Goal: Task Accomplishment & Management: Manage account settings

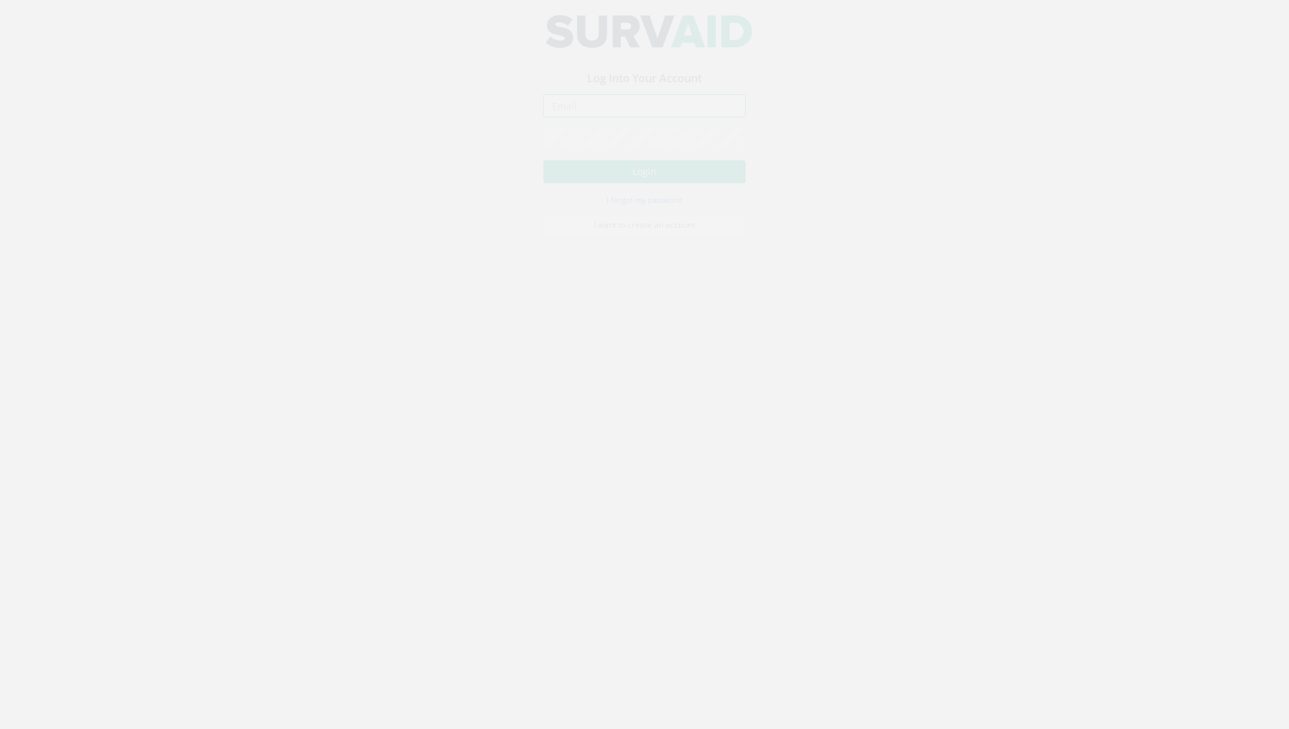
type input "[PERSON_NAME][EMAIL_ADDRESS][PERSON_NAME][DOMAIN_NAME]"
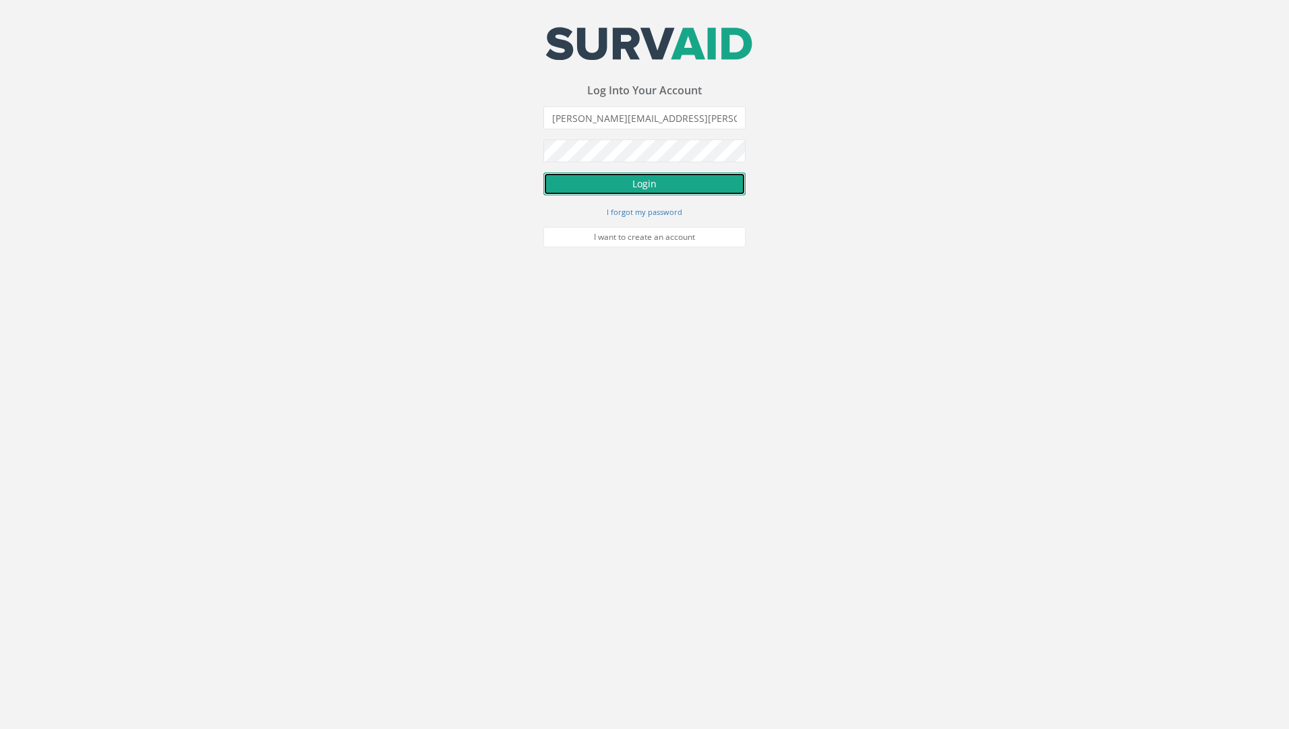
click at [654, 183] on button "Login" at bounding box center [644, 184] width 202 height 23
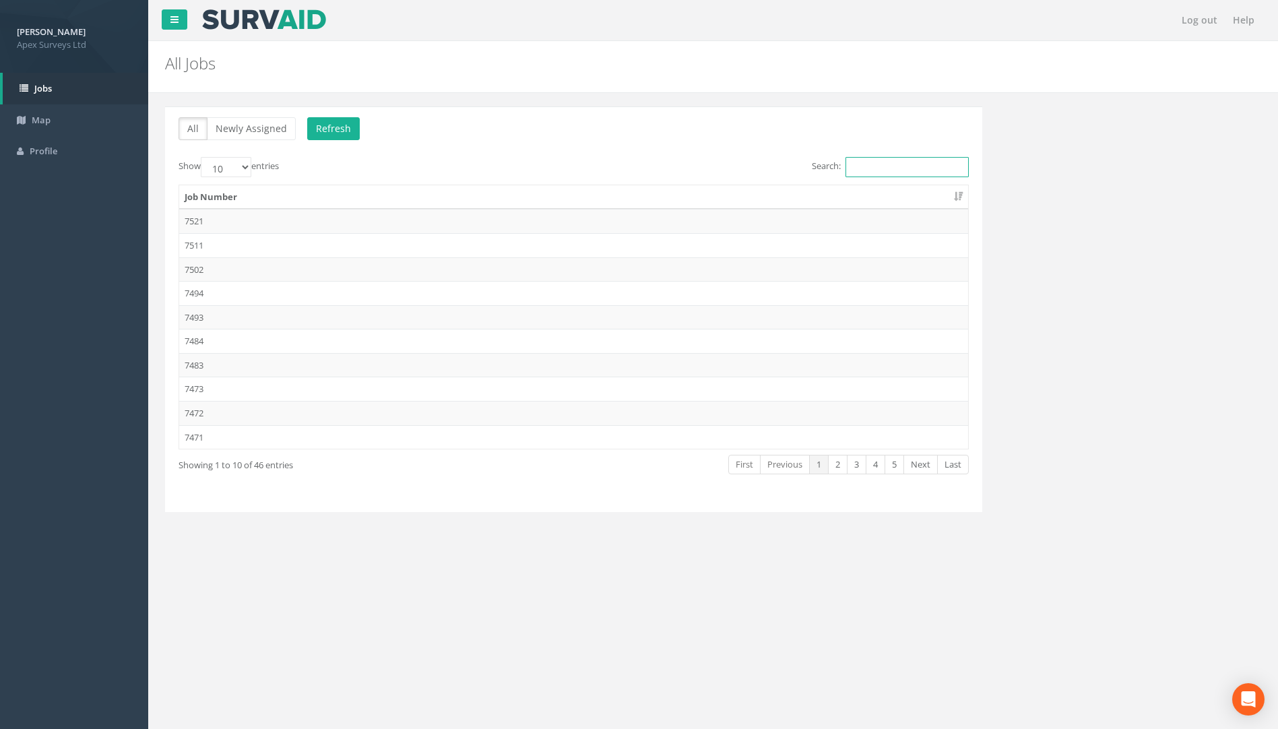
click at [867, 166] on input "Search:" at bounding box center [907, 167] width 123 height 20
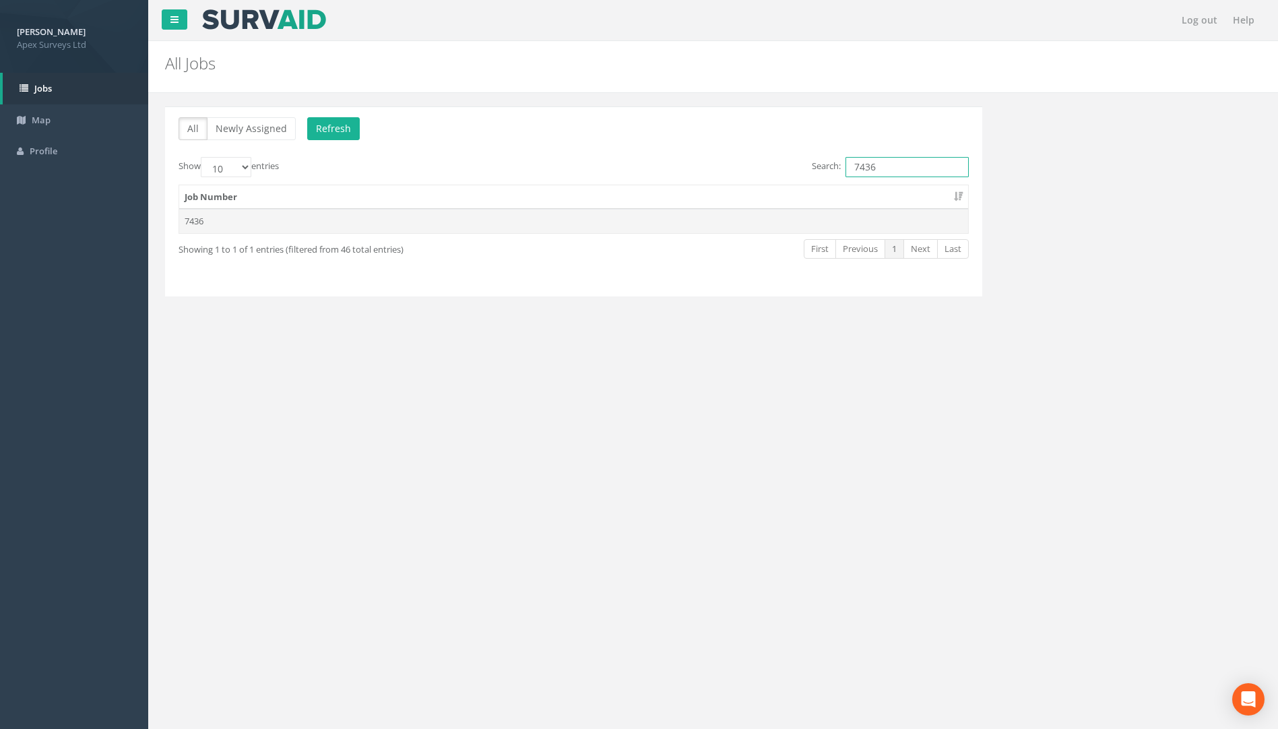
type input "7436"
click at [199, 226] on td "7436" at bounding box center [573, 221] width 789 height 24
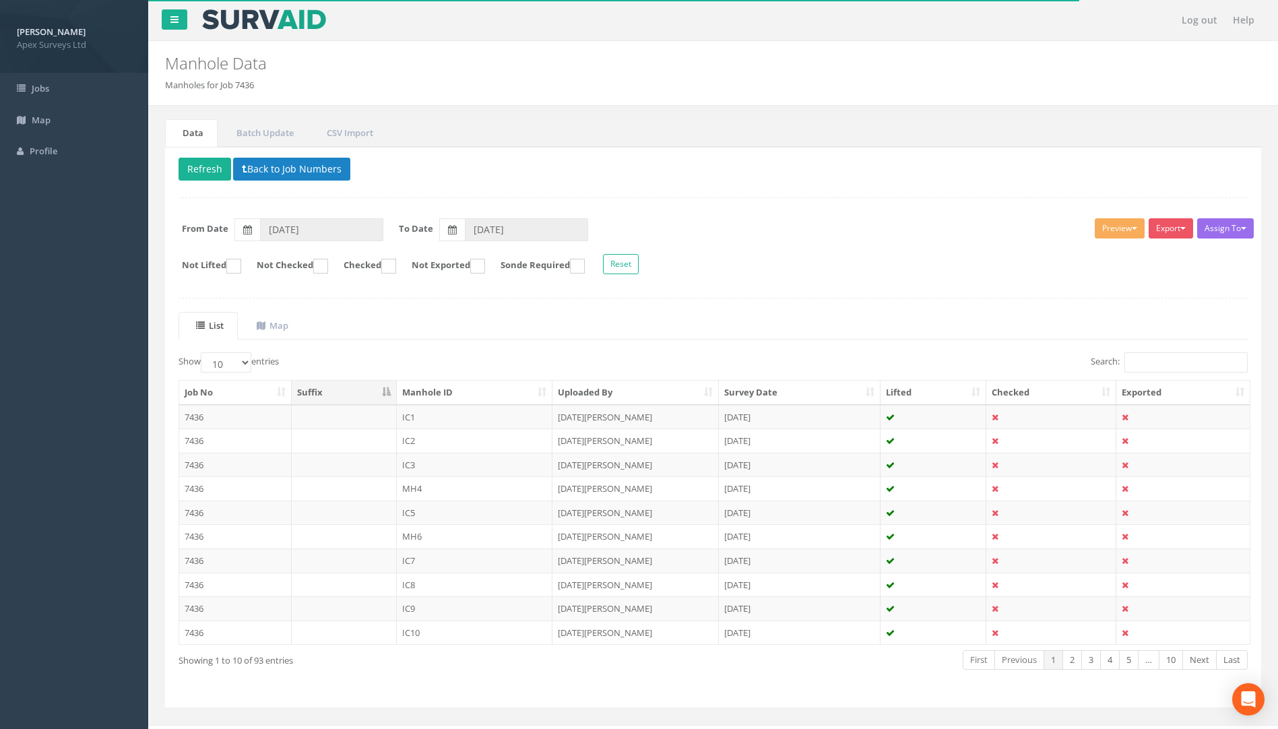
scroll to position [22, 0]
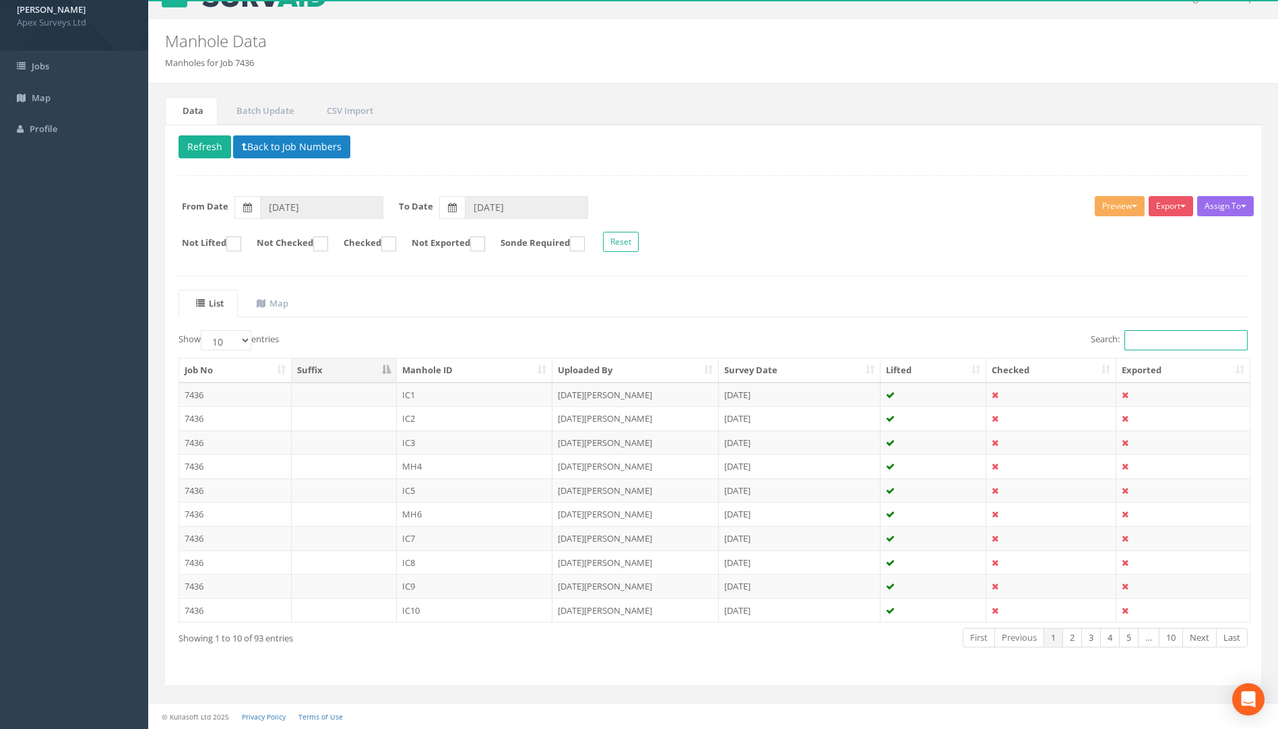
click at [1152, 334] on input "Search:" at bounding box center [1186, 340] width 123 height 20
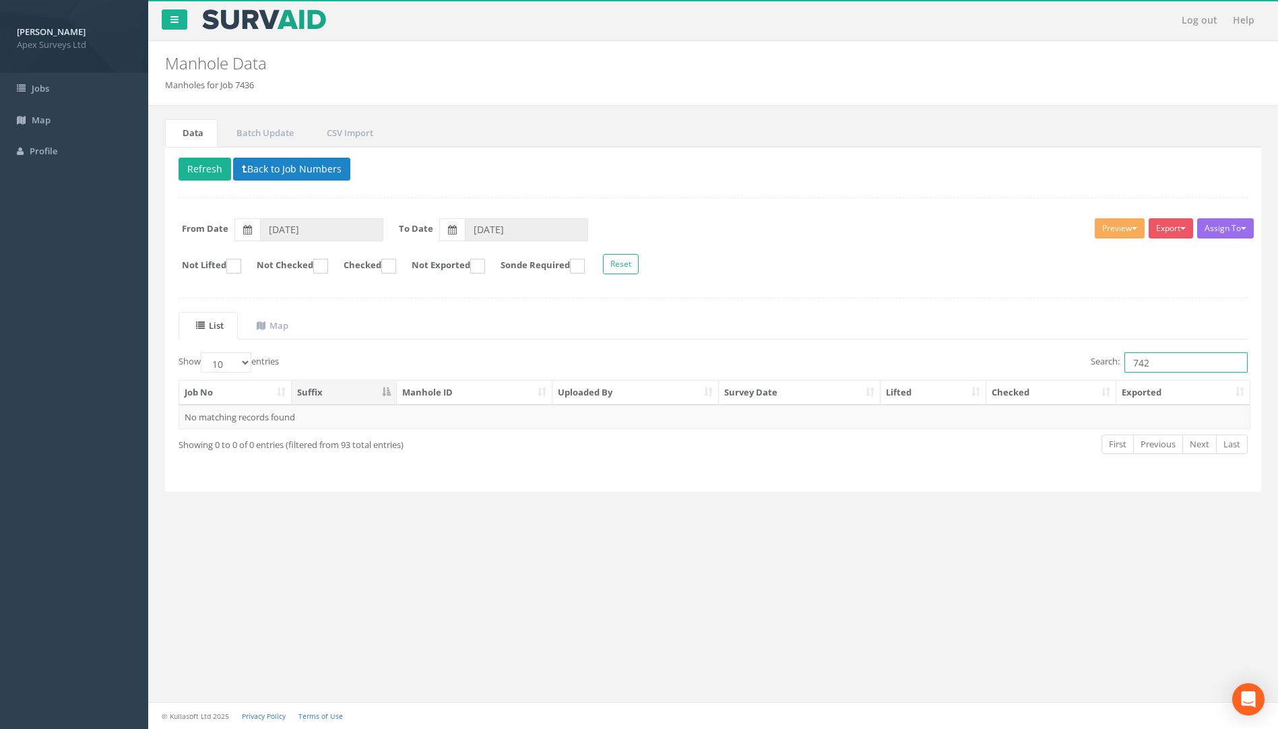
scroll to position [0, 0]
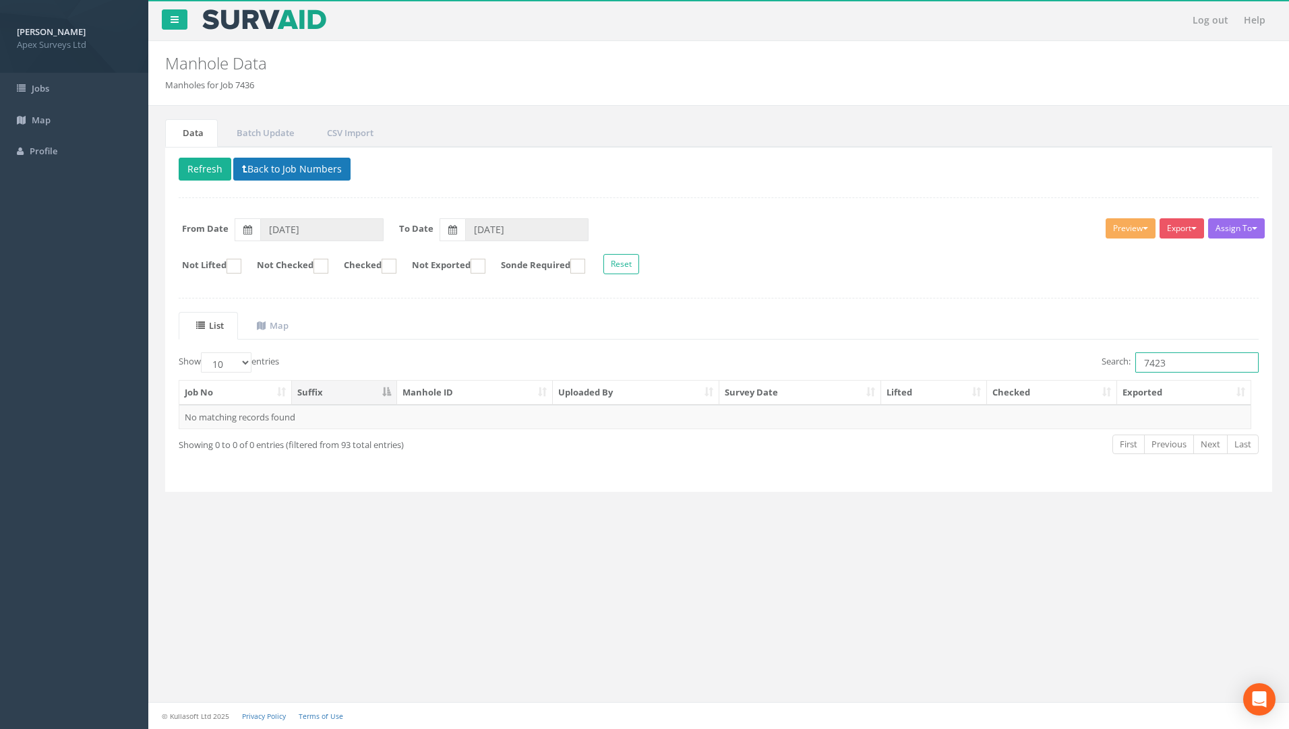
type input "7423"
click at [255, 162] on button "Back to Job Numbers" at bounding box center [291, 169] width 117 height 23
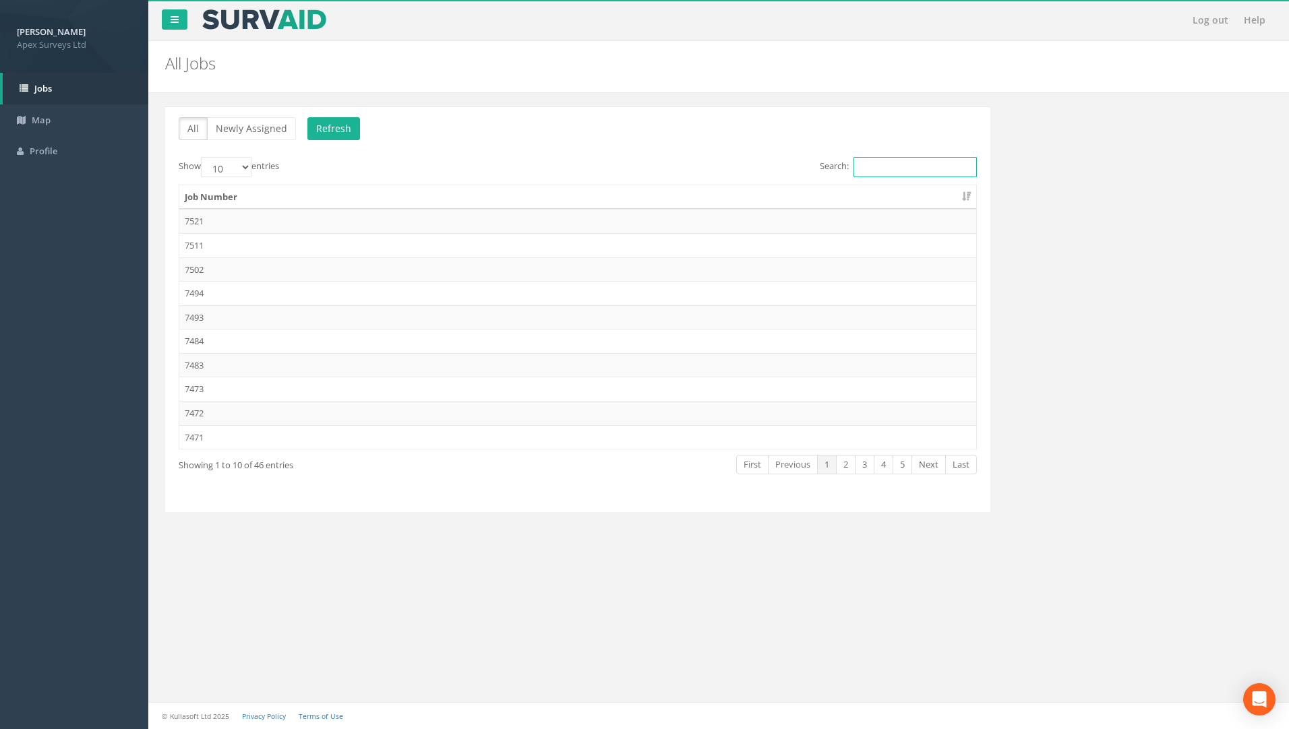
click at [886, 160] on input "Search:" at bounding box center [914, 167] width 123 height 20
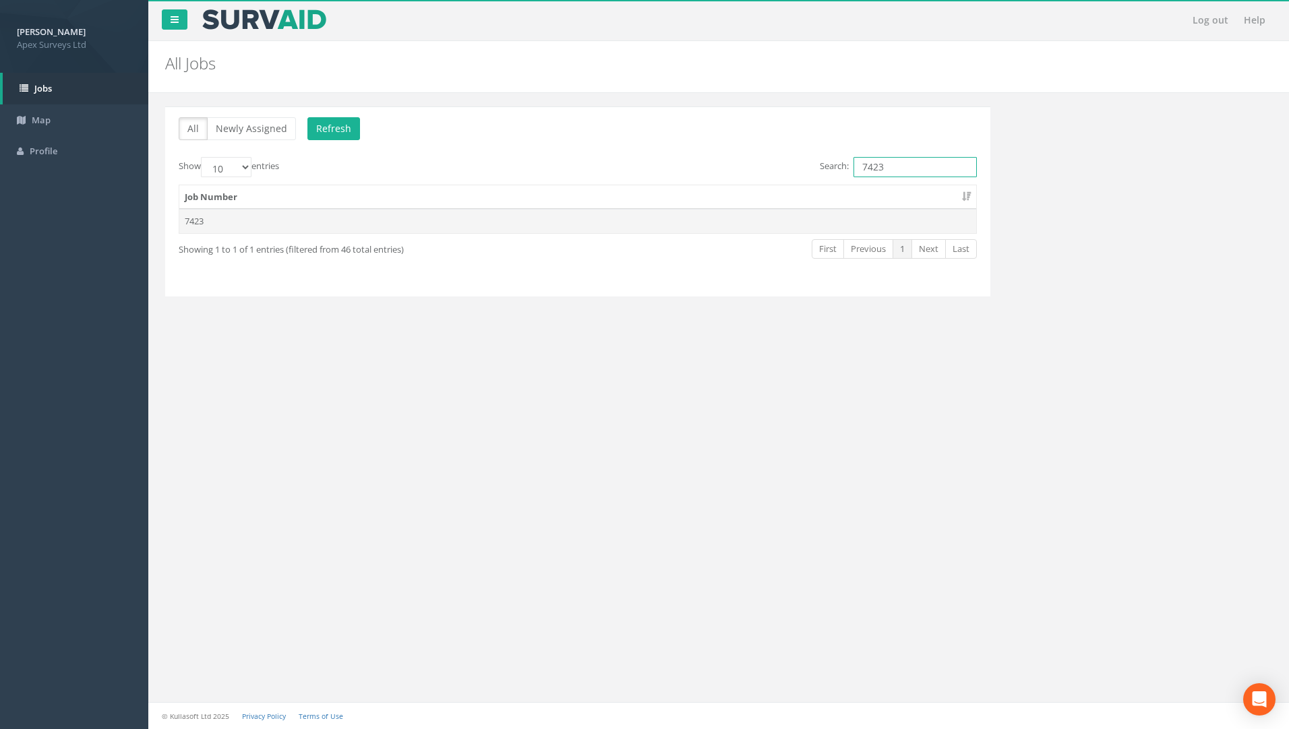
type input "7423"
click at [209, 224] on td "7423" at bounding box center [577, 221] width 797 height 24
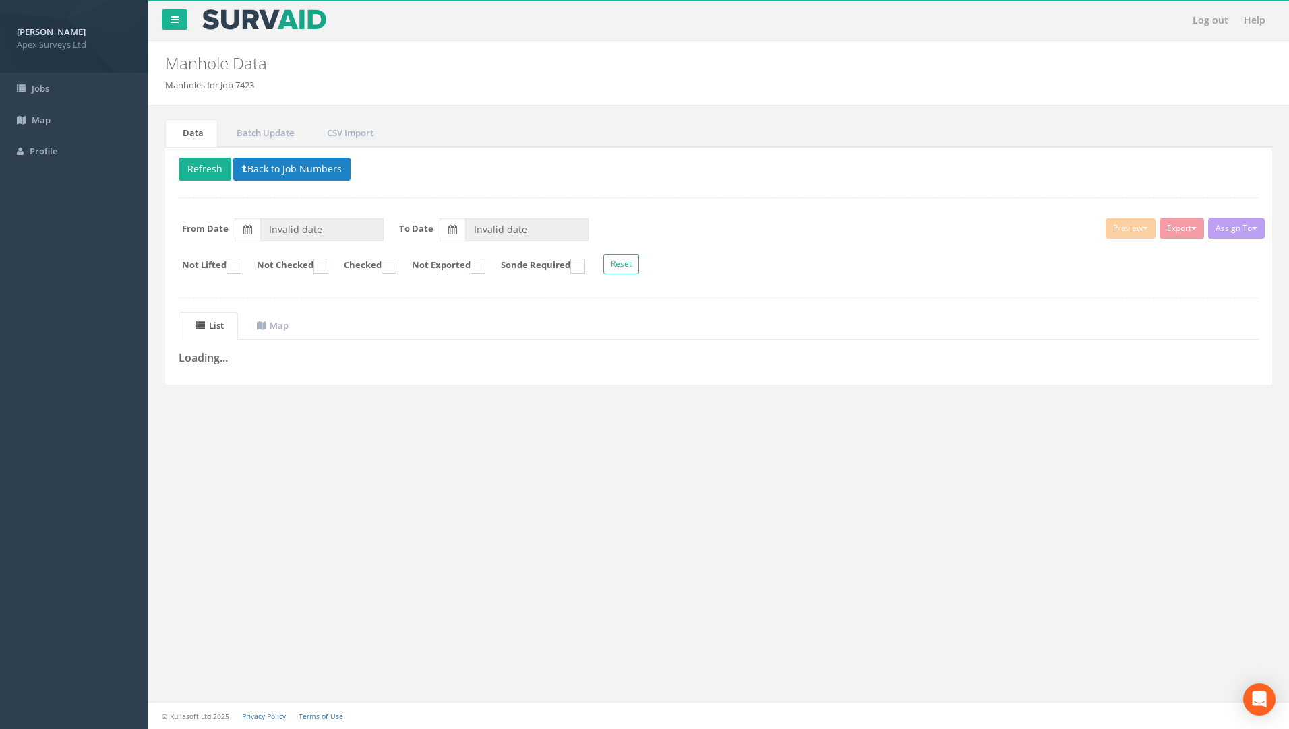
type input "[DATE]"
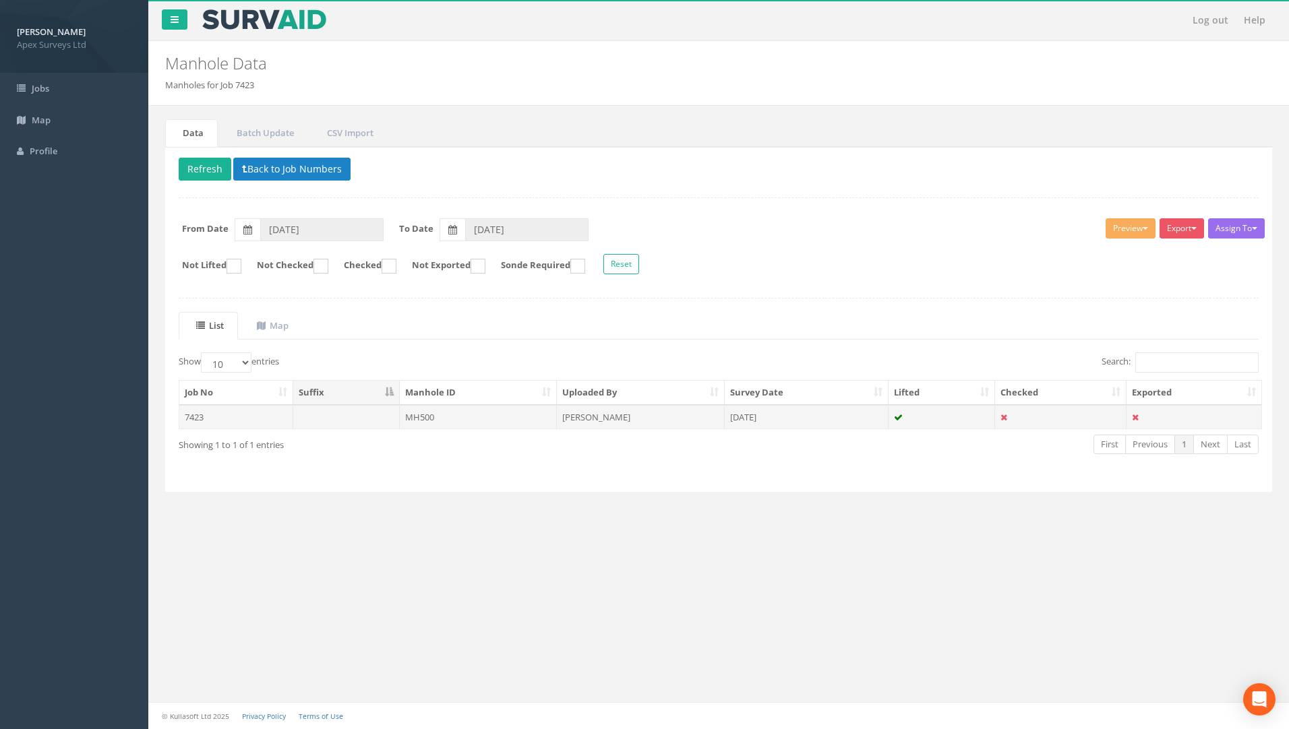
click at [197, 412] on td "7423" at bounding box center [236, 417] width 114 height 24
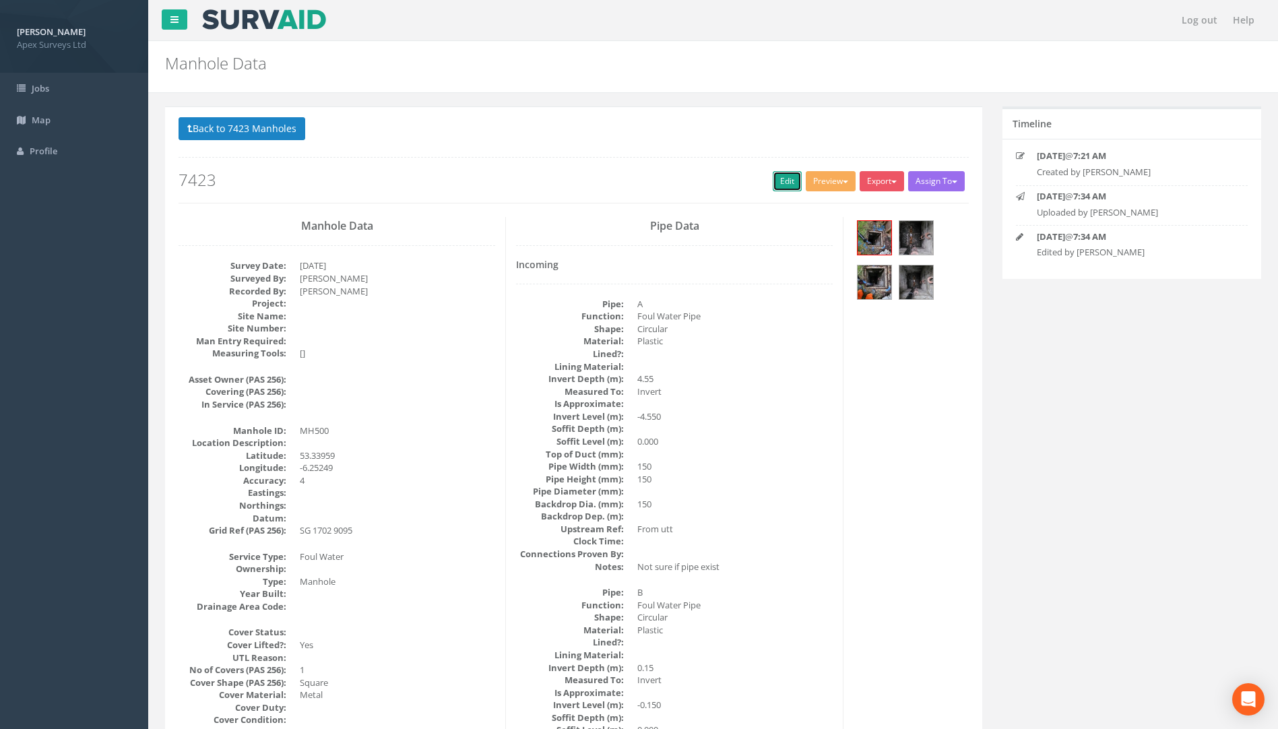
click at [778, 179] on link "Edit" at bounding box center [787, 181] width 29 height 20
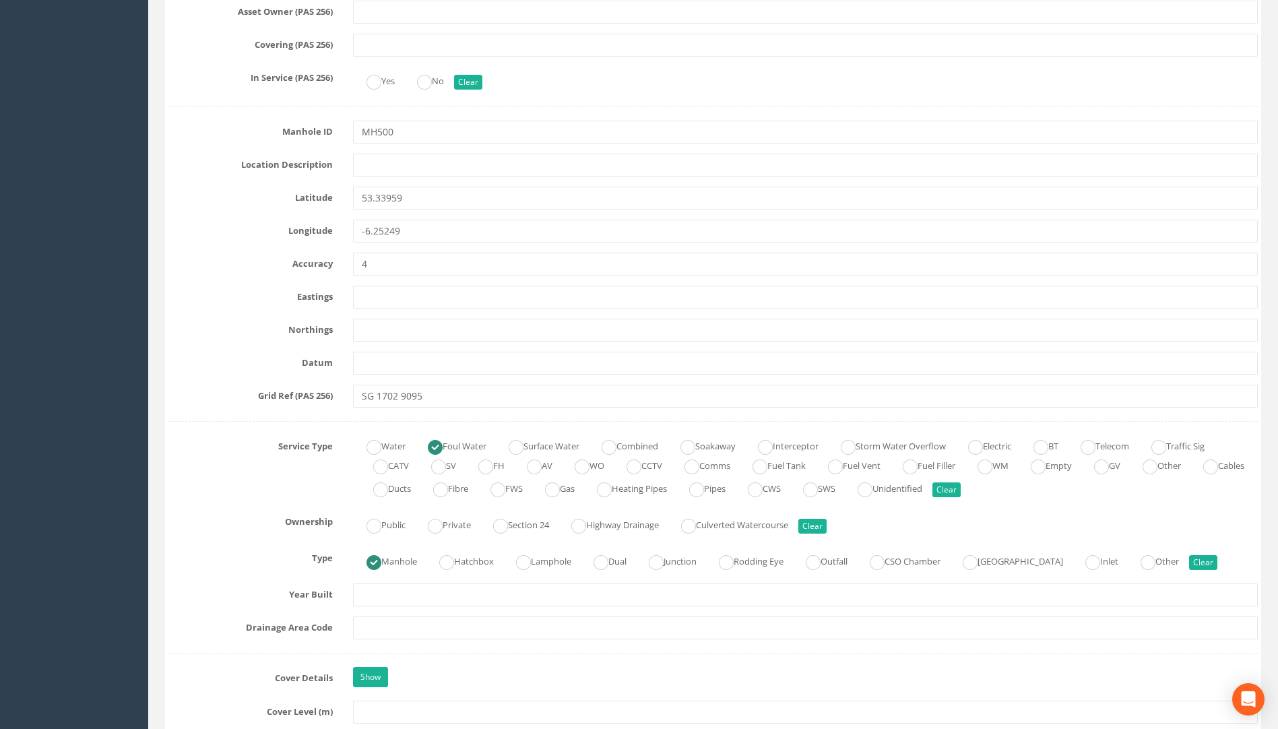
scroll to position [741, 0]
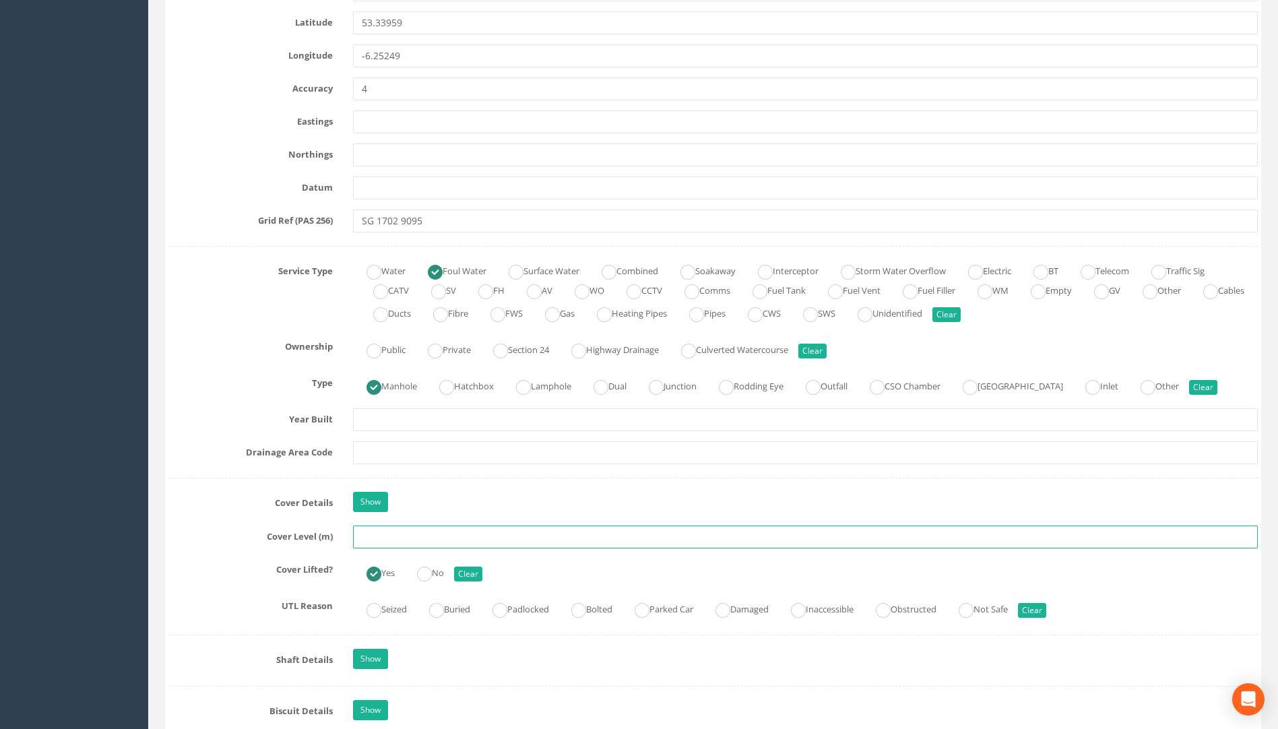
click at [390, 543] on input "text" at bounding box center [805, 537] width 905 height 23
type input "10.00"
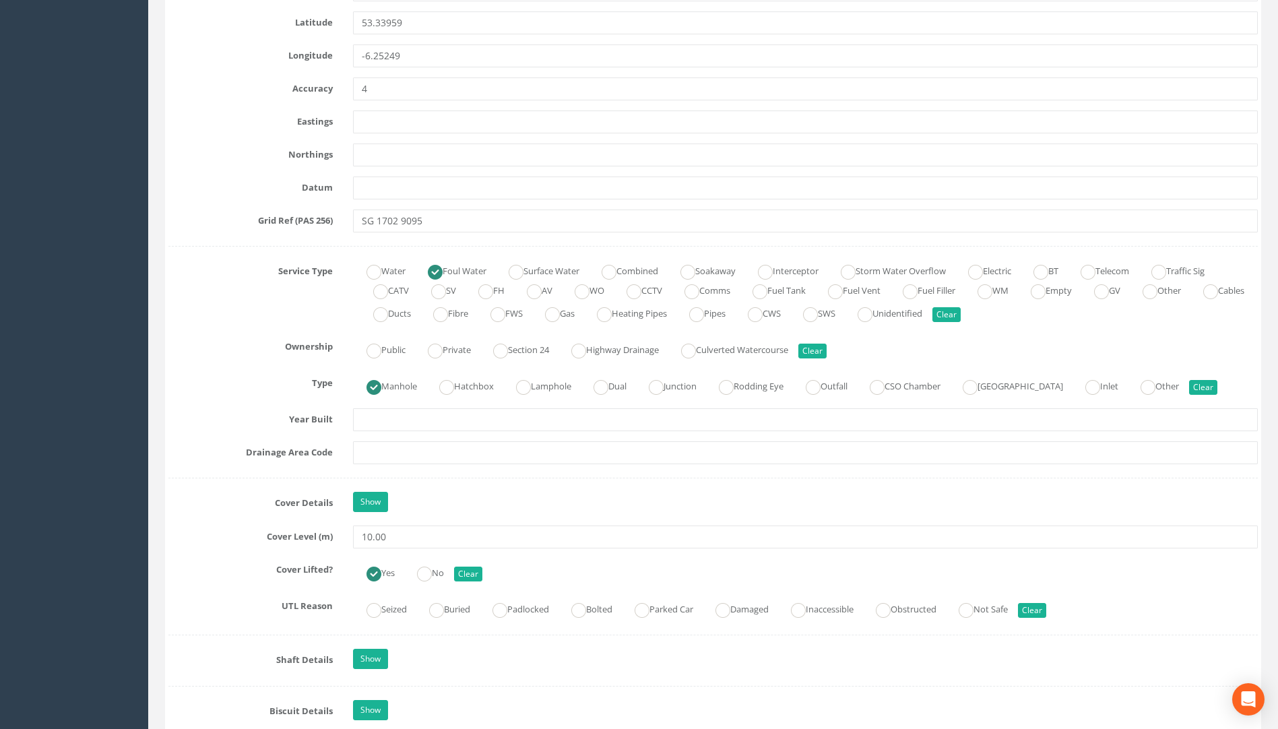
click at [203, 557] on div "Job Number 7423 Job Number Suffix Survey Date [DATE] Surveyed By [PERSON_NAME] …" at bounding box center [713, 619] width 1090 height 2280
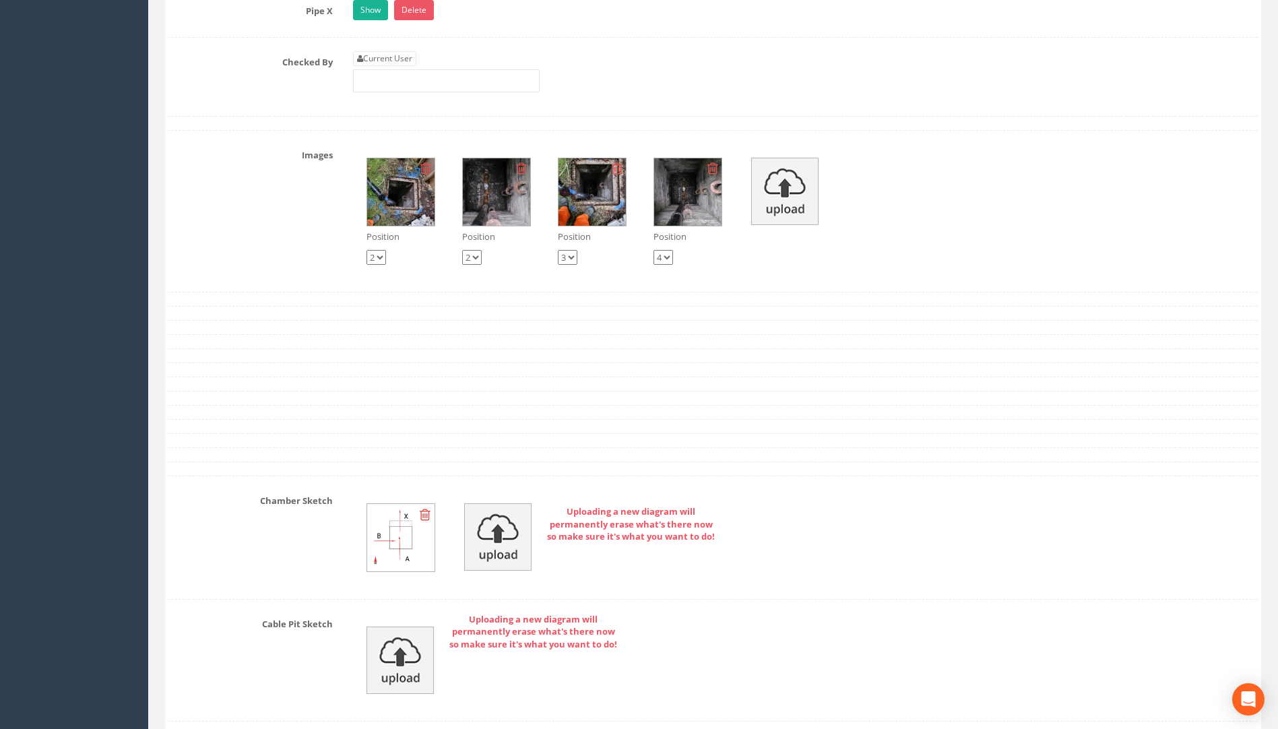
scroll to position [2229, 0]
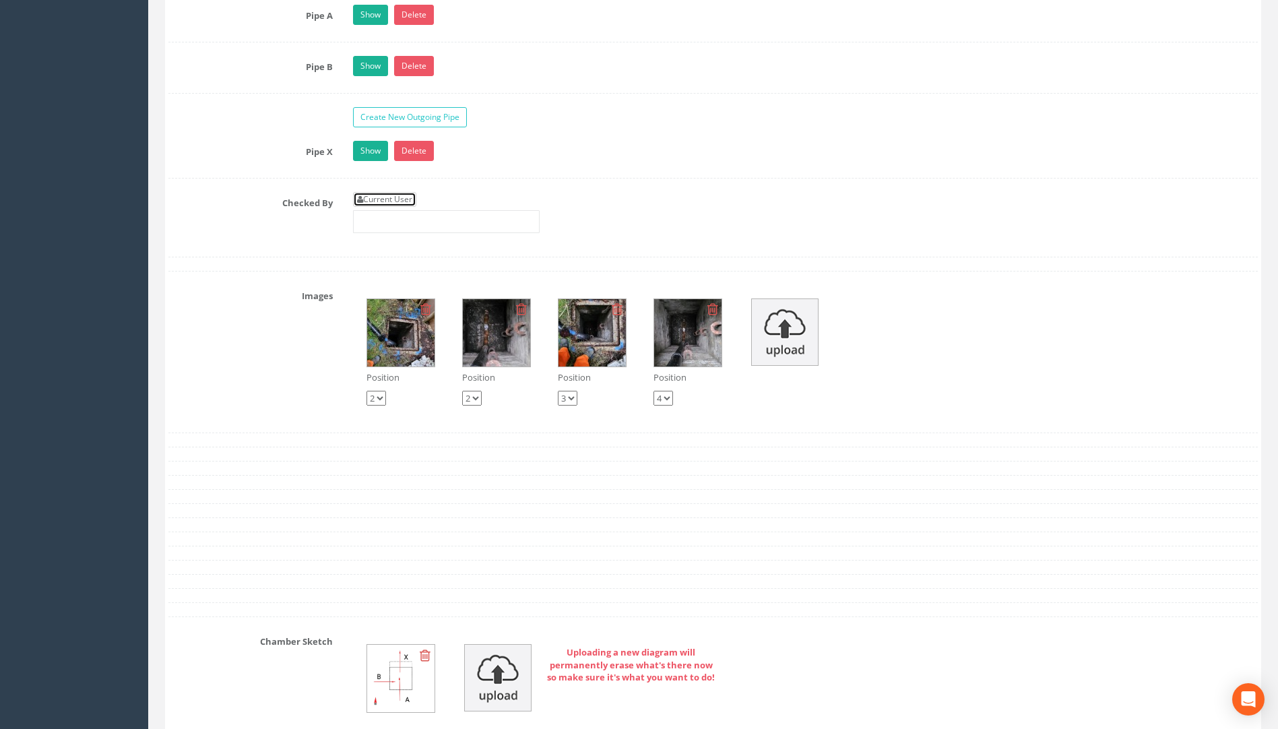
drag, startPoint x: 373, startPoint y: 202, endPoint x: 392, endPoint y: 198, distance: 19.3
click at [373, 202] on link "Current User" at bounding box center [384, 199] width 63 height 15
type input "[PERSON_NAME]"
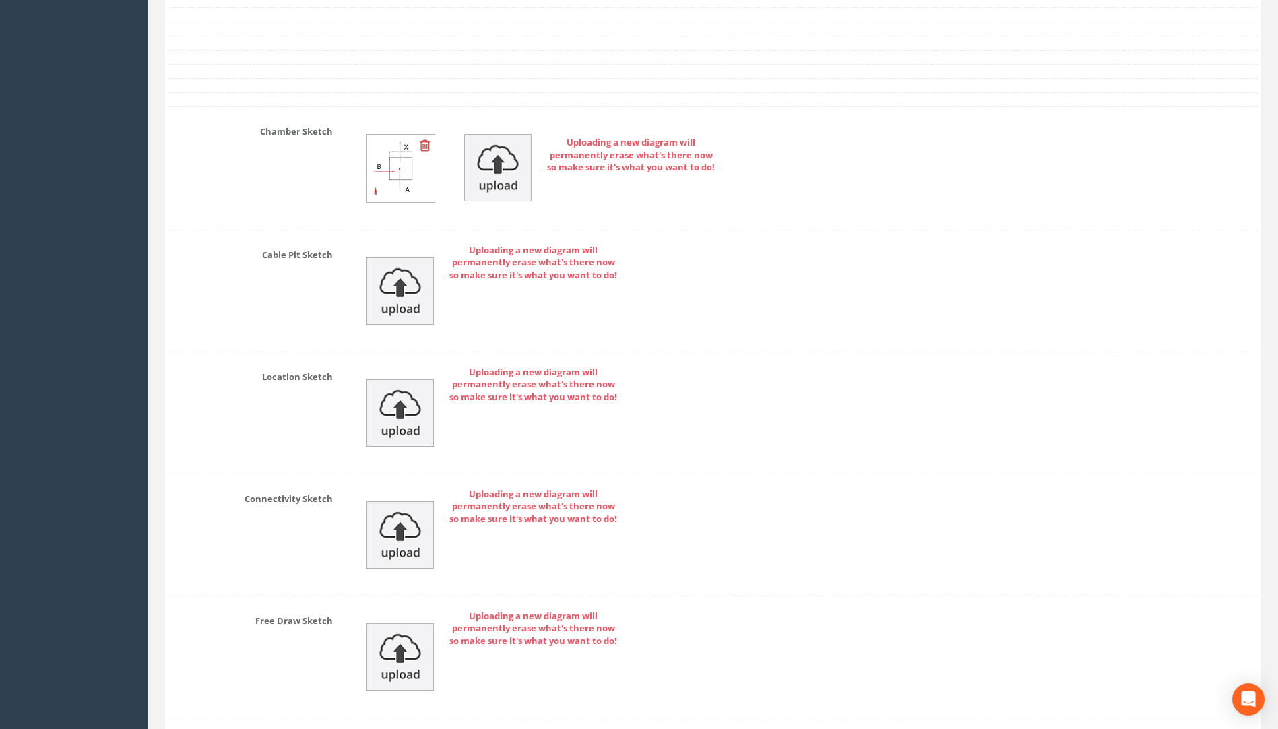
scroll to position [2835, 0]
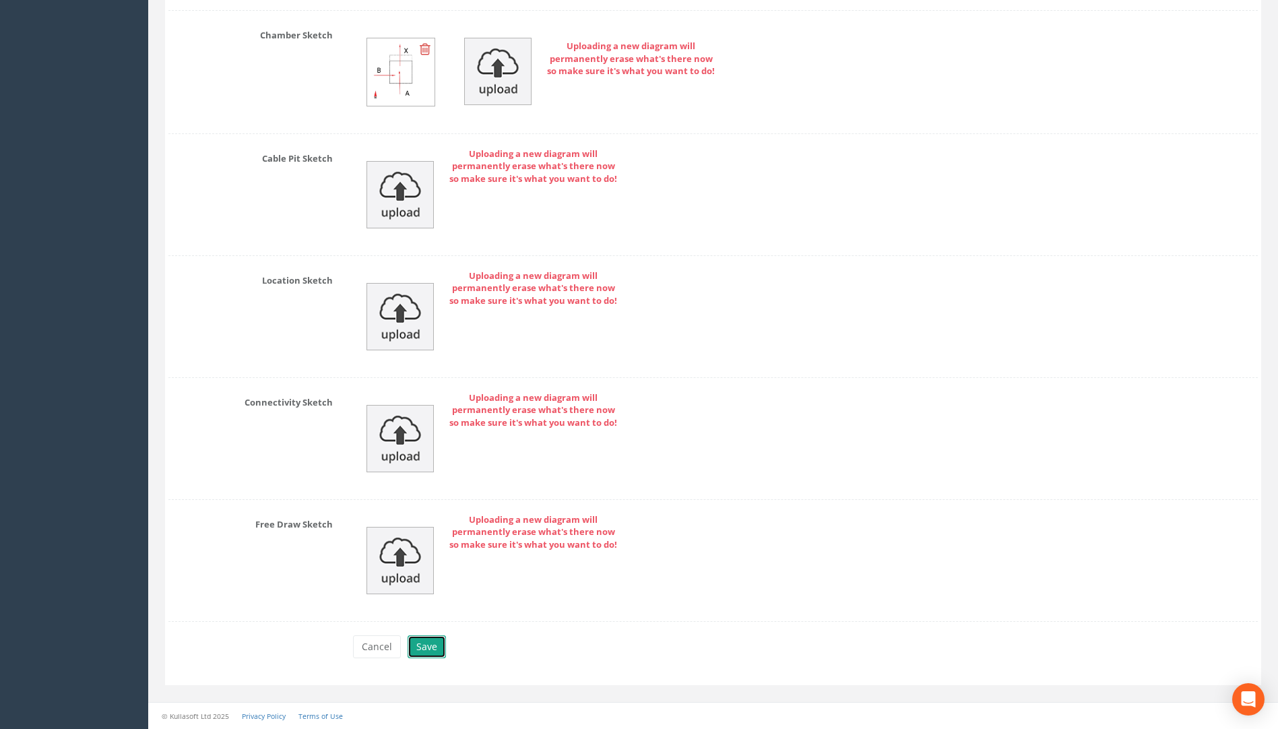
click at [425, 646] on button "Save" at bounding box center [427, 647] width 38 height 23
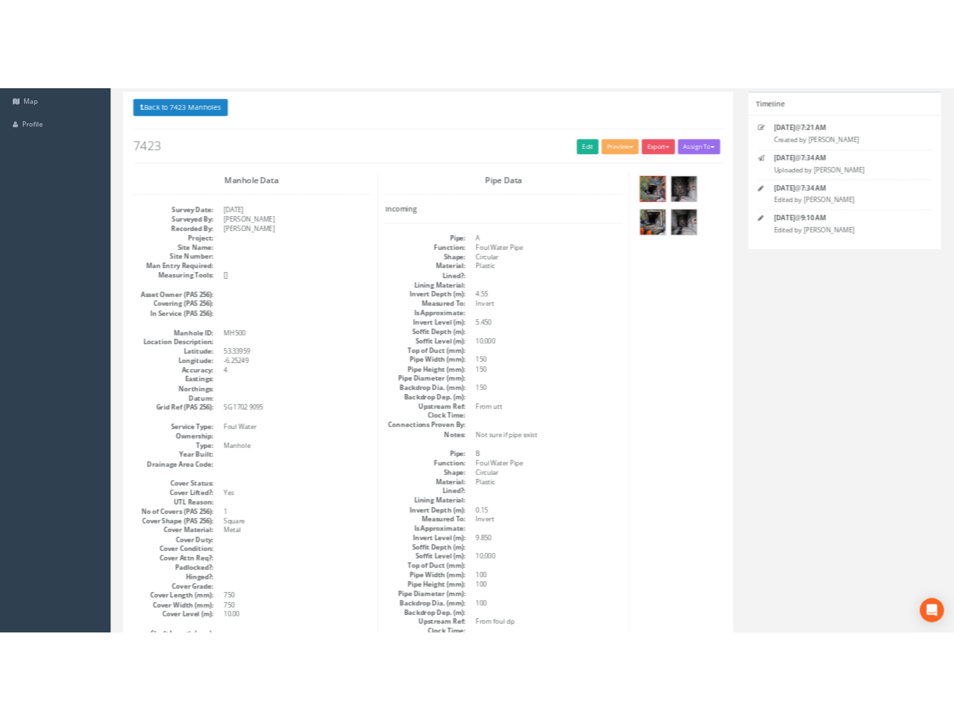
scroll to position [1, 0]
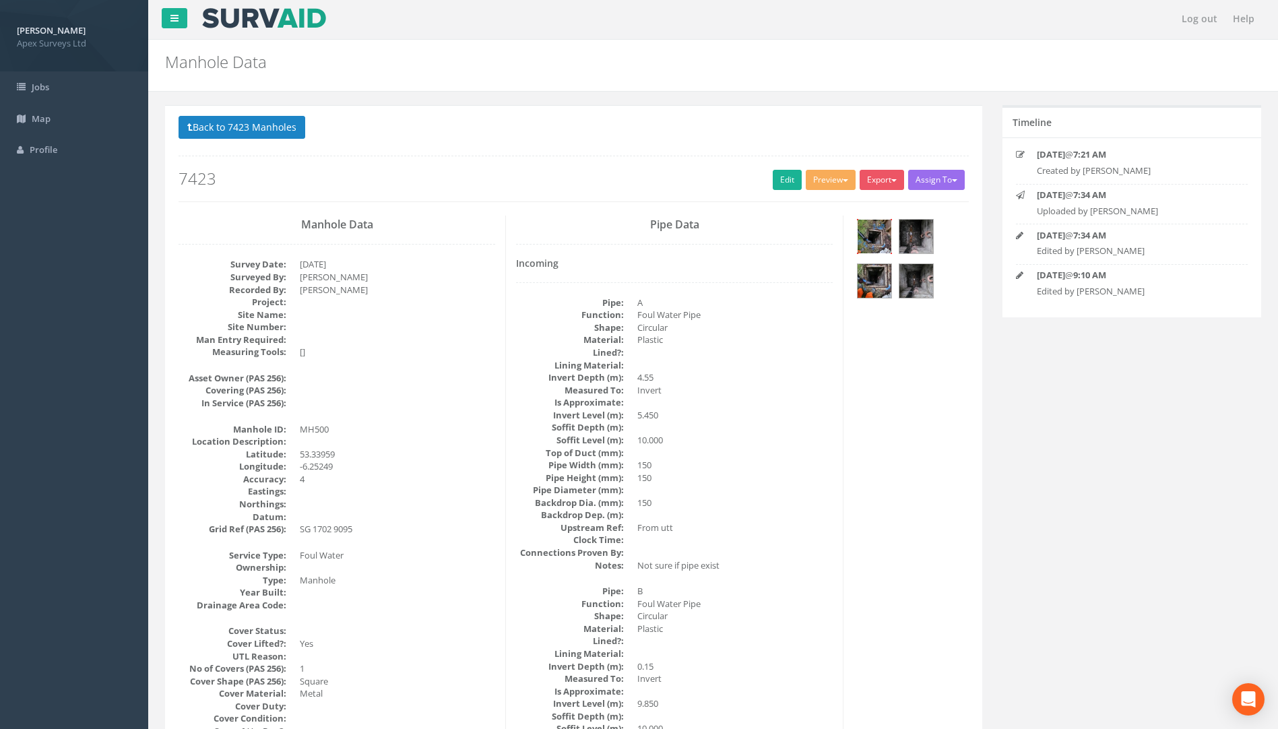
click at [875, 239] on img at bounding box center [875, 237] width 34 height 34
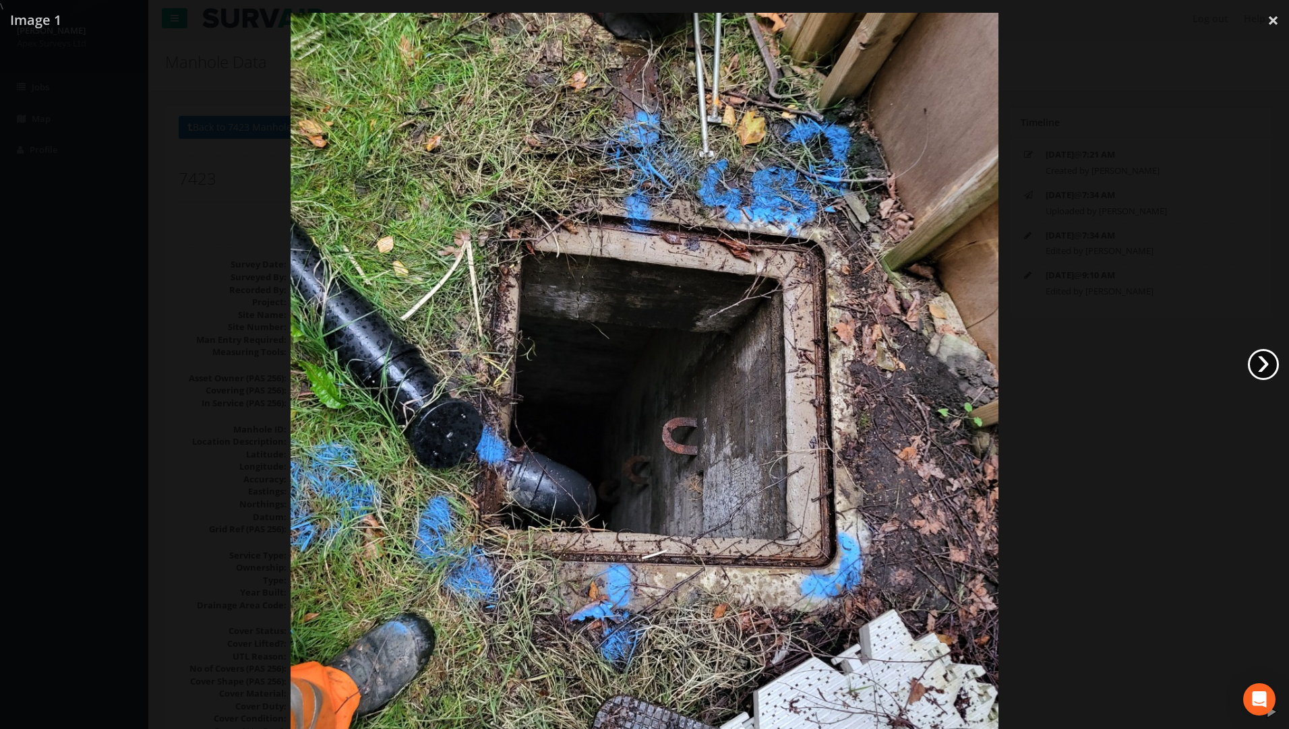
click at [1260, 364] on link "›" at bounding box center [1262, 364] width 31 height 31
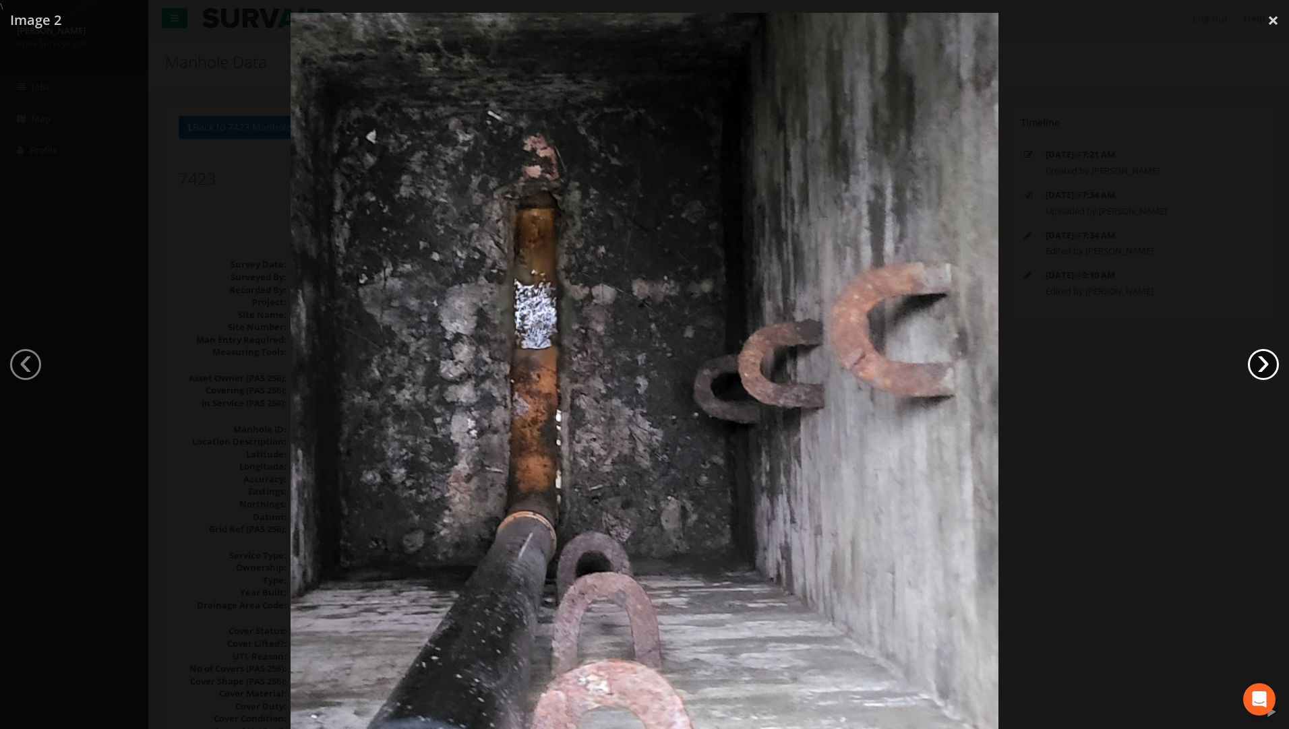
click at [1260, 364] on link "›" at bounding box center [1262, 364] width 31 height 31
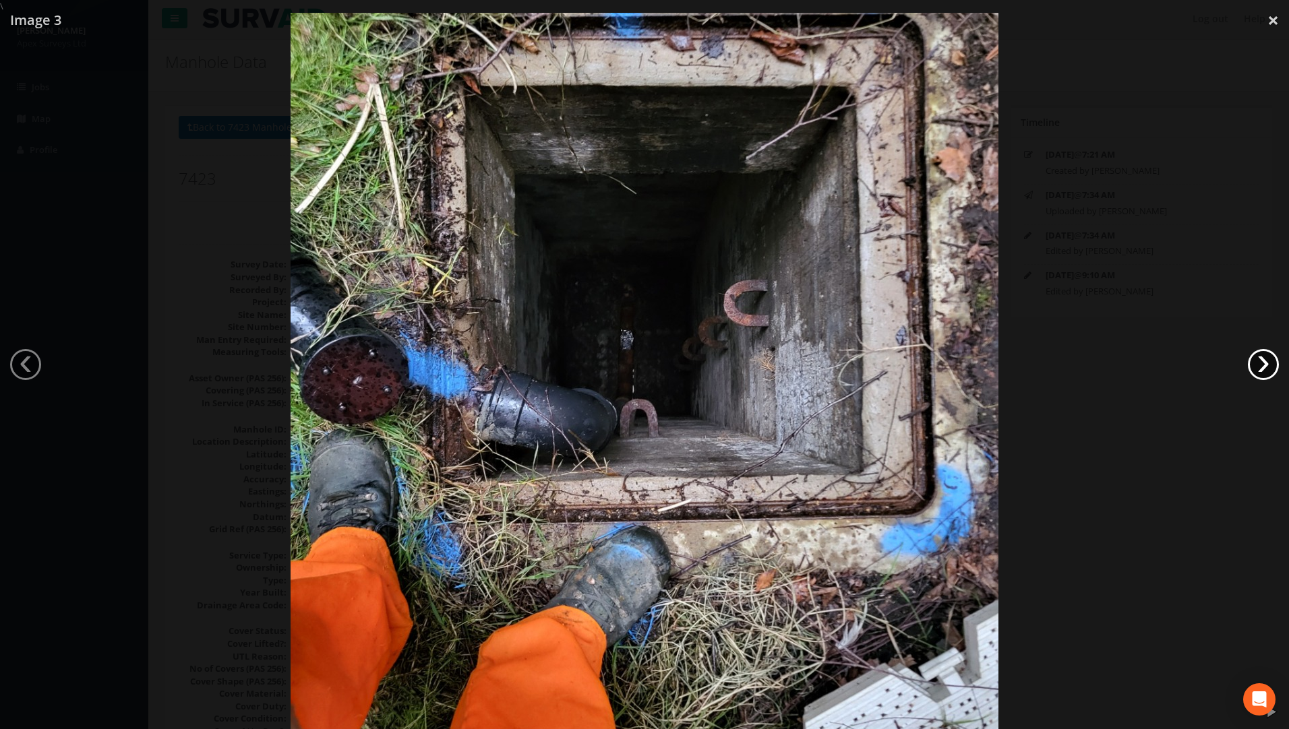
click at [1260, 361] on link "›" at bounding box center [1262, 364] width 31 height 31
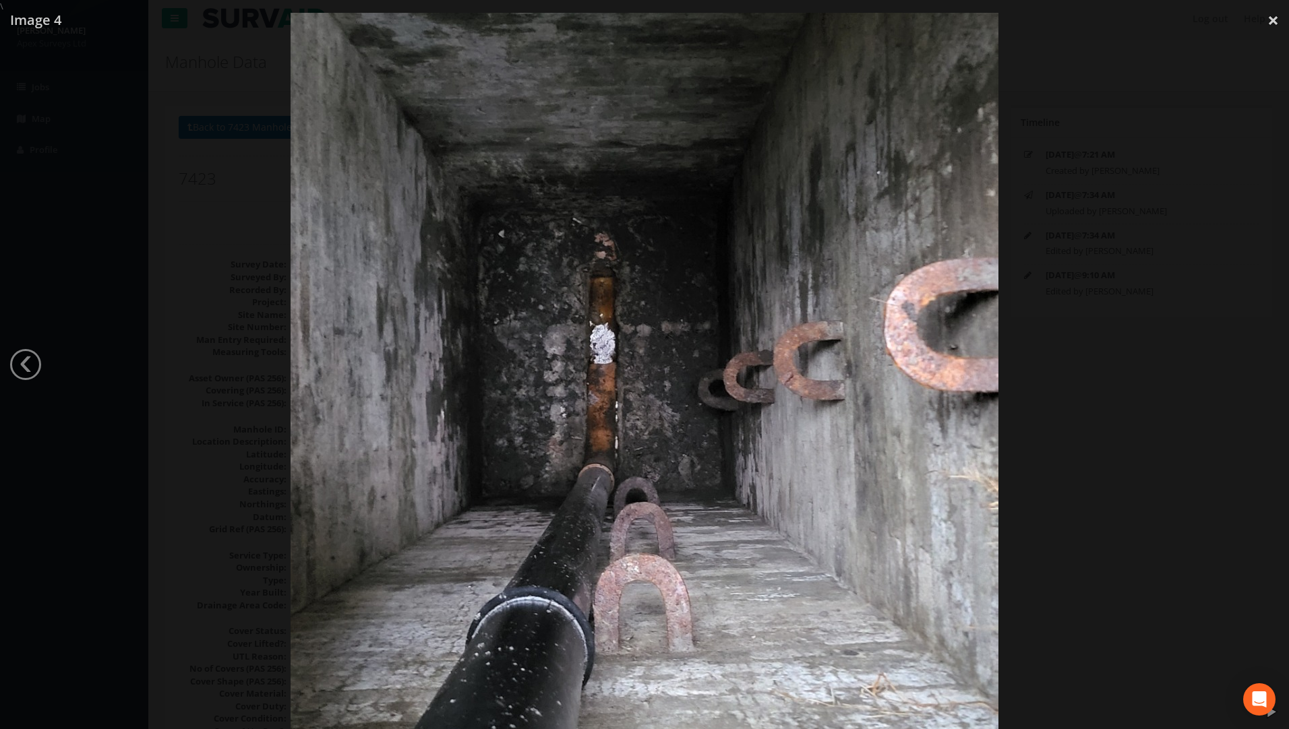
click at [5, 359] on div at bounding box center [644, 377] width 1289 height 729
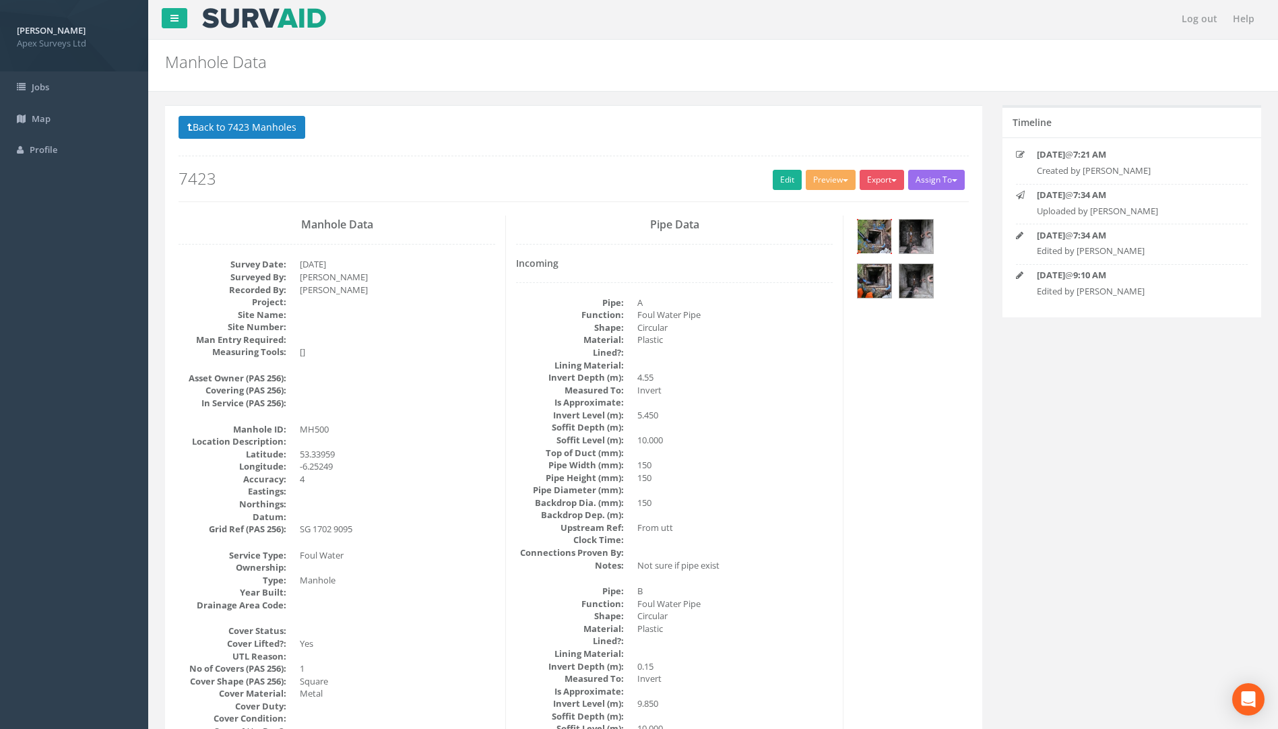
click at [879, 238] on img at bounding box center [875, 237] width 34 height 34
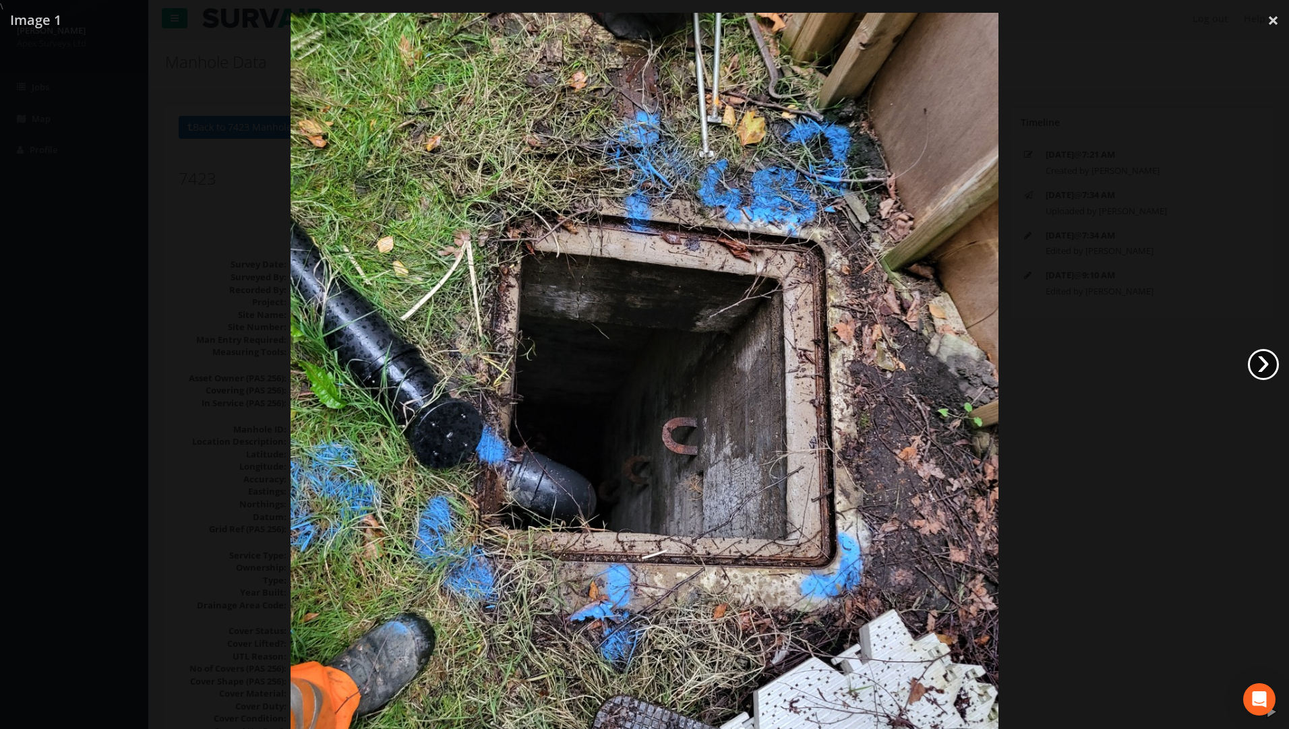
click at [1265, 367] on link "›" at bounding box center [1262, 364] width 31 height 31
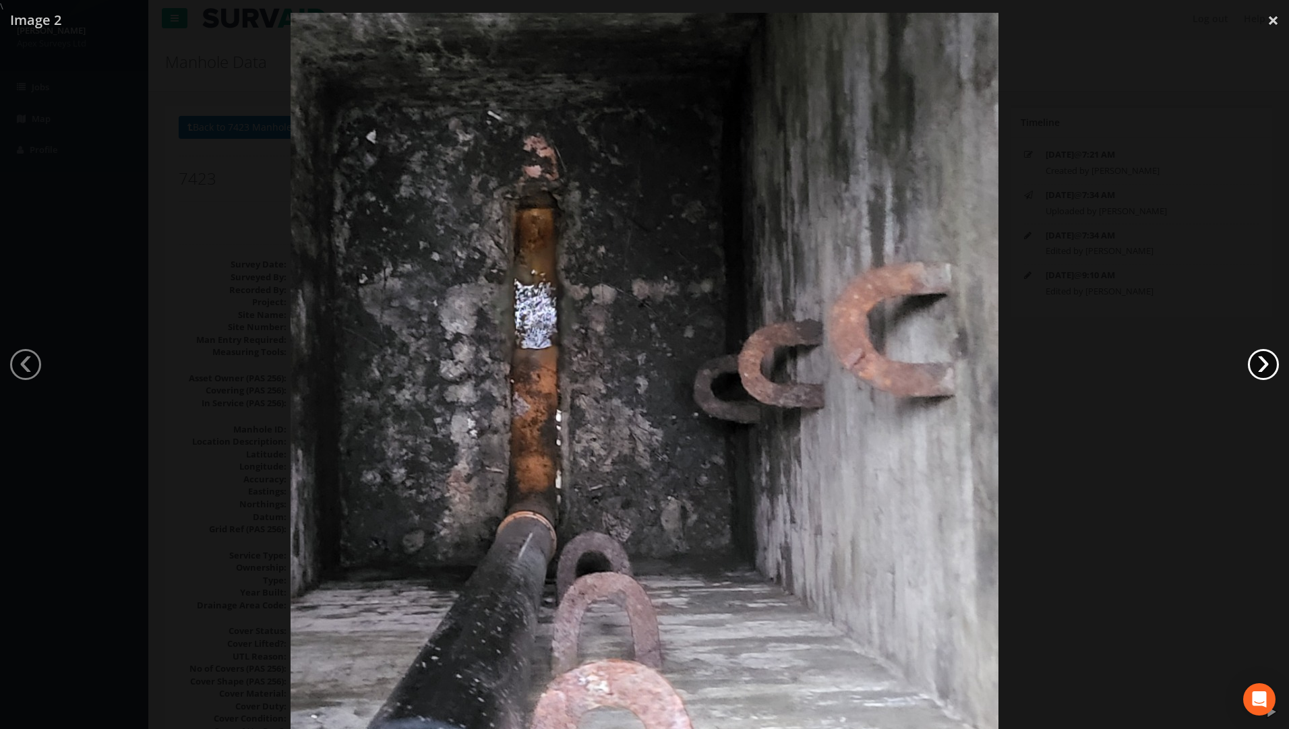
click at [1262, 367] on link "›" at bounding box center [1262, 364] width 31 height 31
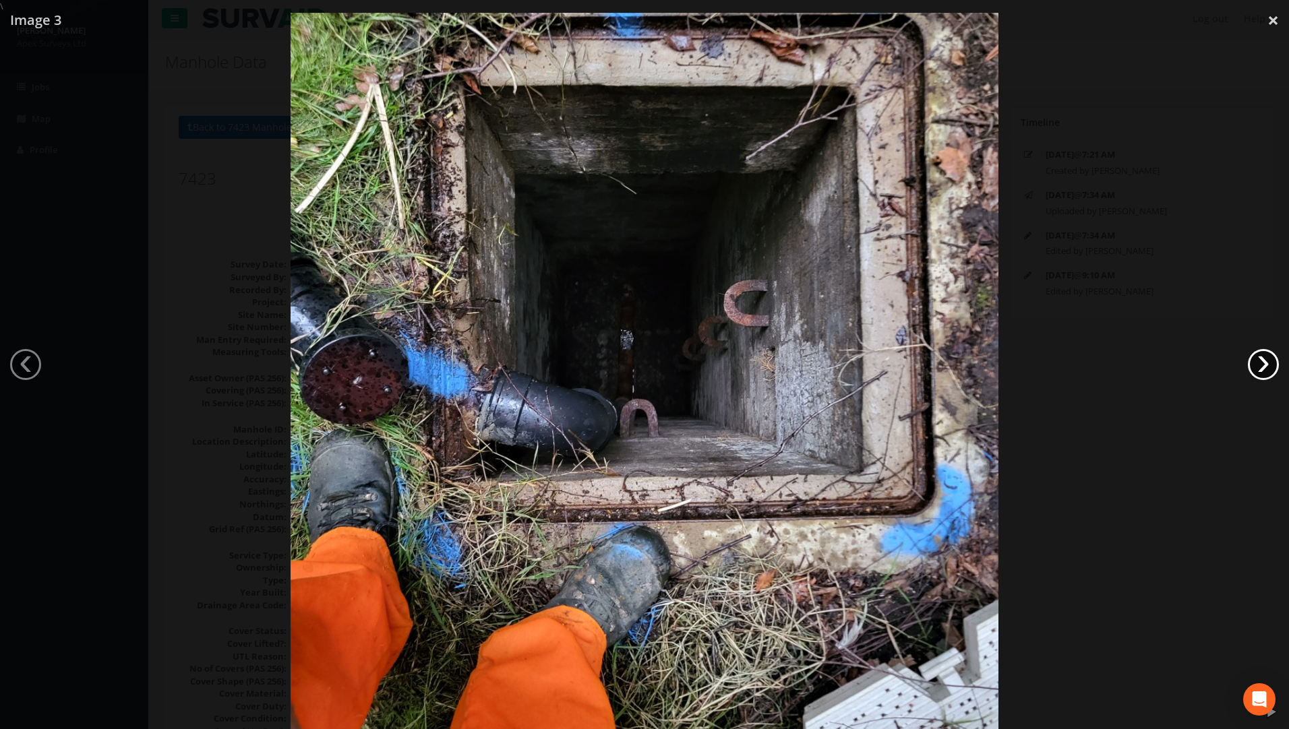
click at [1256, 365] on link "›" at bounding box center [1262, 364] width 31 height 31
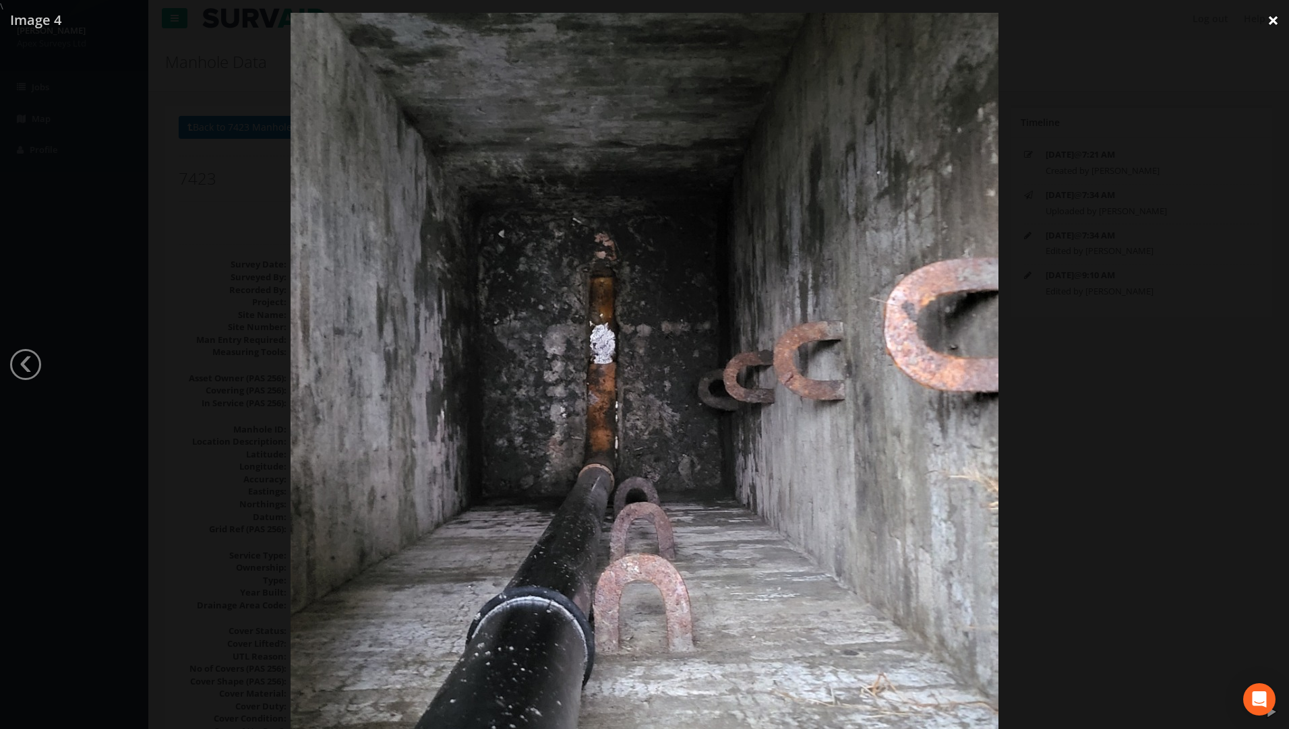
click at [1271, 22] on link "×" at bounding box center [1273, 20] width 32 height 40
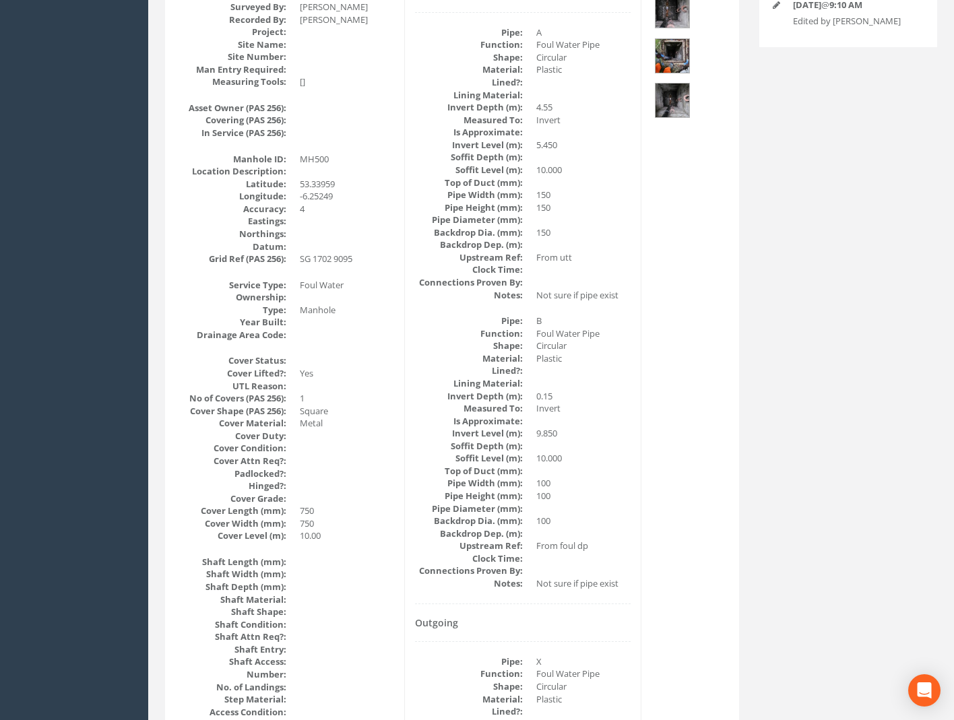
scroll to position [271, 0]
click at [671, 109] on img at bounding box center [673, 101] width 34 height 34
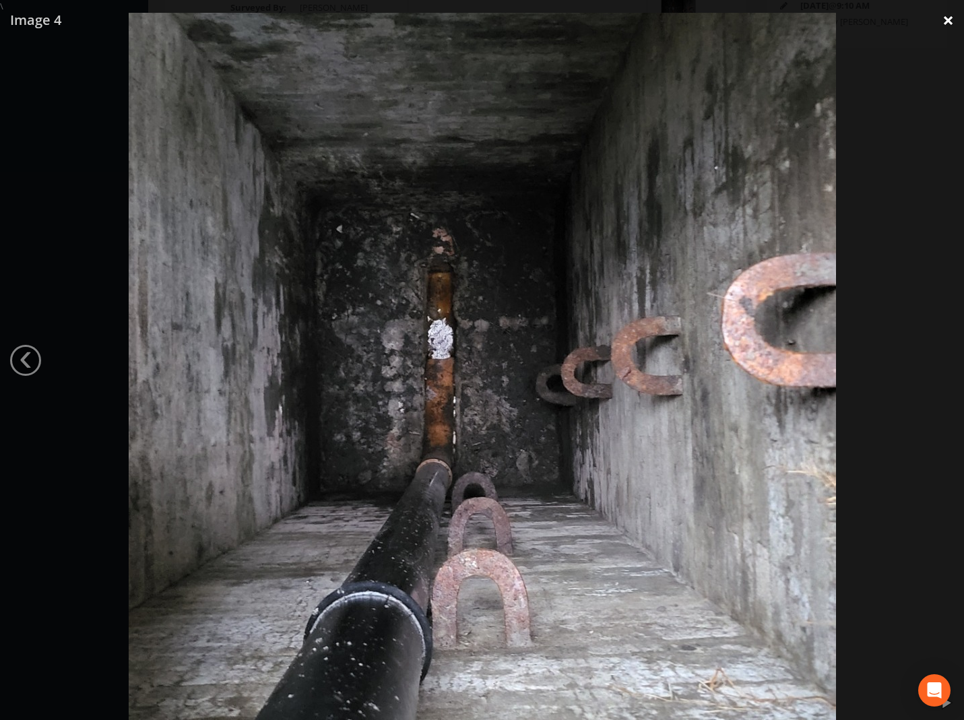
click at [952, 17] on link "×" at bounding box center [949, 20] width 32 height 40
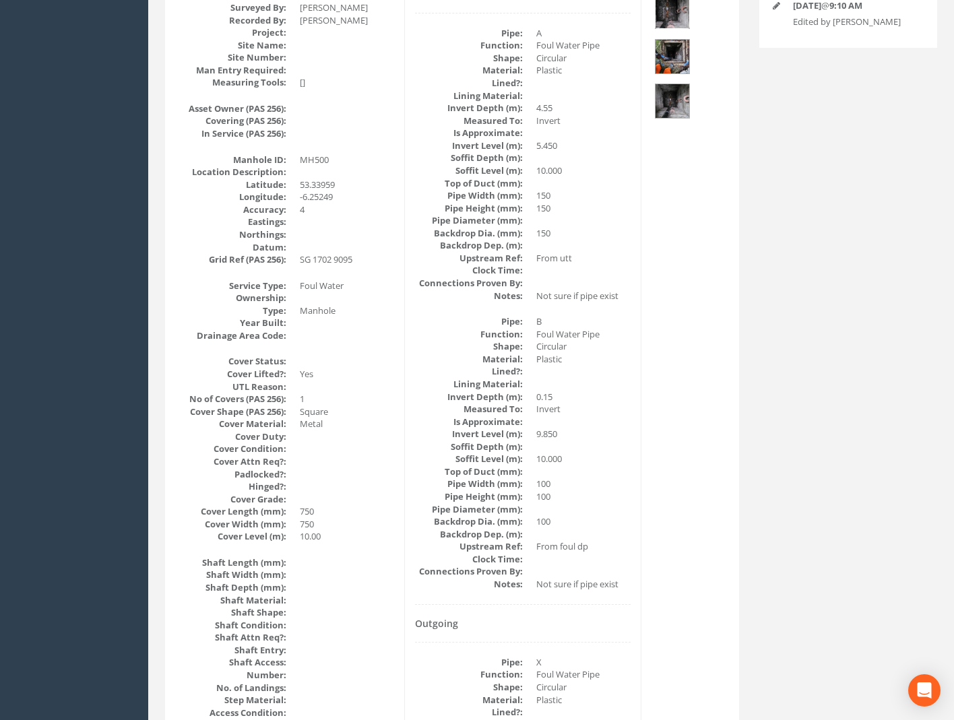
click at [669, 13] on img at bounding box center [673, 12] width 34 height 34
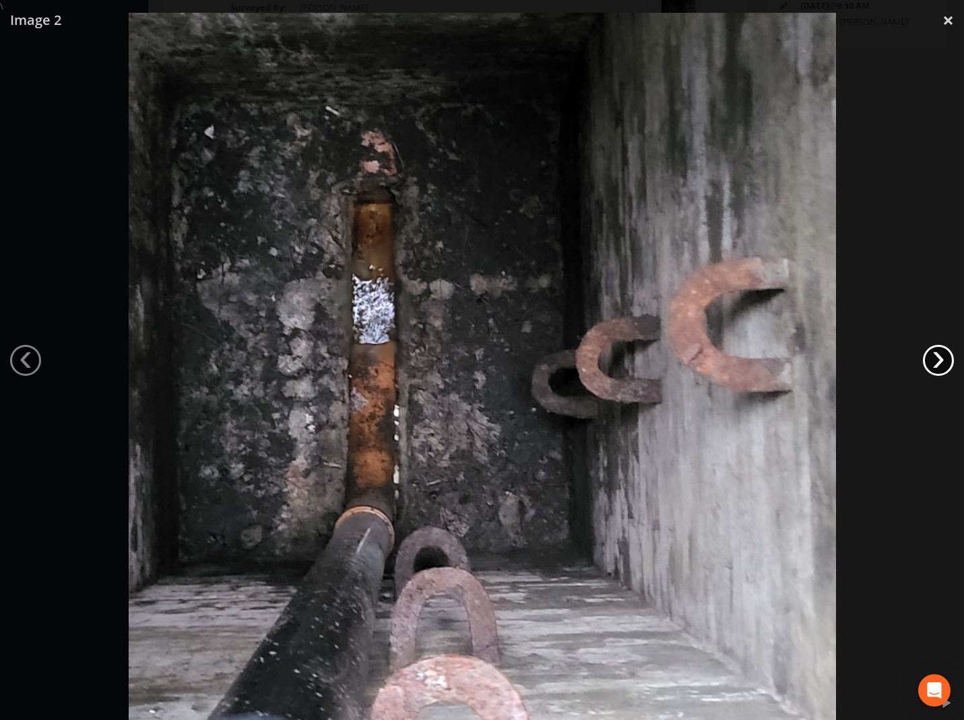
click at [932, 355] on link "›" at bounding box center [938, 360] width 31 height 31
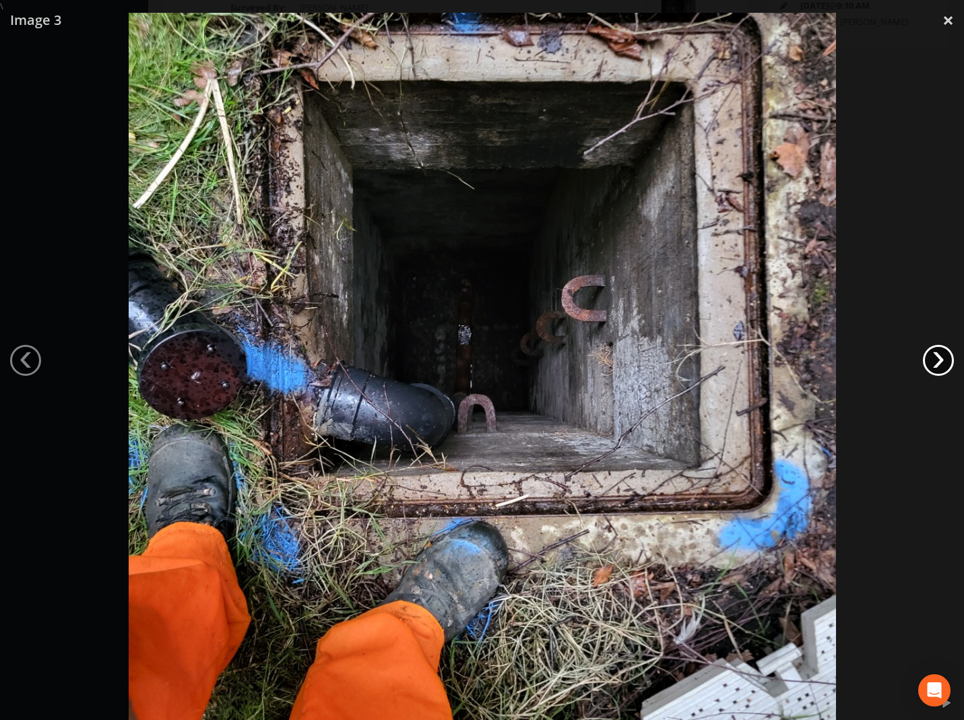
click at [934, 357] on link "›" at bounding box center [938, 360] width 31 height 31
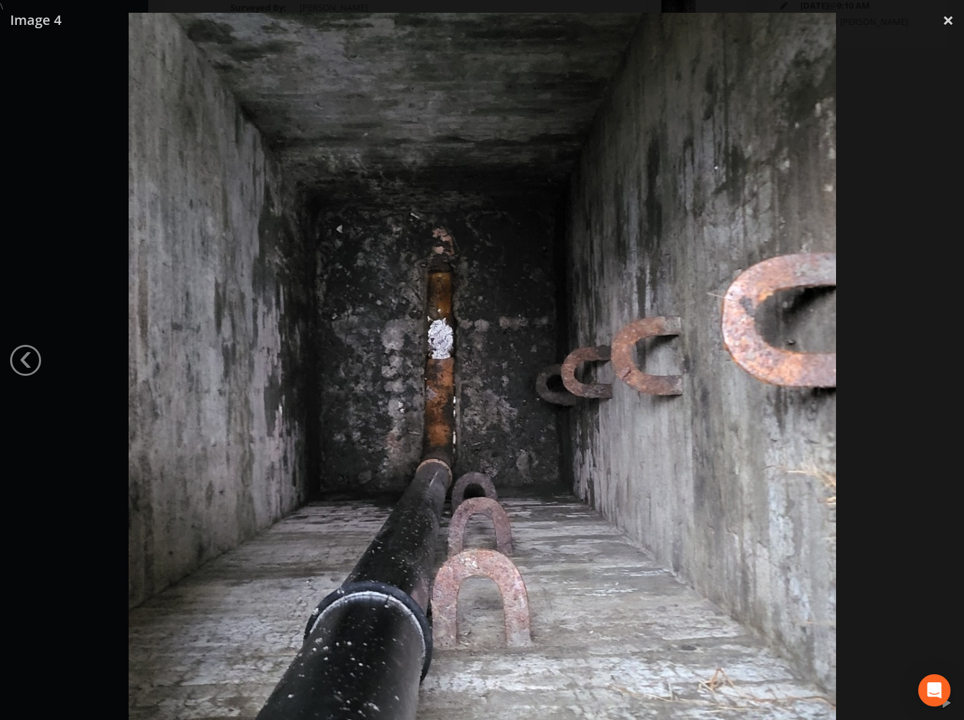
click at [935, 359] on div at bounding box center [482, 373] width 964 height 720
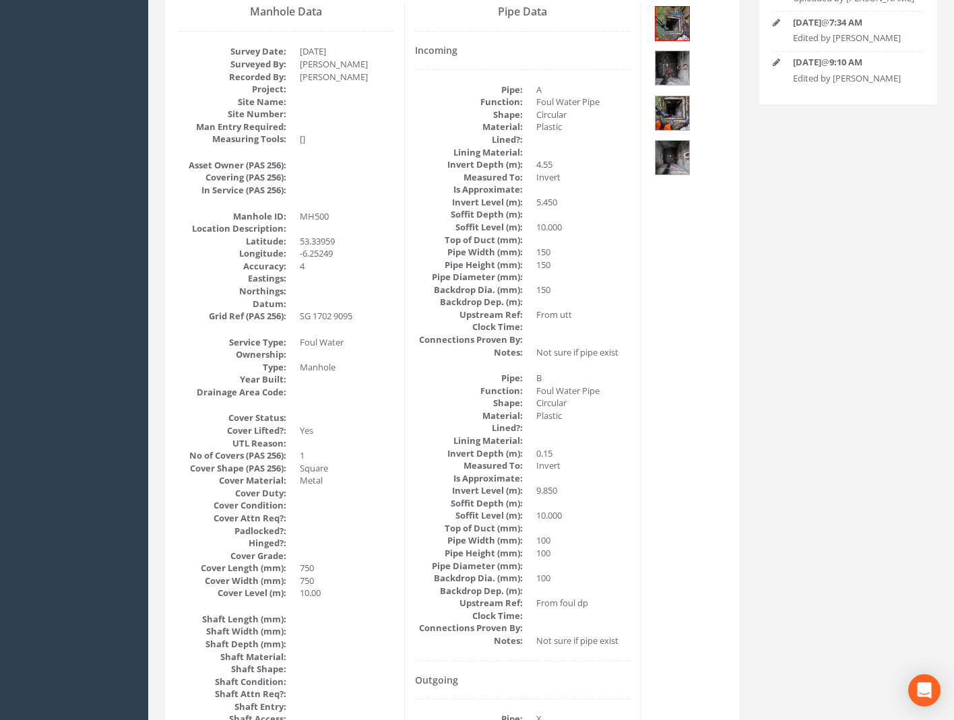
scroll to position [136, 0]
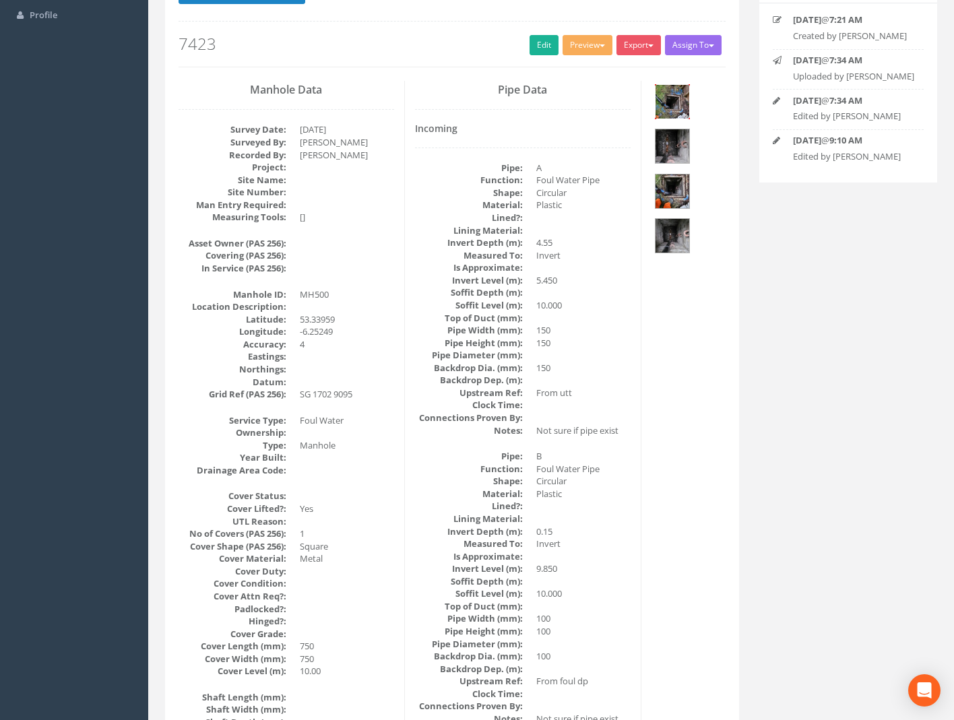
click at [669, 104] on img at bounding box center [673, 102] width 34 height 34
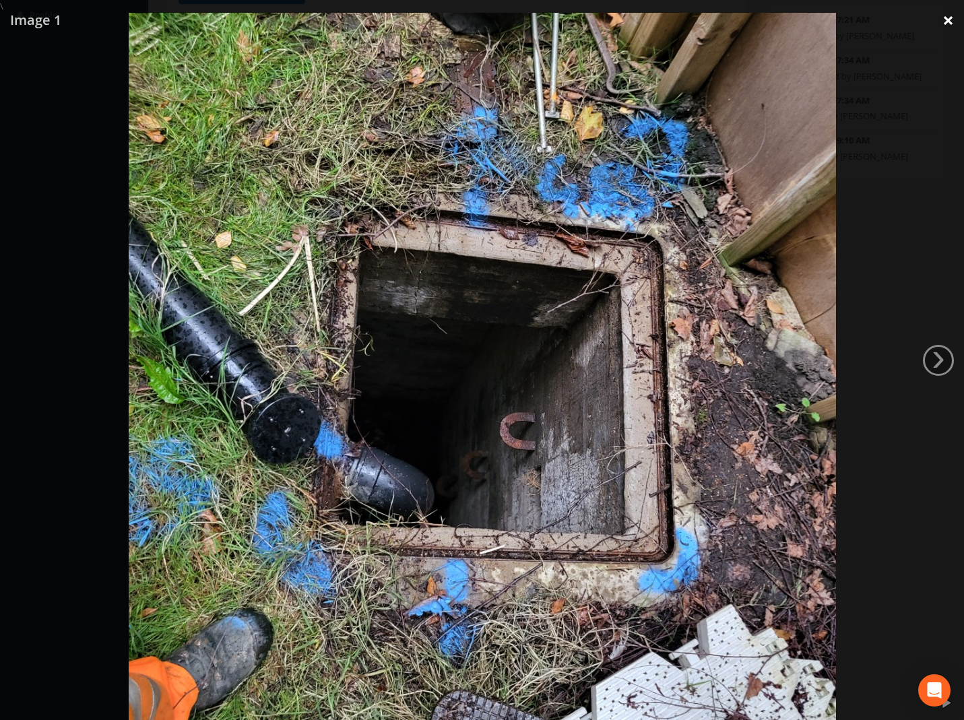
click at [950, 22] on link "×" at bounding box center [949, 20] width 32 height 40
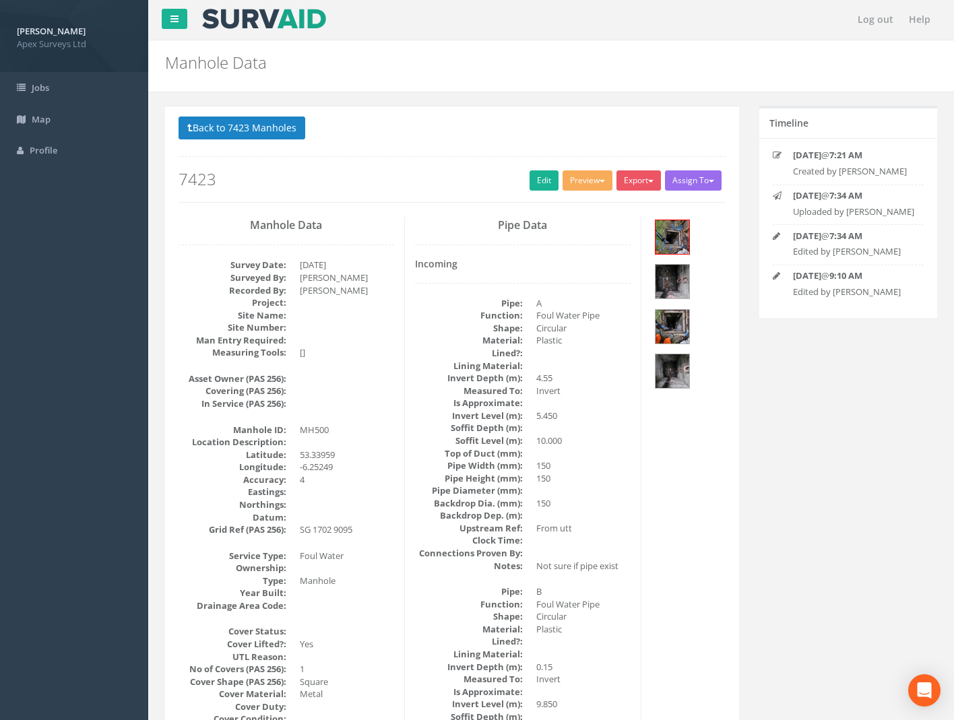
scroll to position [0, 0]
click at [246, 128] on button "Back to 7423 Manholes" at bounding box center [242, 128] width 127 height 23
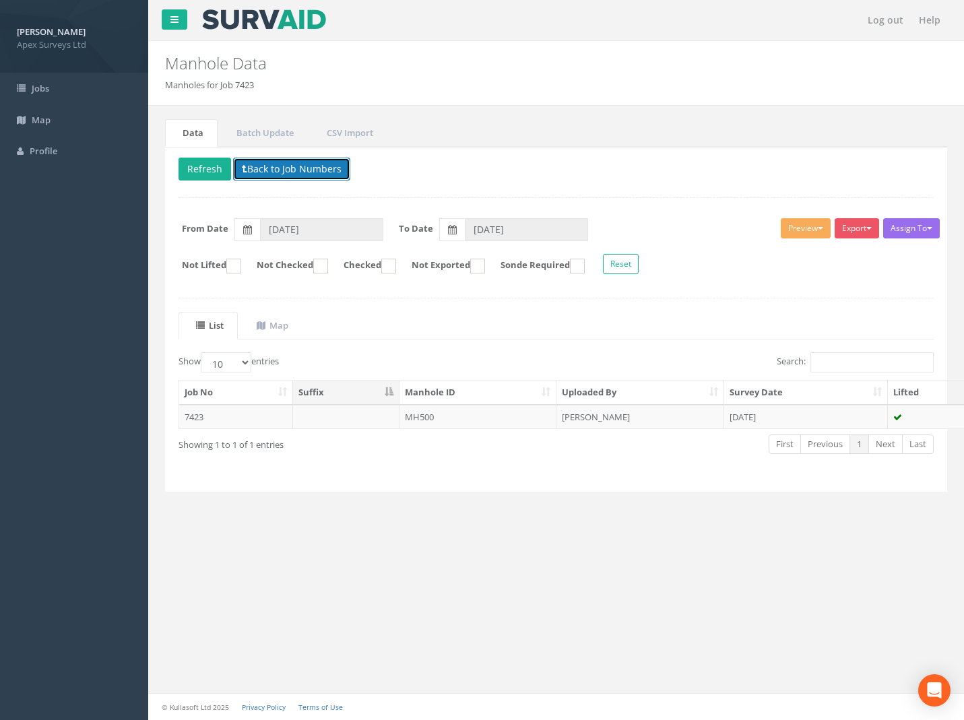
click at [284, 168] on button "Back to Job Numbers" at bounding box center [291, 169] width 117 height 23
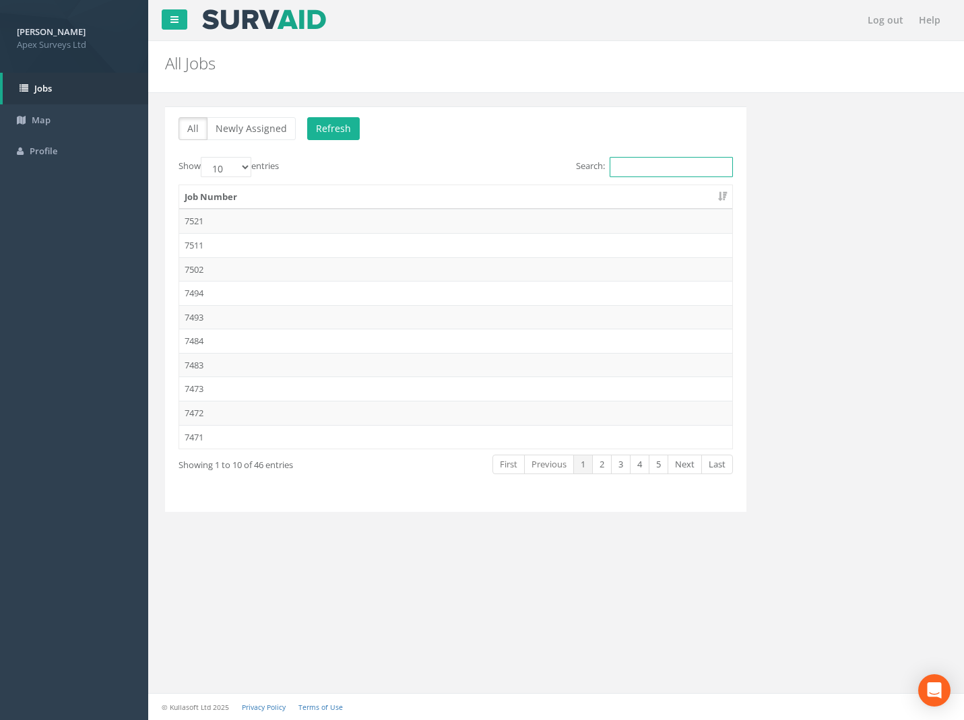
click at [632, 167] on input "Search:" at bounding box center [671, 167] width 123 height 20
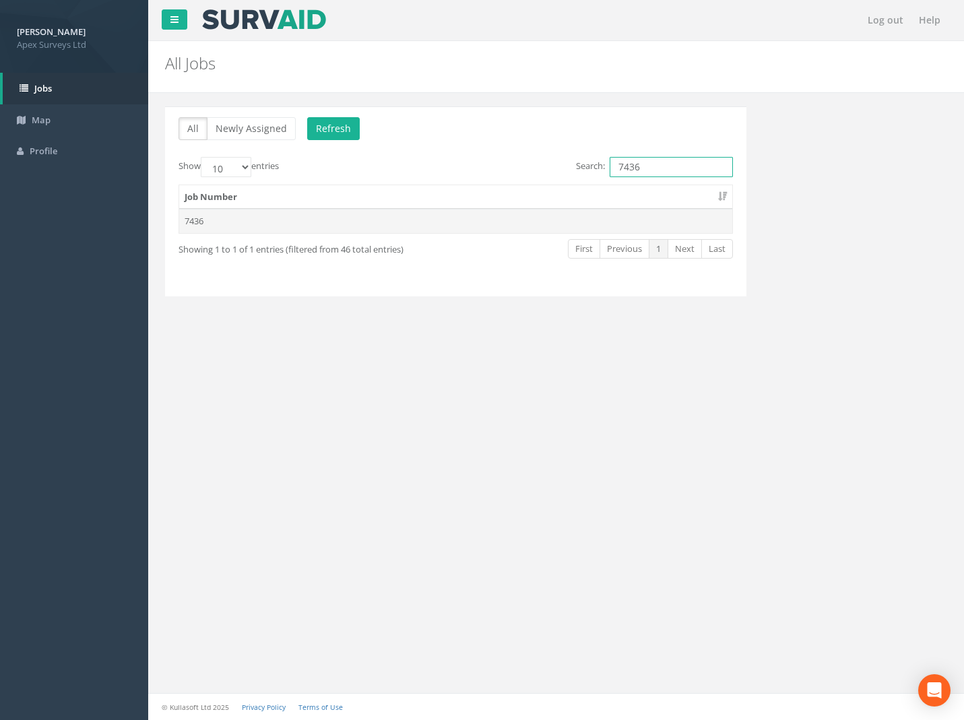
type input "7436"
click at [228, 226] on td "7436" at bounding box center [455, 221] width 553 height 24
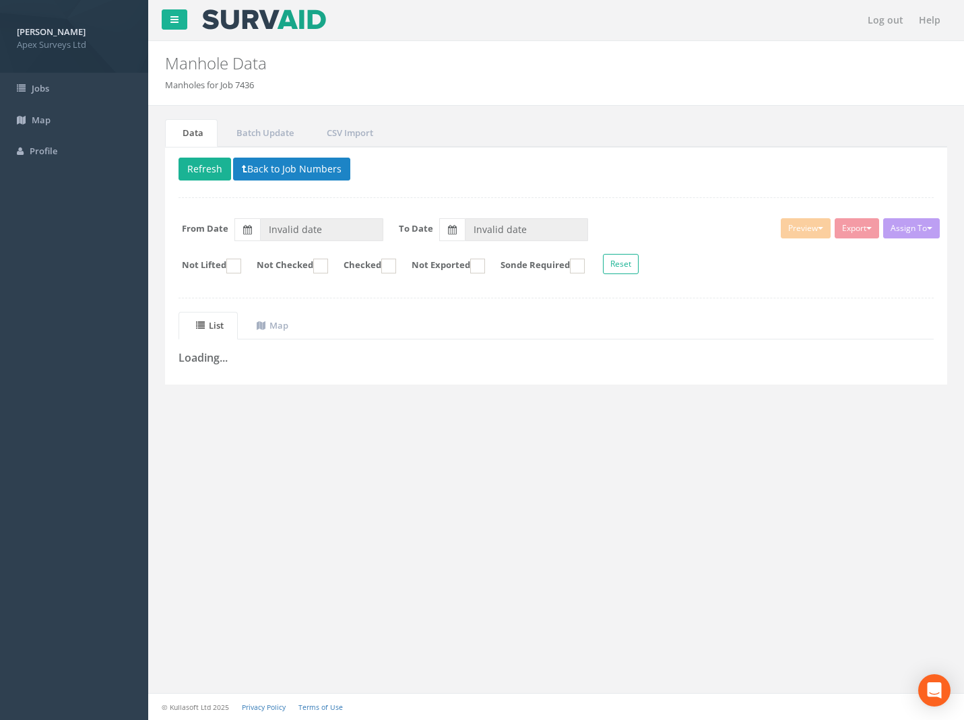
type input "[DATE]"
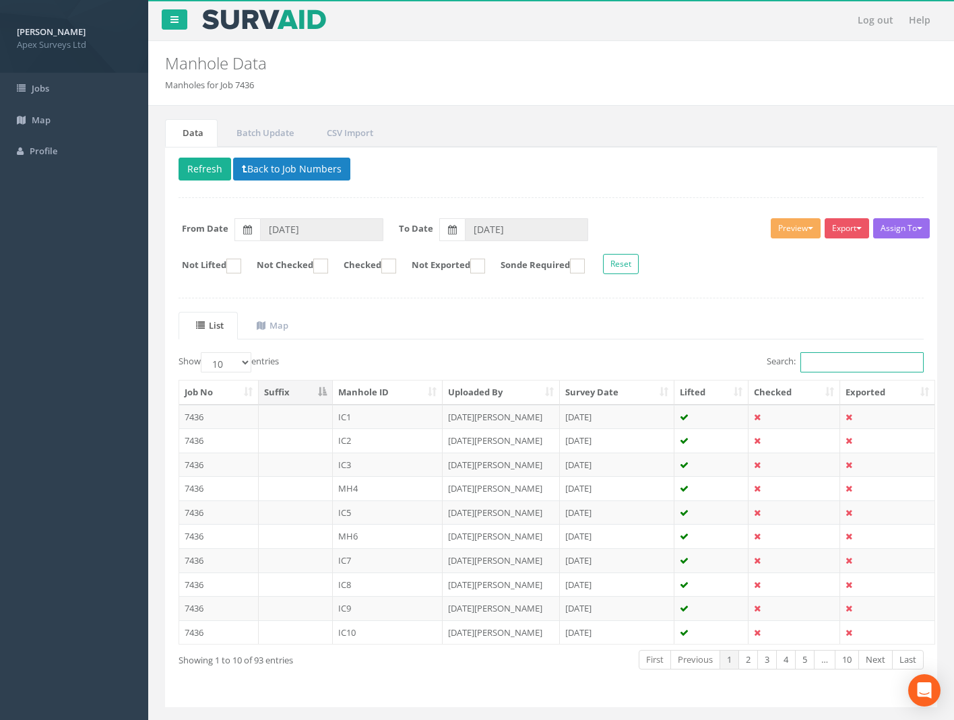
click at [858, 368] on input "Search:" at bounding box center [862, 362] width 123 height 20
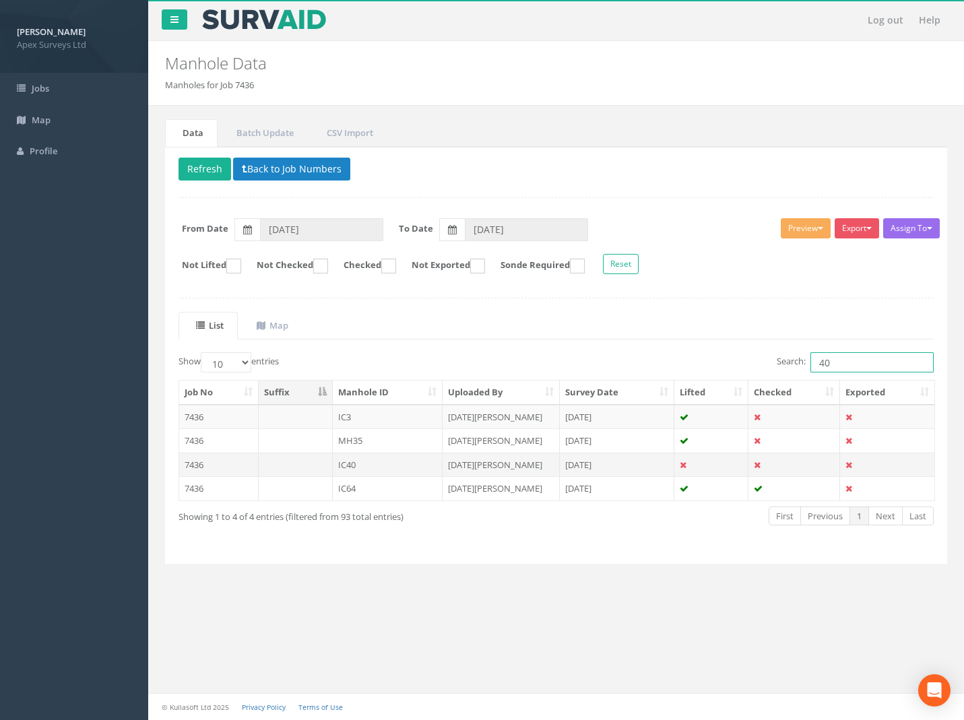
type input "40"
click at [189, 465] on td "7436" at bounding box center [219, 465] width 80 height 24
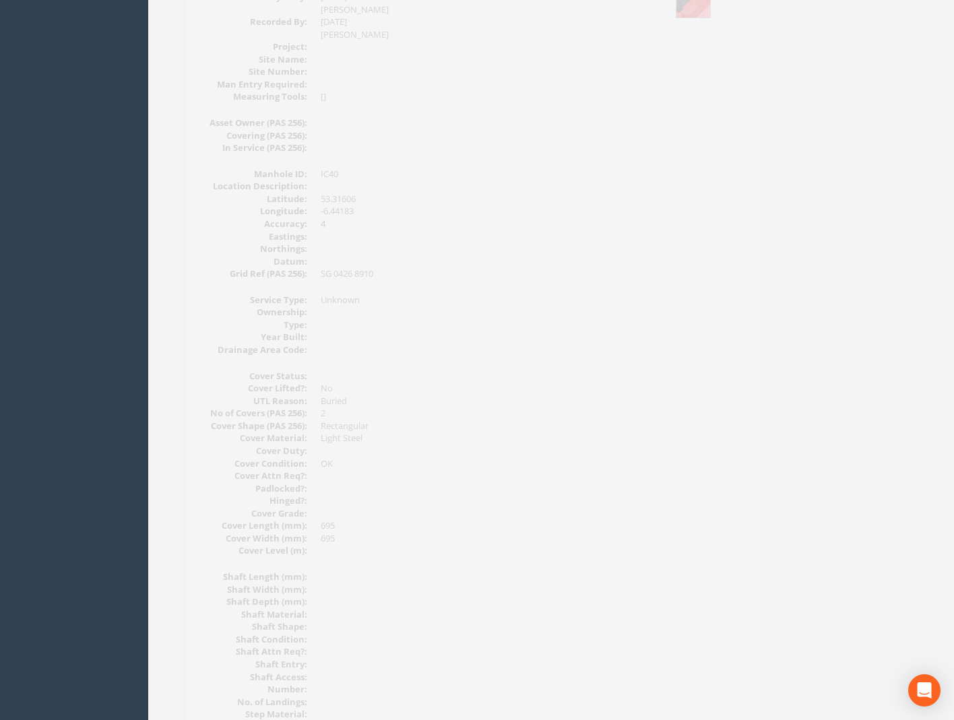
scroll to position [151, 0]
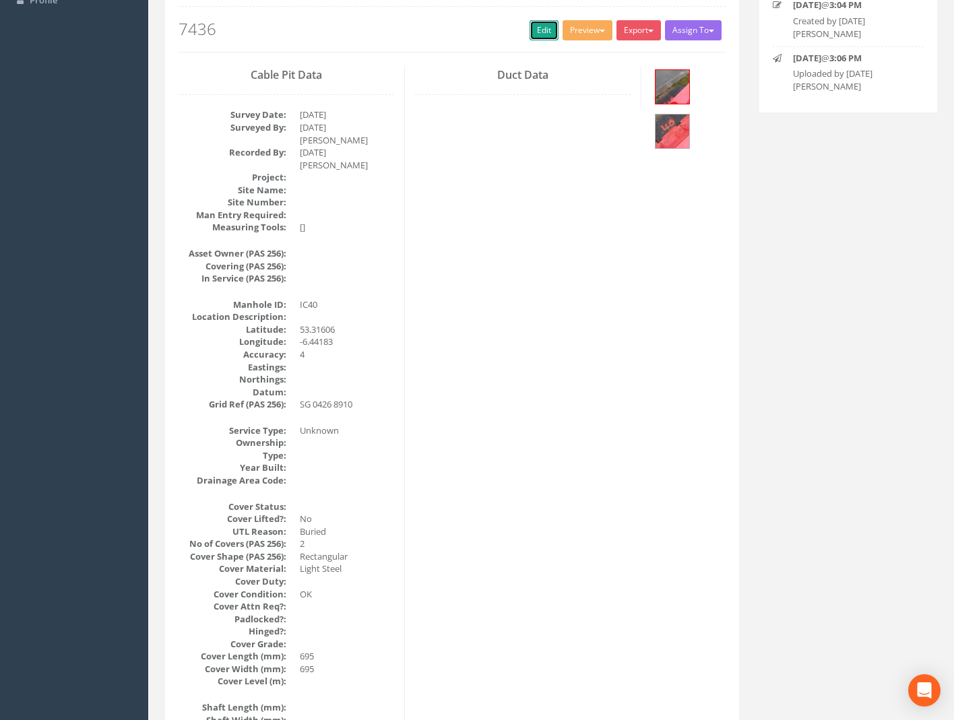
click at [547, 26] on link "Edit" at bounding box center [544, 30] width 29 height 20
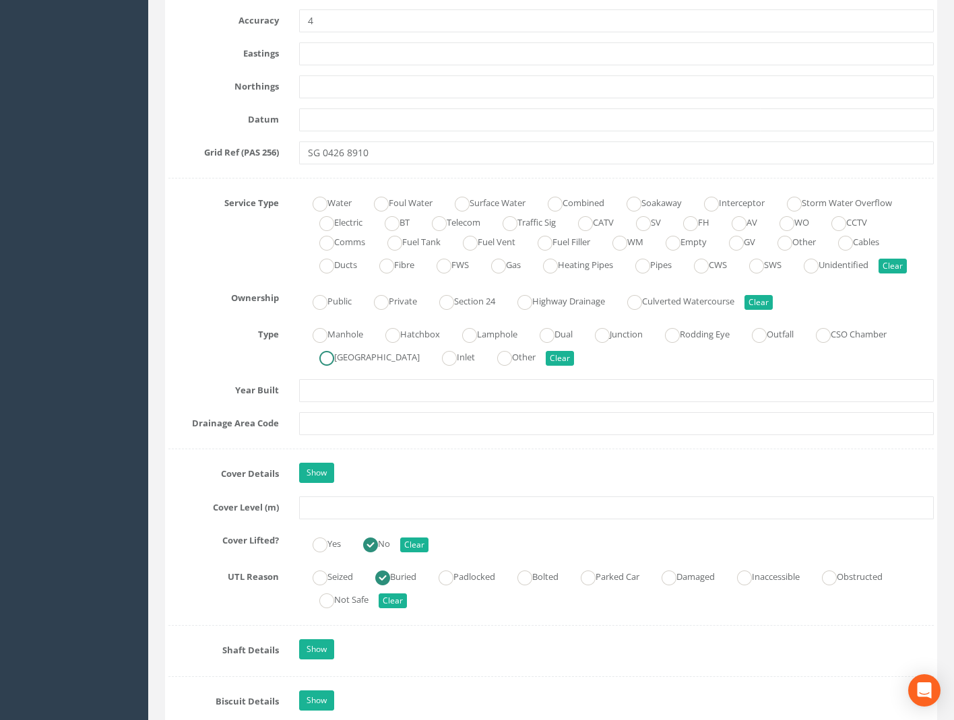
scroll to position [1027, 0]
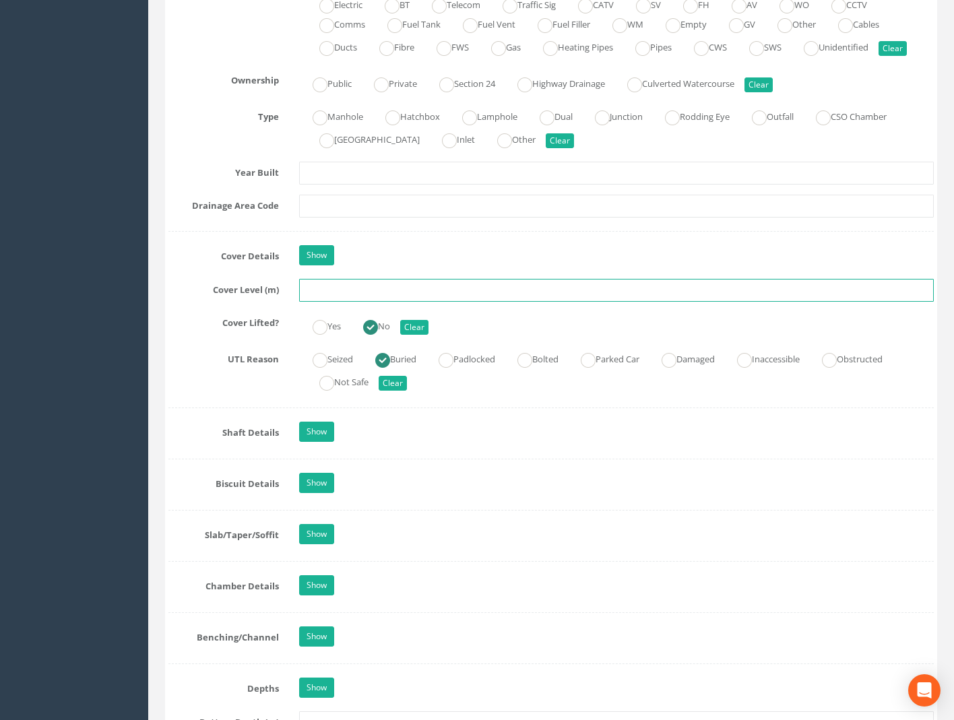
click at [344, 294] on input "text" at bounding box center [616, 290] width 635 height 23
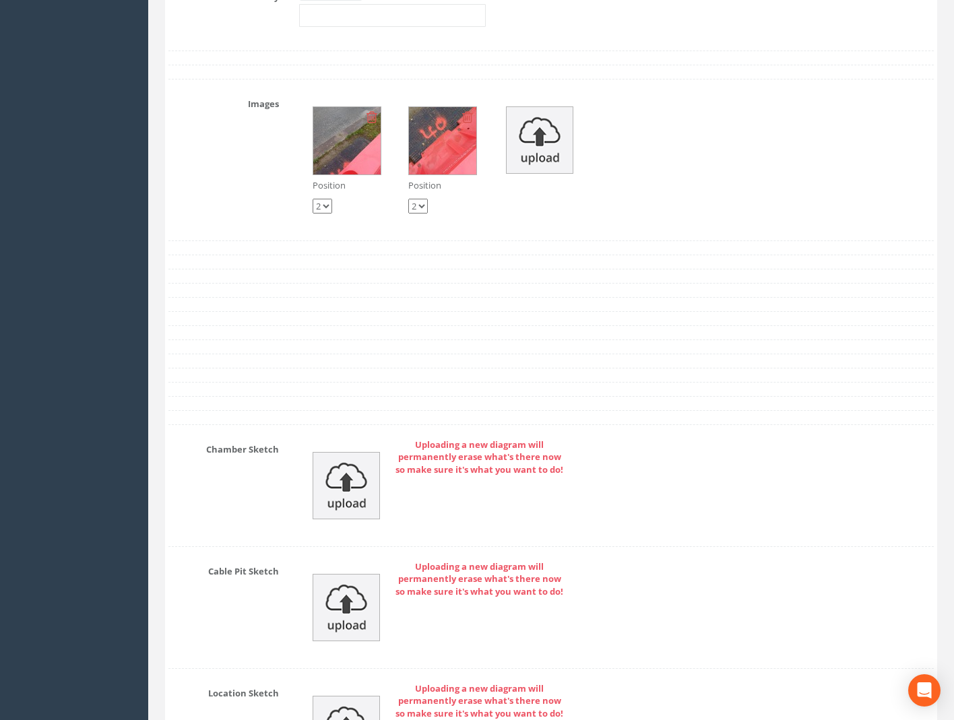
scroll to position [2442, 0]
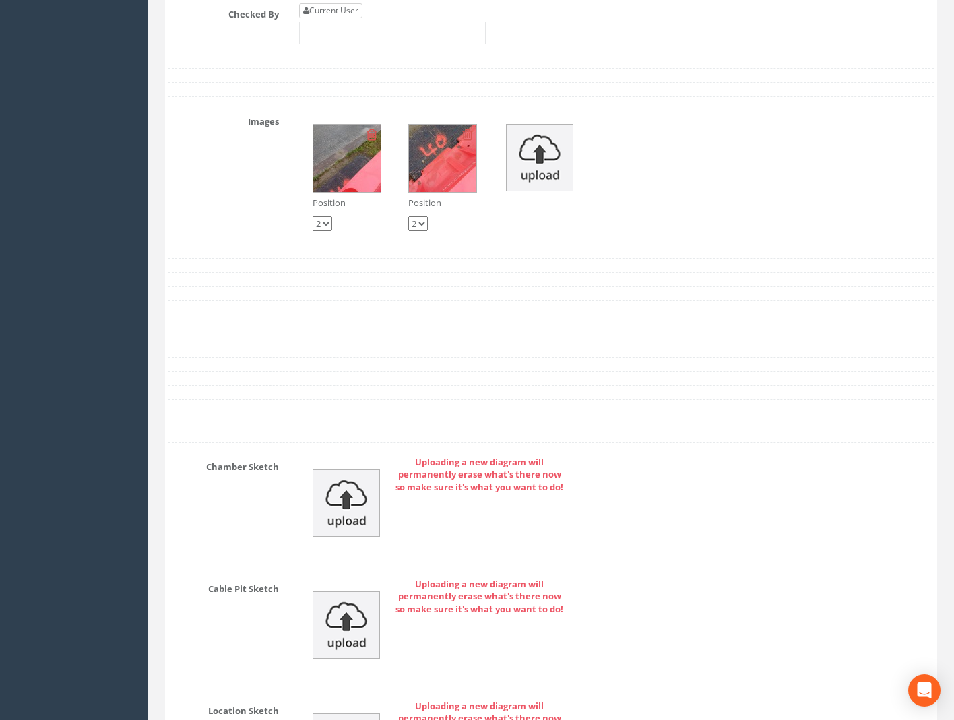
type input "74.37"
click at [348, 17] on link "Current User" at bounding box center [330, 10] width 63 height 15
type input "[PERSON_NAME]"
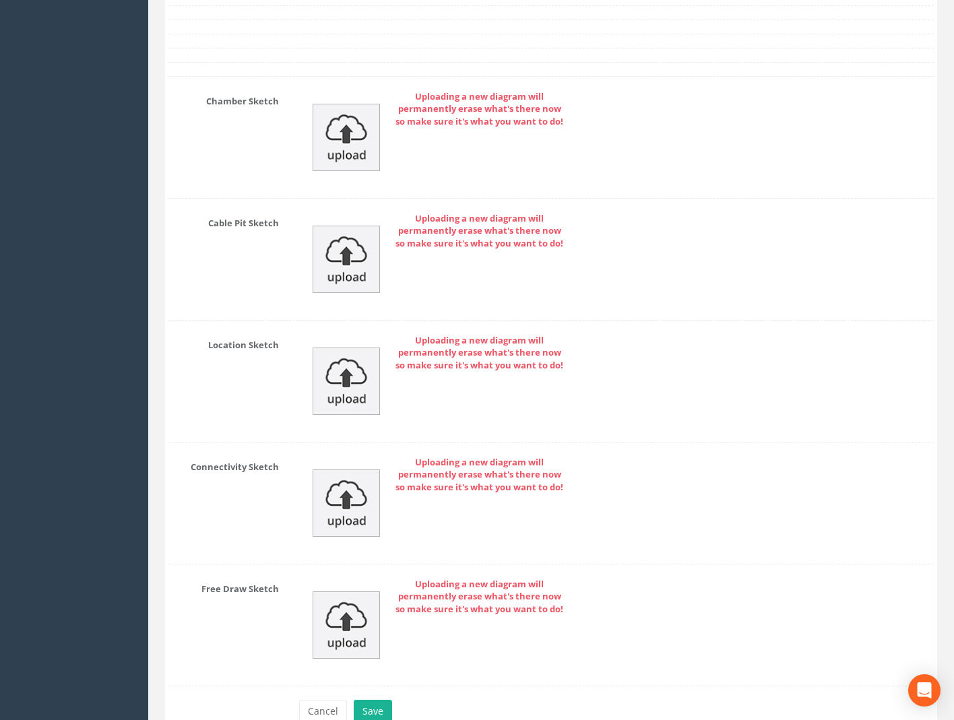
scroll to position [2882, 0]
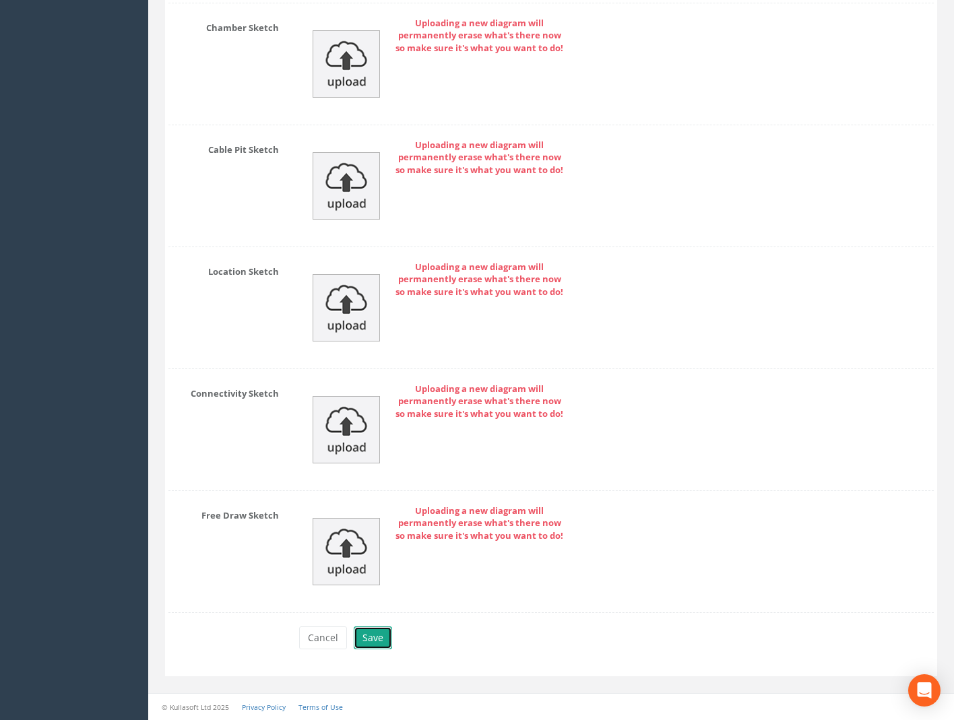
click at [381, 636] on button "Save" at bounding box center [373, 638] width 38 height 23
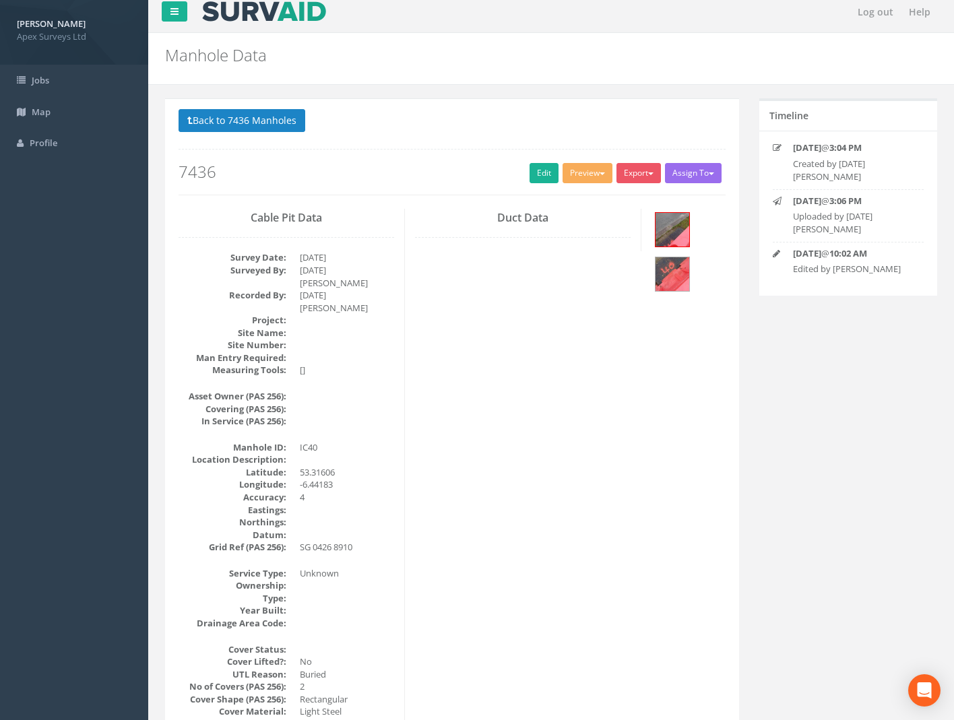
scroll to position [0, 0]
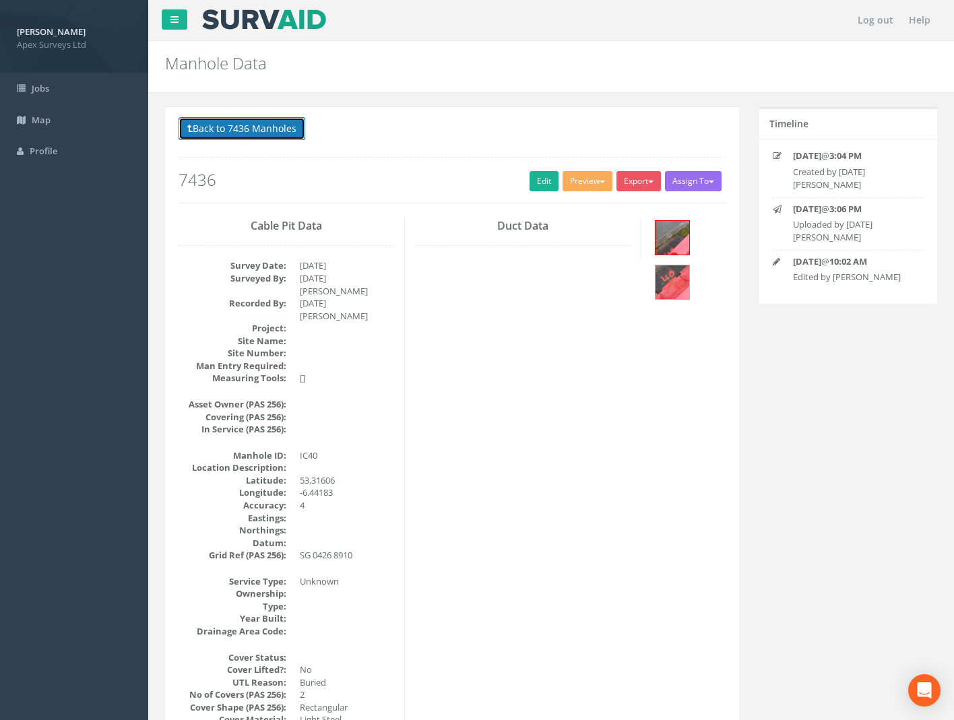
drag, startPoint x: 225, startPoint y: 122, endPoint x: 347, endPoint y: 132, distance: 122.4
click at [225, 122] on button "Back to 7436 Manholes" at bounding box center [242, 128] width 127 height 23
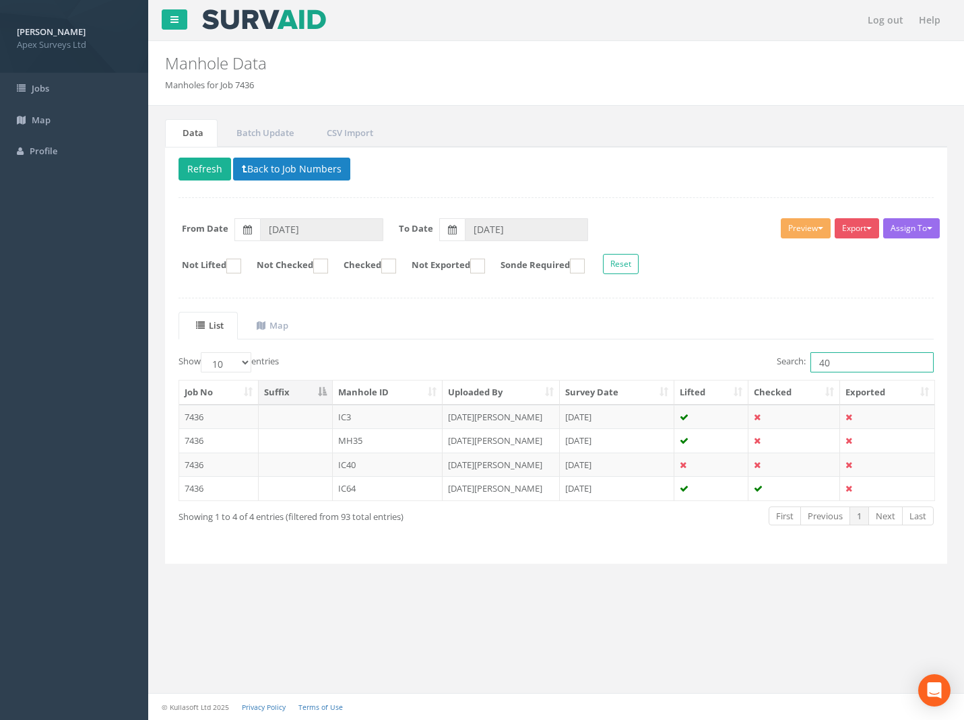
drag, startPoint x: 860, startPoint y: 360, endPoint x: 626, endPoint y: 357, distance: 233.9
click at [669, 360] on div "Search: 40" at bounding box center [751, 364] width 368 height 24
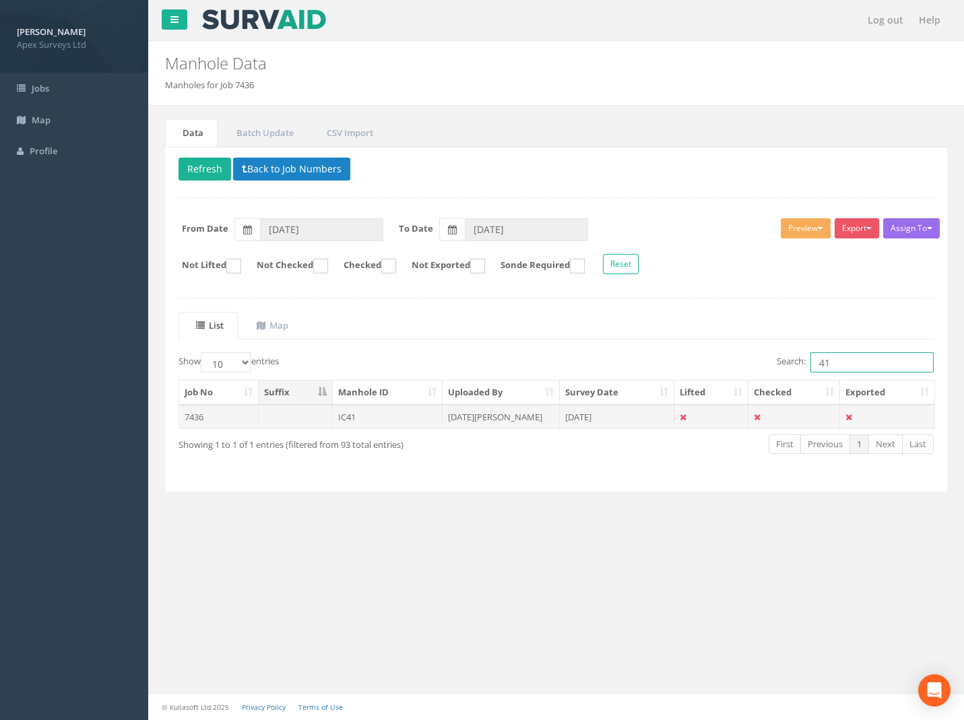
type input "41"
click at [197, 412] on td "7436" at bounding box center [219, 417] width 80 height 24
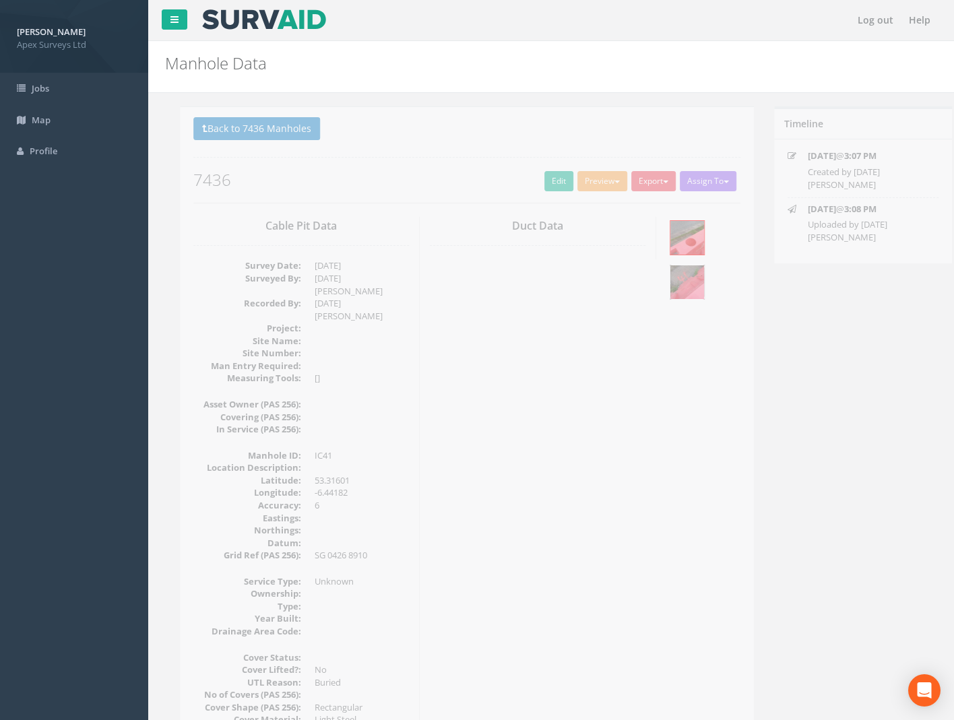
click at [680, 294] on img at bounding box center [673, 283] width 34 height 34
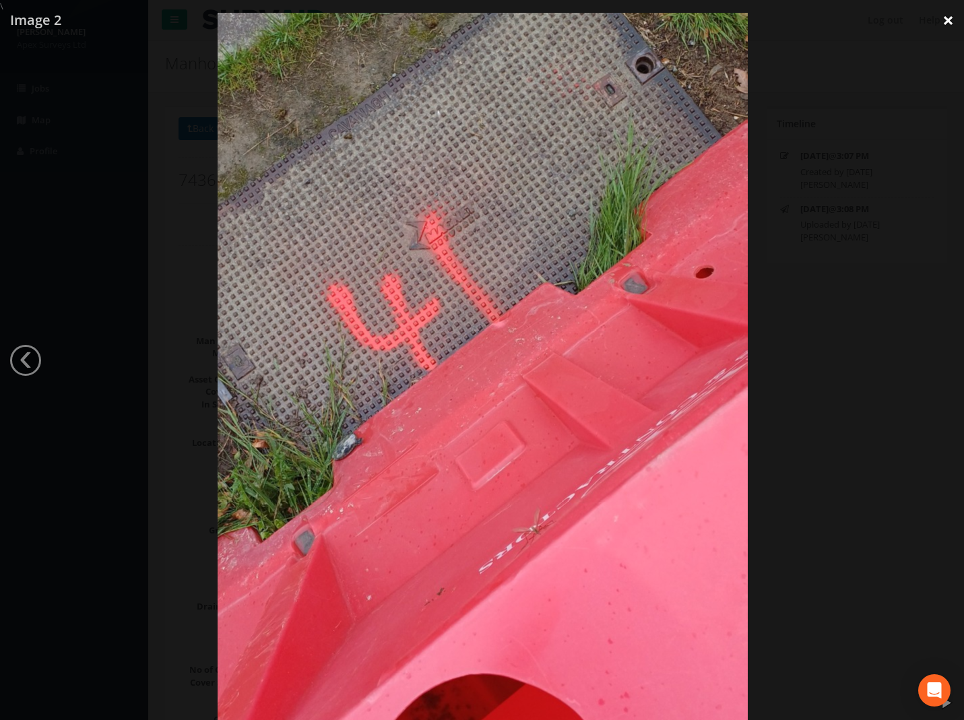
click at [950, 20] on link "×" at bounding box center [949, 20] width 32 height 40
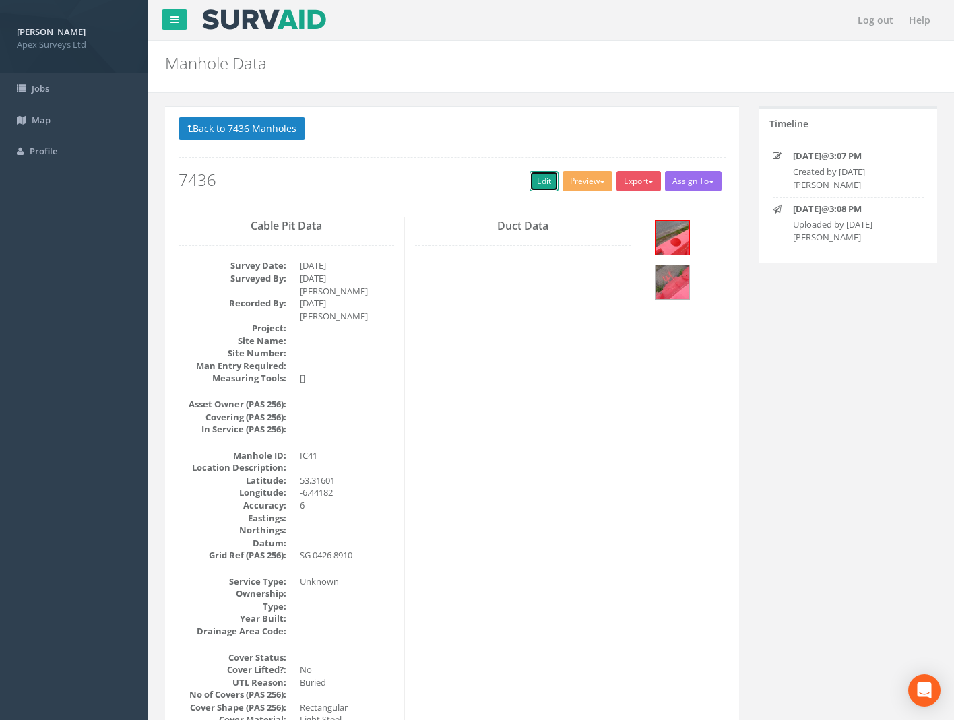
click at [543, 179] on link "Edit" at bounding box center [544, 181] width 29 height 20
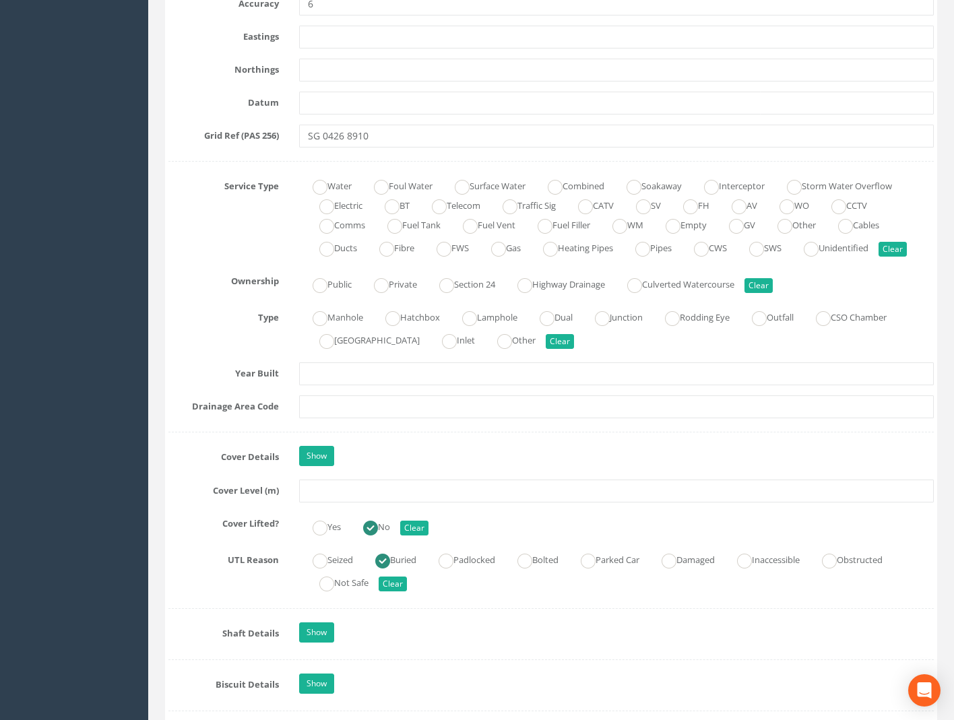
scroll to position [943, 0]
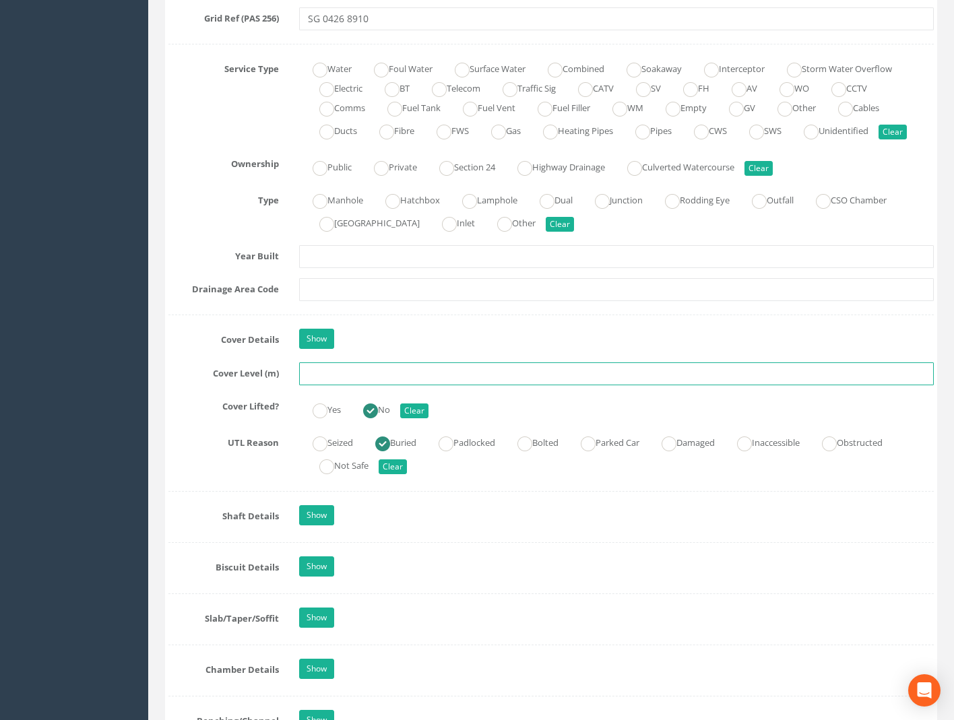
click at [357, 382] on input "text" at bounding box center [616, 374] width 635 height 23
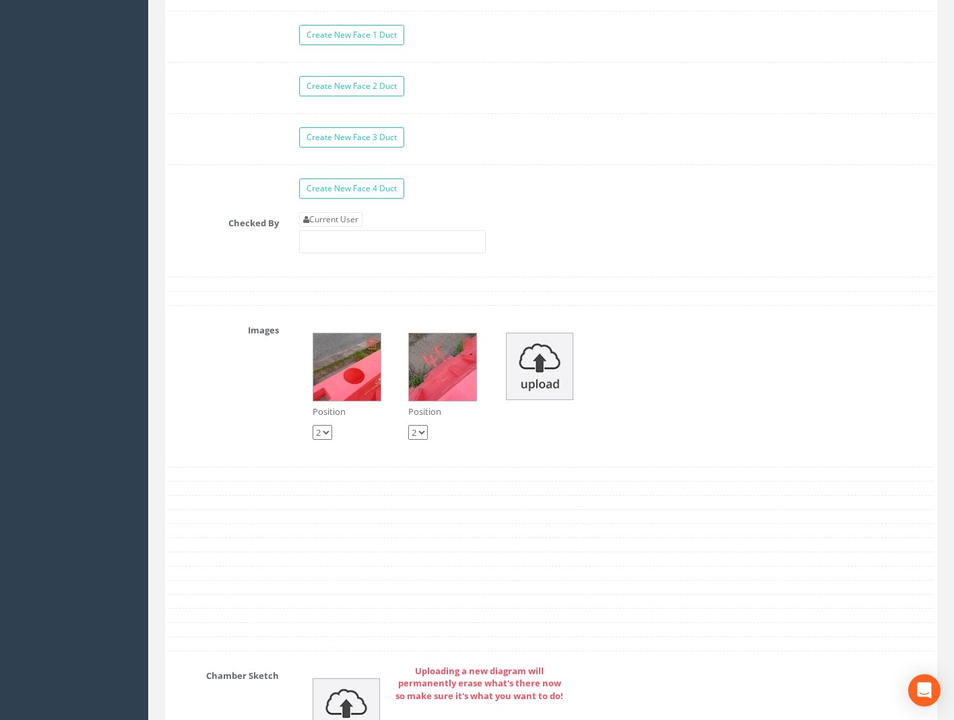
scroll to position [2359, 0]
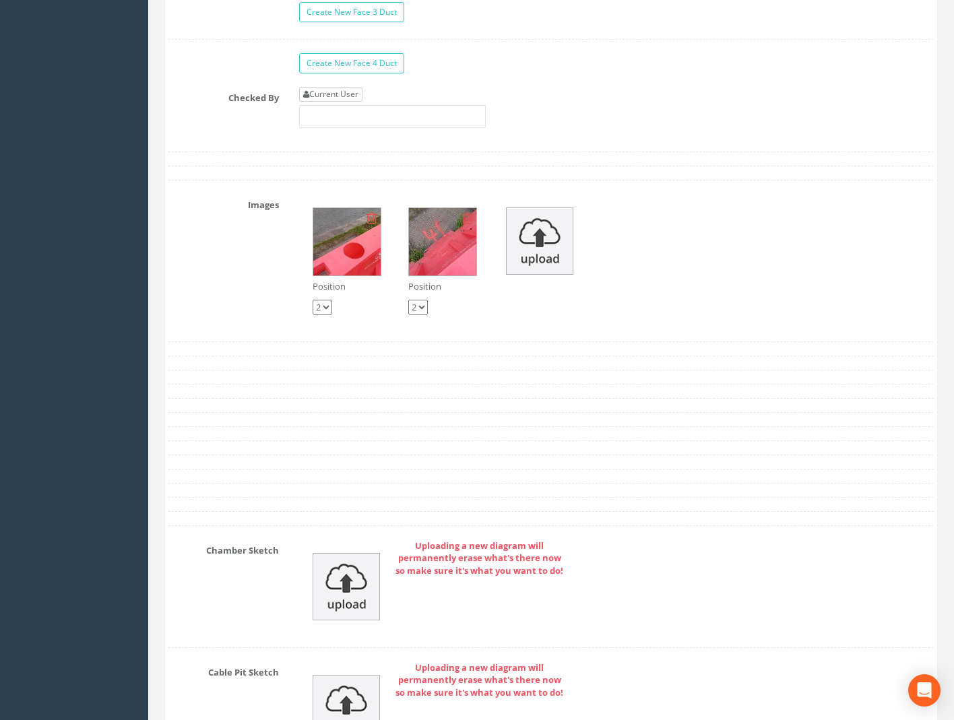
type input "74.38"
click at [332, 98] on link "Current User" at bounding box center [330, 94] width 63 height 15
type input "[PERSON_NAME]"
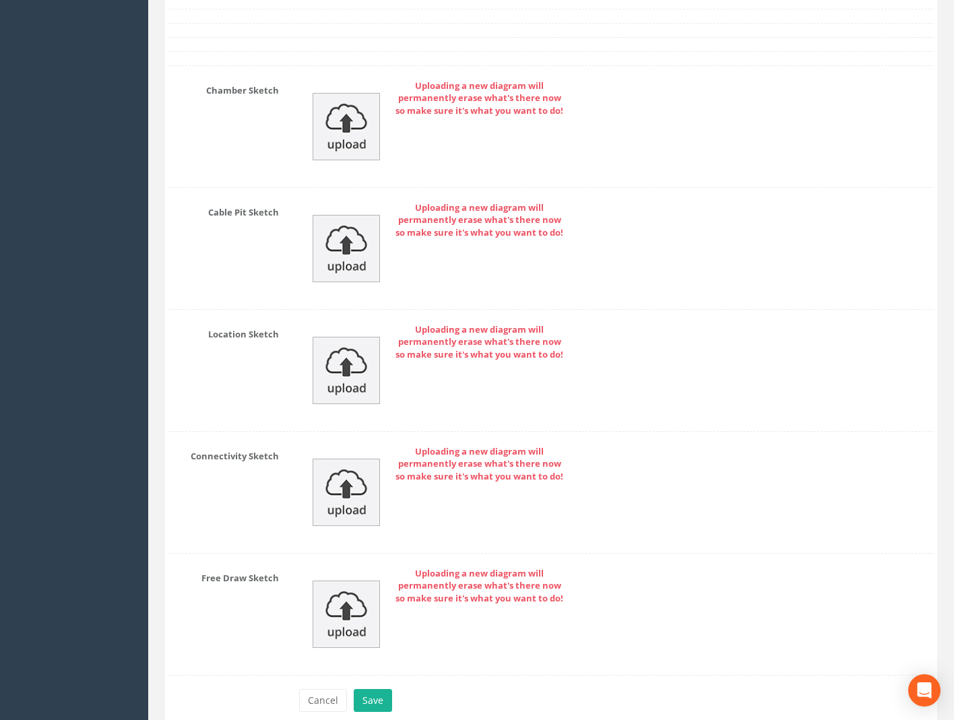
scroll to position [2882, 0]
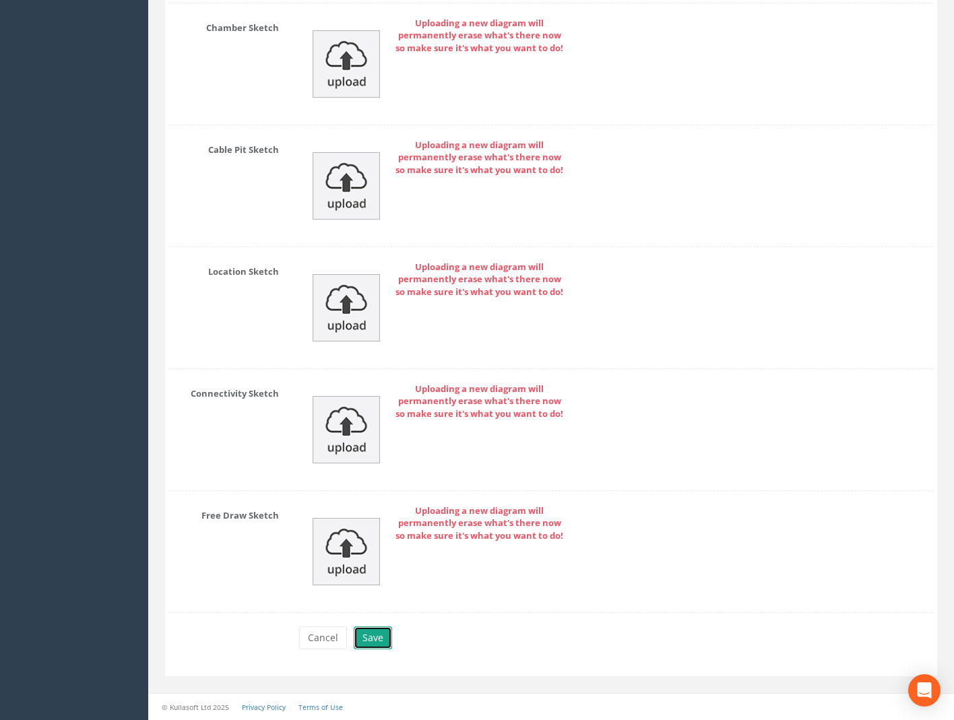
click at [385, 637] on button "Save" at bounding box center [373, 638] width 38 height 23
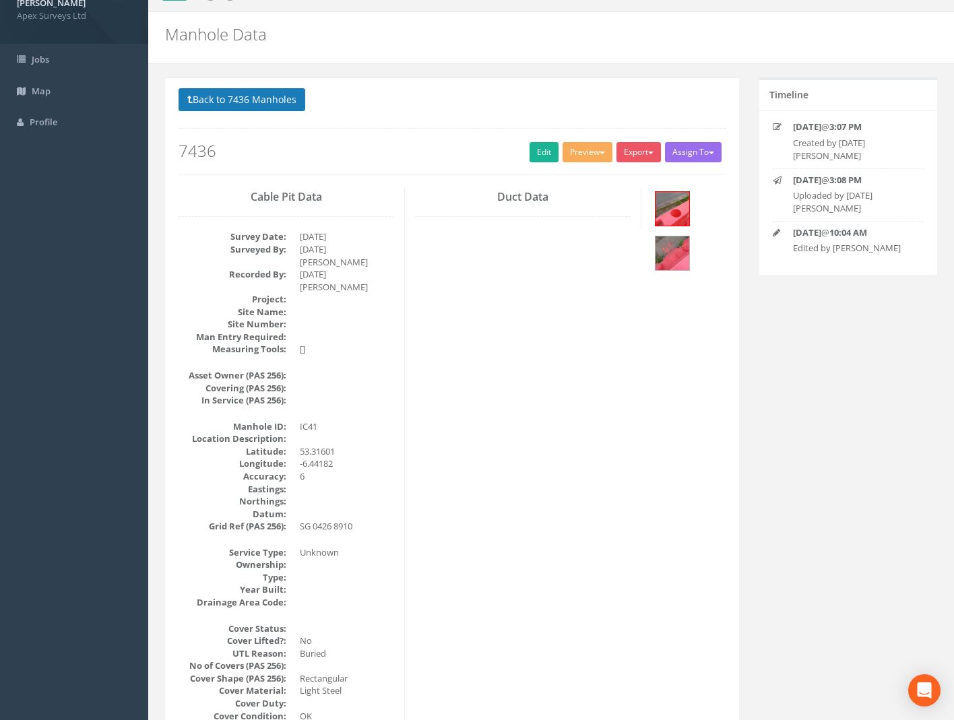
scroll to position [0, 0]
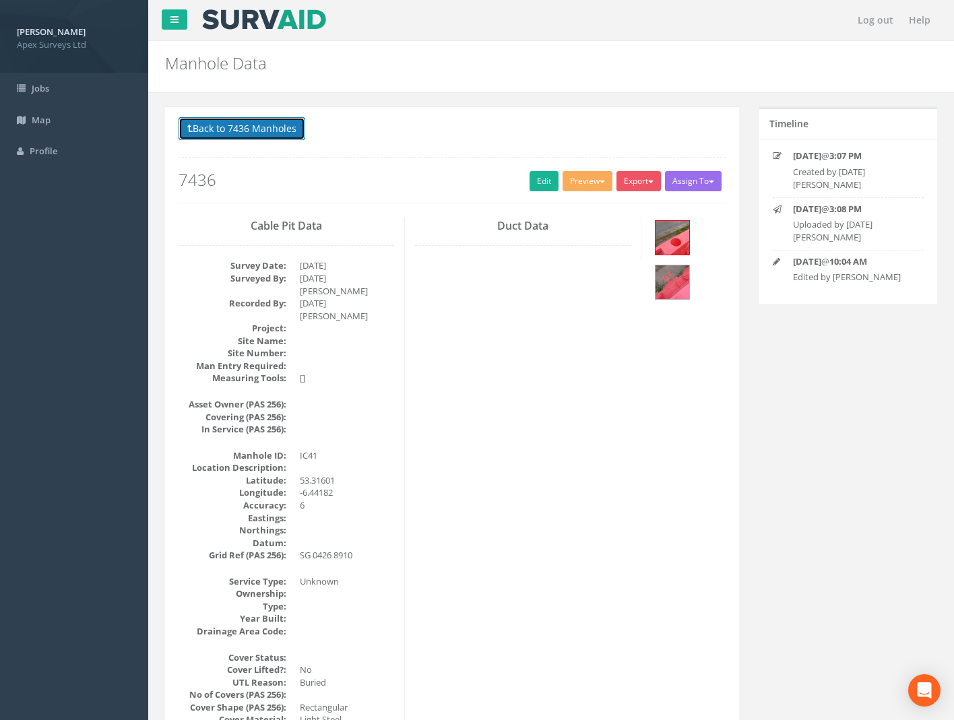
click at [256, 133] on button "Back to 7436 Manholes" at bounding box center [242, 128] width 127 height 23
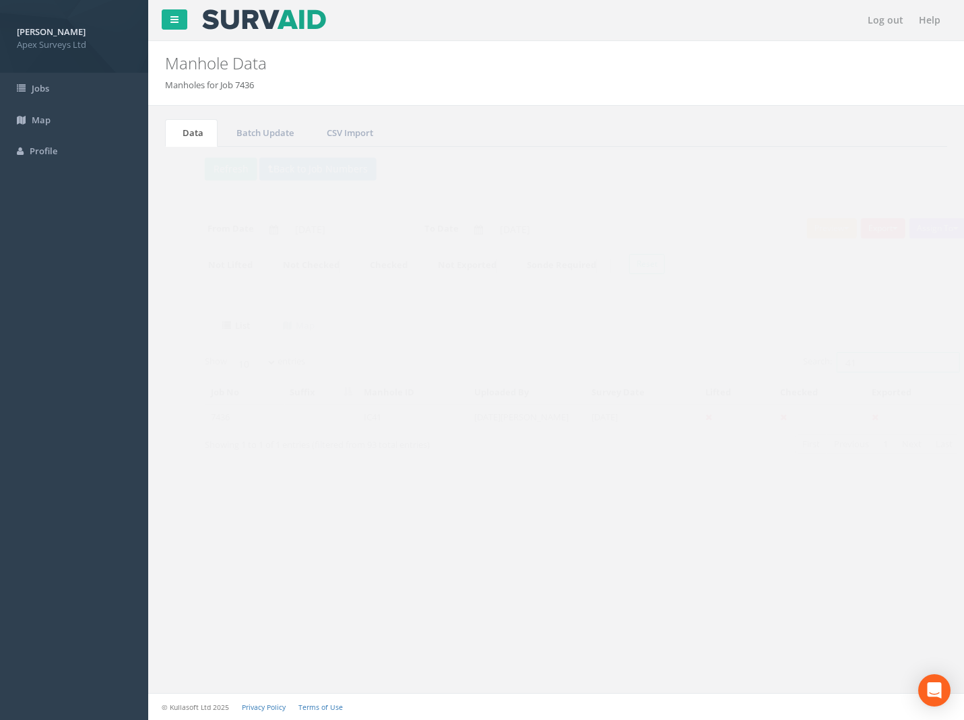
drag, startPoint x: 778, startPoint y: 361, endPoint x: 689, endPoint y: 367, distance: 89.8
click at [730, 363] on div "Search: 41" at bounding box center [751, 364] width 368 height 24
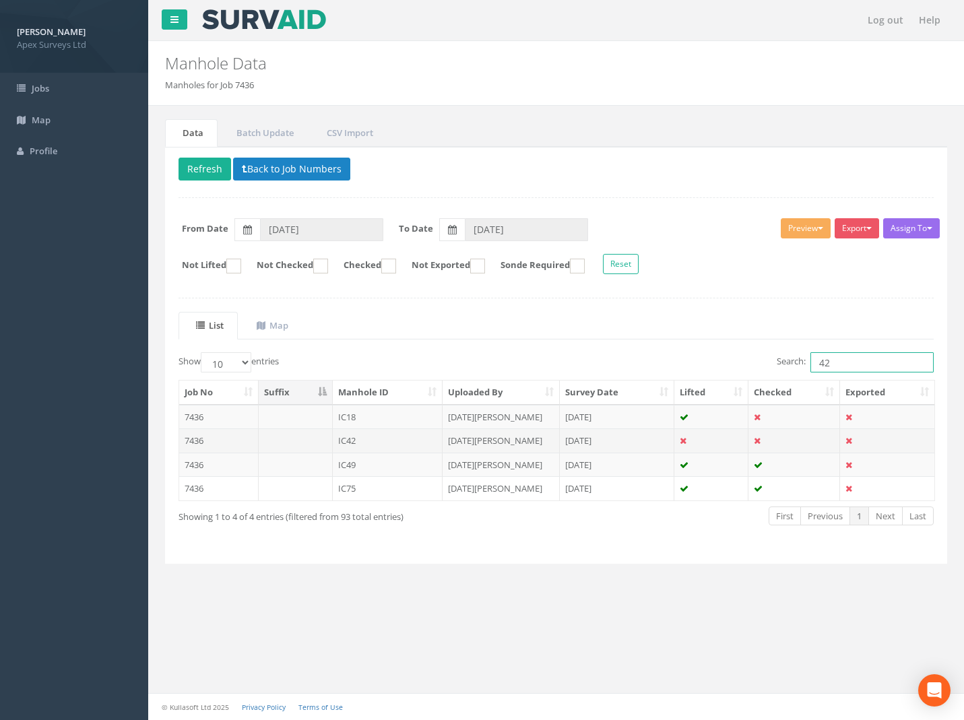
type input "42"
click at [193, 441] on td "7436" at bounding box center [219, 441] width 80 height 24
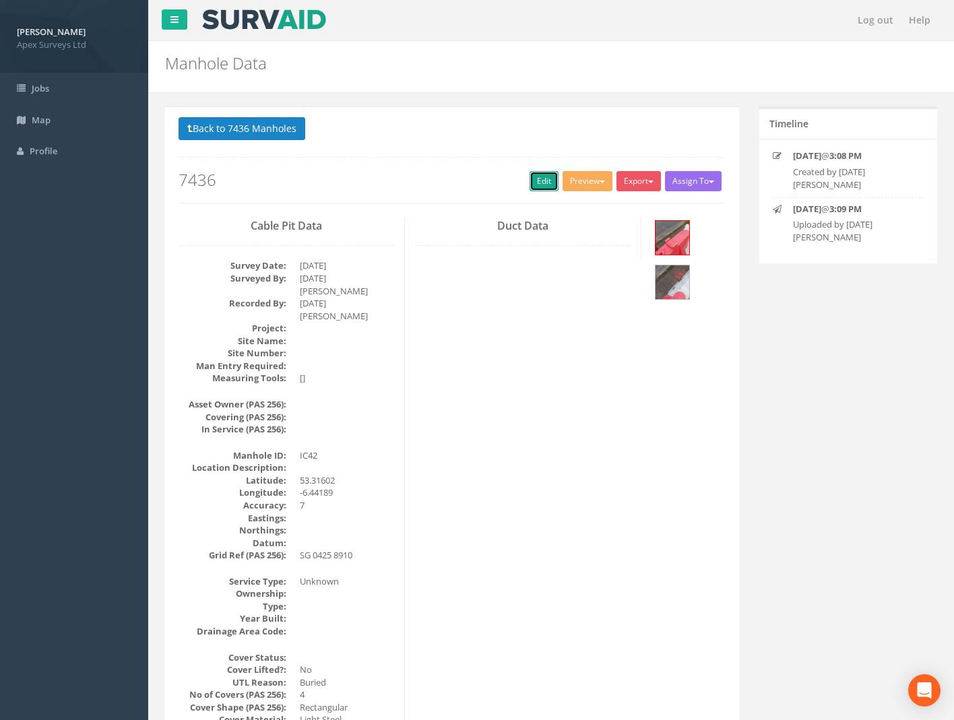
click at [533, 179] on link "Edit" at bounding box center [544, 181] width 29 height 20
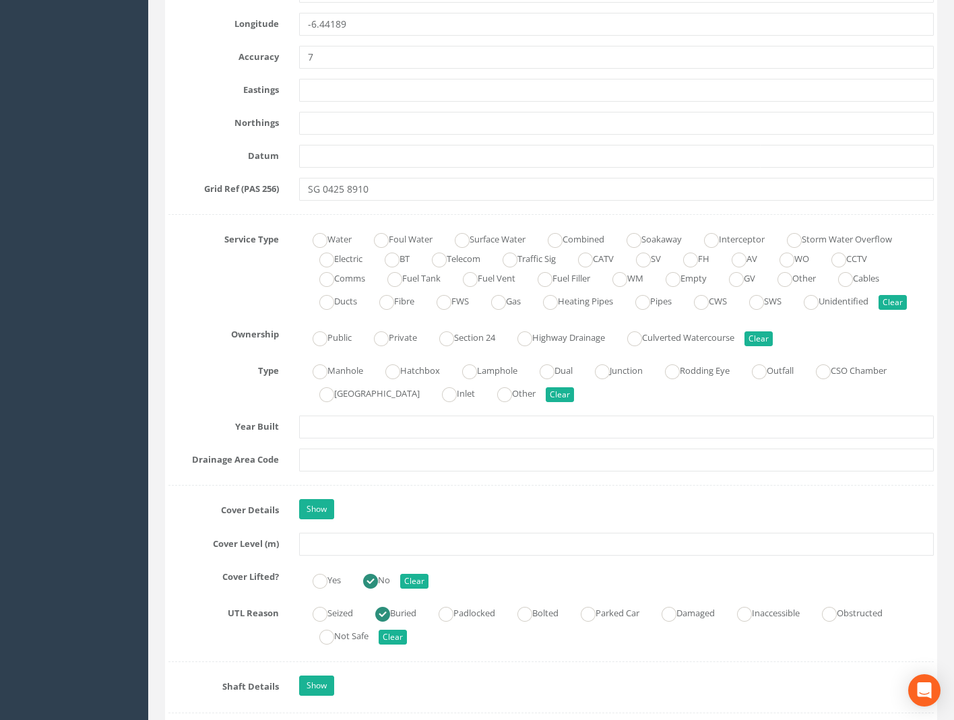
scroll to position [1011, 0]
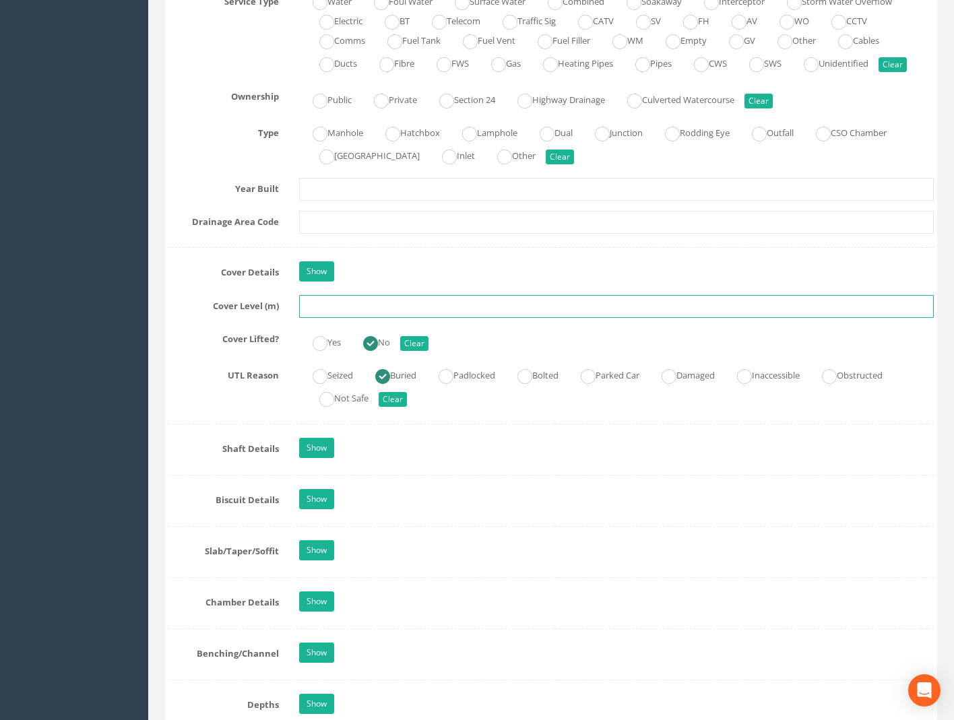
click at [335, 313] on input "text" at bounding box center [616, 306] width 635 height 23
click at [363, 304] on input "text" at bounding box center [616, 306] width 635 height 23
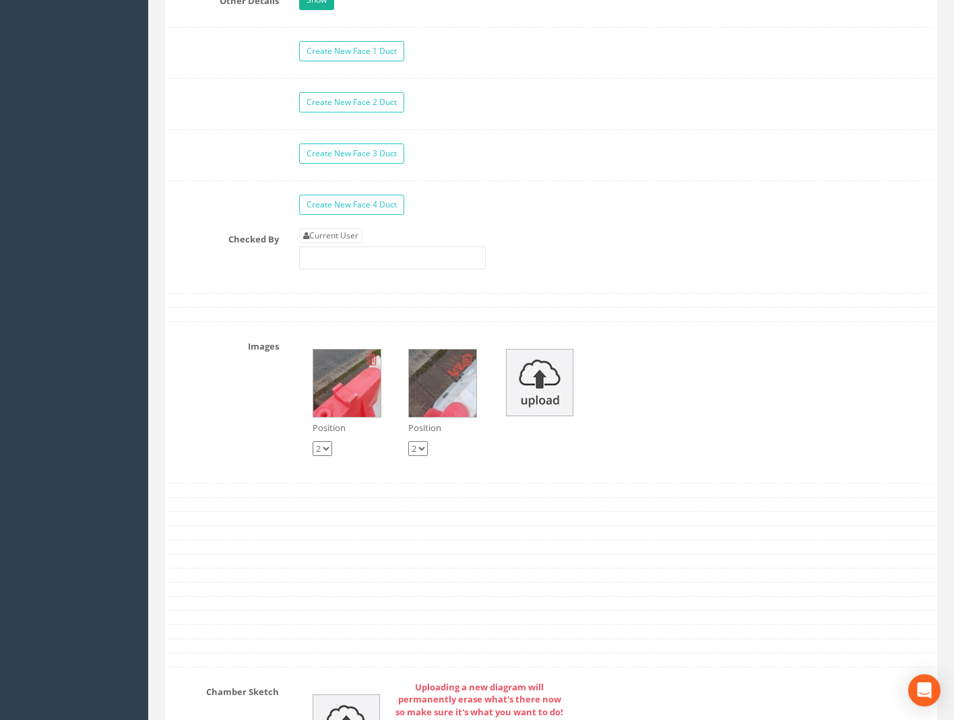
scroll to position [2073, 0]
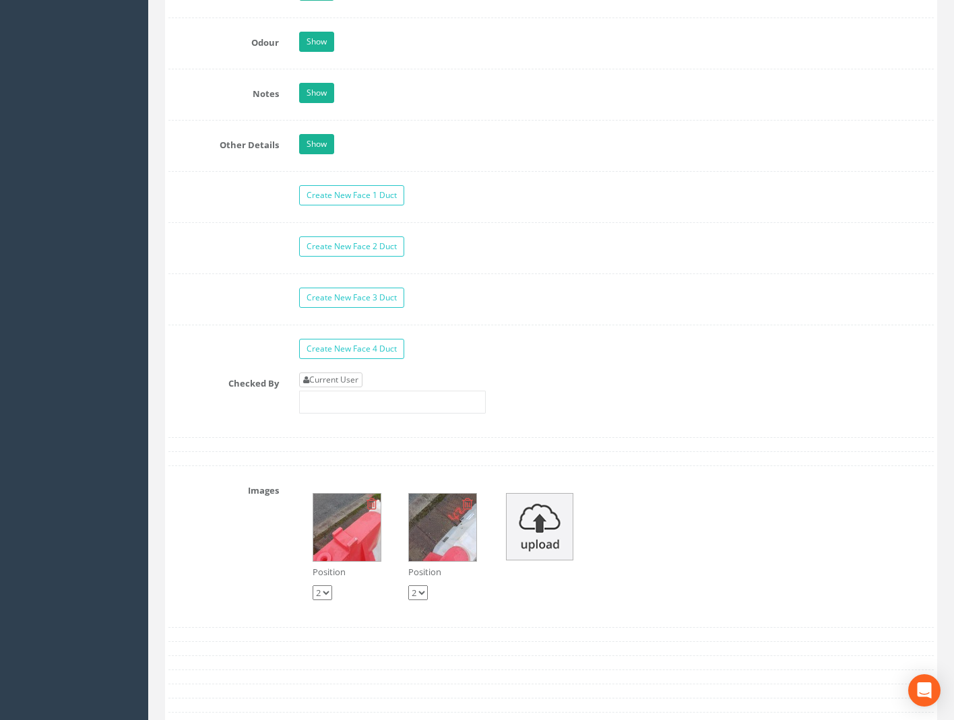
type input "74.37"
click at [348, 377] on link "Current User" at bounding box center [330, 380] width 63 height 15
type input "[PERSON_NAME]"
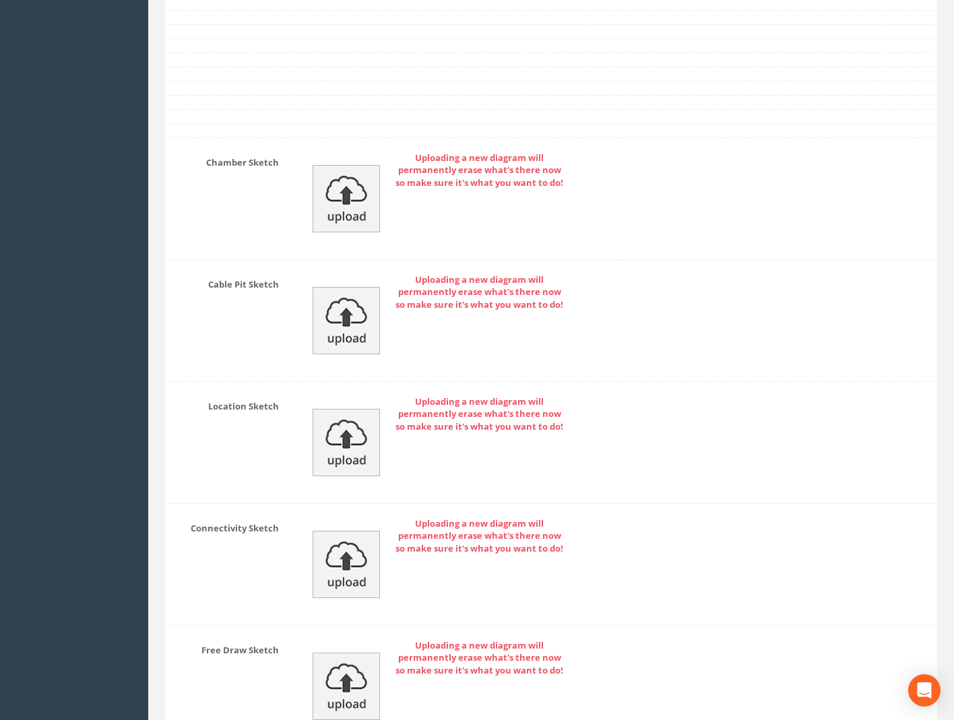
scroll to position [2882, 0]
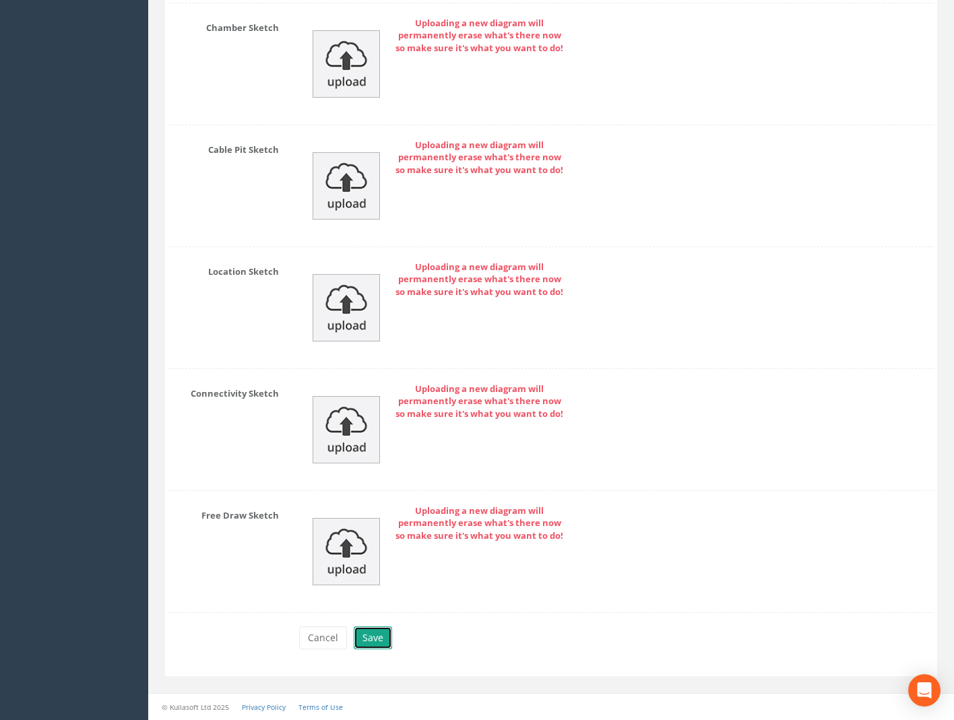
click at [373, 639] on button "Save" at bounding box center [373, 638] width 38 height 23
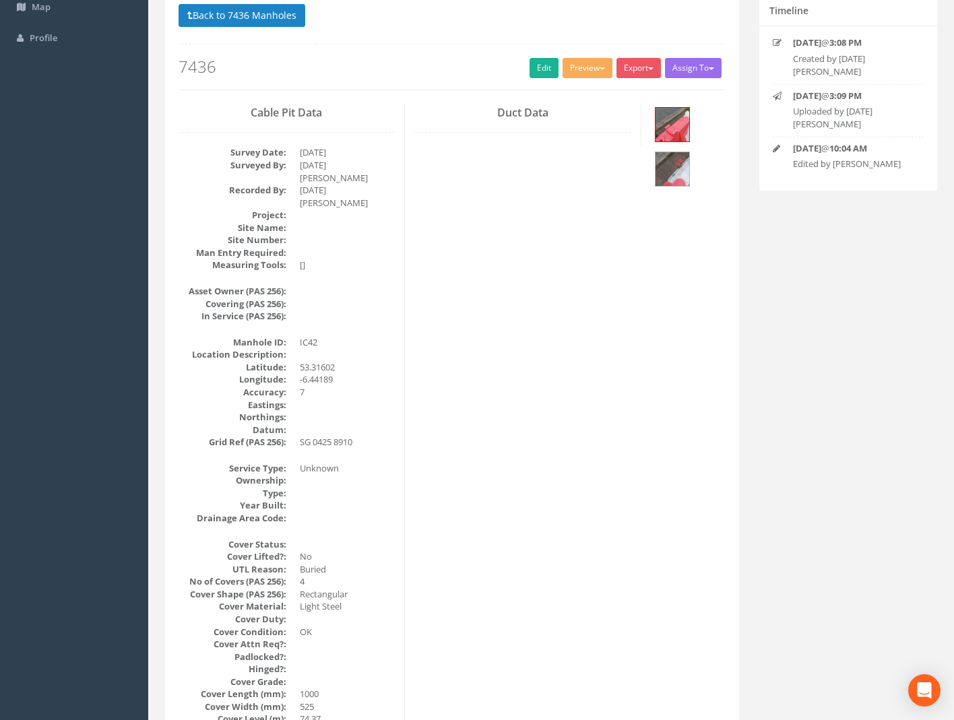
scroll to position [0, 0]
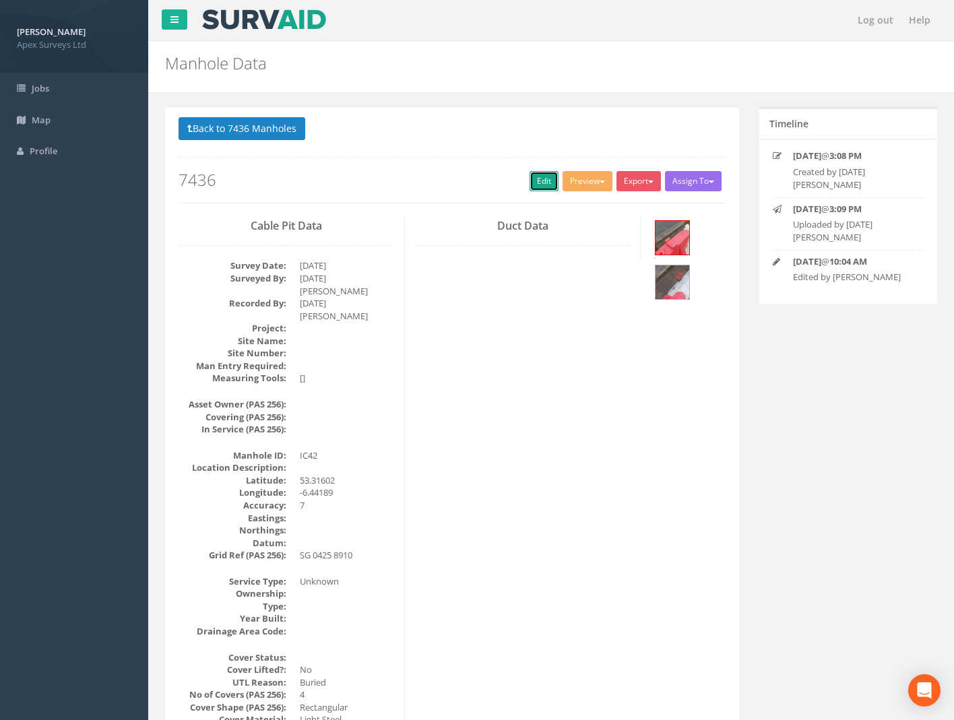
click at [530, 183] on link "Edit" at bounding box center [544, 181] width 29 height 20
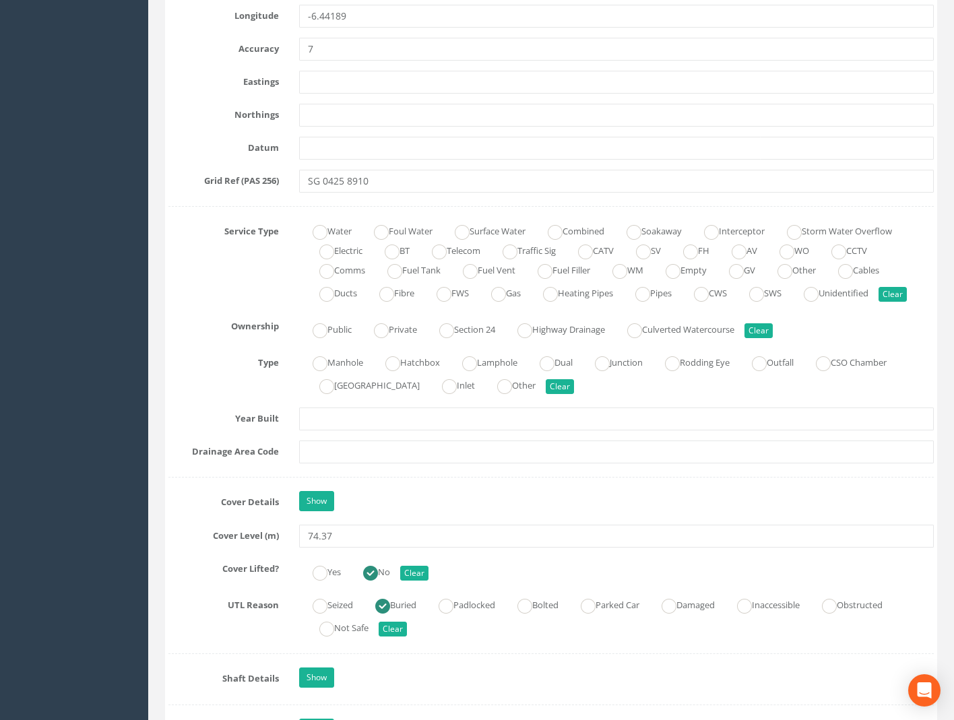
scroll to position [943, 0]
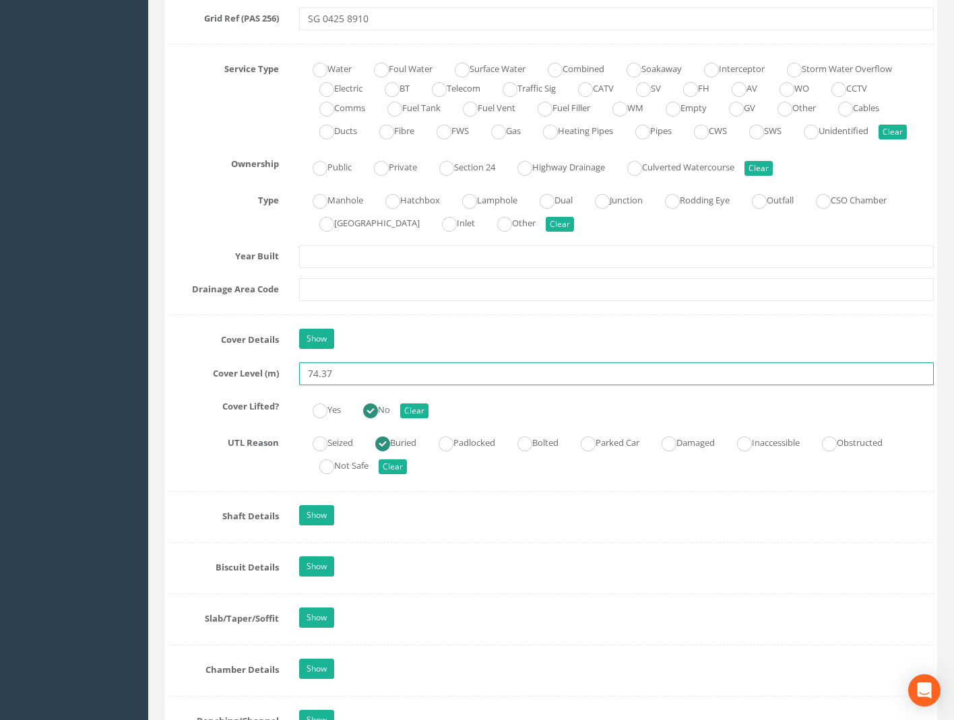
drag, startPoint x: 338, startPoint y: 371, endPoint x: 329, endPoint y: 378, distance: 11.1
click at [329, 378] on input "74.37" at bounding box center [616, 374] width 635 height 23
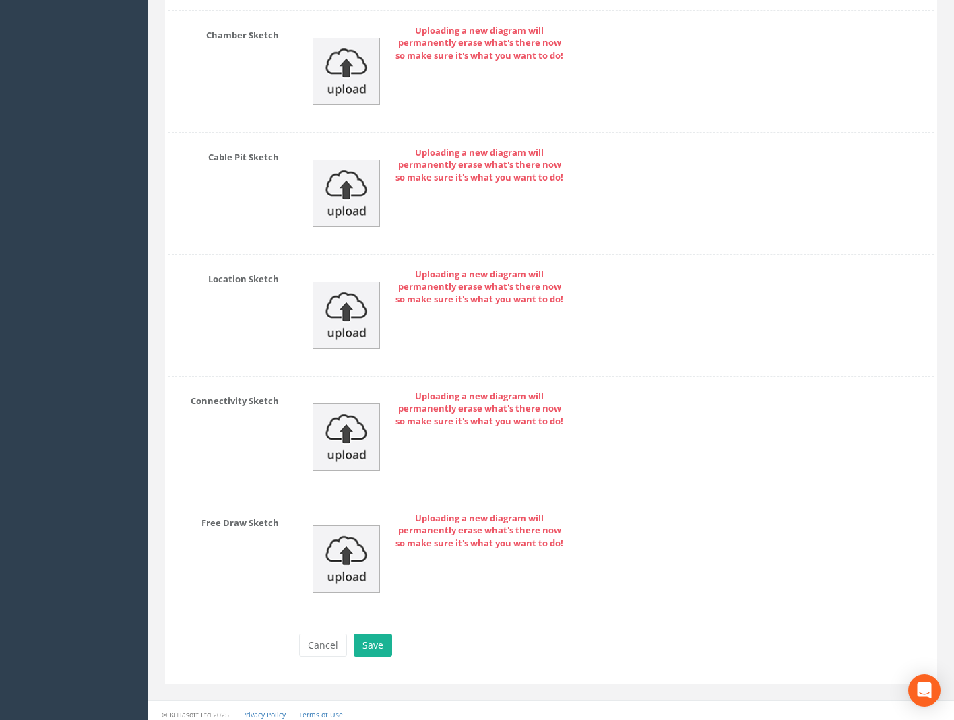
scroll to position [2882, 0]
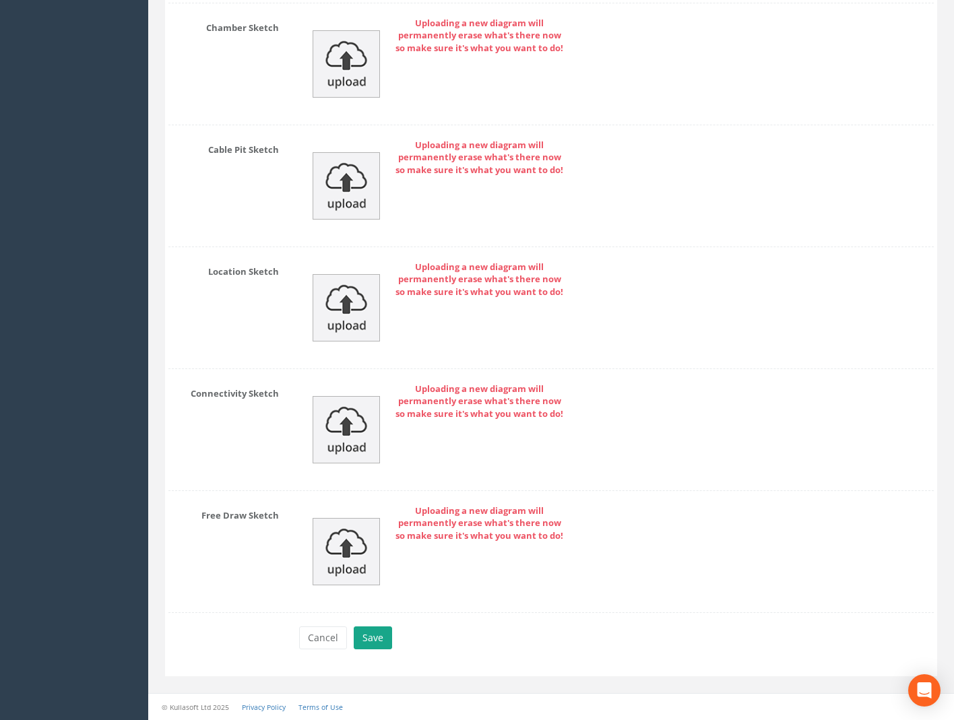
type input "74.35"
click at [377, 628] on button "Save" at bounding box center [373, 638] width 38 height 23
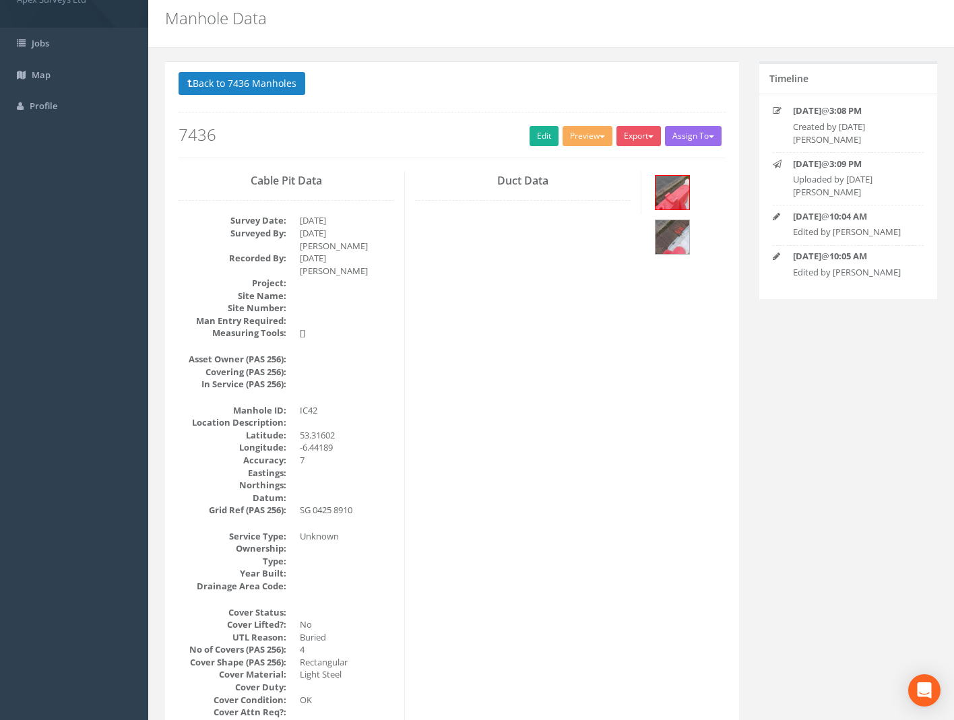
scroll to position [67, 0]
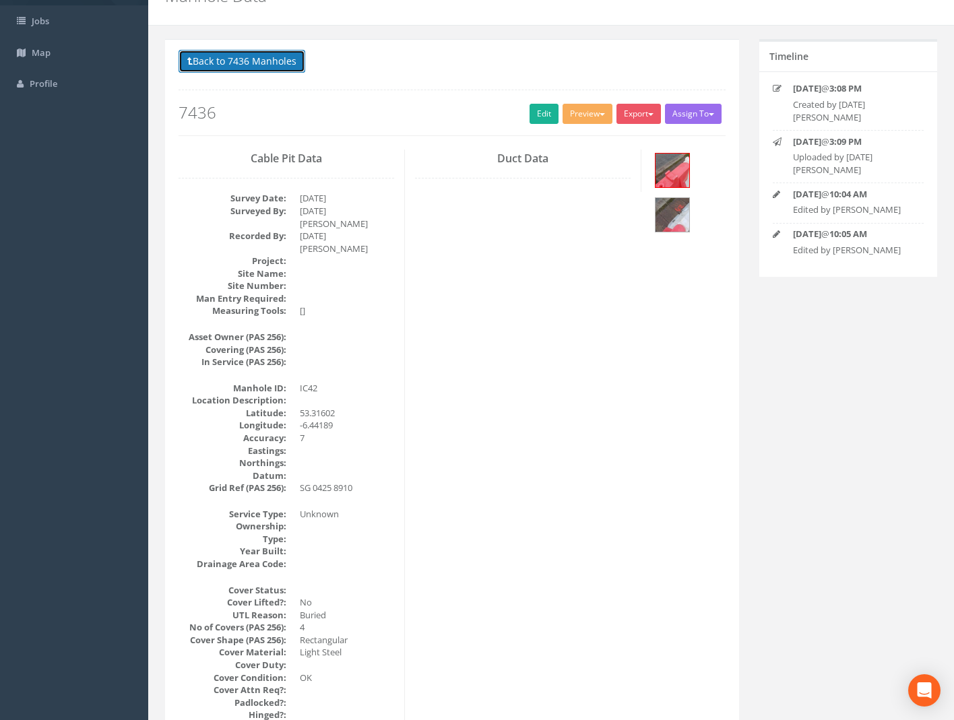
drag, startPoint x: 257, startPoint y: 68, endPoint x: 278, endPoint y: 68, distance: 21.6
click at [257, 68] on button "Back to 7436 Manholes" at bounding box center [242, 61] width 127 height 23
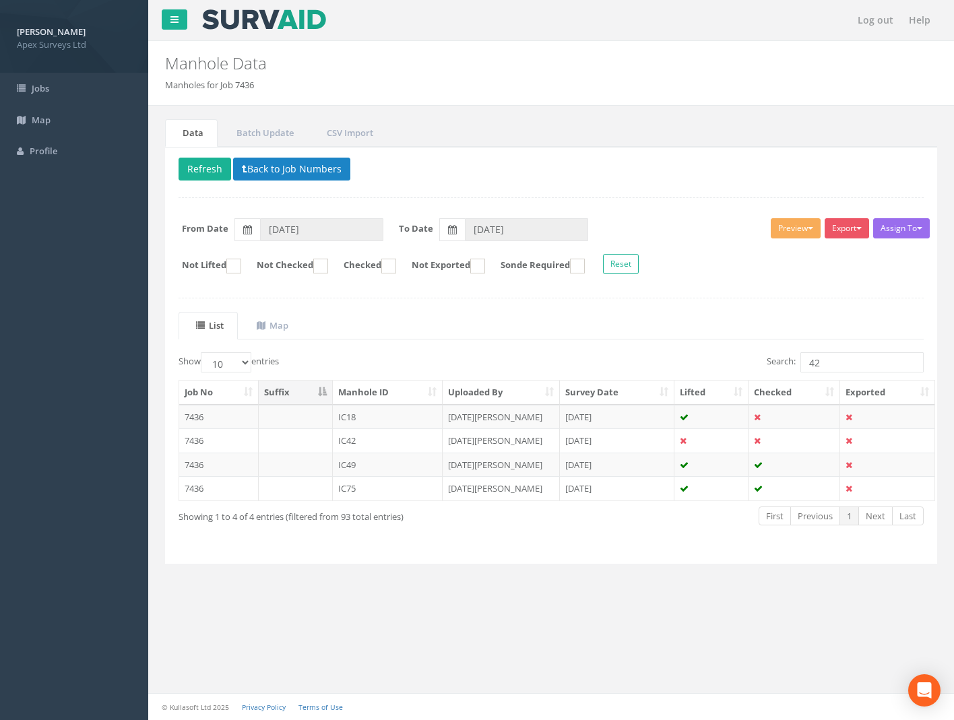
scroll to position [0, 0]
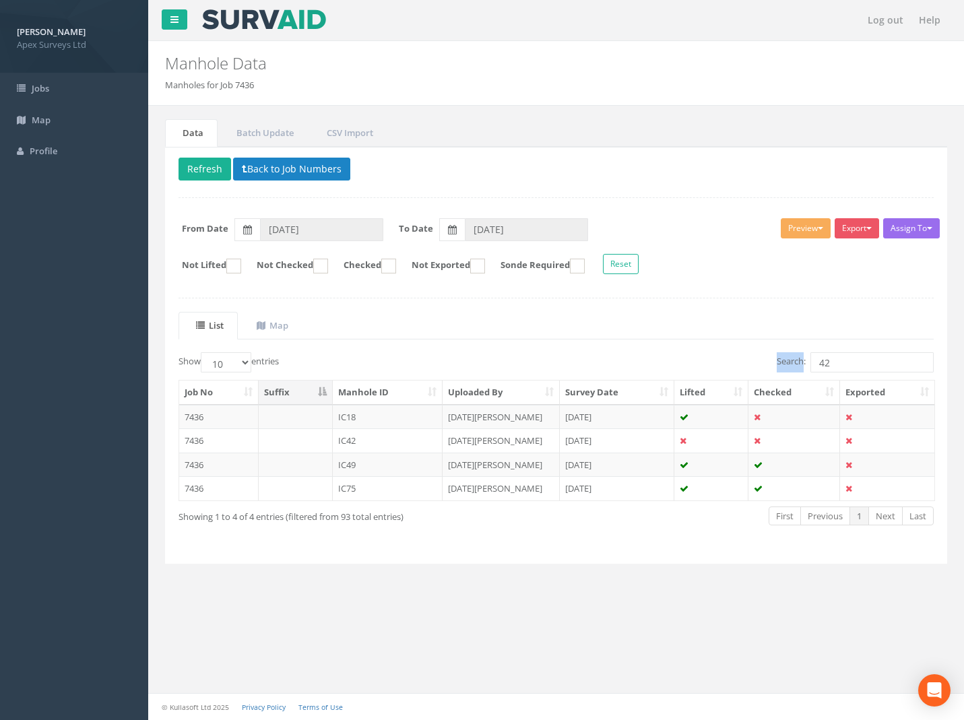
drag, startPoint x: 843, startPoint y: 348, endPoint x: 778, endPoint y: 367, distance: 68.0
click at [778, 367] on div "List Map Show 10 25 50 100 entries Search: 42 Job No Suffix Manhole ID Uploaded…" at bounding box center [556, 431] width 755 height 239
drag, startPoint x: 778, startPoint y: 367, endPoint x: 760, endPoint y: 361, distance: 18.5
click at [762, 361] on div "Search: 42" at bounding box center [751, 364] width 368 height 24
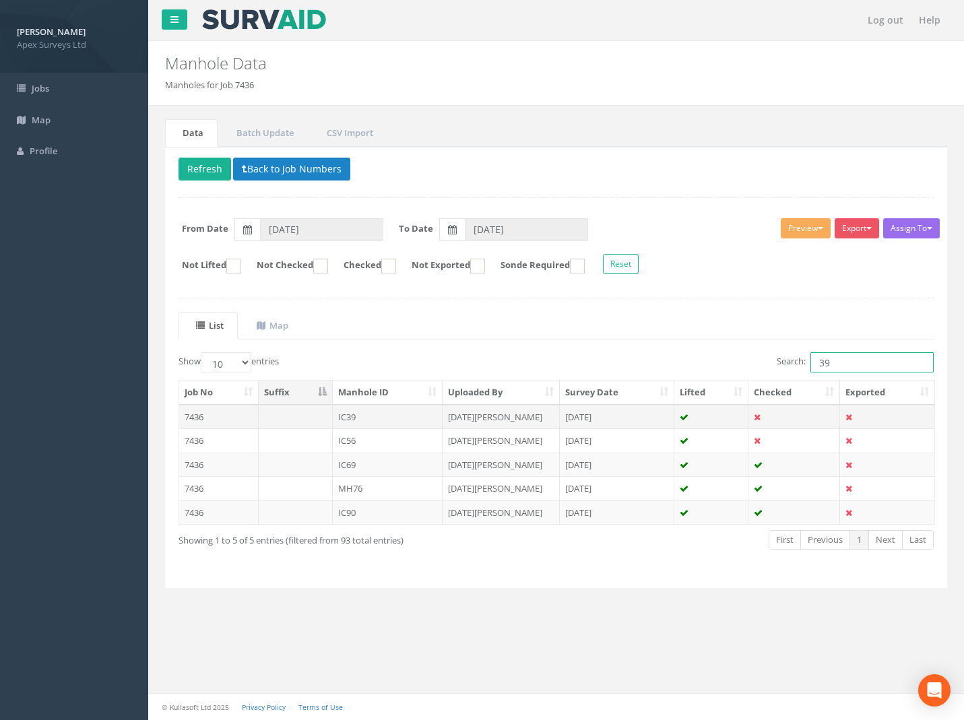
type input "39"
click at [190, 416] on td "7436" at bounding box center [219, 417] width 80 height 24
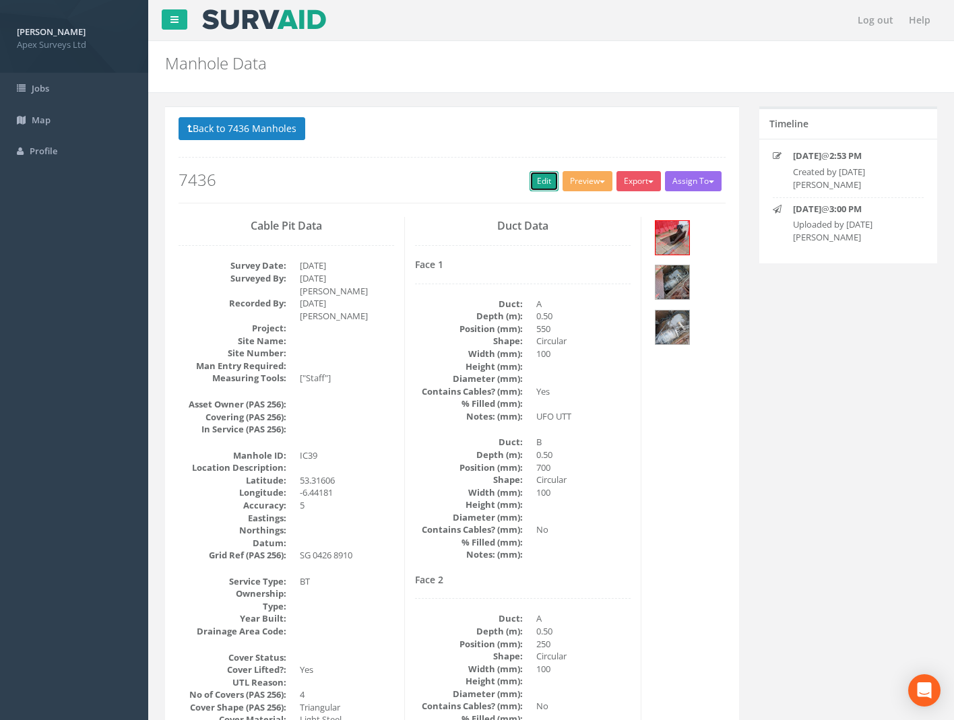
click at [536, 175] on link "Edit" at bounding box center [544, 181] width 29 height 20
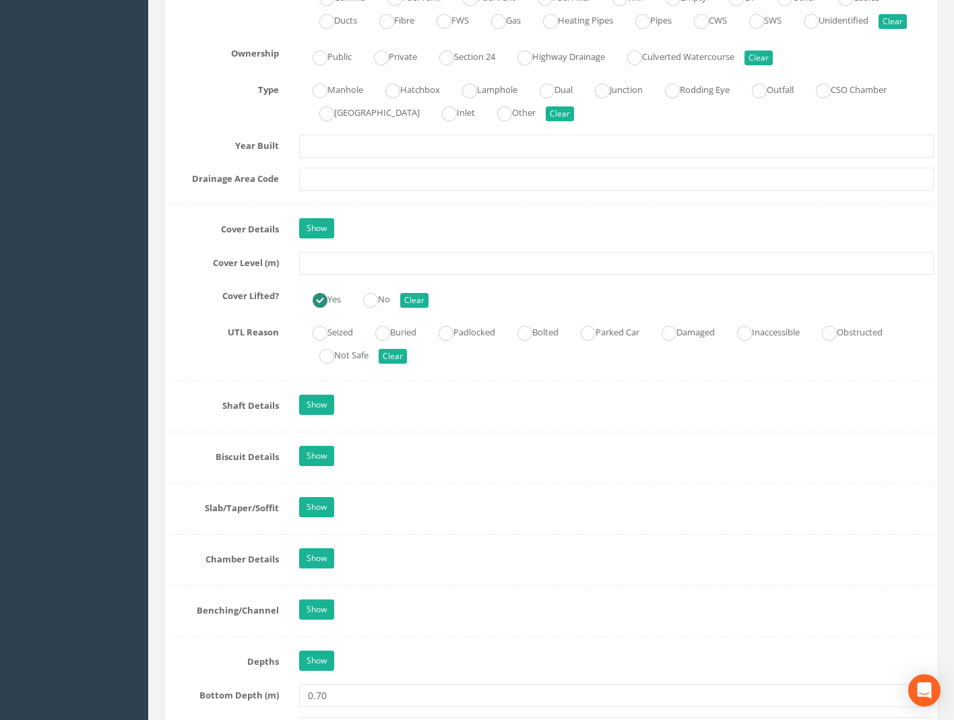
scroll to position [1078, 0]
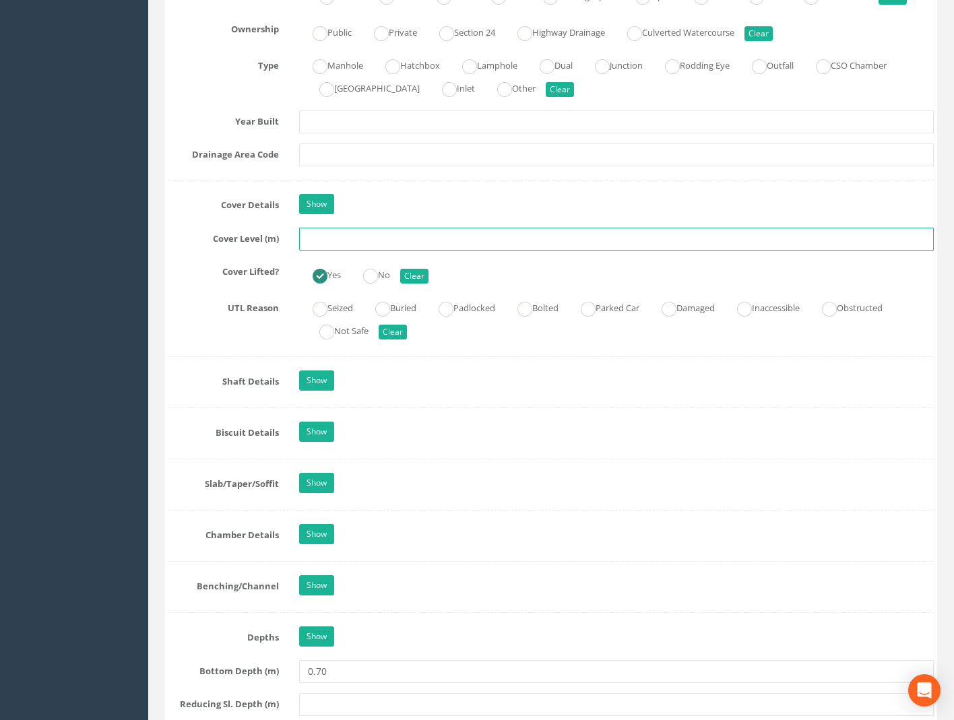
click at [396, 247] on input "text" at bounding box center [616, 239] width 635 height 23
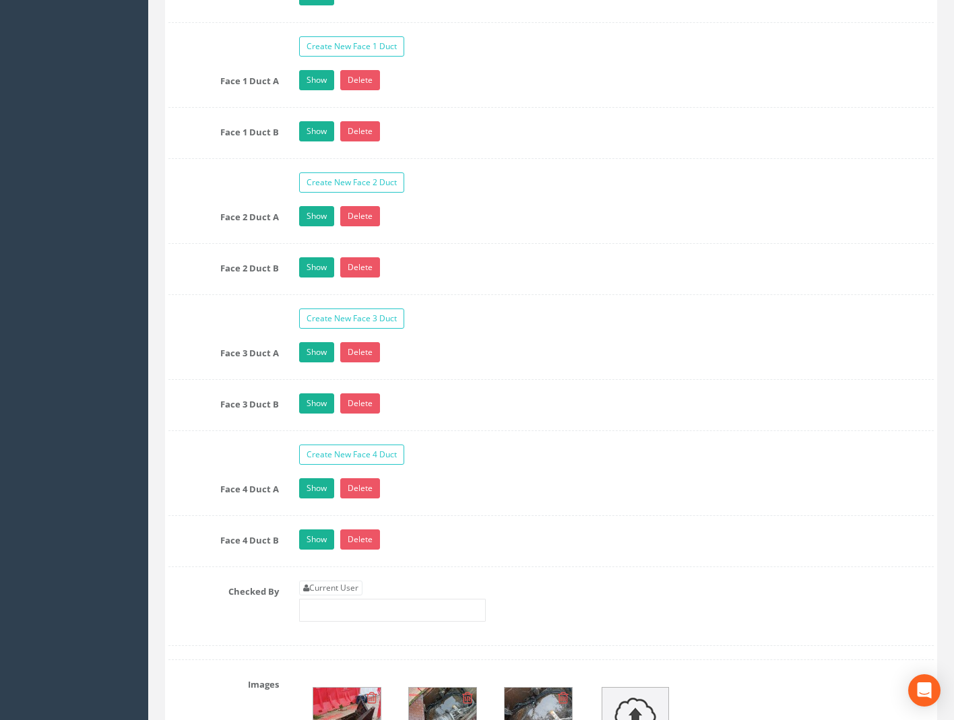
scroll to position [2359, 0]
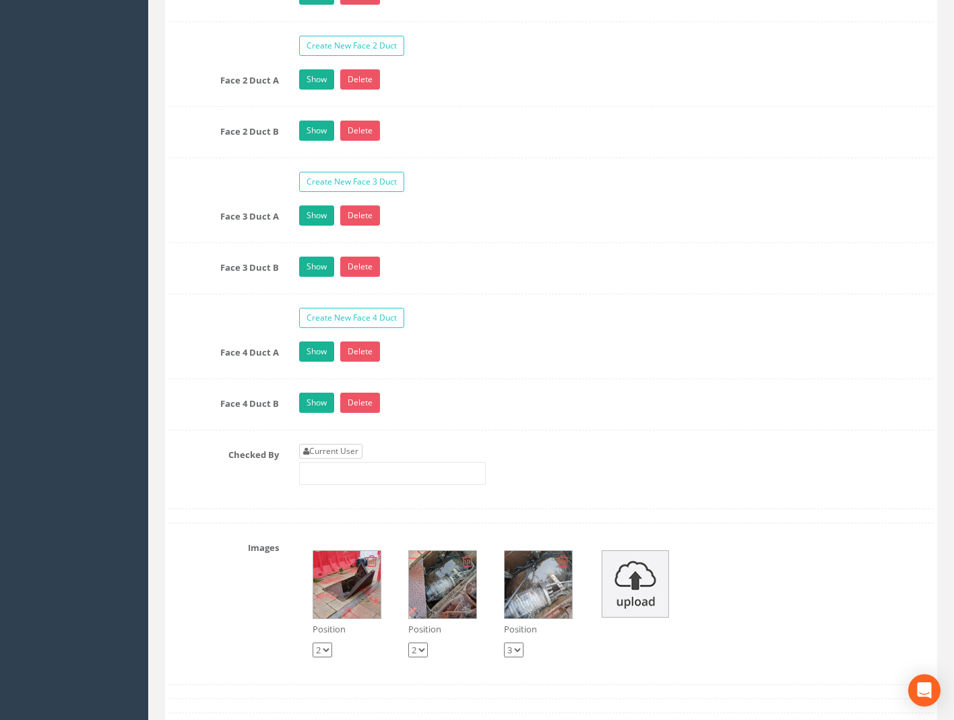
type input "74.43"
click at [309, 456] on link "Current User" at bounding box center [330, 451] width 63 height 15
type input "[PERSON_NAME]"
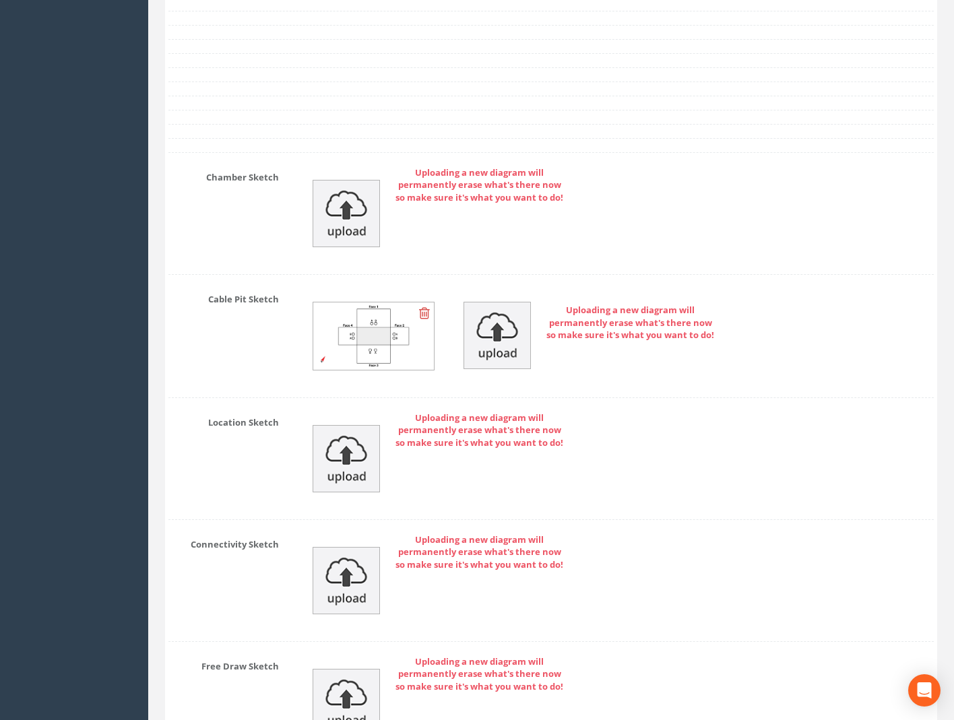
scroll to position [3226, 0]
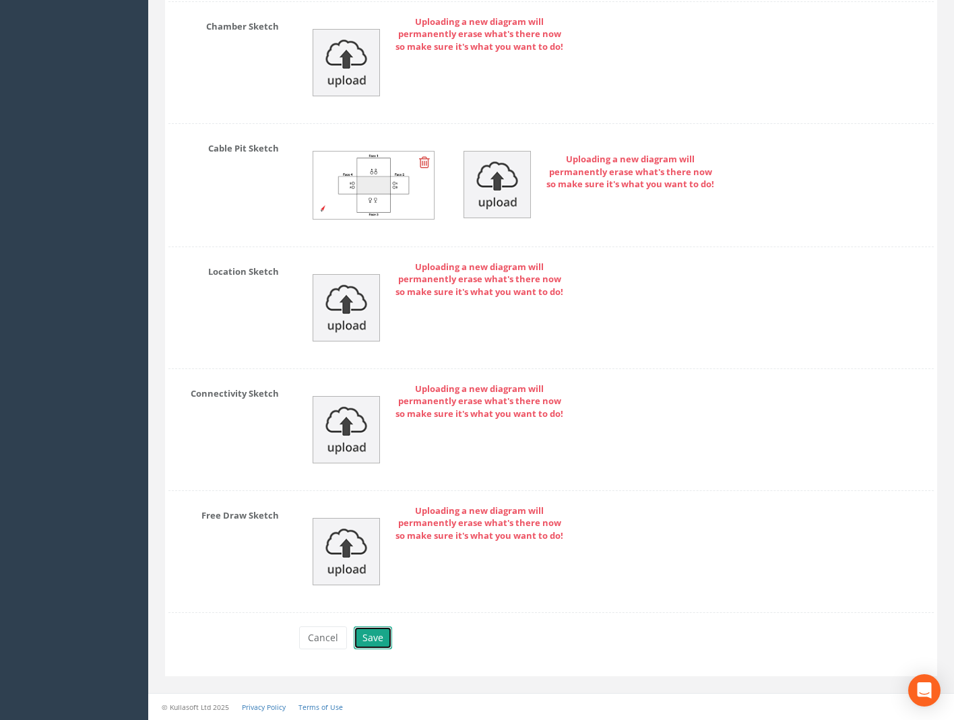
click at [370, 633] on button "Save" at bounding box center [373, 638] width 38 height 23
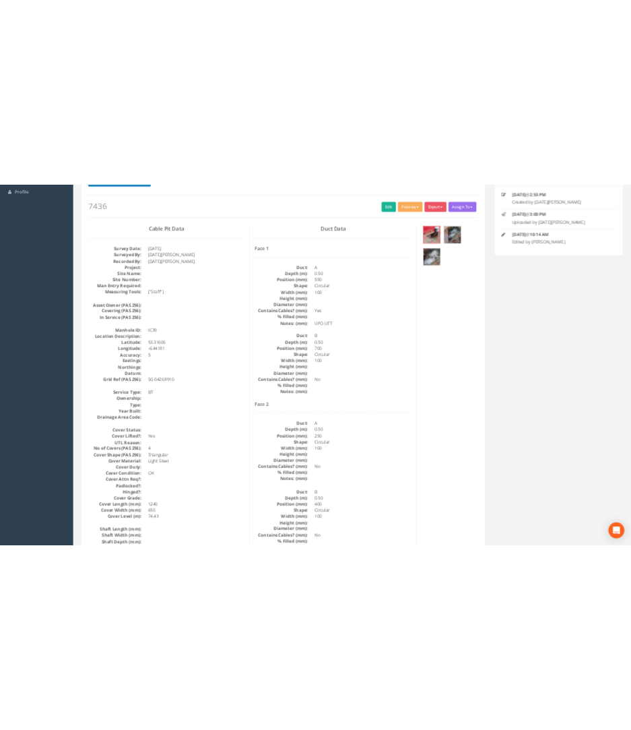
scroll to position [0, 0]
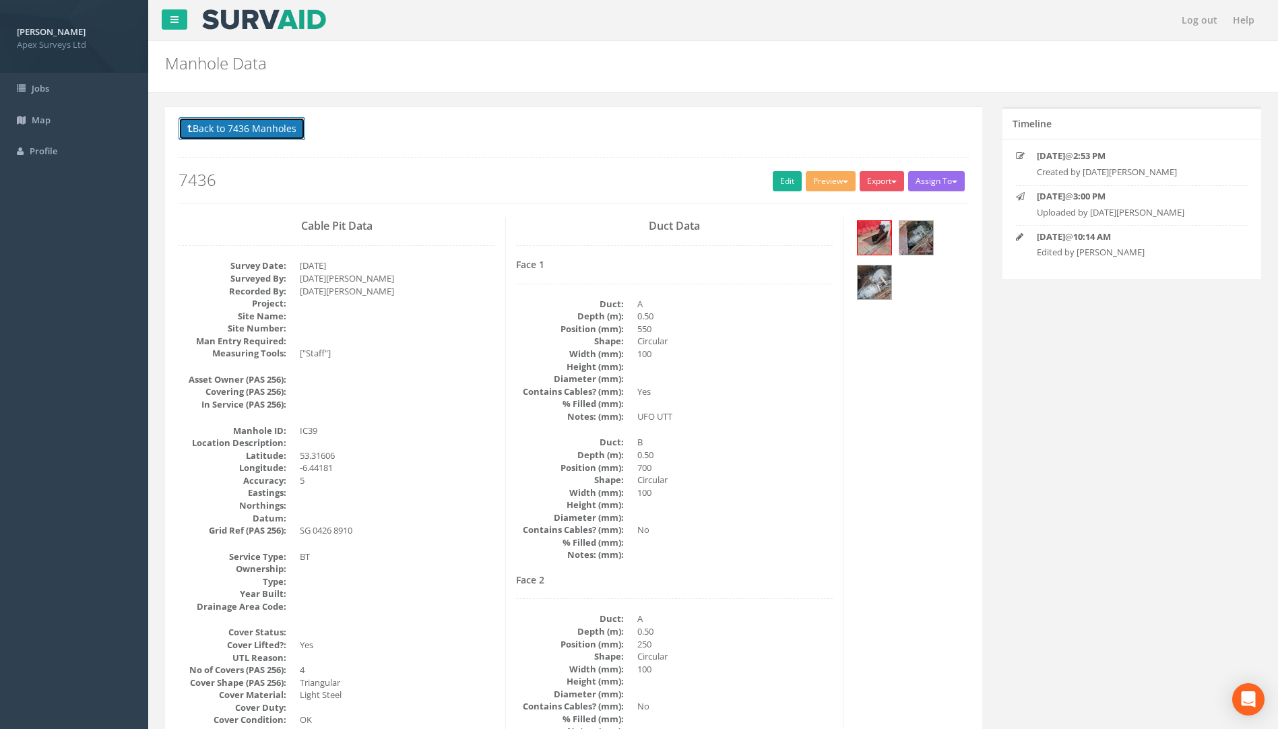
click at [226, 124] on button "Back to 7436 Manholes" at bounding box center [242, 128] width 127 height 23
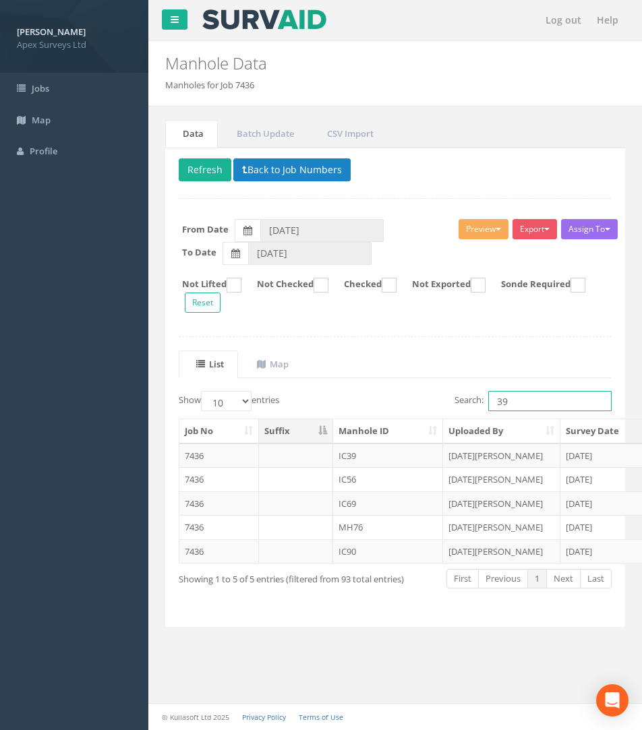
drag, startPoint x: 510, startPoint y: 401, endPoint x: 323, endPoint y: 401, distance: 186.7
click at [340, 401] on div "Show 10 25 50 100 entries Search: 39" at bounding box center [394, 403] width 453 height 24
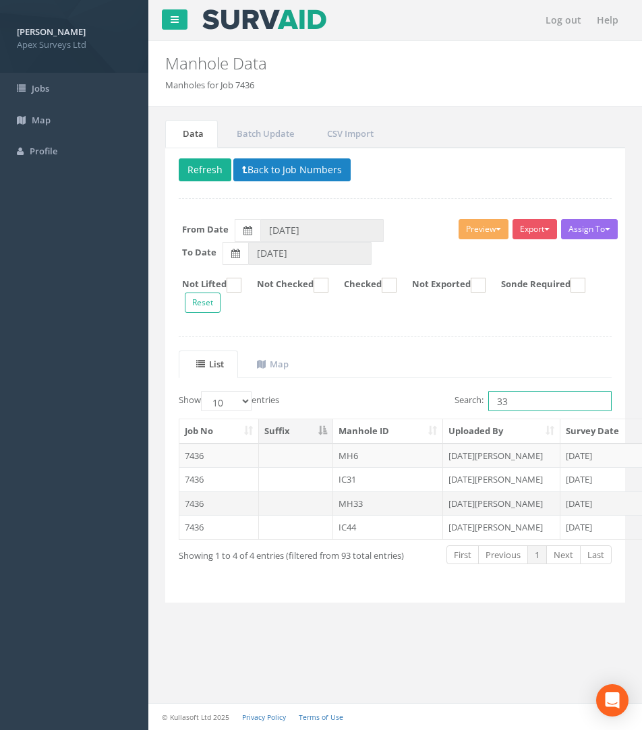
type input "33"
click at [192, 505] on td "7436" at bounding box center [219, 503] width 80 height 24
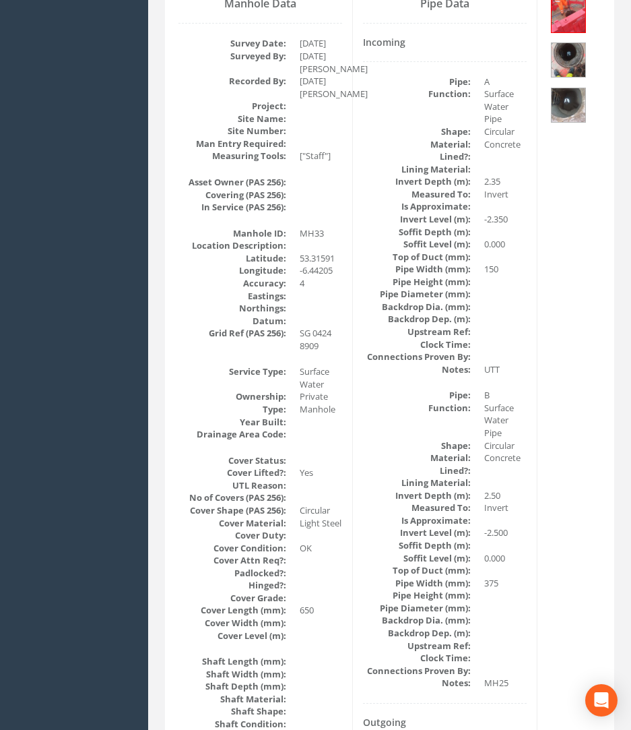
scroll to position [52, 0]
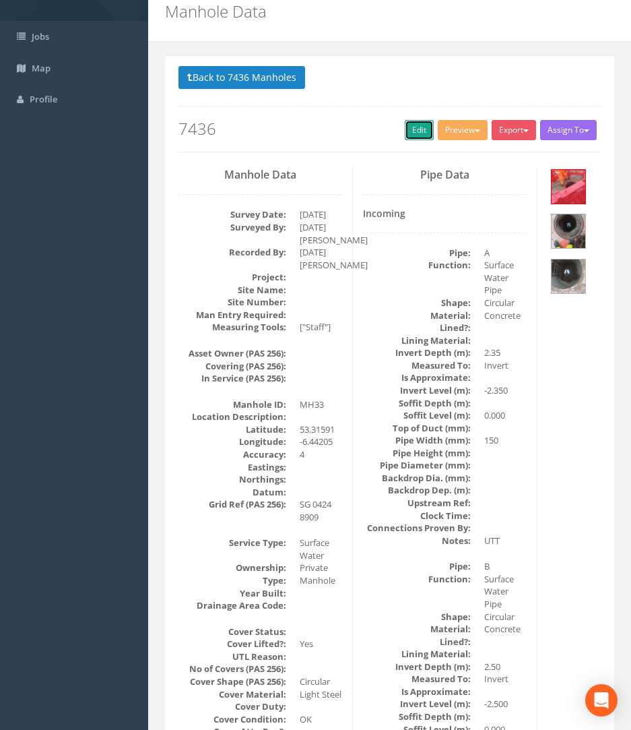
click at [413, 126] on link "Edit" at bounding box center [419, 130] width 29 height 20
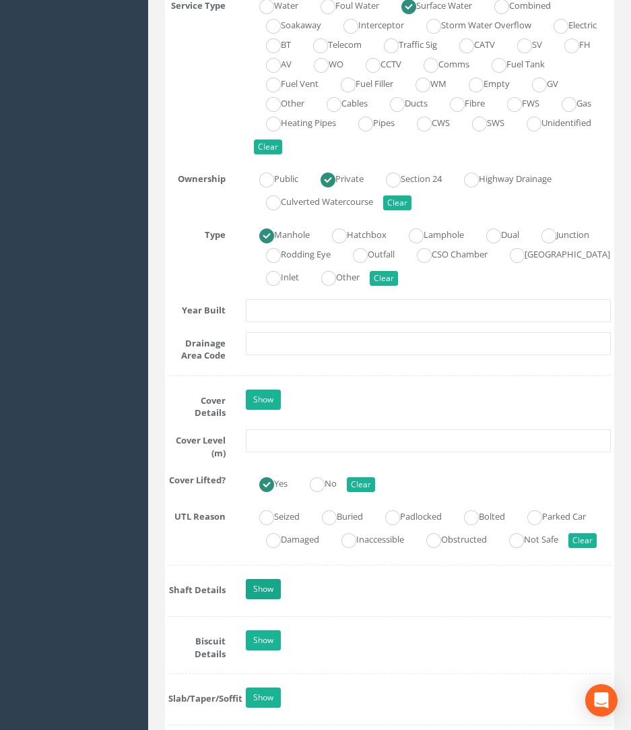
scroll to position [1063, 0]
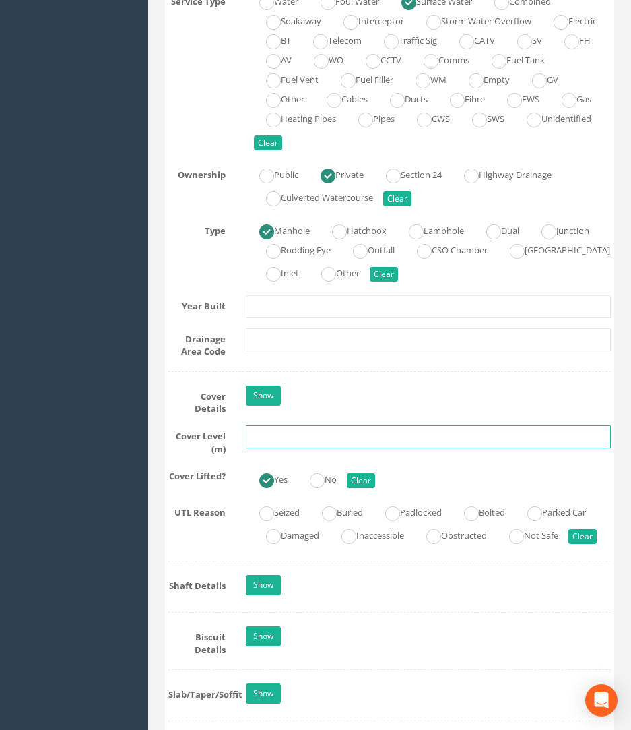
click at [257, 431] on input "text" at bounding box center [429, 436] width 366 height 23
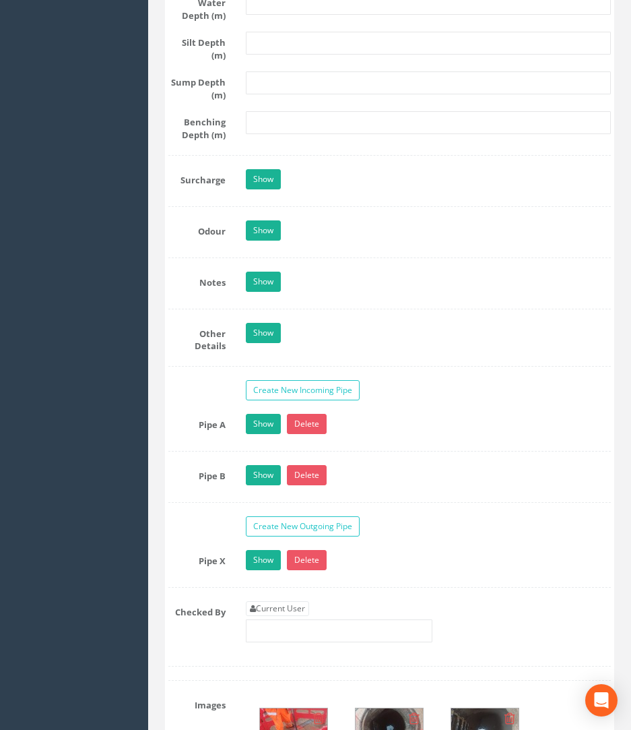
scroll to position [2276, 0]
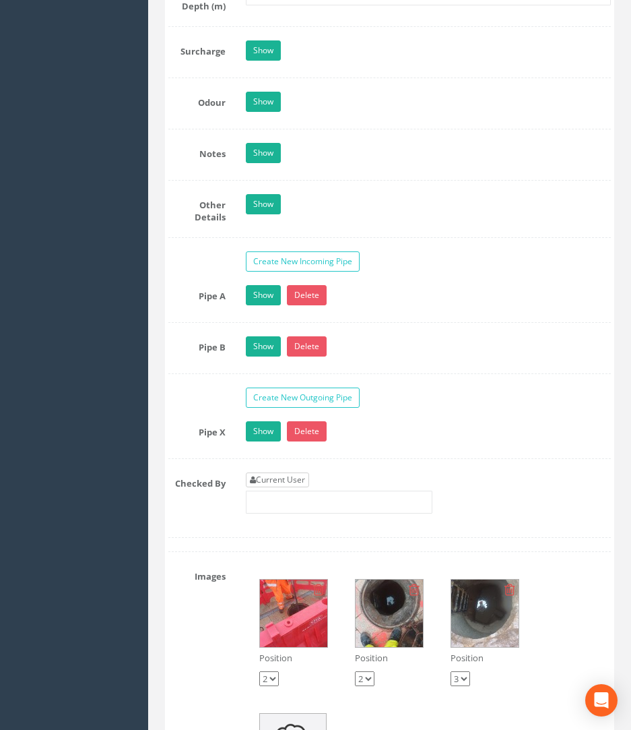
type input "74.14"
drag, startPoint x: 296, startPoint y: 486, endPoint x: 303, endPoint y: 485, distance: 7.4
click at [295, 485] on link "Current User" at bounding box center [277, 479] width 63 height 15
type input "[PERSON_NAME]"
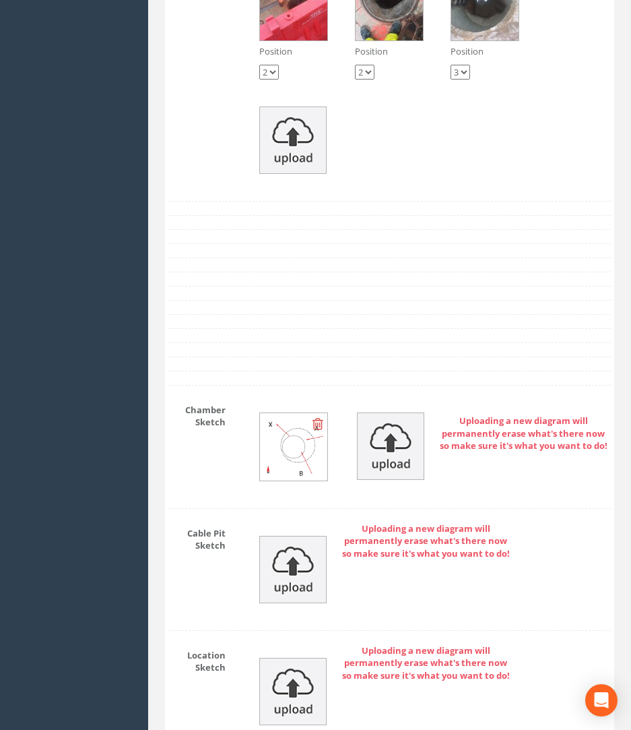
scroll to position [3260, 0]
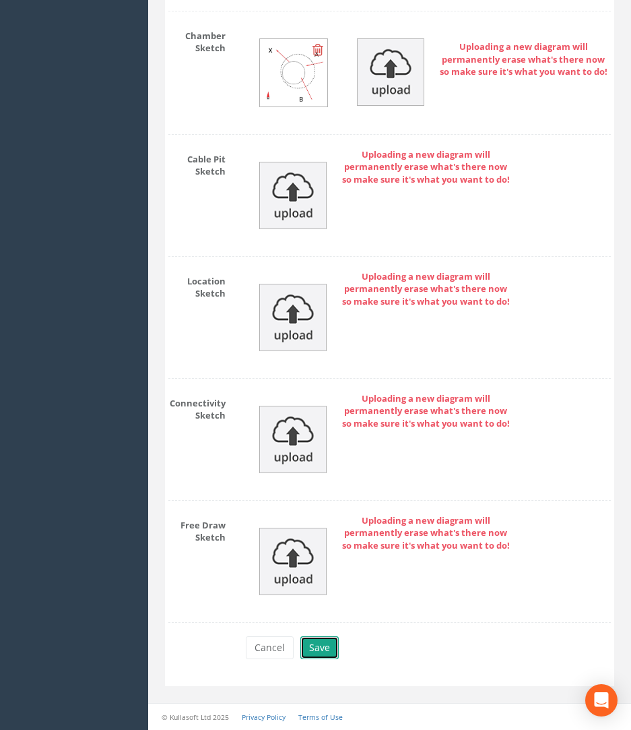
click at [322, 649] on button "Save" at bounding box center [320, 647] width 38 height 23
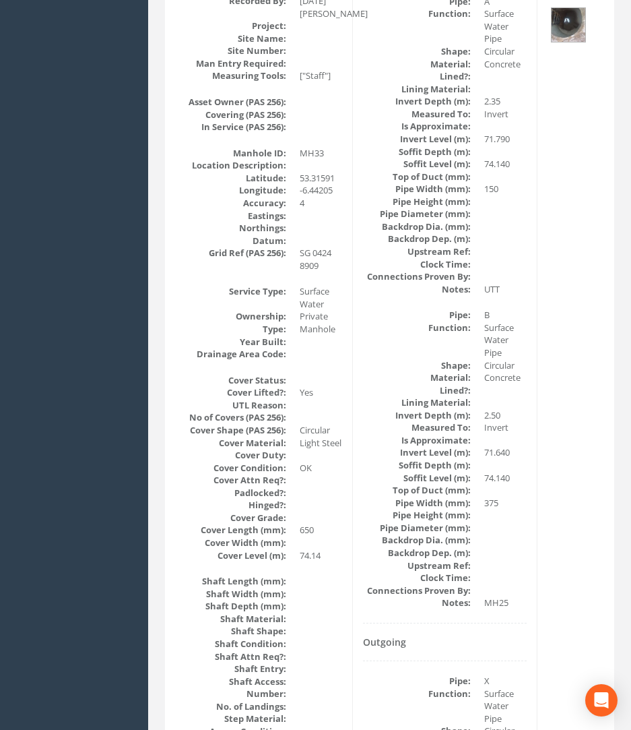
scroll to position [0, 0]
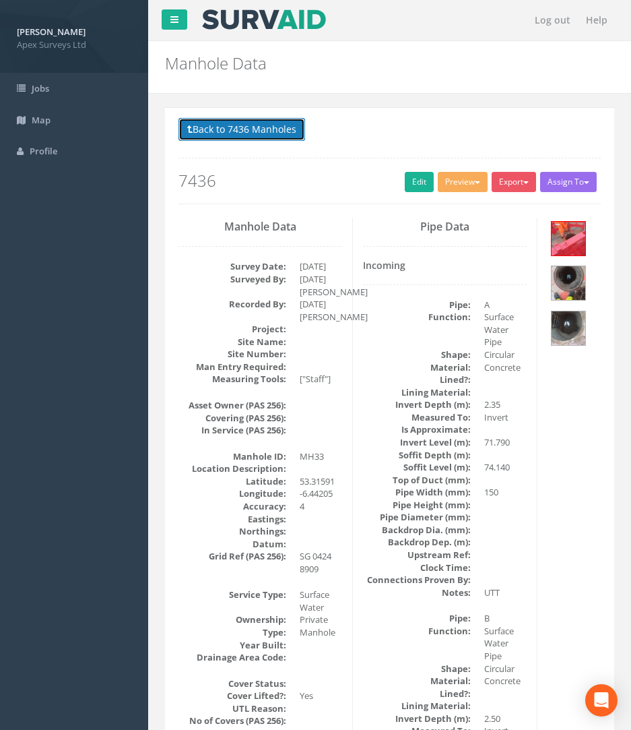
click at [242, 129] on button "Back to 7436 Manholes" at bounding box center [242, 129] width 127 height 23
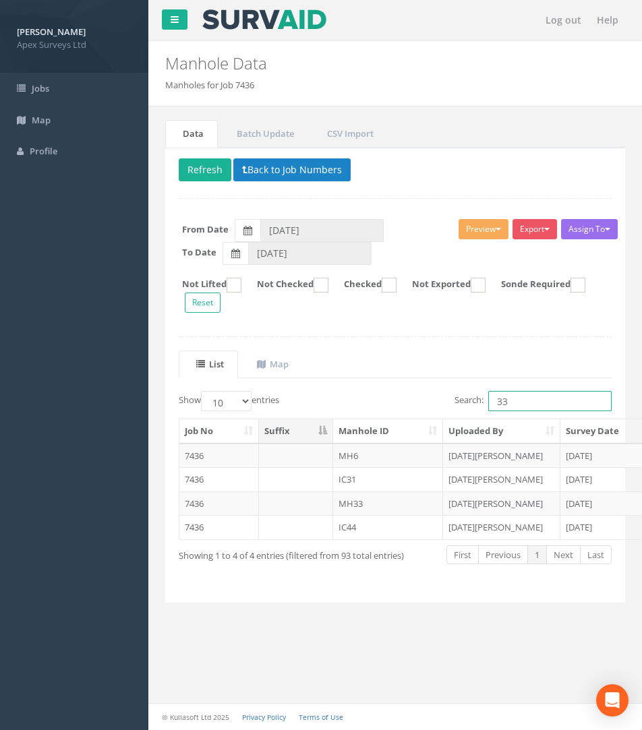
drag, startPoint x: 542, startPoint y: 404, endPoint x: 195, endPoint y: 350, distance: 350.6
click at [132, 382] on div "[PERSON_NAME] Apex Surveys Ltd Logout S Jobs Map Profile Log out Help Manhole D…" at bounding box center [321, 365] width 642 height 730
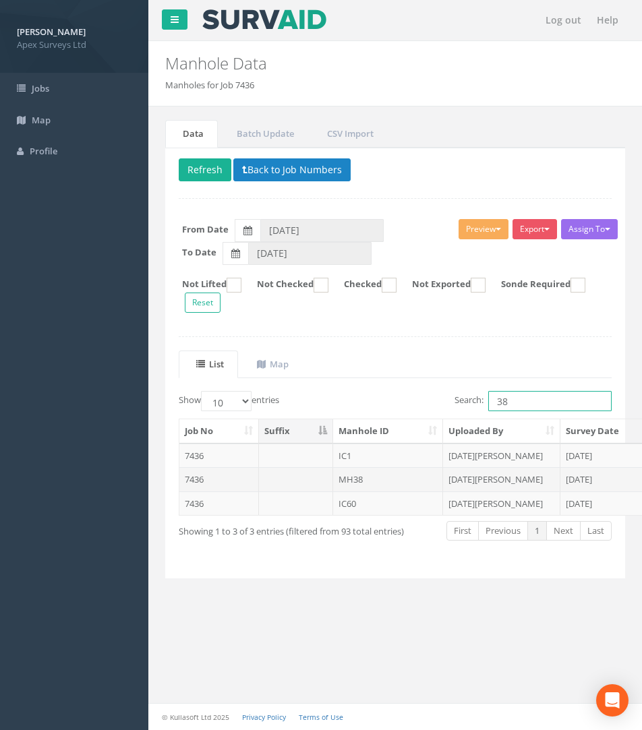
type input "38"
click at [201, 481] on td "7436" at bounding box center [219, 479] width 80 height 24
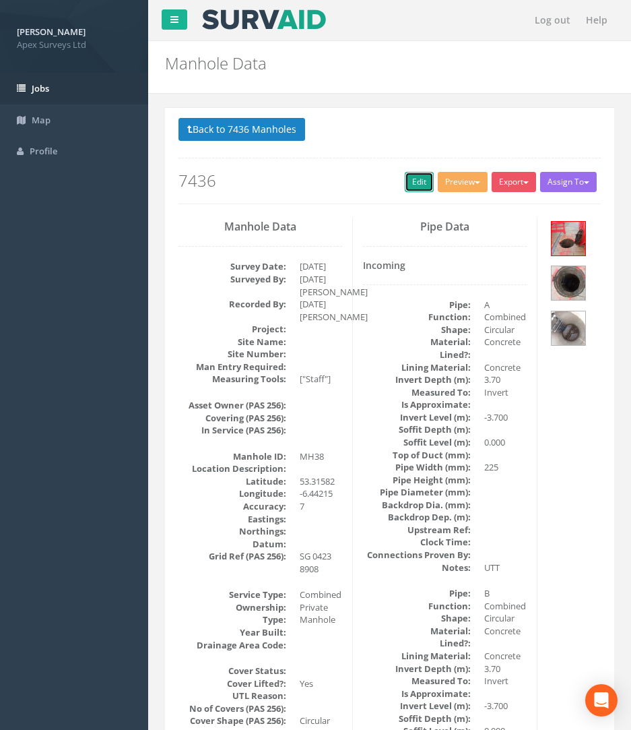
drag, startPoint x: 425, startPoint y: 180, endPoint x: 22, endPoint y: 92, distance: 413.1
click at [425, 180] on link "Edit" at bounding box center [419, 182] width 29 height 20
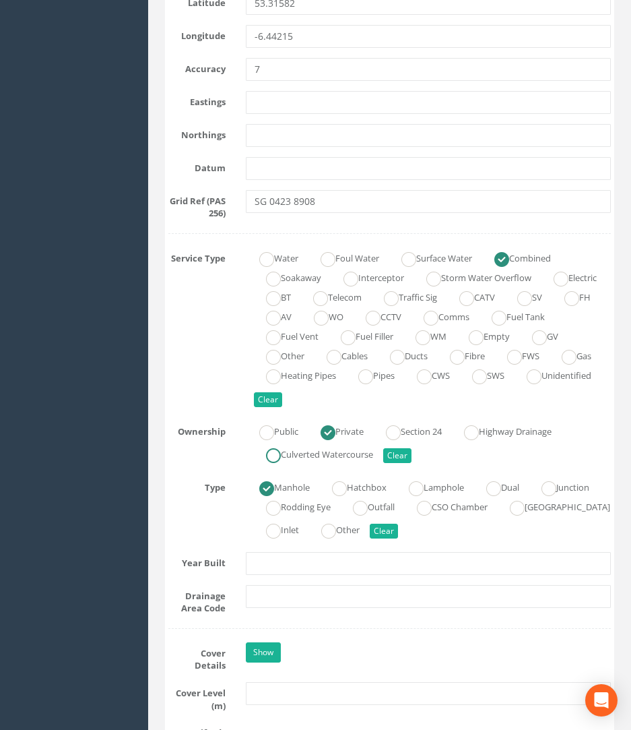
scroll to position [1011, 0]
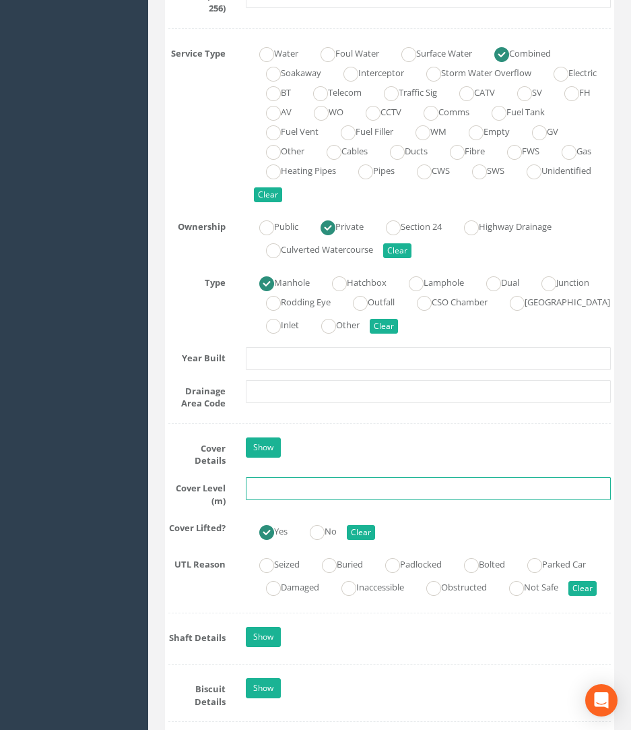
click at [271, 489] on input "text" at bounding box center [429, 488] width 366 height 23
type input "74.14"
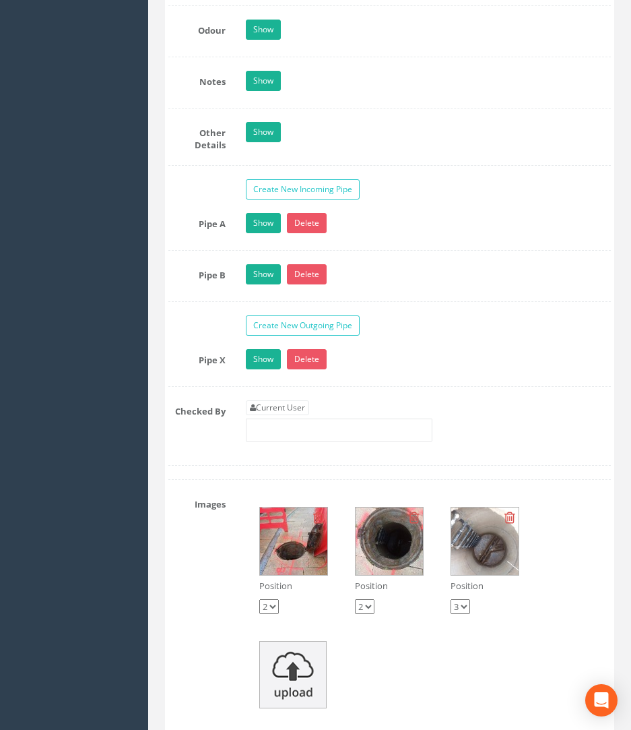
scroll to position [2426, 0]
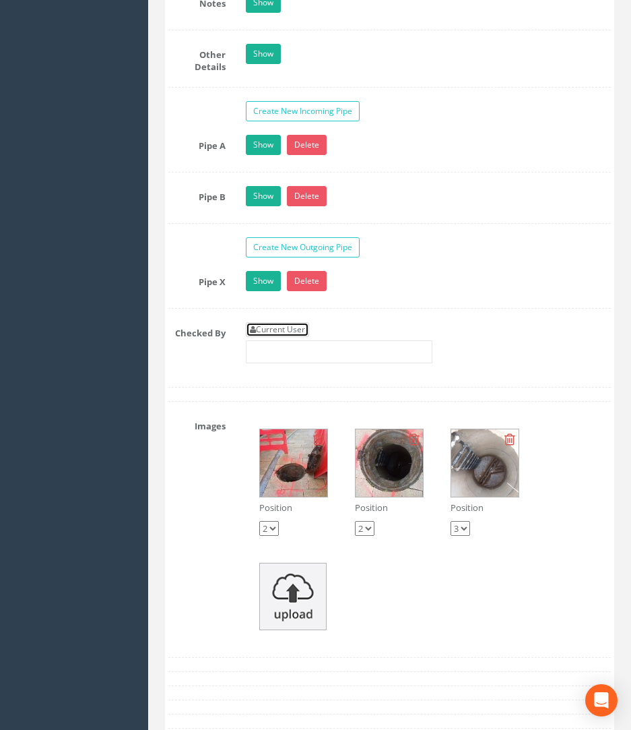
click at [282, 335] on link "Current User" at bounding box center [277, 329] width 63 height 15
type input "[PERSON_NAME]"
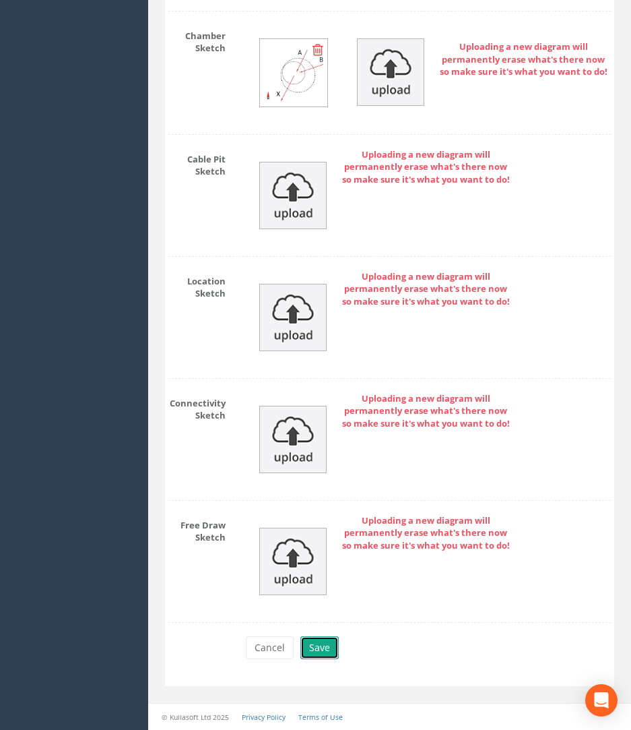
click at [330, 642] on button "Save" at bounding box center [320, 647] width 38 height 23
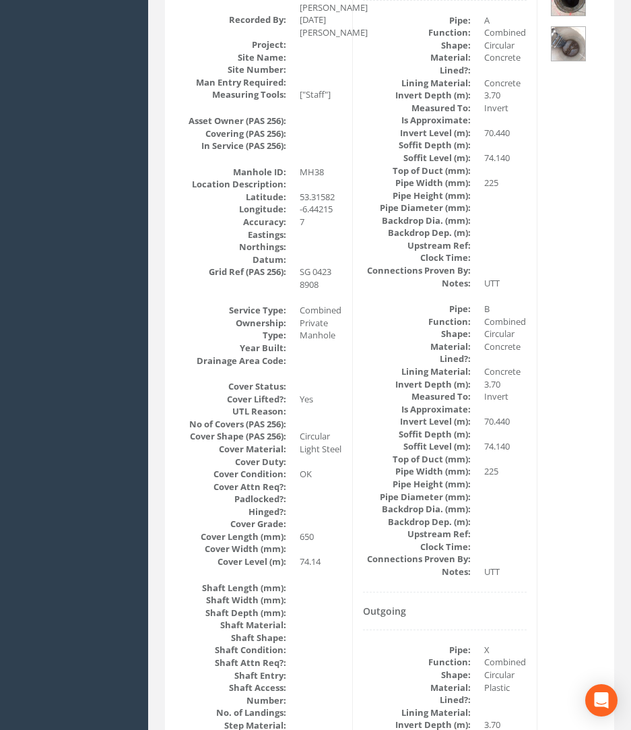
scroll to position [39, 0]
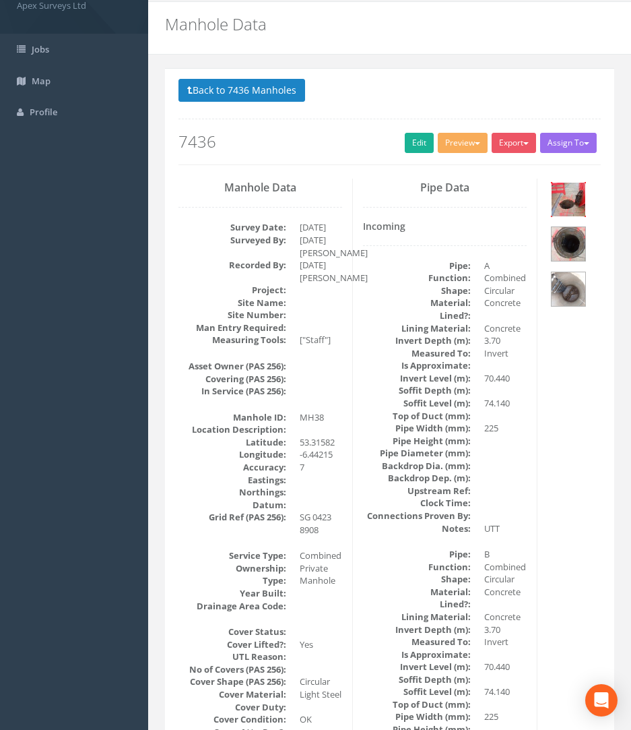
click at [573, 200] on img at bounding box center [569, 200] width 34 height 34
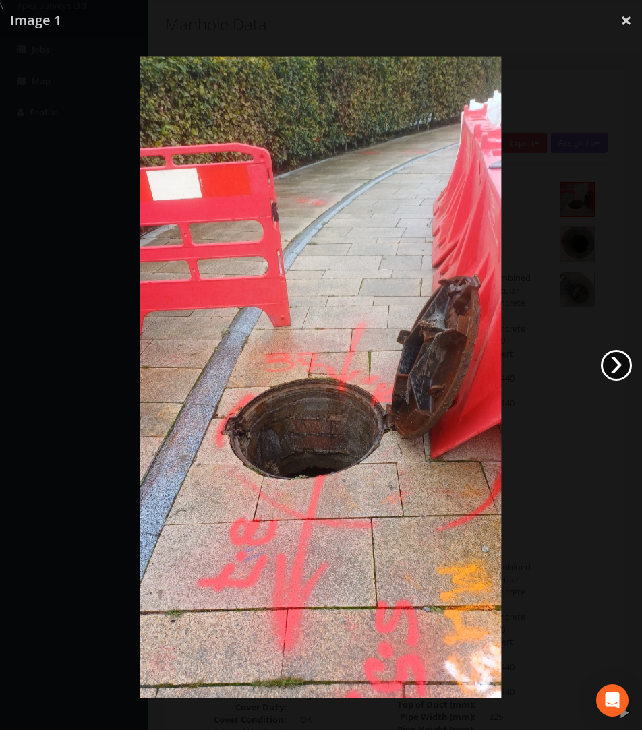
click at [627, 354] on link "›" at bounding box center [615, 365] width 31 height 31
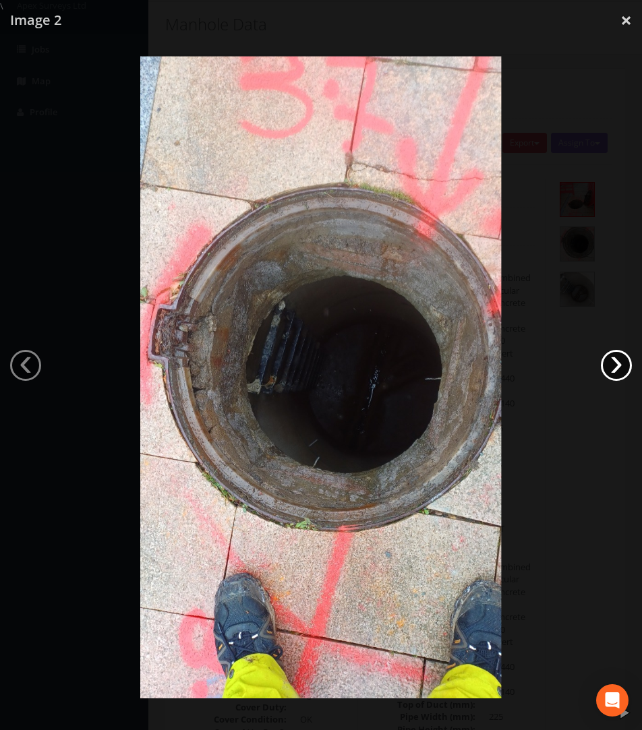
click at [627, 354] on link "›" at bounding box center [615, 365] width 31 height 31
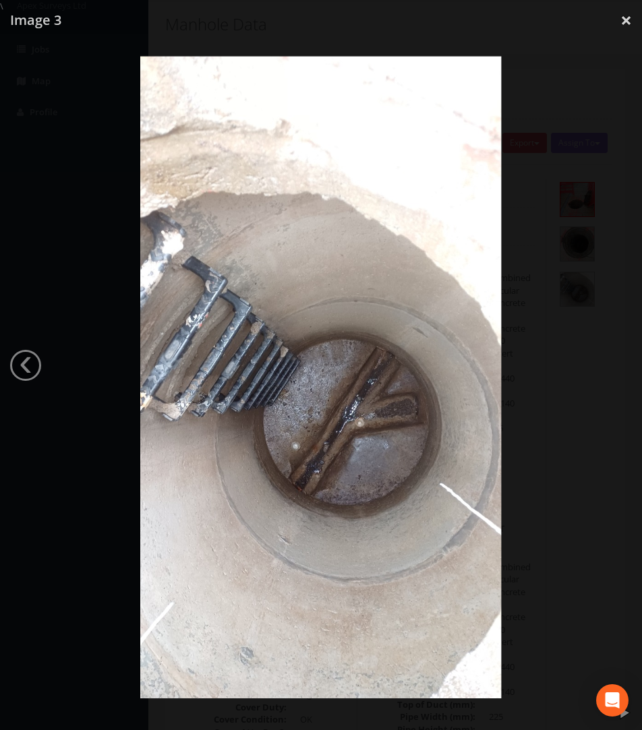
click at [627, 357] on div at bounding box center [321, 378] width 642 height 730
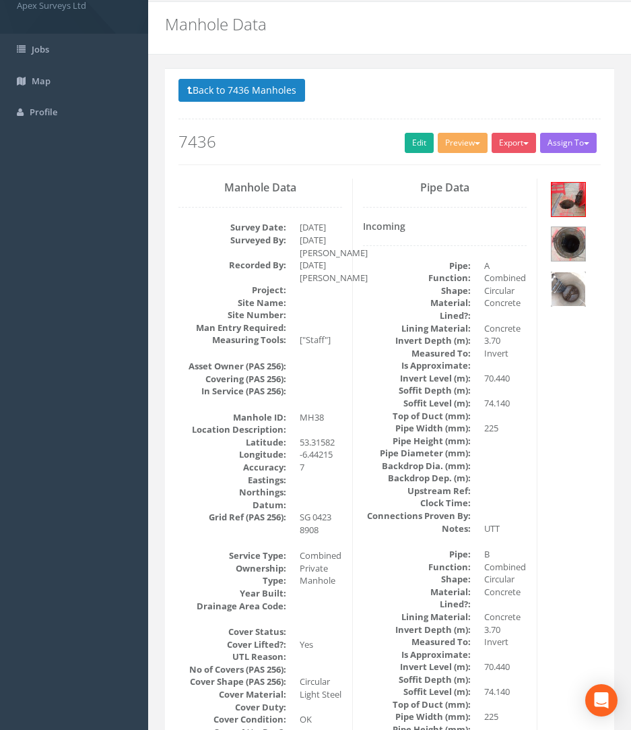
click at [571, 286] on img at bounding box center [569, 289] width 34 height 34
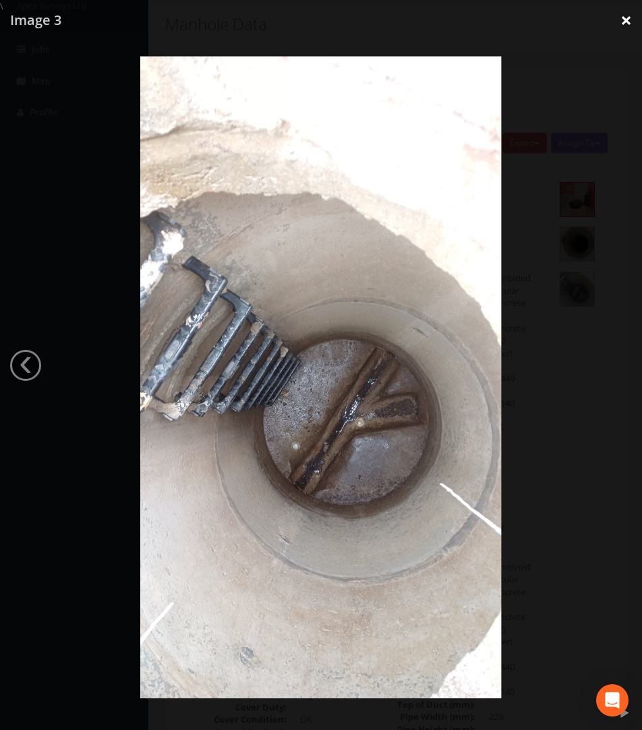
click at [626, 22] on link "×" at bounding box center [626, 20] width 32 height 40
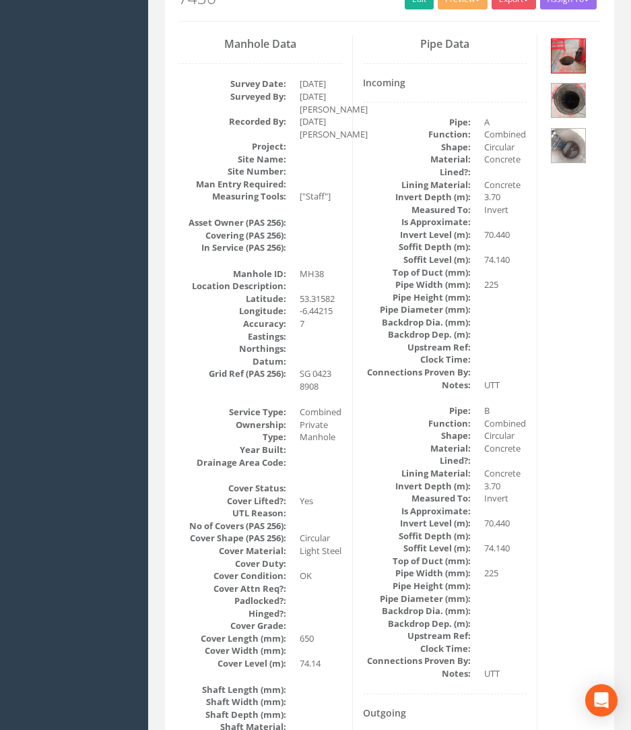
scroll to position [0, 0]
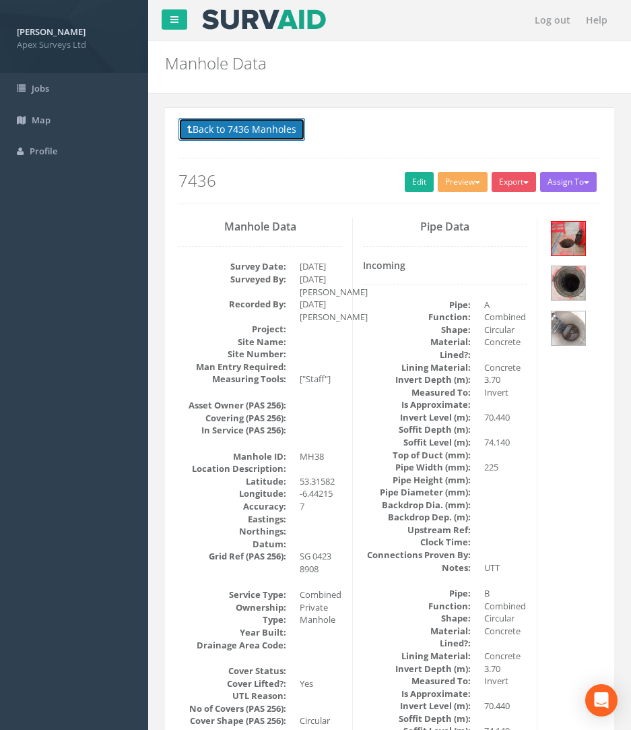
click at [237, 130] on button "Back to 7436 Manholes" at bounding box center [242, 129] width 127 height 23
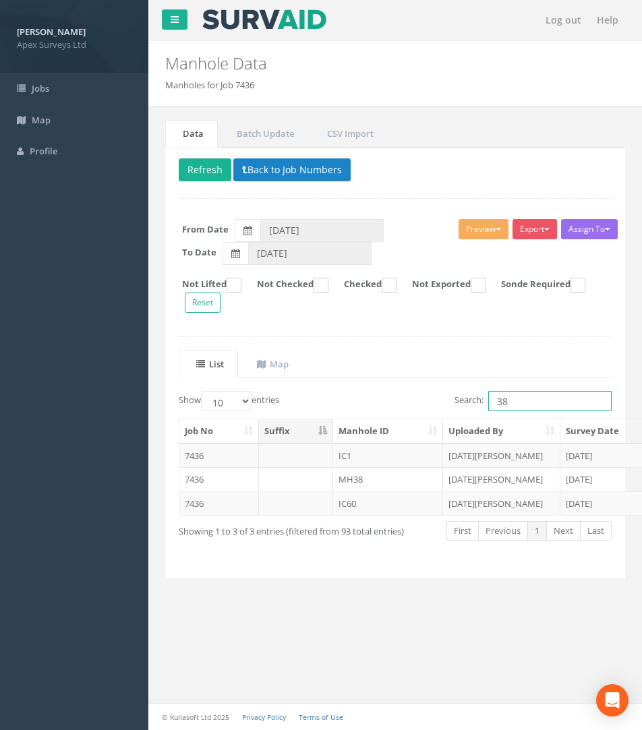
click at [368, 411] on div "Show 10 25 50 100 entries Search: 38" at bounding box center [394, 403] width 453 height 24
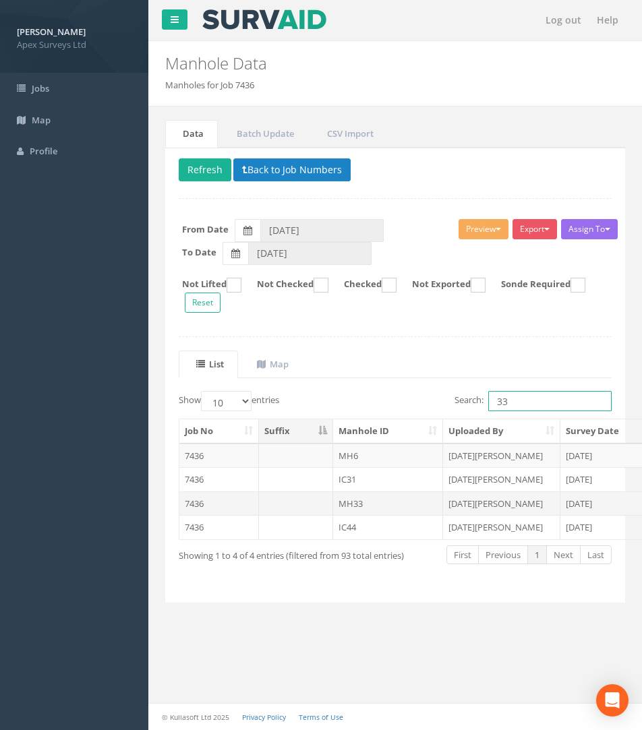
type input "33"
drag, startPoint x: 210, startPoint y: 501, endPoint x: 207, endPoint y: 507, distance: 7.5
click at [208, 505] on td "7436" at bounding box center [219, 503] width 80 height 24
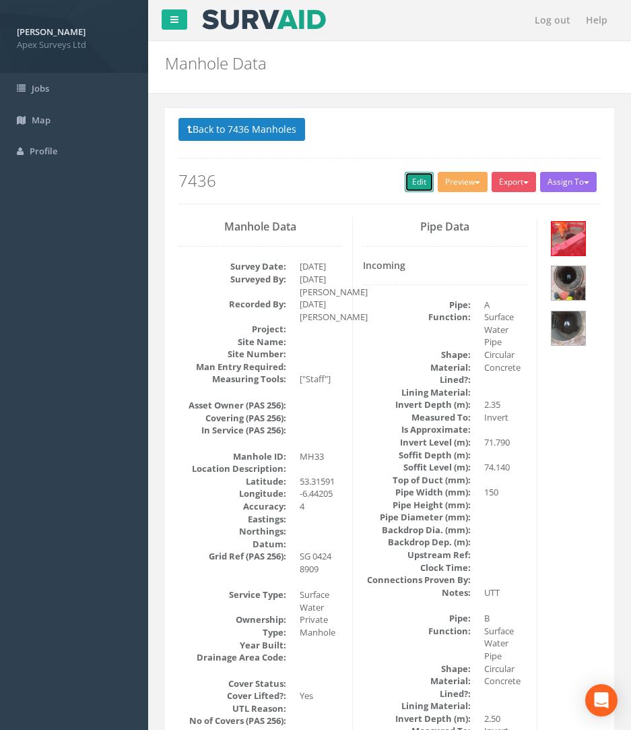
click at [419, 175] on link "Edit" at bounding box center [419, 182] width 29 height 20
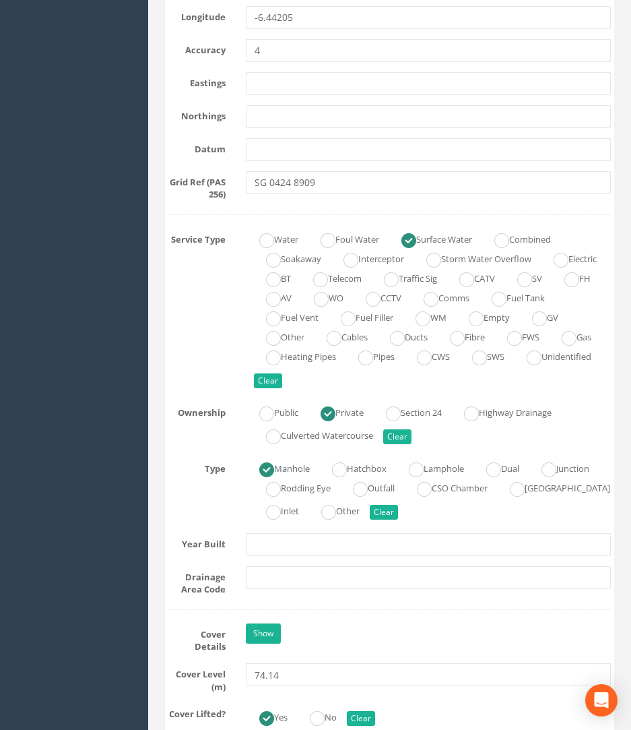
scroll to position [1078, 0]
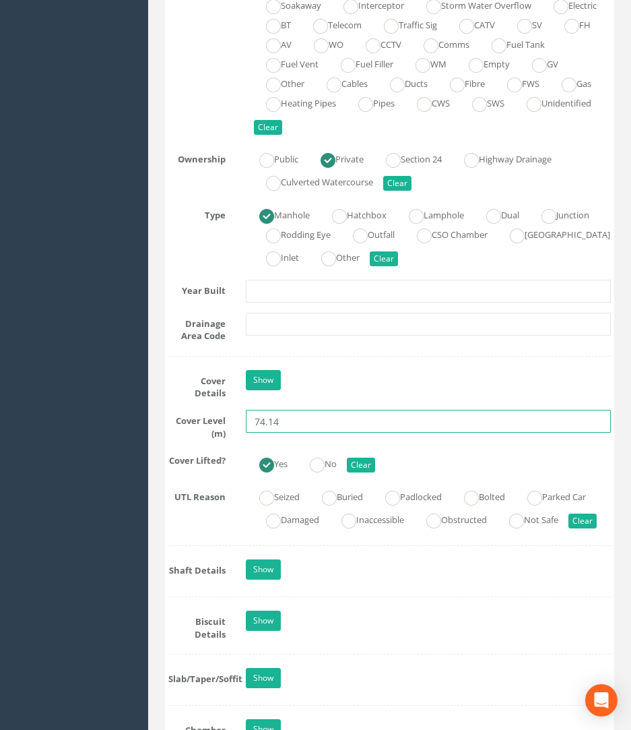
drag, startPoint x: 283, startPoint y: 423, endPoint x: 269, endPoint y: 425, distance: 14.2
click at [269, 425] on input "74.14" at bounding box center [429, 421] width 366 height 23
type input "74.28"
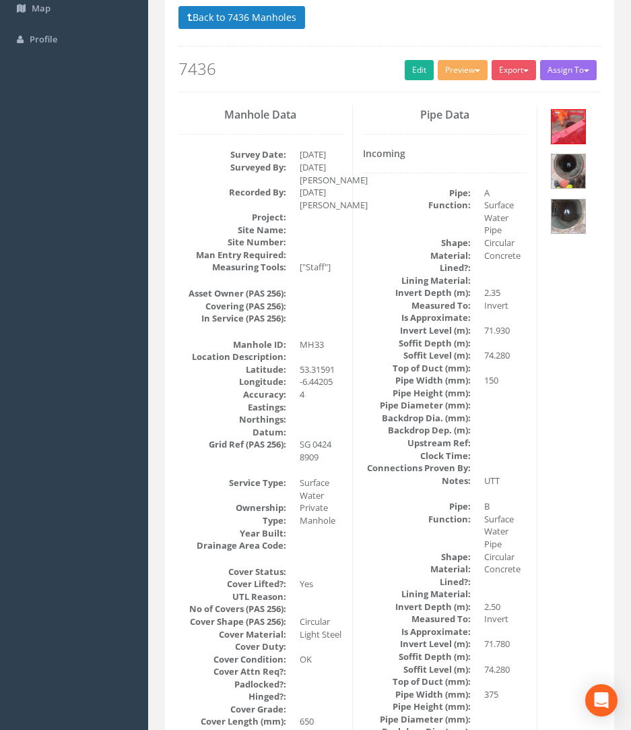
scroll to position [0, 0]
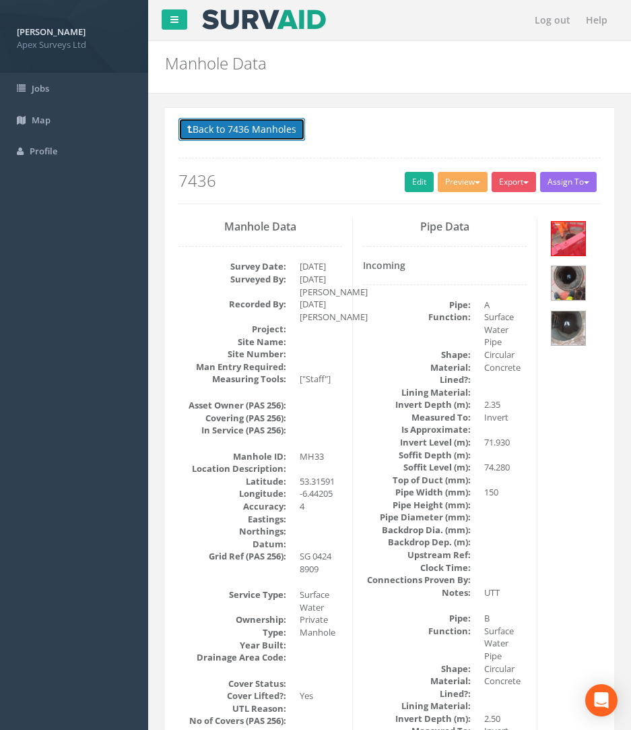
click at [265, 131] on button "Back to 7436 Manholes" at bounding box center [242, 129] width 127 height 23
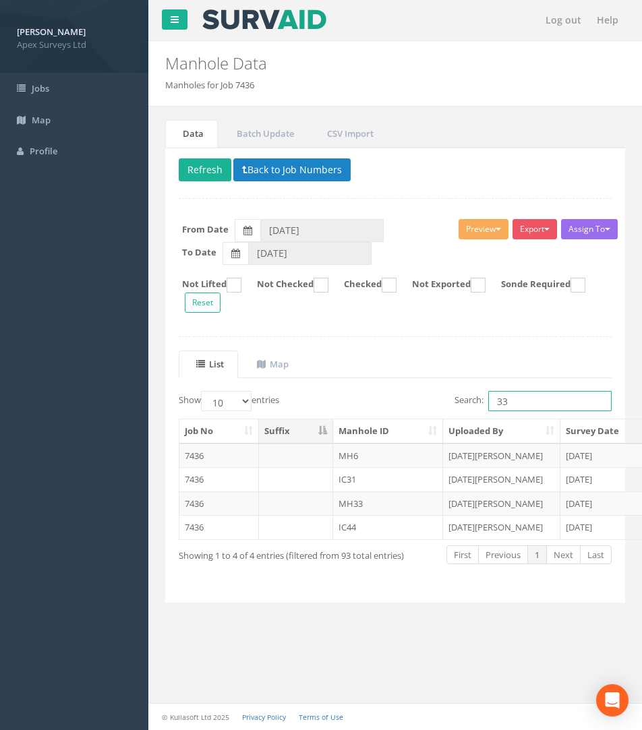
click at [338, 400] on div "Show 10 25 50 100 entries Search: 33" at bounding box center [394, 403] width 453 height 24
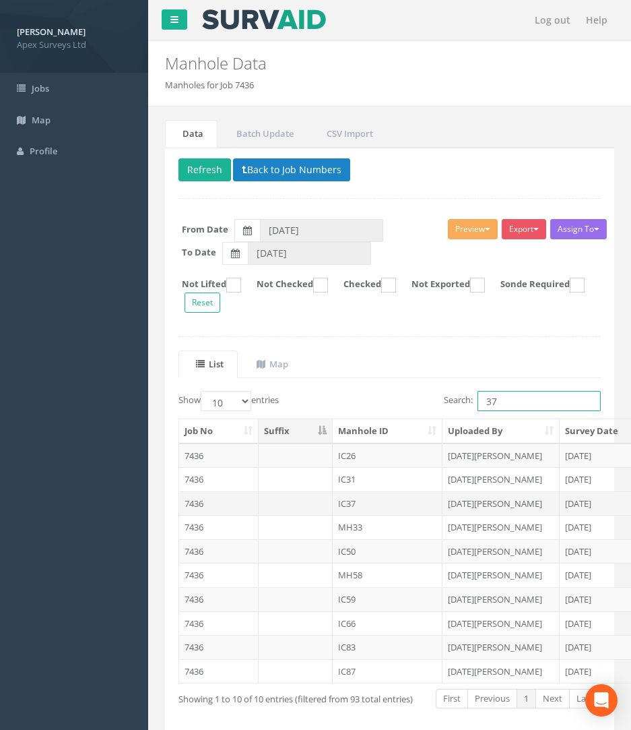
type input "37"
click at [197, 509] on td "7436" at bounding box center [219, 503] width 80 height 24
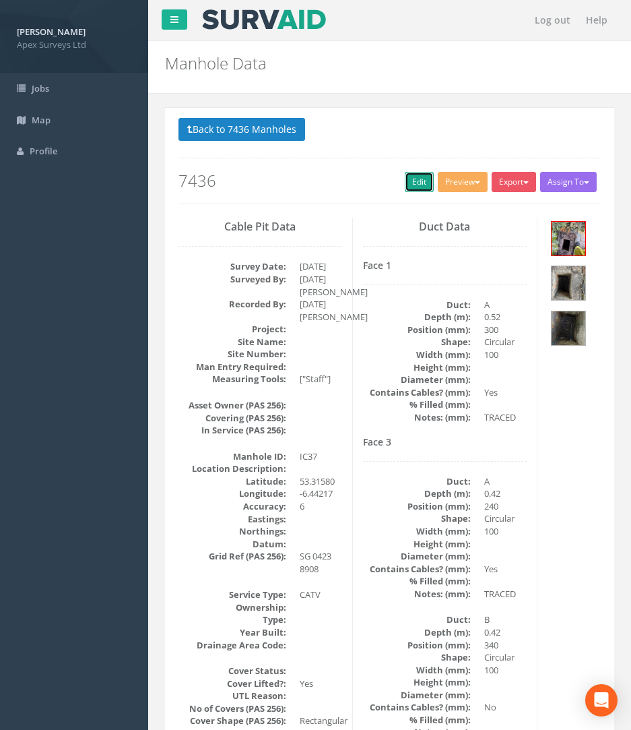
click at [416, 177] on link "Edit" at bounding box center [419, 182] width 29 height 20
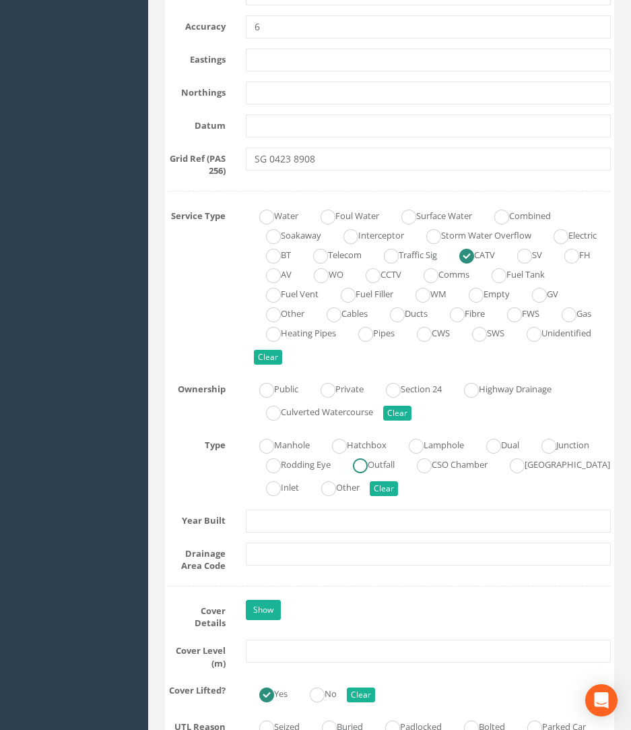
scroll to position [943, 0]
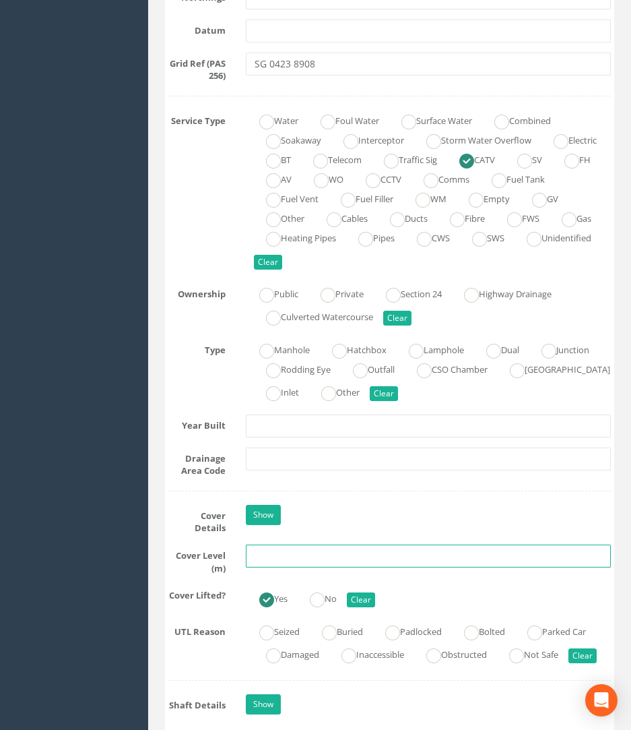
click at [276, 553] on input "text" at bounding box center [429, 556] width 366 height 23
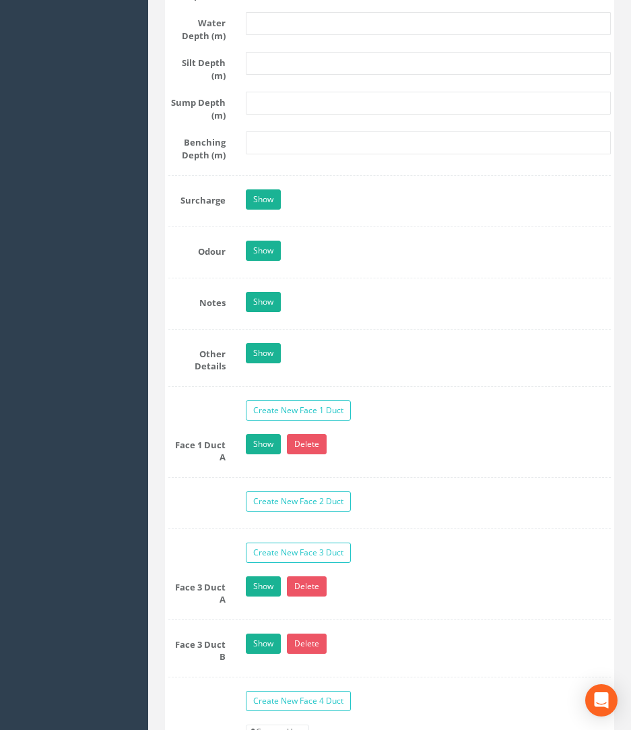
scroll to position [2291, 0]
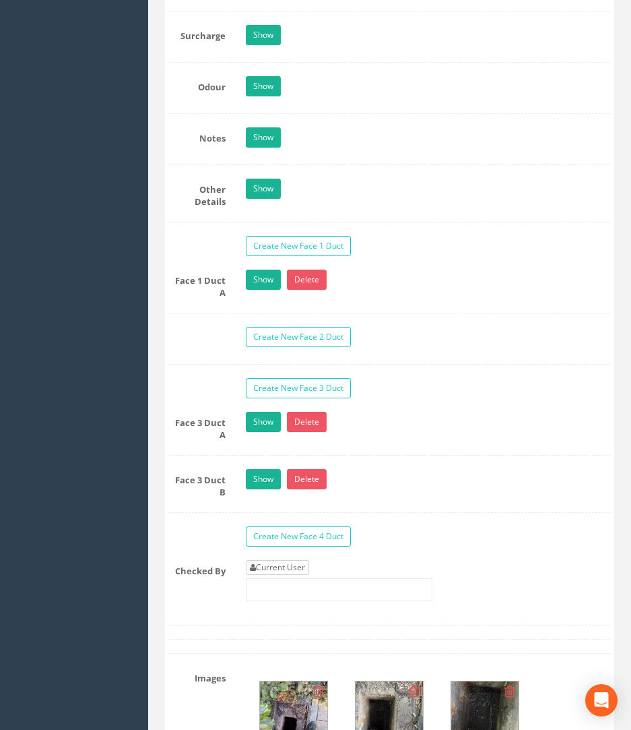
type input "74.00"
click at [292, 571] on link "Current User" at bounding box center [277, 567] width 63 height 15
type input "[PERSON_NAME]"
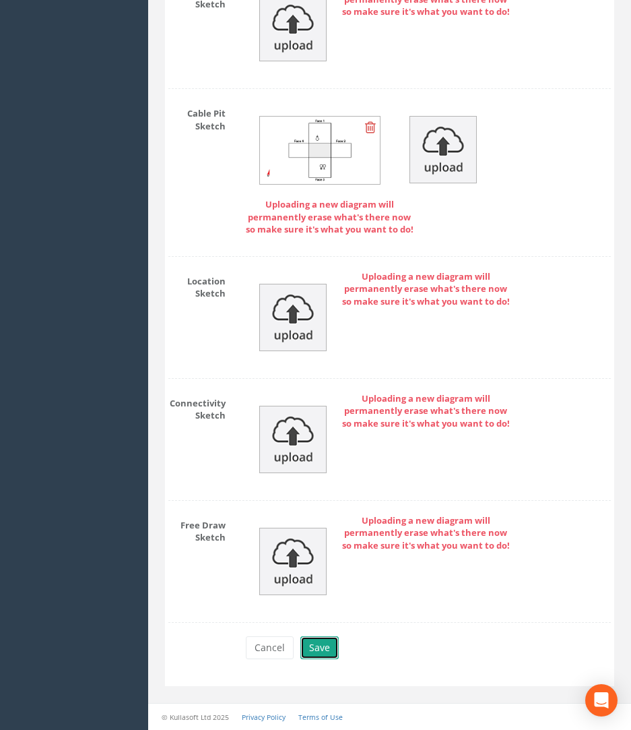
click at [326, 656] on button "Save" at bounding box center [320, 647] width 38 height 23
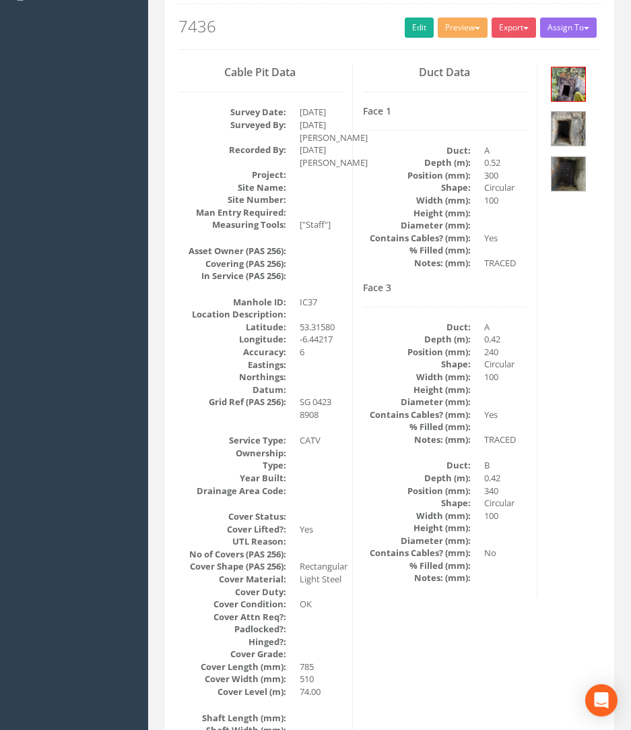
scroll to position [0, 0]
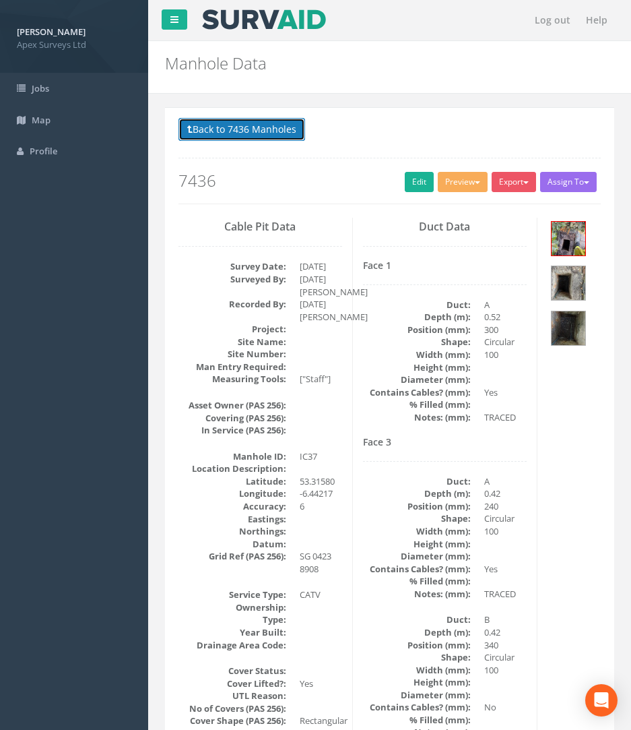
click at [221, 133] on button "Back to 7436 Manholes" at bounding box center [242, 129] width 127 height 23
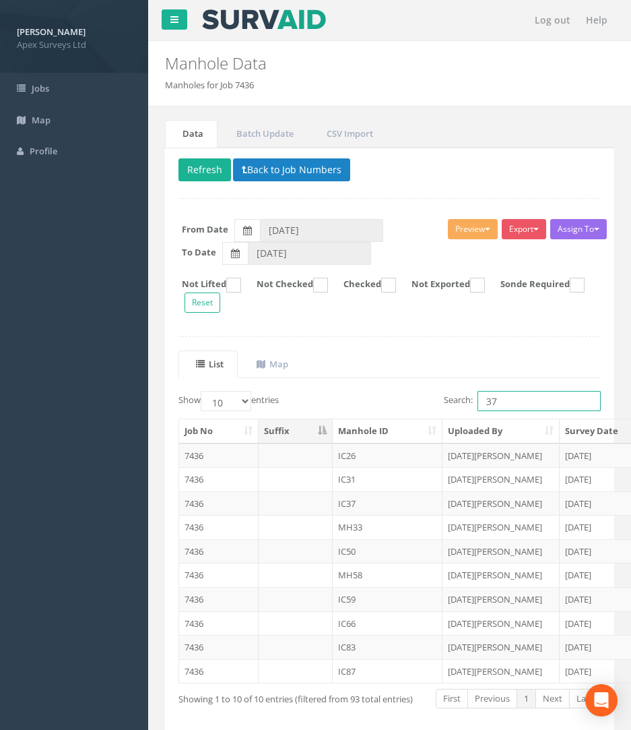
drag, startPoint x: 497, startPoint y: 399, endPoint x: 392, endPoint y: 402, distance: 105.2
click at [392, 402] on div "Search: 37" at bounding box center [501, 403] width 222 height 24
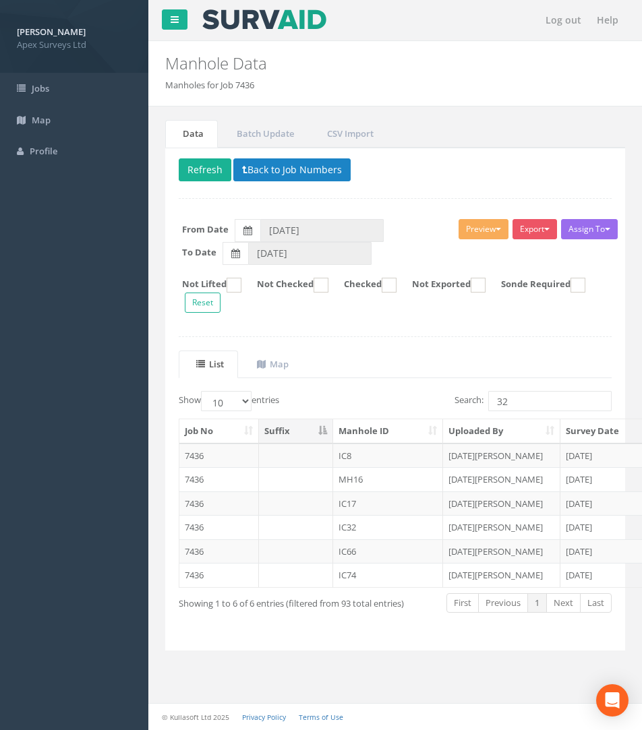
click at [194, 532] on td "7436" at bounding box center [219, 527] width 80 height 24
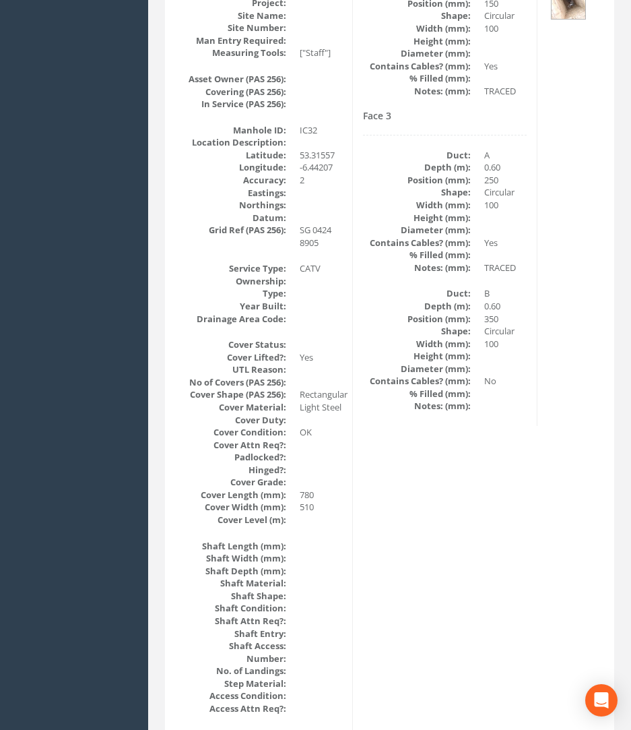
scroll to position [106, 0]
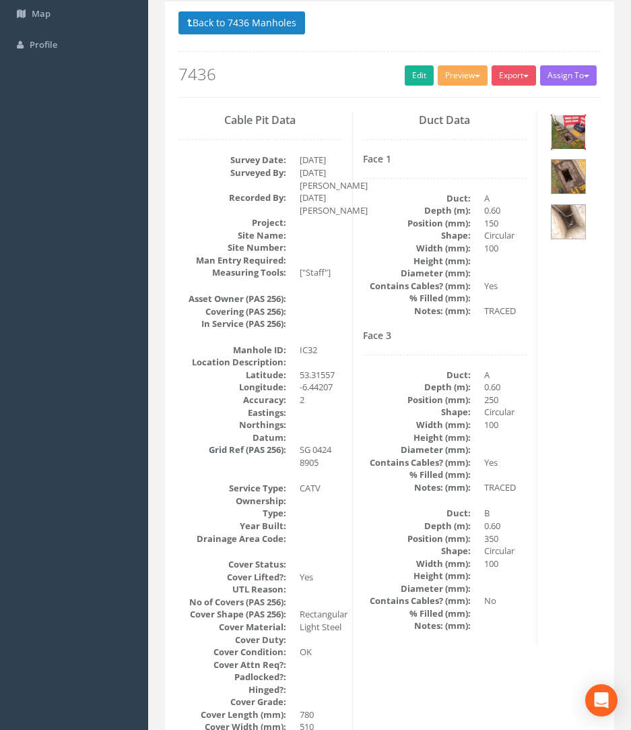
click at [565, 120] on img at bounding box center [569, 132] width 34 height 34
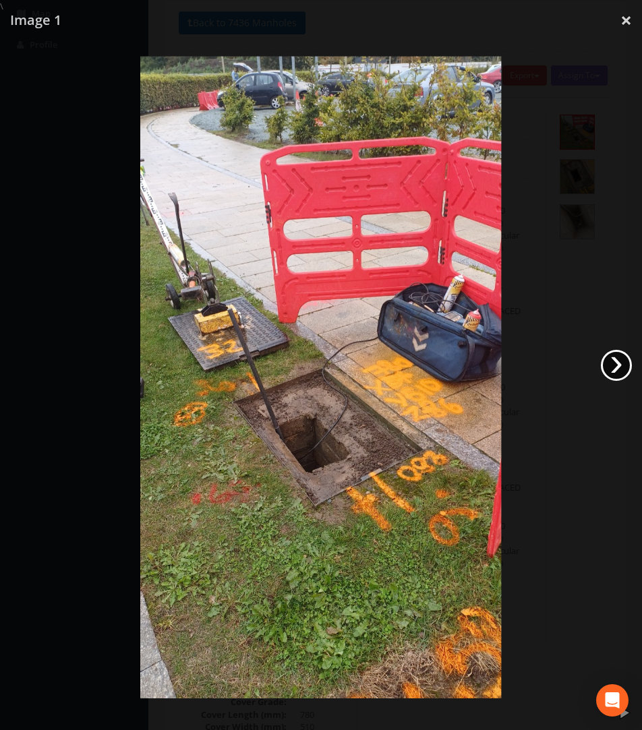
click at [610, 367] on link "›" at bounding box center [615, 365] width 31 height 31
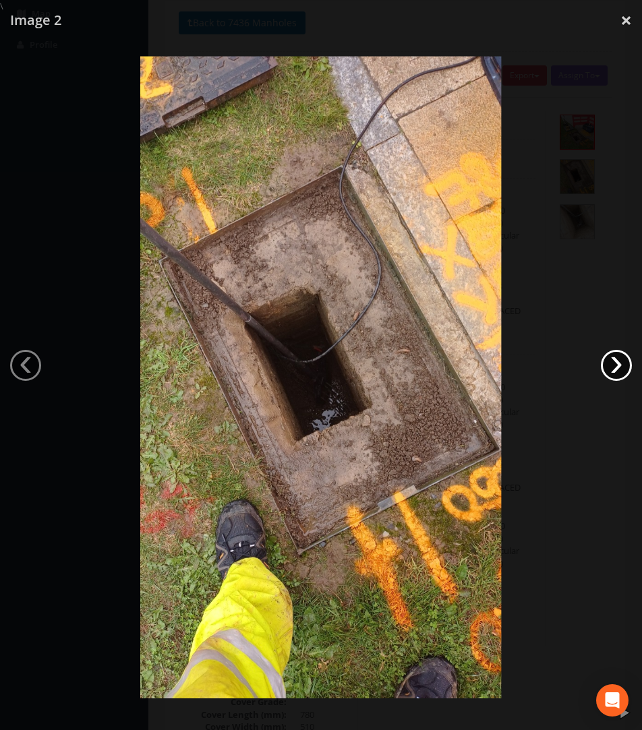
click at [610, 367] on link "›" at bounding box center [615, 365] width 31 height 31
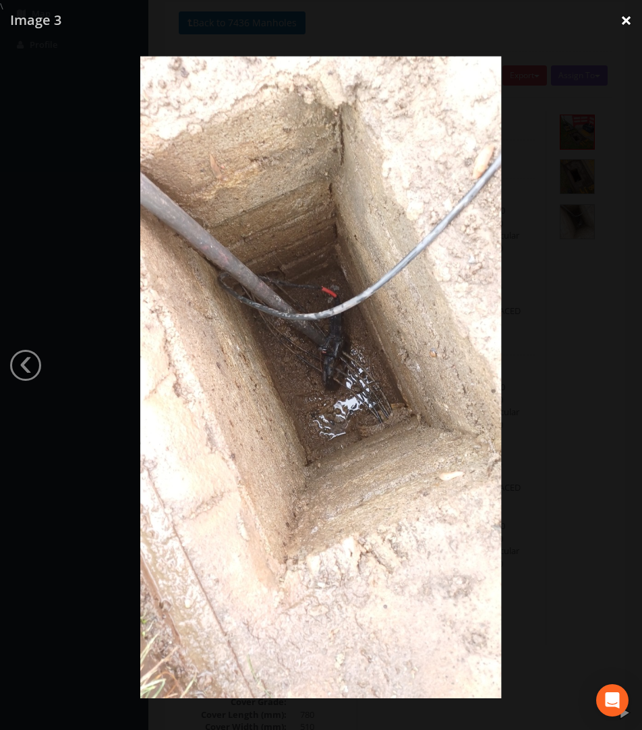
click at [624, 16] on link "×" at bounding box center [626, 20] width 32 height 40
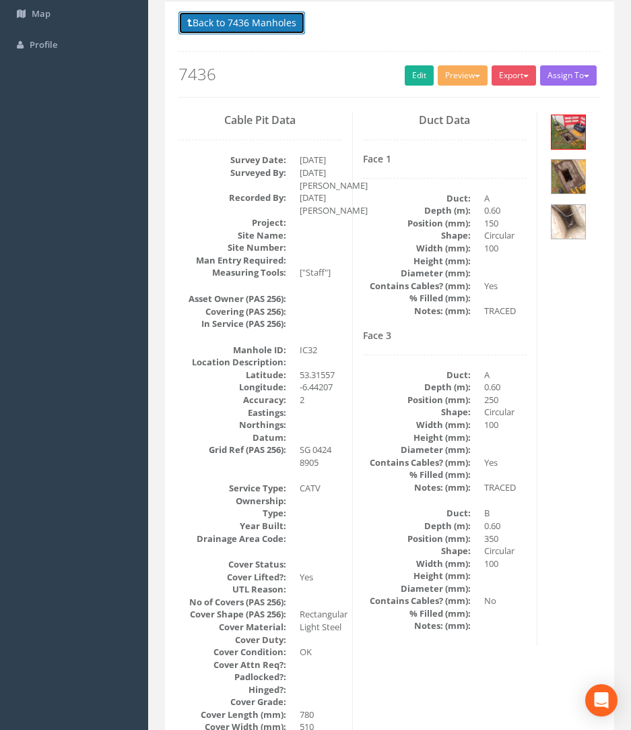
click at [259, 28] on button "Back to 7436 Manholes" at bounding box center [242, 22] width 127 height 23
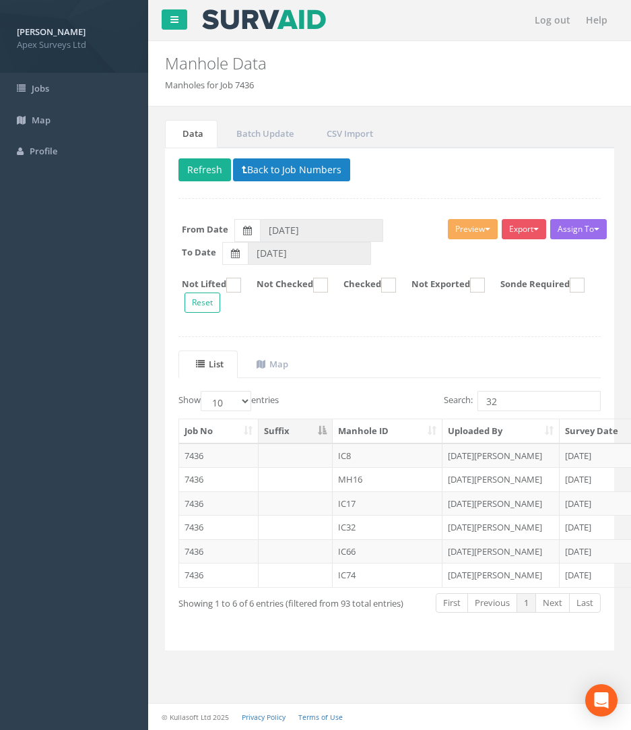
scroll to position [0, 0]
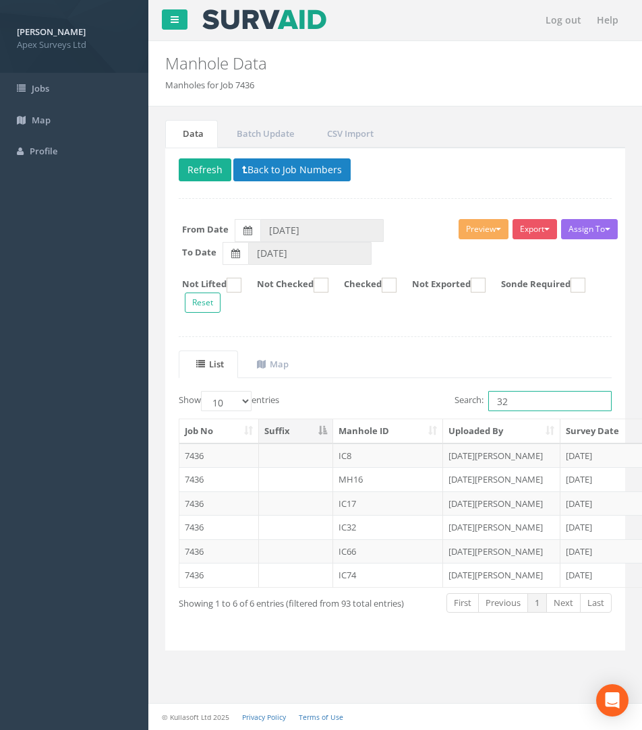
drag, startPoint x: 509, startPoint y: 407, endPoint x: 444, endPoint y: 408, distance: 65.4
click at [445, 407] on div "Search: 32" at bounding box center [508, 403] width 206 height 24
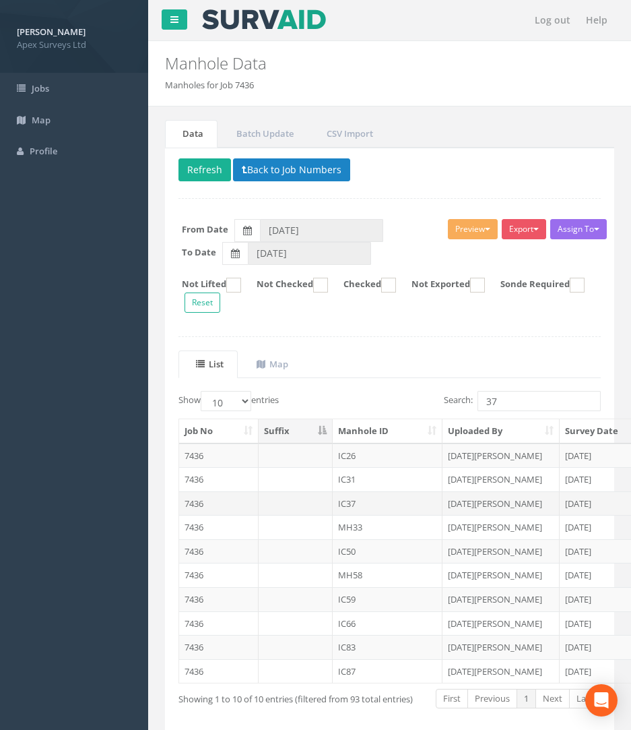
click at [197, 502] on td "7436" at bounding box center [219, 503] width 80 height 24
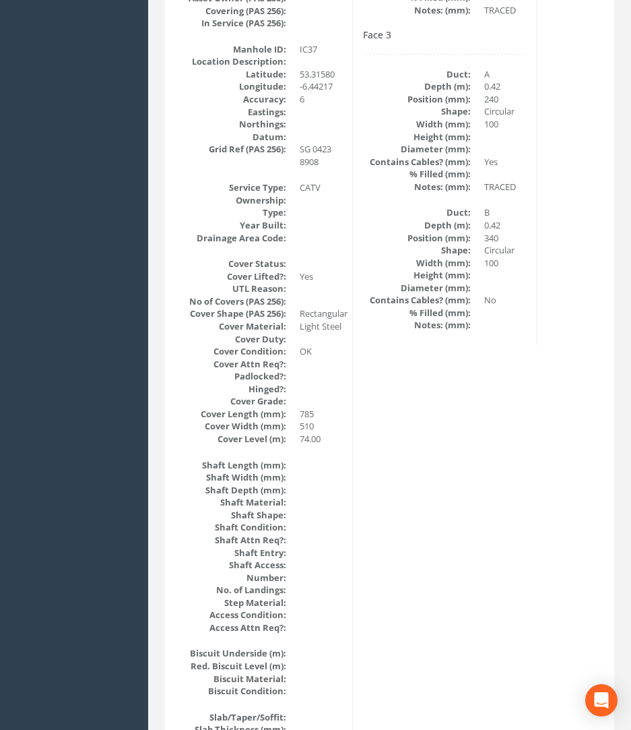
scroll to position [174, 0]
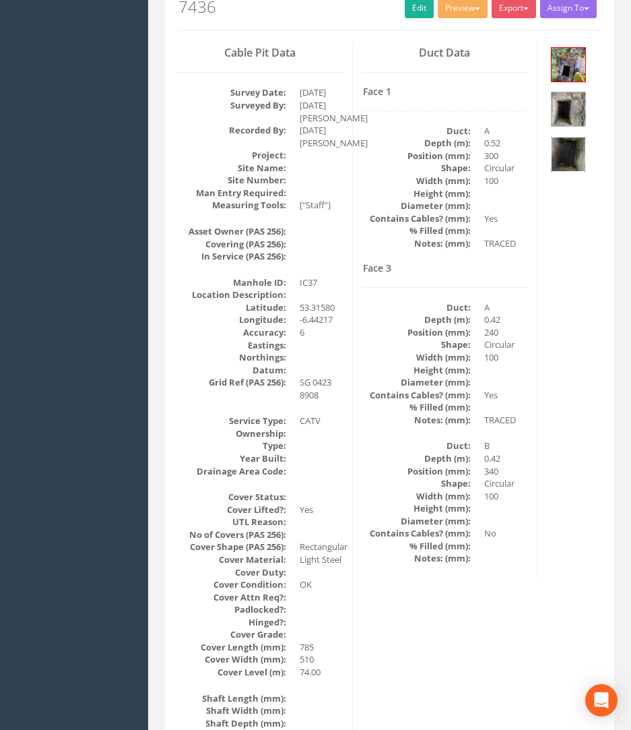
click at [565, 158] on img at bounding box center [569, 154] width 34 height 34
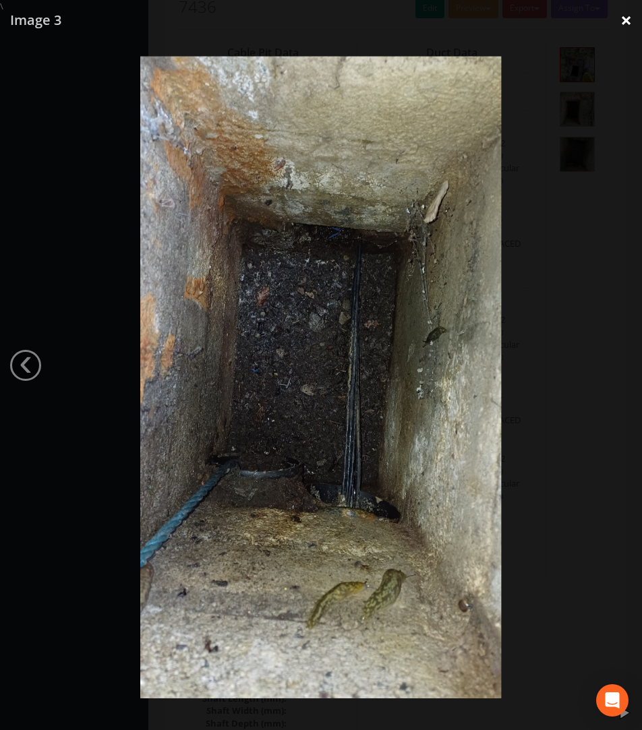
click at [623, 23] on link "×" at bounding box center [626, 20] width 32 height 40
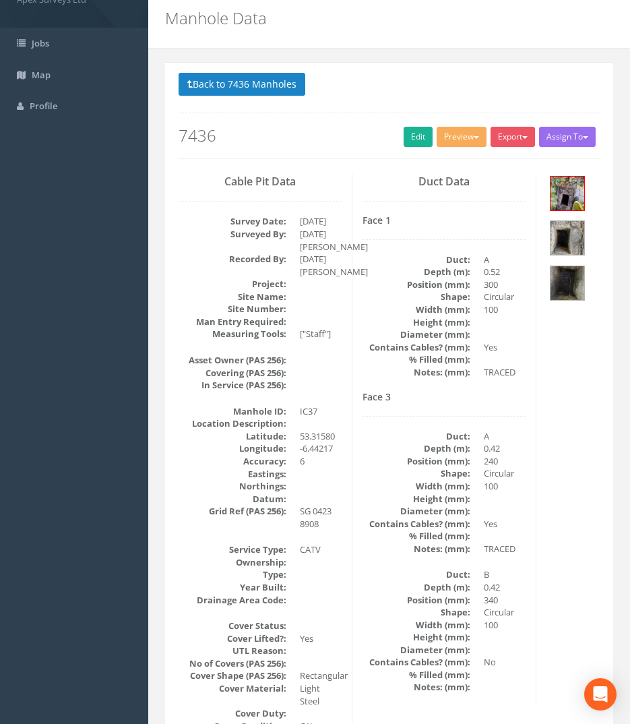
scroll to position [0, 0]
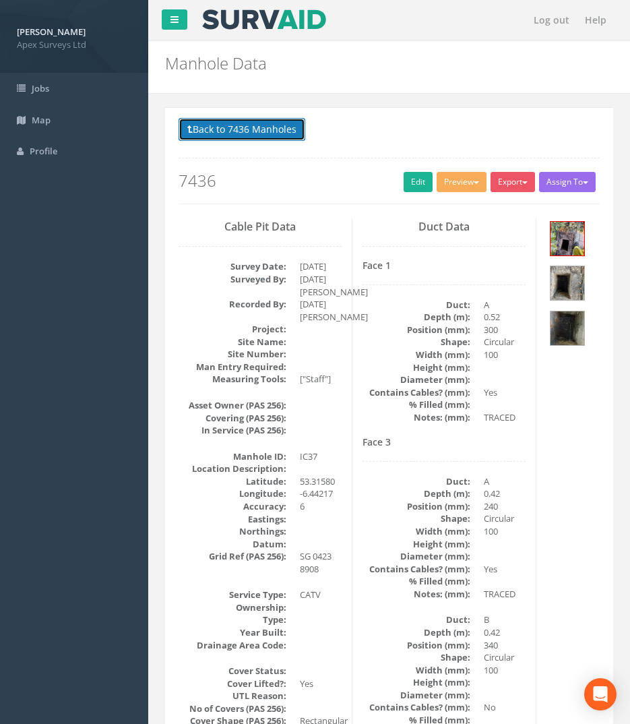
click at [274, 131] on button "Back to 7436 Manholes" at bounding box center [242, 129] width 127 height 23
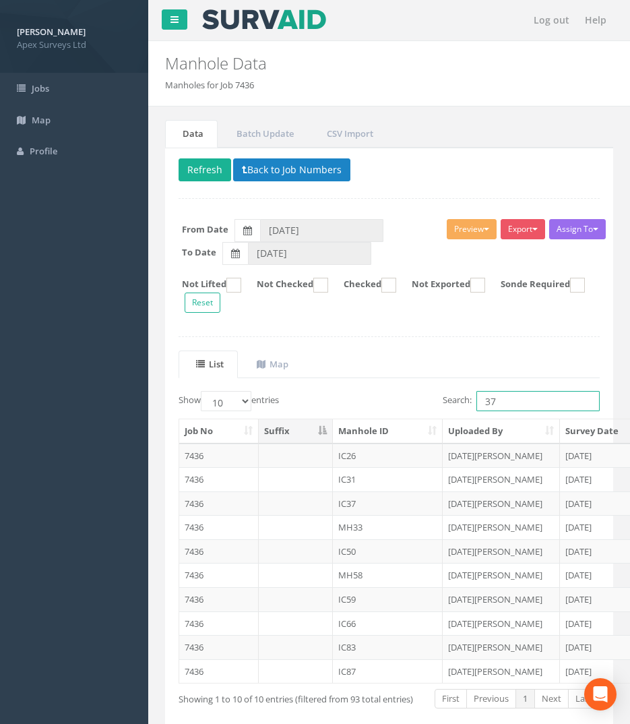
drag, startPoint x: 497, startPoint y: 396, endPoint x: 340, endPoint y: 396, distance: 156.4
click at [354, 396] on div "Show 10 25 50 100 entries Search: 37" at bounding box center [388, 403] width 441 height 24
type input "36"
click at [471, 698] on link "2" at bounding box center [472, 699] width 20 height 20
click at [490, 700] on link "3" at bounding box center [491, 699] width 20 height 20
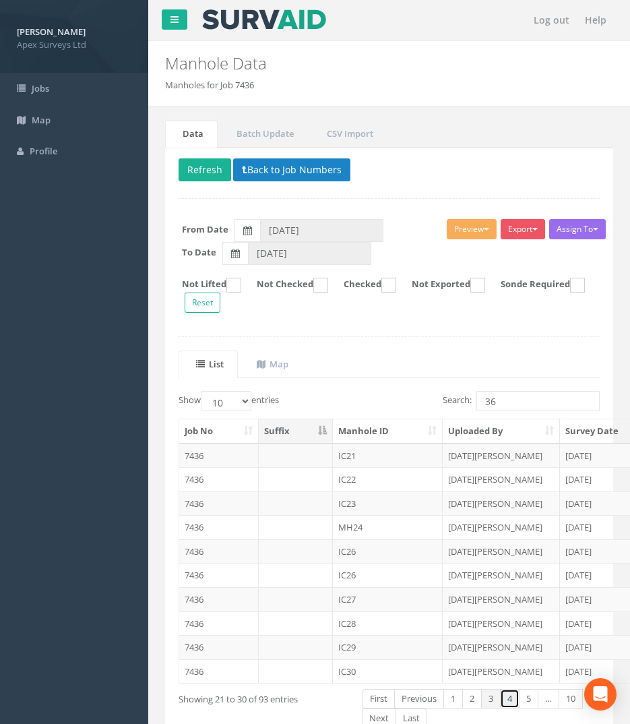
click at [508, 702] on link "4" at bounding box center [510, 699] width 20 height 20
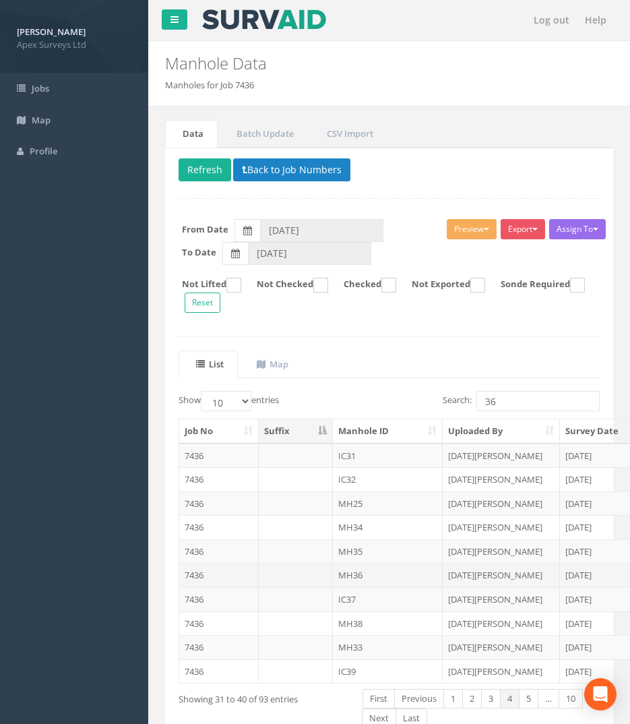
click at [198, 578] on td "7436" at bounding box center [219, 575] width 80 height 24
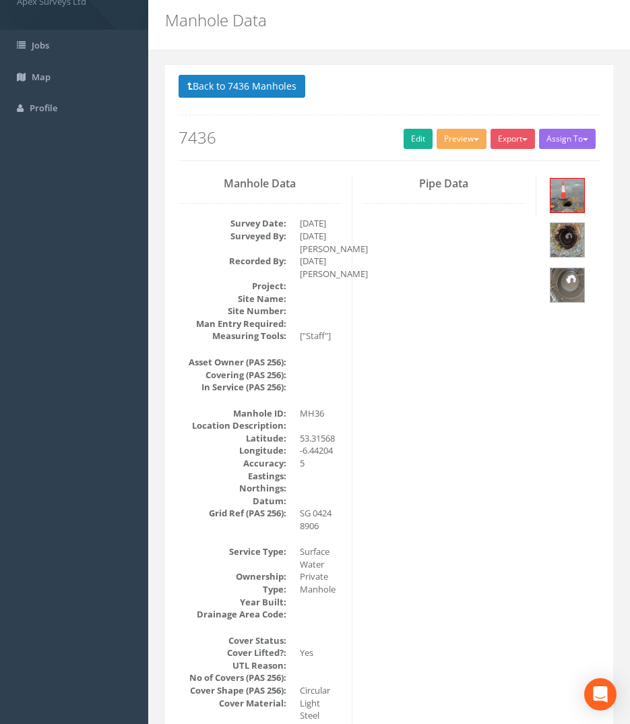
scroll to position [67, 0]
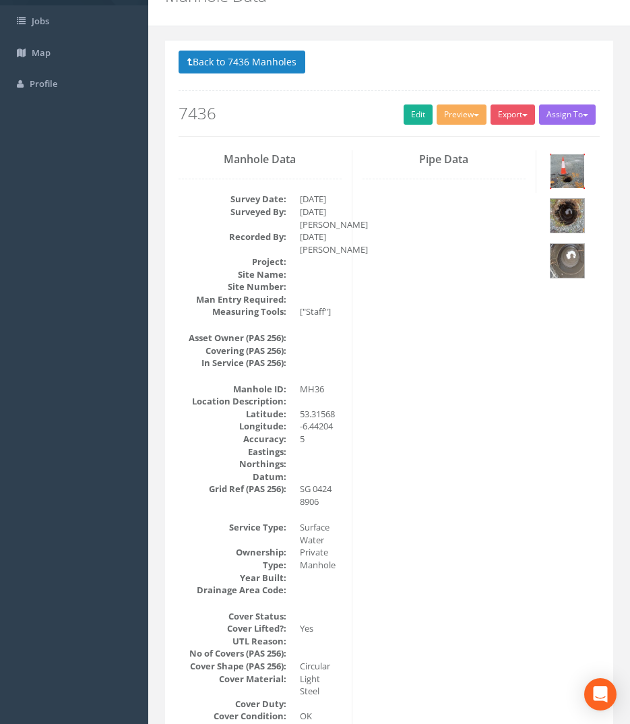
click at [579, 170] on img at bounding box center [568, 171] width 34 height 34
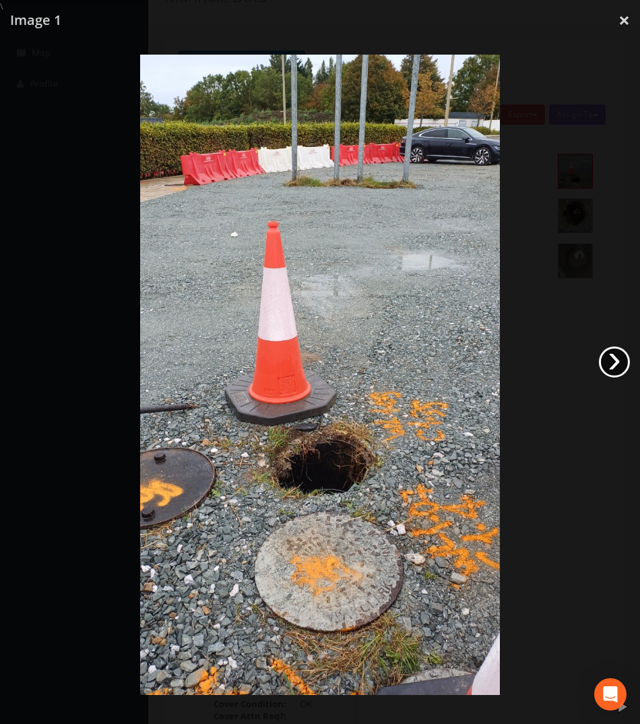
click at [613, 367] on link "›" at bounding box center [614, 361] width 31 height 31
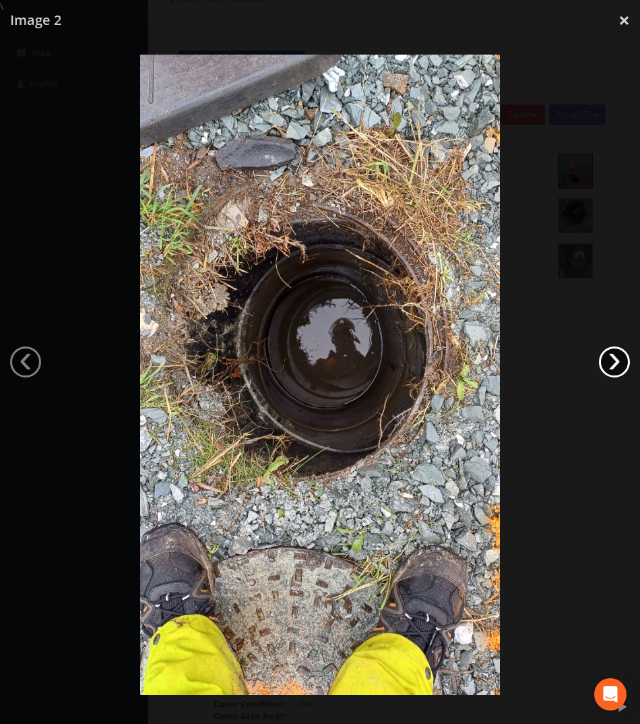
click at [613, 367] on link "›" at bounding box center [614, 361] width 31 height 31
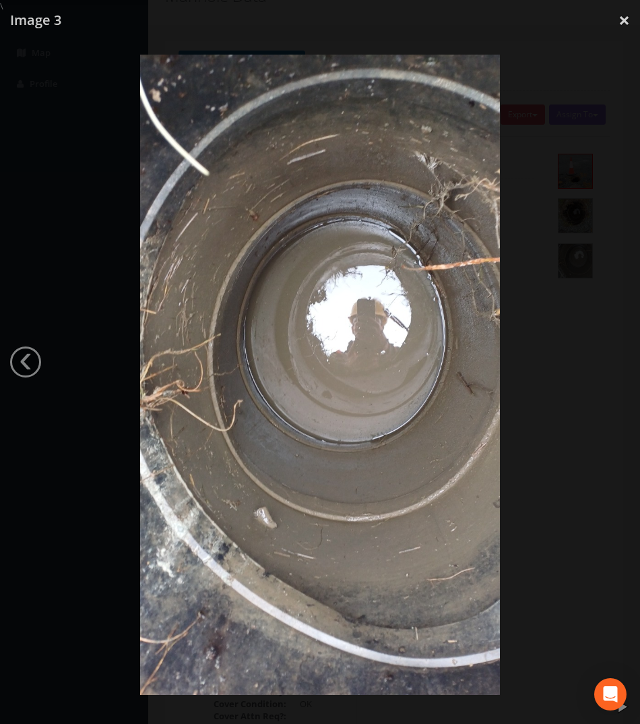
click at [613, 367] on div at bounding box center [320, 375] width 640 height 724
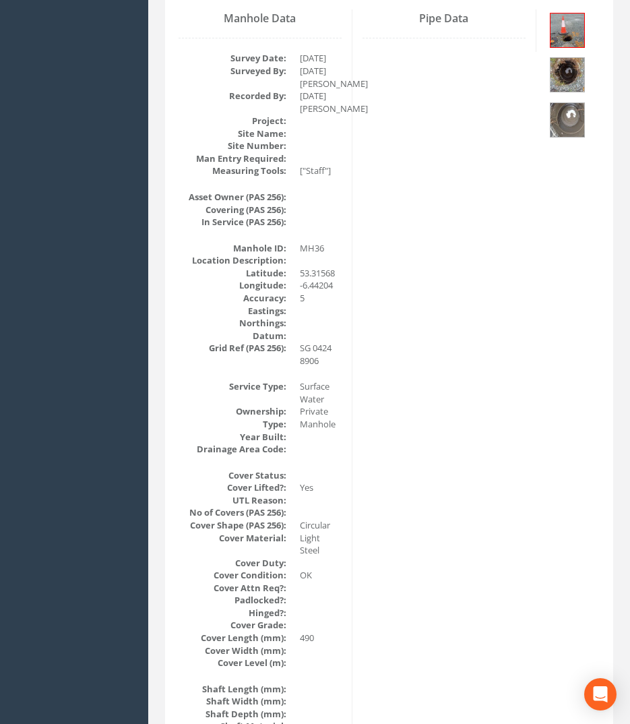
scroll to position [0, 0]
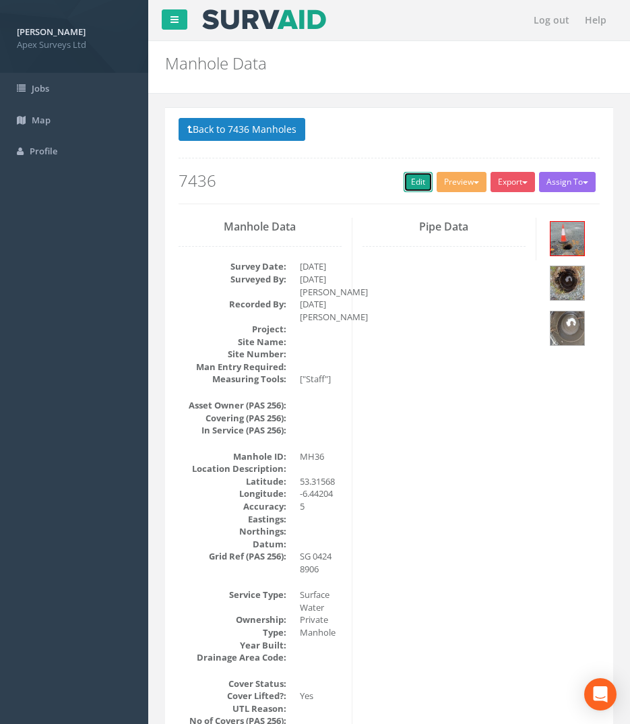
click at [410, 184] on link "Edit" at bounding box center [418, 182] width 29 height 20
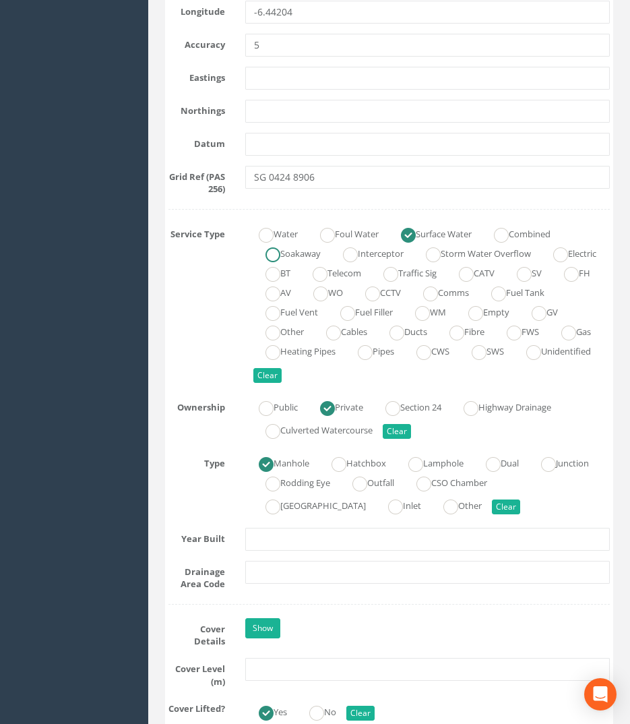
scroll to position [1011, 0]
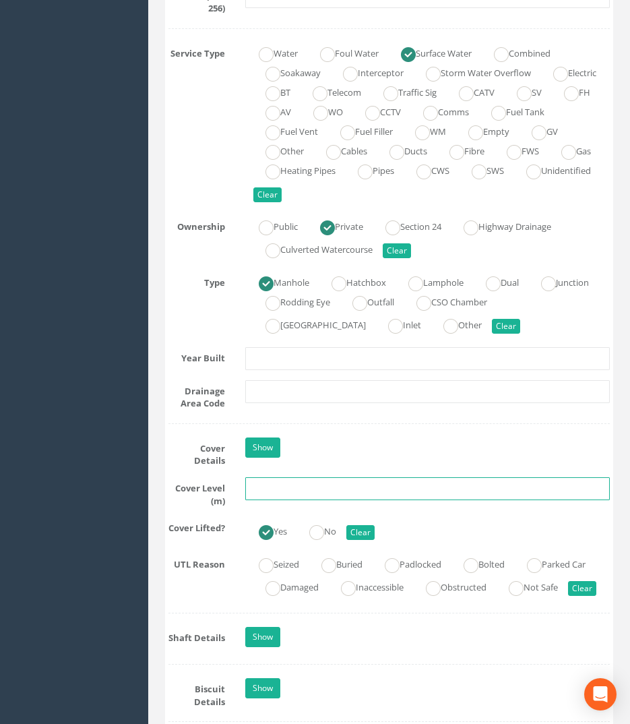
click at [294, 483] on input "text" at bounding box center [427, 488] width 365 height 23
click at [267, 485] on input "text" at bounding box center [427, 488] width 365 height 23
type input "74.11"
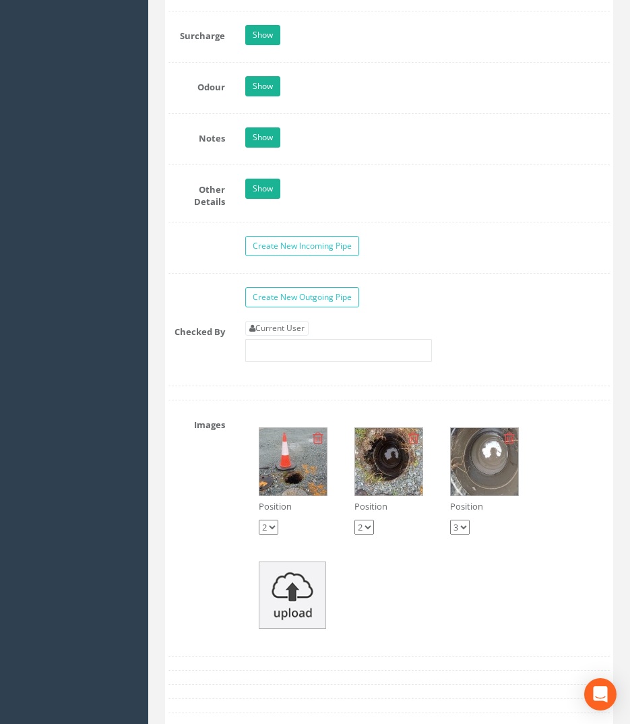
scroll to position [2561, 0]
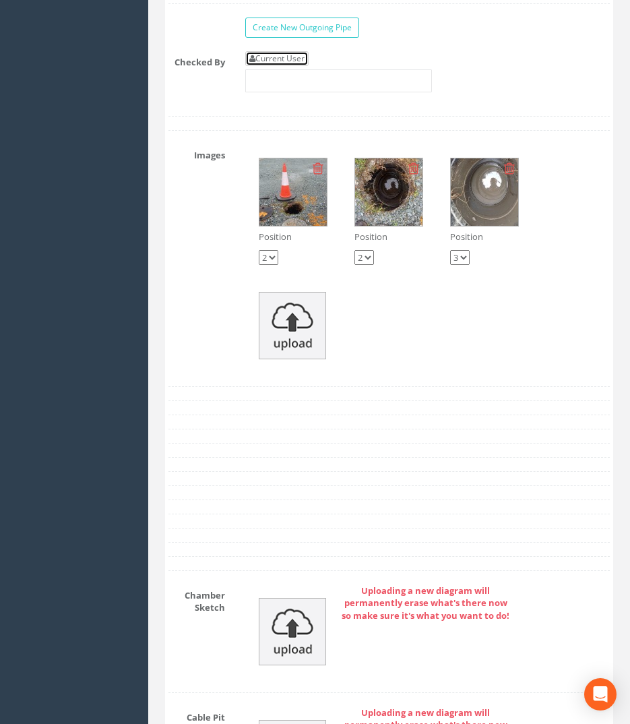
click at [278, 66] on link "Current User" at bounding box center [276, 58] width 63 height 15
type input "[PERSON_NAME]"
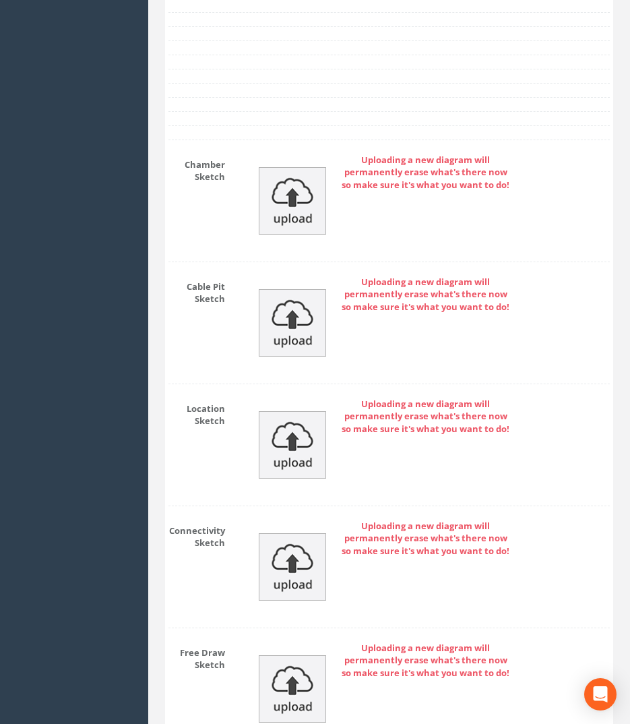
scroll to position [3128, 0]
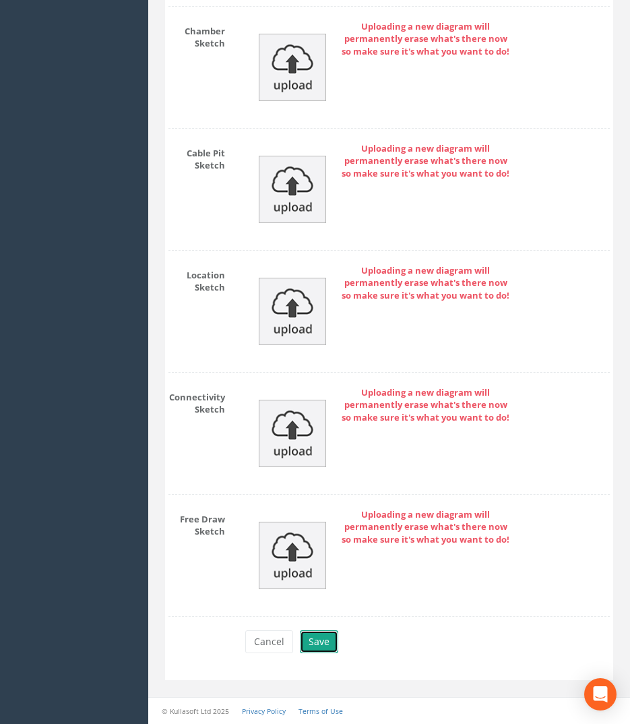
click at [327, 640] on button "Save" at bounding box center [319, 641] width 38 height 23
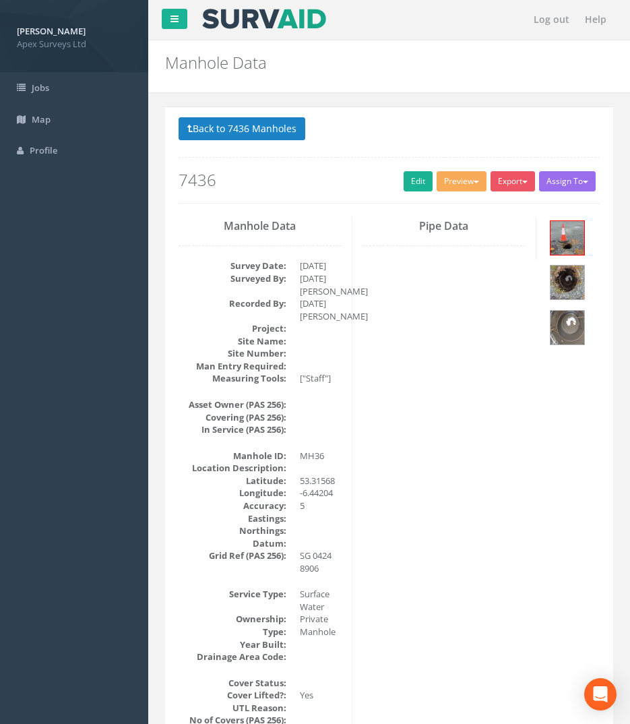
scroll to position [0, 0]
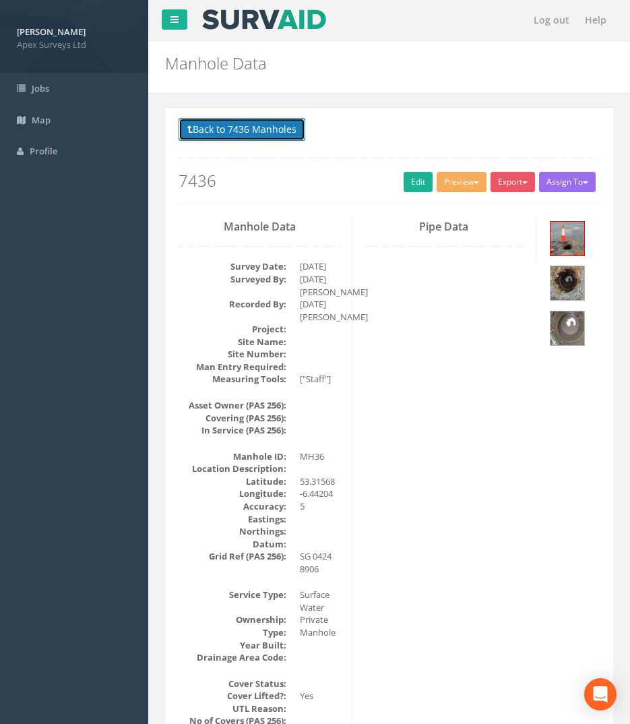
click at [251, 133] on button "Back to 7436 Manholes" at bounding box center [242, 129] width 127 height 23
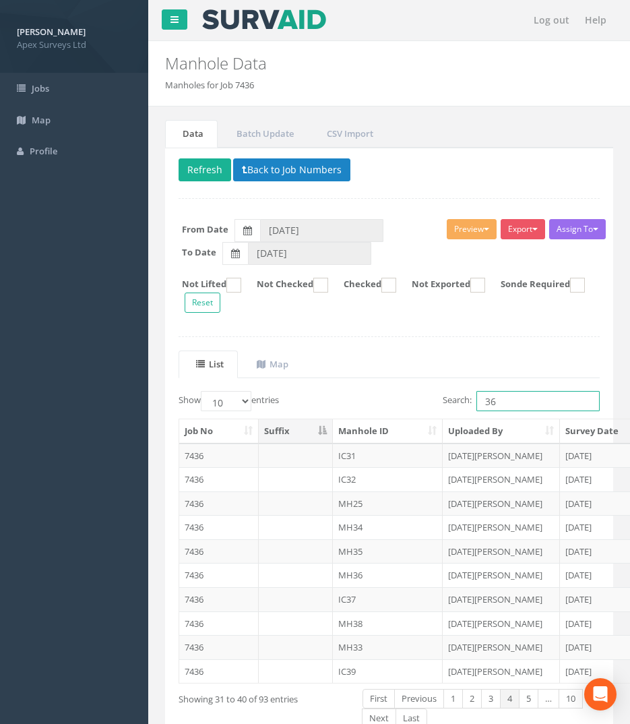
drag, startPoint x: 507, startPoint y: 404, endPoint x: 418, endPoint y: 408, distance: 89.7
click at [419, 414] on div "Search: 36" at bounding box center [500, 403] width 201 height 24
click at [204, 552] on td "7436" at bounding box center [219, 551] width 80 height 24
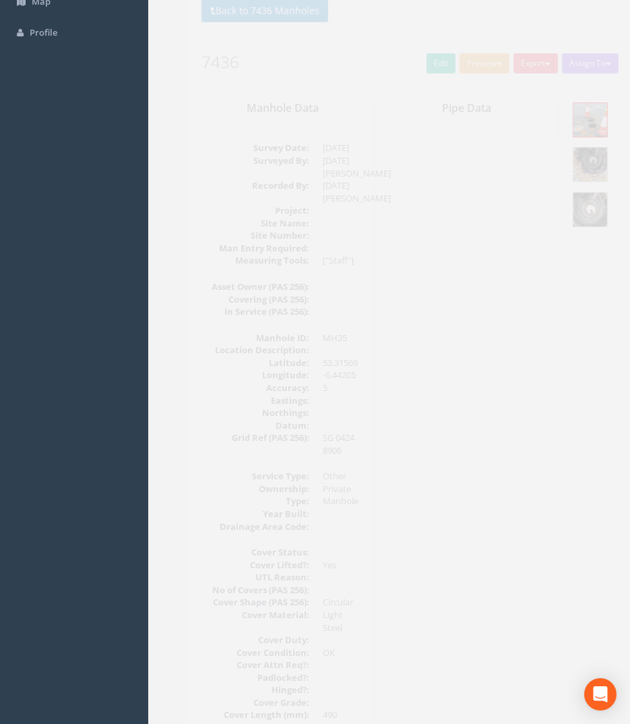
scroll to position [9, 0]
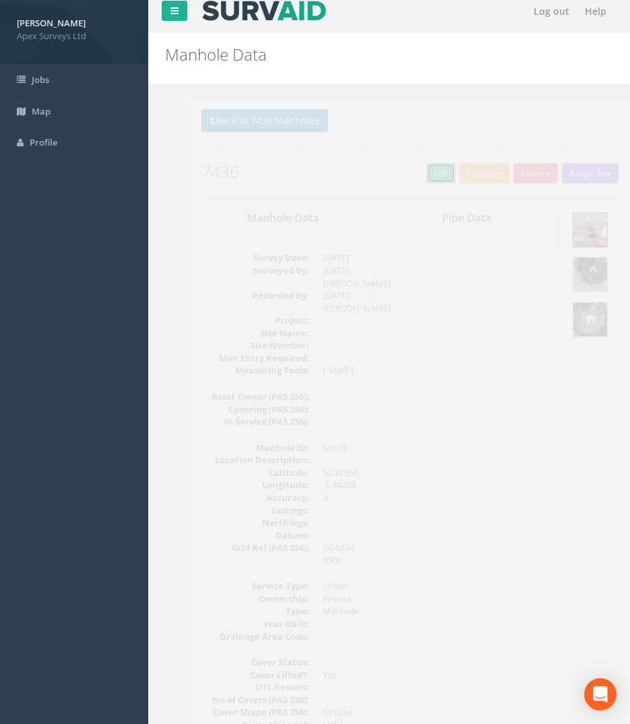
click at [412, 177] on link "Edit" at bounding box center [418, 173] width 29 height 20
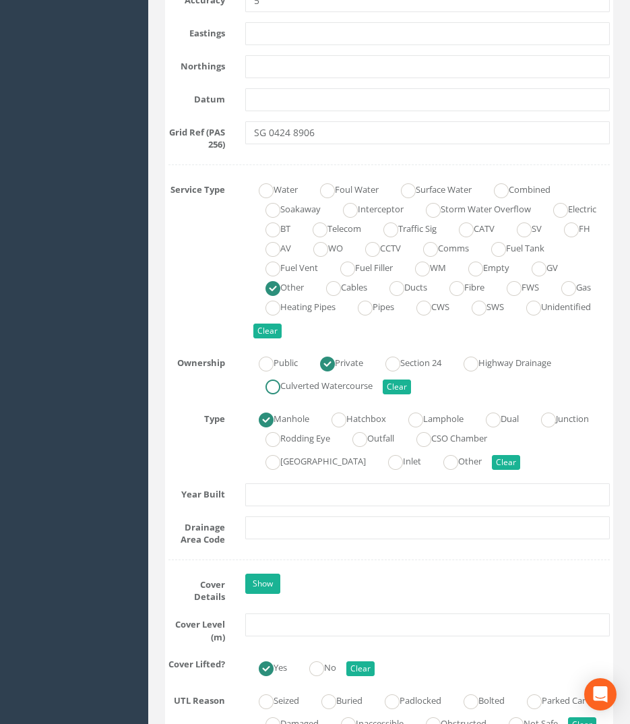
scroll to position [1020, 0]
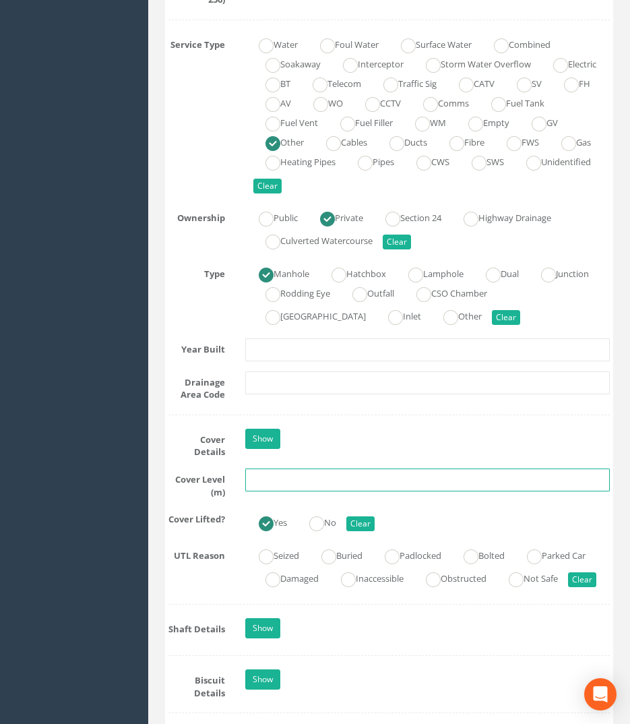
click at [273, 481] on input "text" at bounding box center [427, 479] width 365 height 23
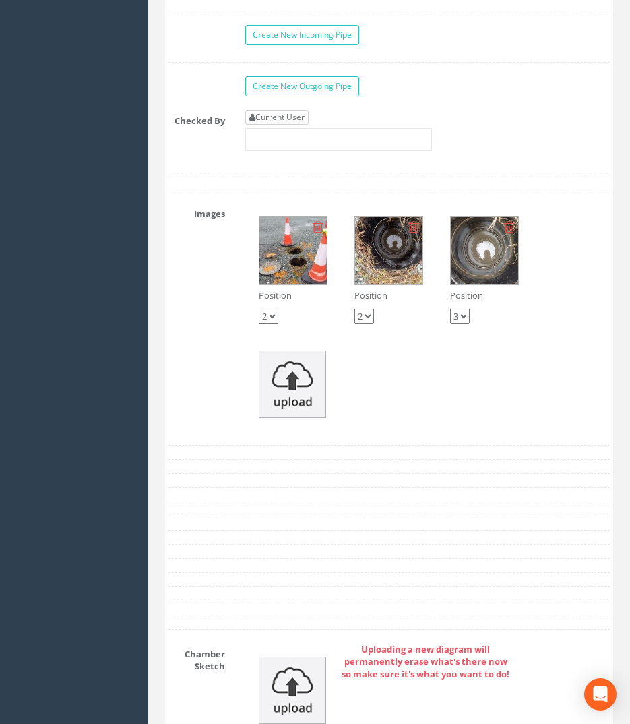
type input "74.28"
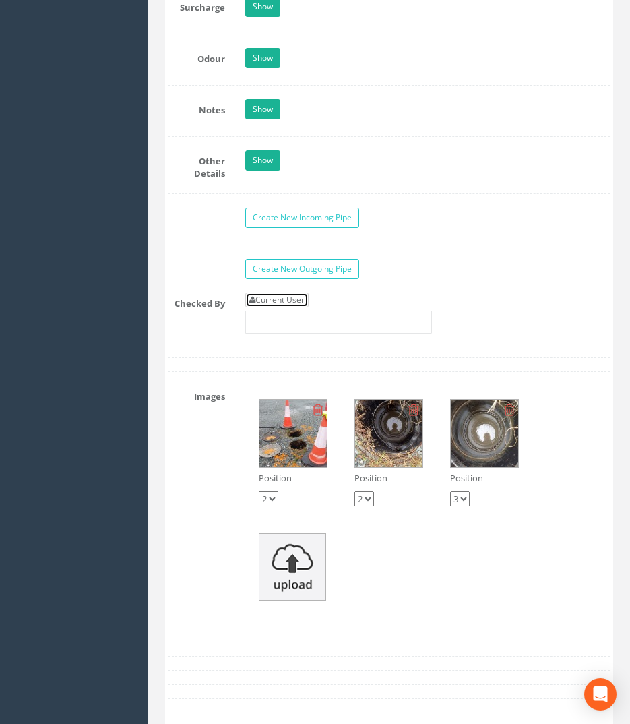
click at [275, 304] on link "Current User" at bounding box center [276, 299] width 63 height 15
type input "[PERSON_NAME]"
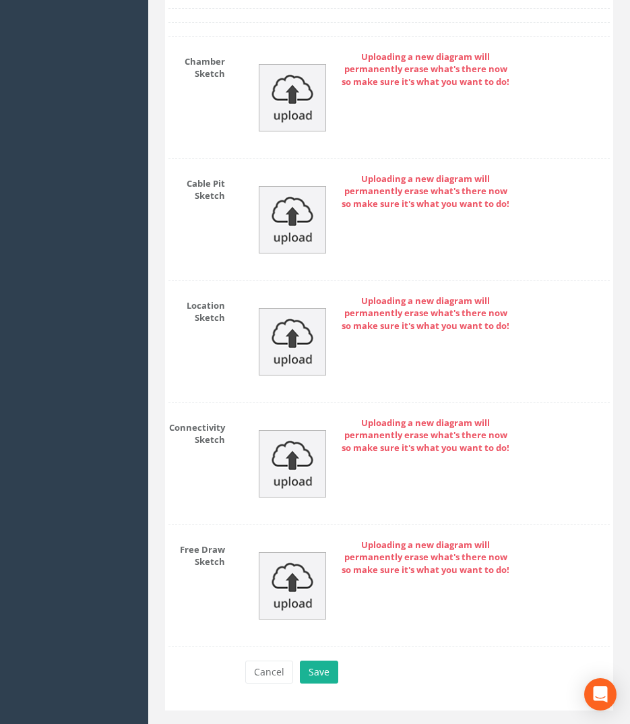
scroll to position [3128, 0]
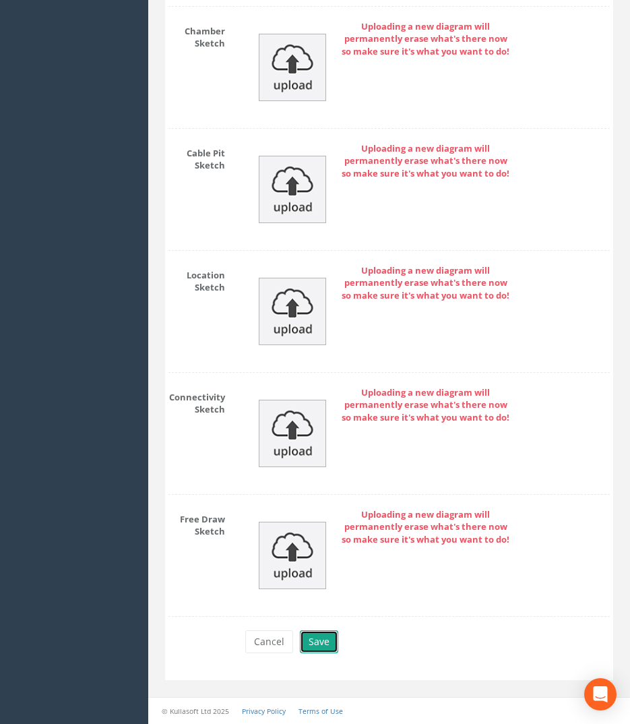
click at [328, 630] on button "Save" at bounding box center [319, 641] width 38 height 23
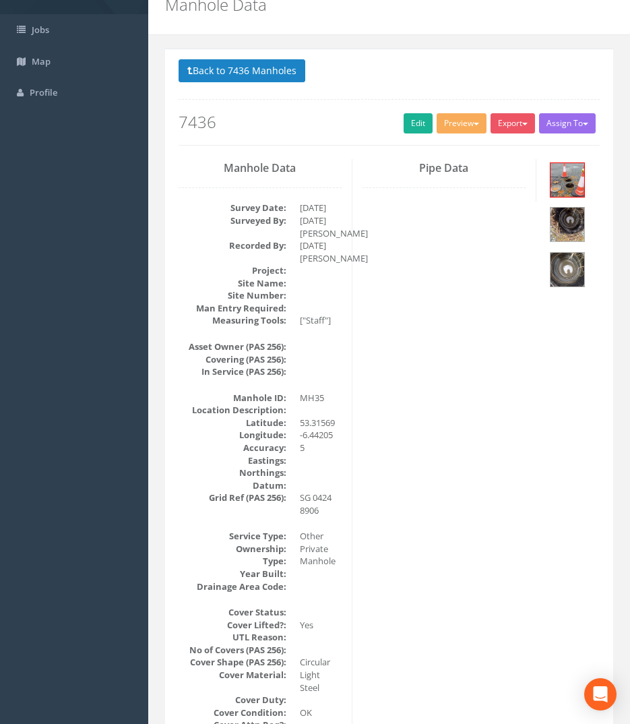
scroll to position [0, 0]
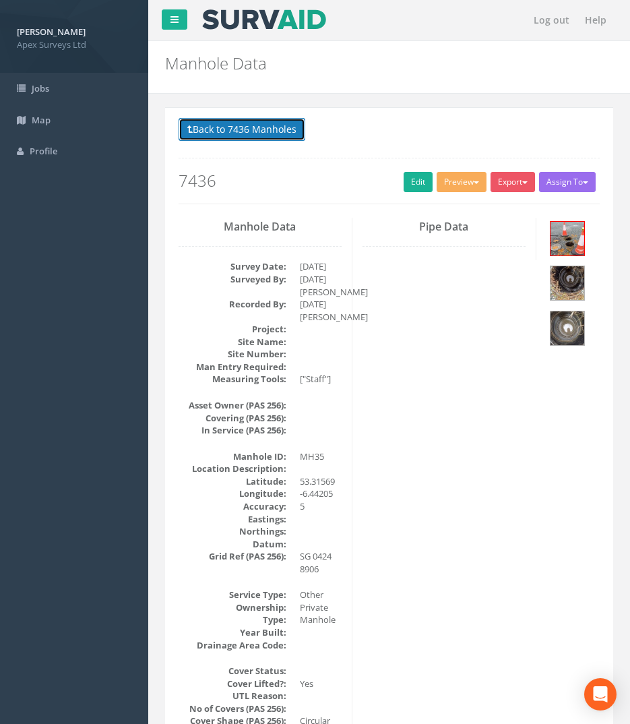
click at [214, 132] on button "Back to 7436 Manholes" at bounding box center [242, 129] width 127 height 23
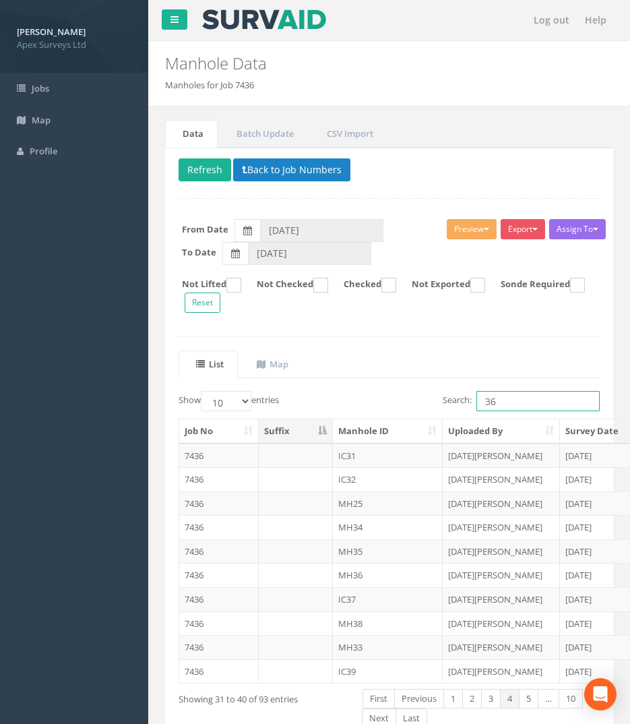
drag, startPoint x: 510, startPoint y: 398, endPoint x: 356, endPoint y: 389, distance: 154.6
click at [361, 401] on div "Show 10 25 50 100 entries Search: 36" at bounding box center [388, 403] width 441 height 24
type input "34"
click at [551, 706] on link "Next" at bounding box center [551, 699] width 34 height 20
drag, startPoint x: 202, startPoint y: 505, endPoint x: 233, endPoint y: 508, distance: 31.9
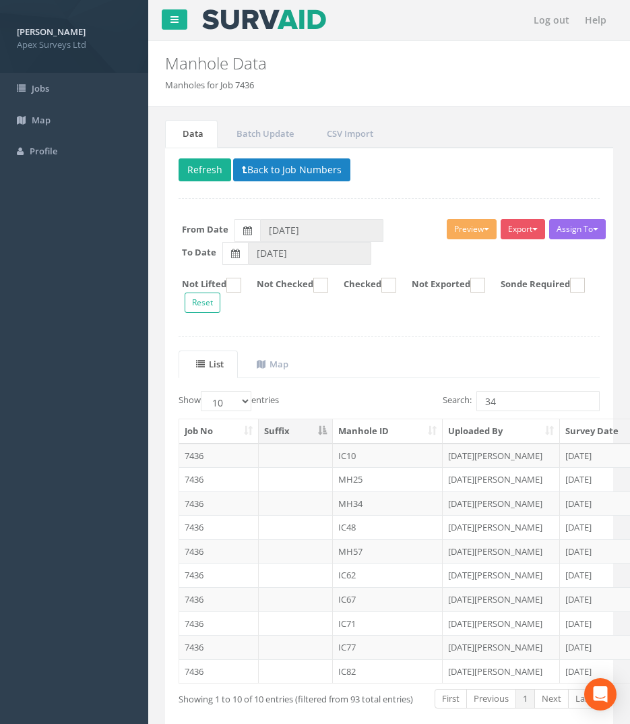
click at [201, 505] on td "7436" at bounding box center [219, 503] width 80 height 24
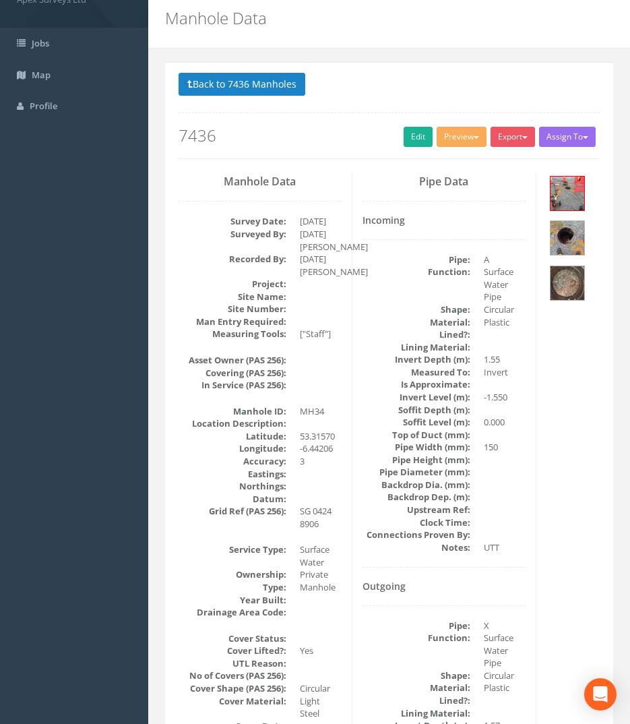
scroll to position [67, 0]
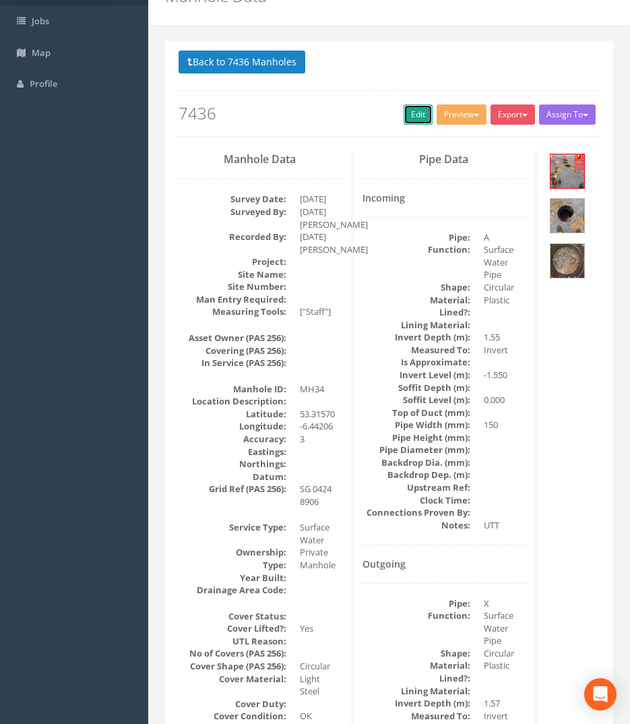
click at [409, 121] on link "Edit" at bounding box center [418, 114] width 29 height 20
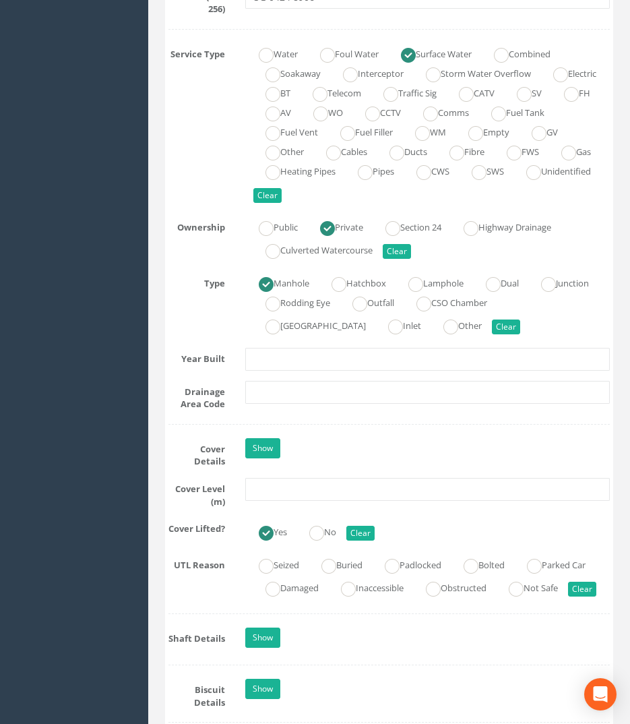
scroll to position [1011, 0]
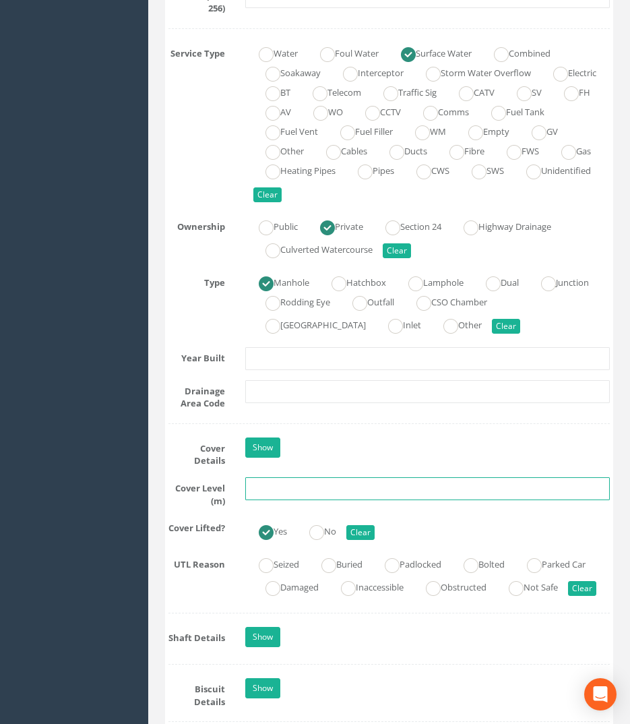
click at [274, 496] on input "text" at bounding box center [427, 488] width 365 height 23
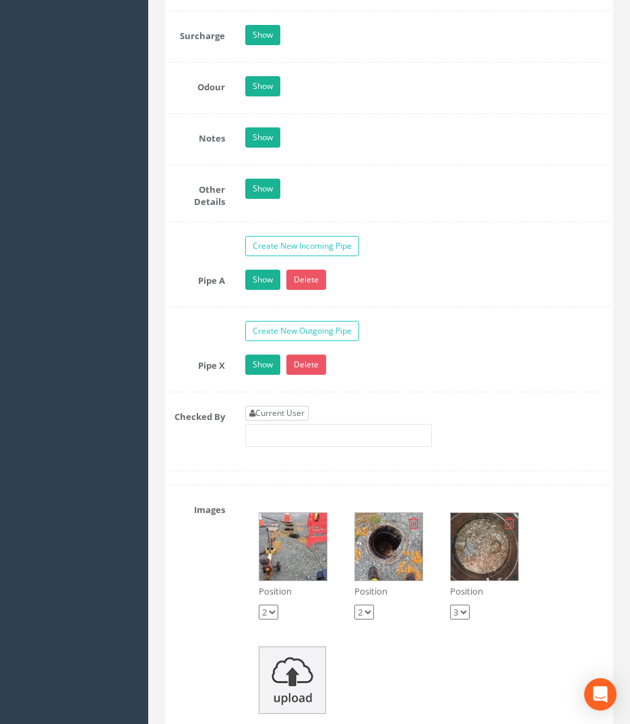
type input "74.28"
click at [270, 419] on link "Current User" at bounding box center [276, 413] width 63 height 15
type input "[PERSON_NAME]"
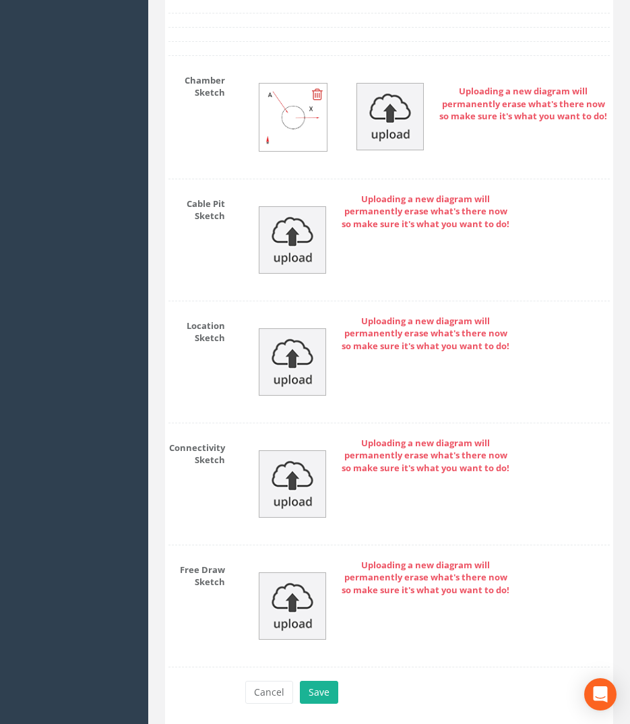
scroll to position [3215, 0]
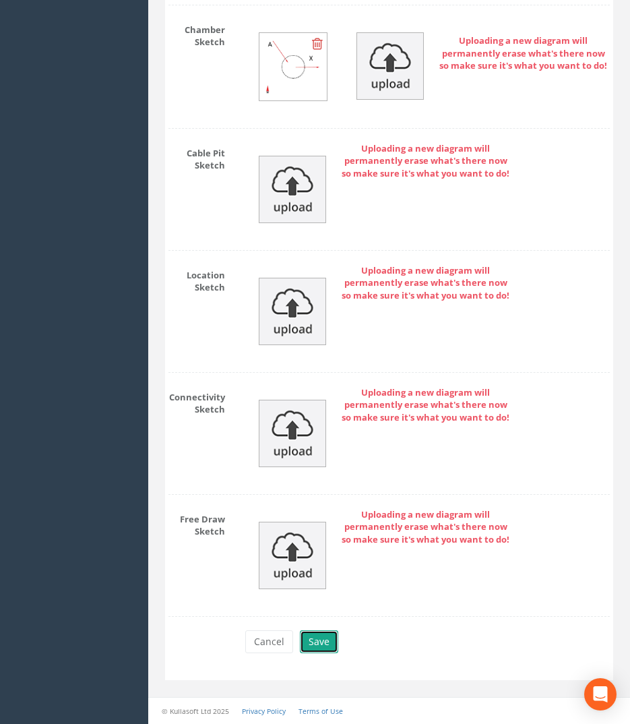
click at [316, 640] on button "Save" at bounding box center [319, 641] width 38 height 23
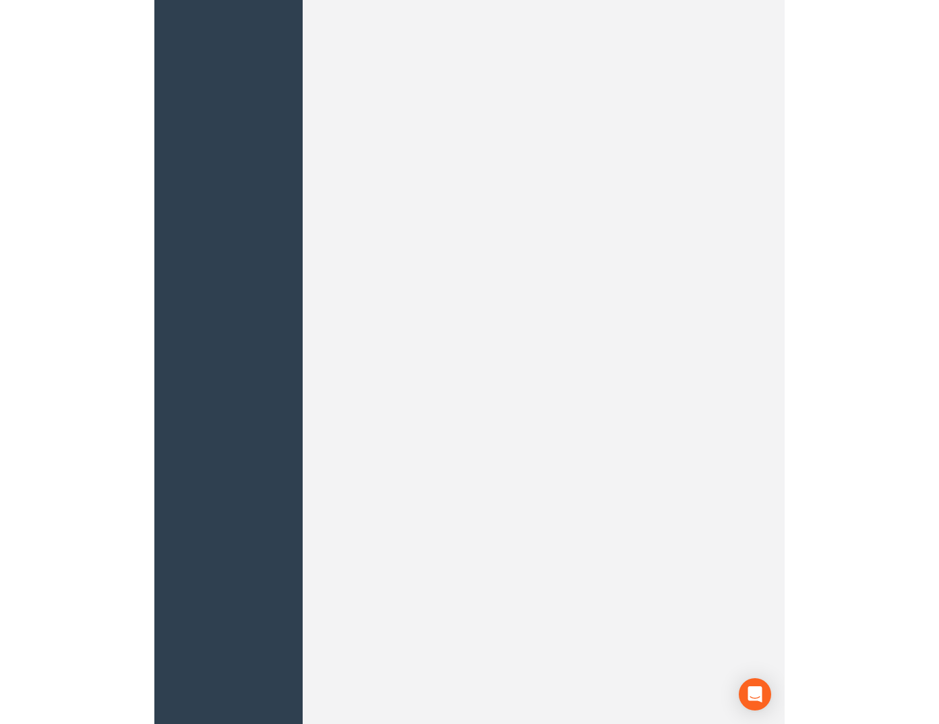
scroll to position [0, 0]
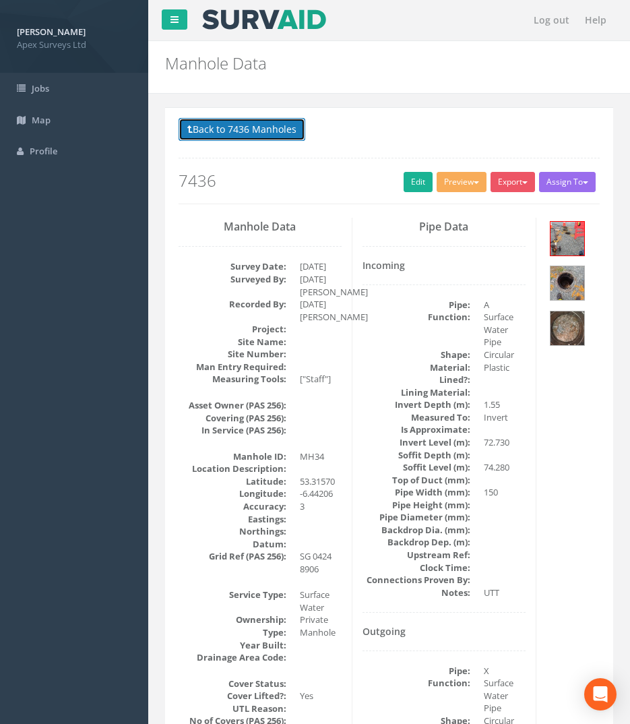
click at [208, 130] on button "Back to 7436 Manholes" at bounding box center [242, 129] width 127 height 23
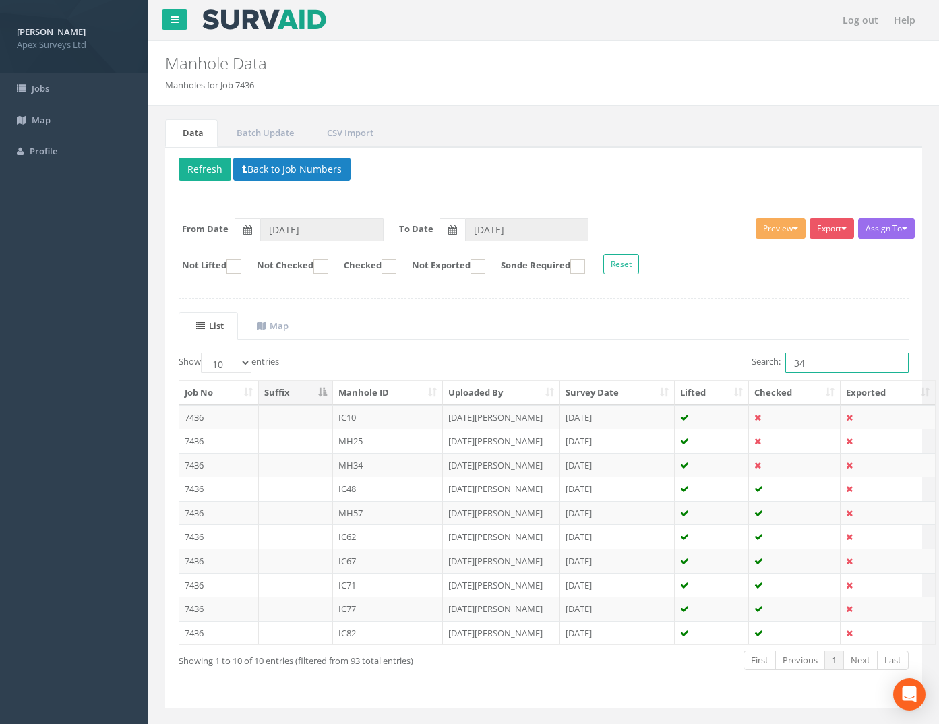
drag, startPoint x: 805, startPoint y: 355, endPoint x: 702, endPoint y: 366, distance: 104.3
click at [700, 363] on div "Search: 34" at bounding box center [731, 364] width 355 height 24
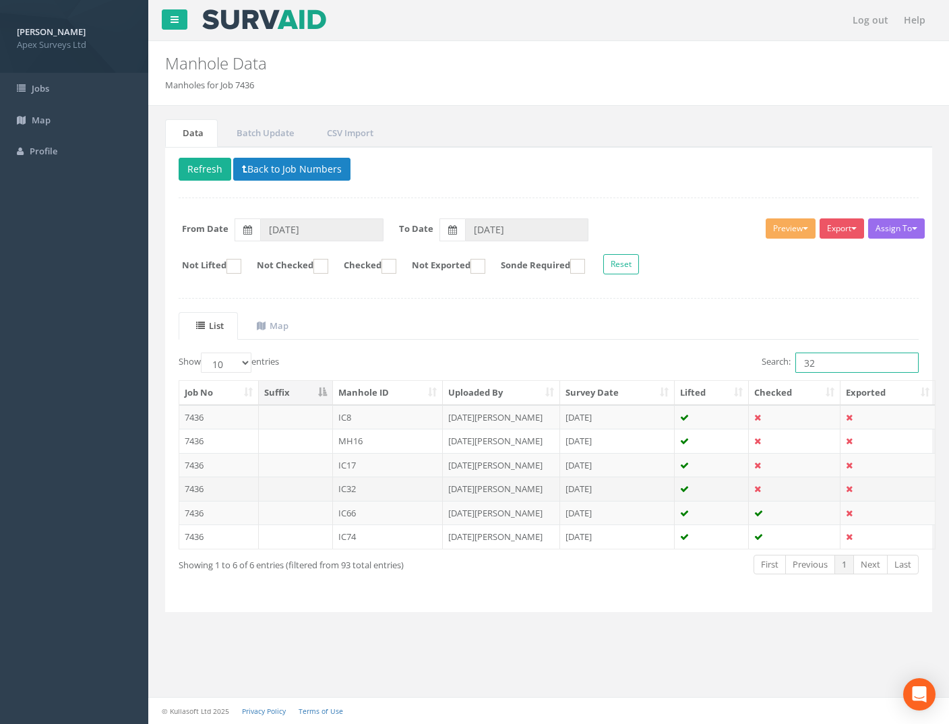
type input "32"
click at [205, 487] on td "7436" at bounding box center [219, 488] width 80 height 24
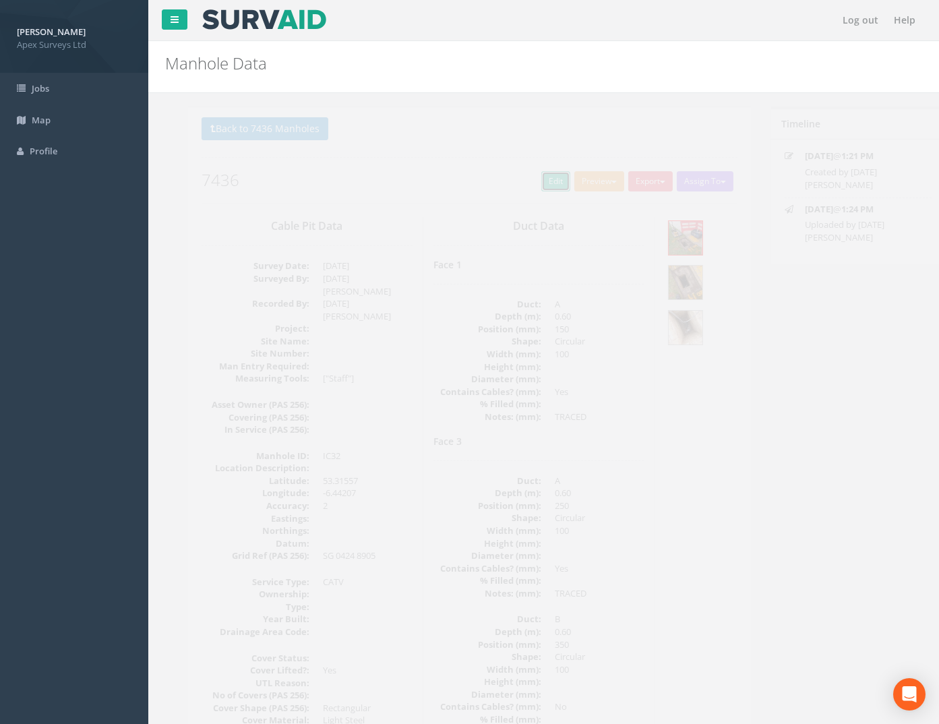
click at [527, 181] on link "Edit" at bounding box center [532, 181] width 29 height 20
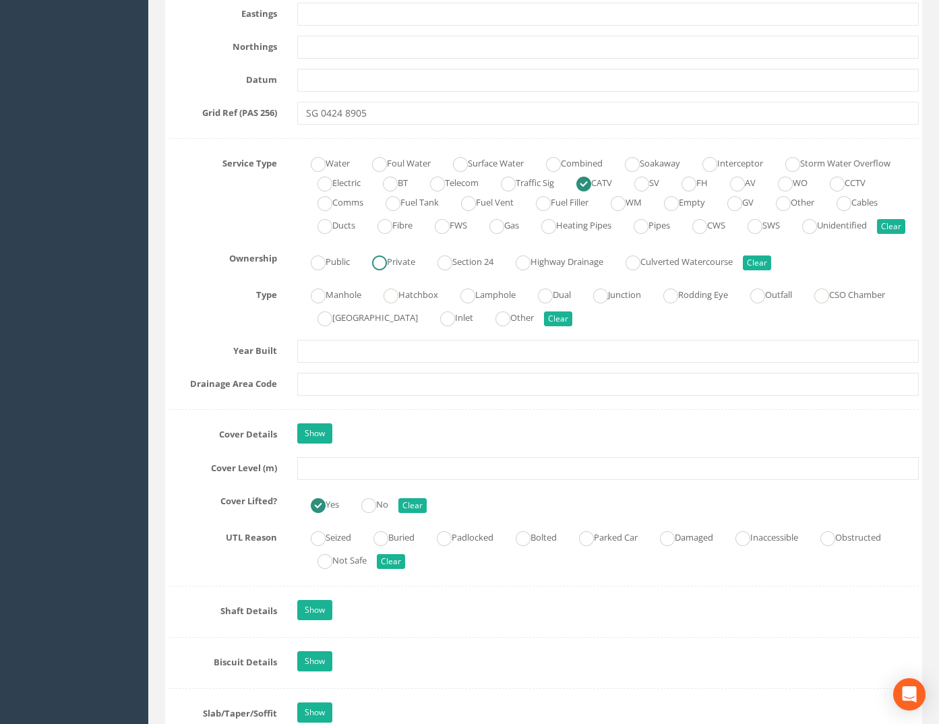
scroll to position [876, 0]
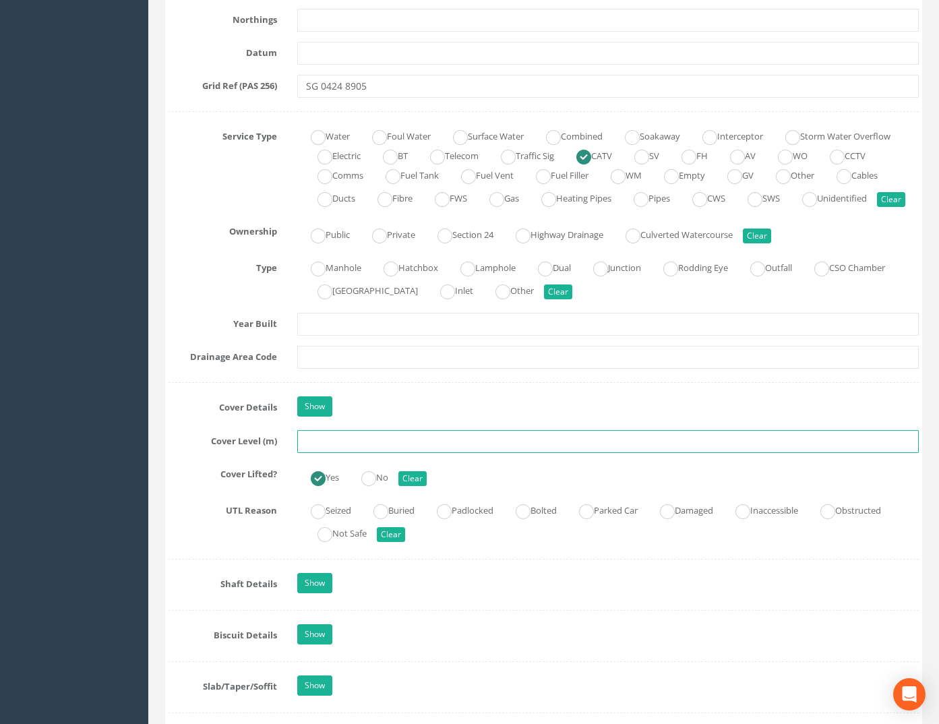
click at [328, 453] on input "text" at bounding box center [608, 441] width 622 height 23
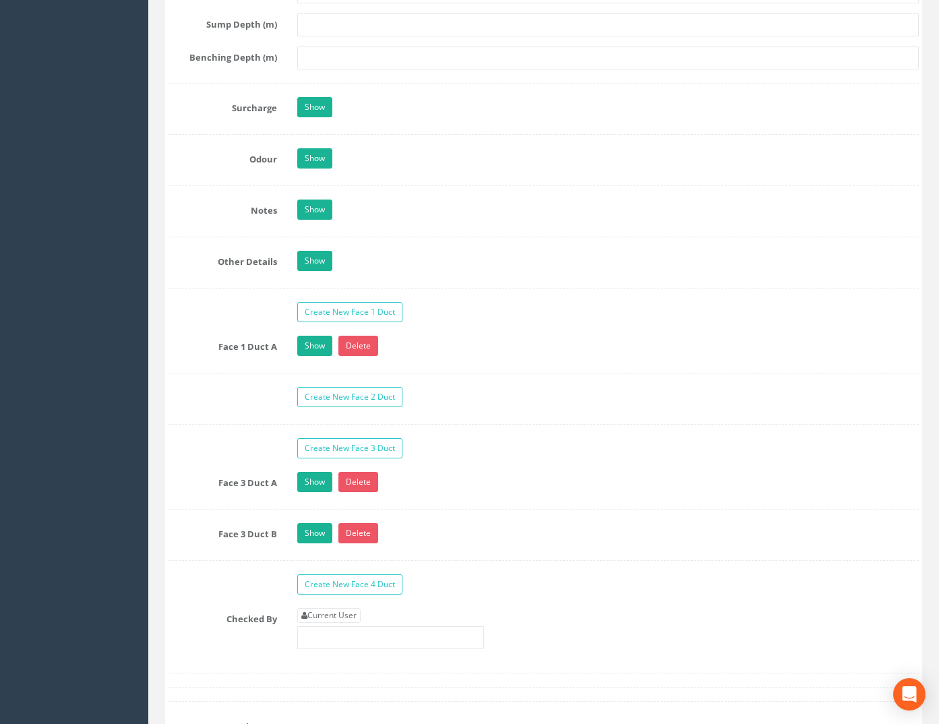
scroll to position [2224, 0]
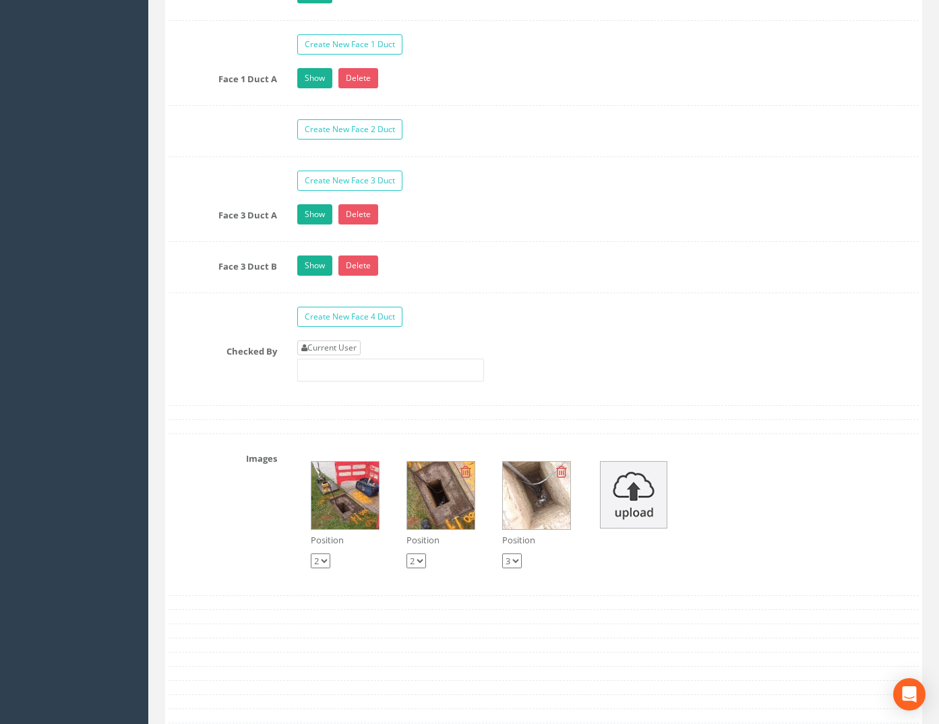
type input "74.04"
click at [328, 355] on link "Current User" at bounding box center [328, 347] width 63 height 15
type input "[PERSON_NAME]"
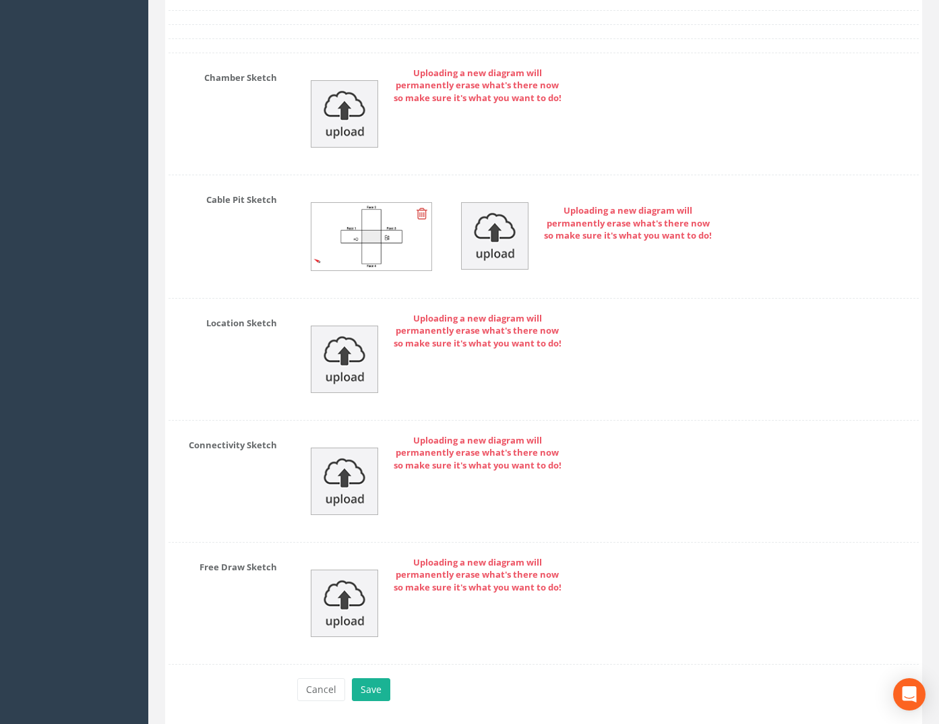
scroll to position [3018, 0]
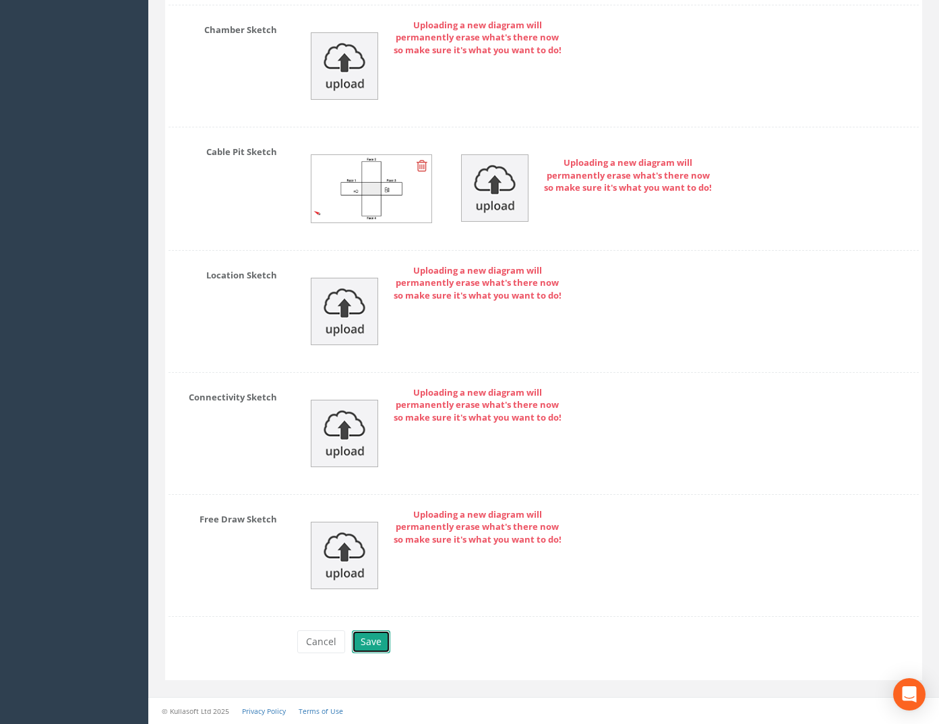
click at [365, 642] on button "Save" at bounding box center [371, 641] width 38 height 23
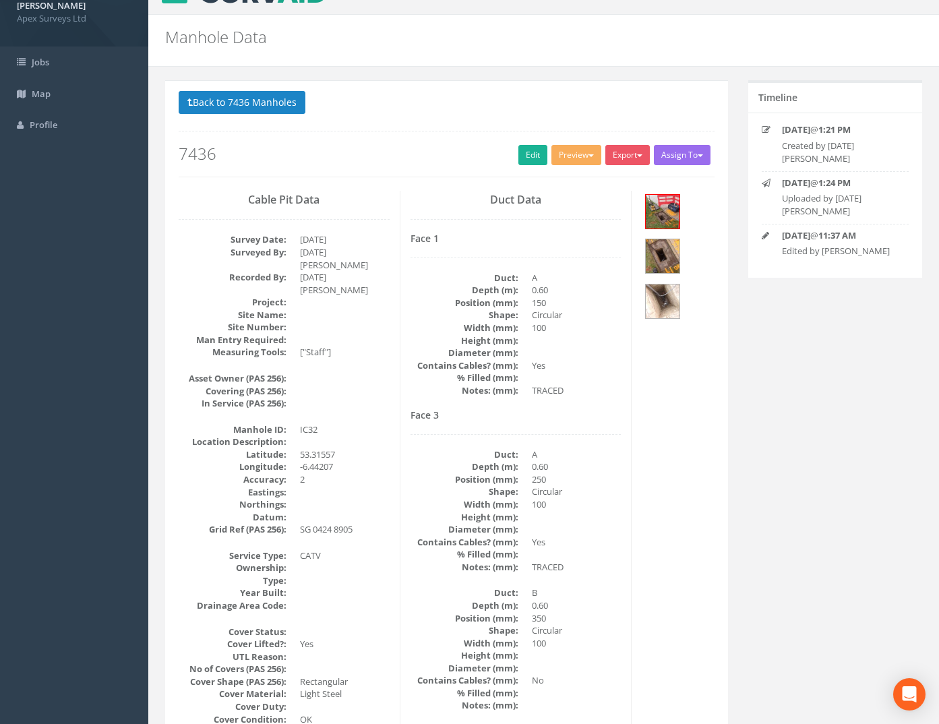
scroll to position [0, 0]
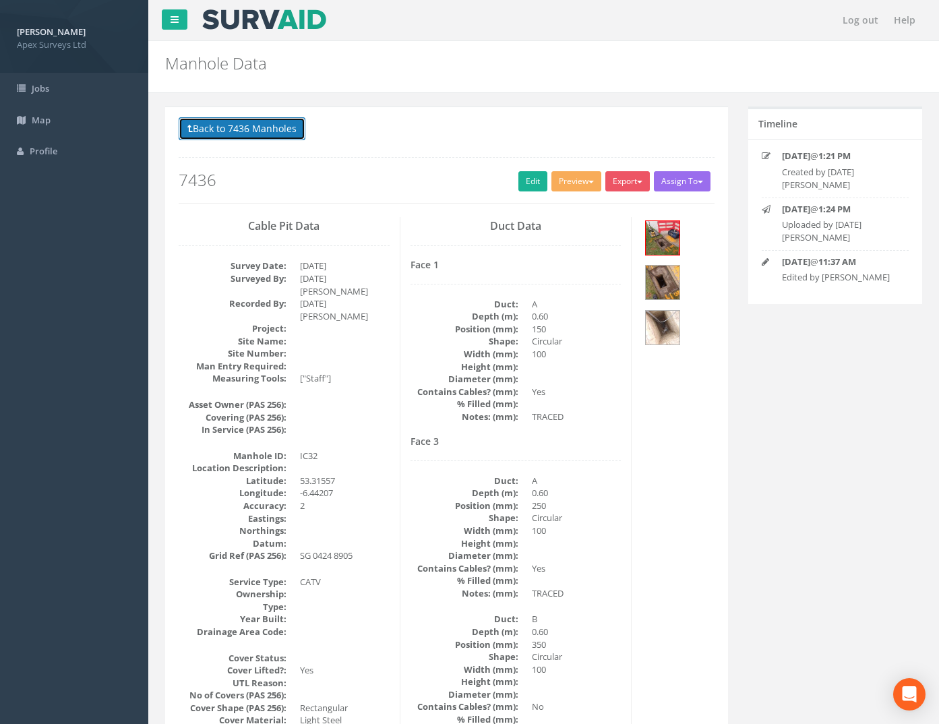
drag, startPoint x: 268, startPoint y: 130, endPoint x: 689, endPoint y: 207, distance: 428.2
click at [268, 131] on button "Back to 7436 Manholes" at bounding box center [242, 128] width 127 height 23
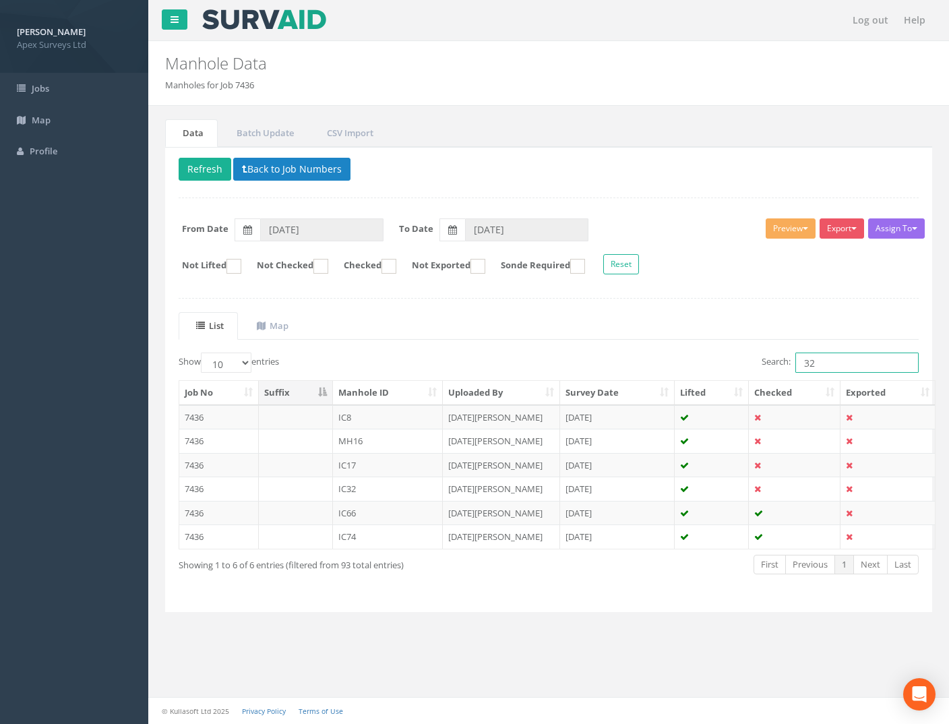
drag, startPoint x: 834, startPoint y: 363, endPoint x: 780, endPoint y: 370, distance: 54.3
click at [780, 370] on label "Search: 32" at bounding box center [840, 362] width 157 height 20
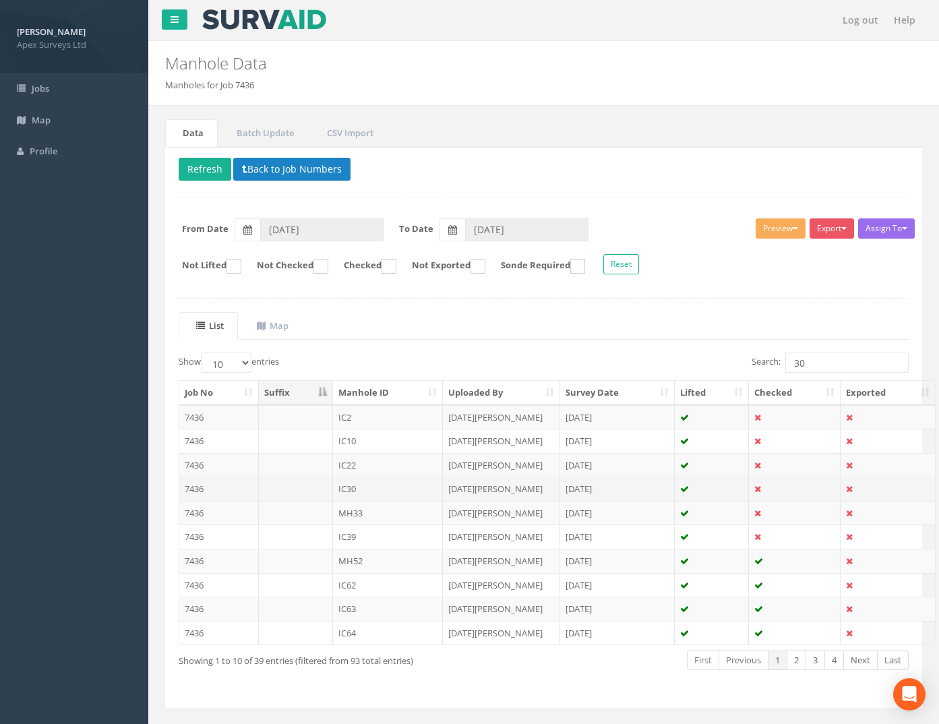
click at [199, 484] on td "7436" at bounding box center [219, 488] width 80 height 24
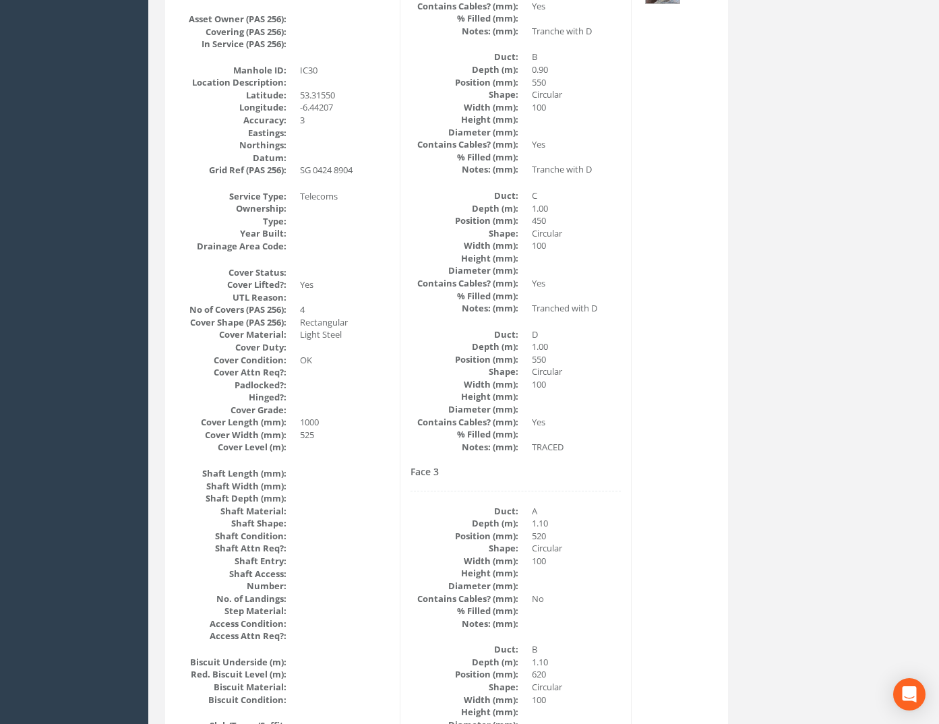
scroll to position [209, 0]
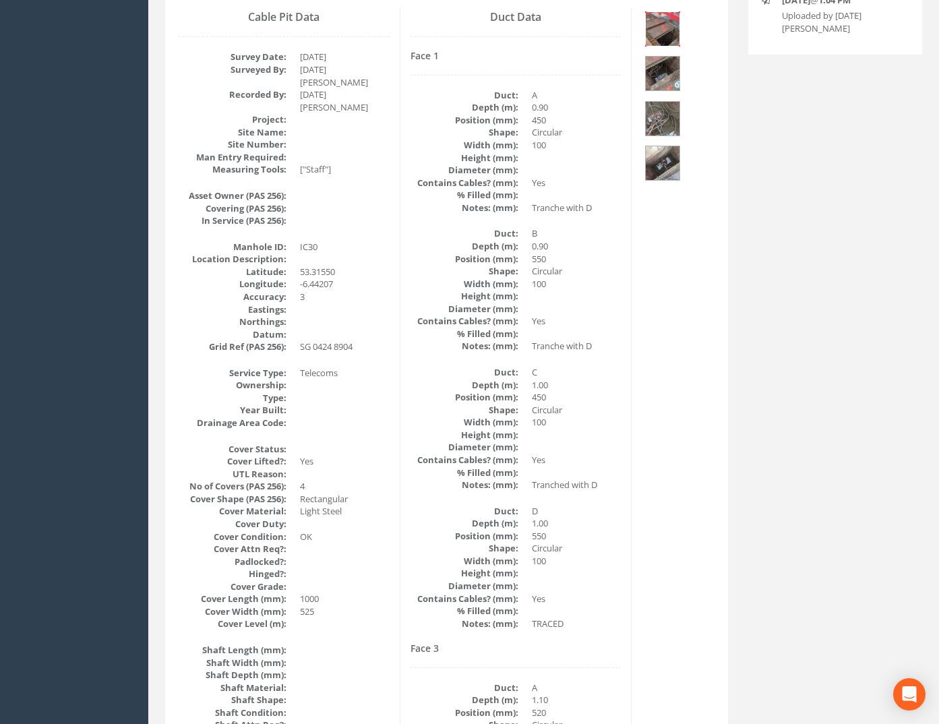
click at [676, 29] on img at bounding box center [663, 29] width 34 height 34
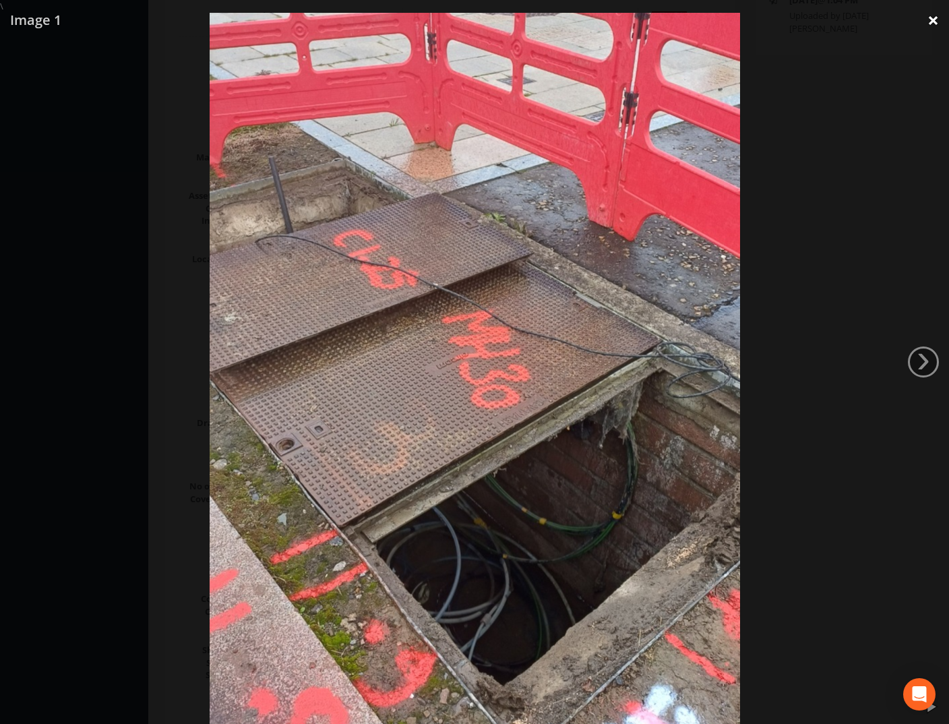
click at [933, 20] on link "×" at bounding box center [933, 20] width 32 height 40
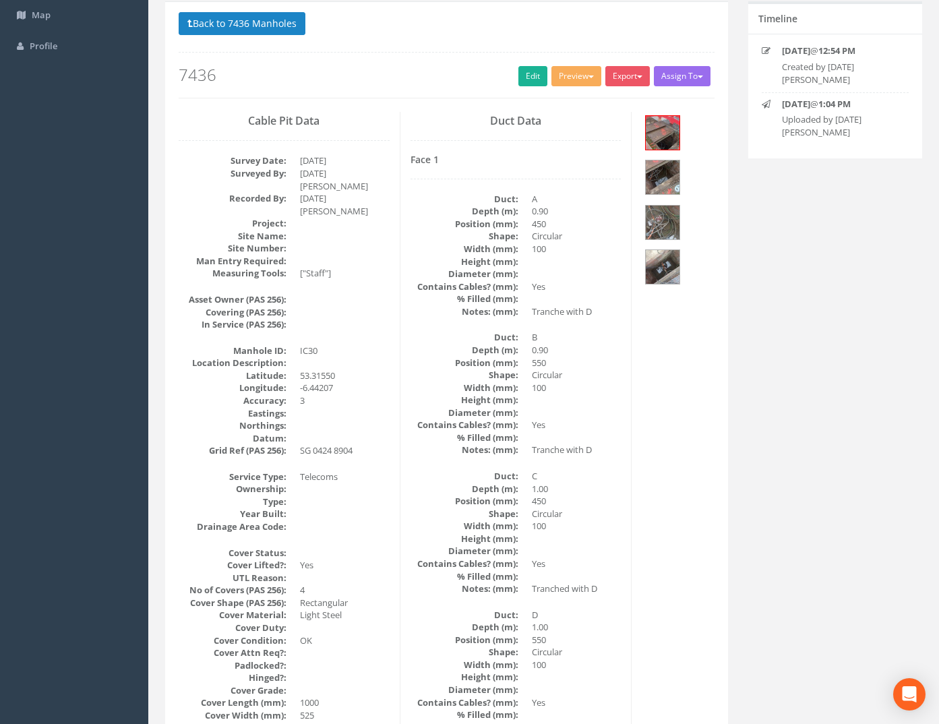
scroll to position [0, 0]
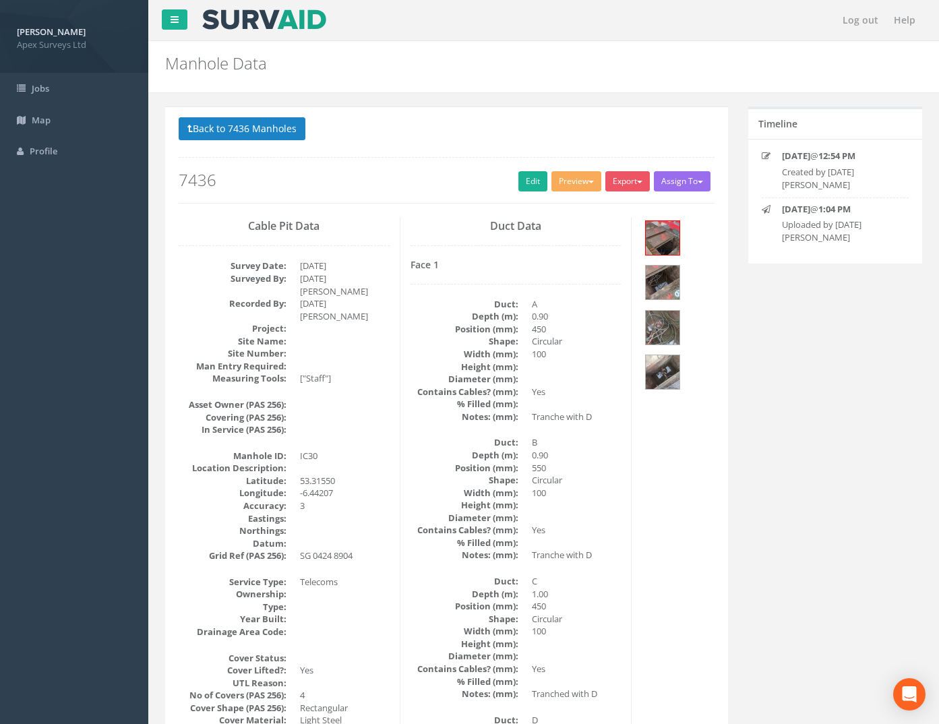
click at [261, 133] on button "Back to 7436 Manholes" at bounding box center [242, 128] width 127 height 23
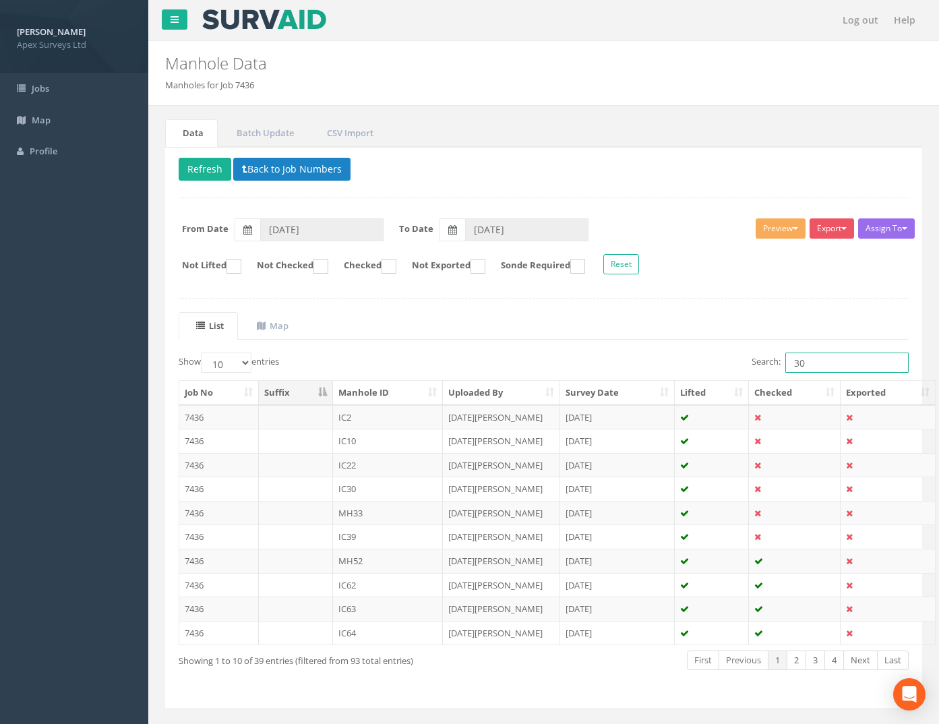
click at [567, 367] on div "Search: 30" at bounding box center [731, 364] width 355 height 24
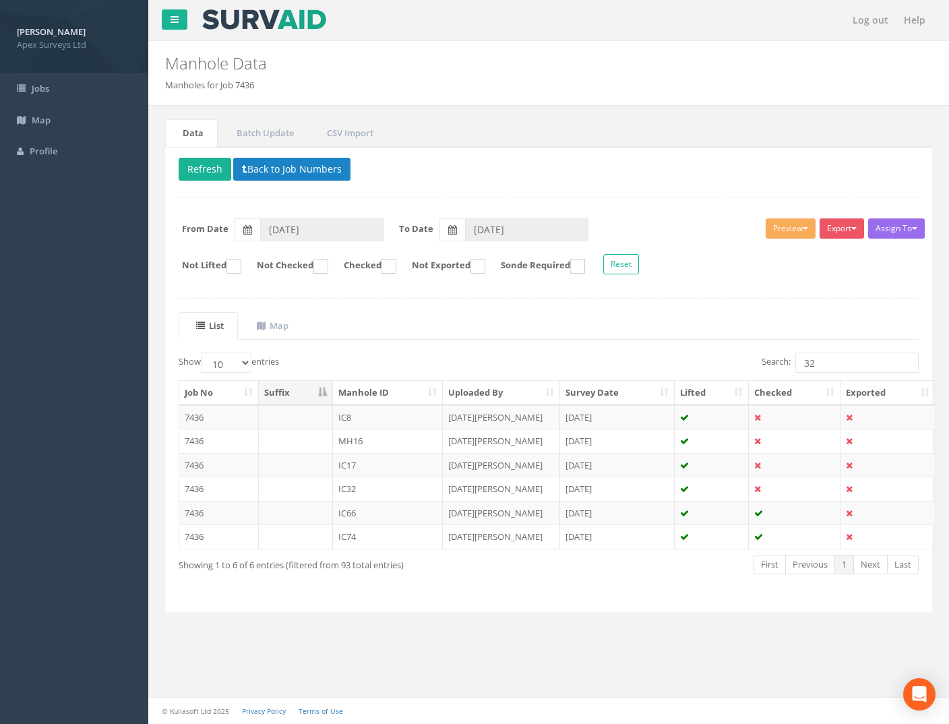
click at [195, 487] on td "7436" at bounding box center [219, 488] width 80 height 24
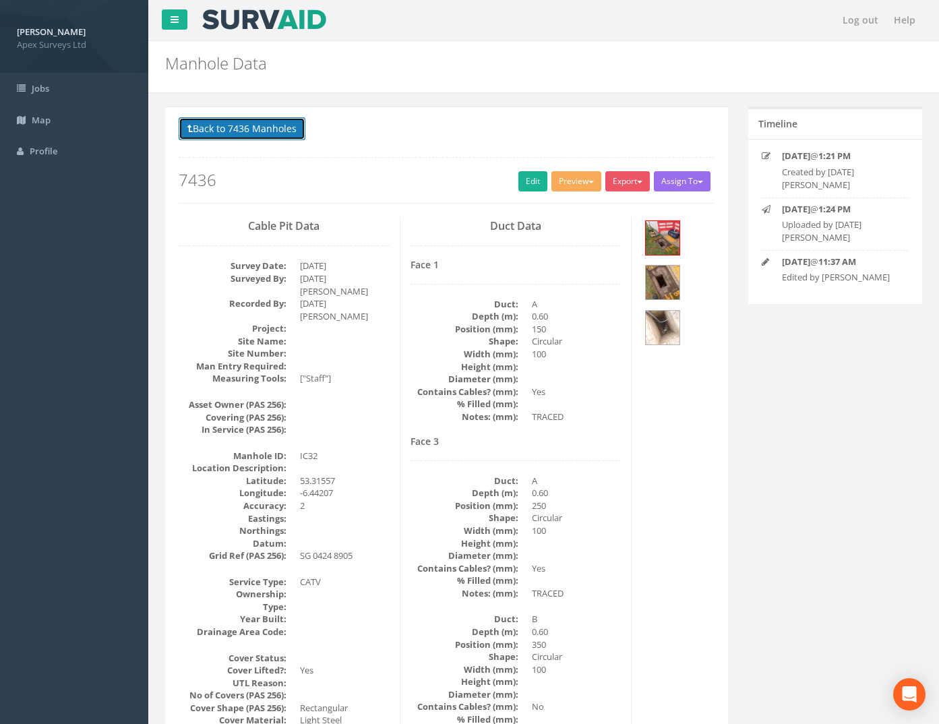
click at [278, 118] on button "Back to 7436 Manholes" at bounding box center [242, 128] width 127 height 23
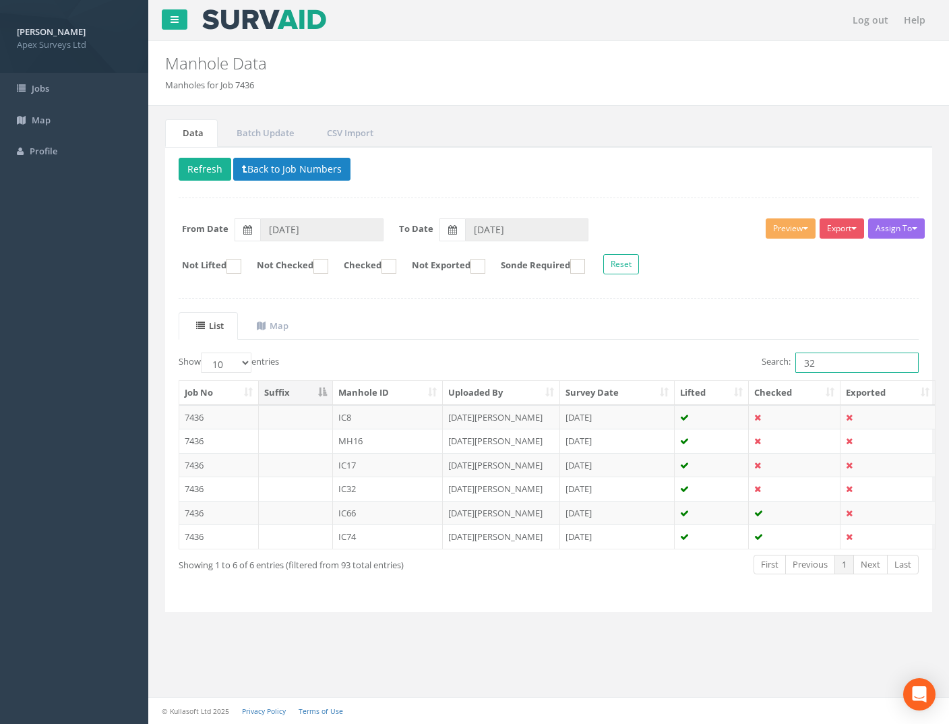
drag, startPoint x: 834, startPoint y: 364, endPoint x: 568, endPoint y: 331, distance: 268.2
click at [615, 336] on div "List Map Show 10 25 50 100 entries Search: 32 Job No Suffix Manhole ID Uploaded…" at bounding box center [549, 455] width 740 height 286
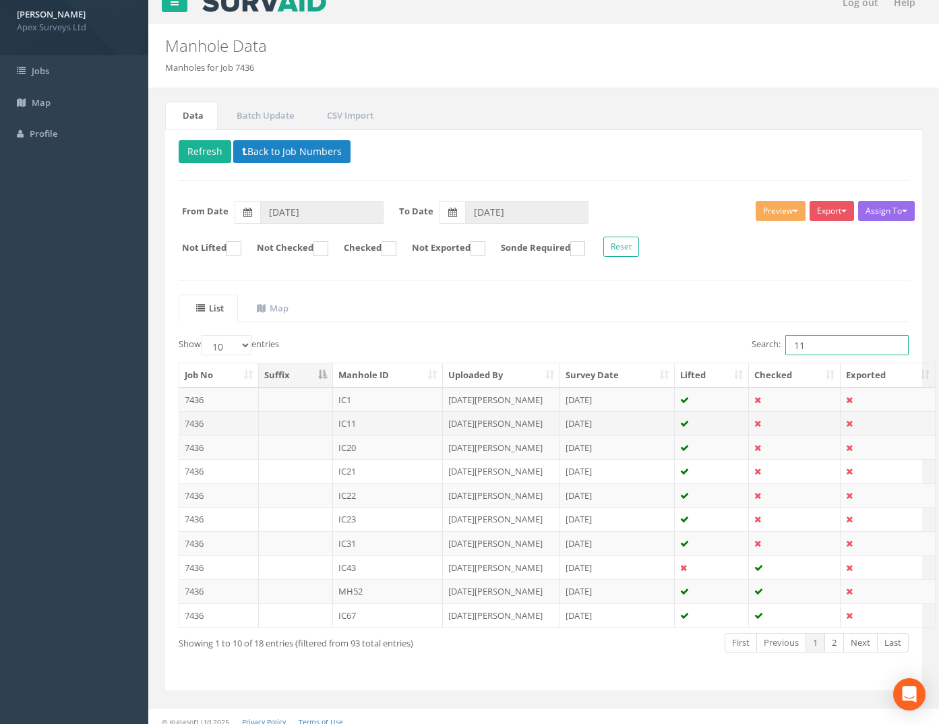
scroll to position [28, 0]
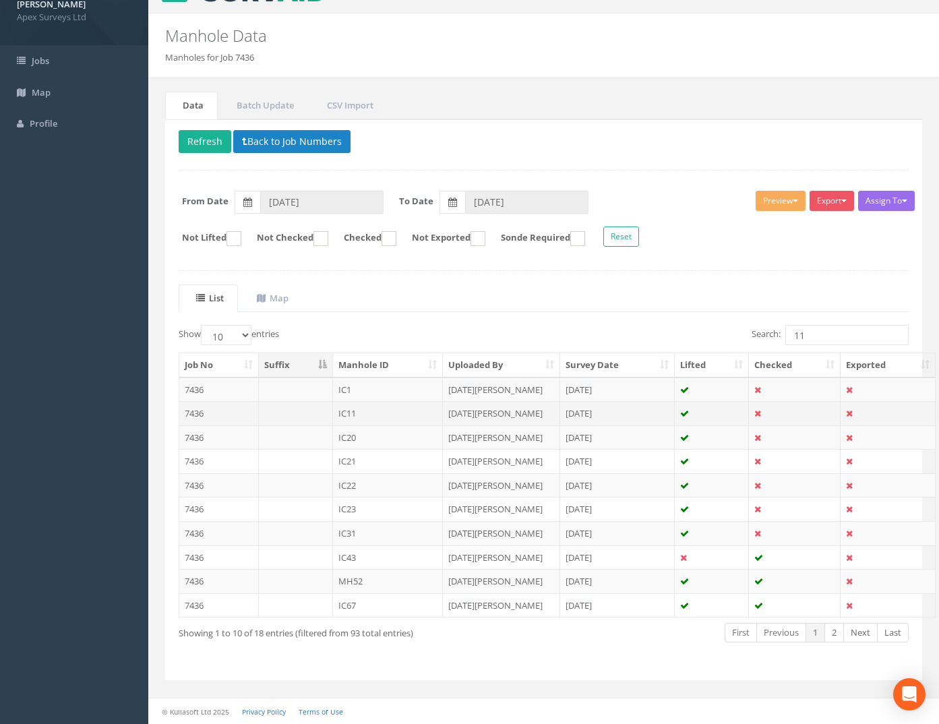
click at [188, 407] on td "7436" at bounding box center [219, 413] width 80 height 24
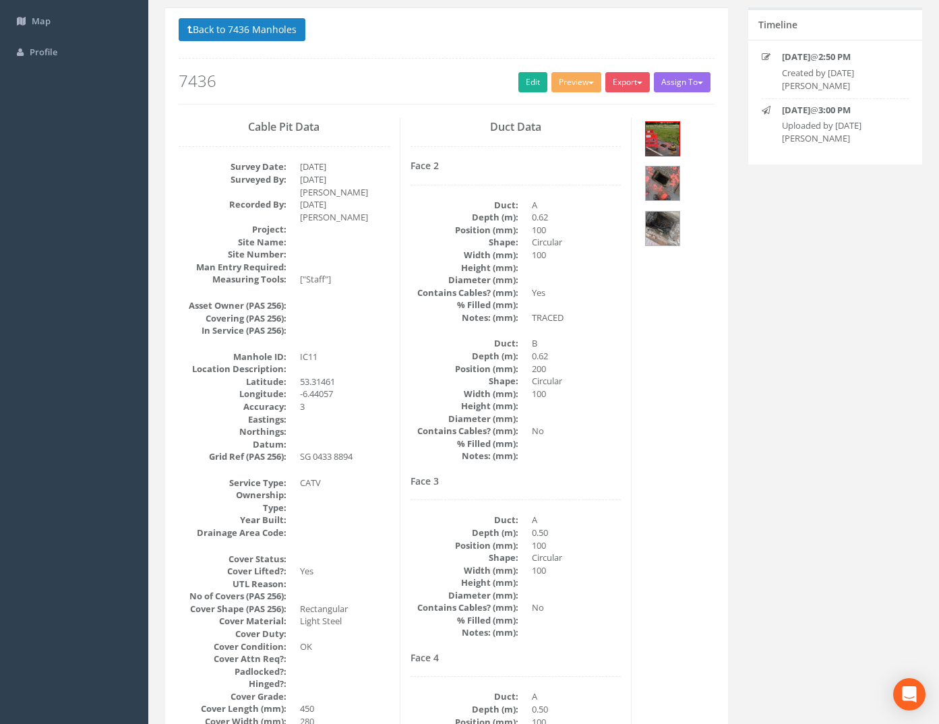
scroll to position [0, 0]
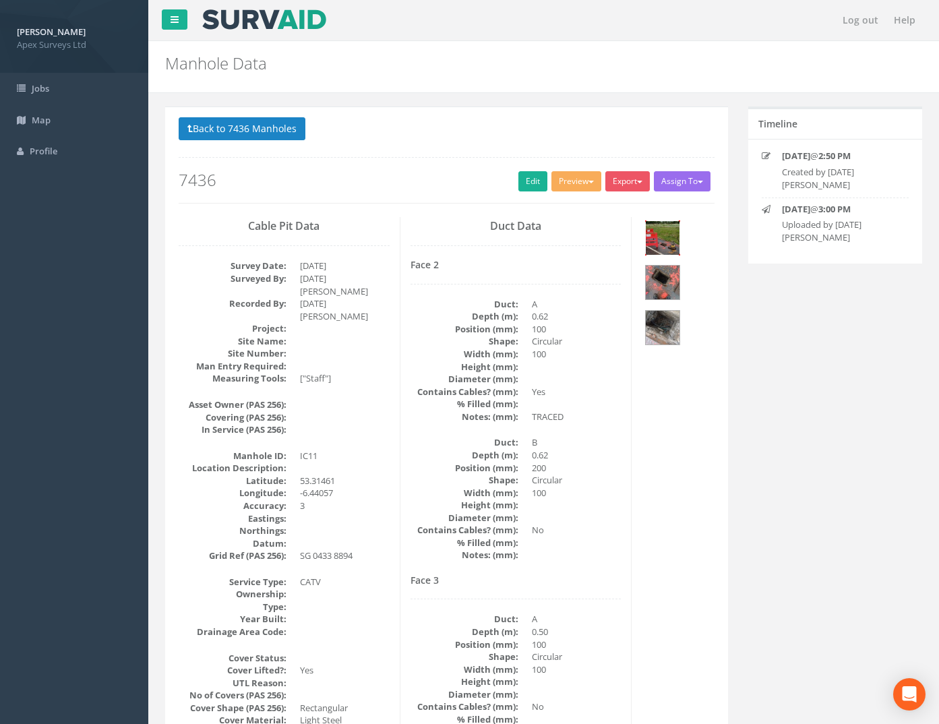
click at [666, 239] on img at bounding box center [663, 238] width 34 height 34
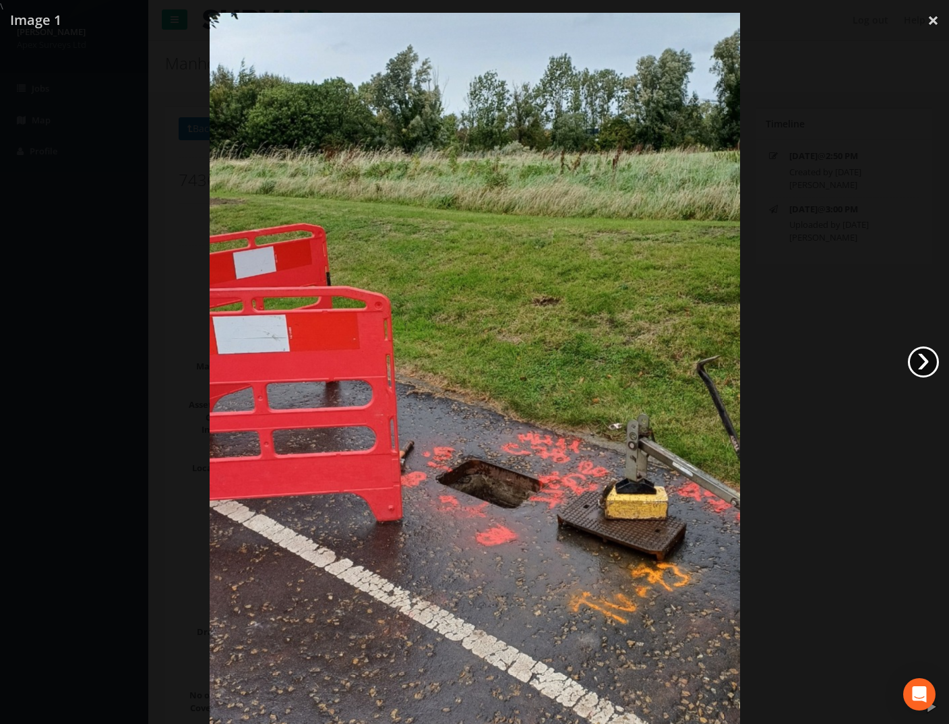
click at [915, 358] on link "›" at bounding box center [923, 361] width 31 height 31
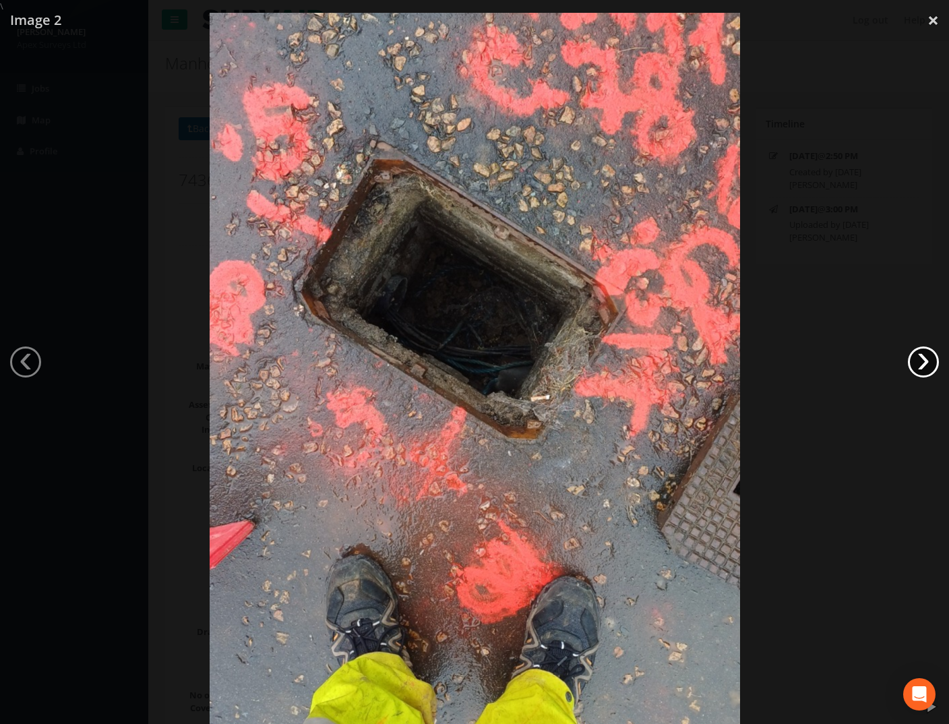
click at [915, 358] on link "›" at bounding box center [923, 361] width 31 height 31
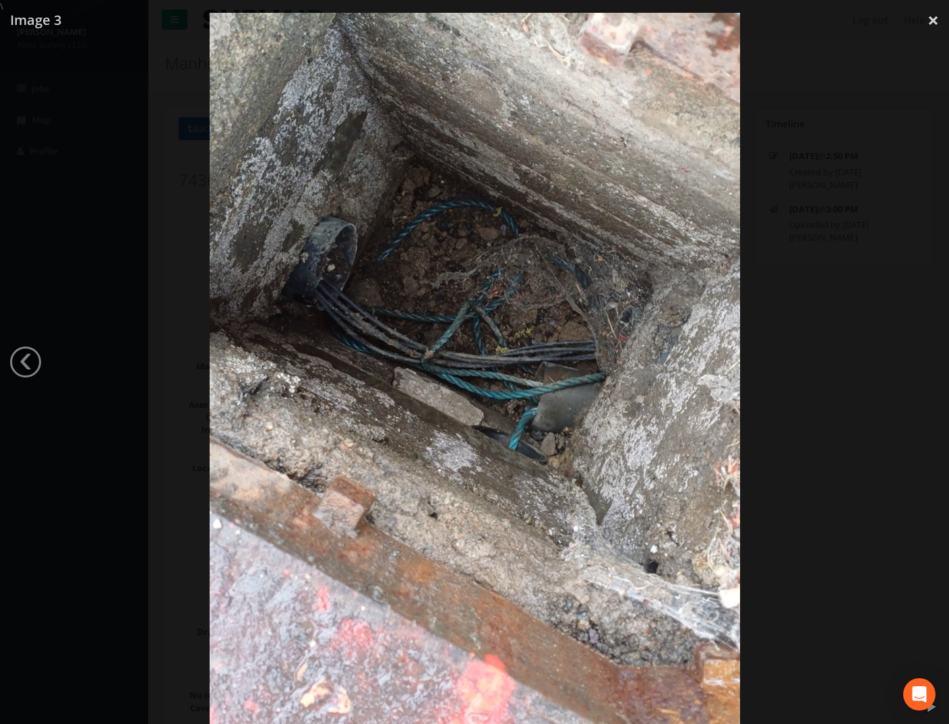
click at [915, 358] on div at bounding box center [474, 375] width 949 height 724
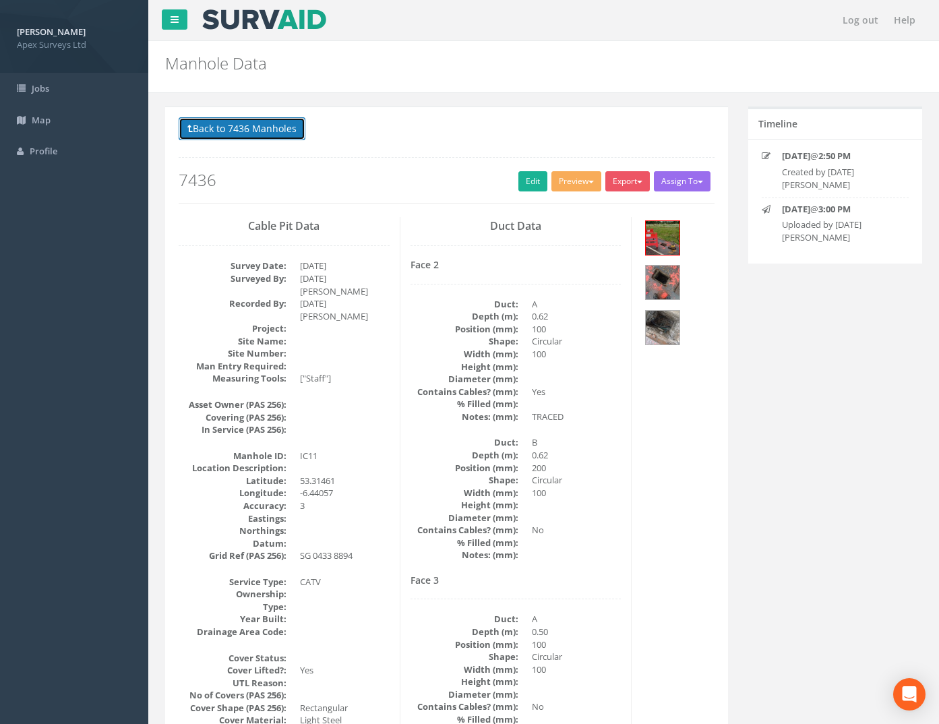
click at [282, 128] on button "Back to 7436 Manholes" at bounding box center [242, 128] width 127 height 23
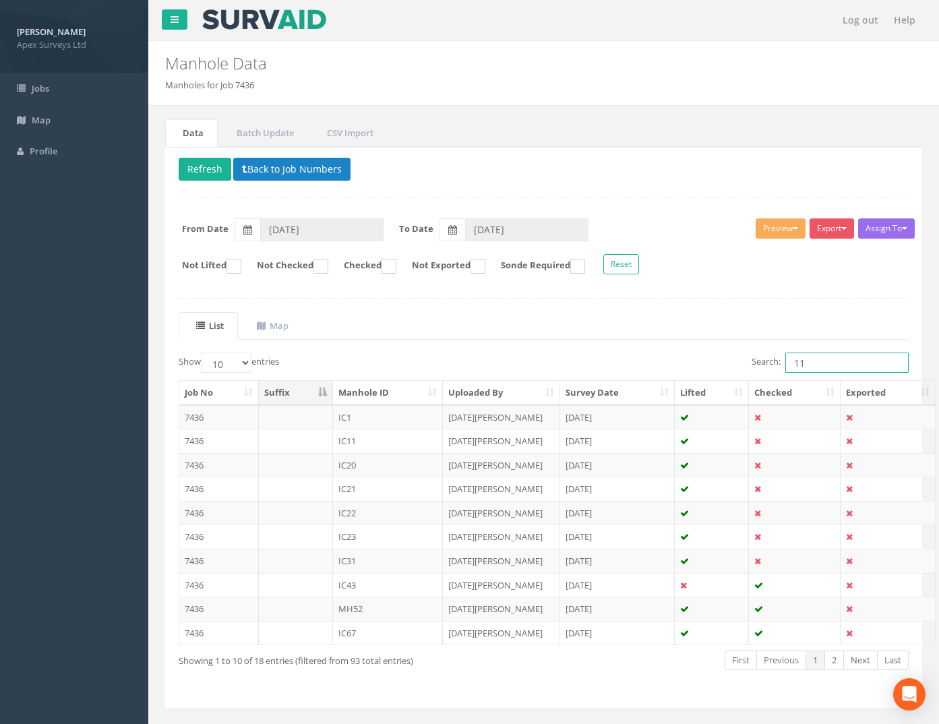
drag, startPoint x: 811, startPoint y: 365, endPoint x: 686, endPoint y: 359, distance: 124.8
click at [724, 365] on div "Search: 11" at bounding box center [731, 364] width 355 height 24
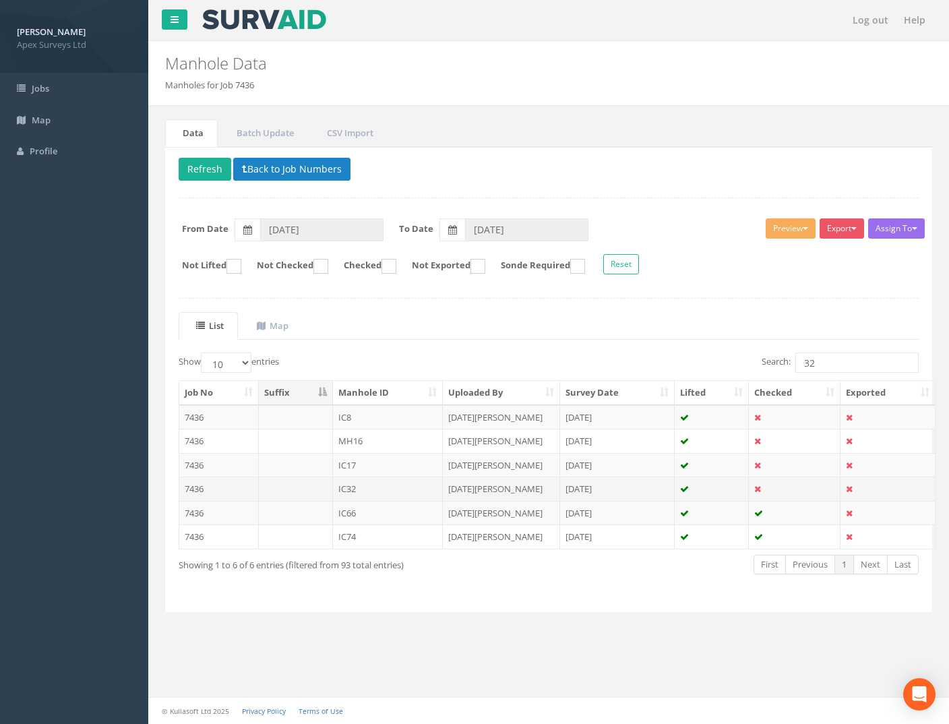
click at [187, 479] on td "7436" at bounding box center [219, 488] width 80 height 24
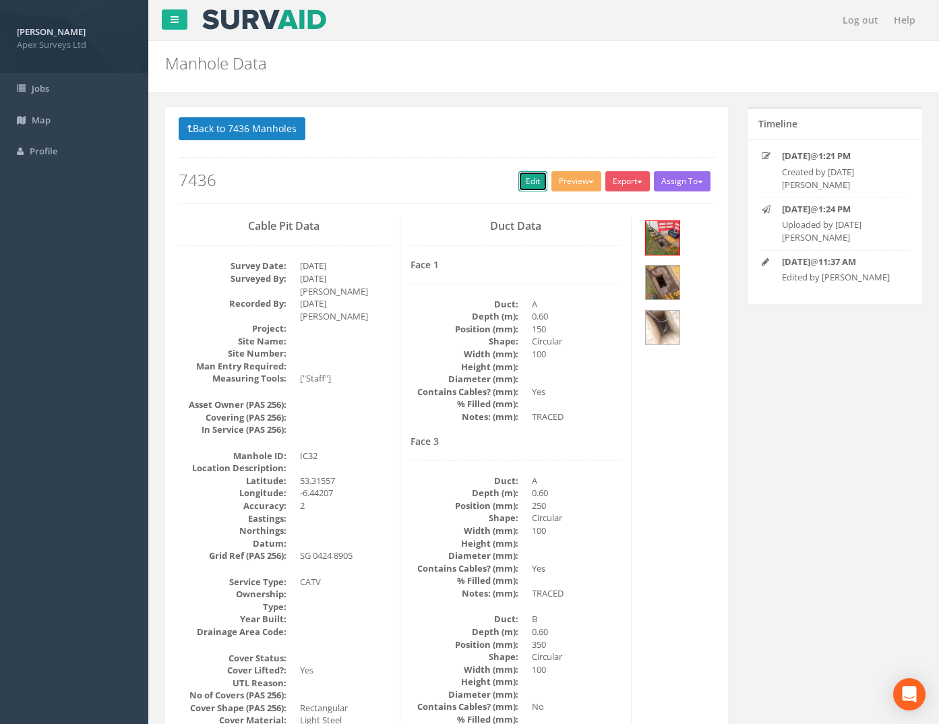
click at [528, 183] on link "Edit" at bounding box center [532, 181] width 29 height 20
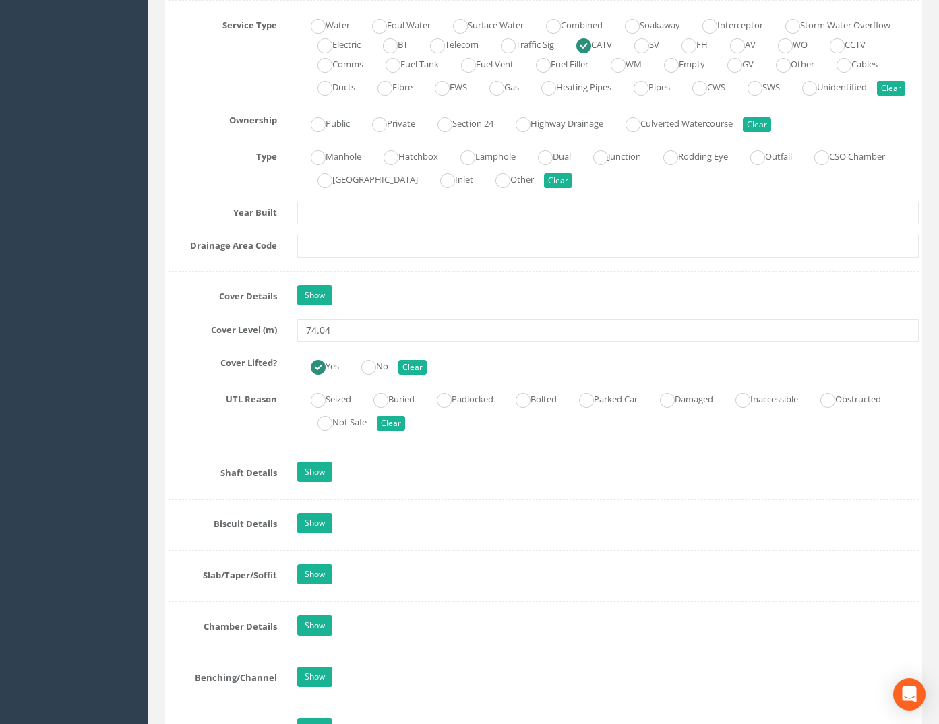
scroll to position [1011, 0]
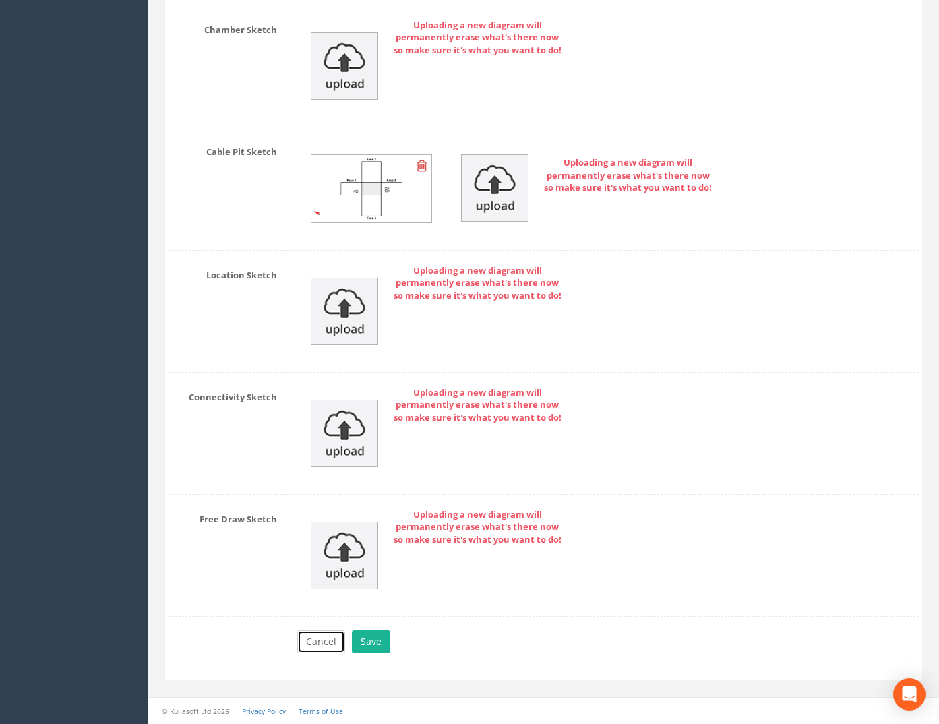
click at [322, 640] on button "Cancel" at bounding box center [321, 641] width 48 height 23
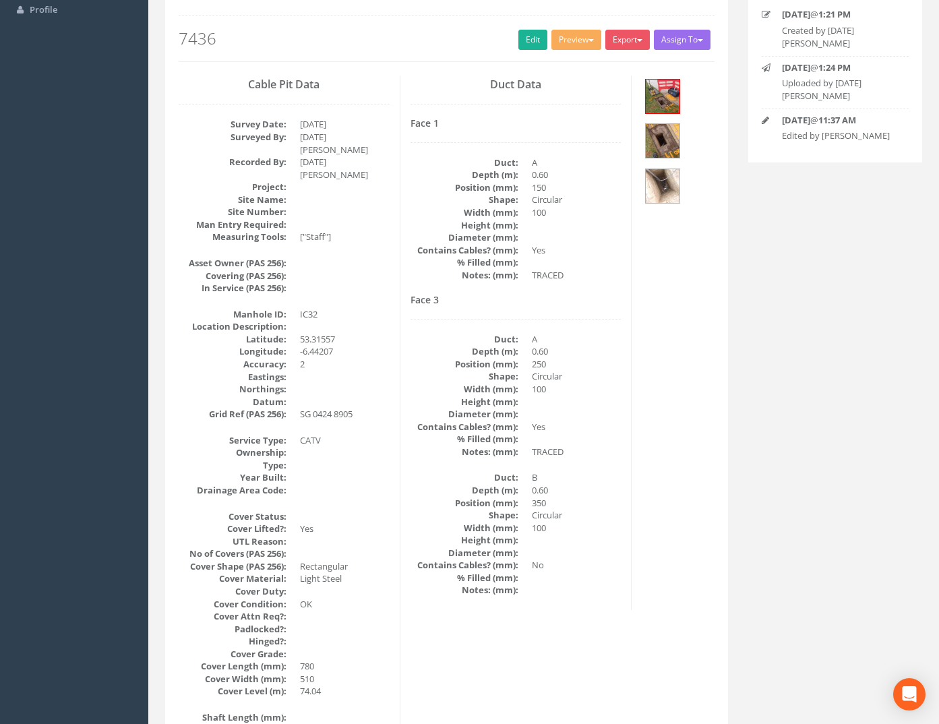
scroll to position [0, 0]
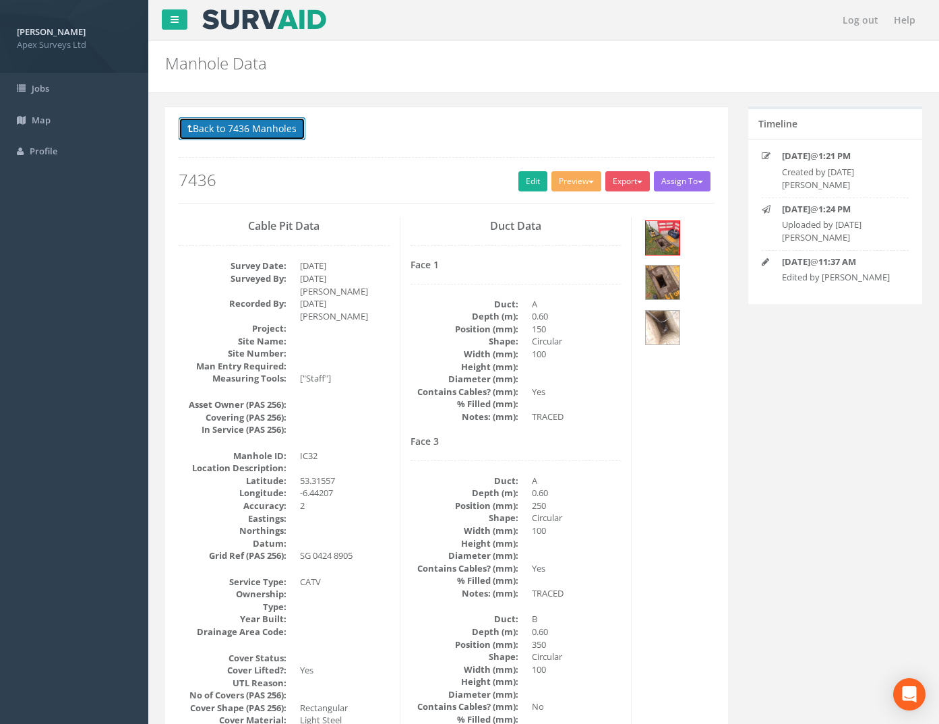
click at [223, 130] on button "Back to 7436 Manholes" at bounding box center [242, 128] width 127 height 23
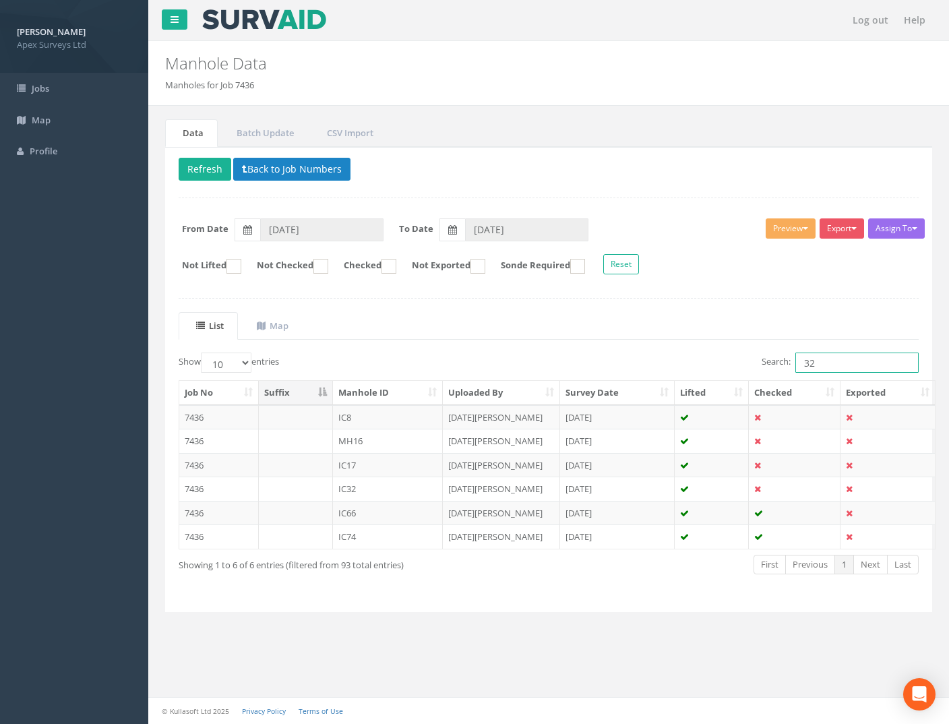
drag, startPoint x: 806, startPoint y: 371, endPoint x: 675, endPoint y: 383, distance: 132.0
click at [675, 383] on div "Show 10 25 50 100 entries Search: 32 Job No Suffix Manhole ID Uploaded By Surve…" at bounding box center [549, 475] width 740 height 246
drag, startPoint x: 829, startPoint y: 363, endPoint x: 681, endPoint y: 363, distance: 147.6
click at [688, 363] on div "Search: 32" at bounding box center [739, 364] width 360 height 24
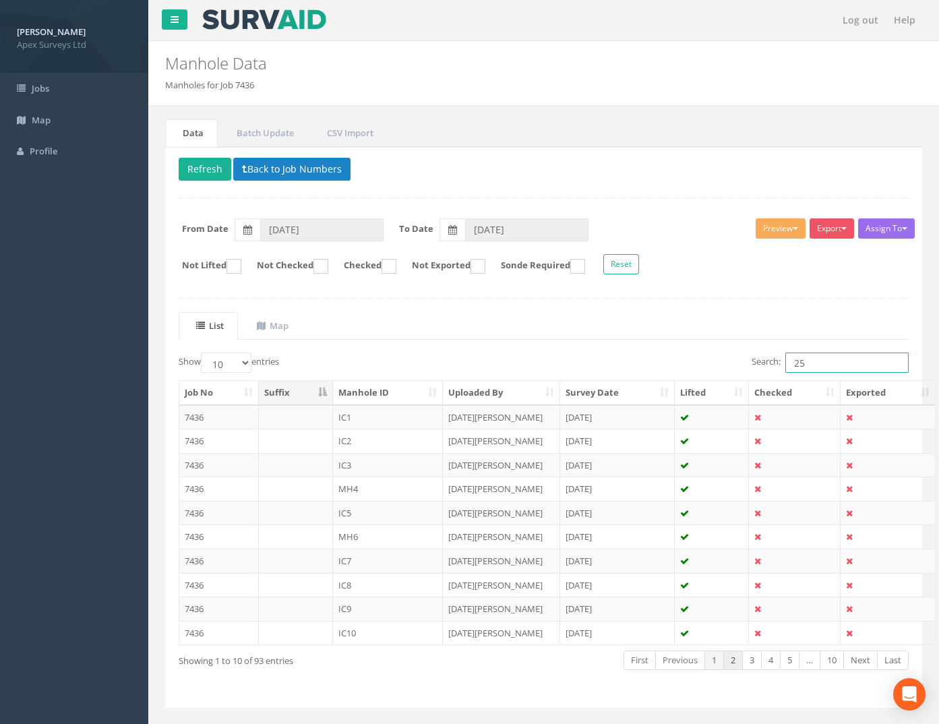
type input "25"
click at [725, 662] on link "2" at bounding box center [733, 660] width 20 height 20
click at [754, 664] on link "3" at bounding box center [752, 660] width 20 height 20
click at [770, 664] on link "4" at bounding box center [771, 660] width 20 height 20
click at [201, 467] on td "7436" at bounding box center [219, 465] width 80 height 24
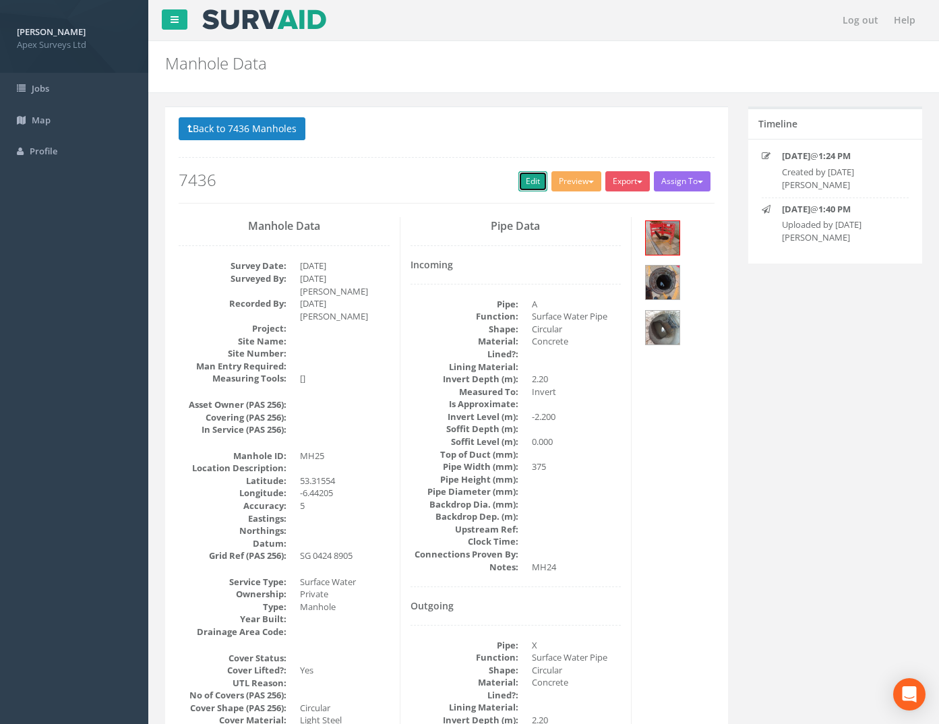
click at [530, 177] on link "Edit" at bounding box center [532, 181] width 29 height 20
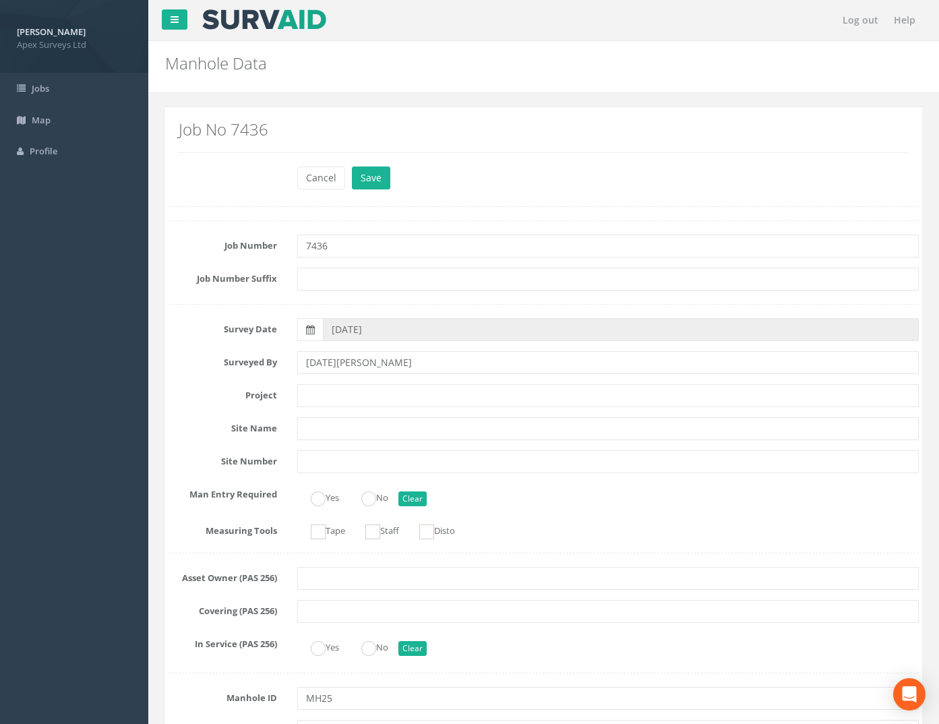
scroll to position [674, 0]
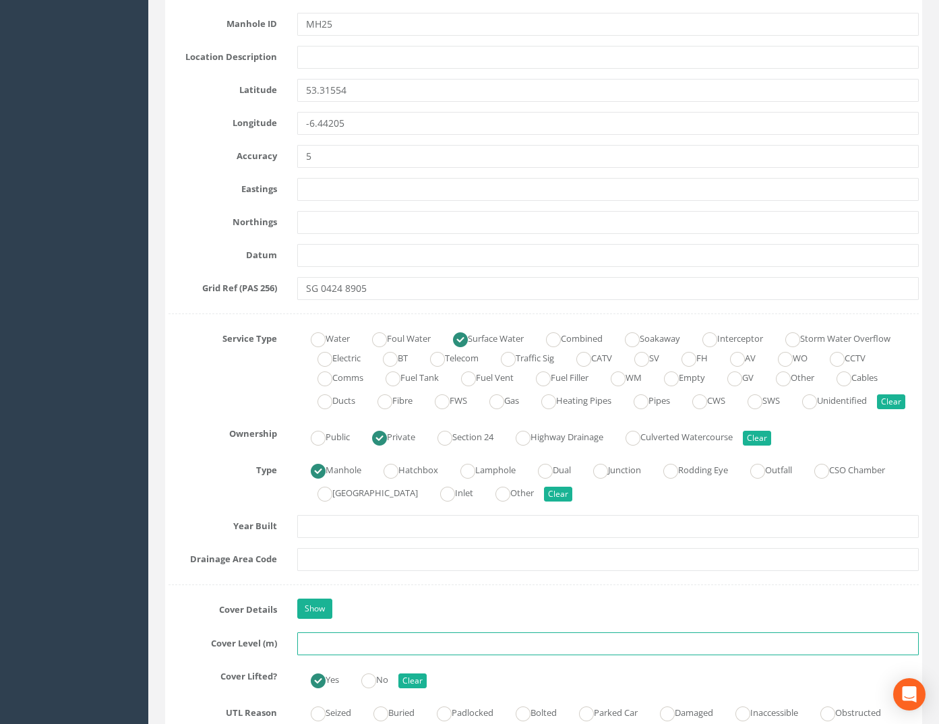
click at [328, 655] on input "text" at bounding box center [608, 643] width 622 height 23
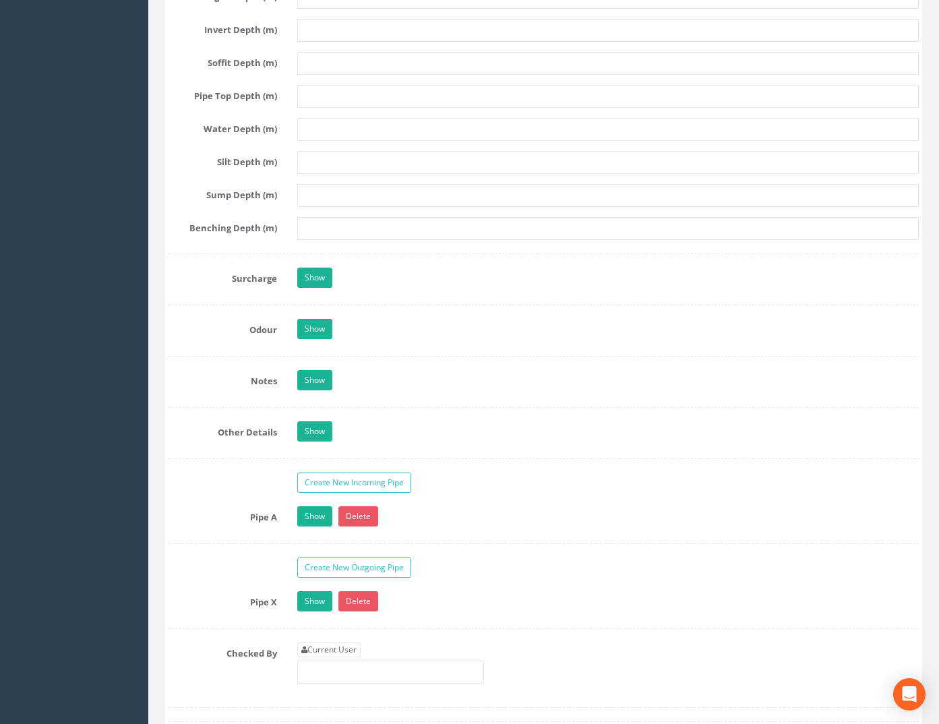
scroll to position [1954, 0]
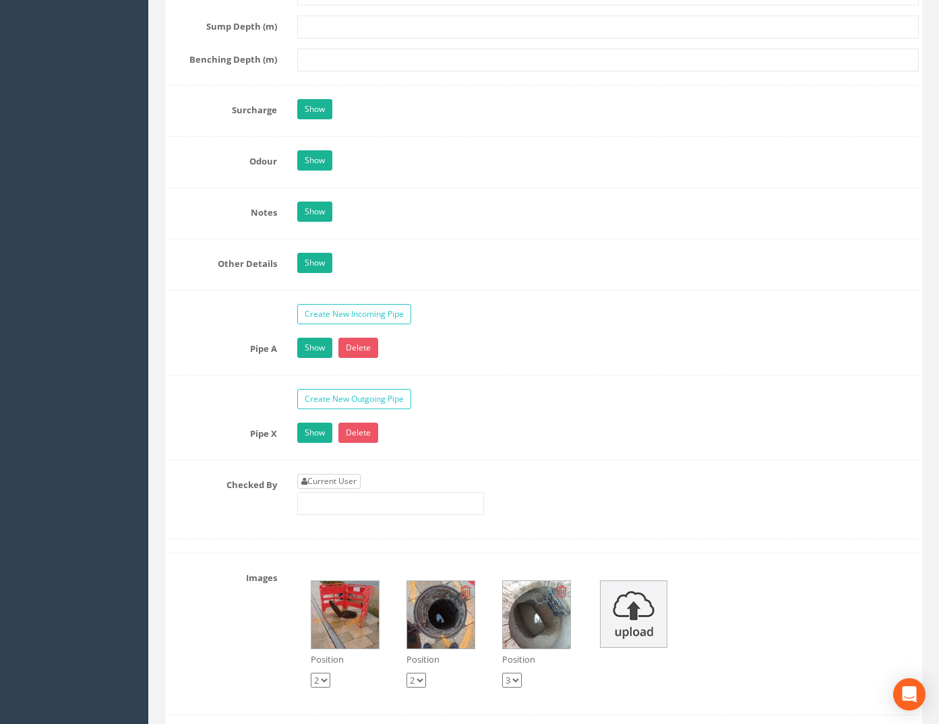
type input "71.91"
click at [330, 489] on link "Current User" at bounding box center [328, 481] width 63 height 15
type input "[PERSON_NAME]"
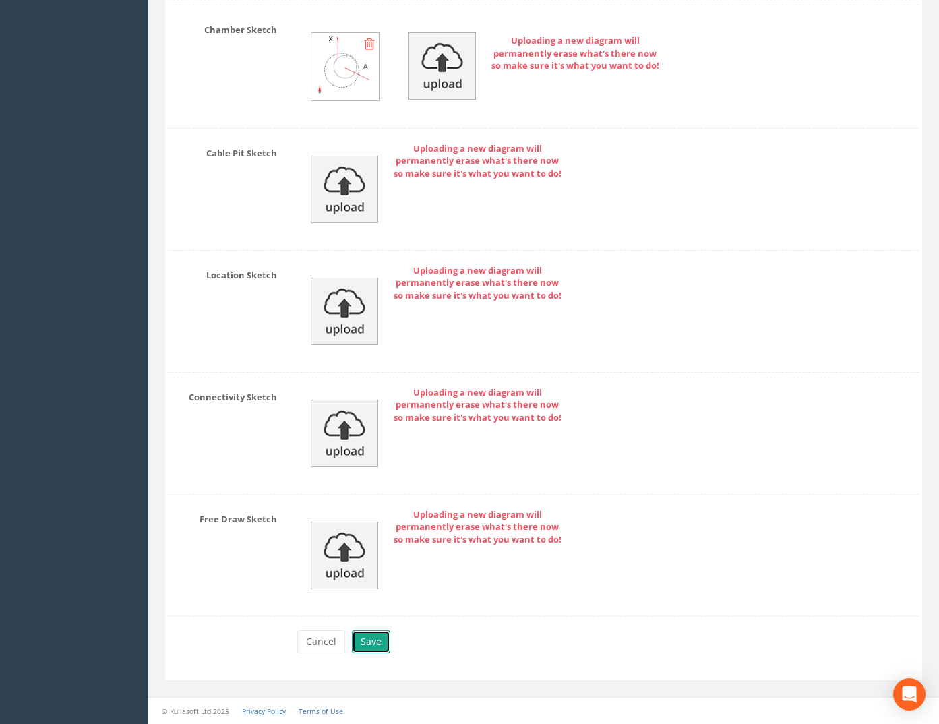
drag, startPoint x: 378, startPoint y: 636, endPoint x: 405, endPoint y: 636, distance: 27.0
click at [381, 636] on button "Save" at bounding box center [371, 641] width 38 height 23
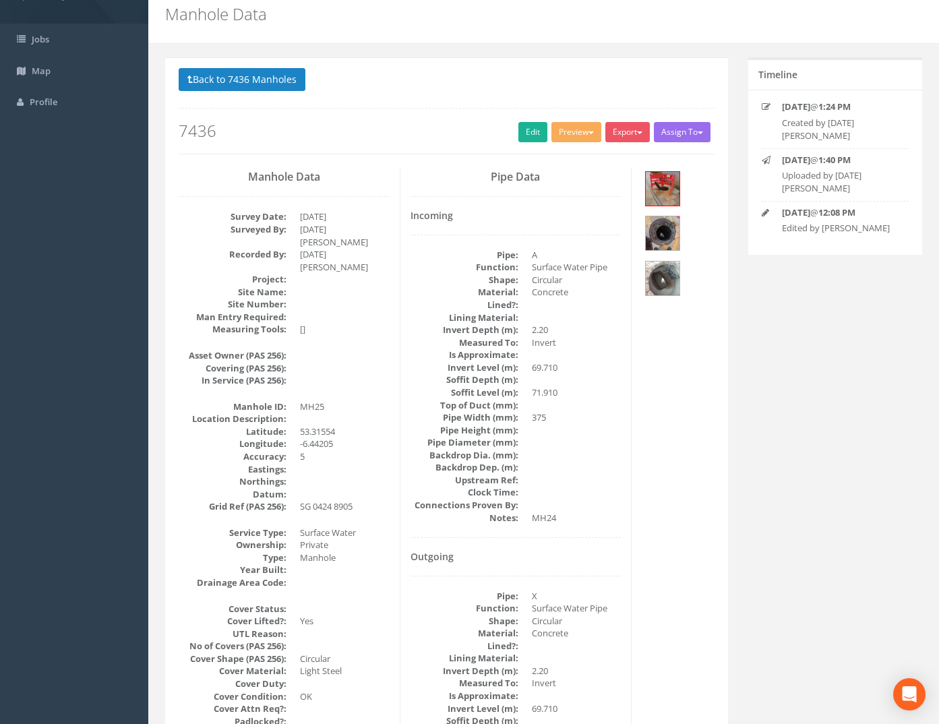
scroll to position [0, 0]
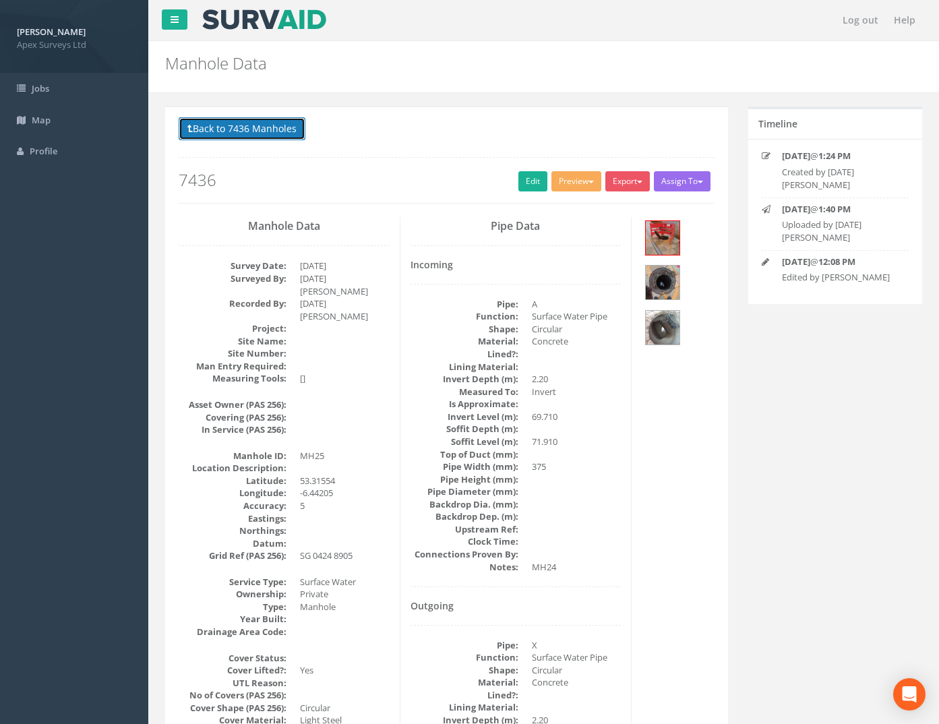
click at [270, 134] on button "Back to 7436 Manholes" at bounding box center [242, 128] width 127 height 23
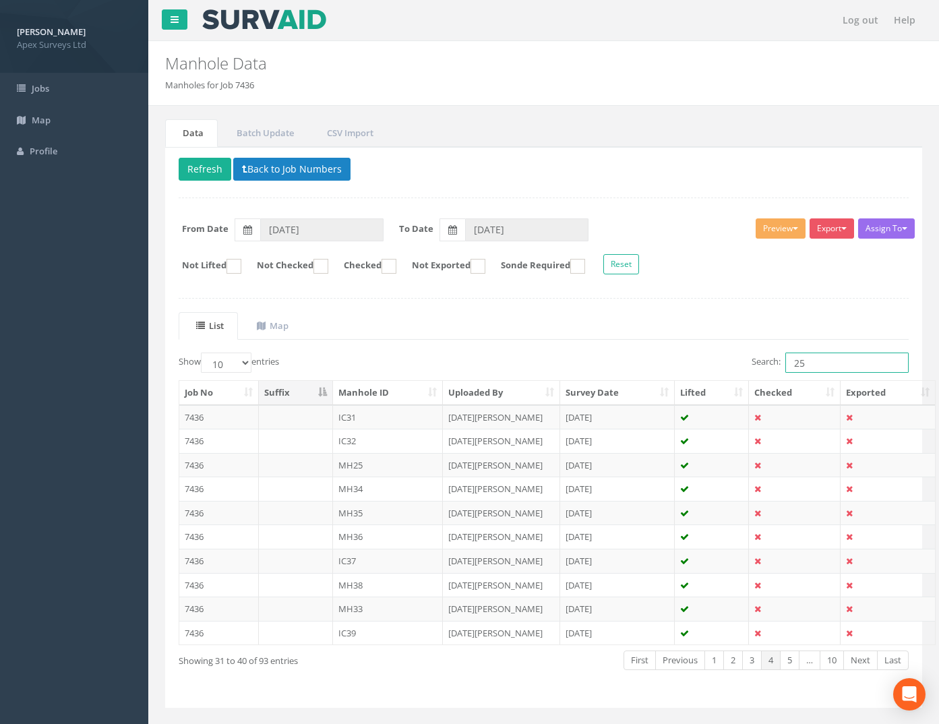
drag, startPoint x: 817, startPoint y: 359, endPoint x: 638, endPoint y: 376, distance: 179.4
click at [659, 376] on div "Show 10 25 50 100 entries Search: 25 Job No Suffix Manhole ID Uploaded By Surve…" at bounding box center [544, 523] width 730 height 342
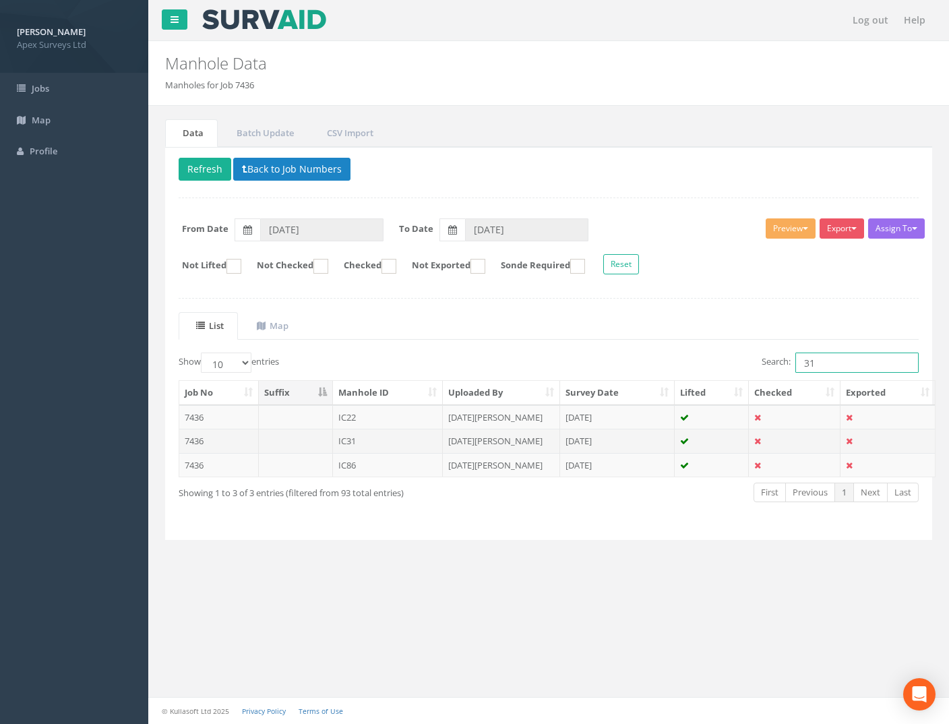
type input "31"
click at [195, 438] on td "7436" at bounding box center [219, 441] width 80 height 24
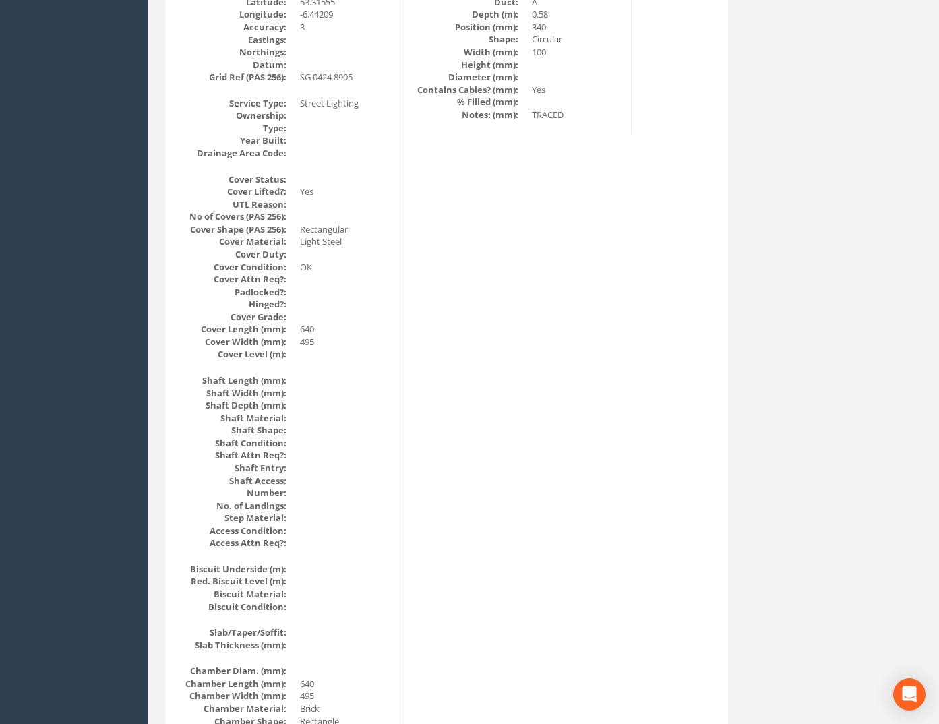
scroll to position [74, 0]
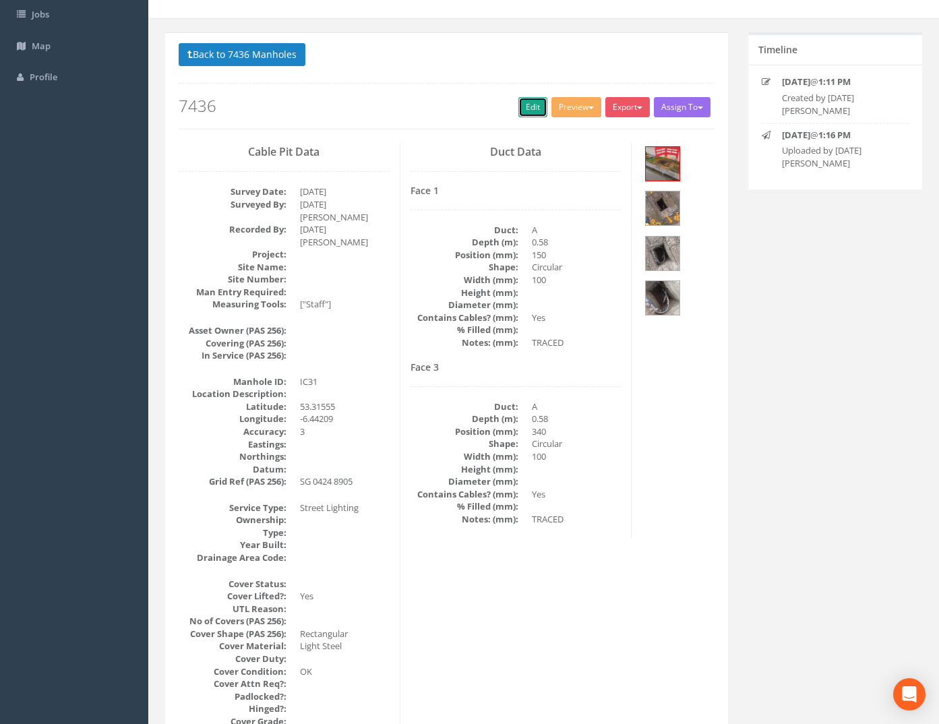
click at [529, 104] on link "Edit" at bounding box center [532, 107] width 29 height 20
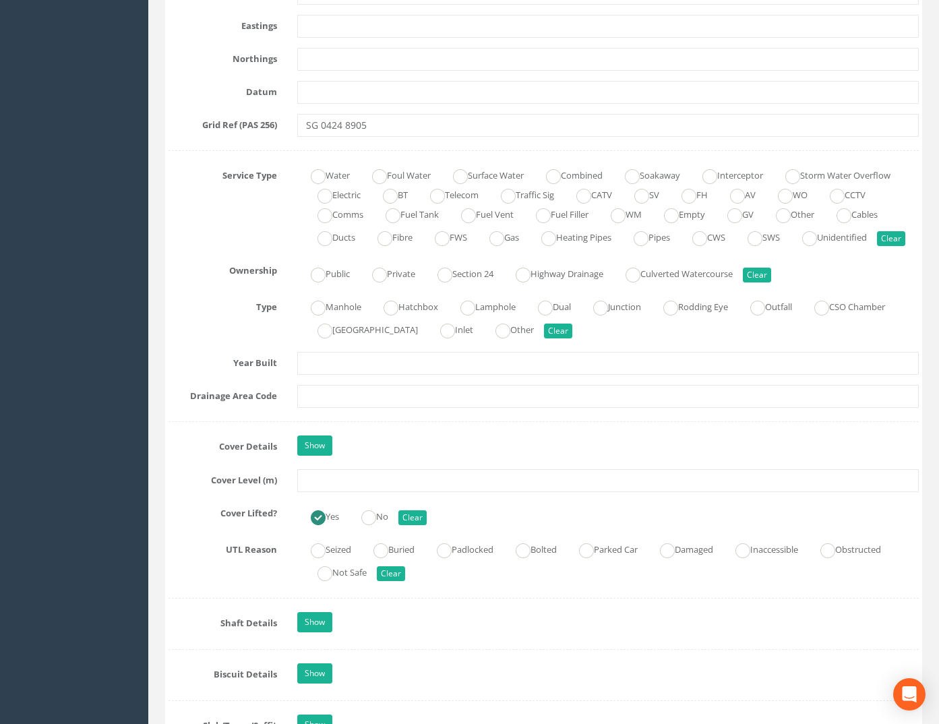
scroll to position [883, 0]
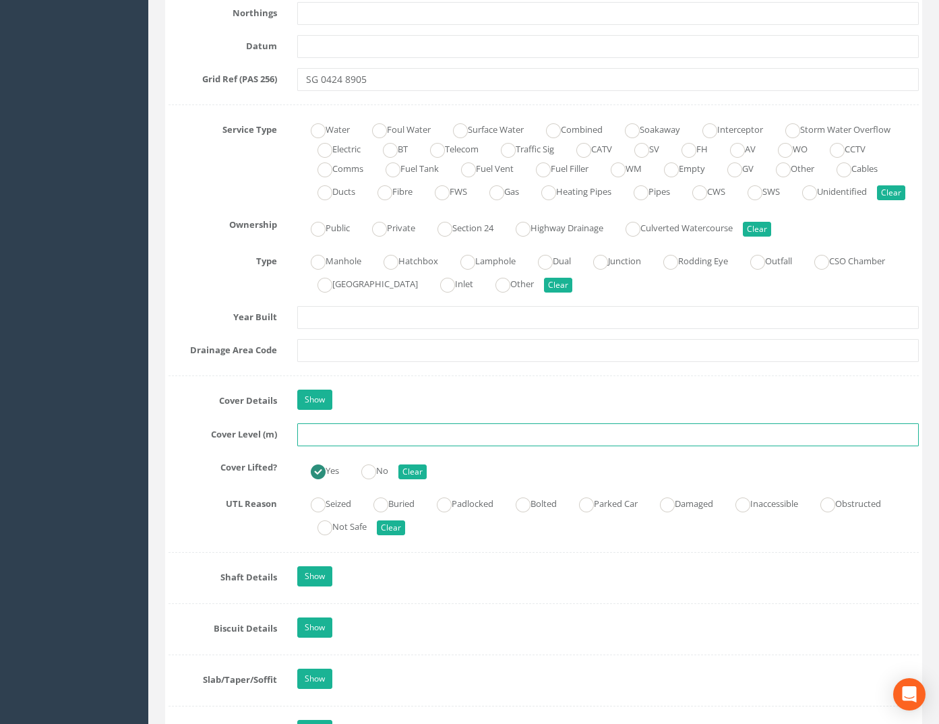
click at [335, 446] on input "text" at bounding box center [608, 434] width 622 height 23
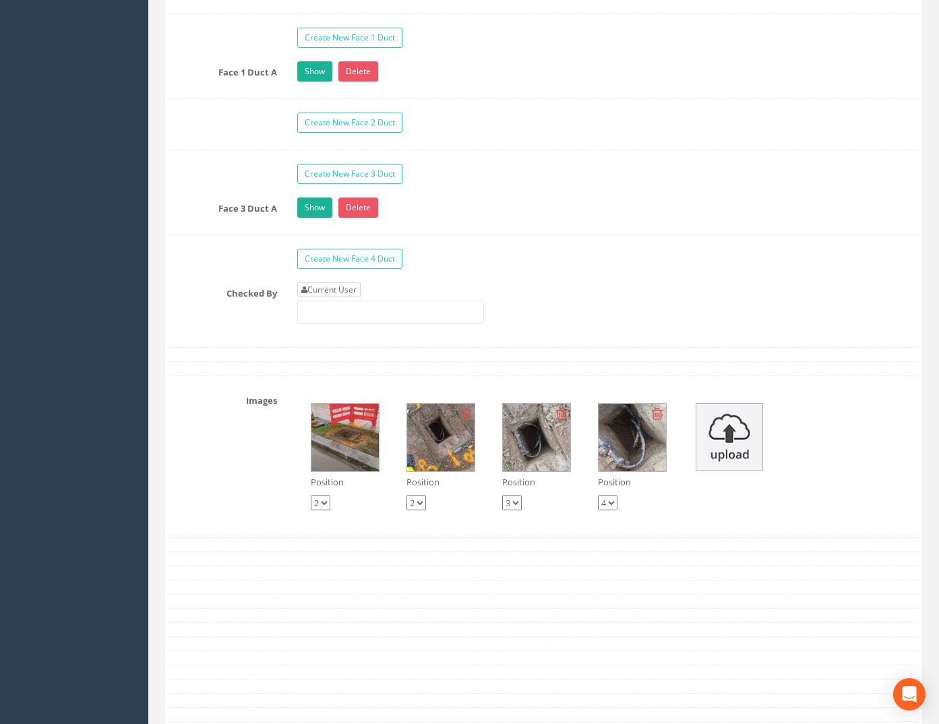
type input "74.04"
click at [340, 297] on link "Current User" at bounding box center [328, 289] width 63 height 15
type input "[PERSON_NAME]"
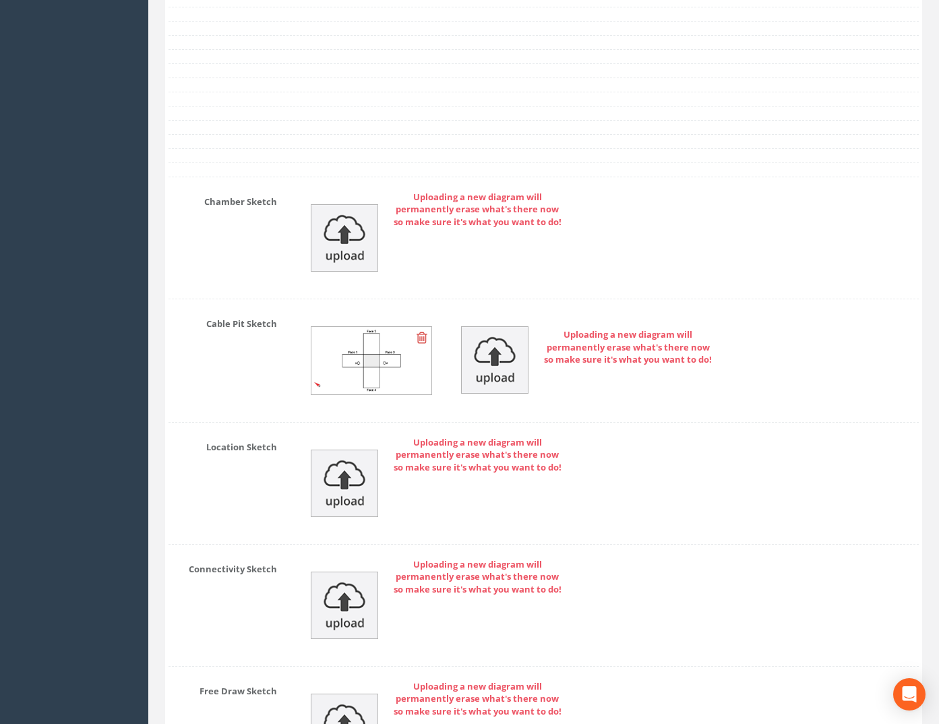
scroll to position [2967, 0]
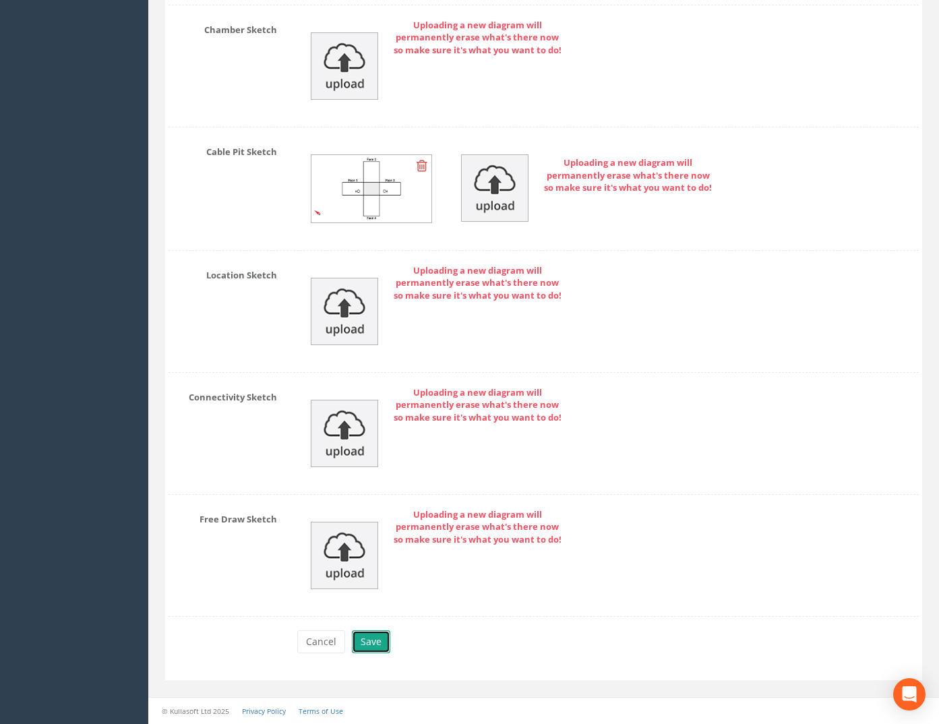
click at [355, 642] on button "Save" at bounding box center [371, 641] width 38 height 23
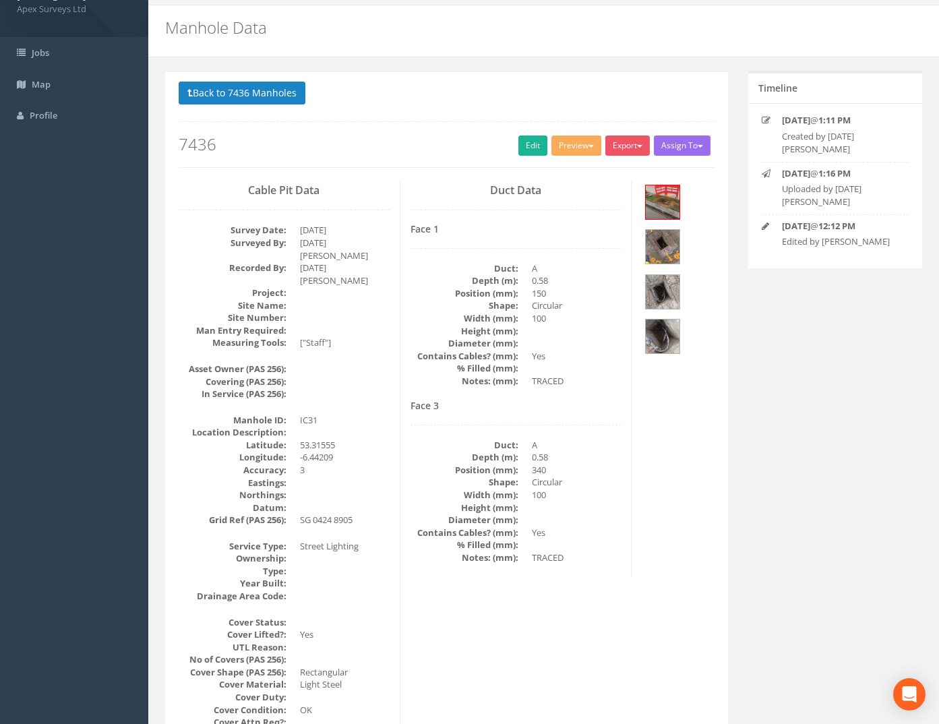
scroll to position [0, 0]
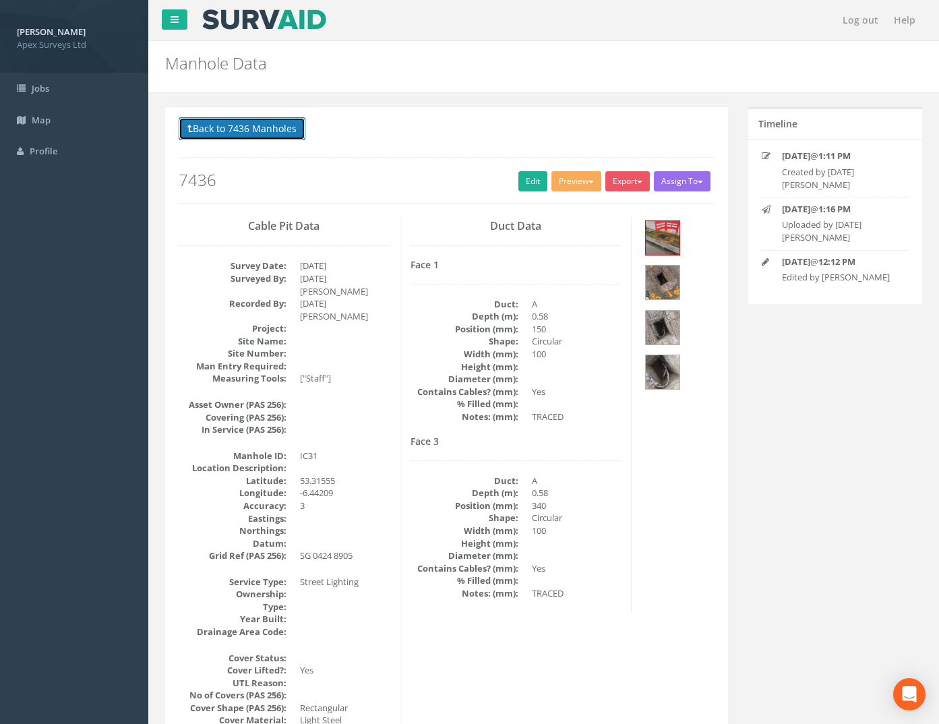
click at [260, 129] on button "Back to 7436 Manholes" at bounding box center [242, 128] width 127 height 23
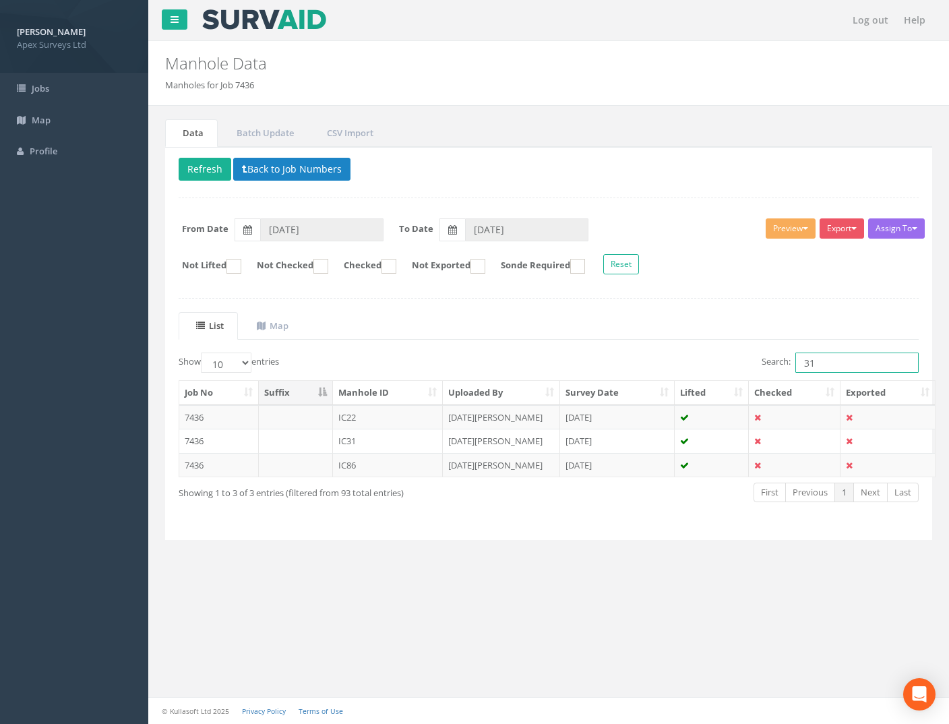
drag, startPoint x: 830, startPoint y: 362, endPoint x: 673, endPoint y: 367, distance: 157.1
click at [677, 371] on div "Search: 31" at bounding box center [739, 364] width 360 height 24
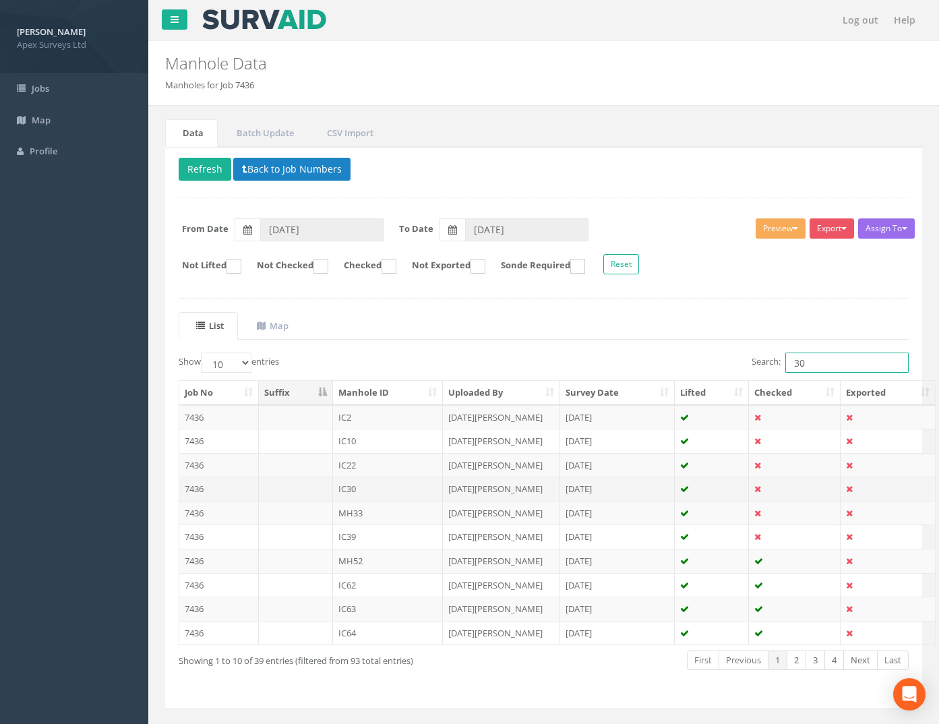
type input "30"
click at [199, 487] on td "7436" at bounding box center [219, 488] width 80 height 24
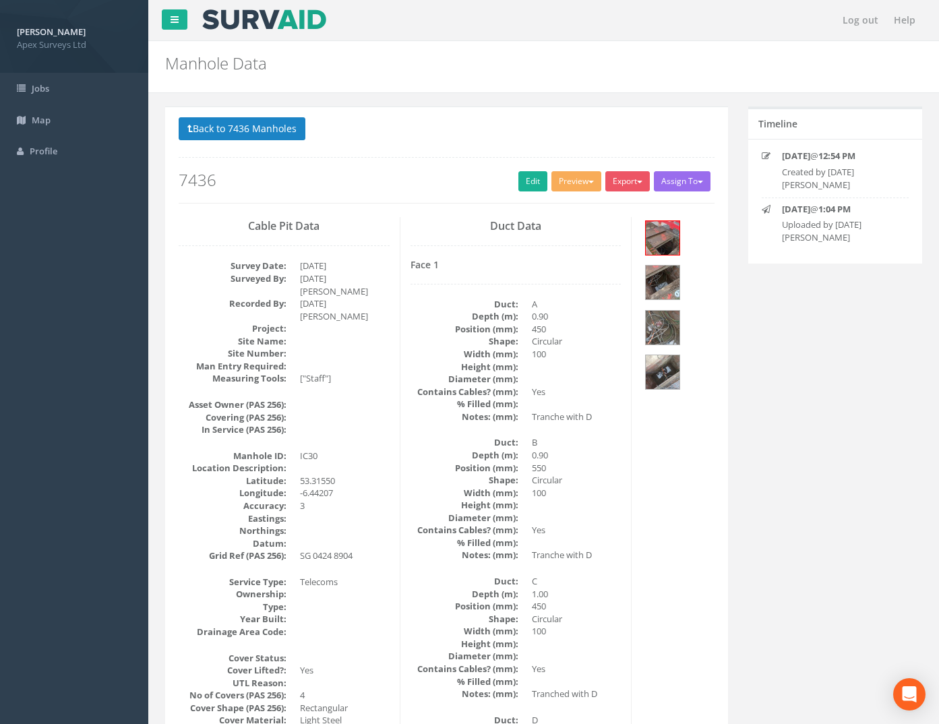
click at [525, 171] on div "Back to 7436 Manholes Back to Map Assign To No Companies Added Export Heathrow …" at bounding box center [447, 160] width 536 height 86
click at [526, 179] on link "Edit" at bounding box center [532, 181] width 29 height 20
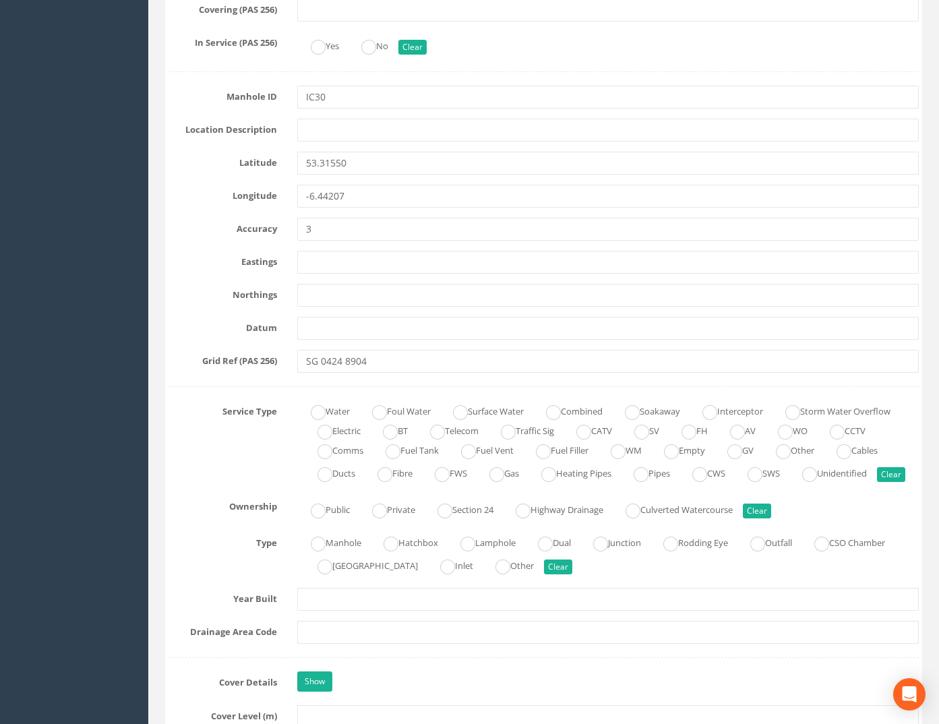
scroll to position [809, 0]
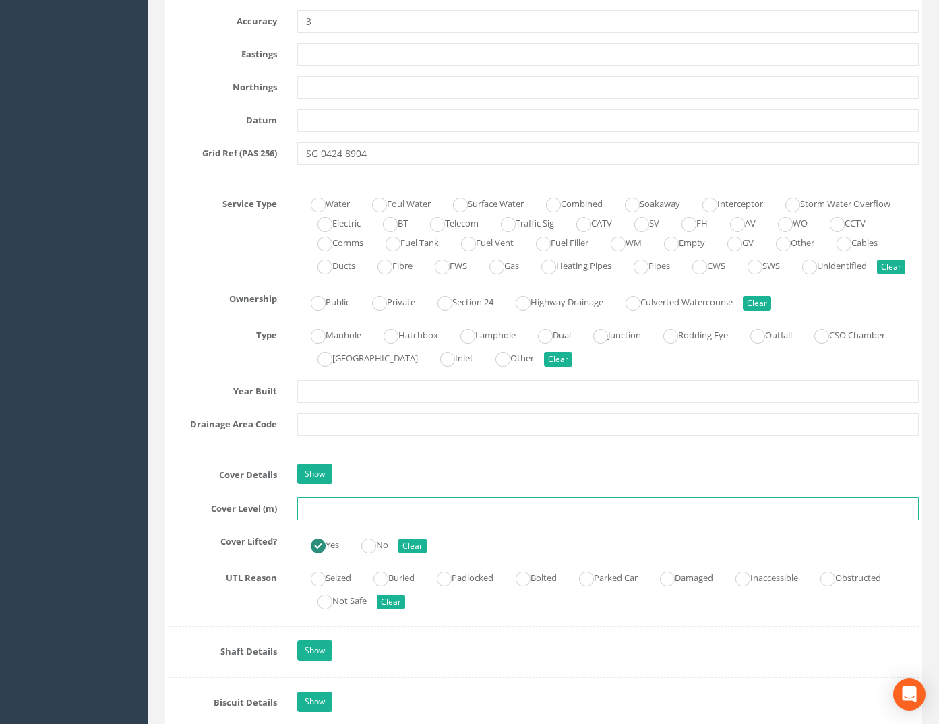
click at [330, 520] on input "text" at bounding box center [608, 508] width 622 height 23
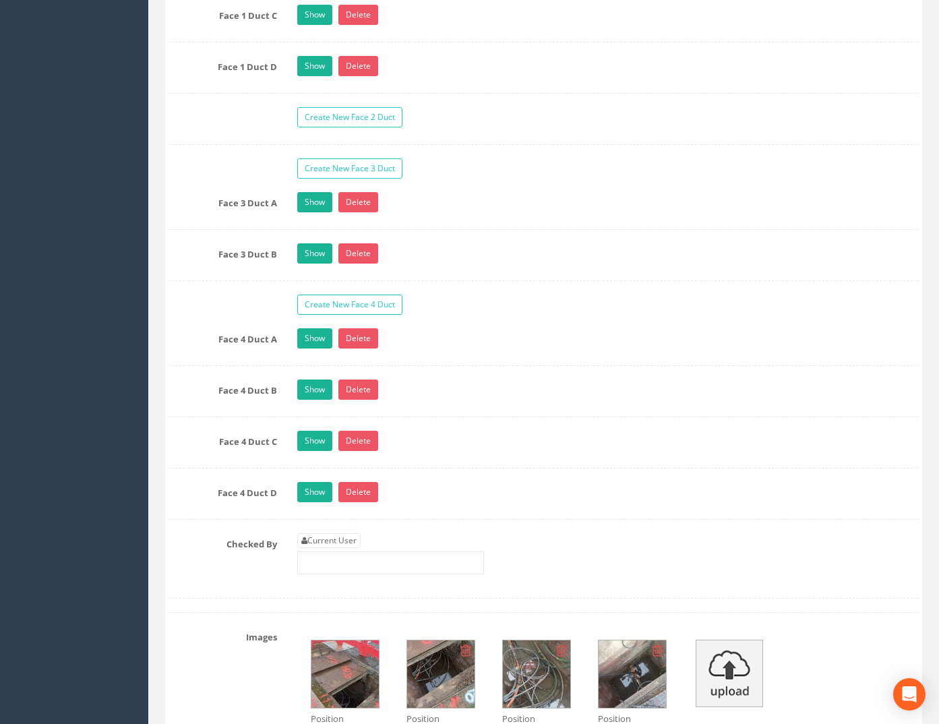
scroll to position [2561, 0]
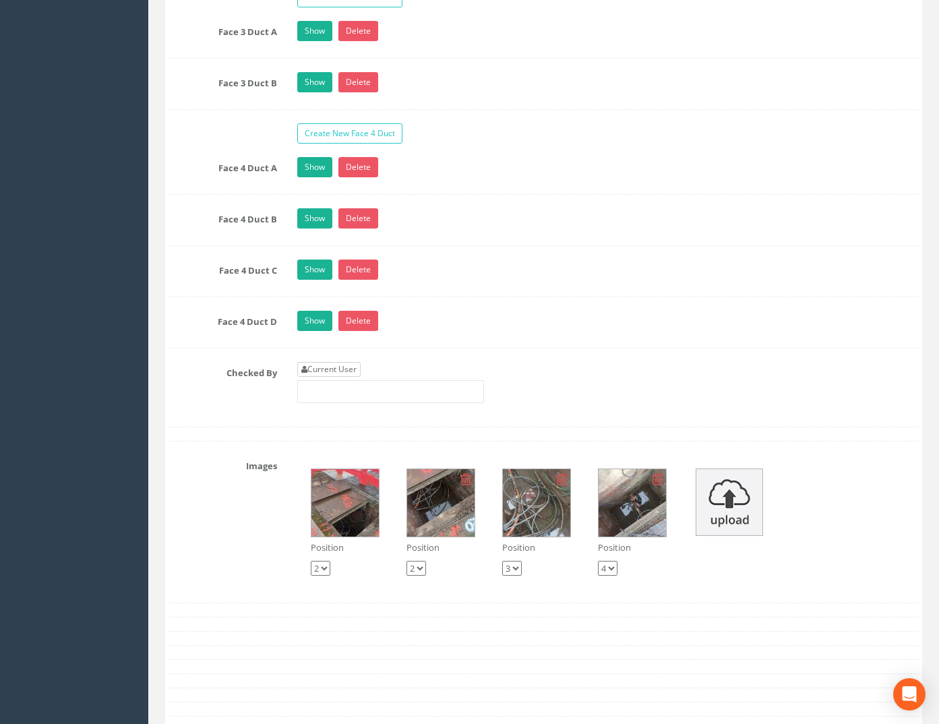
type input "74.07"
drag, startPoint x: 337, startPoint y: 386, endPoint x: 423, endPoint y: 390, distance: 85.7
click at [337, 377] on link "Current User" at bounding box center [328, 369] width 63 height 15
type input "[PERSON_NAME]"
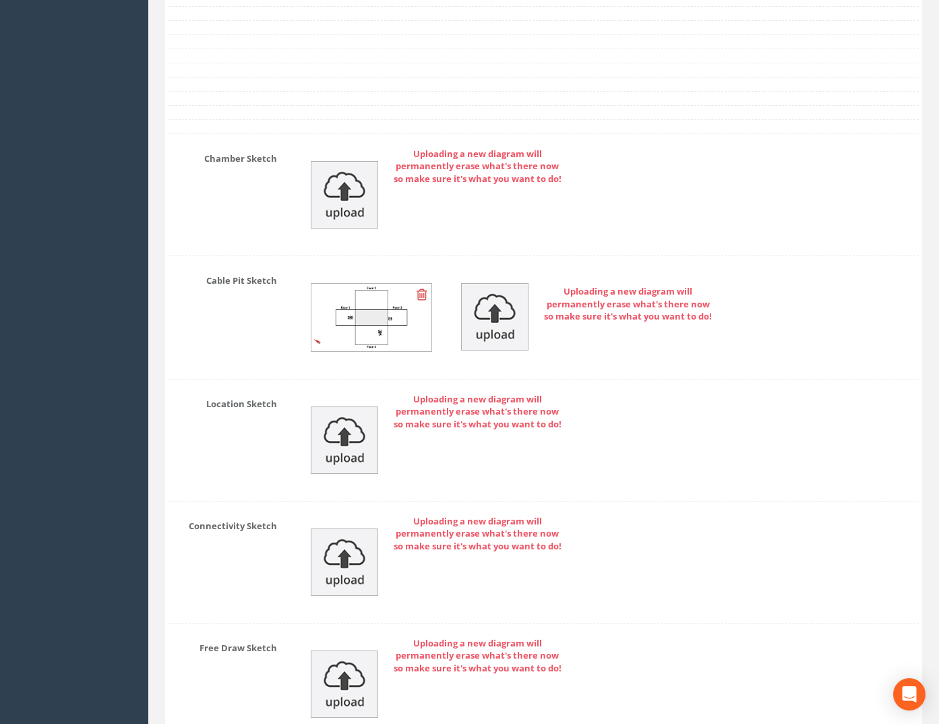
scroll to position [3362, 0]
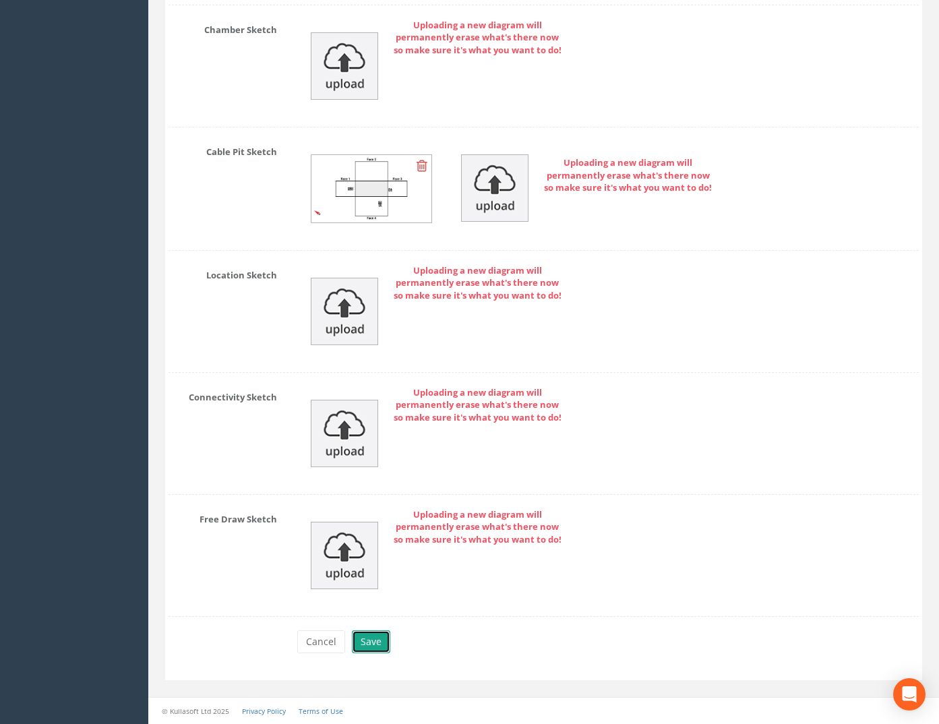
click at [366, 637] on button "Save" at bounding box center [371, 641] width 38 height 23
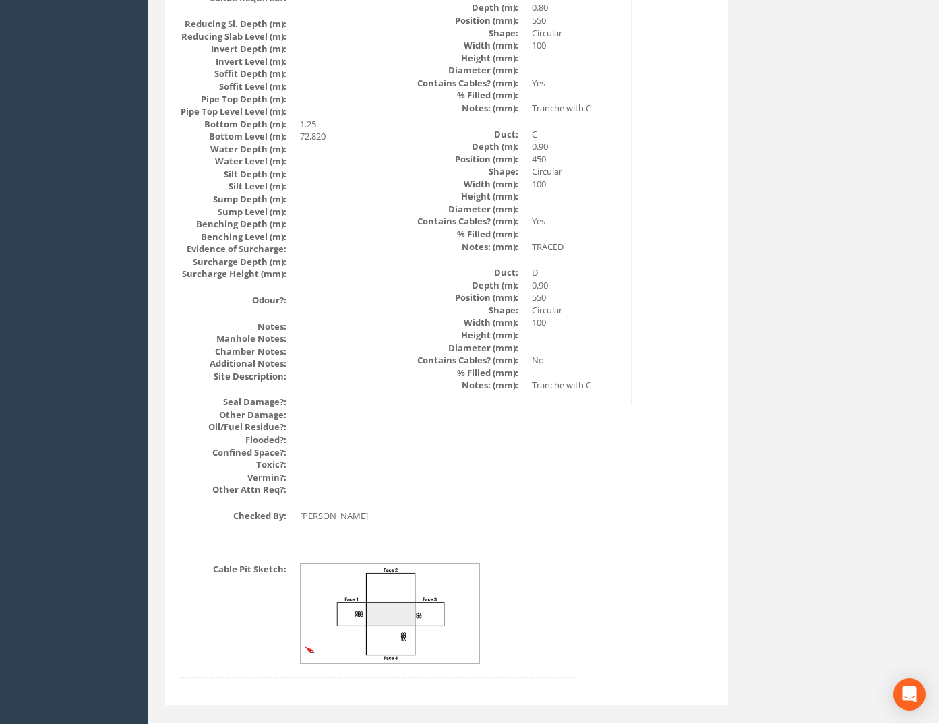
click at [430, 588] on img at bounding box center [391, 613] width 180 height 100
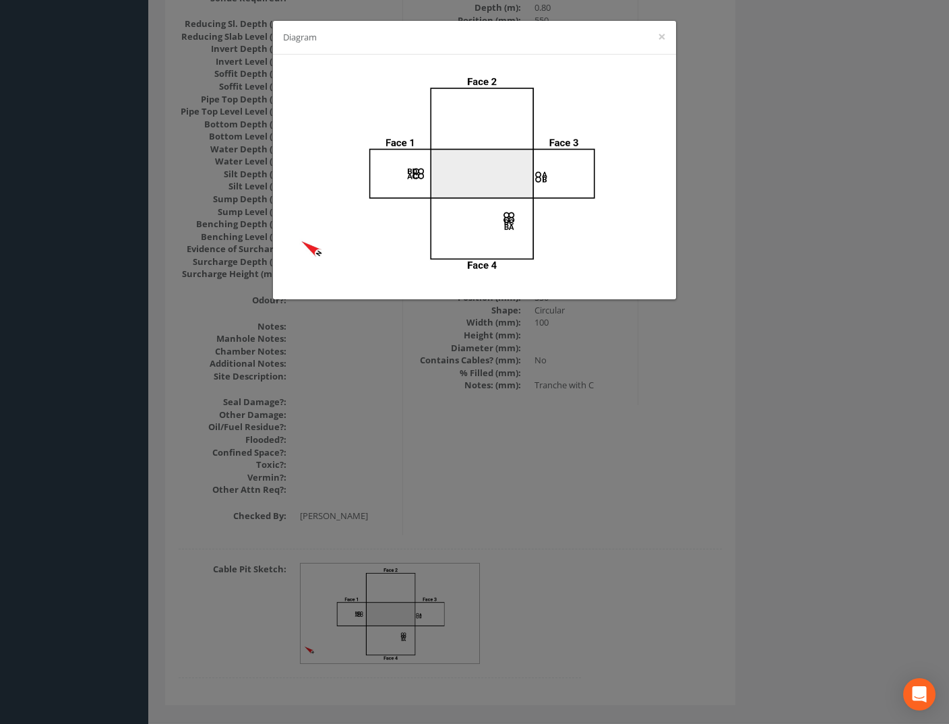
drag, startPoint x: 770, startPoint y: 279, endPoint x: 762, endPoint y: 280, distance: 8.9
click at [762, 280] on div "Diagram ×" at bounding box center [474, 362] width 949 height 724
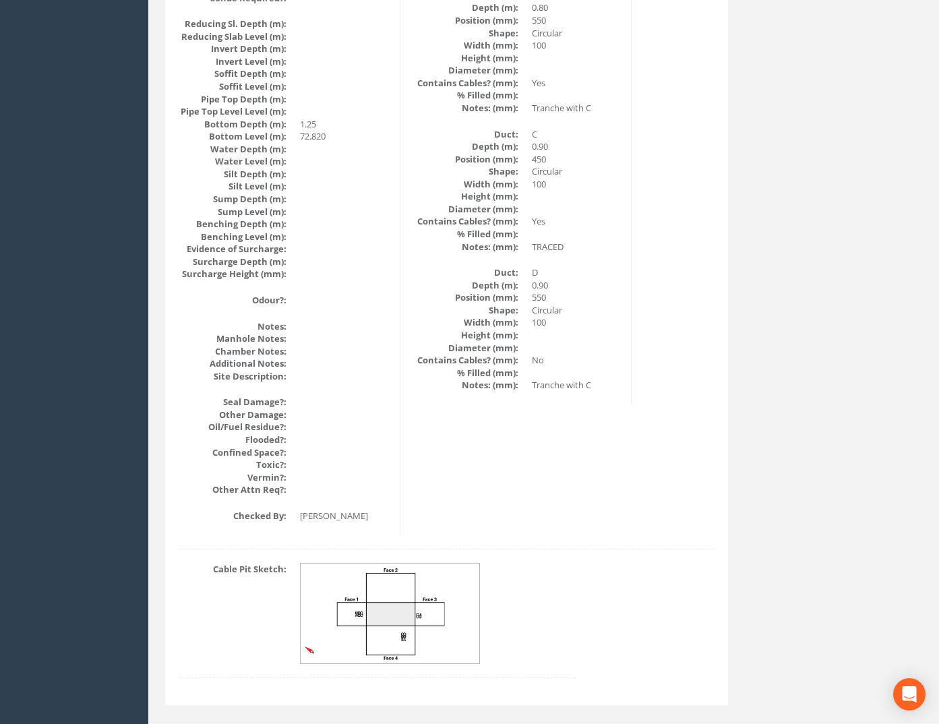
click at [383, 642] on div "Cable Pit Sketch:" at bounding box center [376, 627] width 417 height 129
click at [412, 620] on img at bounding box center [391, 613] width 180 height 100
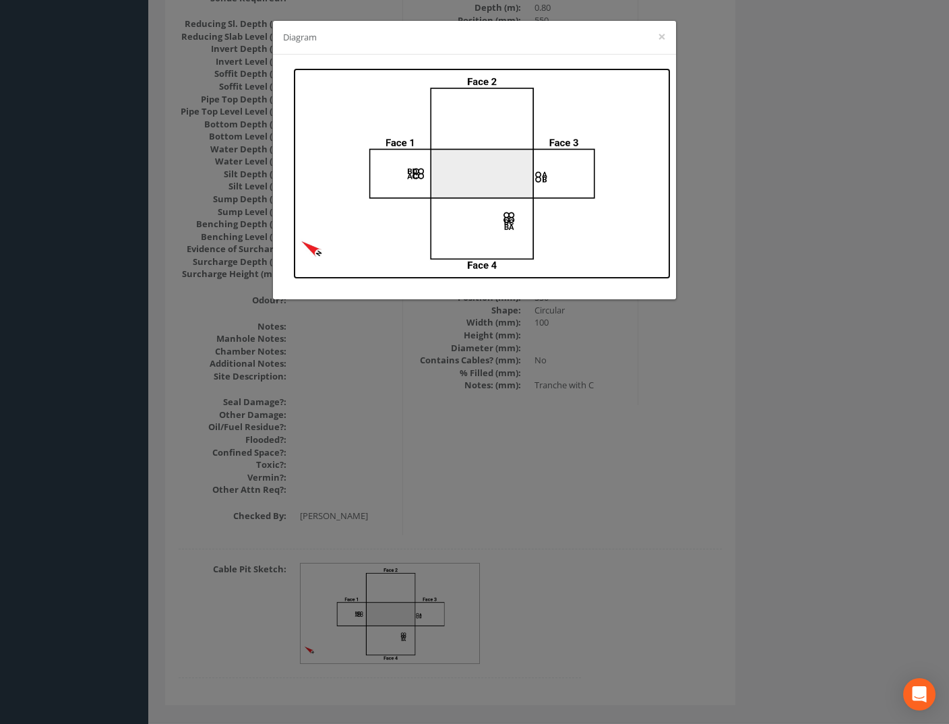
click at [514, 228] on img at bounding box center [481, 173] width 377 height 211
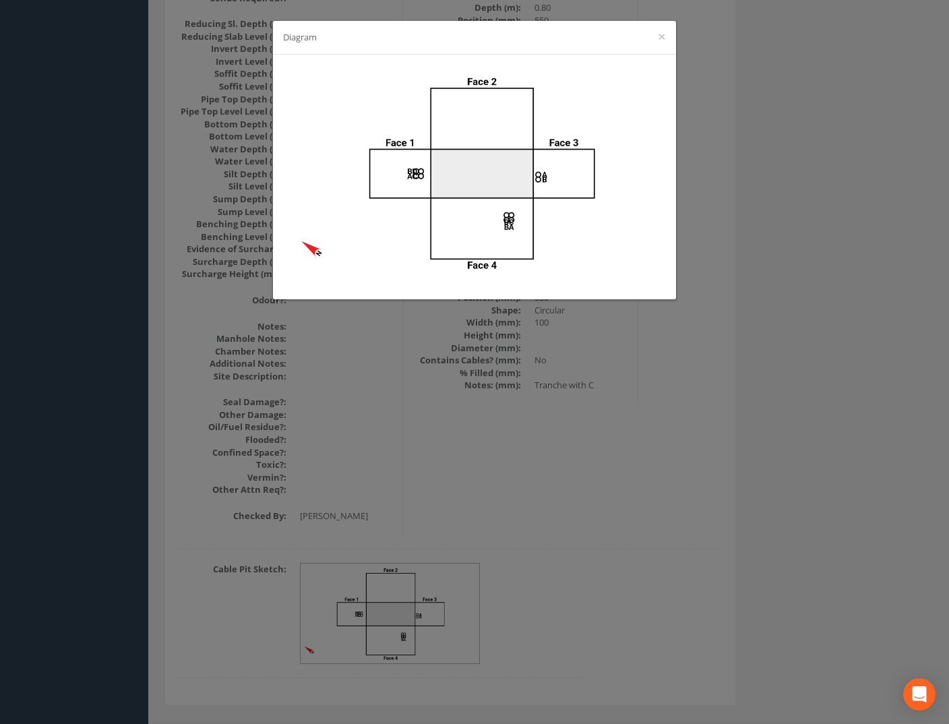
click at [644, 464] on div "Diagram ×" at bounding box center [474, 362] width 949 height 724
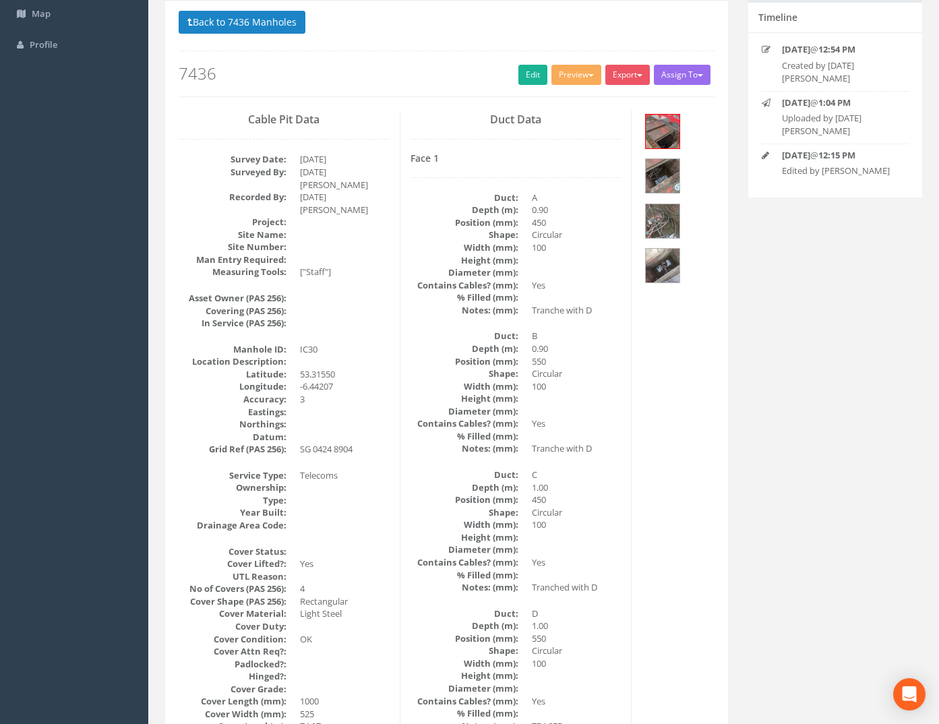
scroll to position [0, 0]
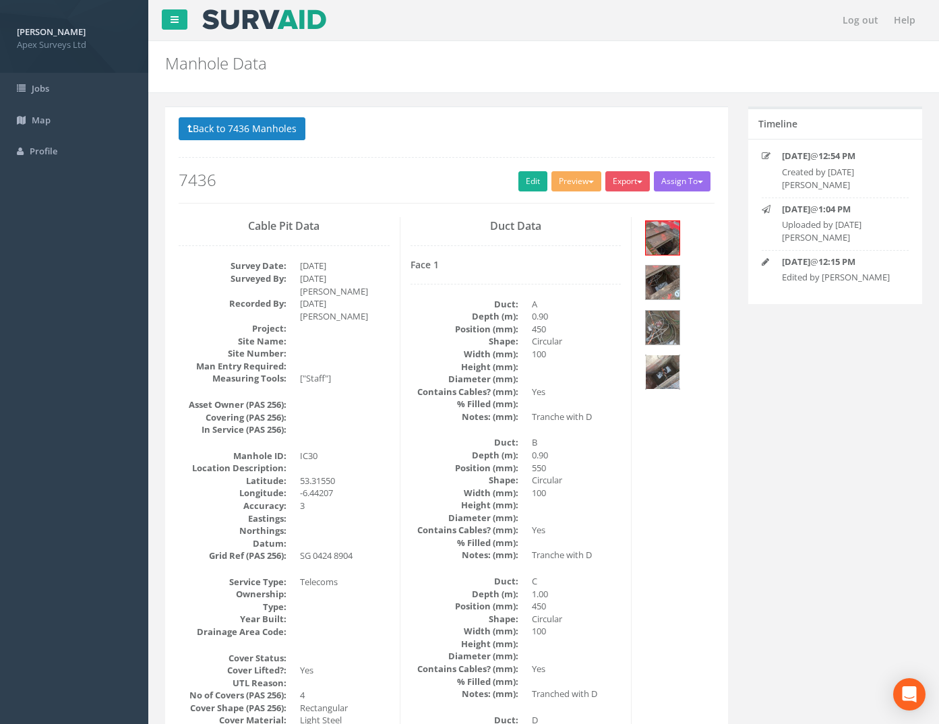
click at [666, 367] on img at bounding box center [663, 372] width 34 height 34
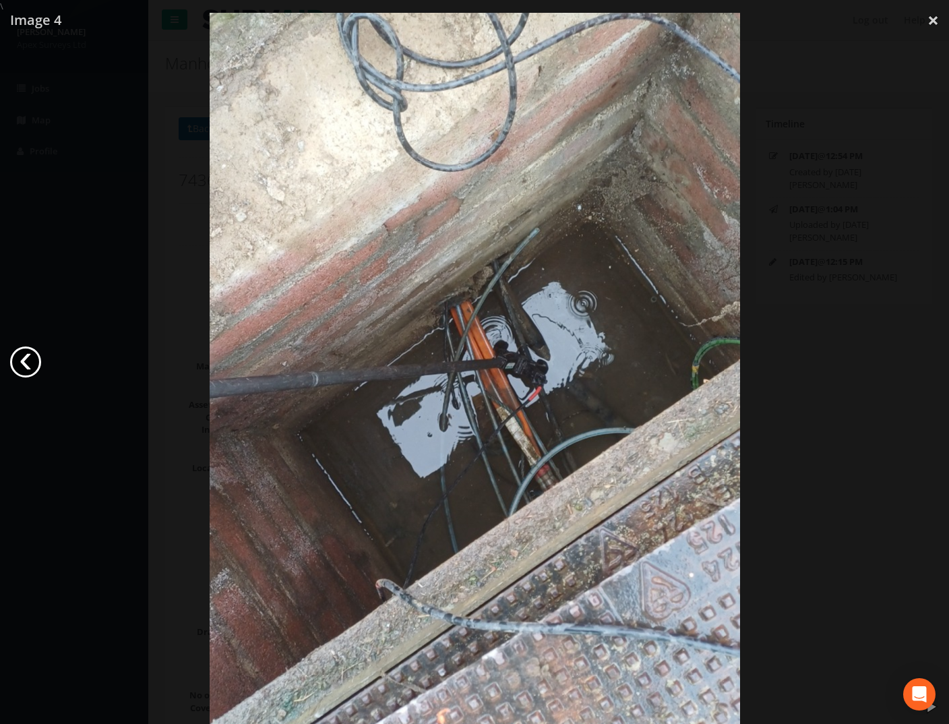
click at [24, 362] on link "‹" at bounding box center [25, 361] width 31 height 31
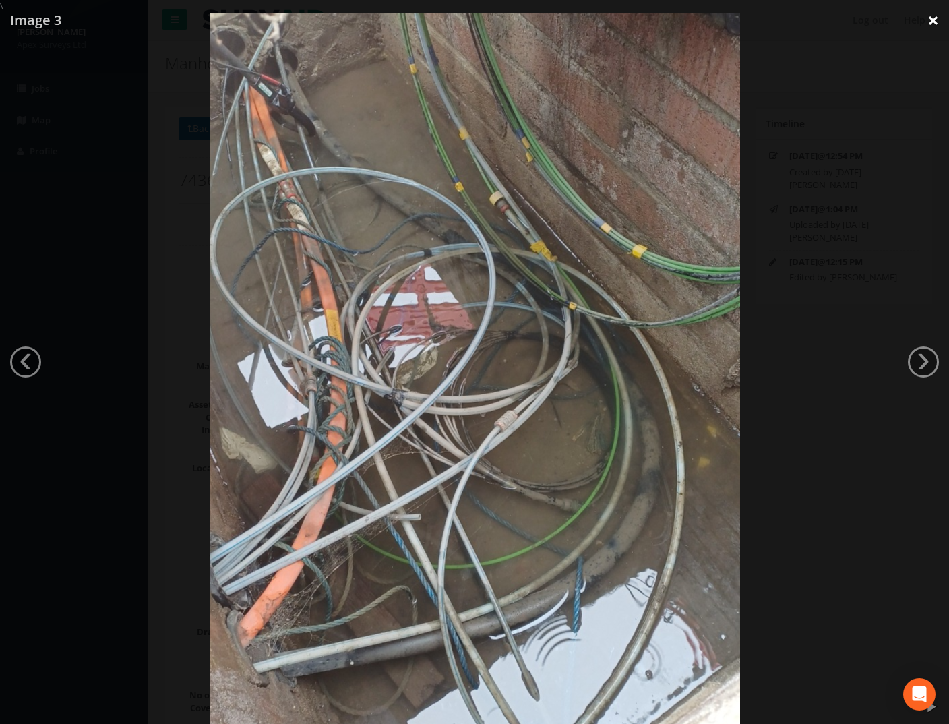
click at [930, 18] on link "×" at bounding box center [933, 20] width 32 height 40
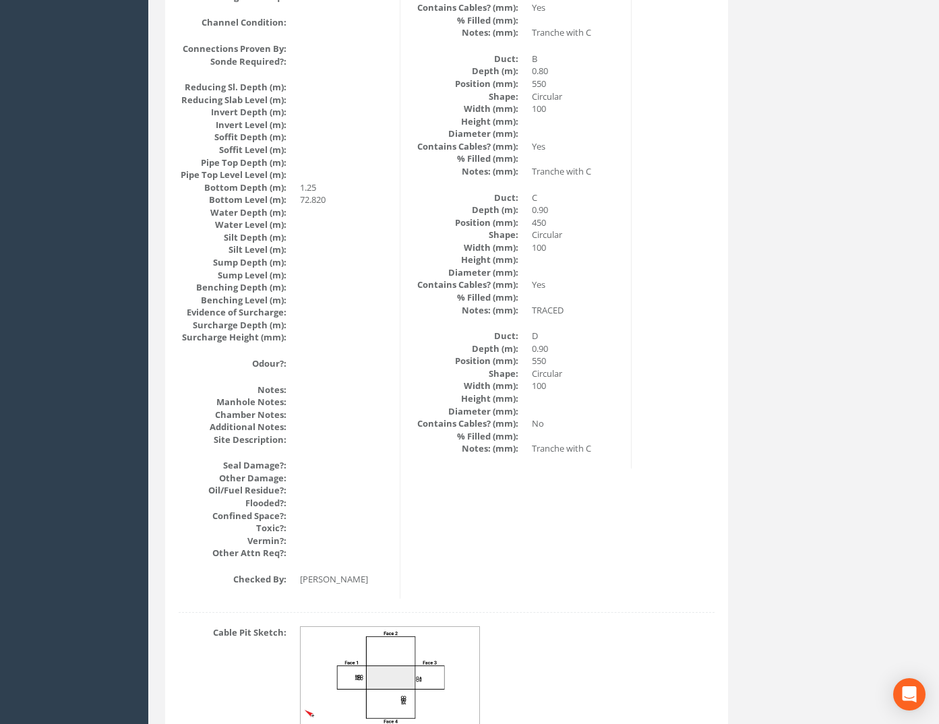
scroll to position [1355, 0]
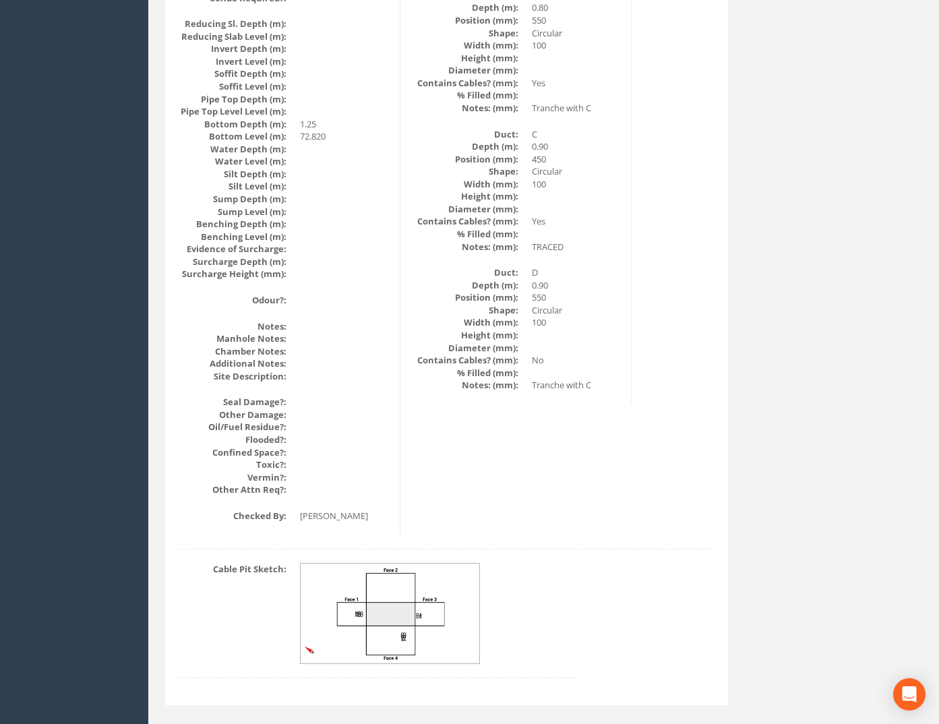
click at [404, 593] on img at bounding box center [391, 613] width 180 height 100
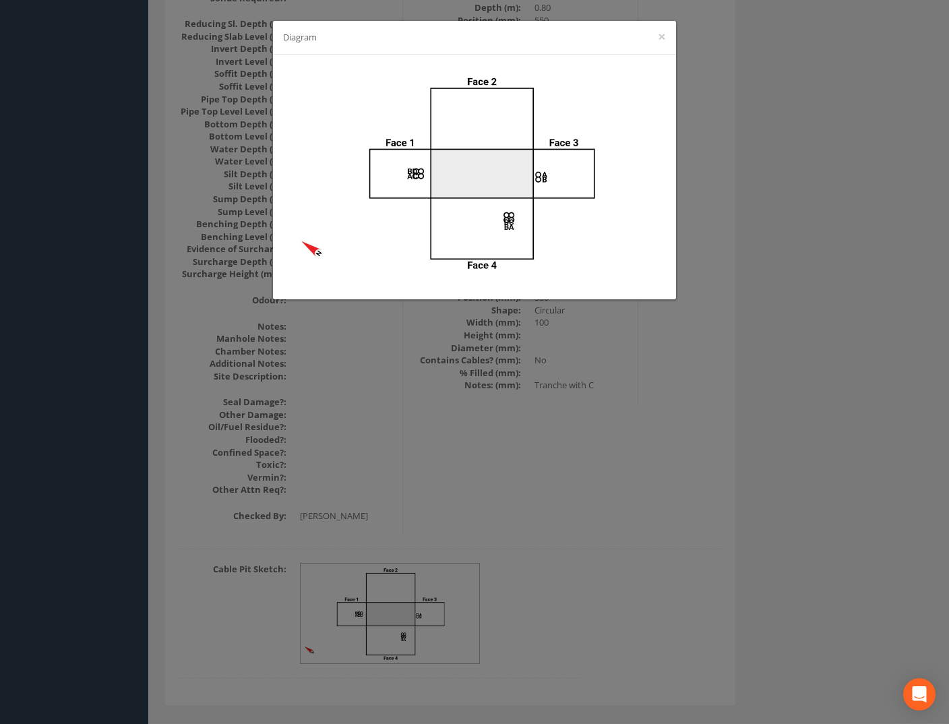
click at [596, 491] on div "Diagram ×" at bounding box center [474, 362] width 949 height 724
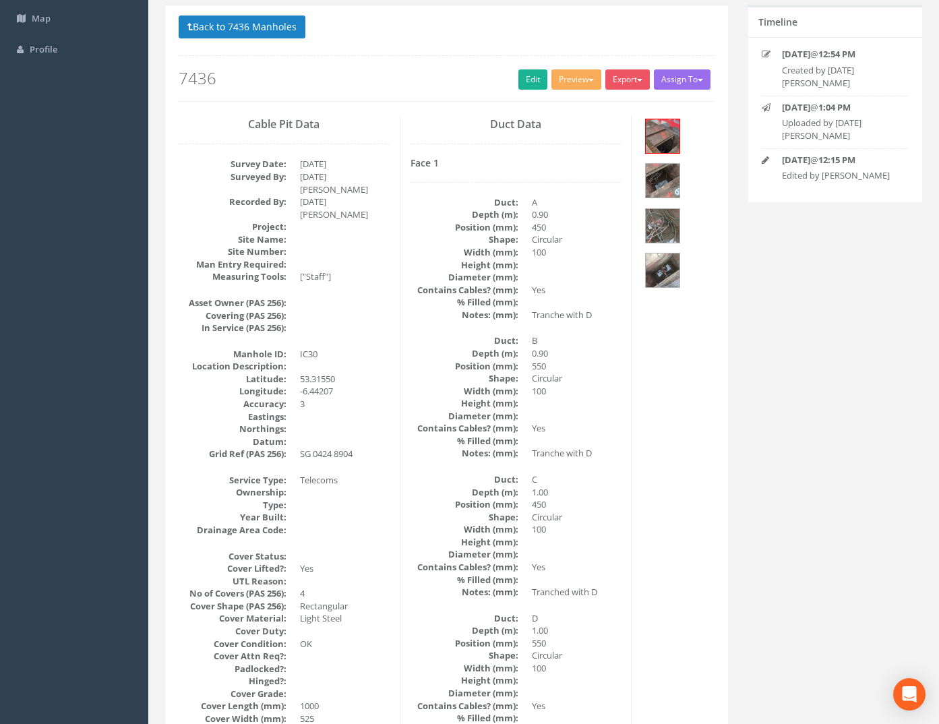
scroll to position [0, 0]
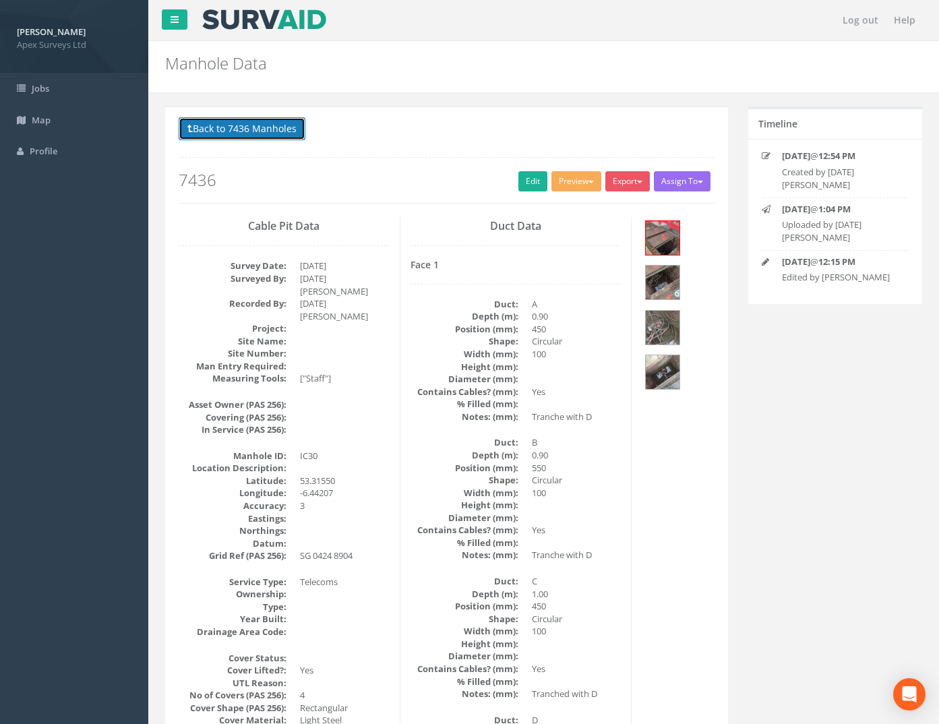
click at [254, 123] on button "Back to 7436 Manholes" at bounding box center [242, 128] width 127 height 23
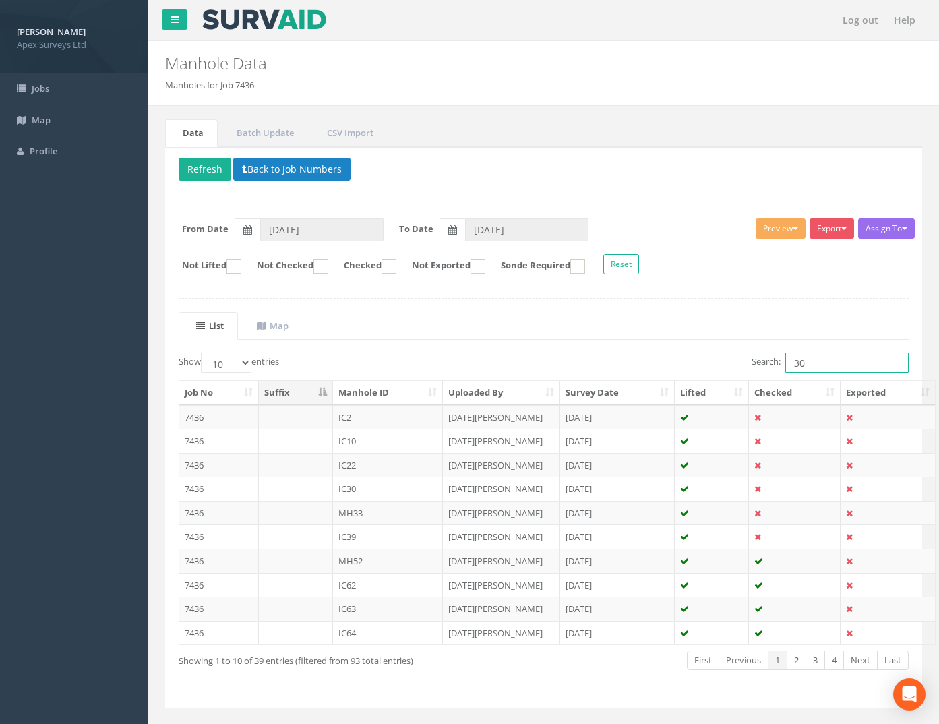
drag, startPoint x: 818, startPoint y: 359, endPoint x: 748, endPoint y: 371, distance: 71.1
click at [764, 370] on label "Search: 30" at bounding box center [829, 362] width 157 height 20
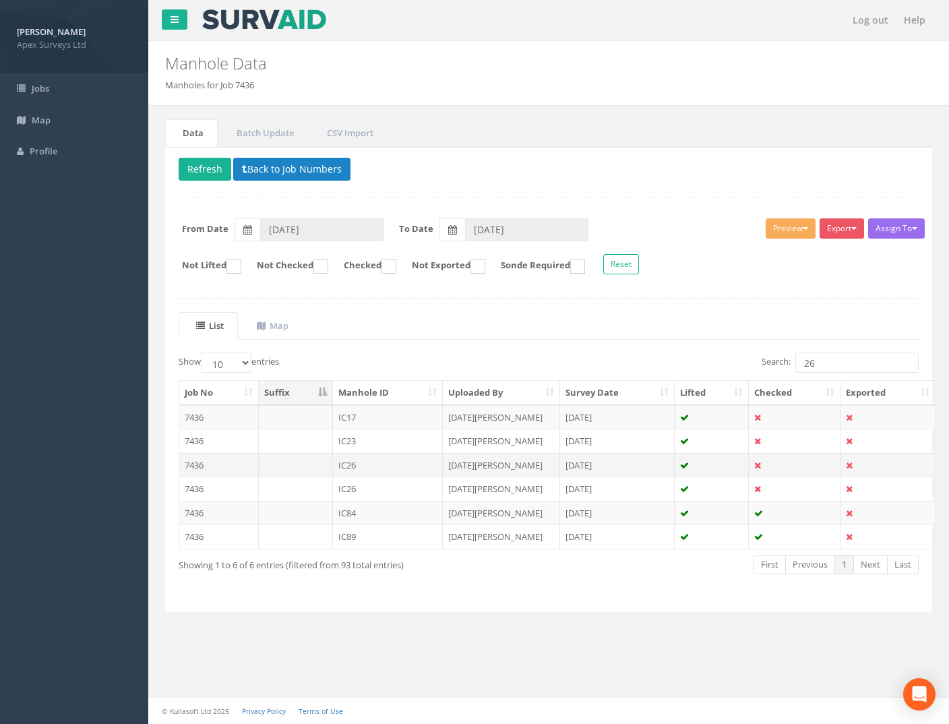
click at [190, 466] on td "7436" at bounding box center [219, 465] width 80 height 24
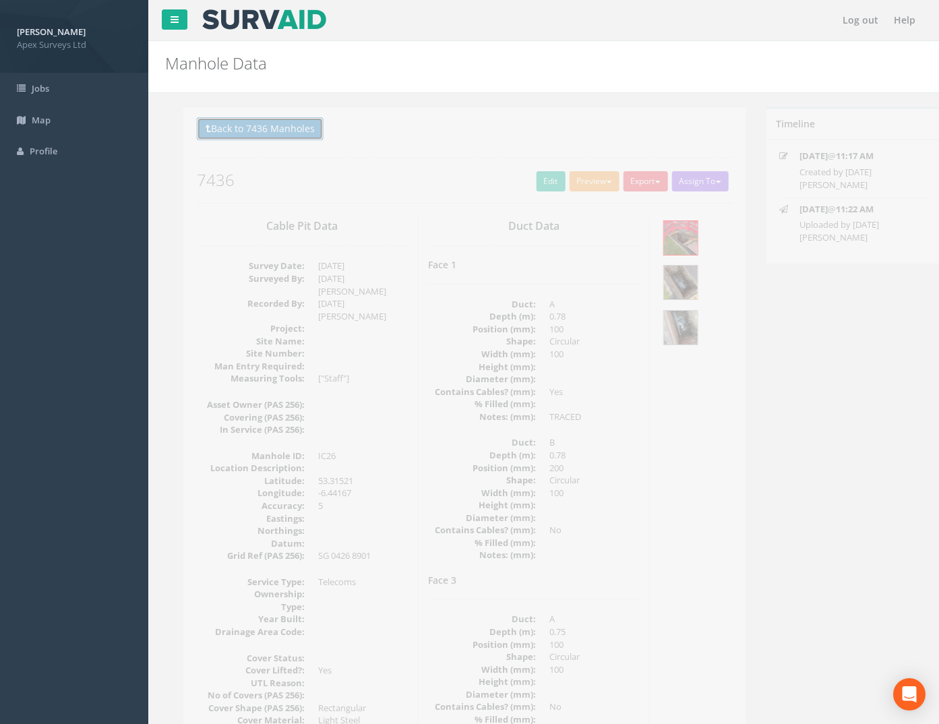
click at [227, 133] on button "Back to 7436 Manholes" at bounding box center [242, 128] width 127 height 23
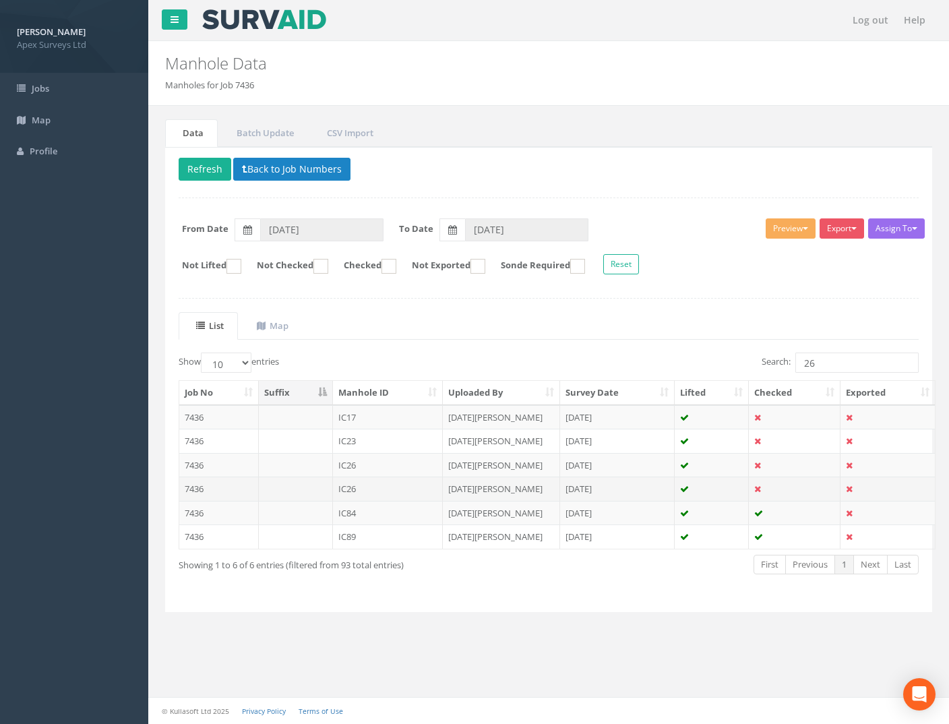
click at [206, 494] on td "7436" at bounding box center [219, 488] width 80 height 24
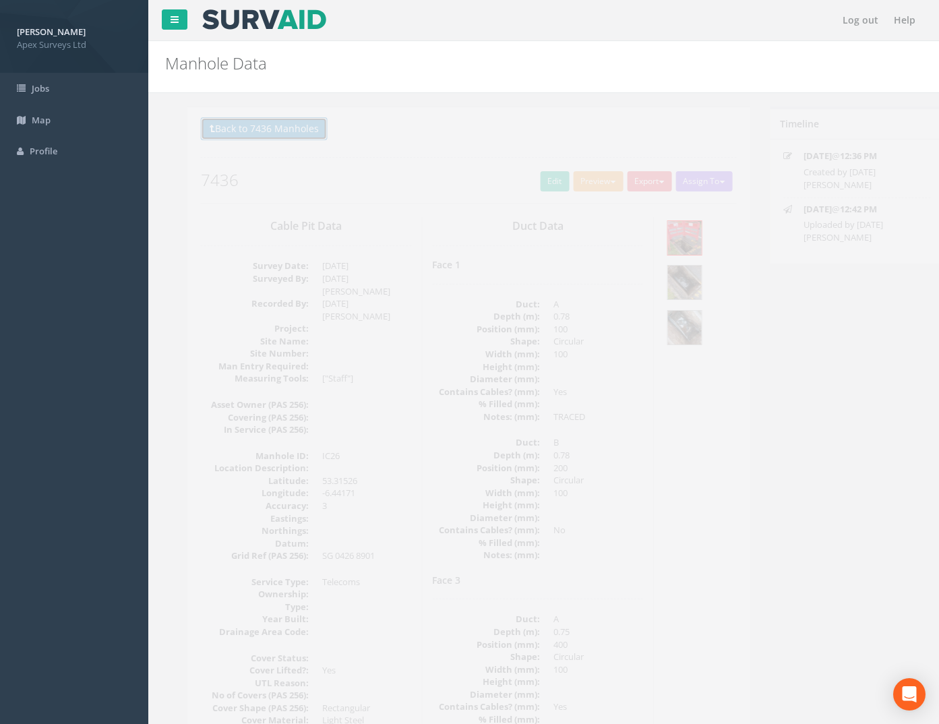
click at [224, 131] on button "Back to 7436 Manholes" at bounding box center [242, 128] width 127 height 23
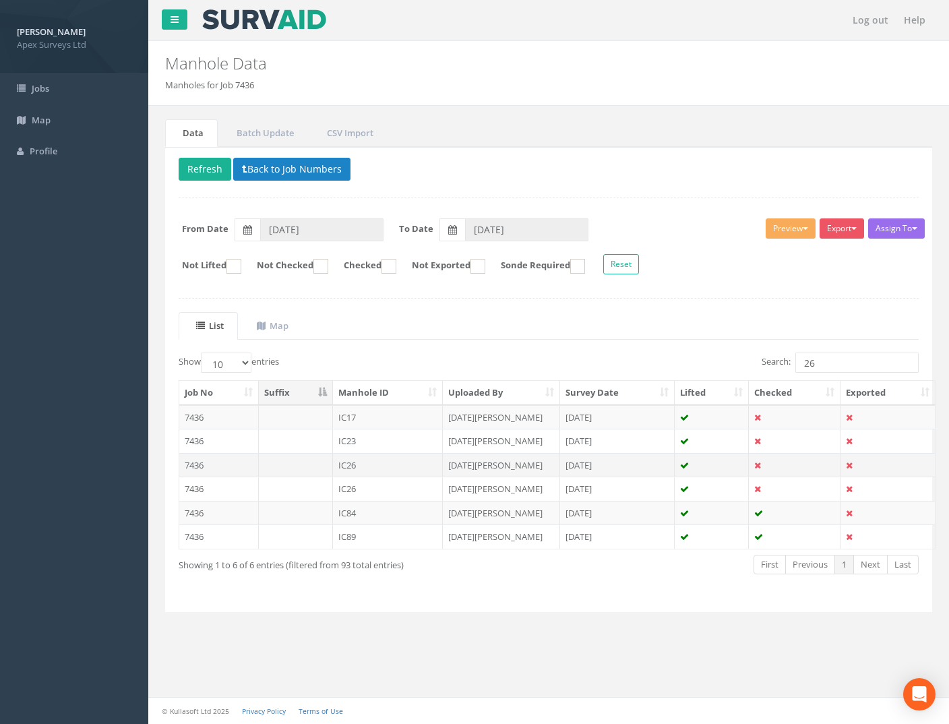
click at [197, 468] on td "7436" at bounding box center [219, 465] width 80 height 24
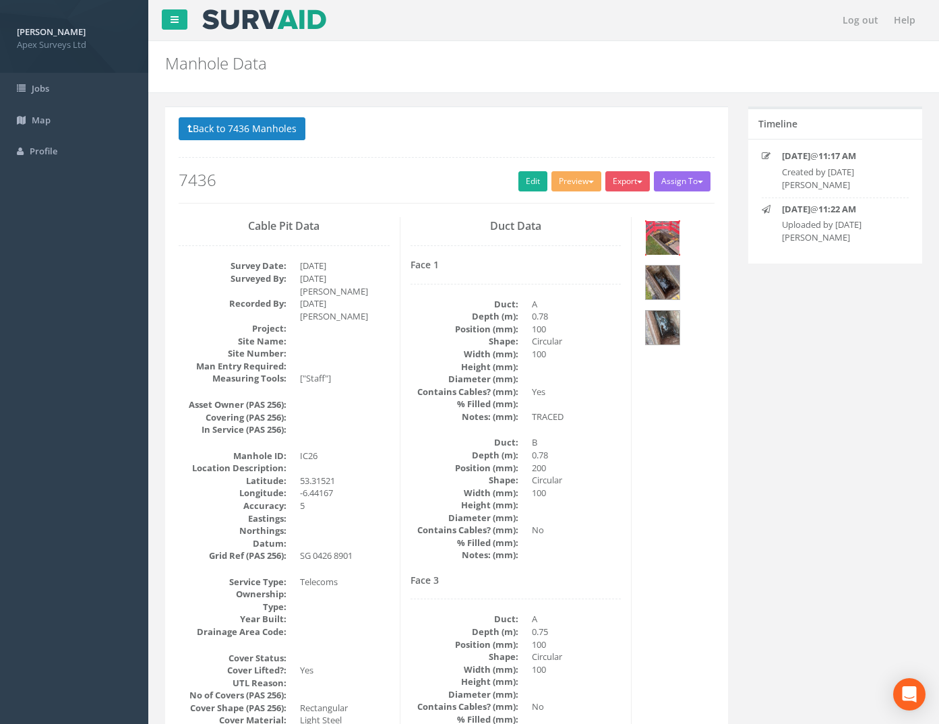
click at [666, 242] on img at bounding box center [663, 238] width 34 height 34
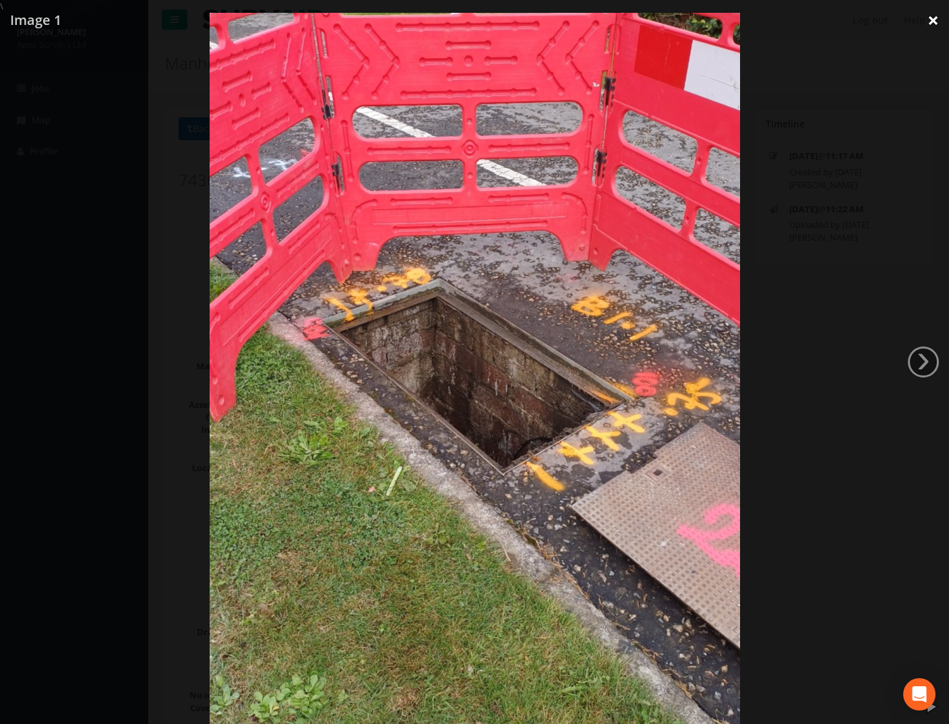
click at [940, 16] on link "×" at bounding box center [933, 20] width 32 height 40
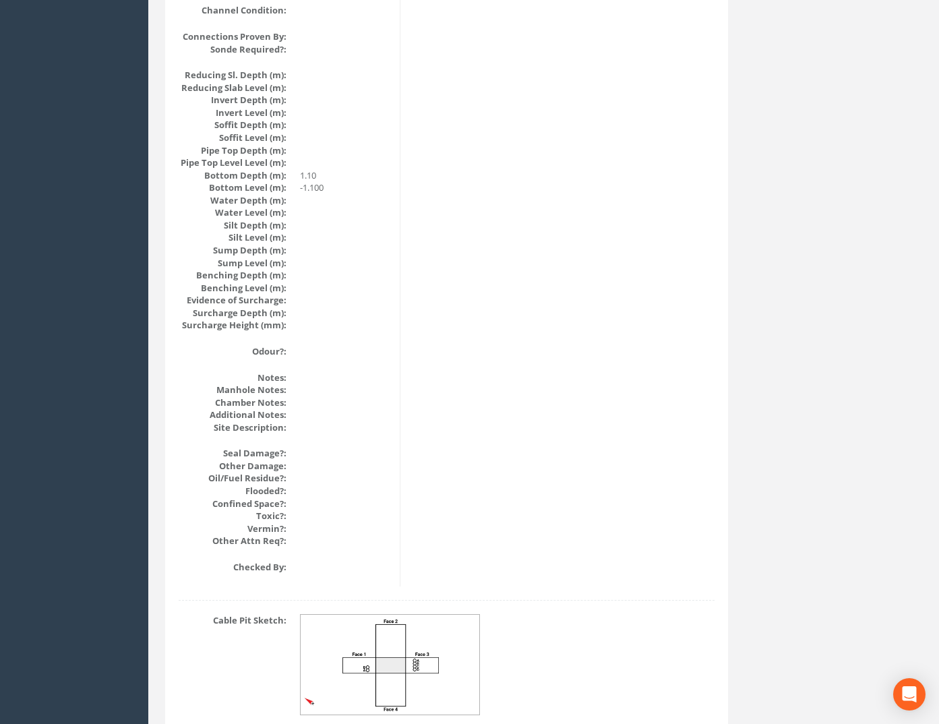
scroll to position [1355, 0]
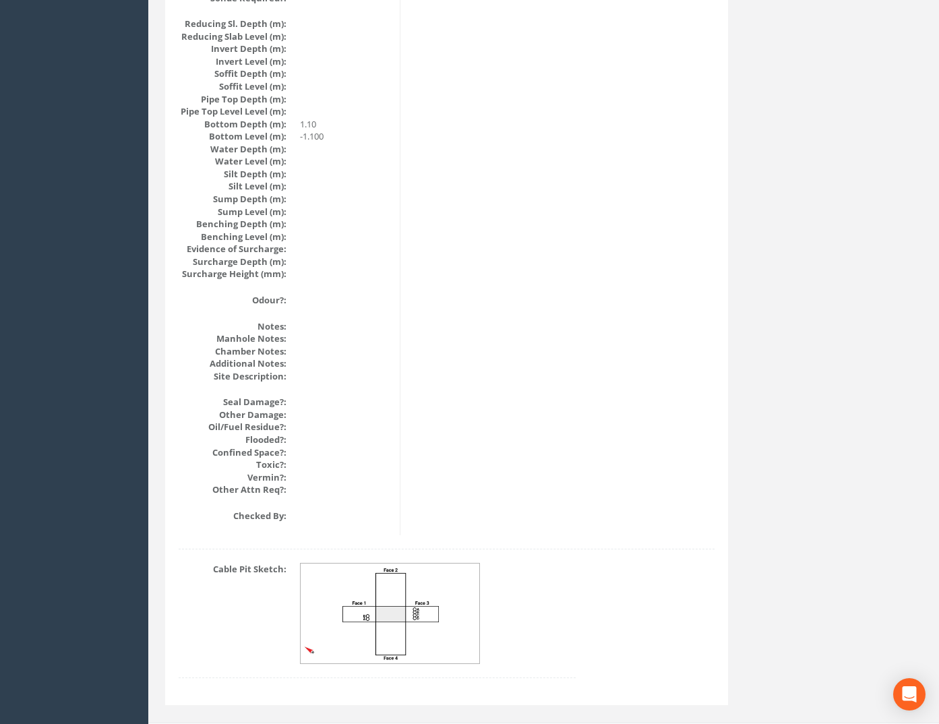
click at [411, 610] on img at bounding box center [391, 613] width 180 height 100
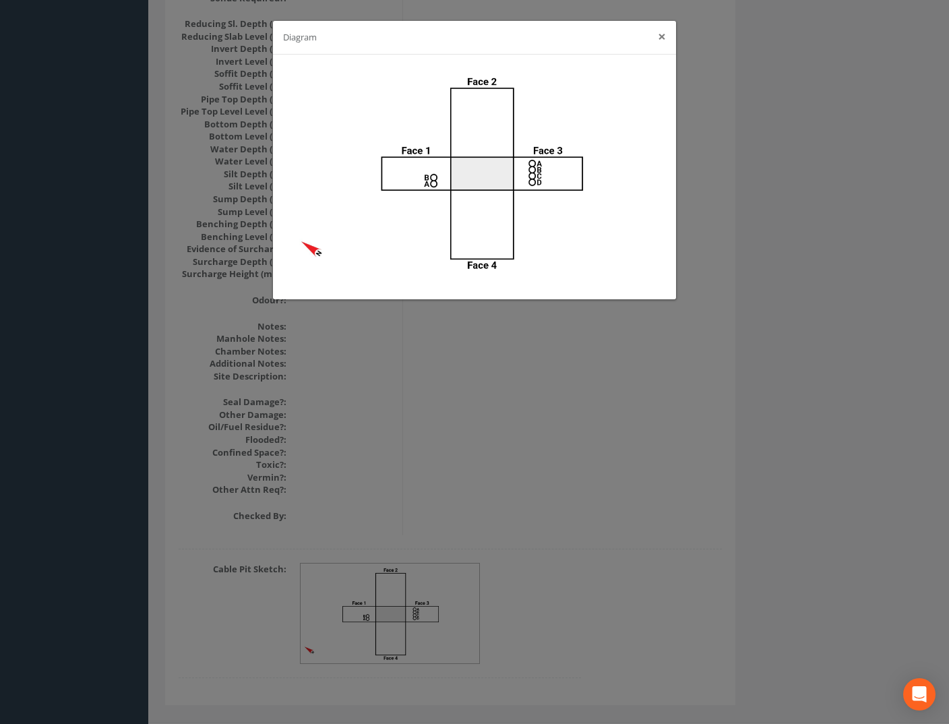
click at [665, 32] on div "Diagram ×" at bounding box center [474, 38] width 403 height 34
drag, startPoint x: 665, startPoint y: 32, endPoint x: 656, endPoint y: 42, distance: 14.3
click at [656, 42] on div "Diagram ×" at bounding box center [474, 38] width 403 height 34
click at [660, 36] on button "×" at bounding box center [662, 37] width 8 height 14
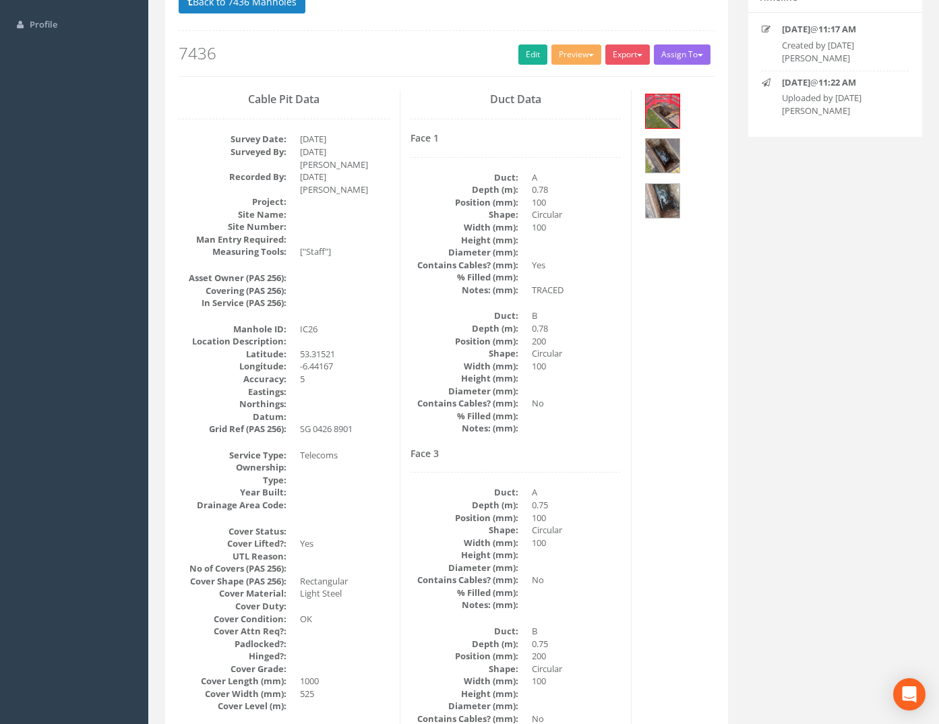
scroll to position [0, 0]
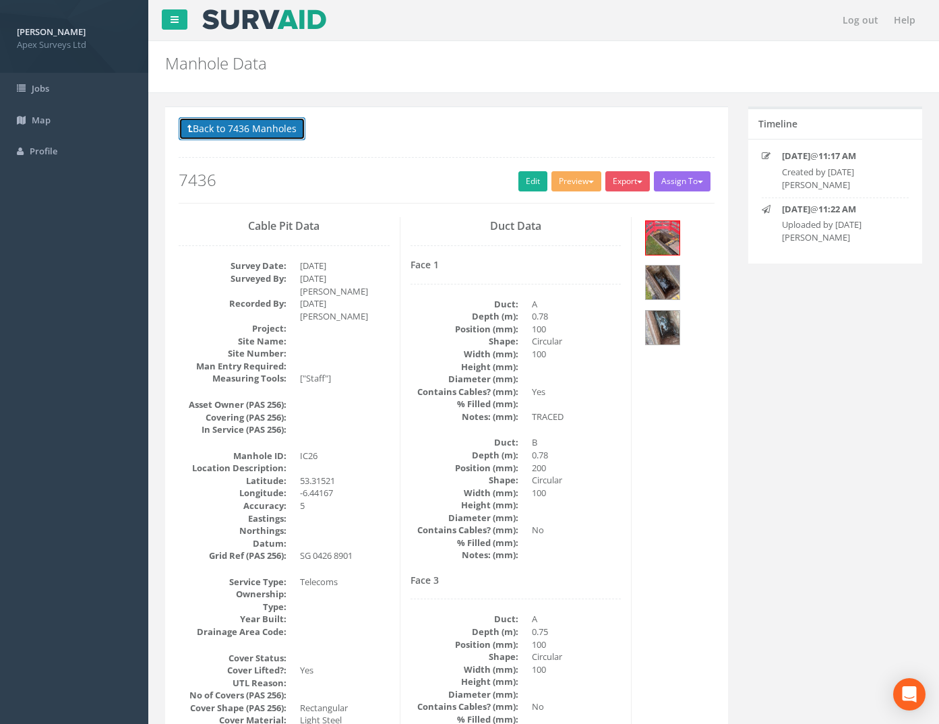
click at [222, 124] on button "Back to 7436 Manholes" at bounding box center [242, 128] width 127 height 23
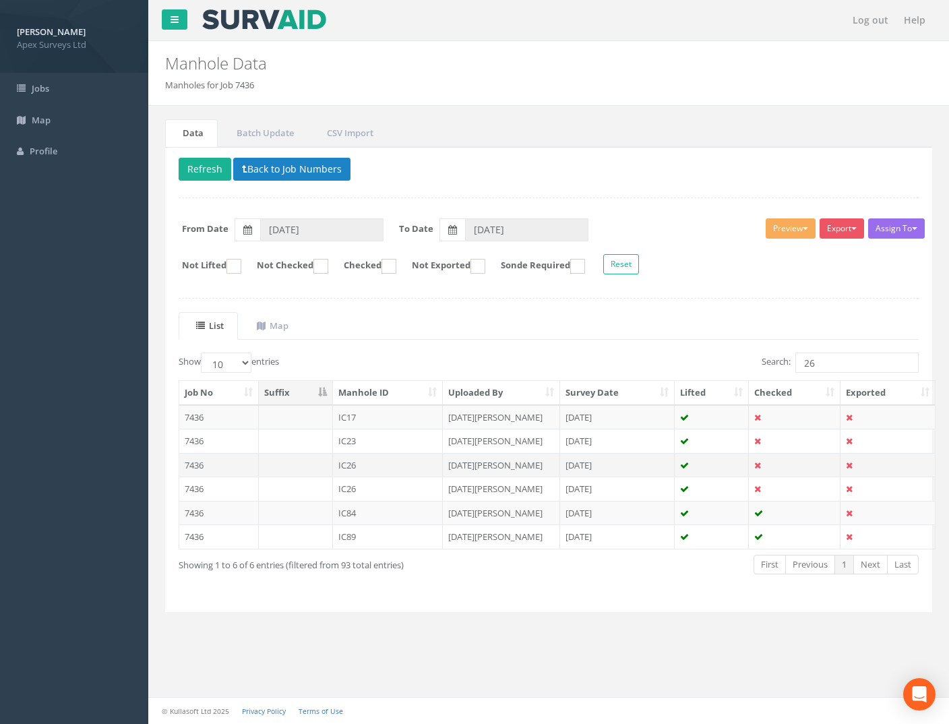
click at [188, 466] on td "7436" at bounding box center [219, 465] width 80 height 24
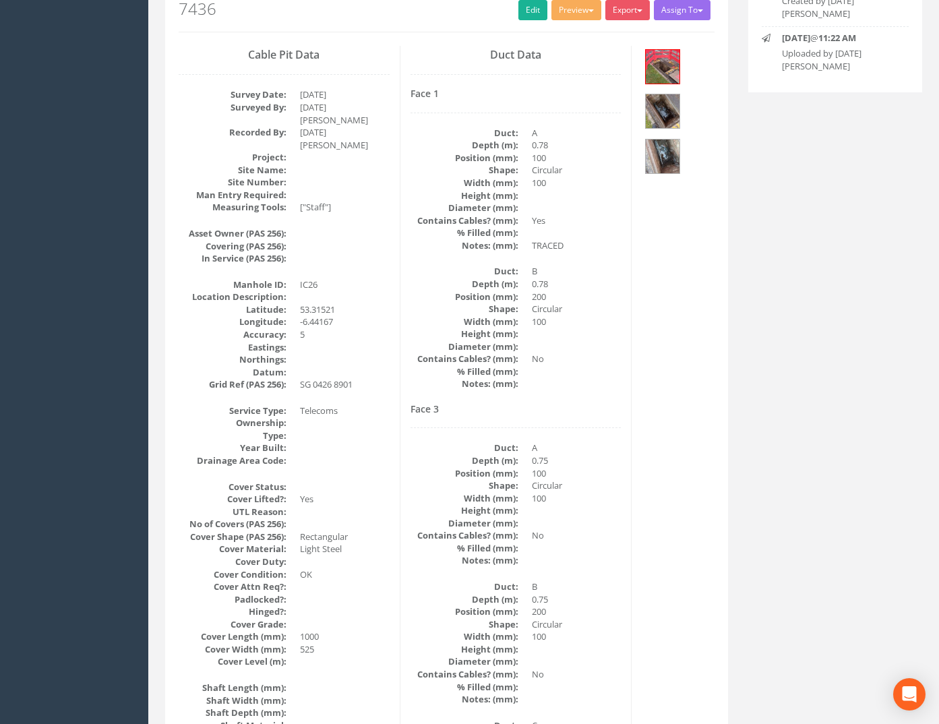
scroll to position [67, 0]
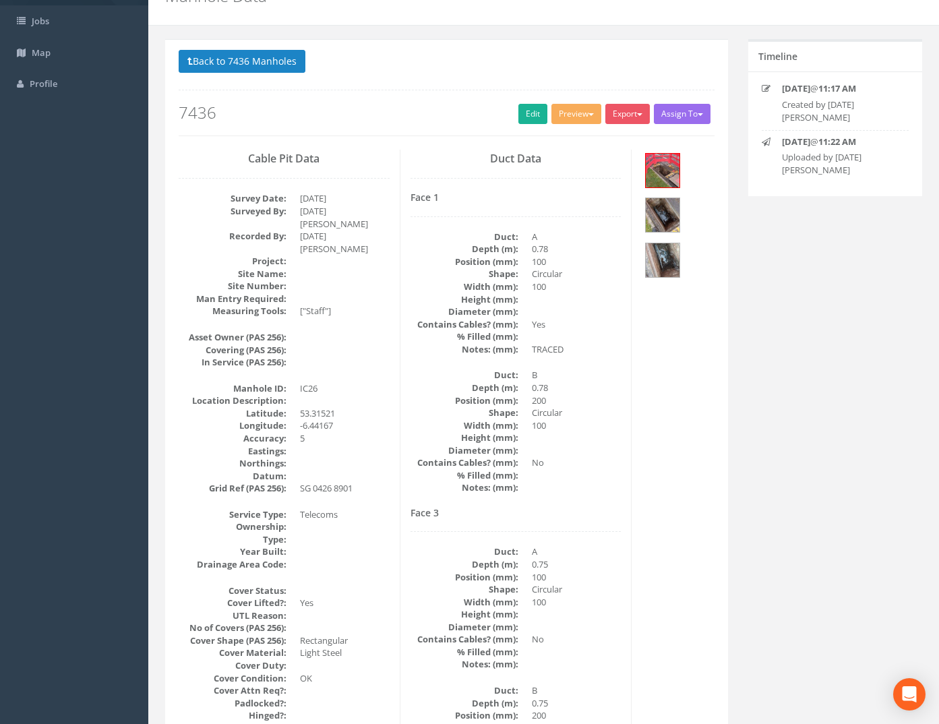
click at [257, 63] on button "Back to 7436 Manholes" at bounding box center [242, 61] width 127 height 23
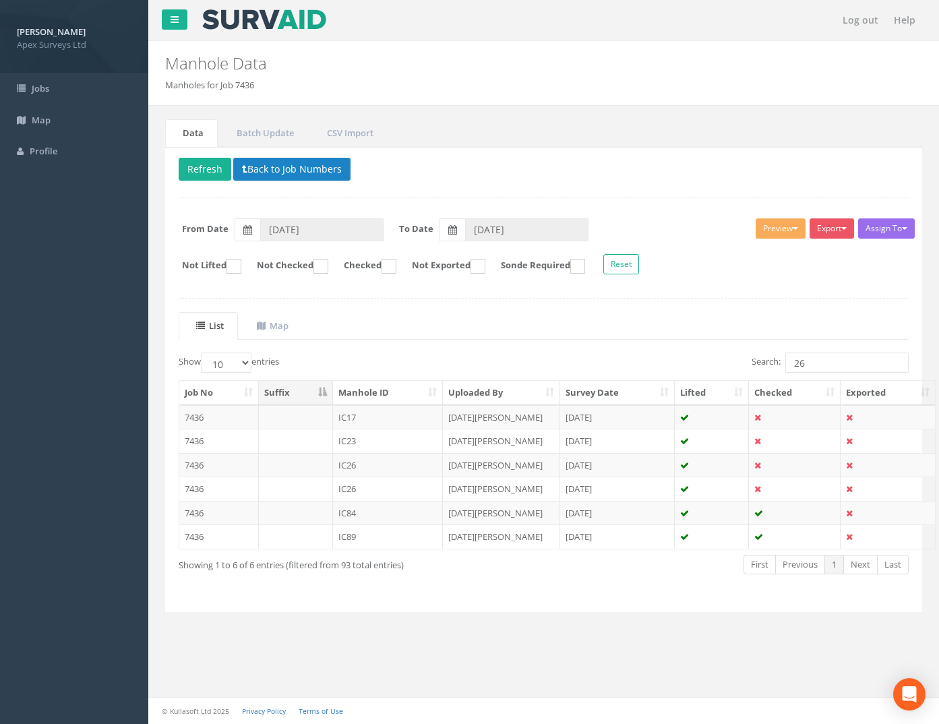
scroll to position [0, 0]
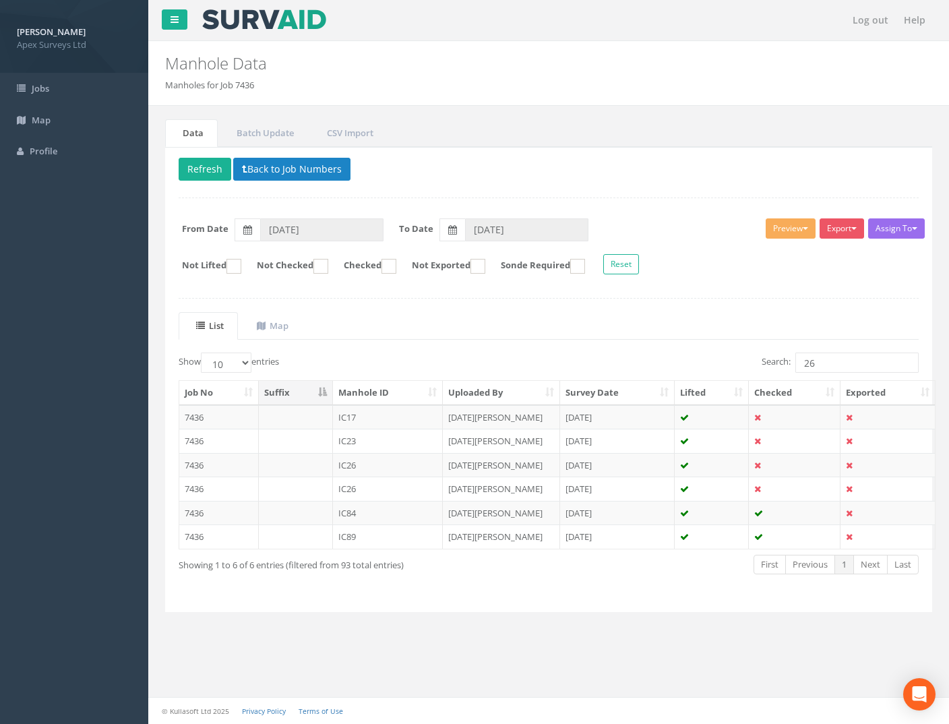
click at [200, 490] on td "7436" at bounding box center [219, 488] width 80 height 24
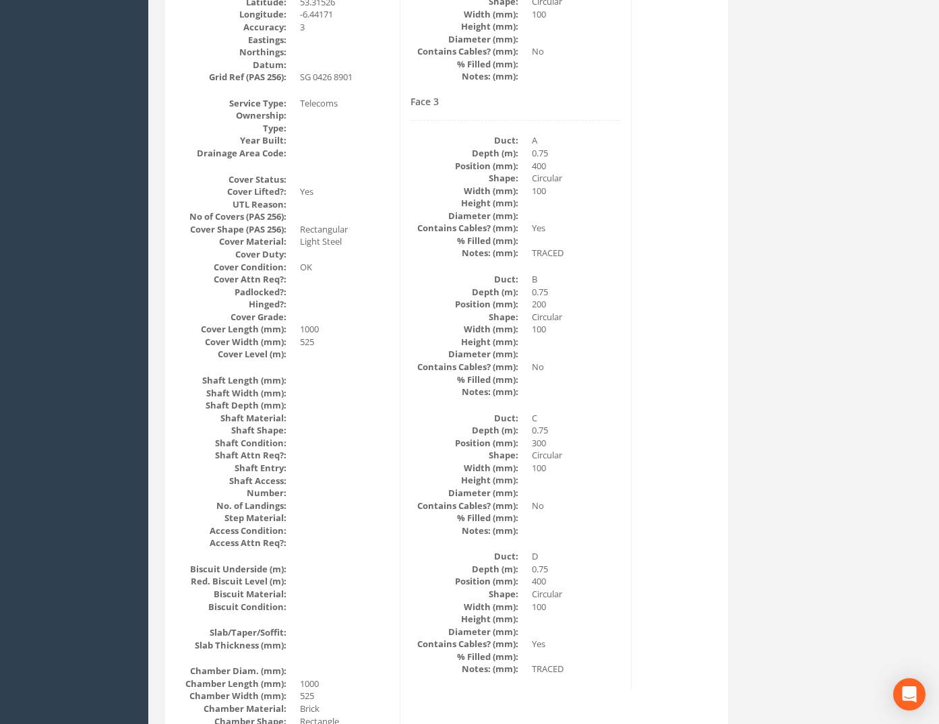
scroll to position [7, 0]
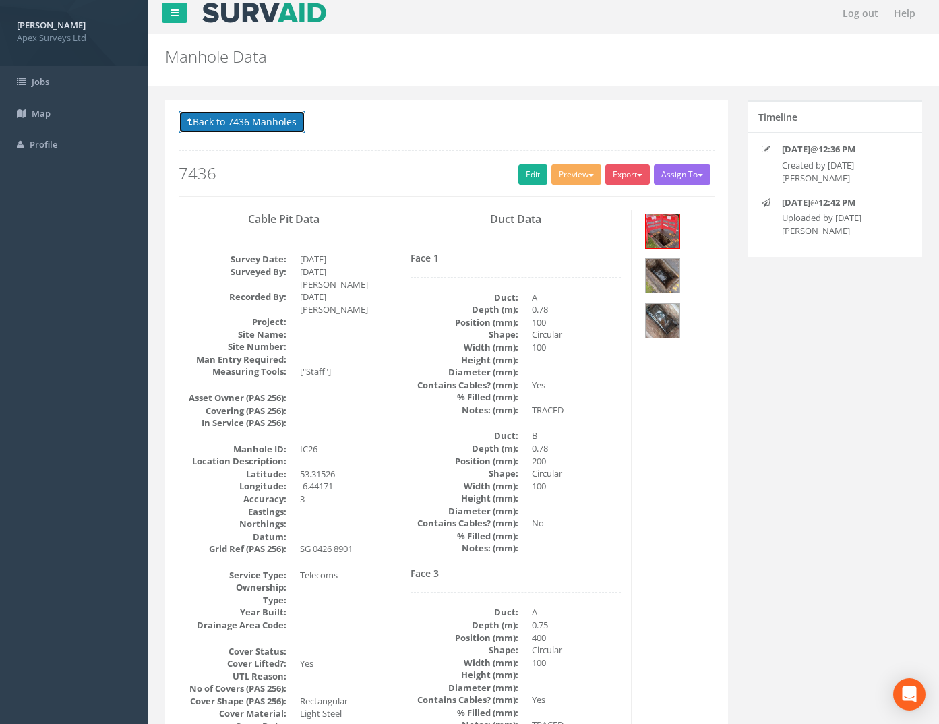
click at [230, 123] on button "Back to 7436 Manholes" at bounding box center [242, 122] width 127 height 23
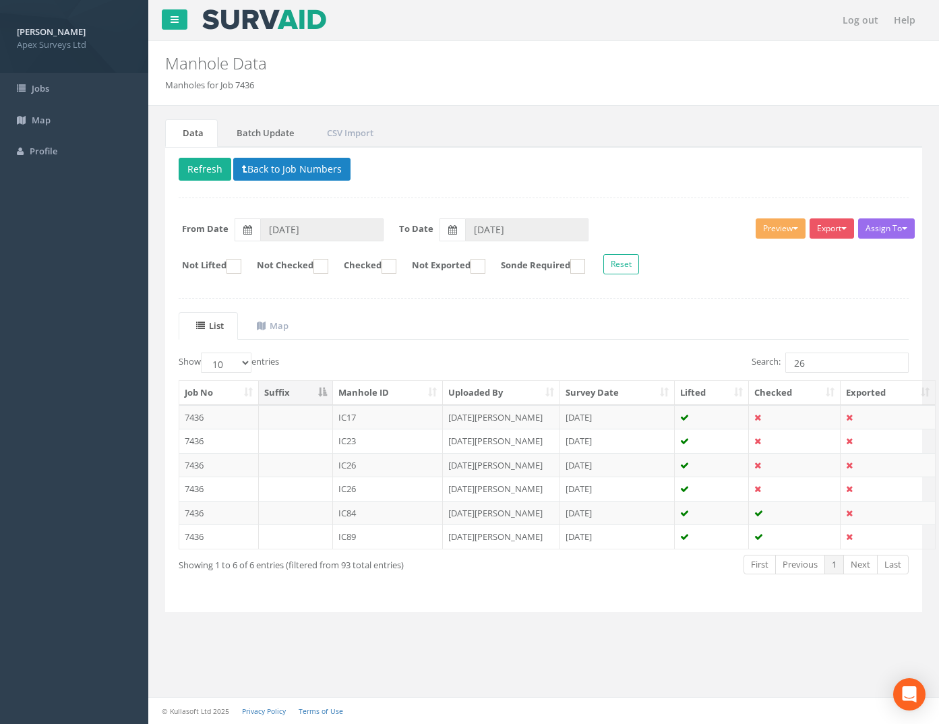
scroll to position [0, 0]
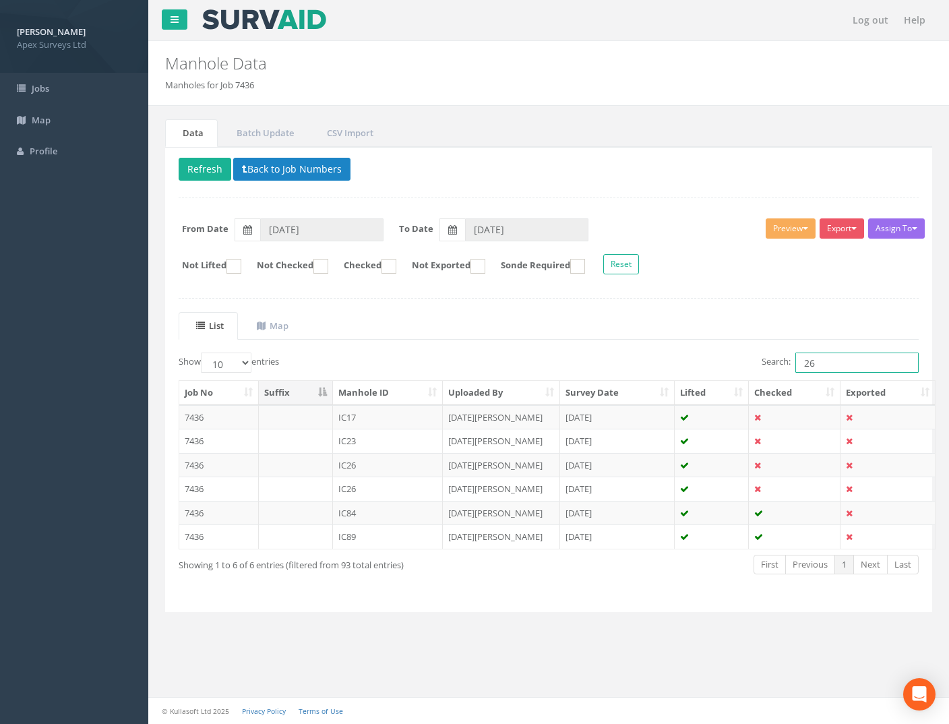
drag, startPoint x: 836, startPoint y: 354, endPoint x: 728, endPoint y: 371, distance: 109.1
click at [753, 367] on div "Search: 26" at bounding box center [739, 364] width 360 height 24
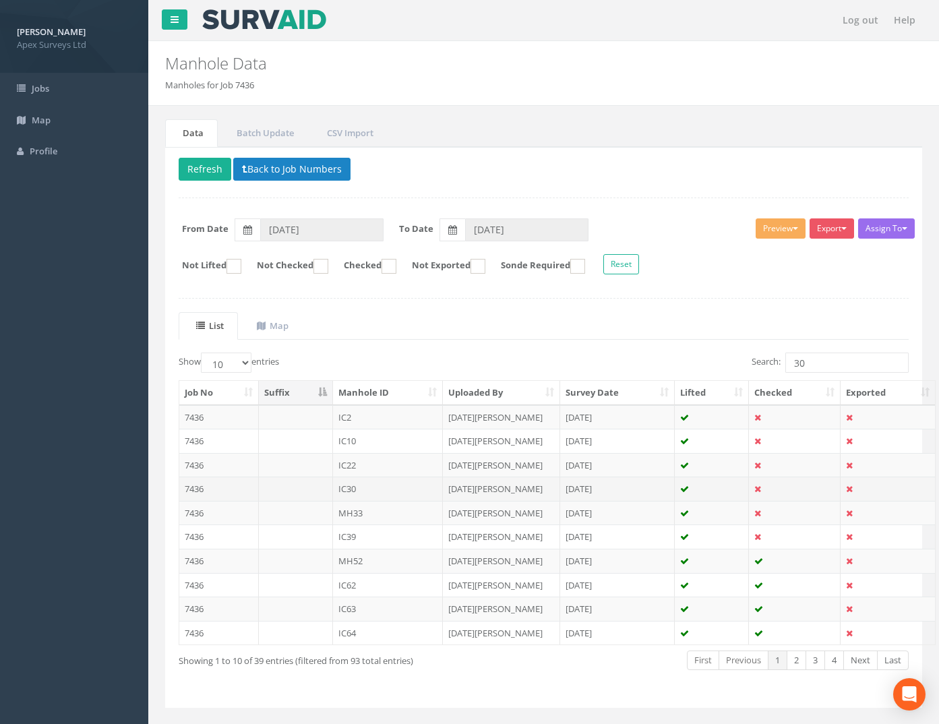
click at [194, 490] on td "7436" at bounding box center [219, 488] width 80 height 24
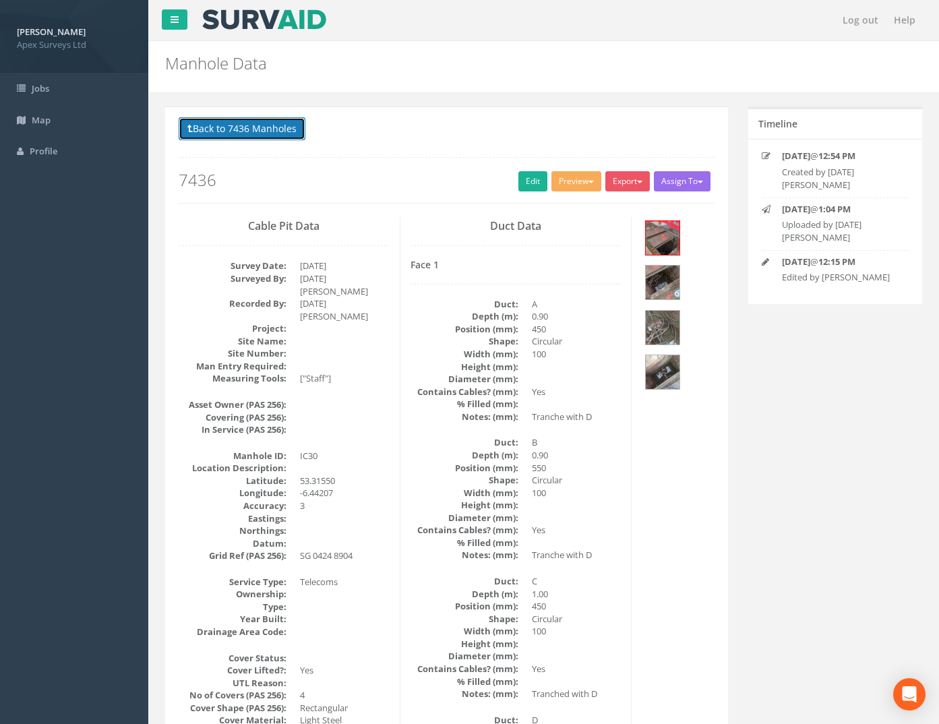
click at [253, 125] on button "Back to 7436 Manholes" at bounding box center [242, 128] width 127 height 23
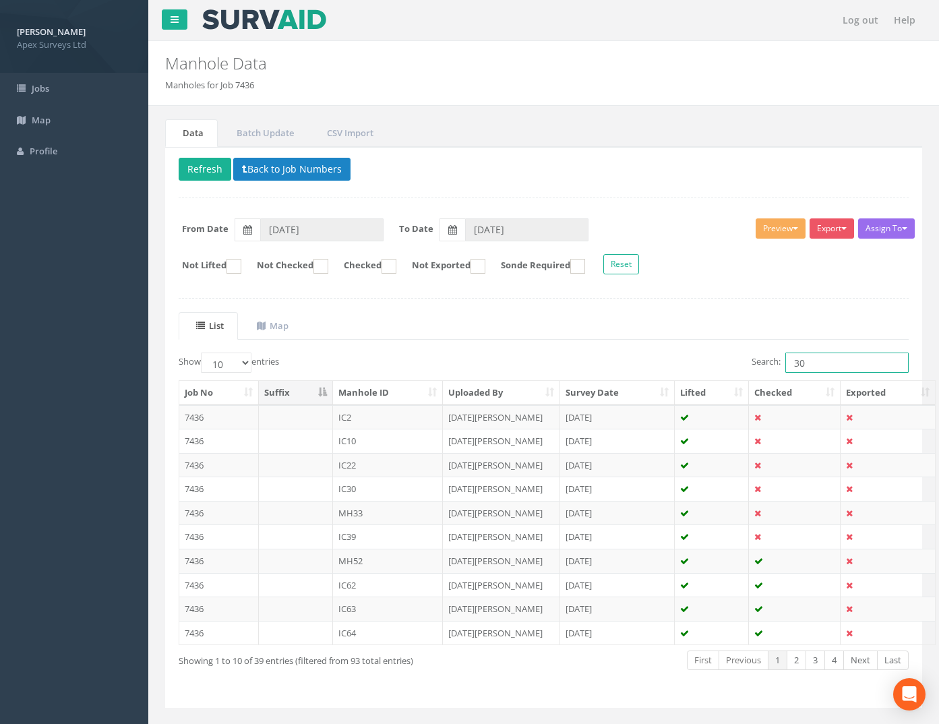
drag, startPoint x: 813, startPoint y: 357, endPoint x: 714, endPoint y: 380, distance: 101.8
click at [719, 379] on div "Show 10 25 50 100 entries Search: 30 Job No Suffix Manhole ID Uploaded By Surve…" at bounding box center [544, 523] width 730 height 342
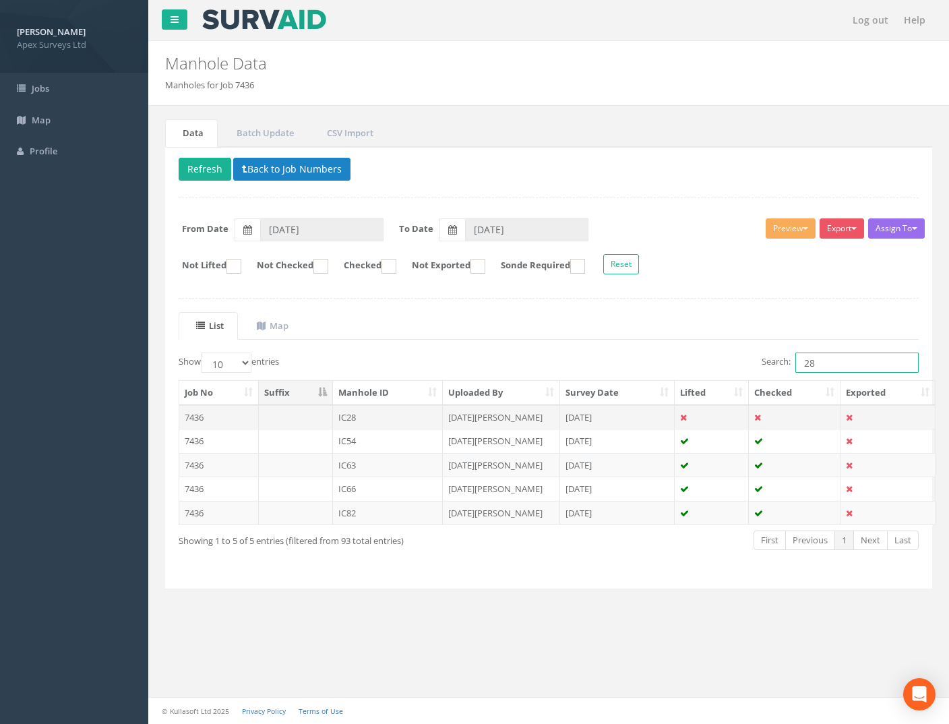
type input "28"
click at [202, 420] on td "7436" at bounding box center [219, 417] width 80 height 24
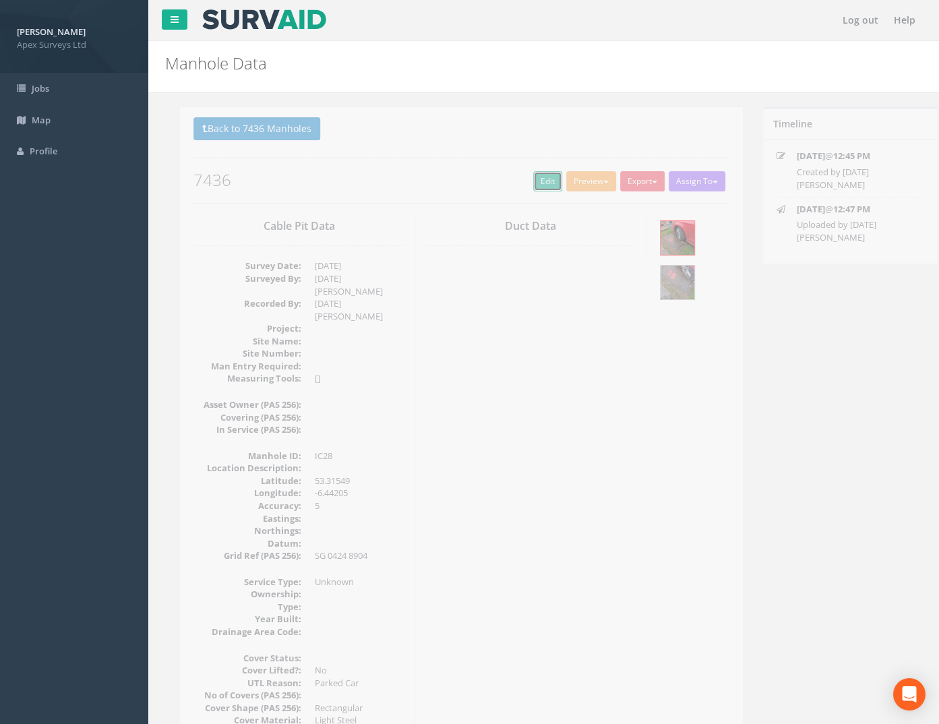
click at [527, 184] on link "Edit" at bounding box center [532, 181] width 29 height 20
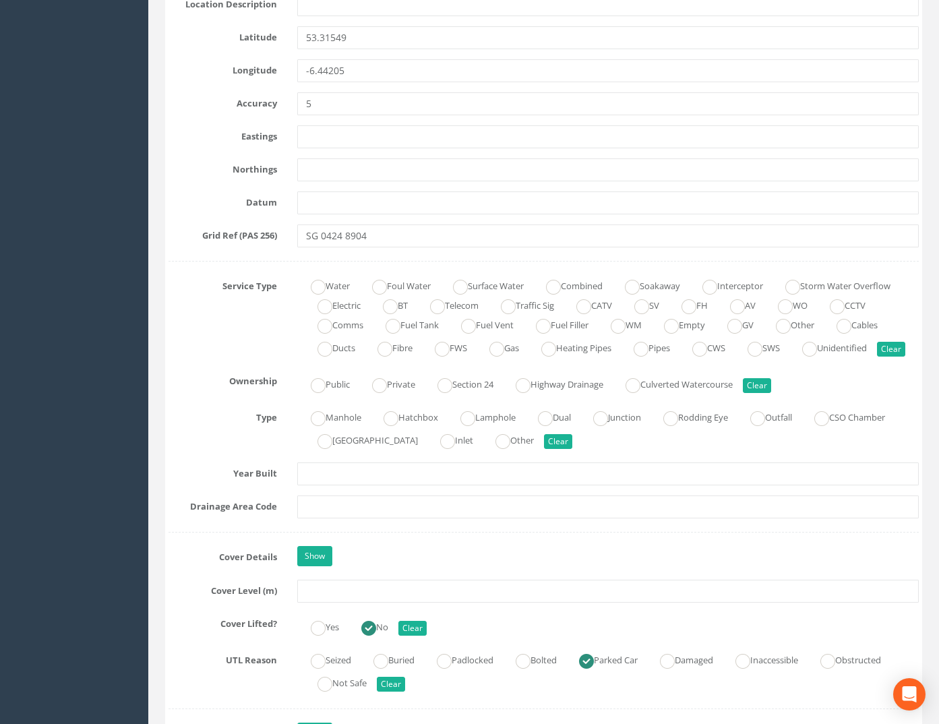
scroll to position [809, 0]
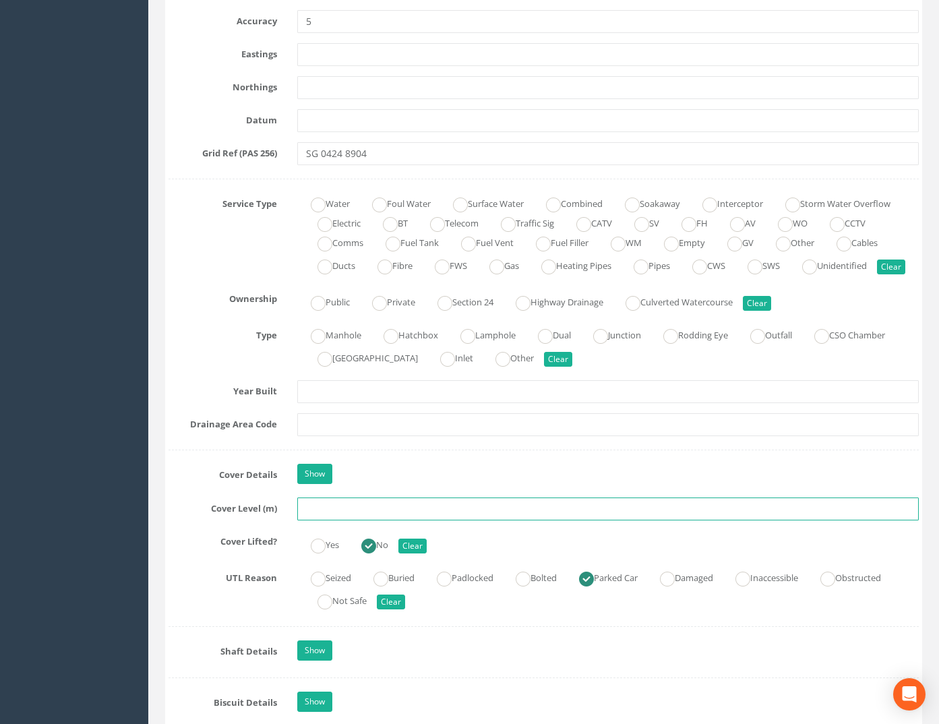
click at [355, 520] on input "text" at bounding box center [608, 508] width 622 height 23
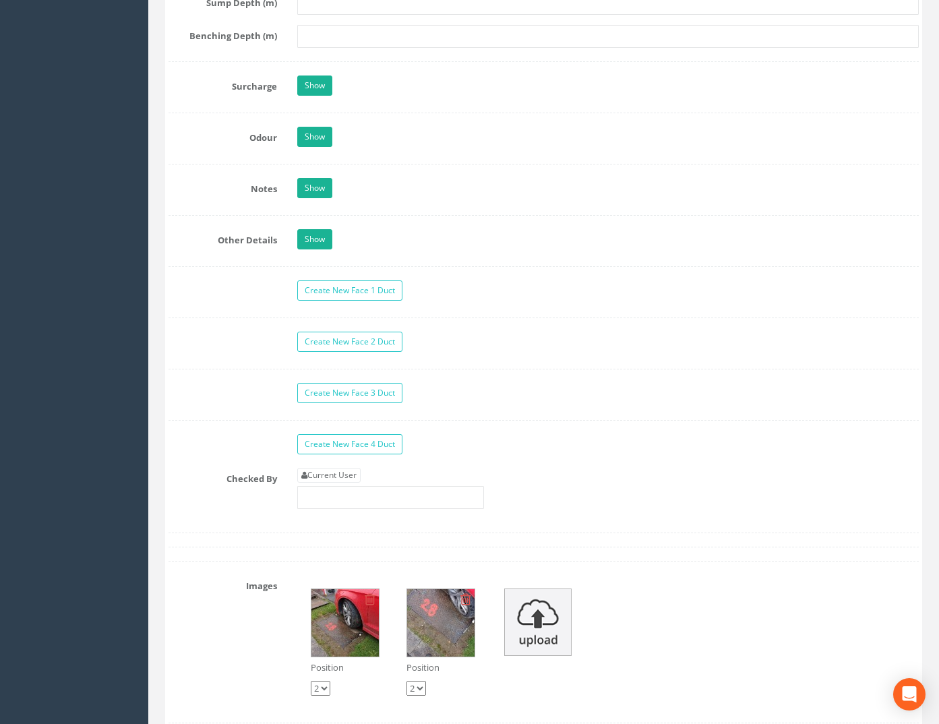
scroll to position [2224, 0]
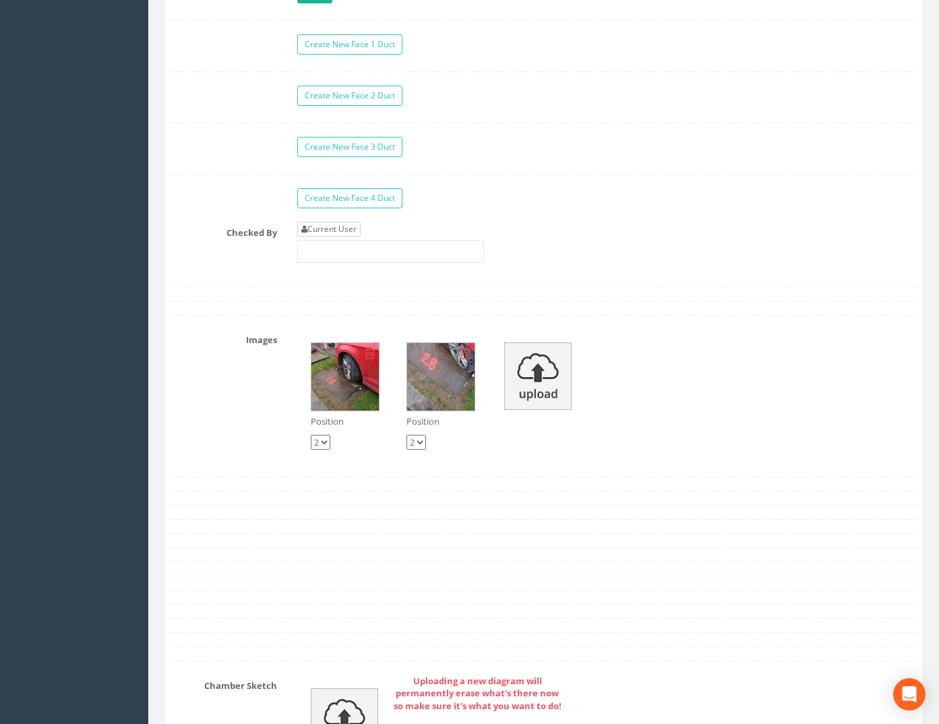
type input "74.09"
click at [323, 237] on link "Current User" at bounding box center [328, 229] width 63 height 15
type input "[PERSON_NAME]"
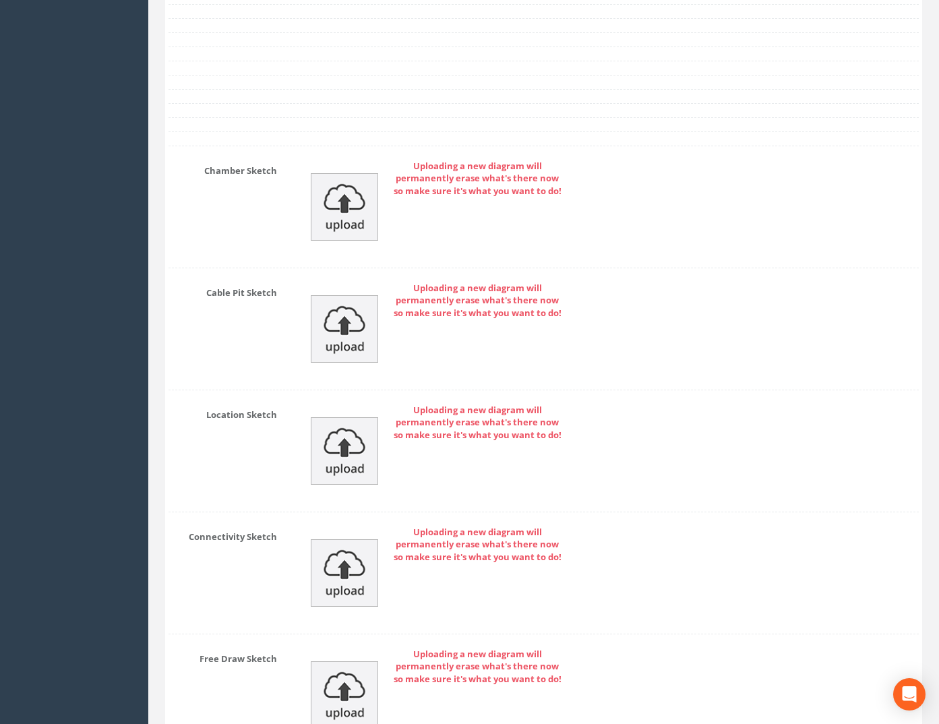
scroll to position [2898, 0]
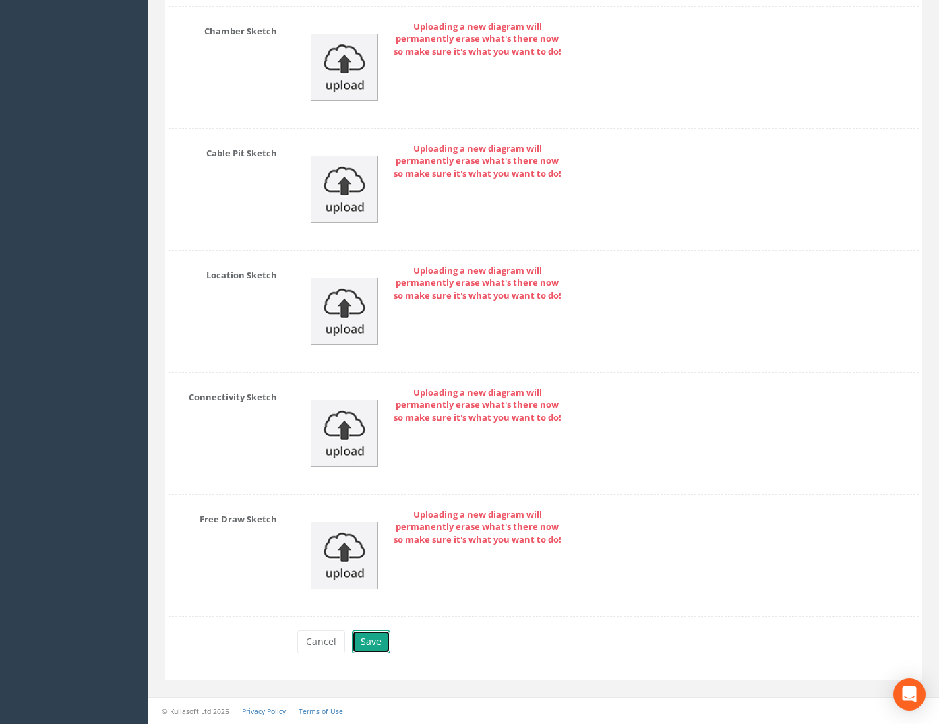
click at [367, 644] on button "Save" at bounding box center [371, 641] width 38 height 23
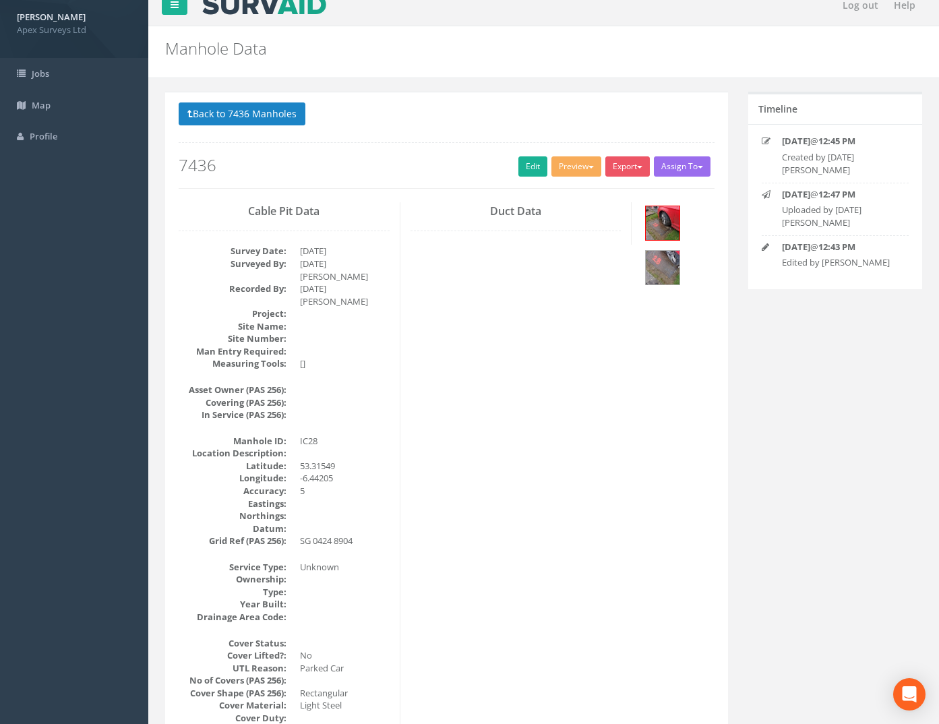
scroll to position [0, 0]
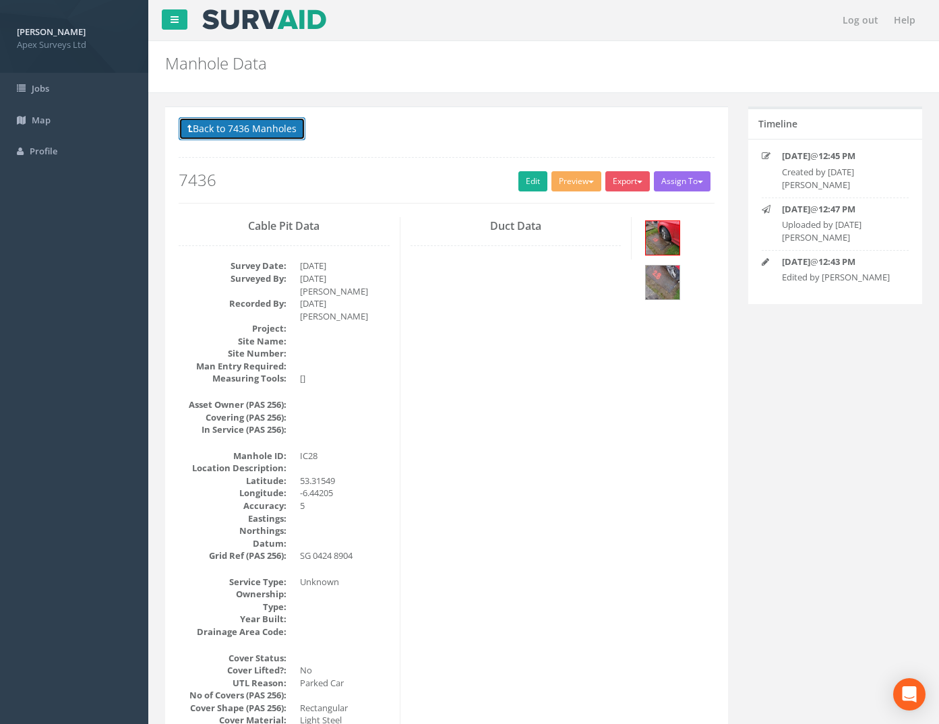
click at [237, 121] on button "Back to 7436 Manholes" at bounding box center [242, 128] width 127 height 23
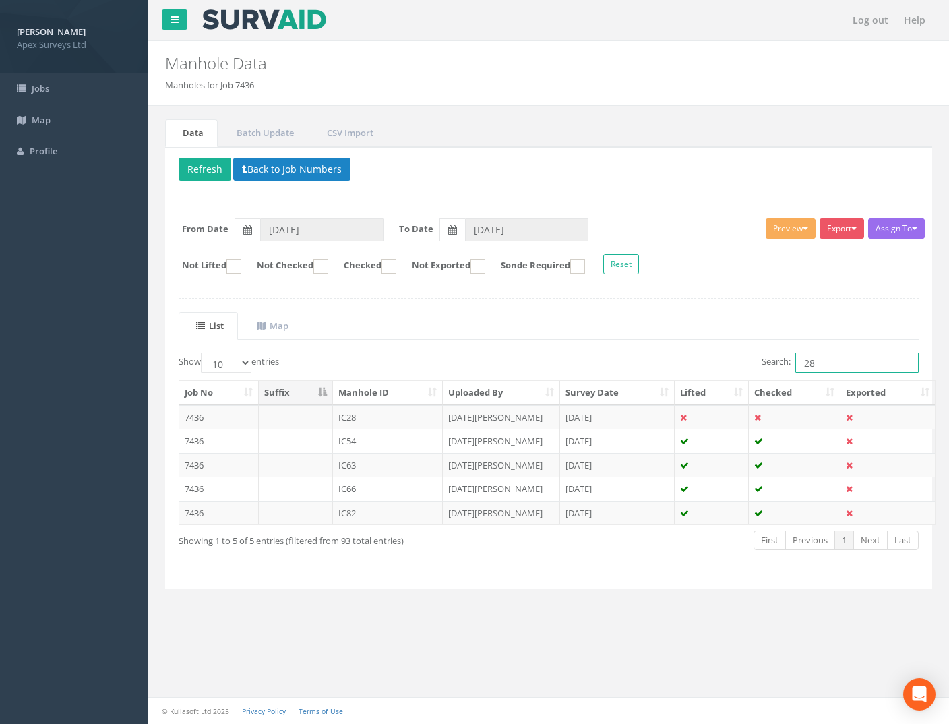
drag, startPoint x: 797, startPoint y: 368, endPoint x: 703, endPoint y: 382, distance: 95.4
click at [709, 381] on div "Show 10 25 50 100 entries Search: 28 Job No Suffix Manhole ID Uploaded By Surve…" at bounding box center [549, 463] width 740 height 222
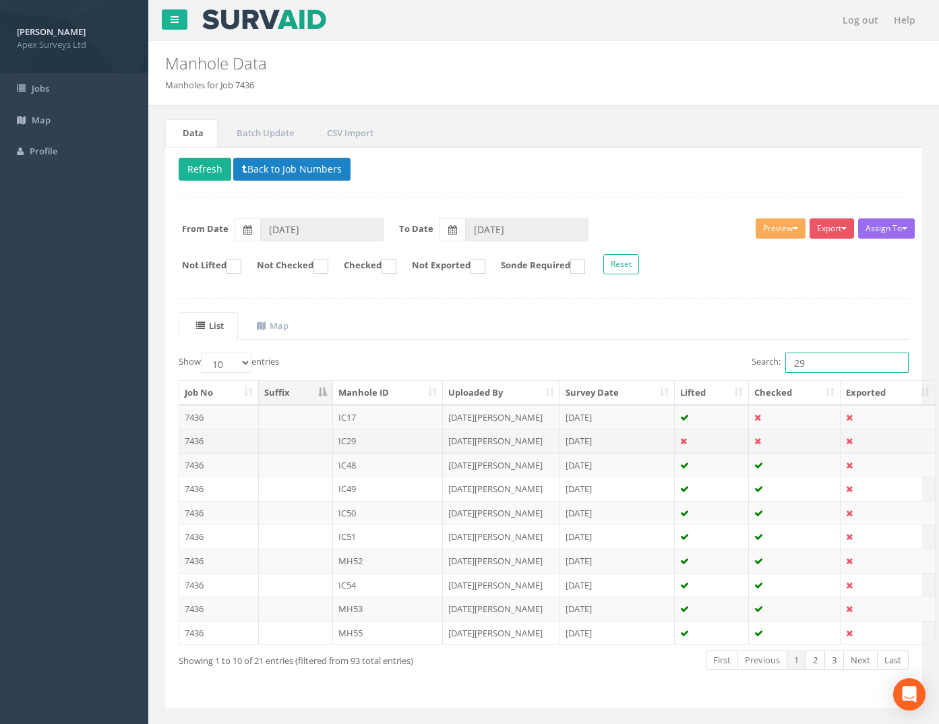
type input "29"
click at [199, 443] on td "7436" at bounding box center [219, 441] width 80 height 24
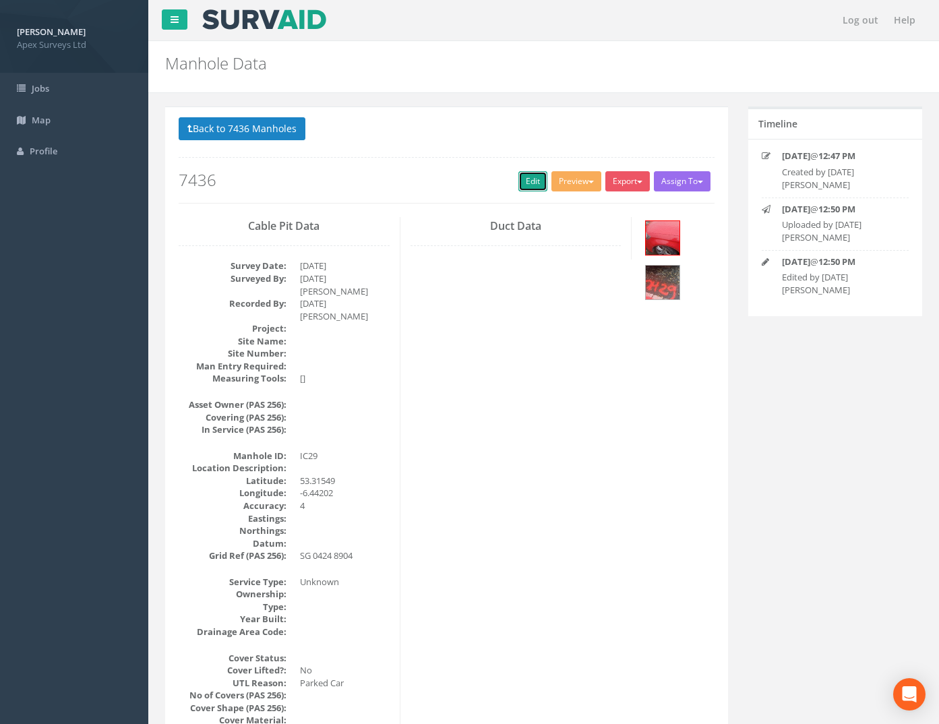
click at [522, 175] on link "Edit" at bounding box center [532, 181] width 29 height 20
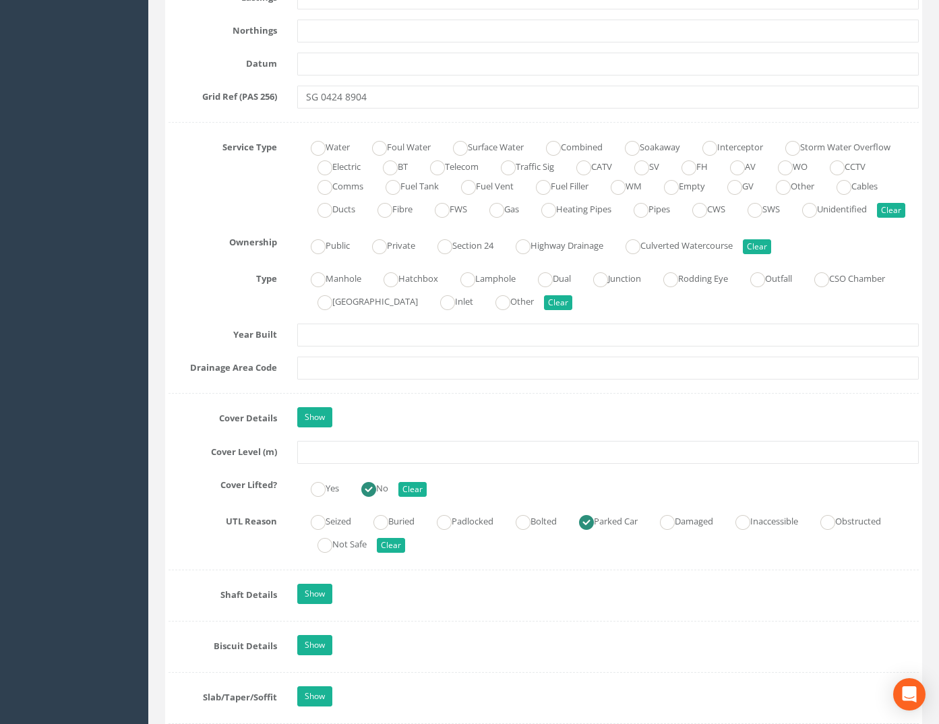
scroll to position [876, 0]
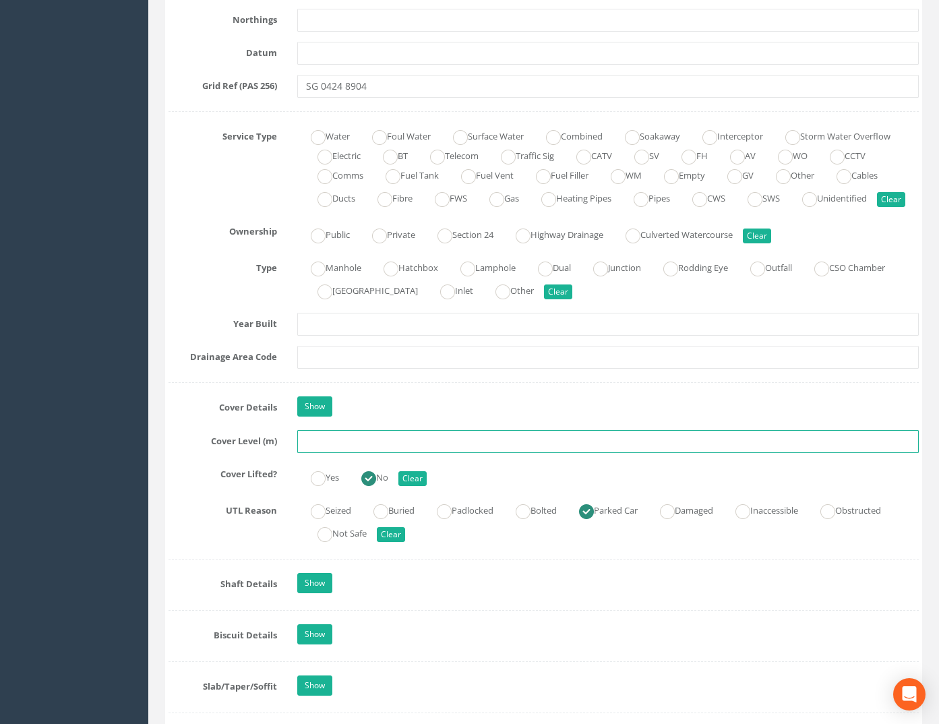
click at [313, 453] on input "text" at bounding box center [608, 441] width 622 height 23
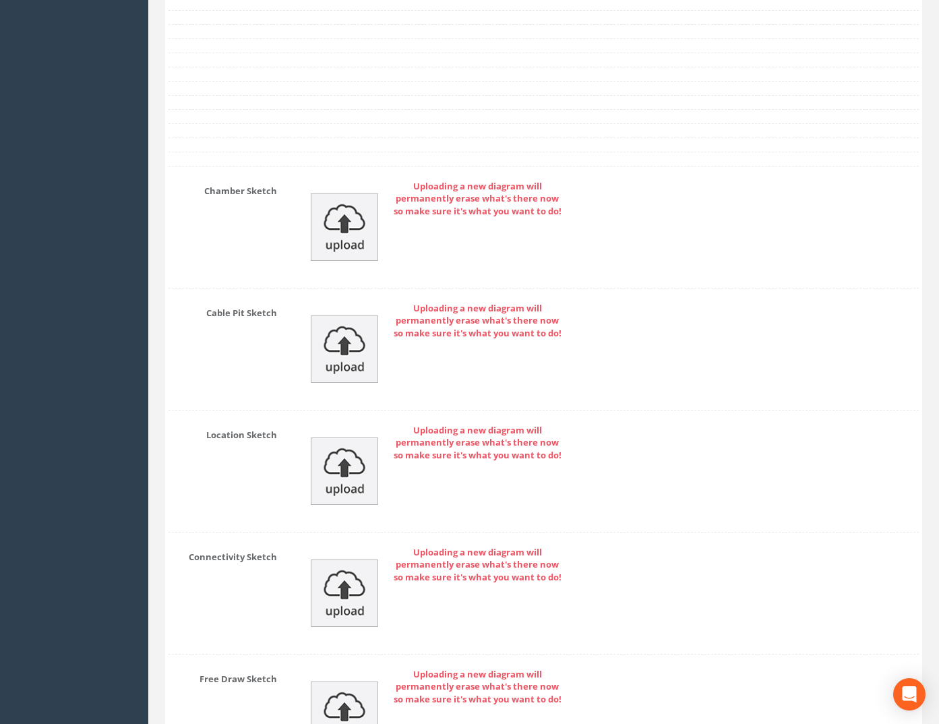
scroll to position [2898, 0]
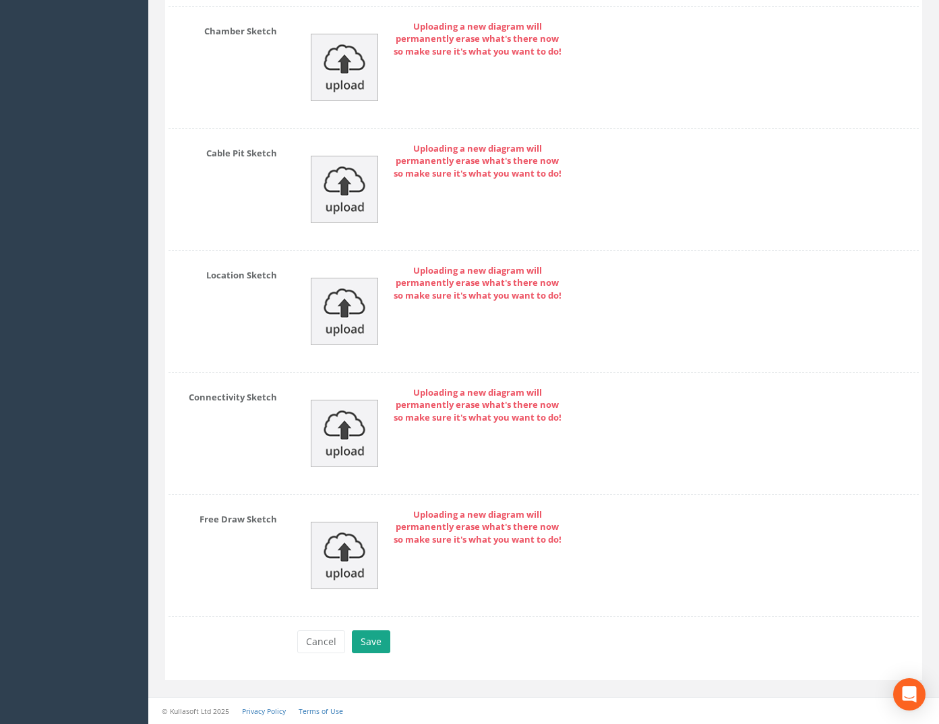
type input "74.13"
click at [367, 646] on button "Save" at bounding box center [371, 641] width 38 height 23
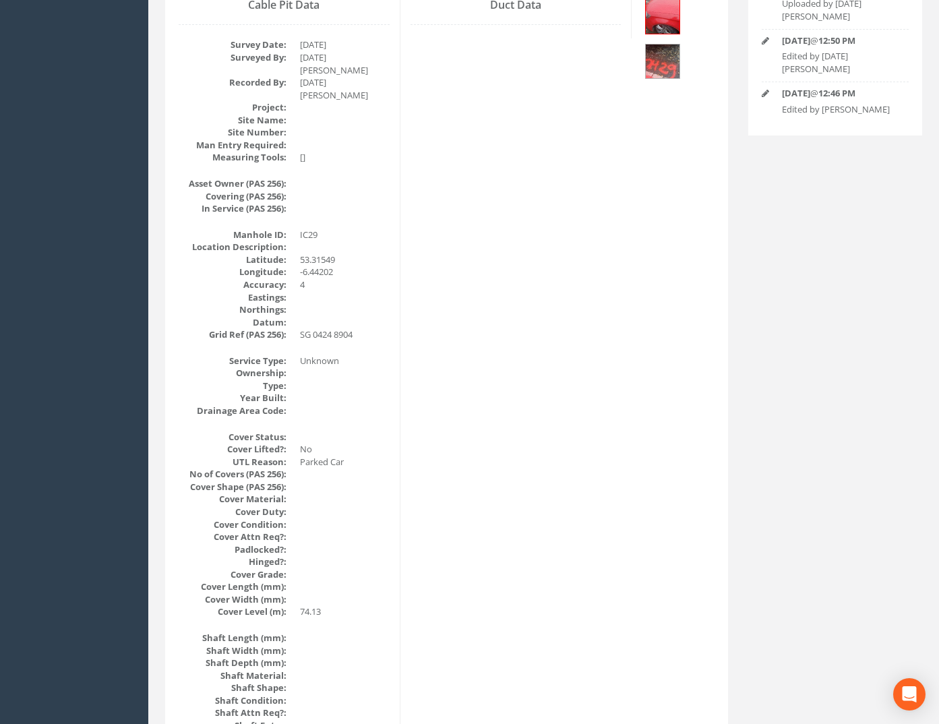
scroll to position [0, 0]
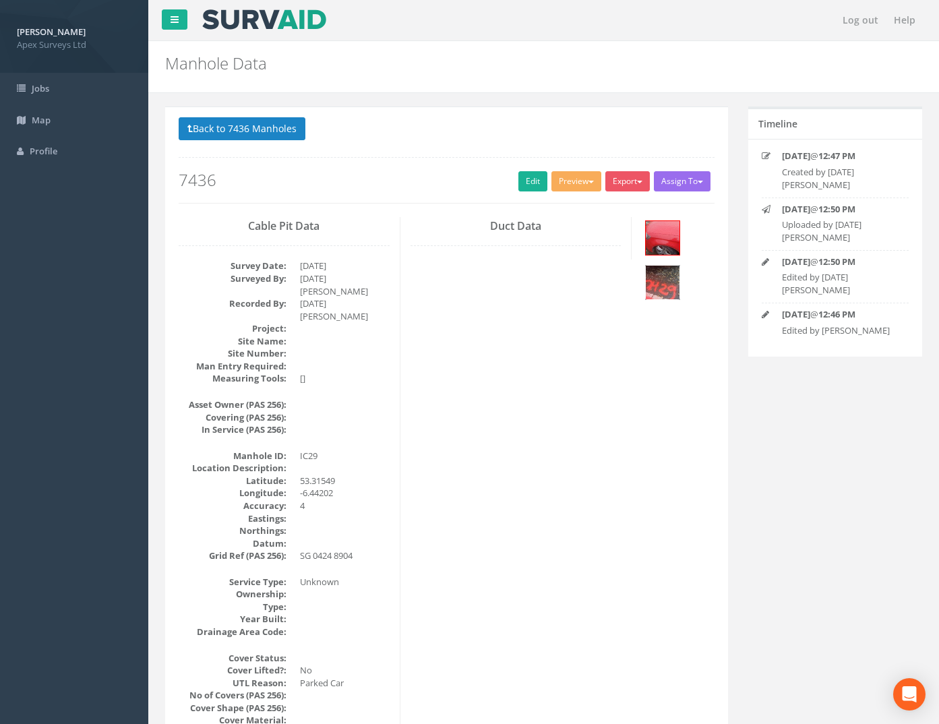
click at [673, 282] on img at bounding box center [663, 283] width 34 height 34
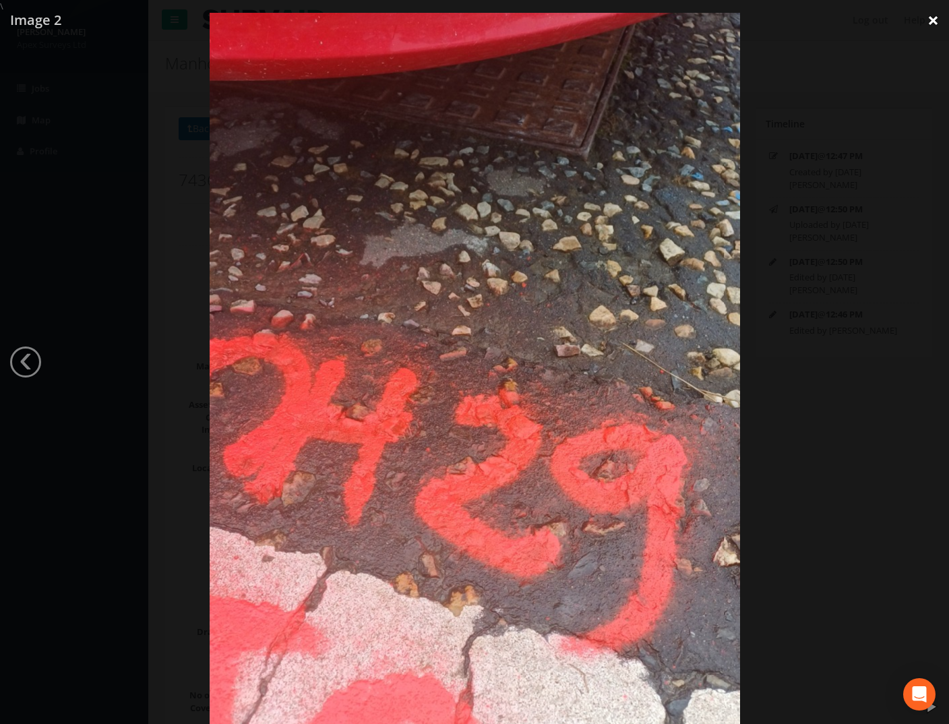
click at [938, 17] on link "×" at bounding box center [933, 20] width 32 height 40
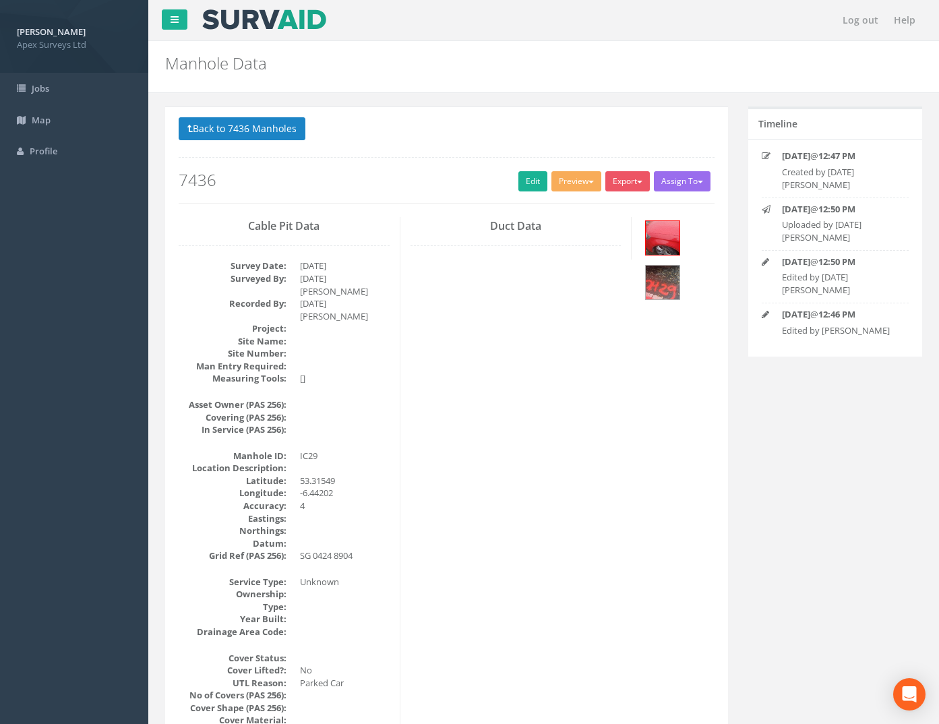
click at [210, 129] on button "Back to 7436 Manholes" at bounding box center [242, 128] width 127 height 23
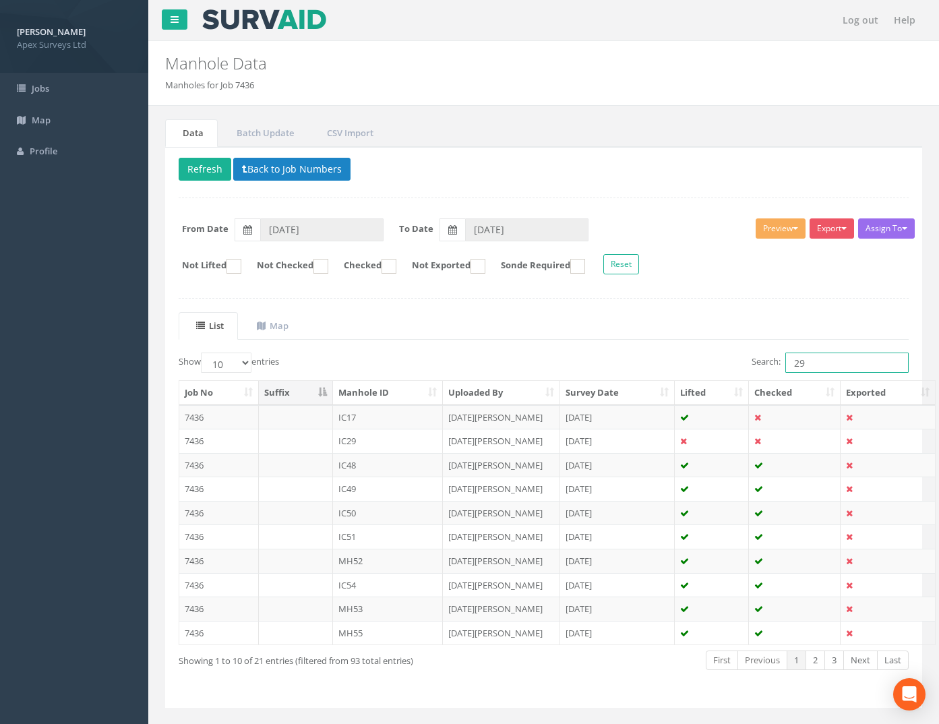
drag, startPoint x: 809, startPoint y: 370, endPoint x: 720, endPoint y: 370, distance: 89.6
click at [724, 370] on div "Search: 29" at bounding box center [731, 364] width 355 height 24
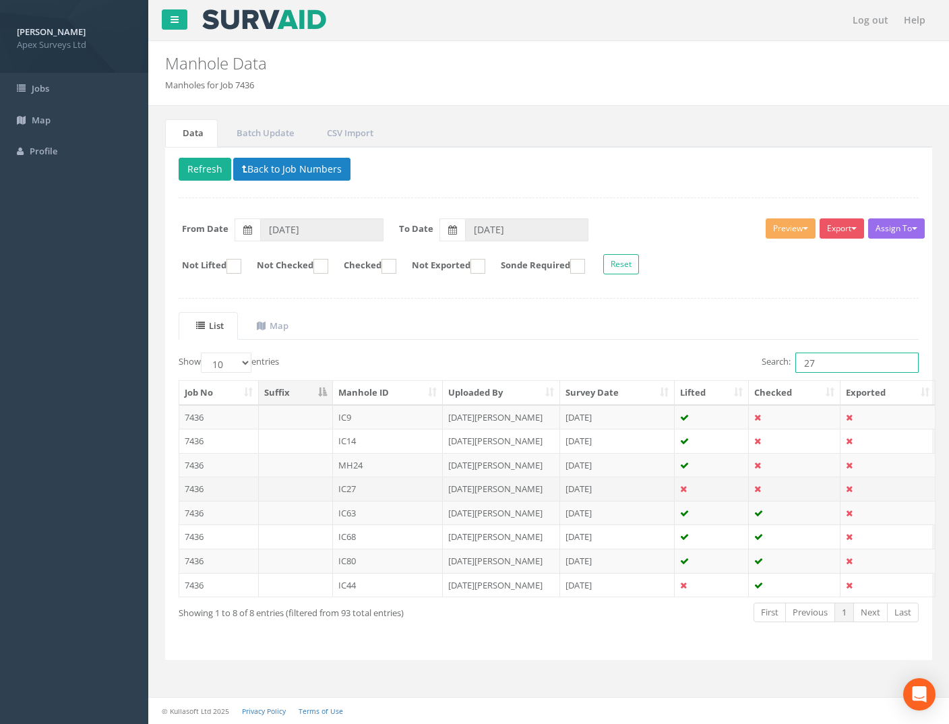
type input "27"
click at [191, 489] on td "7436" at bounding box center [219, 488] width 80 height 24
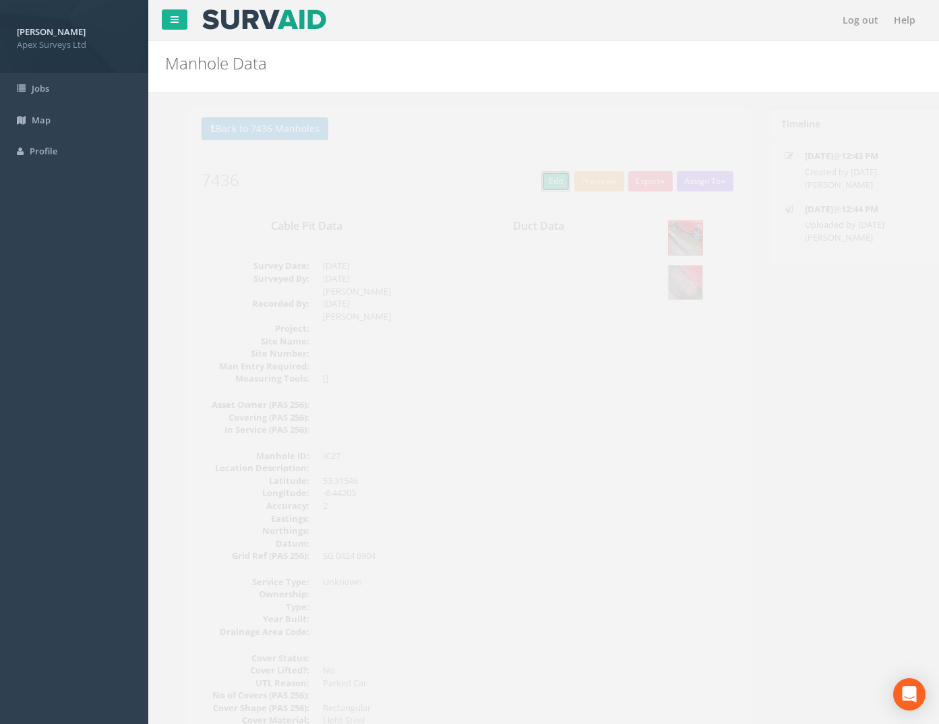
click at [530, 181] on link "Edit" at bounding box center [532, 181] width 29 height 20
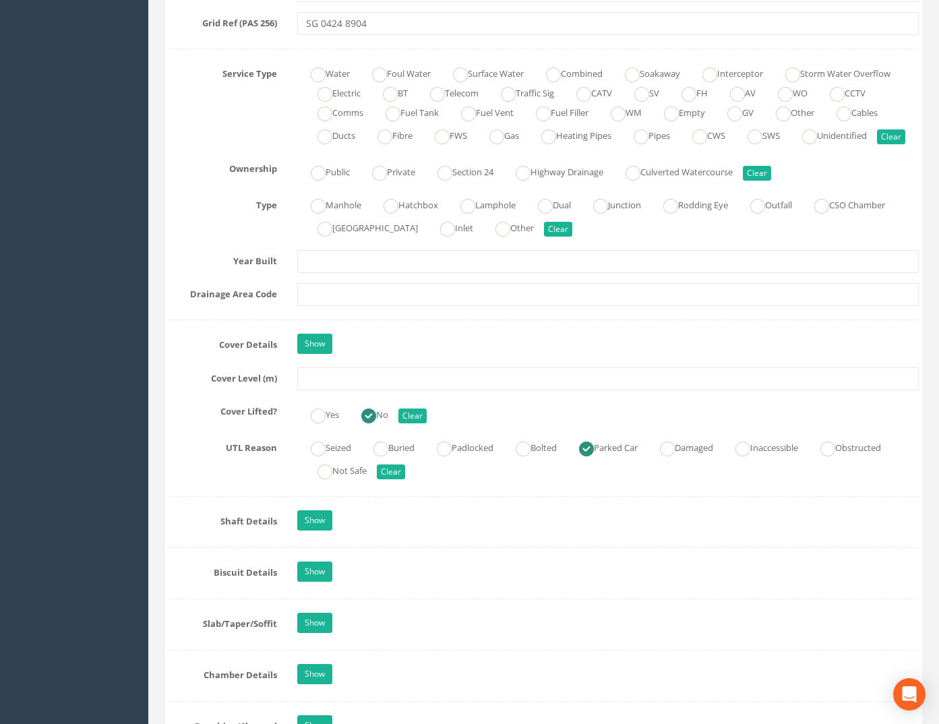
scroll to position [943, 0]
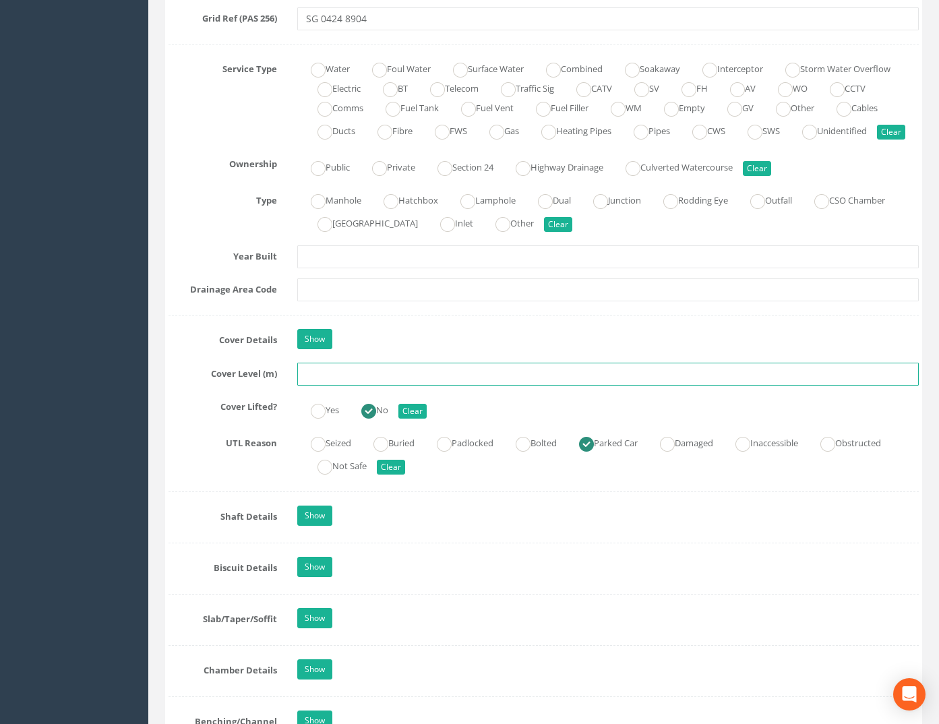
click at [333, 385] on input "text" at bounding box center [608, 374] width 622 height 23
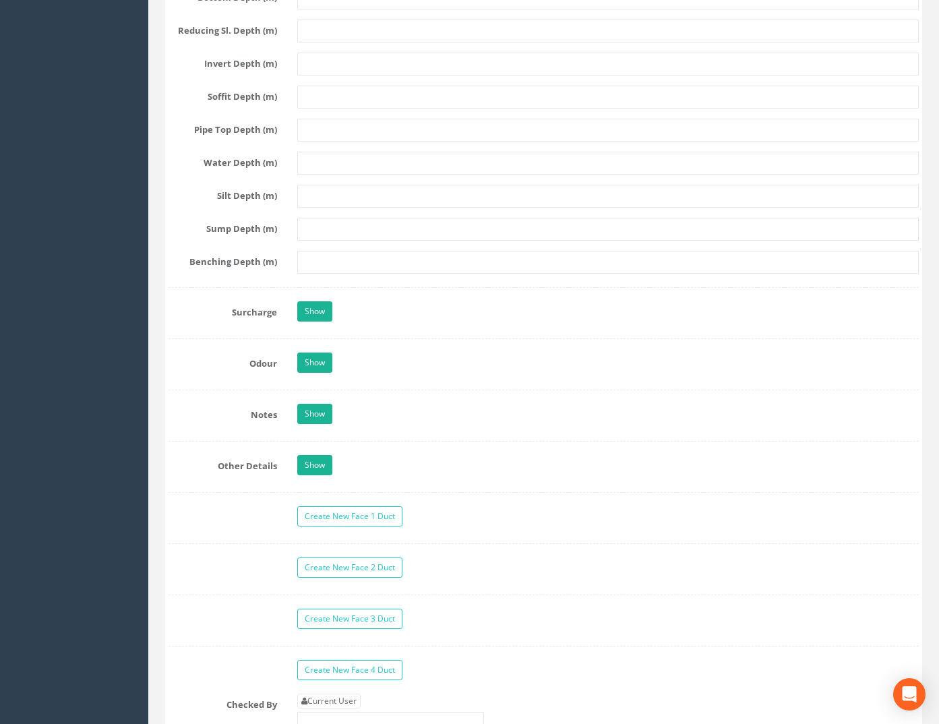
scroll to position [2157, 0]
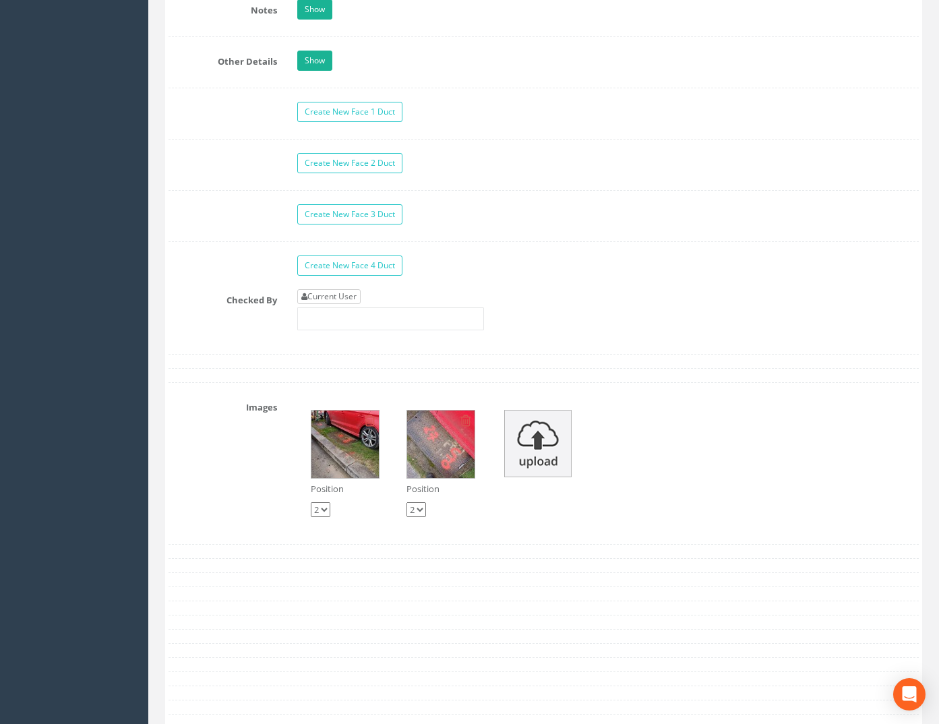
type input "74.12"
click at [357, 304] on link "Current User" at bounding box center [328, 296] width 63 height 15
type input "[PERSON_NAME]"
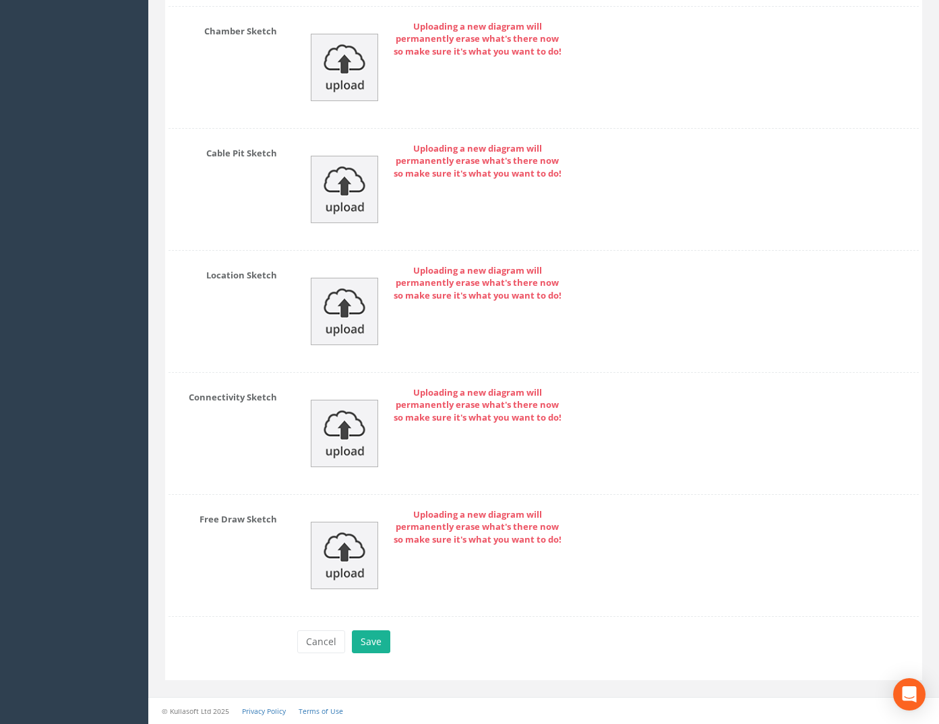
scroll to position [2898, 0]
click at [365, 641] on button "Save" at bounding box center [371, 641] width 38 height 23
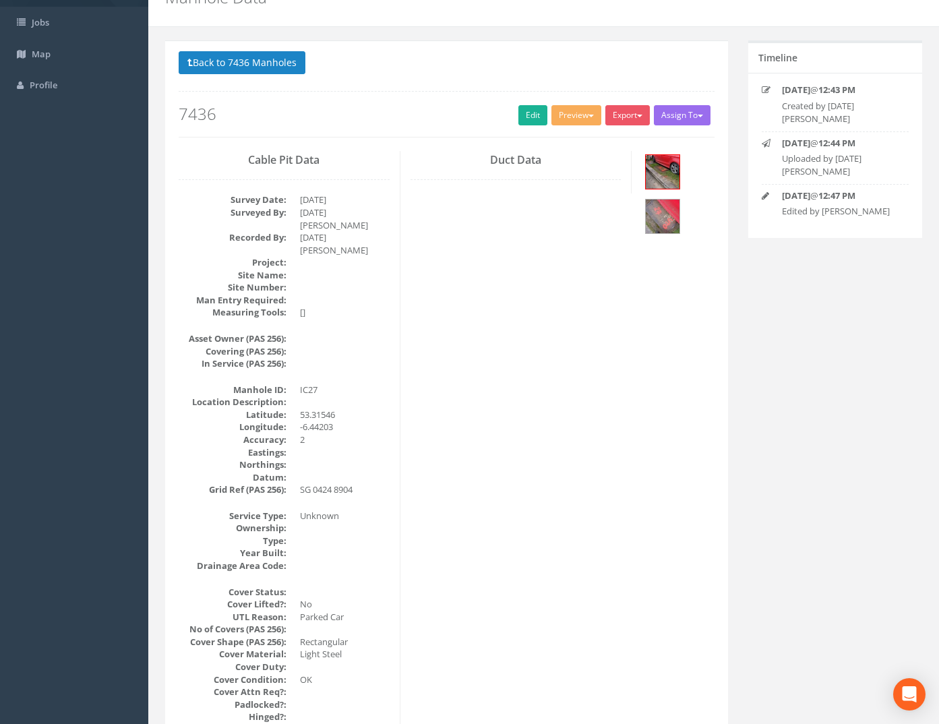
scroll to position [0, 0]
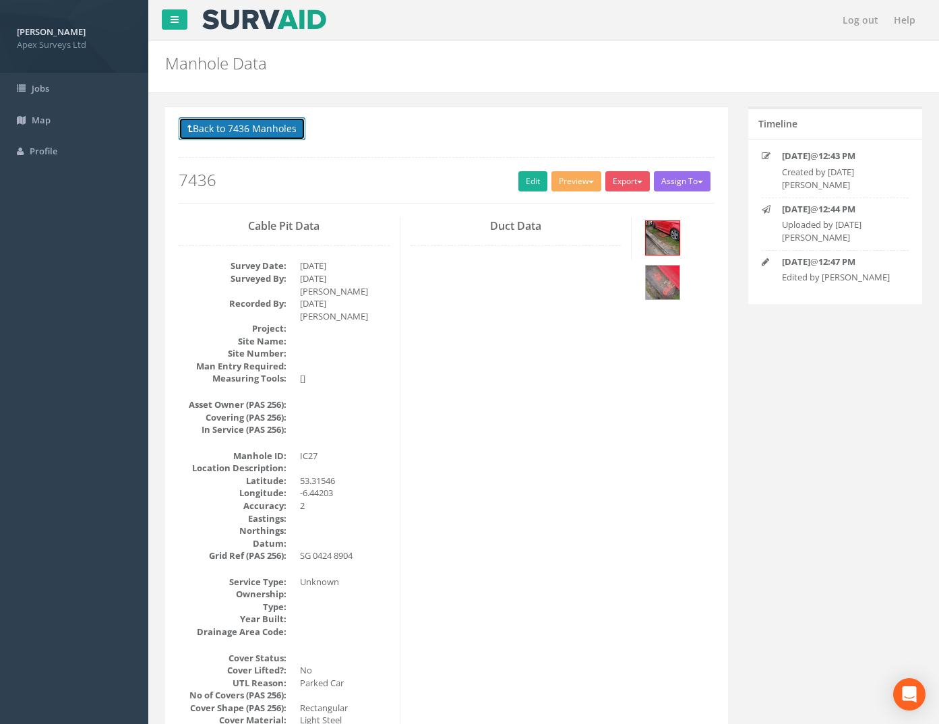
click at [223, 129] on button "Back to 7436 Manholes" at bounding box center [242, 128] width 127 height 23
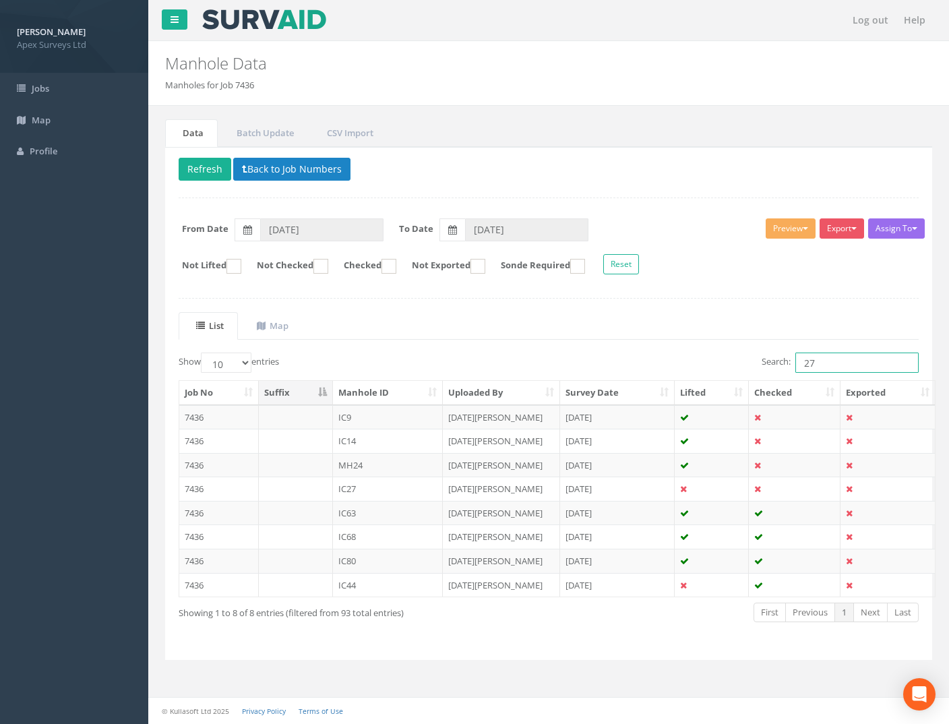
drag, startPoint x: 832, startPoint y: 366, endPoint x: 611, endPoint y: 380, distance: 222.2
click at [656, 367] on div "Search: 27" at bounding box center [739, 364] width 360 height 24
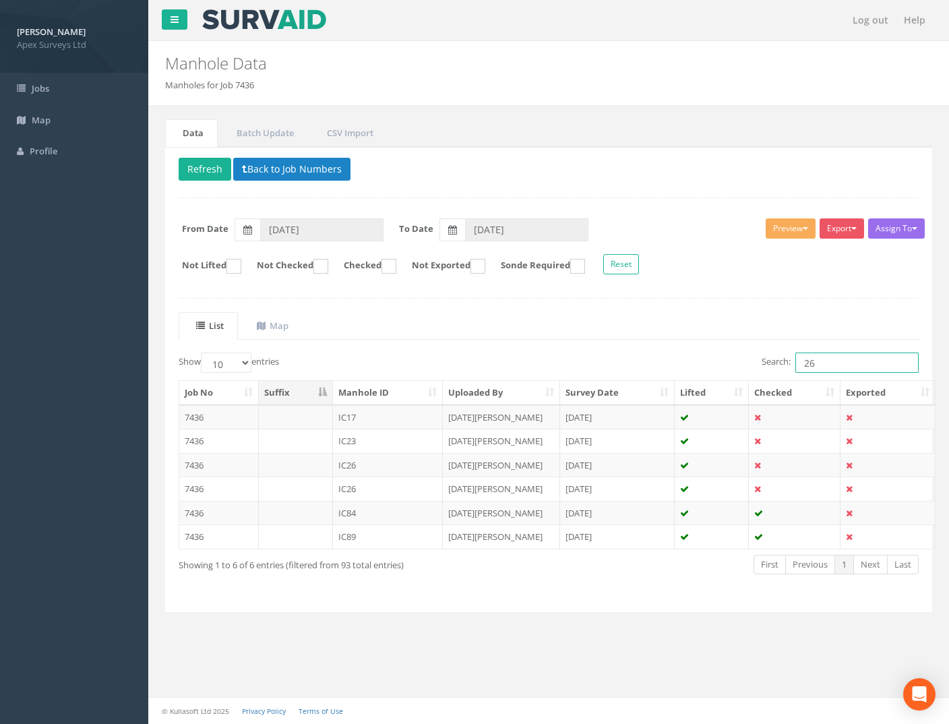
type input "26"
click at [188, 487] on td "7436" at bounding box center [219, 488] width 80 height 24
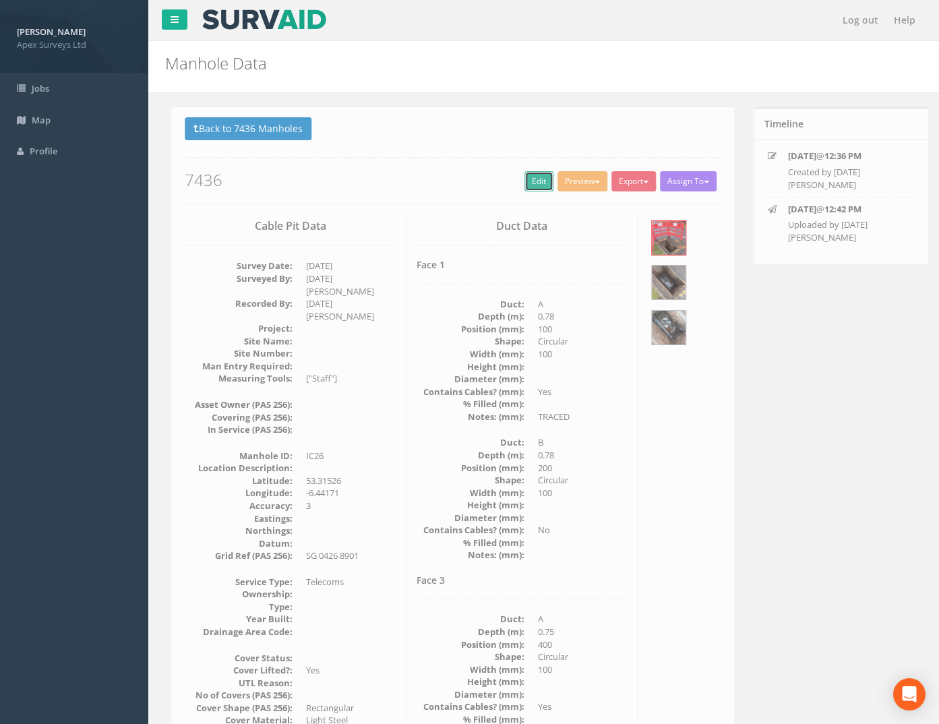
click at [524, 181] on link "Edit" at bounding box center [532, 181] width 29 height 20
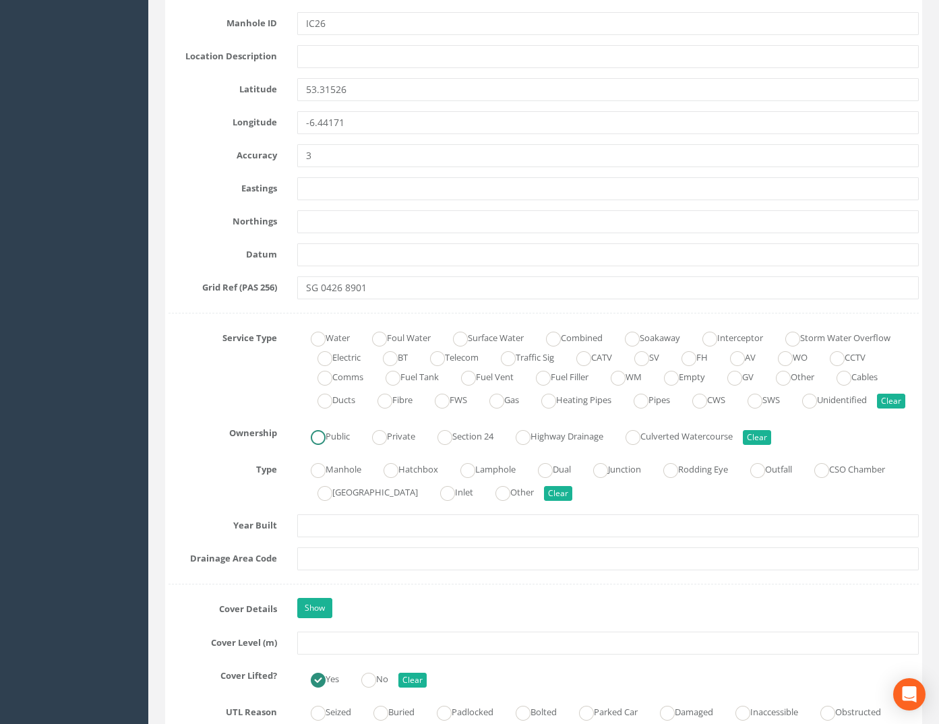
scroll to position [809, 0]
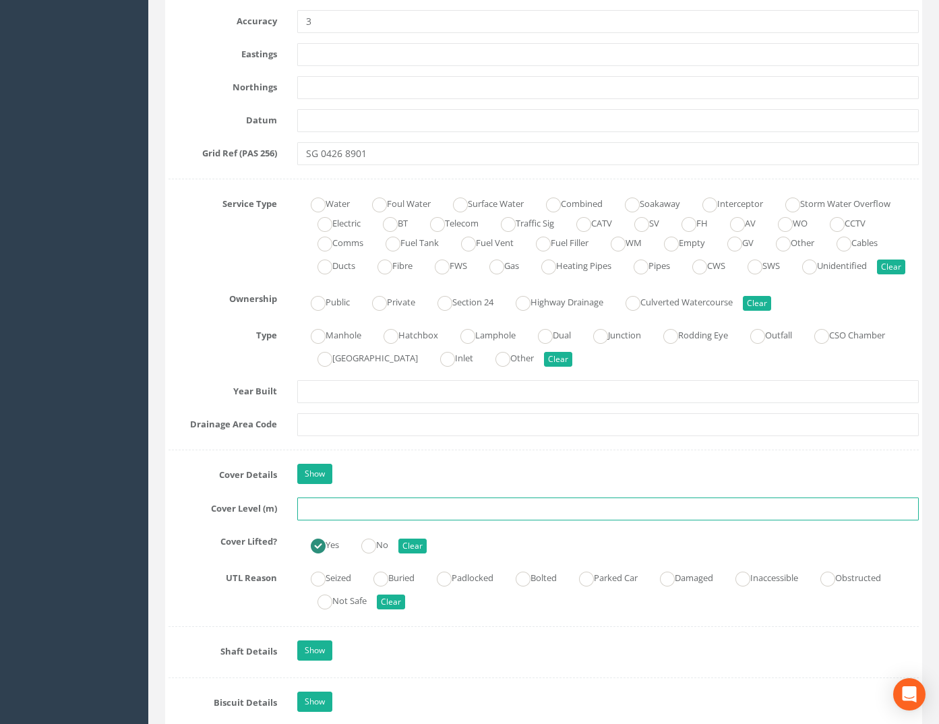
click at [313, 520] on input "text" at bounding box center [608, 508] width 622 height 23
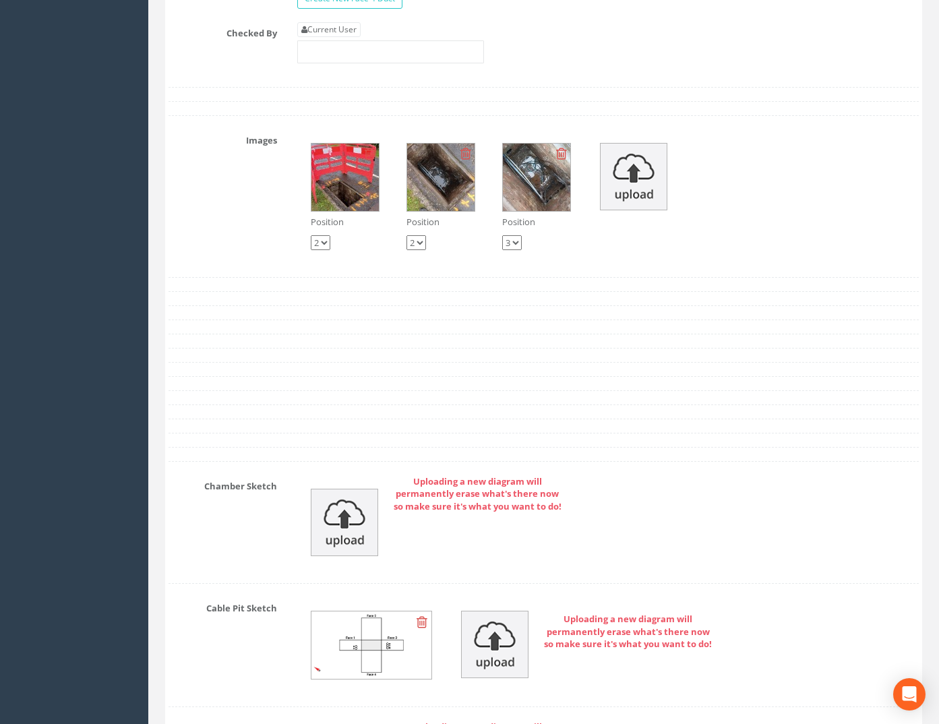
scroll to position [2830, 0]
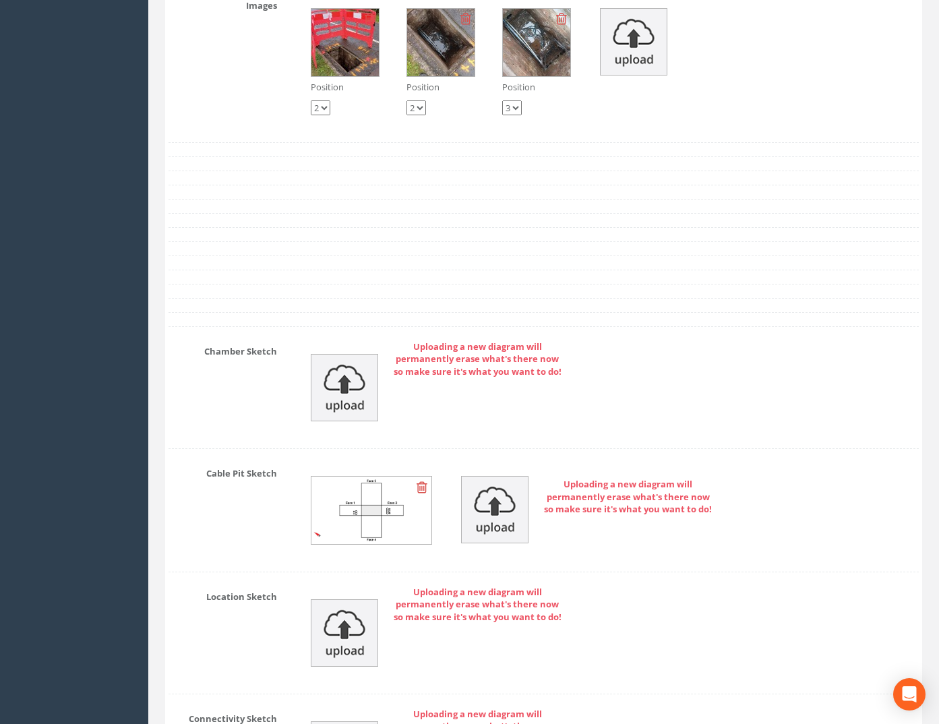
click at [361, 544] on img at bounding box center [371, 509] width 121 height 67
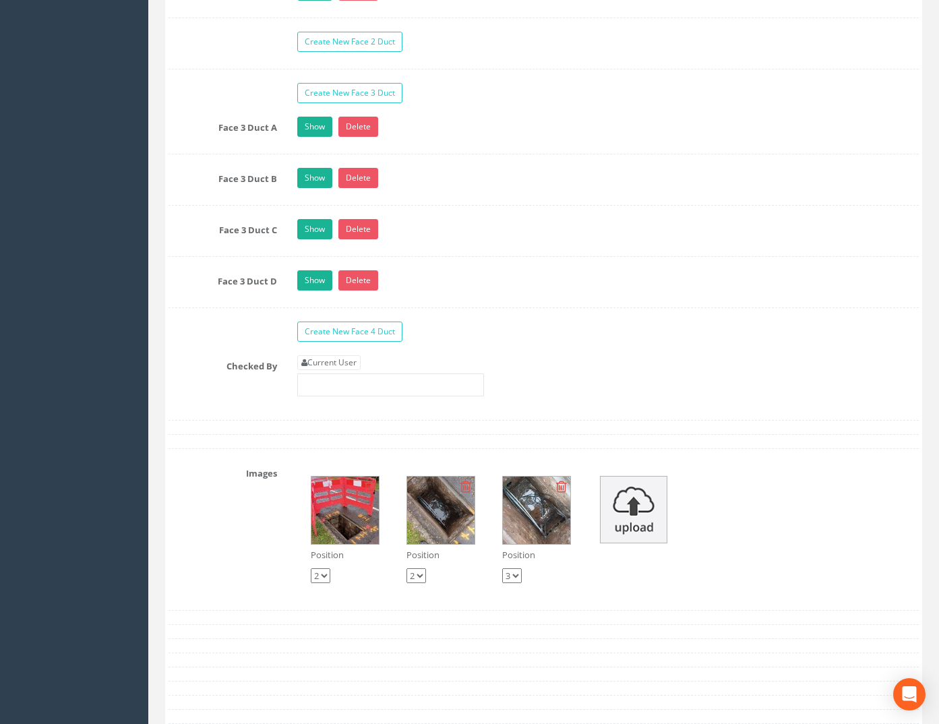
scroll to position [2359, 0]
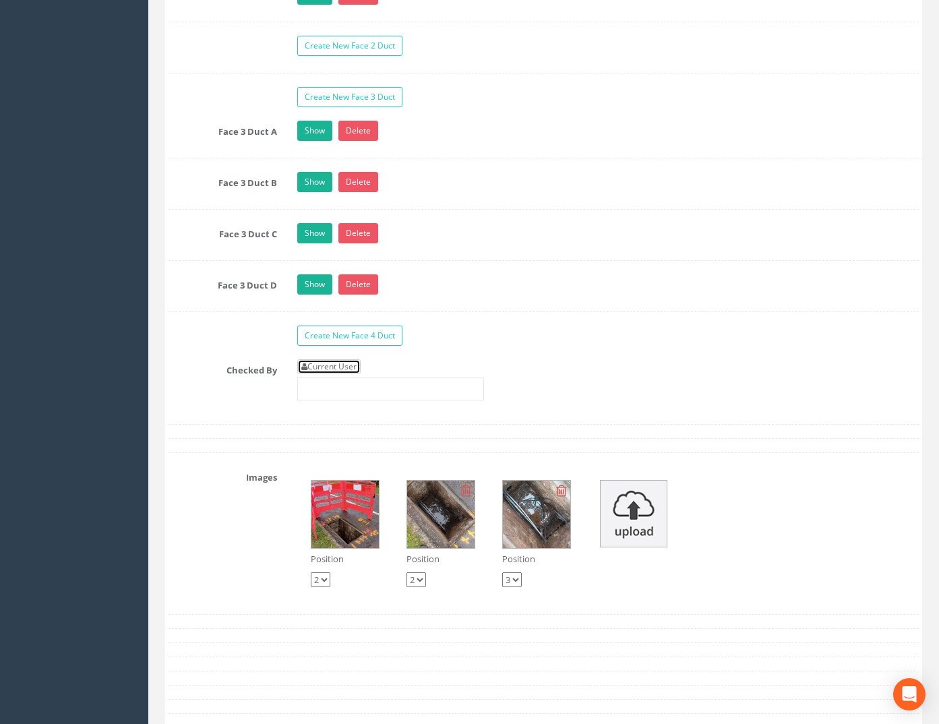
click at [324, 374] on link "Current User" at bounding box center [328, 366] width 63 height 15
type input "[PERSON_NAME]"
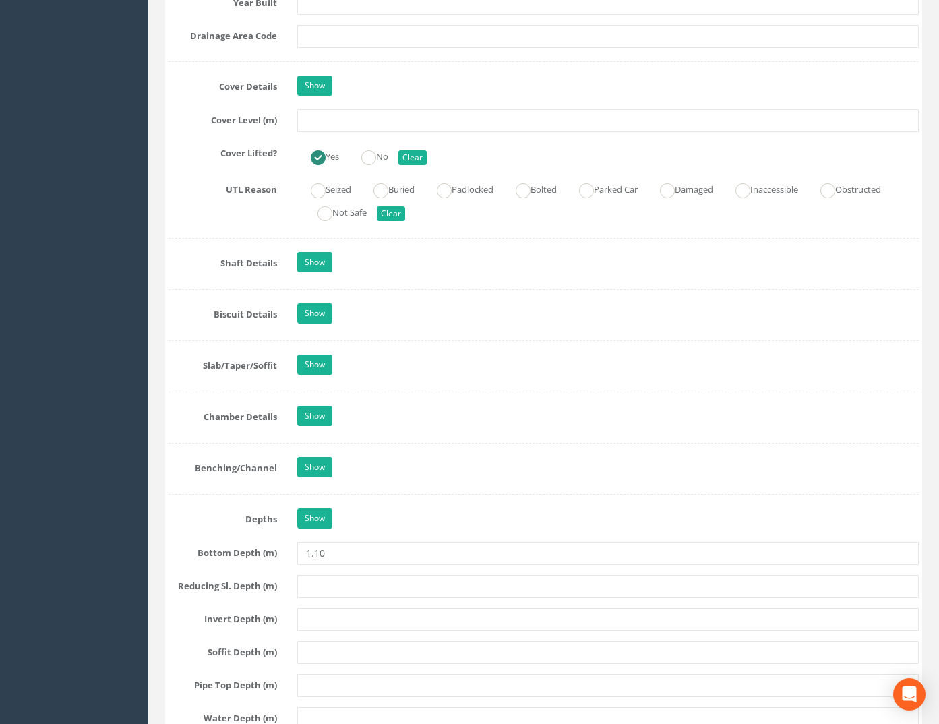
scroll to position [1213, 0]
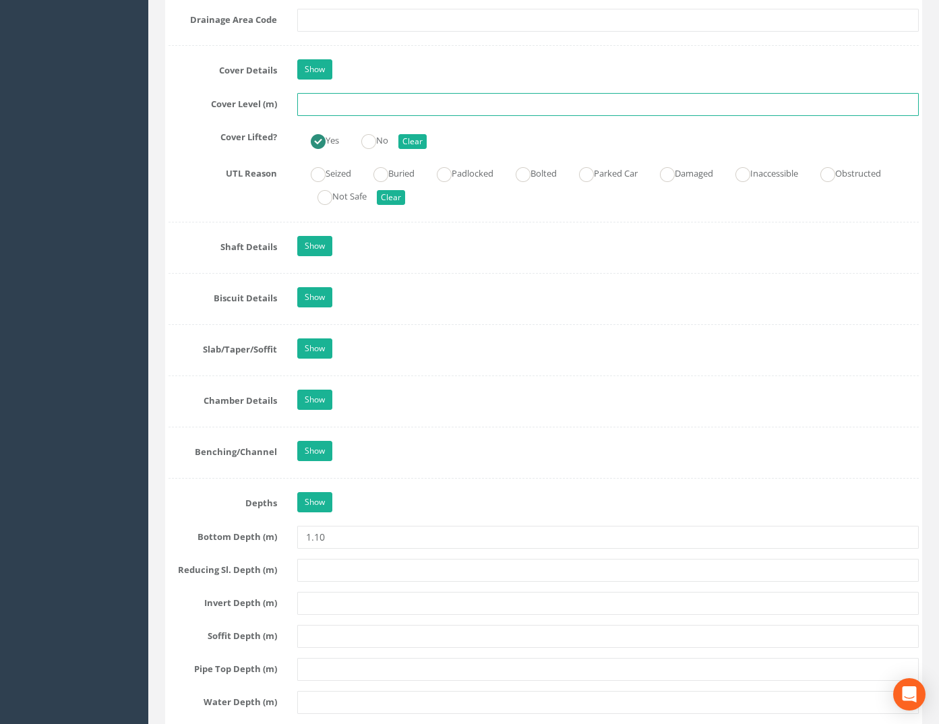
click at [342, 116] on input "text" at bounding box center [608, 104] width 622 height 23
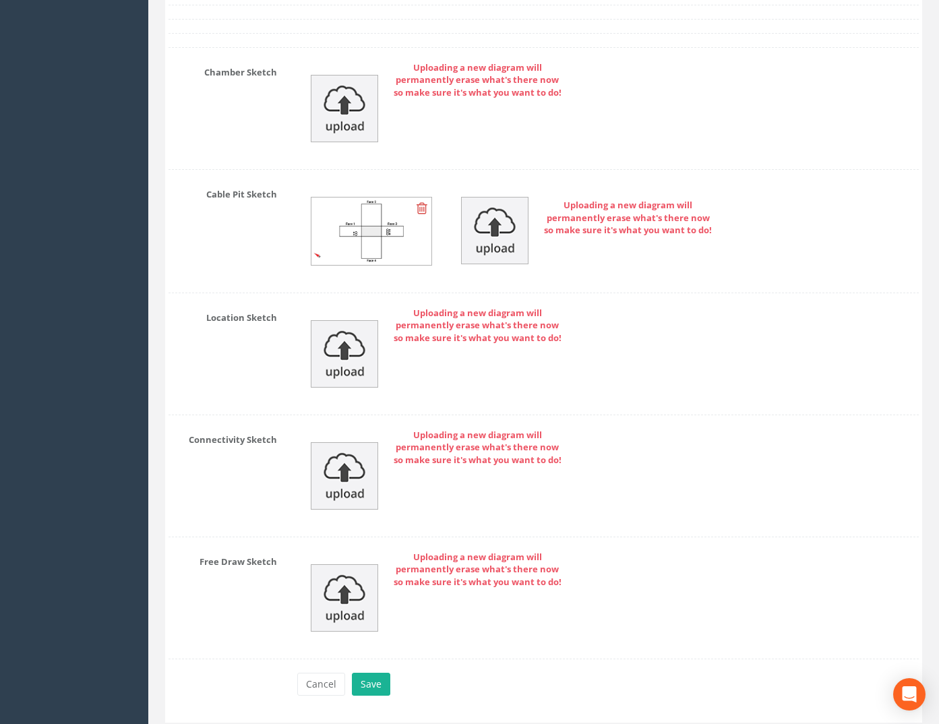
scroll to position [3171, 0]
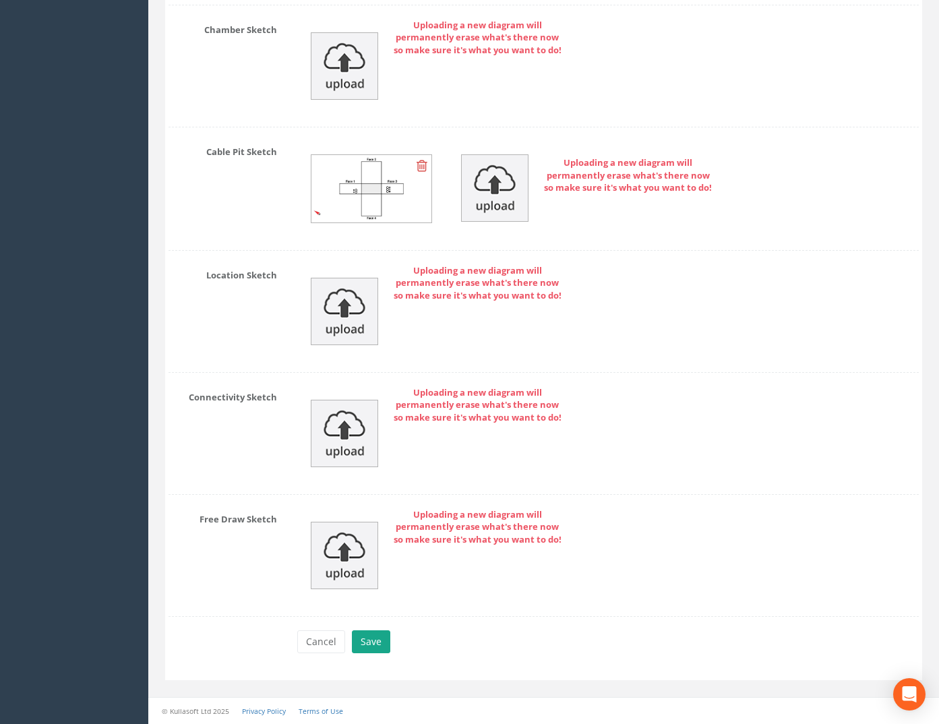
type input "74.39"
click at [375, 637] on button "Save" at bounding box center [371, 641] width 38 height 23
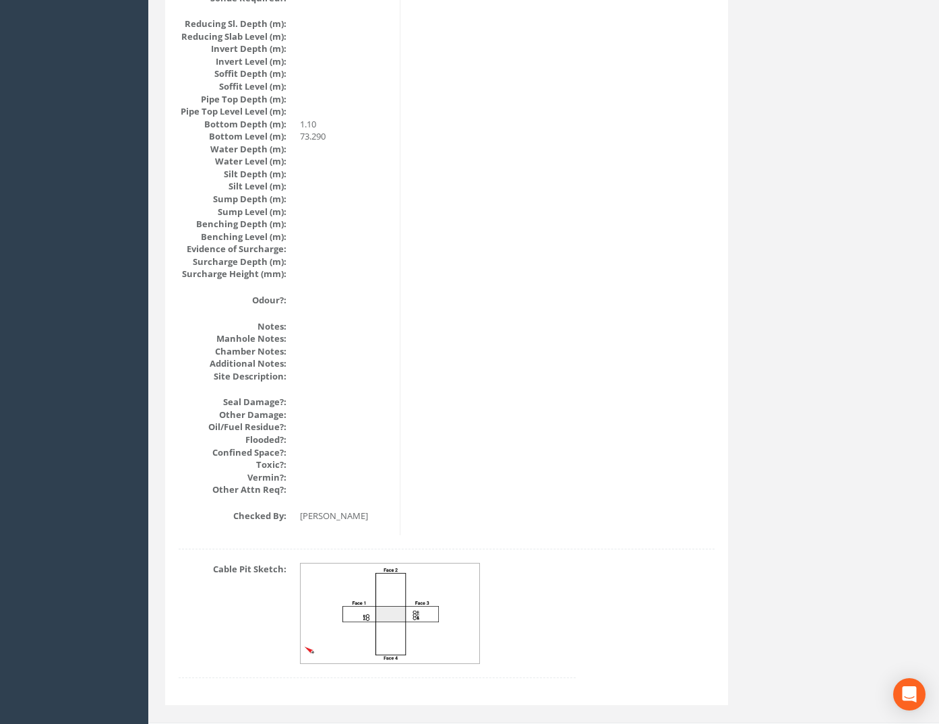
click at [421, 602] on img at bounding box center [391, 613] width 180 height 100
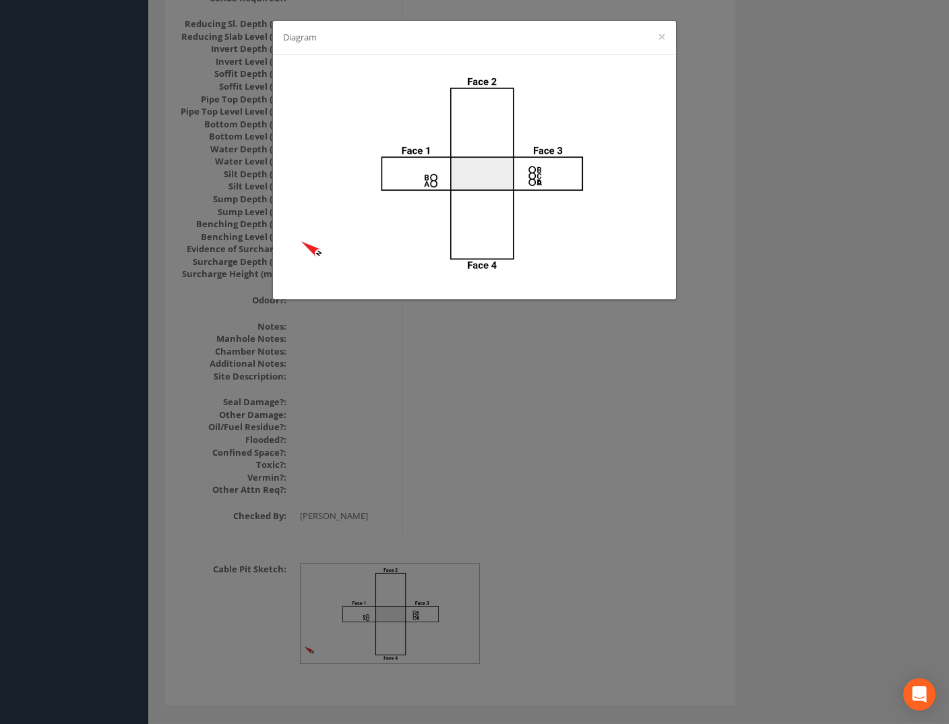
click at [669, 446] on div "Diagram ×" at bounding box center [474, 362] width 949 height 724
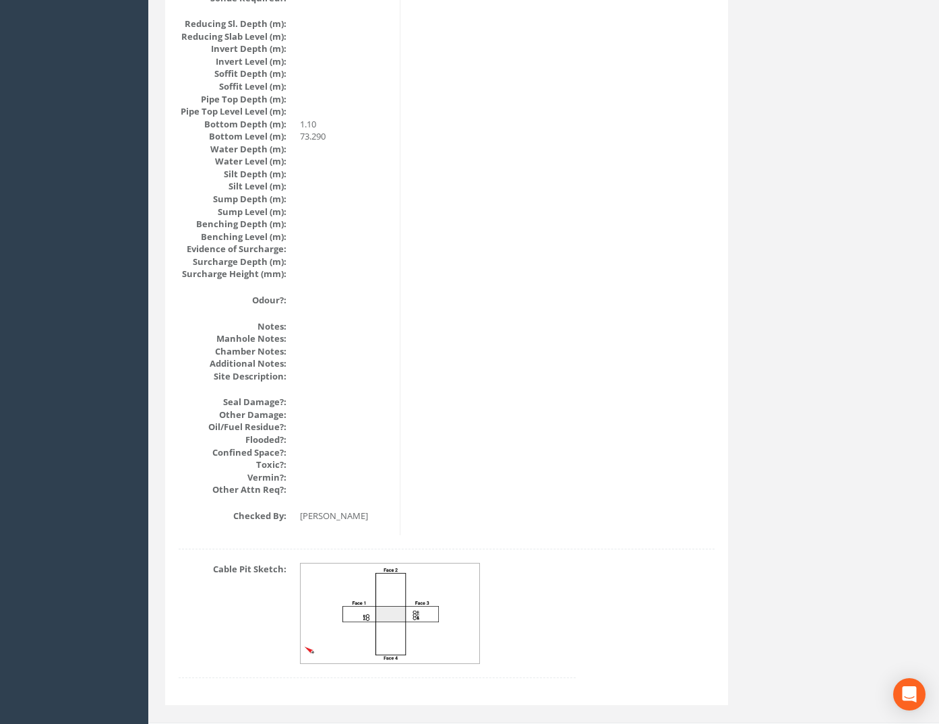
click at [454, 621] on img at bounding box center [391, 613] width 180 height 100
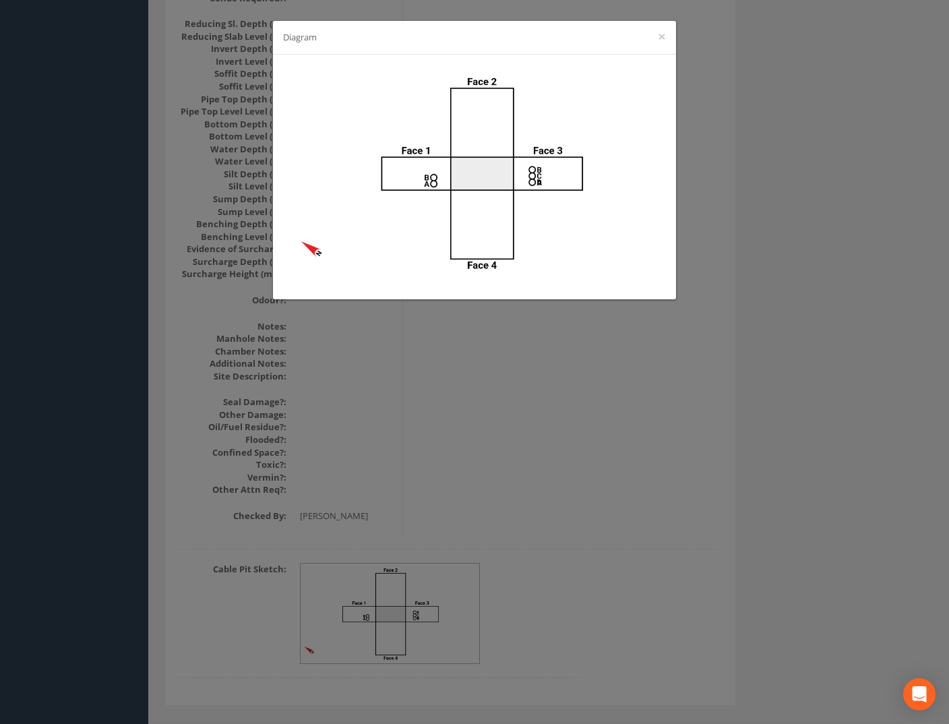
click at [601, 498] on div "Diagram ×" at bounding box center [474, 362] width 949 height 724
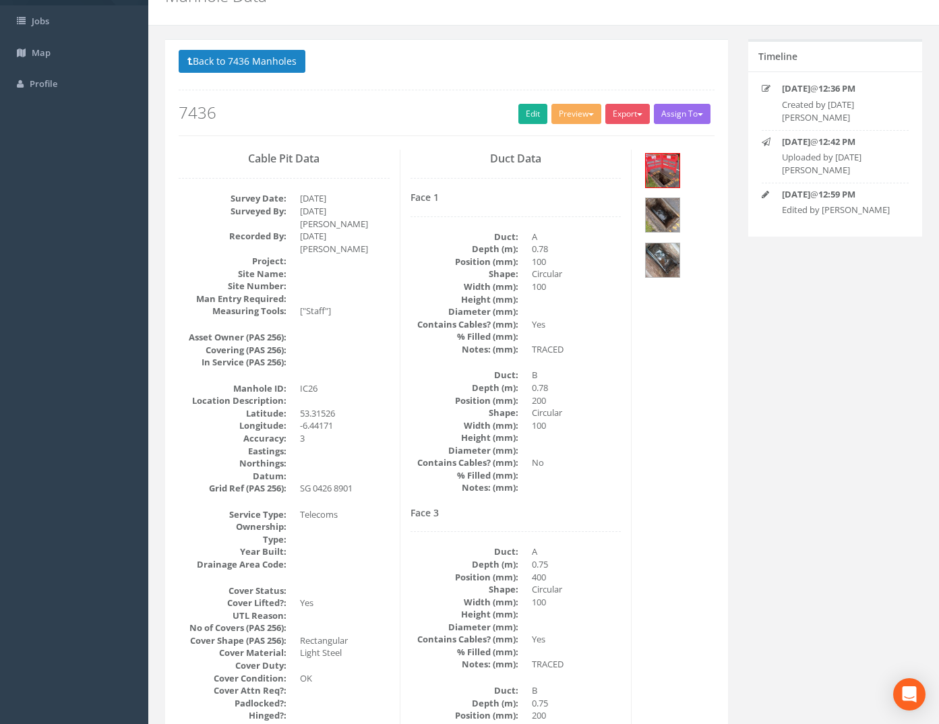
scroll to position [0, 0]
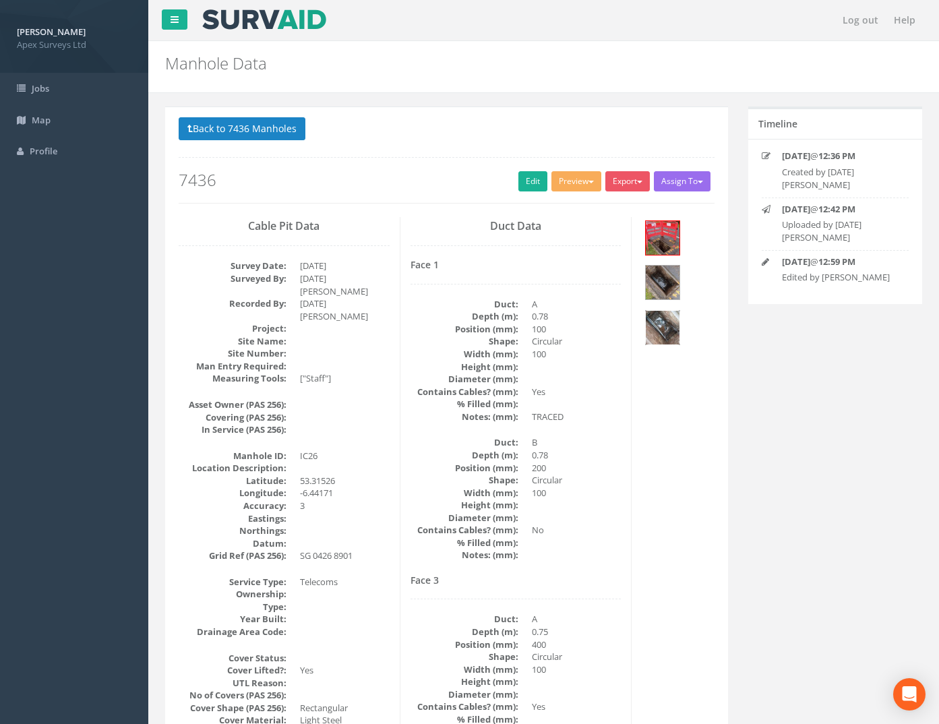
click at [646, 332] on img at bounding box center [663, 328] width 34 height 34
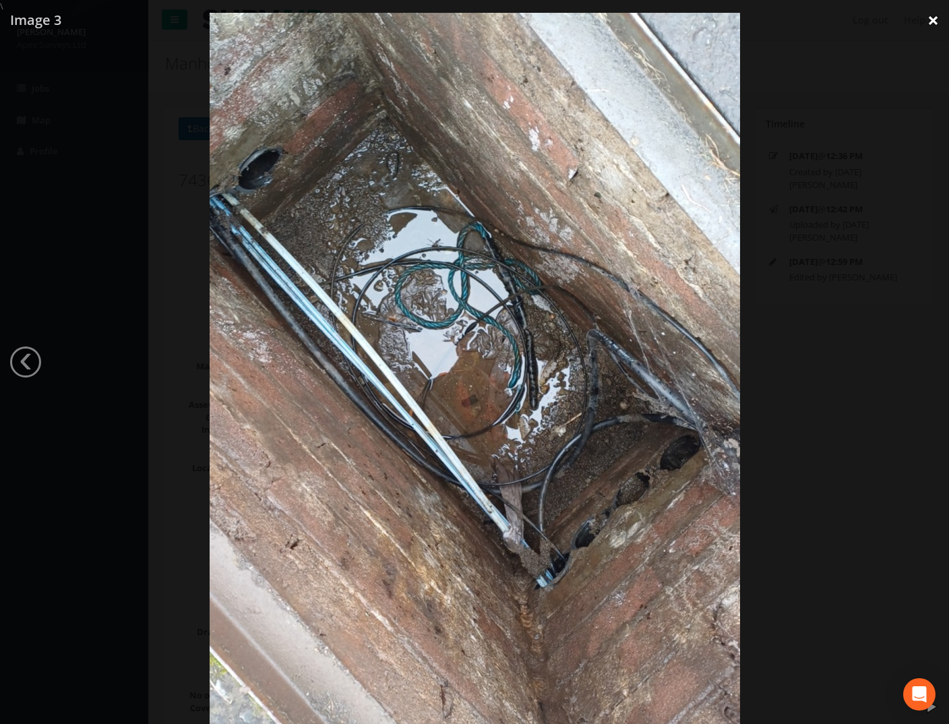
click at [935, 24] on link "×" at bounding box center [933, 20] width 32 height 40
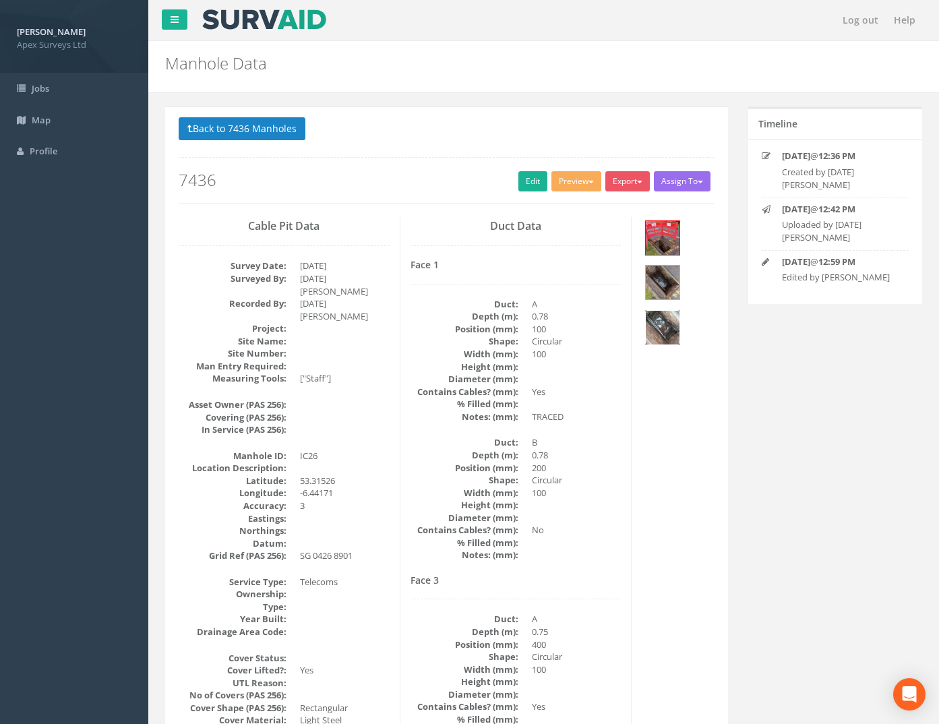
click at [663, 336] on img at bounding box center [663, 328] width 34 height 34
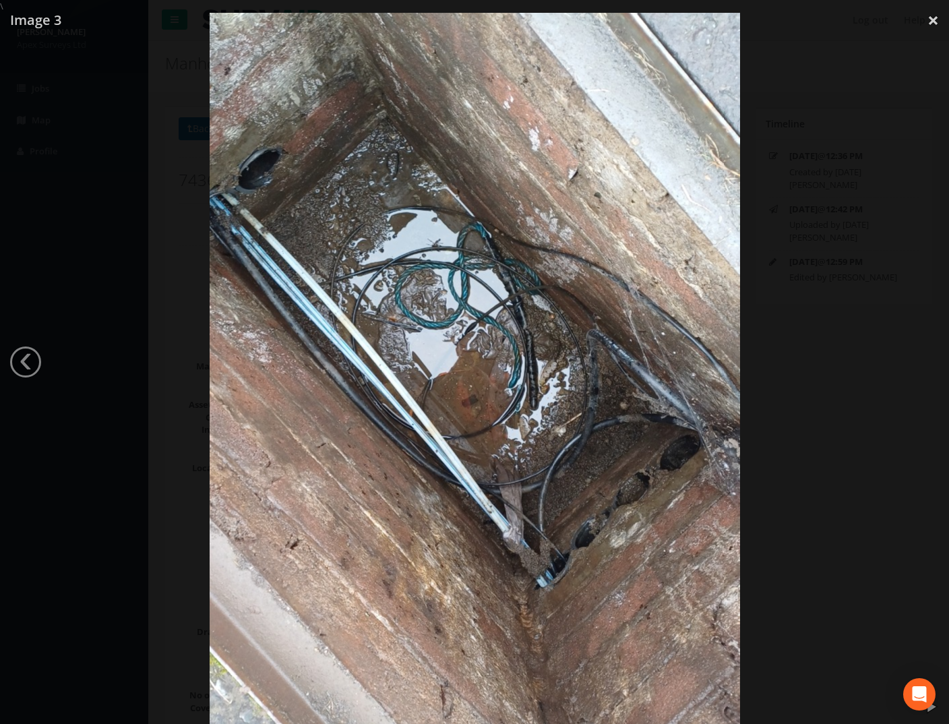
drag, startPoint x: 33, startPoint y: 359, endPoint x: 42, endPoint y: 361, distance: 9.6
click at [34, 360] on link "‹" at bounding box center [25, 361] width 31 height 31
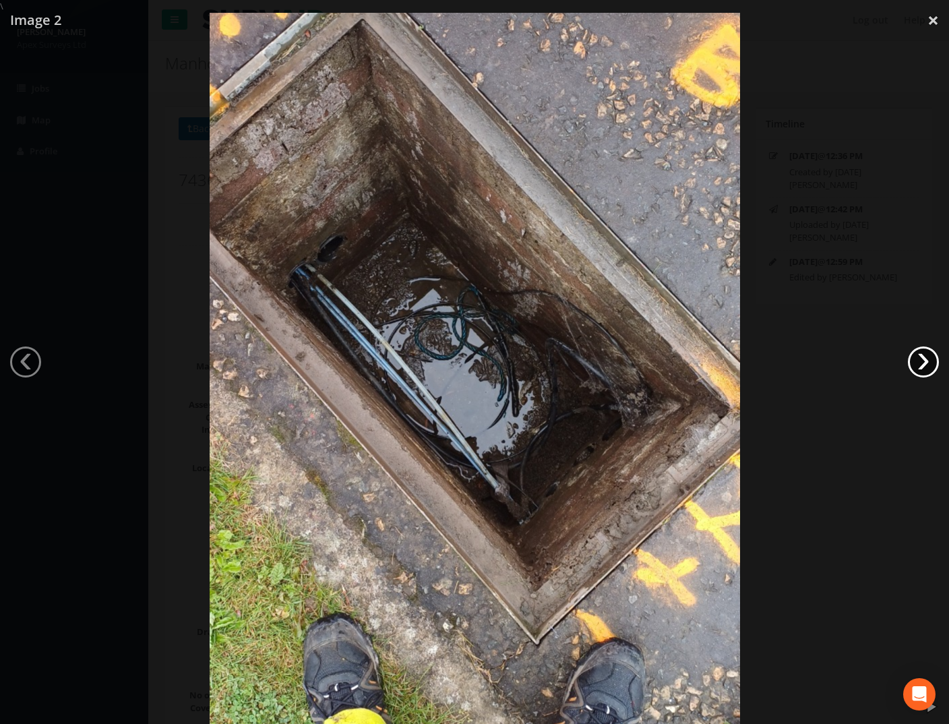
drag, startPoint x: 929, startPoint y: 363, endPoint x: 942, endPoint y: 359, distance: 14.3
click at [931, 364] on link "›" at bounding box center [923, 361] width 31 height 31
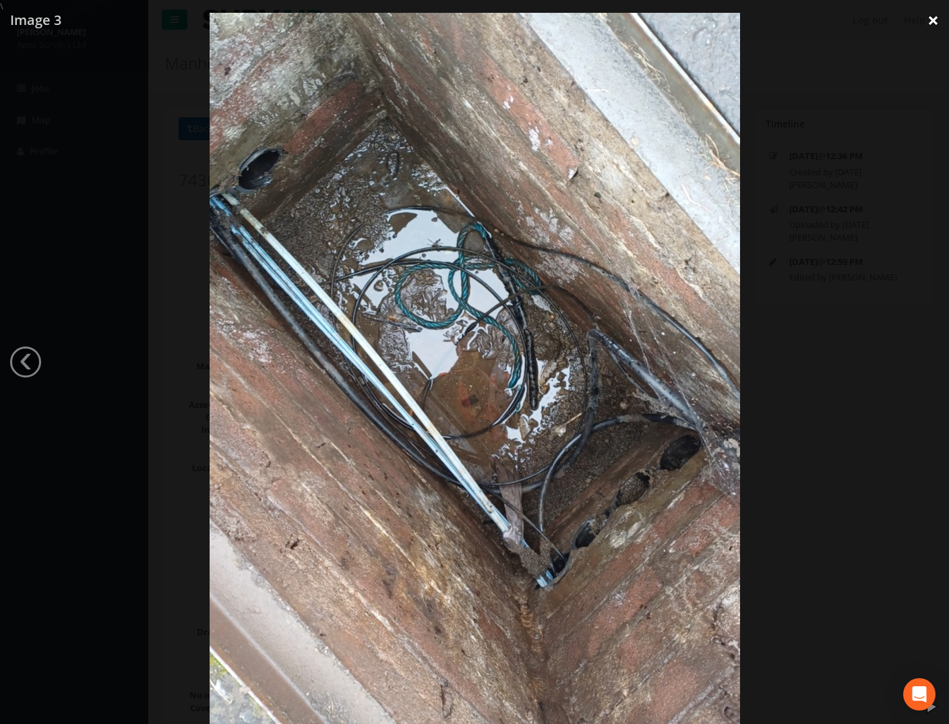
click at [933, 18] on link "×" at bounding box center [933, 20] width 32 height 40
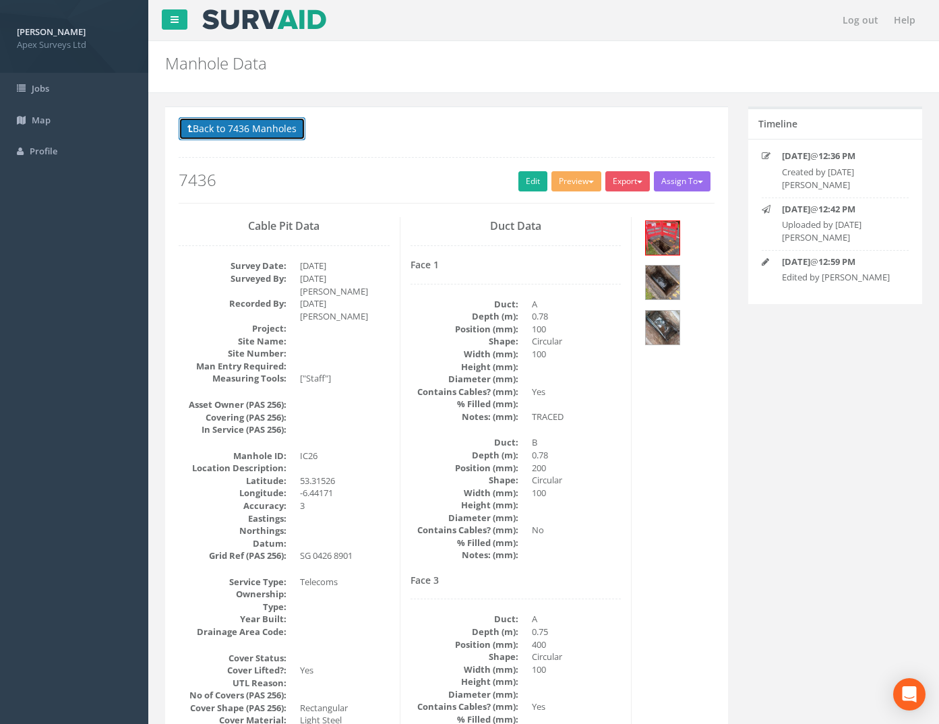
drag, startPoint x: 252, startPoint y: 134, endPoint x: 295, endPoint y: 137, distance: 42.5
click at [252, 134] on button "Back to 7436 Manholes" at bounding box center [242, 128] width 127 height 23
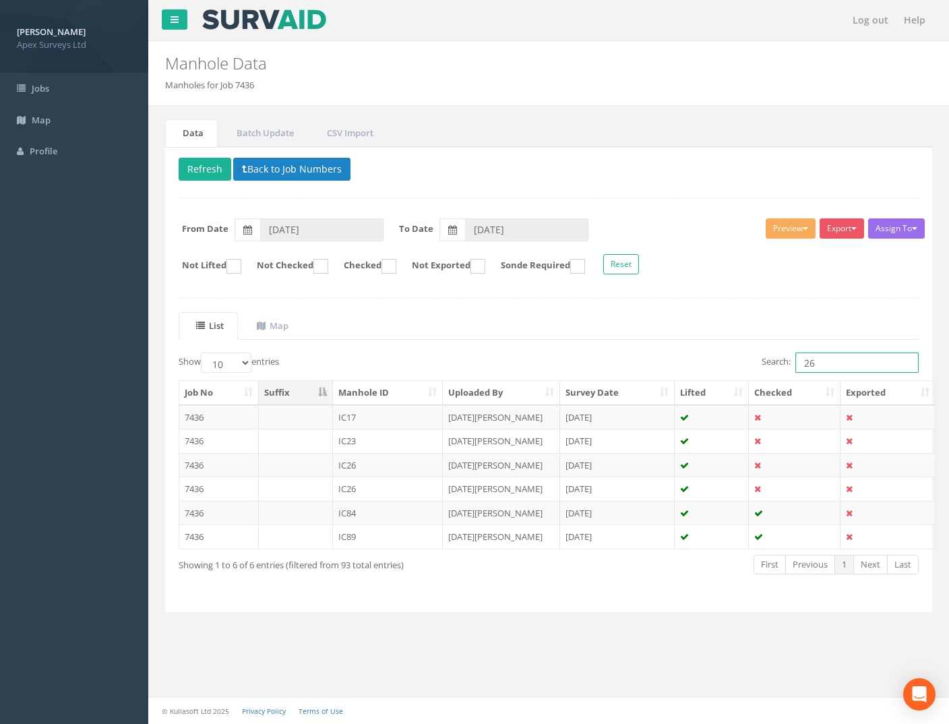
drag, startPoint x: 762, startPoint y: 363, endPoint x: 640, endPoint y: 369, distance: 121.5
click at [644, 369] on div "Search: 26" at bounding box center [739, 364] width 360 height 24
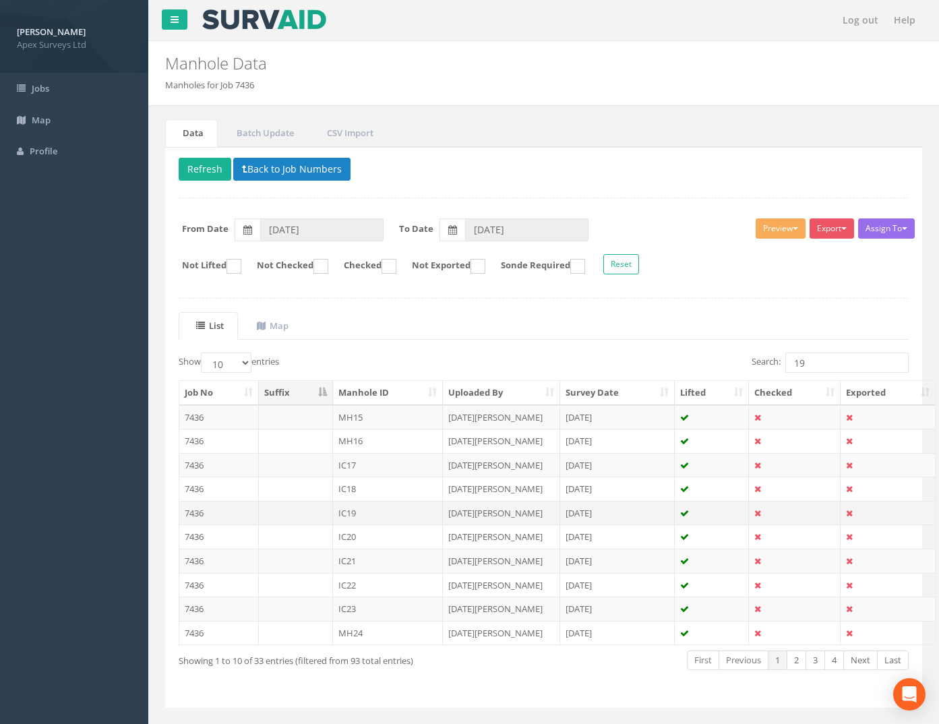
click at [198, 516] on td "7436" at bounding box center [219, 513] width 80 height 24
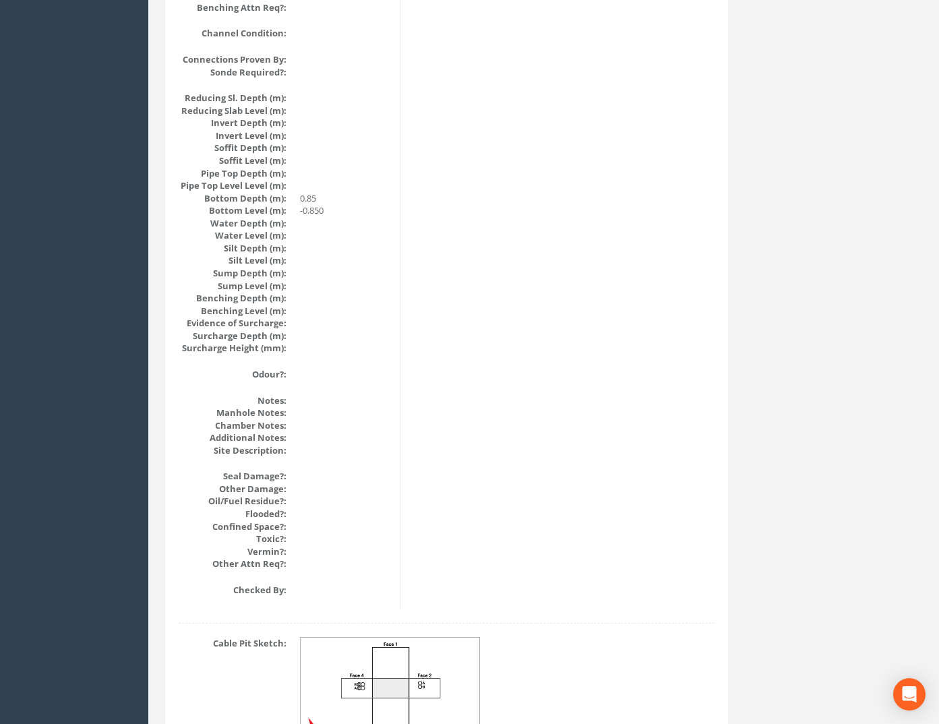
scroll to position [1355, 0]
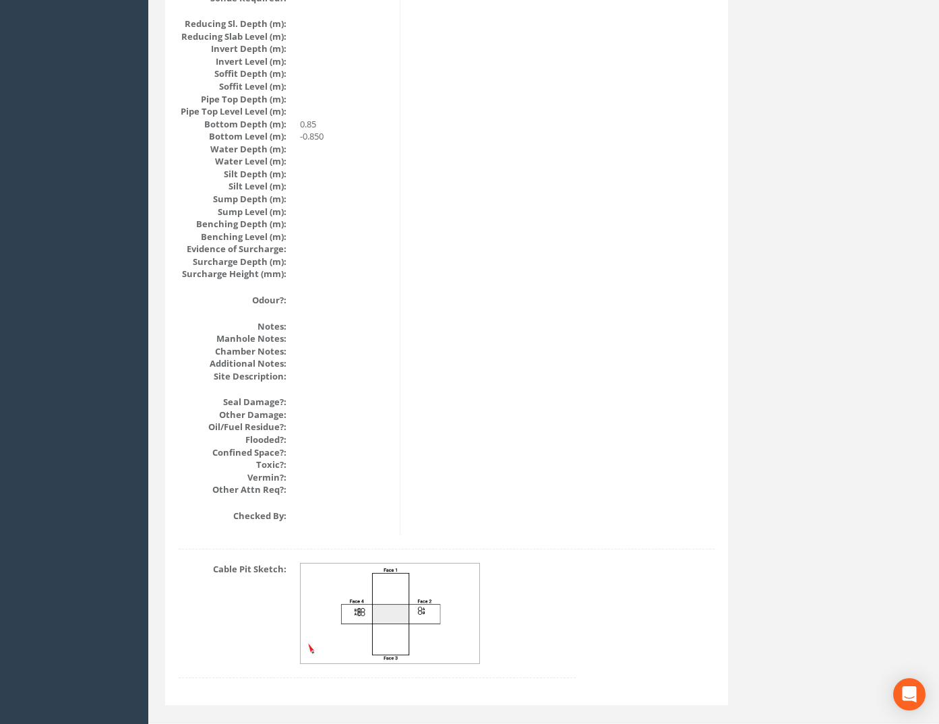
click at [380, 584] on img at bounding box center [391, 613] width 180 height 100
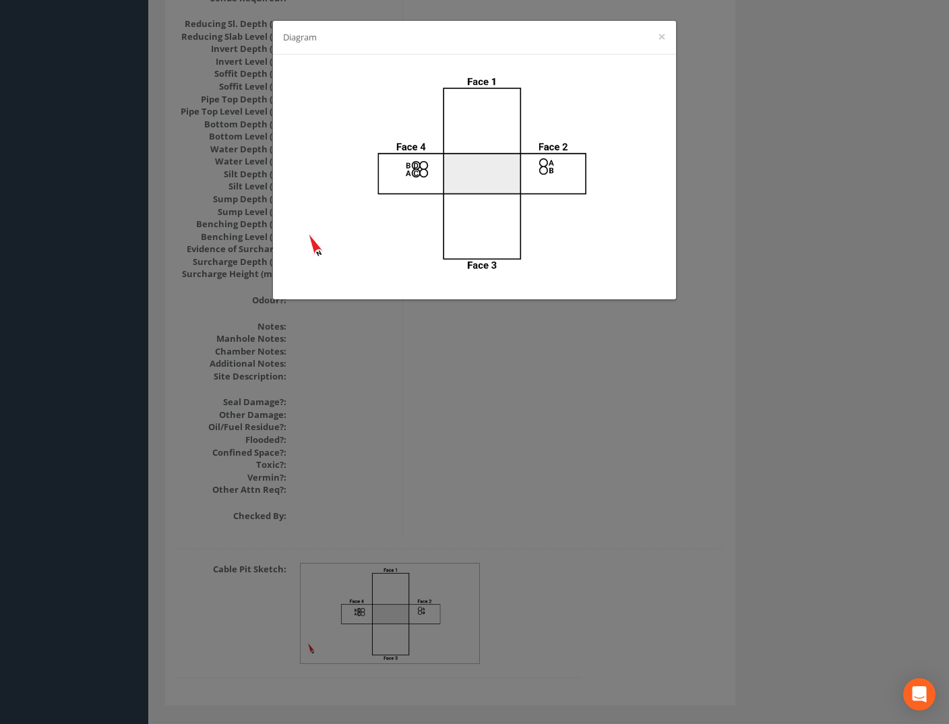
click at [701, 448] on div "Diagram ×" at bounding box center [474, 362] width 949 height 724
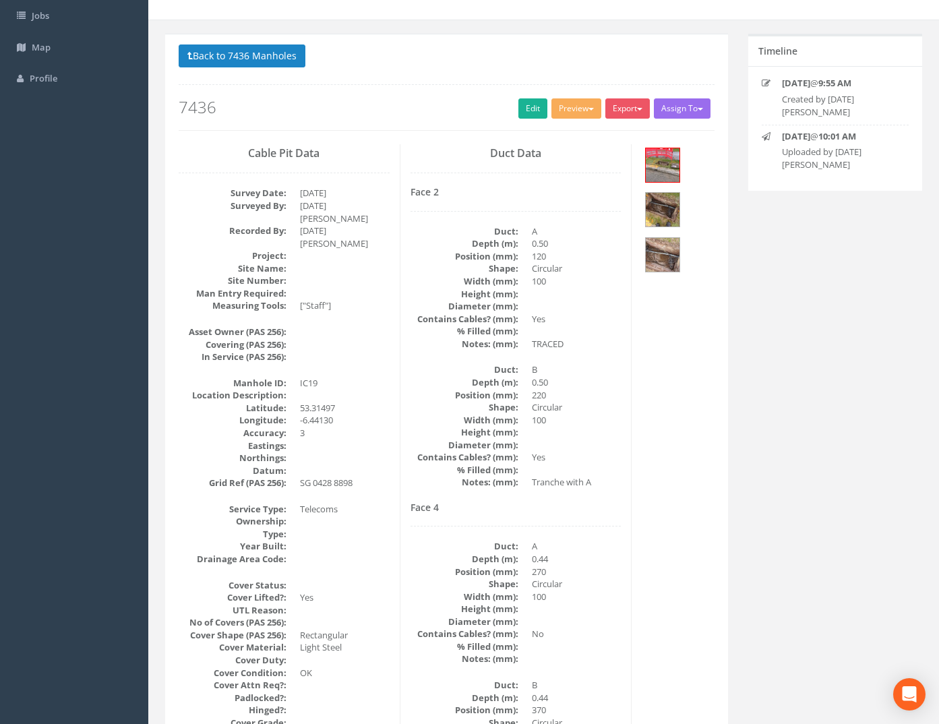
scroll to position [0, 0]
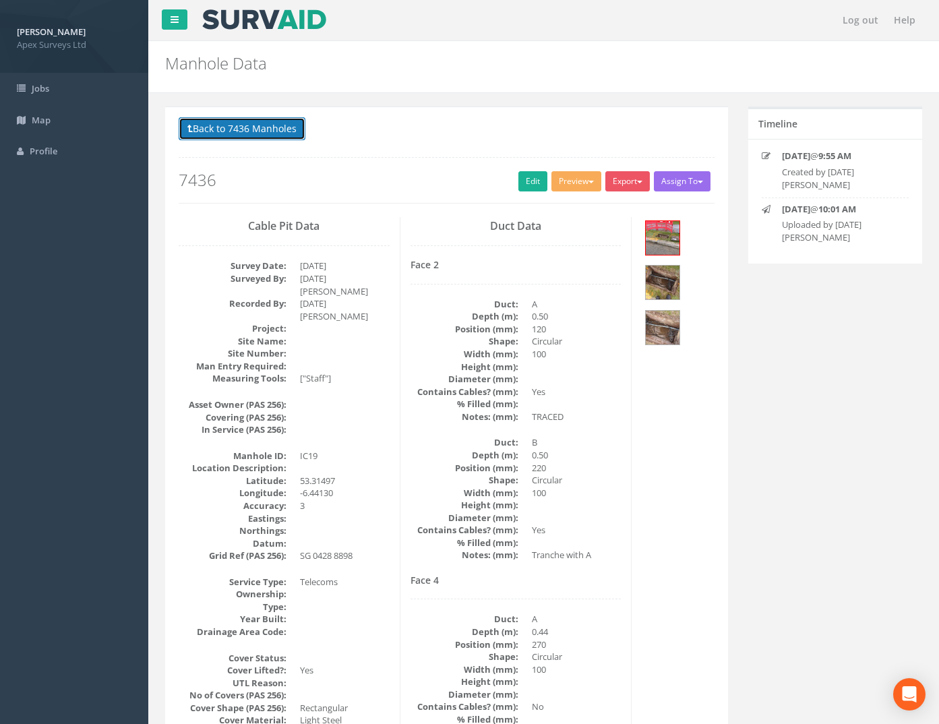
click at [246, 125] on button "Back to 7436 Manholes" at bounding box center [242, 128] width 127 height 23
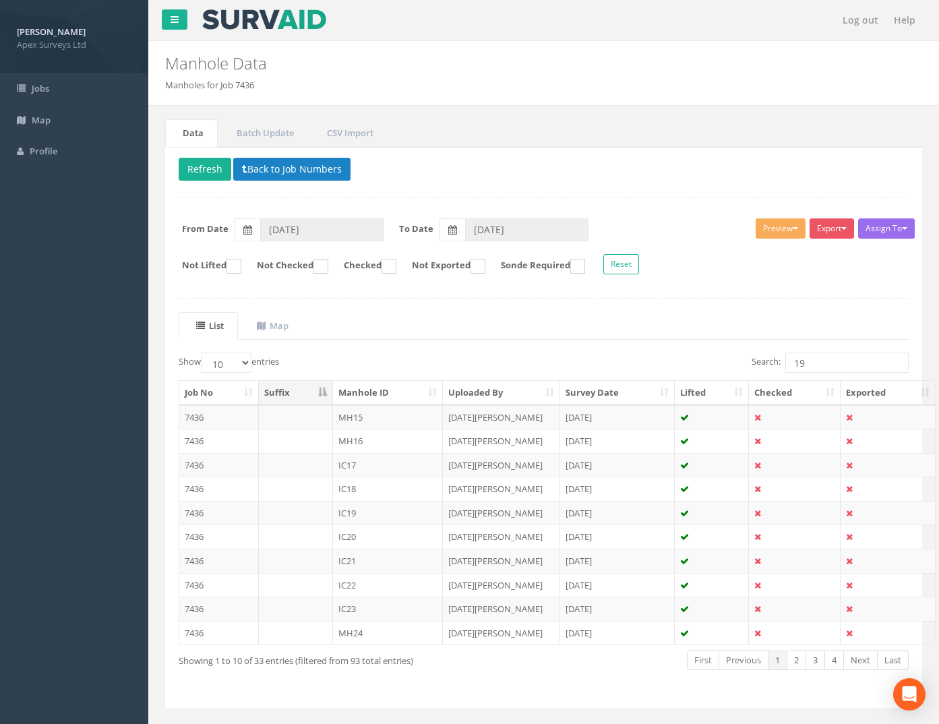
drag, startPoint x: 796, startPoint y: 357, endPoint x: 734, endPoint y: 376, distance: 64.8
click at [736, 376] on div "List Map Show 10 25 50 100 entries Search: 19 Job No Suffix Manhole ID Uploaded…" at bounding box center [544, 503] width 730 height 382
drag, startPoint x: 734, startPoint y: 376, endPoint x: 896, endPoint y: 366, distance: 162.7
click at [896, 365] on input "19" at bounding box center [846, 362] width 123 height 20
click at [865, 365] on input "19" at bounding box center [846, 362] width 123 height 20
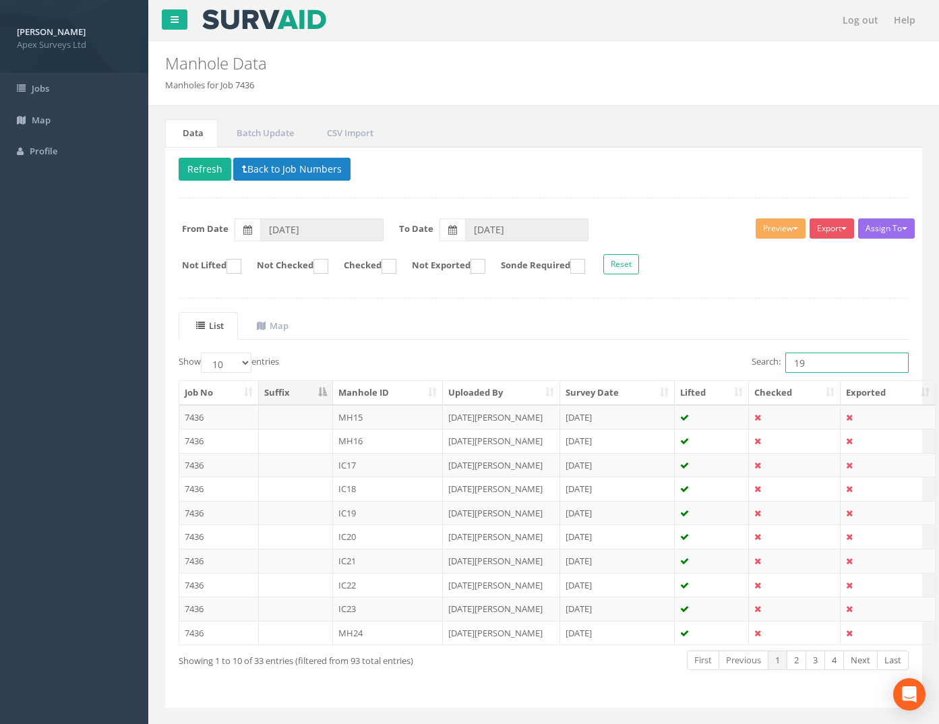
drag, startPoint x: 660, startPoint y: 369, endPoint x: 549, endPoint y: 375, distance: 112.0
click at [594, 374] on div "Search: 19" at bounding box center [731, 364] width 355 height 24
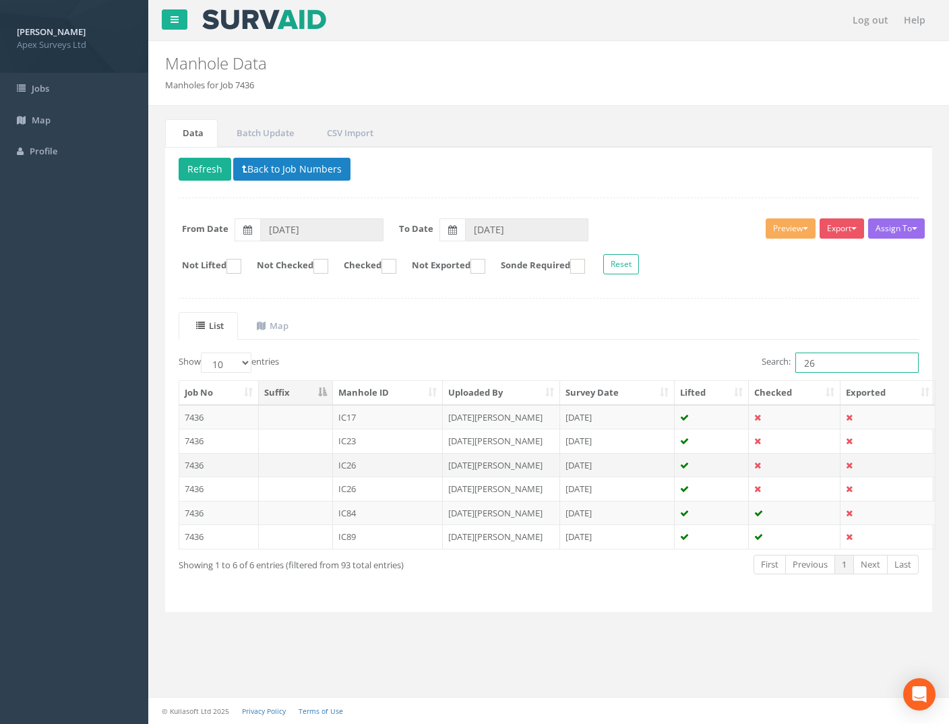
type input "26"
click at [192, 462] on td "7436" at bounding box center [219, 465] width 80 height 24
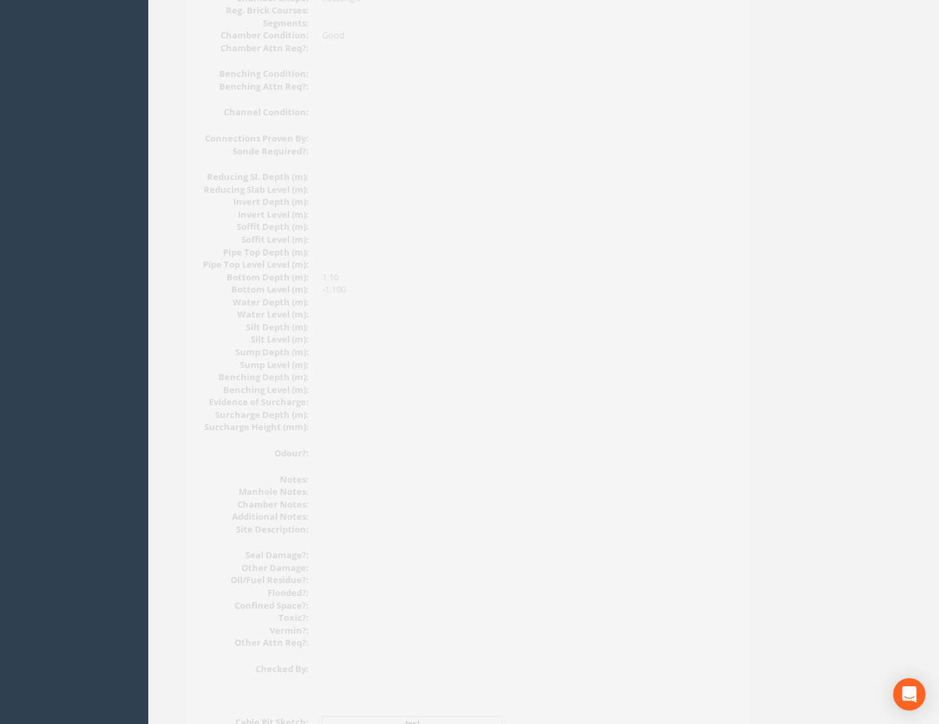
scroll to position [1355, 0]
click at [431, 578] on img at bounding box center [391, 613] width 180 height 100
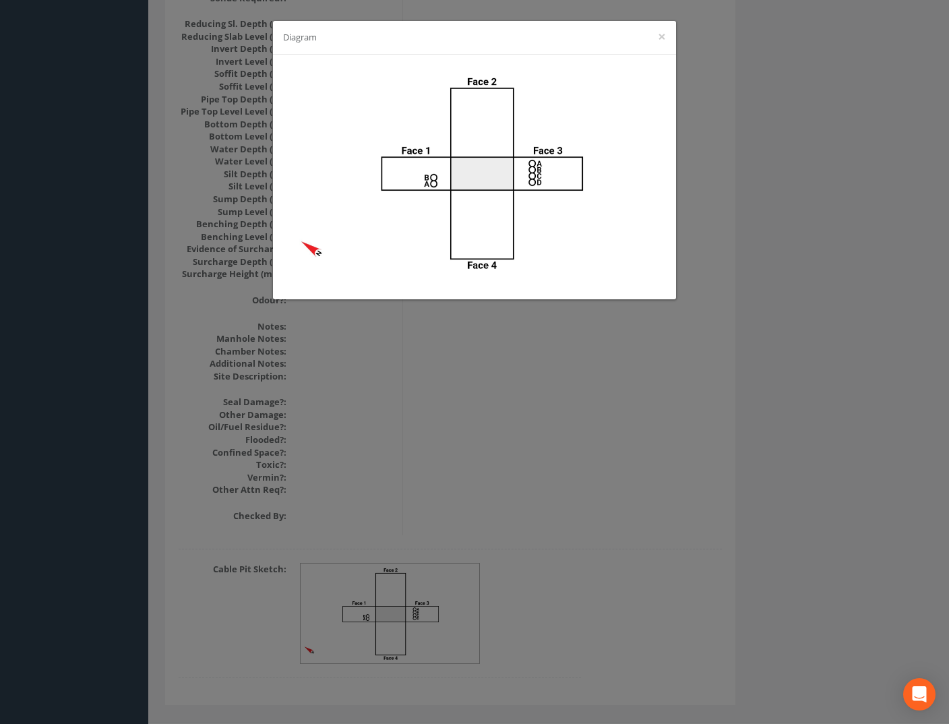
click at [675, 439] on div "Diagram ×" at bounding box center [474, 362] width 949 height 724
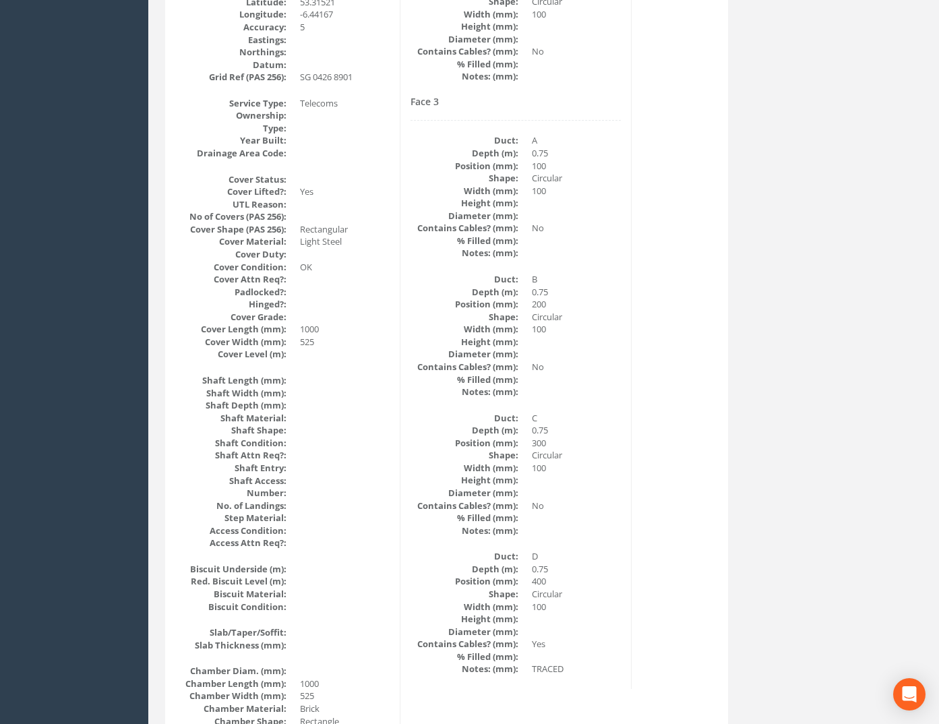
scroll to position [74, 0]
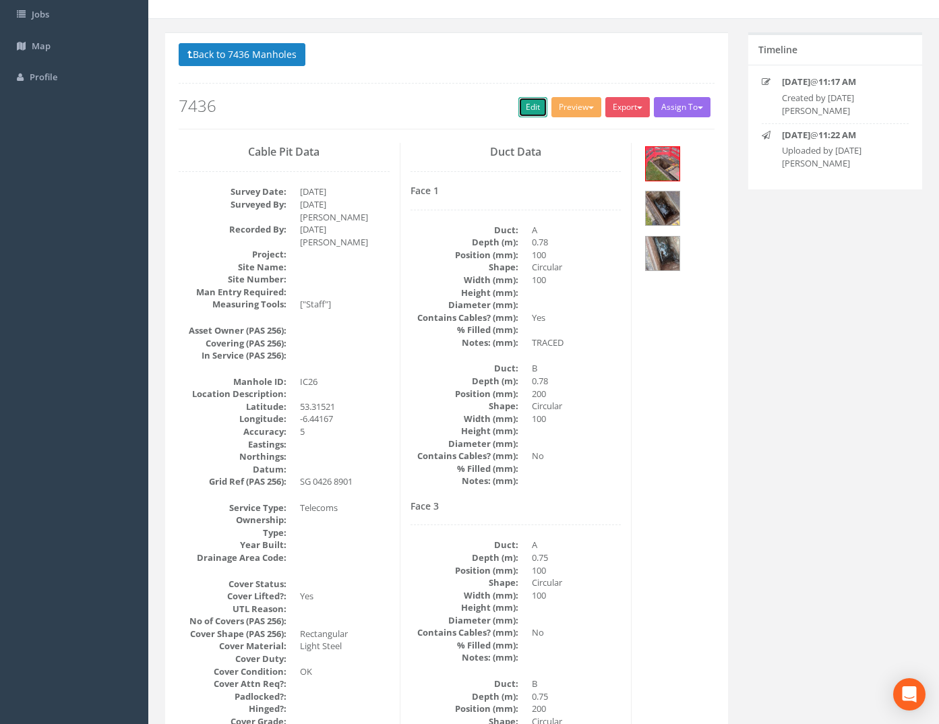
click at [519, 106] on link "Edit" at bounding box center [532, 107] width 29 height 20
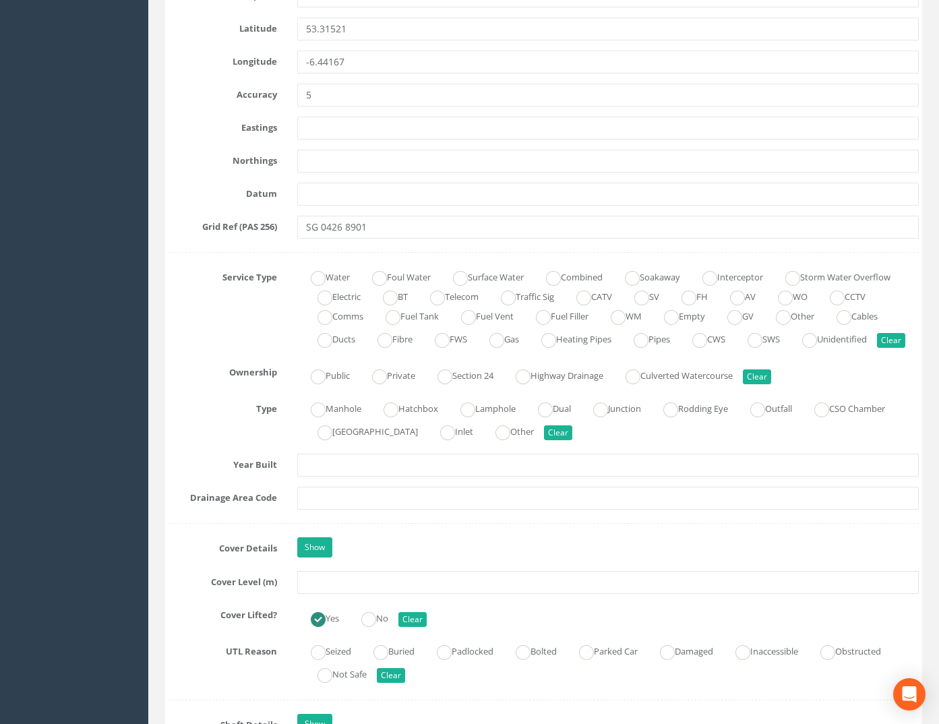
scroll to position [815, 0]
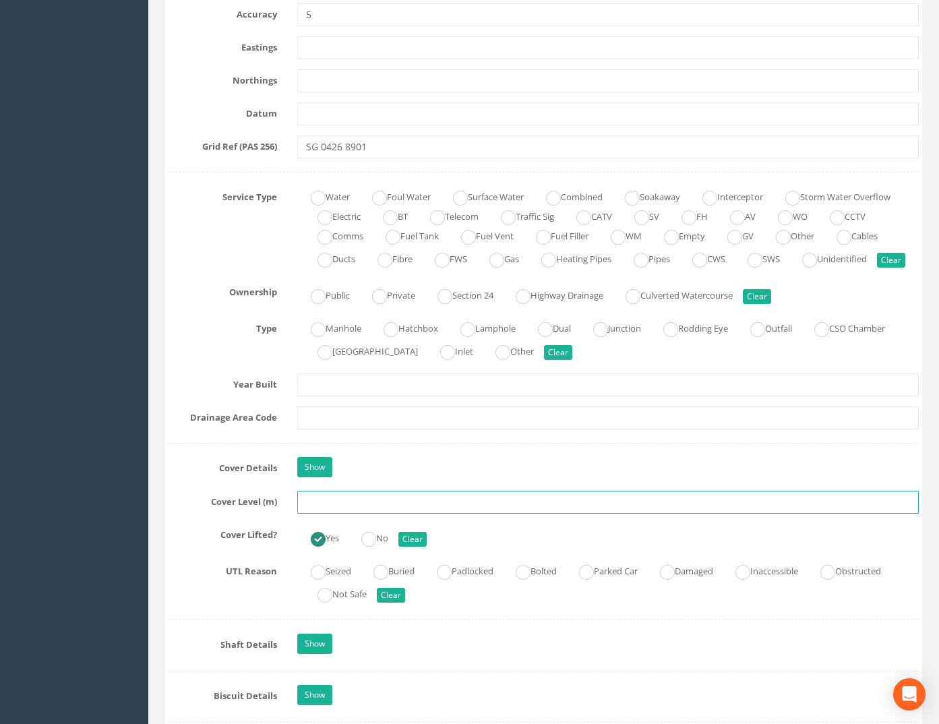
click at [335, 514] on input "text" at bounding box center [608, 502] width 622 height 23
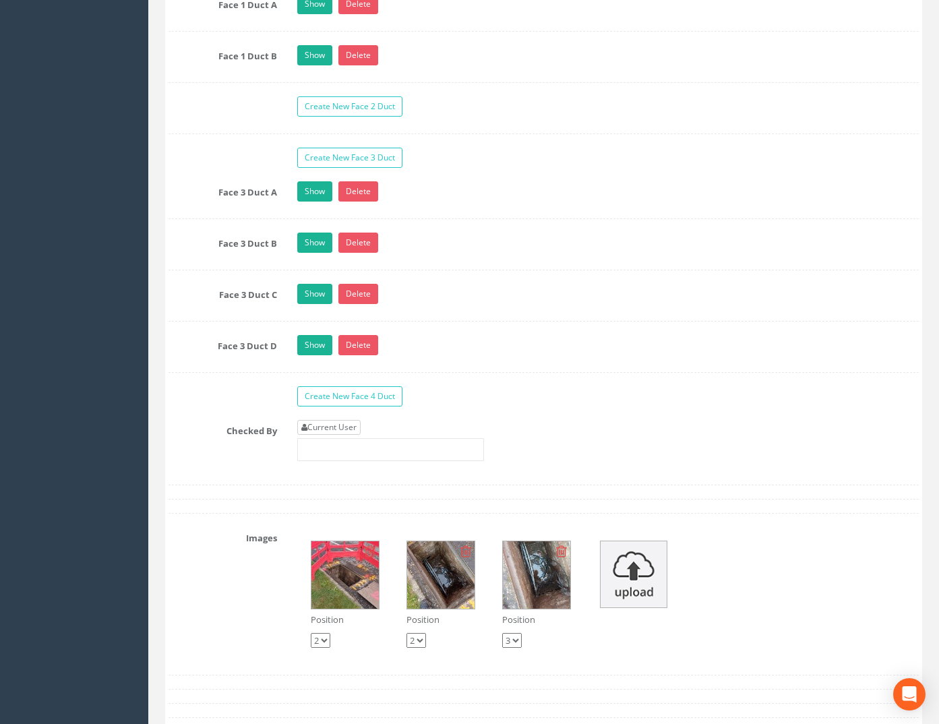
type input "74.39"
click at [349, 435] on link "Current User" at bounding box center [328, 427] width 63 height 15
type input "[PERSON_NAME]"
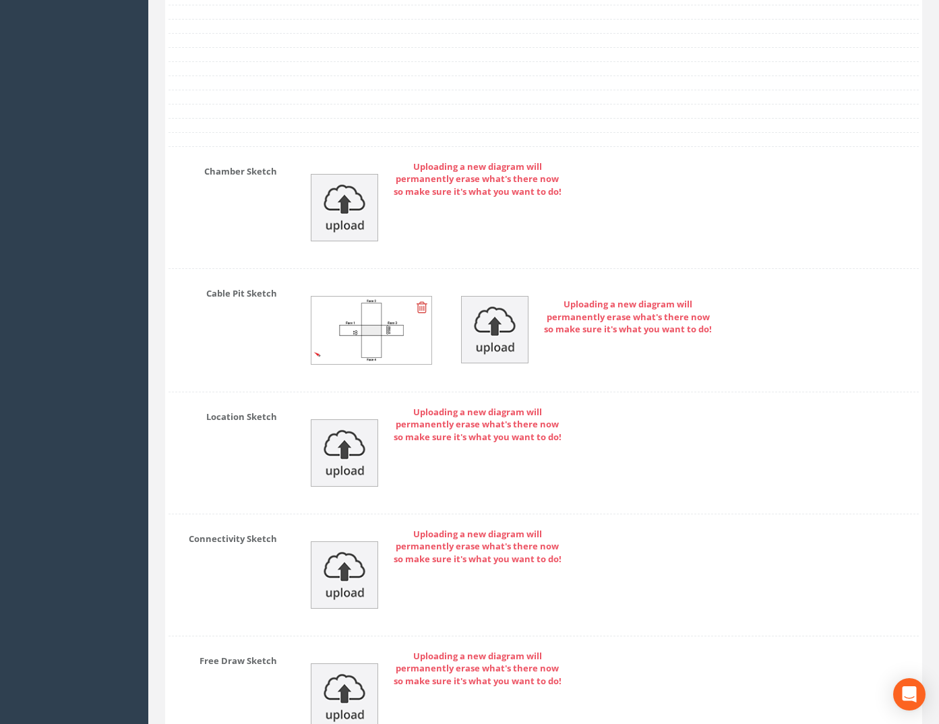
scroll to position [3171, 0]
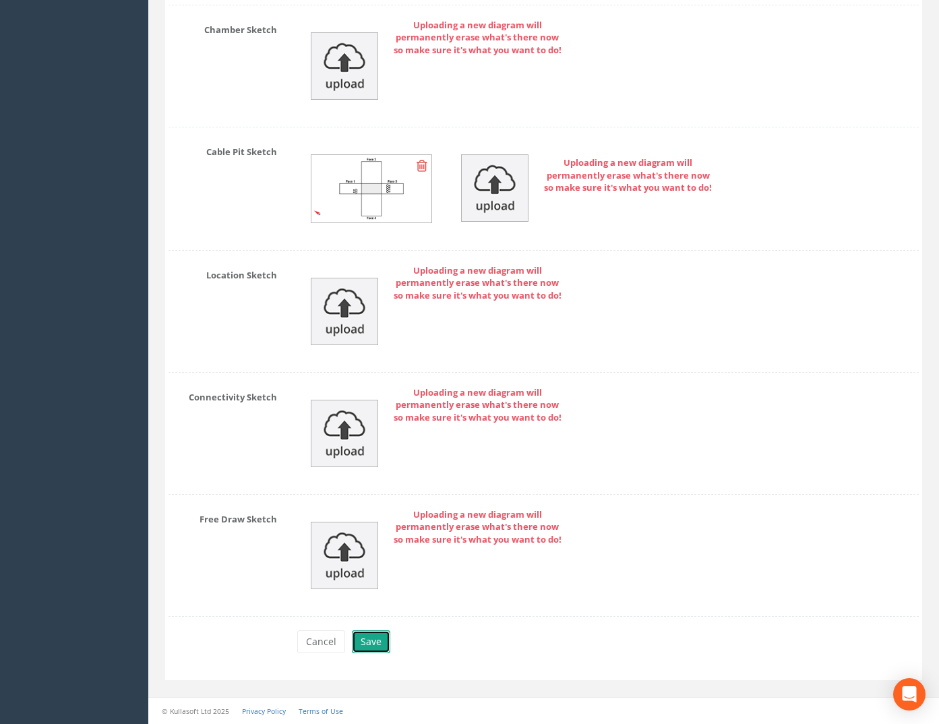
click at [372, 642] on button "Save" at bounding box center [371, 641] width 38 height 23
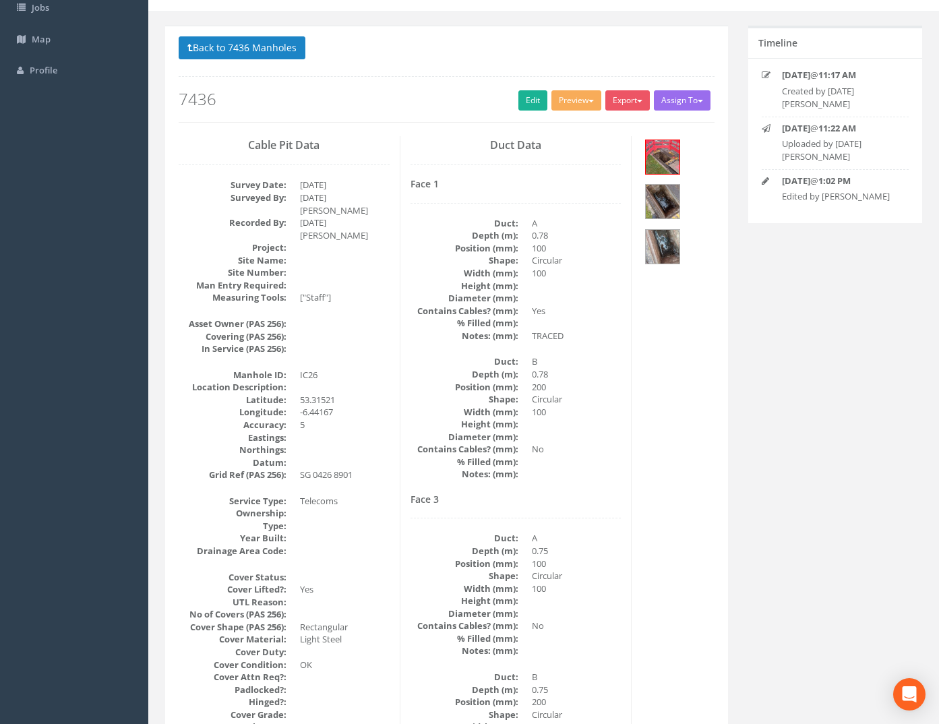
scroll to position [0, 0]
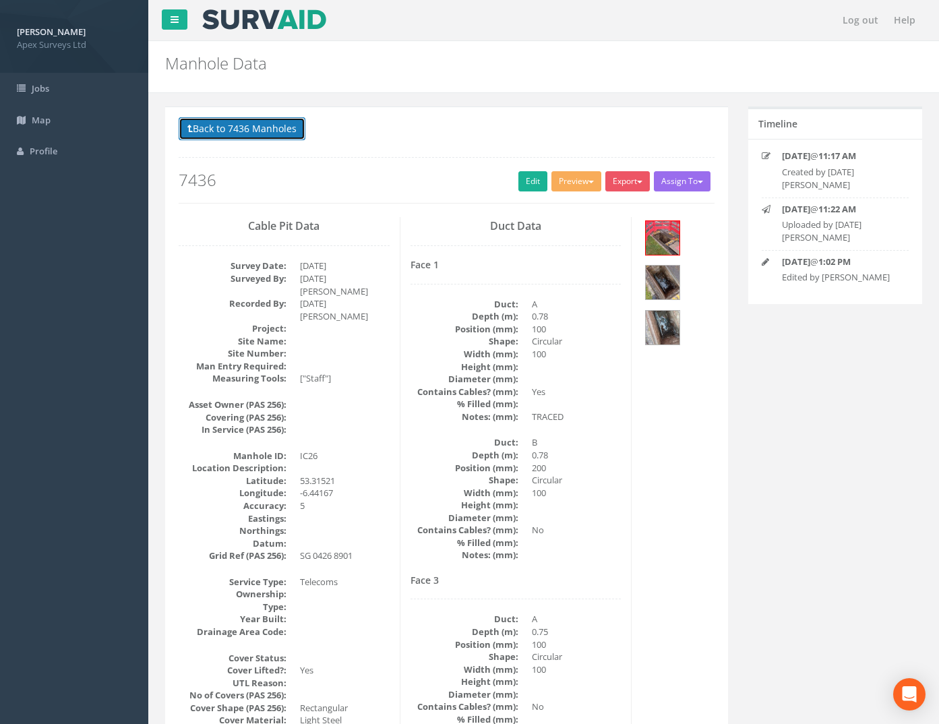
click at [247, 138] on button "Back to 7436 Manholes" at bounding box center [242, 128] width 127 height 23
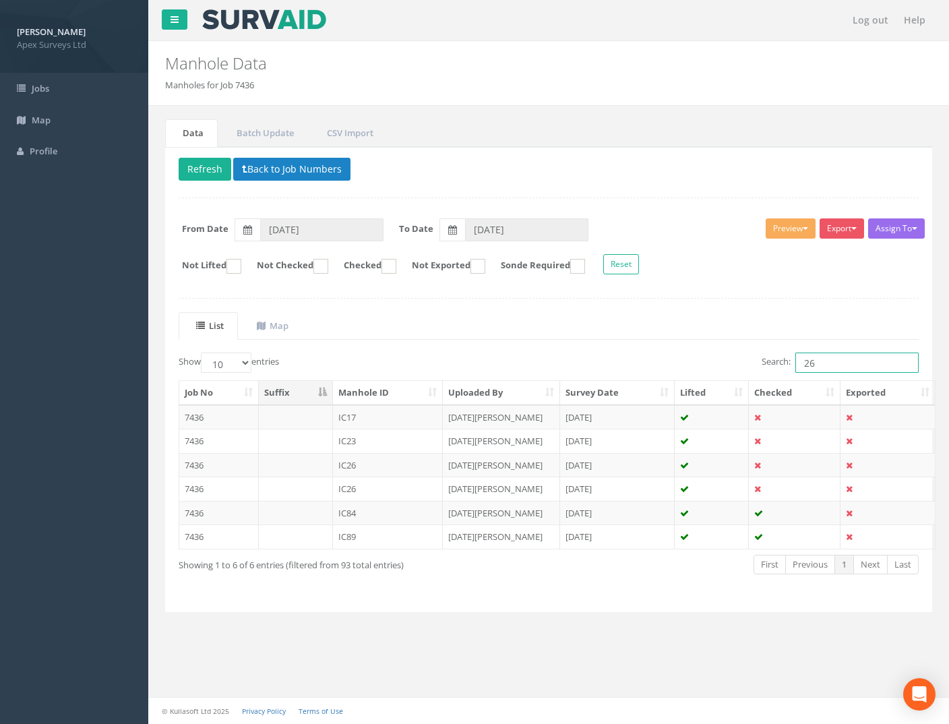
drag, startPoint x: 762, startPoint y: 362, endPoint x: 735, endPoint y: 367, distance: 28.0
click at [740, 366] on div "Search: 26" at bounding box center [739, 364] width 360 height 24
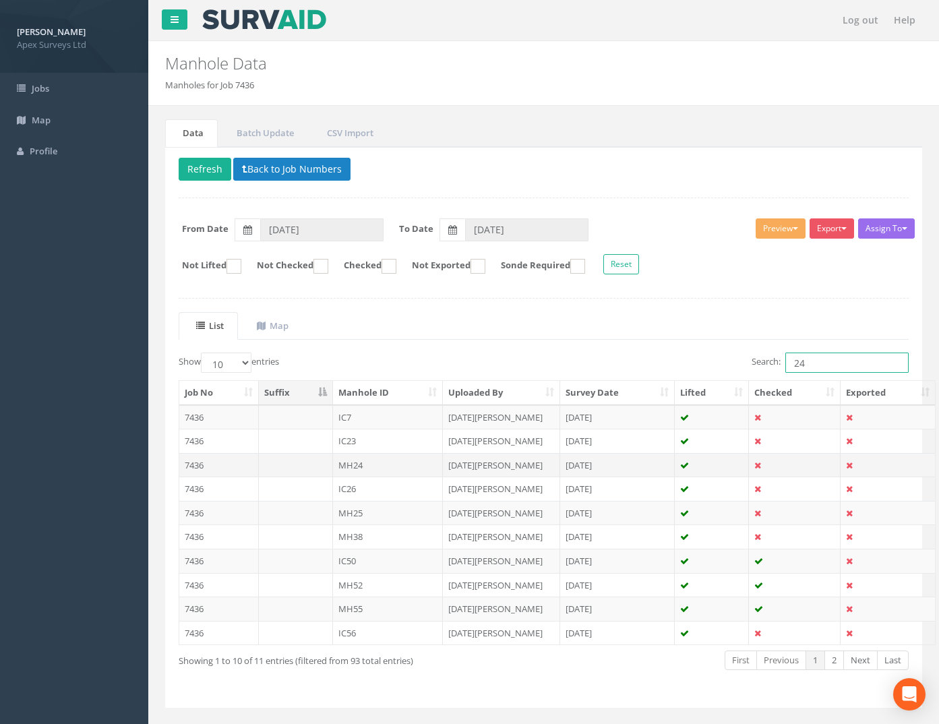
type input "24"
click at [191, 472] on td "7436" at bounding box center [219, 465] width 80 height 24
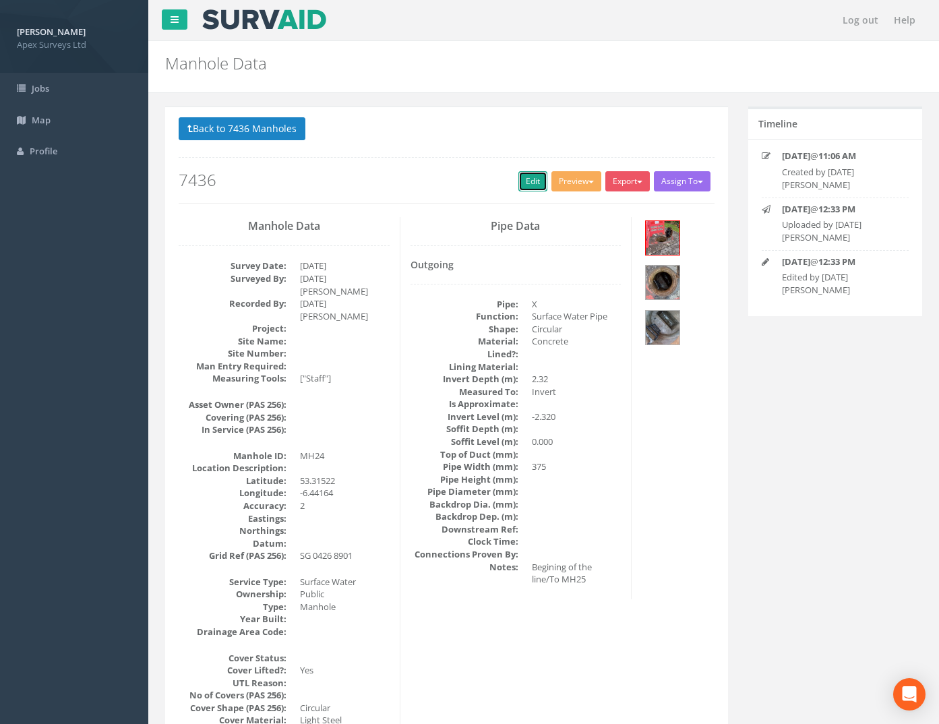
click at [522, 181] on link "Edit" at bounding box center [532, 181] width 29 height 20
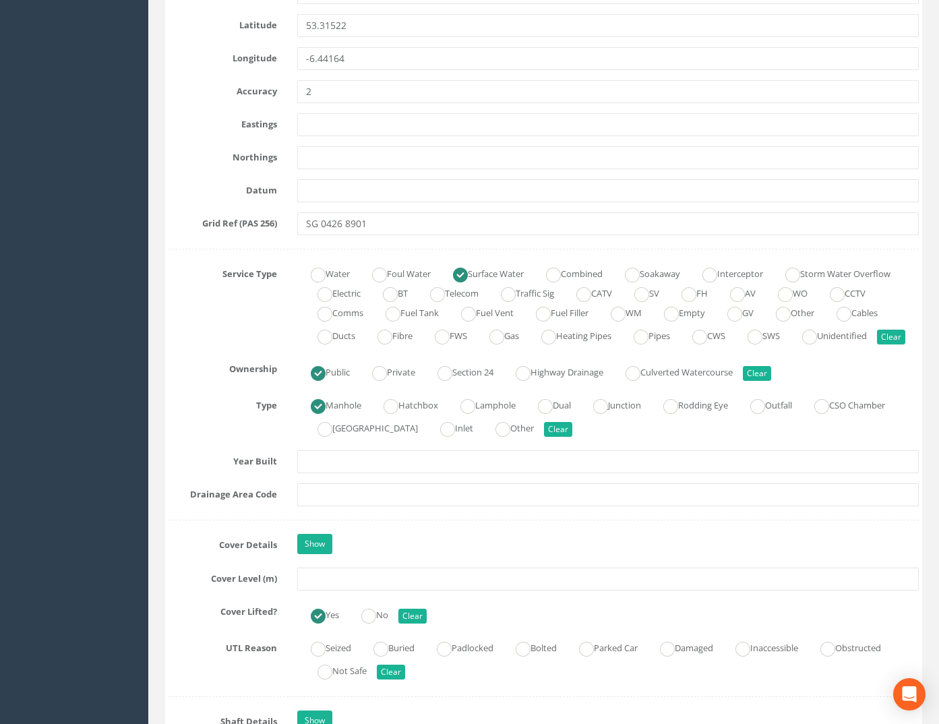
scroll to position [809, 0]
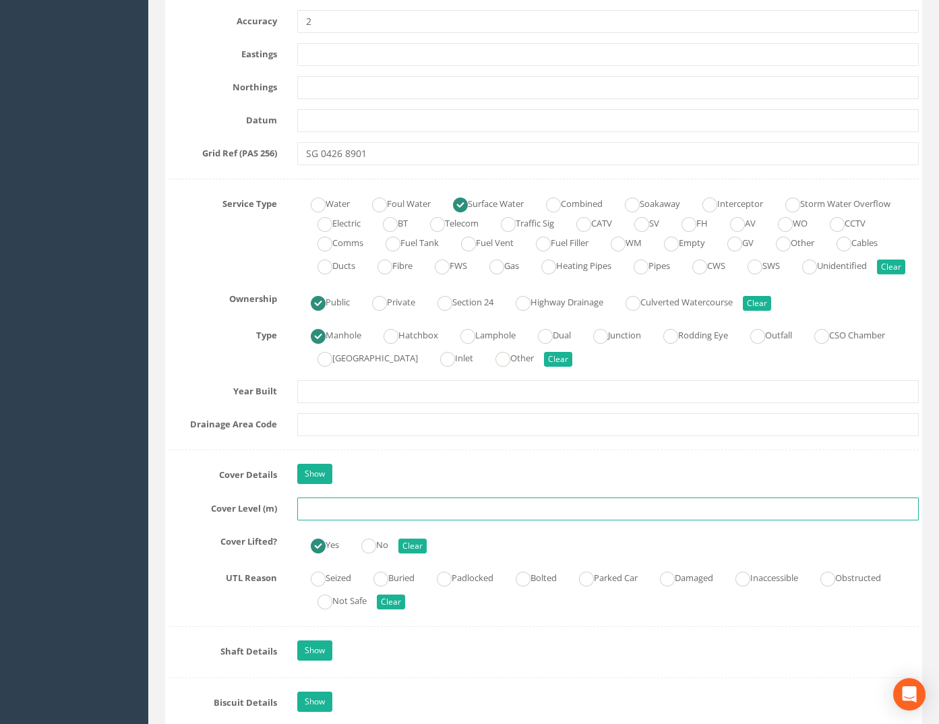
click at [311, 518] on input "text" at bounding box center [608, 508] width 622 height 23
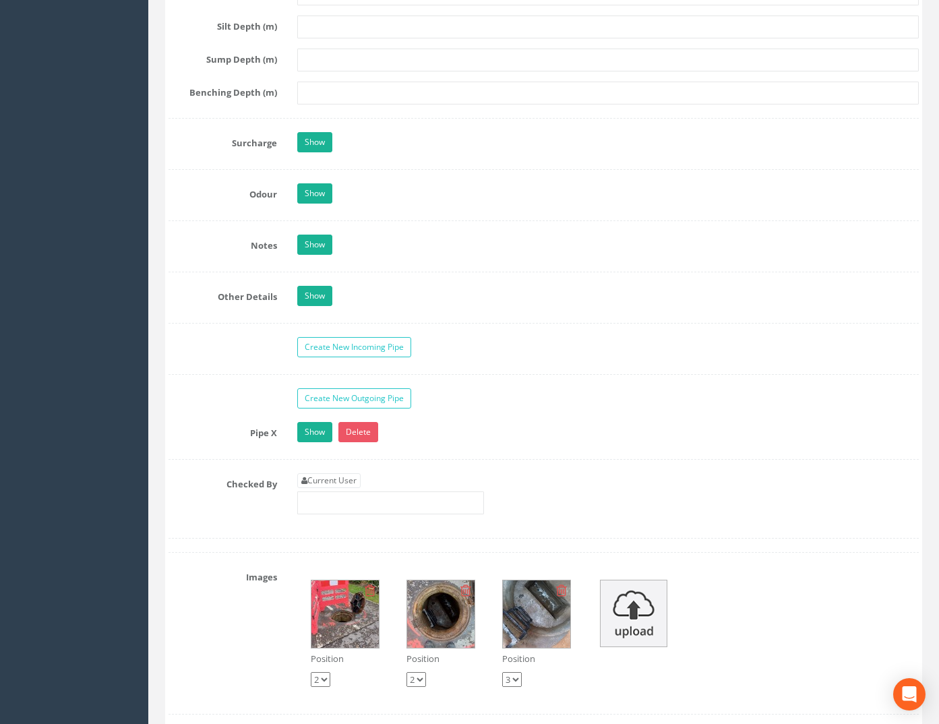
scroll to position [2022, 0]
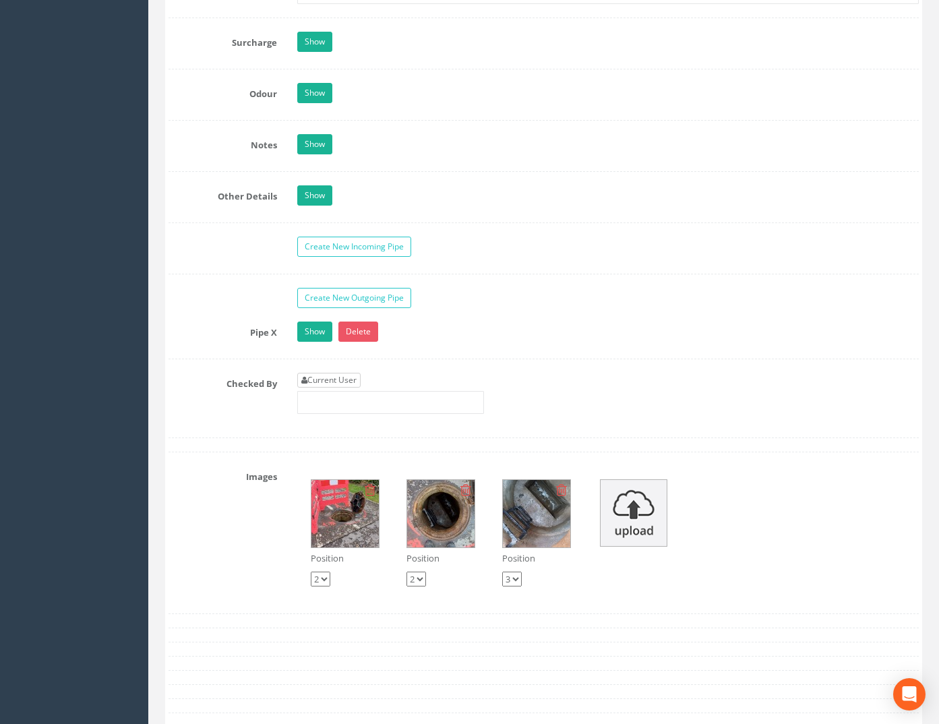
type input "73.28"
click at [326, 388] on link "Current User" at bounding box center [328, 380] width 63 height 15
type input "[PERSON_NAME]"
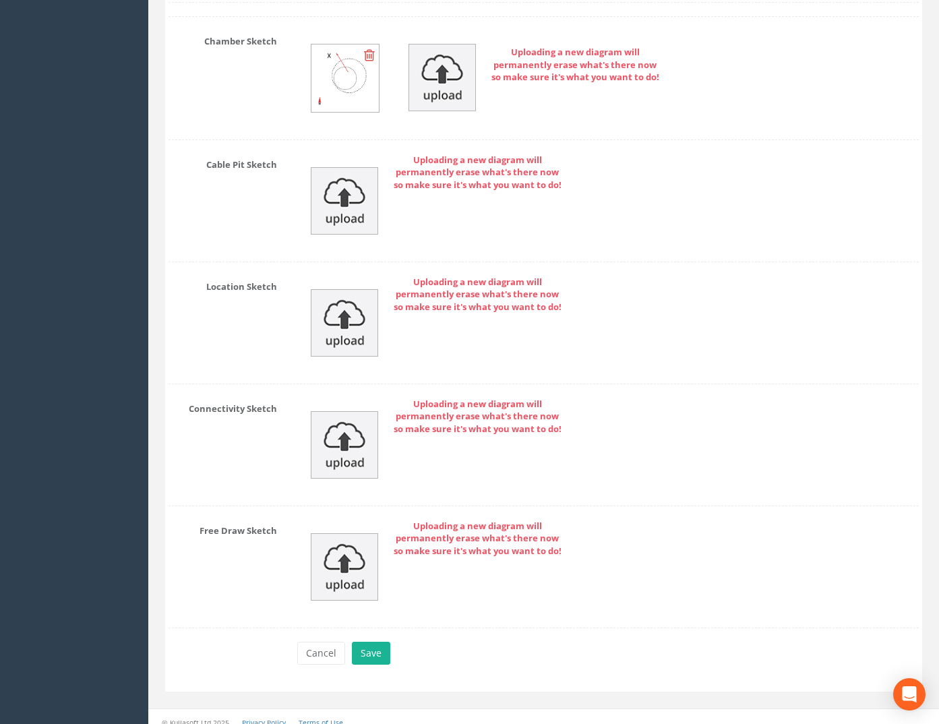
scroll to position [2834, 0]
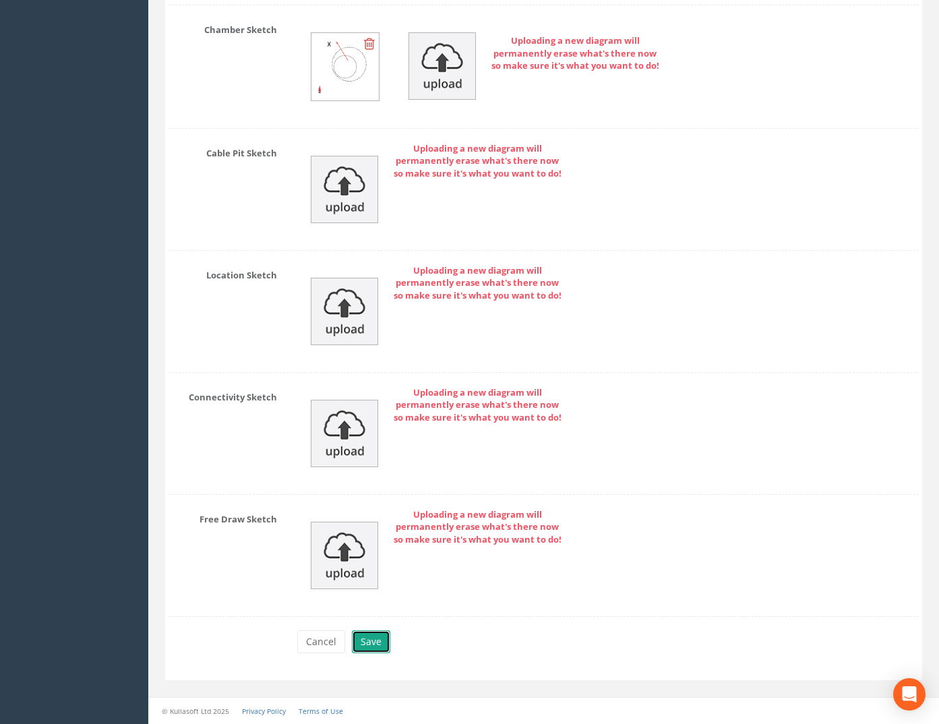
click at [377, 650] on button "Save" at bounding box center [371, 641] width 38 height 23
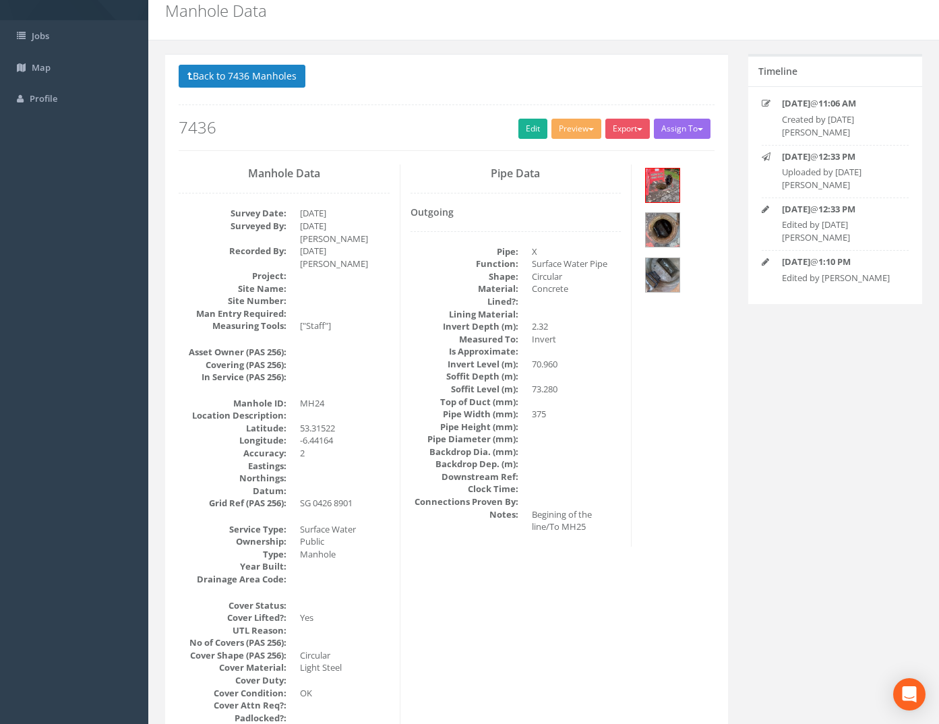
scroll to position [7, 0]
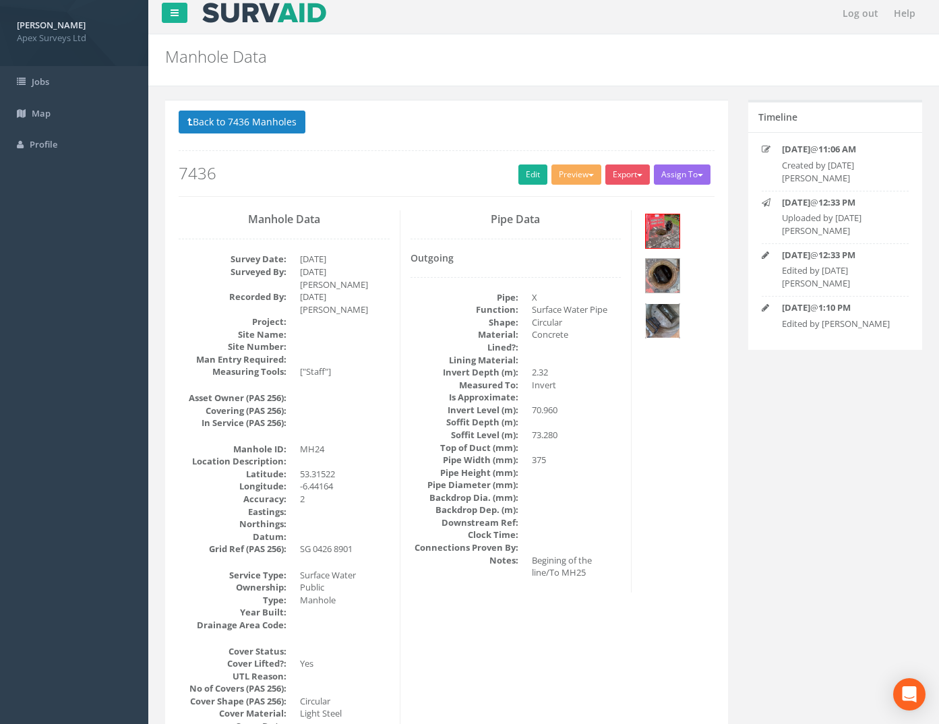
click at [673, 307] on img at bounding box center [663, 321] width 34 height 34
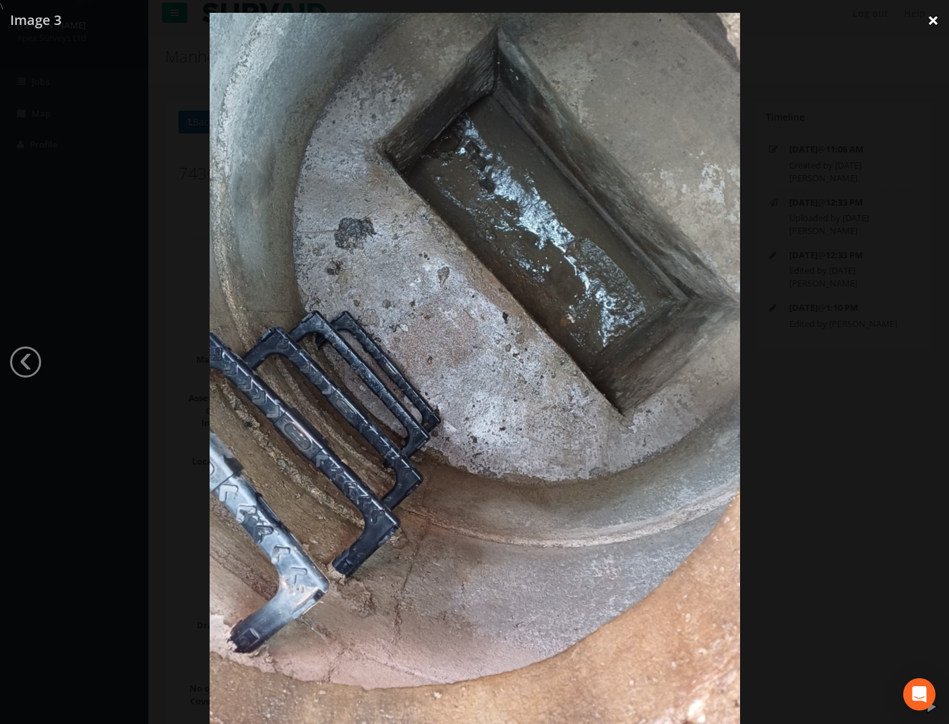
click at [937, 21] on link "×" at bounding box center [933, 20] width 32 height 40
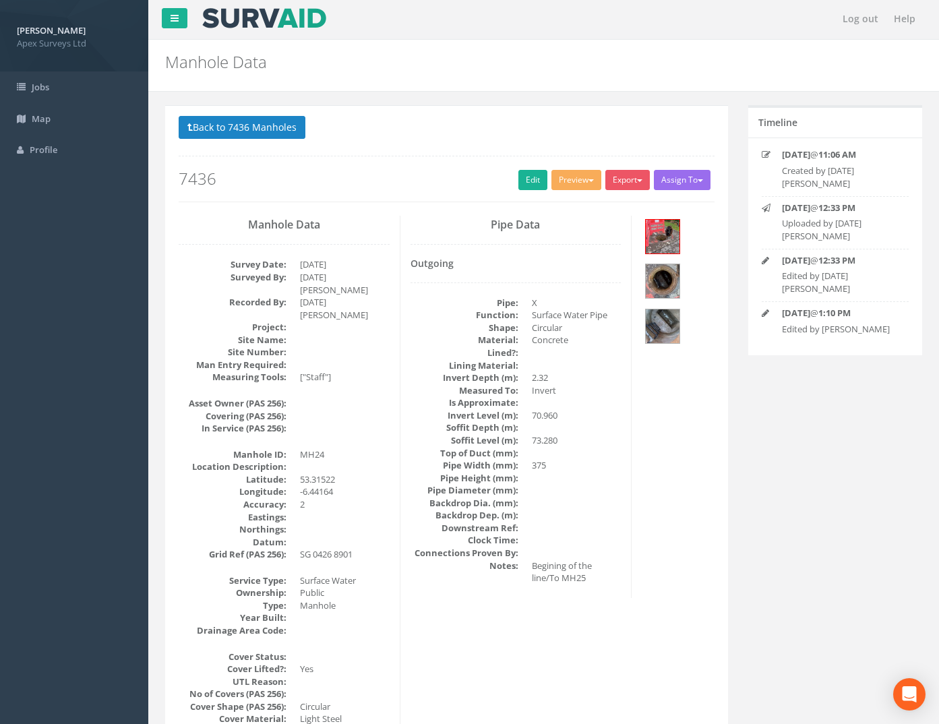
scroll to position [0, 0]
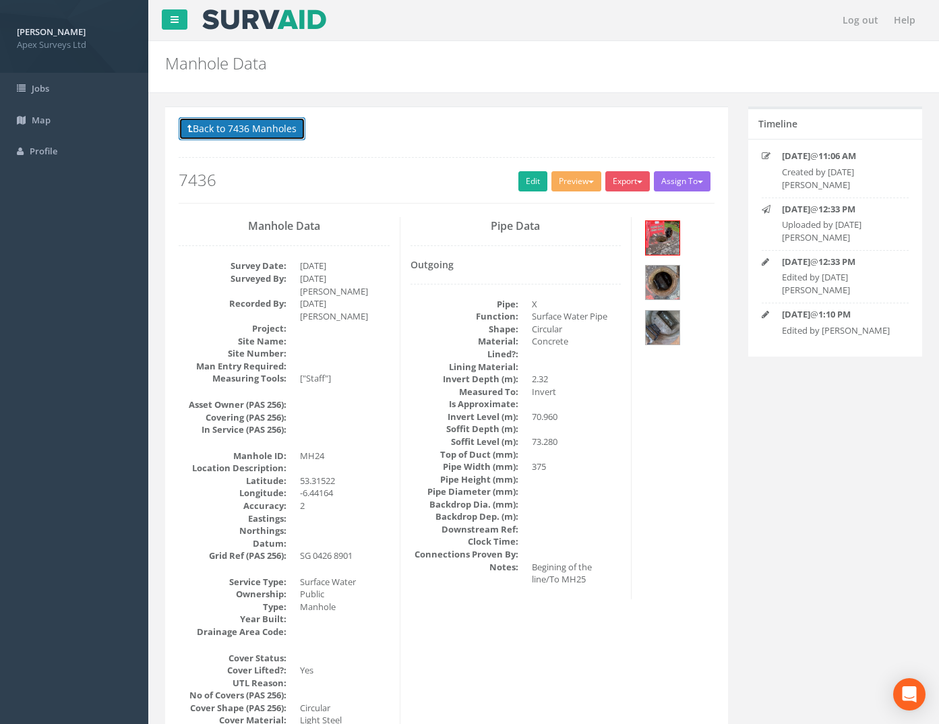
click at [243, 124] on button "Back to 7436 Manholes" at bounding box center [242, 128] width 127 height 23
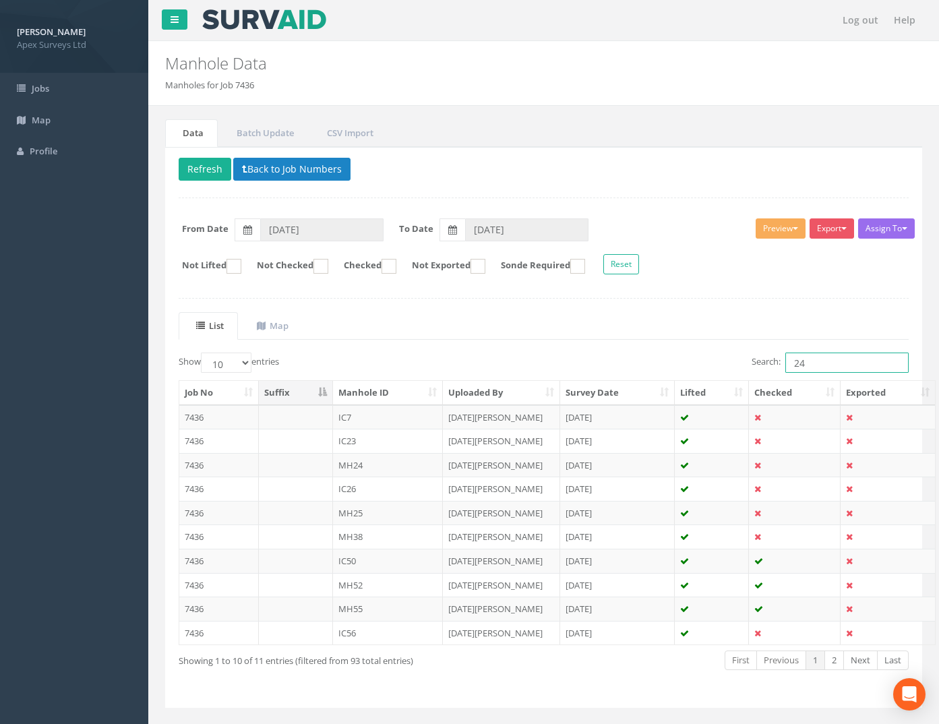
drag, startPoint x: 812, startPoint y: 361, endPoint x: 664, endPoint y: 323, distance: 152.5
click at [698, 361] on div "Search: 24" at bounding box center [731, 364] width 355 height 24
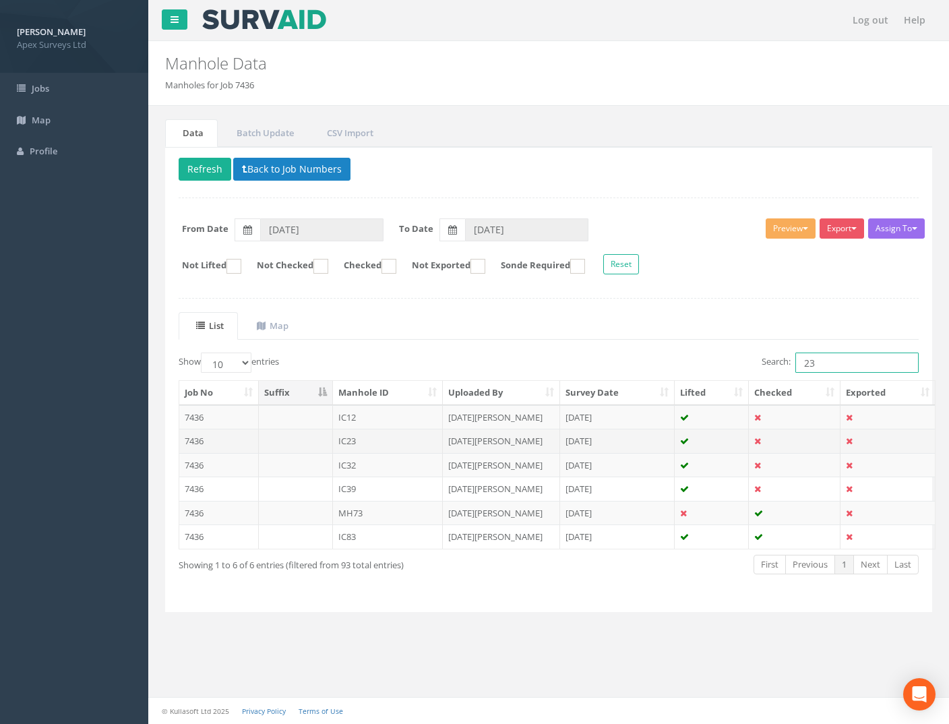
type input "23"
click at [193, 437] on td "7436" at bounding box center [219, 441] width 80 height 24
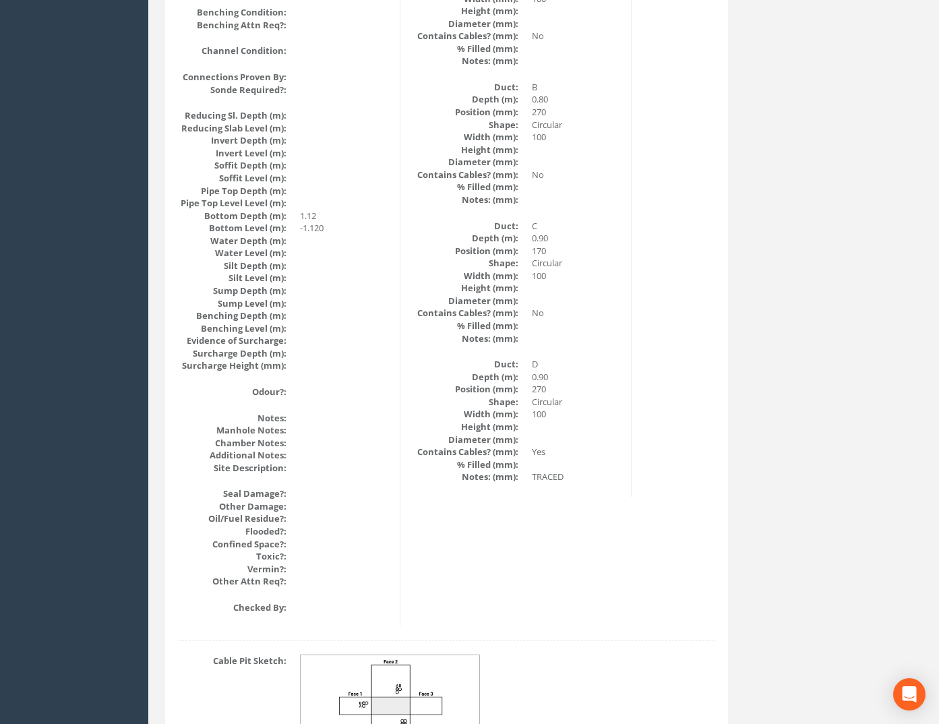
scroll to position [1355, 0]
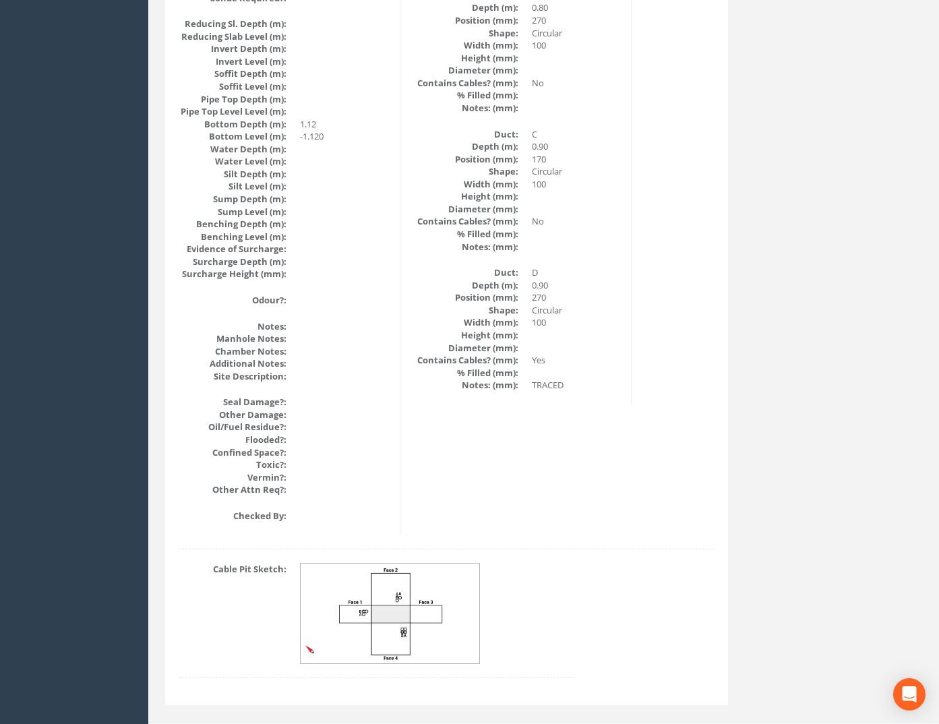
click at [410, 613] on img at bounding box center [391, 613] width 180 height 100
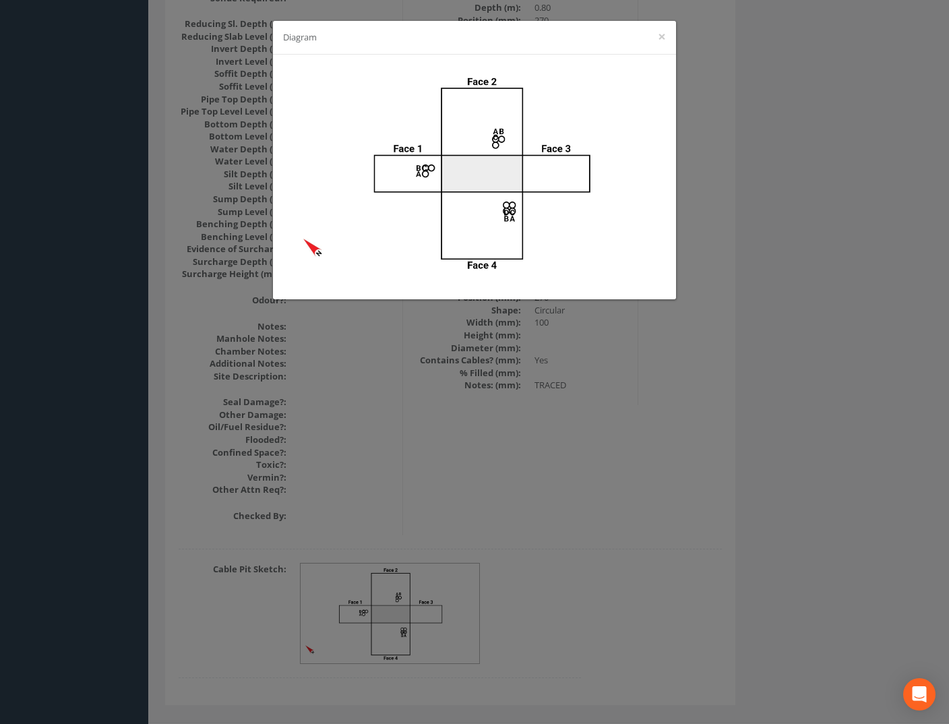
click at [601, 414] on div "Diagram ×" at bounding box center [474, 362] width 949 height 724
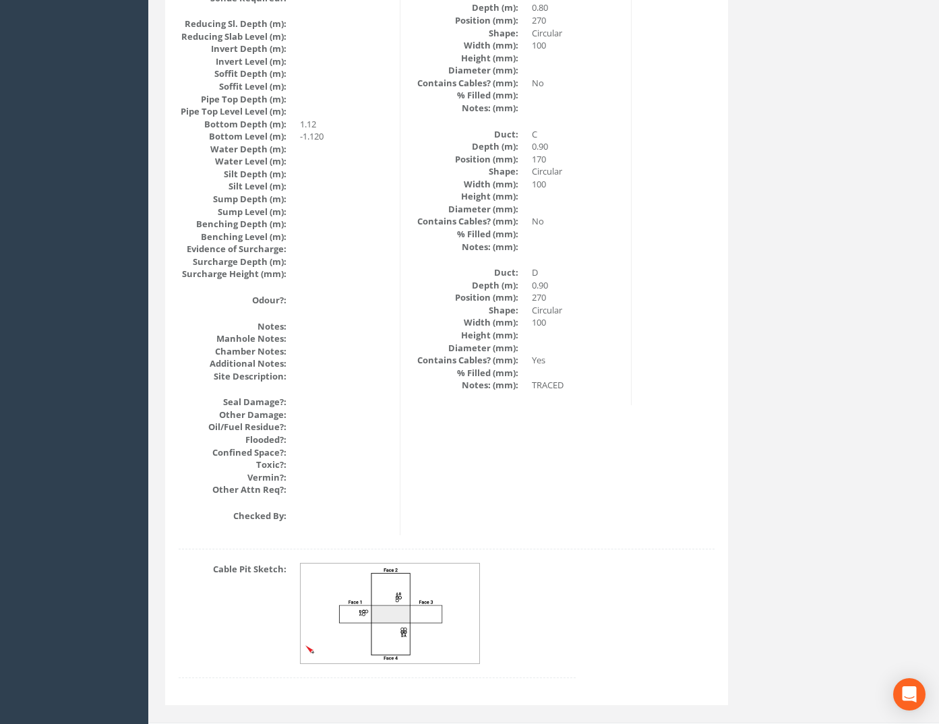
click at [377, 594] on img at bounding box center [391, 613] width 180 height 100
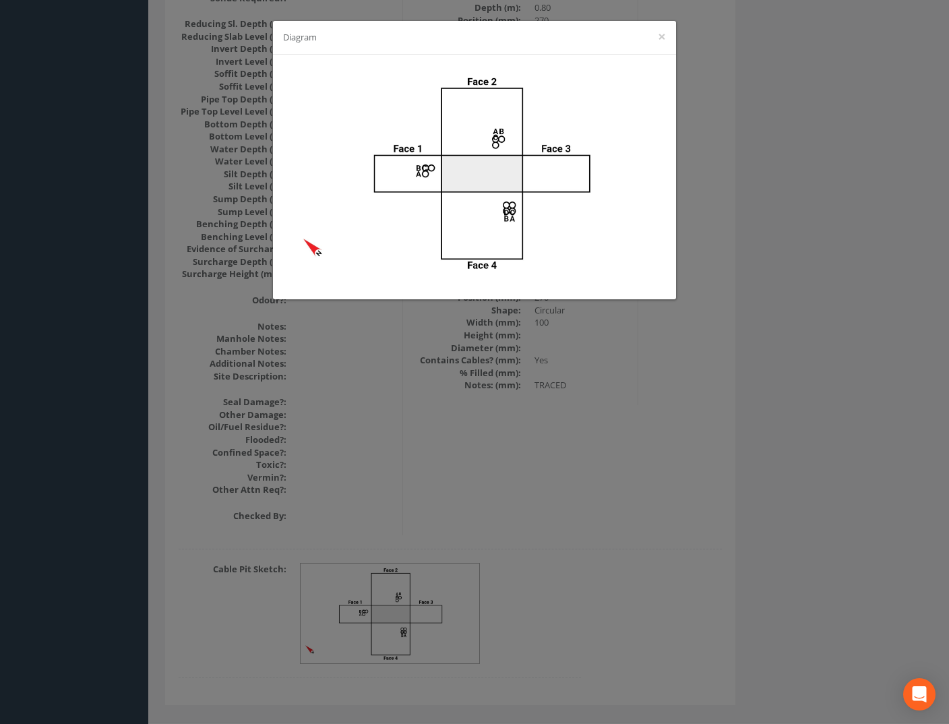
drag, startPoint x: 695, startPoint y: 495, endPoint x: 679, endPoint y: 489, distance: 17.5
click at [695, 495] on div "Diagram ×" at bounding box center [474, 362] width 949 height 724
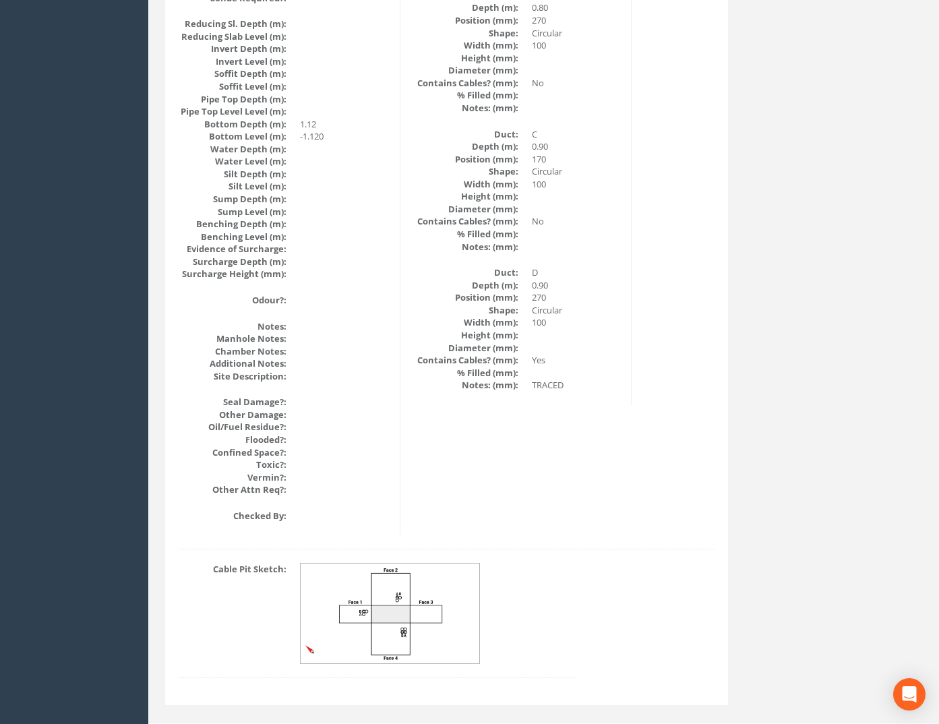
click at [394, 585] on img at bounding box center [391, 613] width 180 height 100
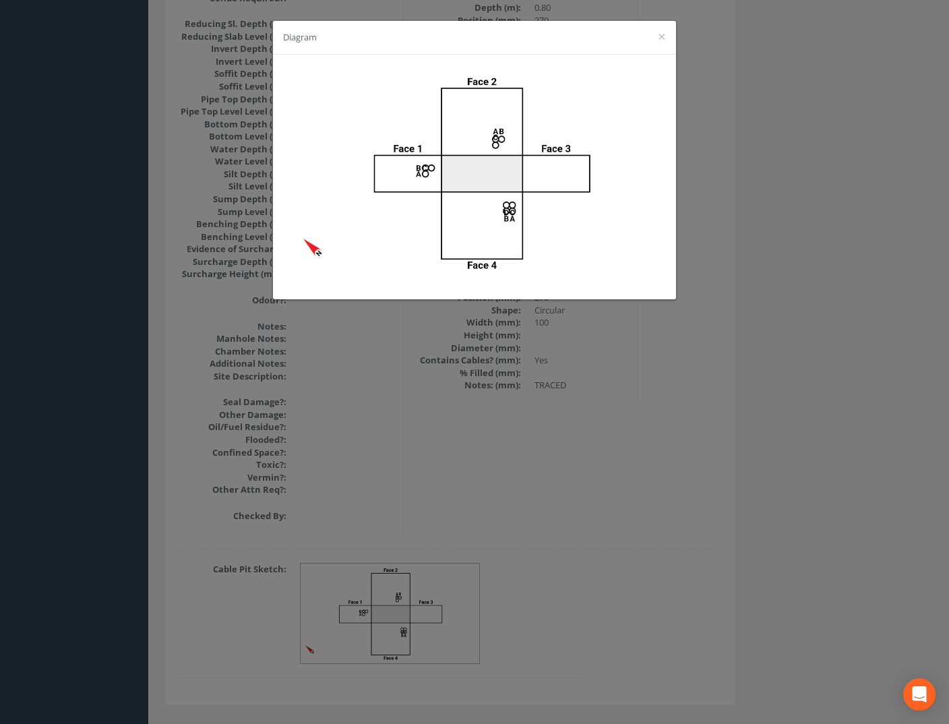
click at [700, 442] on div "Diagram ×" at bounding box center [474, 362] width 949 height 724
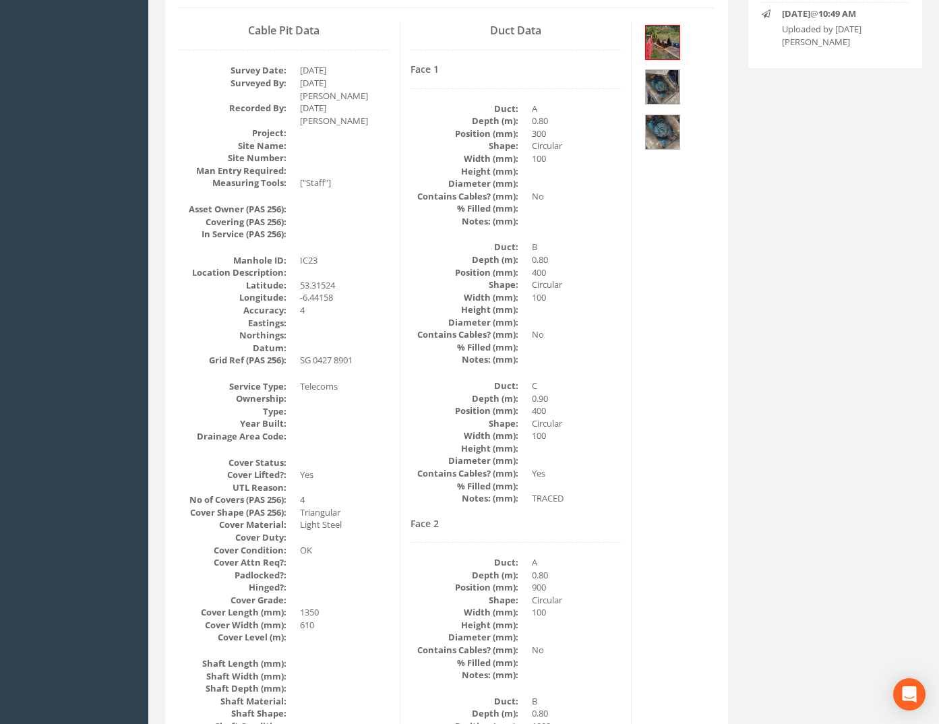
scroll to position [0, 0]
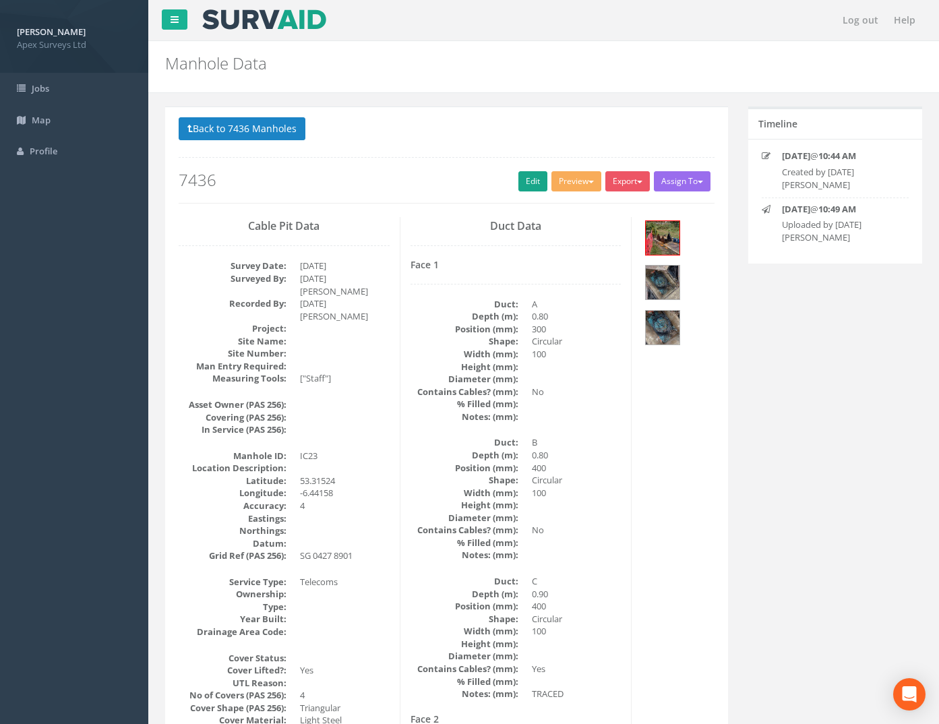
click at [520, 171] on div "Back to 7436 Manholes Back to Map Assign To No Companies Added Export Heathrow …" at bounding box center [447, 160] width 536 height 86
click at [519, 176] on link "Edit" at bounding box center [532, 181] width 29 height 20
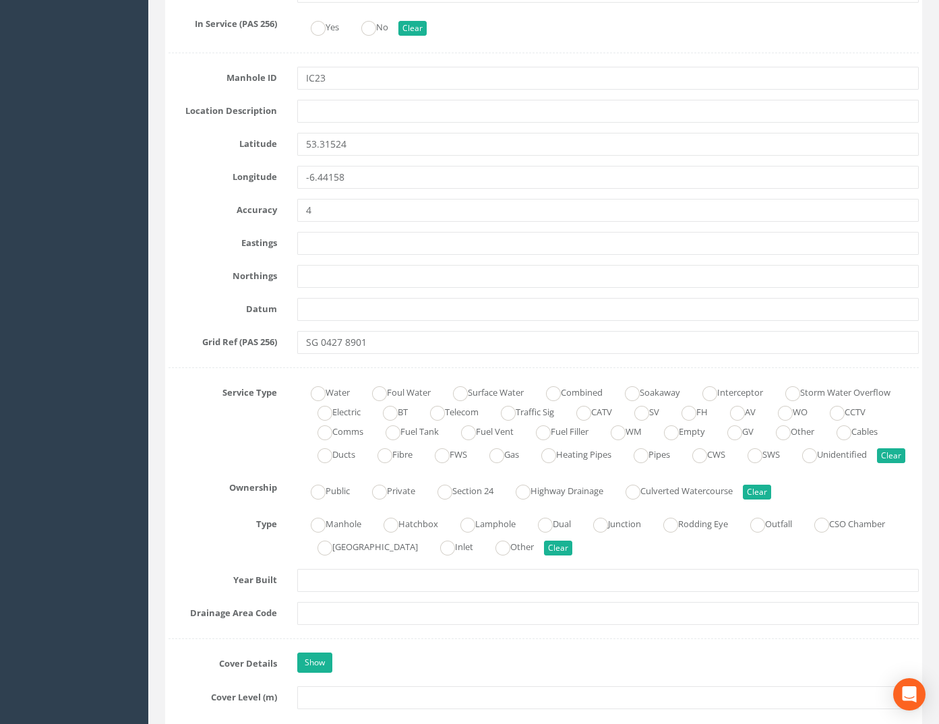
scroll to position [741, 0]
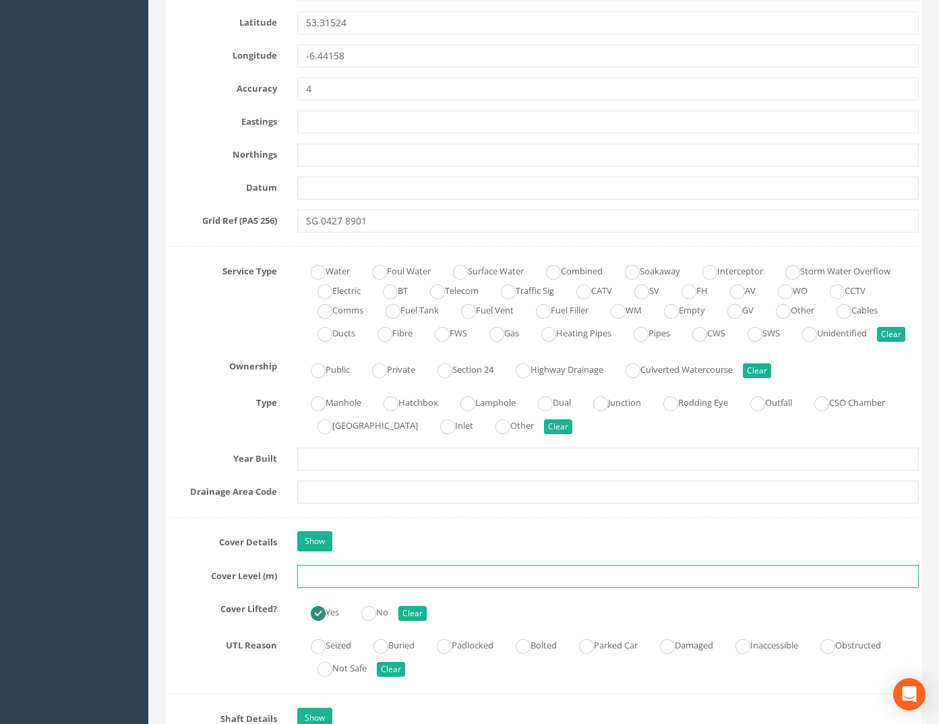
click at [315, 588] on input "text" at bounding box center [608, 576] width 622 height 23
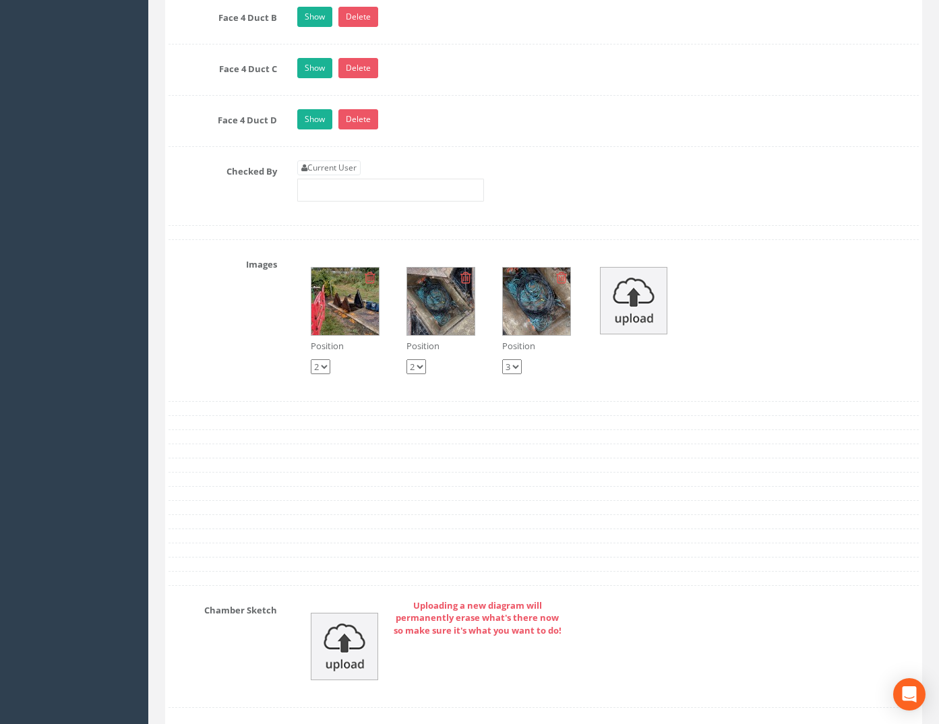
scroll to position [2898, 0]
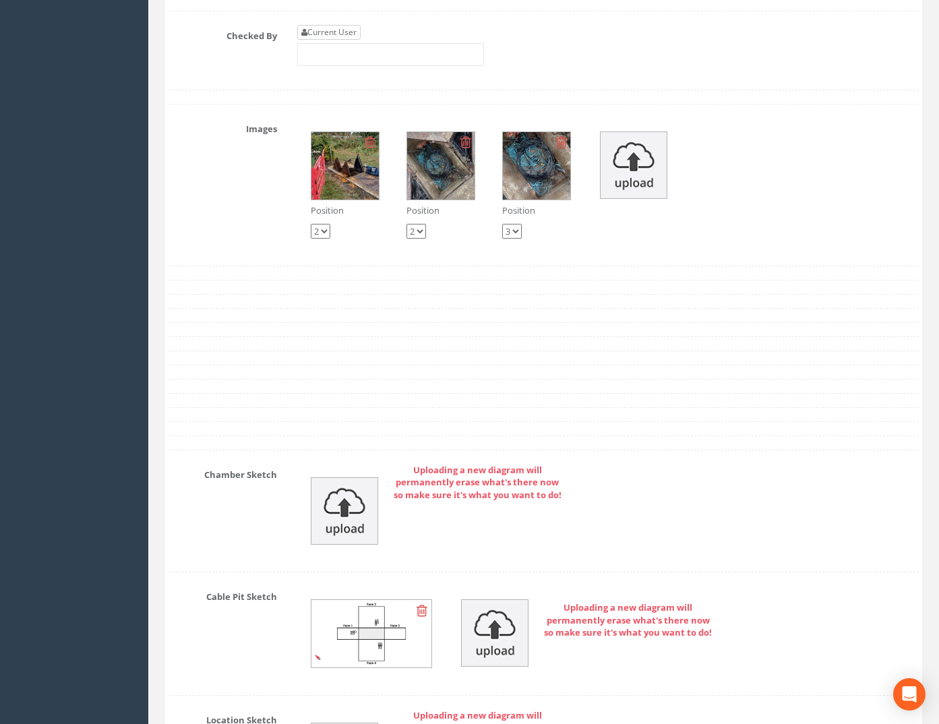
type input "74.52"
click at [322, 40] on link "Current User" at bounding box center [328, 32] width 63 height 15
type input "[PERSON_NAME]"
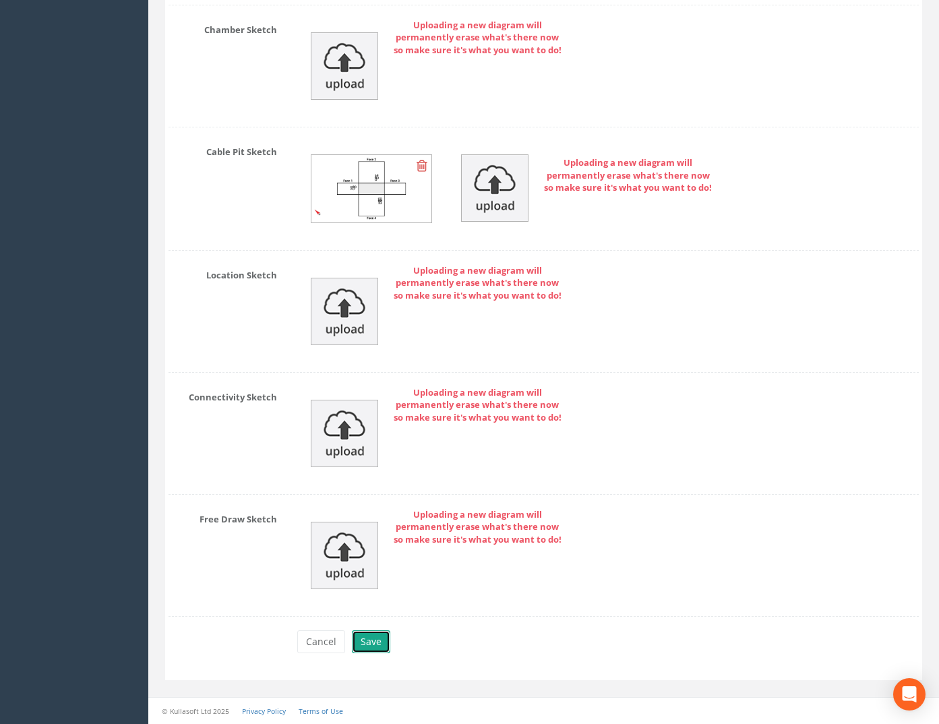
click at [371, 642] on button "Save" at bounding box center [371, 641] width 38 height 23
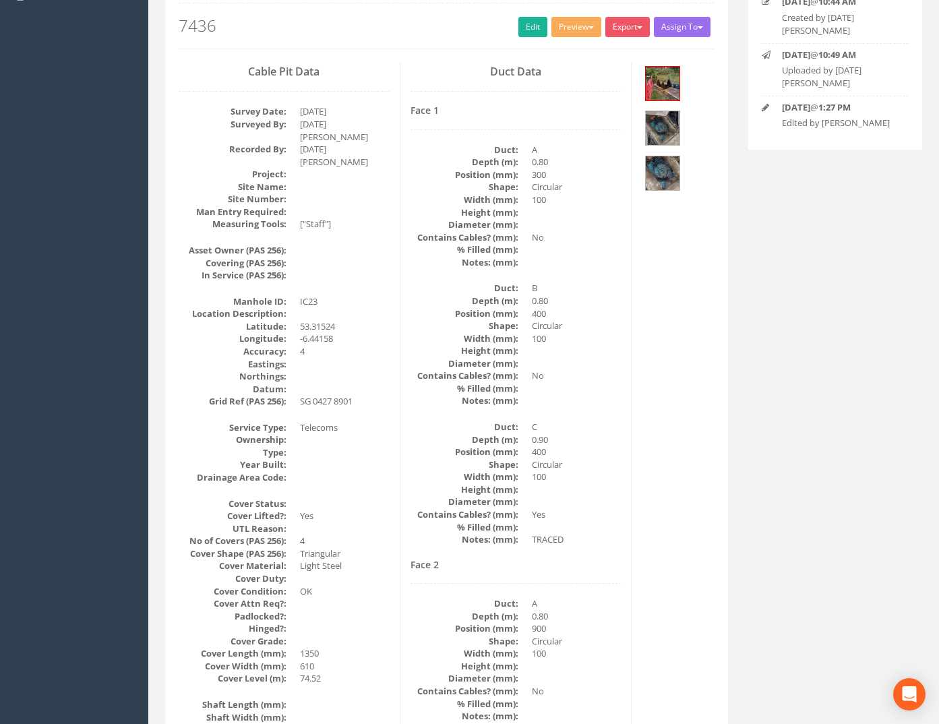
scroll to position [0, 0]
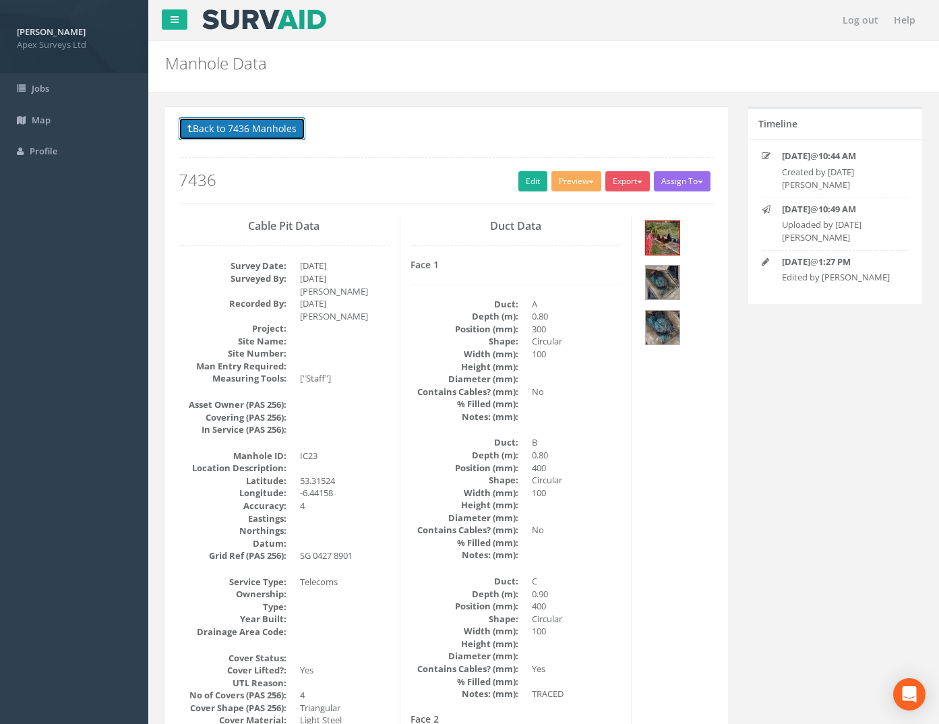
drag, startPoint x: 244, startPoint y: 126, endPoint x: 253, endPoint y: 127, distance: 9.5
click at [244, 126] on button "Back to 7436 Manholes" at bounding box center [242, 128] width 127 height 23
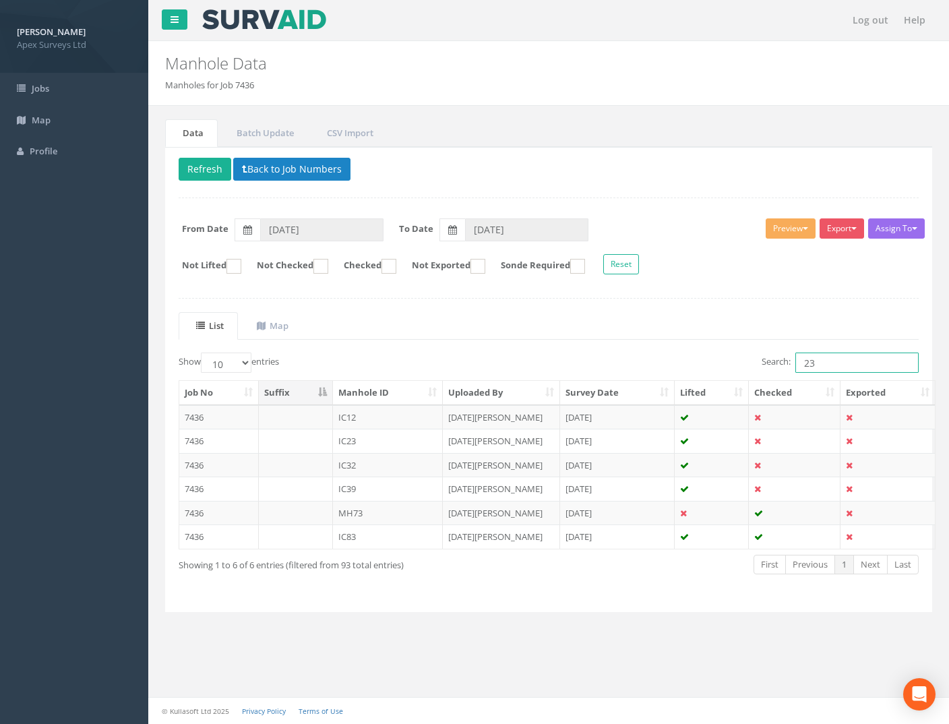
drag, startPoint x: 828, startPoint y: 369, endPoint x: 747, endPoint y: 383, distance: 81.6
click at [762, 380] on div "Show 10 25 50 100 entries Search: 23 Job No Suffix Manhole ID Uploaded By Surve…" at bounding box center [549, 475] width 740 height 246
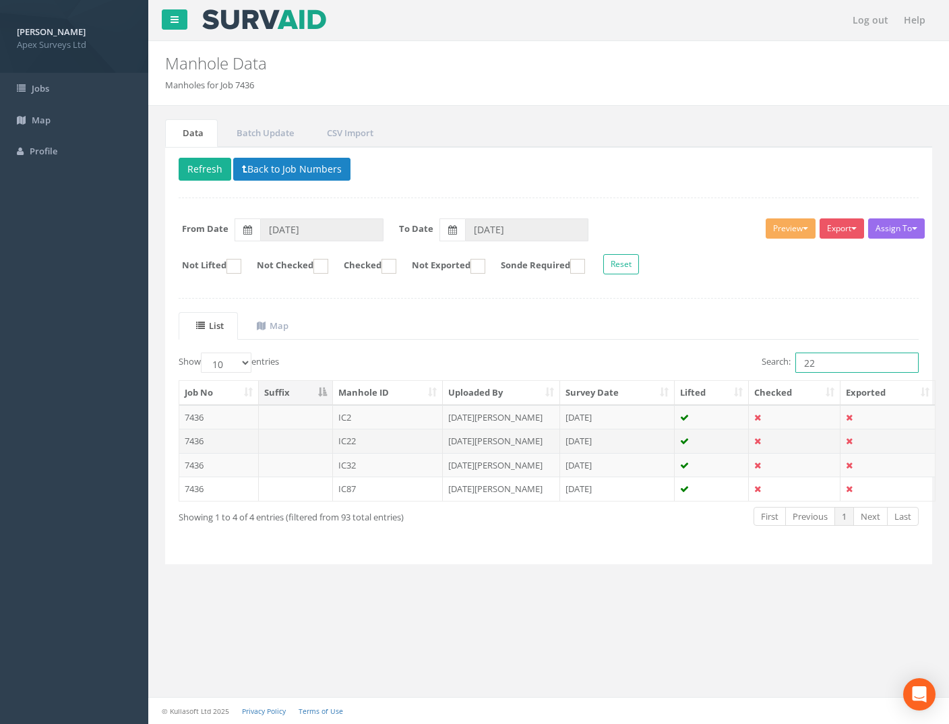
type input "22"
click at [197, 443] on td "7436" at bounding box center [219, 441] width 80 height 24
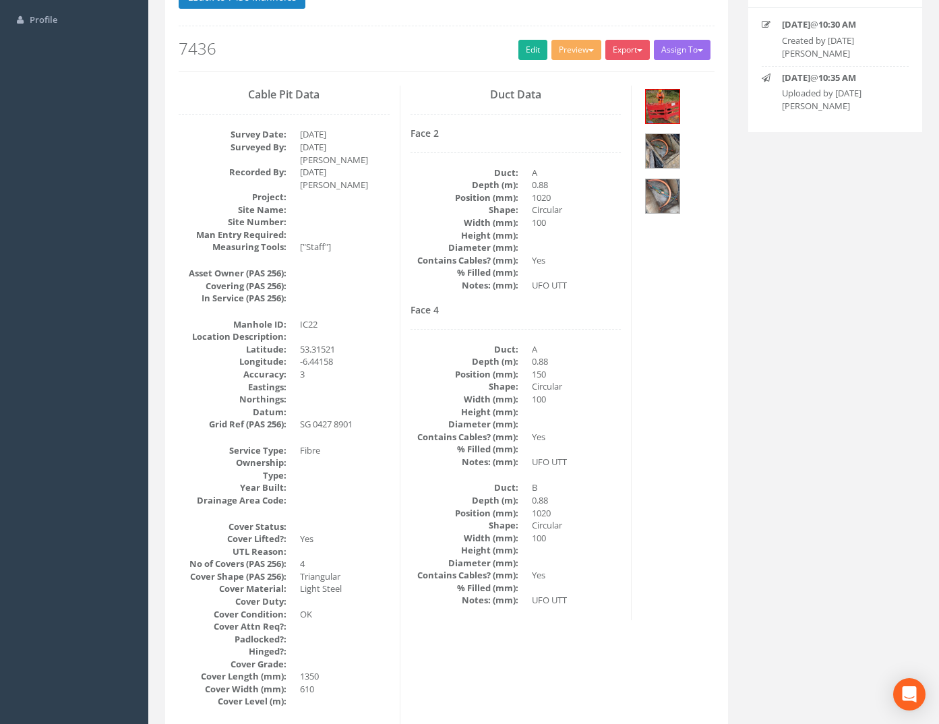
scroll to position [7, 0]
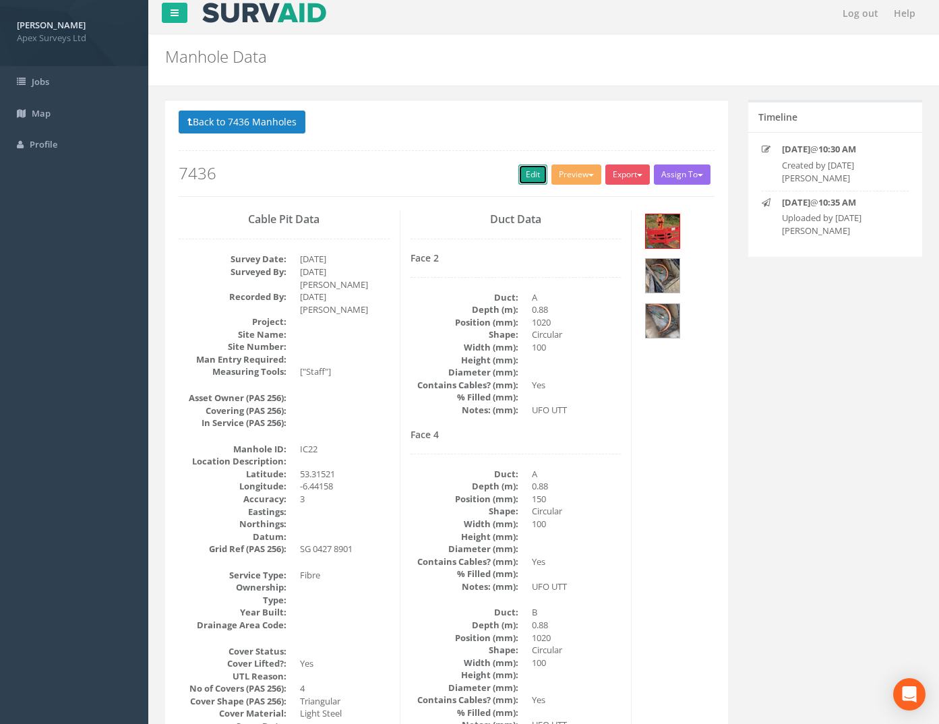
click at [525, 177] on link "Edit" at bounding box center [532, 174] width 29 height 20
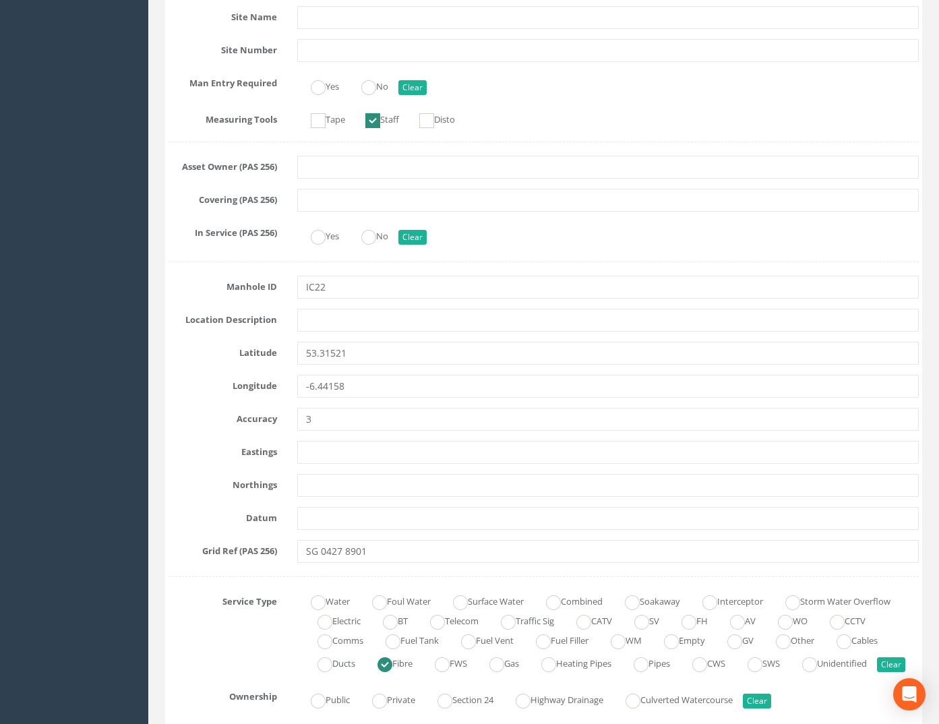
scroll to position [815, 0]
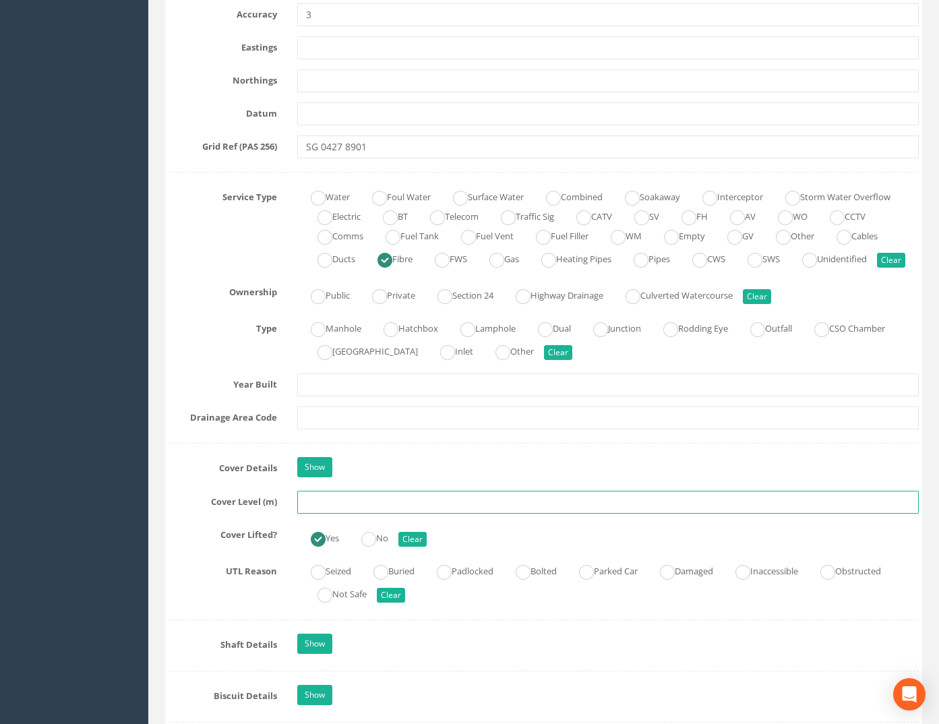
click at [328, 514] on input "text" at bounding box center [608, 502] width 622 height 23
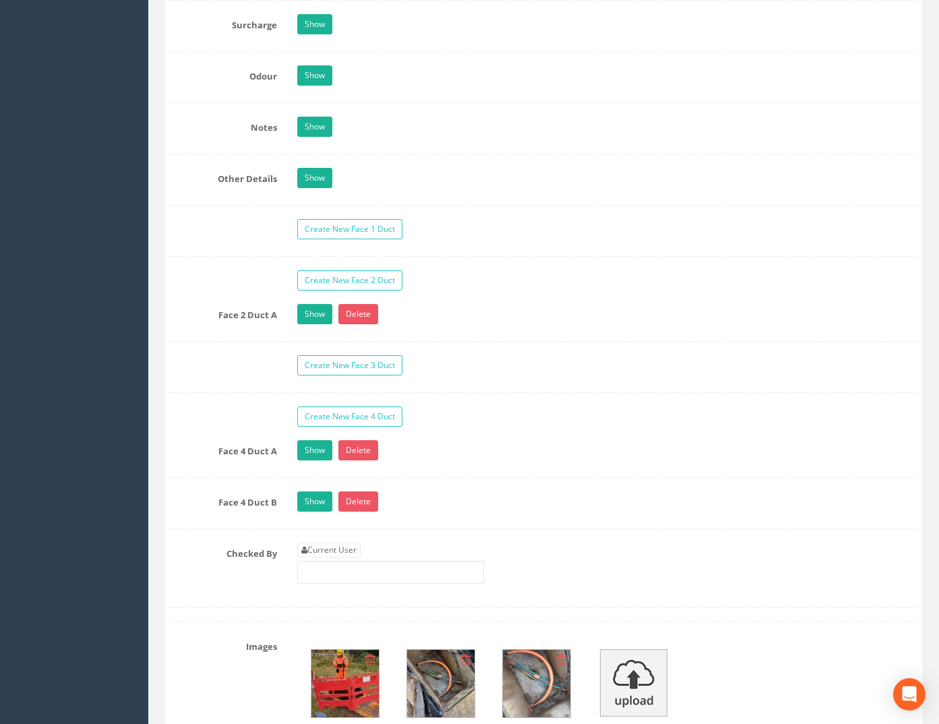
scroll to position [2163, 0]
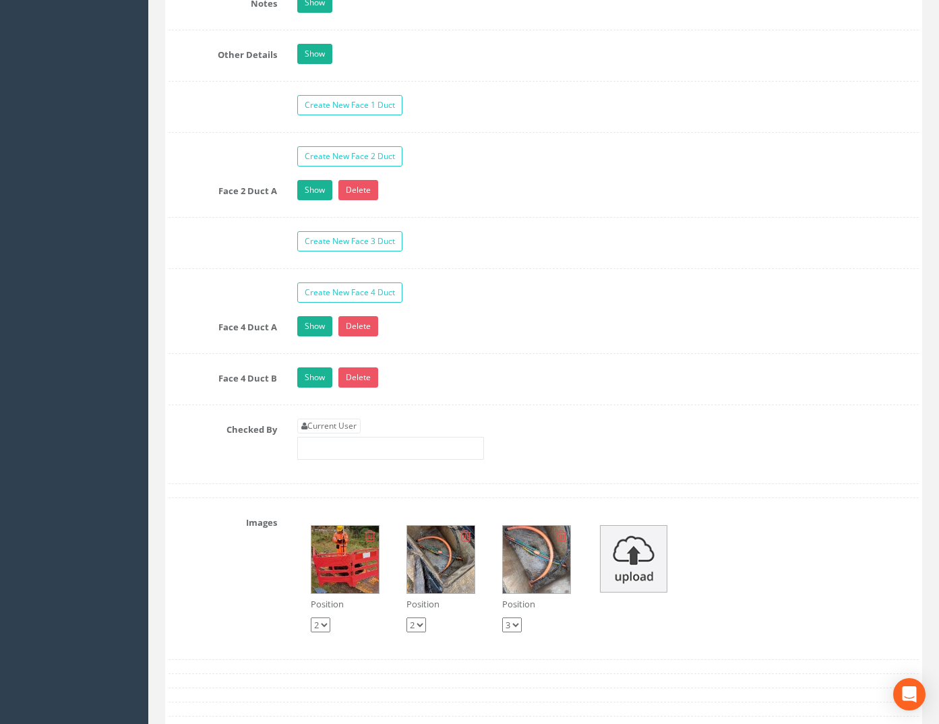
type input "74.51"
click at [323, 457] on input "text" at bounding box center [390, 448] width 187 height 23
click at [330, 433] on link "Current User" at bounding box center [328, 426] width 63 height 15
type input "[PERSON_NAME]"
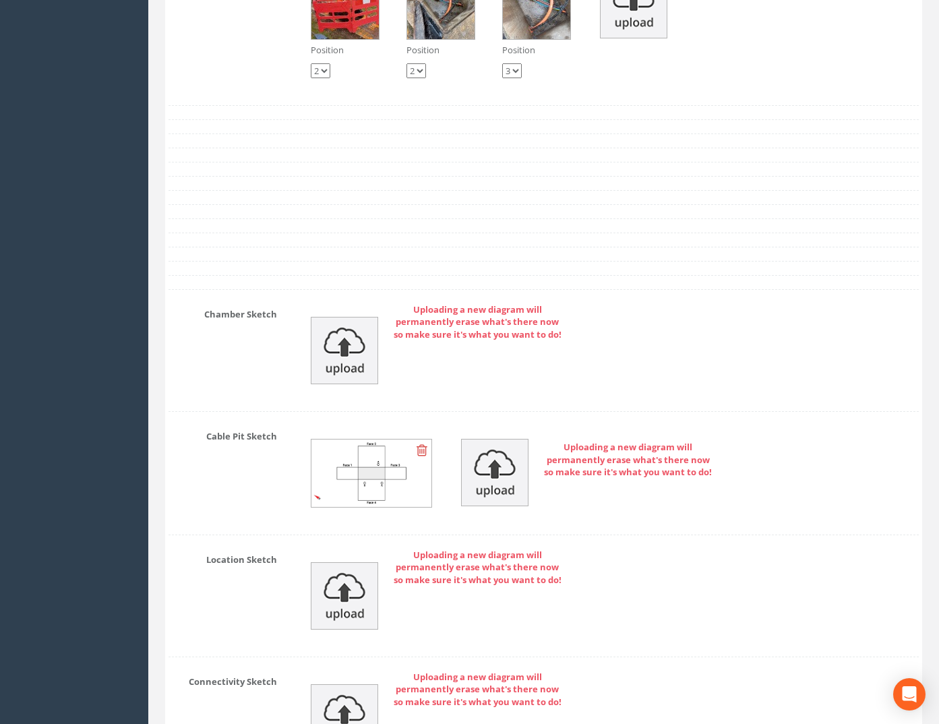
scroll to position [3021, 0]
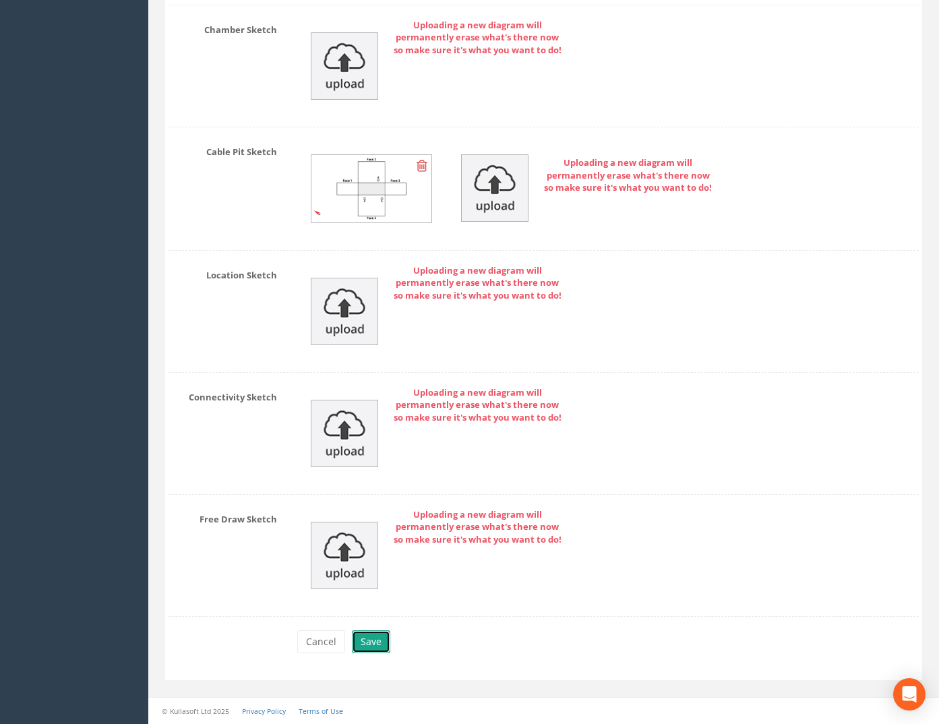
click at [372, 632] on button "Save" at bounding box center [371, 641] width 38 height 23
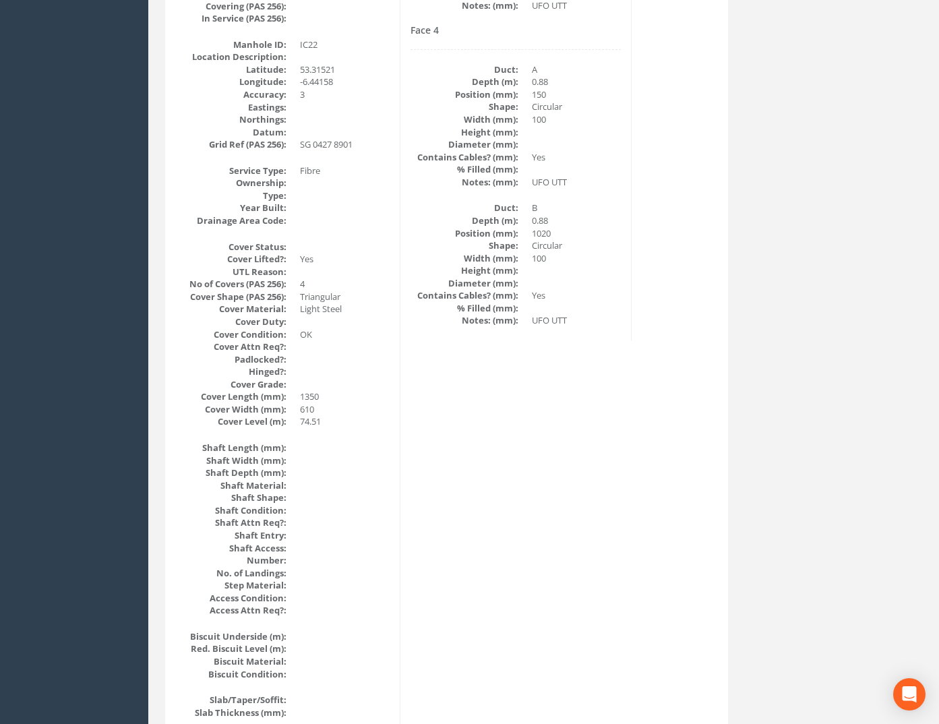
scroll to position [0, 0]
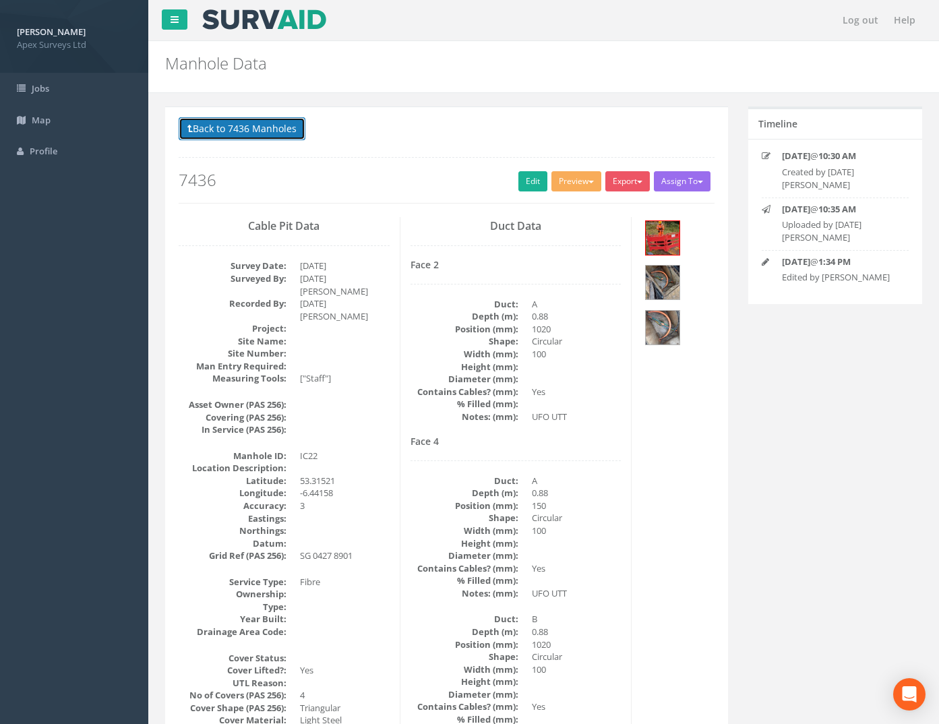
click at [241, 129] on button "Back to 7436 Manholes" at bounding box center [242, 128] width 127 height 23
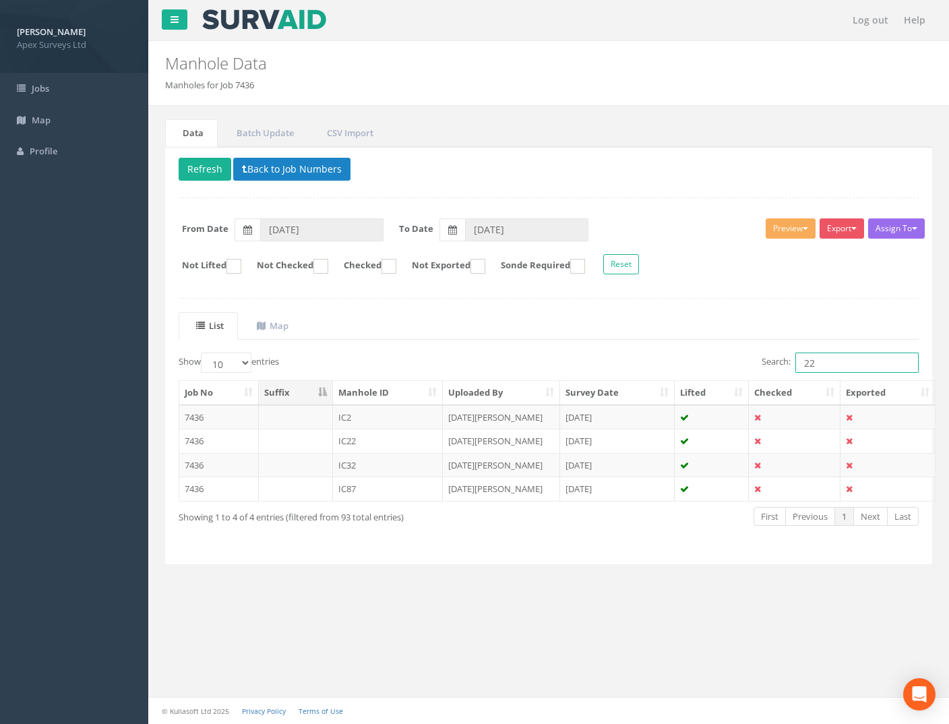
drag, startPoint x: 799, startPoint y: 375, endPoint x: 766, endPoint y: 377, distance: 33.8
click at [768, 377] on div "Show 10 25 50 100 entries Search: 22 Job No Suffix Manhole ID Uploaded By Surve…" at bounding box center [549, 451] width 740 height 198
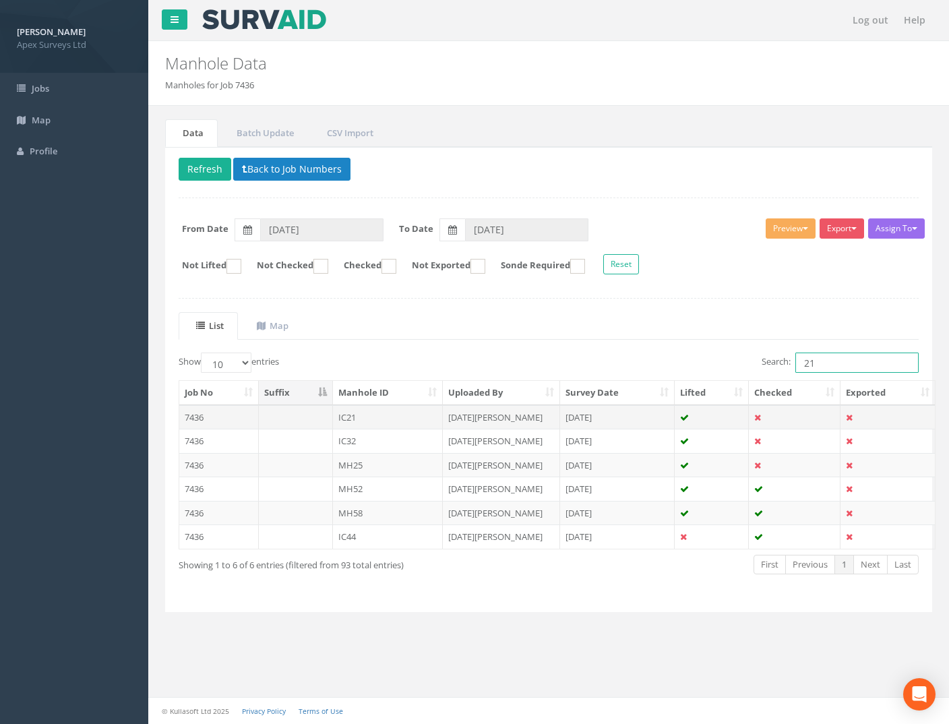
type input "21"
click at [189, 411] on td "7436" at bounding box center [219, 417] width 80 height 24
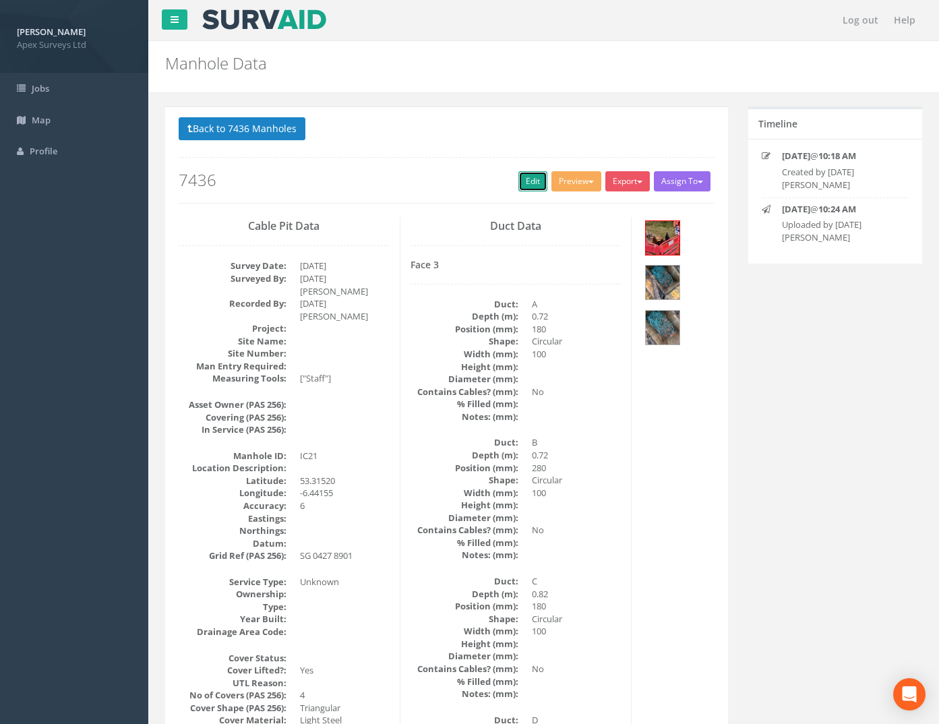
click at [527, 180] on link "Edit" at bounding box center [532, 181] width 29 height 20
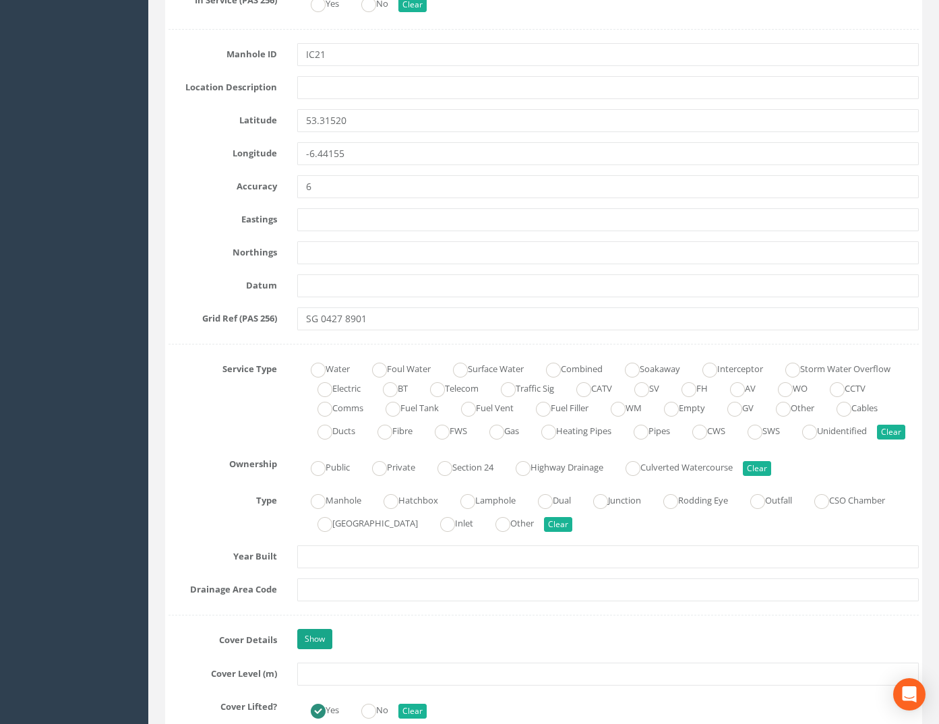
scroll to position [809, 0]
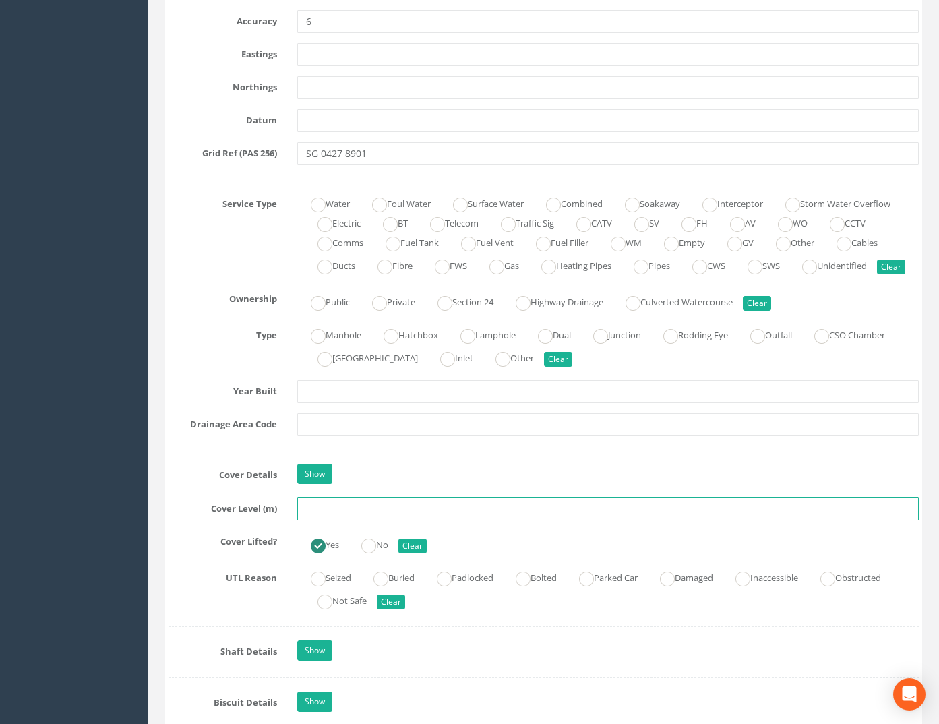
drag, startPoint x: 323, startPoint y: 524, endPoint x: 338, endPoint y: 525, distance: 15.6
click at [324, 520] on input "text" at bounding box center [608, 508] width 622 height 23
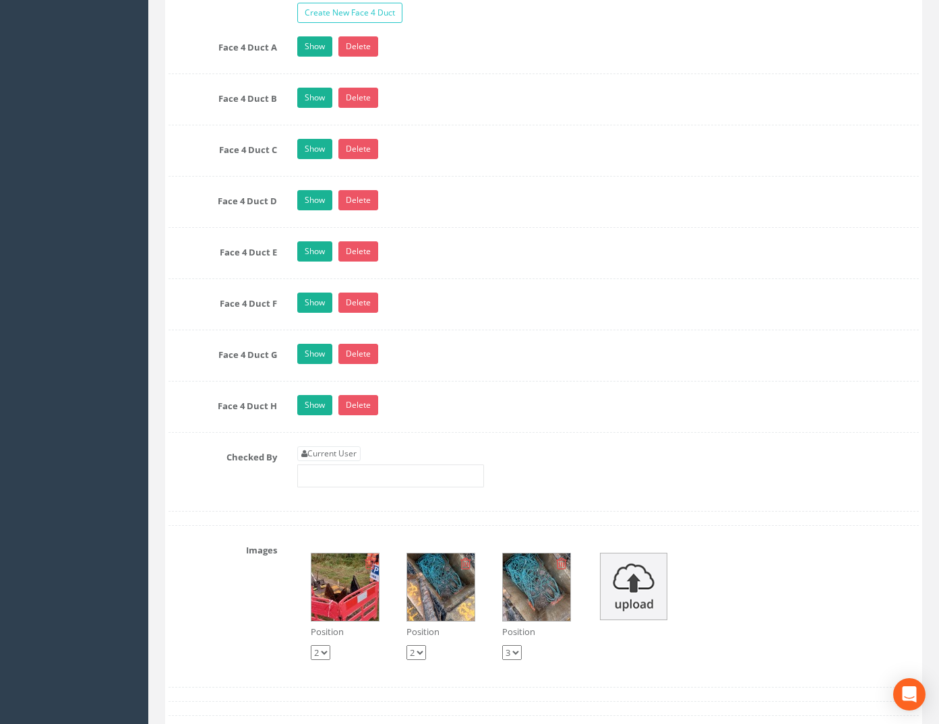
scroll to position [2696, 0]
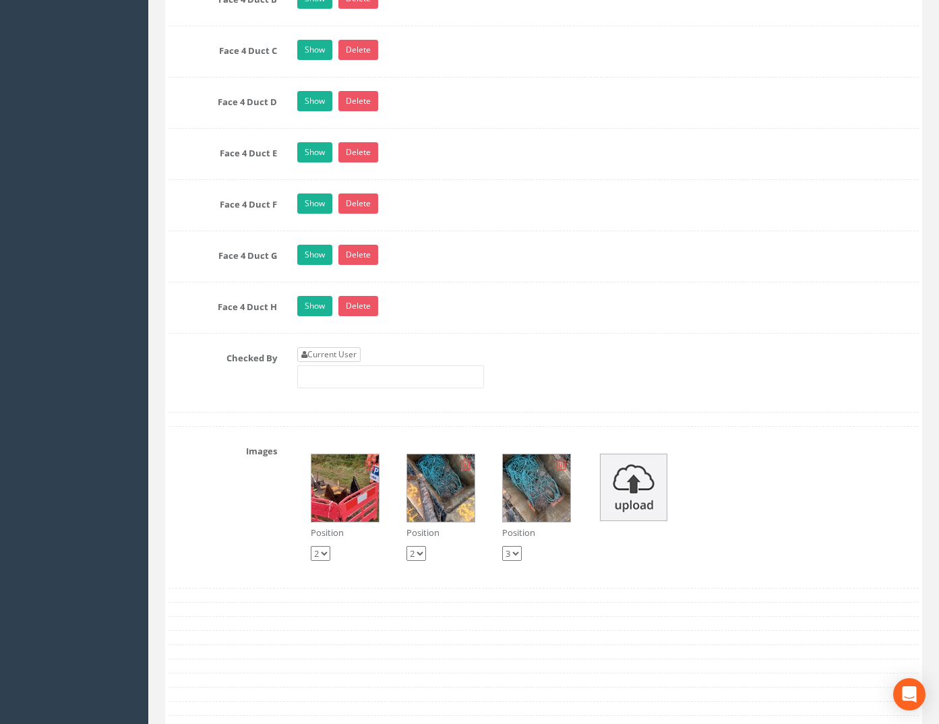
type input "74.50"
click at [353, 362] on link "Current User" at bounding box center [328, 354] width 63 height 15
type input "[PERSON_NAME]"
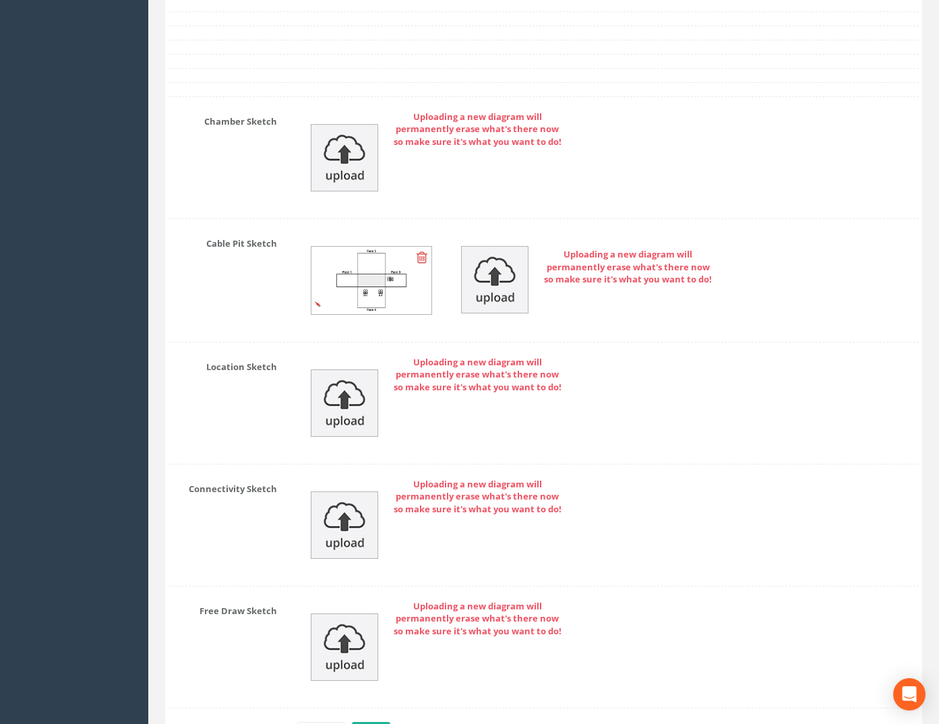
scroll to position [3482, 0]
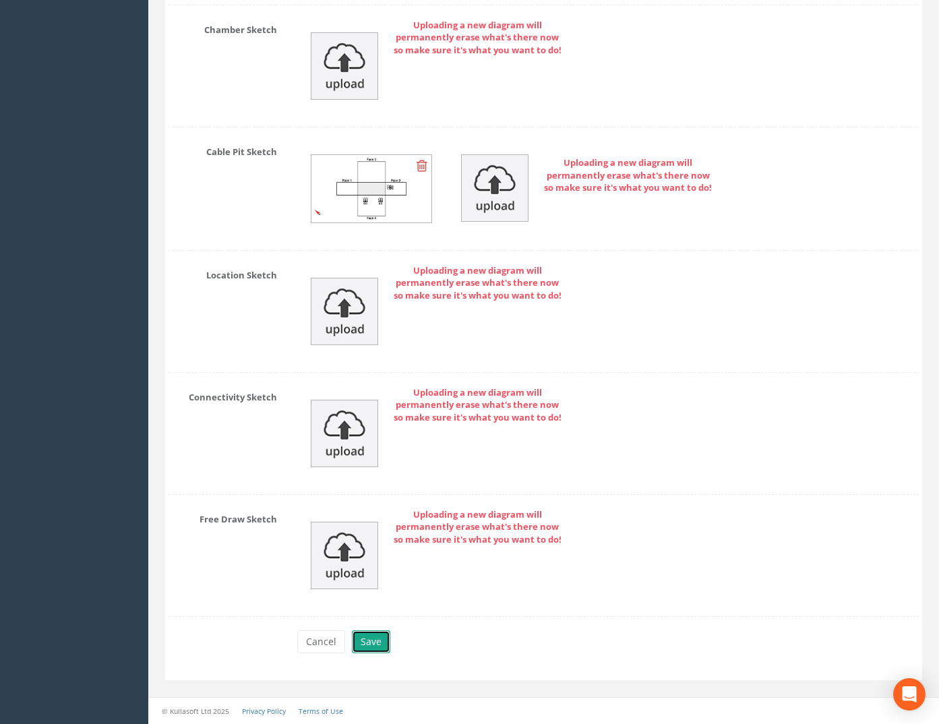
click at [371, 642] on button "Save" at bounding box center [371, 641] width 38 height 23
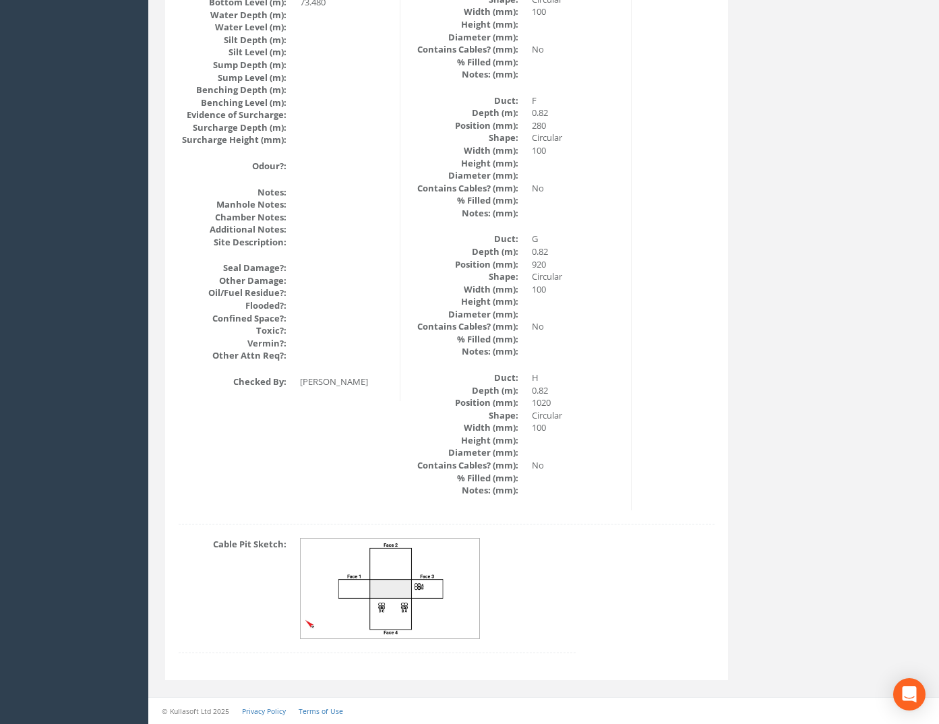
scroll to position [1489, 0]
click at [394, 593] on img at bounding box center [391, 588] width 180 height 100
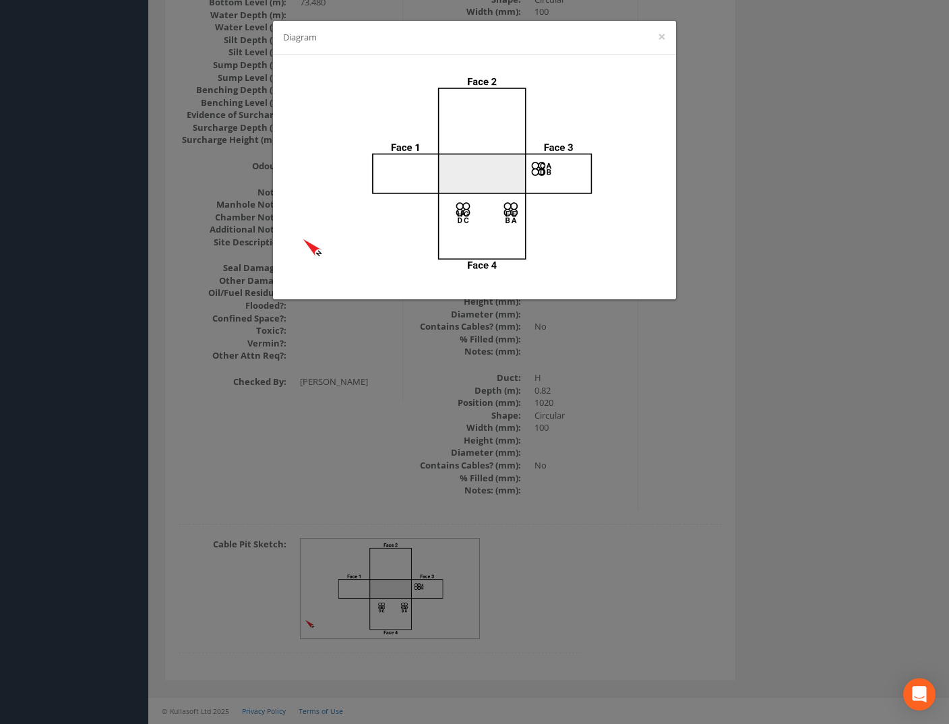
click at [623, 399] on div "Diagram ×" at bounding box center [474, 362] width 949 height 724
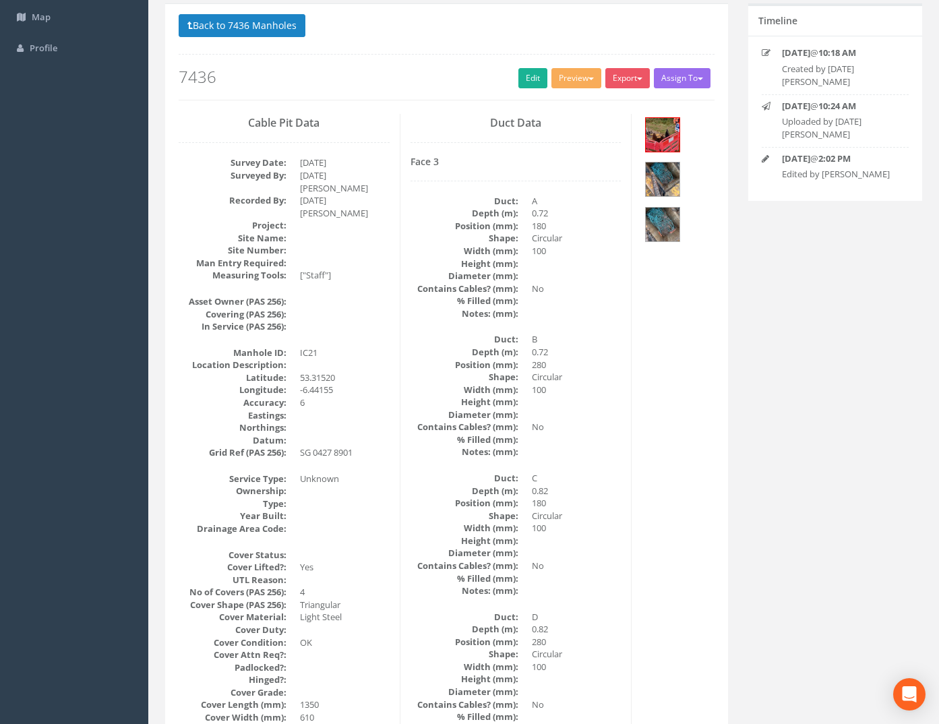
scroll to position [0, 0]
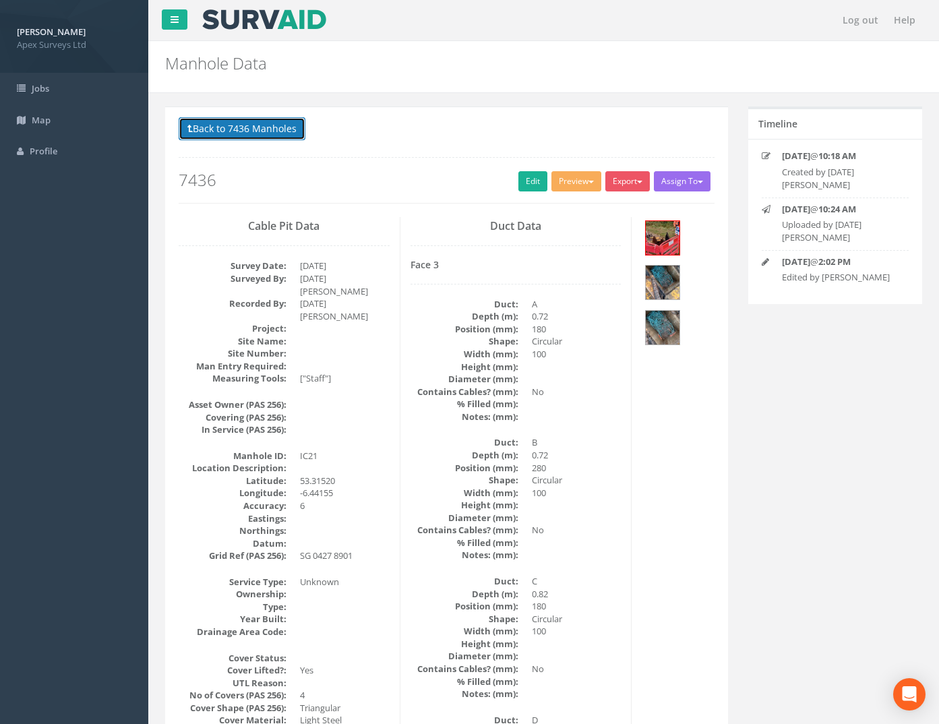
click at [251, 126] on button "Back to 7436 Manholes" at bounding box center [242, 128] width 127 height 23
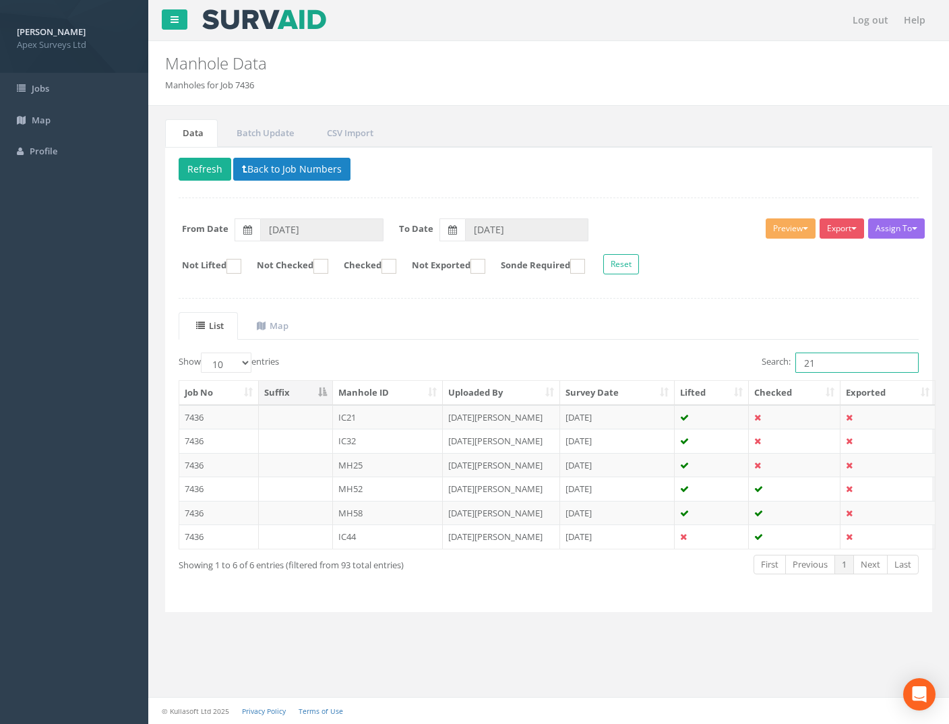
drag, startPoint x: 811, startPoint y: 368, endPoint x: 747, endPoint y: 365, distance: 64.8
click at [764, 365] on label "Search: 21" at bounding box center [840, 362] width 157 height 20
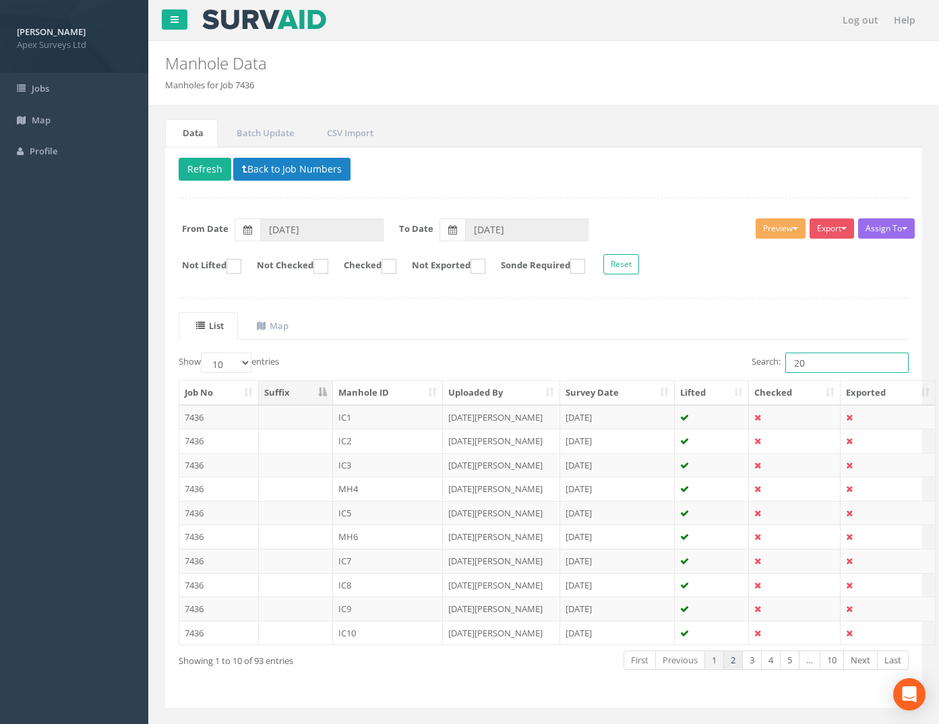
type input "20"
click at [732, 663] on link "2" at bounding box center [733, 660] width 20 height 20
click at [195, 636] on td "7436" at bounding box center [219, 633] width 80 height 24
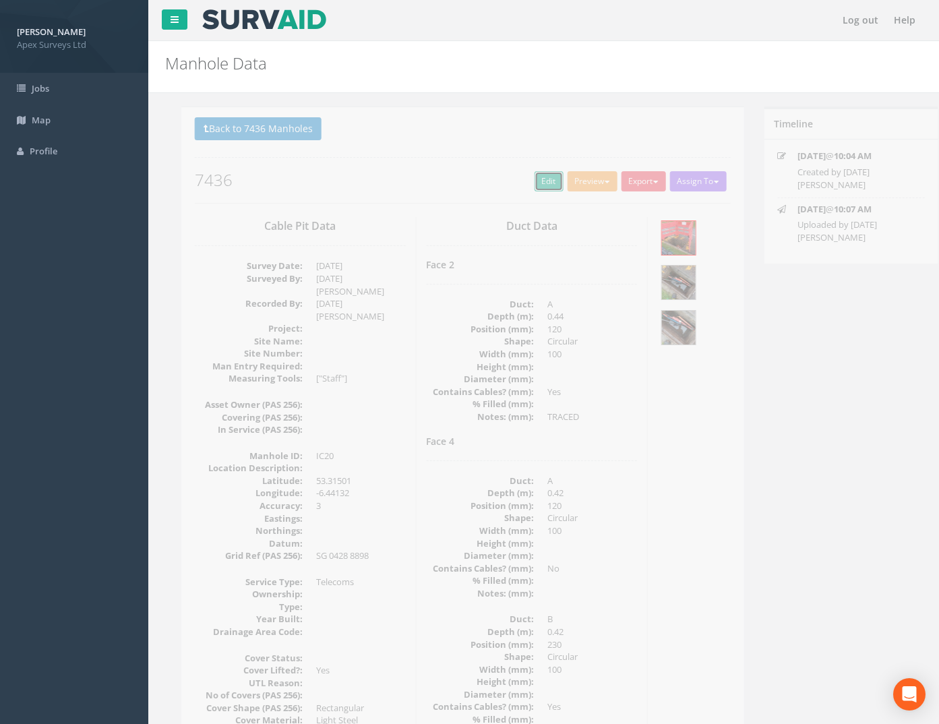
click at [526, 188] on link "Edit" at bounding box center [532, 181] width 29 height 20
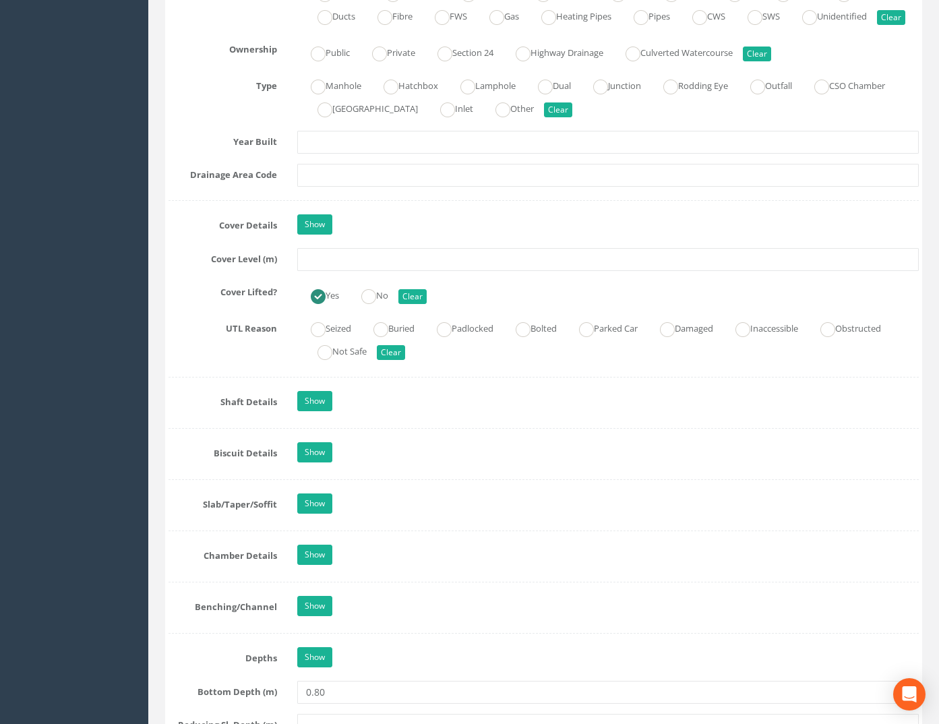
scroll to position [1078, 0]
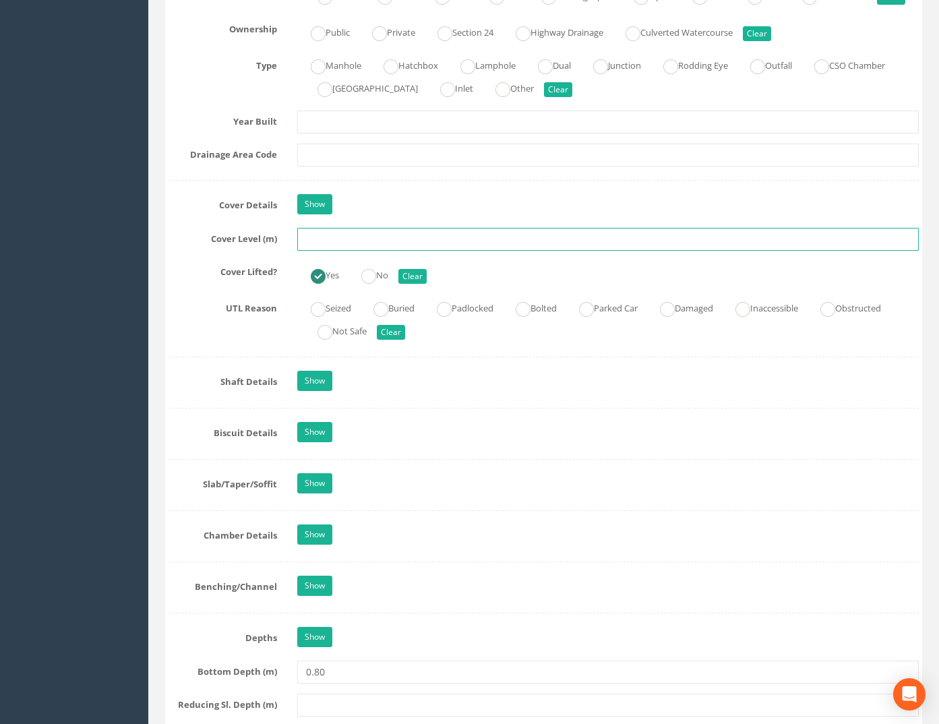
click at [334, 251] on input "text" at bounding box center [608, 239] width 622 height 23
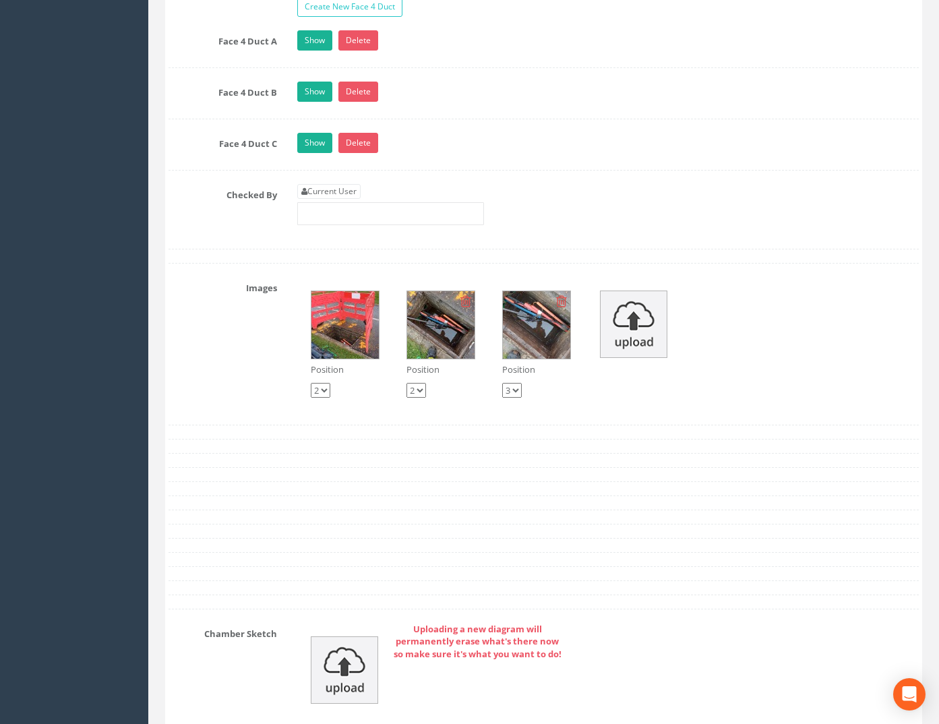
scroll to position [2331, 0]
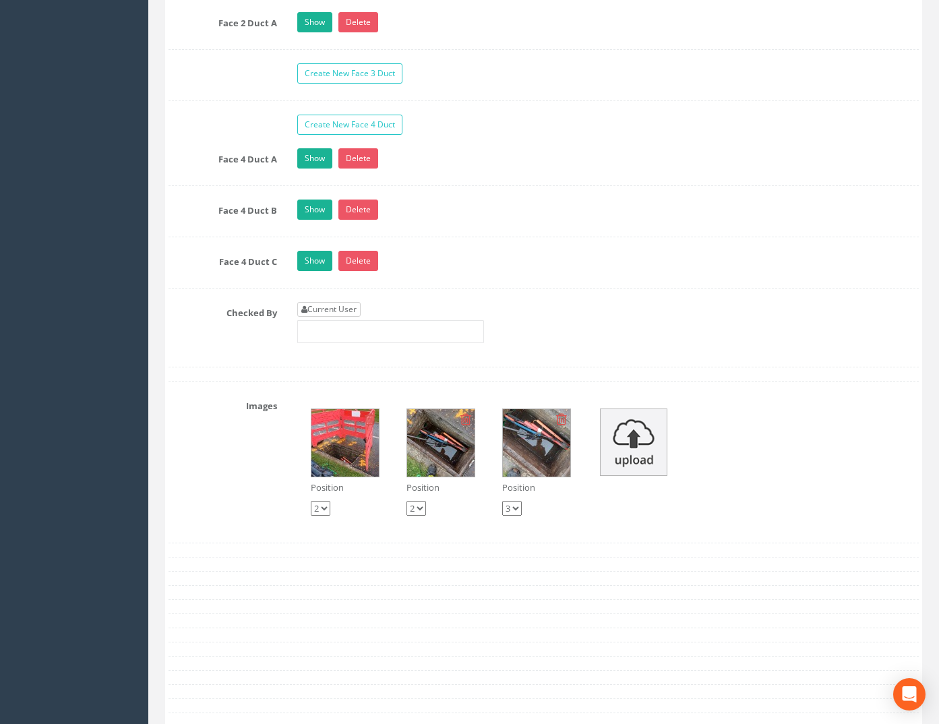
type input "74.93"
click at [330, 317] on link "Current User" at bounding box center [328, 309] width 63 height 15
type input "[PERSON_NAME]"
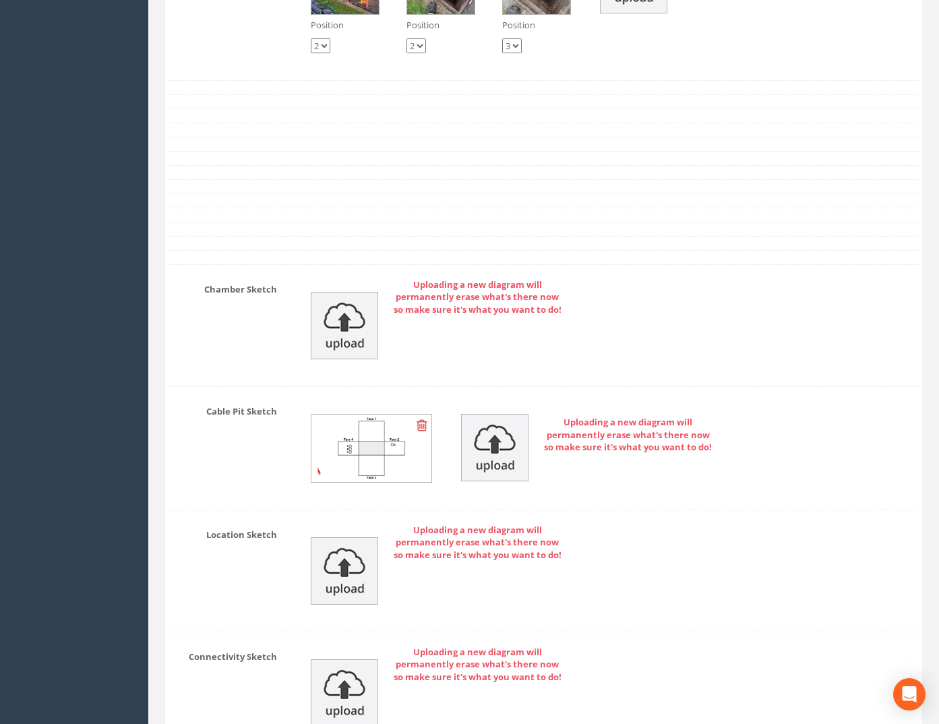
scroll to position [3072, 0]
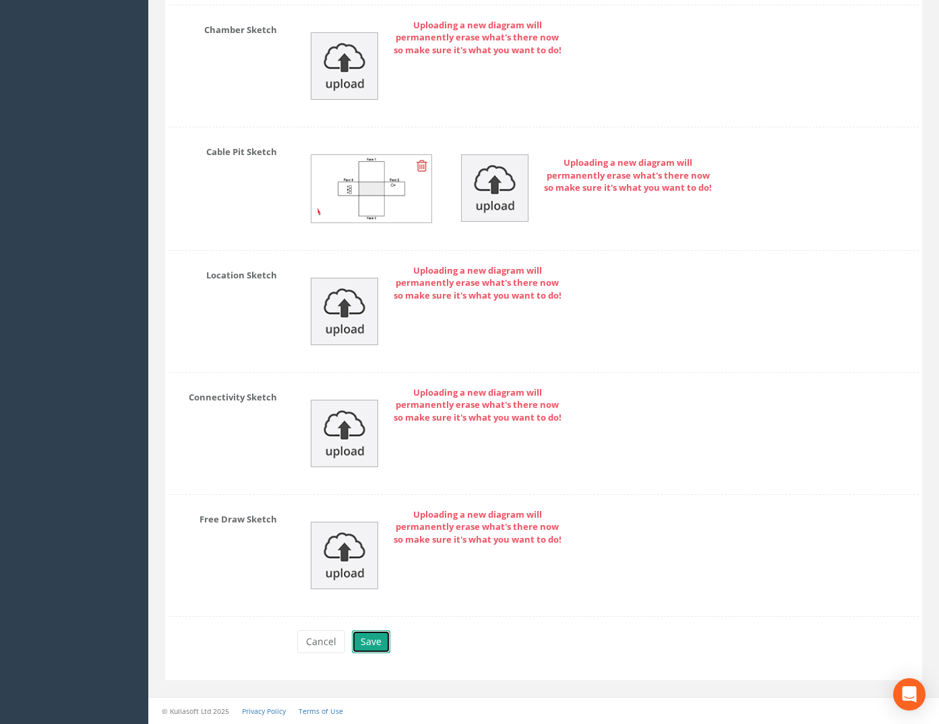
click at [375, 641] on button "Save" at bounding box center [371, 641] width 38 height 23
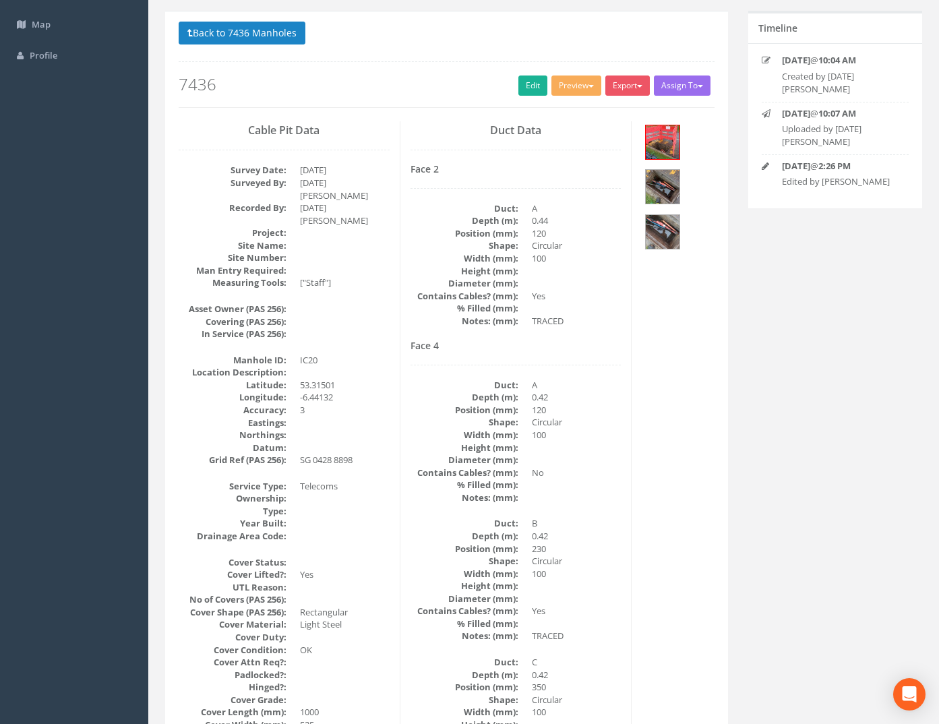
scroll to position [0, 0]
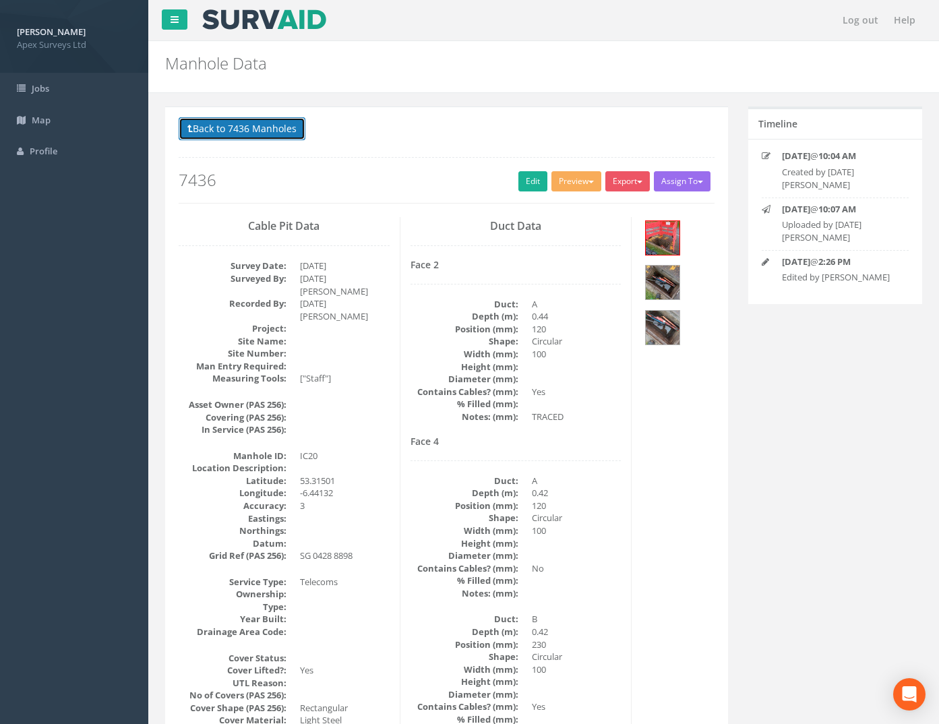
click at [239, 130] on button "Back to 7436 Manholes" at bounding box center [242, 128] width 127 height 23
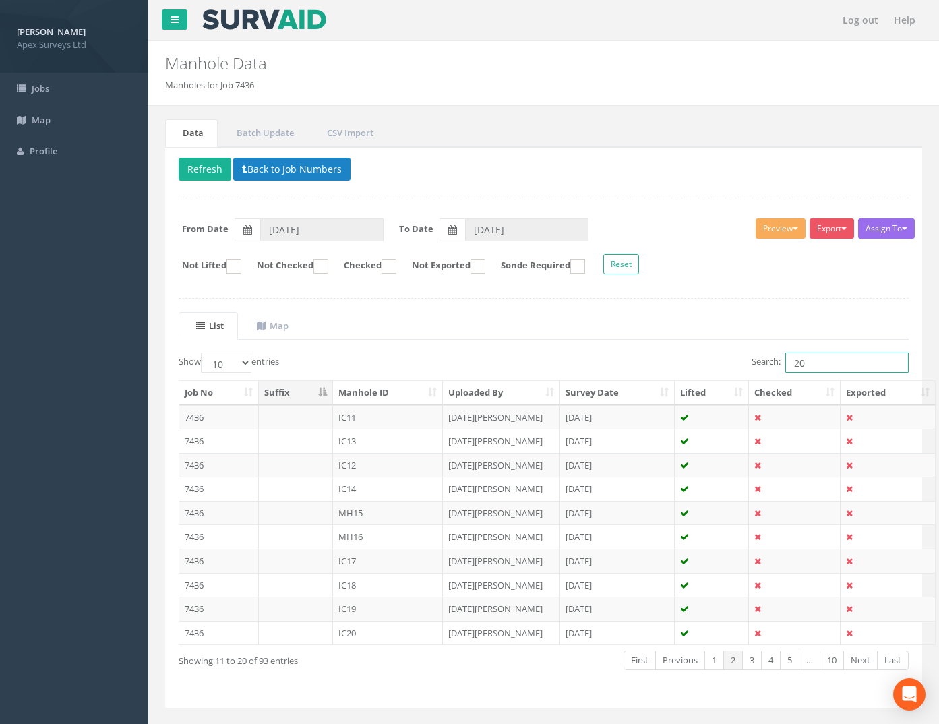
drag, startPoint x: 790, startPoint y: 362, endPoint x: 721, endPoint y: 364, distance: 68.8
click at [727, 363] on div "Search: 20" at bounding box center [731, 364] width 355 height 24
click at [200, 614] on td "7436" at bounding box center [219, 608] width 80 height 24
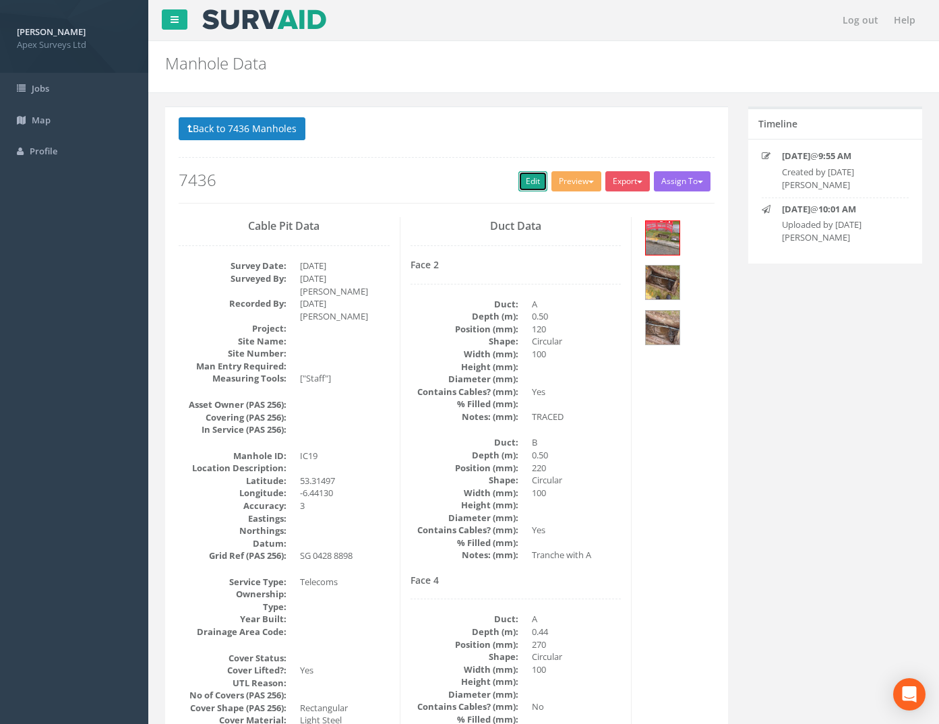
click at [531, 187] on link "Edit" at bounding box center [532, 181] width 29 height 20
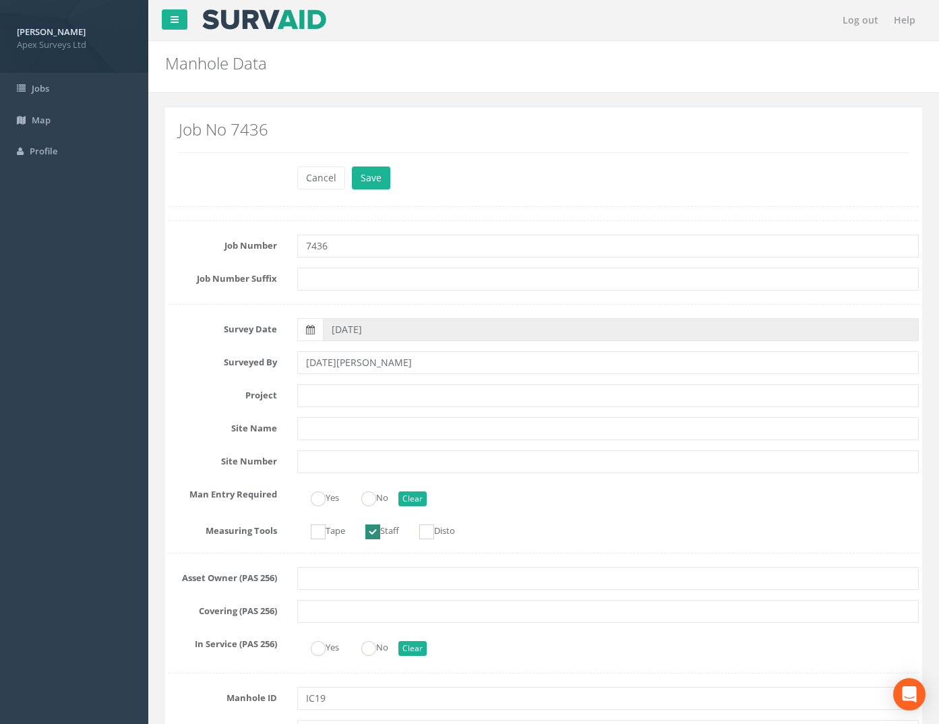
scroll to position [809, 0]
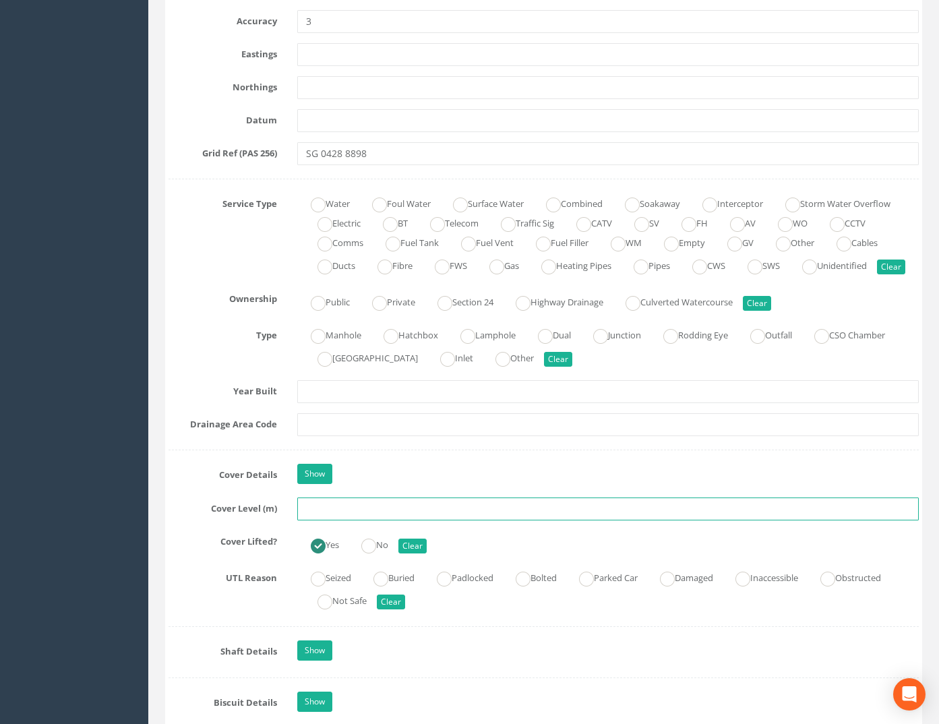
click at [322, 520] on input "text" at bounding box center [608, 508] width 622 height 23
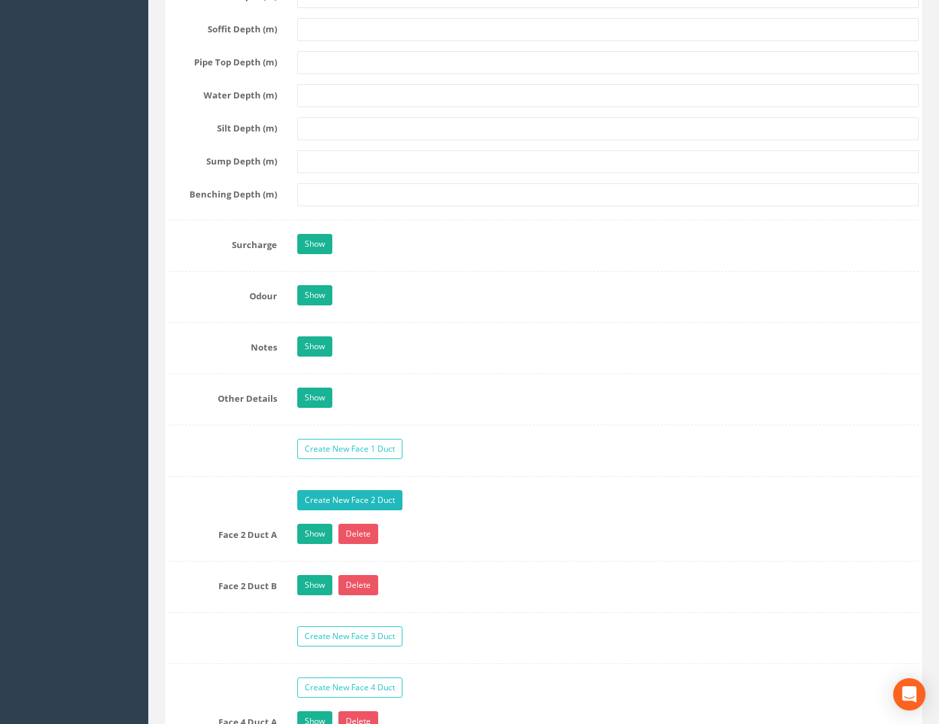
scroll to position [2157, 0]
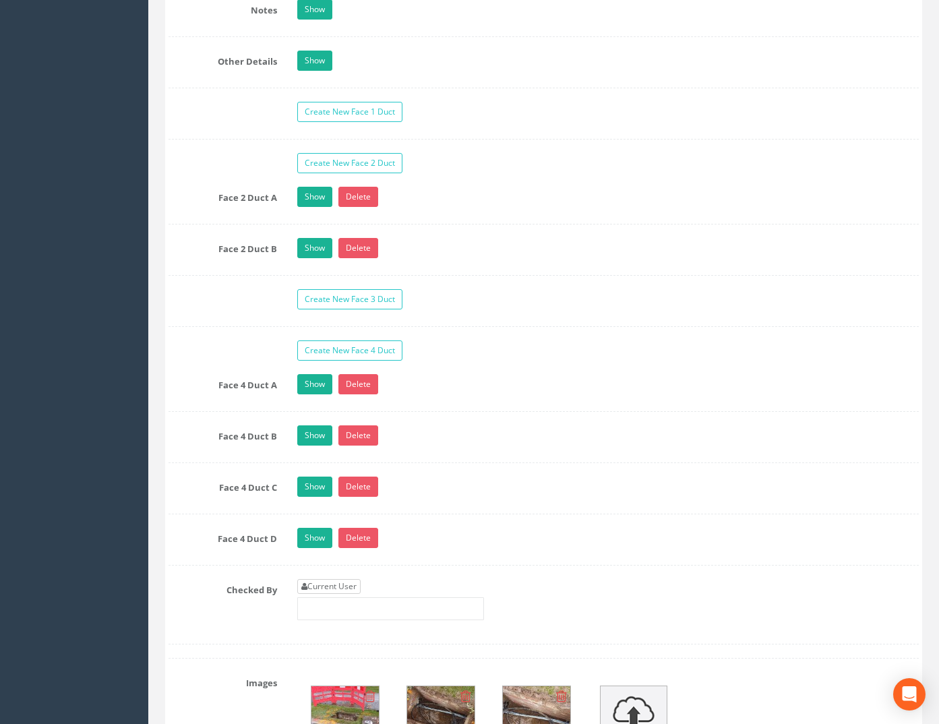
type input "74.93"
click at [332, 594] on link "Current User" at bounding box center [328, 586] width 63 height 15
type input "[PERSON_NAME]"
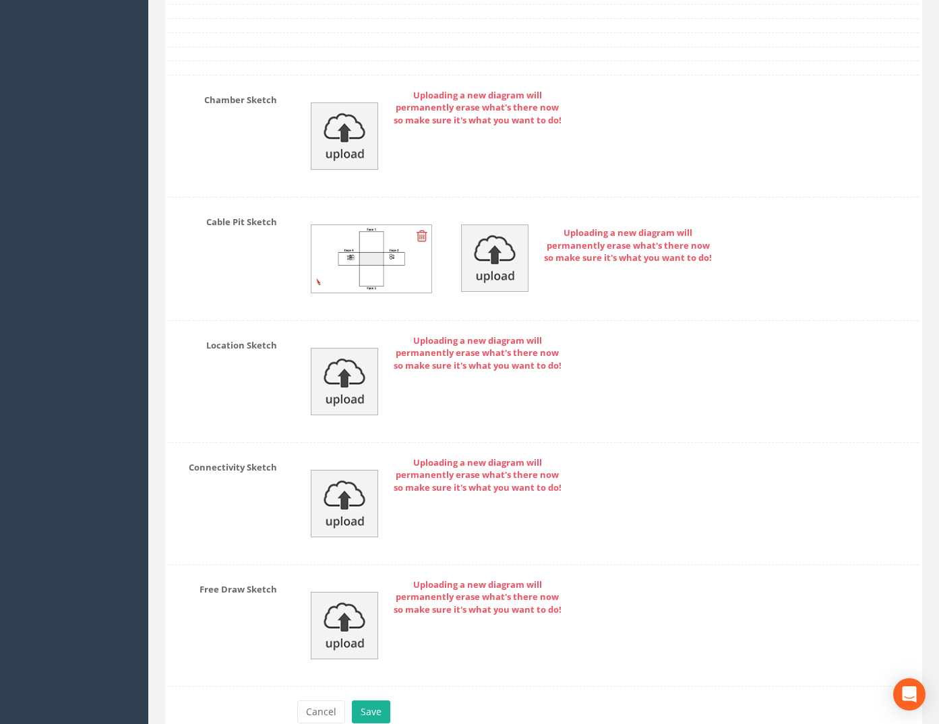
scroll to position [3175, 0]
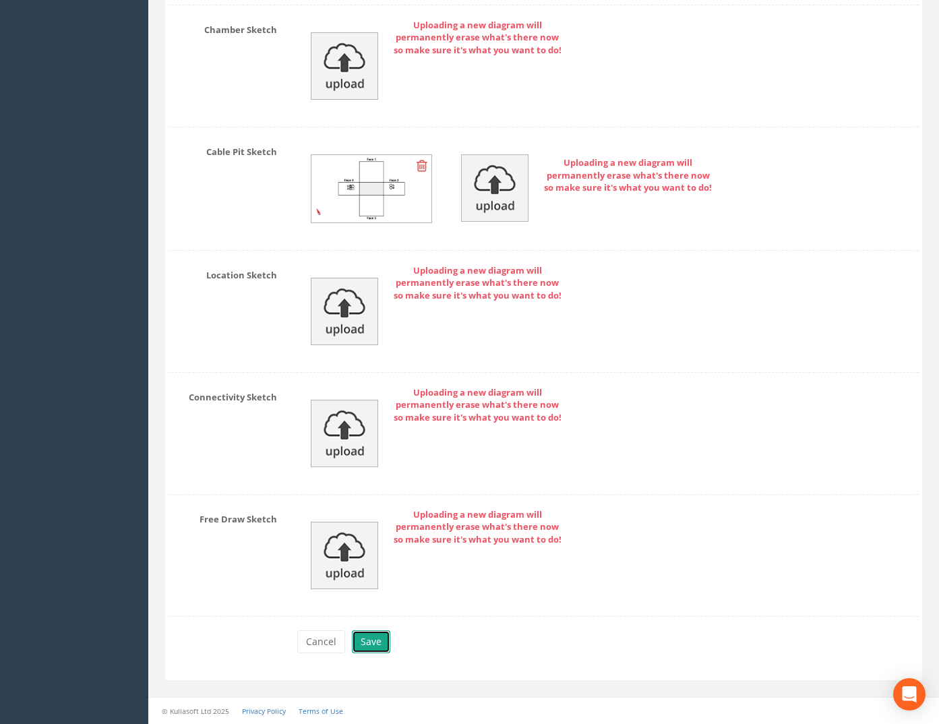
click at [365, 646] on button "Save" at bounding box center [371, 641] width 38 height 23
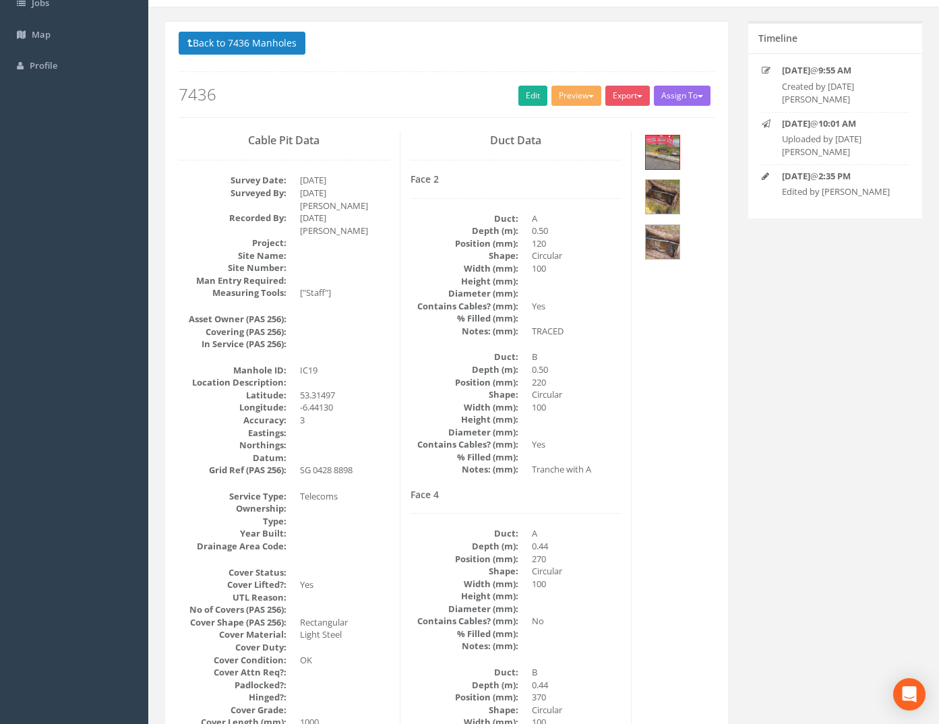
scroll to position [0, 0]
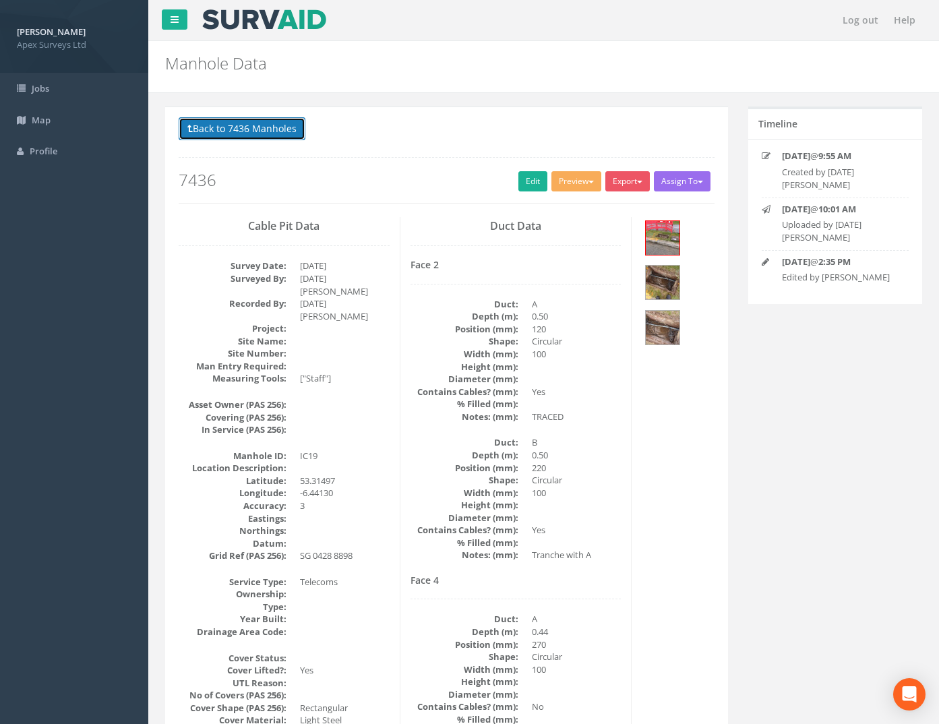
click at [266, 117] on button "Back to 7436 Manholes" at bounding box center [242, 128] width 127 height 23
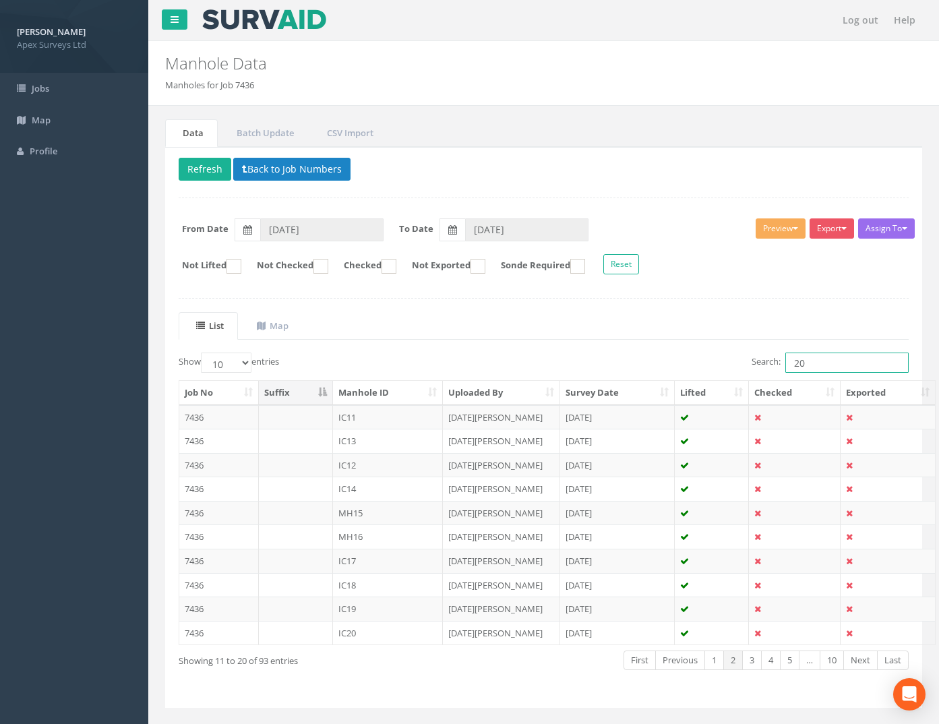
click at [761, 363] on label "Search: 20" at bounding box center [829, 362] width 157 height 20
click at [198, 418] on td "7436" at bounding box center [219, 417] width 80 height 24
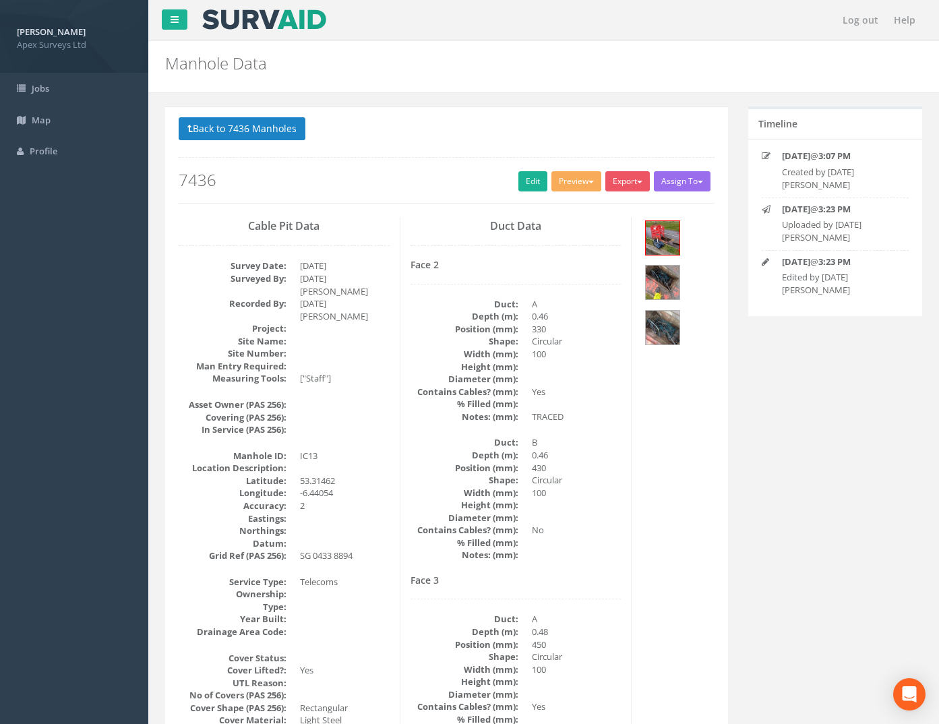
click at [248, 143] on p "Back to 7436 Manholes Back to Map" at bounding box center [447, 130] width 536 height 26
click at [251, 117] on button "Back to 7436 Manholes" at bounding box center [242, 128] width 127 height 23
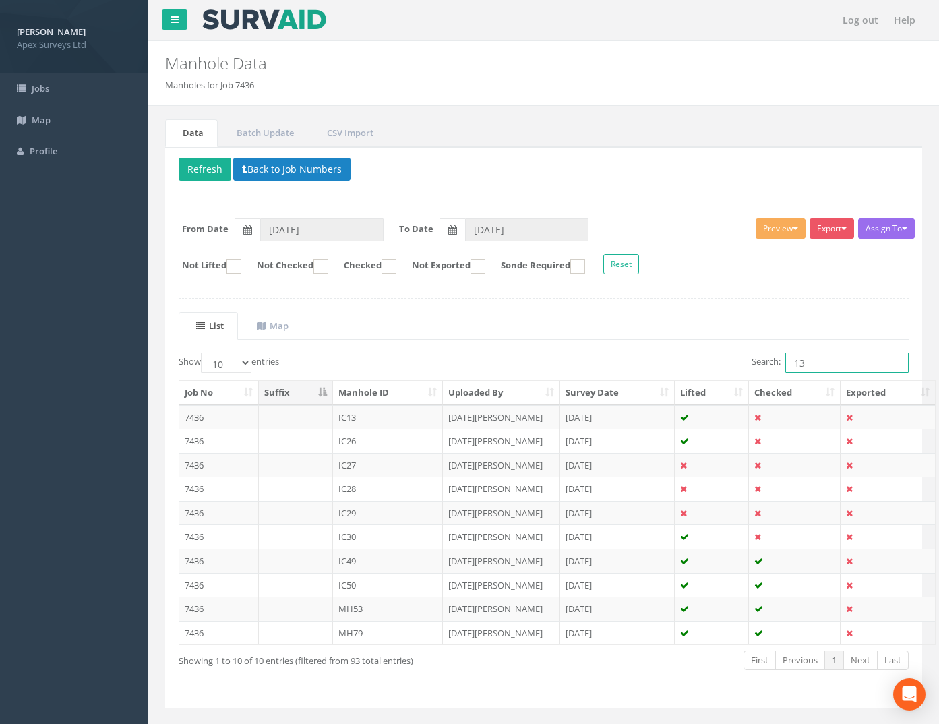
drag, startPoint x: 809, startPoint y: 360, endPoint x: 693, endPoint y: 363, distance: 115.9
click at [697, 363] on div "Search: 13" at bounding box center [731, 364] width 355 height 24
click at [185, 516] on td "7436" at bounding box center [219, 513] width 80 height 24
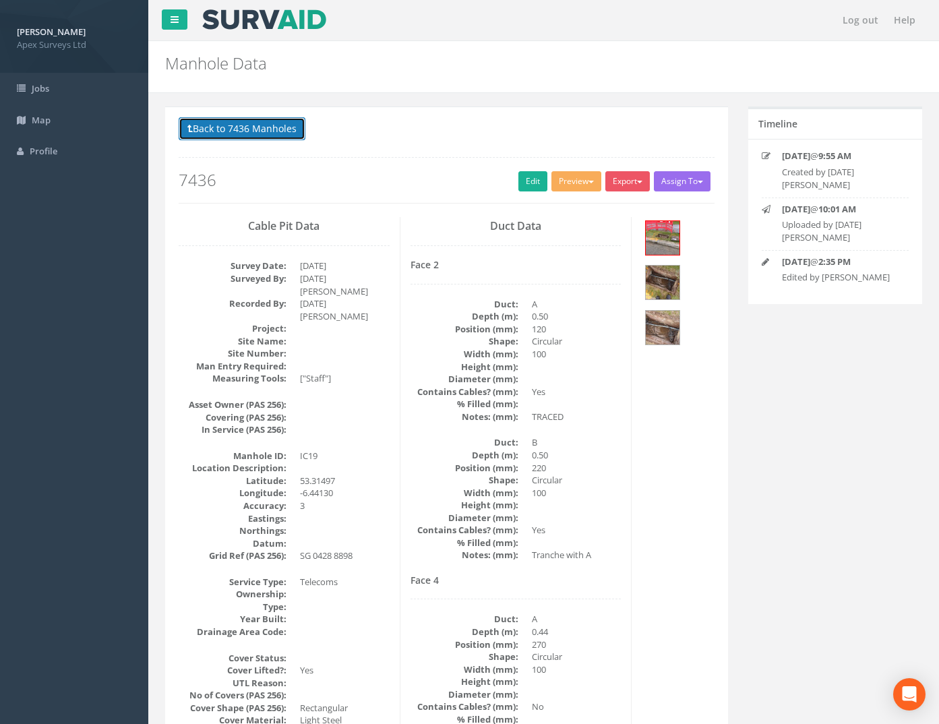
click at [230, 129] on button "Back to 7436 Manholes" at bounding box center [242, 128] width 127 height 23
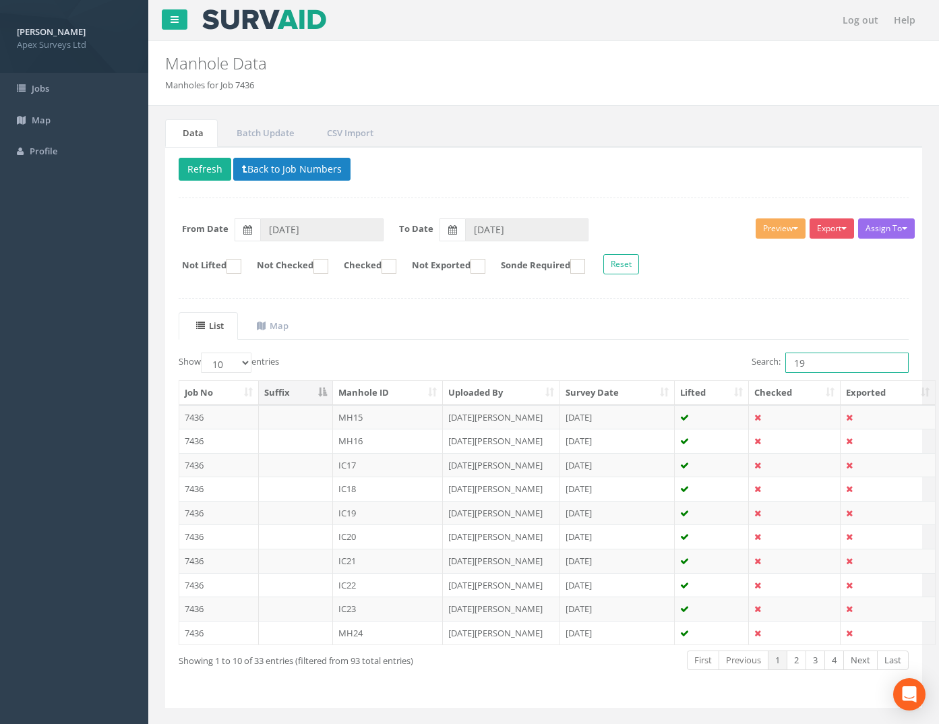
drag, startPoint x: 799, startPoint y: 365, endPoint x: 621, endPoint y: 365, distance: 177.9
click at [633, 365] on div "Search: 19" at bounding box center [731, 364] width 355 height 24
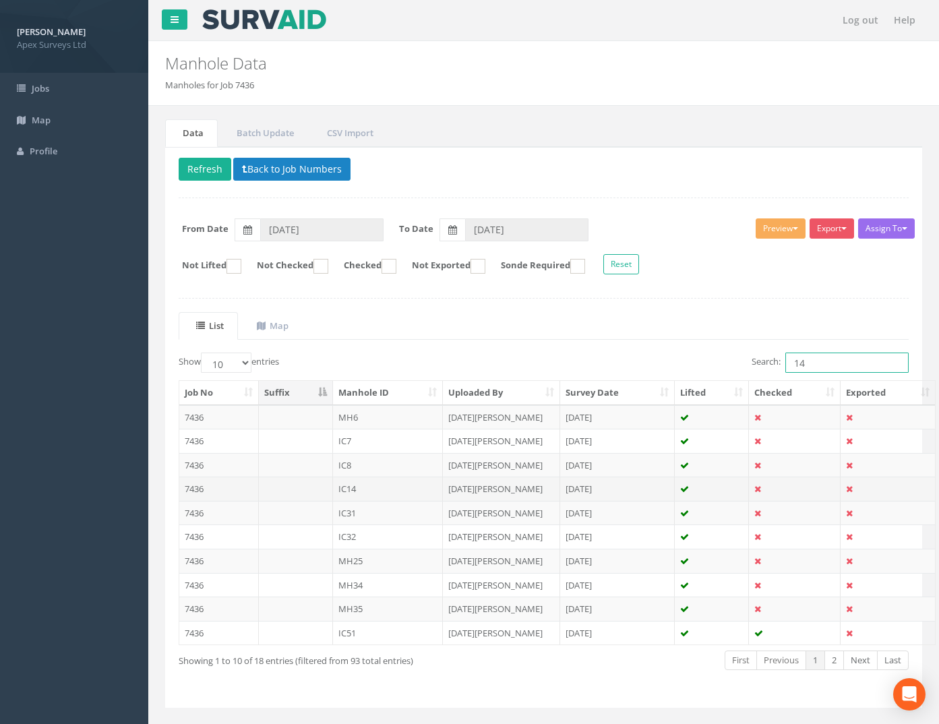
type input "14"
click at [188, 487] on td "7436" at bounding box center [219, 488] width 80 height 24
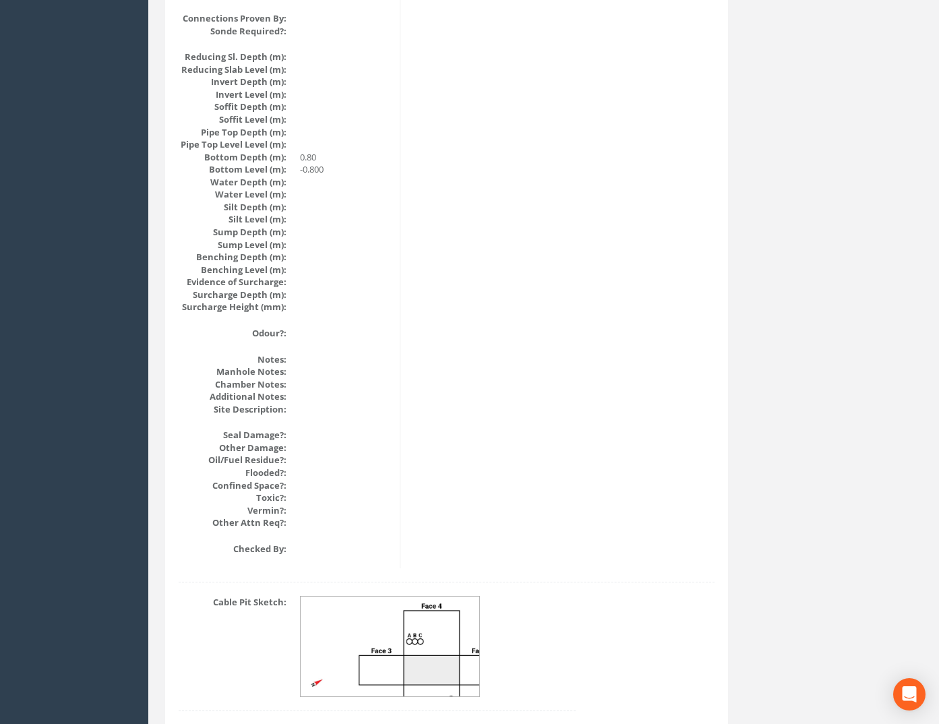
scroll to position [1355, 0]
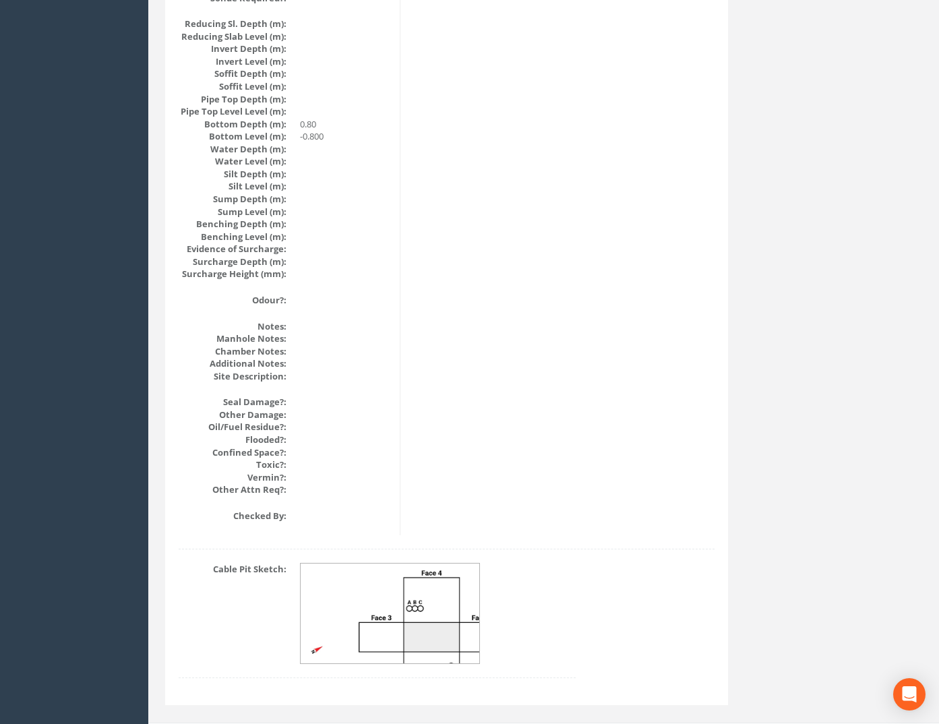
click at [419, 586] on img at bounding box center [391, 613] width 180 height 100
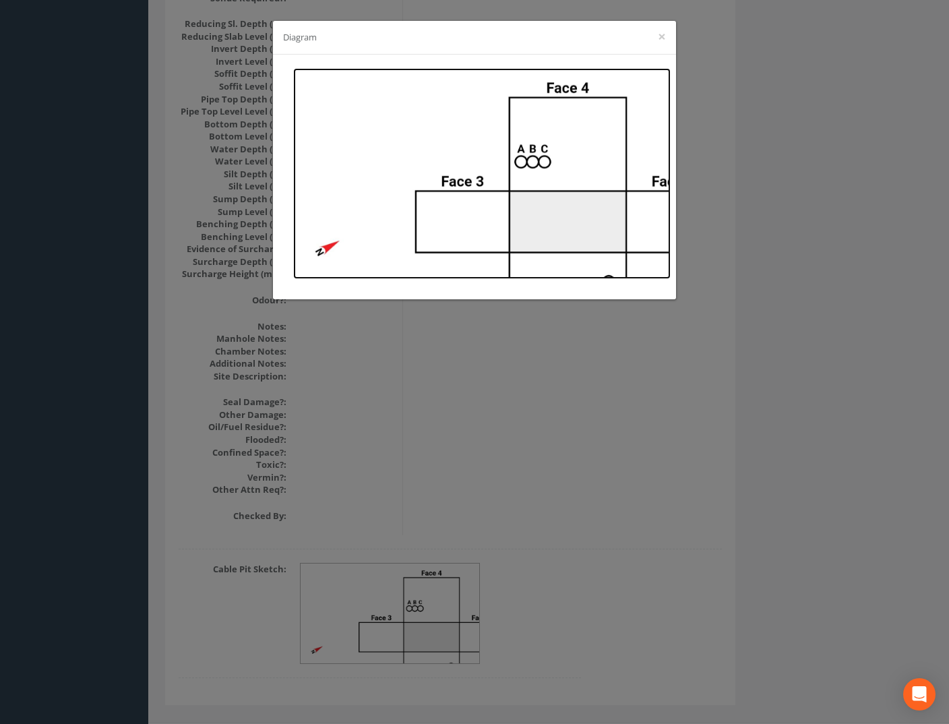
click at [569, 132] on img at bounding box center [481, 173] width 377 height 211
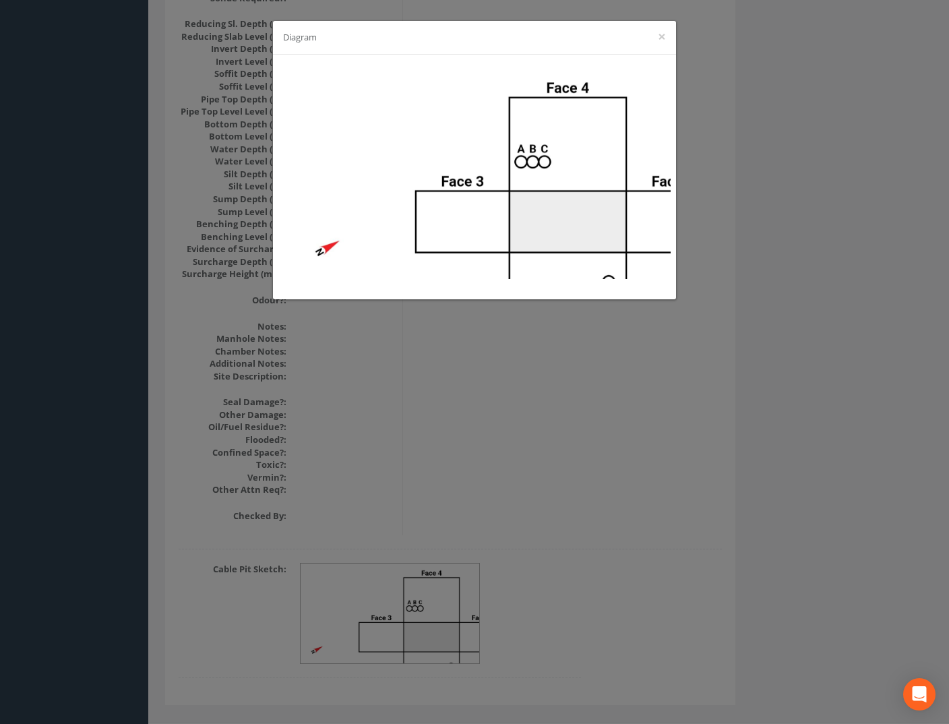
click at [604, 424] on div "Diagram ×" at bounding box center [474, 362] width 949 height 724
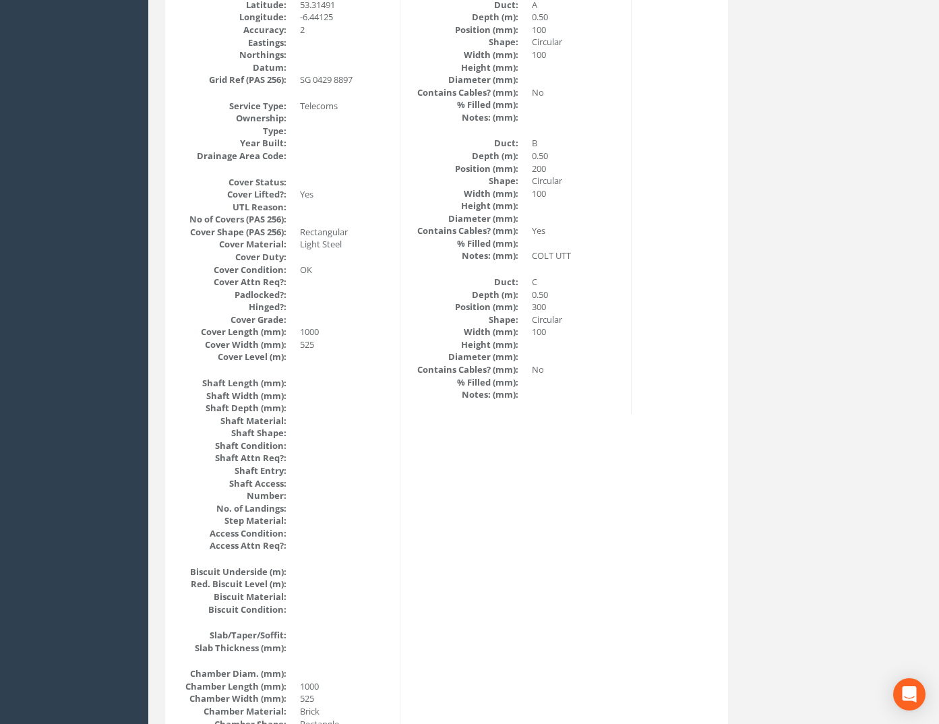
scroll to position [74, 0]
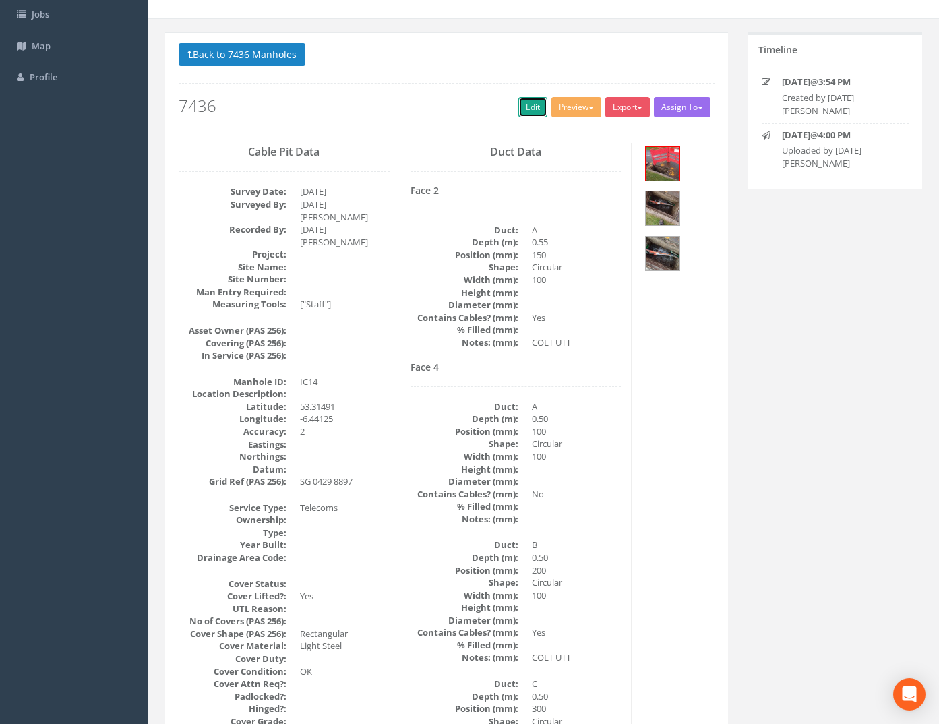
click at [518, 108] on link "Edit" at bounding box center [532, 107] width 29 height 20
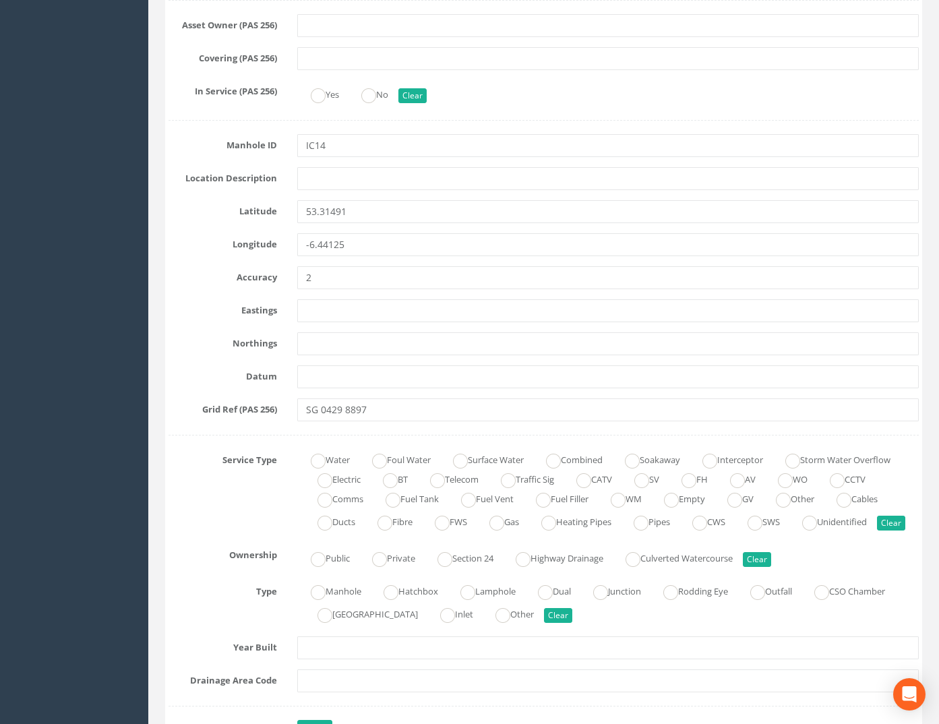
scroll to position [815, 0]
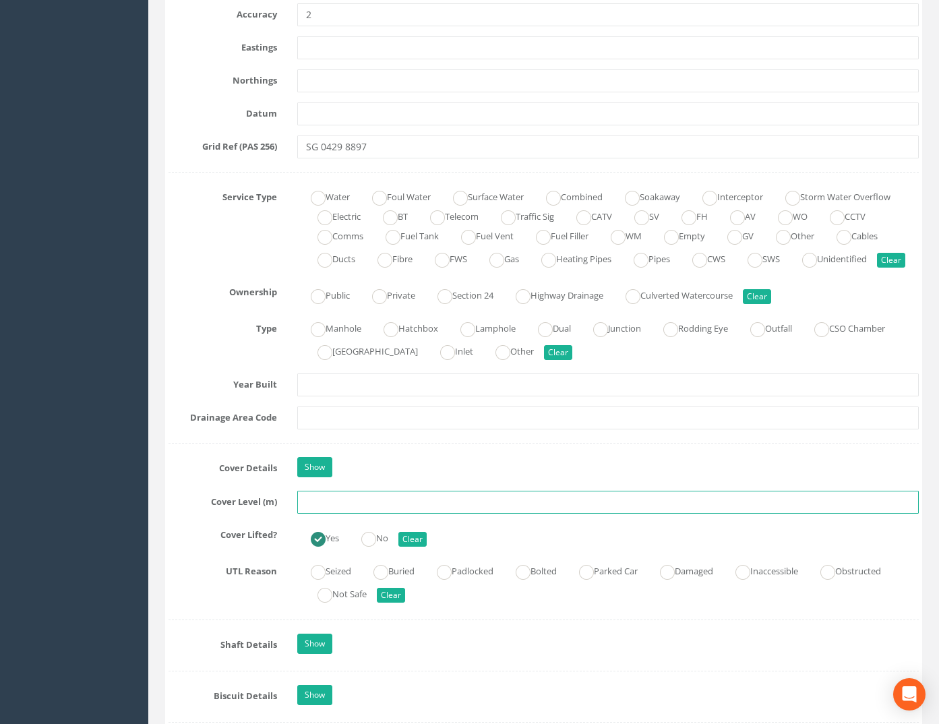
click at [331, 514] on input "text" at bounding box center [608, 502] width 622 height 23
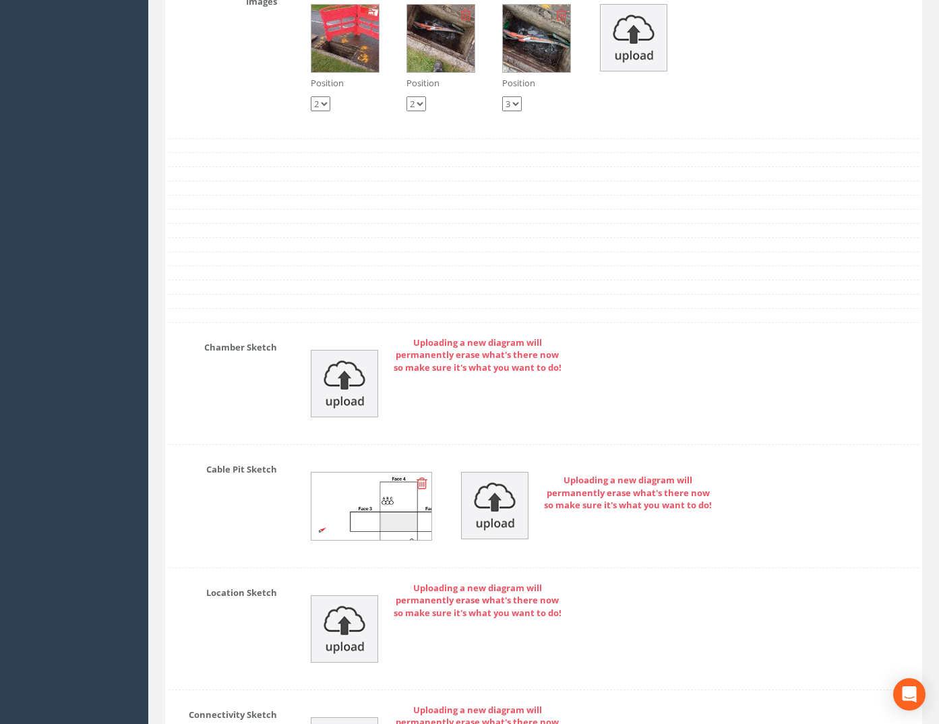
scroll to position [2399, 0]
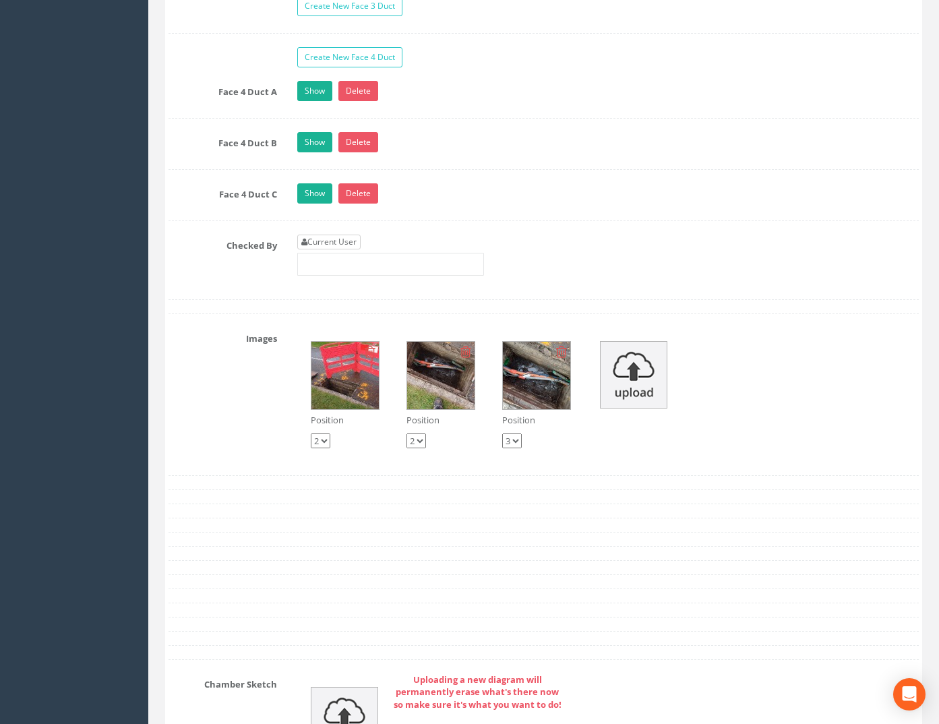
type input "74.99"
click at [347, 249] on link "Current User" at bounding box center [328, 242] width 63 height 15
type input "[PERSON_NAME]"
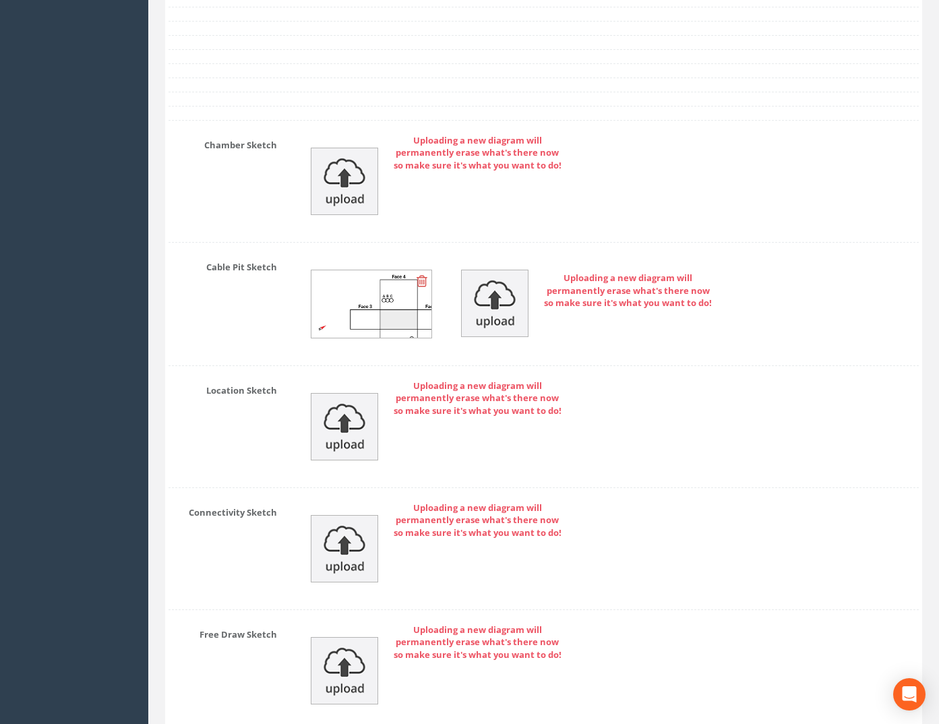
scroll to position [3072, 0]
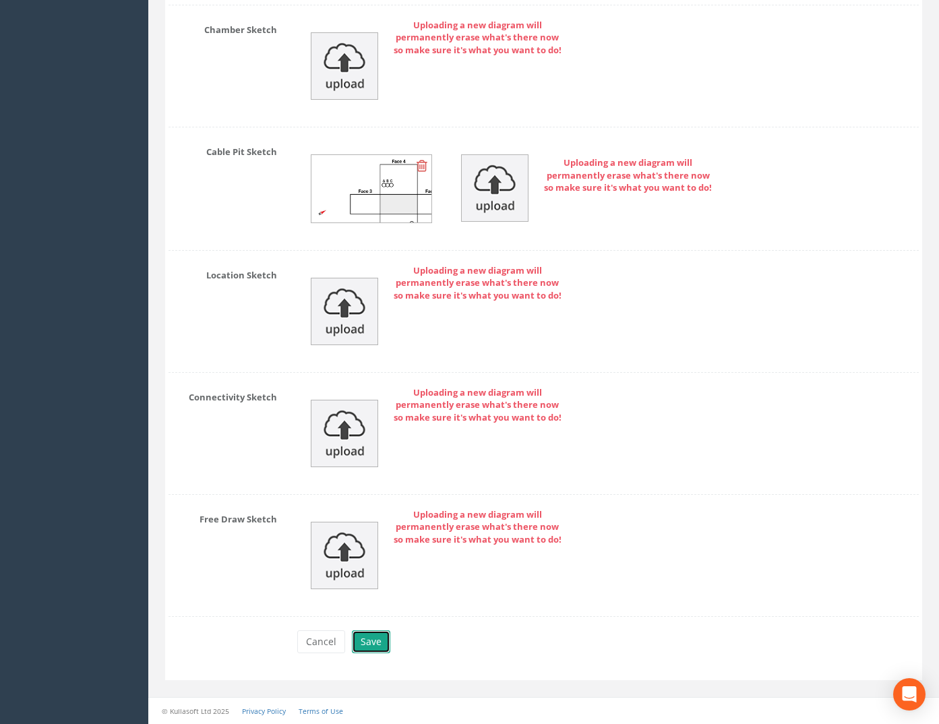
click at [373, 646] on button "Save" at bounding box center [371, 641] width 38 height 23
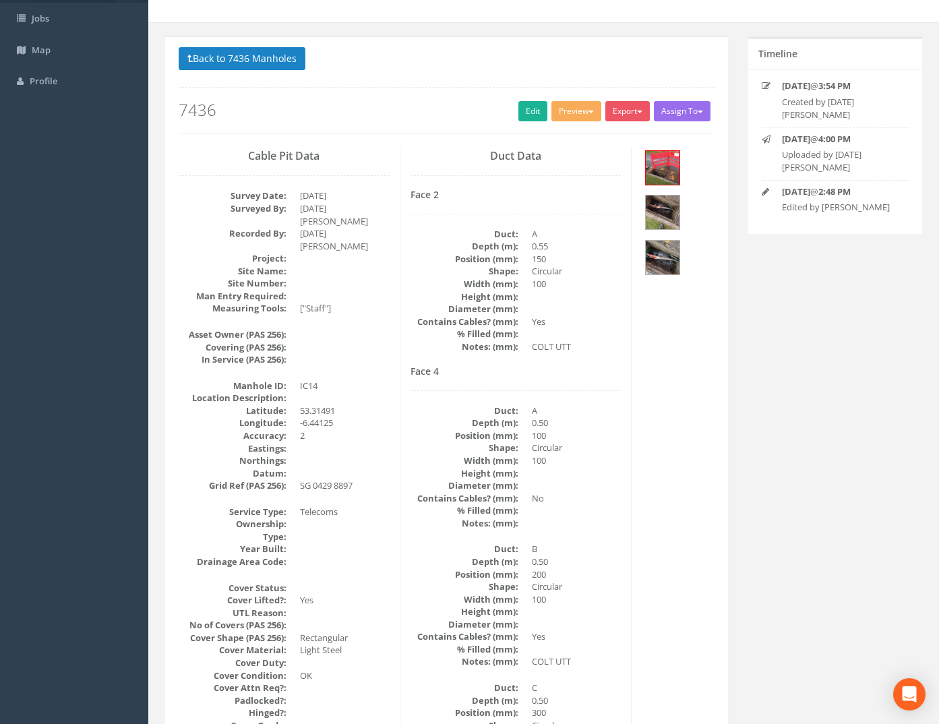
scroll to position [0, 0]
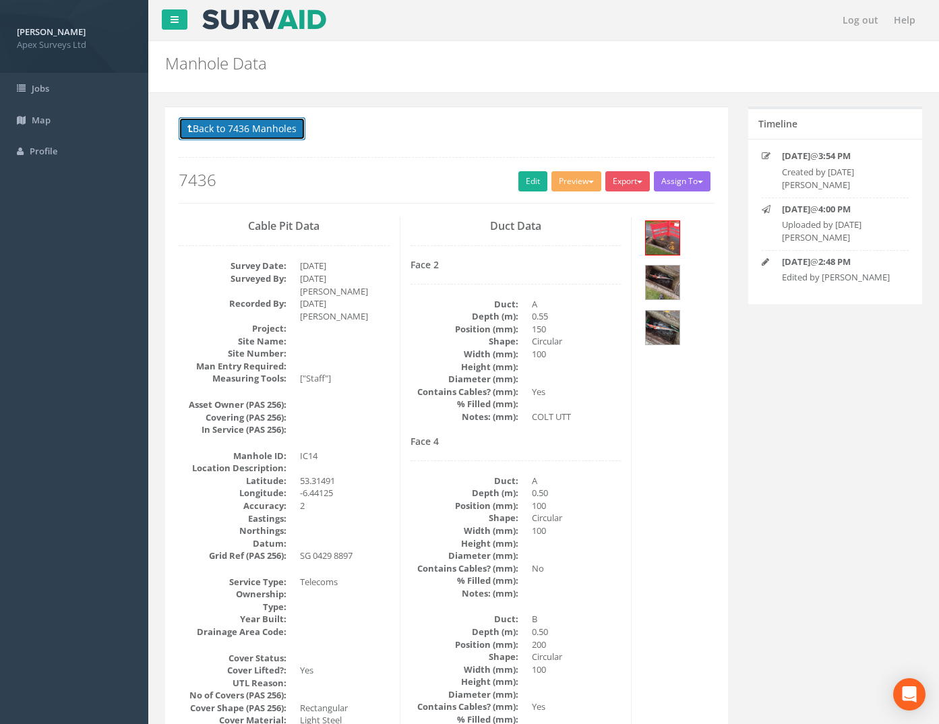
click at [282, 137] on button "Back to 7436 Manholes" at bounding box center [242, 128] width 127 height 23
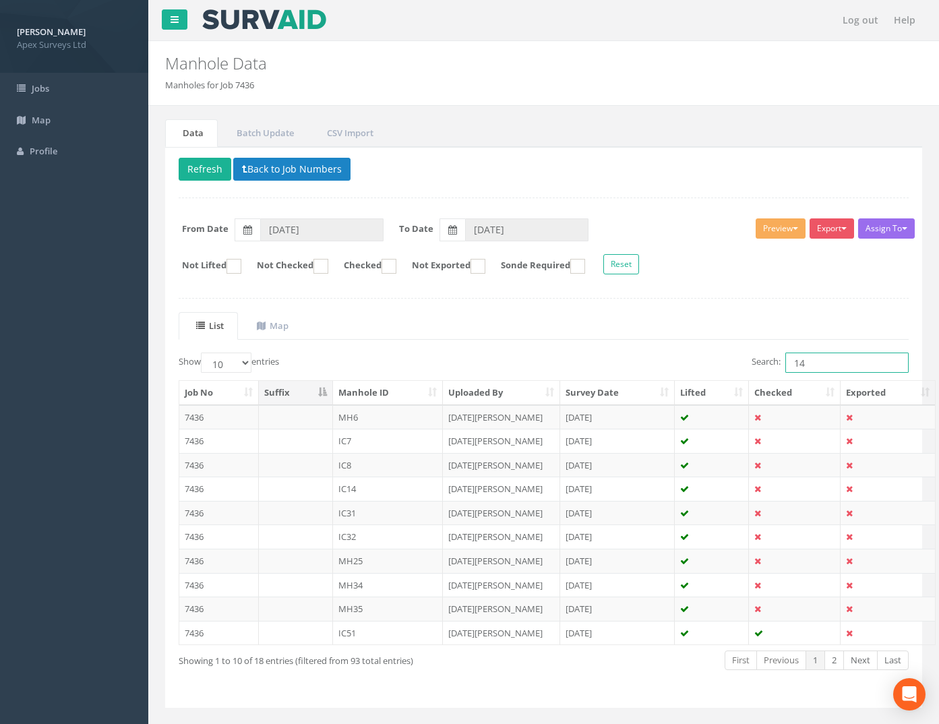
drag, startPoint x: 810, startPoint y: 368, endPoint x: 729, endPoint y: 359, distance: 81.4
click at [731, 359] on div "Search: 14" at bounding box center [731, 364] width 355 height 24
type input "12"
click at [191, 508] on td "7436" at bounding box center [219, 513] width 80 height 24
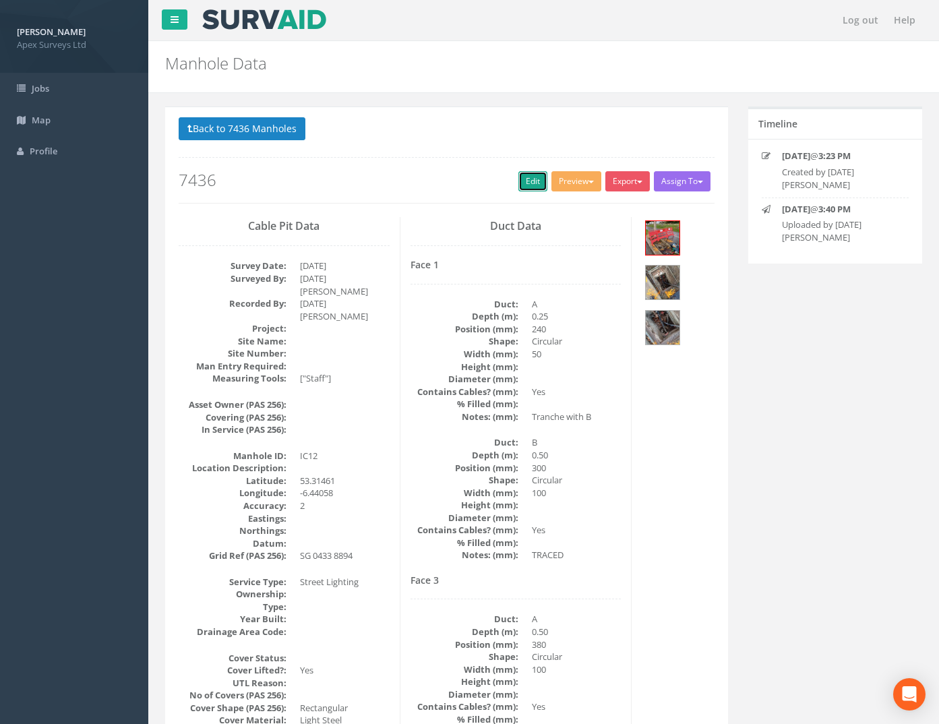
click at [534, 187] on link "Edit" at bounding box center [532, 181] width 29 height 20
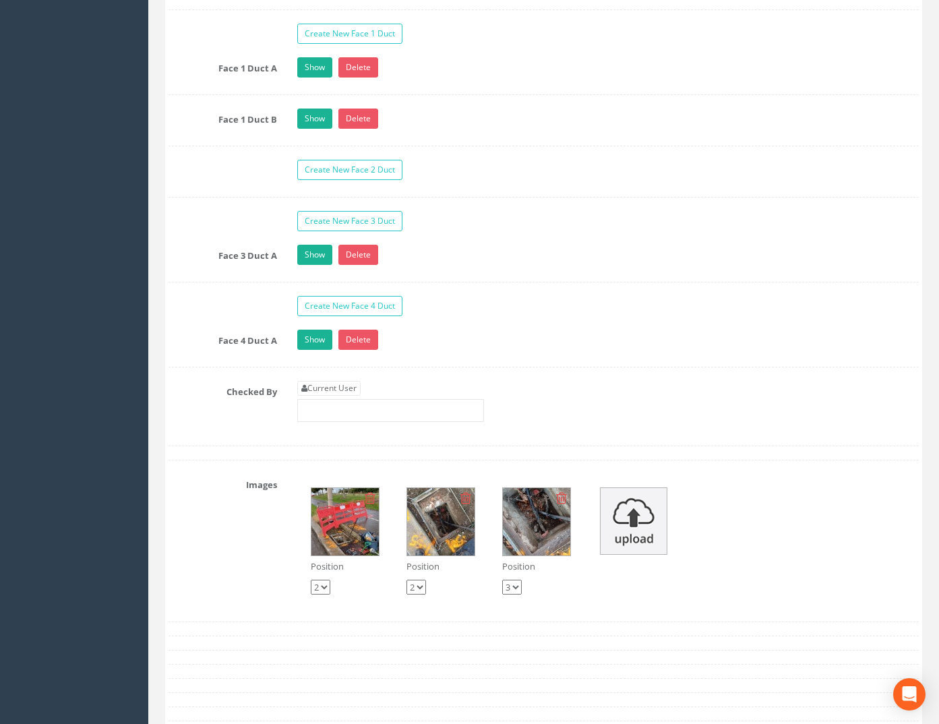
scroll to position [2179, 0]
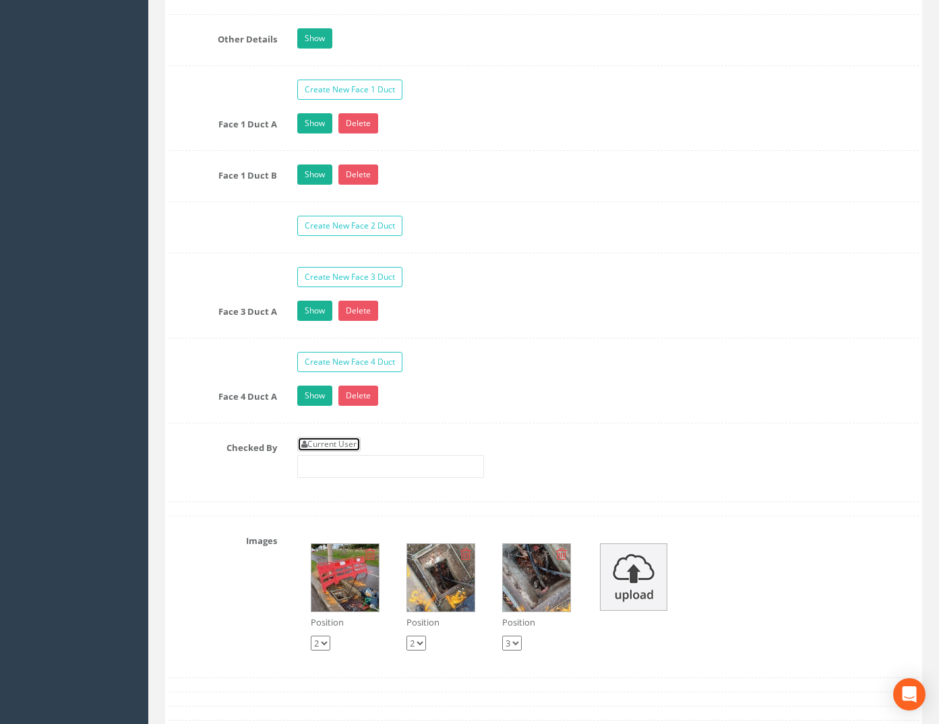
click at [330, 452] on link "Current User" at bounding box center [328, 444] width 63 height 15
type input "[PERSON_NAME]"
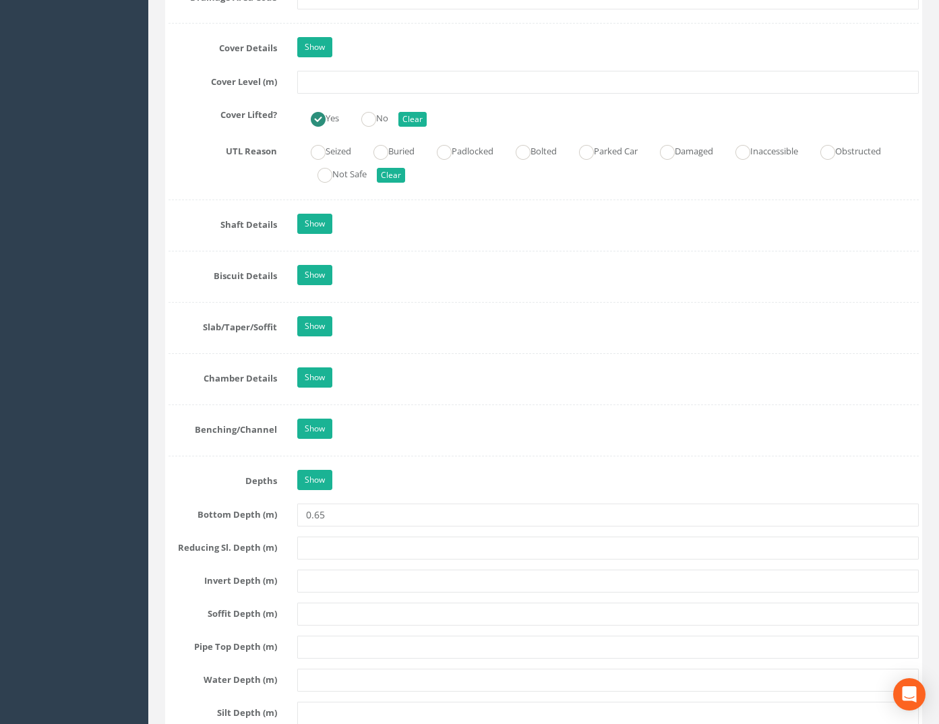
scroll to position [966, 0]
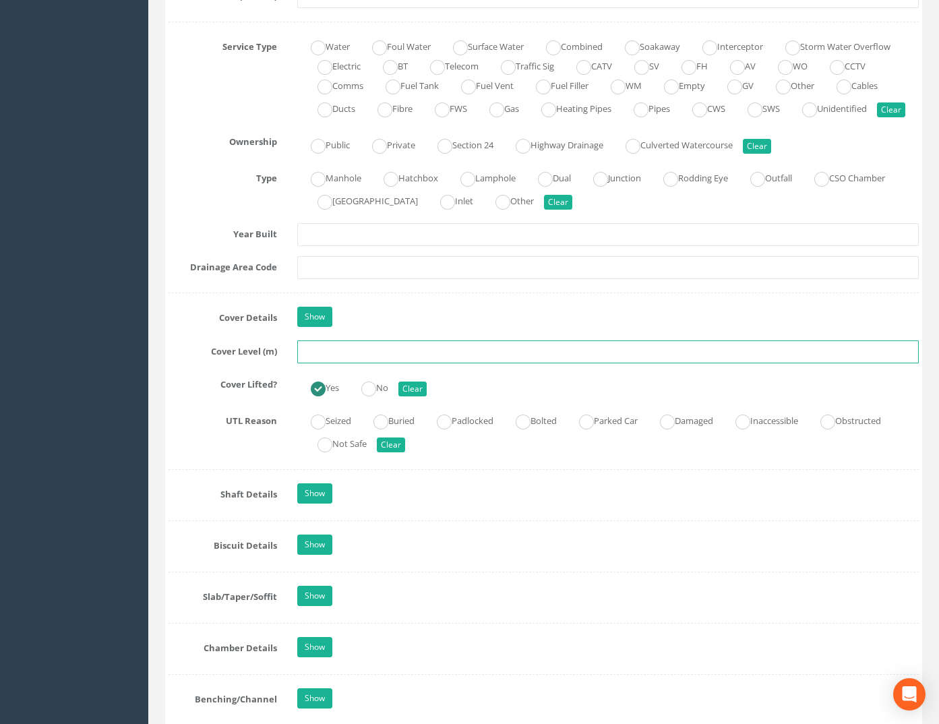
click at [315, 363] on input "text" at bounding box center [608, 351] width 622 height 23
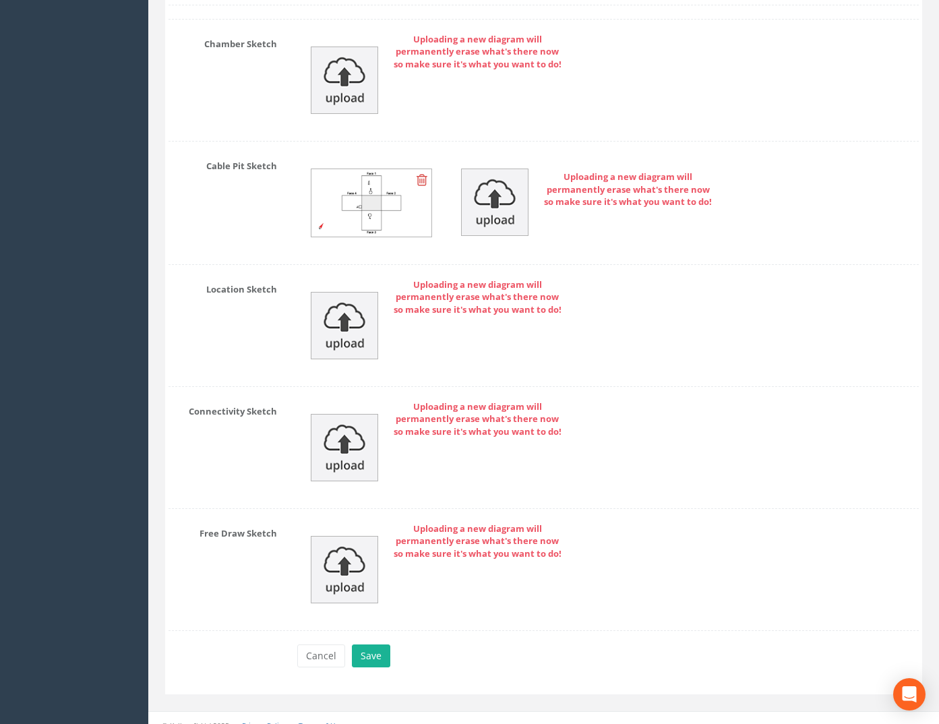
scroll to position [3055, 0]
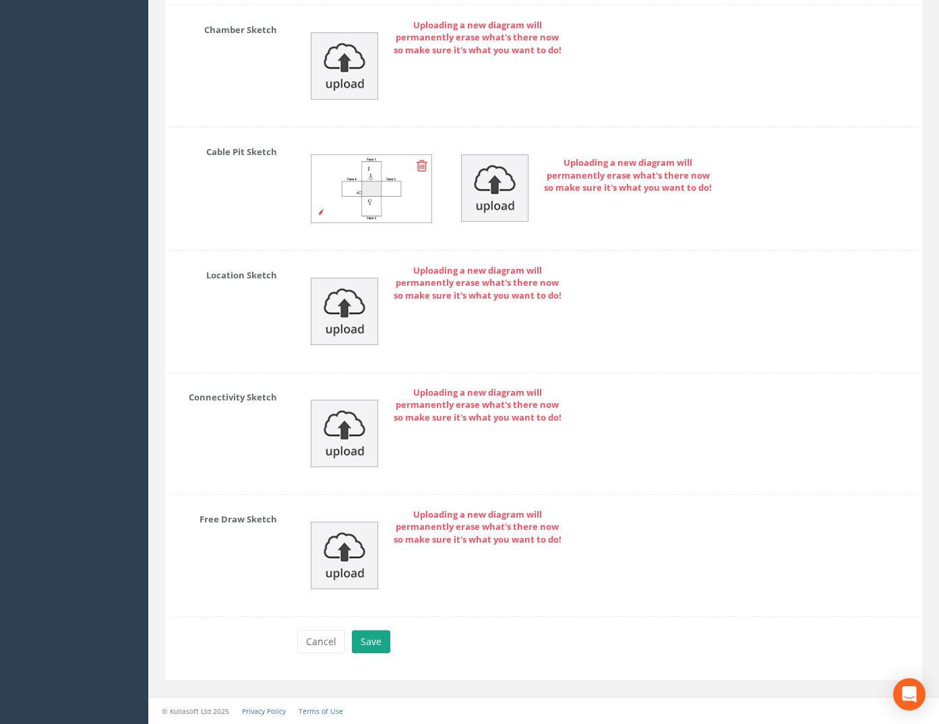
type input "75.63"
click at [372, 636] on button "Save" at bounding box center [371, 641] width 38 height 23
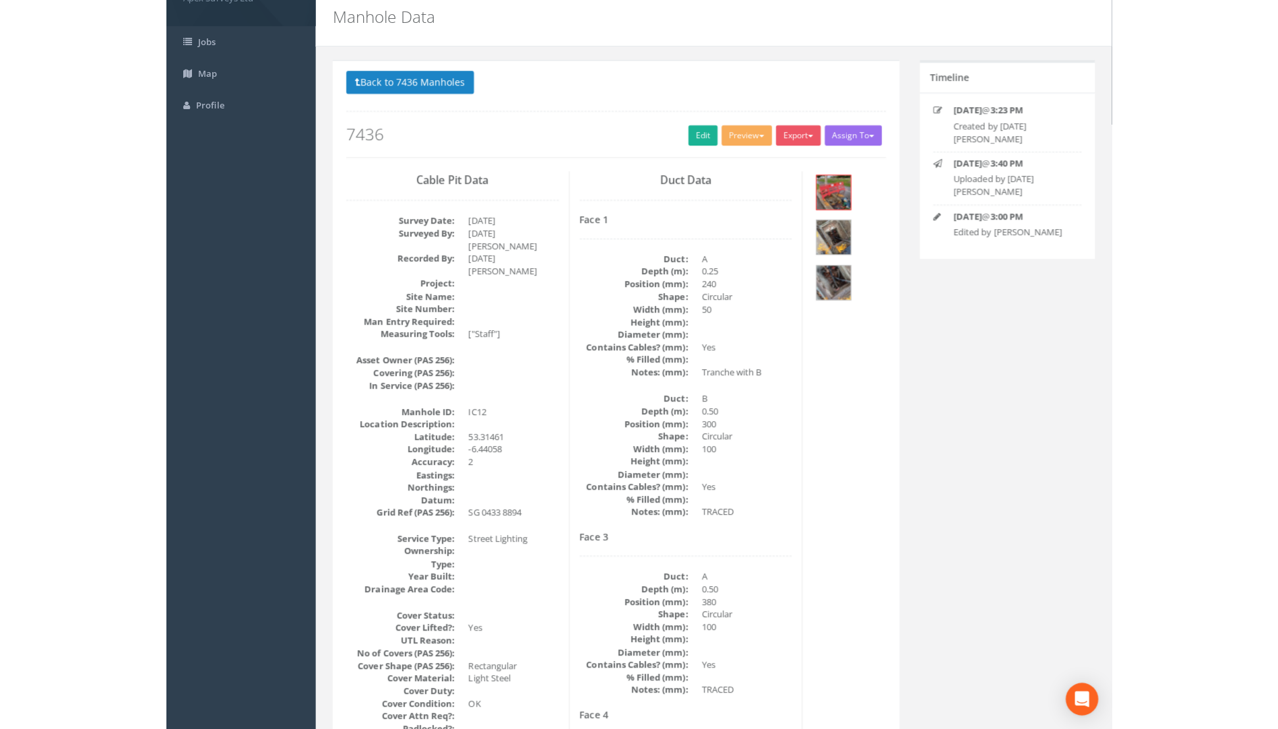
scroll to position [0, 0]
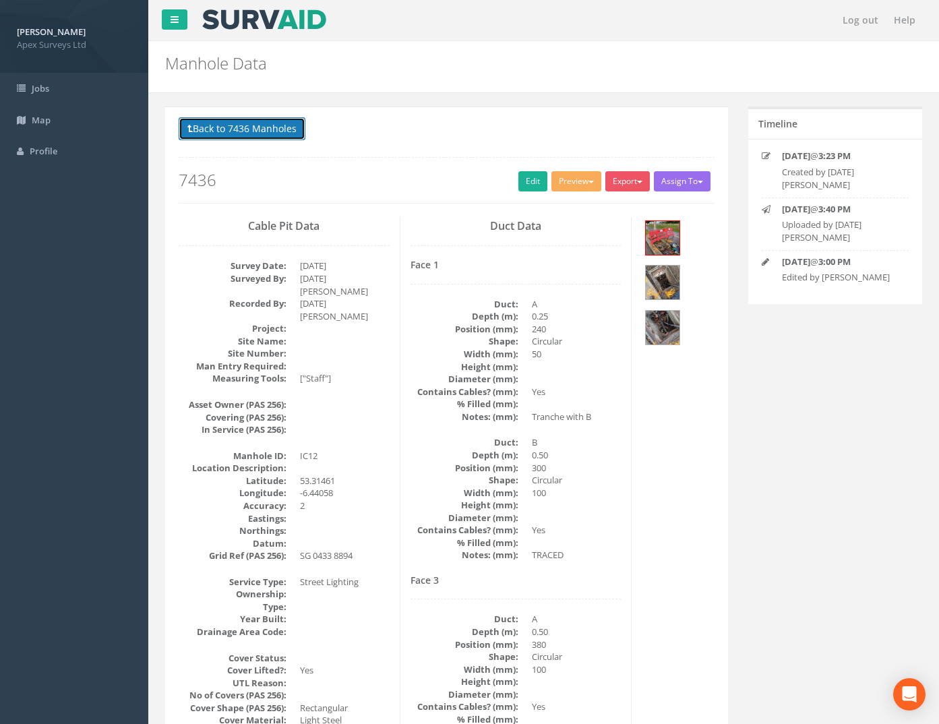
click at [251, 124] on button "Back to 7436 Manholes" at bounding box center [242, 128] width 127 height 23
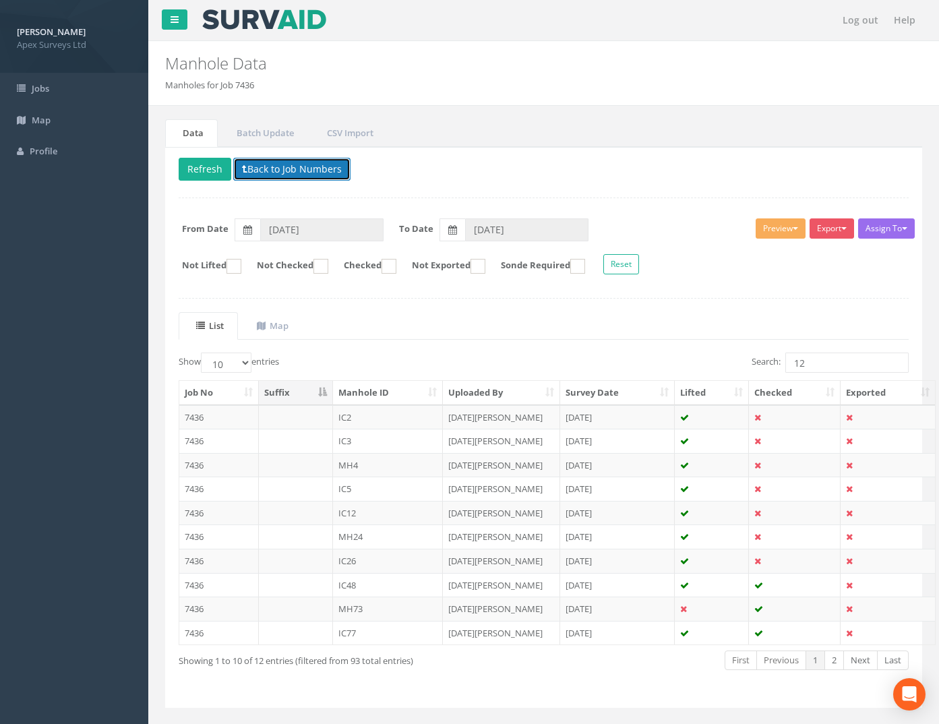
click at [303, 166] on button "Back to Job Numbers" at bounding box center [291, 169] width 117 height 23
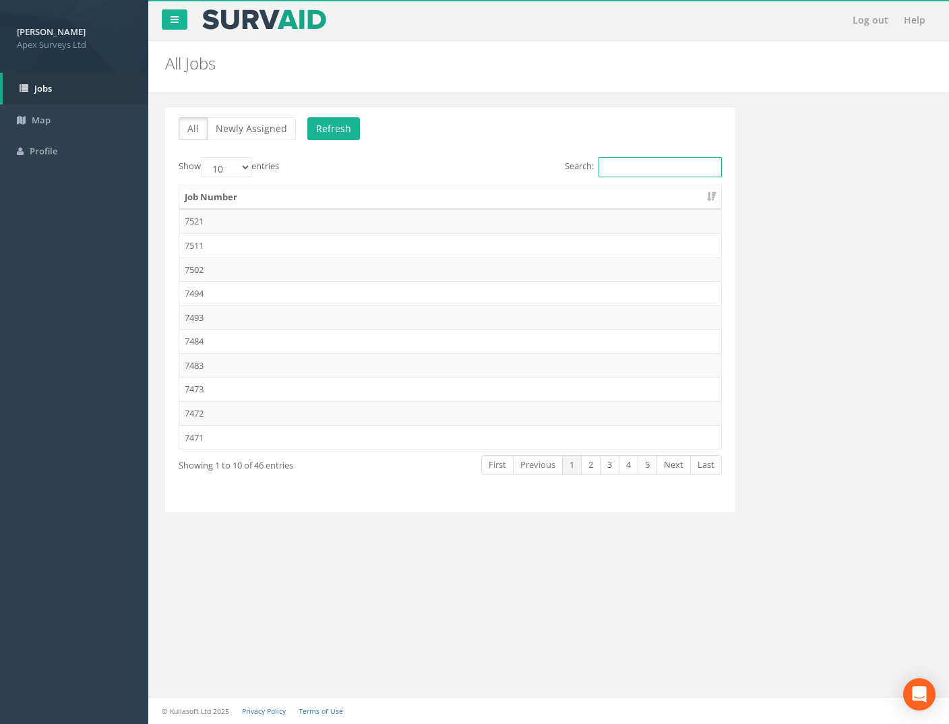
click at [647, 162] on input "Search:" at bounding box center [659, 167] width 123 height 20
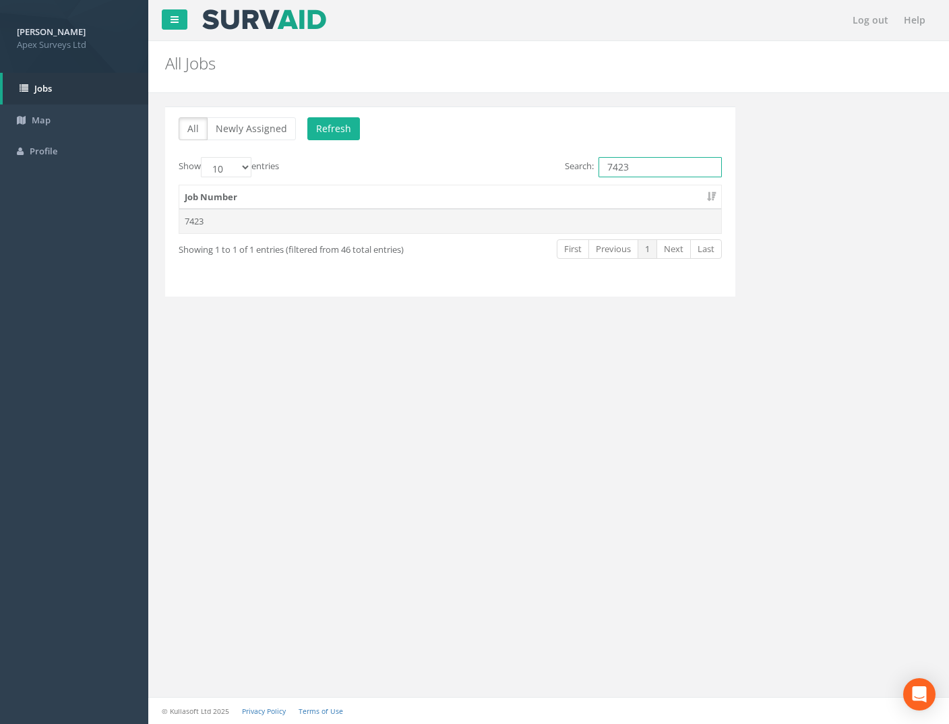
type input "7423"
click at [189, 213] on td "7423" at bounding box center [450, 221] width 542 height 24
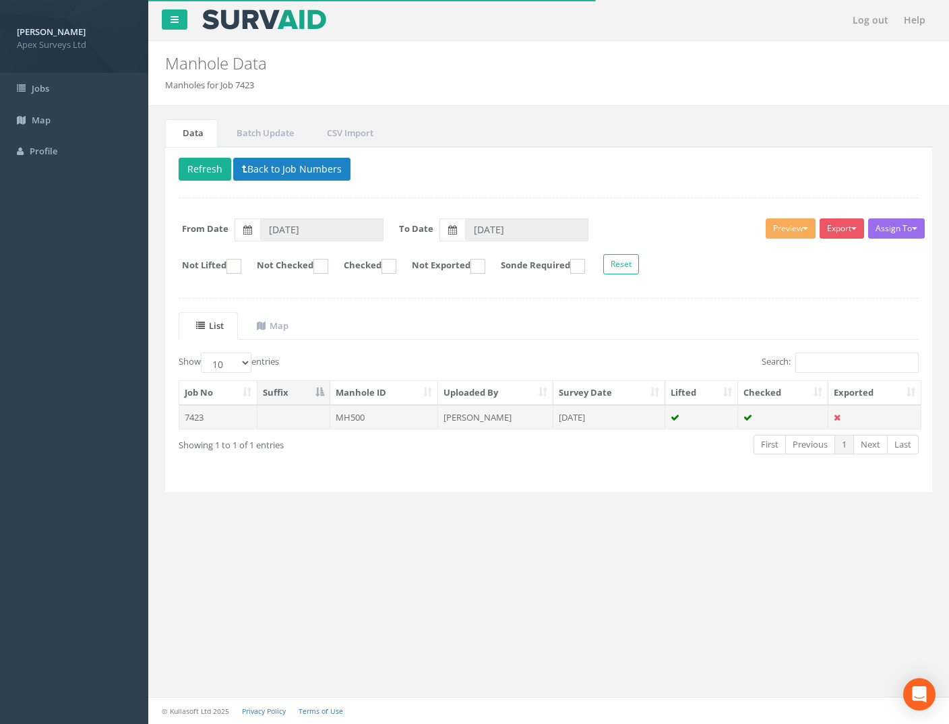
click at [199, 416] on td "7423" at bounding box center [218, 417] width 78 height 24
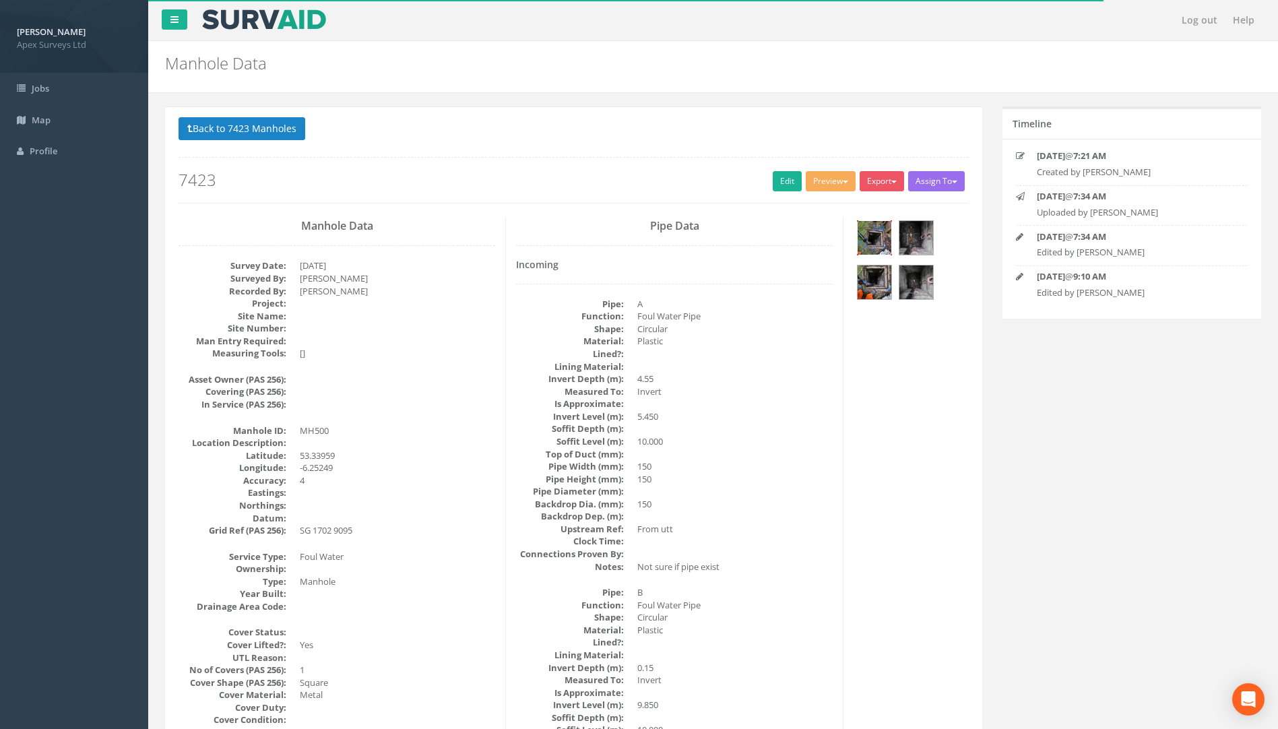
click at [875, 239] on img at bounding box center [875, 238] width 34 height 34
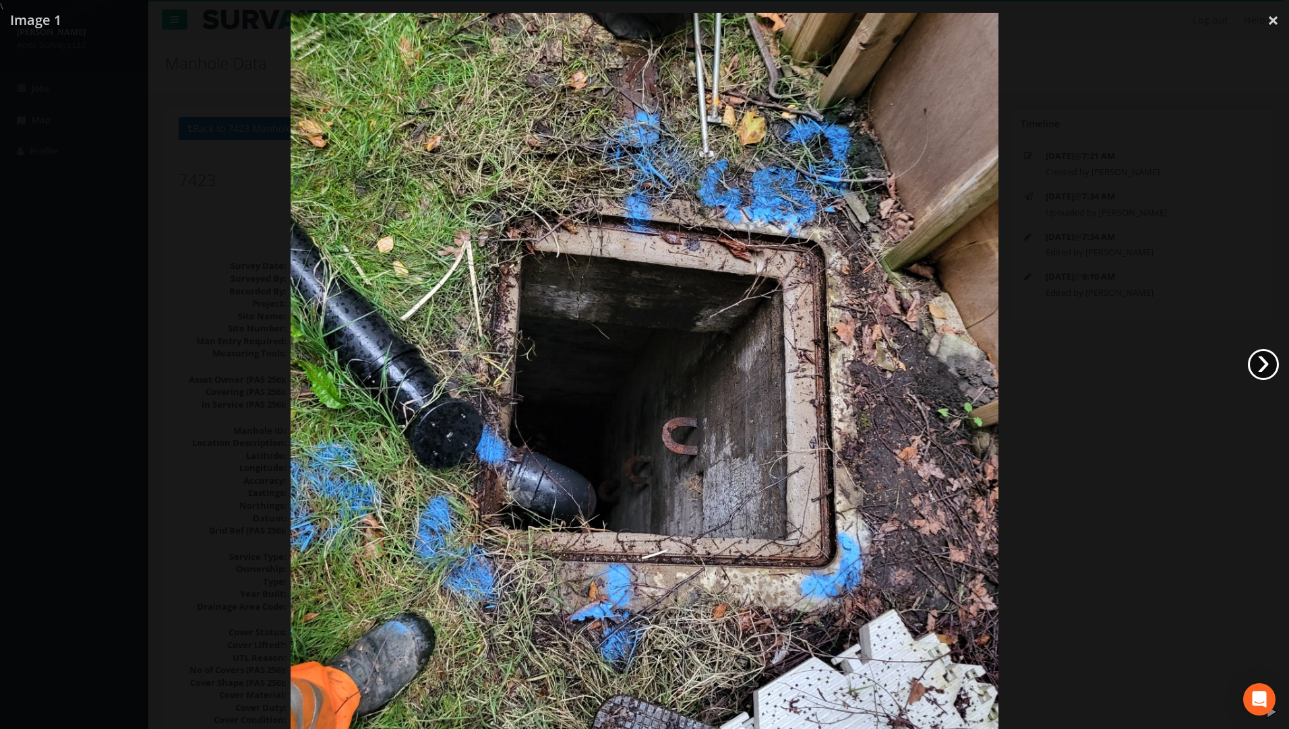
click at [1264, 356] on link "›" at bounding box center [1262, 364] width 31 height 31
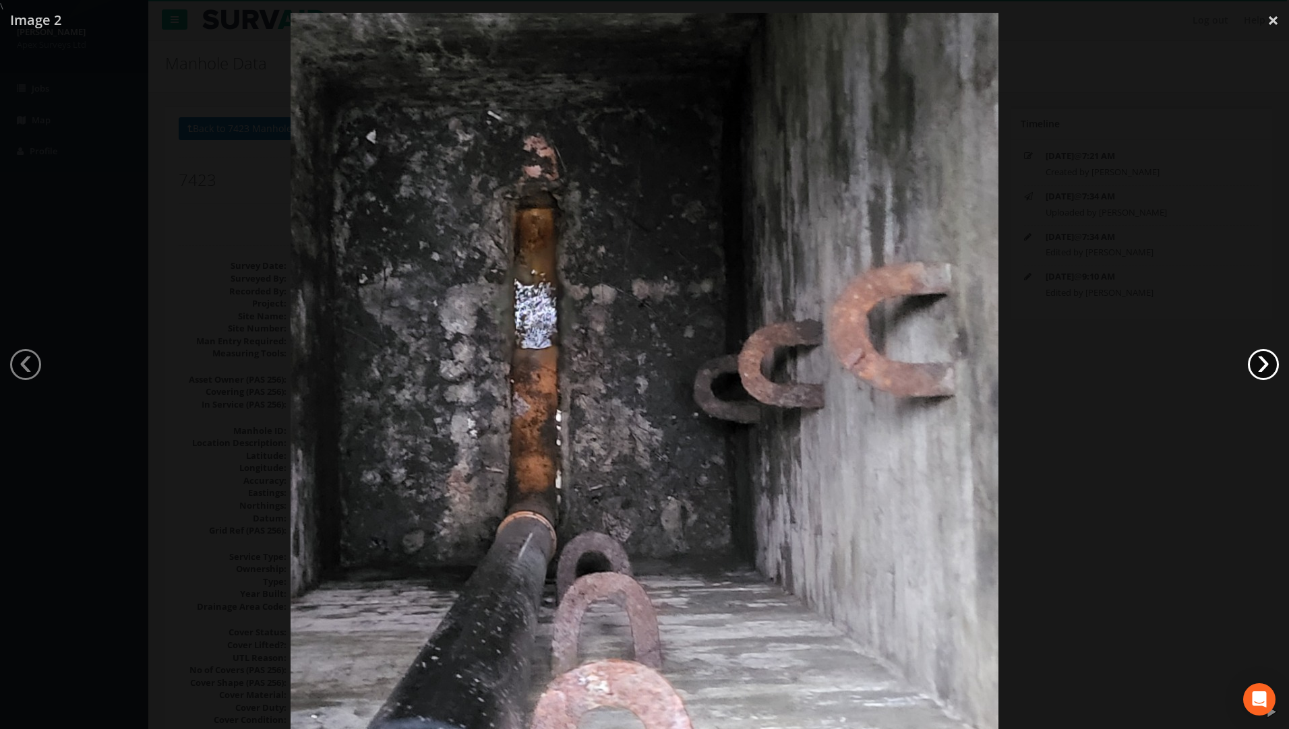
click at [1264, 356] on link "›" at bounding box center [1262, 364] width 31 height 31
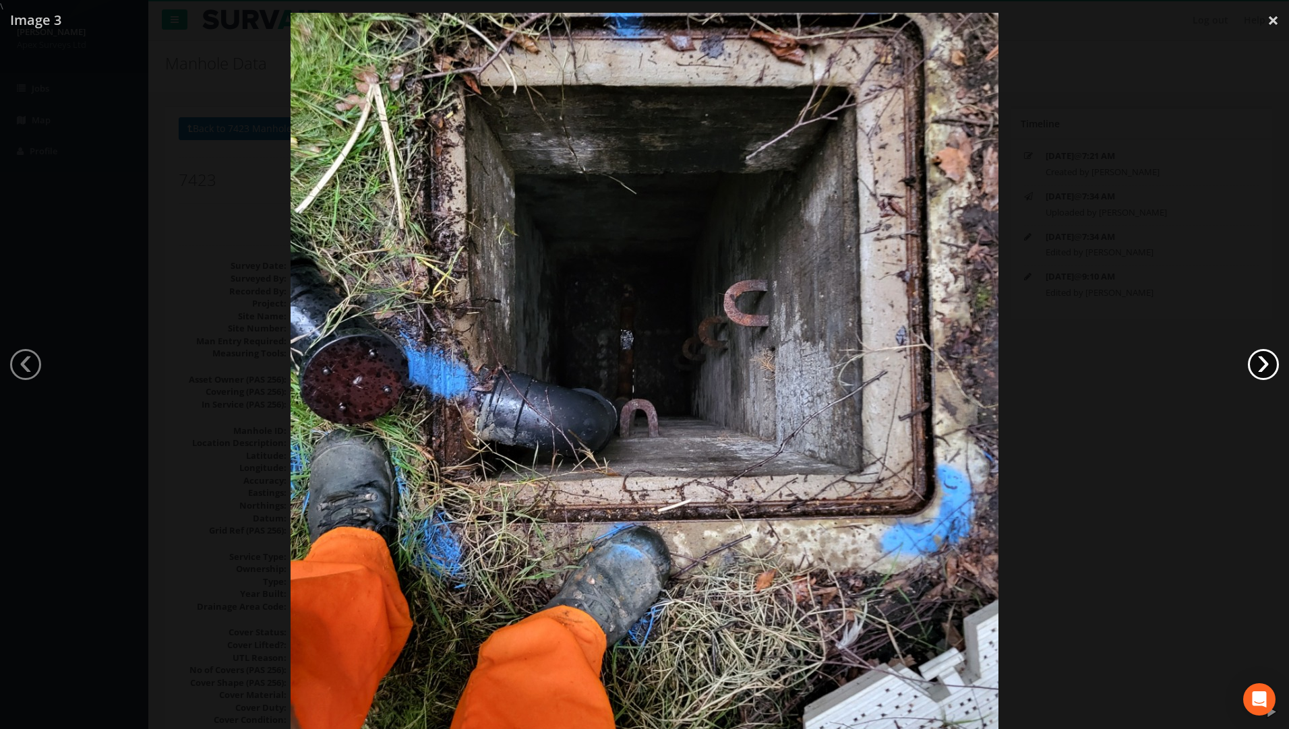
click at [1265, 365] on link "›" at bounding box center [1262, 364] width 31 height 31
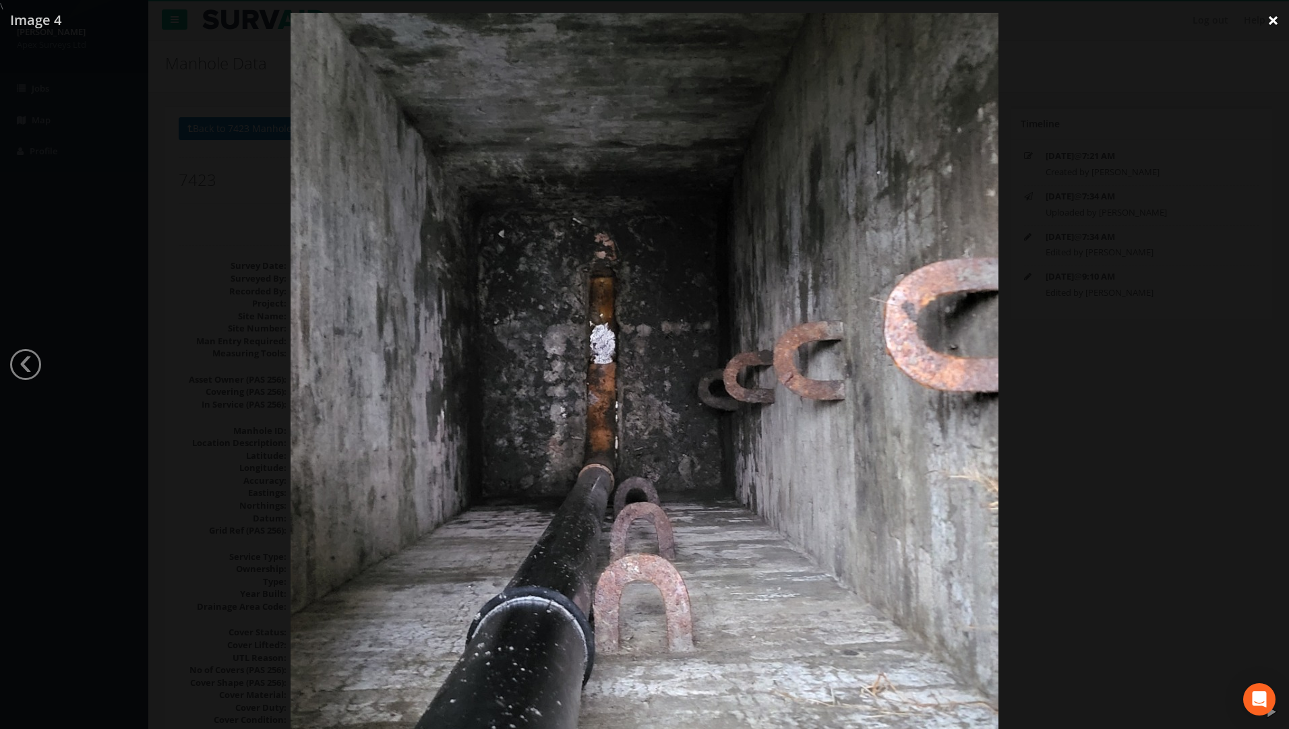
click at [1277, 10] on link "×" at bounding box center [1273, 20] width 32 height 40
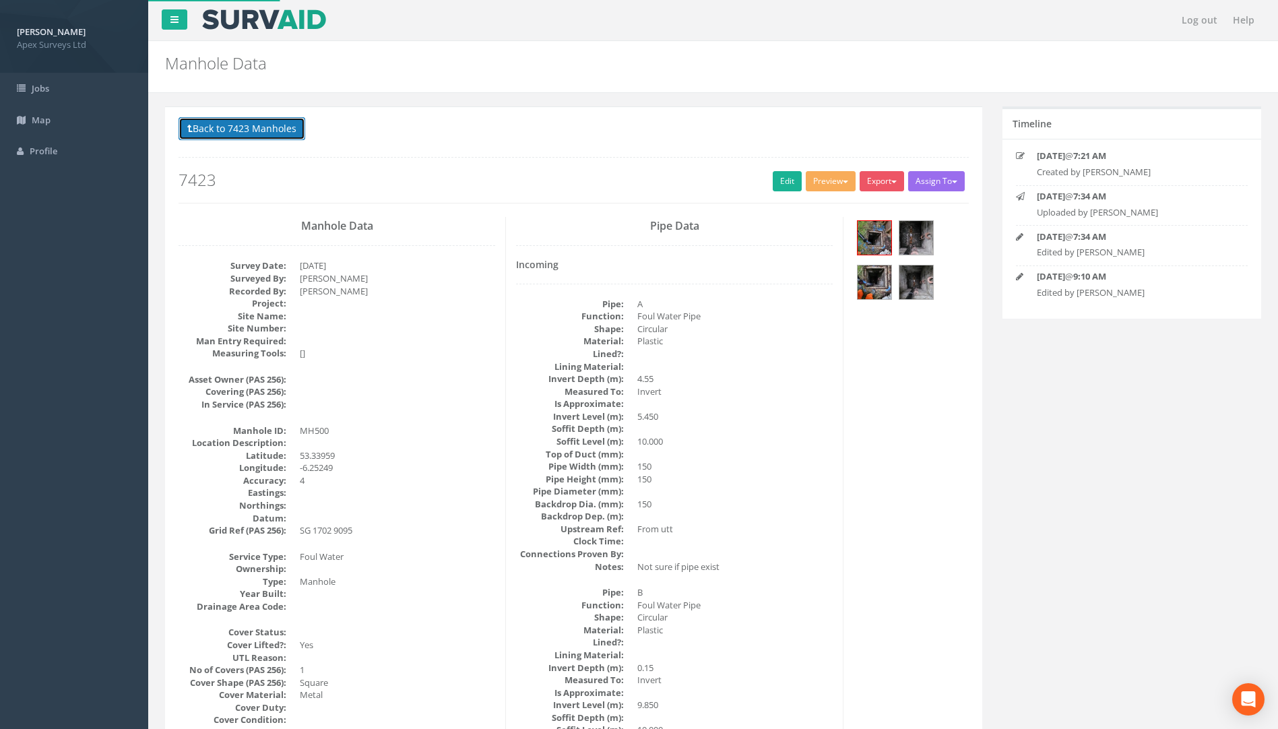
click at [247, 135] on button "Back to 7423 Manholes" at bounding box center [242, 128] width 127 height 23
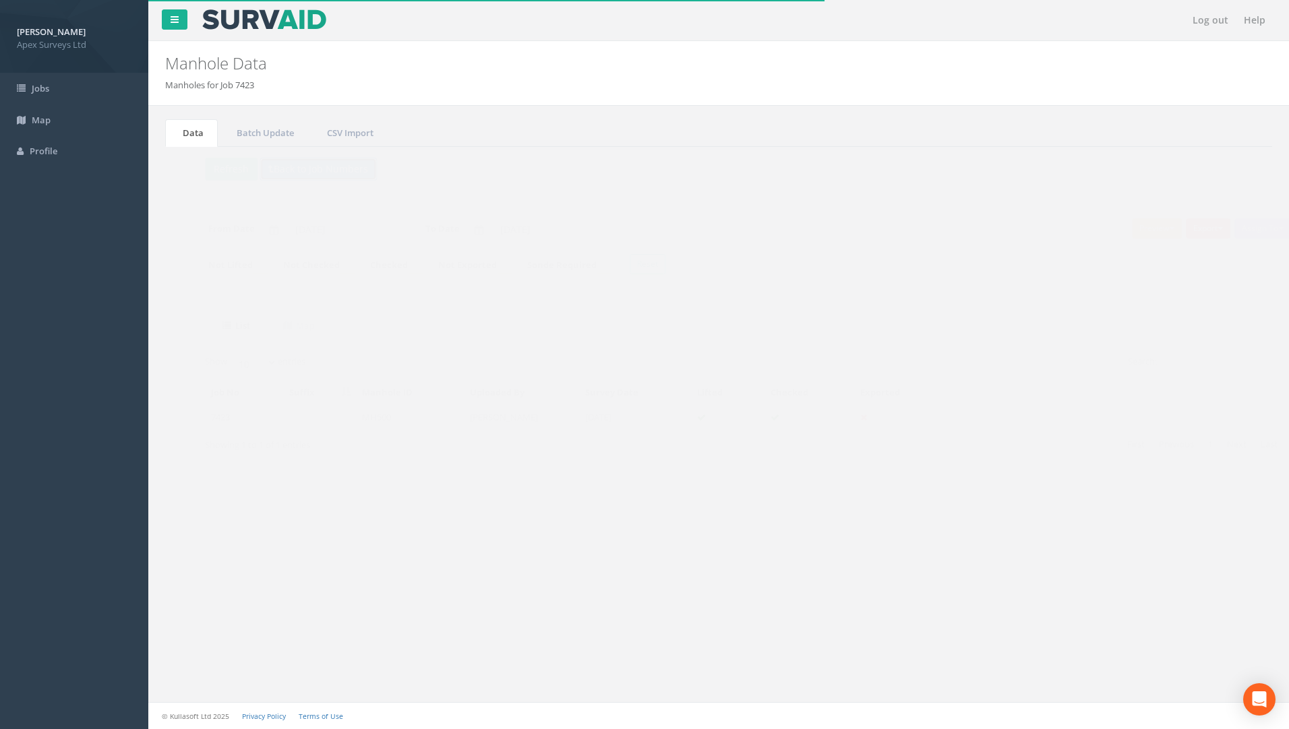
click at [275, 168] on button "Back to Job Numbers" at bounding box center [291, 169] width 117 height 23
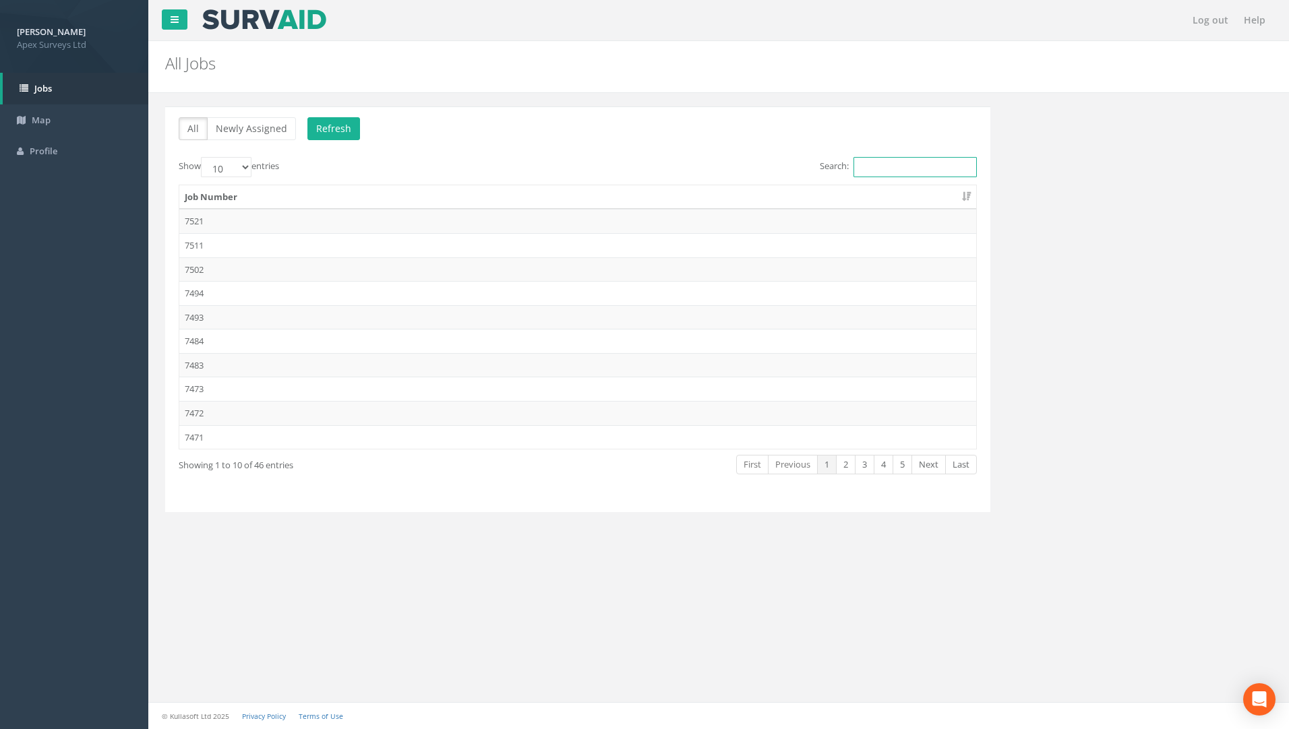
click at [883, 173] on input "Search:" at bounding box center [914, 167] width 123 height 20
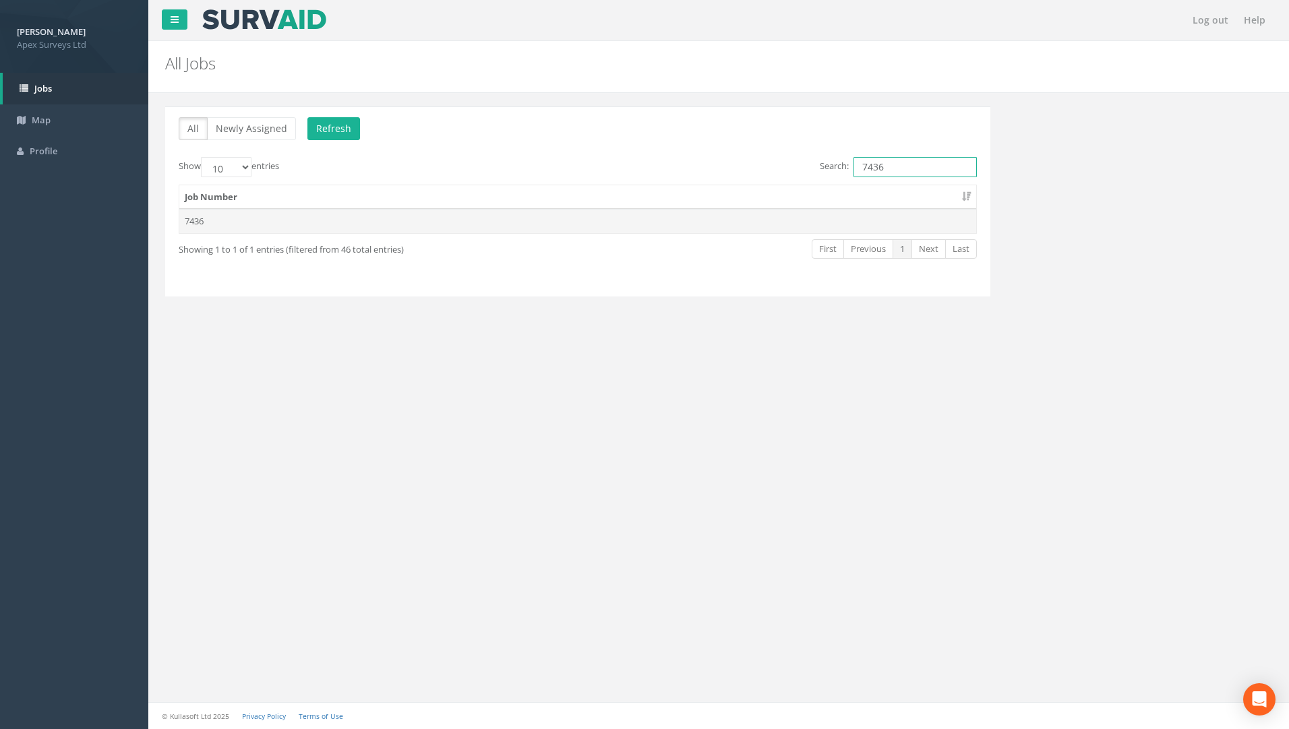
type input "7436"
click at [359, 225] on td "7436" at bounding box center [577, 221] width 797 height 24
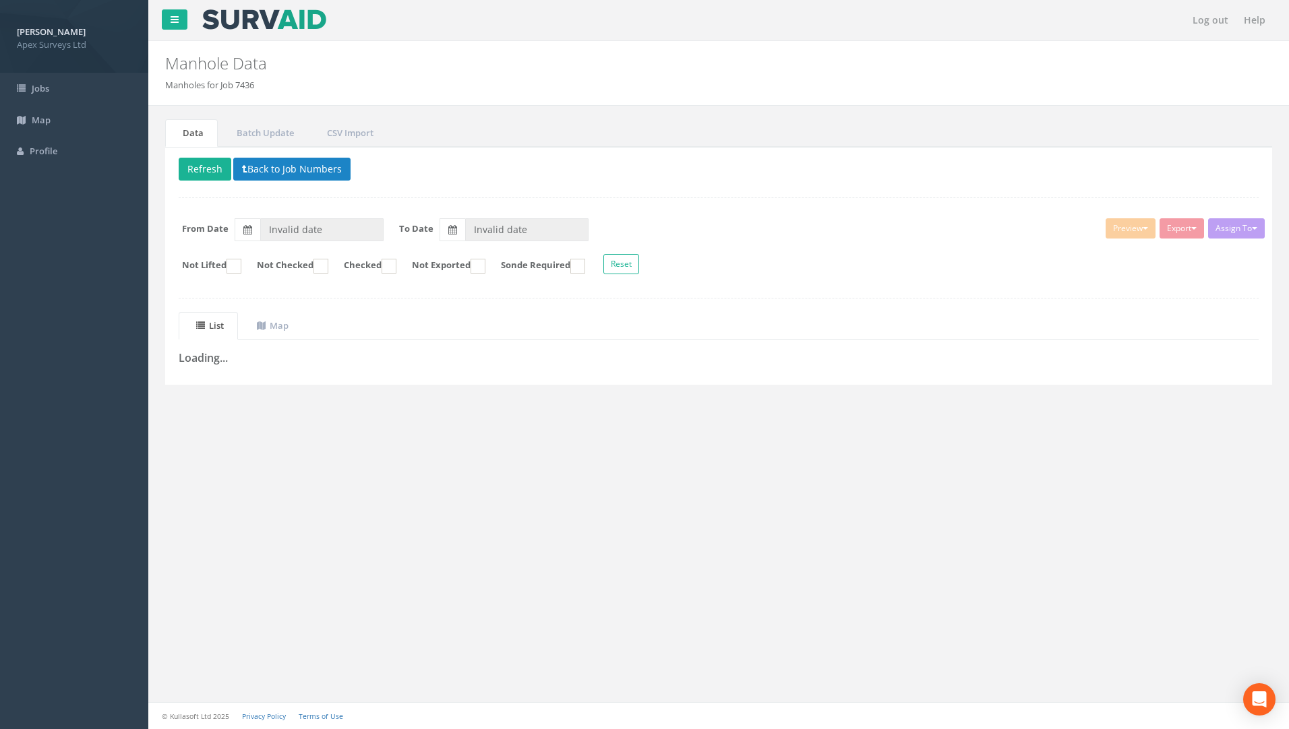
type input "[DATE]"
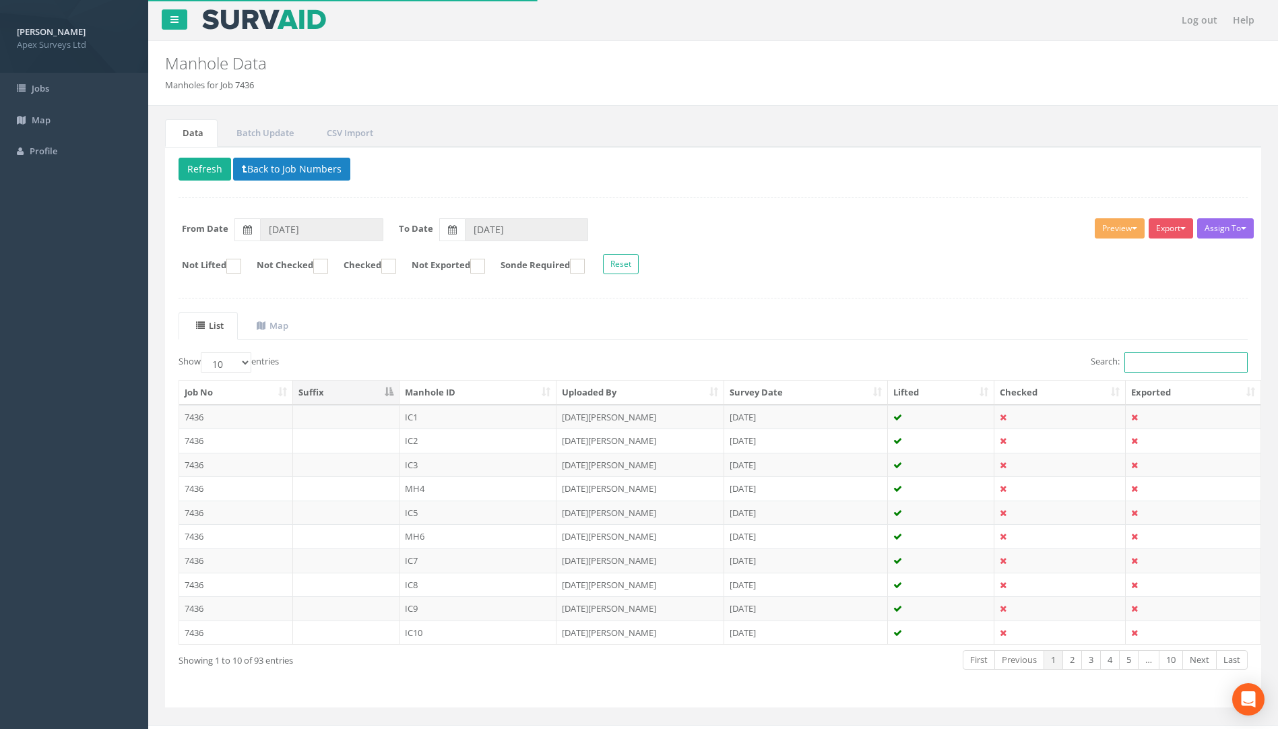
click at [1143, 362] on input "Search:" at bounding box center [1186, 362] width 123 height 20
click at [196, 514] on td "7436" at bounding box center [236, 513] width 114 height 24
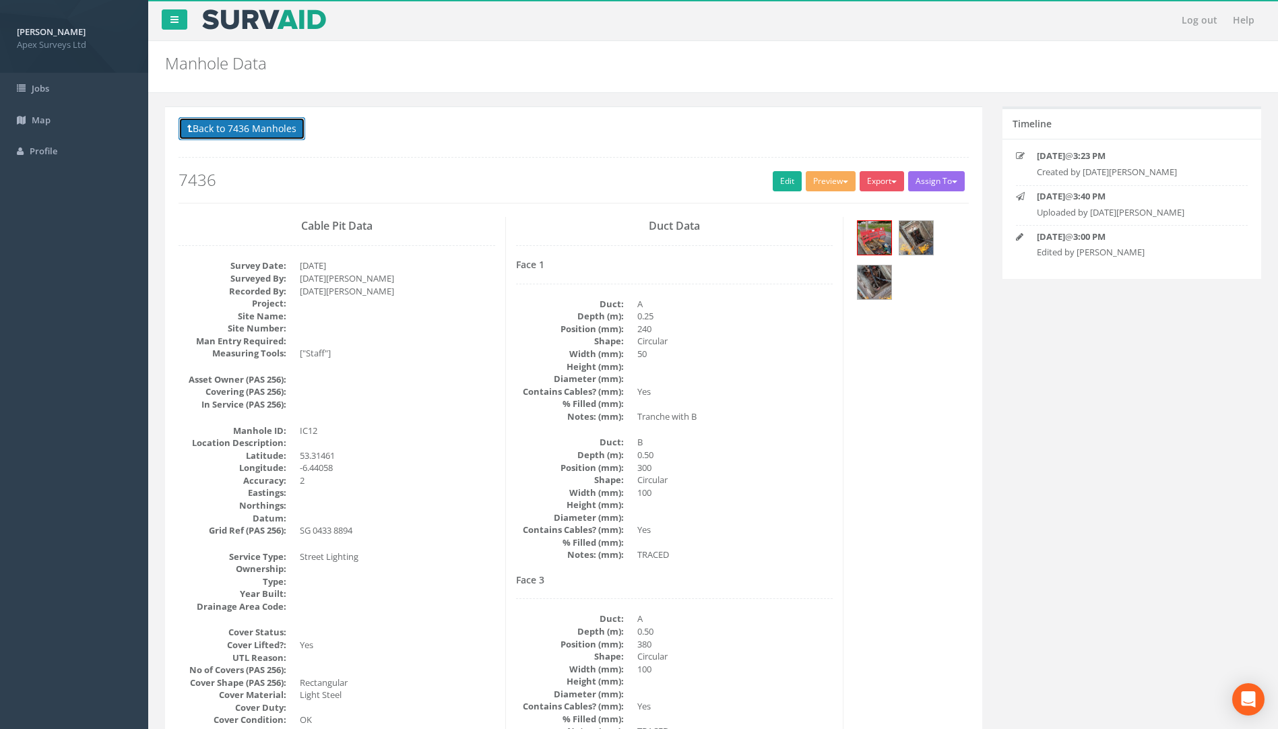
click at [257, 129] on button "Back to 7436 Manholes" at bounding box center [242, 128] width 127 height 23
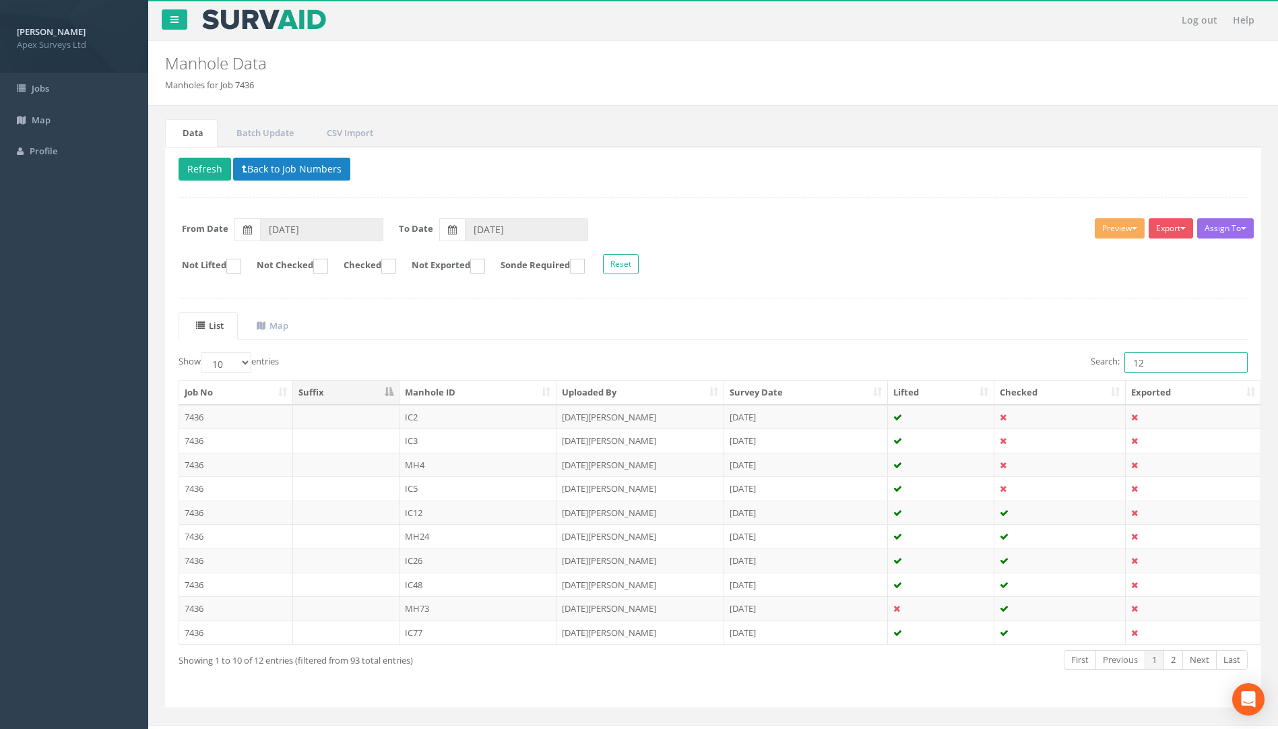
click at [963, 373] on div "Search: 12" at bounding box center [986, 364] width 525 height 24
drag, startPoint x: 1176, startPoint y: 354, endPoint x: 1051, endPoint y: 365, distance: 125.8
click at [1051, 365] on div "Search: 13" at bounding box center [986, 364] width 525 height 24
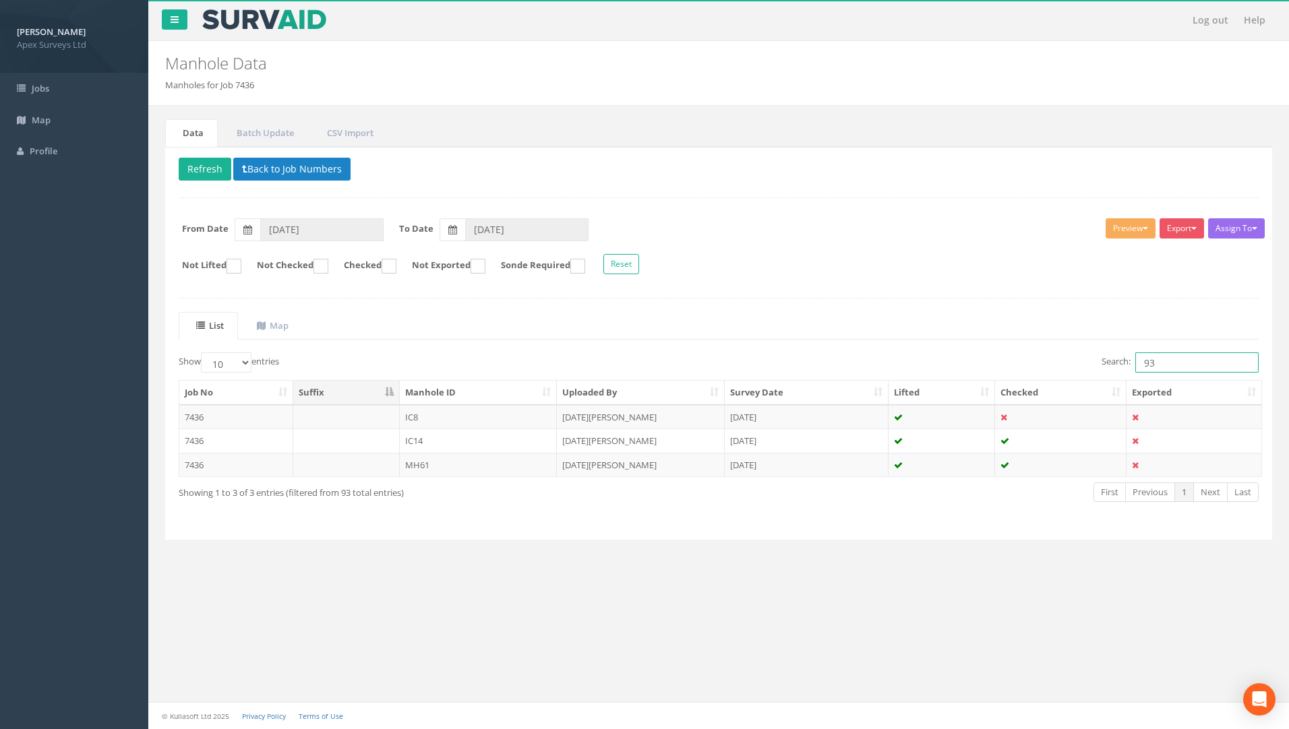
drag, startPoint x: 1161, startPoint y: 365, endPoint x: 991, endPoint y: 379, distance: 170.4
click at [991, 374] on div "Search: 93" at bounding box center [994, 364] width 530 height 24
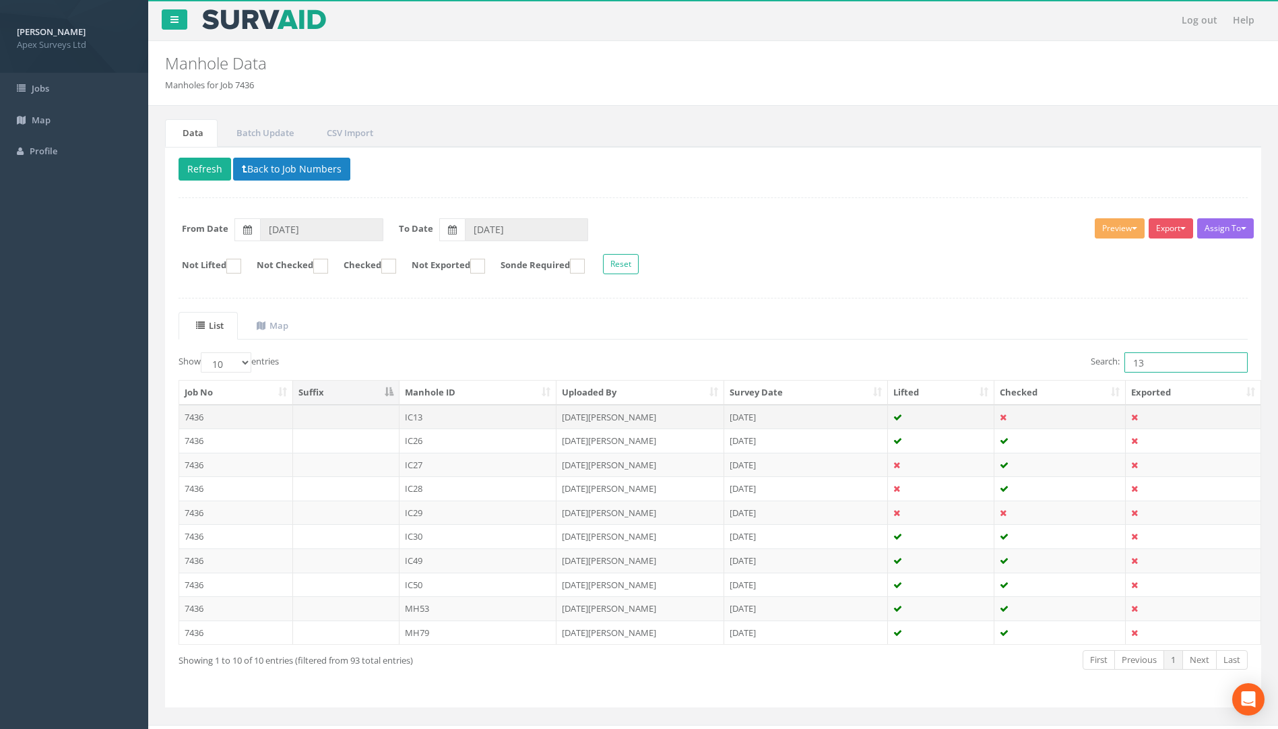
type input "13"
click at [191, 418] on td "7436" at bounding box center [236, 417] width 114 height 24
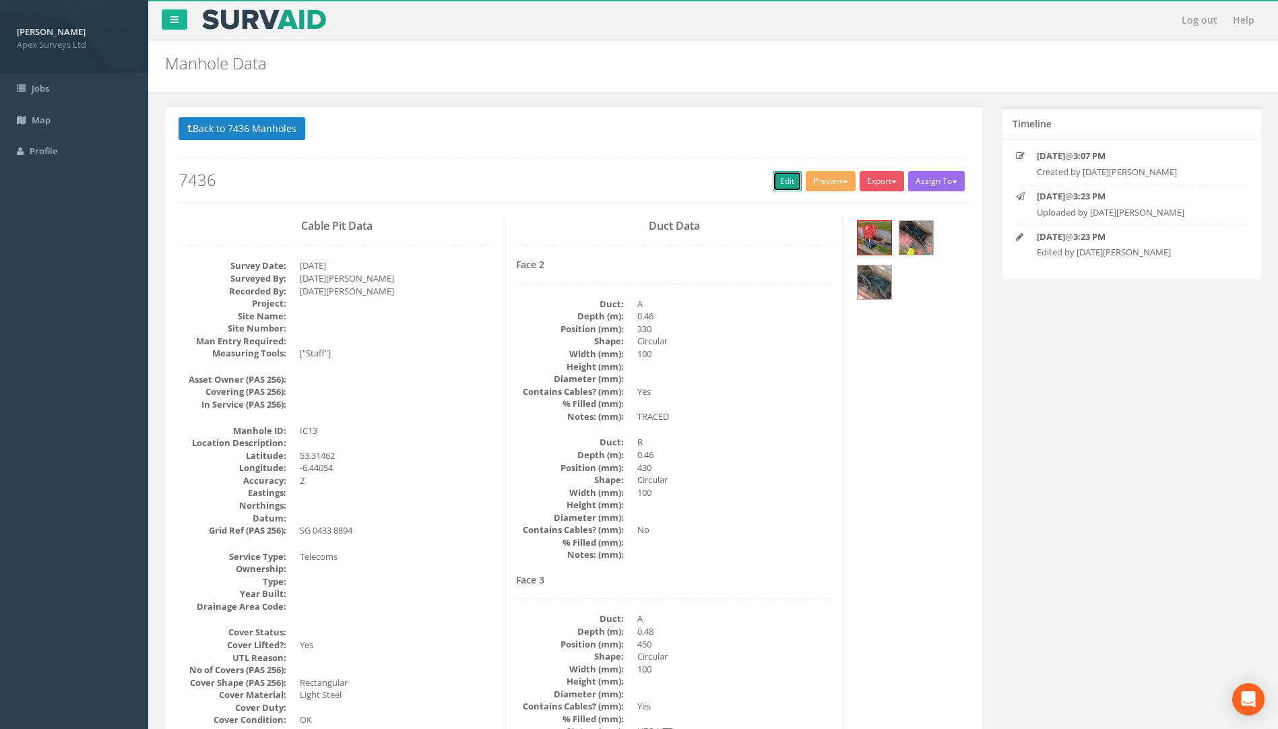
click at [780, 183] on link "Edit" at bounding box center [787, 181] width 29 height 20
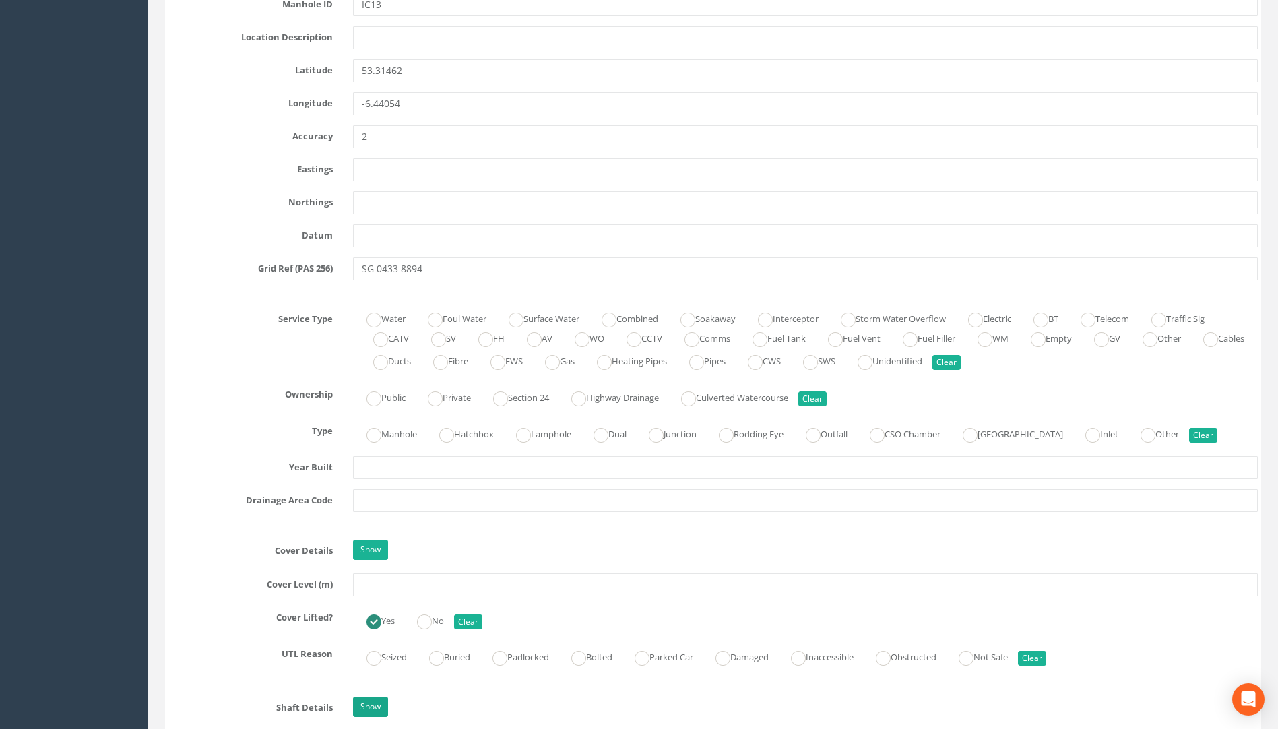
scroll to position [876, 0]
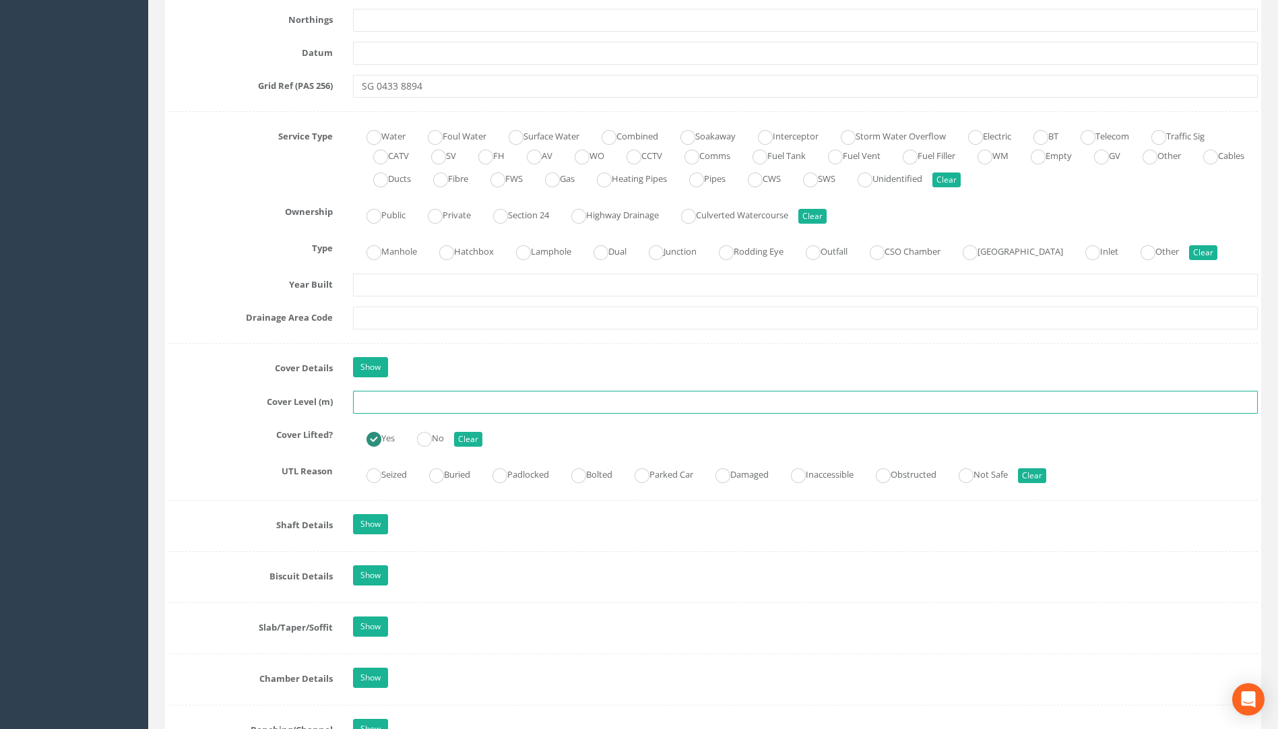
click at [371, 404] on input "text" at bounding box center [805, 402] width 905 height 23
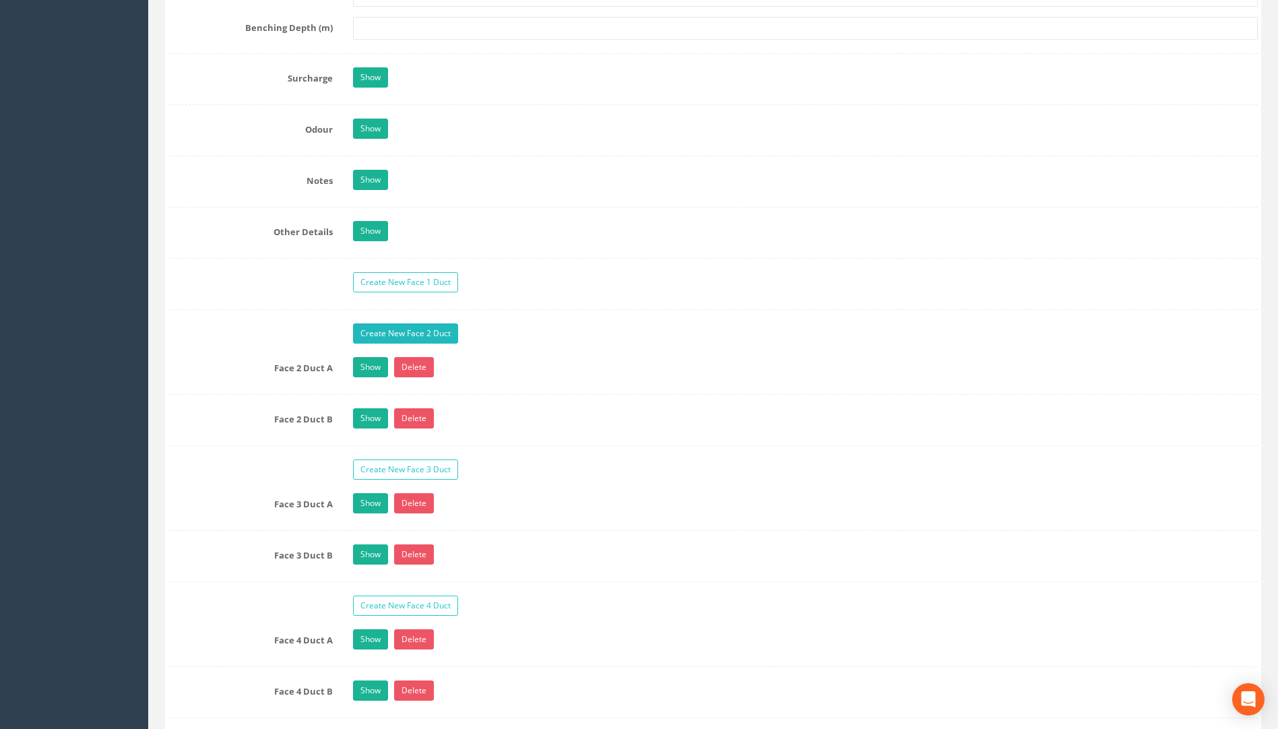
scroll to position [2224, 0]
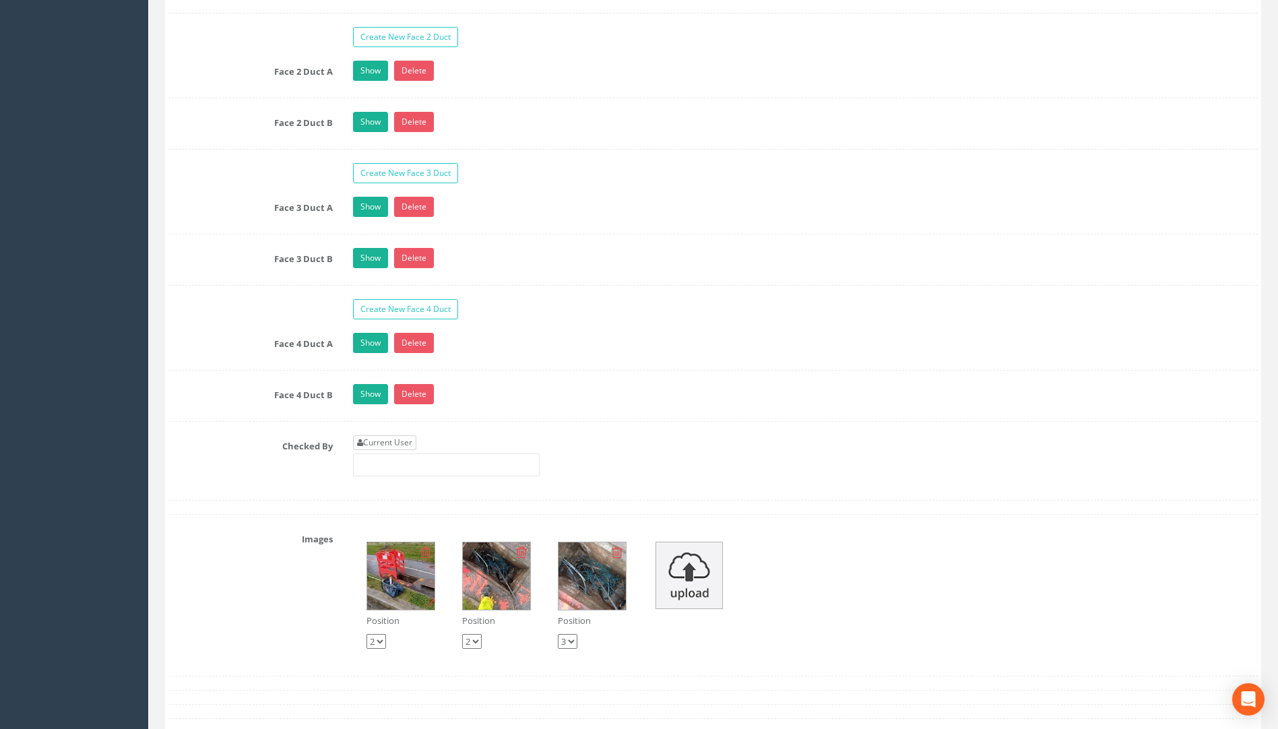
type input "75.66"
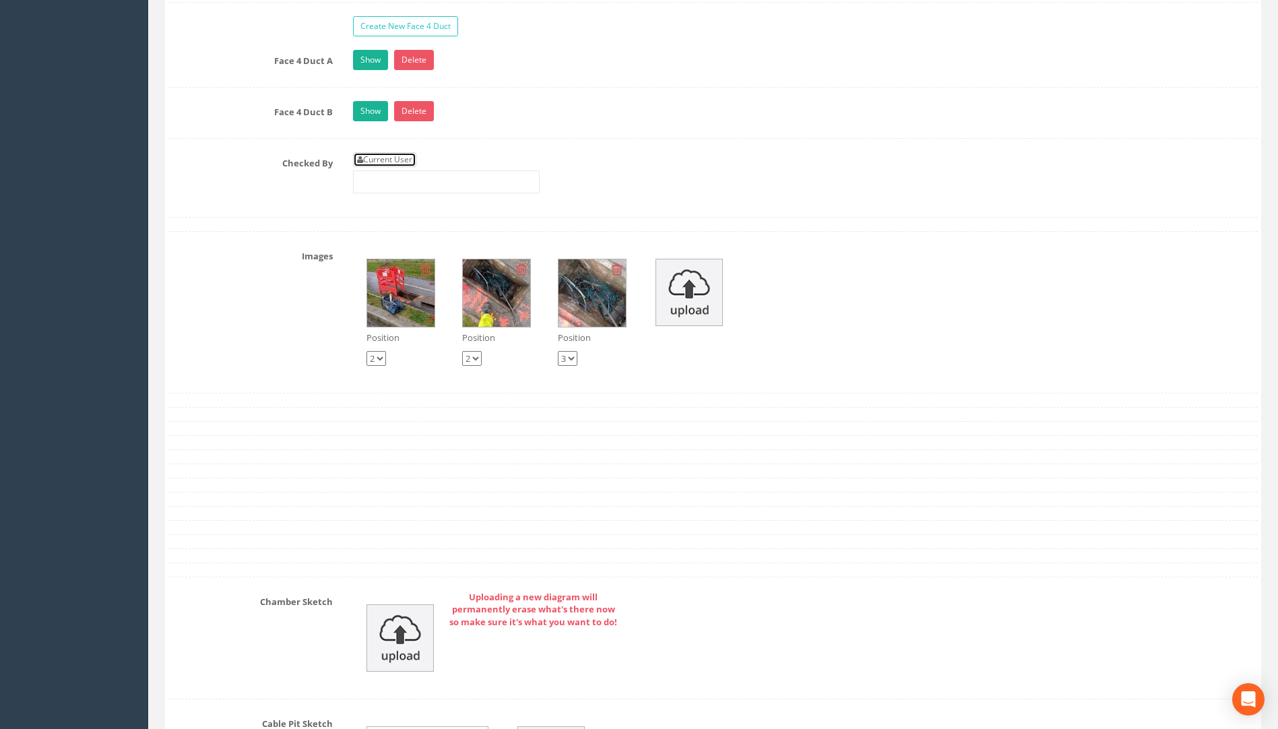
scroll to position [2426, 0]
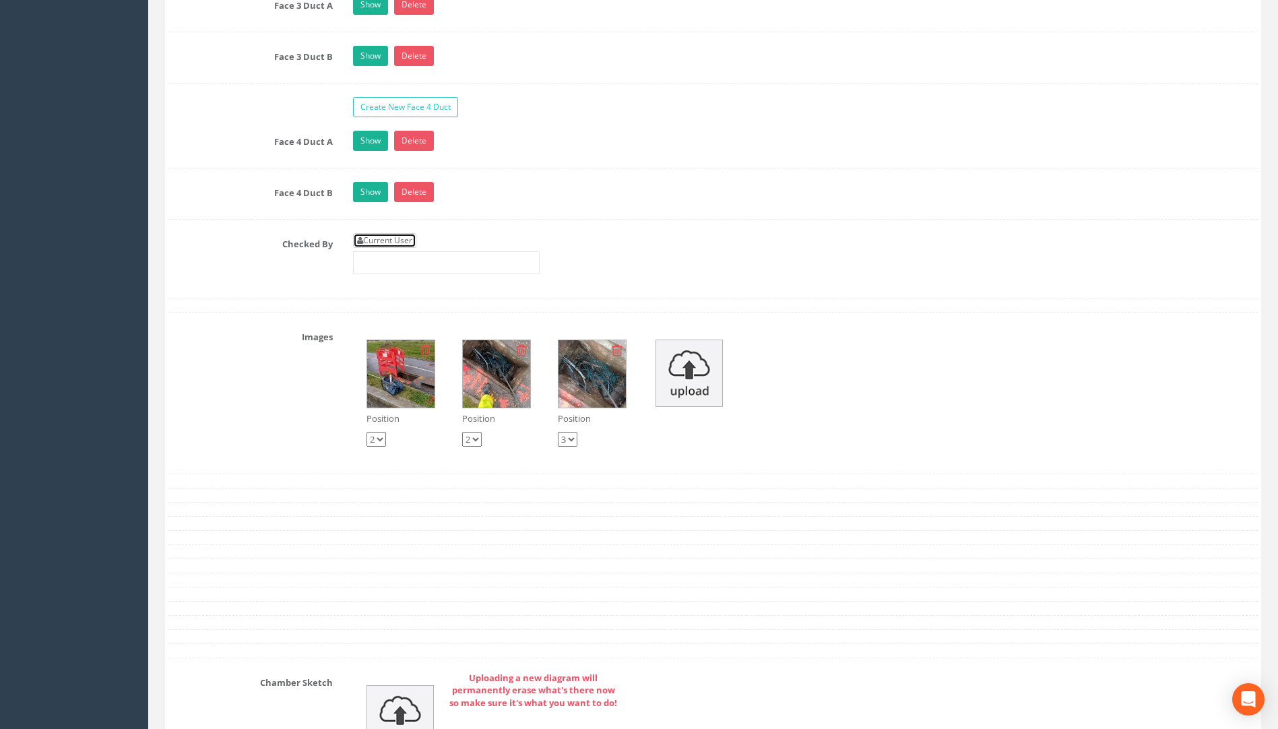
click at [374, 239] on link "Current User" at bounding box center [384, 240] width 63 height 15
type input "[PERSON_NAME]"
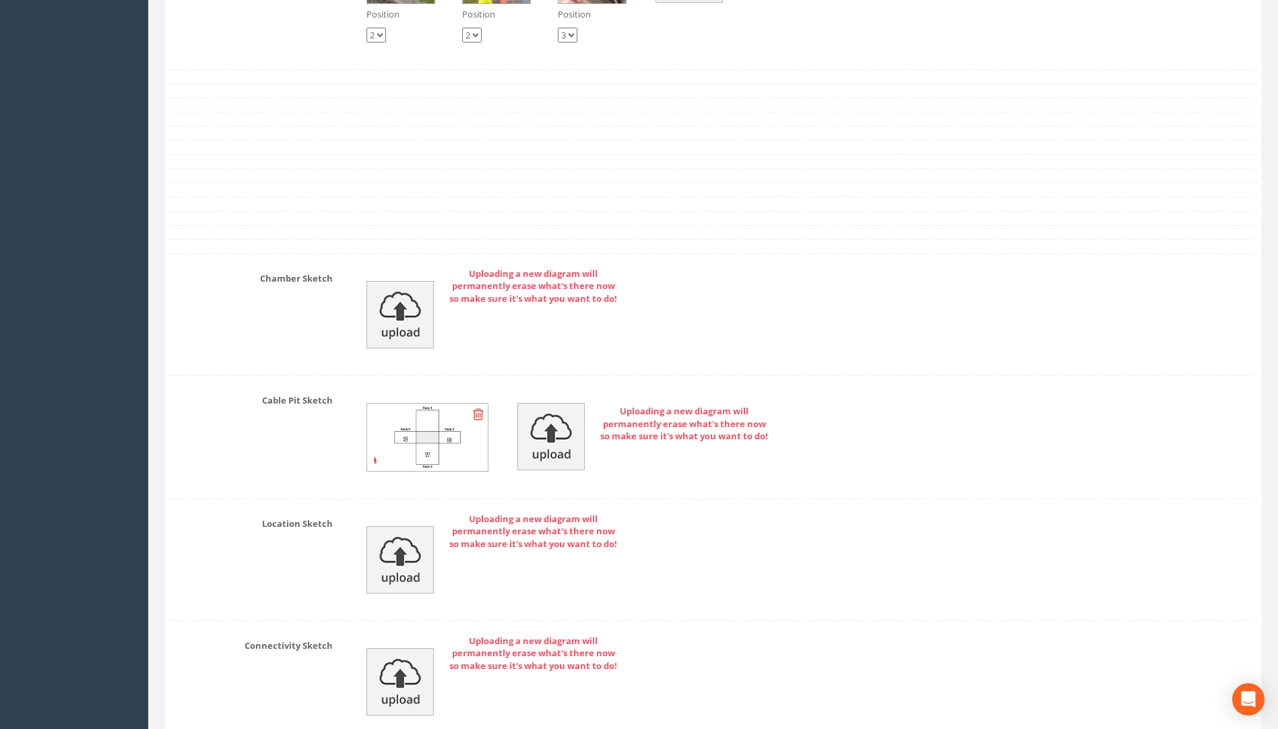
scroll to position [3074, 0]
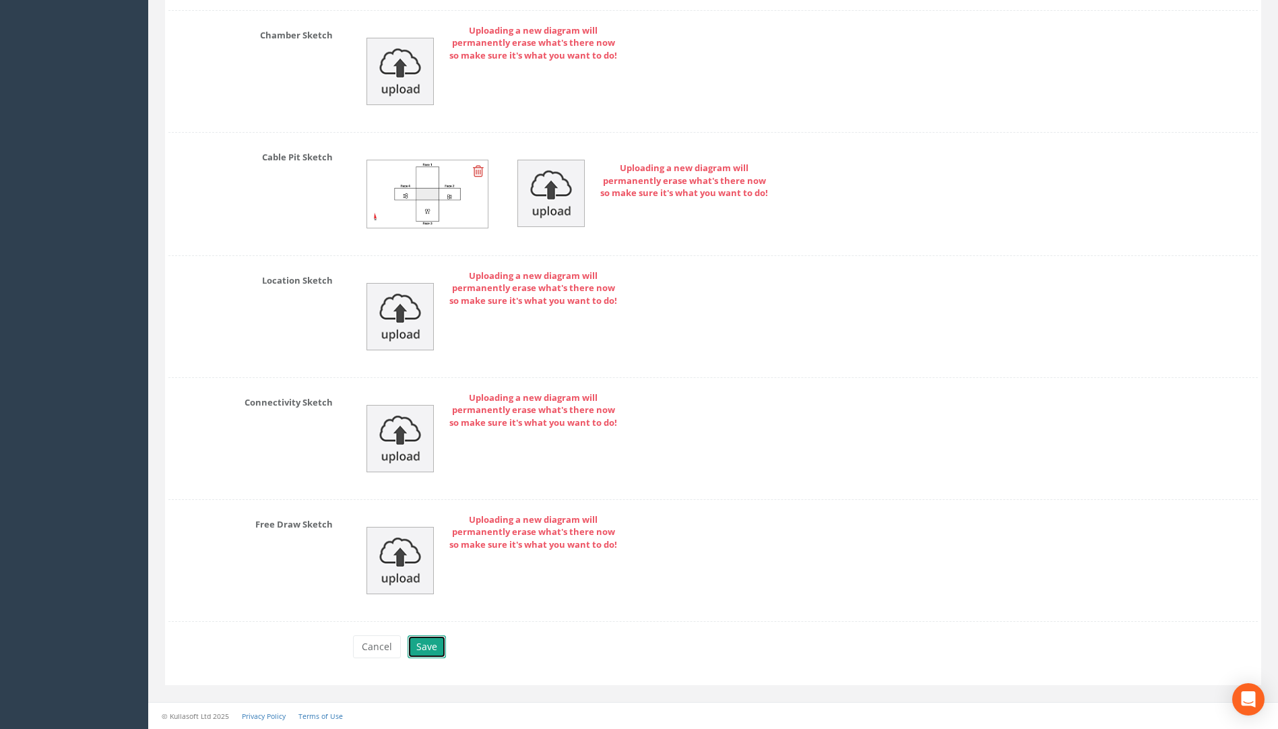
click at [429, 652] on button "Save" at bounding box center [427, 647] width 38 height 23
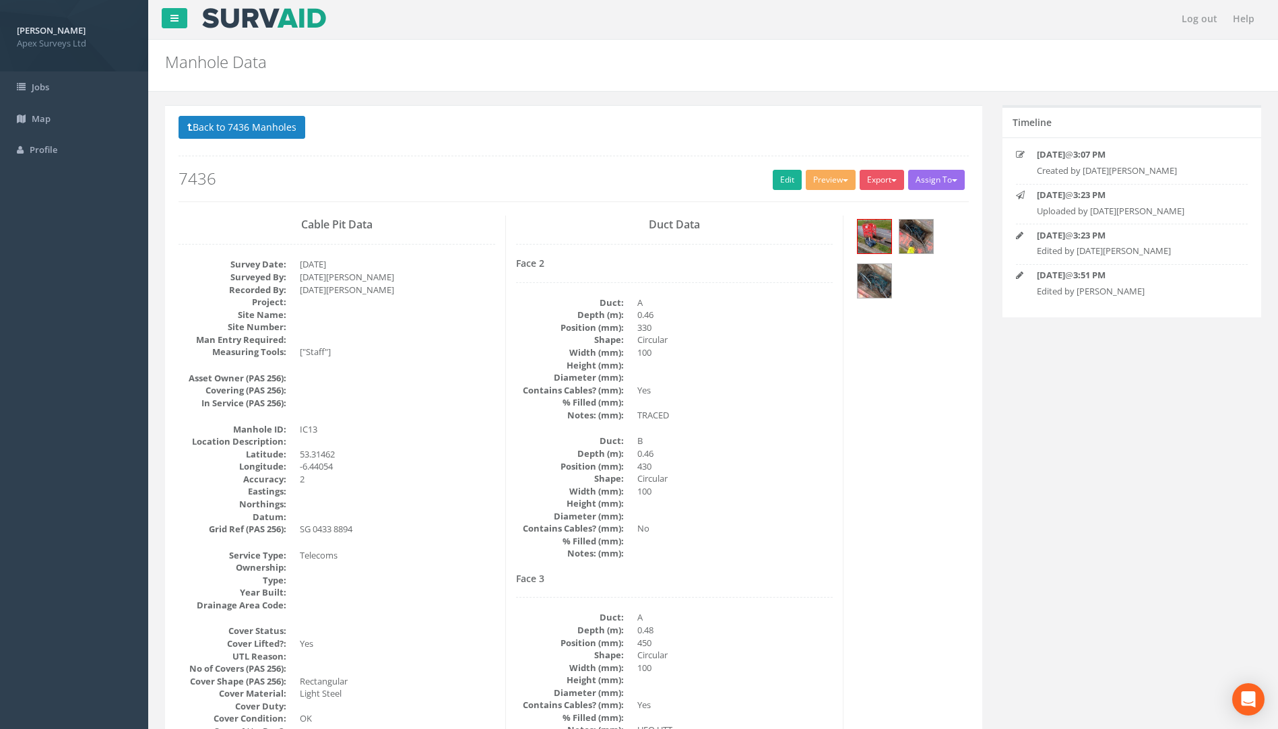
scroll to position [0, 0]
click at [233, 127] on button "Back to 7436 Manholes" at bounding box center [242, 128] width 127 height 23
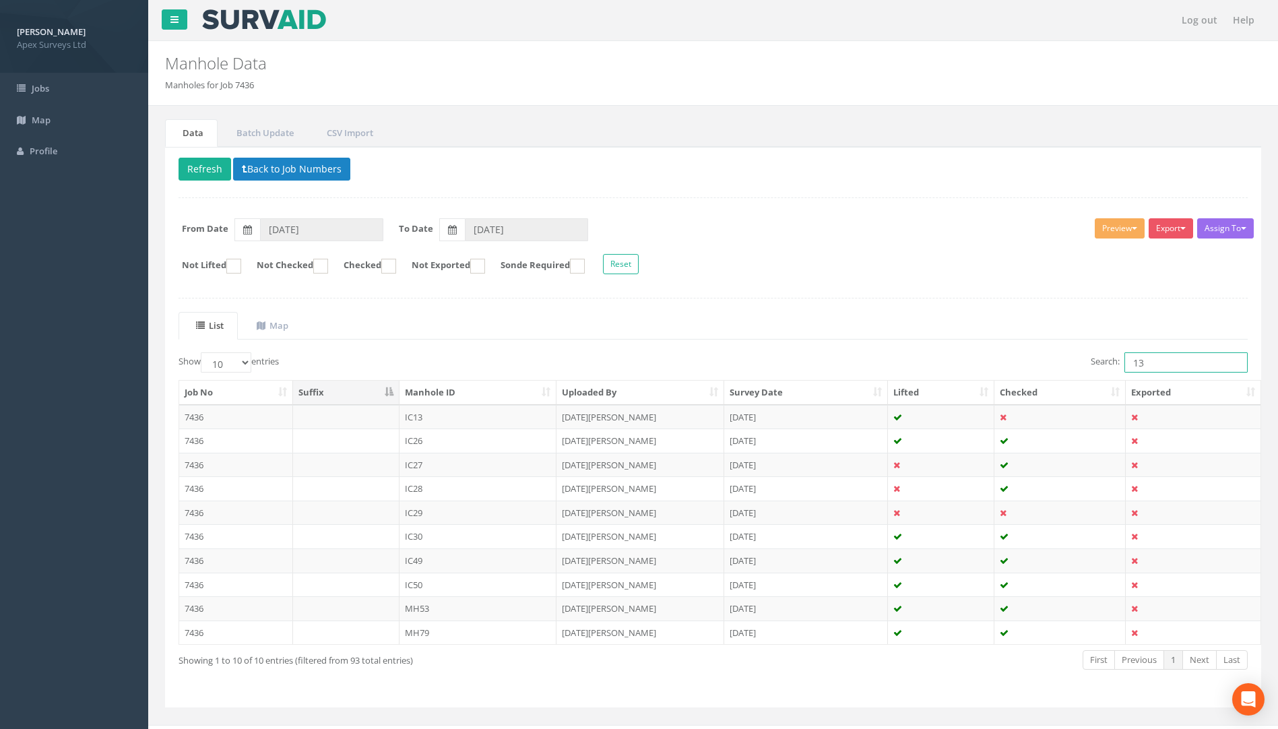
drag, startPoint x: 1084, startPoint y: 367, endPoint x: 1008, endPoint y: 367, distance: 76.2
click at [1040, 367] on div "Search: 13" at bounding box center [986, 364] width 525 height 24
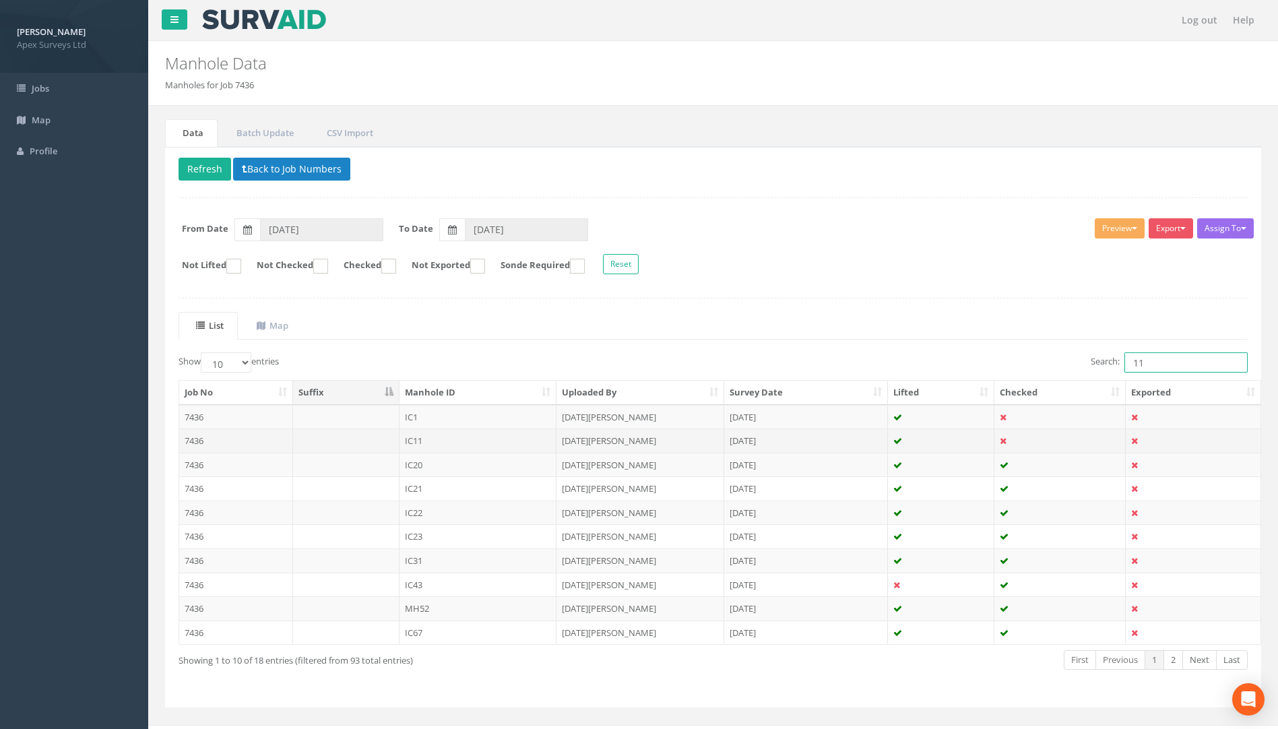
type input "11"
click at [196, 435] on td "7436" at bounding box center [236, 441] width 114 height 24
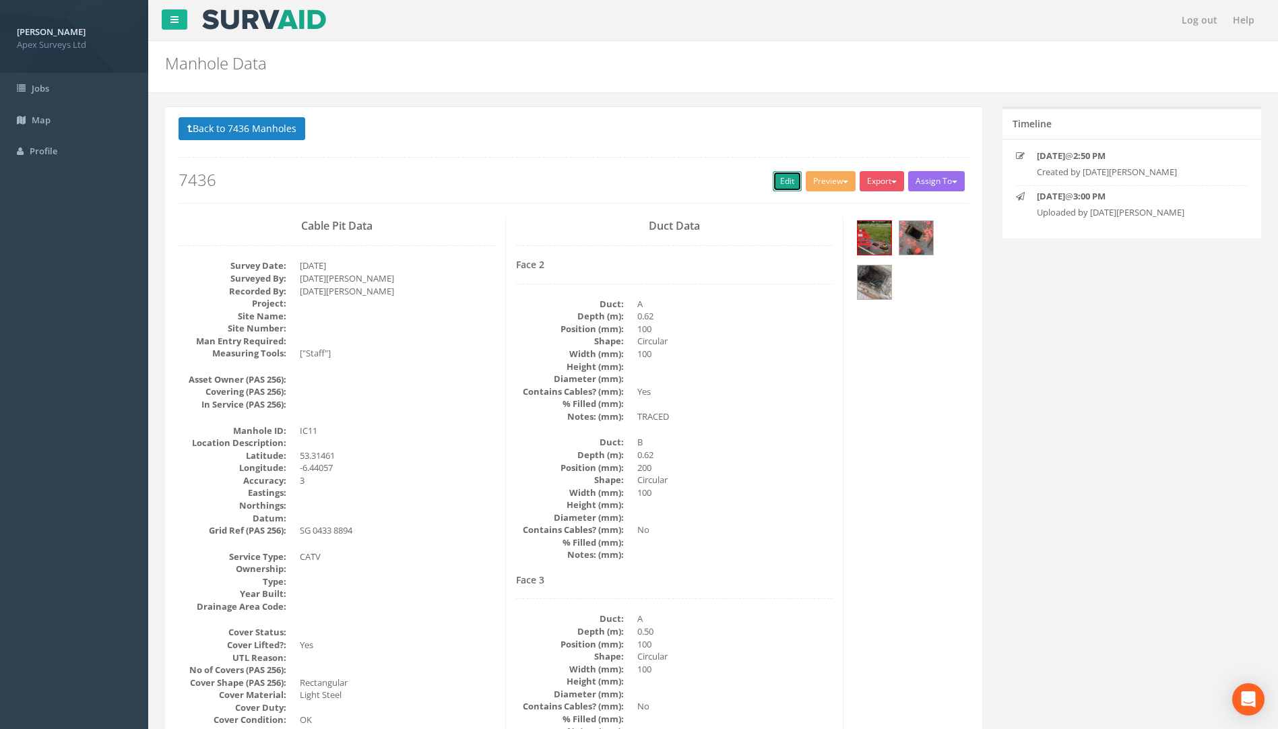
click at [780, 181] on link "Edit" at bounding box center [787, 181] width 29 height 20
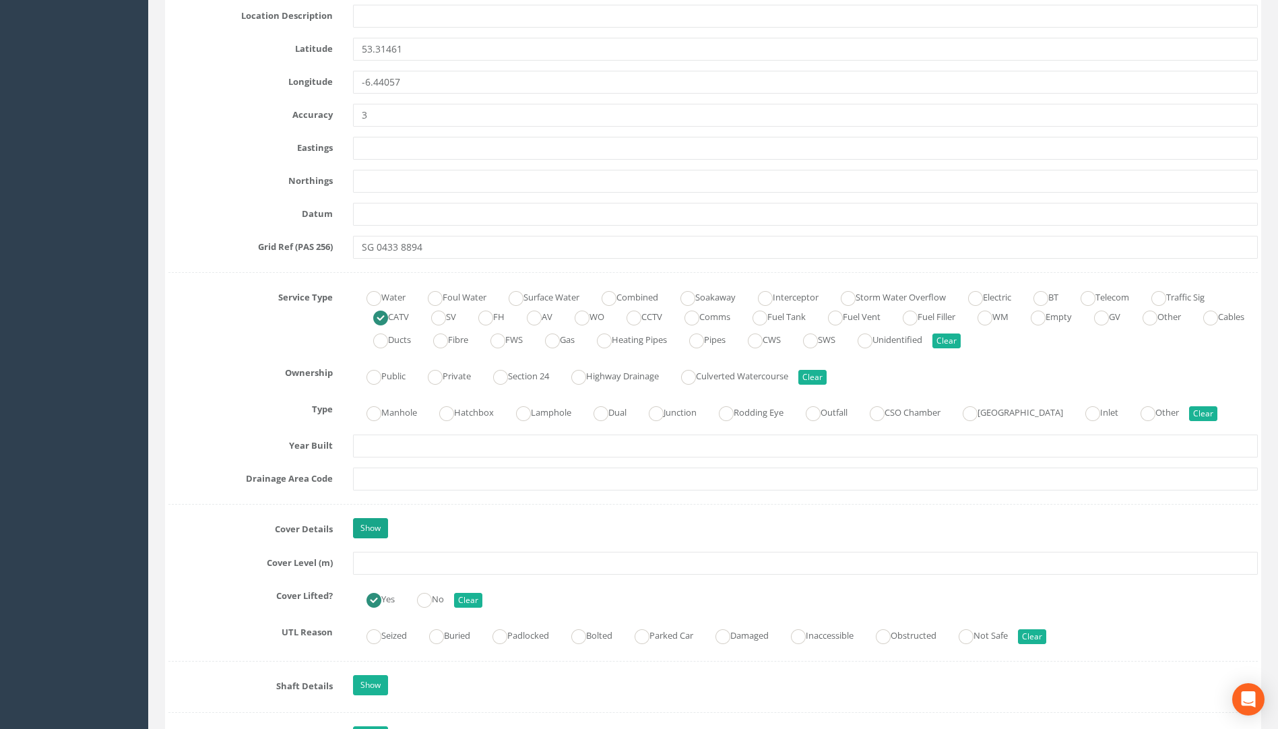
scroll to position [809, 0]
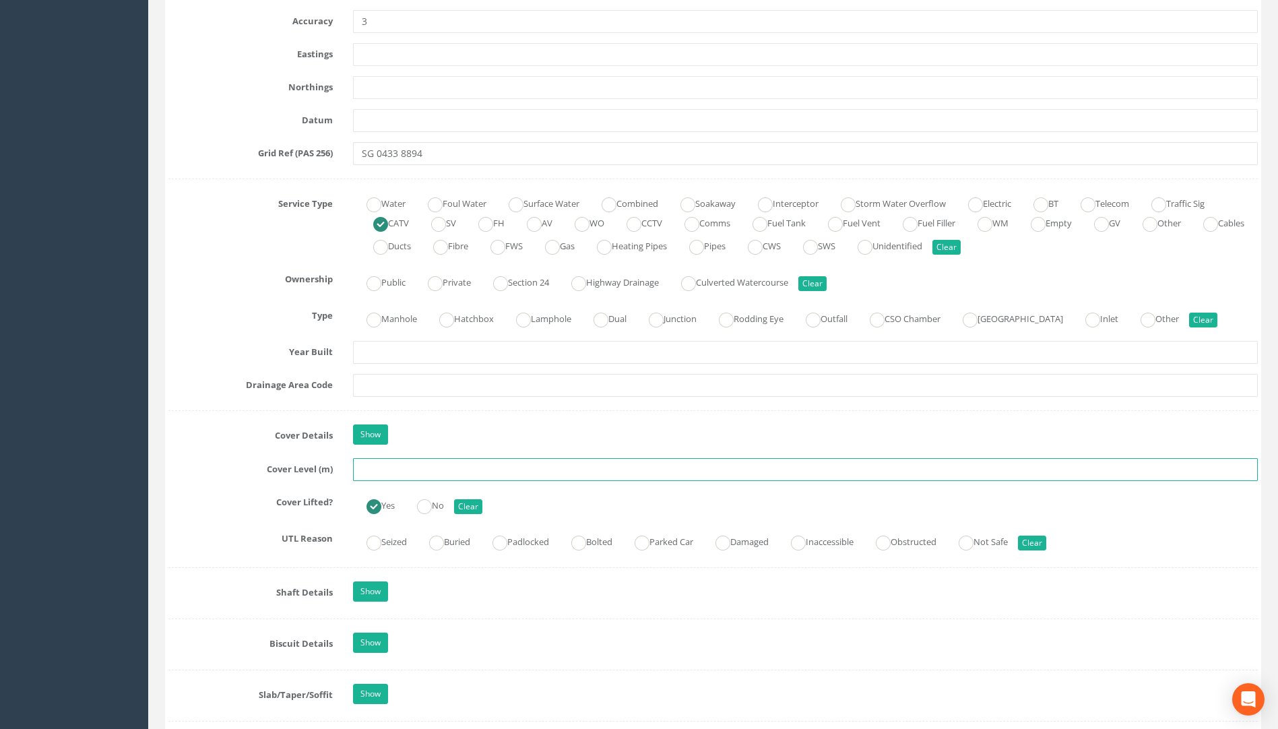
click at [384, 471] on input "text" at bounding box center [805, 469] width 905 height 23
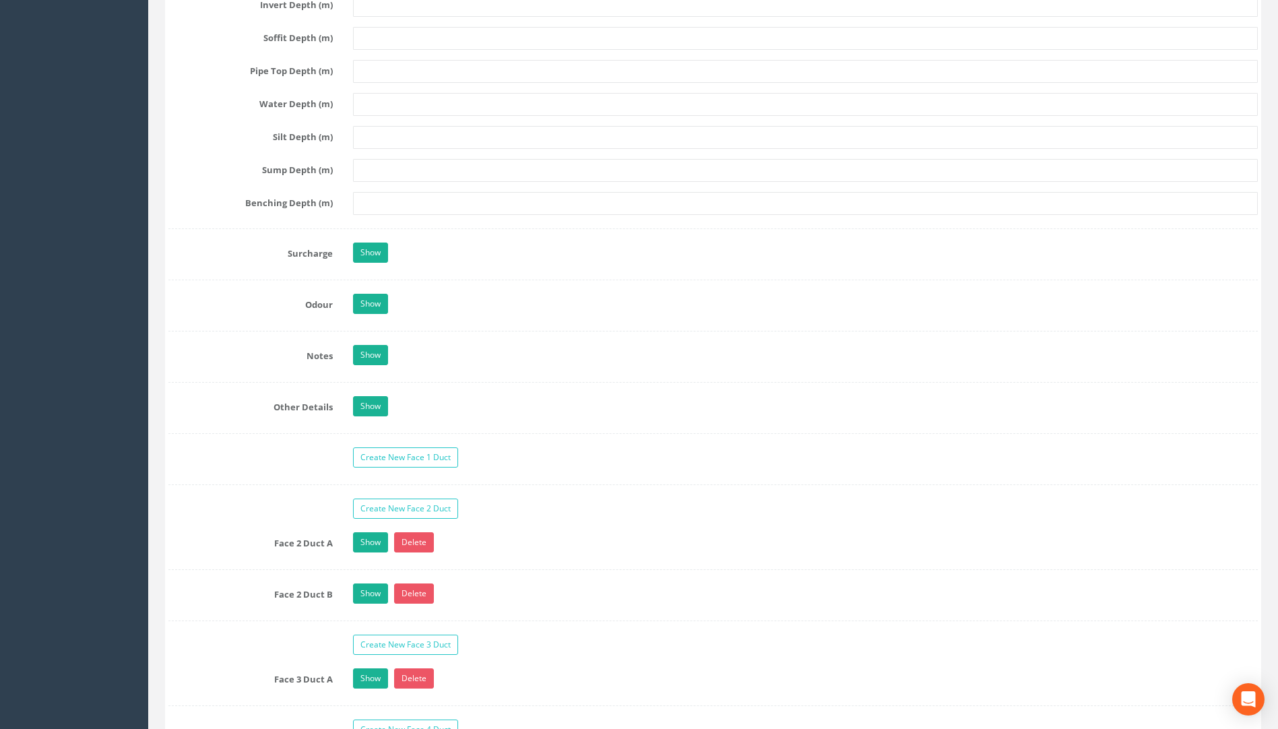
scroll to position [2157, 0]
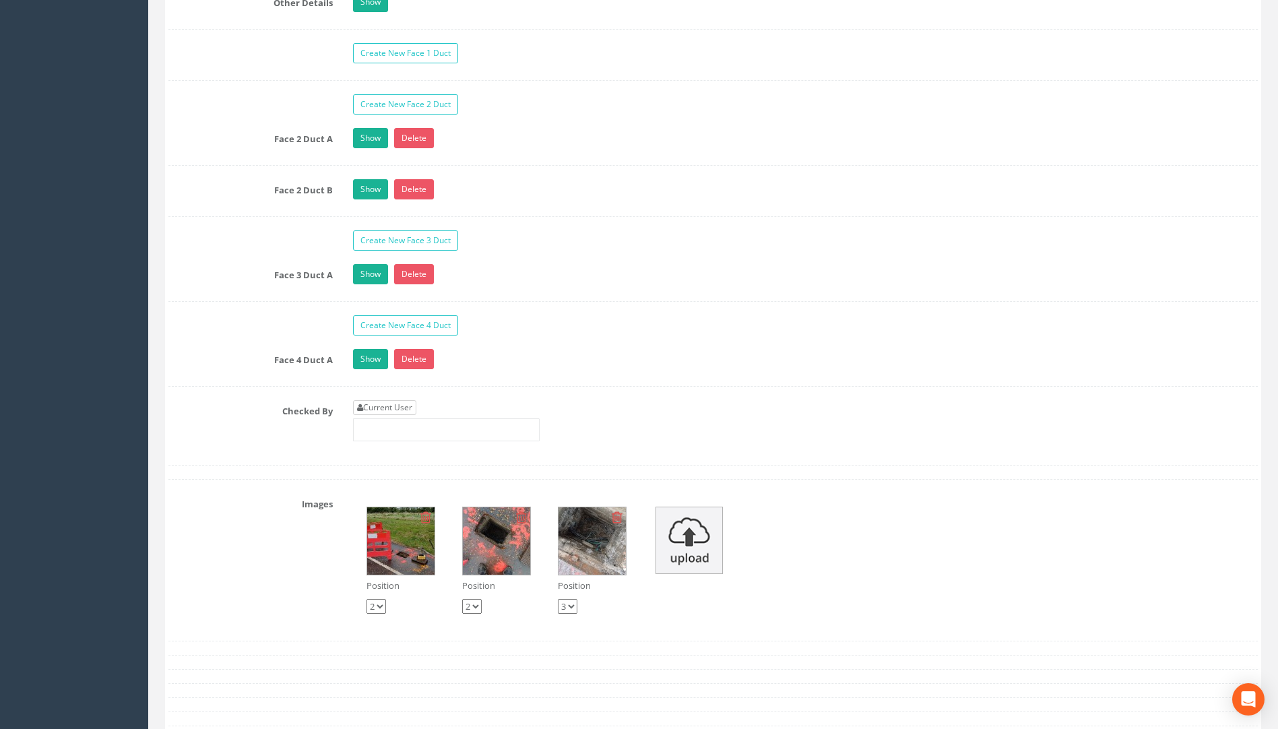
type input "75.69"
click at [381, 406] on link "Current User" at bounding box center [384, 407] width 63 height 15
type input "[PERSON_NAME]"
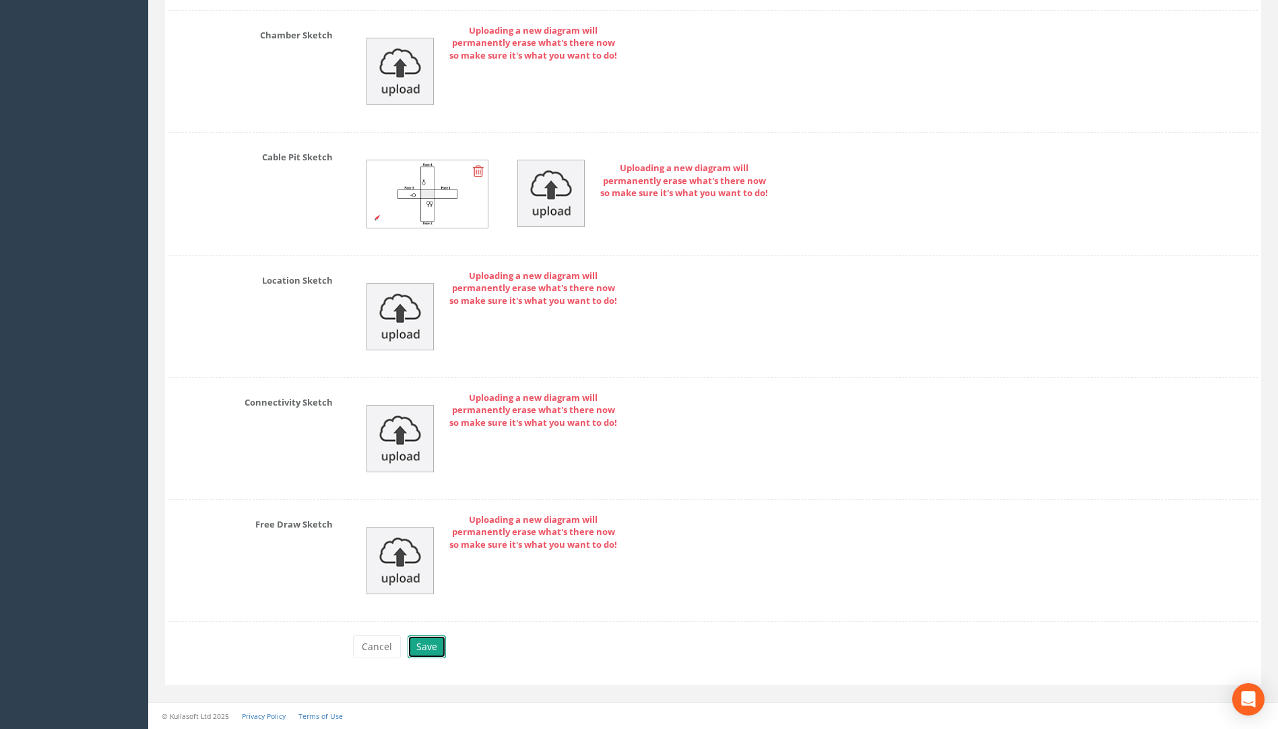
click at [434, 649] on button "Save" at bounding box center [427, 647] width 38 height 23
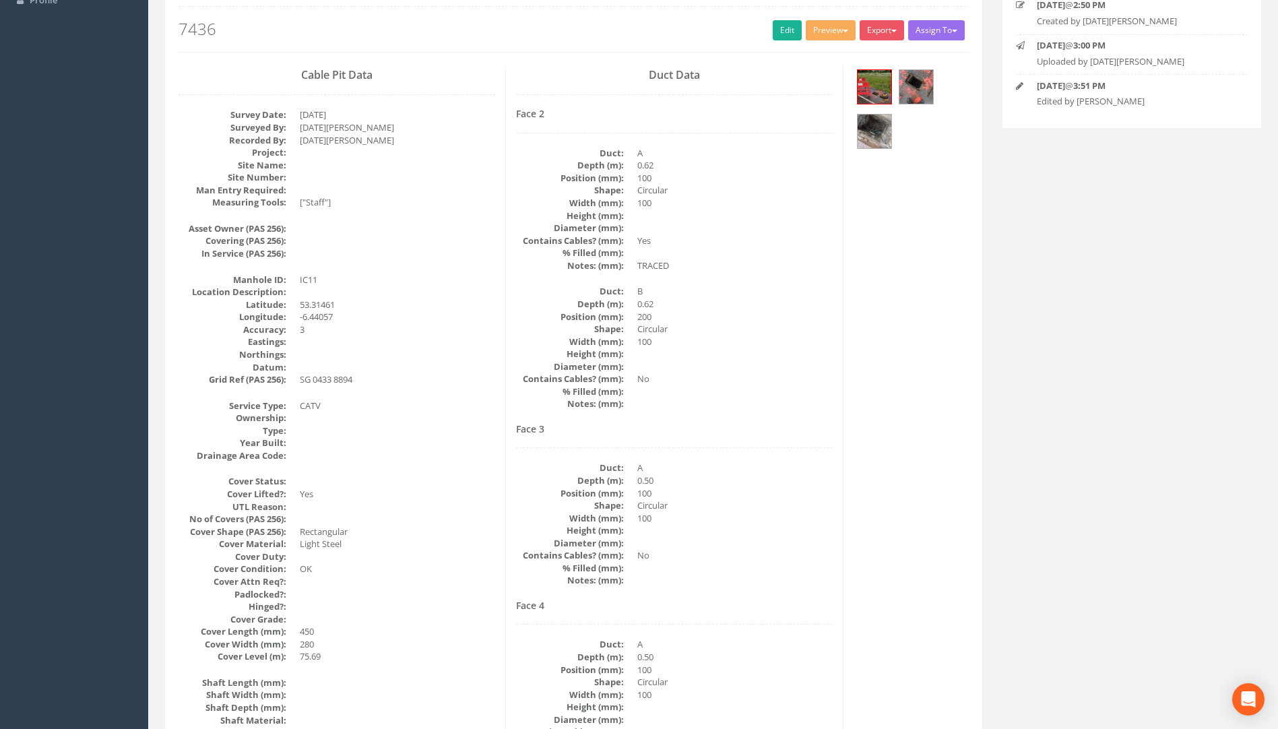
scroll to position [0, 0]
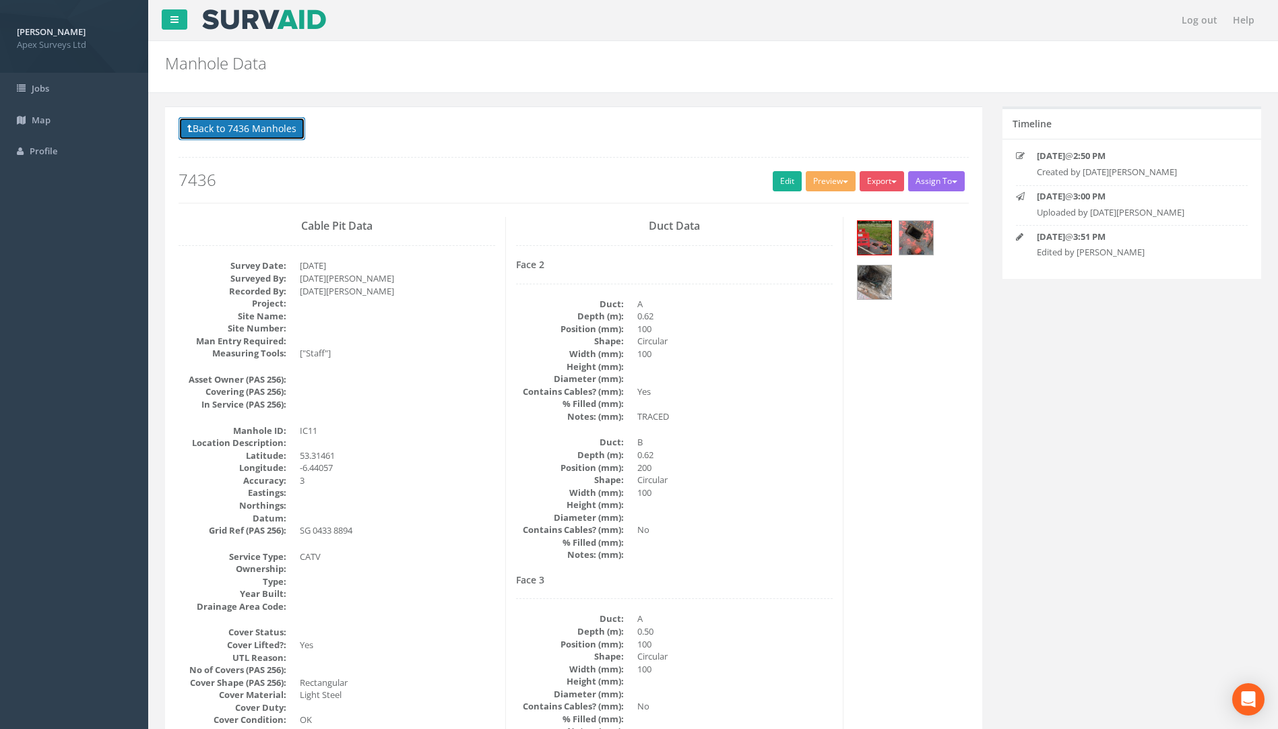
click at [235, 125] on button "Back to 7436 Manholes" at bounding box center [242, 128] width 127 height 23
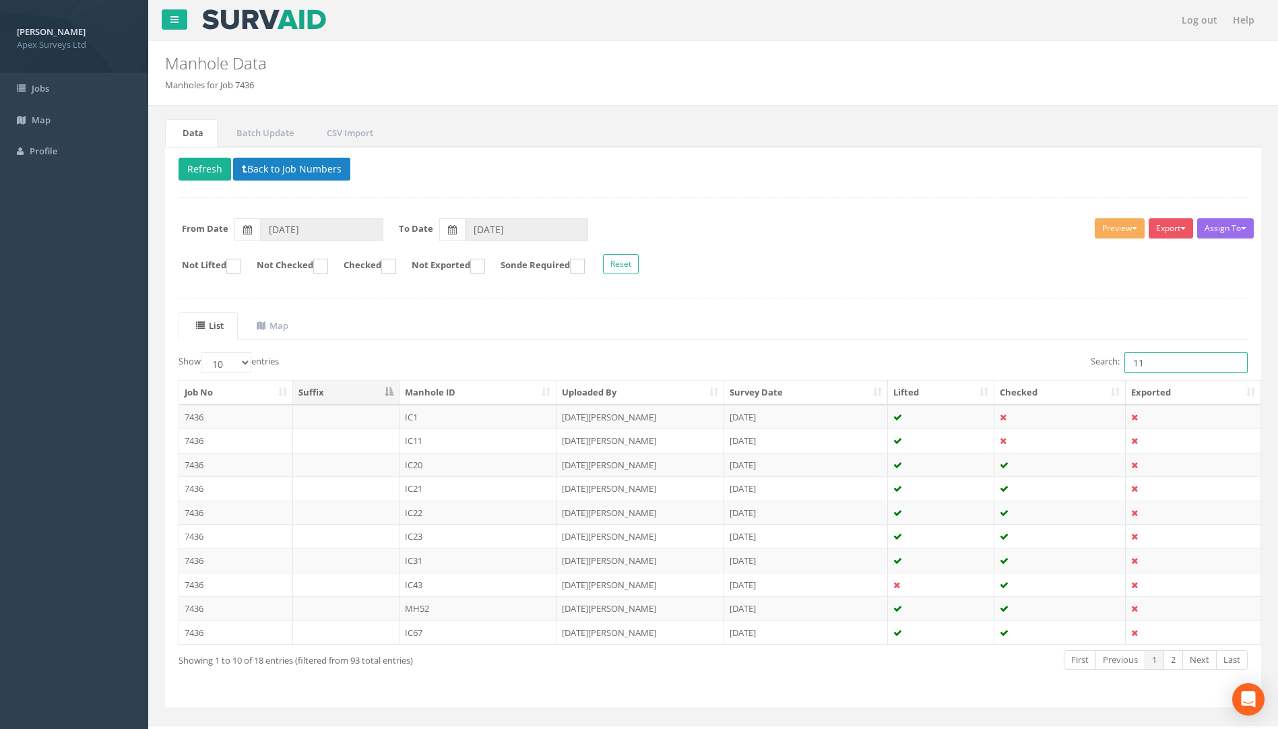
drag, startPoint x: 1054, startPoint y: 373, endPoint x: 1019, endPoint y: 373, distance: 35.0
click at [1026, 373] on div "Search: 11" at bounding box center [986, 364] width 525 height 24
type input "10"
click at [199, 419] on td "7436" at bounding box center [236, 417] width 114 height 24
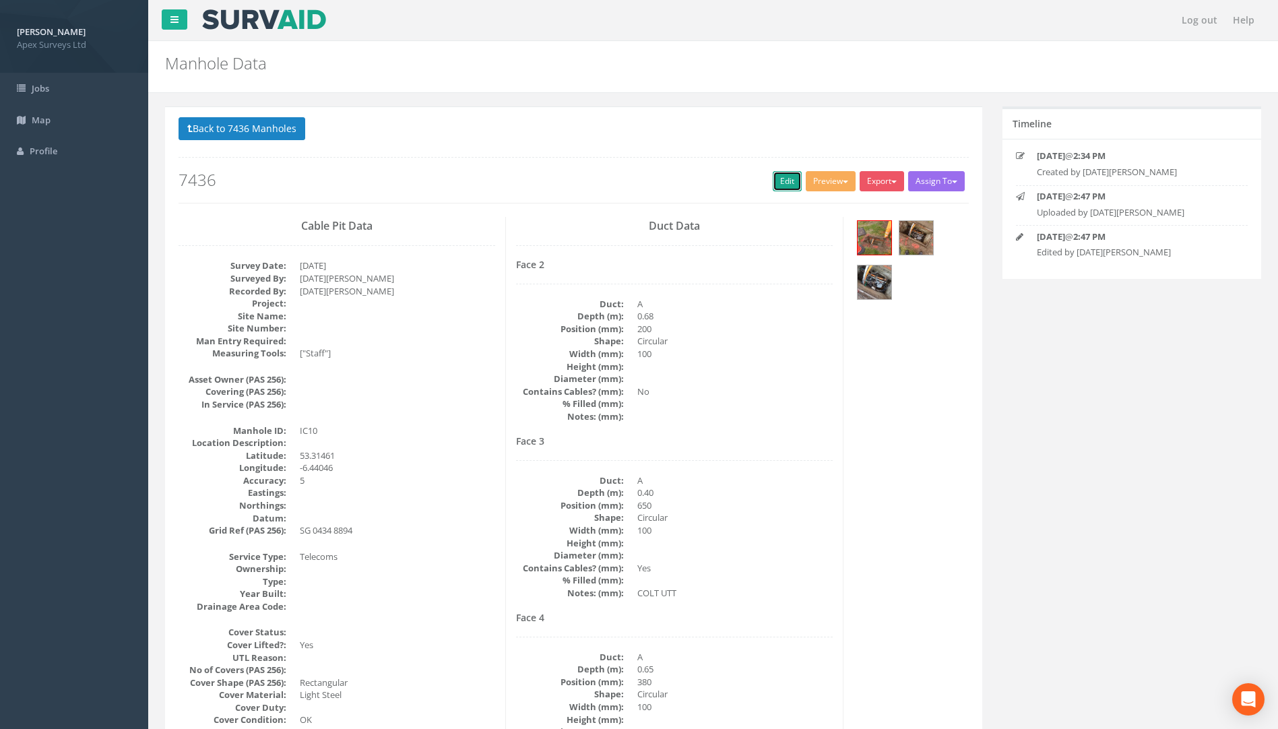
click at [773, 175] on link "Edit" at bounding box center [787, 181] width 29 height 20
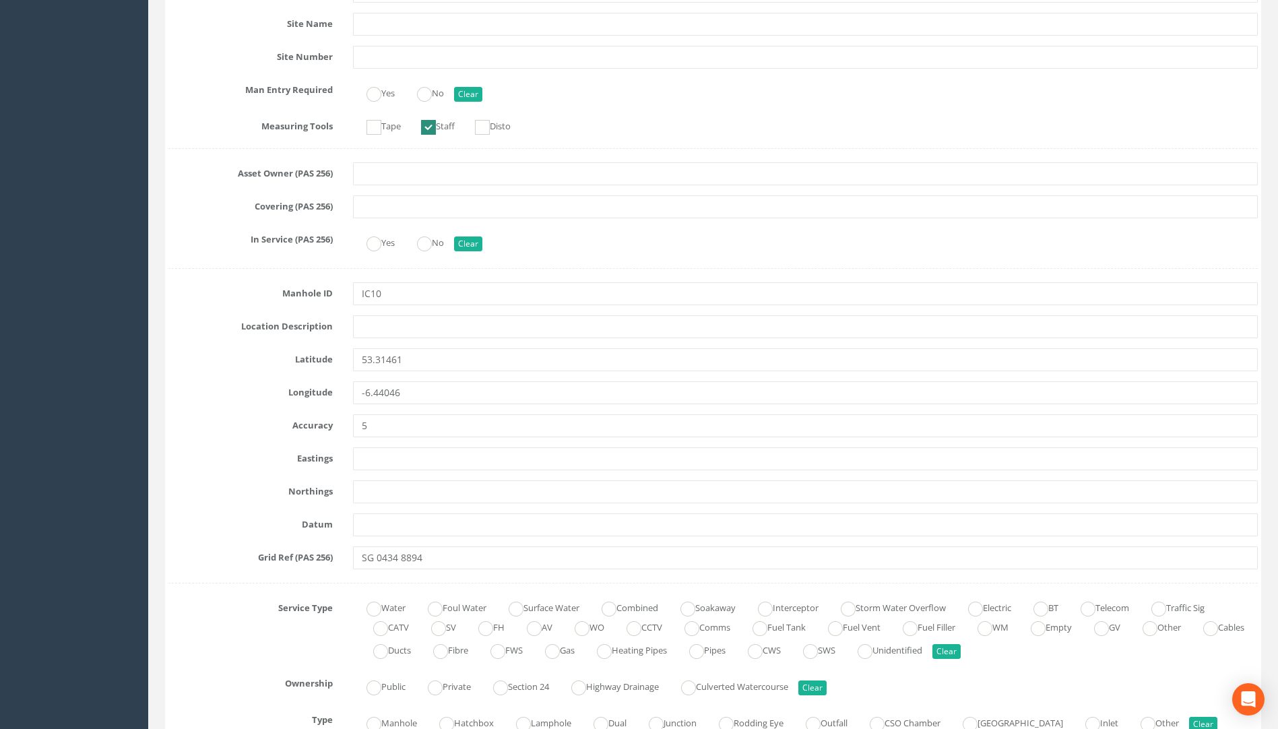
scroll to position [741, 0]
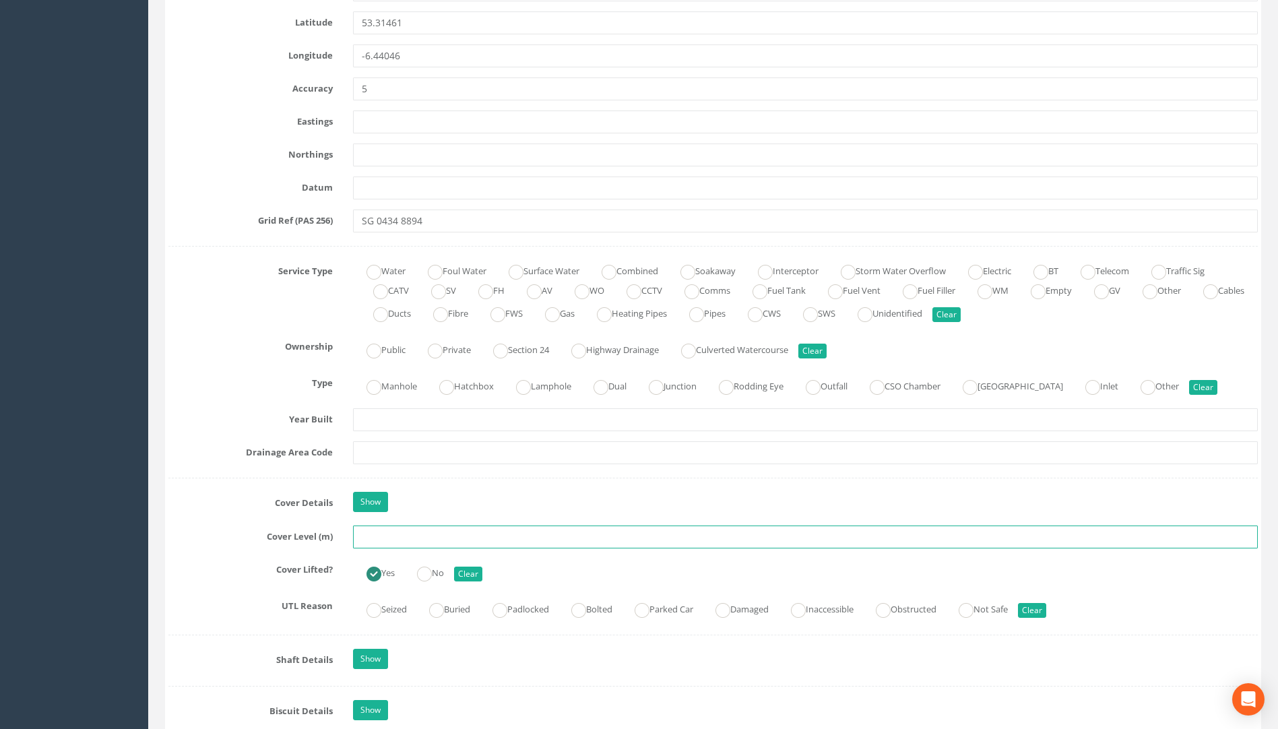
click at [373, 543] on input "text" at bounding box center [805, 537] width 905 height 23
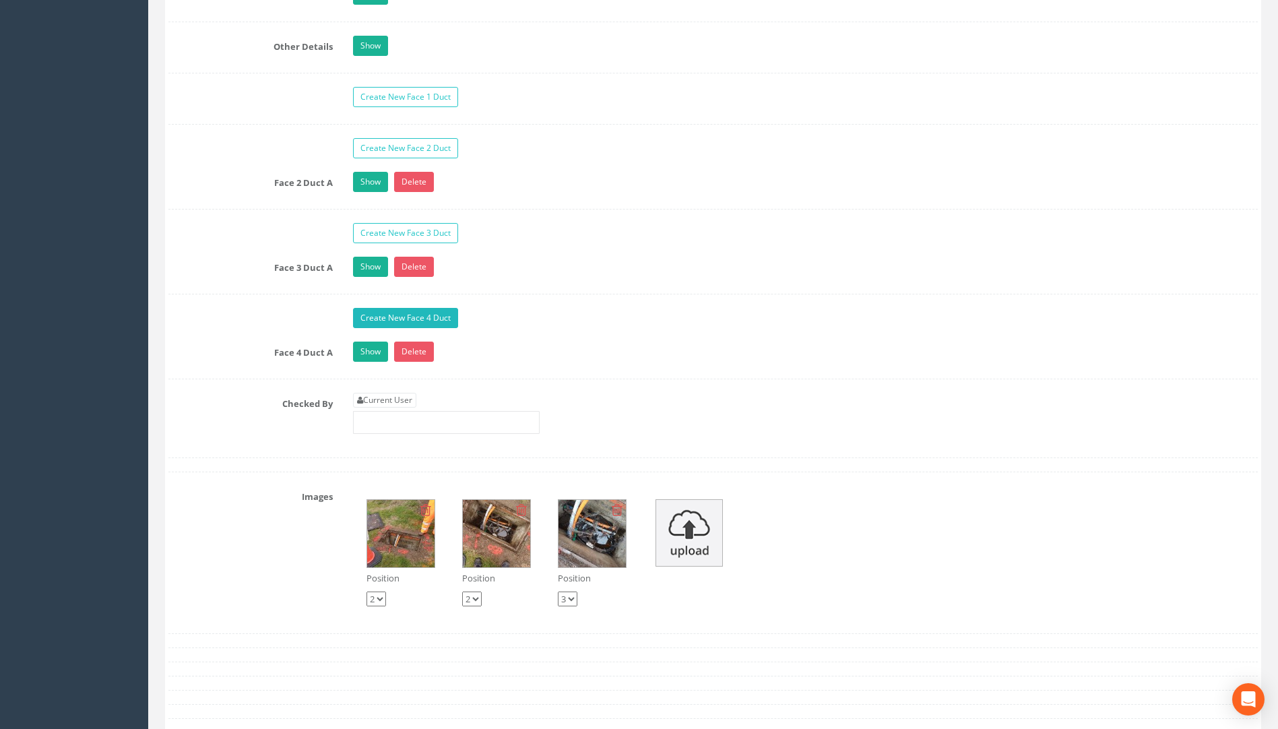
scroll to position [2224, 0]
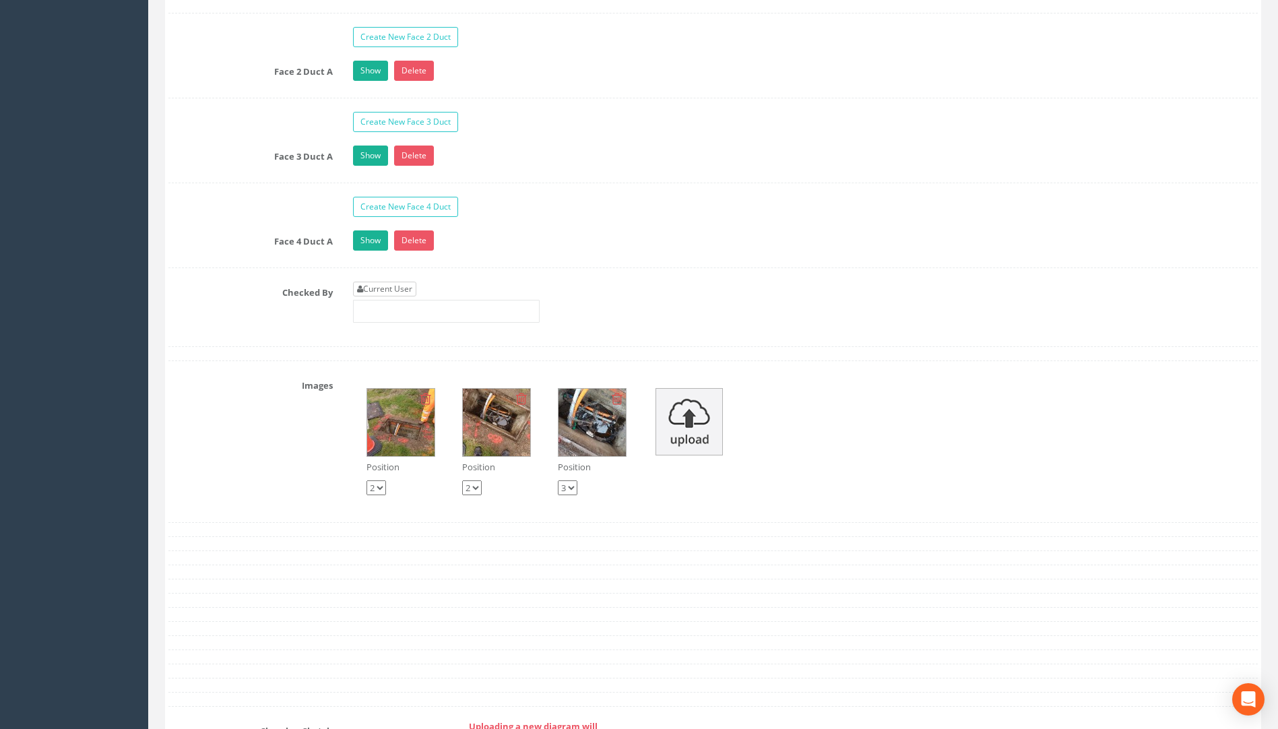
type input "75.58"
click at [377, 289] on link "Current User" at bounding box center [384, 289] width 63 height 15
type input "[PERSON_NAME]"
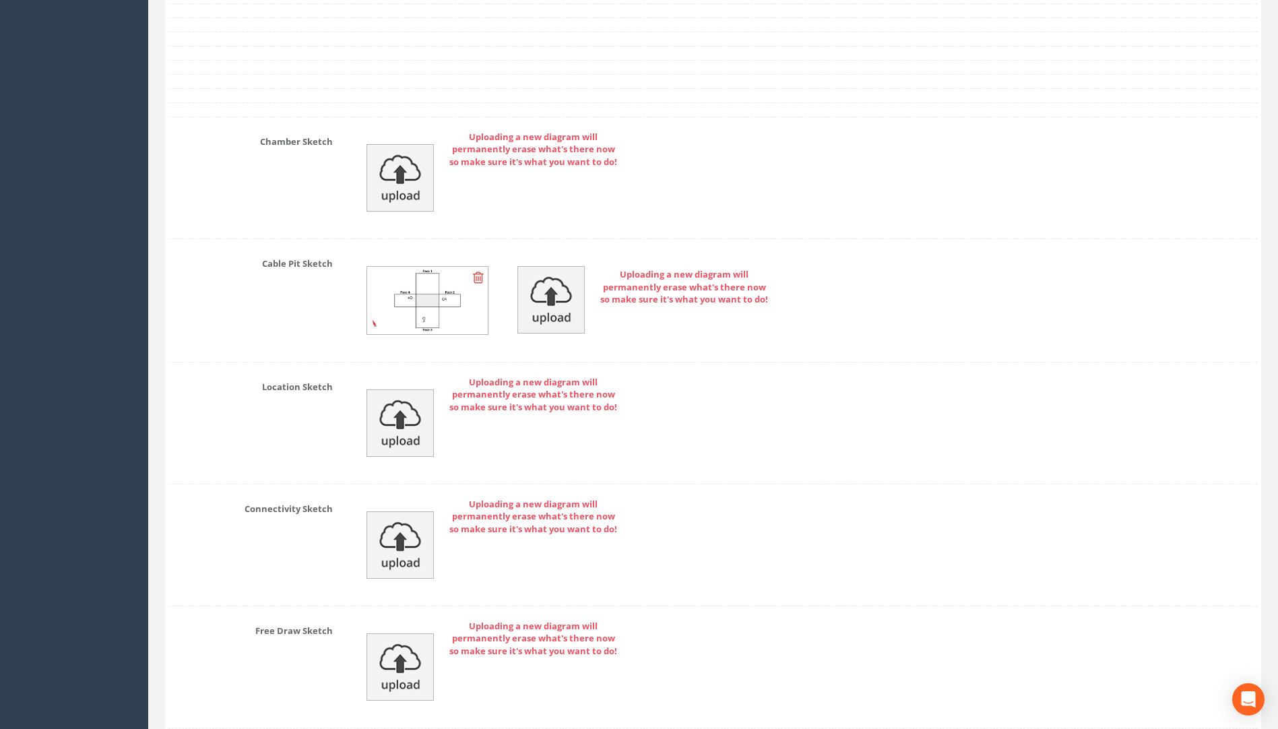
scroll to position [2920, 0]
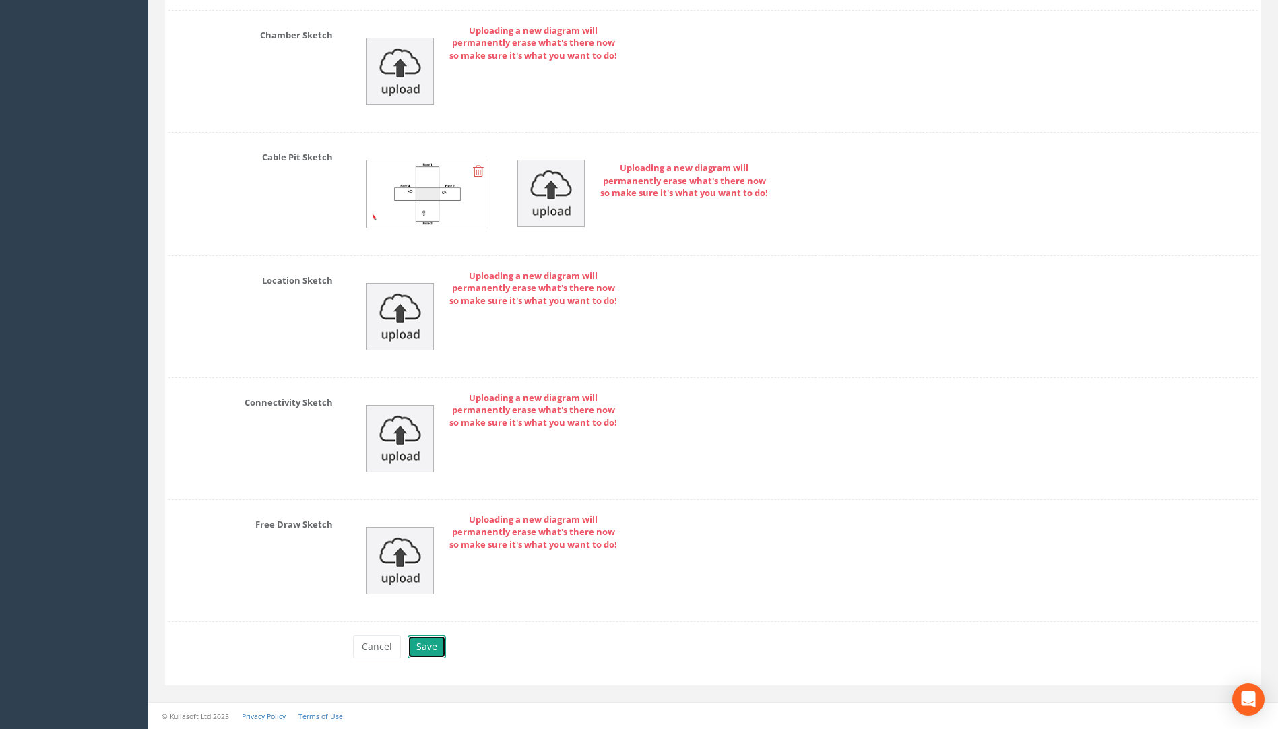
click at [421, 656] on button "Save" at bounding box center [427, 647] width 38 height 23
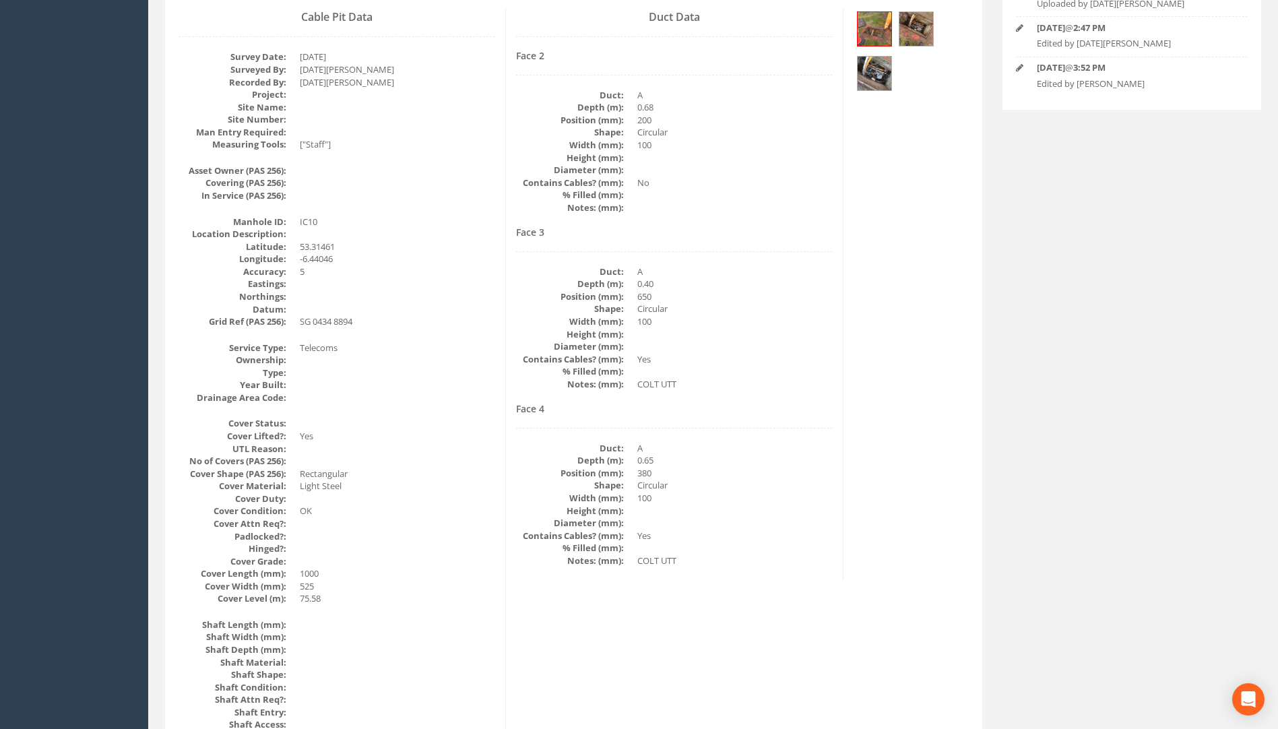
scroll to position [1, 0]
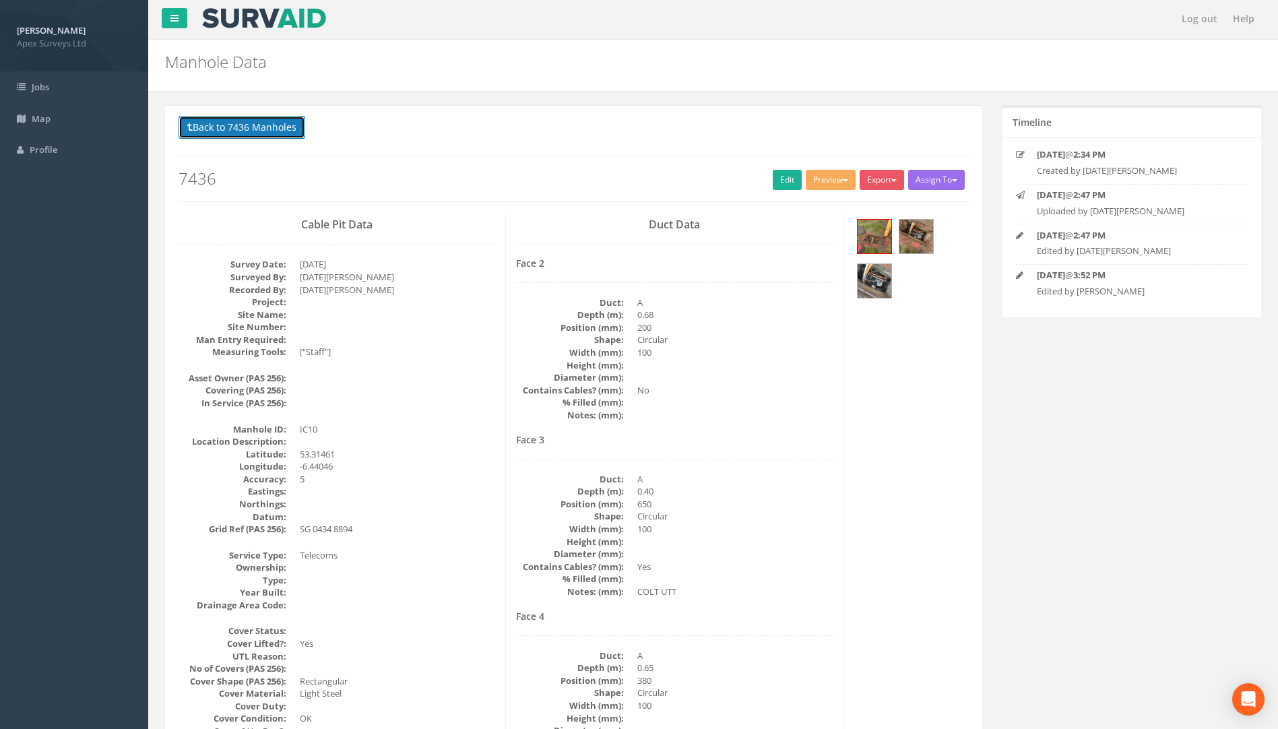
click at [246, 136] on button "Back to 7436 Manholes" at bounding box center [242, 127] width 127 height 23
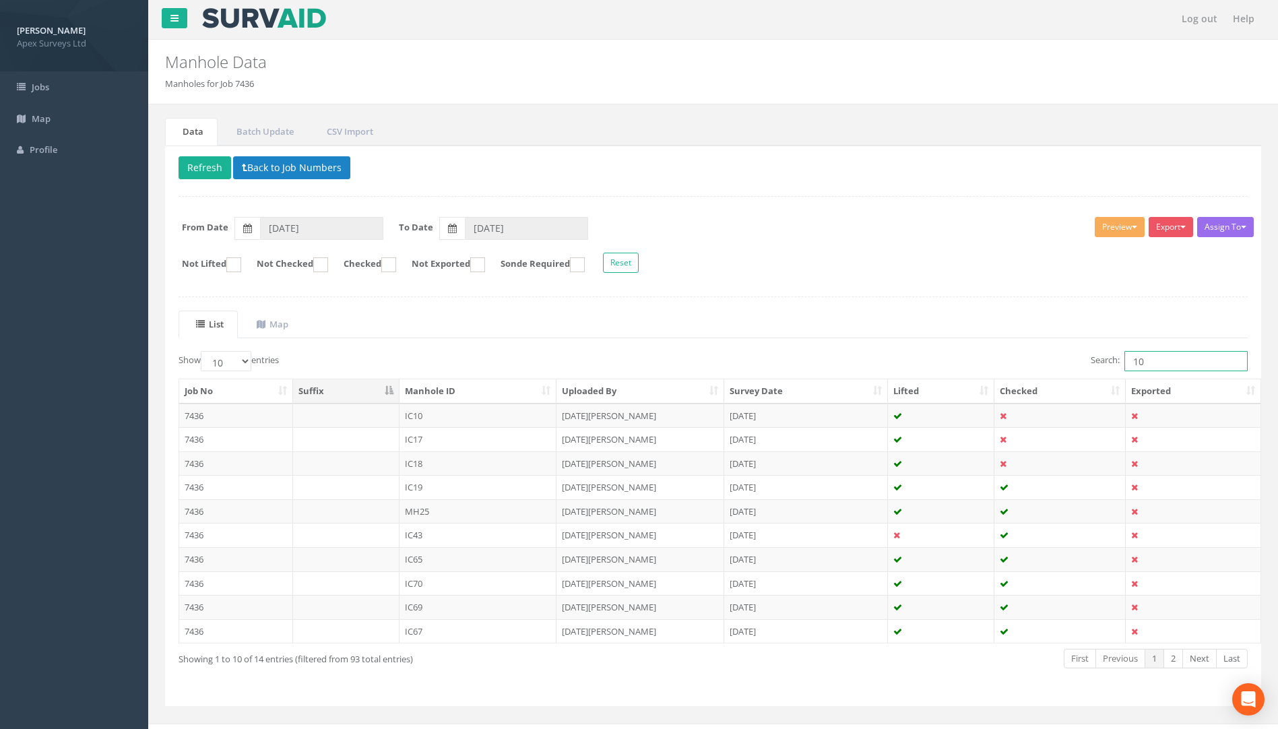
drag, startPoint x: 1158, startPoint y: 356, endPoint x: 1049, endPoint y: 356, distance: 109.2
click at [1076, 352] on div "Search: 10" at bounding box center [986, 363] width 525 height 24
type input "9"
click at [199, 608] on td "7436" at bounding box center [236, 607] width 114 height 24
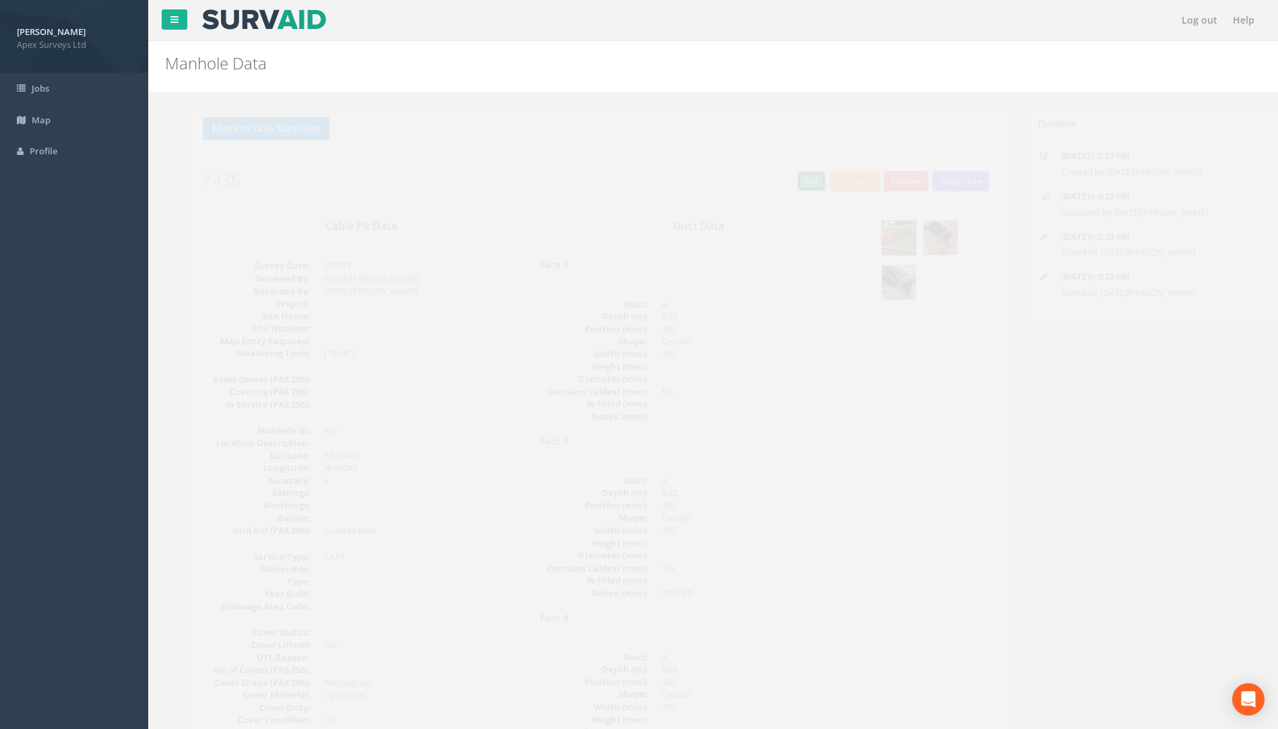
click at [782, 185] on link "Edit" at bounding box center [787, 181] width 29 height 20
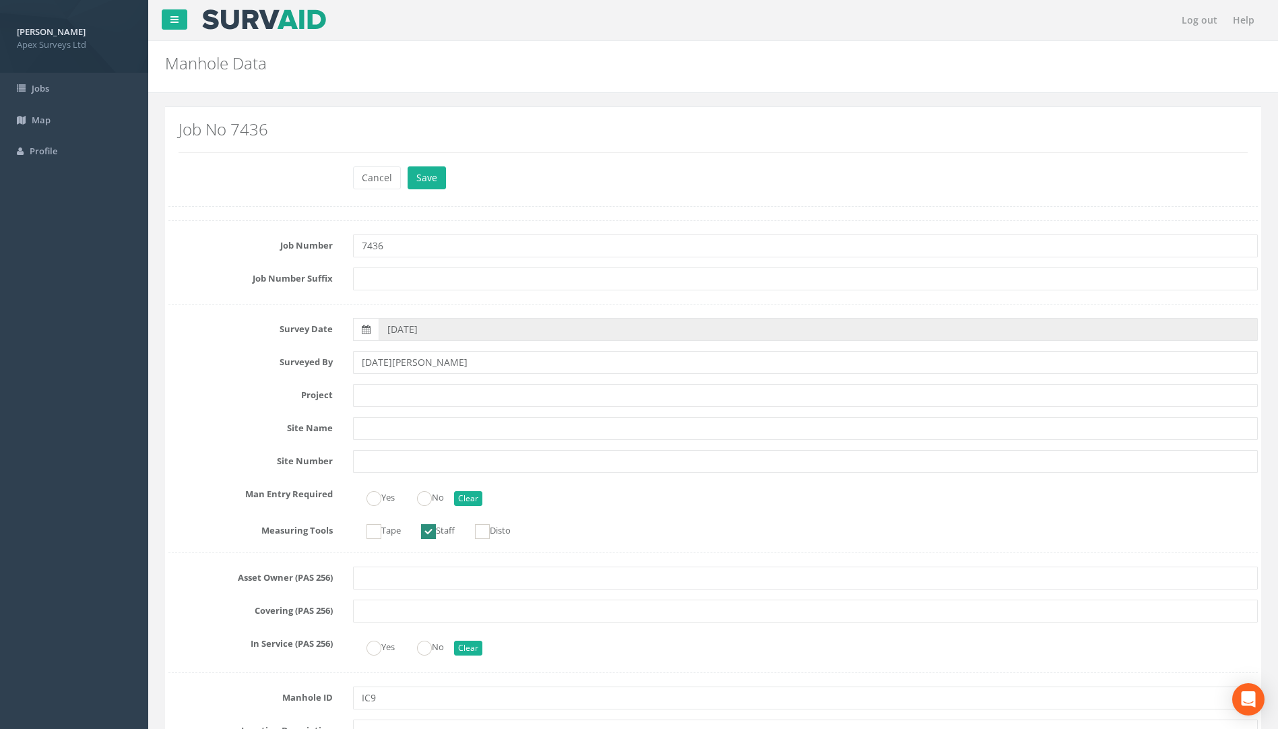
scroll to position [607, 0]
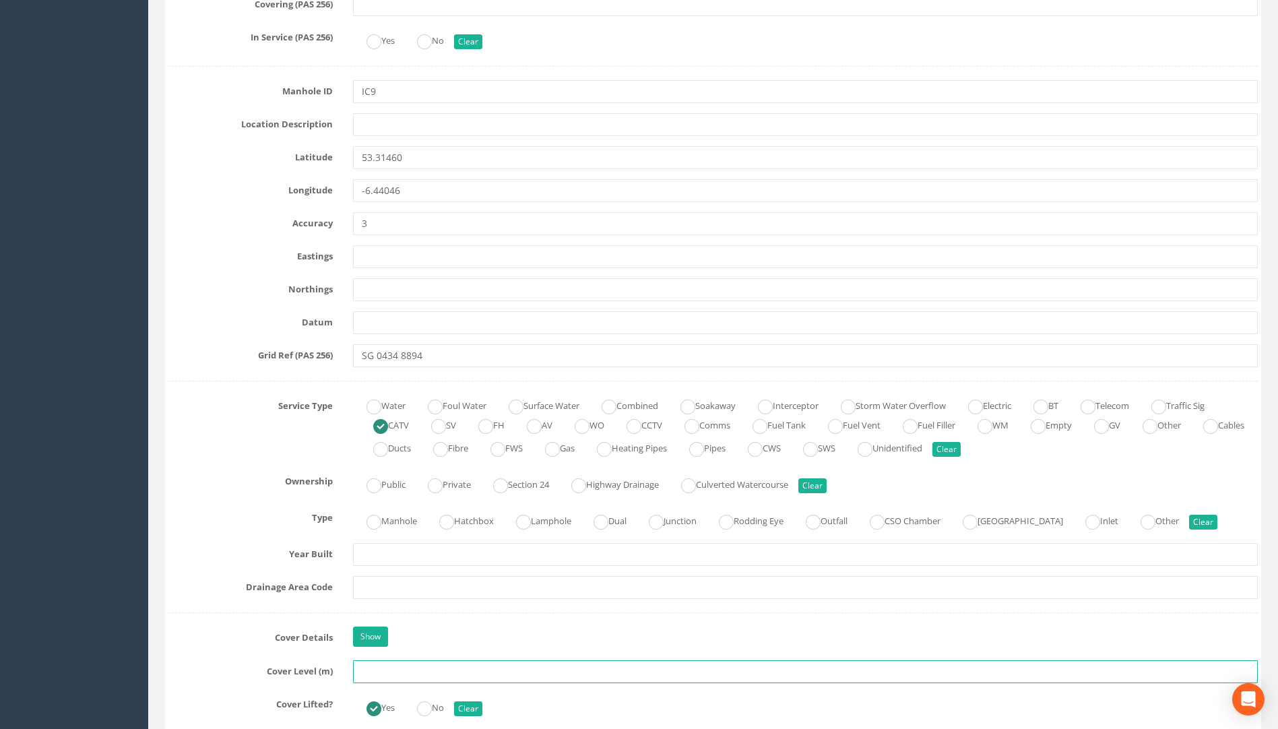
click at [373, 675] on input "text" at bounding box center [805, 671] width 905 height 23
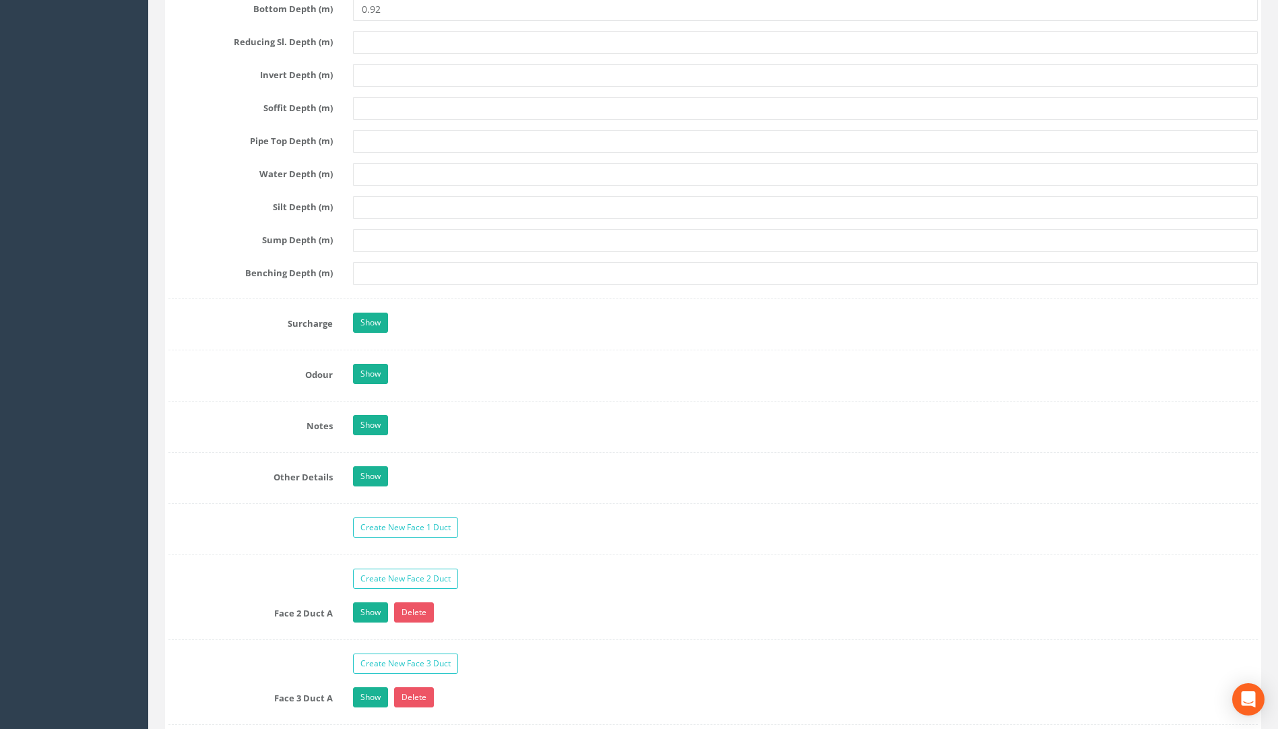
scroll to position [1887, 0]
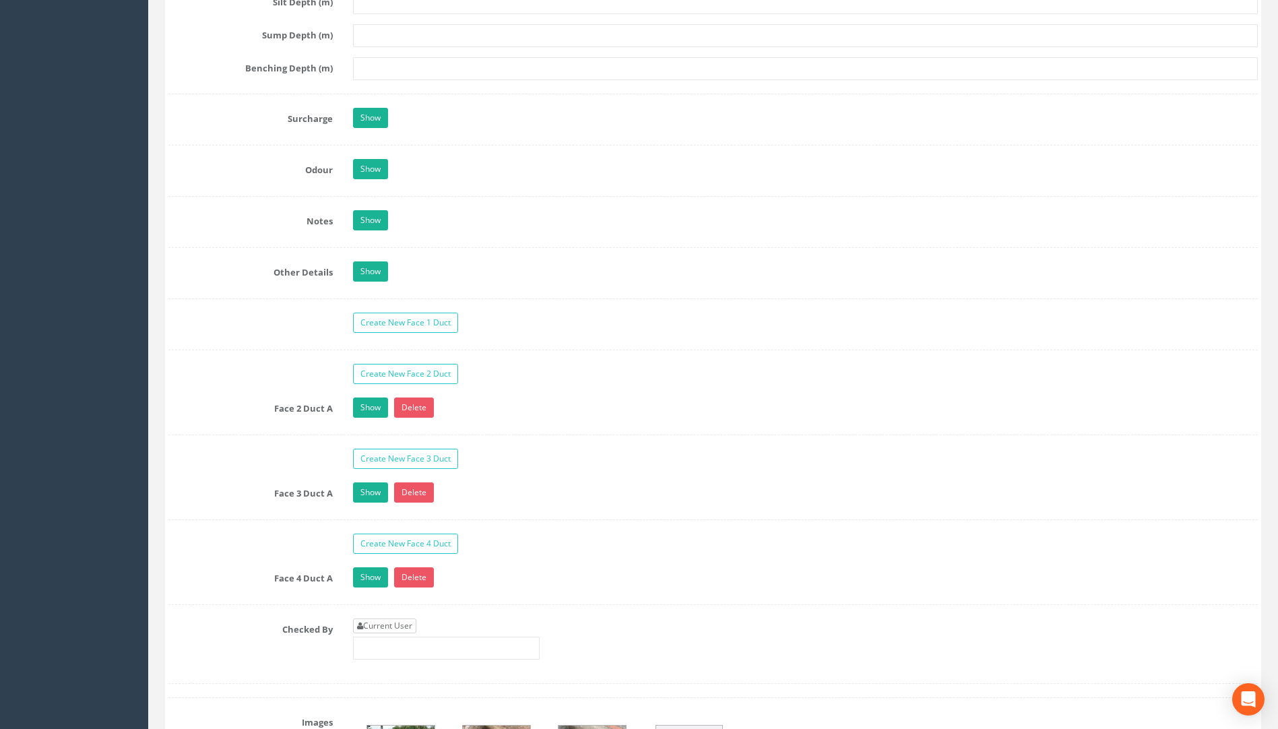
type input "75.60"
click at [375, 624] on link "Current User" at bounding box center [384, 626] width 63 height 15
type input "[PERSON_NAME]"
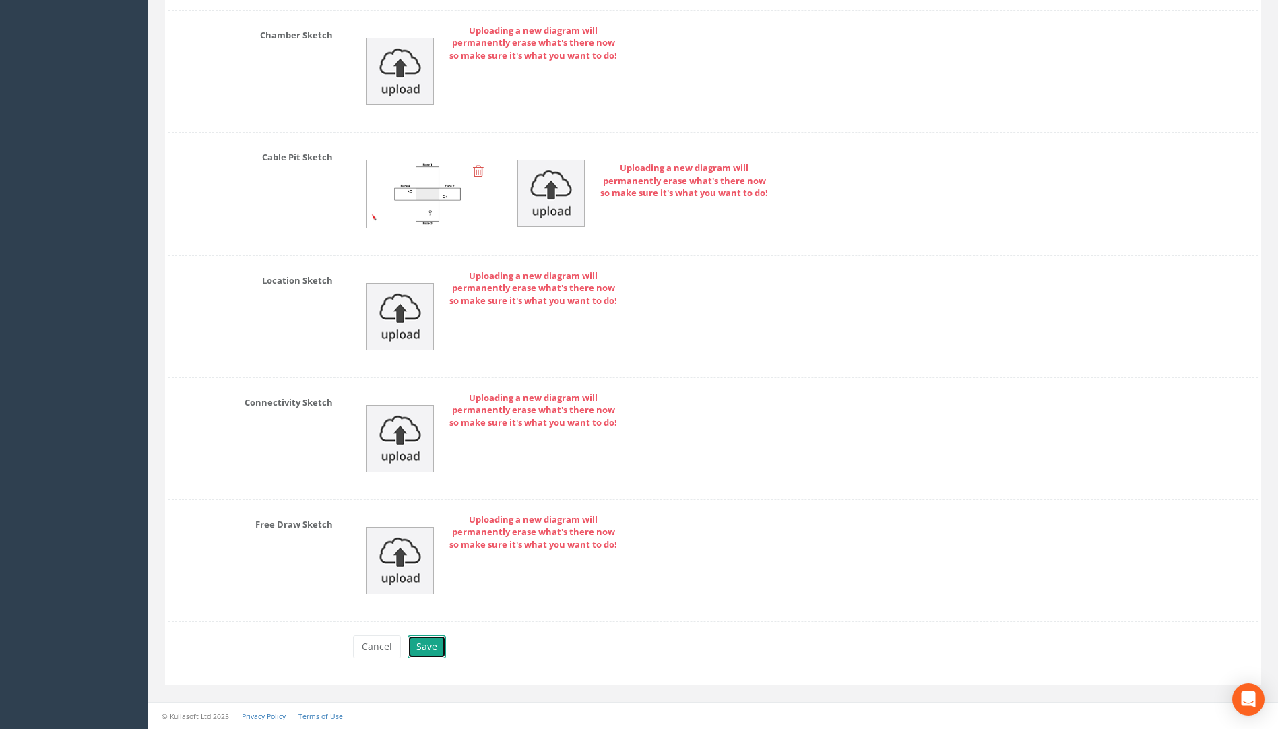
click at [428, 644] on button "Save" at bounding box center [427, 647] width 38 height 23
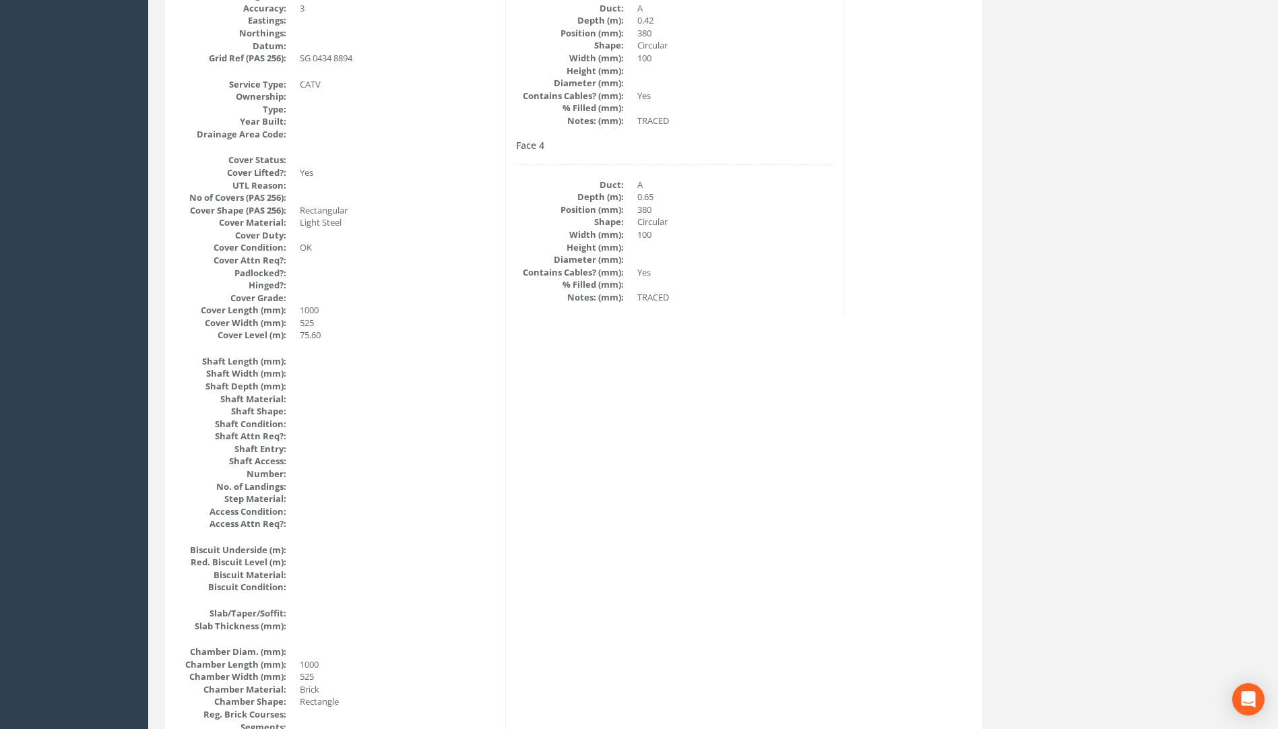
scroll to position [69, 0]
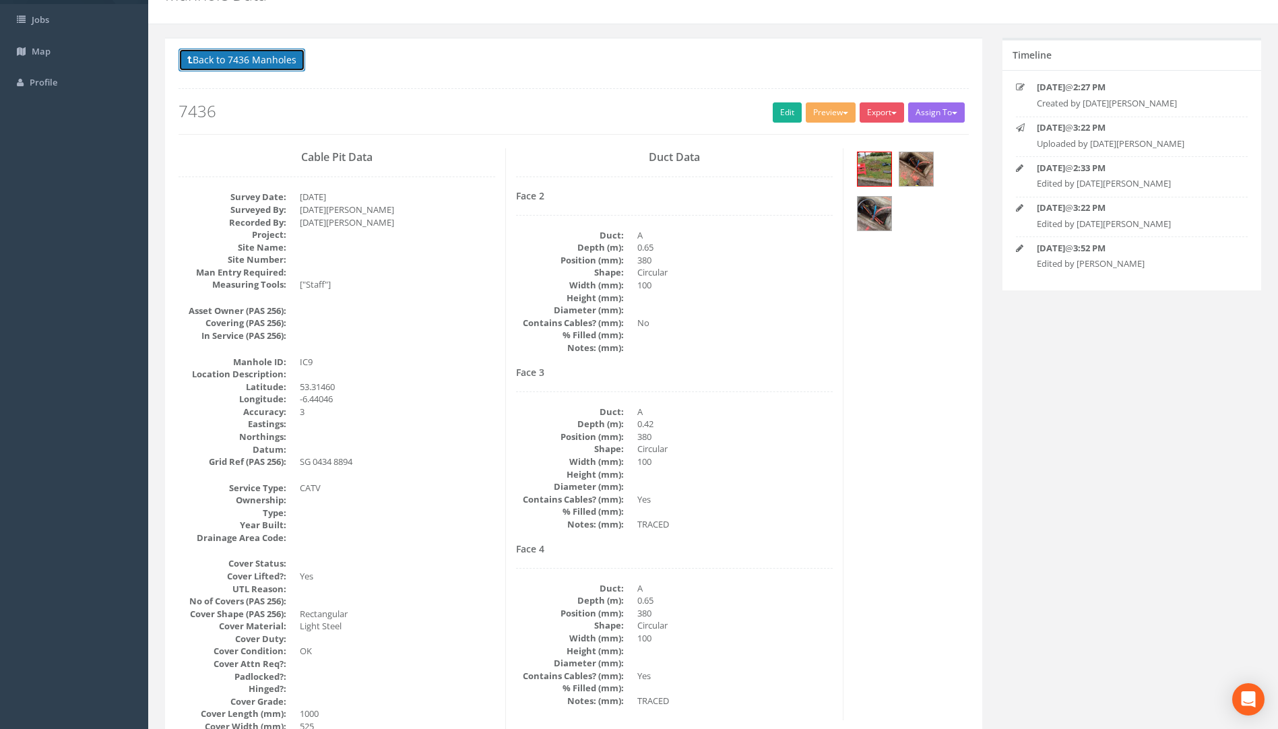
click at [253, 53] on button "Back to 7436 Manholes" at bounding box center [242, 60] width 127 height 23
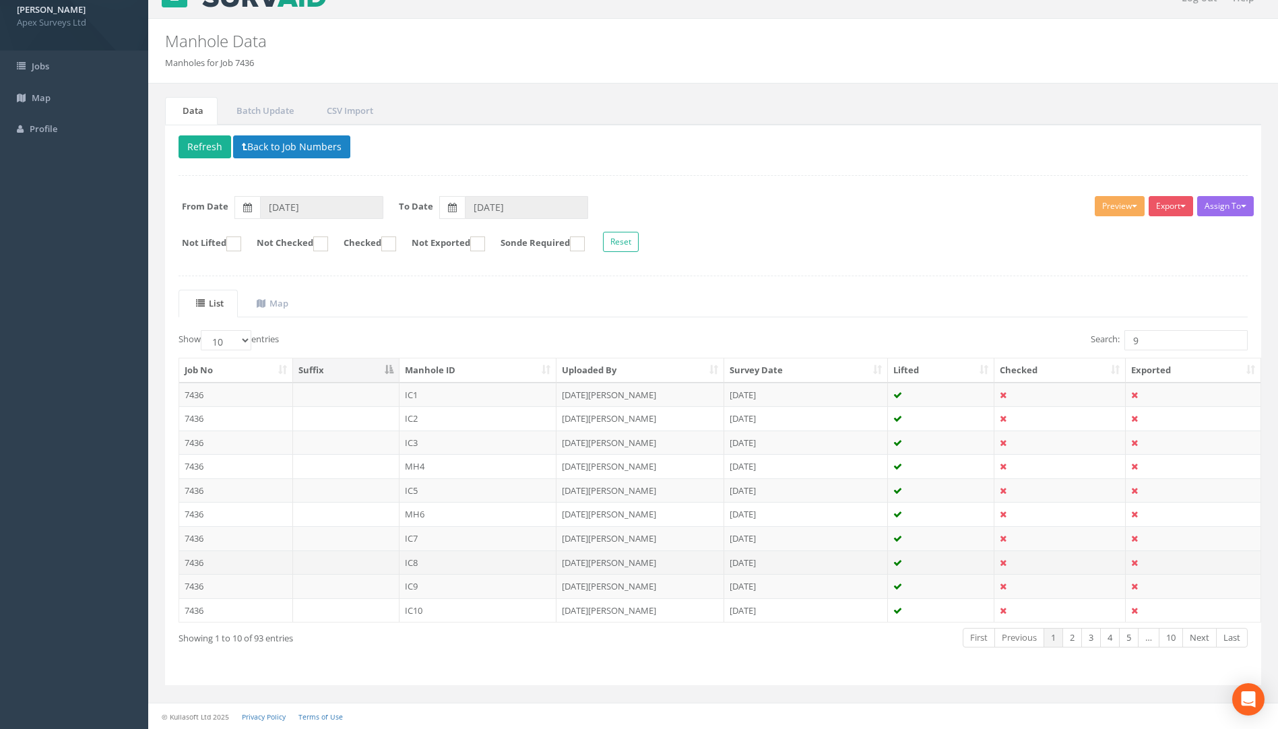
click at [192, 566] on td "7436" at bounding box center [236, 563] width 114 height 24
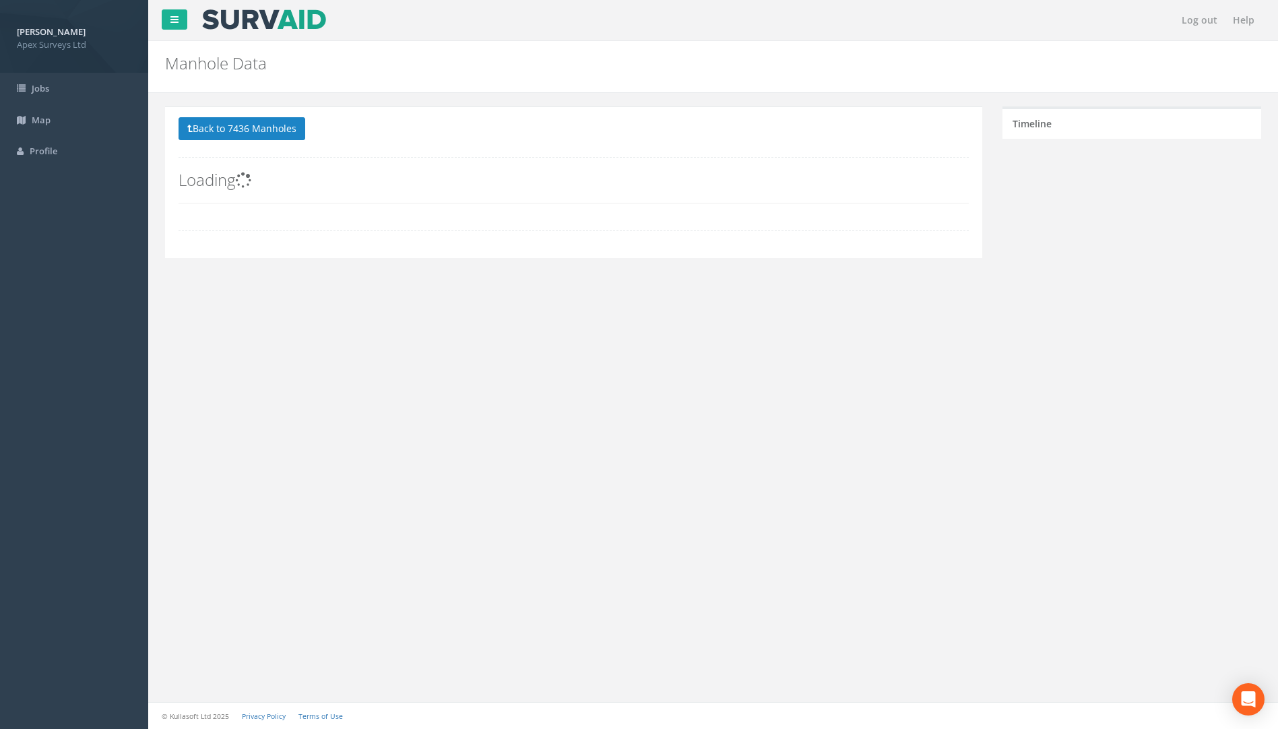
scroll to position [0, 0]
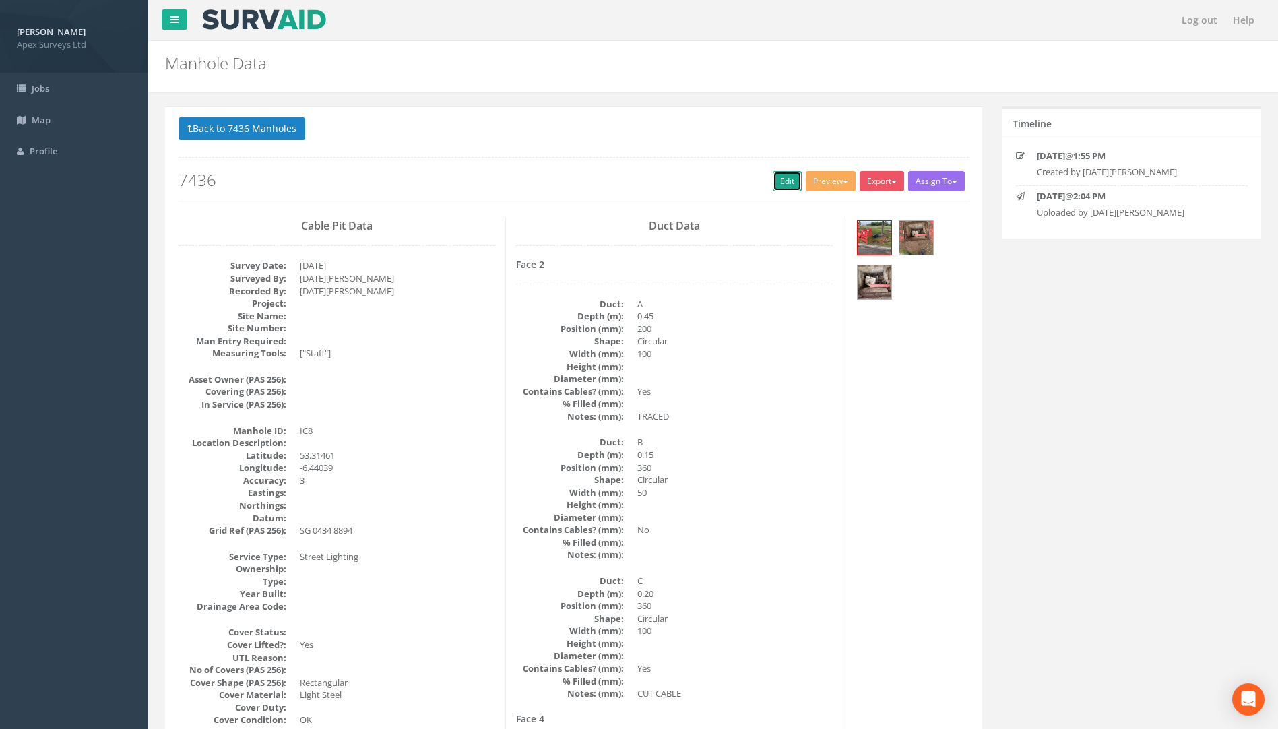
click at [782, 181] on link "Edit" at bounding box center [787, 181] width 29 height 20
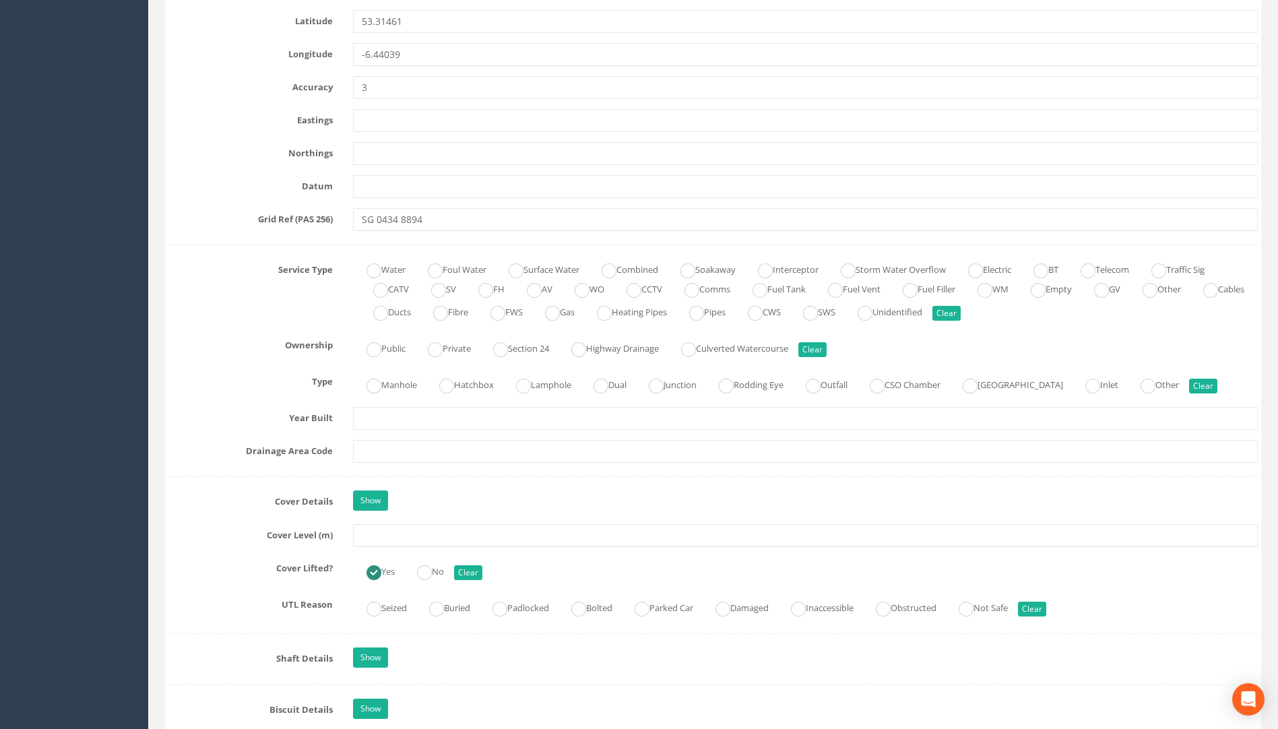
scroll to position [809, 0]
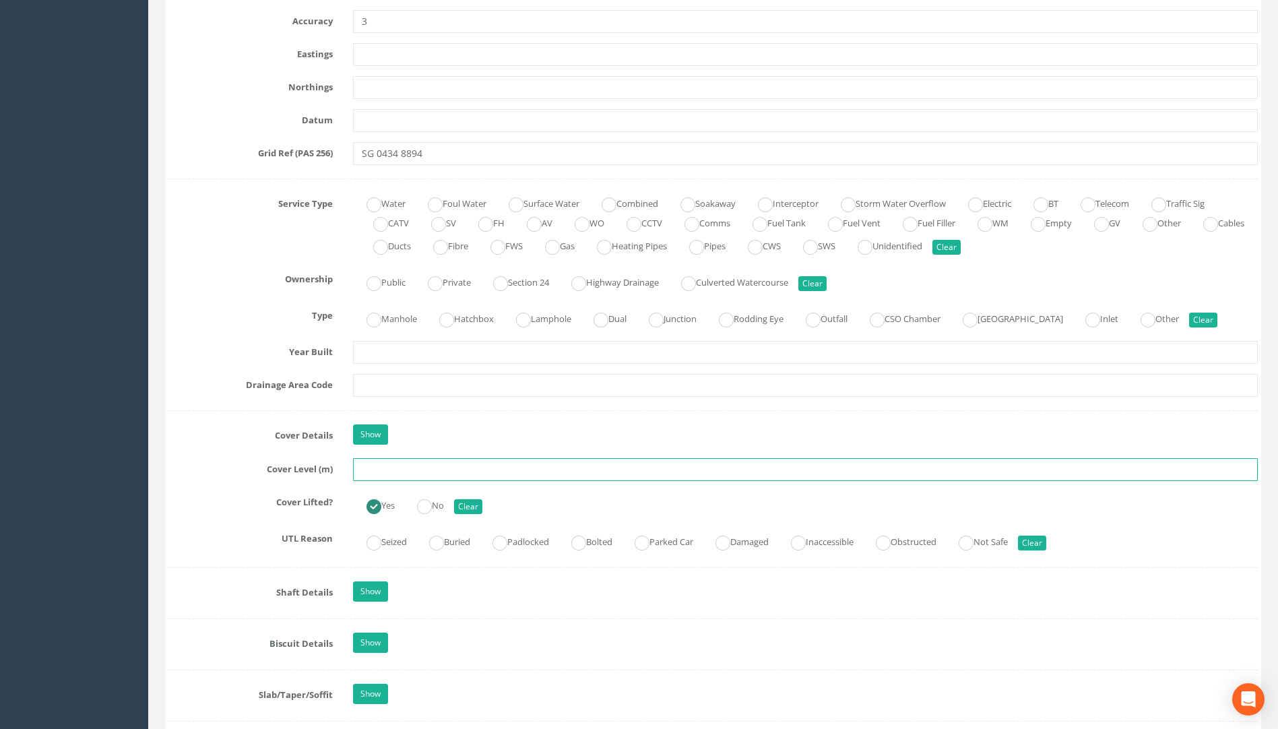
click at [398, 472] on input "text" at bounding box center [805, 469] width 905 height 23
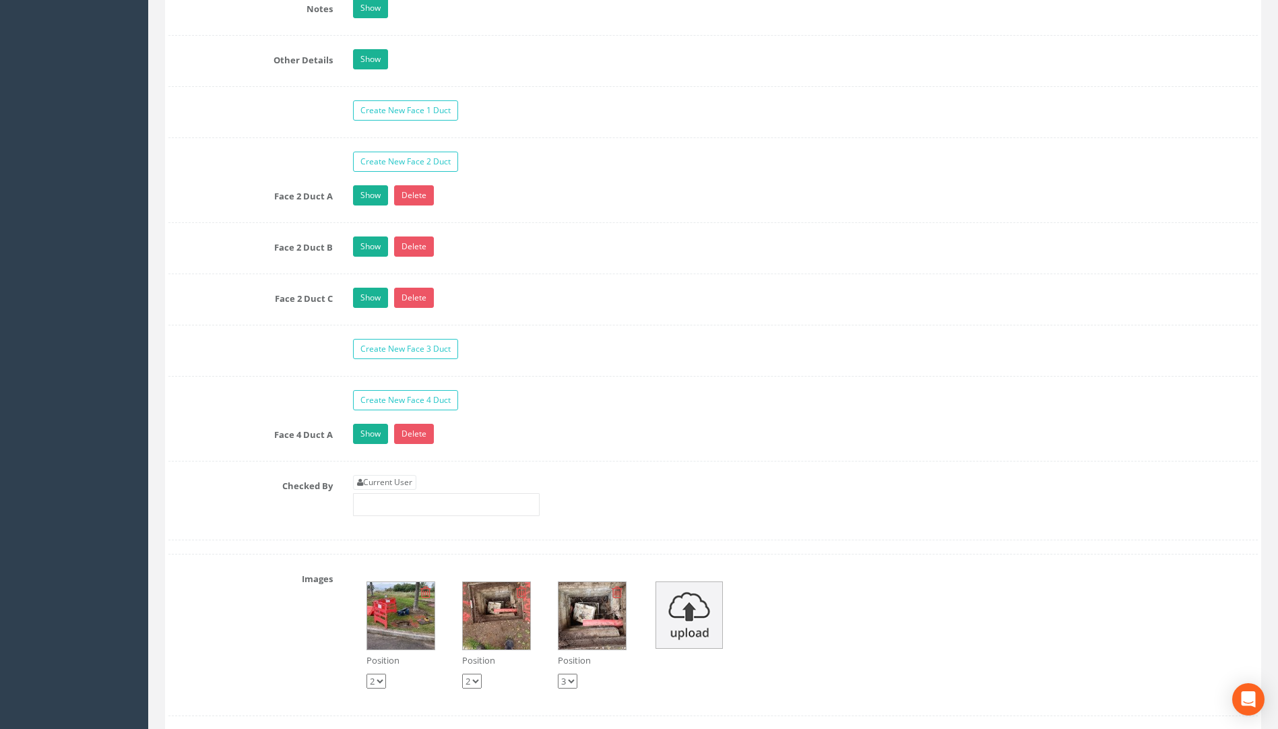
scroll to position [2224, 0]
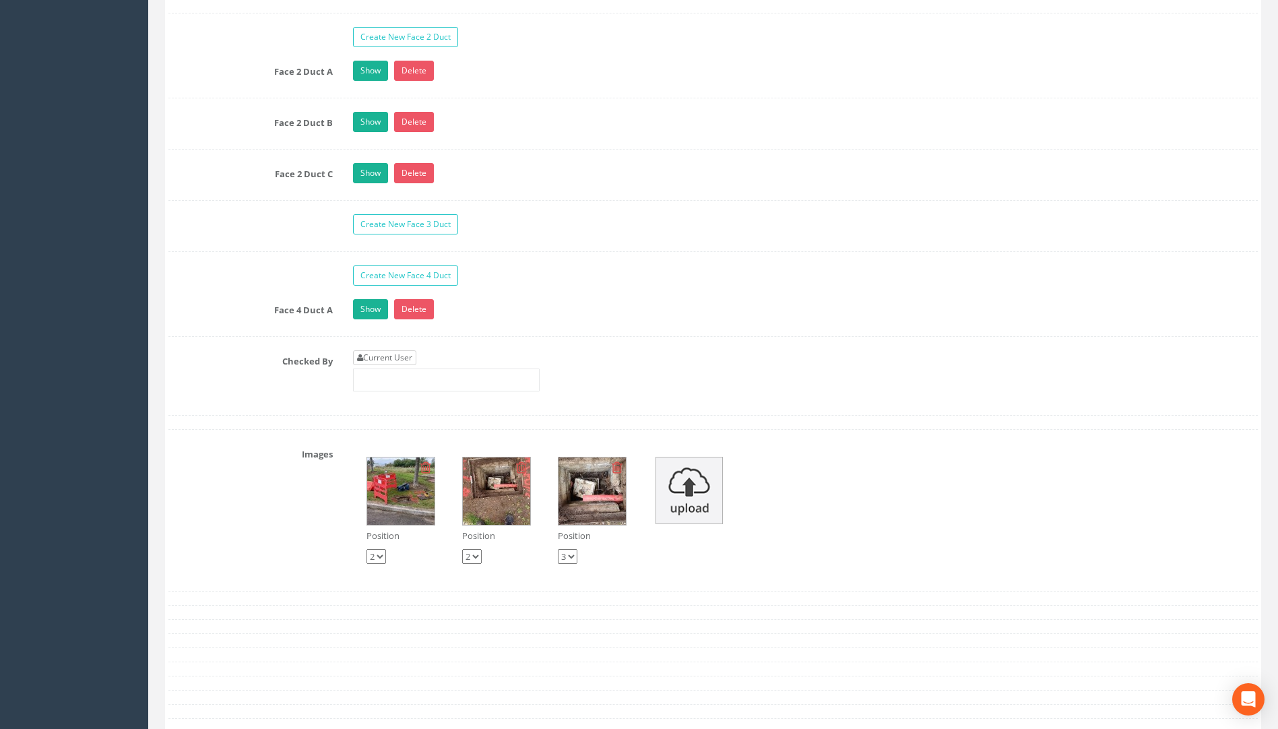
type input "75.55"
click at [403, 359] on link "Current User" at bounding box center [384, 357] width 63 height 15
type input "[PERSON_NAME]"
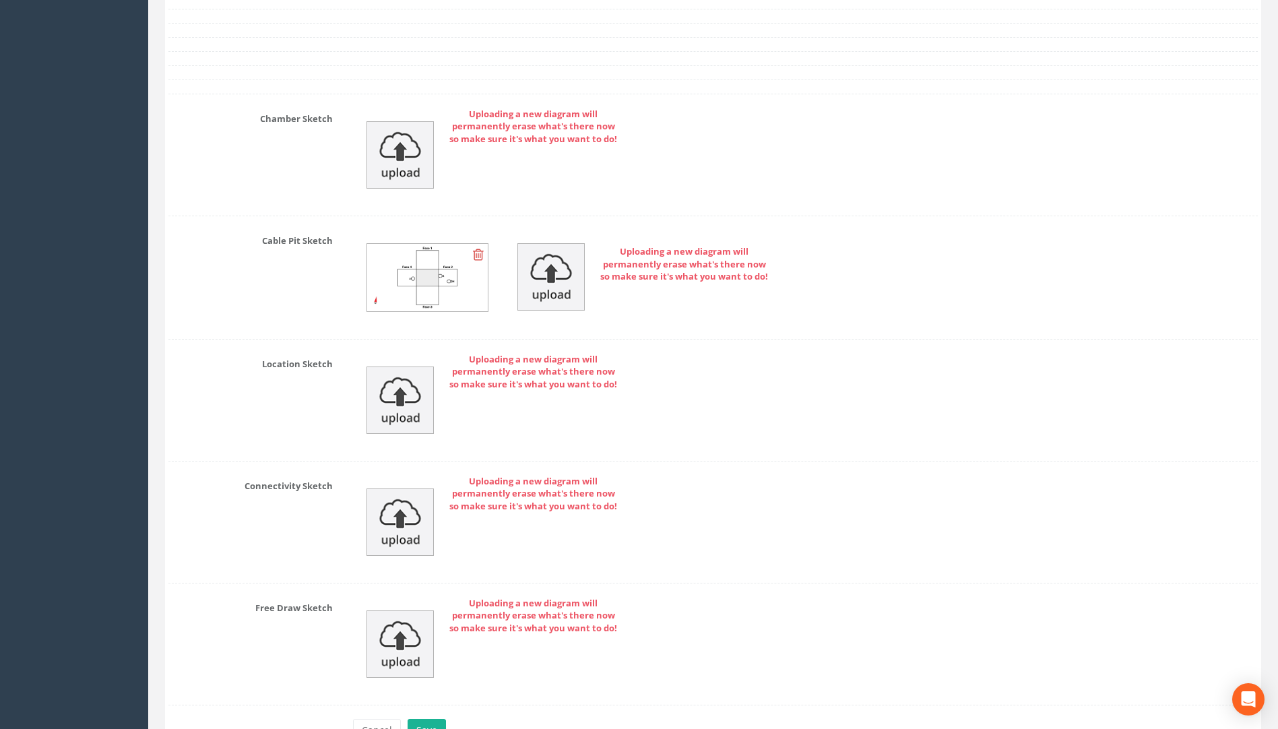
scroll to position [2989, 0]
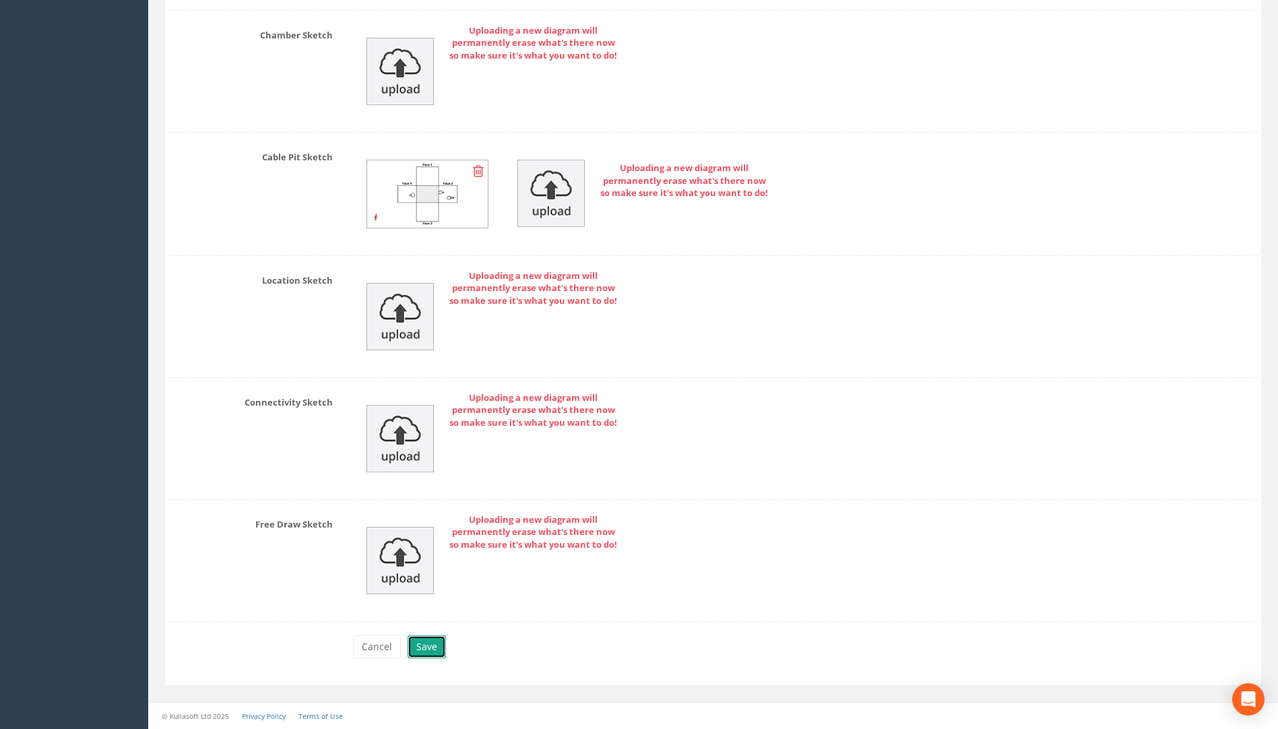
click at [434, 644] on button "Save" at bounding box center [427, 647] width 38 height 23
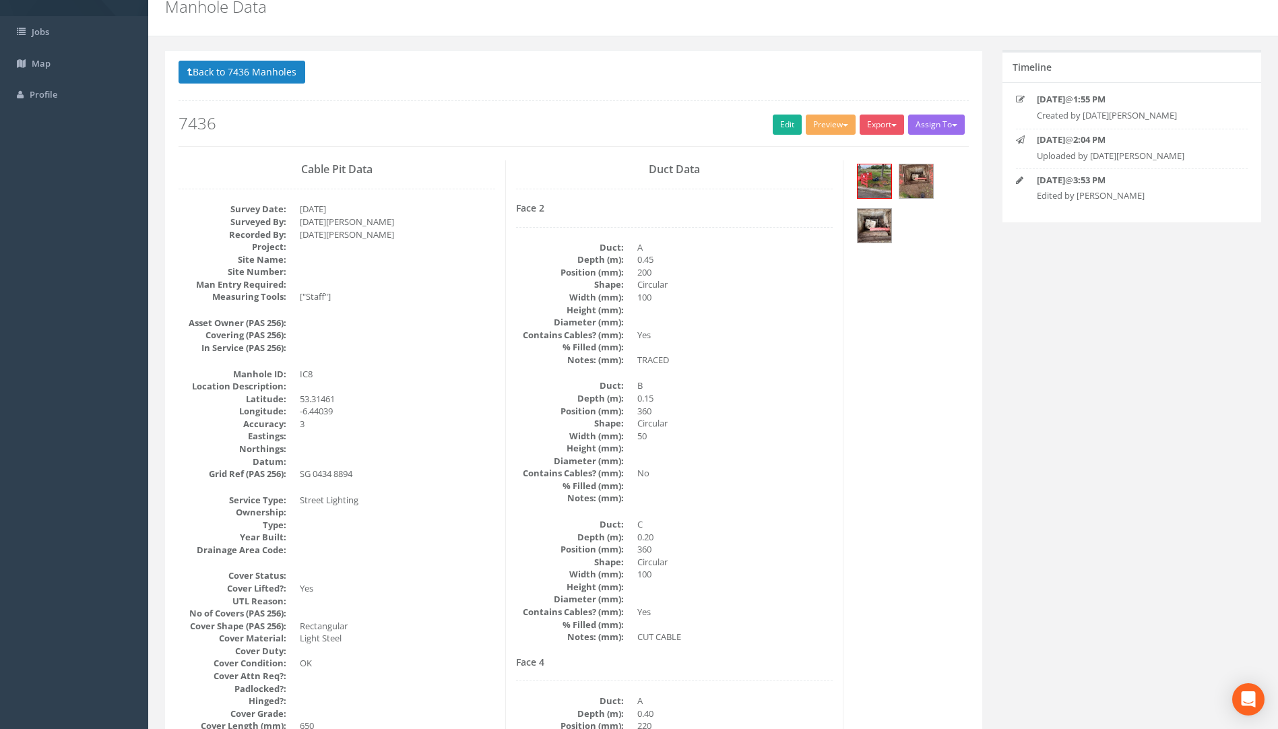
scroll to position [0, 0]
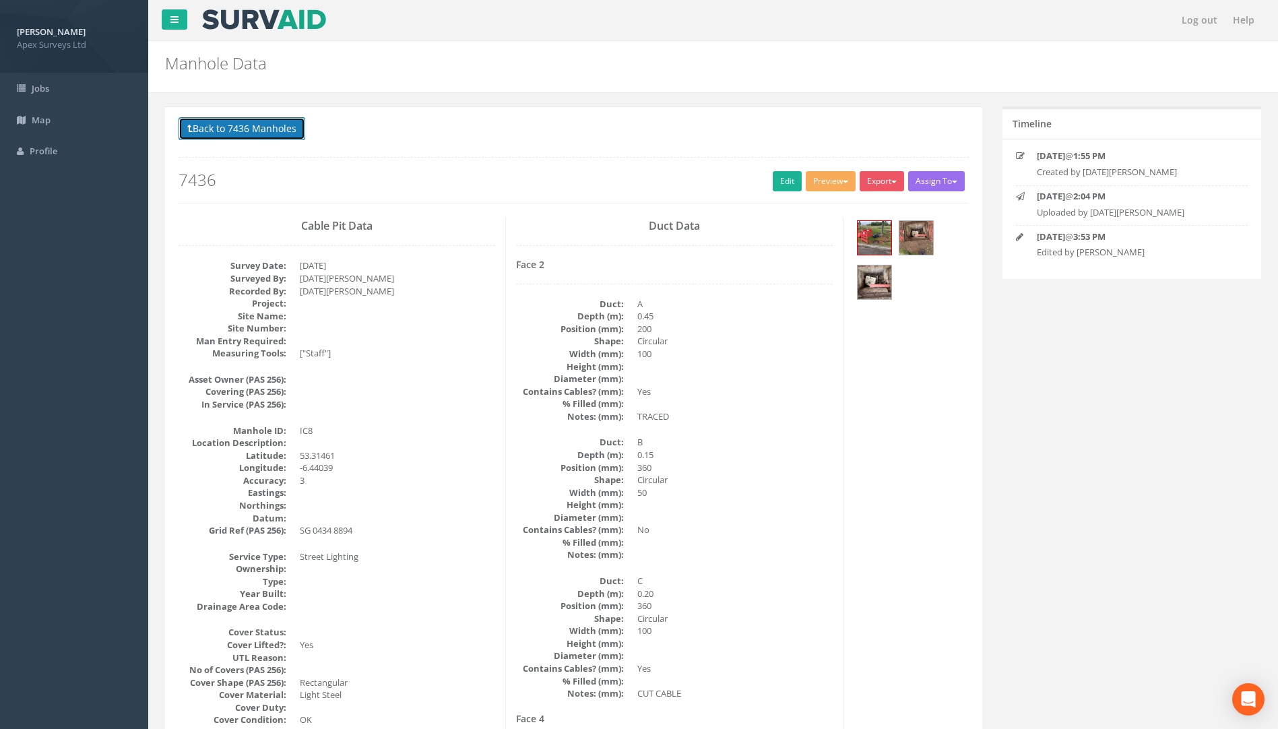
click at [297, 133] on button "Back to 7436 Manholes" at bounding box center [242, 128] width 127 height 23
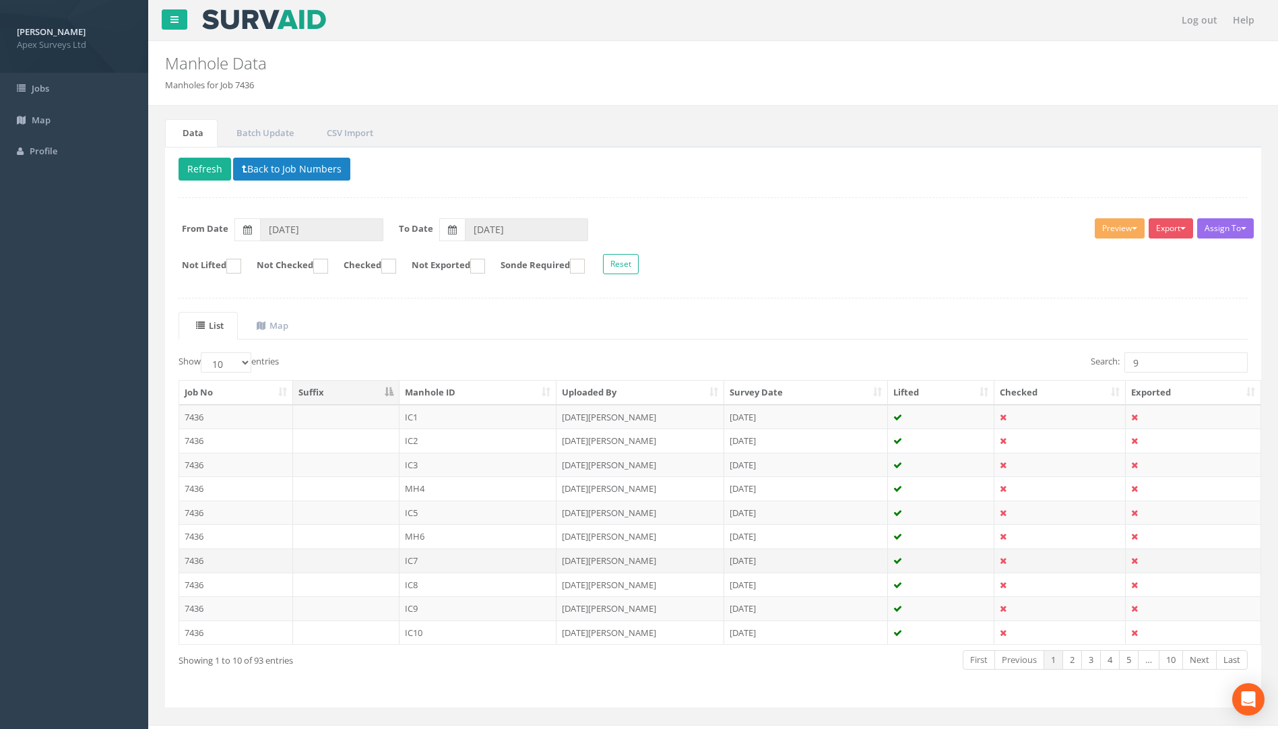
click at [195, 557] on td "7436" at bounding box center [236, 561] width 114 height 24
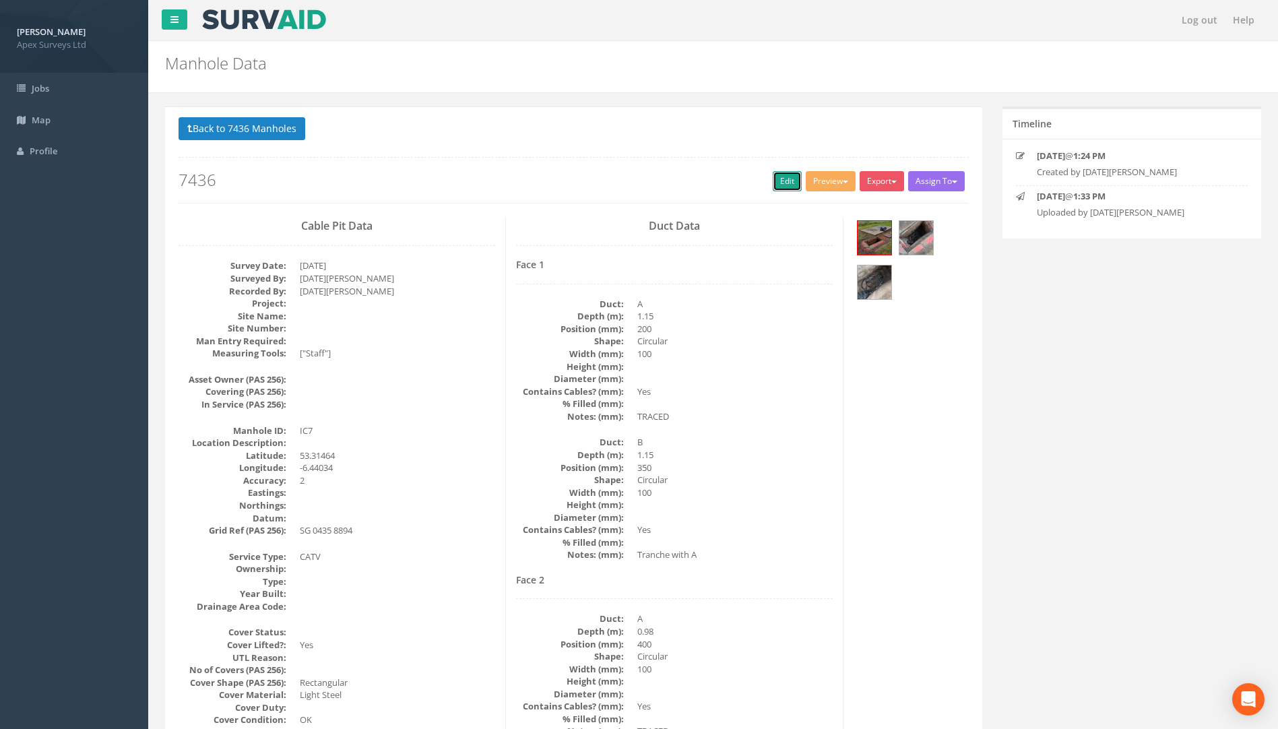
click at [780, 181] on link "Edit" at bounding box center [787, 181] width 29 height 20
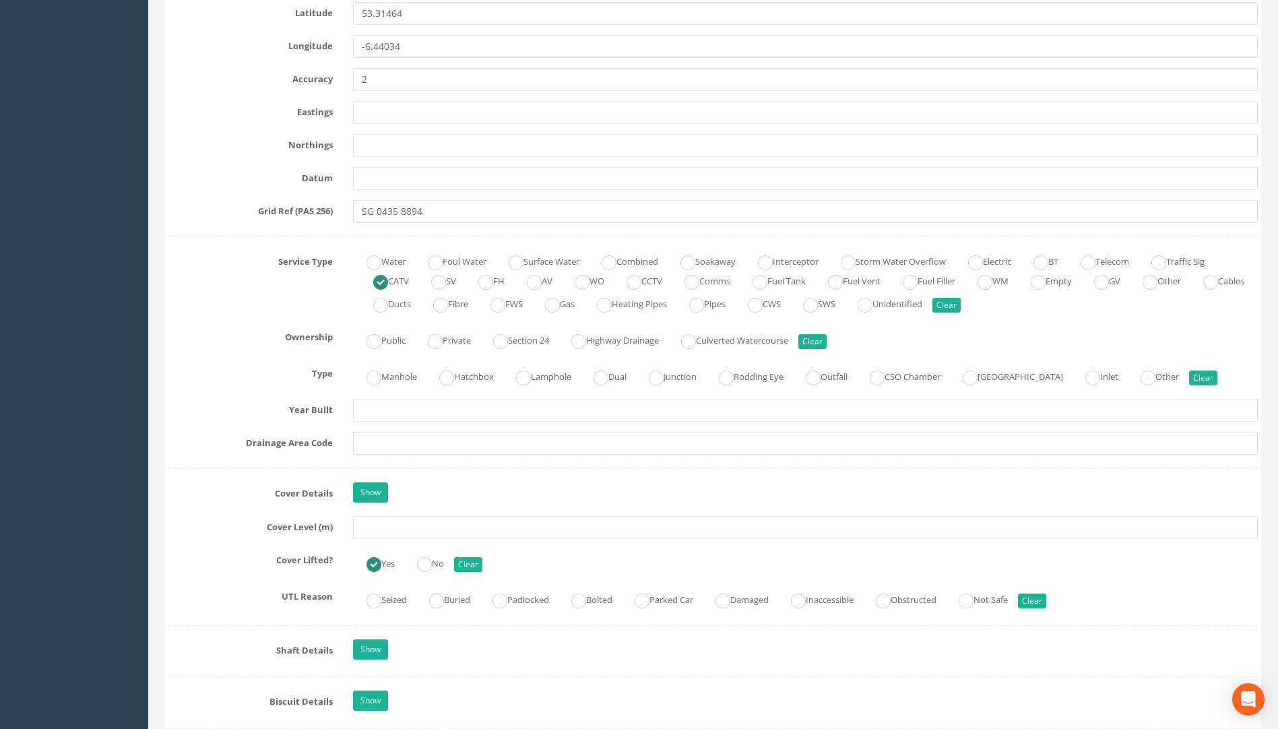
scroll to position [876, 0]
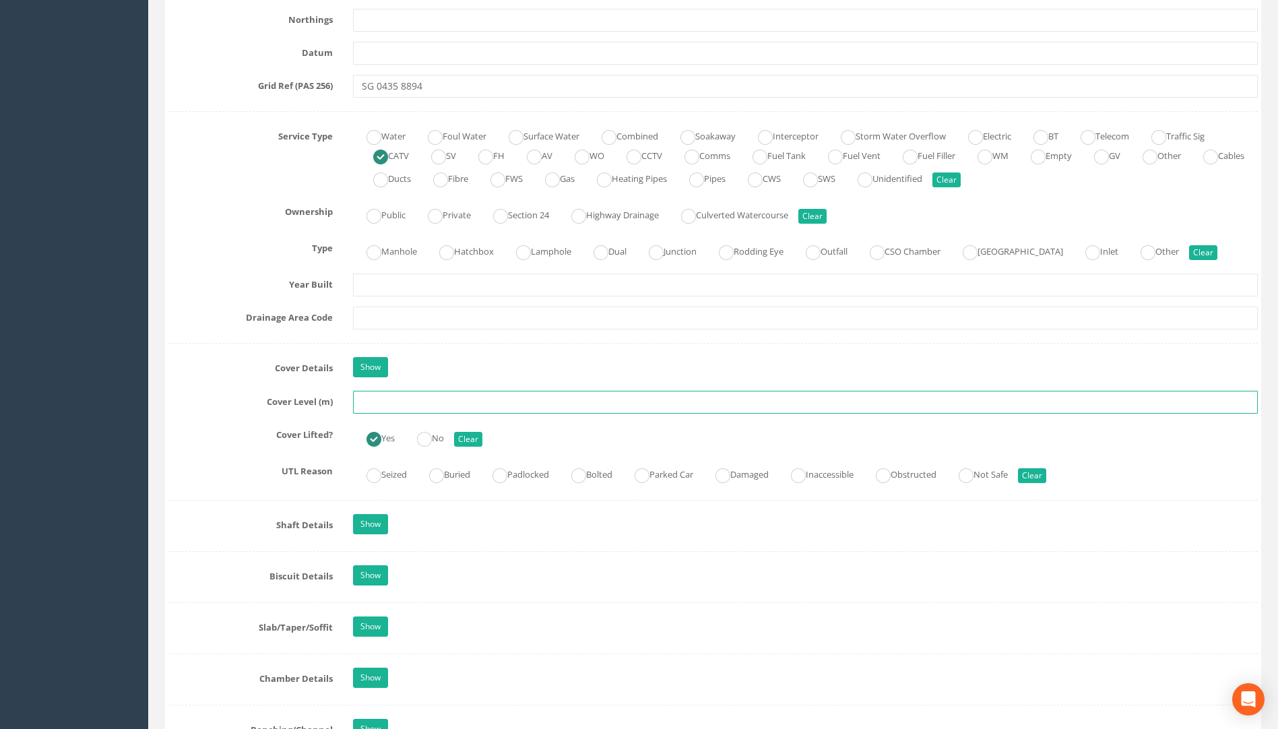
click at [390, 402] on input "text" at bounding box center [805, 402] width 905 height 23
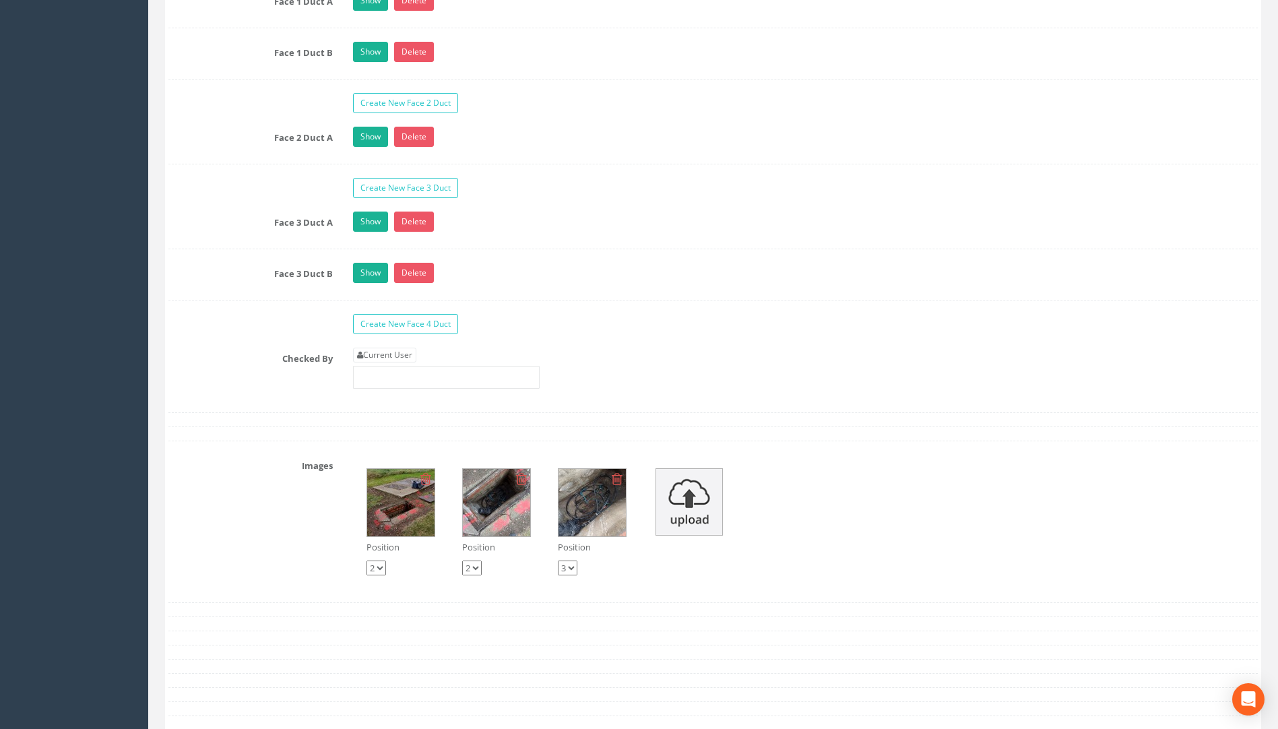
scroll to position [2359, 0]
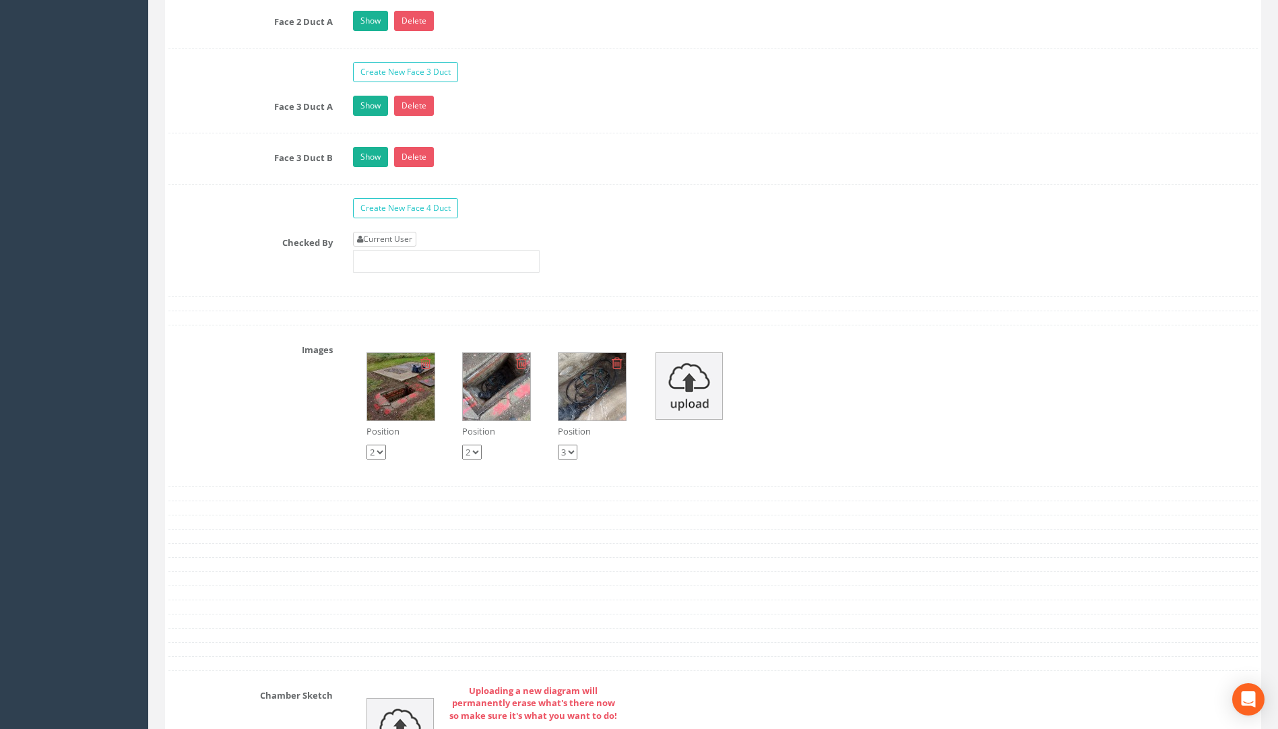
type input "75.94"
click at [400, 242] on link "Current User" at bounding box center [384, 239] width 63 height 15
type input "[PERSON_NAME]"
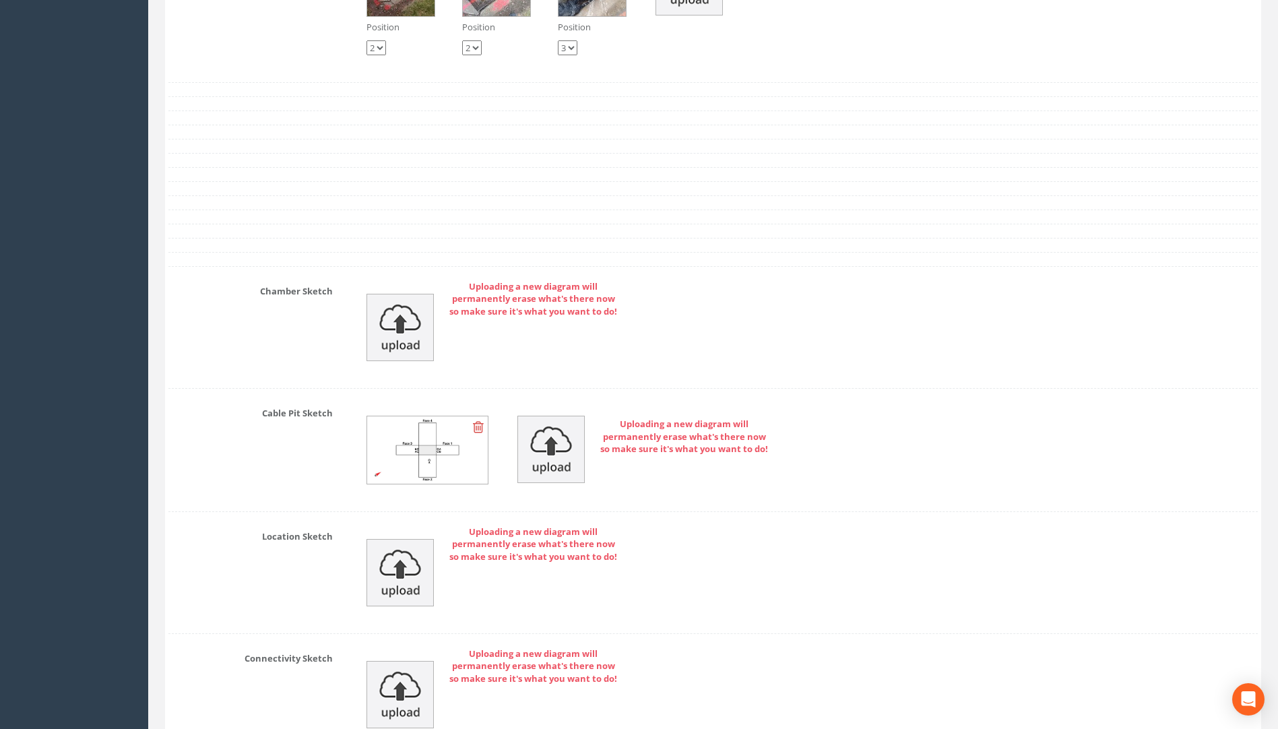
scroll to position [3019, 0]
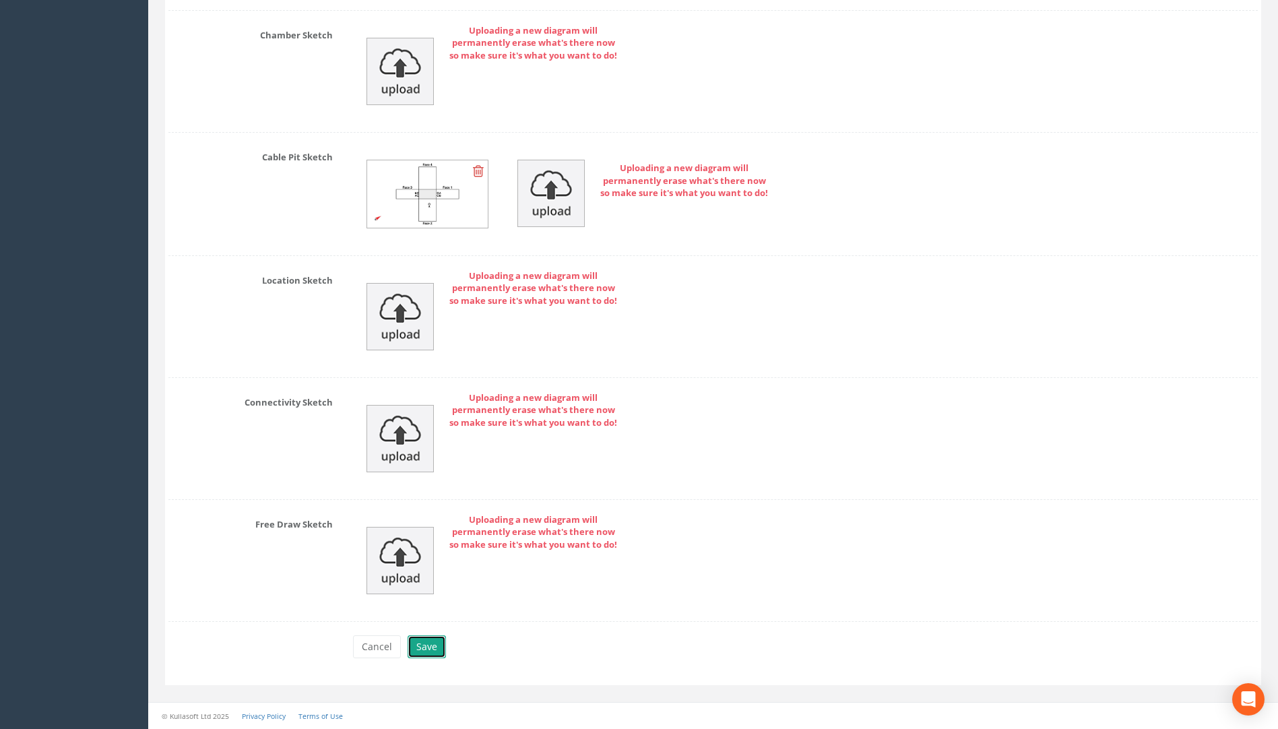
click at [425, 652] on button "Save" at bounding box center [427, 647] width 38 height 23
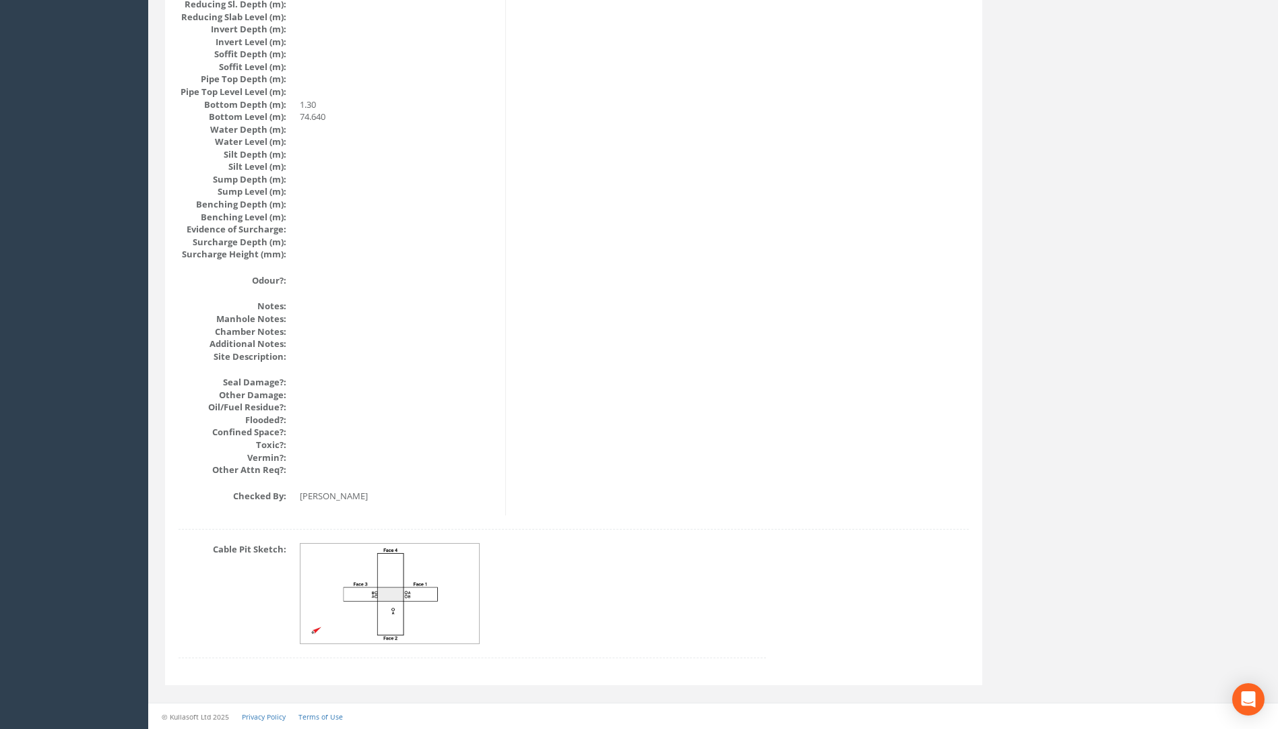
scroll to position [1349, 0]
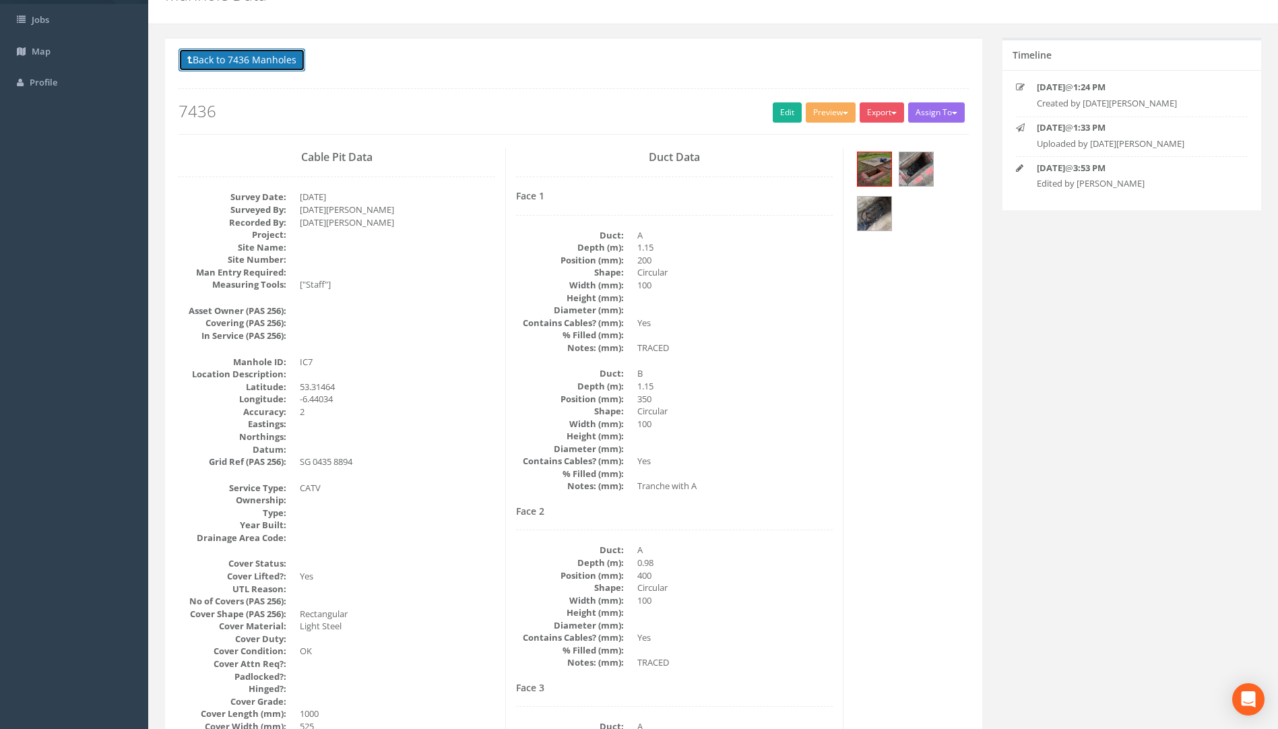
click at [249, 57] on button "Back to 7436 Manholes" at bounding box center [242, 60] width 127 height 23
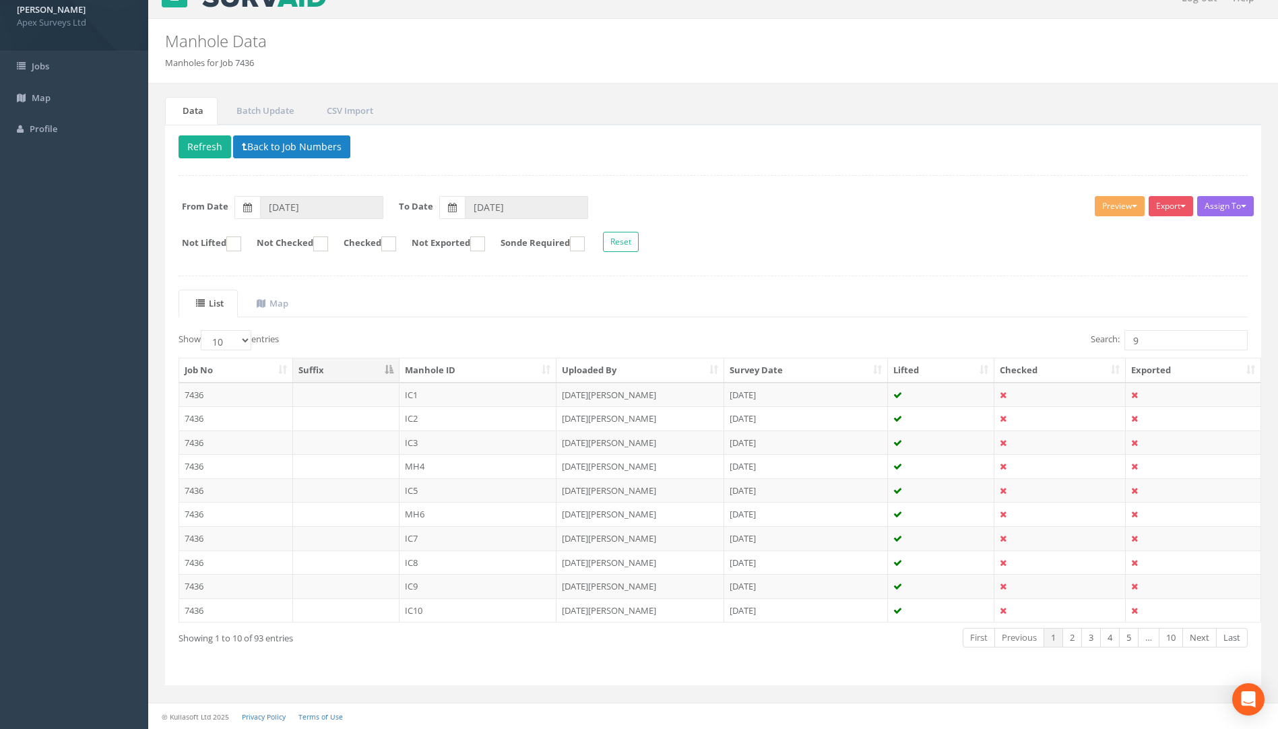
scroll to position [22, 0]
click at [1001, 342] on div "Search: 9" at bounding box center [986, 342] width 525 height 24
type input "18"
click at [1173, 642] on link "2" at bounding box center [1174, 638] width 20 height 20
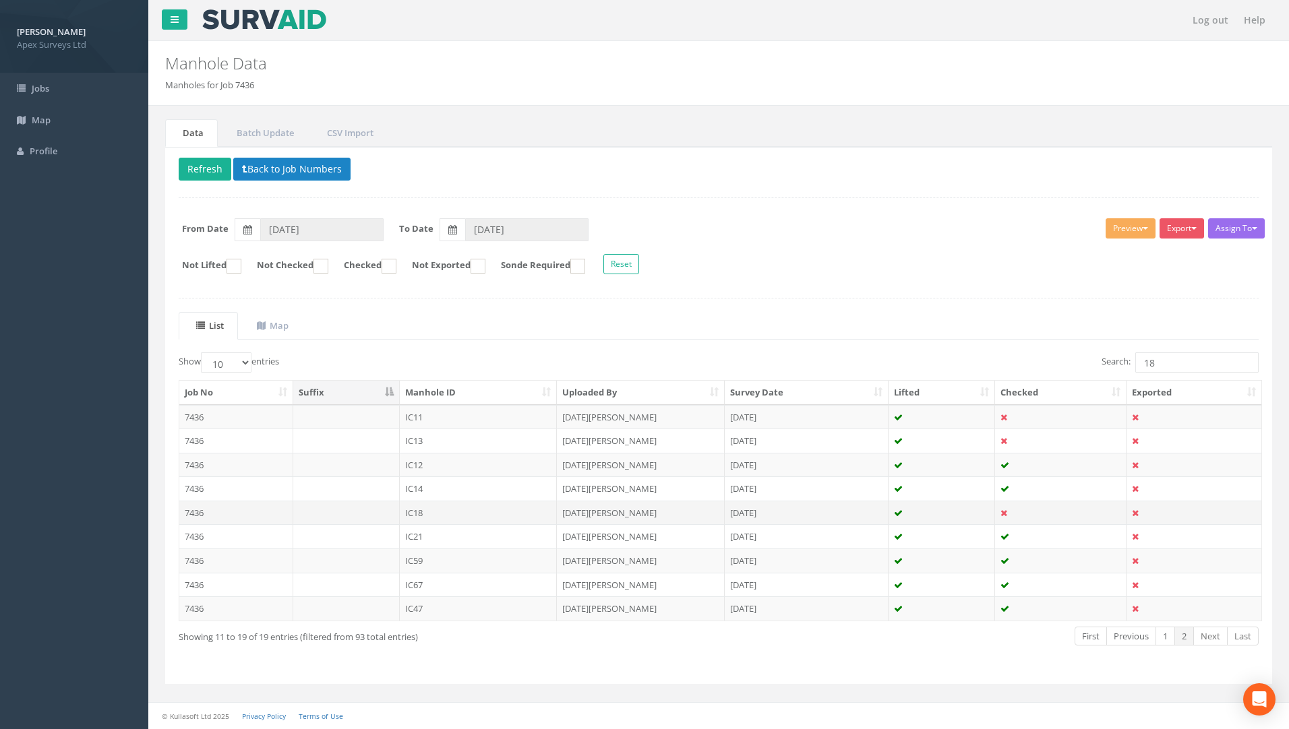
click at [195, 515] on td "7436" at bounding box center [236, 513] width 114 height 24
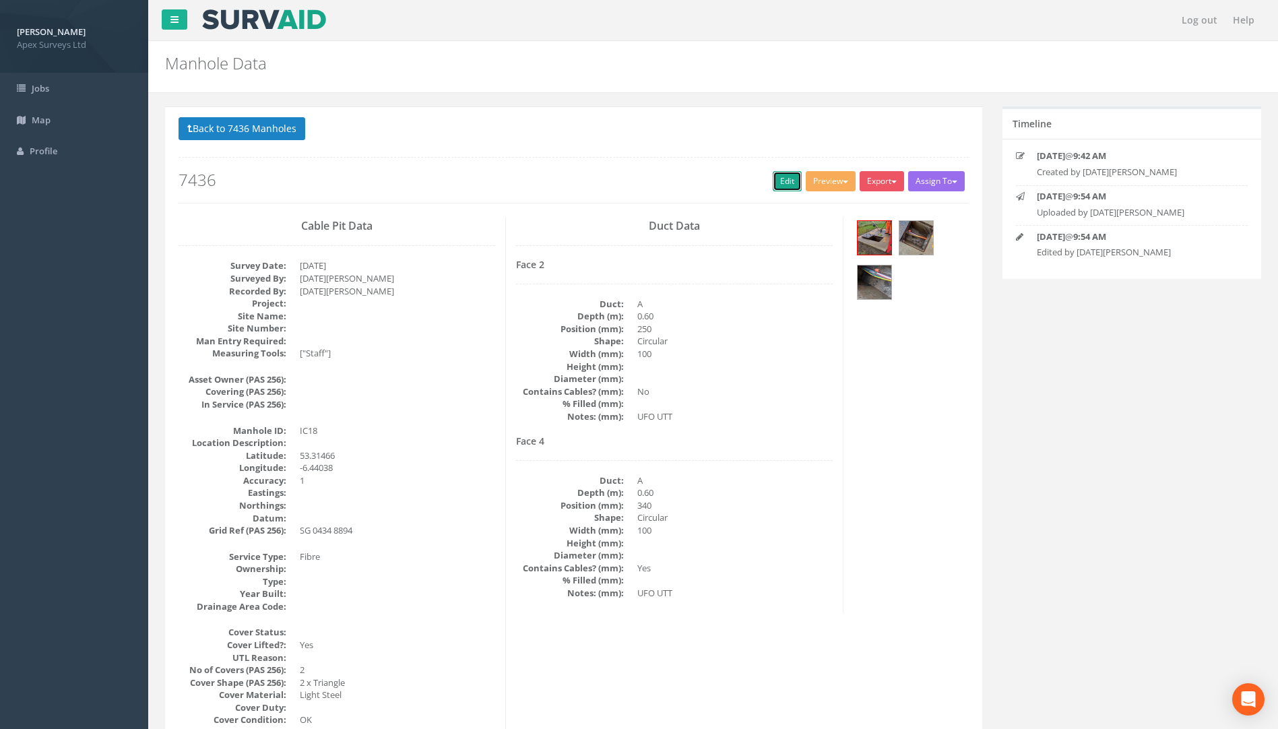
click at [773, 179] on link "Edit" at bounding box center [787, 181] width 29 height 20
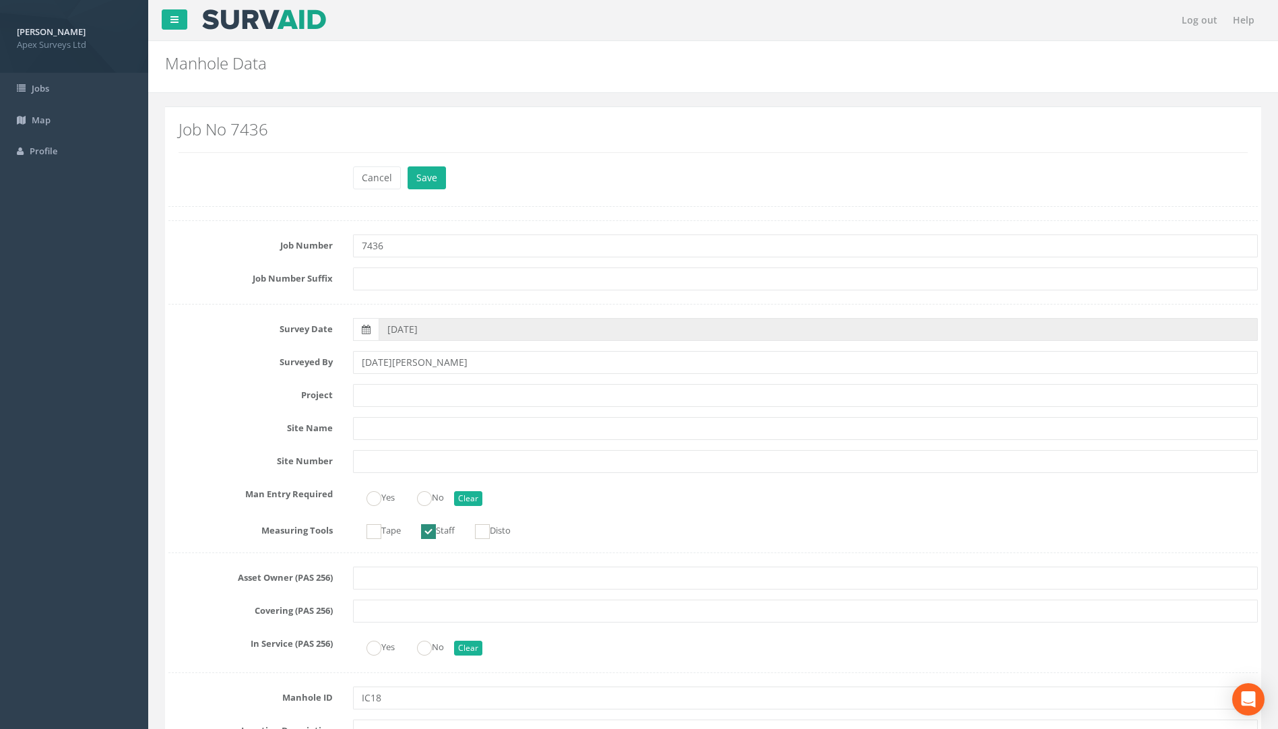
scroll to position [607, 0]
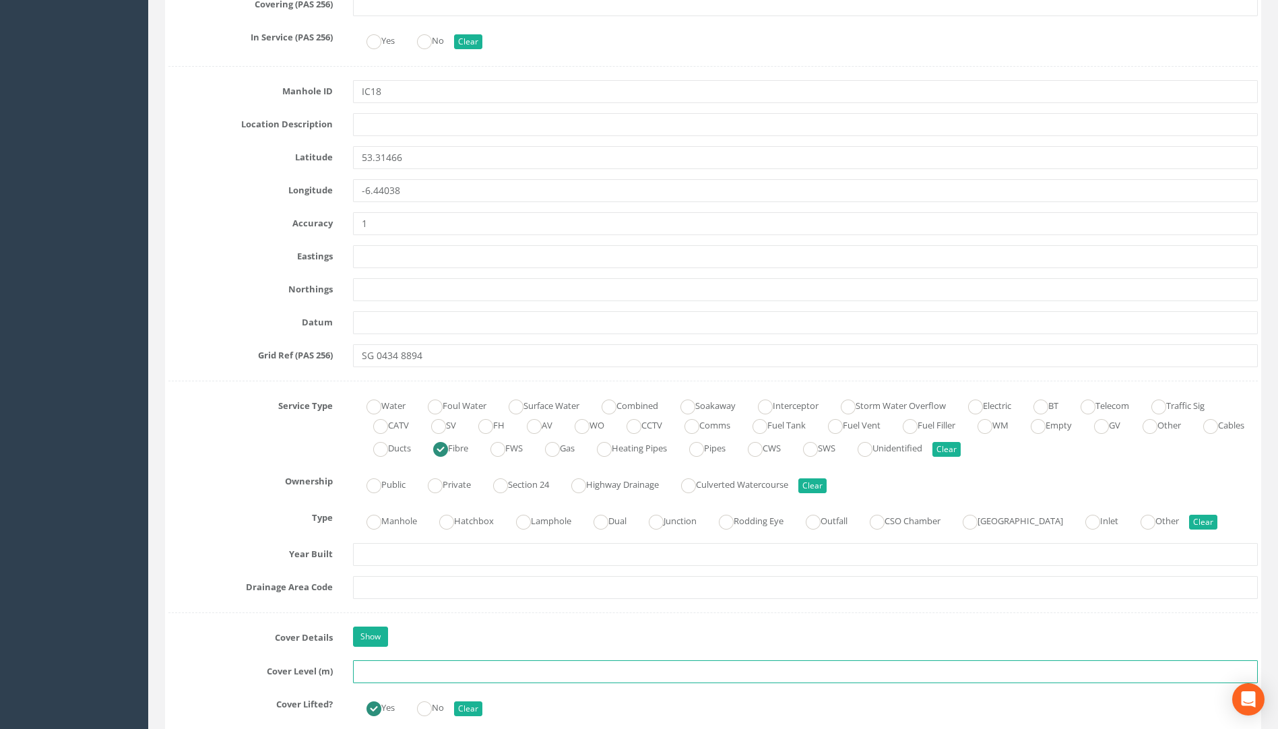
click at [386, 664] on input "text" at bounding box center [805, 671] width 905 height 23
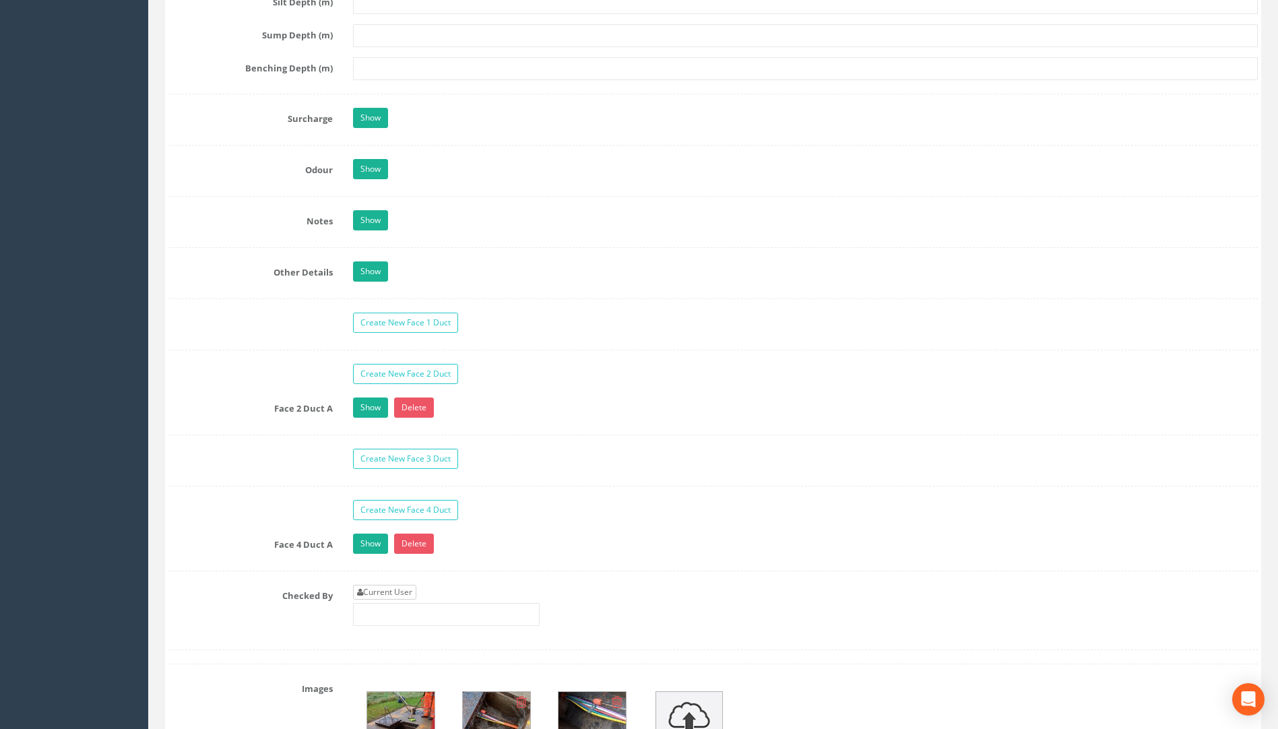
type input "76.13"
click at [379, 593] on link "Current User" at bounding box center [384, 592] width 63 height 15
type input "[PERSON_NAME]"
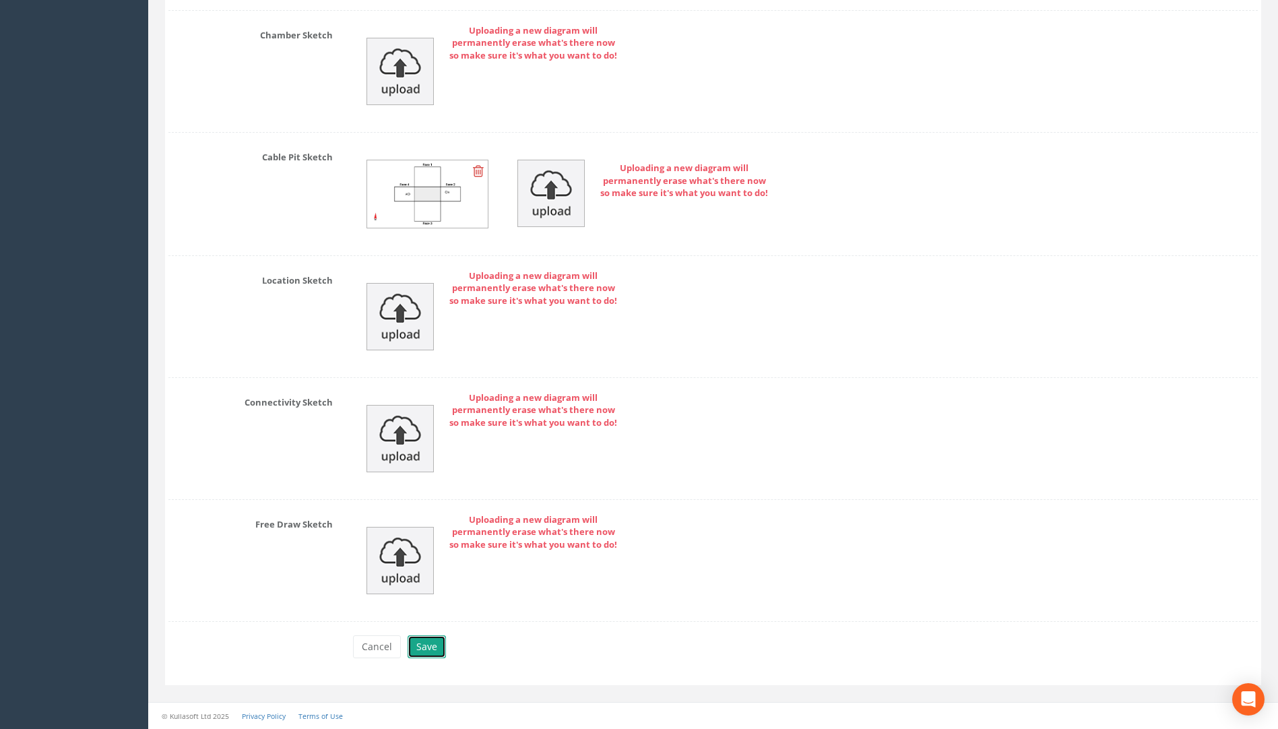
click at [430, 646] on button "Save" at bounding box center [427, 647] width 38 height 23
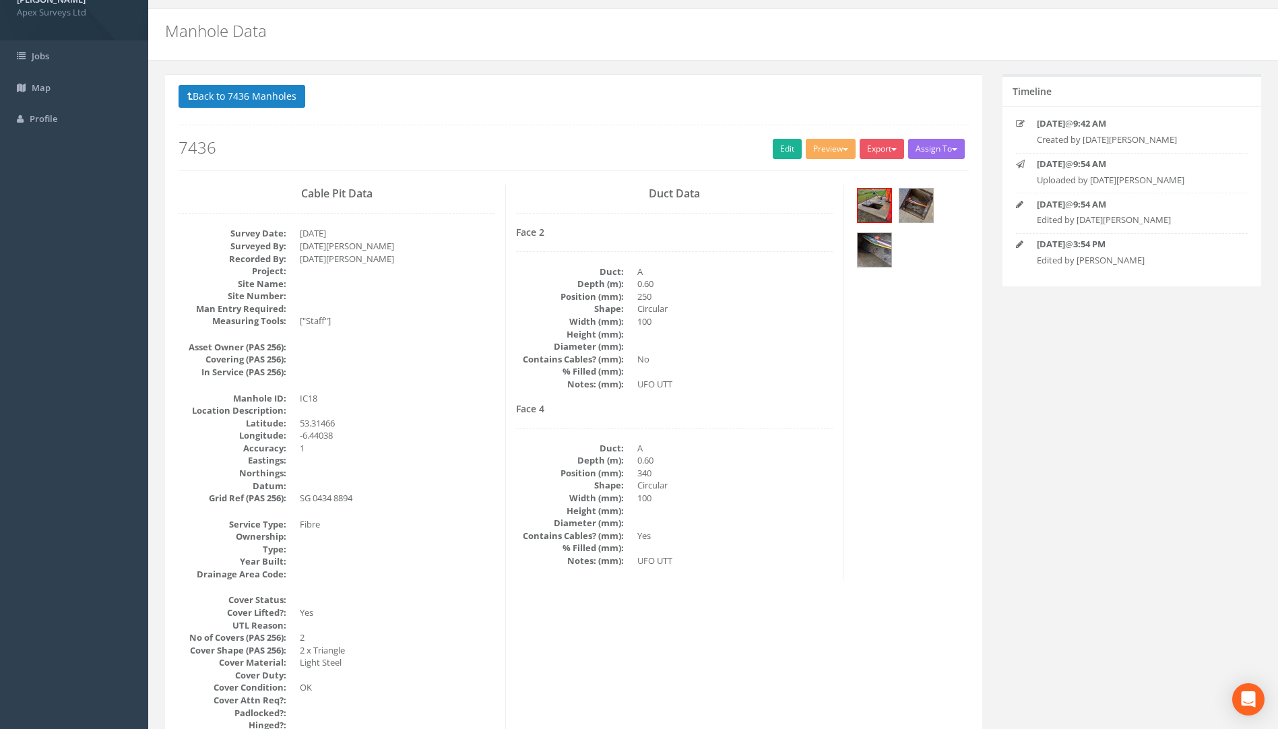
scroll to position [0, 0]
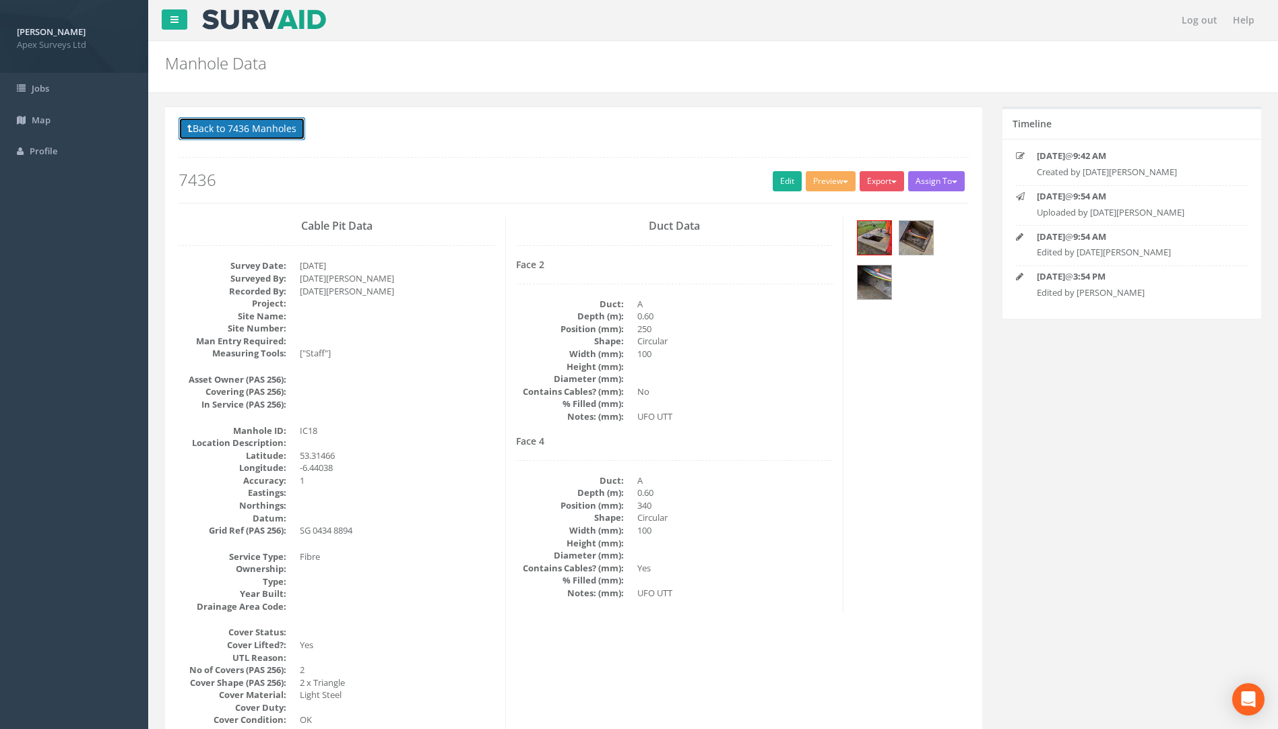
click at [258, 133] on button "Back to 7436 Manholes" at bounding box center [242, 128] width 127 height 23
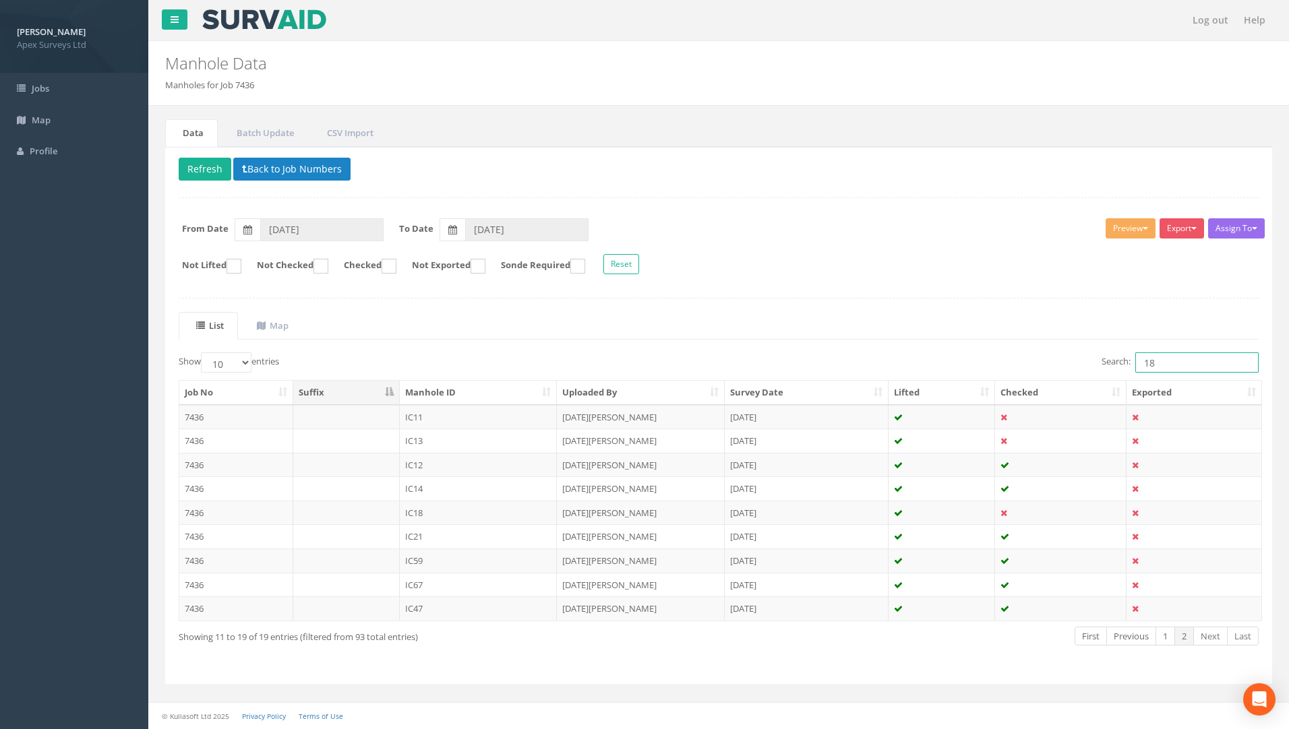
drag, startPoint x: 1163, startPoint y: 362, endPoint x: 1042, endPoint y: 355, distance: 120.8
click at [1039, 355] on div "Search: 18" at bounding box center [994, 364] width 530 height 24
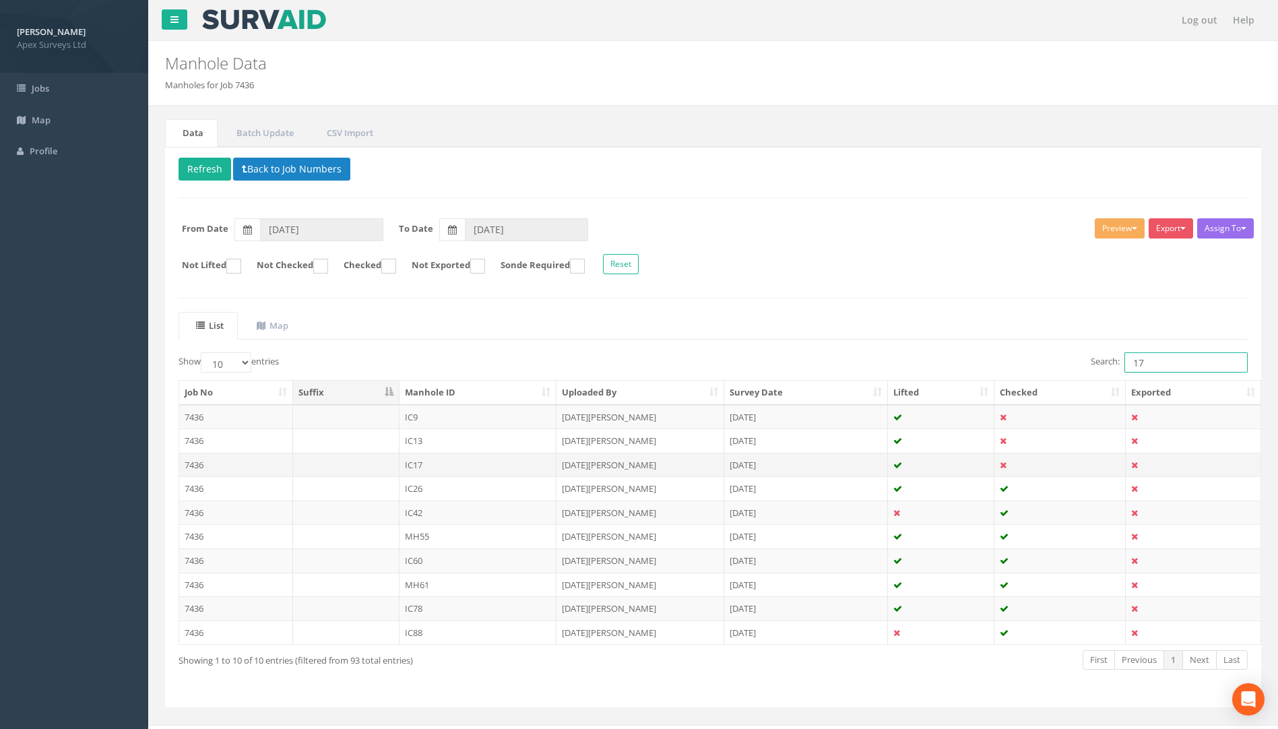
type input "17"
click at [196, 463] on td "7436" at bounding box center [236, 465] width 114 height 24
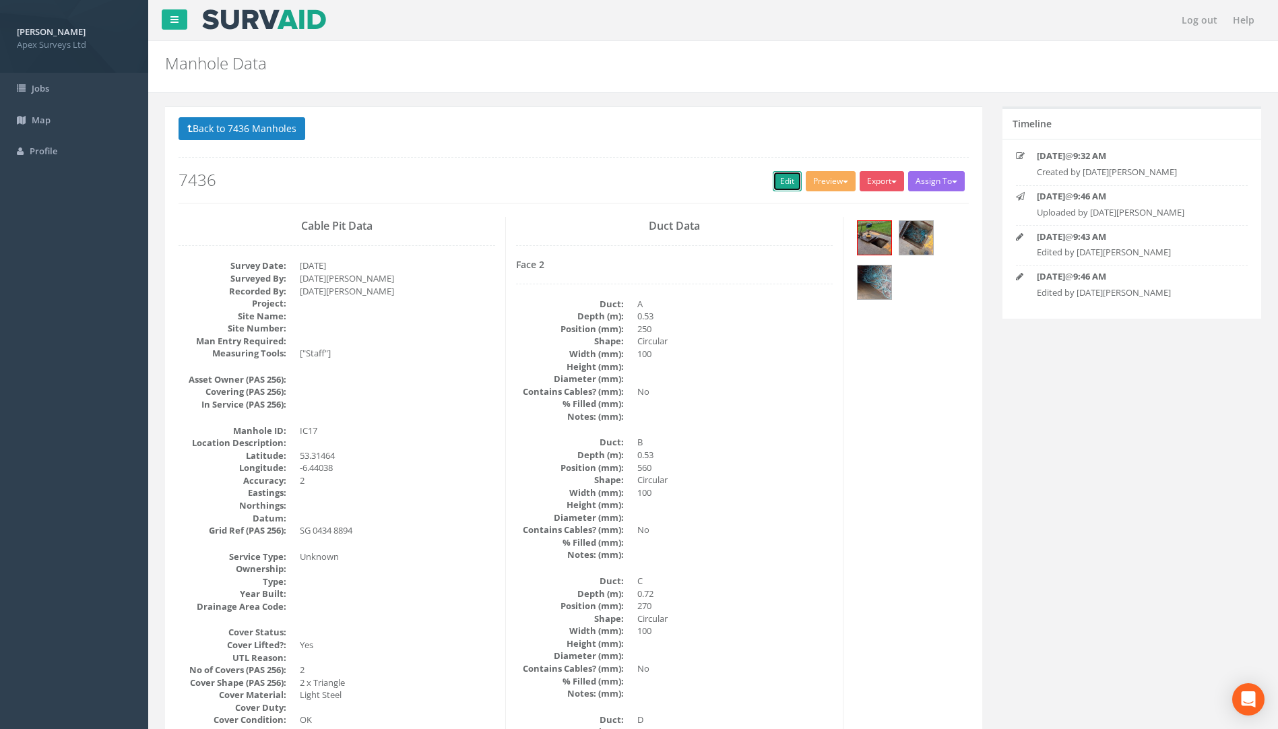
click at [779, 182] on link "Edit" at bounding box center [787, 181] width 29 height 20
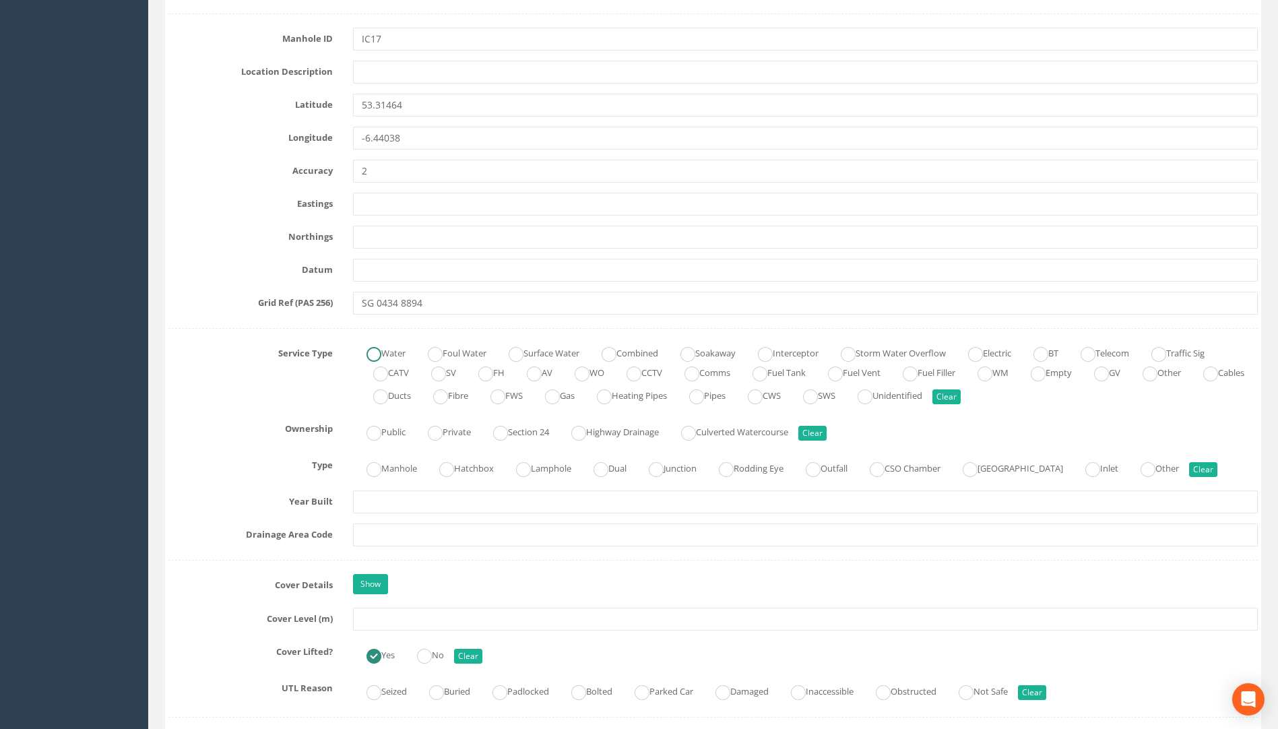
scroll to position [943, 0]
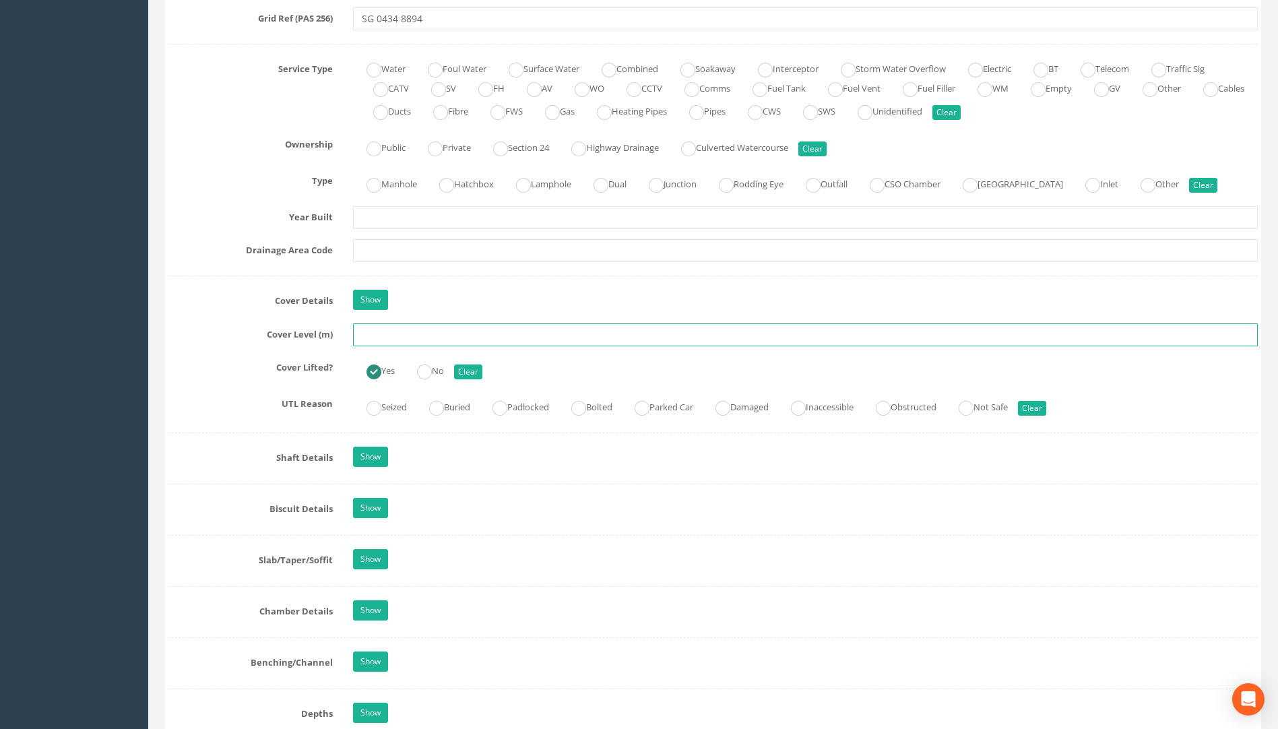
click at [385, 333] on input "text" at bounding box center [805, 334] width 905 height 23
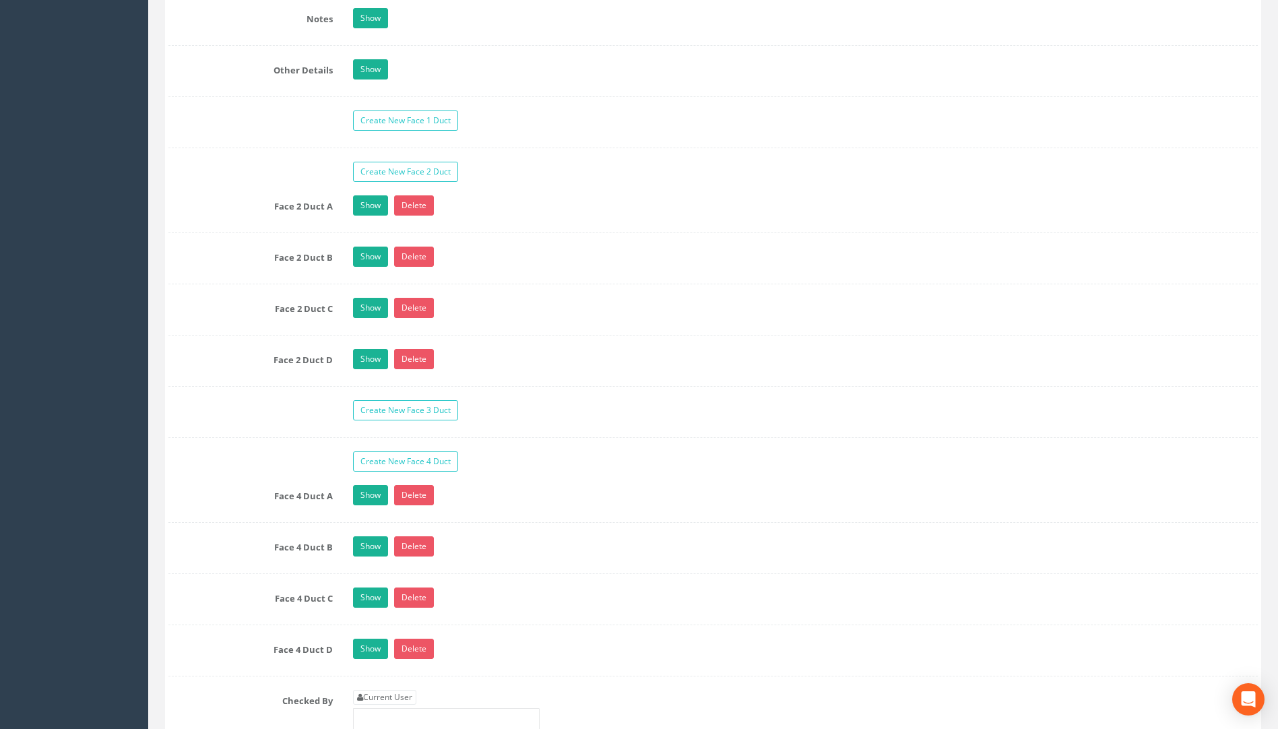
scroll to position [2494, 0]
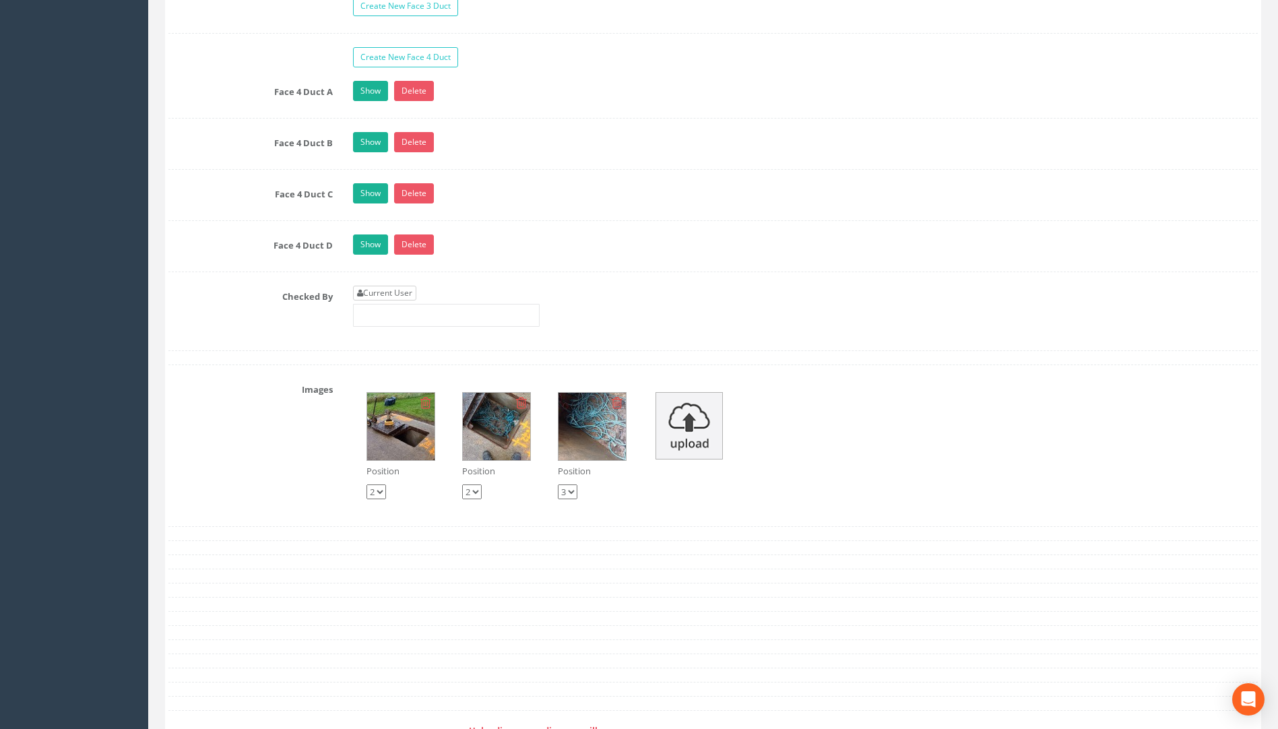
type input "76.15"
click at [386, 293] on link "Current User" at bounding box center [384, 293] width 63 height 15
type input "[PERSON_NAME]"
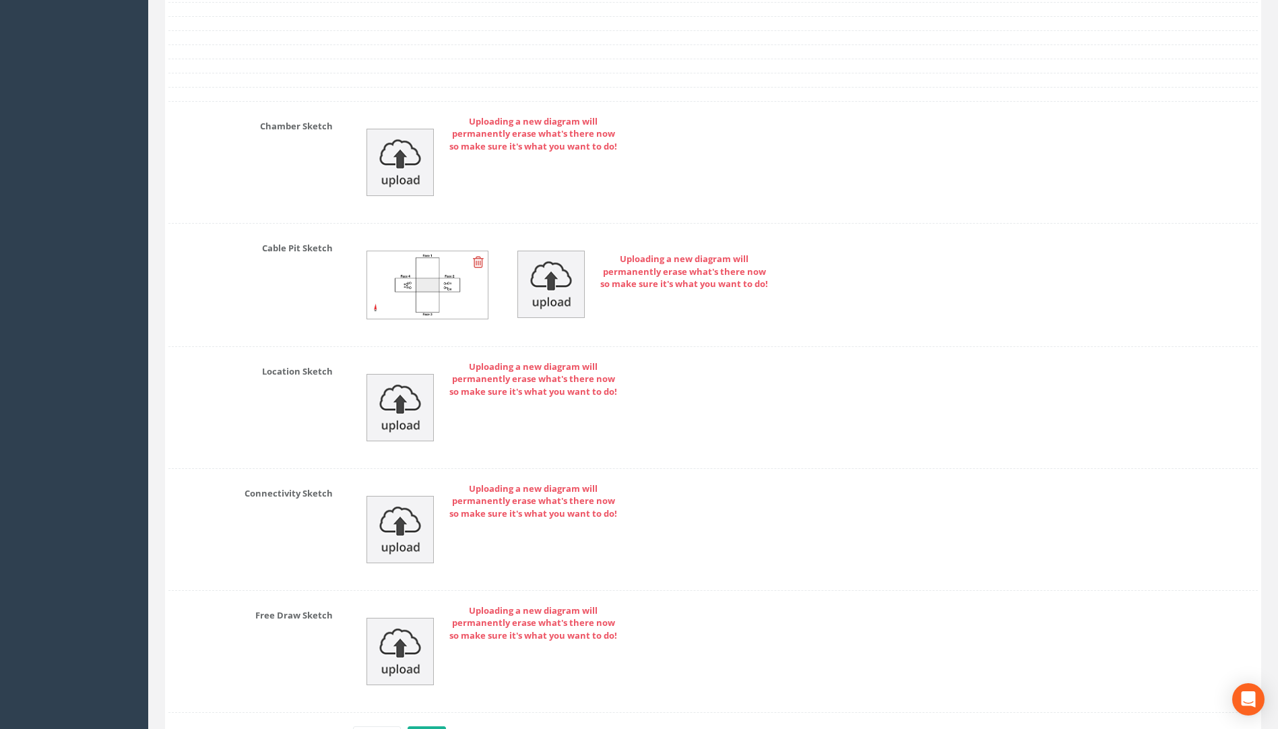
scroll to position [3194, 0]
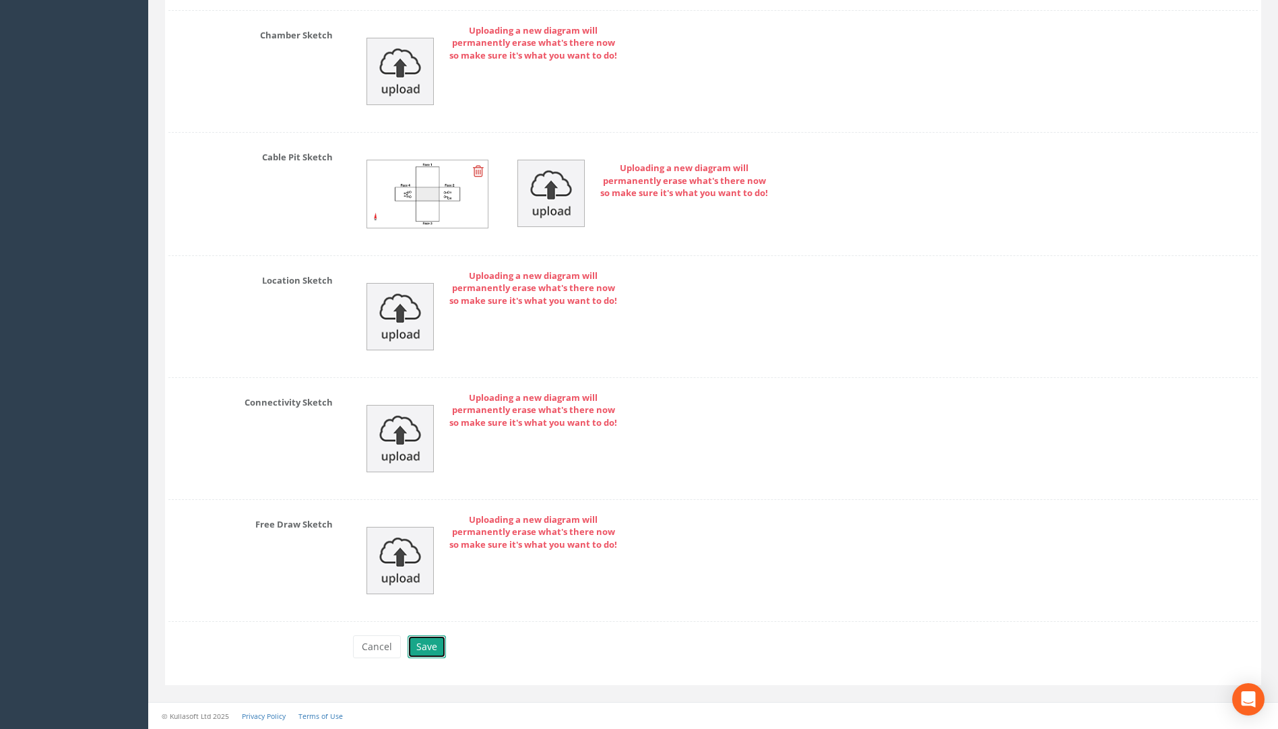
click at [433, 644] on button "Save" at bounding box center [427, 647] width 38 height 23
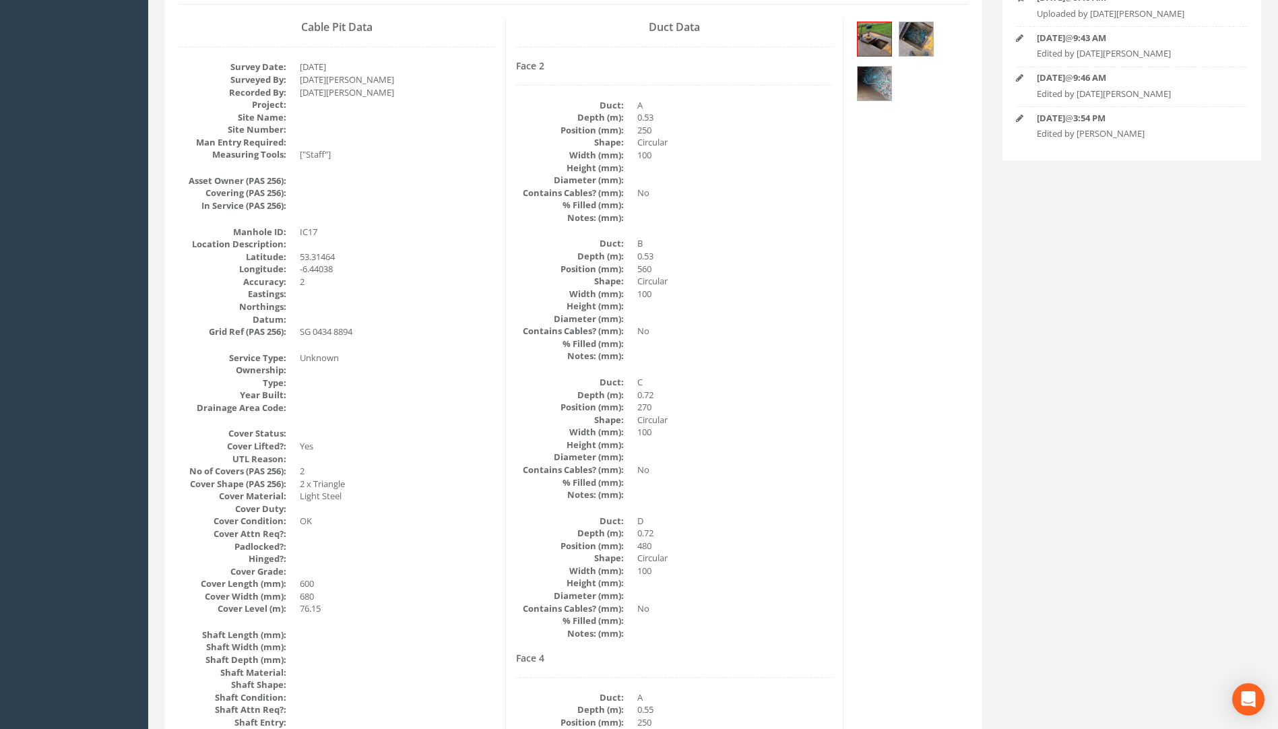
scroll to position [1, 0]
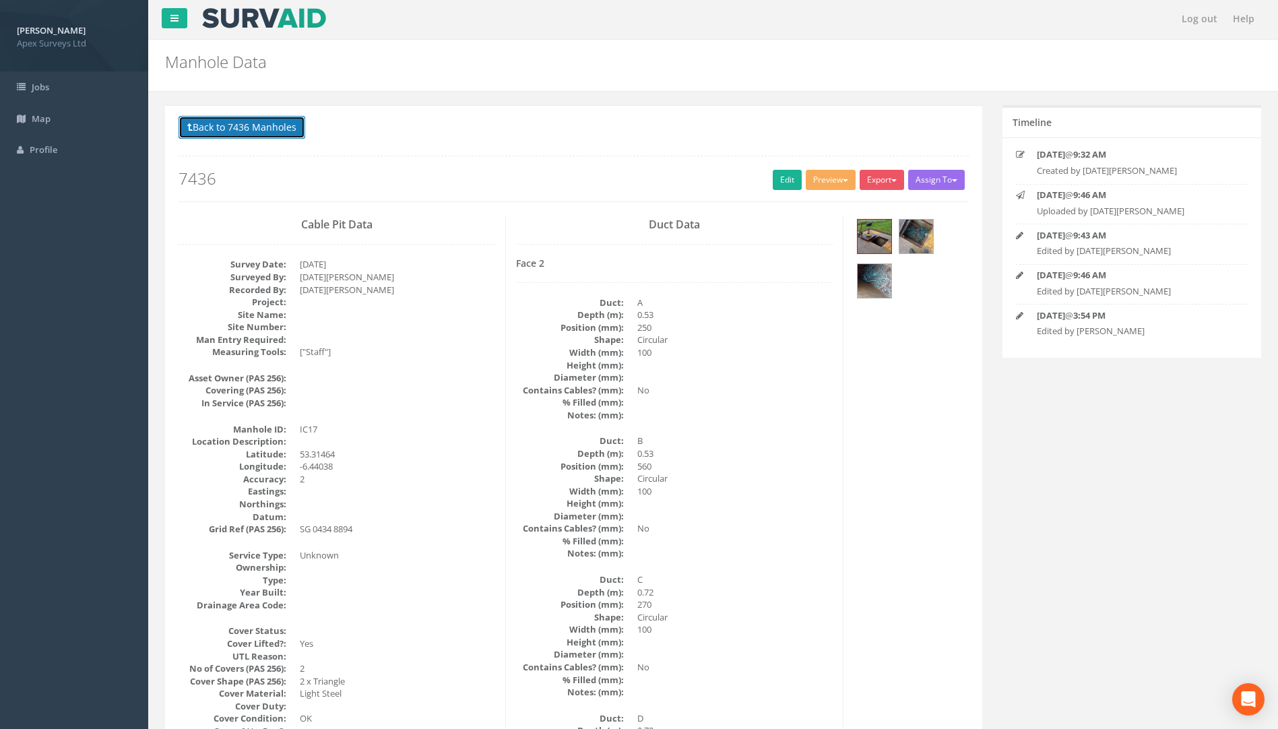
click at [296, 138] on button "Back to 7436 Manholes" at bounding box center [242, 127] width 127 height 23
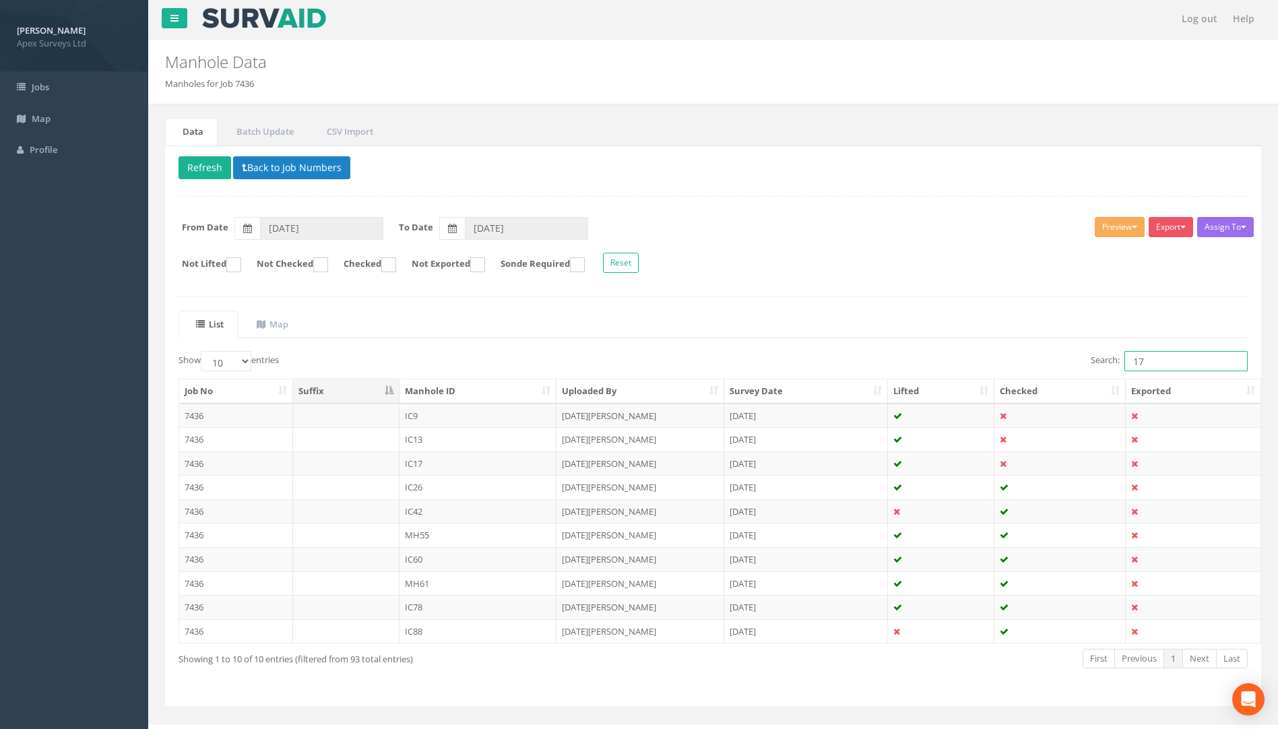
click at [1101, 361] on label "Search: 17" at bounding box center [1169, 361] width 157 height 20
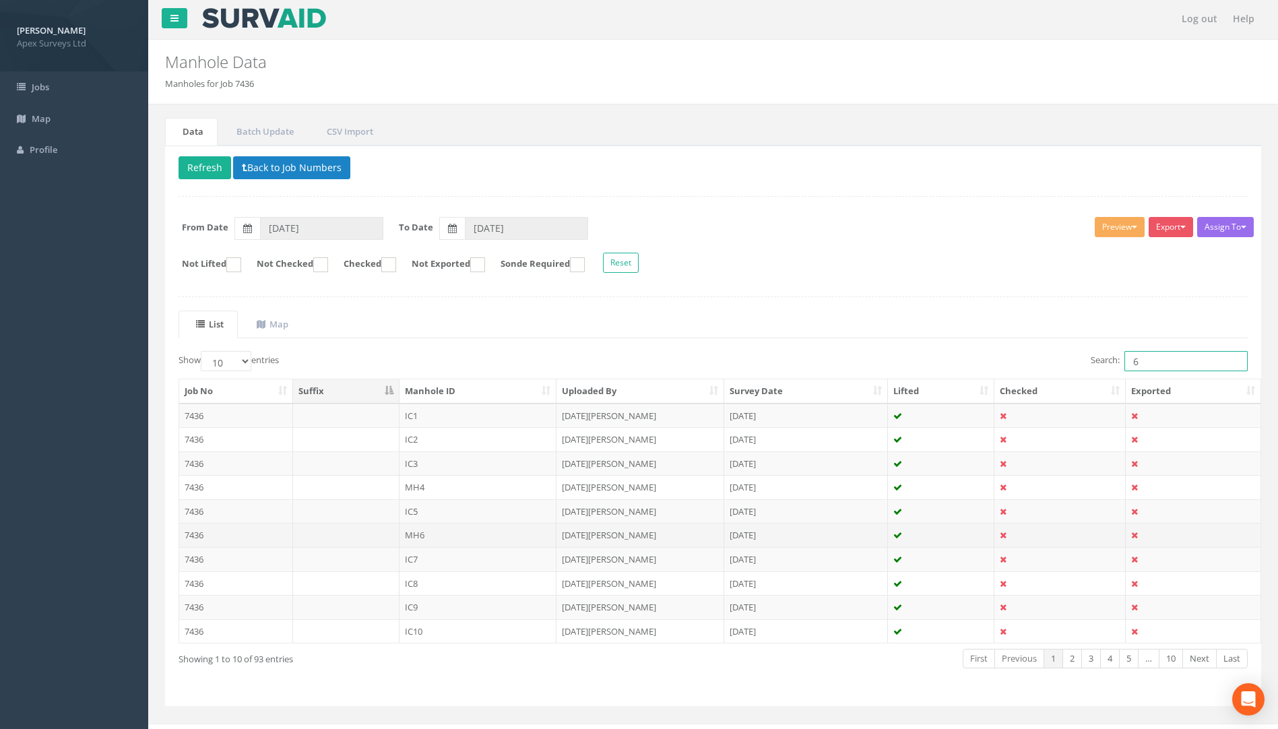
type input "6"
click at [194, 532] on td "7436" at bounding box center [236, 535] width 114 height 24
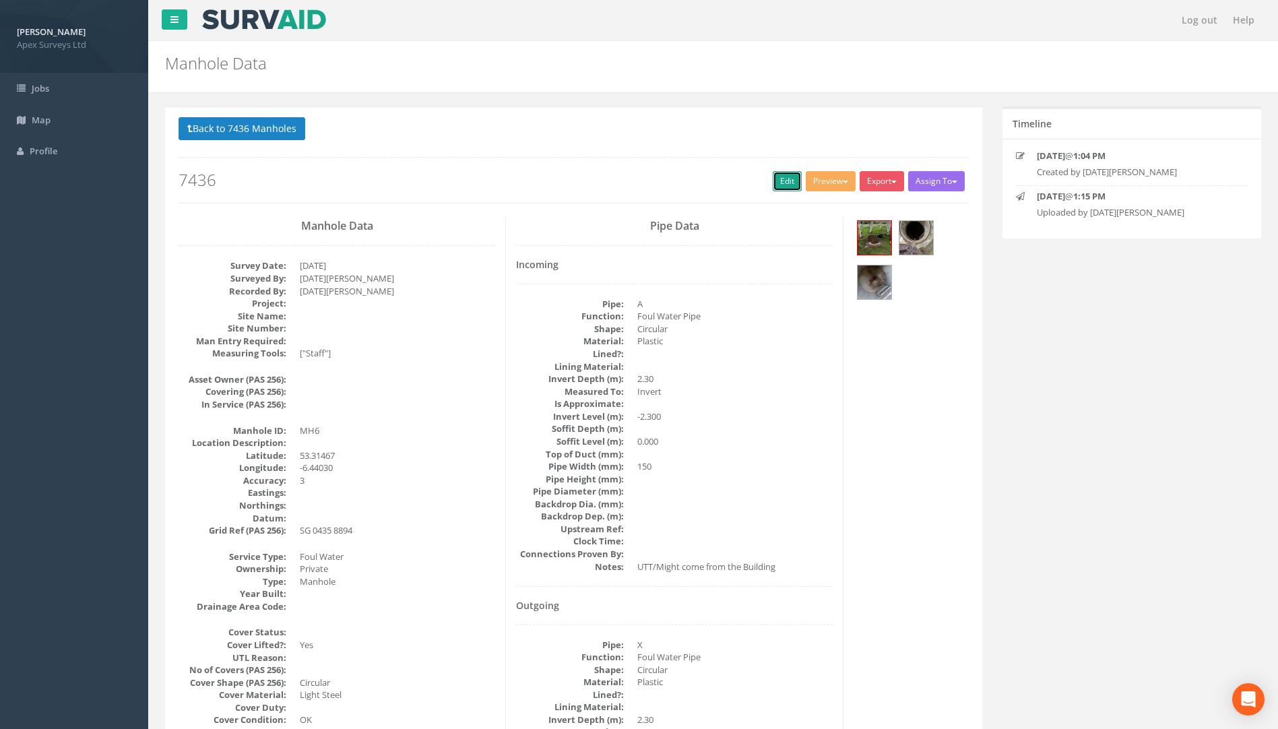
click at [774, 183] on link "Edit" at bounding box center [787, 181] width 29 height 20
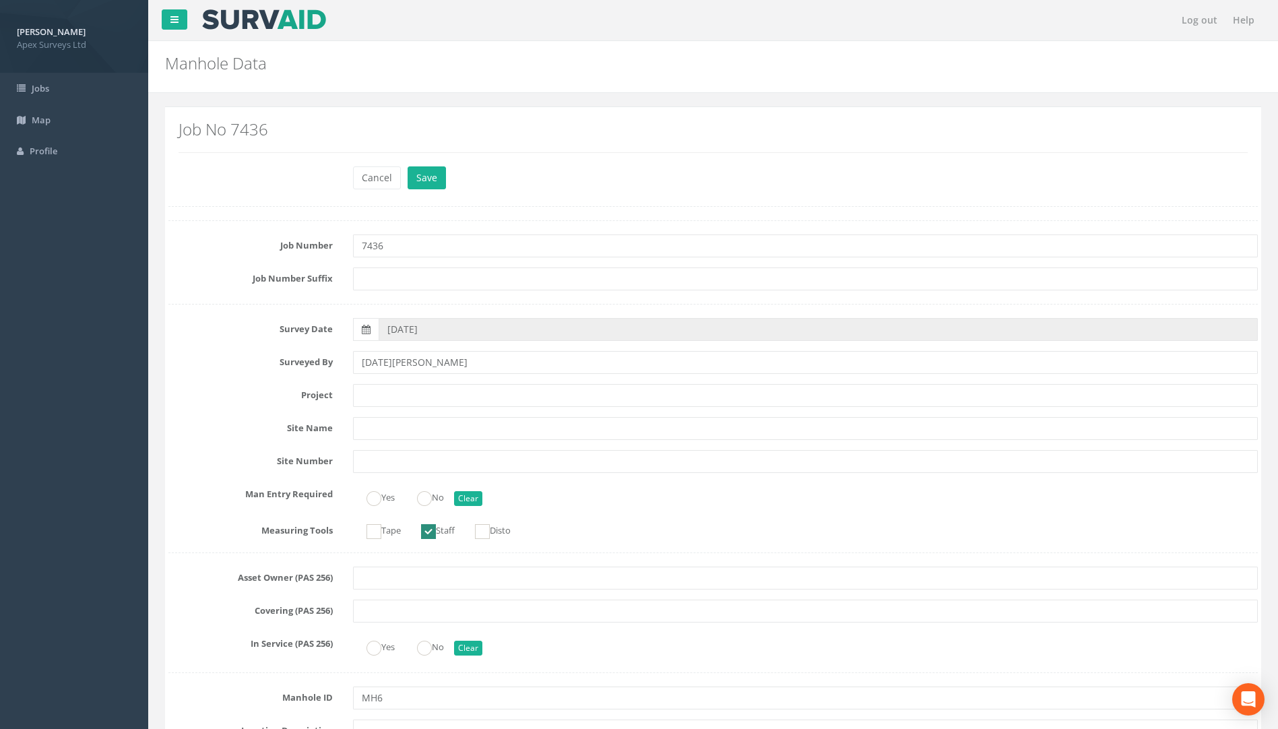
scroll to position [943, 0]
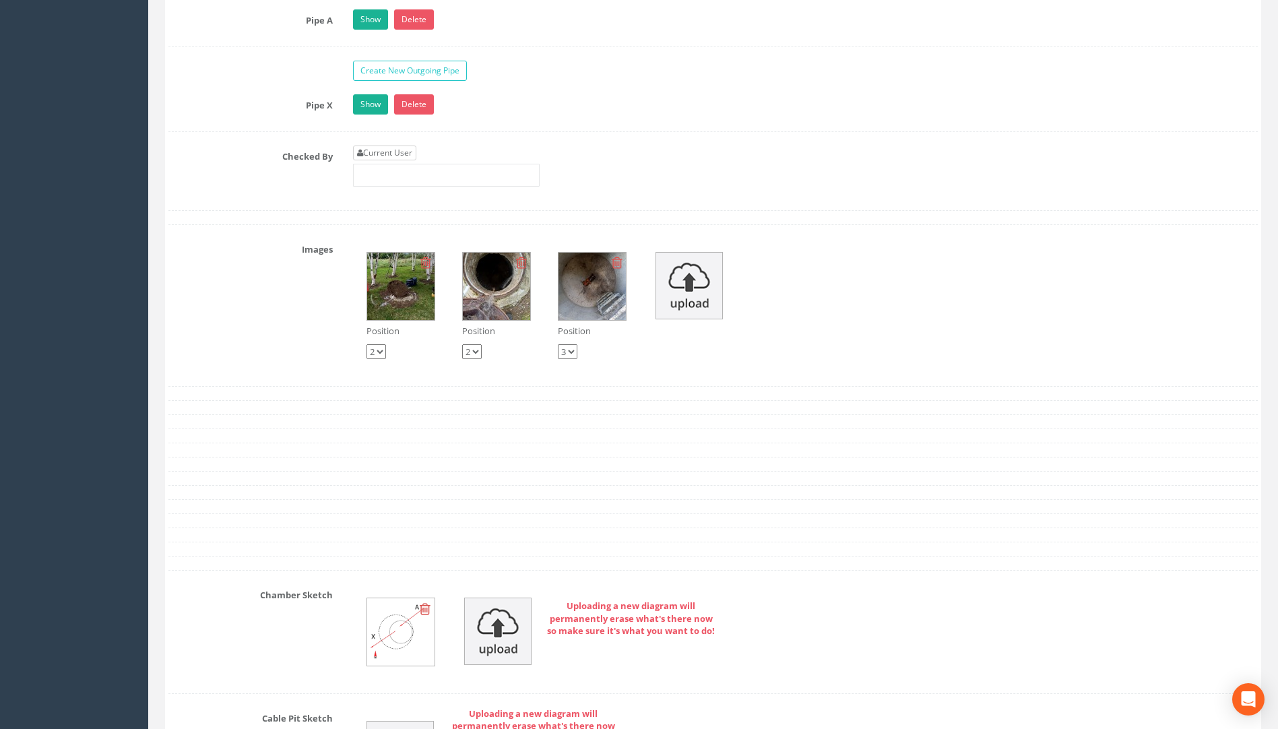
type input "75.96"
drag, startPoint x: 385, startPoint y: 150, endPoint x: 423, endPoint y: 202, distance: 63.8
click at [385, 151] on link "Current User" at bounding box center [384, 153] width 63 height 15
type input "[PERSON_NAME]"
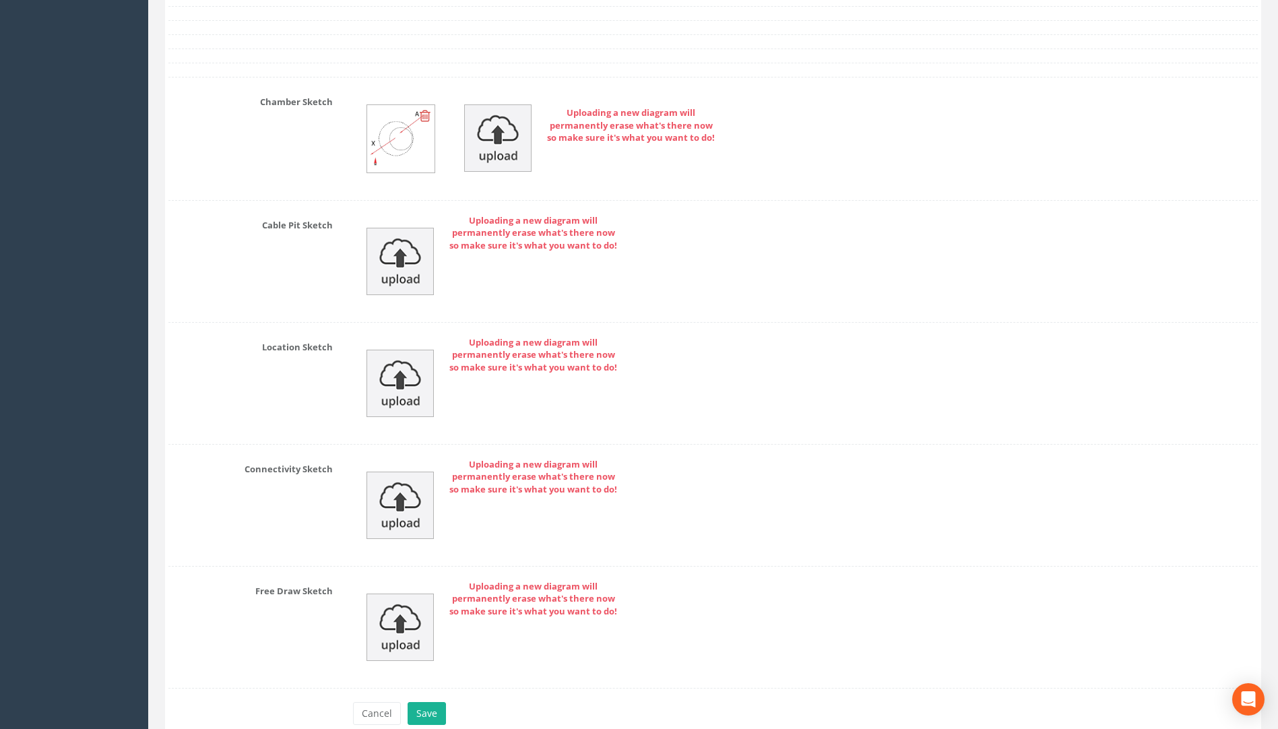
scroll to position [2784, 0]
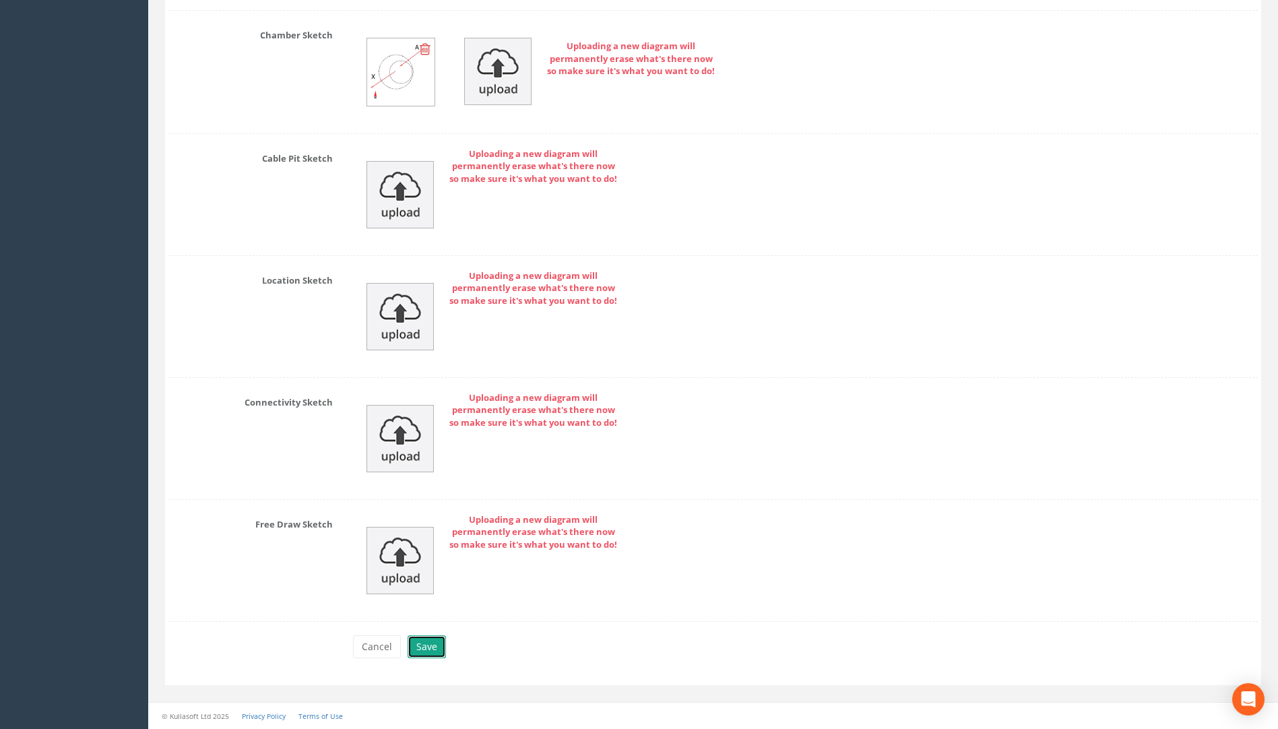
click at [433, 651] on button "Save" at bounding box center [427, 647] width 38 height 23
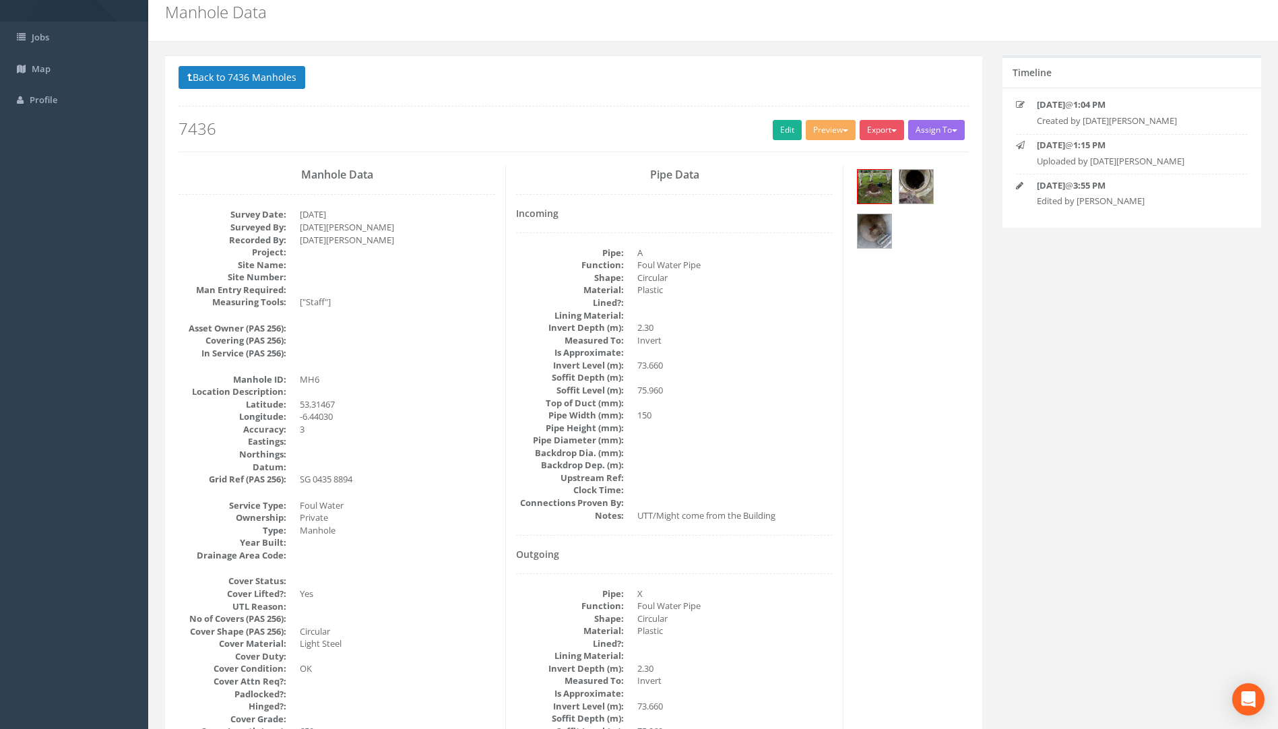
scroll to position [0, 0]
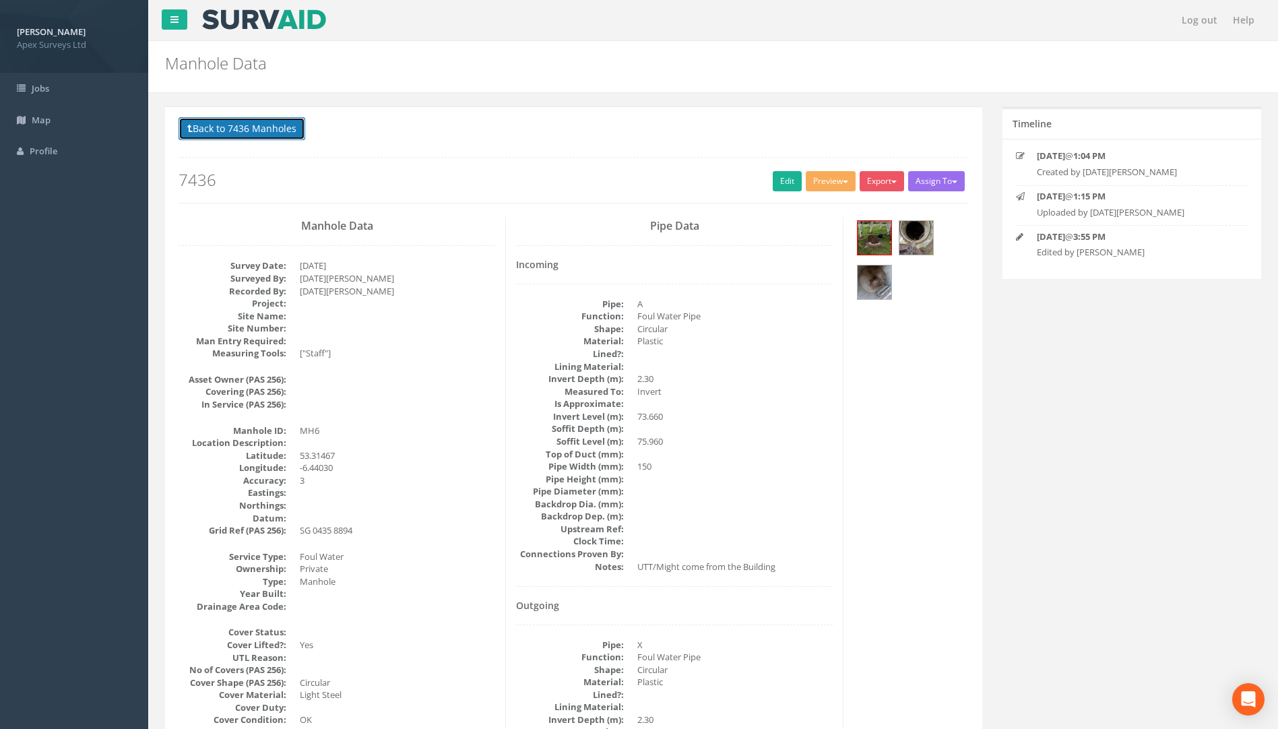
click at [260, 123] on button "Back to 7436 Manholes" at bounding box center [242, 128] width 127 height 23
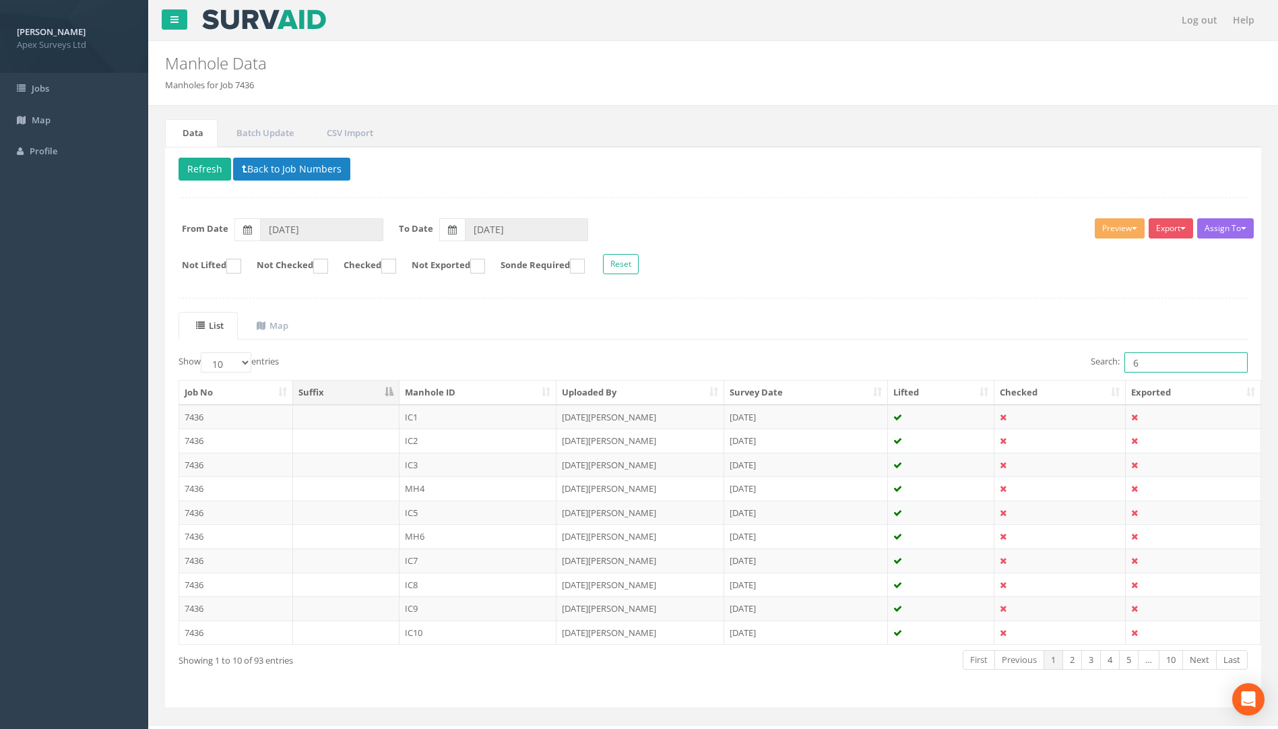
click at [1065, 373] on div "Search: 6" at bounding box center [986, 364] width 525 height 24
type input "5"
click at [197, 515] on td "7436" at bounding box center [236, 513] width 114 height 24
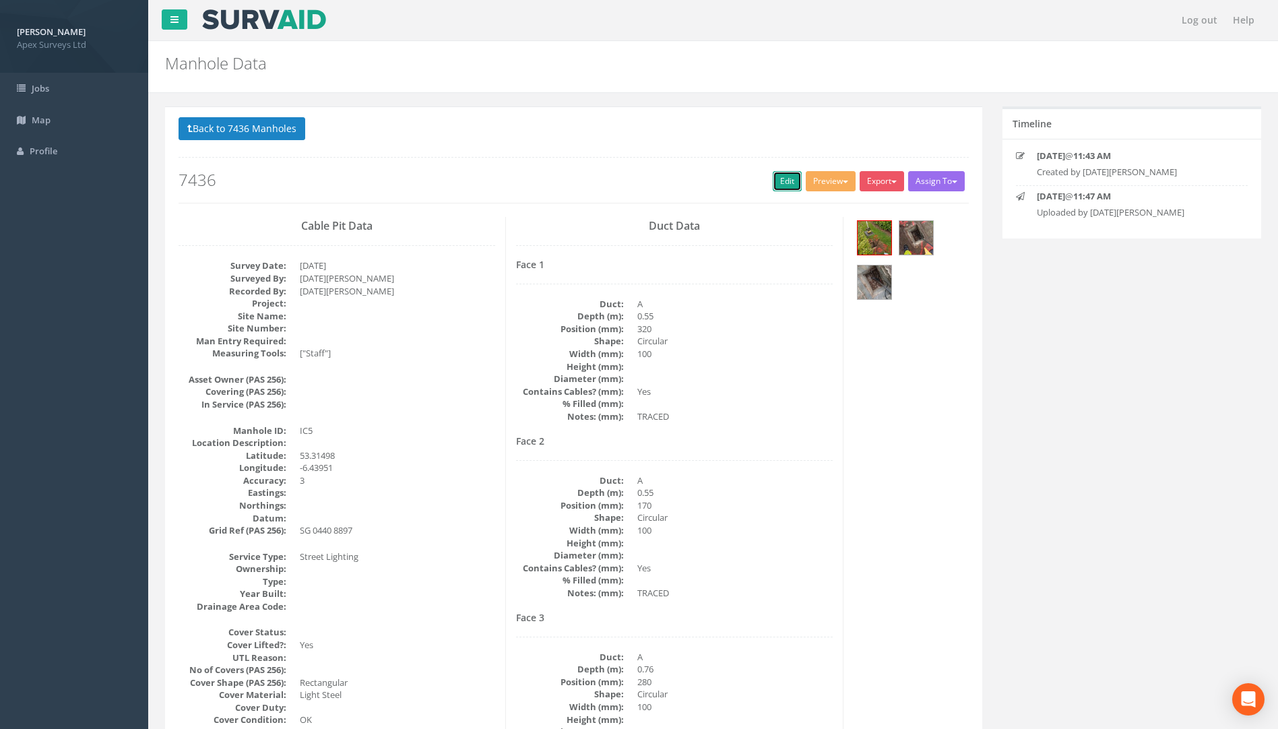
click at [776, 187] on link "Edit" at bounding box center [787, 181] width 29 height 20
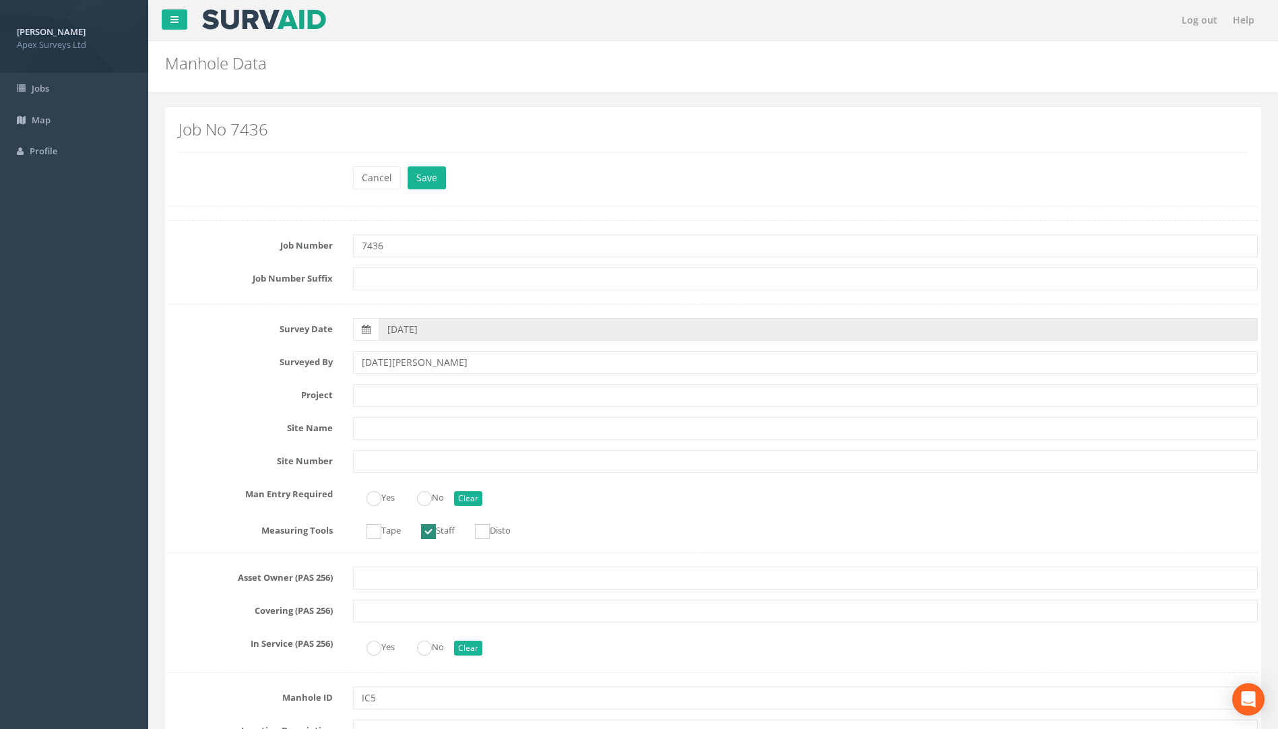
scroll to position [809, 0]
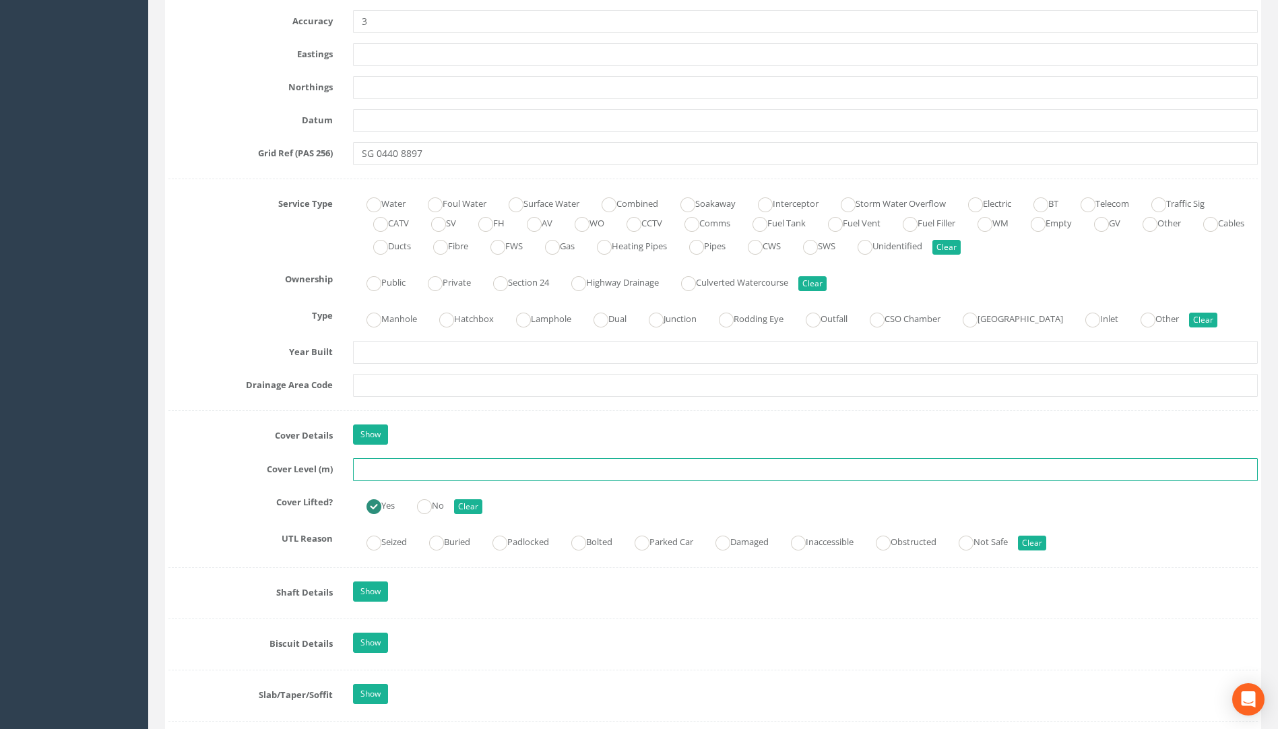
click at [400, 472] on input "text" at bounding box center [805, 469] width 905 height 23
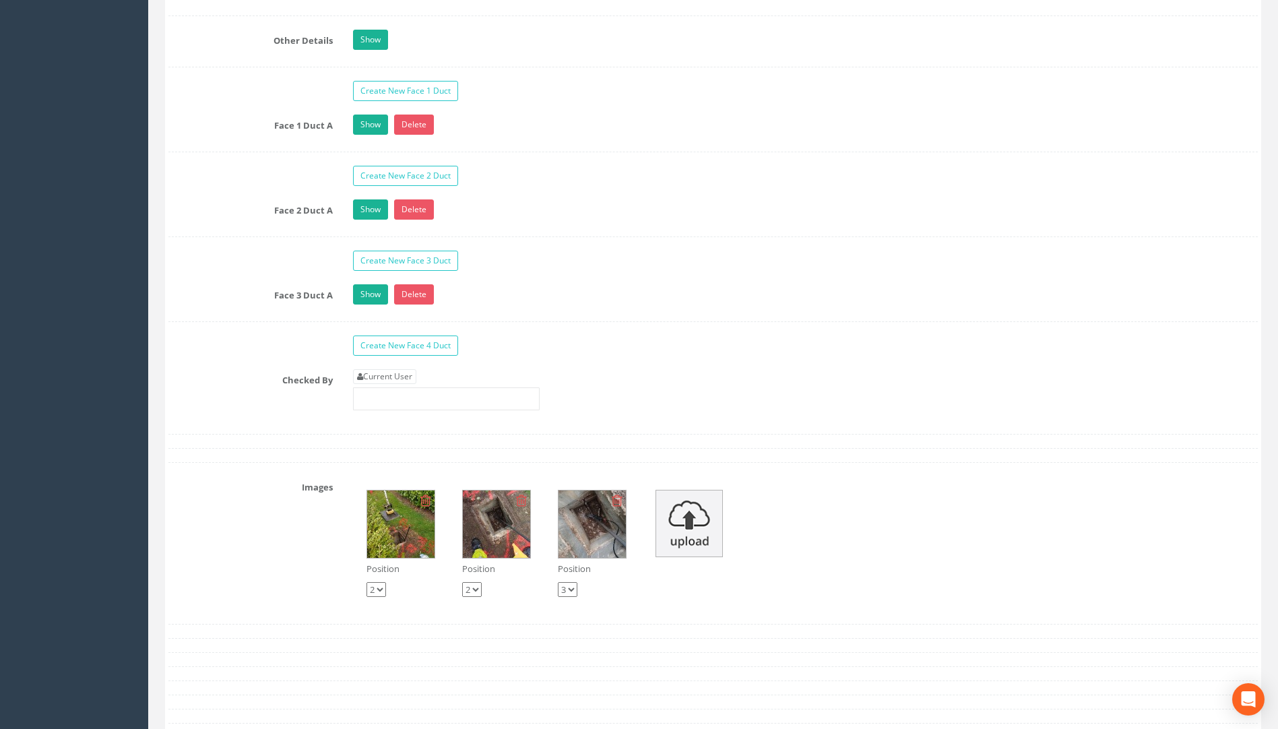
scroll to position [2291, 0]
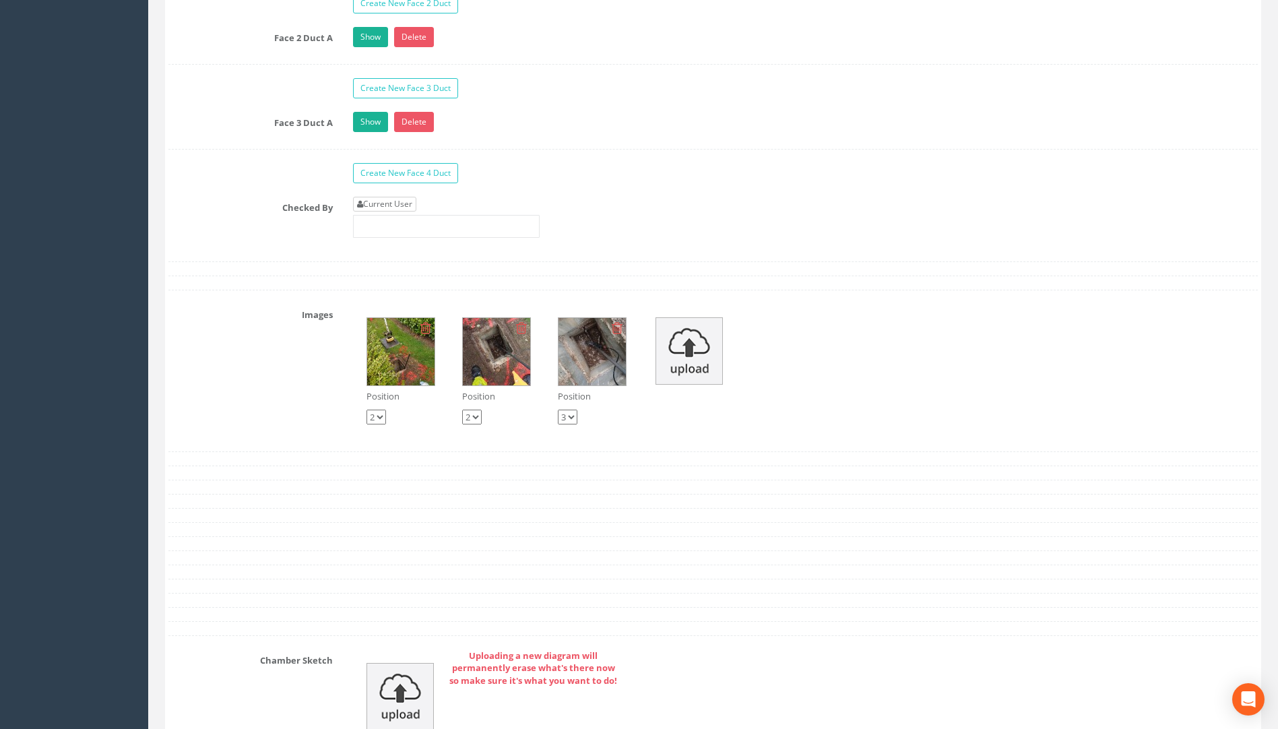
type input "75.46"
click at [394, 210] on link "Current User" at bounding box center [384, 204] width 63 height 15
type input "[PERSON_NAME]"
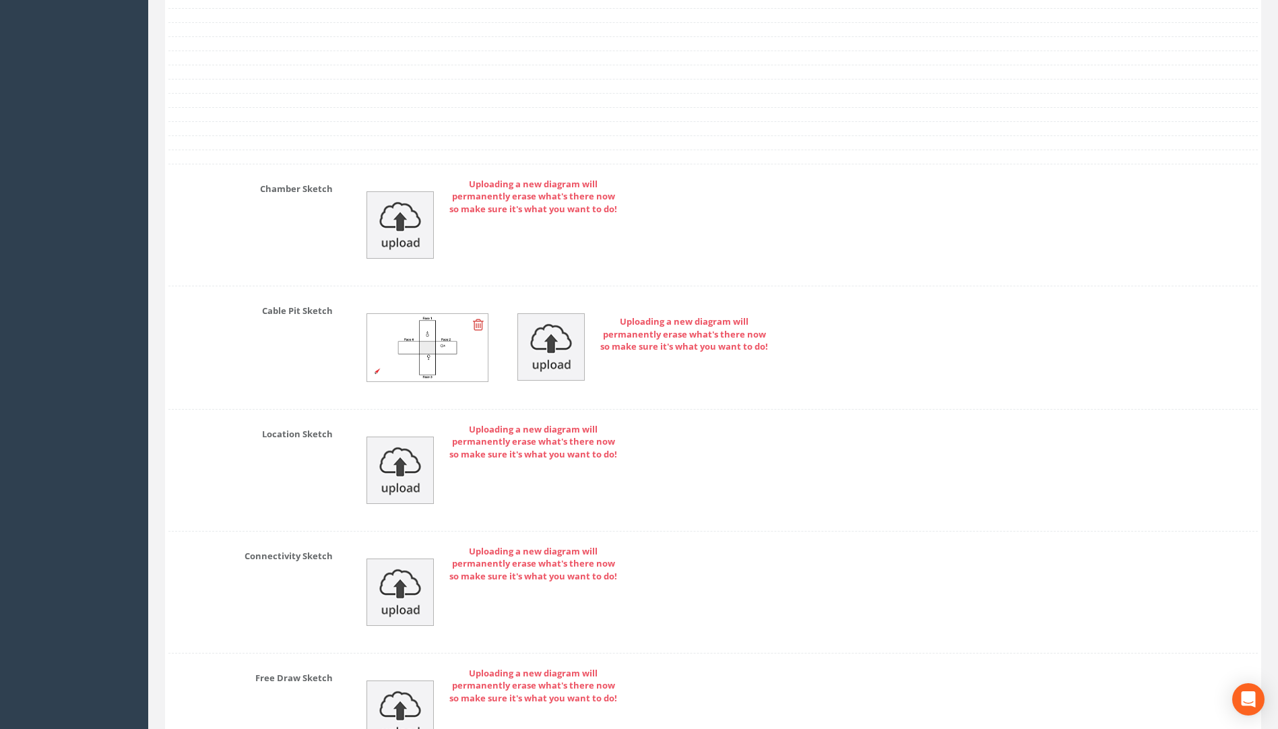
scroll to position [2917, 0]
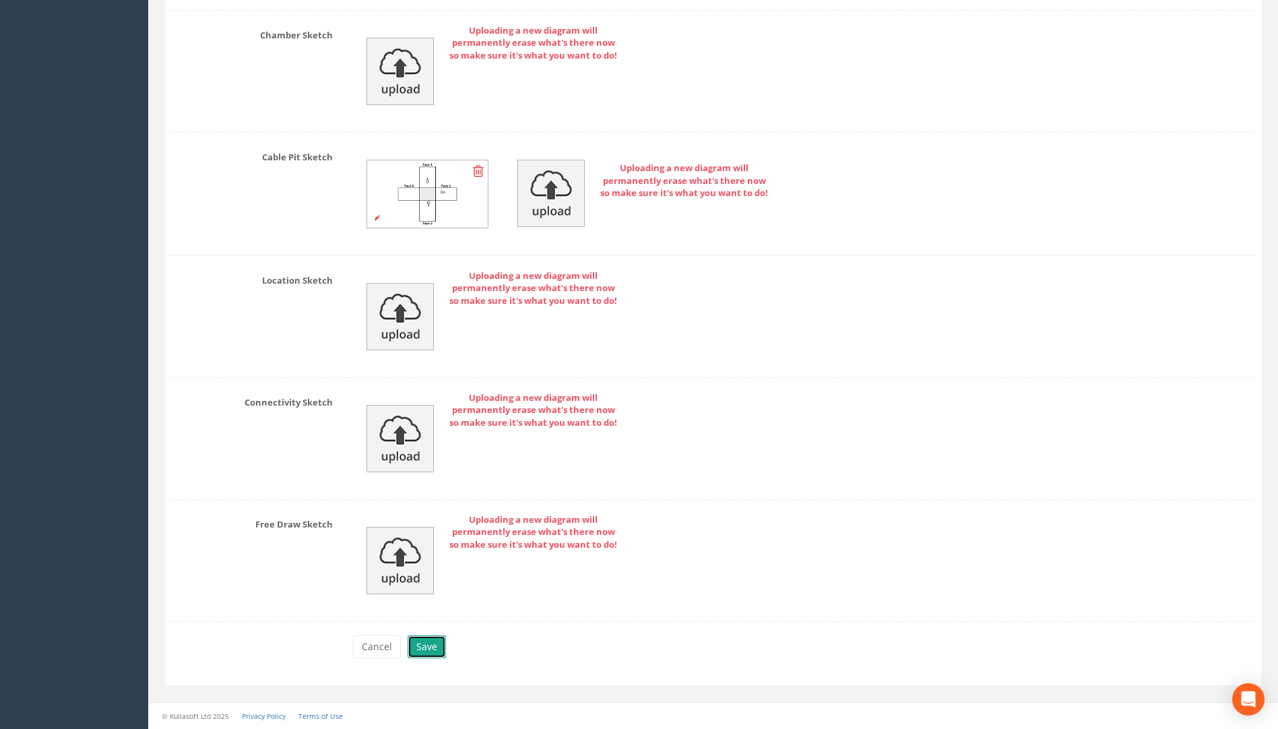
click at [429, 645] on button "Save" at bounding box center [427, 647] width 38 height 23
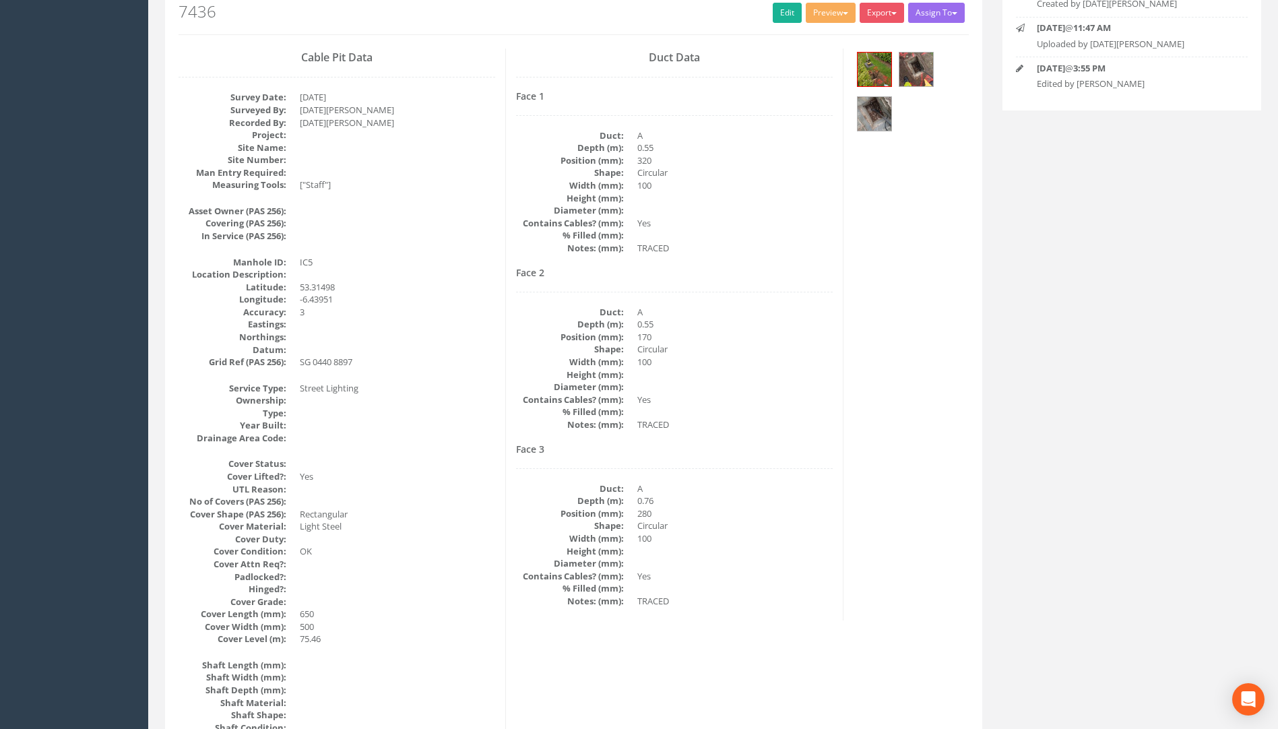
scroll to position [0, 0]
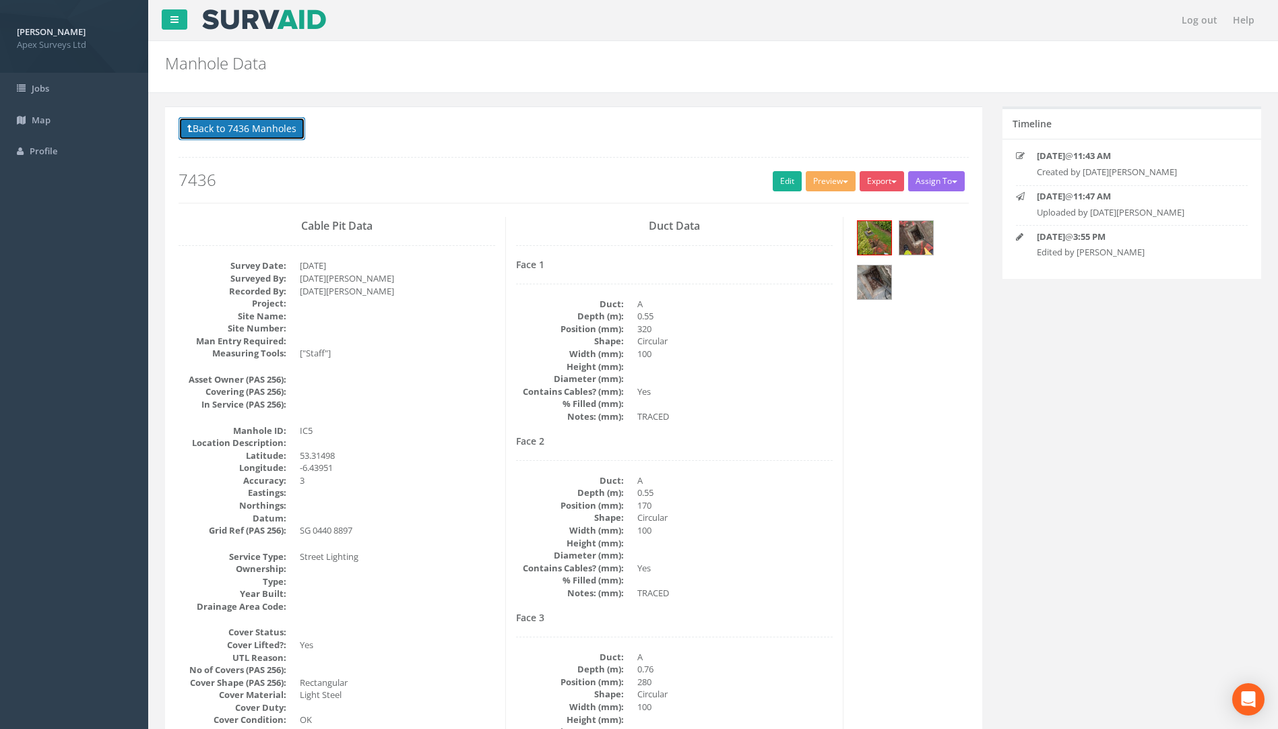
click at [270, 130] on button "Back to 7436 Manholes" at bounding box center [242, 128] width 127 height 23
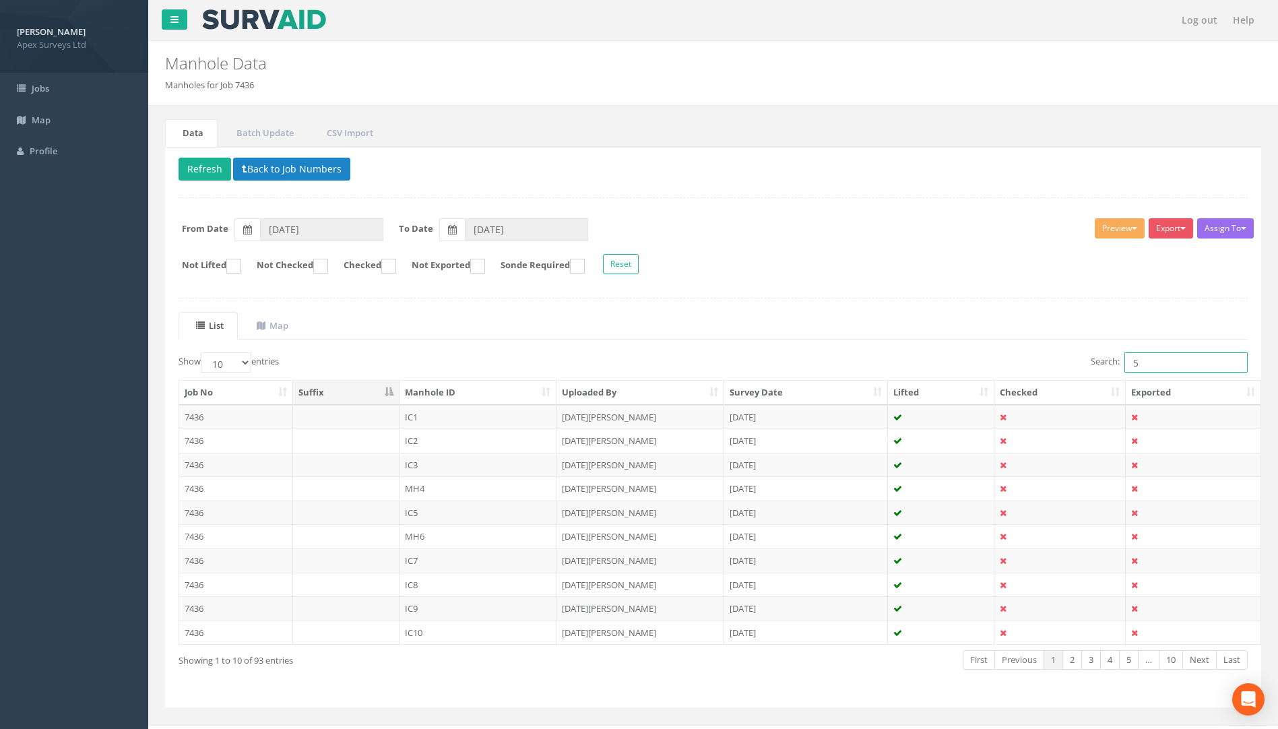
drag, startPoint x: 1110, startPoint y: 359, endPoint x: 1059, endPoint y: 365, distance: 51.0
click at [1070, 359] on div "Search: 5" at bounding box center [986, 364] width 525 height 24
type input "16"
click at [197, 511] on td "7436" at bounding box center [236, 513] width 114 height 24
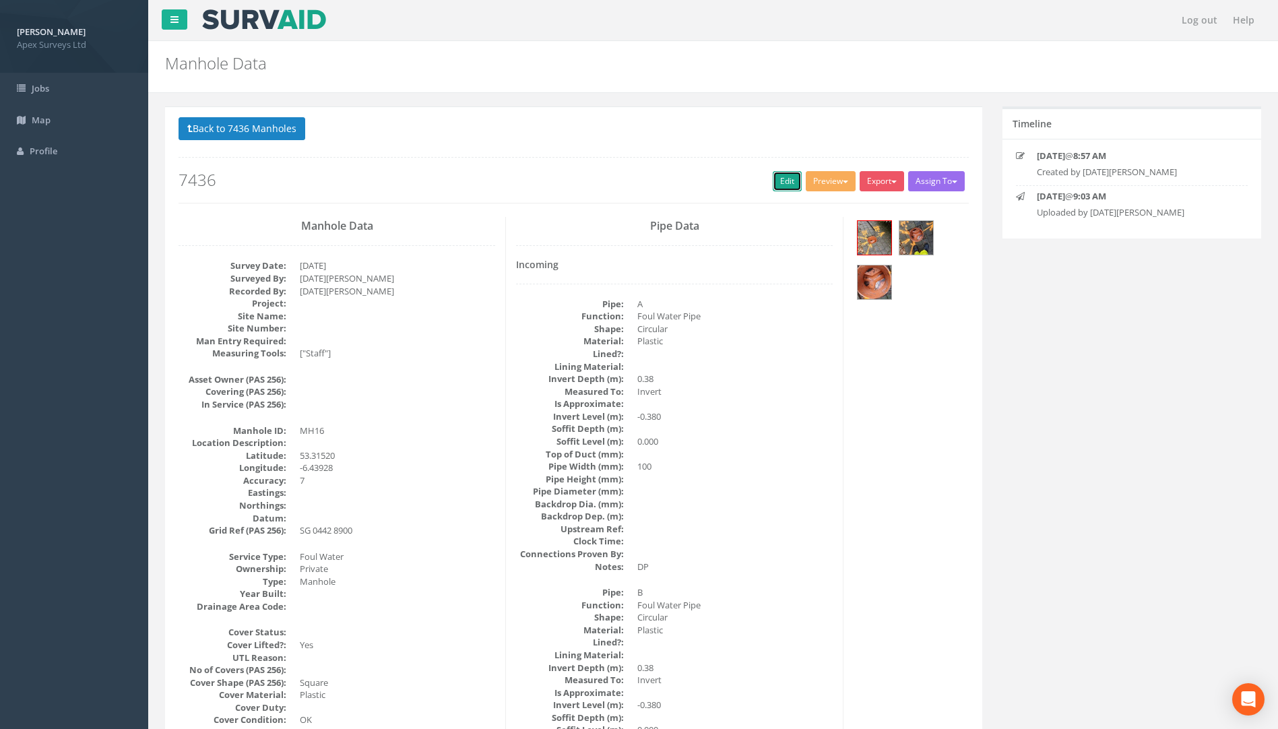
click at [773, 177] on link "Edit" at bounding box center [787, 181] width 29 height 20
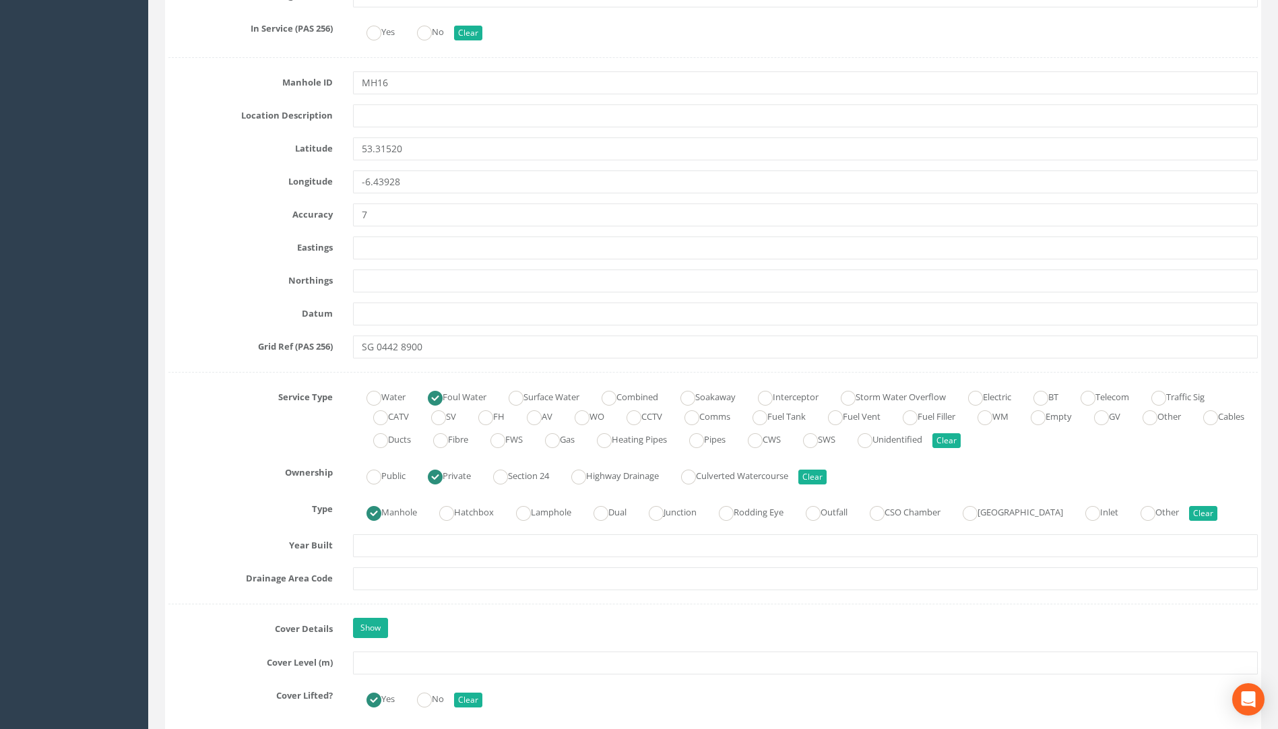
scroll to position [674, 0]
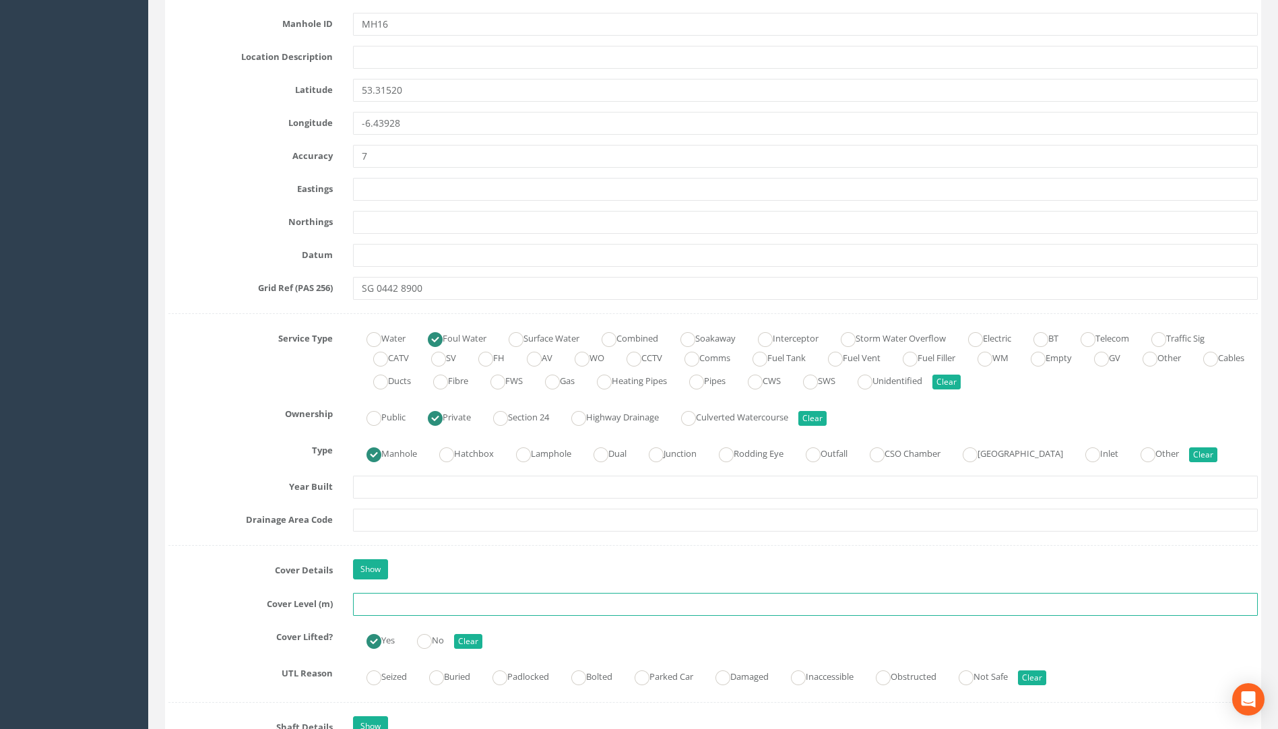
click at [385, 601] on input "text" at bounding box center [805, 604] width 905 height 23
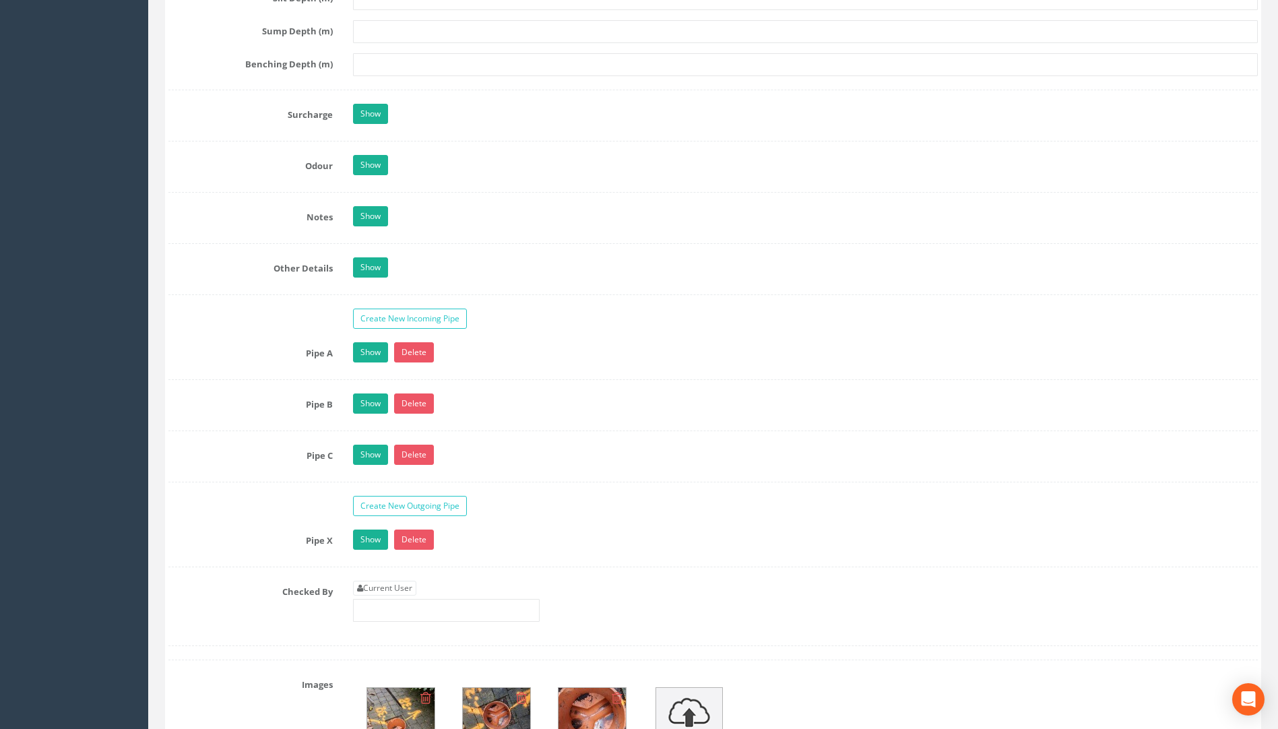
scroll to position [1954, 0]
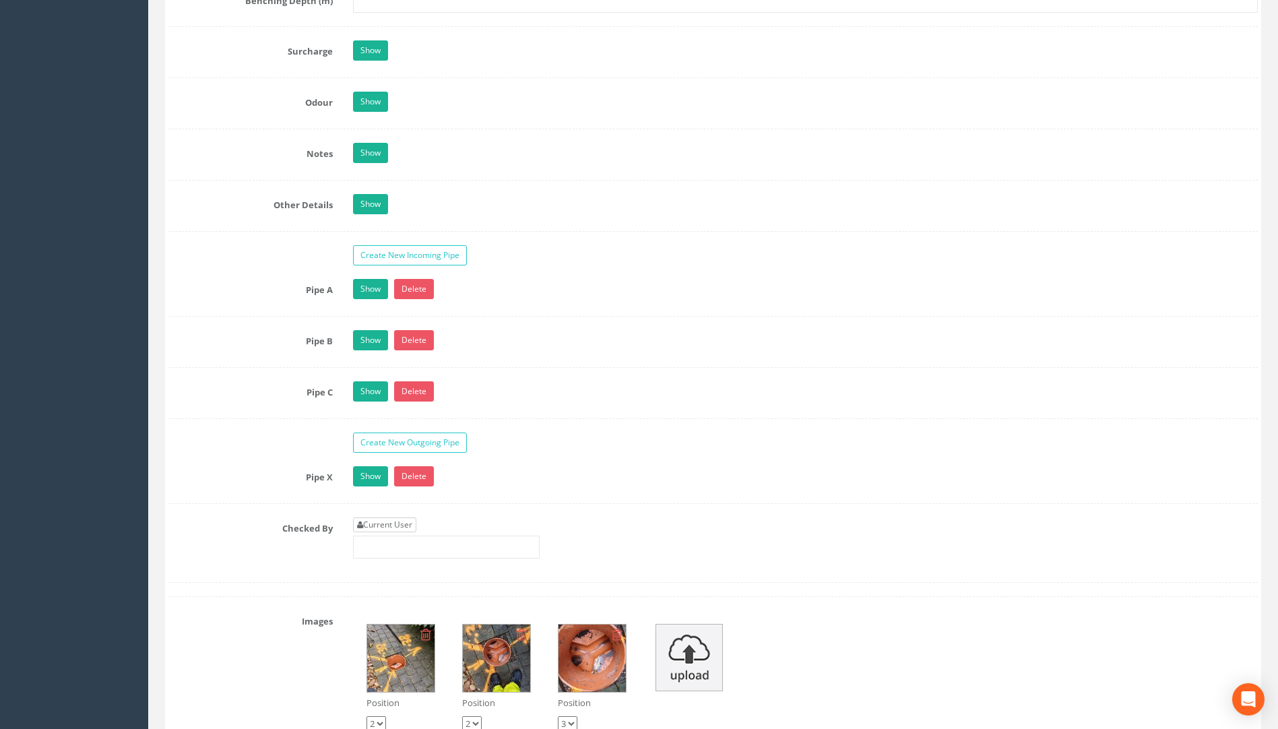
type input "75.35"
click at [388, 528] on link "Current User" at bounding box center [384, 525] width 63 height 15
type input "[PERSON_NAME]"
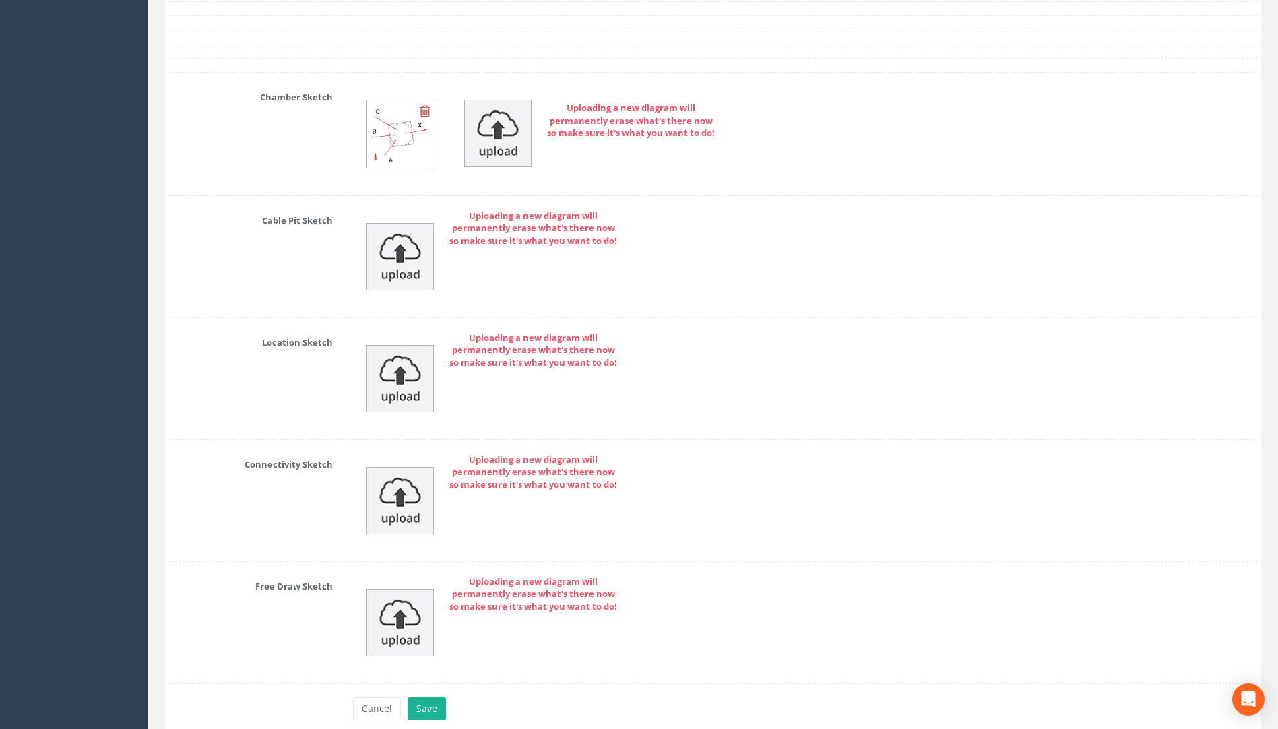
scroll to position [2886, 0]
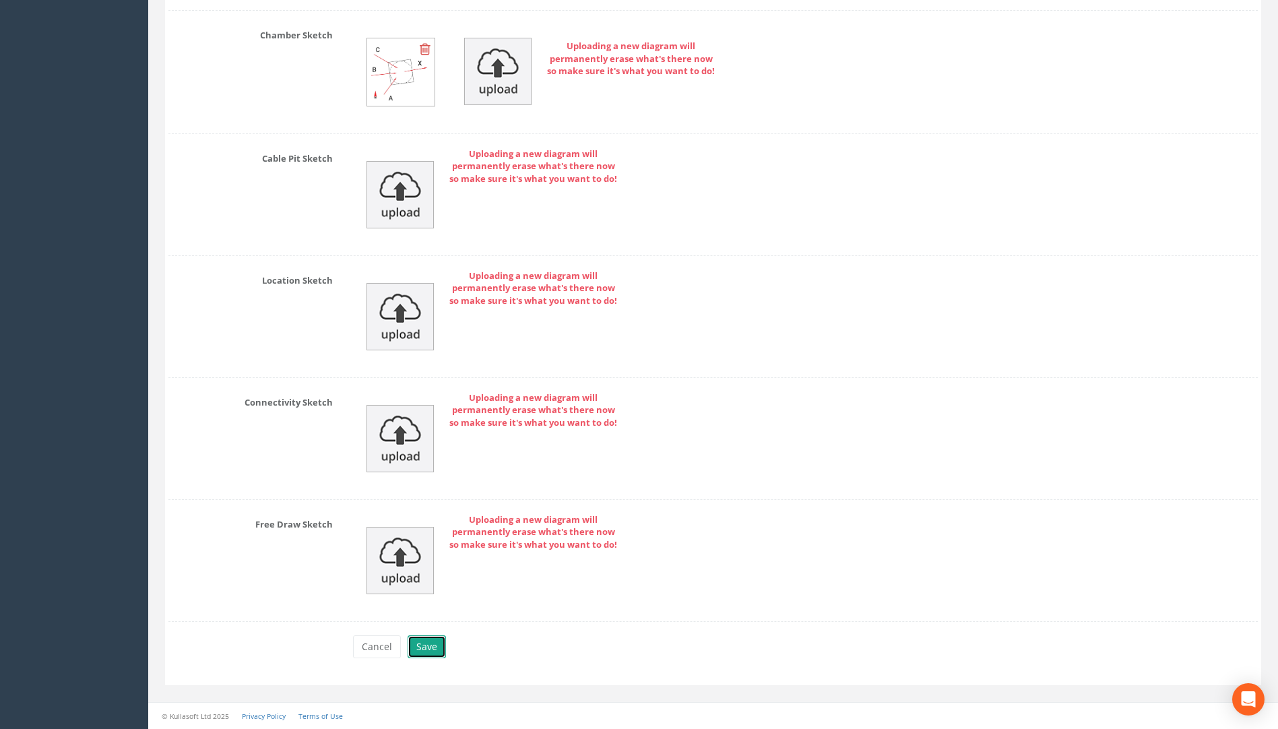
click at [421, 642] on button "Save" at bounding box center [427, 647] width 38 height 23
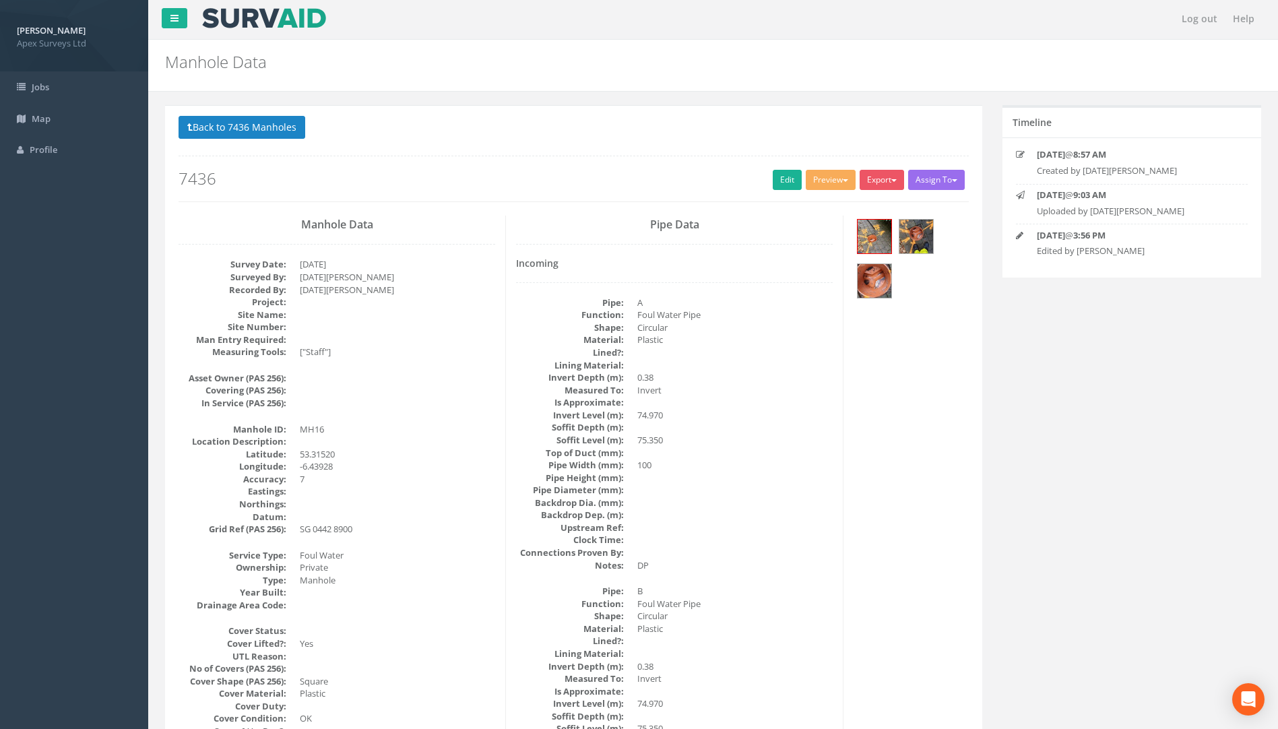
scroll to position [0, 0]
click at [216, 122] on button "Back to 7436 Manholes" at bounding box center [242, 128] width 127 height 23
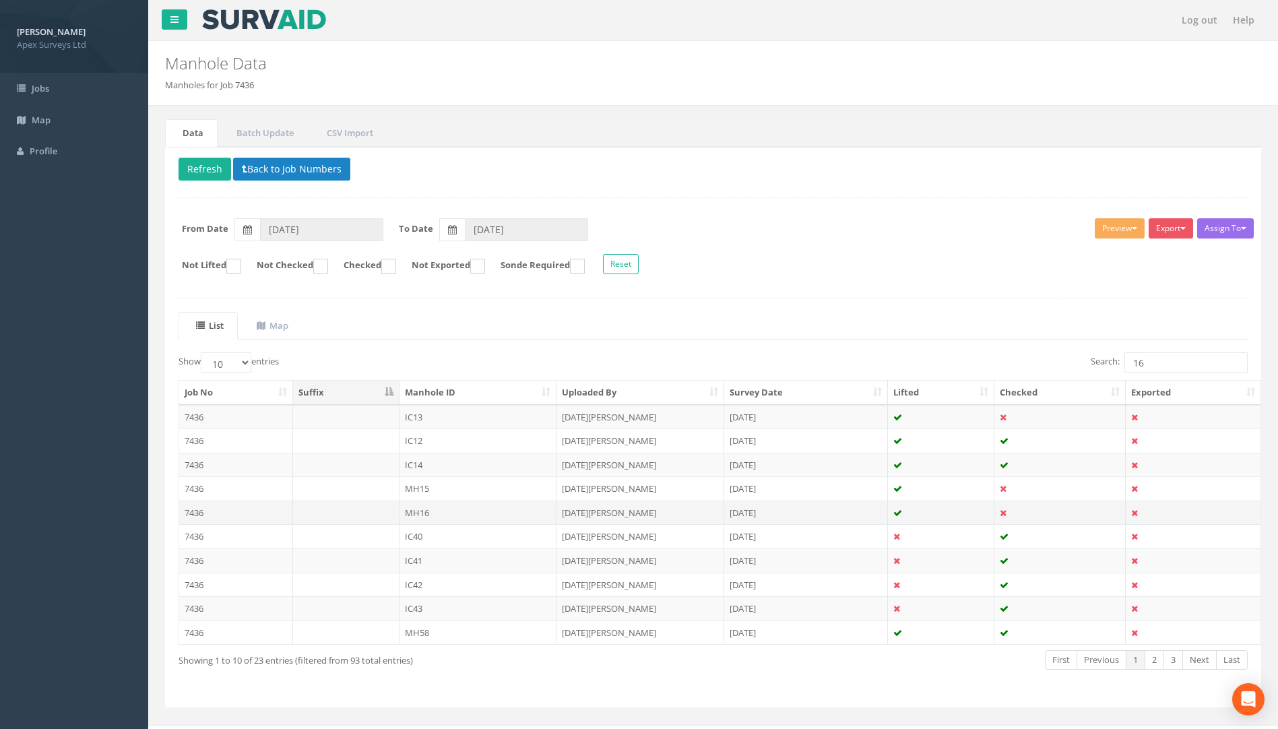
click at [195, 512] on td "7436" at bounding box center [236, 513] width 114 height 24
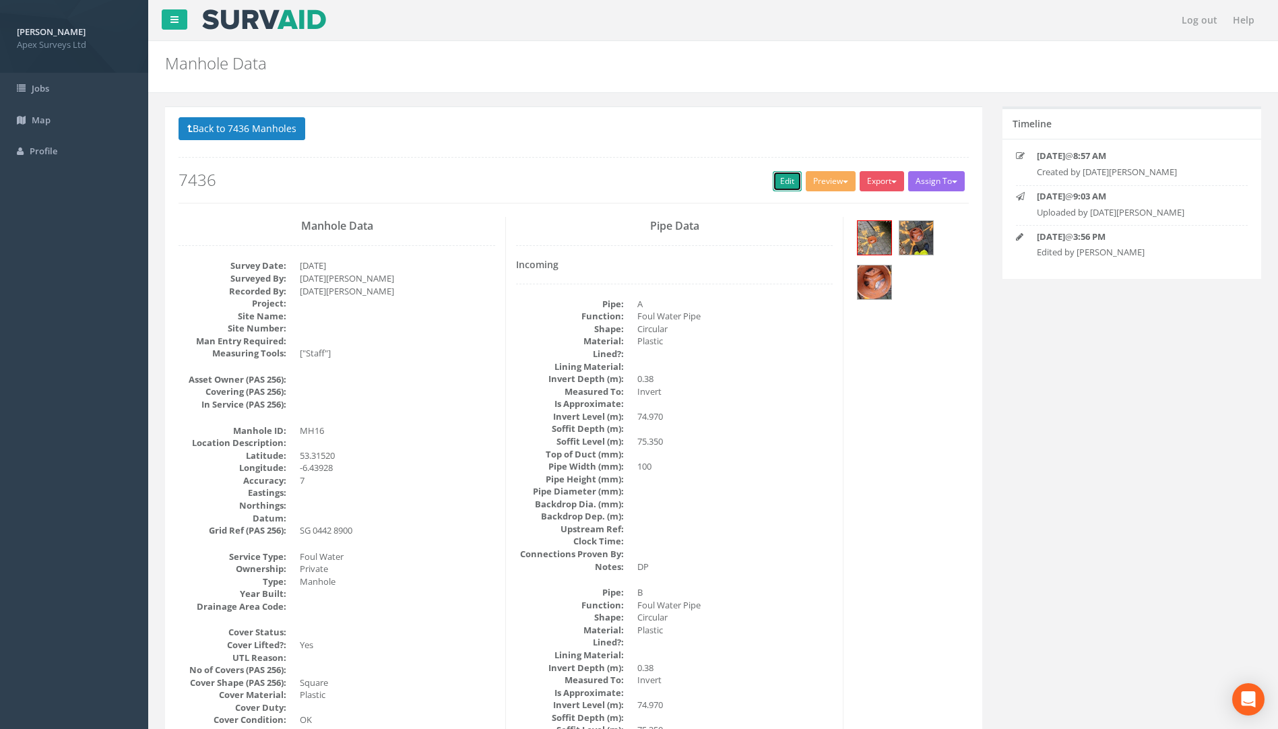
click at [782, 175] on link "Edit" at bounding box center [787, 181] width 29 height 20
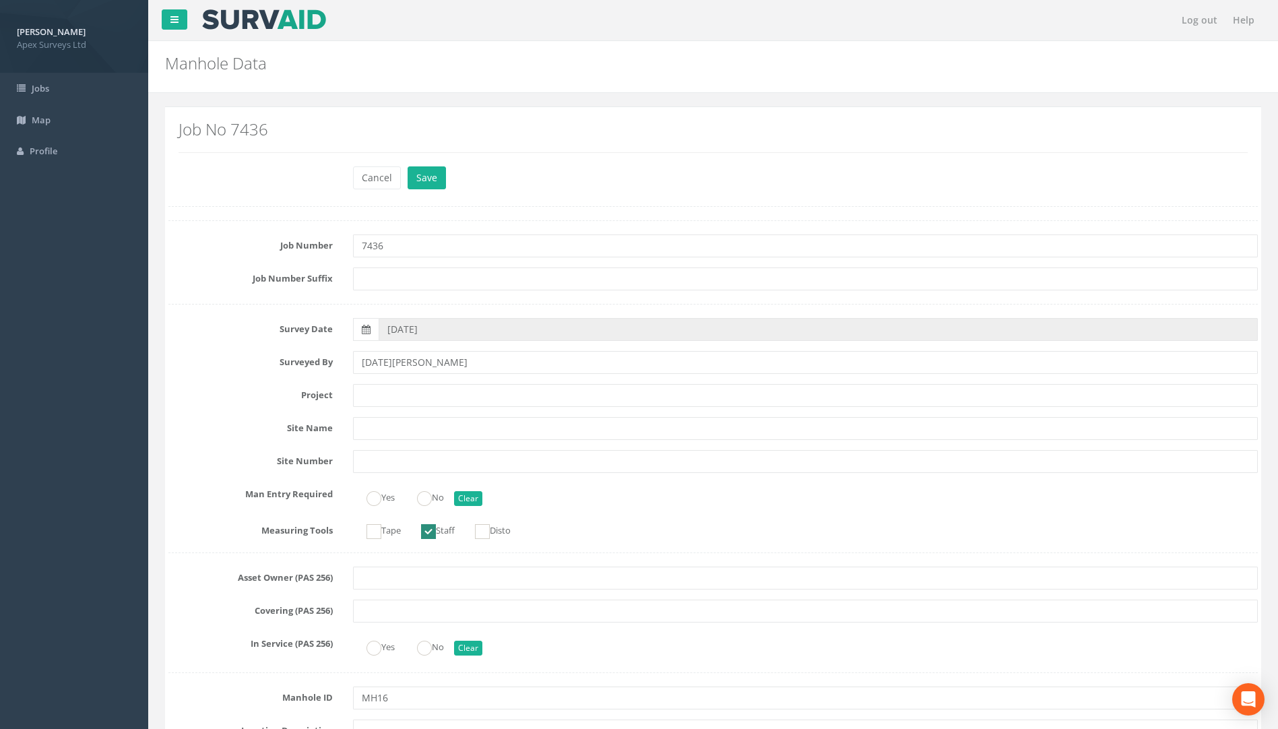
scroll to position [1011, 0]
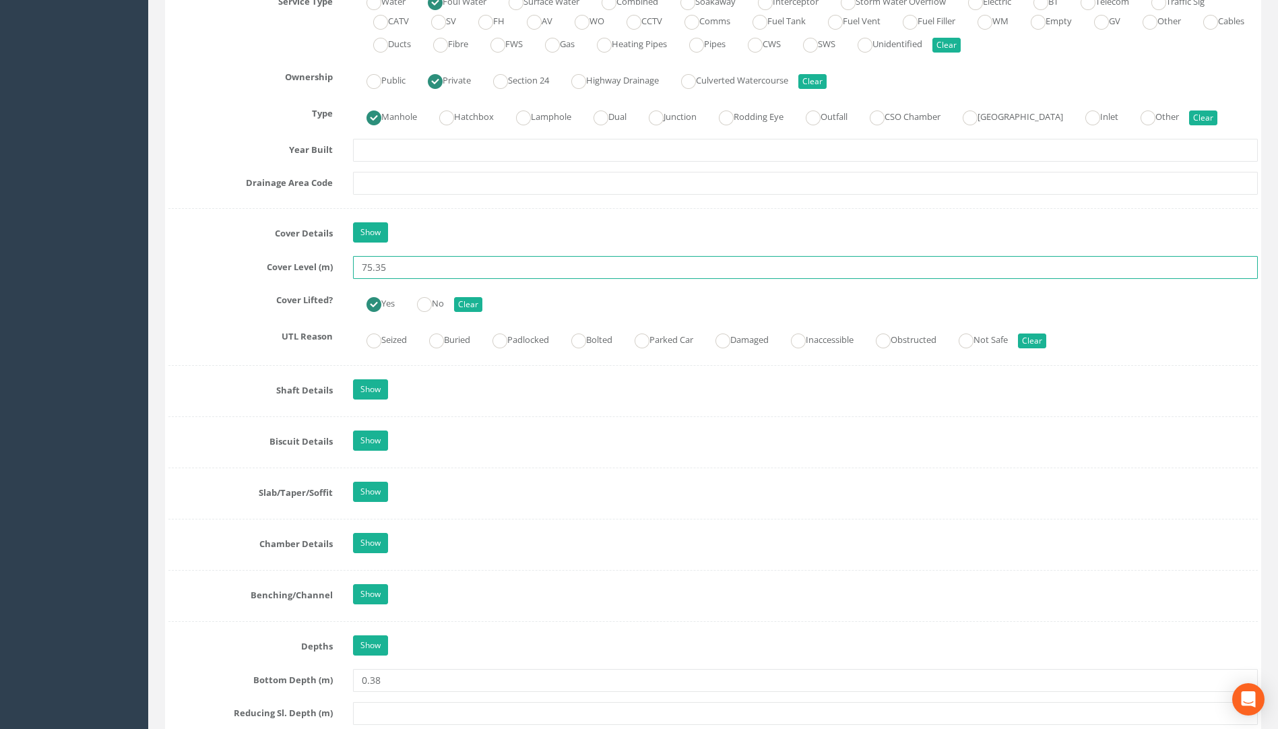
drag, startPoint x: 385, startPoint y: 268, endPoint x: 320, endPoint y: 269, distance: 65.4
click at [320, 269] on div "Cover Level (m) 75.35" at bounding box center [713, 267] width 1110 height 23
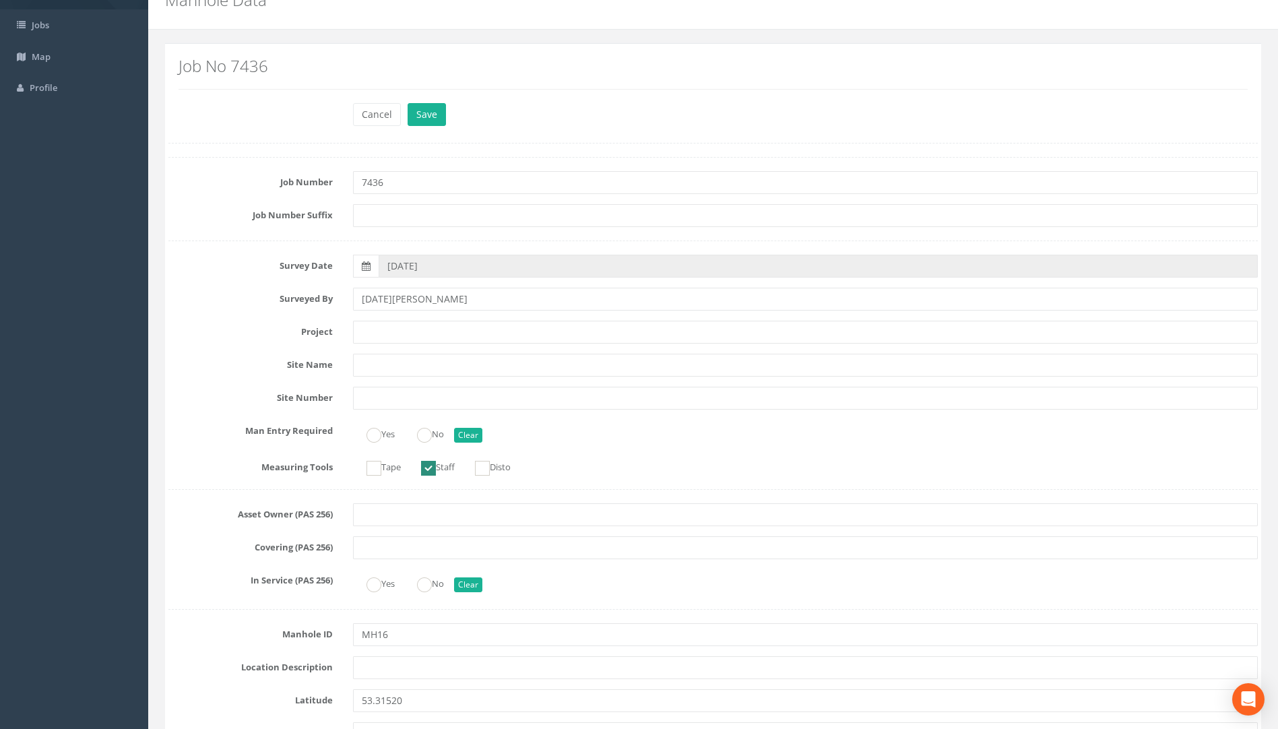
scroll to position [0, 0]
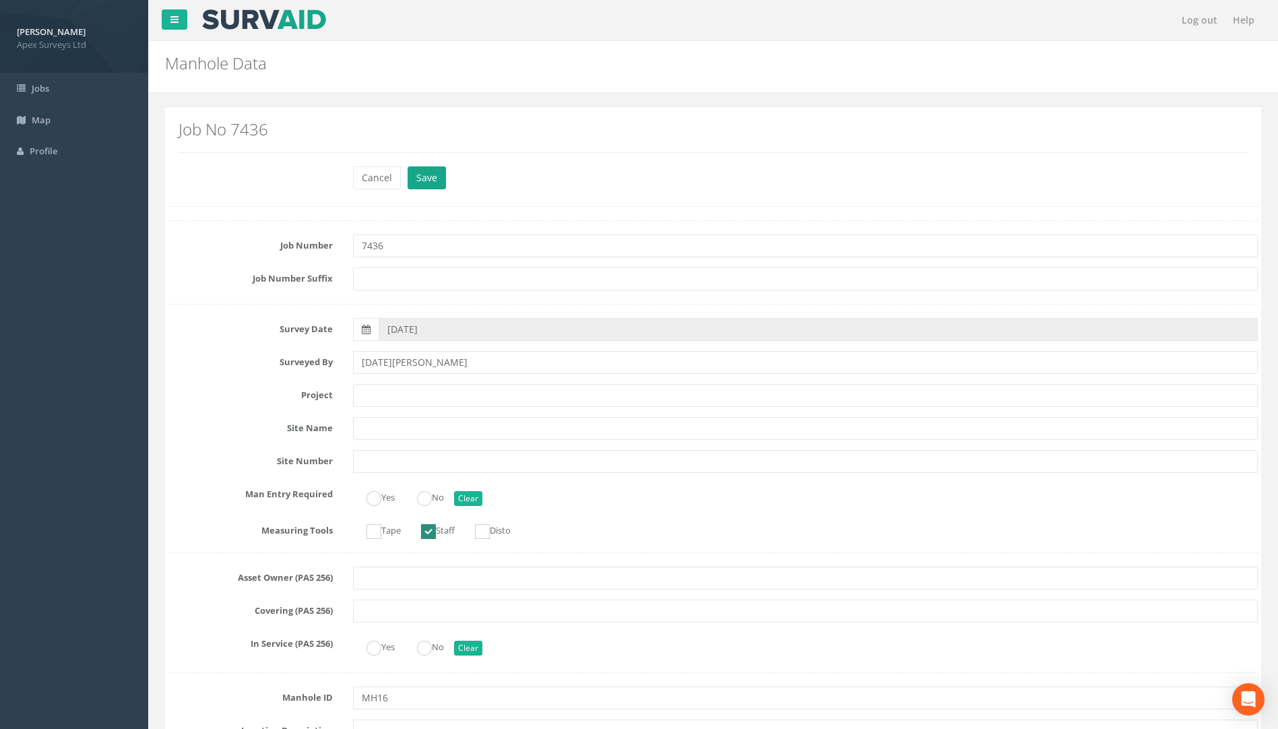
type input "77.47"
click at [420, 168] on button "Save" at bounding box center [427, 177] width 38 height 23
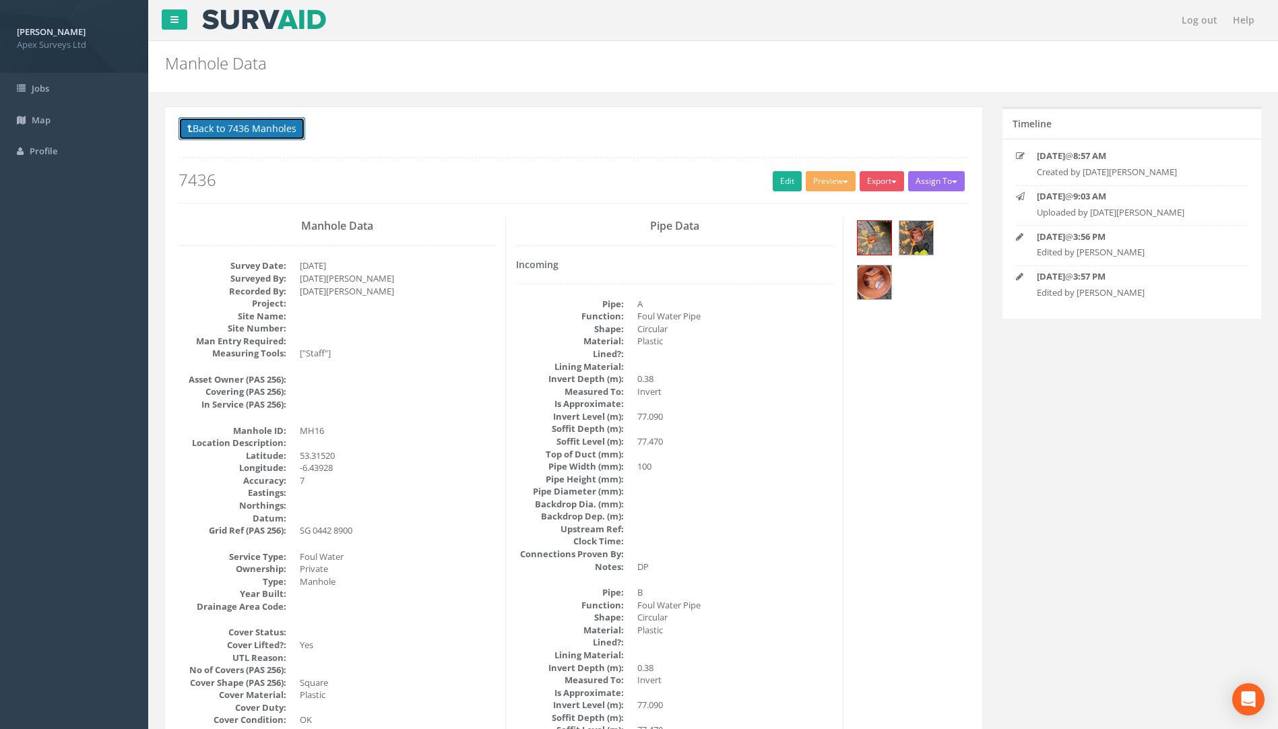
click at [247, 127] on button "Back to 7436 Manholes" at bounding box center [242, 128] width 127 height 23
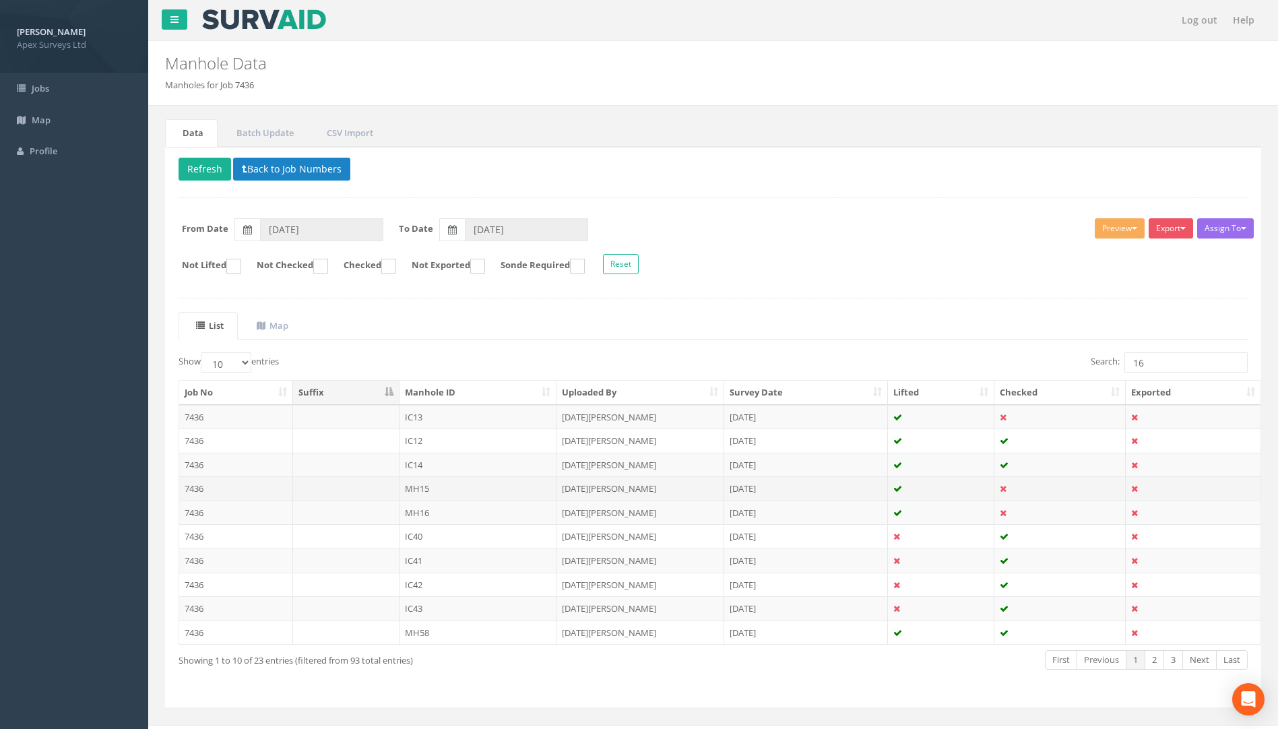
click at [191, 485] on td "7436" at bounding box center [236, 488] width 114 height 24
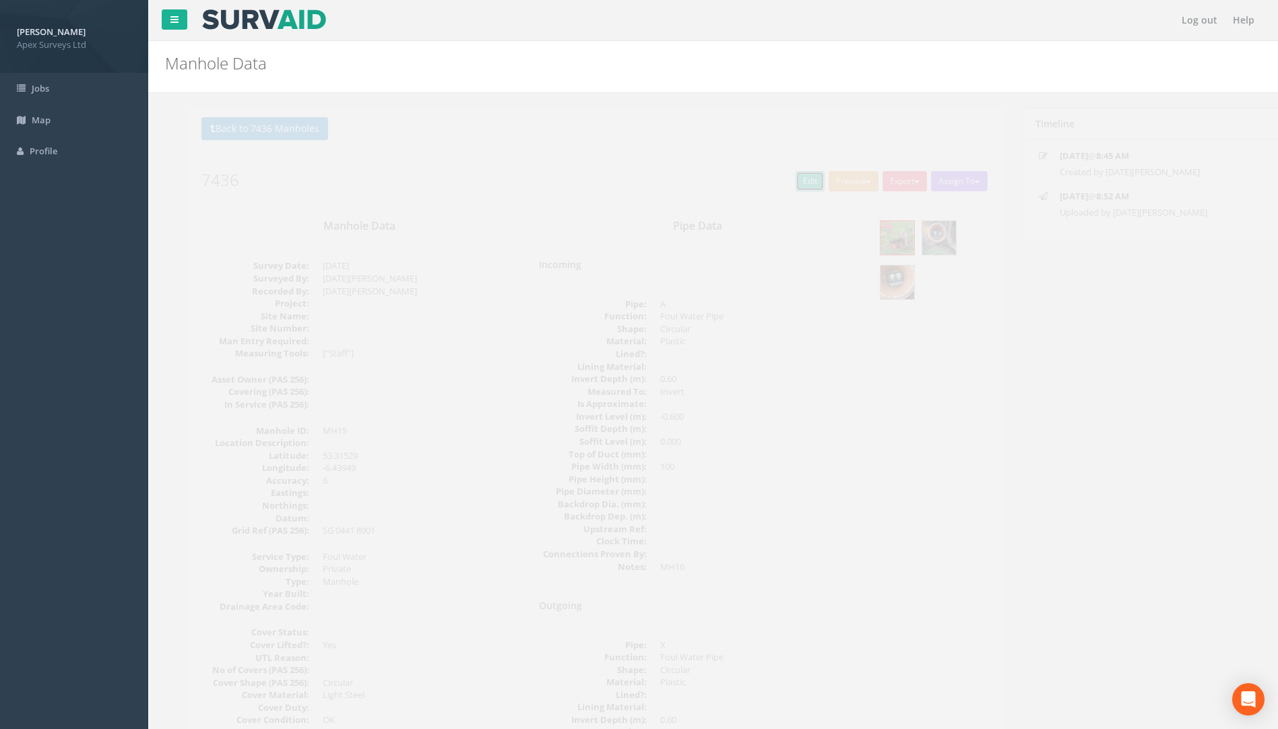
click at [776, 185] on link "Edit" at bounding box center [787, 181] width 29 height 20
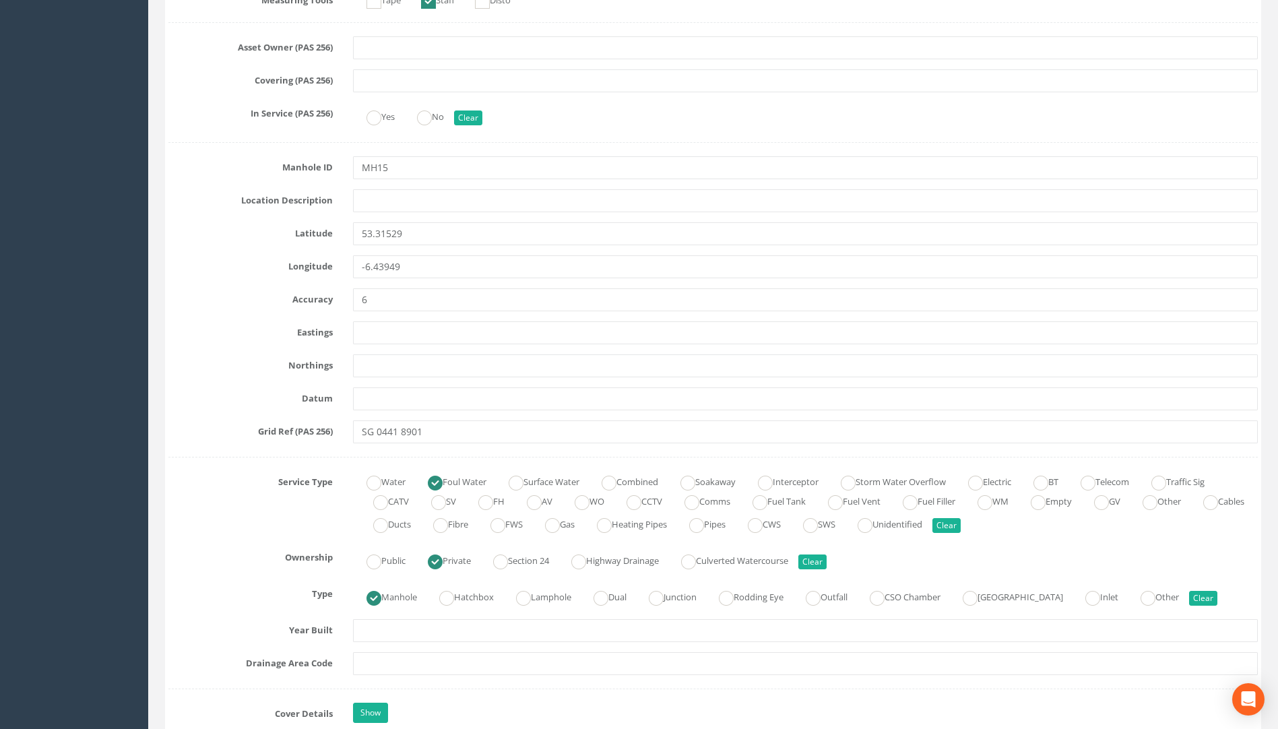
scroll to position [876, 0]
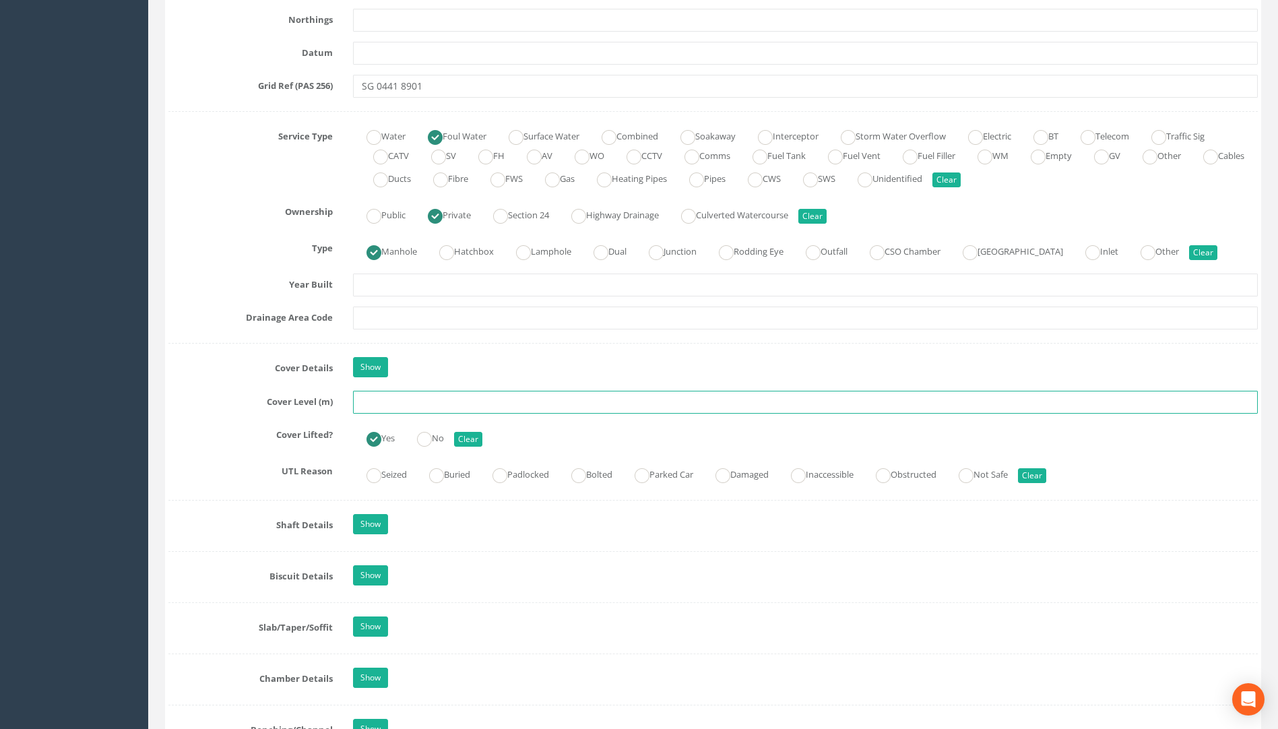
click at [388, 406] on input "text" at bounding box center [805, 402] width 905 height 23
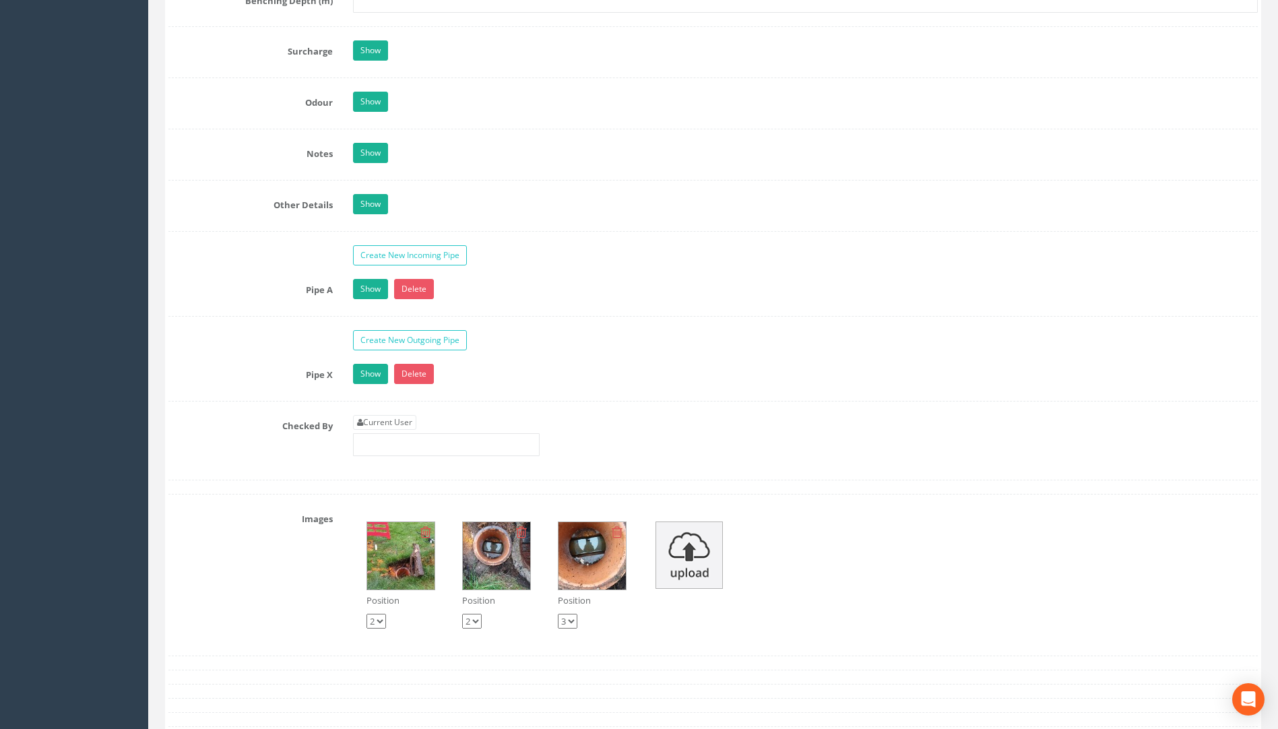
scroll to position [2291, 0]
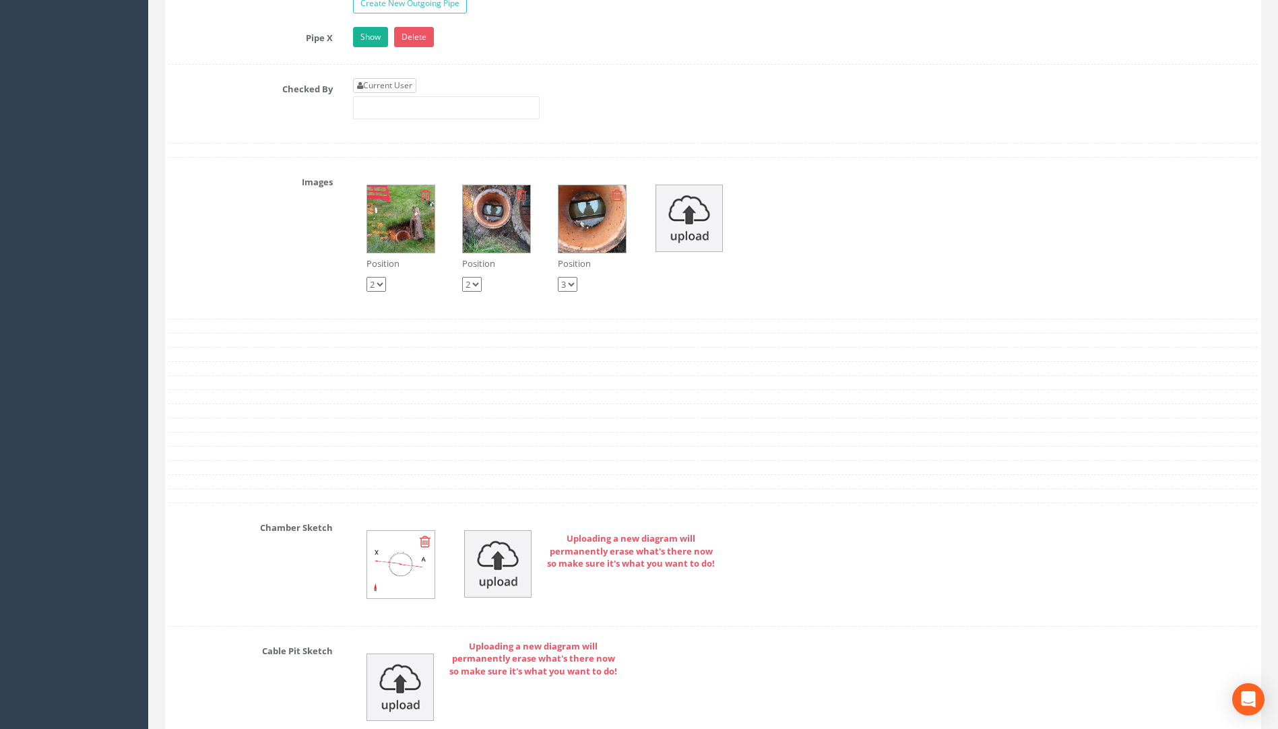
type input "75.35"
click at [402, 82] on link "Current User" at bounding box center [384, 85] width 63 height 15
type input "[PERSON_NAME]"
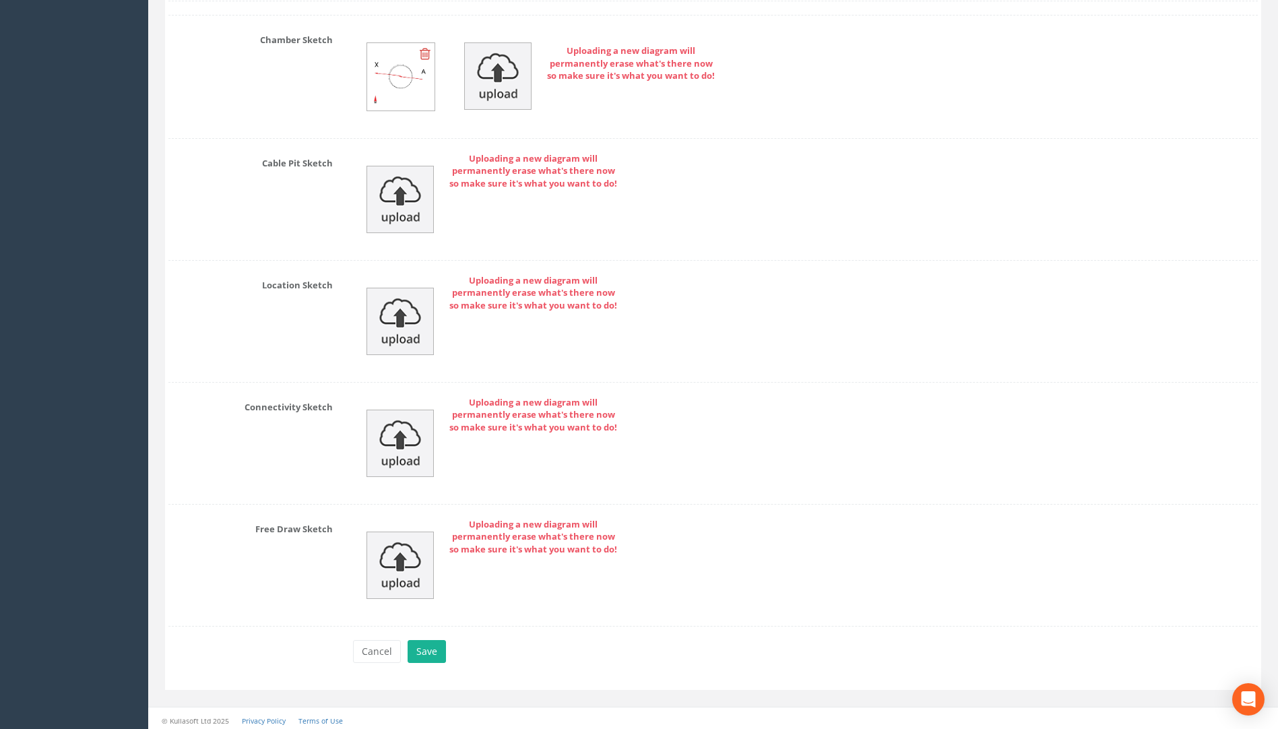
scroll to position [2784, 0]
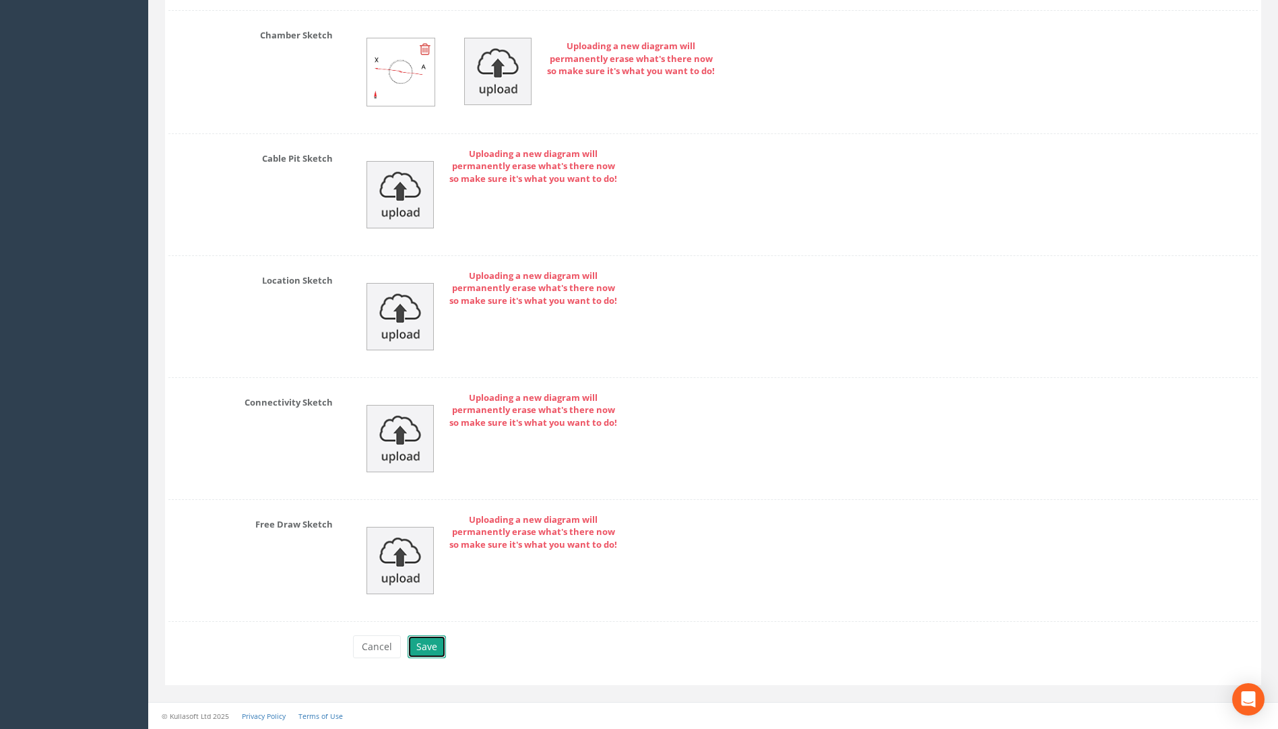
drag, startPoint x: 431, startPoint y: 646, endPoint x: 422, endPoint y: 650, distance: 9.6
click at [430, 648] on button "Save" at bounding box center [427, 647] width 38 height 23
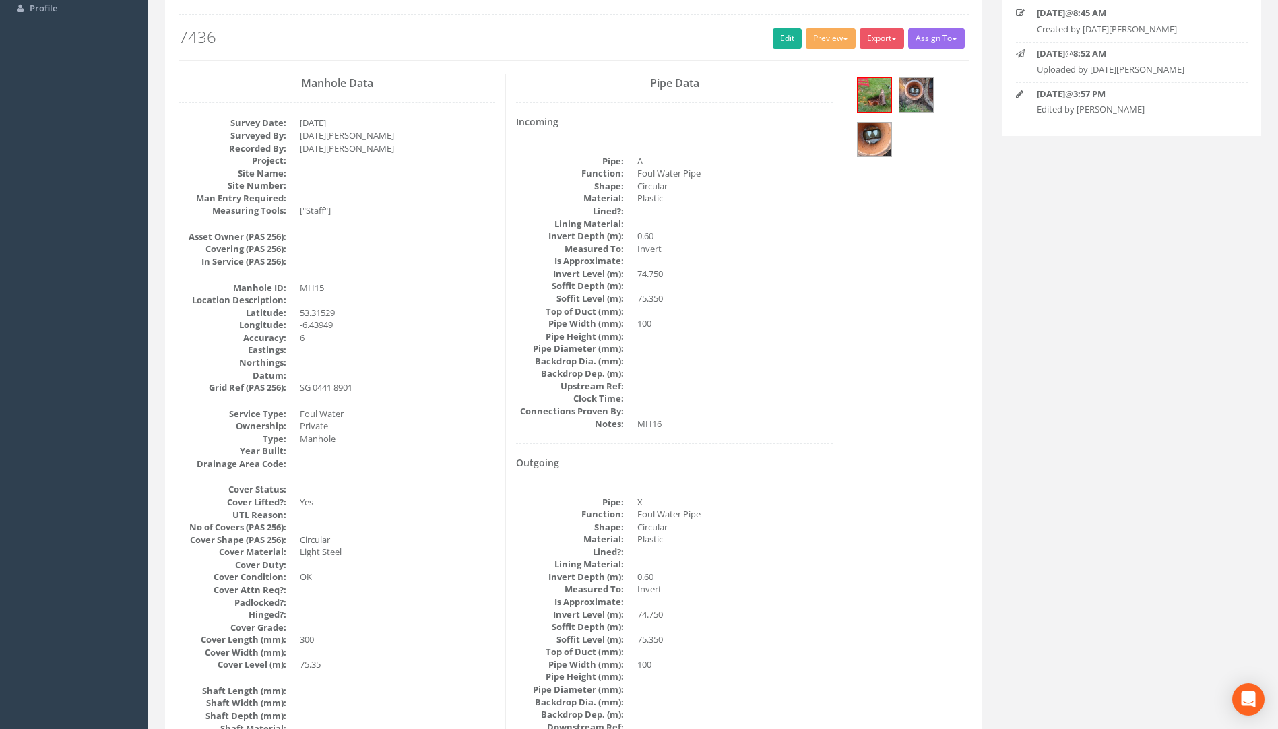
scroll to position [0, 0]
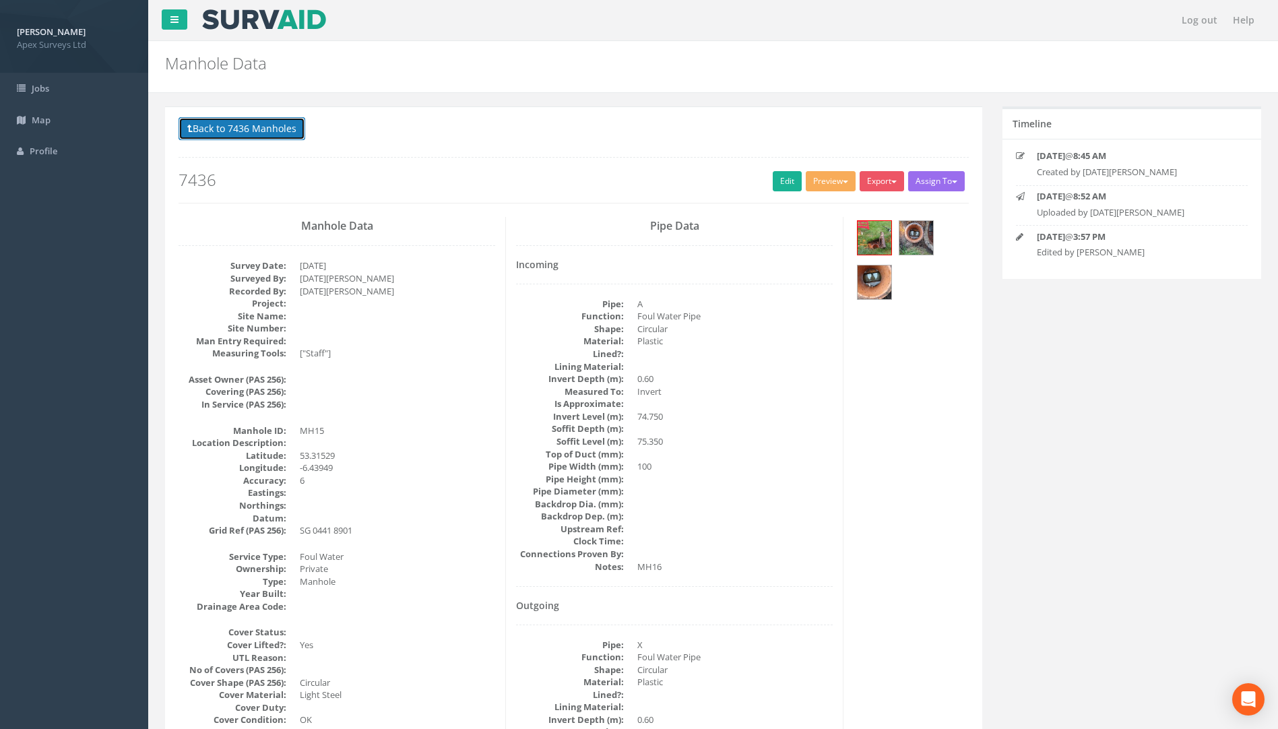
click at [256, 119] on button "Back to 7436 Manholes" at bounding box center [242, 128] width 127 height 23
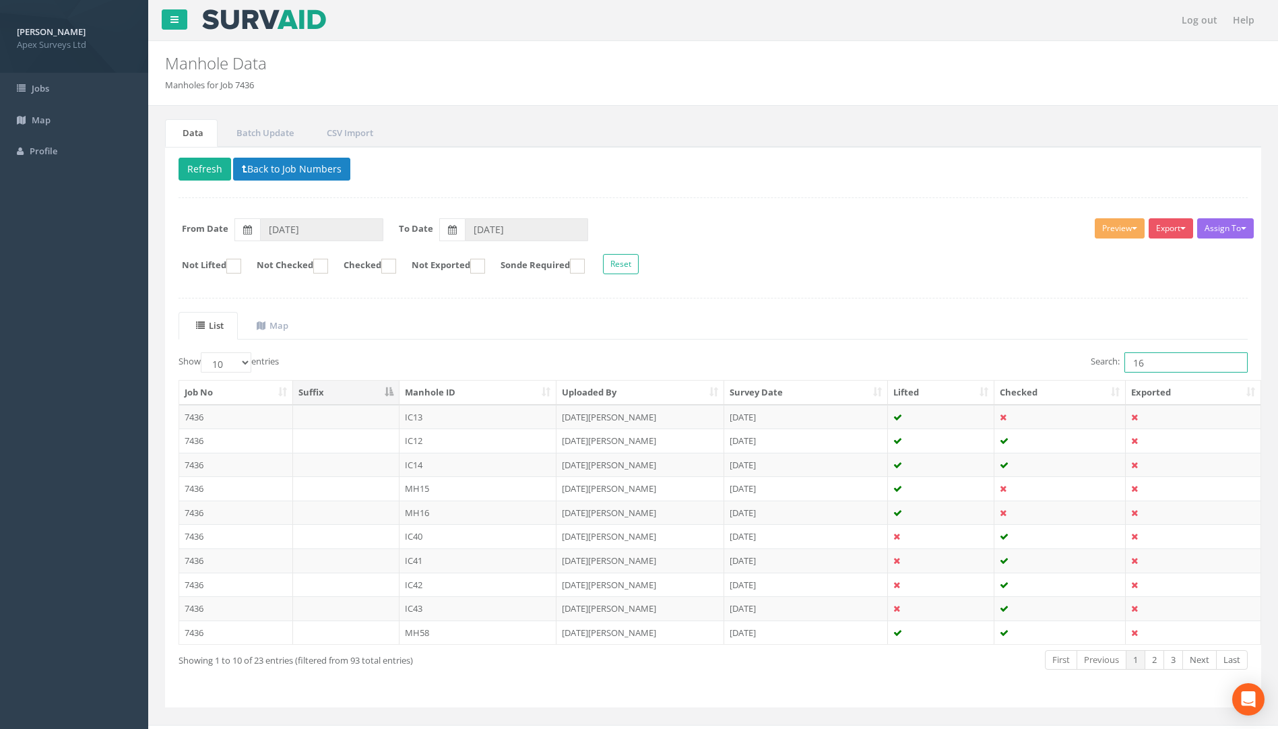
drag, startPoint x: 1156, startPoint y: 361, endPoint x: 798, endPoint y: 390, distance: 359.6
click at [815, 385] on div "Show 10 25 50 100 entries Search: 16 Job No Suffix Manhole ID Uploaded By Surve…" at bounding box center [714, 523] width 1070 height 342
type input "3"
click at [196, 466] on td "7436" at bounding box center [236, 465] width 114 height 24
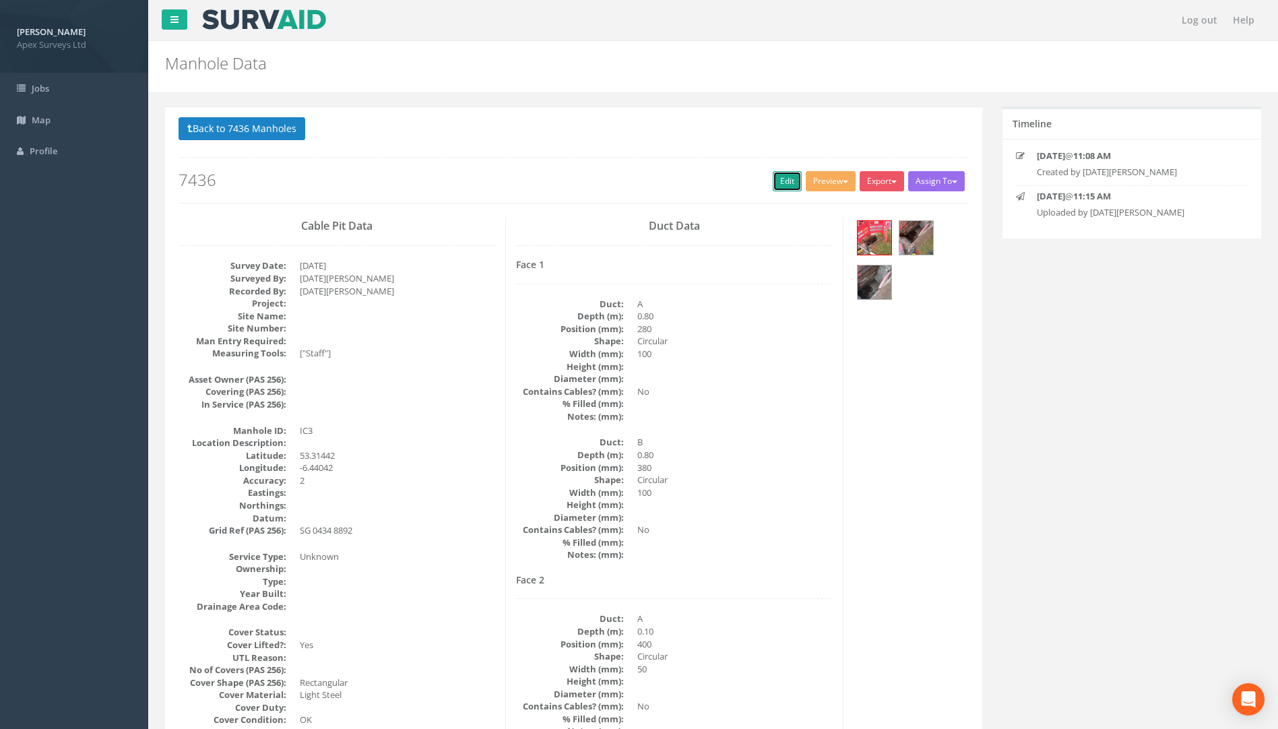
click at [778, 179] on link "Edit" at bounding box center [787, 181] width 29 height 20
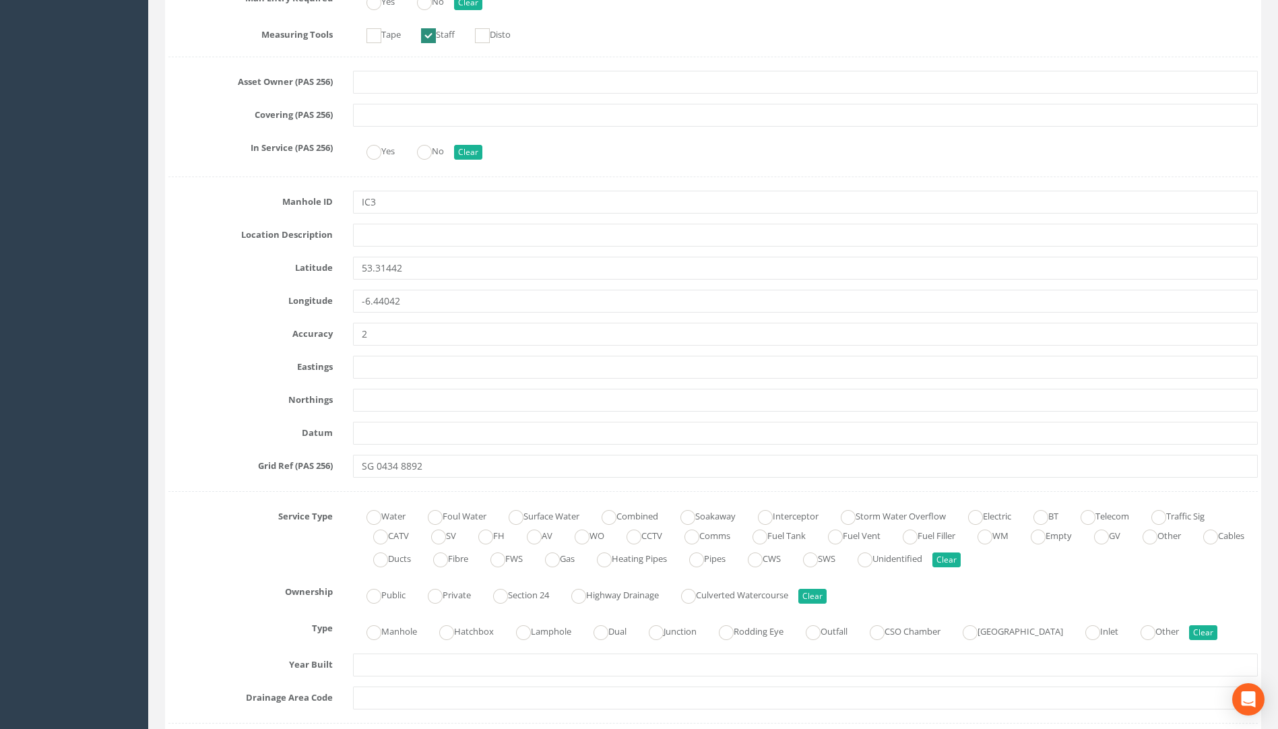
scroll to position [607, 0]
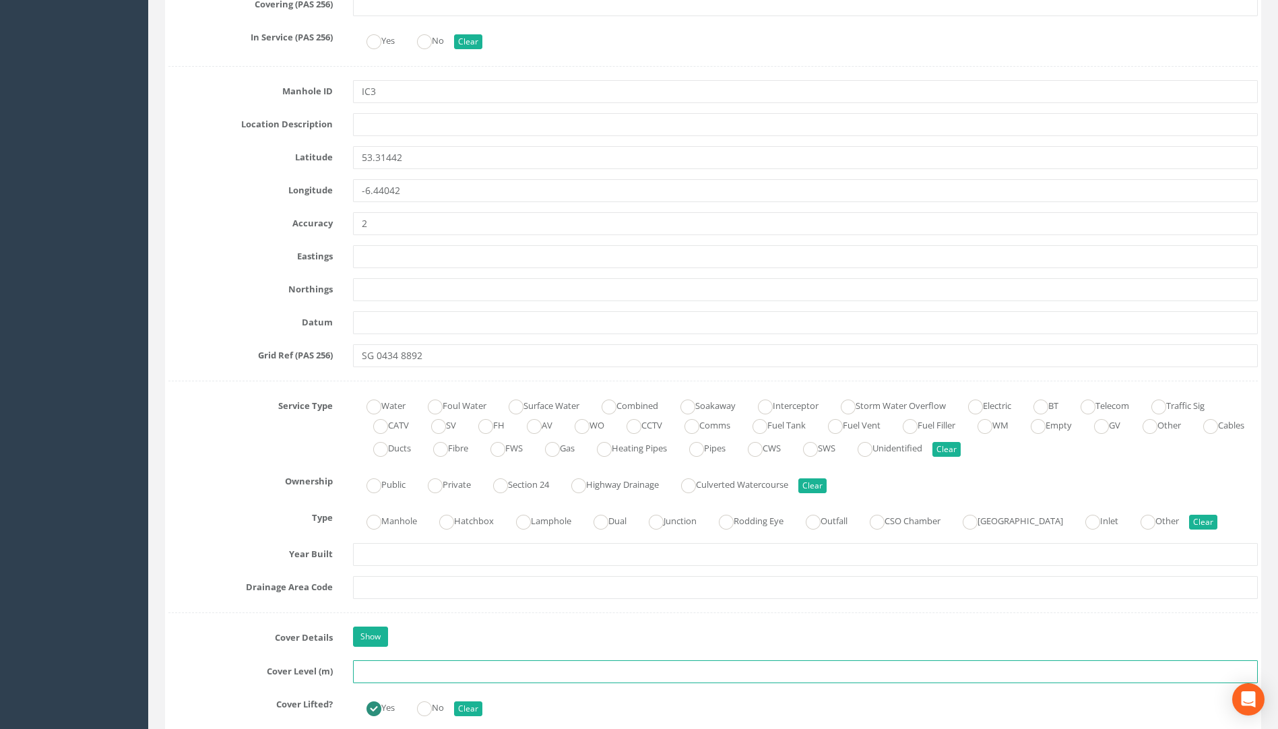
click at [397, 678] on input "text" at bounding box center [805, 671] width 905 height 23
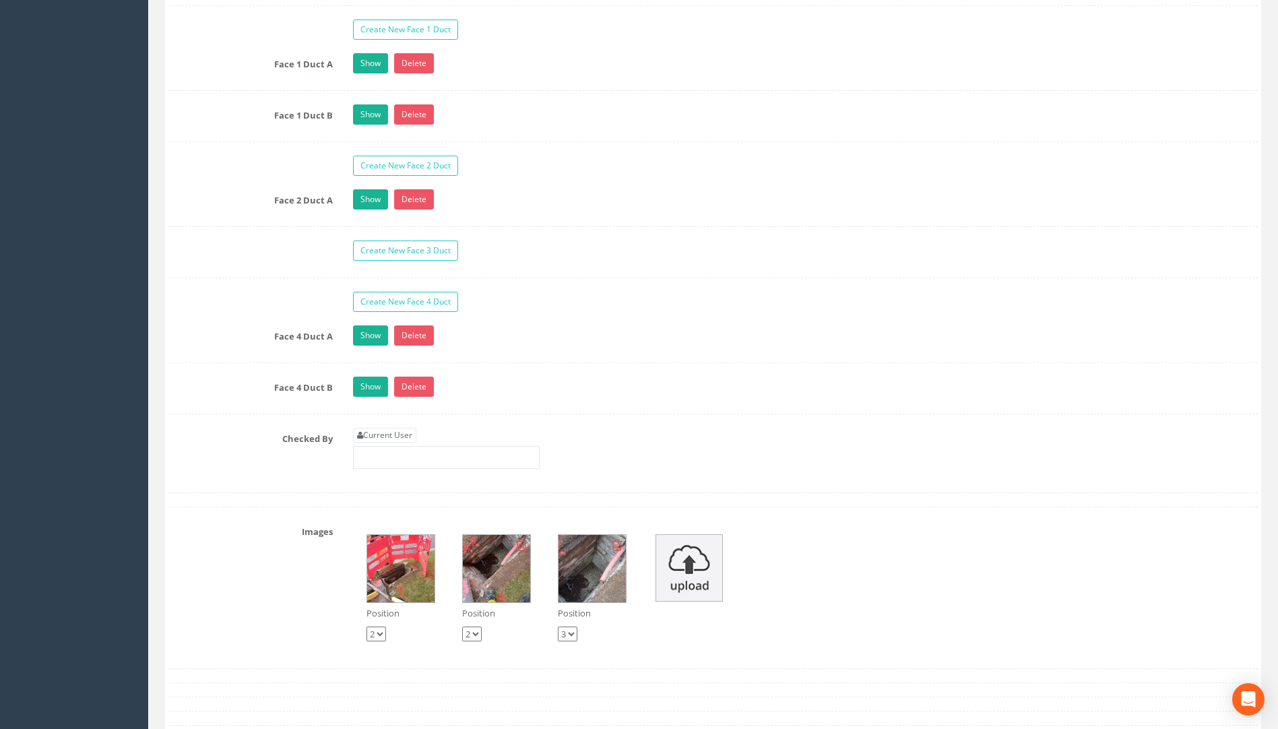
scroll to position [2291, 0]
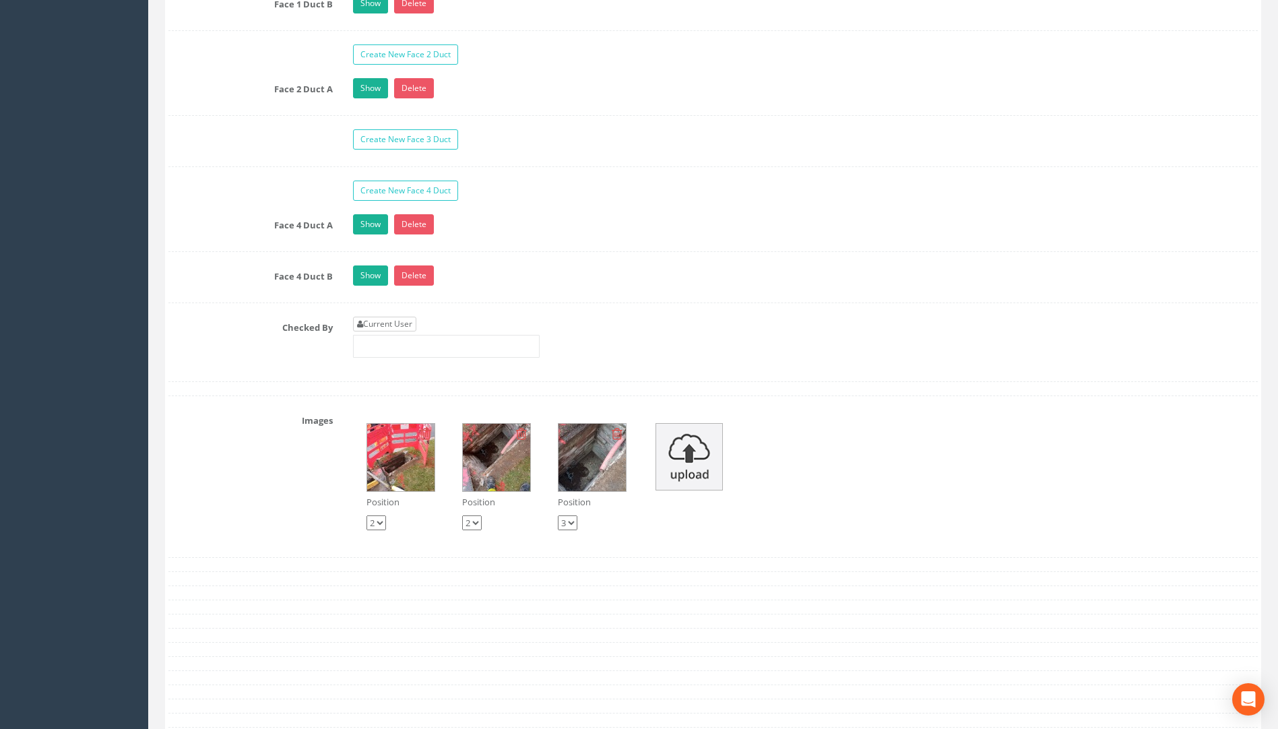
type input "75.72"
click at [377, 323] on link "Current User" at bounding box center [384, 324] width 63 height 15
type input "[PERSON_NAME]"
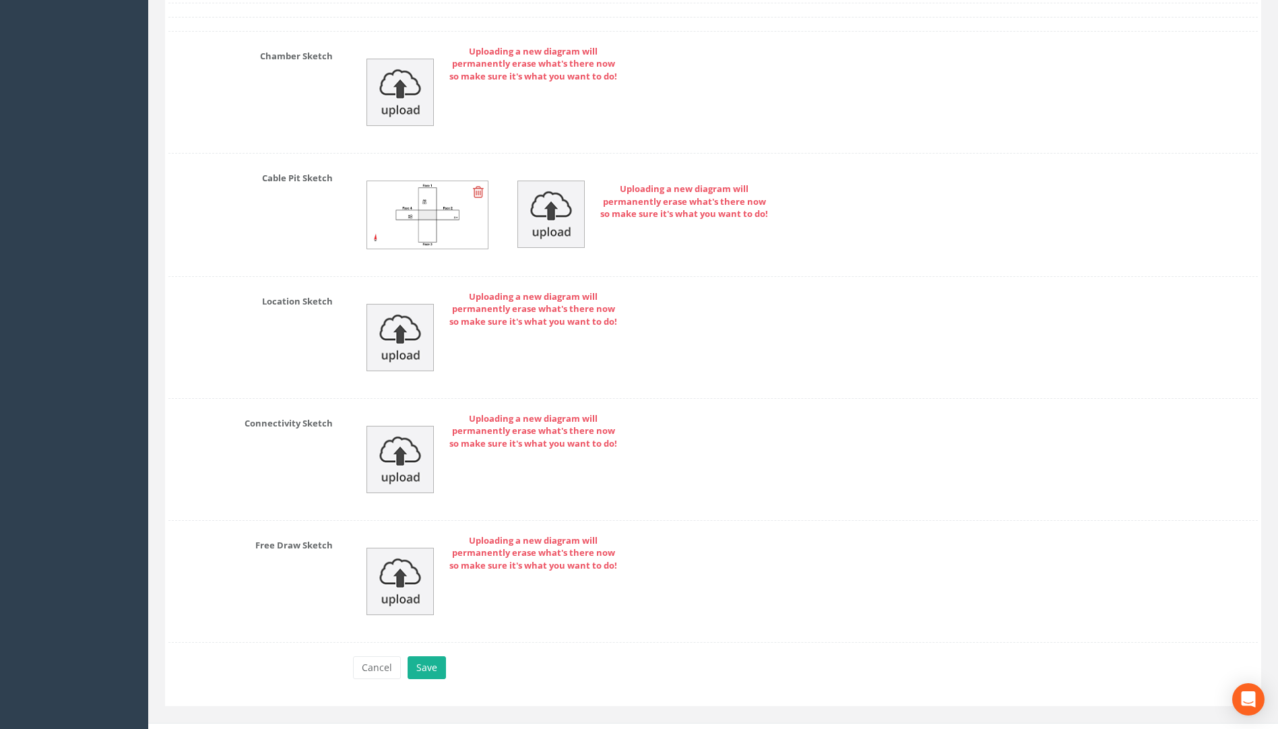
scroll to position [3023, 0]
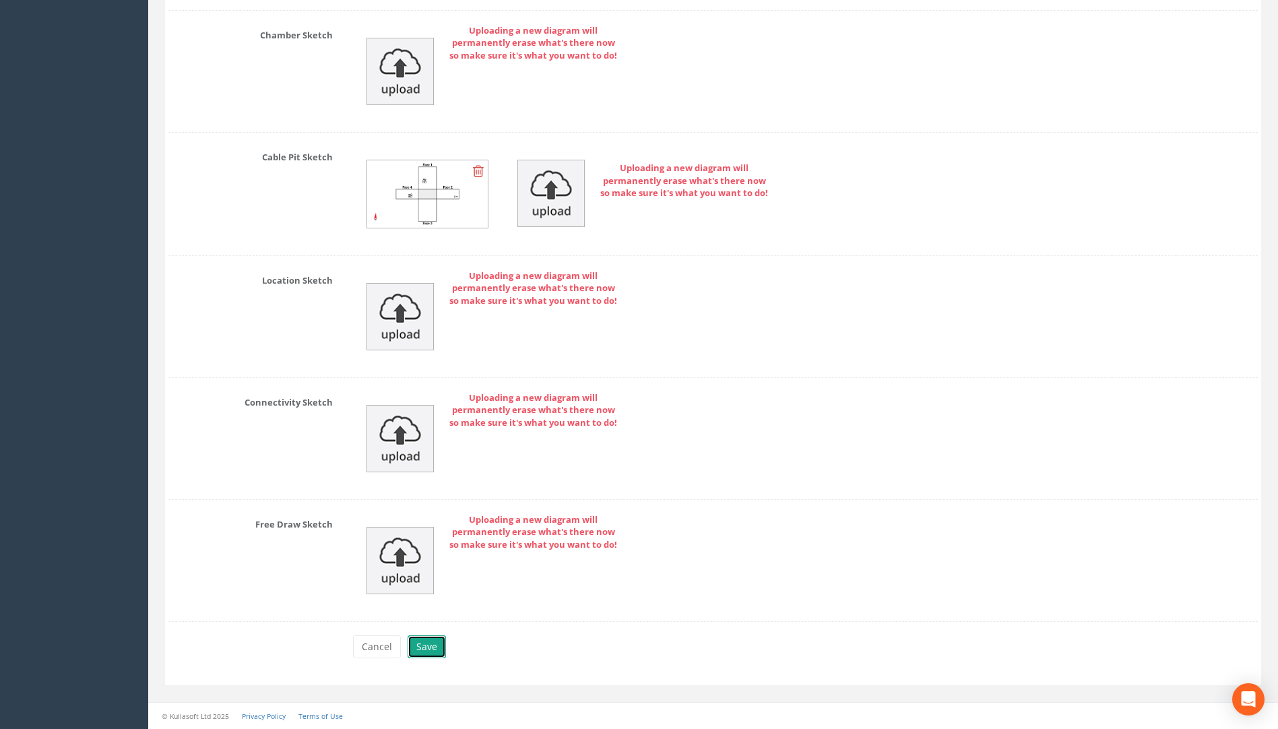
click at [435, 649] on button "Save" at bounding box center [427, 647] width 38 height 23
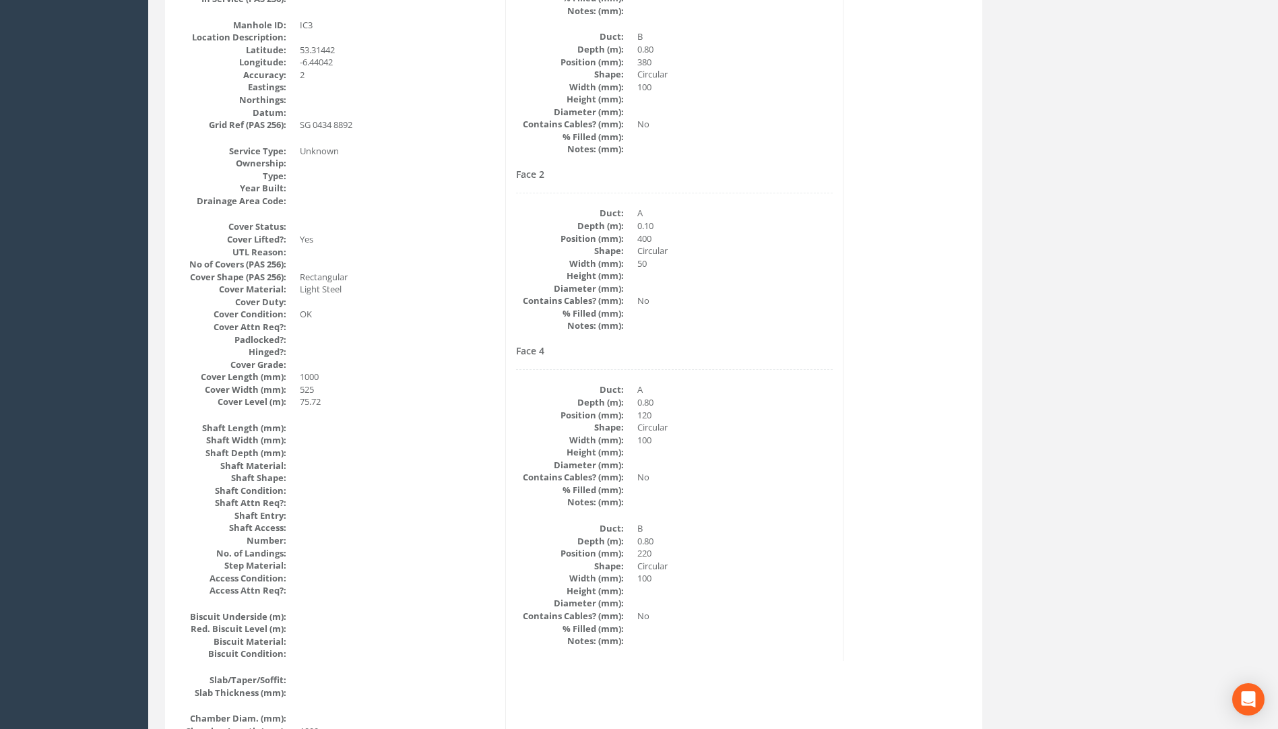
scroll to position [0, 0]
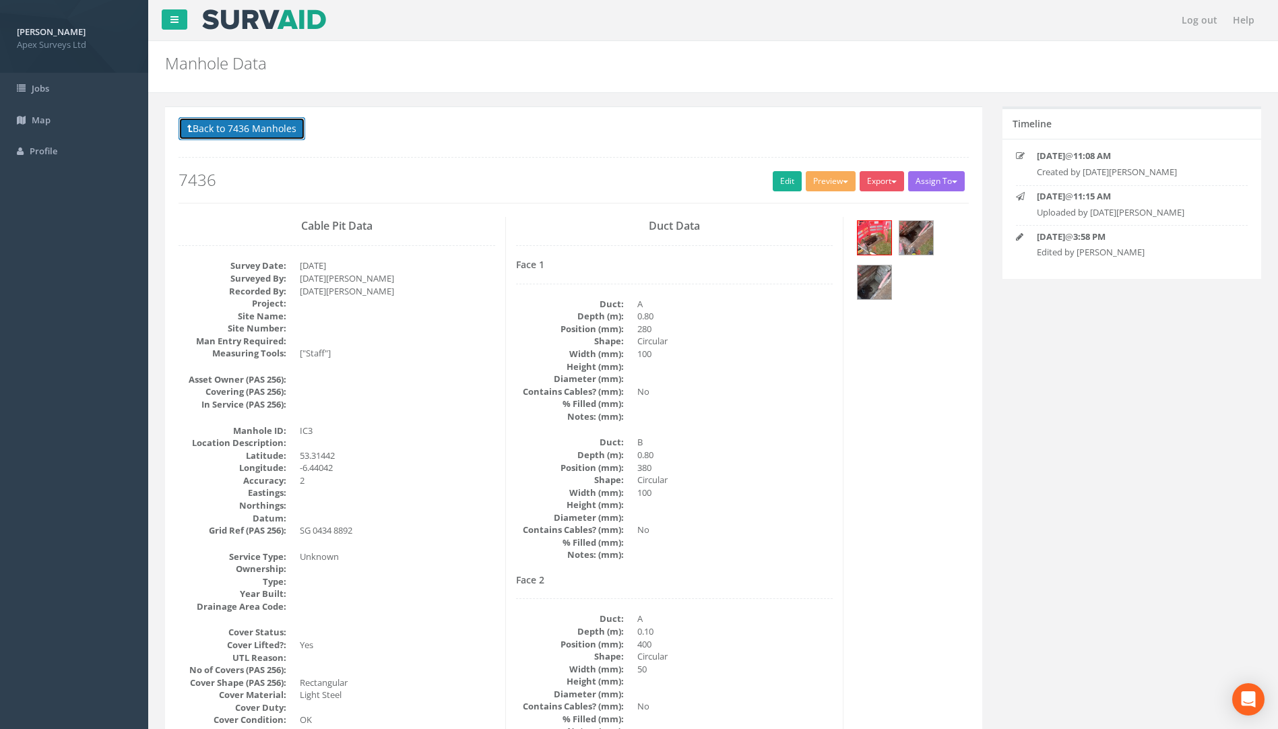
click at [240, 131] on button "Back to 7436 Manholes" at bounding box center [242, 128] width 127 height 23
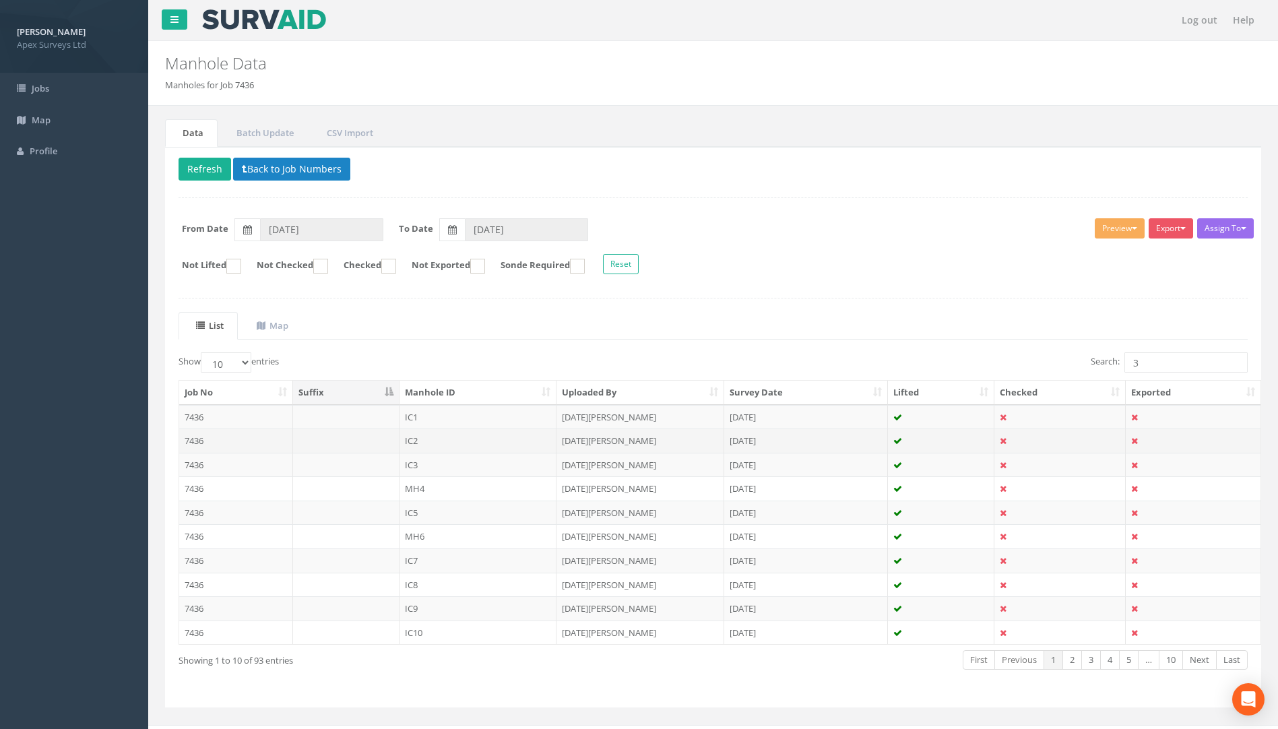
click at [197, 439] on td "7436" at bounding box center [236, 441] width 114 height 24
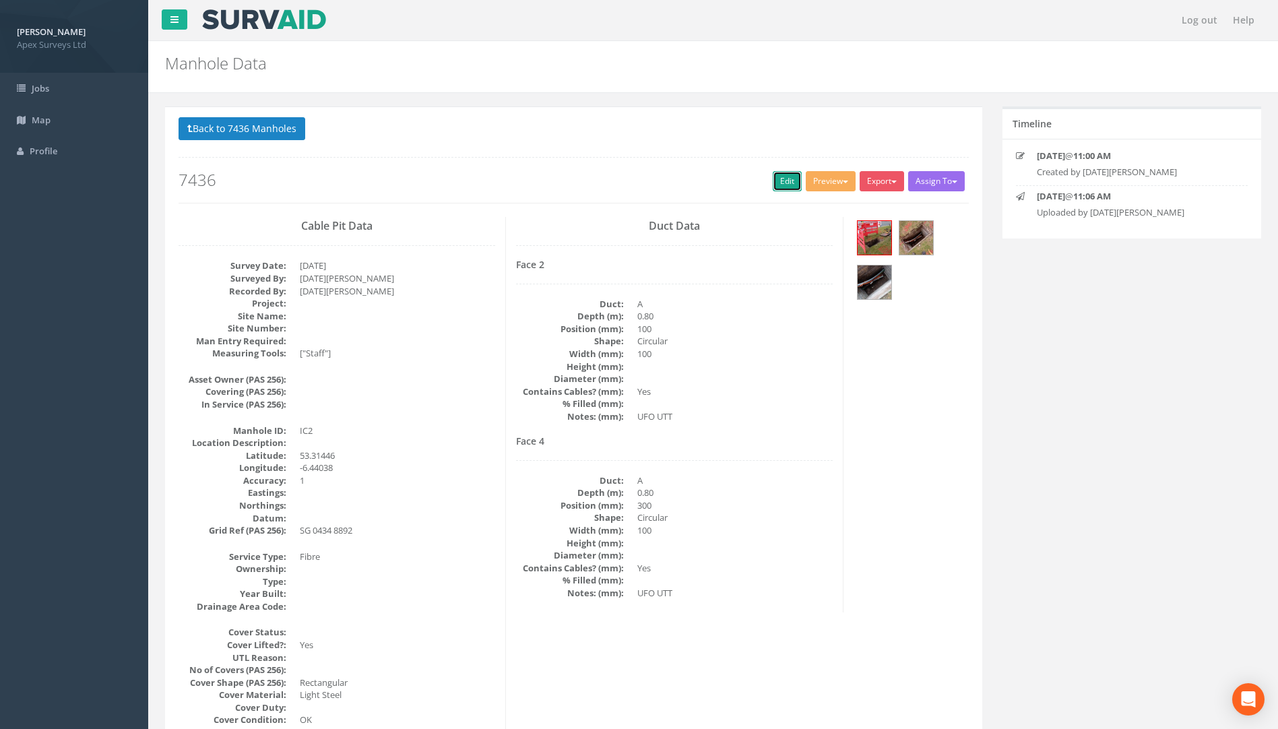
click at [779, 182] on link "Edit" at bounding box center [787, 181] width 29 height 20
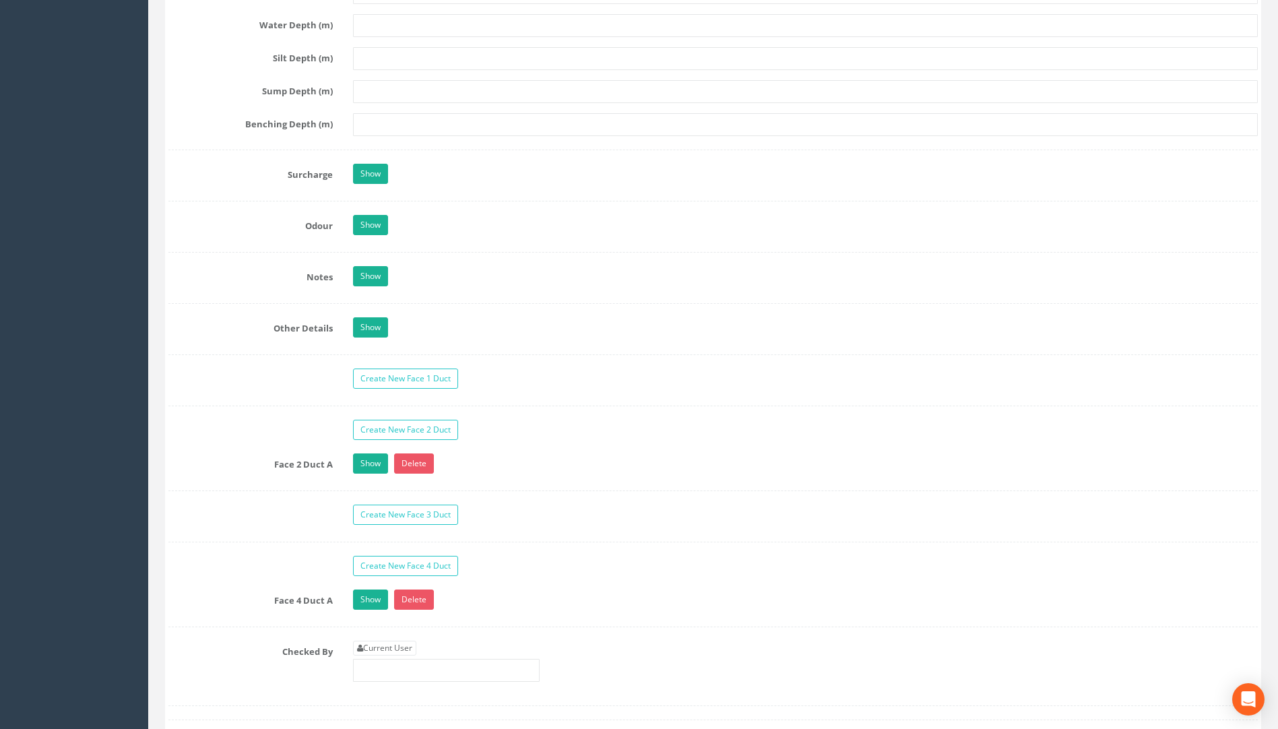
scroll to position [2157, 0]
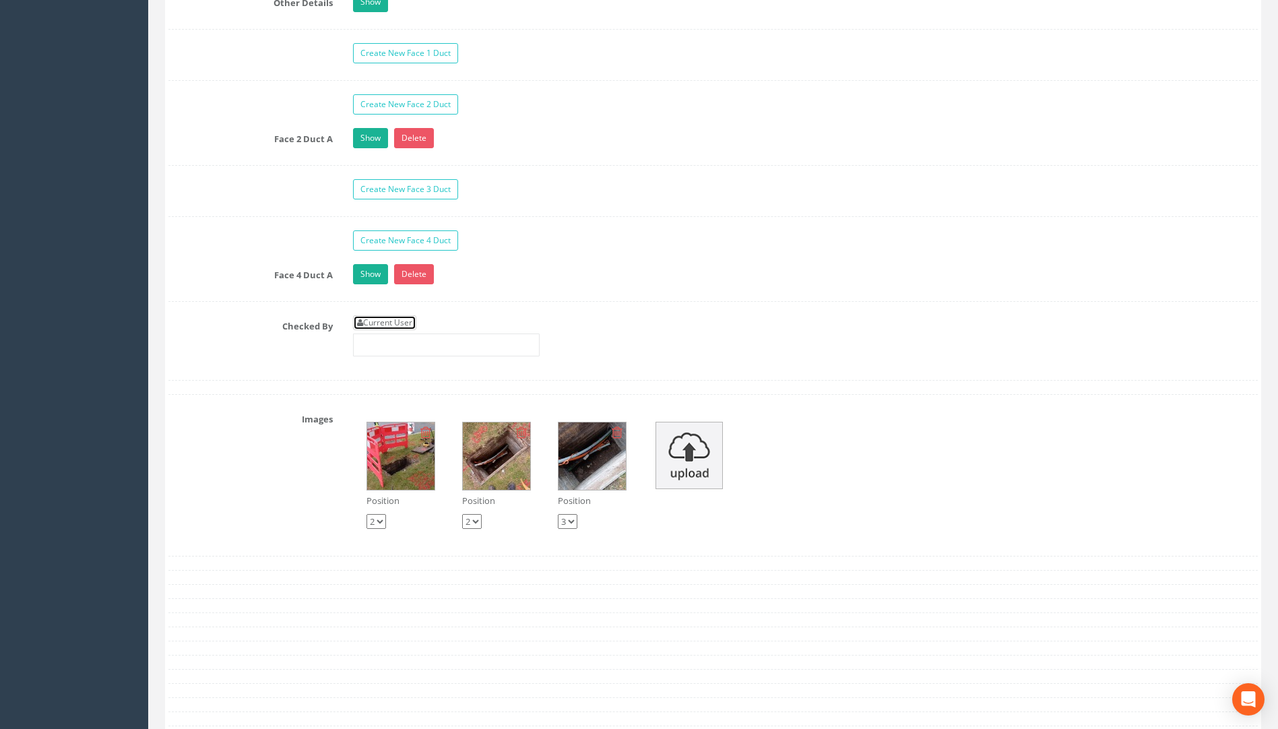
click at [391, 319] on link "Current User" at bounding box center [384, 322] width 63 height 15
type input "[PERSON_NAME]"
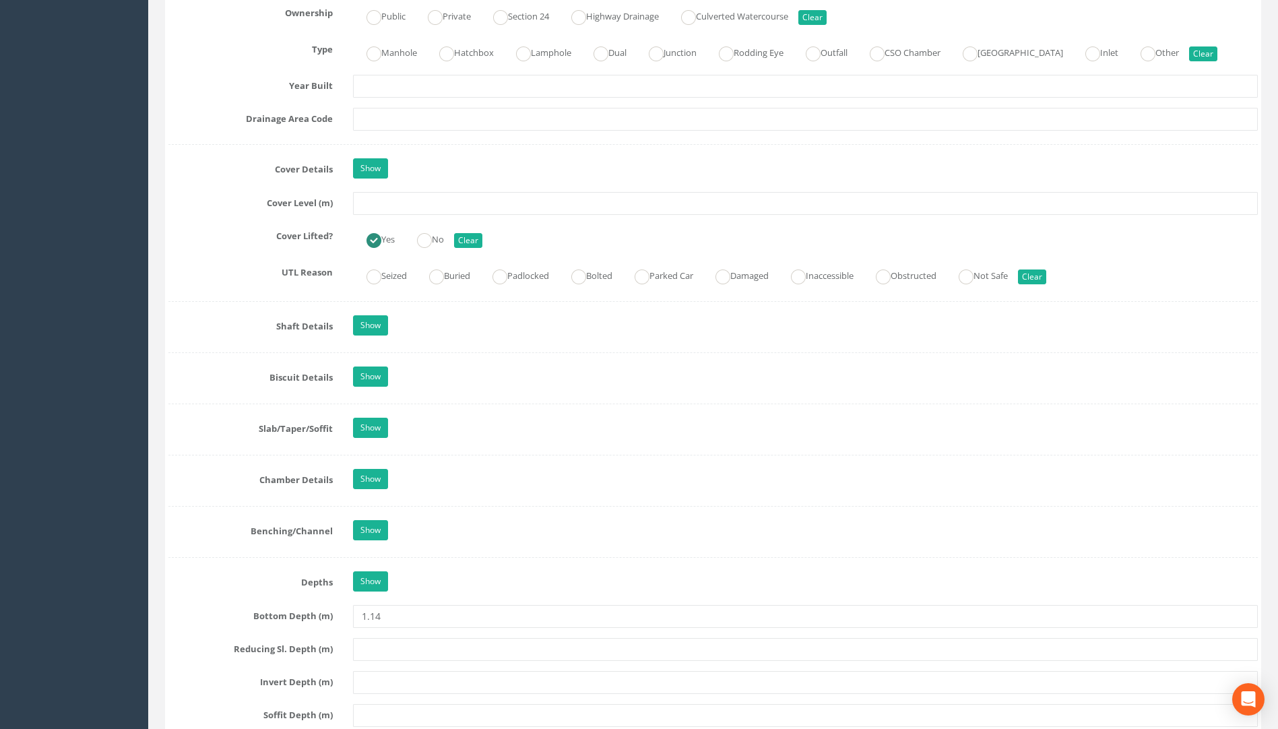
scroll to position [1067, 0]
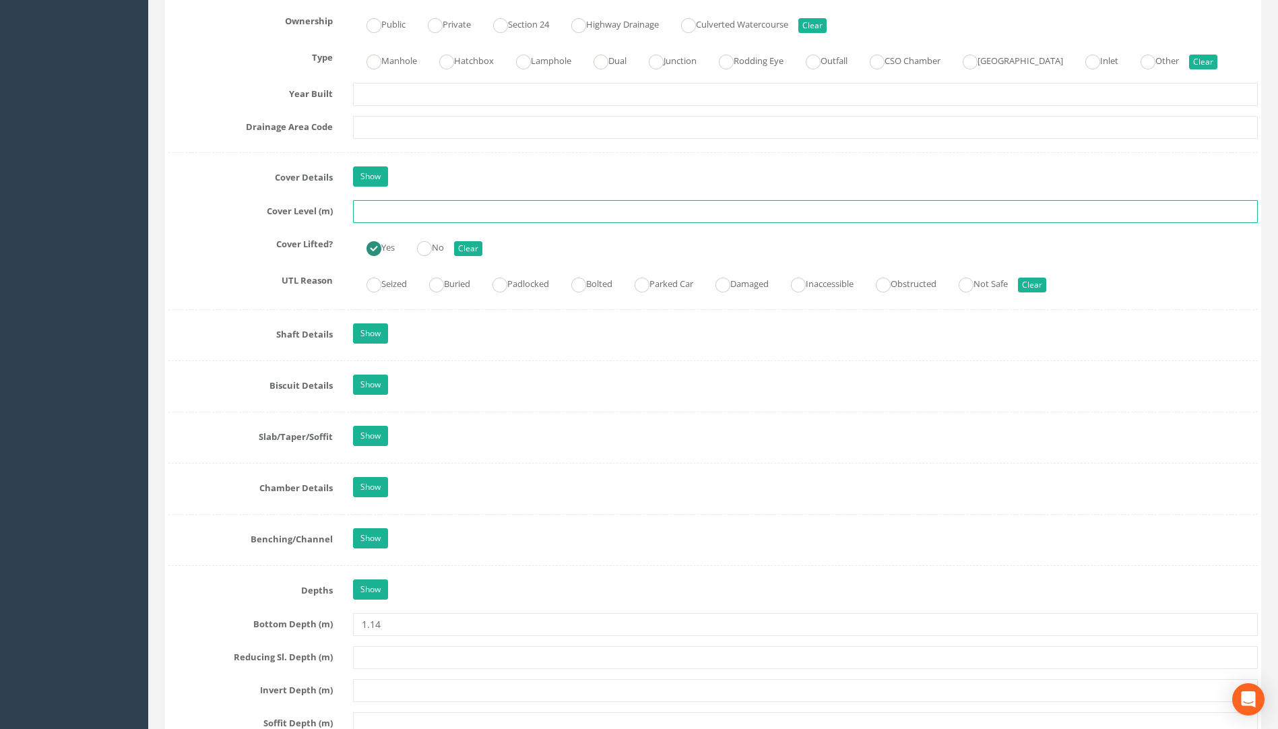
click at [374, 211] on input "text" at bounding box center [805, 211] width 905 height 23
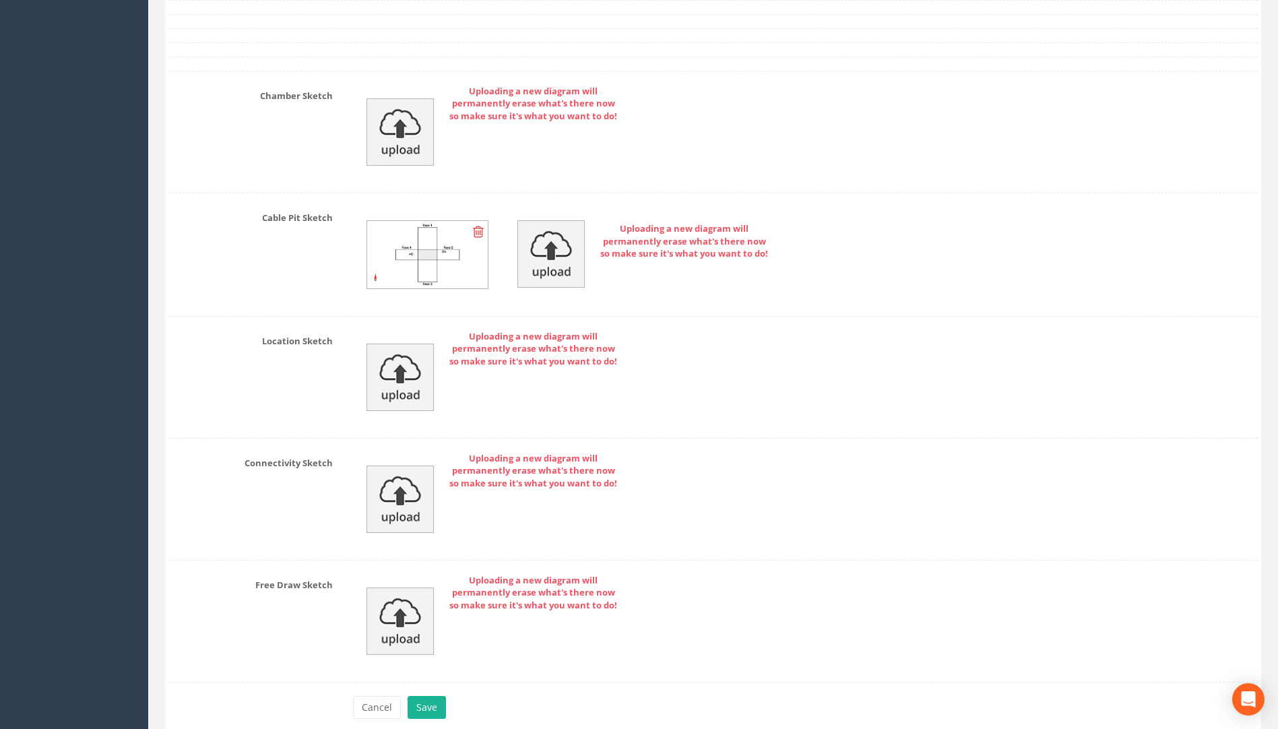
scroll to position [2886, 0]
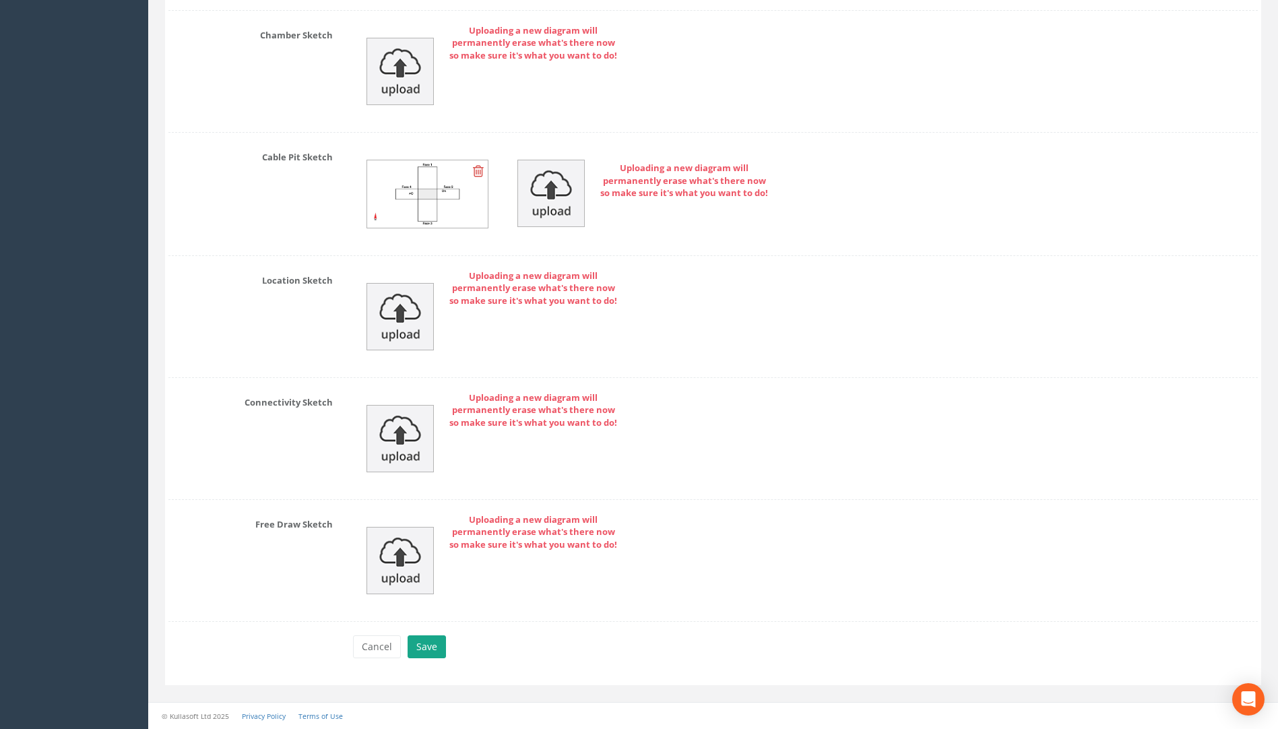
type input "75.79"
click at [422, 650] on button "Save" at bounding box center [427, 647] width 38 height 23
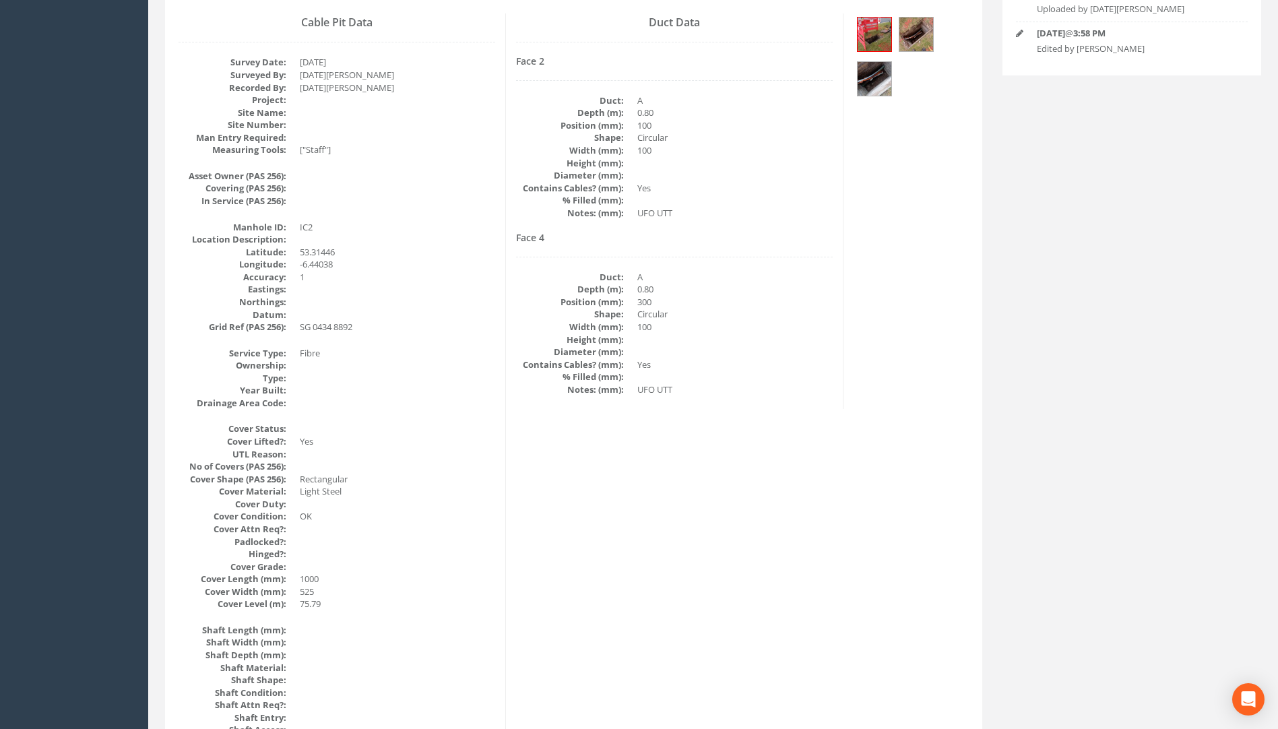
scroll to position [0, 0]
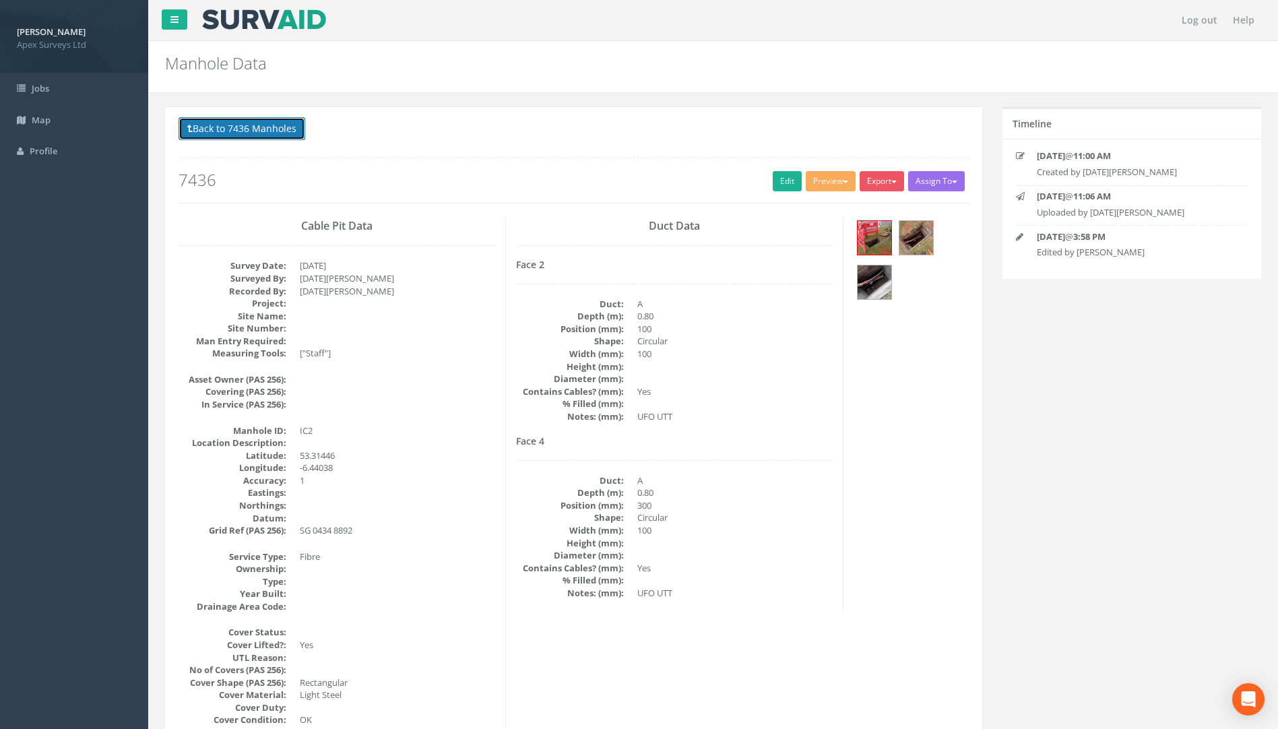
click at [264, 133] on button "Back to 7436 Manholes" at bounding box center [242, 128] width 127 height 23
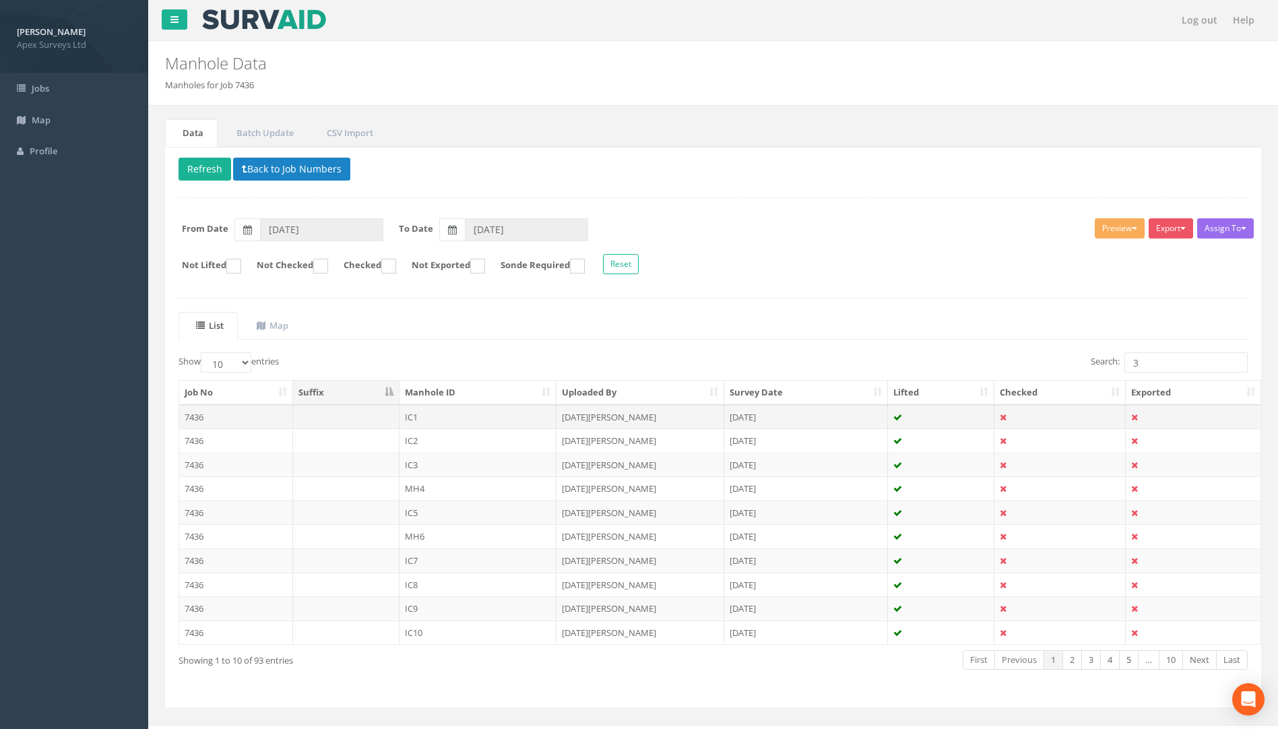
click at [197, 415] on td "7436" at bounding box center [236, 417] width 114 height 24
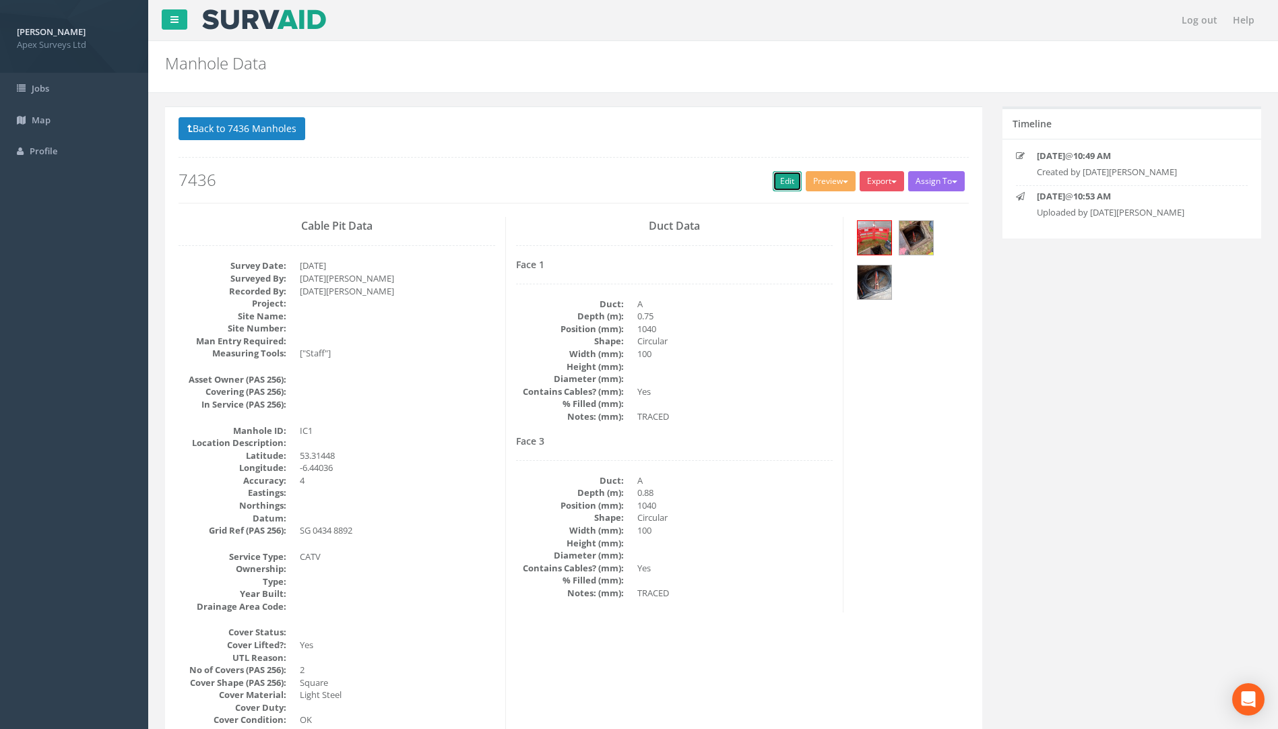
click at [785, 181] on link "Edit" at bounding box center [787, 181] width 29 height 20
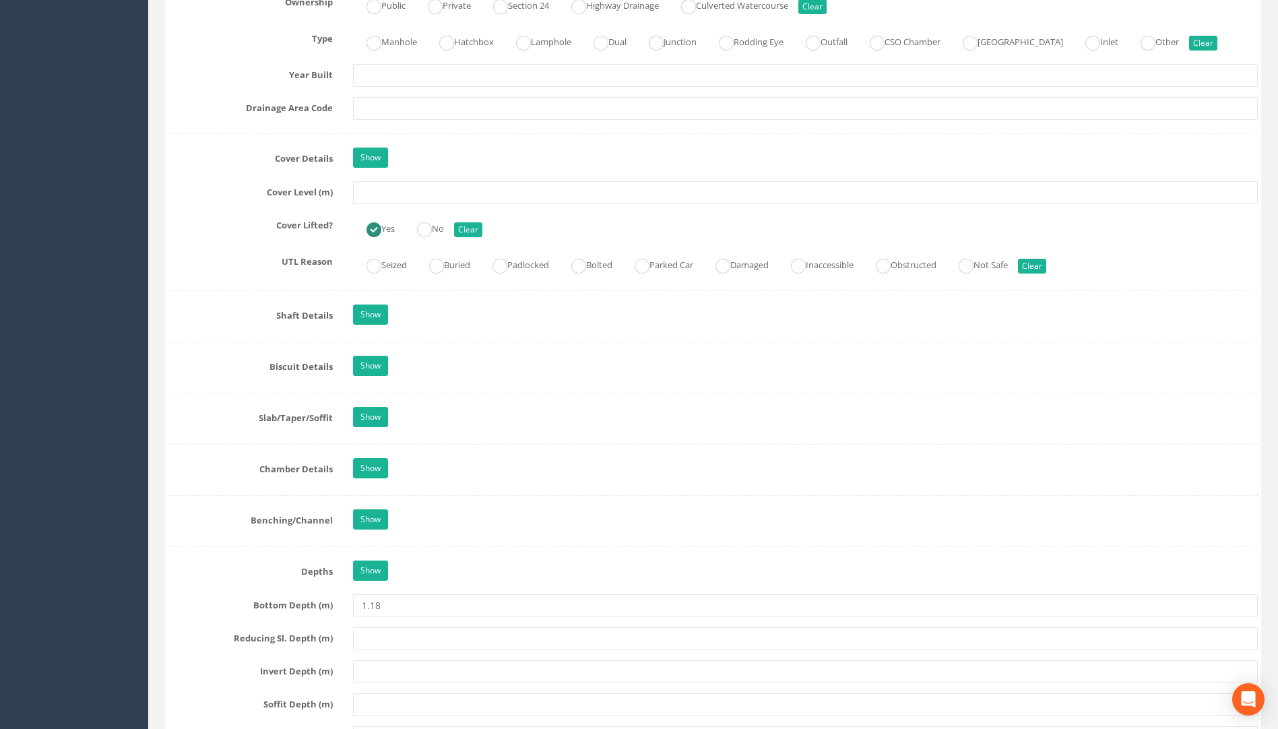
scroll to position [1146, 0]
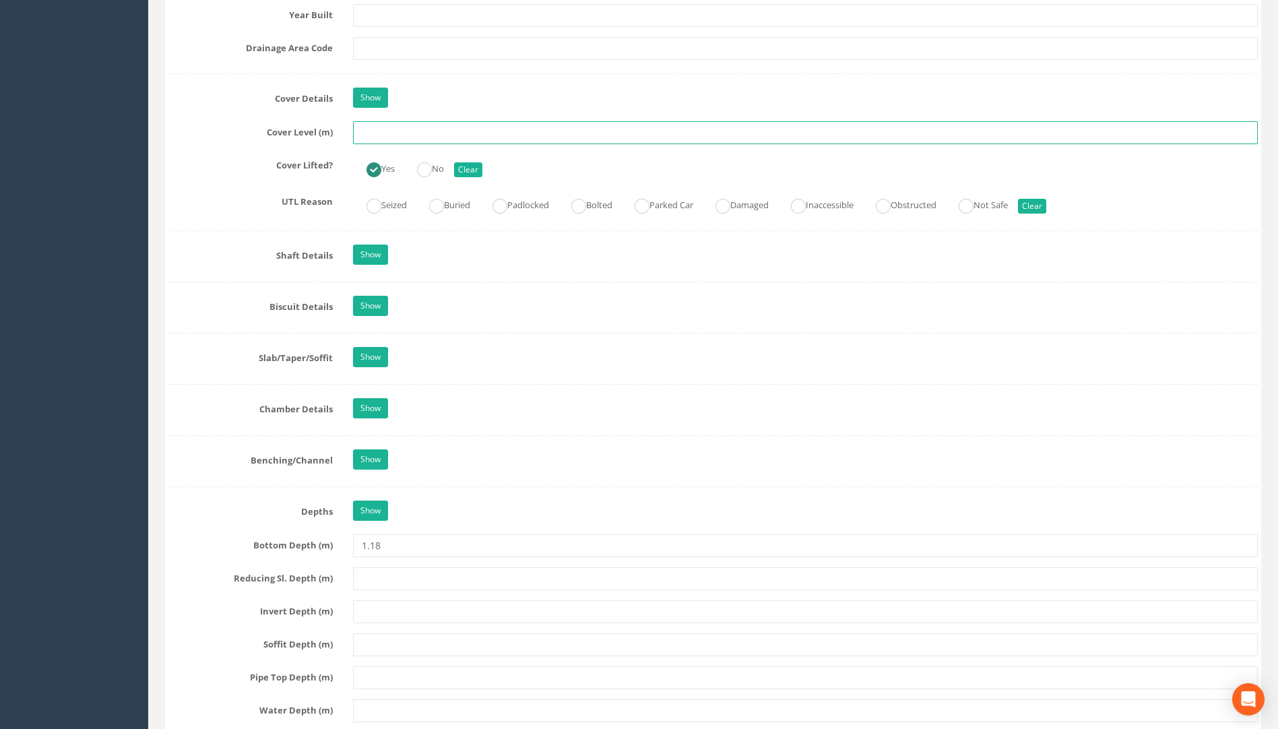
click at [394, 124] on input "text" at bounding box center [805, 132] width 905 height 23
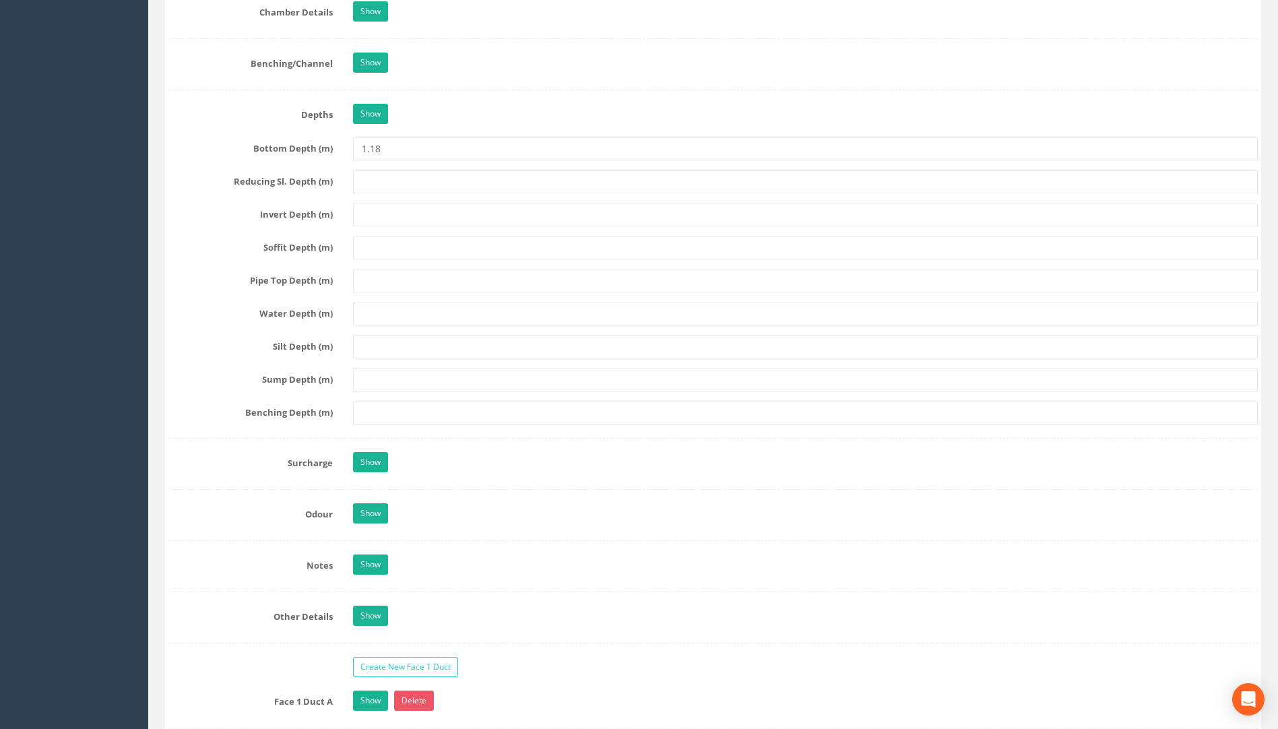
scroll to position [1820, 0]
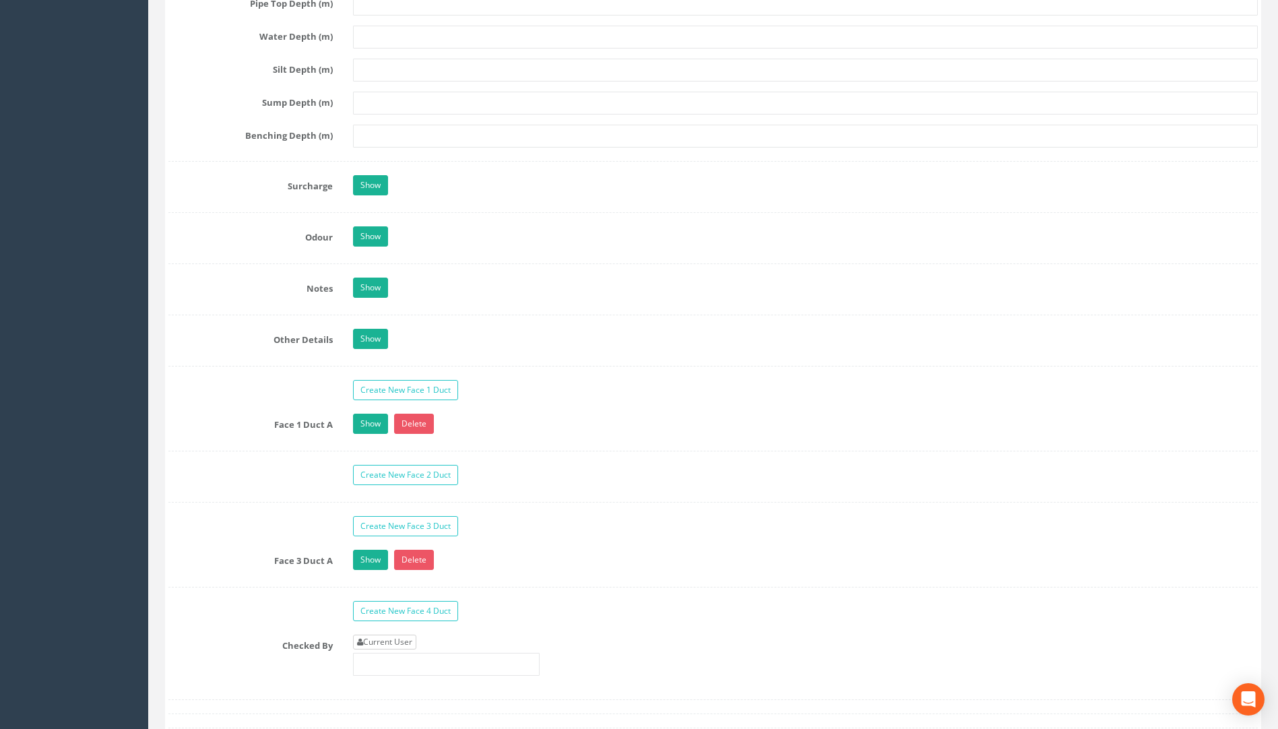
type input "75.81"
click at [377, 643] on link "Current User" at bounding box center [384, 642] width 63 height 15
type input "[PERSON_NAME]"
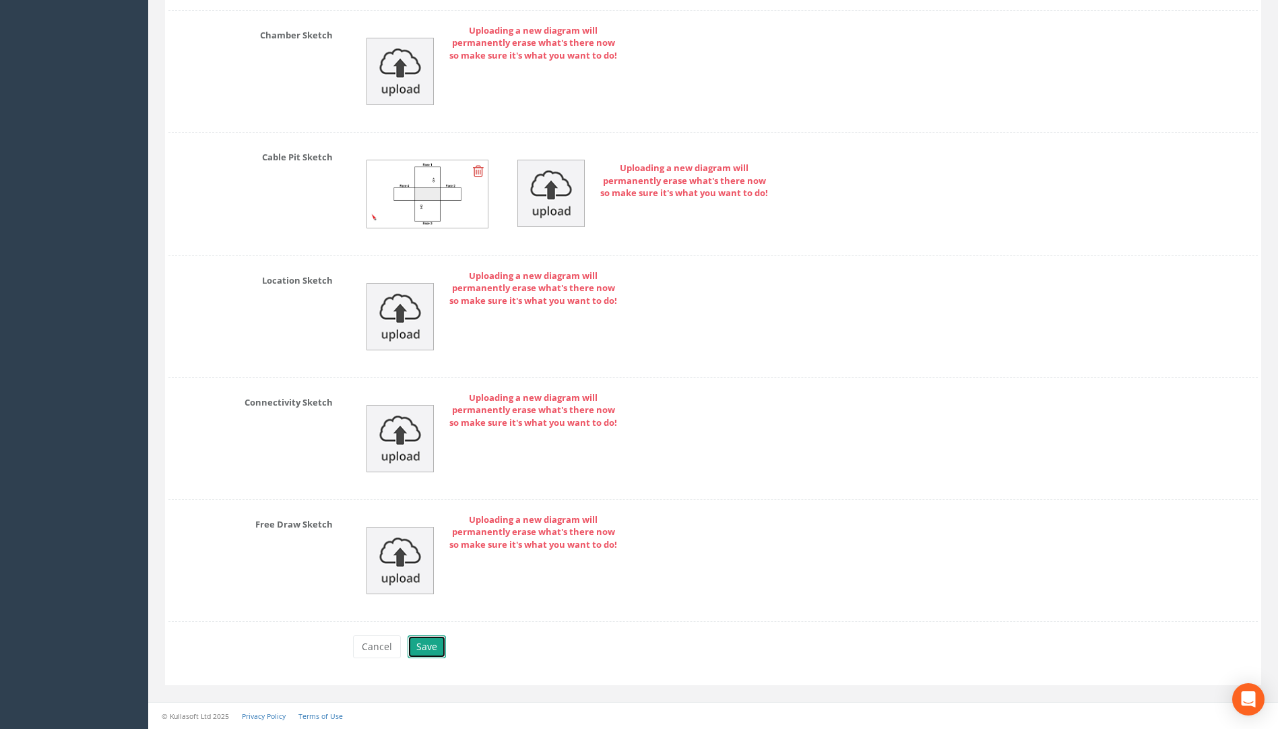
click at [436, 650] on button "Save" at bounding box center [427, 647] width 38 height 23
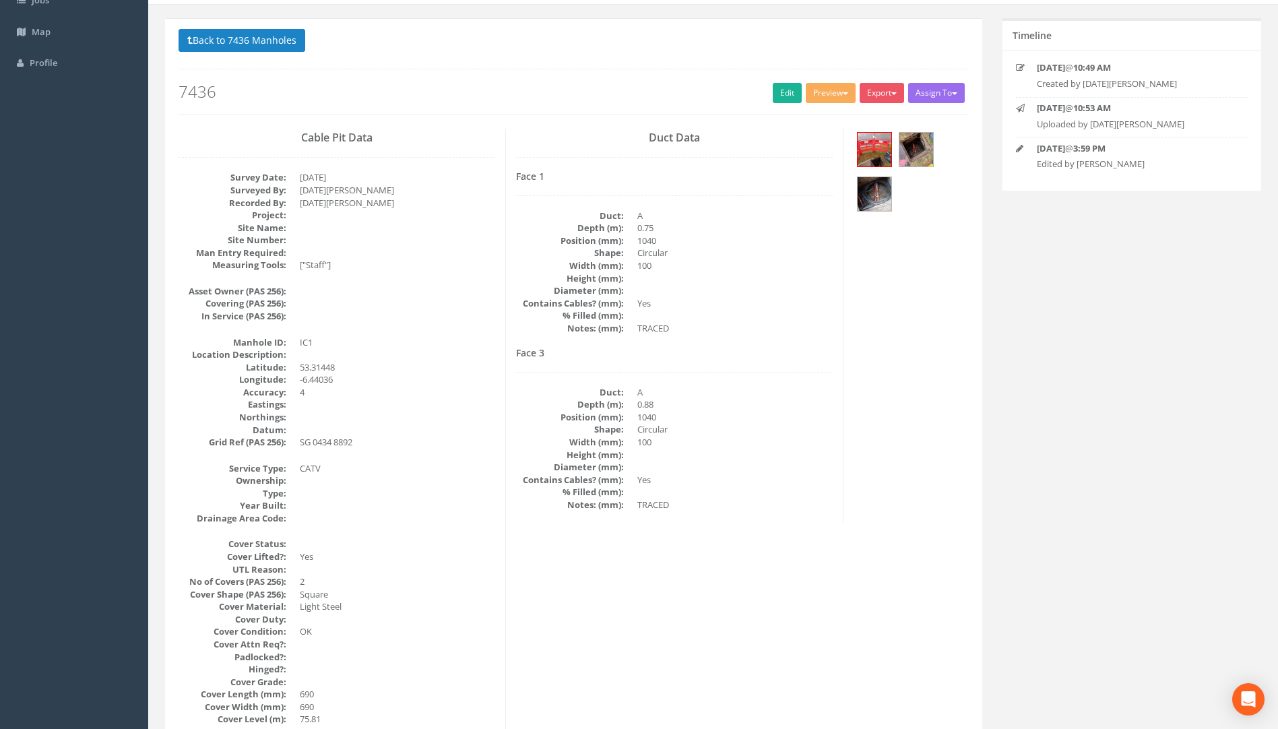
scroll to position [0, 0]
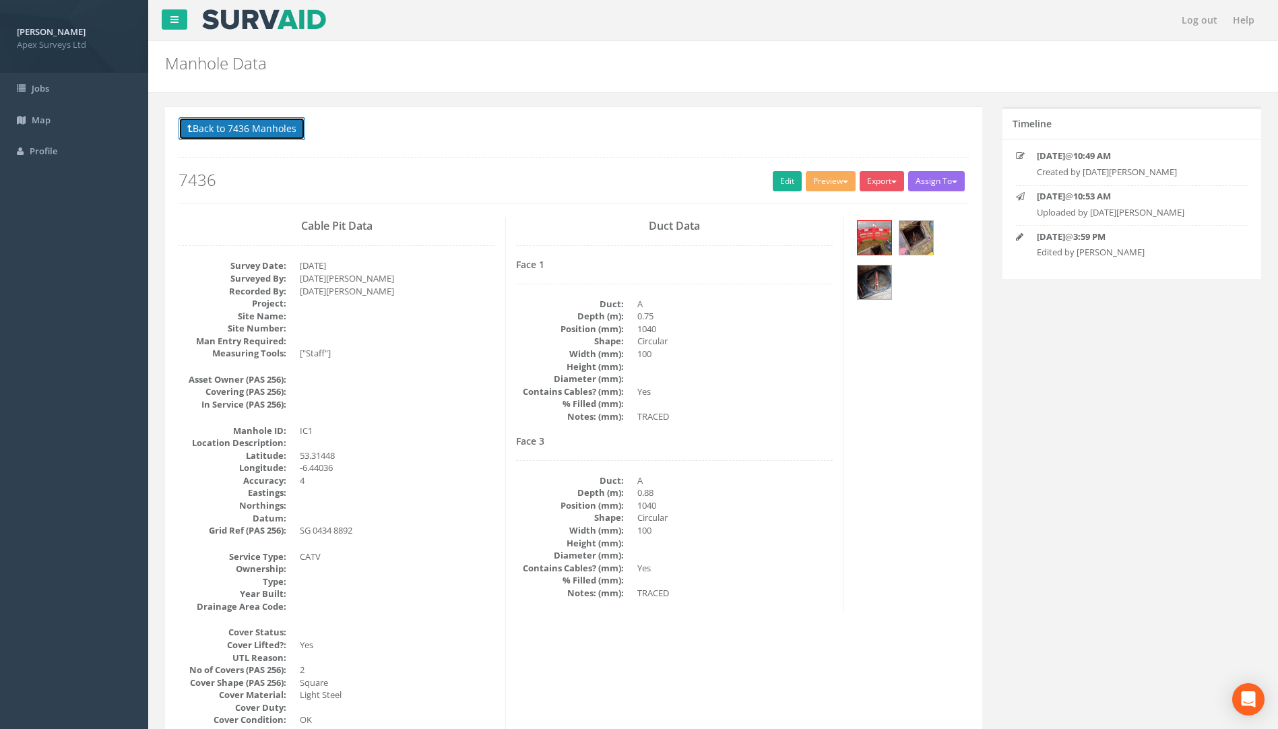
click at [232, 135] on button "Back to 7436 Manholes" at bounding box center [242, 128] width 127 height 23
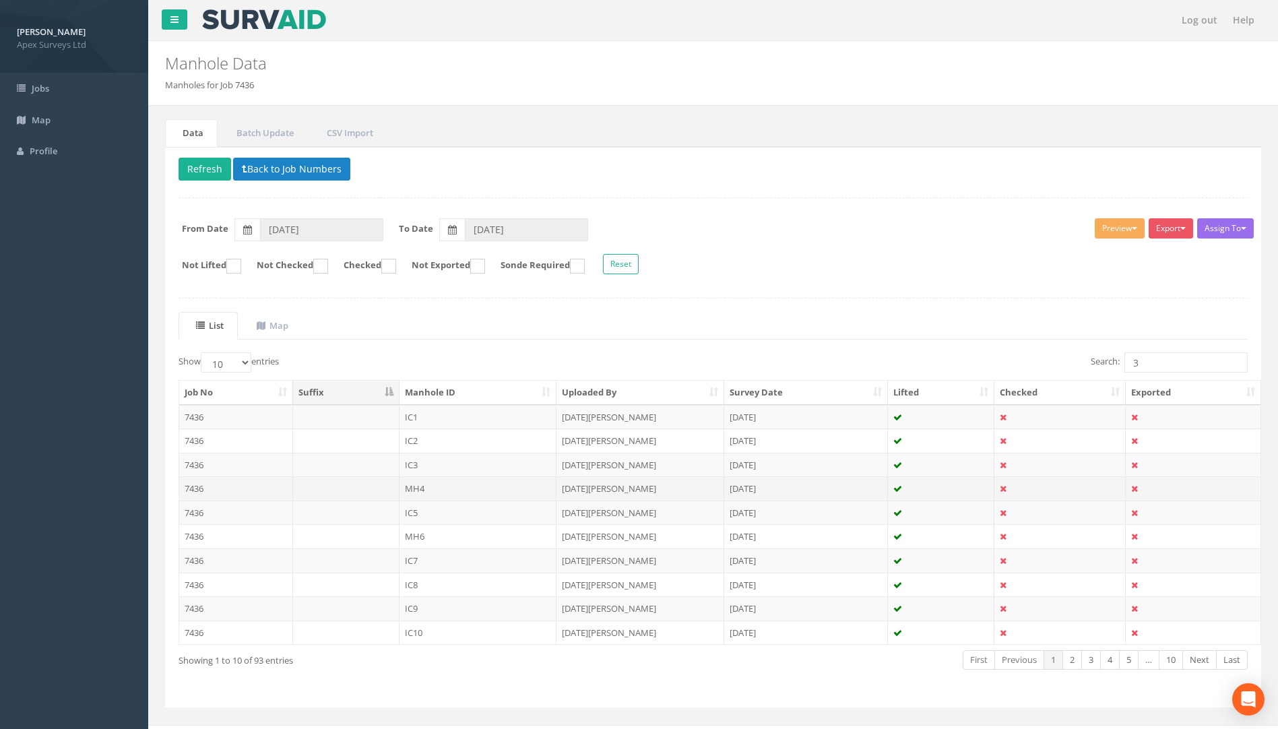
click at [195, 493] on td "7436" at bounding box center [236, 488] width 114 height 24
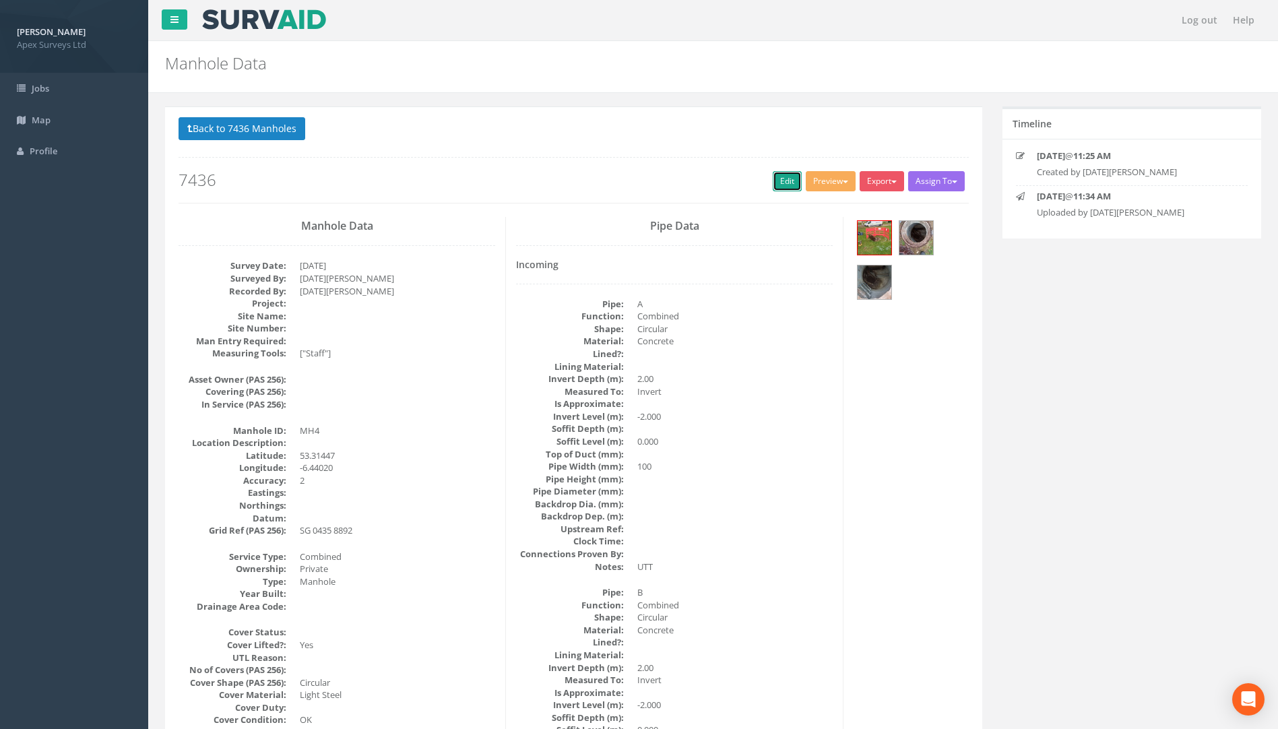
click at [773, 178] on link "Edit" at bounding box center [787, 181] width 29 height 20
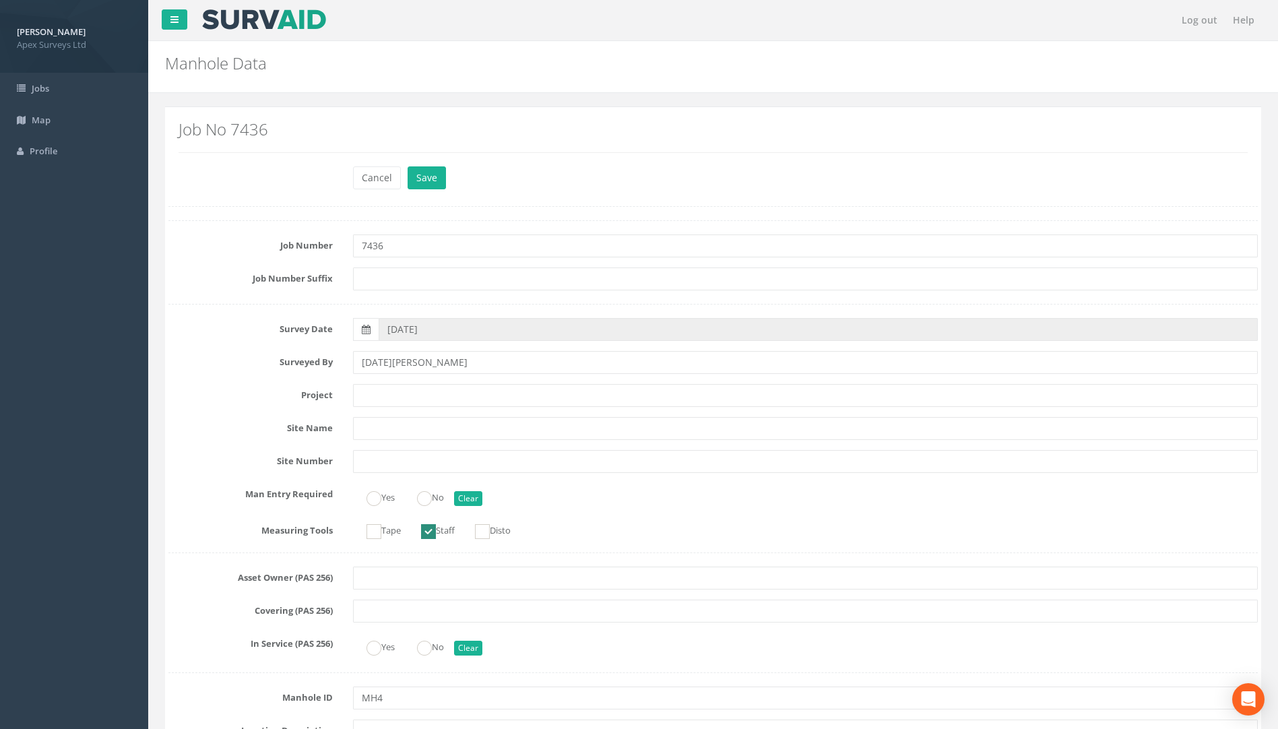
scroll to position [809, 0]
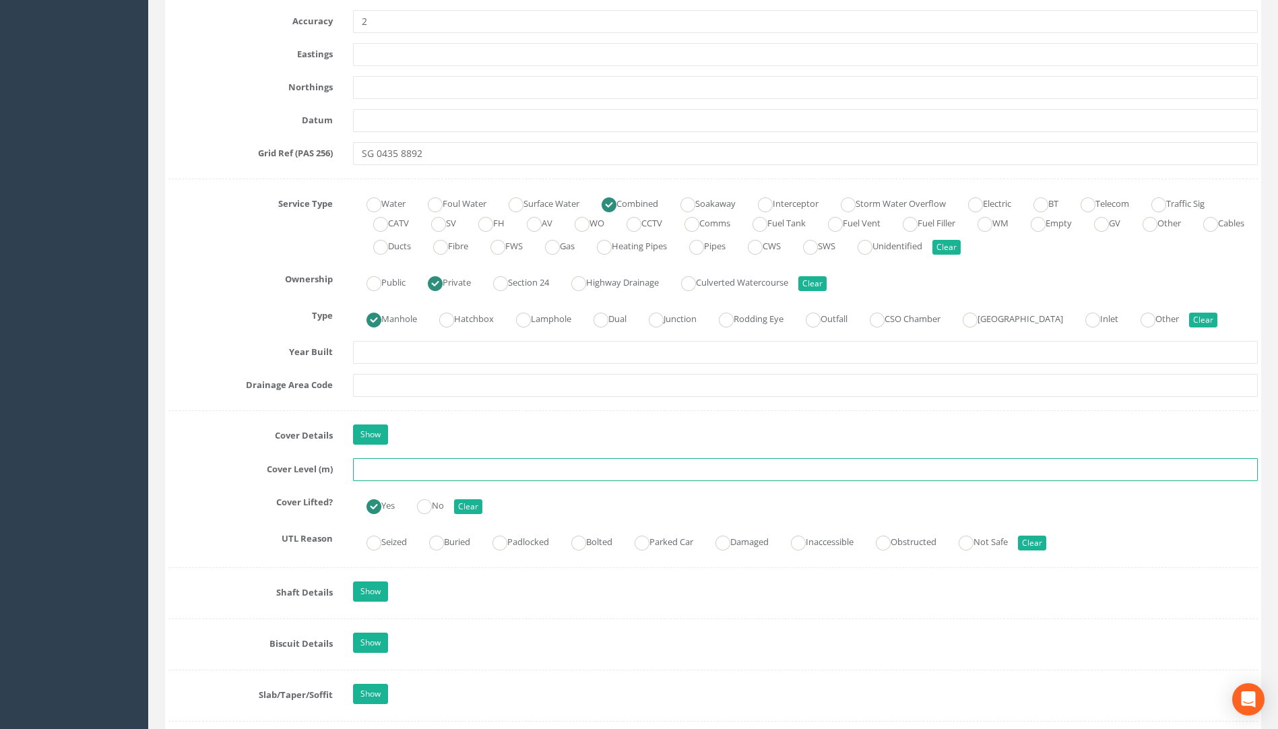
click at [385, 466] on input "text" at bounding box center [805, 469] width 905 height 23
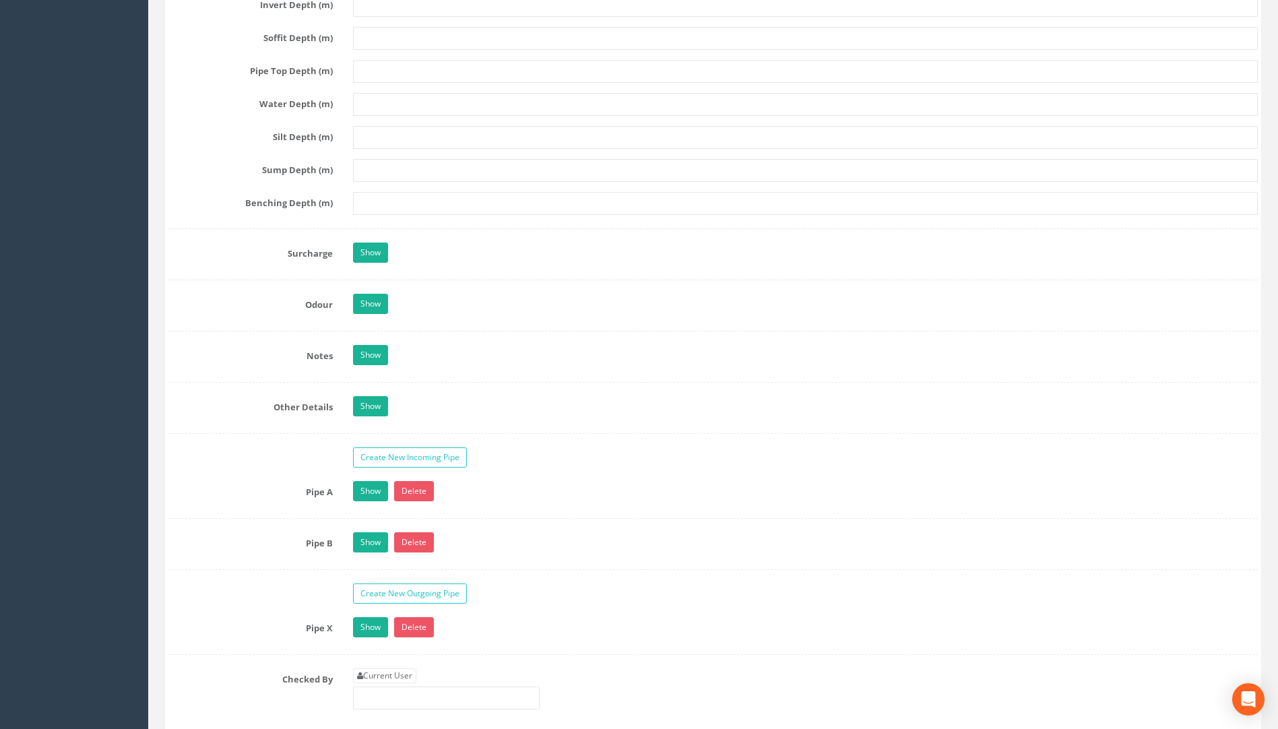
scroll to position [2157, 0]
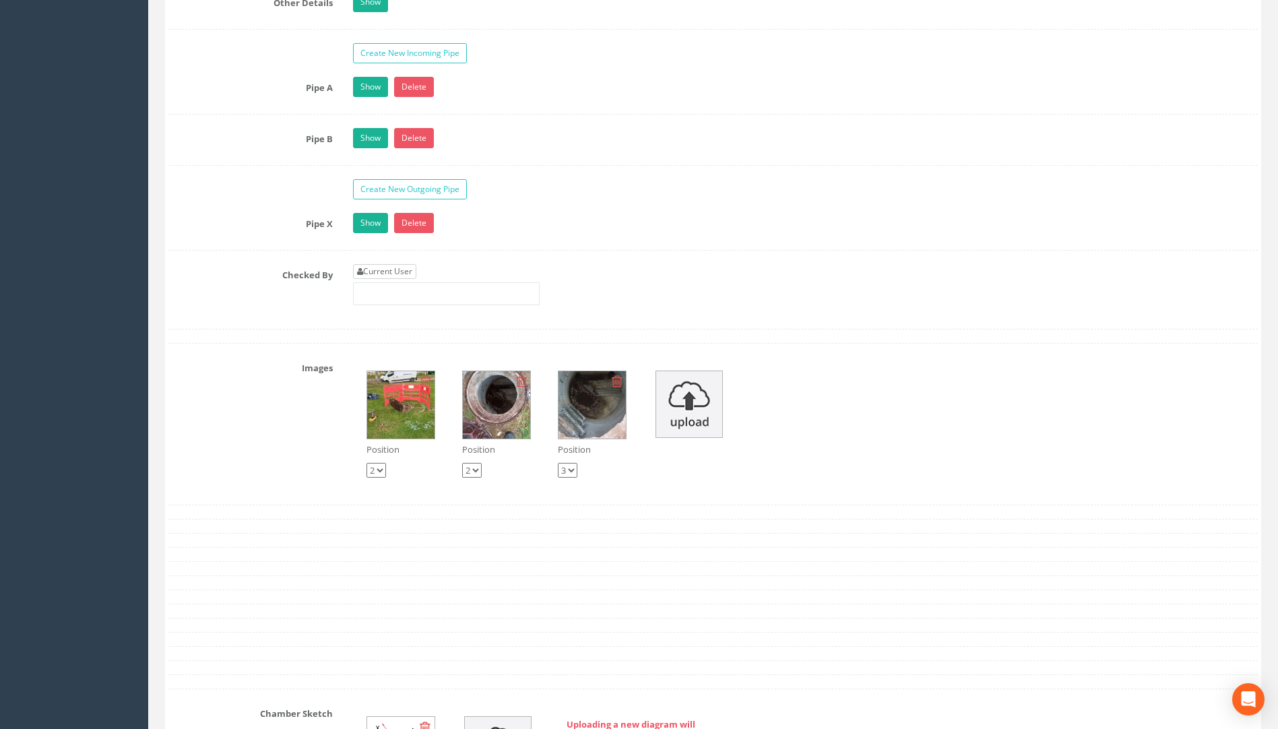
type input "75.73"
click at [398, 274] on link "Current User" at bounding box center [384, 271] width 63 height 15
type input "[PERSON_NAME]"
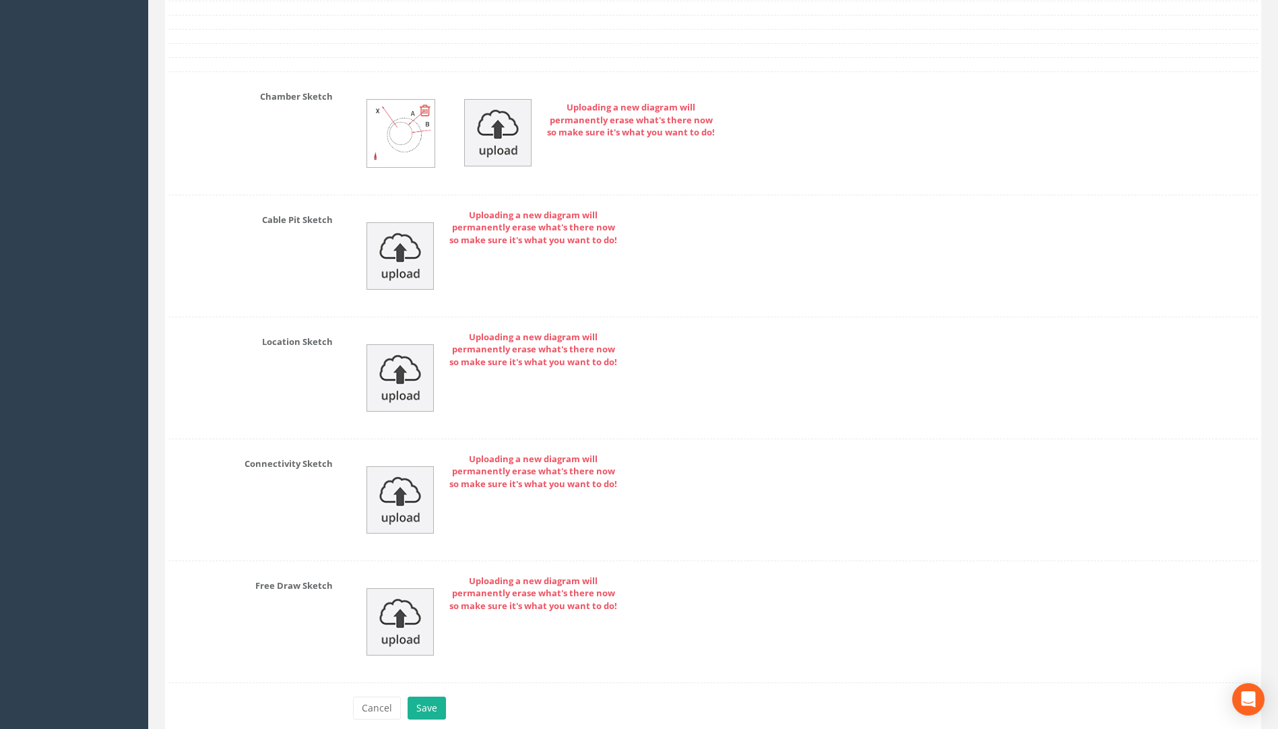
scroll to position [2835, 0]
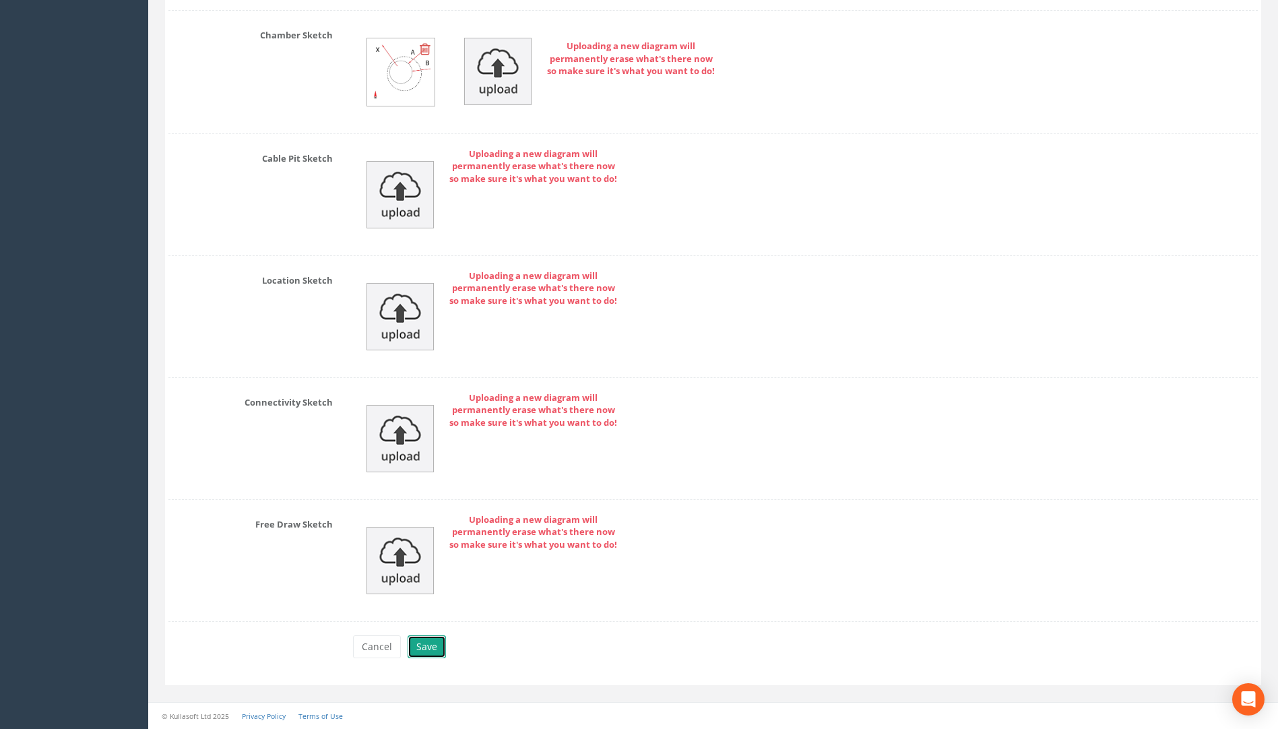
click at [429, 644] on button "Save" at bounding box center [427, 647] width 38 height 23
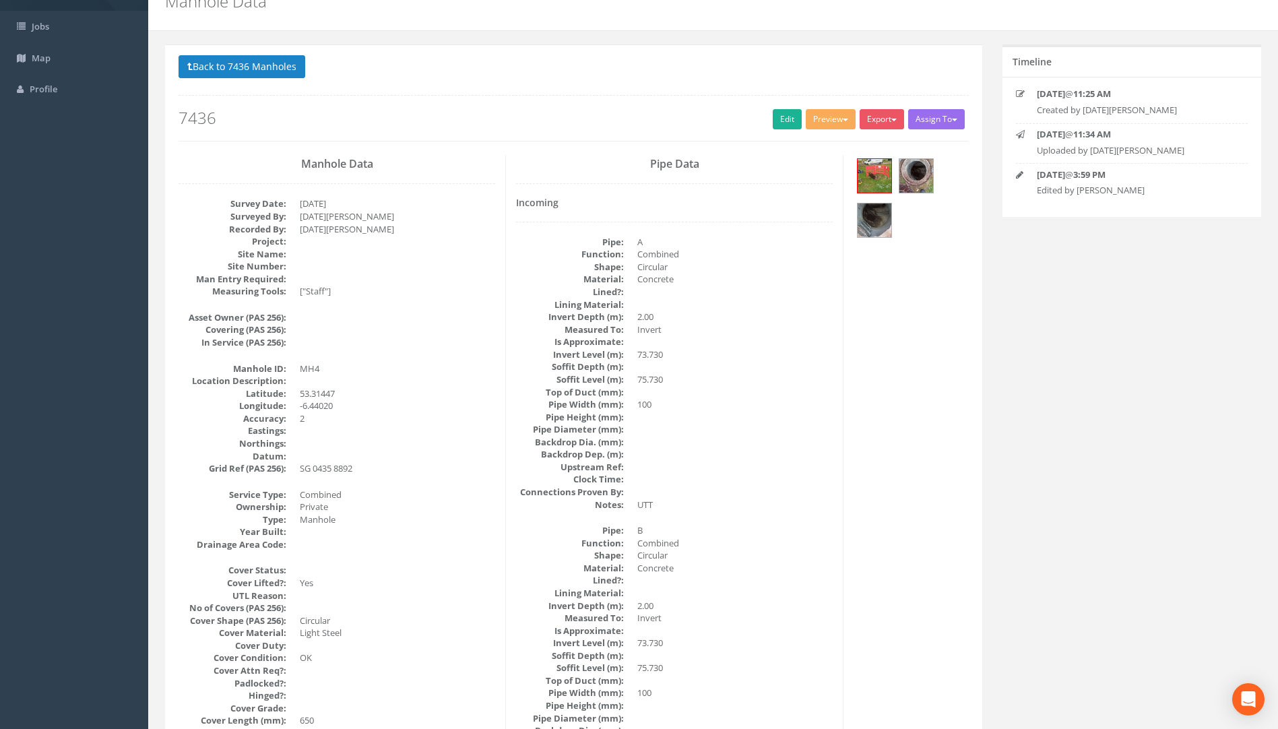
scroll to position [0, 0]
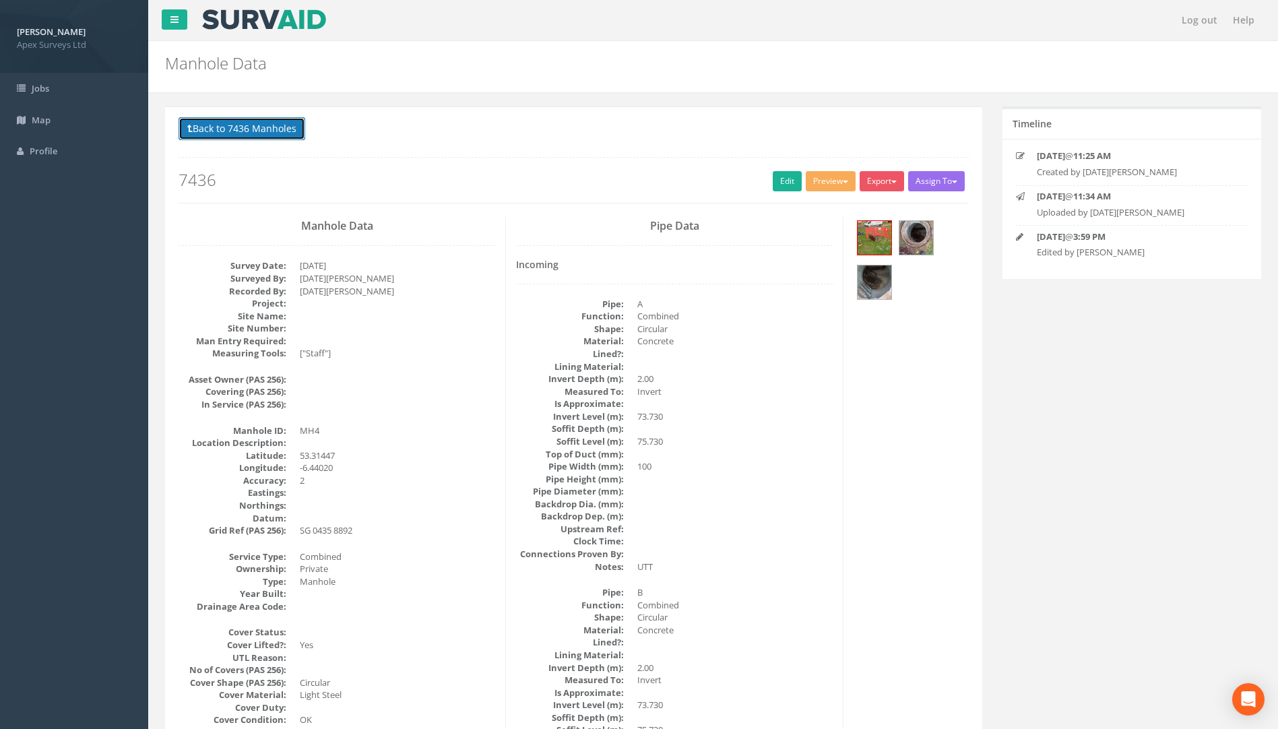
click at [253, 129] on button "Back to 7436 Manholes" at bounding box center [242, 128] width 127 height 23
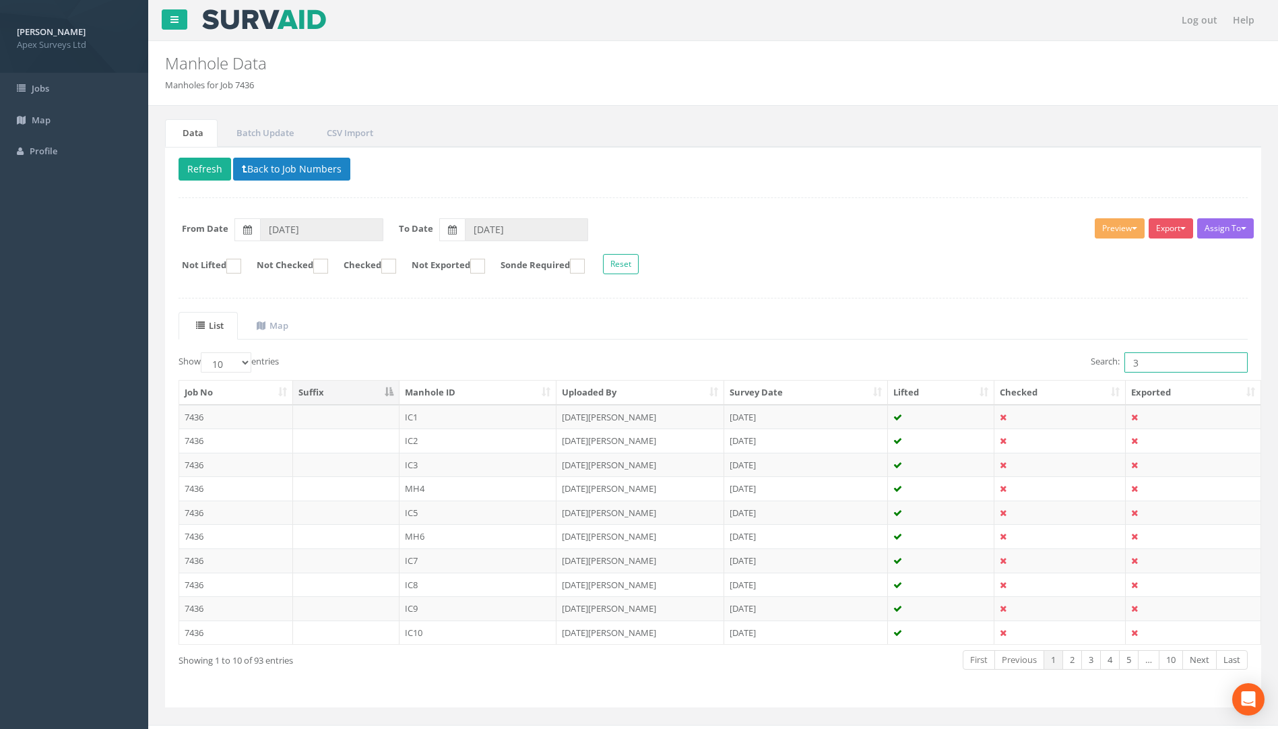
drag, startPoint x: 1111, startPoint y: 369, endPoint x: 1080, endPoint y: 373, distance: 30.6
click at [1087, 371] on div "Search: 3" at bounding box center [986, 364] width 525 height 24
click at [203, 514] on td "7436" at bounding box center [236, 513] width 114 height 24
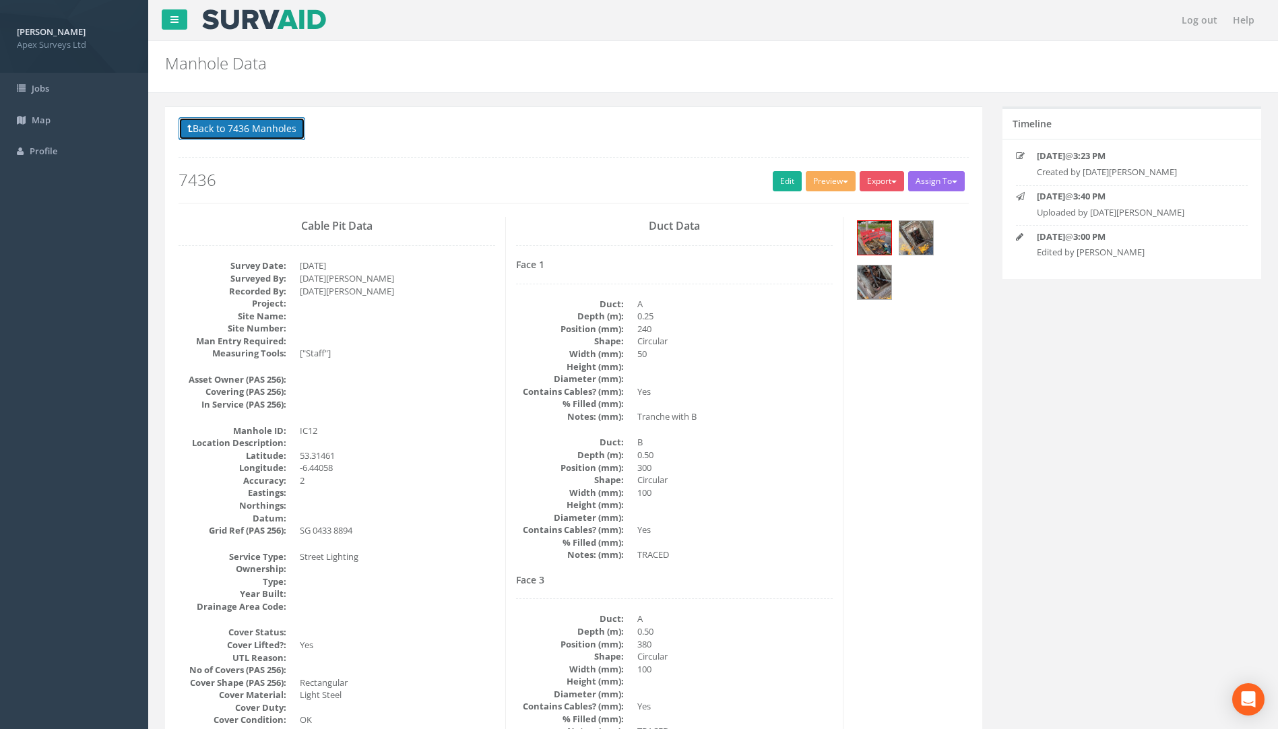
click at [282, 127] on button "Back to 7436 Manholes" at bounding box center [242, 128] width 127 height 23
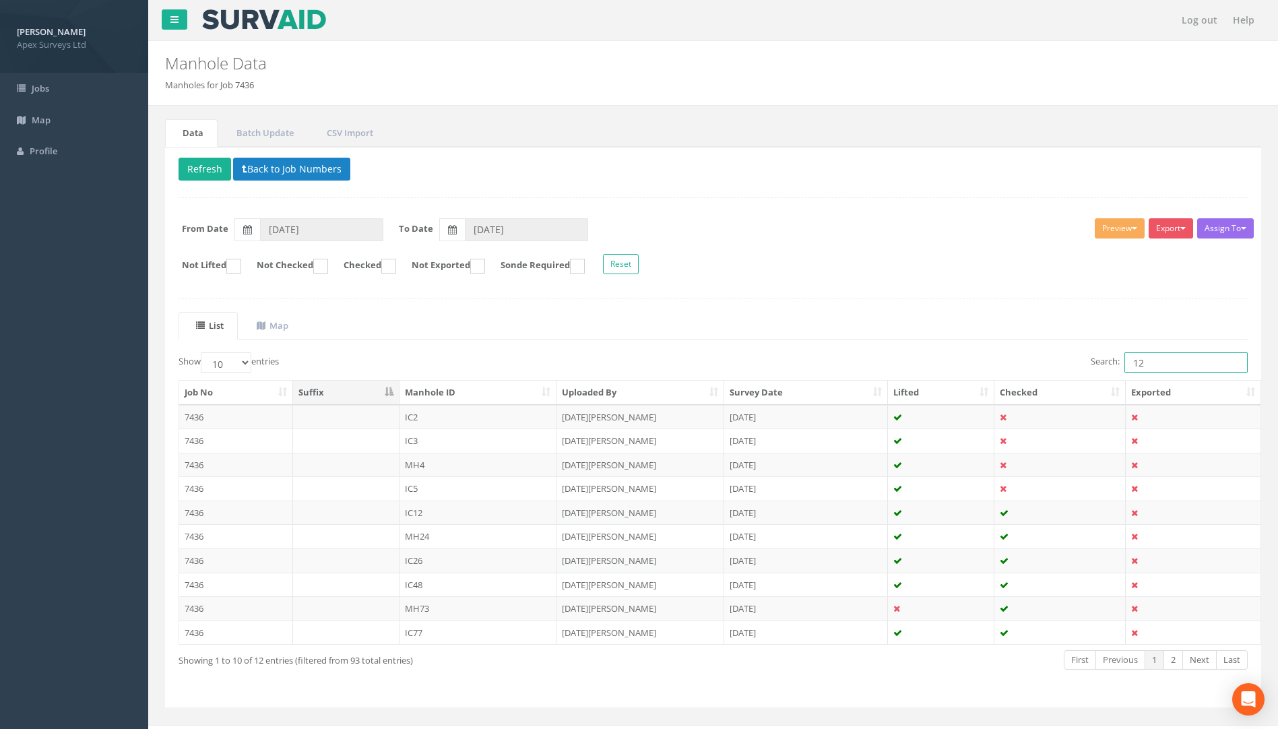
drag, startPoint x: 1123, startPoint y: 372, endPoint x: 998, endPoint y: 380, distance: 125.6
click at [1012, 380] on div "Show 10 25 50 100 entries Search: 12 Job No Suffix Manhole ID Uploaded By Surve…" at bounding box center [714, 523] width 1070 height 342
type input "13"
click at [197, 419] on td "7436" at bounding box center [236, 417] width 114 height 24
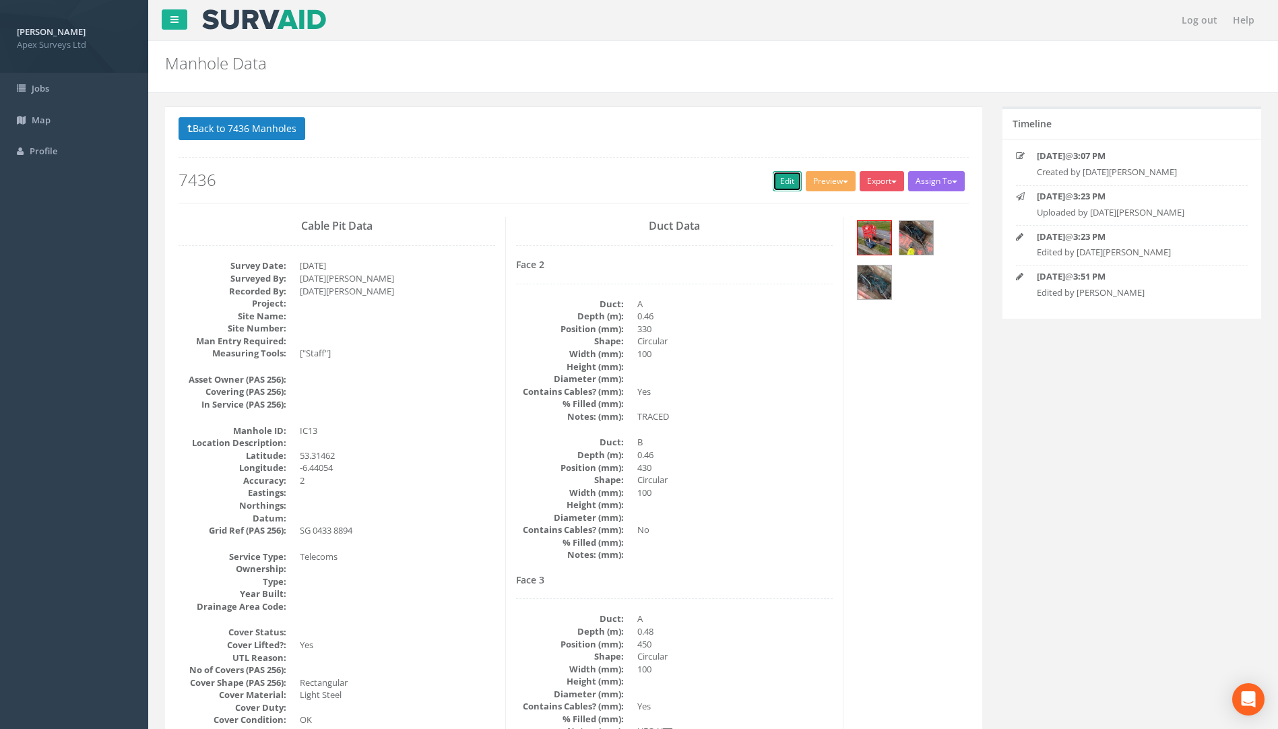
click at [776, 181] on link "Edit" at bounding box center [787, 181] width 29 height 20
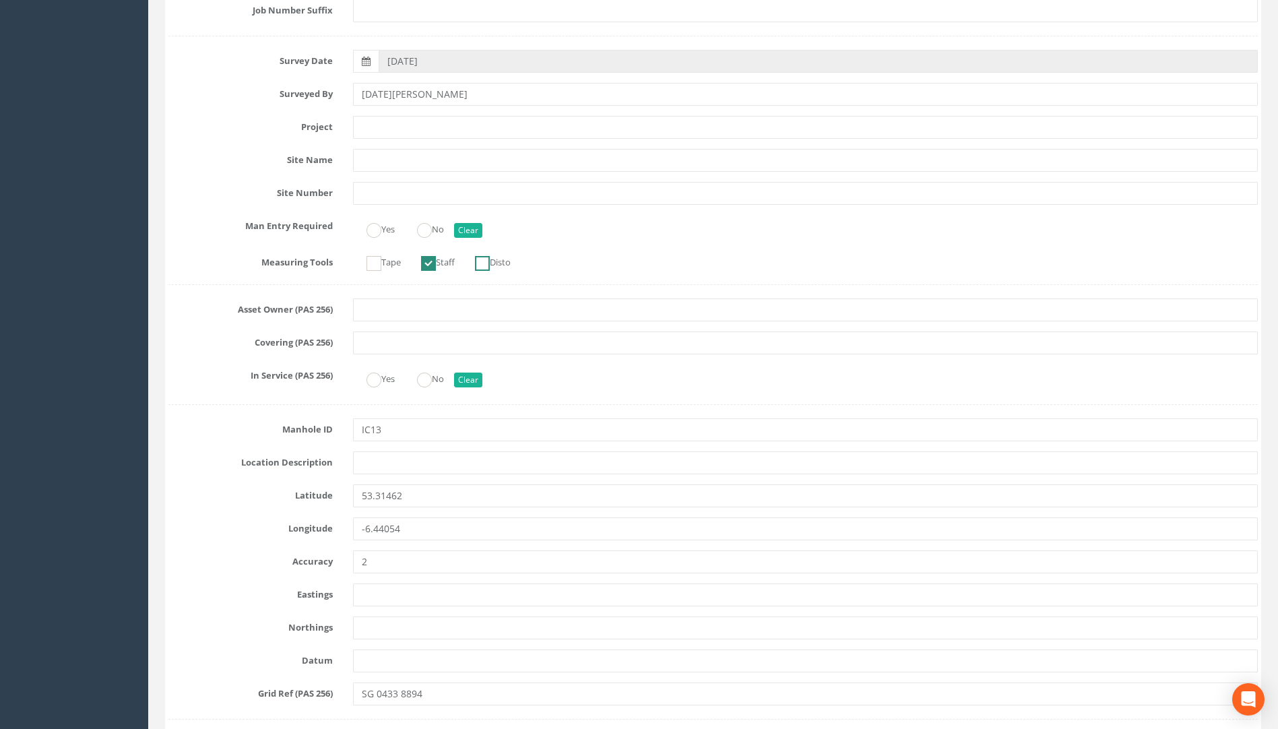
scroll to position [270, 0]
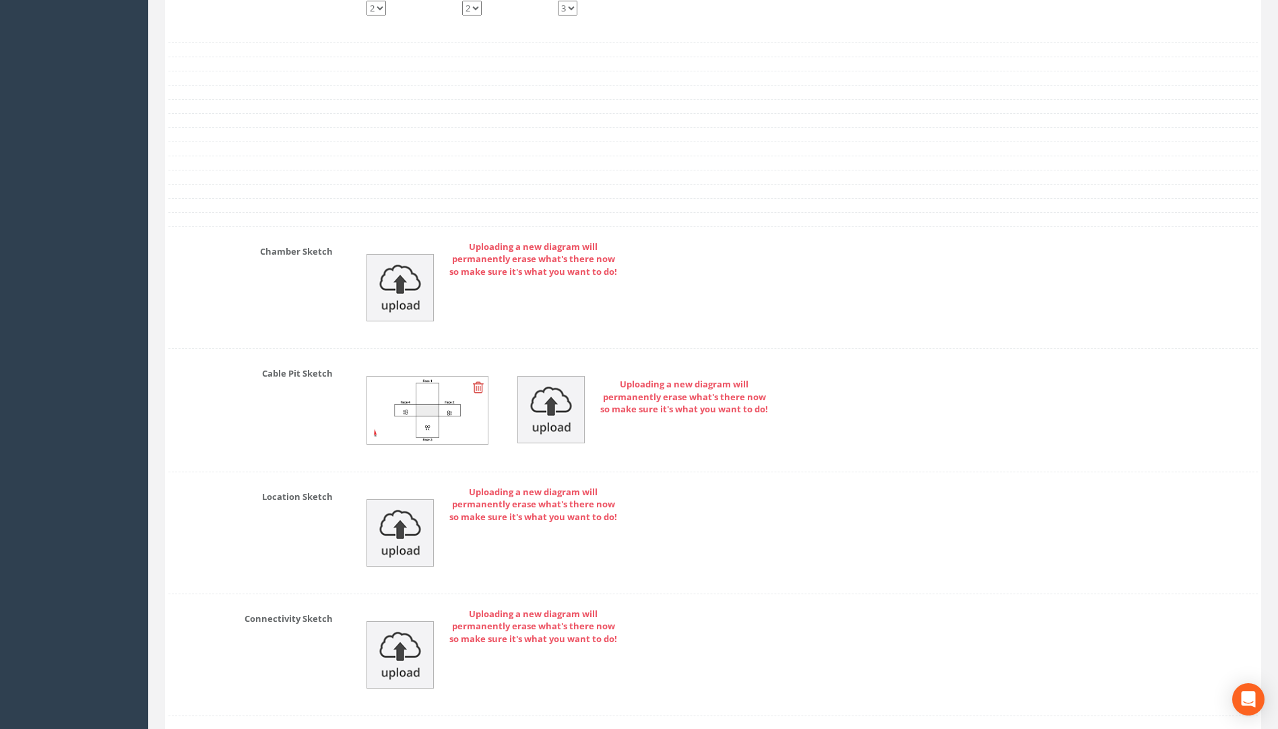
scroll to position [3033, 0]
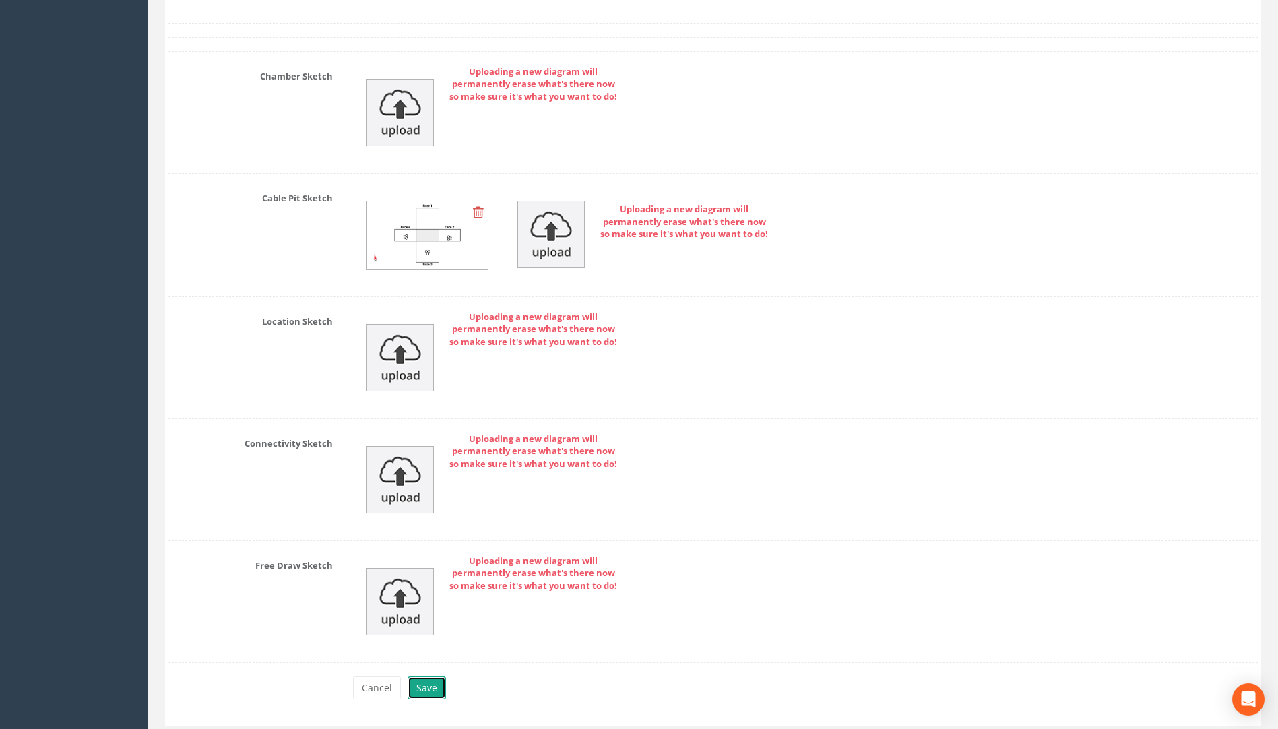
click at [428, 691] on button "Save" at bounding box center [427, 688] width 38 height 23
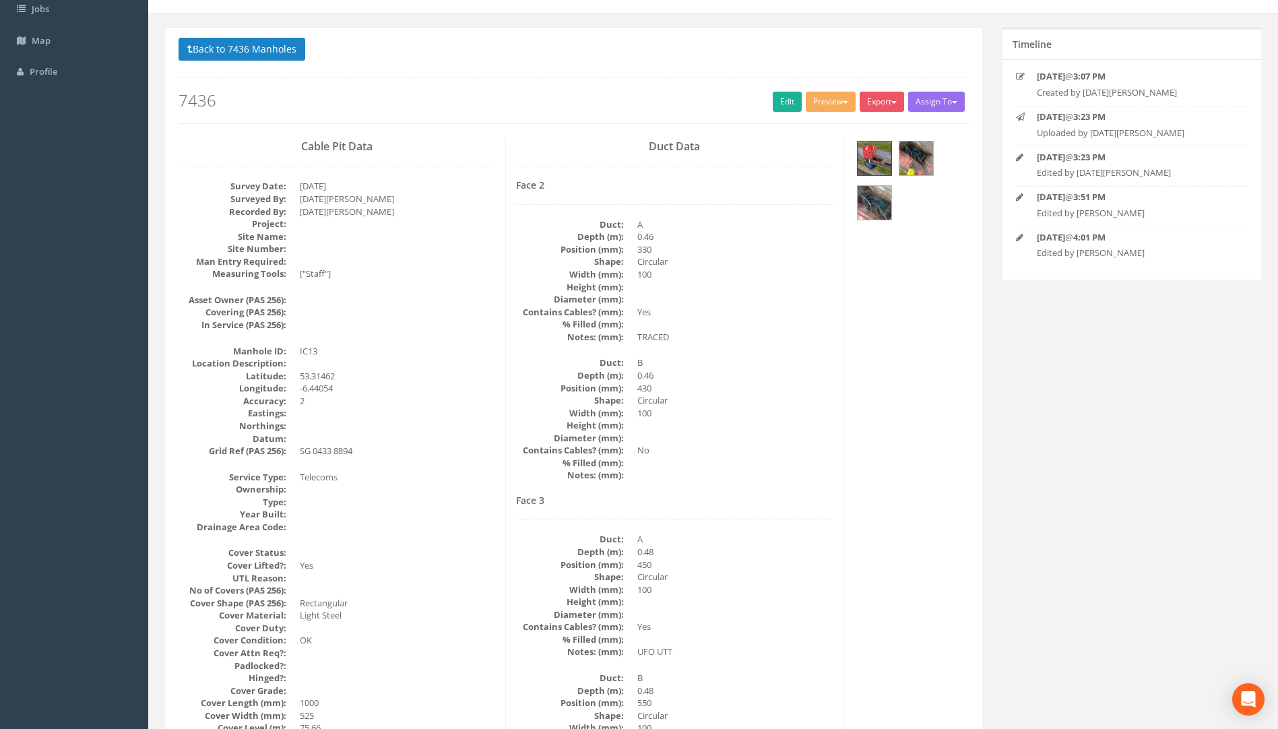
scroll to position [1, 0]
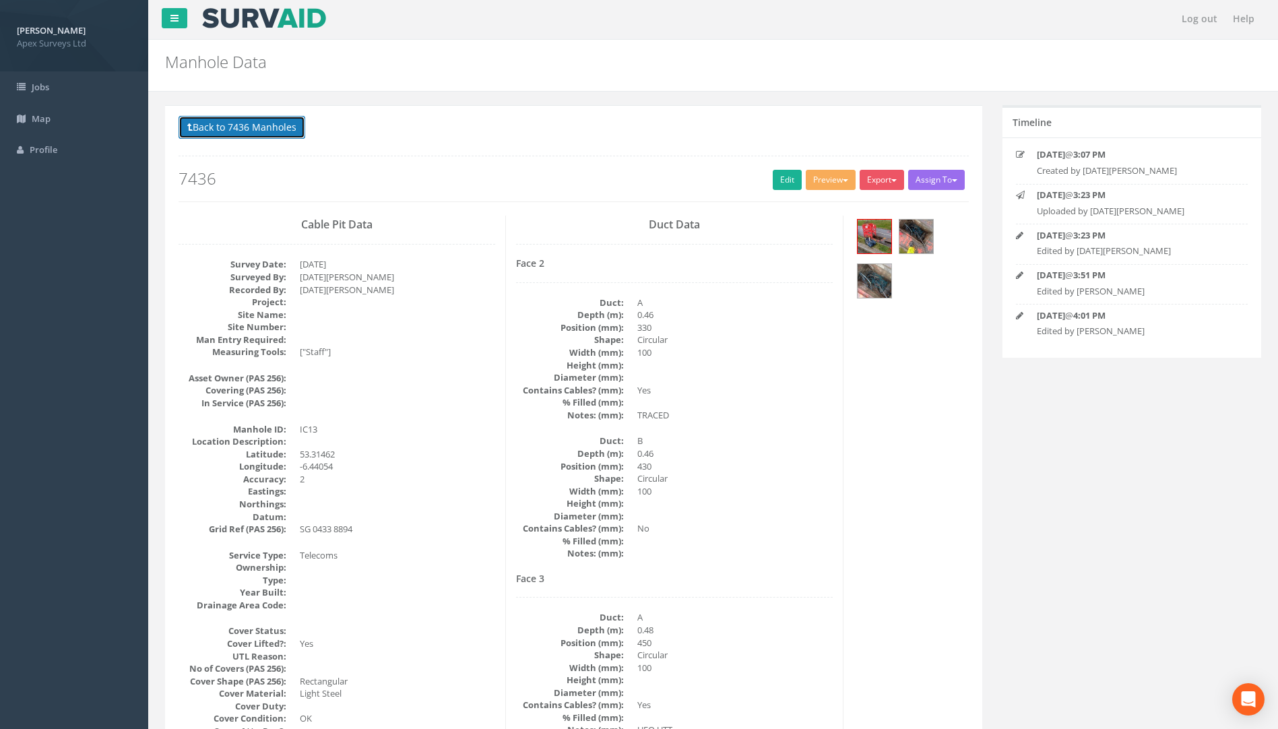
click at [266, 136] on button "Back to 7436 Manholes" at bounding box center [242, 127] width 127 height 23
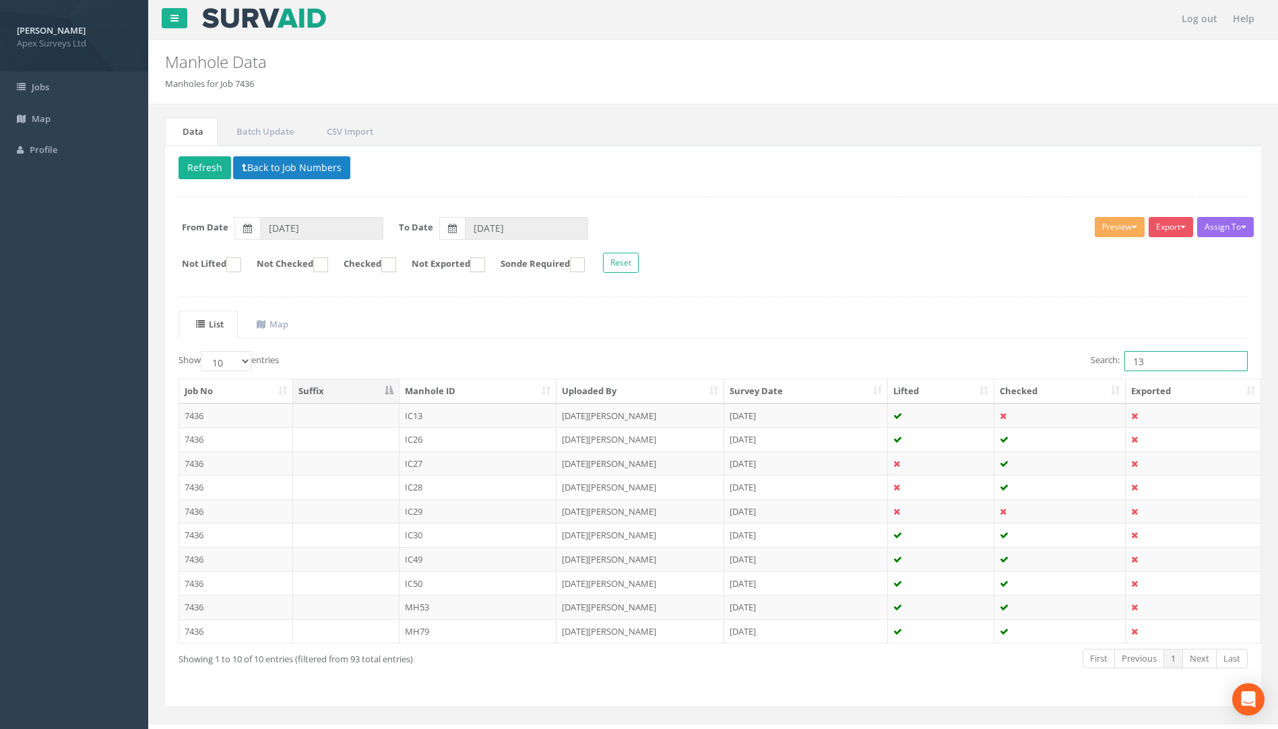
drag, startPoint x: 1144, startPoint y: 363, endPoint x: 1021, endPoint y: 365, distance: 122.7
click at [1024, 365] on div "Search: 13" at bounding box center [986, 363] width 525 height 24
click at [193, 561] on td "7436" at bounding box center [236, 559] width 114 height 24
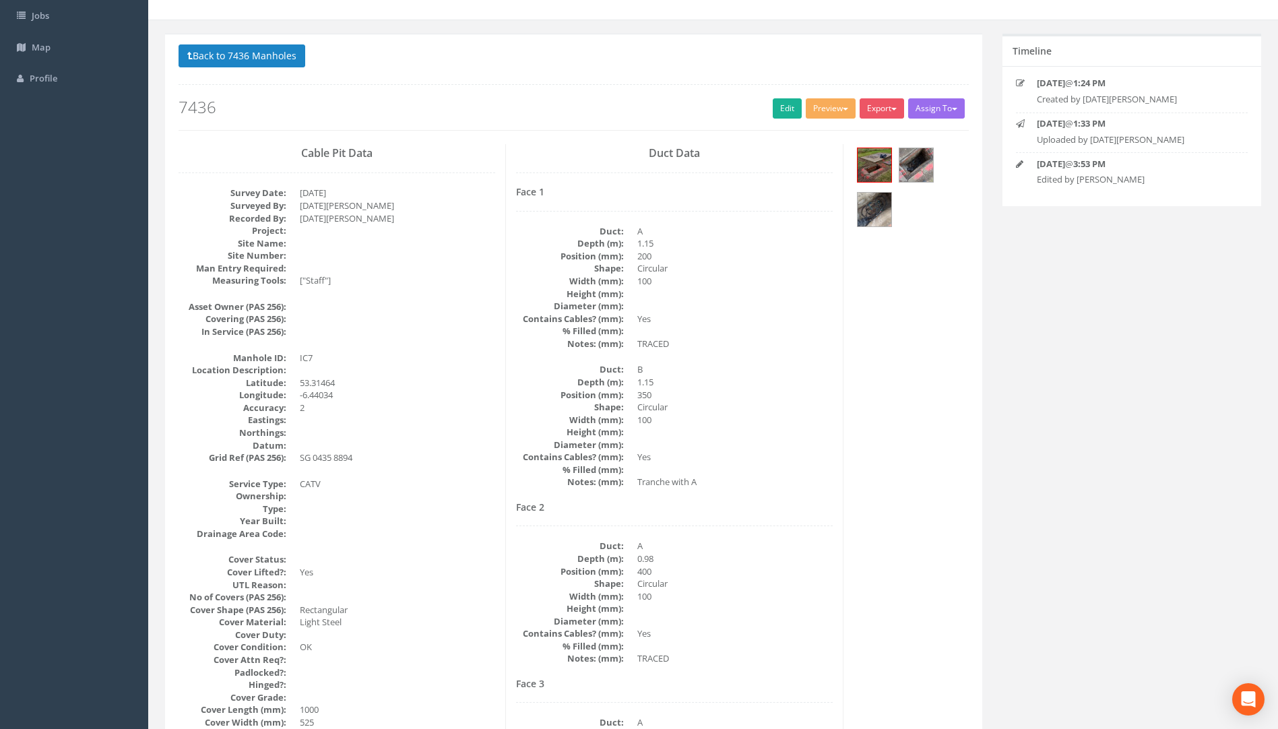
scroll to position [0, 0]
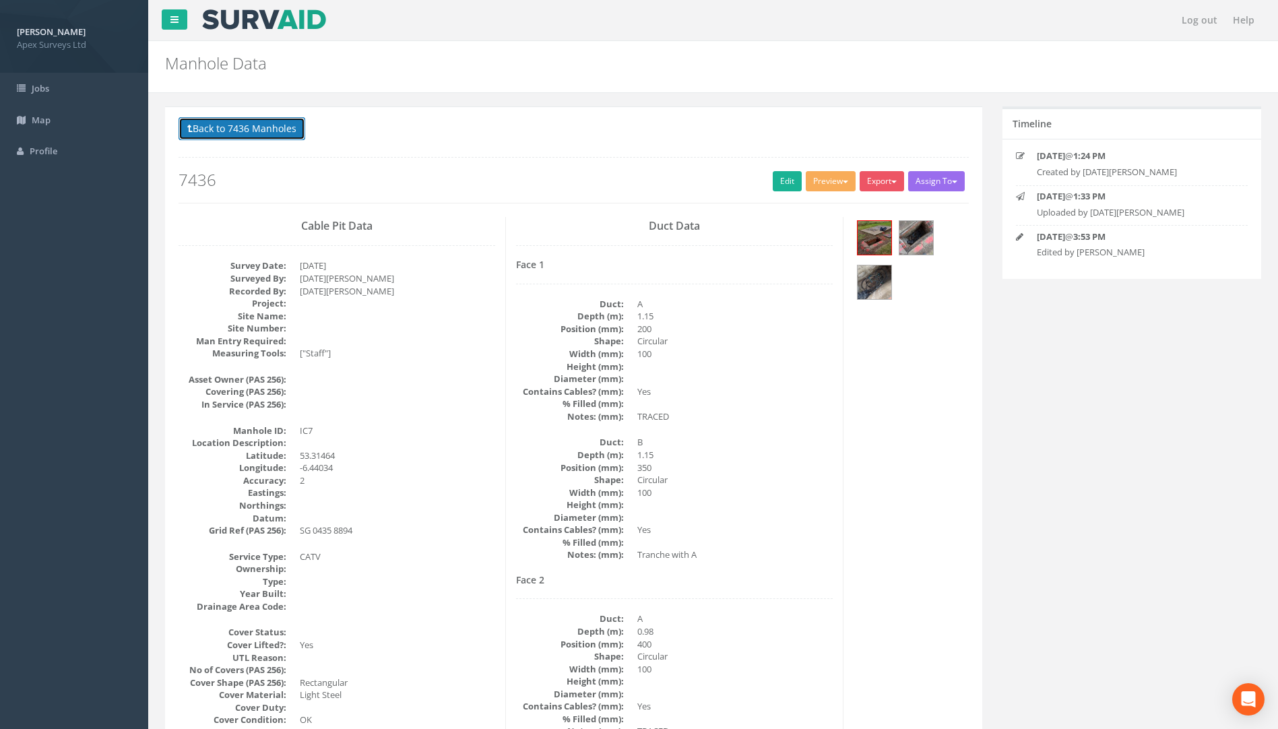
click at [277, 133] on button "Back to 7436 Manholes" at bounding box center [242, 128] width 127 height 23
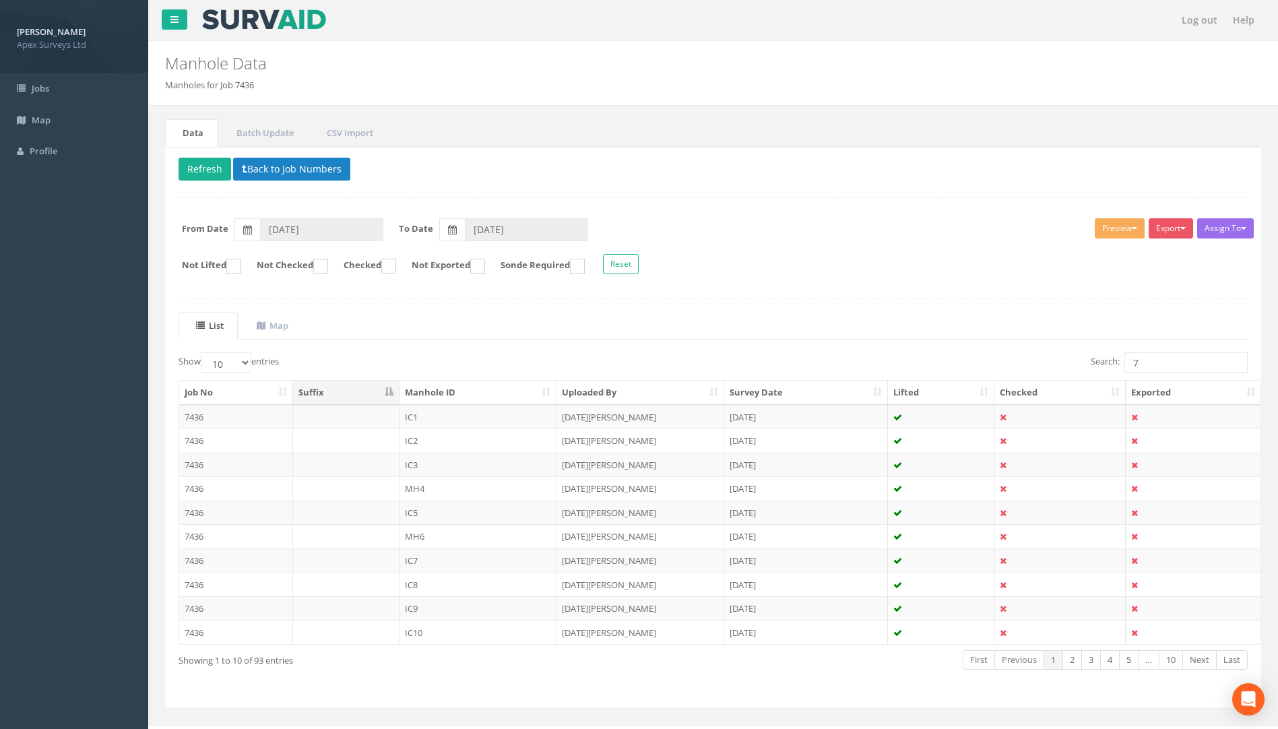
click at [1144, 373] on div "Search: 7" at bounding box center [986, 364] width 525 height 24
drag, startPoint x: 1147, startPoint y: 363, endPoint x: 1053, endPoint y: 373, distance: 94.3
click at [1074, 365] on div "Search: 7" at bounding box center [986, 364] width 525 height 24
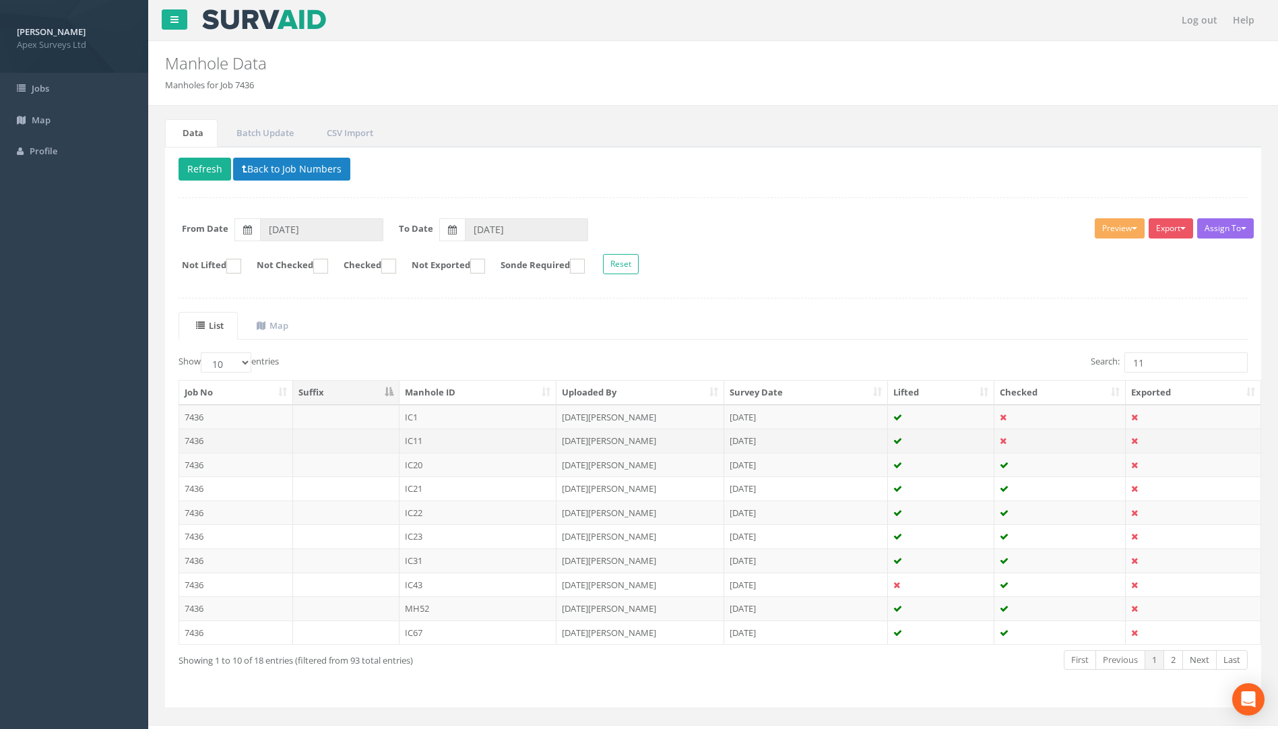
click at [195, 442] on td "7436" at bounding box center [236, 441] width 114 height 24
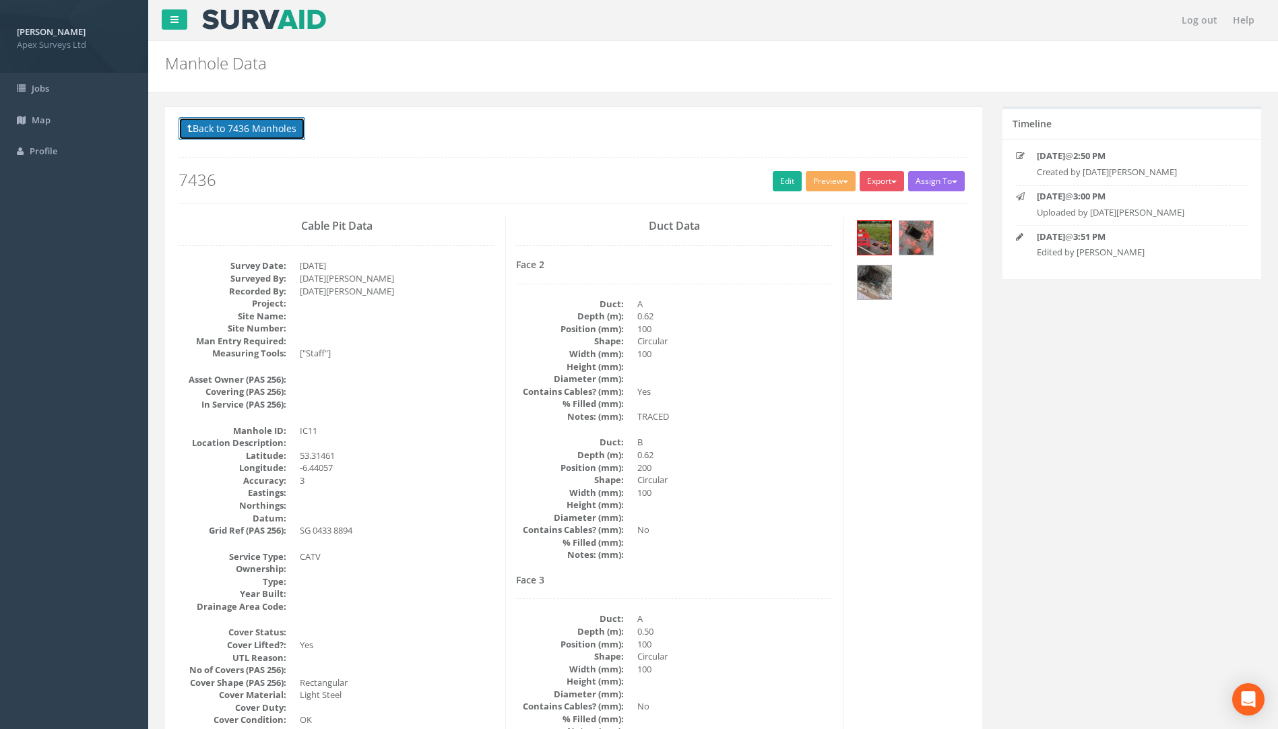
click at [264, 126] on button "Back to 7436 Manholes" at bounding box center [242, 128] width 127 height 23
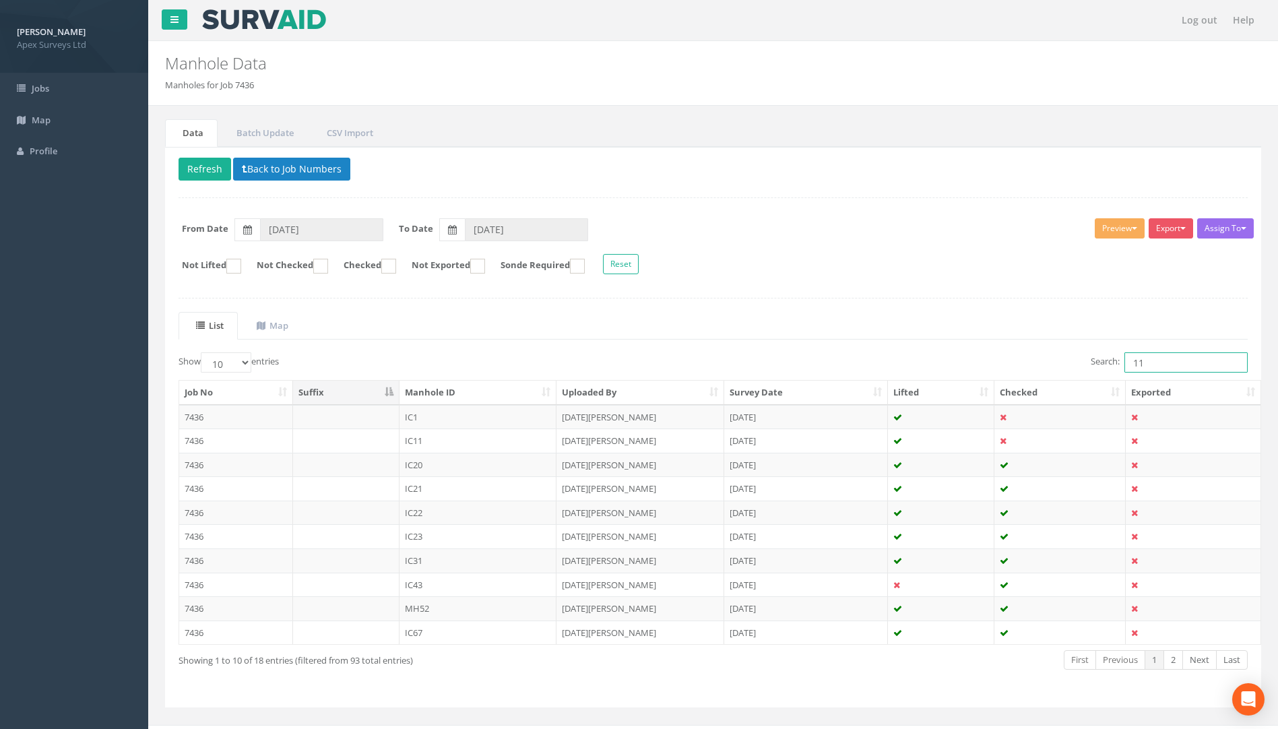
drag, startPoint x: 1138, startPoint y: 363, endPoint x: 1034, endPoint y: 383, distance: 105.7
click at [1039, 381] on div "Show 10 25 50 100 entries Search: 11 Job No Suffix Manhole ID Uploaded By Surve…" at bounding box center [714, 523] width 1070 height 342
click at [202, 614] on td "7436" at bounding box center [236, 608] width 114 height 24
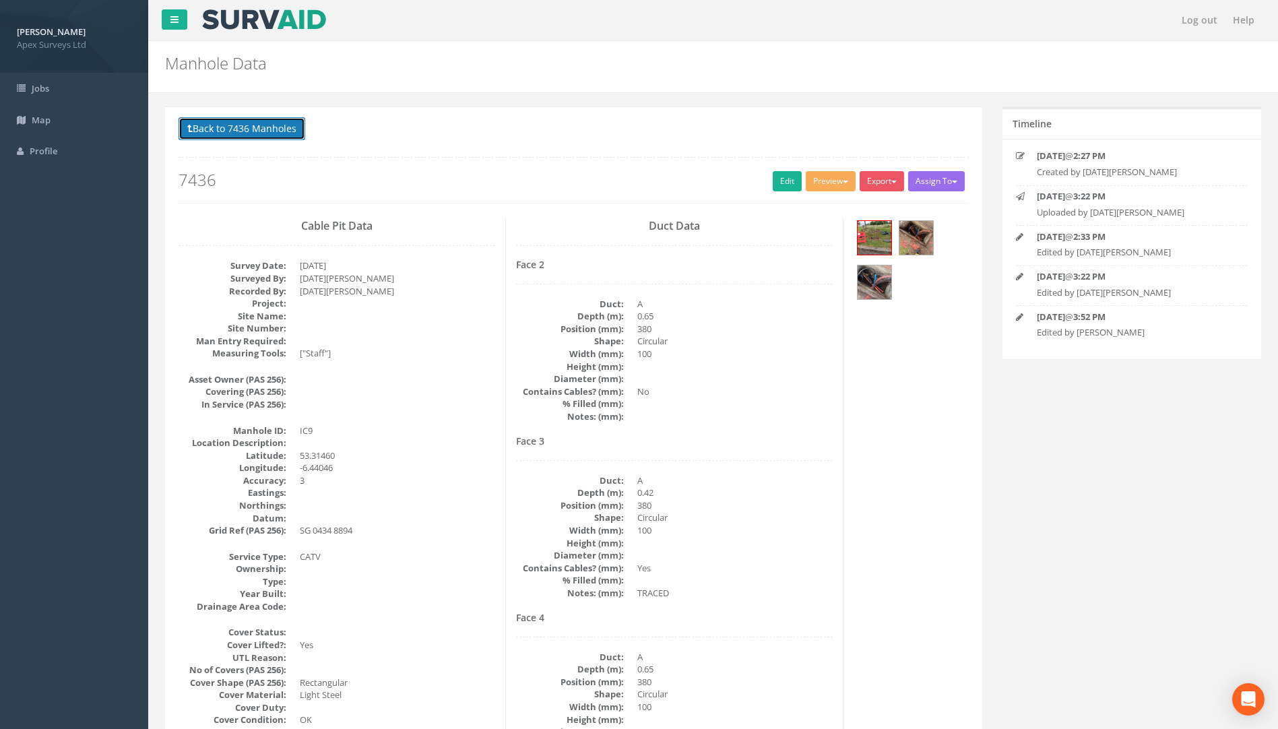
click at [268, 127] on button "Back to 7436 Manholes" at bounding box center [242, 128] width 127 height 23
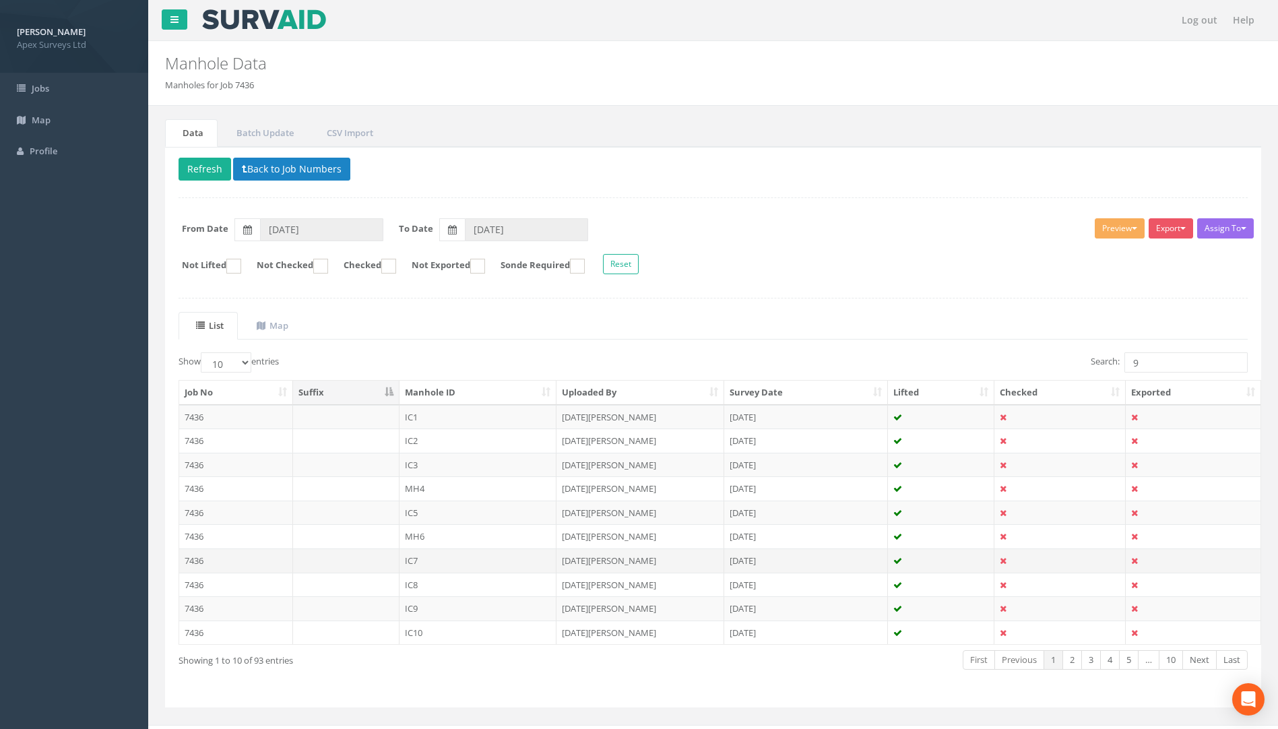
click at [191, 565] on td "7436" at bounding box center [236, 561] width 114 height 24
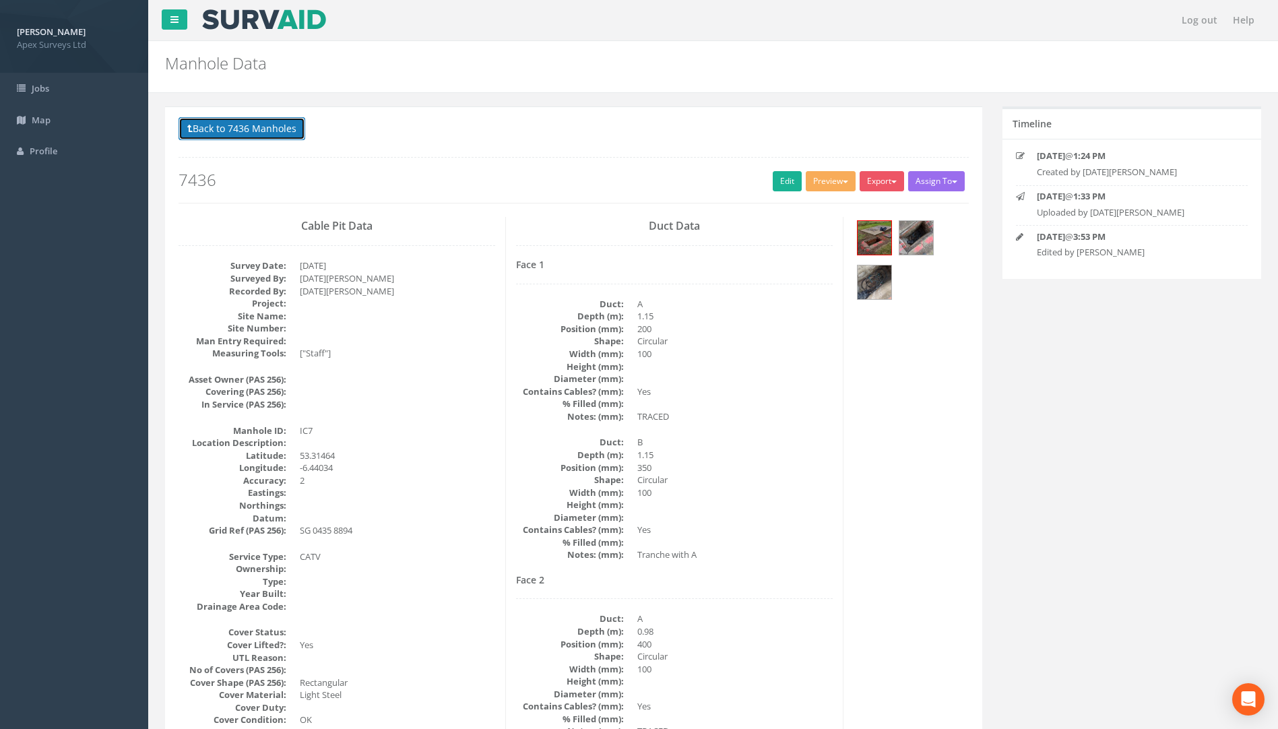
click at [276, 128] on button "Back to 7436 Manholes" at bounding box center [242, 128] width 127 height 23
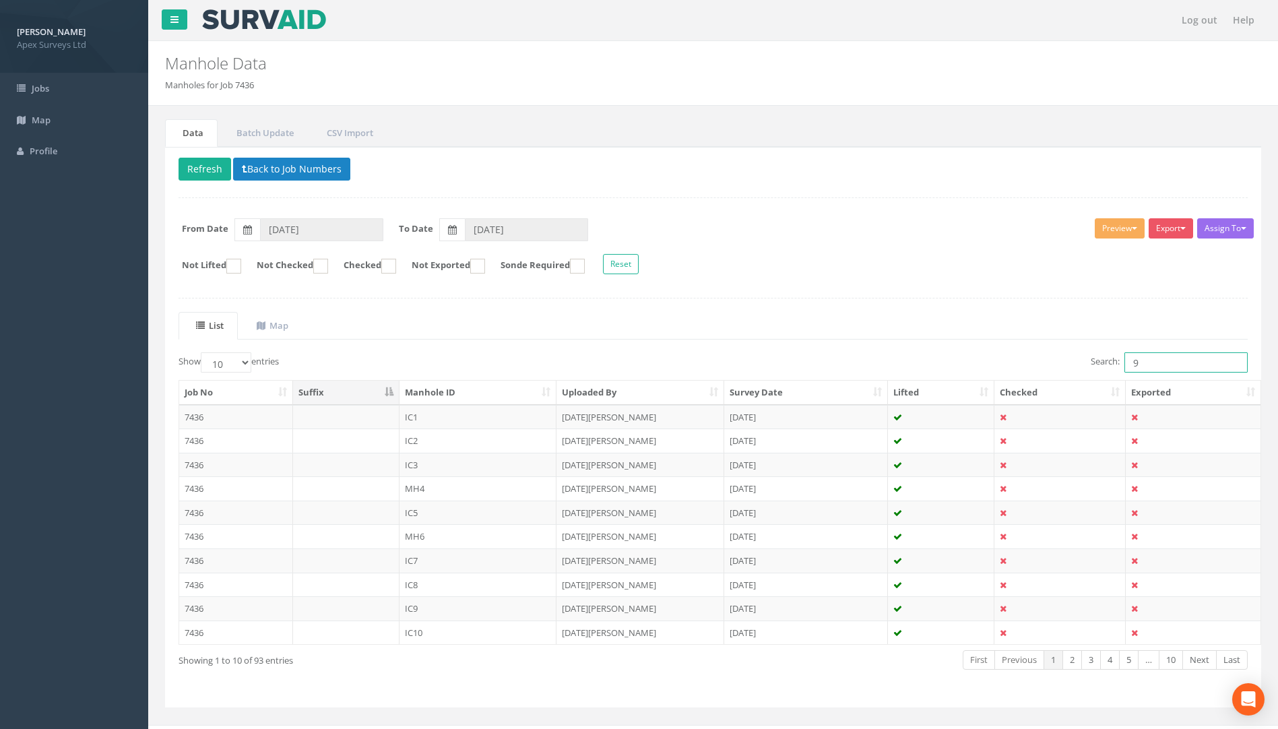
drag, startPoint x: 1153, startPoint y: 360, endPoint x: 1009, endPoint y: 361, distance: 144.2
click at [1037, 360] on div "Search: 9" at bounding box center [986, 364] width 525 height 24
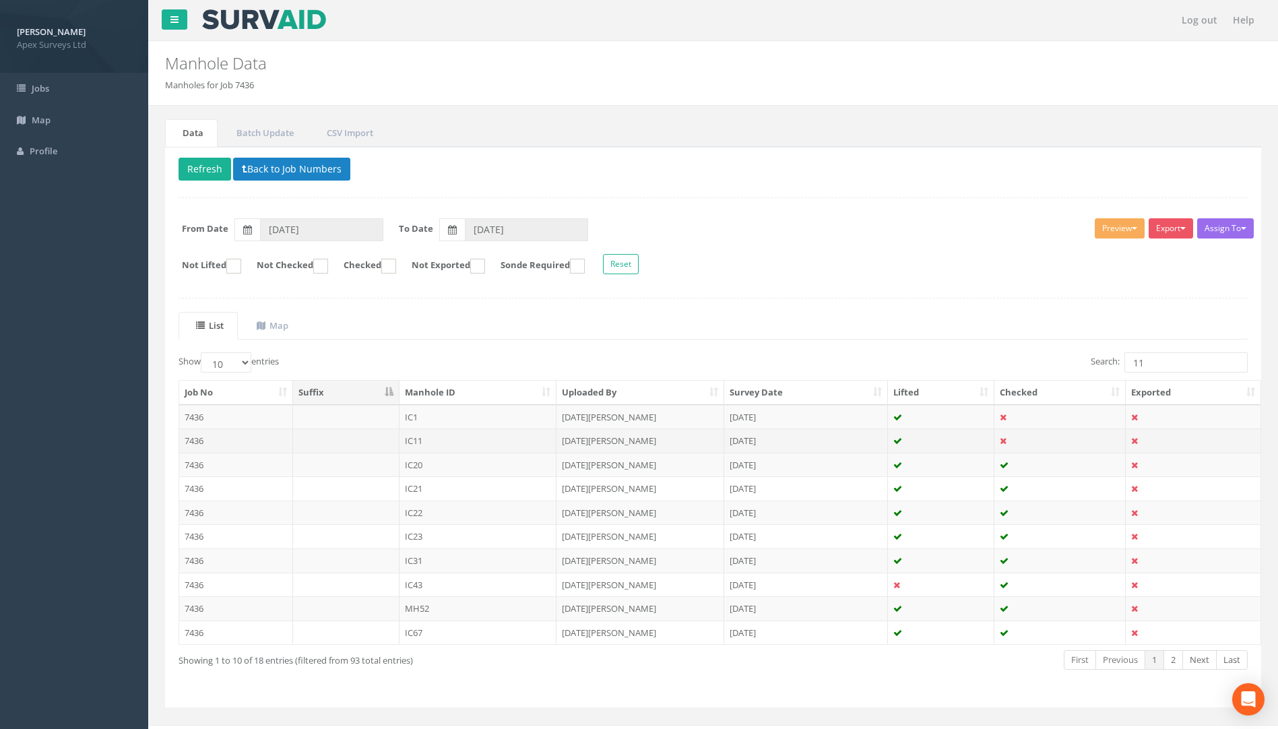
click at [197, 437] on td "7436" at bounding box center [236, 441] width 114 height 24
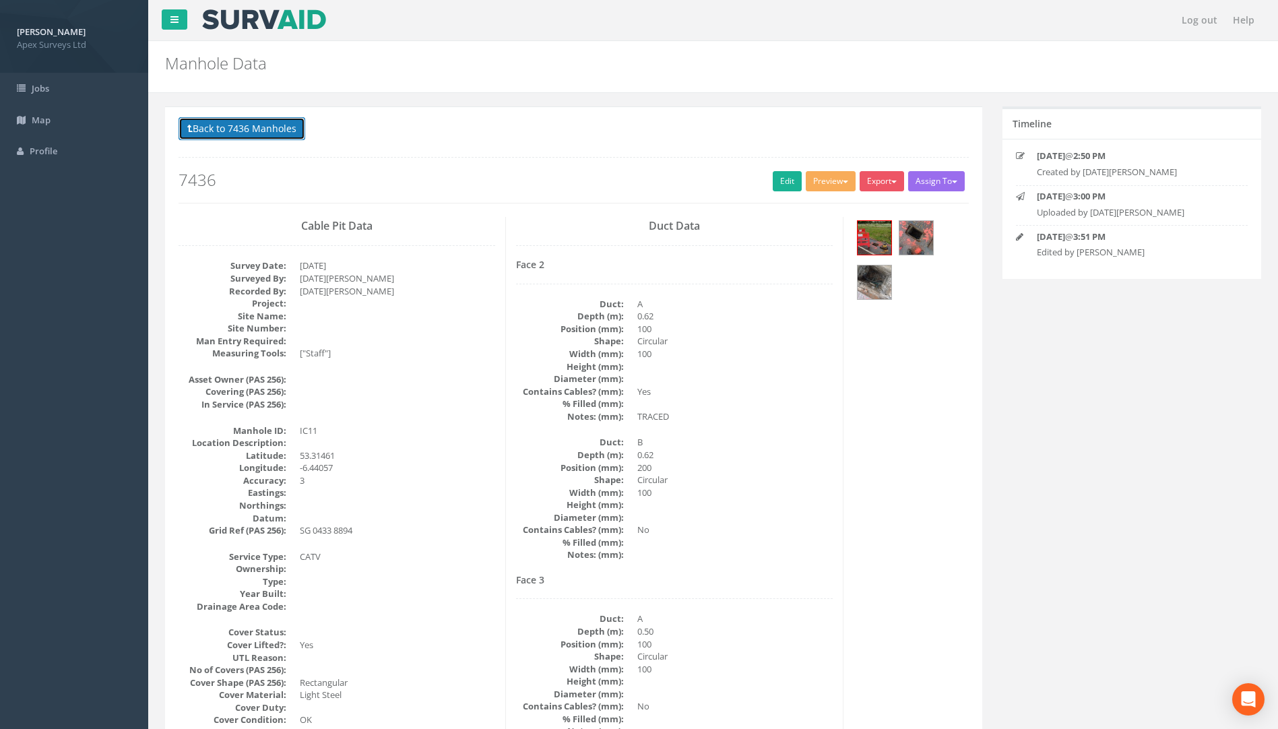
click at [270, 126] on button "Back to 7436 Manholes" at bounding box center [242, 128] width 127 height 23
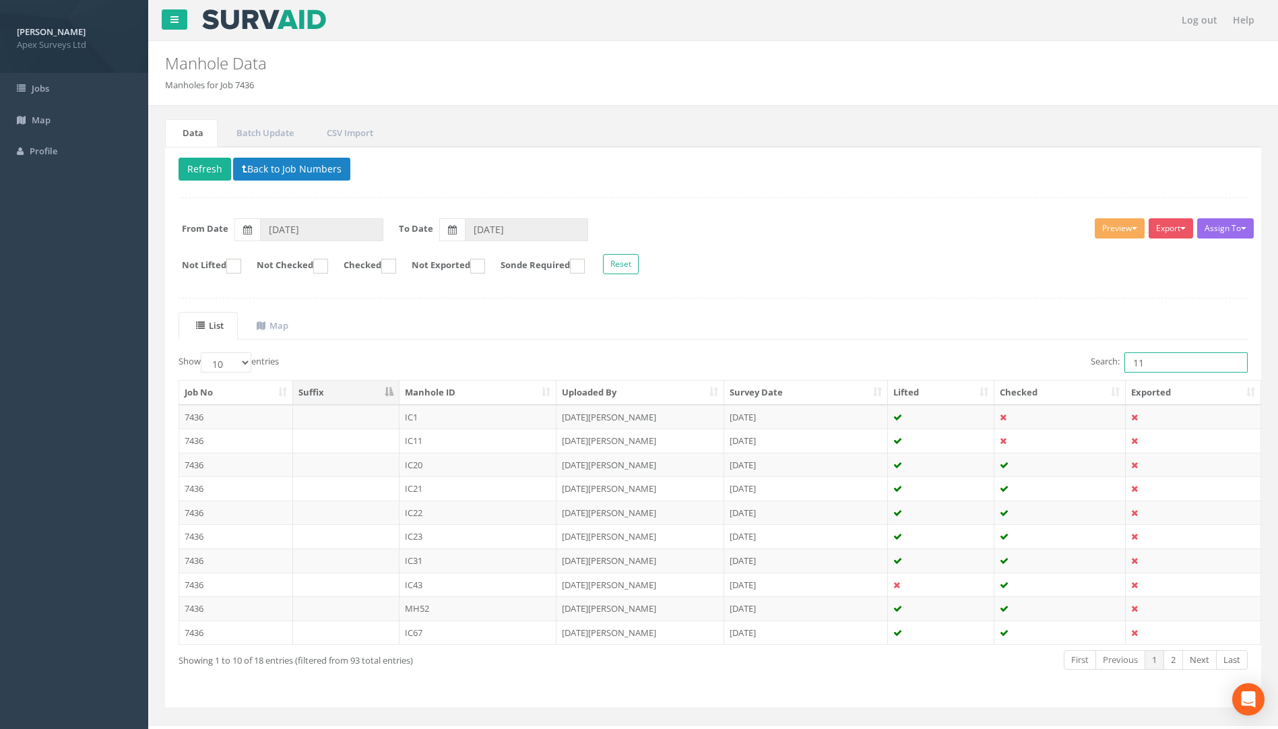
drag, startPoint x: 1070, startPoint y: 365, endPoint x: 1061, endPoint y: 370, distance: 10.9
click at [1065, 367] on div "Search: 11" at bounding box center [986, 364] width 525 height 24
type input "9"
click at [198, 609] on td "7436" at bounding box center [236, 608] width 114 height 24
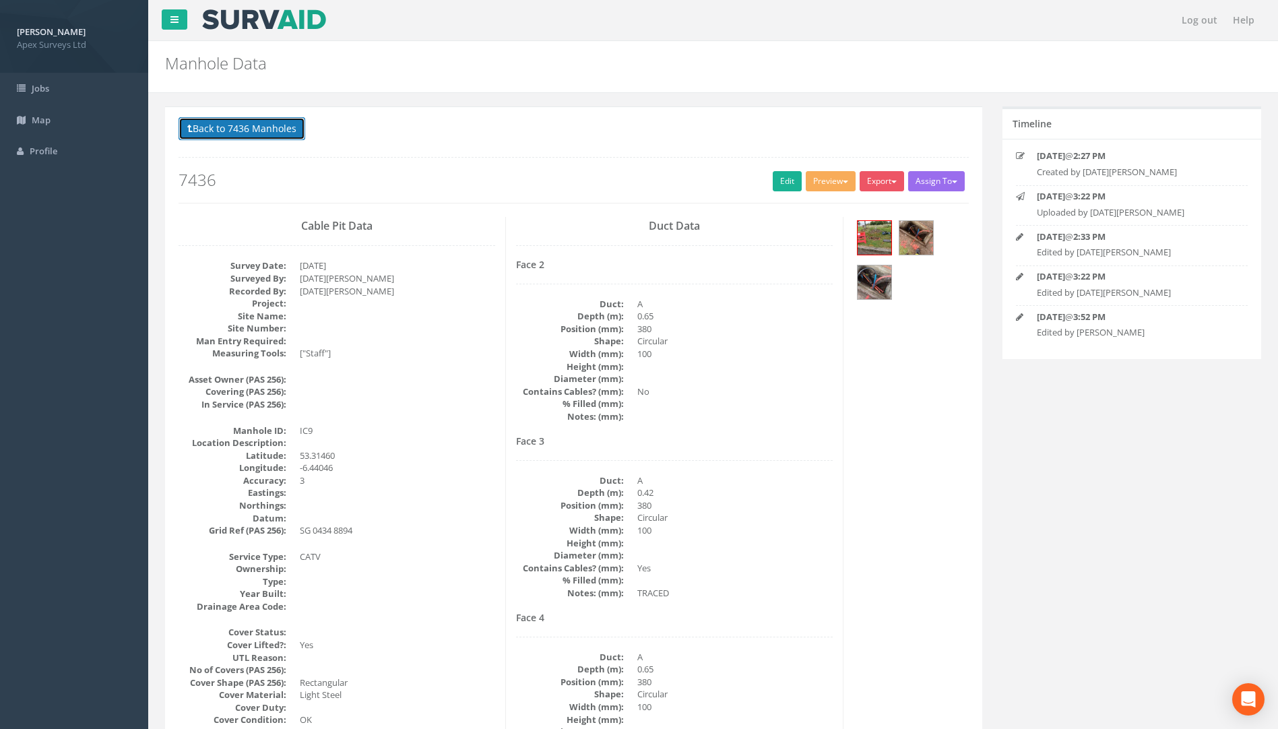
drag, startPoint x: 247, startPoint y: 129, endPoint x: 257, endPoint y: 129, distance: 10.1
click at [247, 129] on button "Back to 7436 Manholes" at bounding box center [242, 128] width 127 height 23
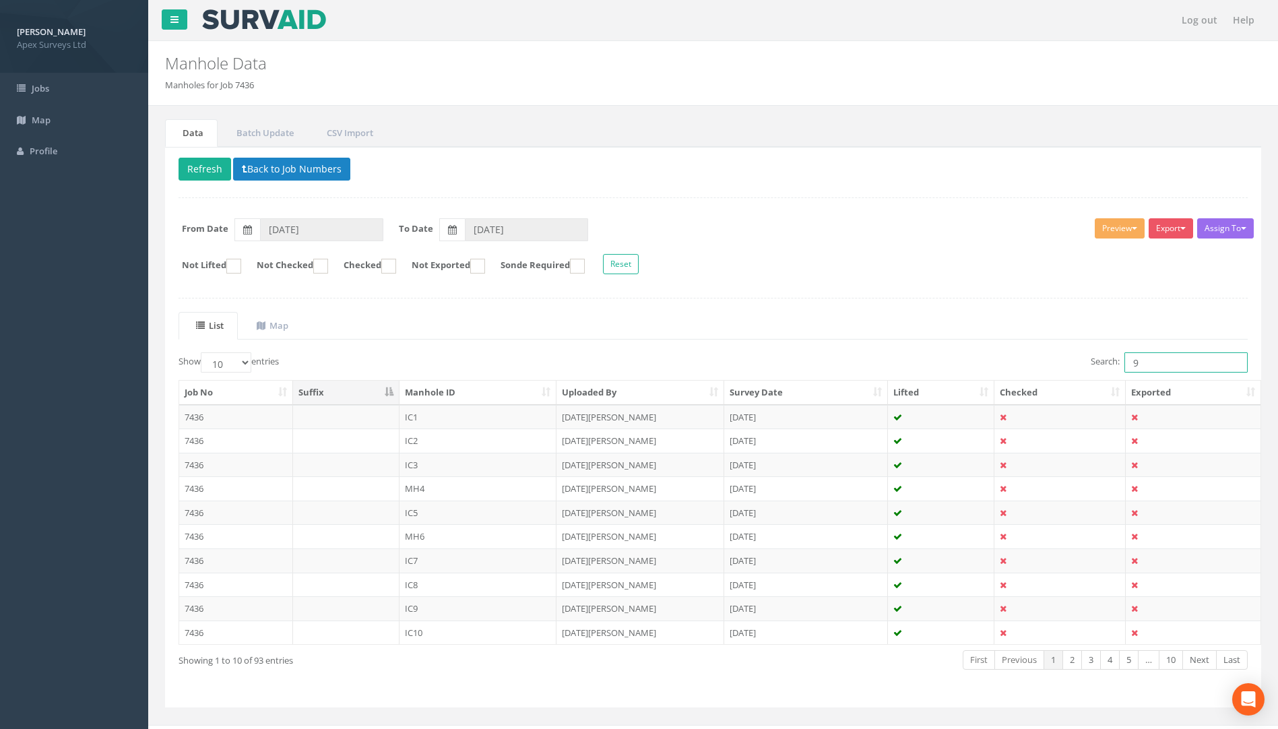
drag, startPoint x: 1138, startPoint y: 355, endPoint x: 1138, endPoint y: 364, distance: 8.8
click at [1138, 364] on input "9" at bounding box center [1186, 362] width 123 height 20
click at [194, 412] on td "7436" at bounding box center [236, 417] width 114 height 24
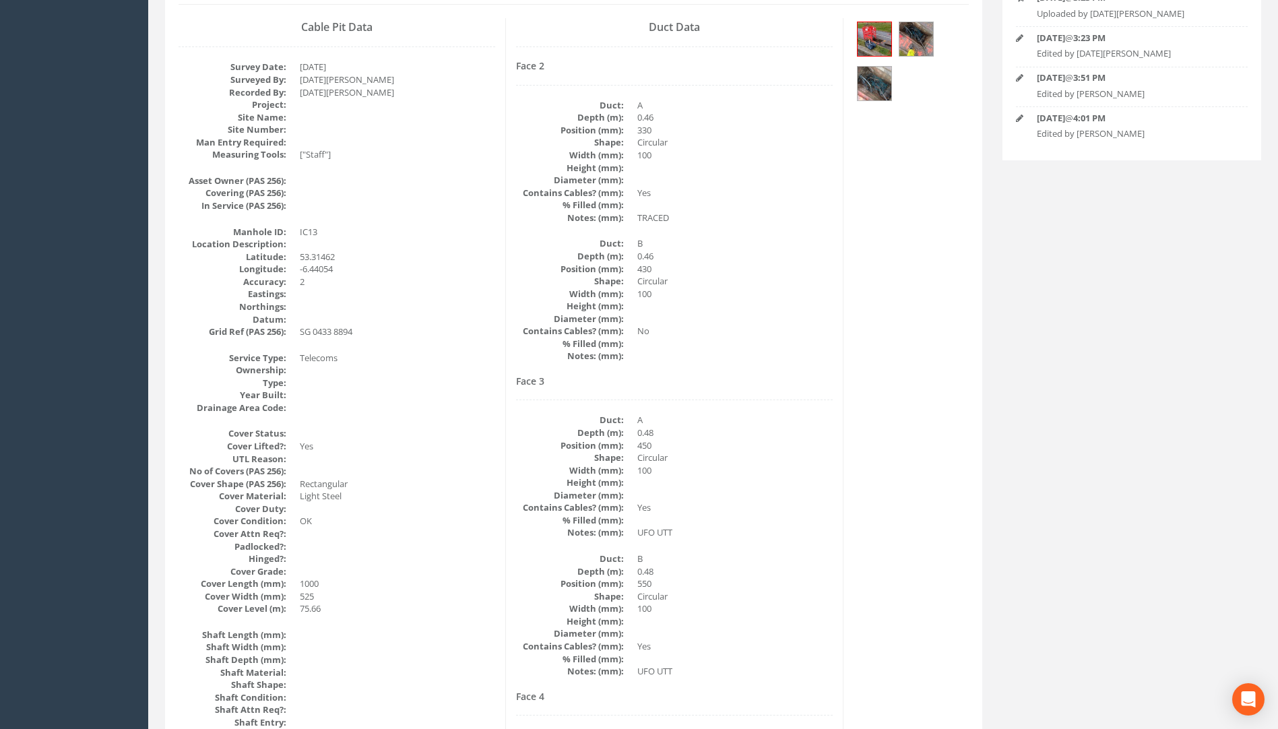
scroll to position [135, 0]
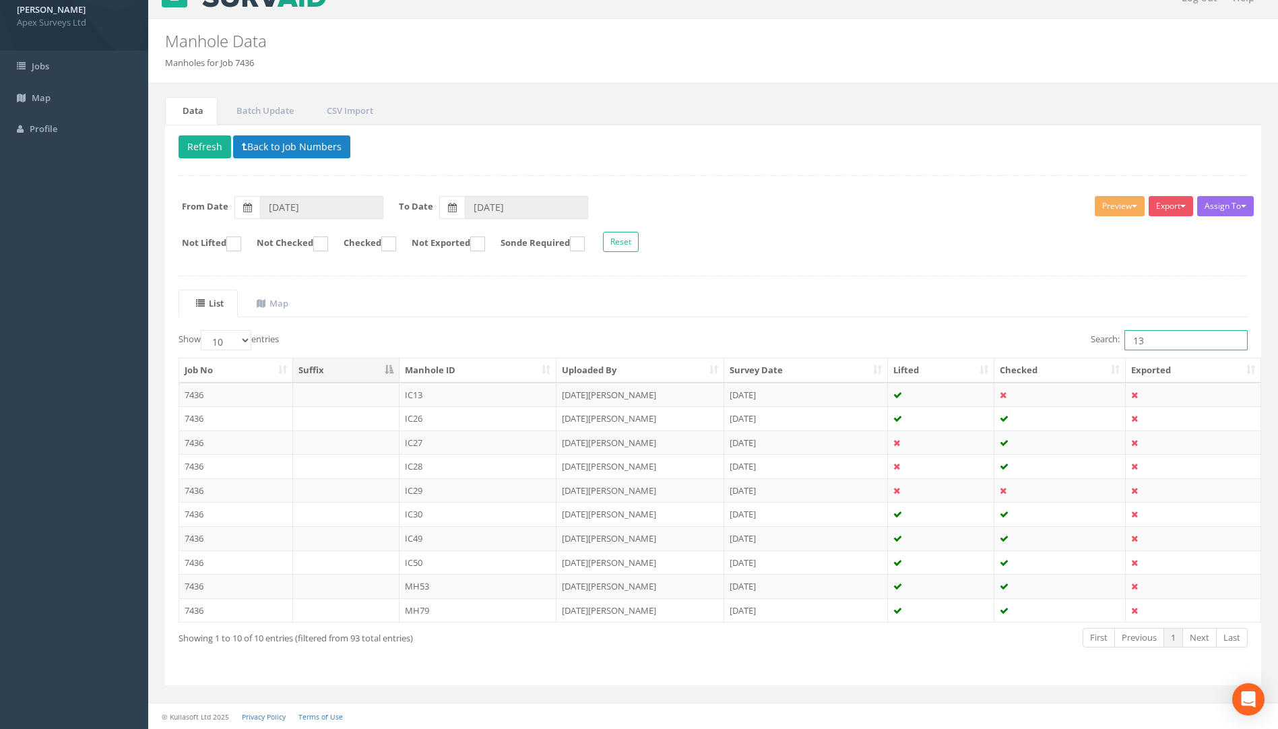
drag, startPoint x: 1161, startPoint y: 338, endPoint x: 1020, endPoint y: 351, distance: 140.8
click at [1029, 349] on div "Search: 13" at bounding box center [986, 342] width 525 height 24
click at [196, 589] on td "7436" at bounding box center [236, 586] width 114 height 24
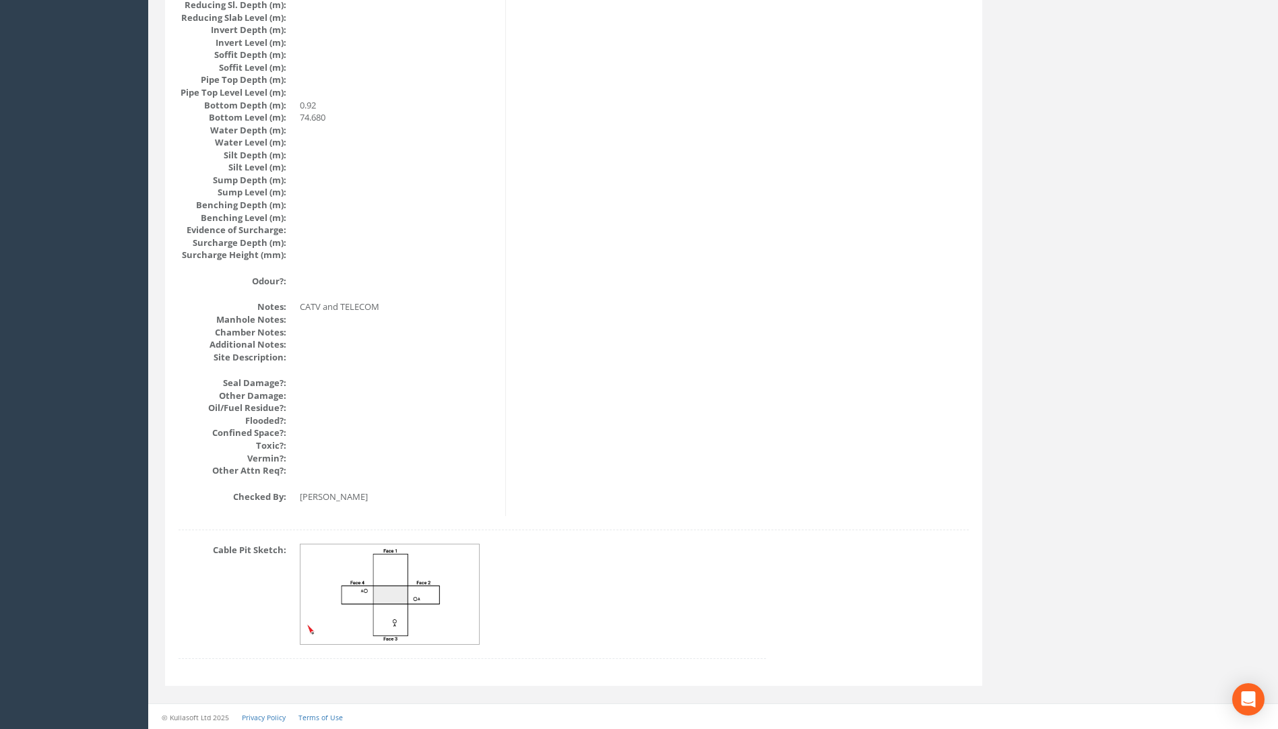
scroll to position [1349, 0]
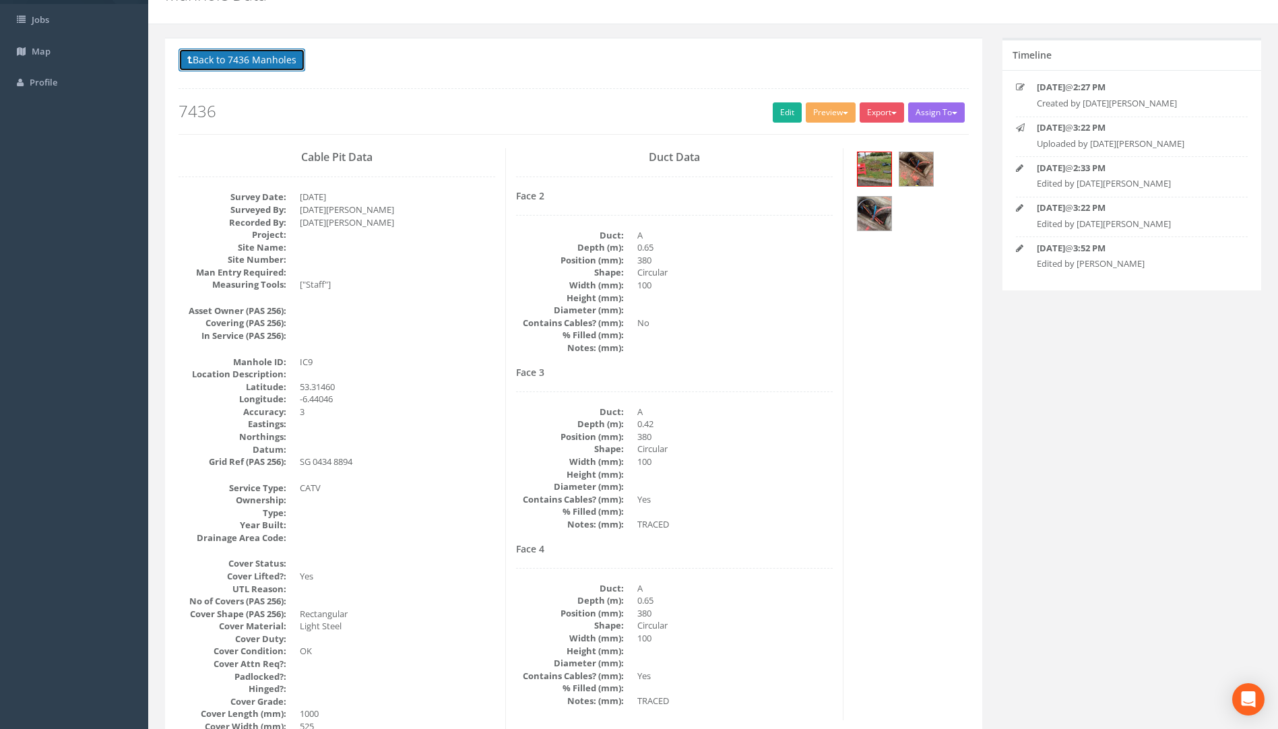
click at [280, 52] on button "Back to 7436 Manholes" at bounding box center [242, 60] width 127 height 23
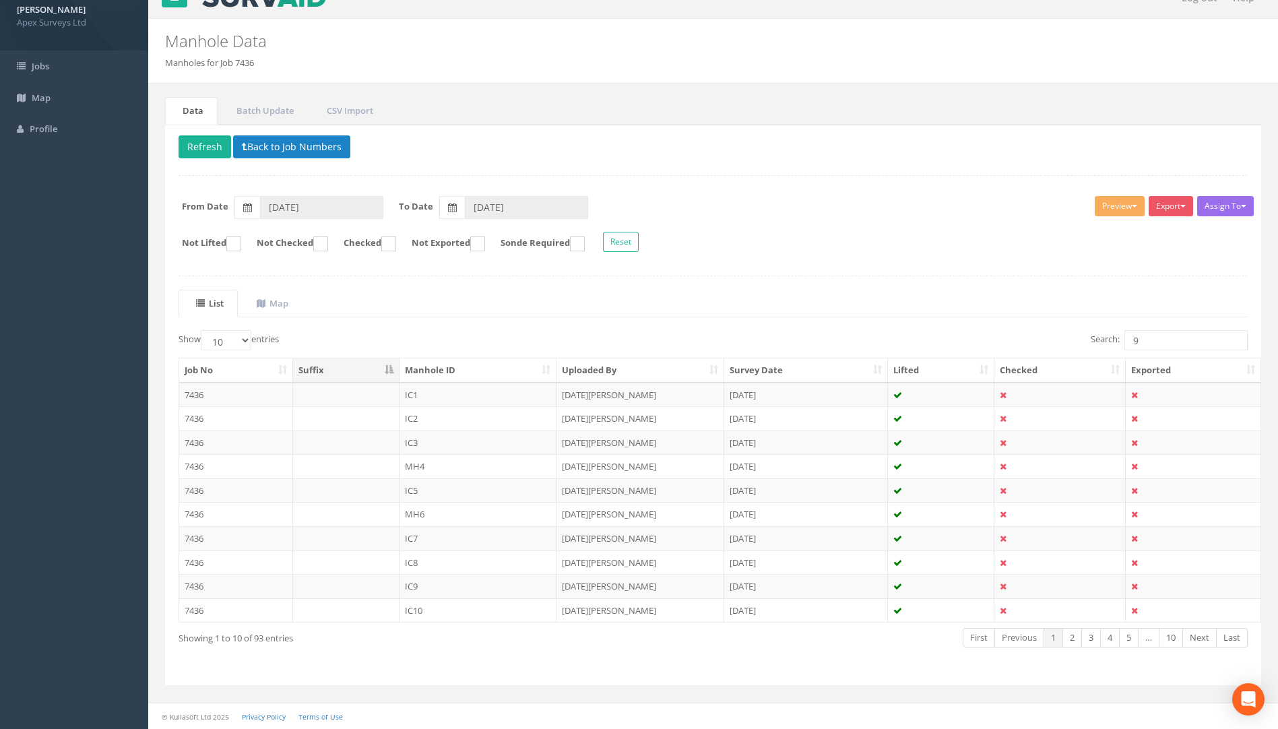
scroll to position [22, 0]
click at [186, 538] on td "7436" at bounding box center [236, 538] width 114 height 24
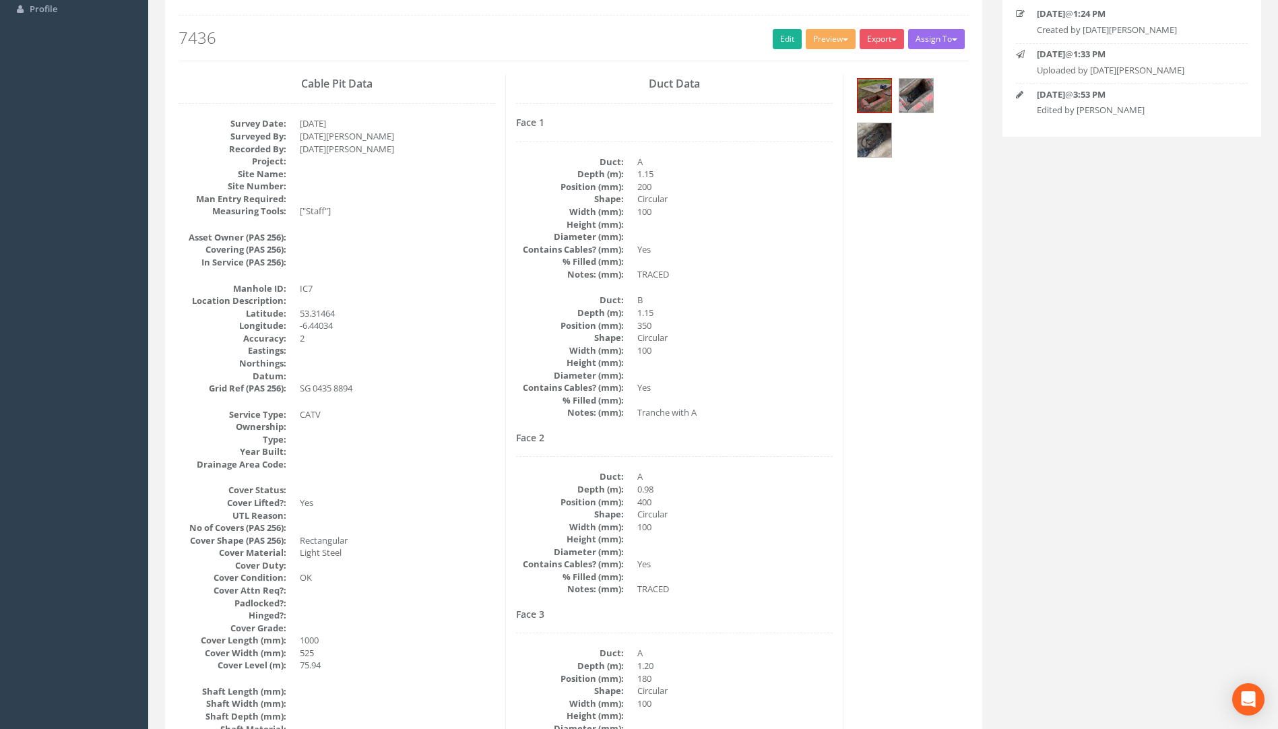
scroll to position [135, 0]
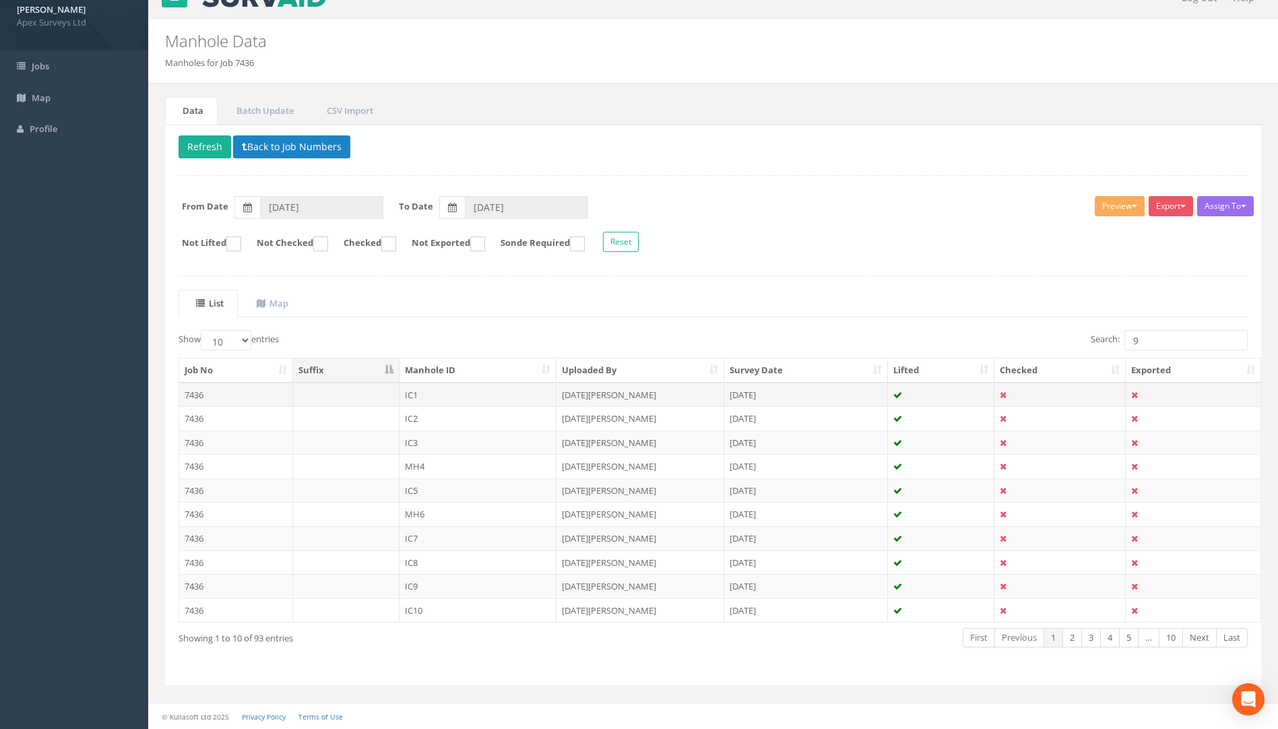
click at [188, 398] on td "7436" at bounding box center [236, 395] width 114 height 24
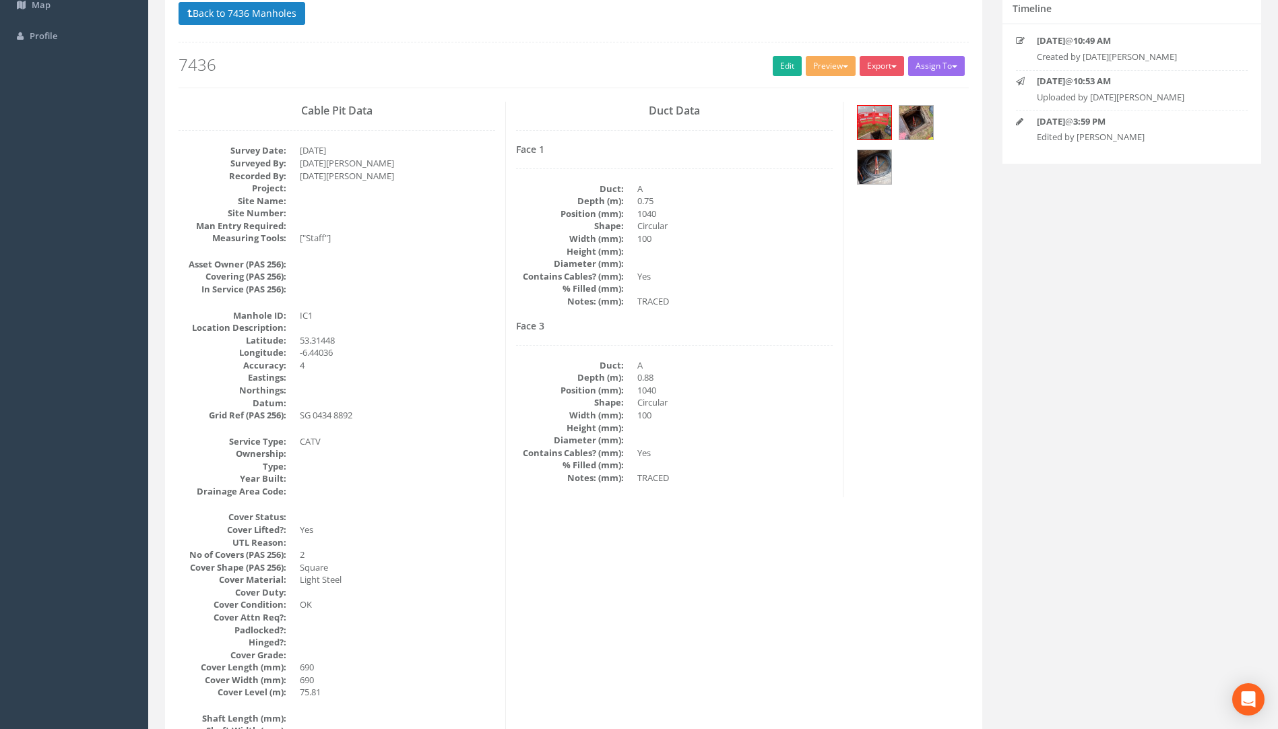
scroll to position [0, 0]
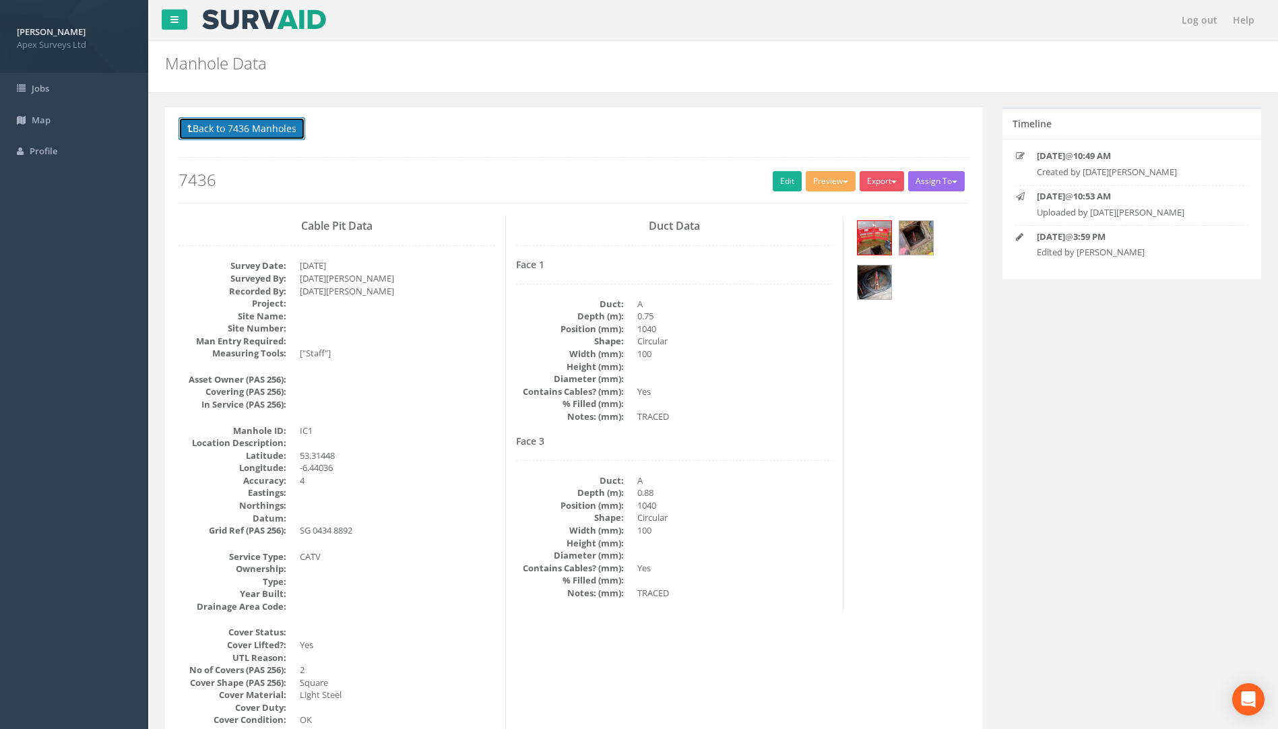
drag, startPoint x: 268, startPoint y: 119, endPoint x: 337, endPoint y: 141, distance: 72.0
click at [268, 119] on button "Back to 7436 Manholes" at bounding box center [242, 128] width 127 height 23
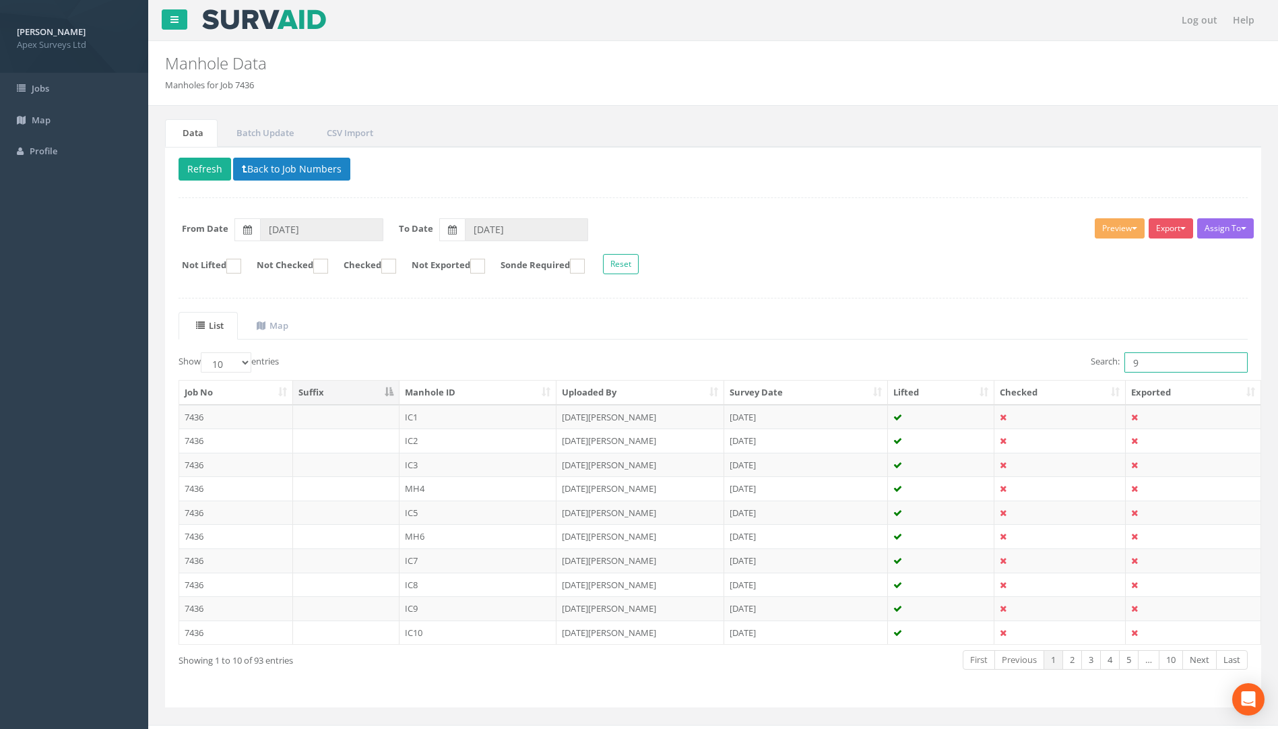
drag, startPoint x: 1151, startPoint y: 357, endPoint x: 855, endPoint y: 349, distance: 295.9
click at [876, 349] on div "List Map Show 10 25 50 100 entries Search: 9 Job No Suffix Manhole ID Uploaded …" at bounding box center [714, 503] width 1070 height 382
click at [189, 415] on td "7436" at bounding box center [236, 417] width 114 height 24
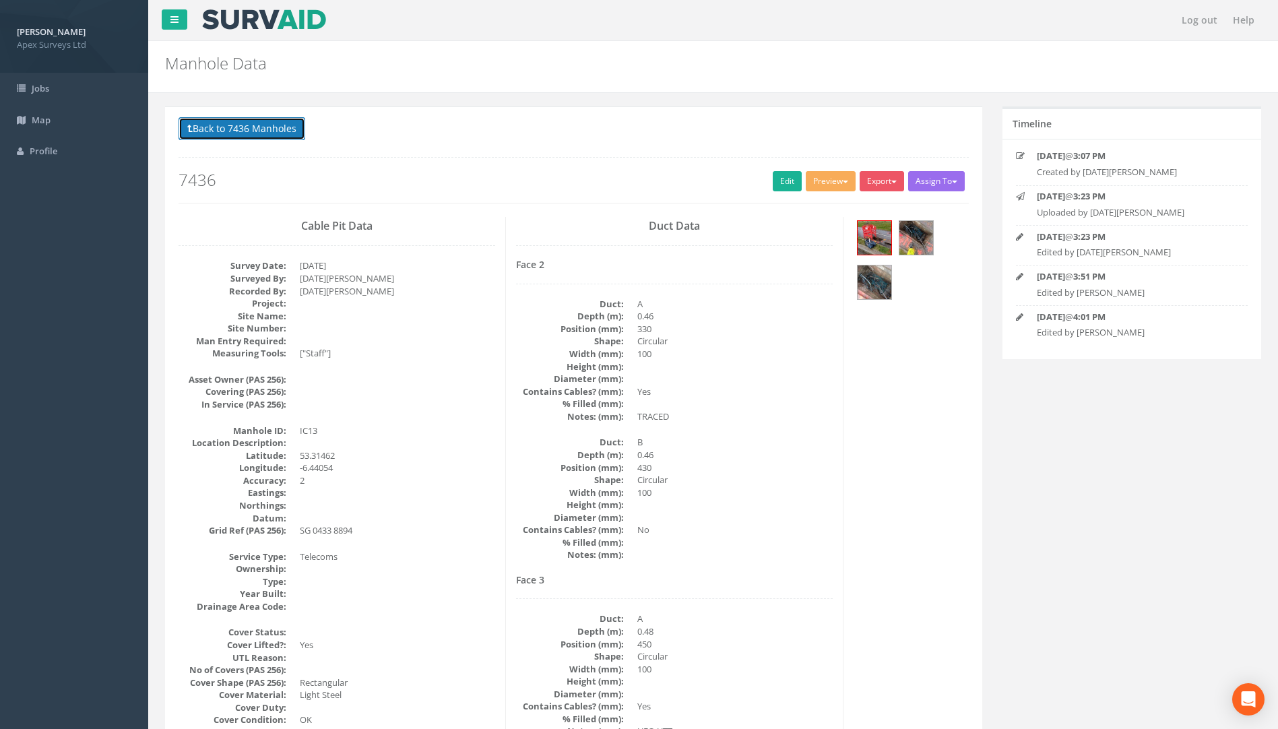
drag, startPoint x: 248, startPoint y: 123, endPoint x: 257, endPoint y: 123, distance: 8.8
click at [248, 123] on button "Back to 7436 Manholes" at bounding box center [242, 128] width 127 height 23
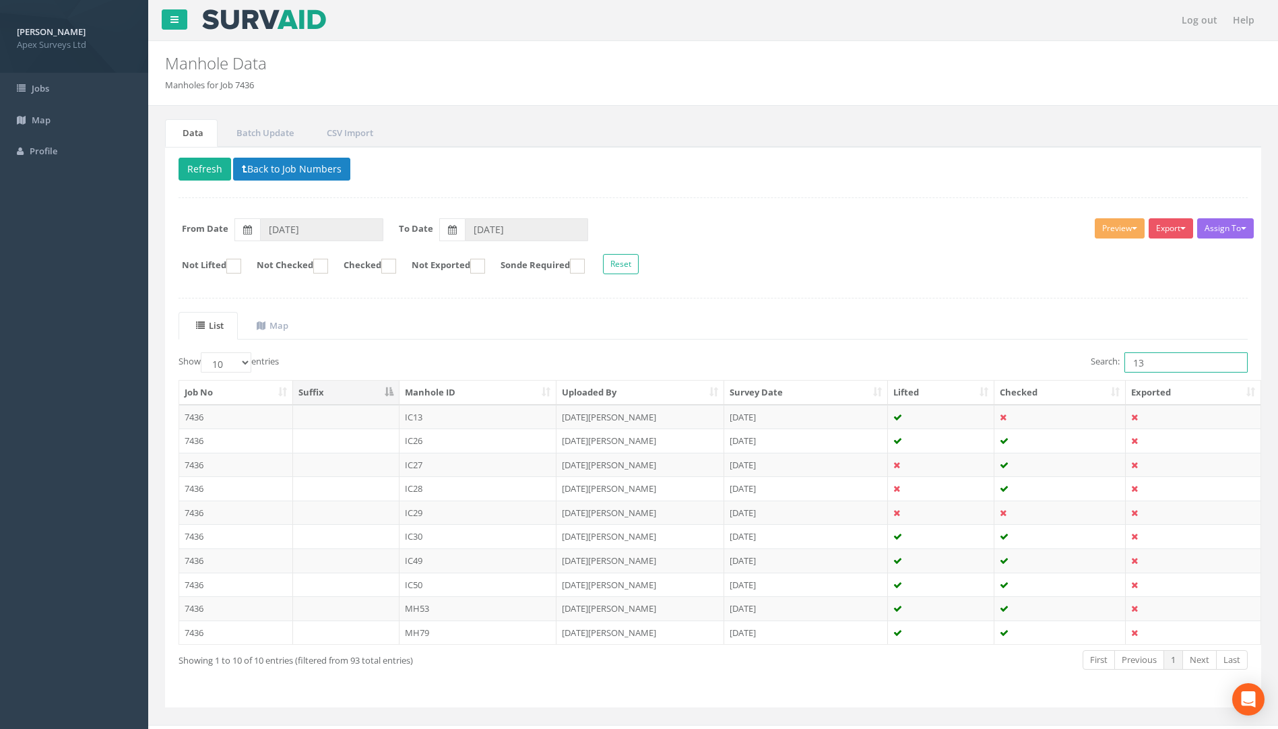
drag, startPoint x: 1162, startPoint y: 361, endPoint x: 797, endPoint y: 370, distance: 364.7
click at [842, 372] on div "Search: 13" at bounding box center [986, 364] width 525 height 24
click at [183, 609] on td "7436" at bounding box center [236, 608] width 114 height 24
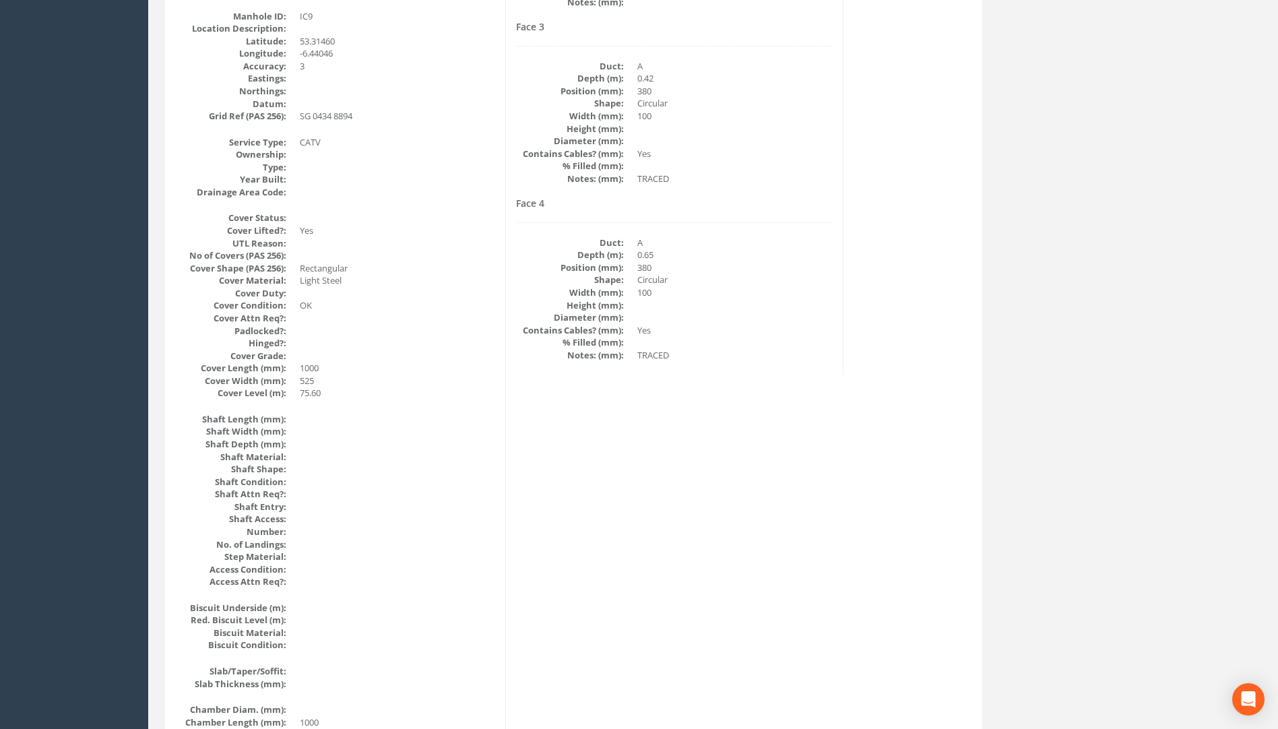
scroll to position [69, 0]
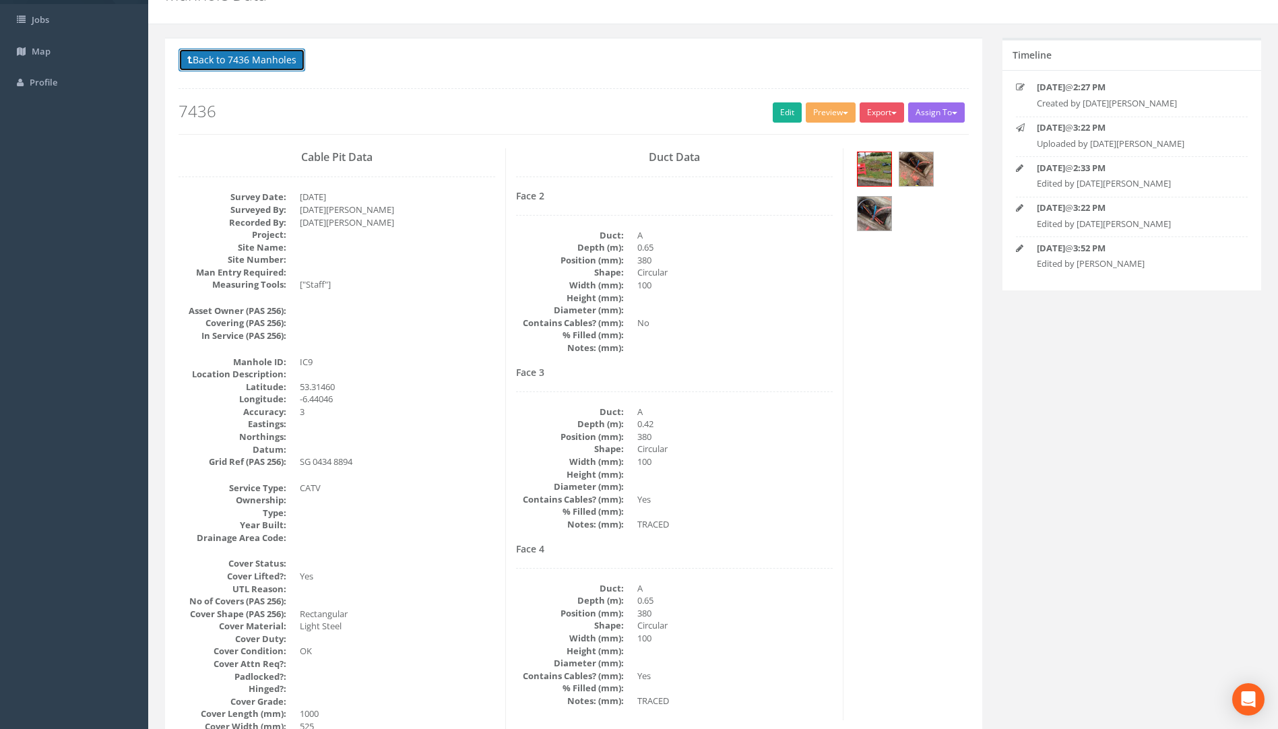
click at [268, 69] on button "Back to 7436 Manholes" at bounding box center [242, 60] width 127 height 23
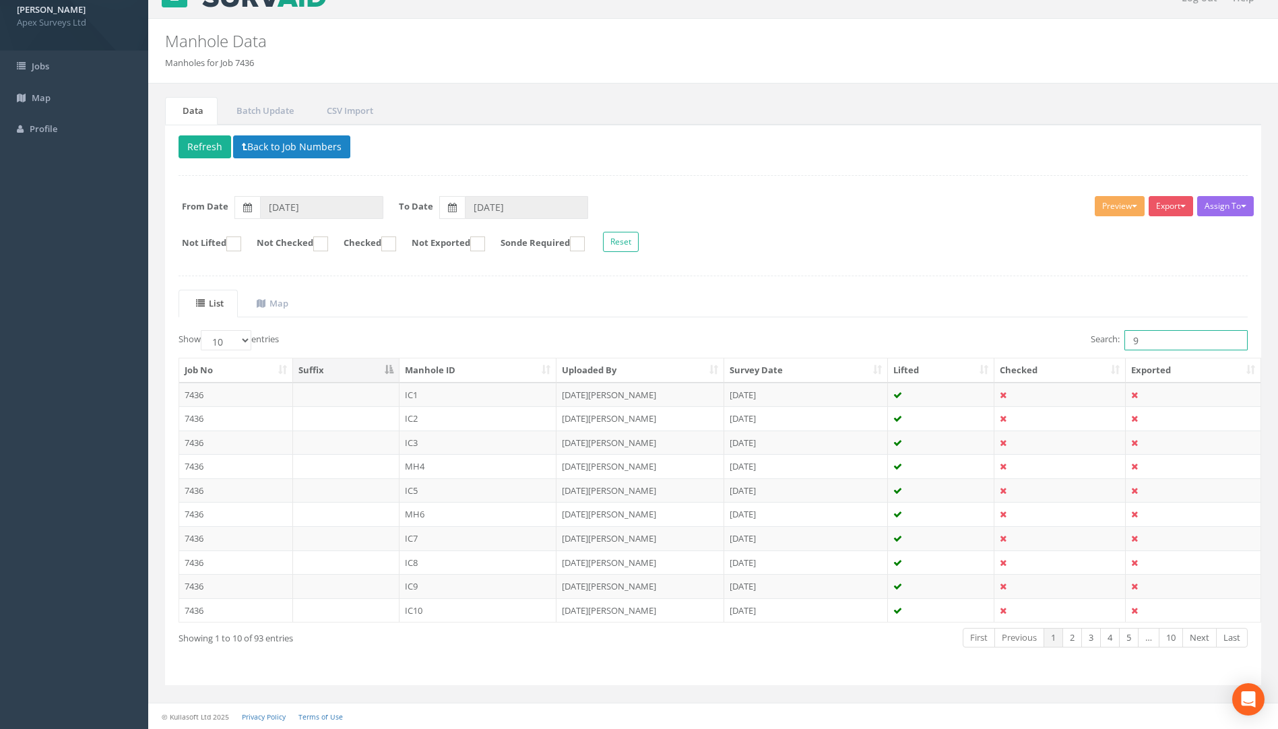
drag, startPoint x: 1138, startPoint y: 340, endPoint x: 1030, endPoint y: 350, distance: 109.0
click at [1041, 348] on div "Search: 9" at bounding box center [986, 342] width 525 height 24
click at [189, 396] on td "7436" at bounding box center [236, 395] width 114 height 24
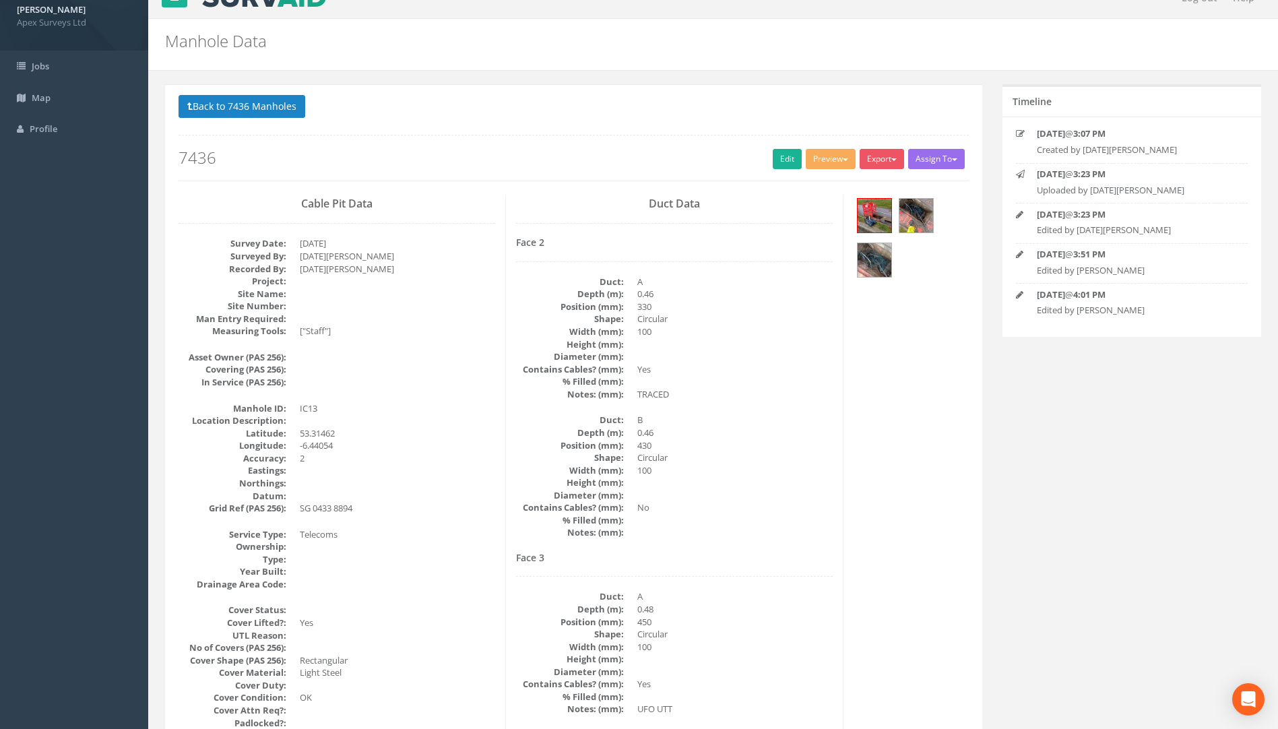
scroll to position [0, 0]
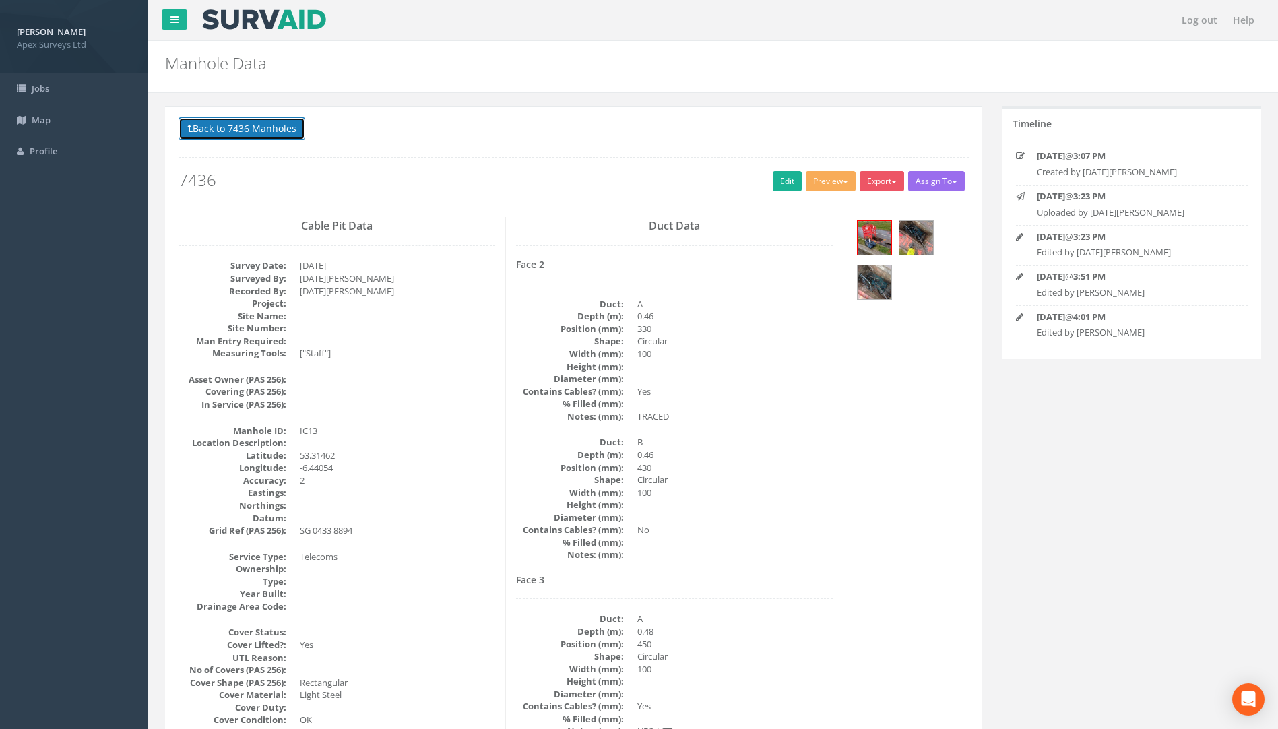
click at [282, 120] on button "Back to 7436 Manholes" at bounding box center [242, 128] width 127 height 23
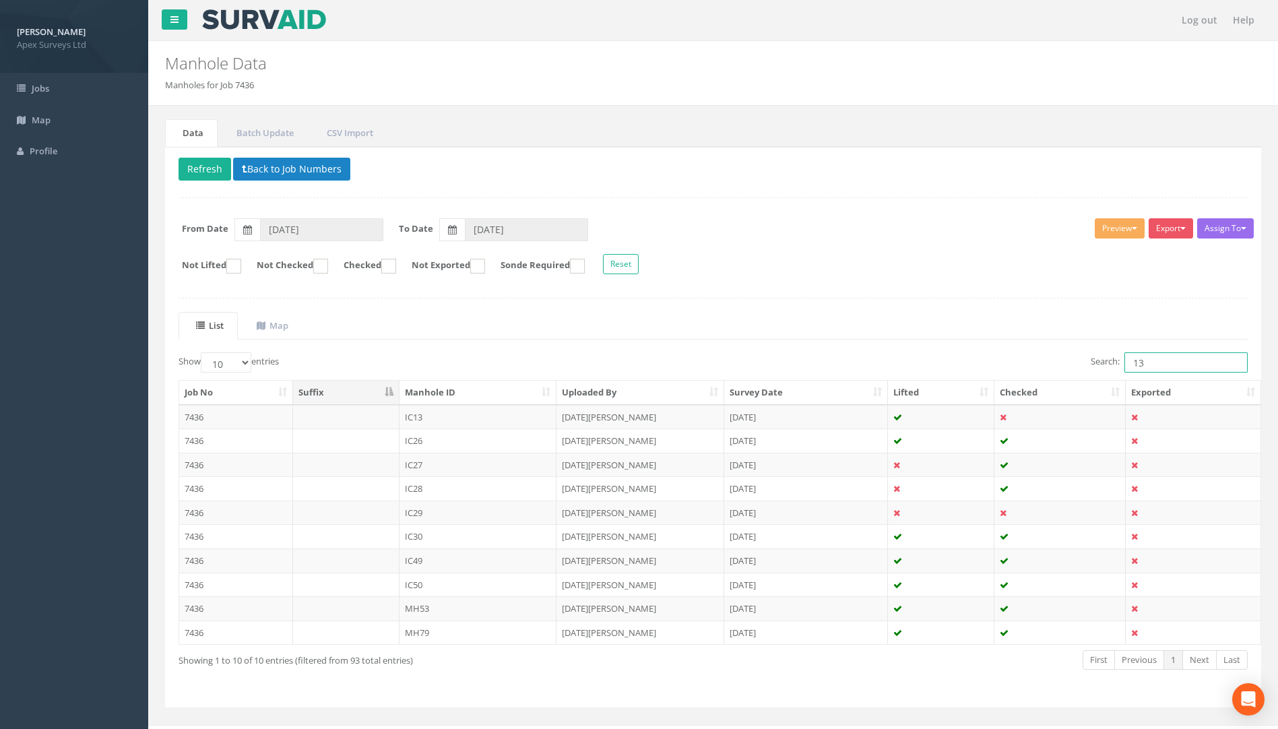
click at [1003, 373] on div "Search: 13" at bounding box center [986, 364] width 525 height 24
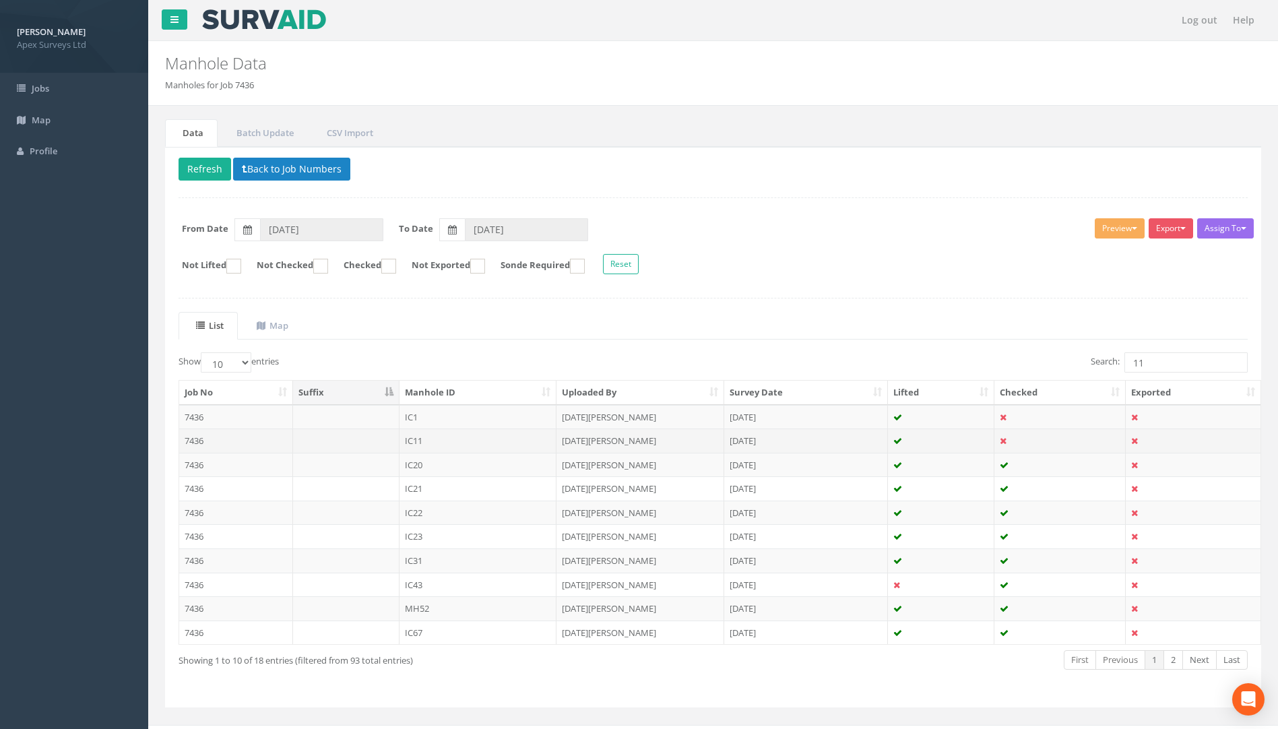
click at [192, 444] on td "7436" at bounding box center [236, 441] width 114 height 24
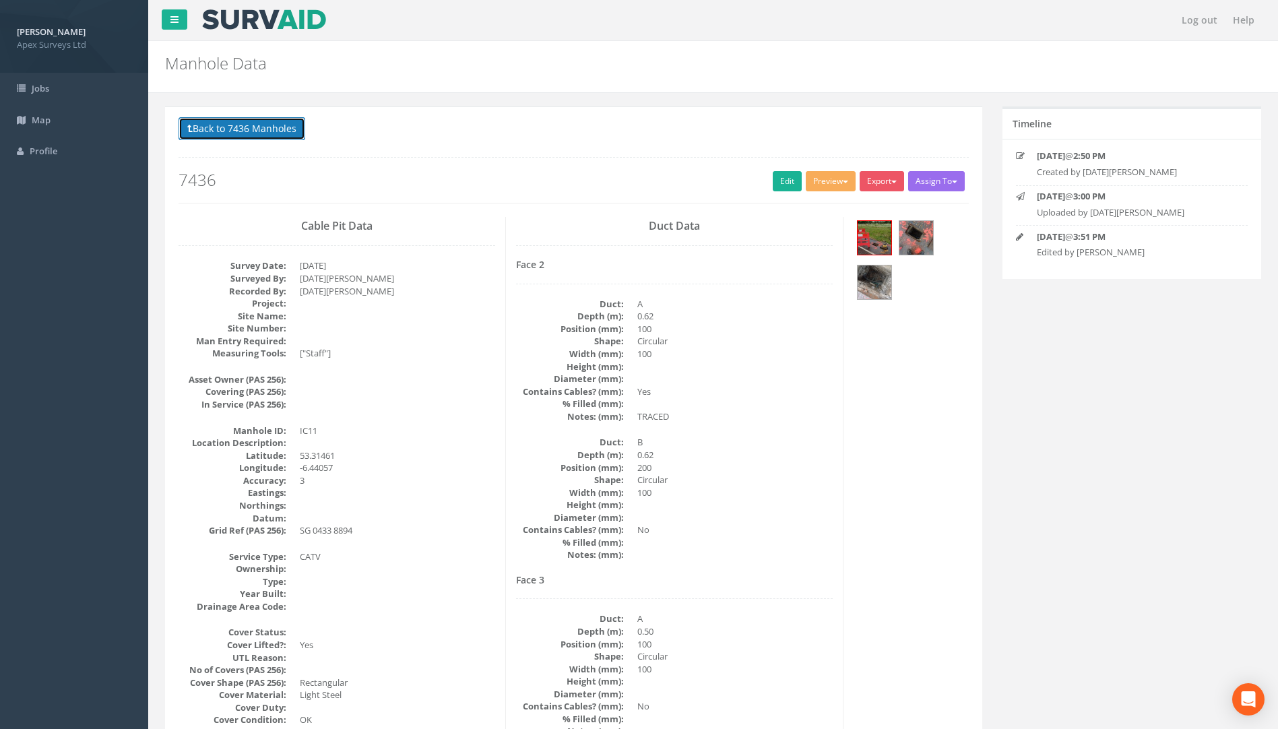
click at [256, 133] on button "Back to 7436 Manholes" at bounding box center [242, 128] width 127 height 23
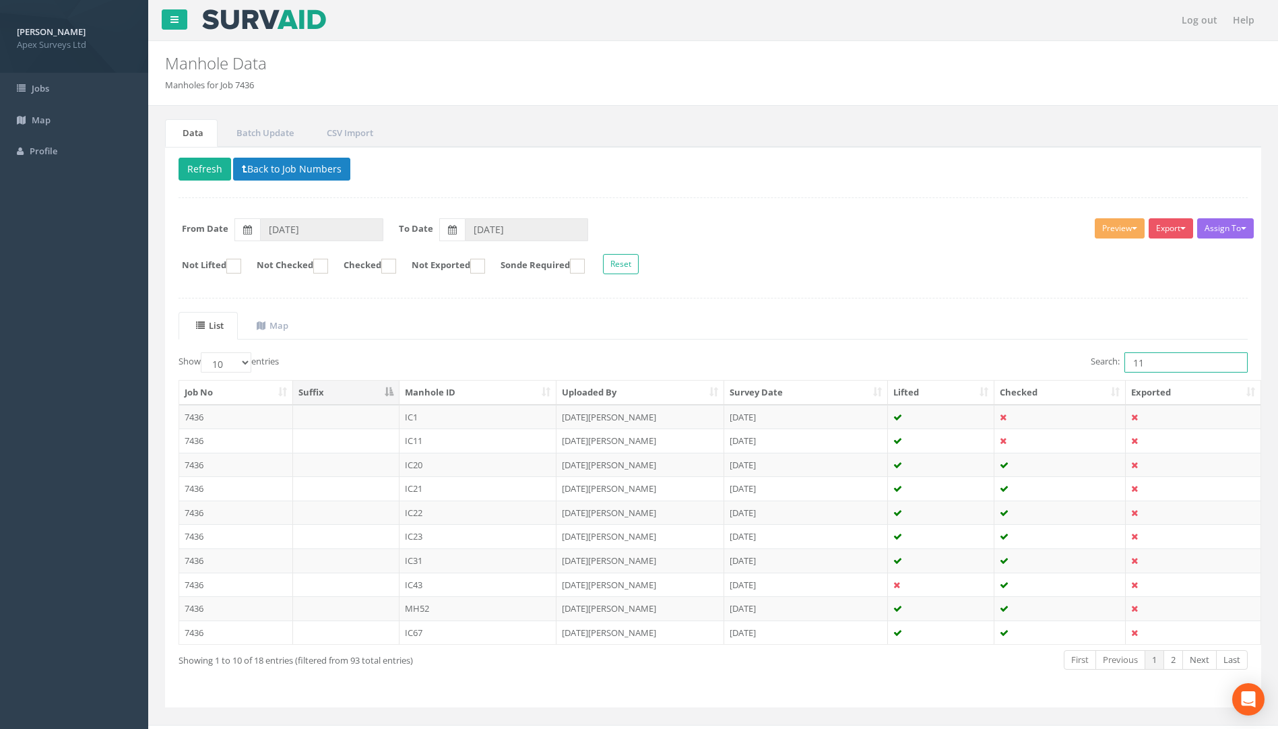
drag, startPoint x: 1148, startPoint y: 359, endPoint x: 1018, endPoint y: 365, distance: 130.9
click at [1018, 365] on div "Search: 11" at bounding box center [986, 364] width 525 height 24
click at [197, 516] on td "7436" at bounding box center [236, 513] width 114 height 24
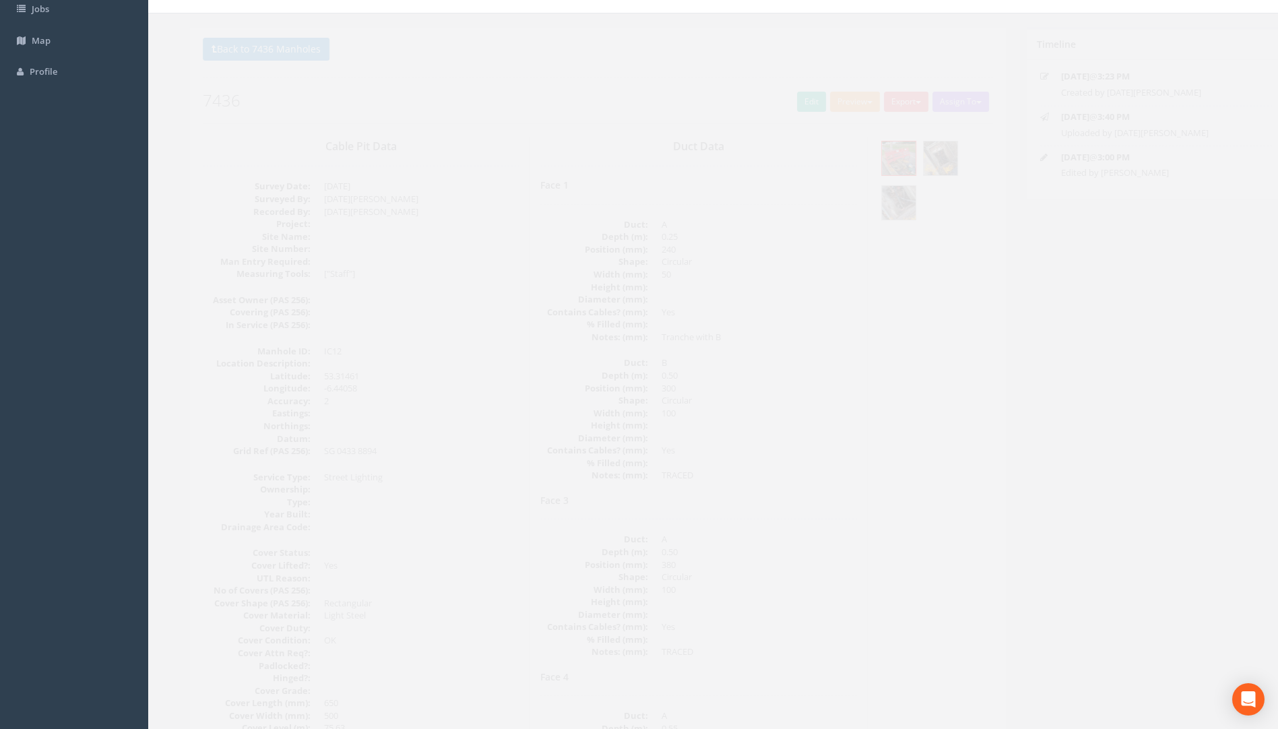
scroll to position [1, 0]
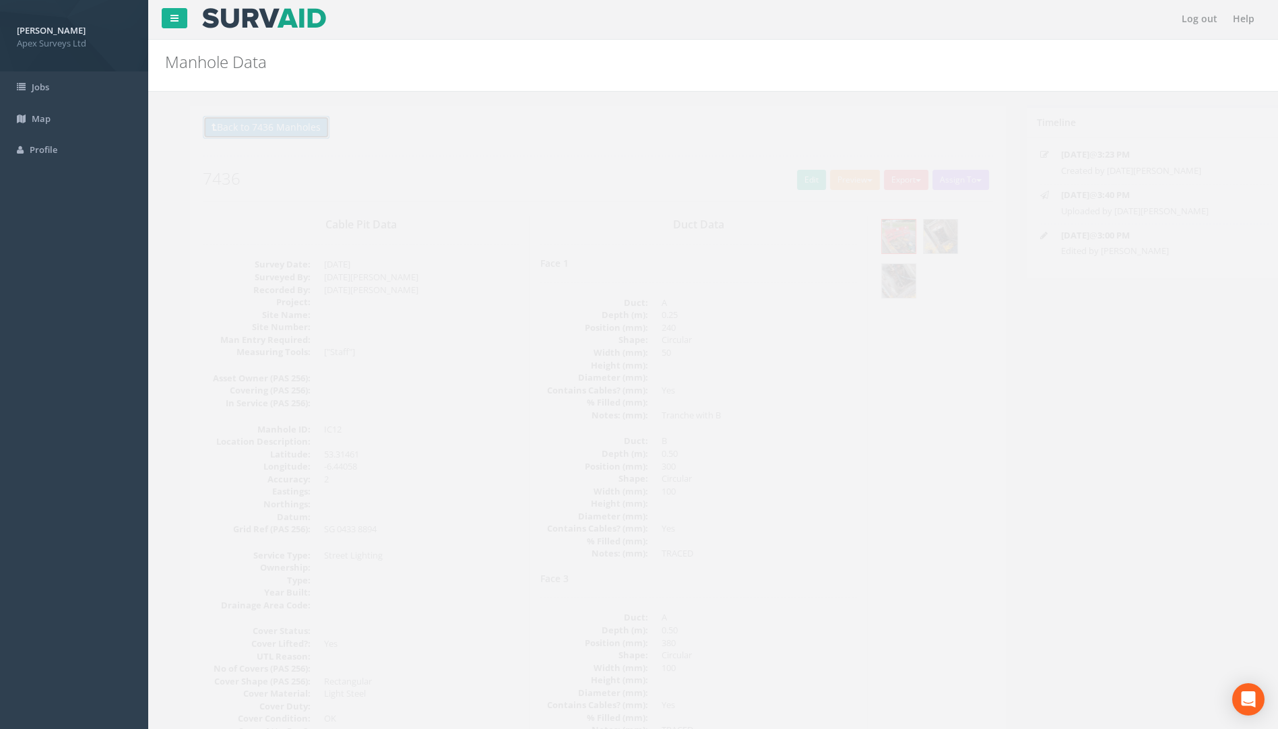
click at [279, 124] on button "Back to 7436 Manholes" at bounding box center [242, 127] width 127 height 23
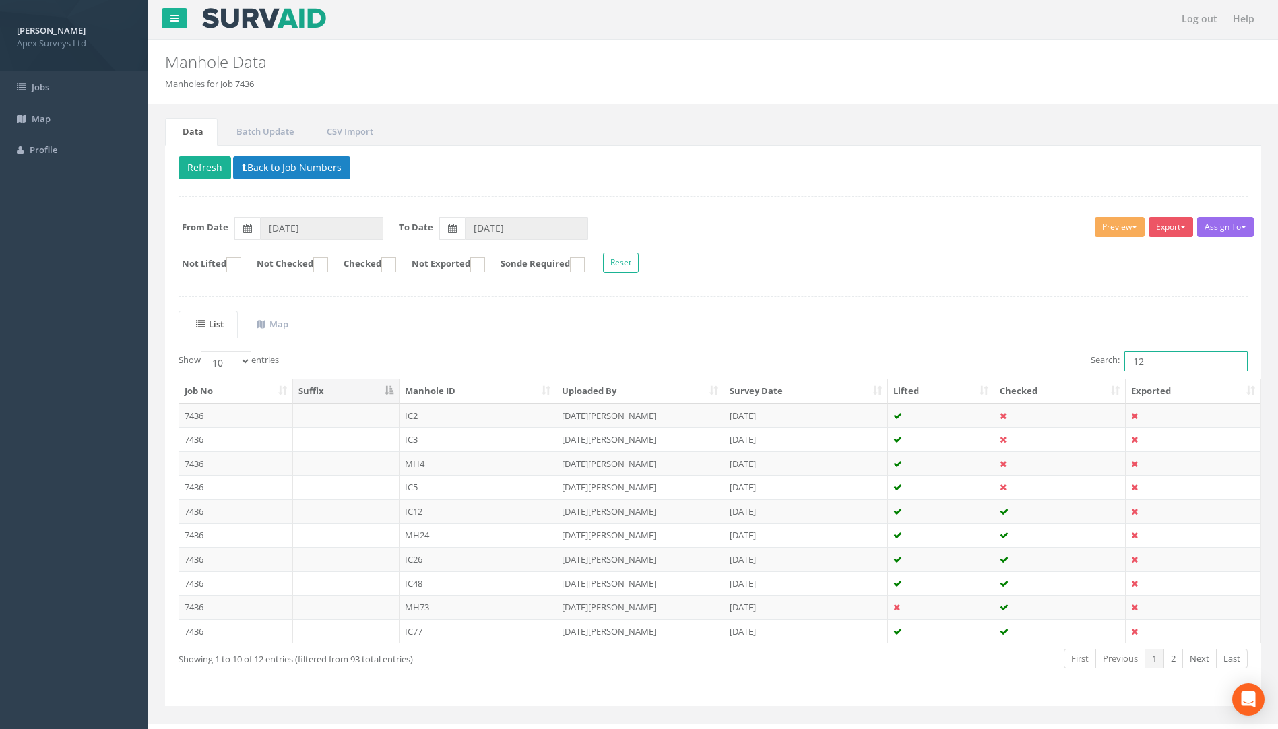
click at [1059, 360] on div "Search: 12" at bounding box center [986, 363] width 525 height 24
click at [192, 439] on td "7436" at bounding box center [236, 439] width 114 height 24
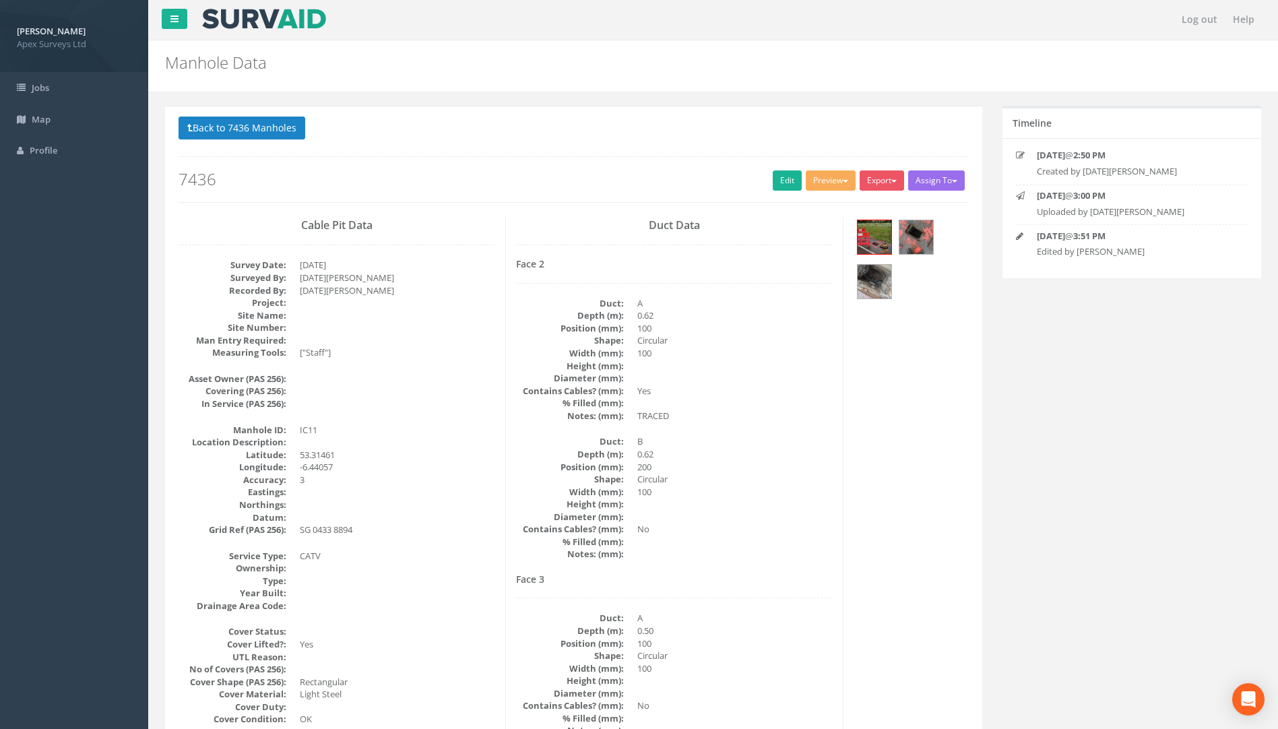
scroll to position [0, 0]
click at [286, 127] on button "Back to 7436 Manholes" at bounding box center [242, 128] width 127 height 23
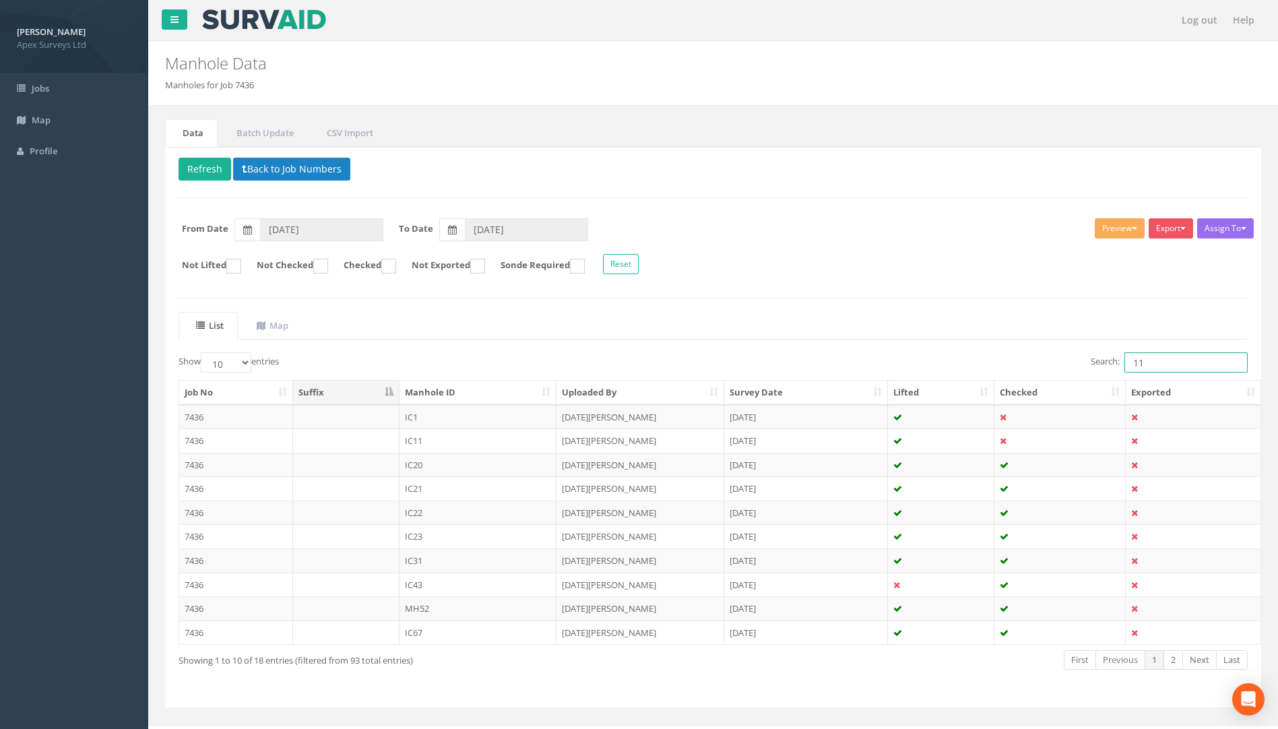
drag, startPoint x: 925, startPoint y: 354, endPoint x: 869, endPoint y: 354, distance: 55.3
click at [890, 354] on div "Search: 11" at bounding box center [986, 364] width 525 height 24
click at [198, 562] on td "7436" at bounding box center [236, 561] width 114 height 24
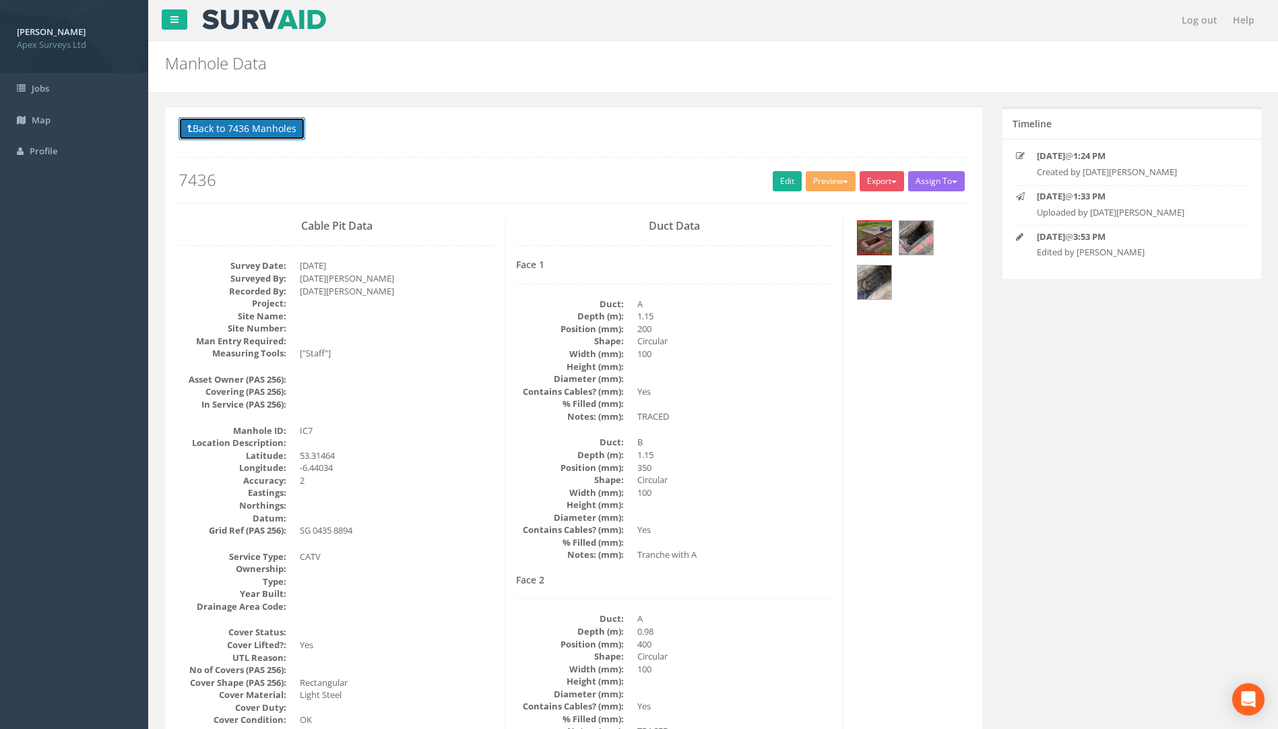
click at [246, 134] on button "Back to 7436 Manholes" at bounding box center [242, 128] width 127 height 23
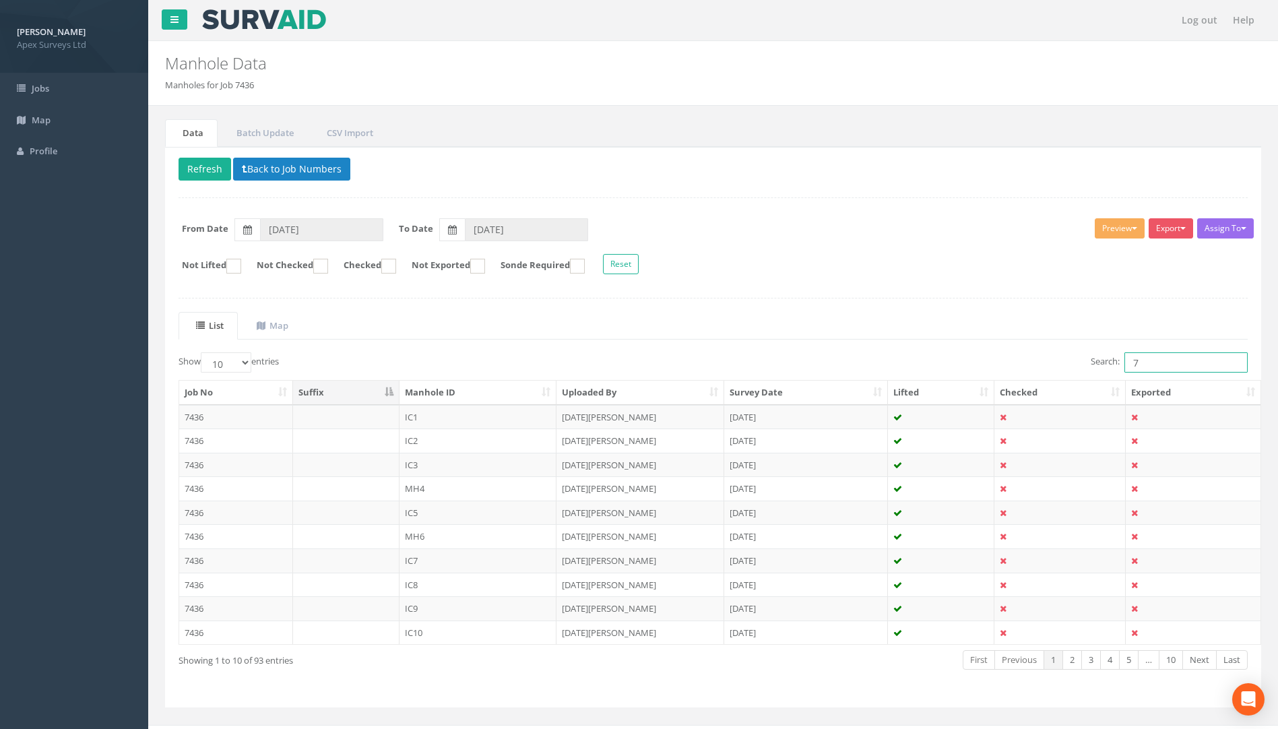
click at [1072, 368] on div "Search: 7" at bounding box center [986, 364] width 525 height 24
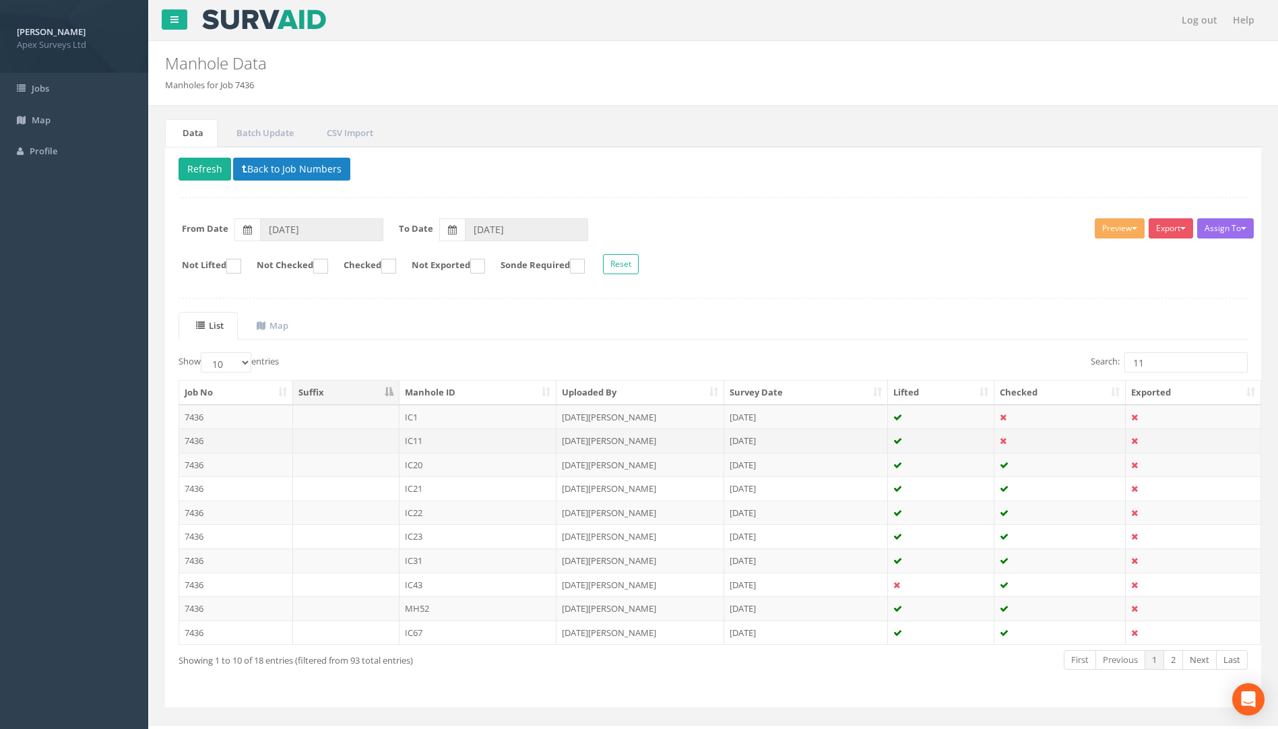
click at [200, 437] on td "7436" at bounding box center [236, 441] width 114 height 24
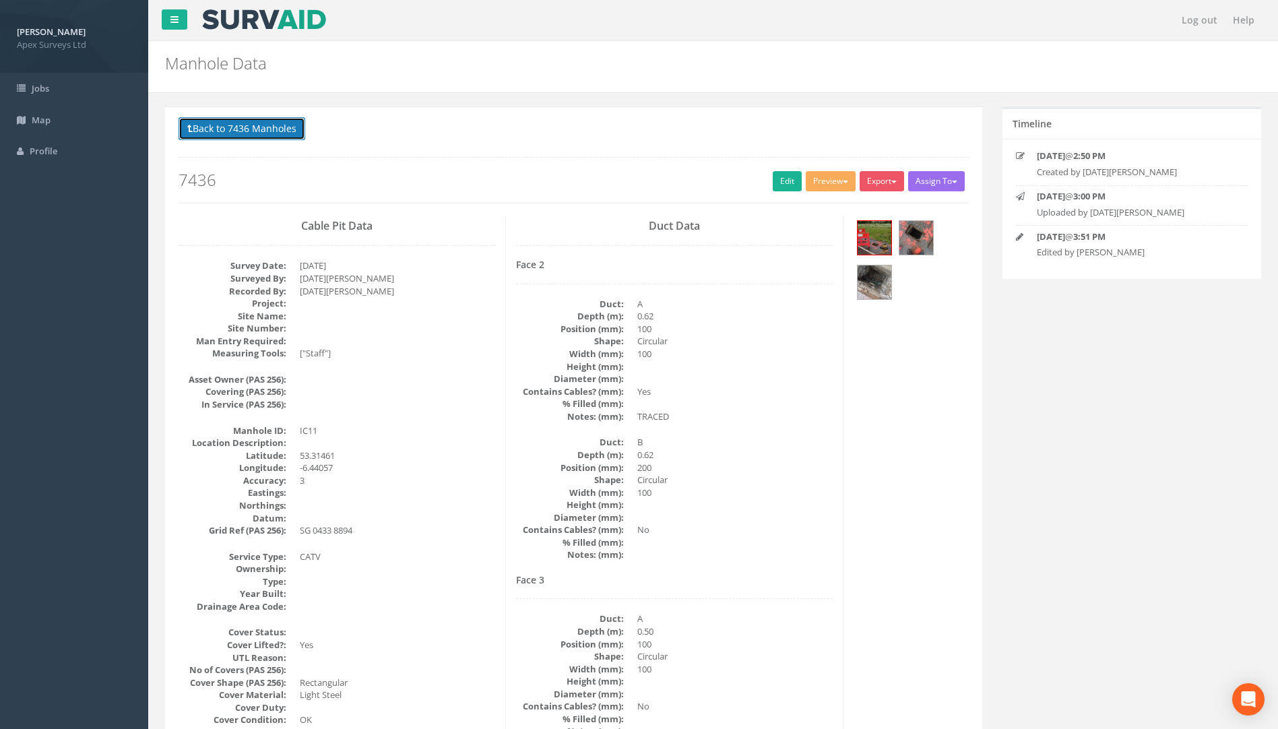
click at [266, 126] on button "Back to 7436 Manholes" at bounding box center [242, 128] width 127 height 23
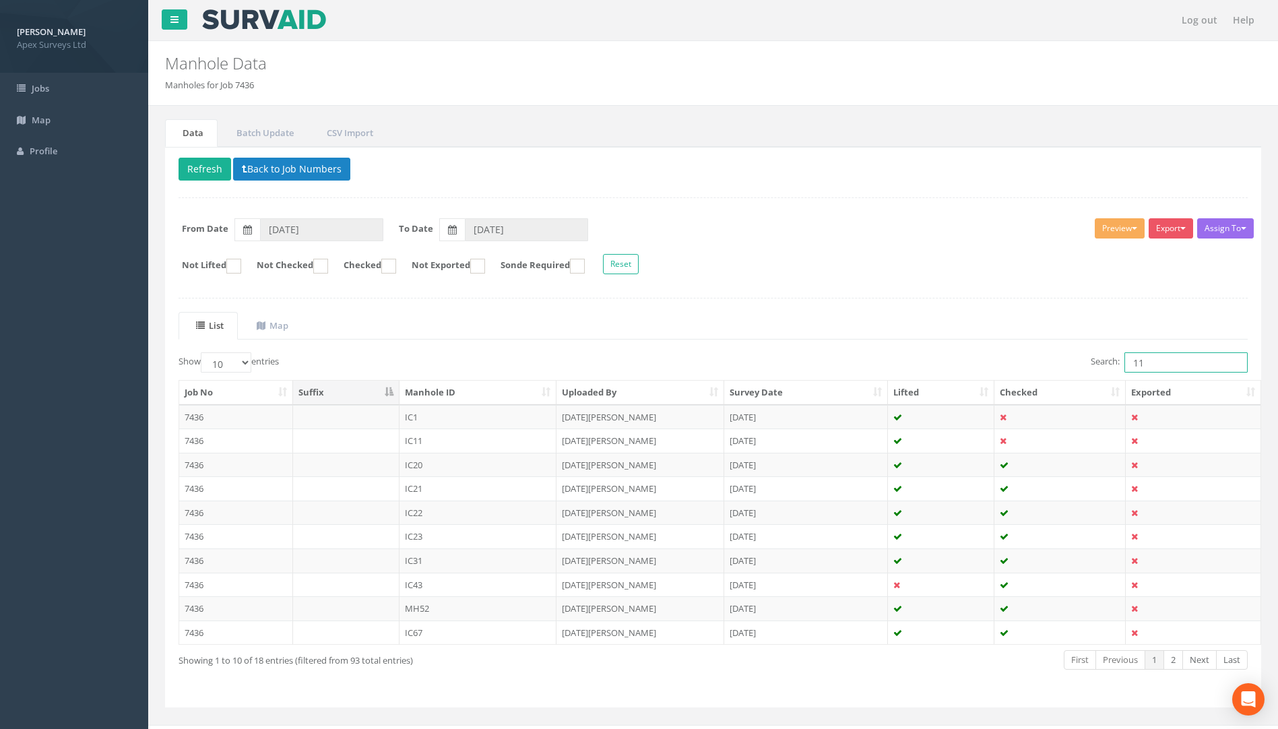
drag, startPoint x: 1149, startPoint y: 367, endPoint x: 1008, endPoint y: 373, distance: 141.0
click at [1055, 373] on div "Search: 11" at bounding box center [986, 364] width 525 height 24
click at [195, 417] on td "7436" at bounding box center [236, 417] width 114 height 24
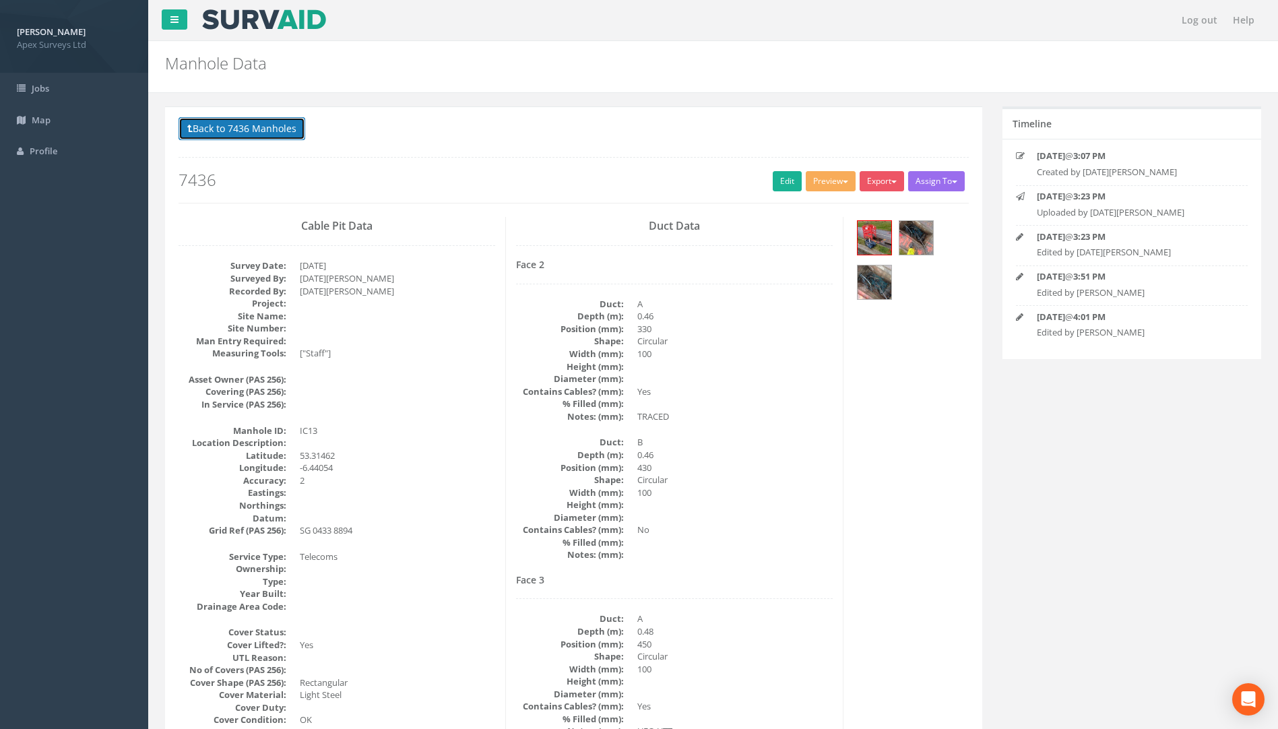
click at [258, 122] on button "Back to 7436 Manholes" at bounding box center [242, 128] width 127 height 23
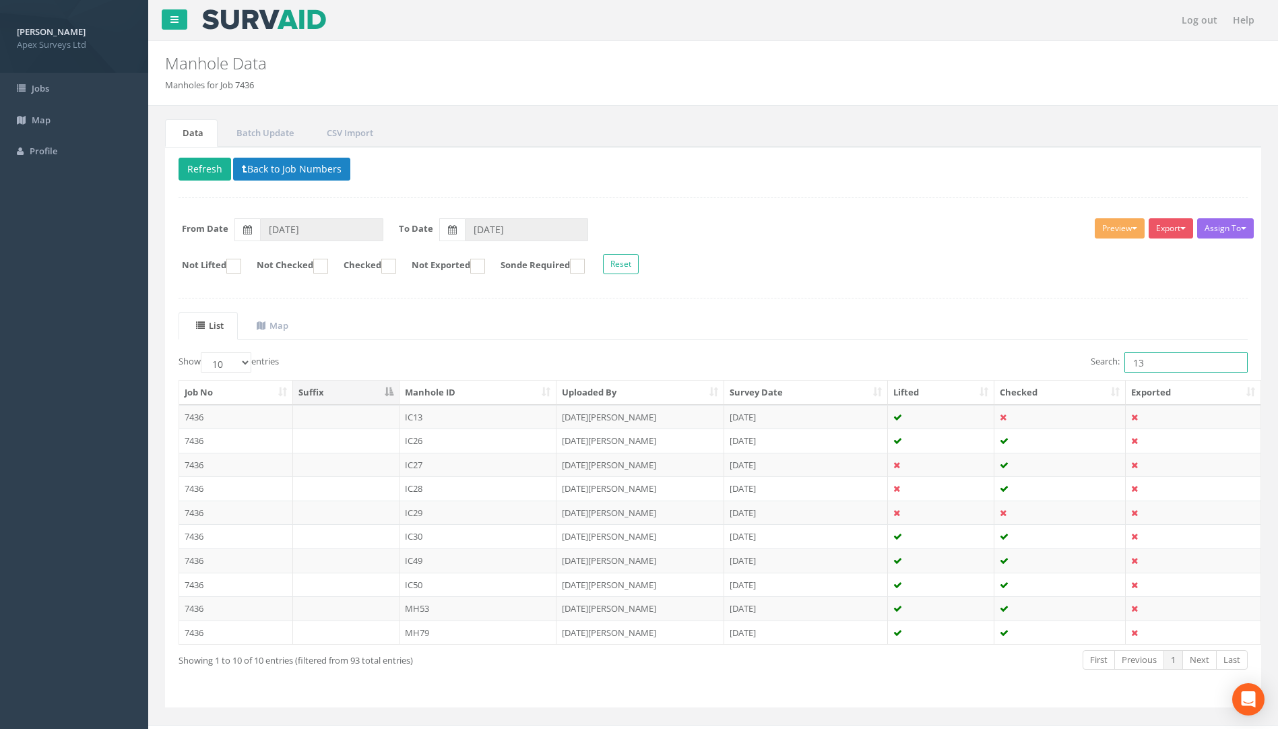
click at [1047, 364] on div "Search: 13" at bounding box center [986, 364] width 525 height 24
click at [194, 511] on td "7436" at bounding box center [236, 513] width 114 height 24
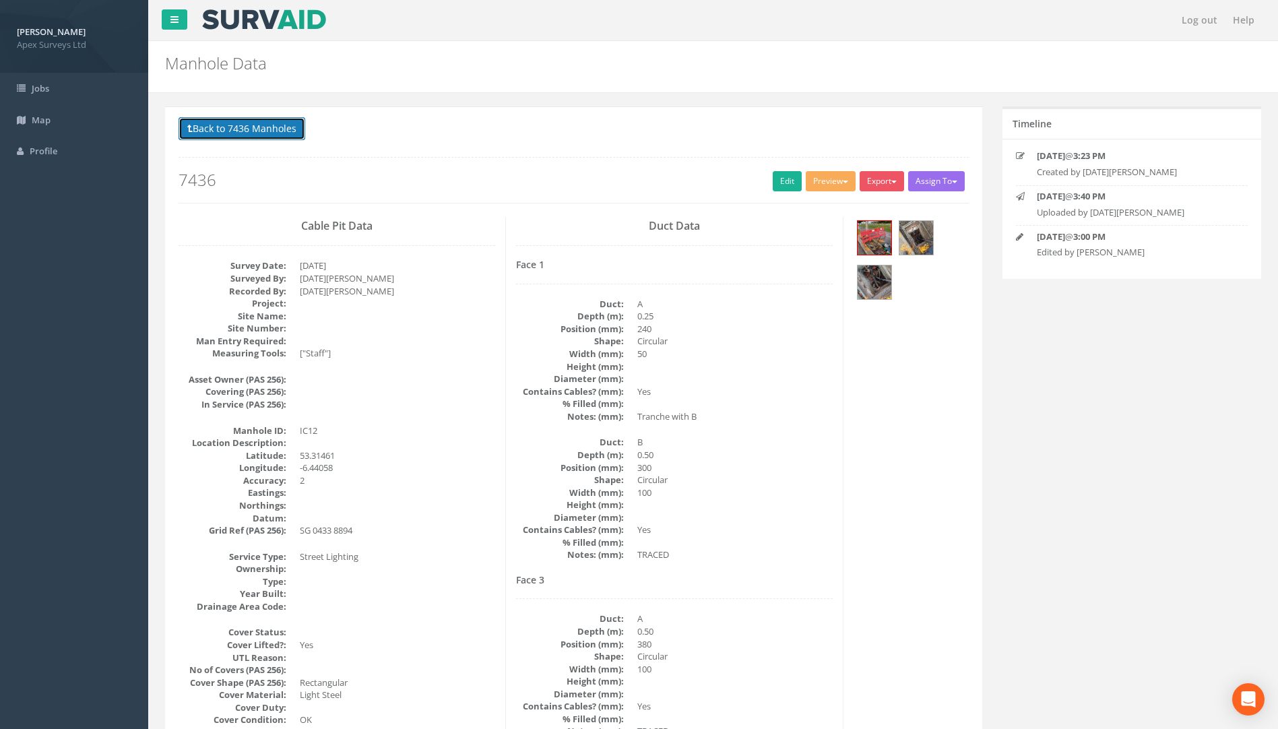
click at [263, 127] on button "Back to 7436 Manholes" at bounding box center [242, 128] width 127 height 23
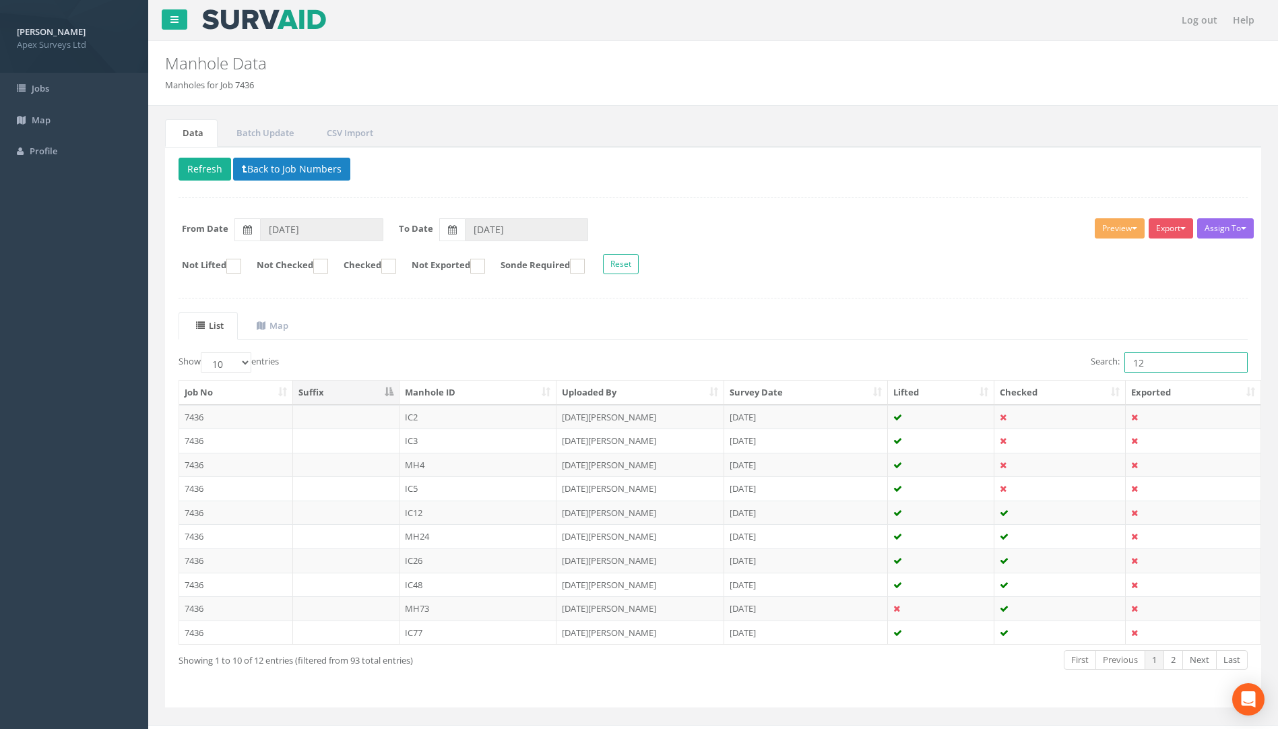
drag, startPoint x: 1130, startPoint y: 371, endPoint x: 1015, endPoint y: 371, distance: 115.2
click at [1034, 383] on div "Show 10 25 50 100 entries Search: 12 Job No Suffix Manhole ID Uploaded By Surve…" at bounding box center [714, 523] width 1070 height 342
click at [190, 414] on td "7436" at bounding box center [236, 417] width 114 height 24
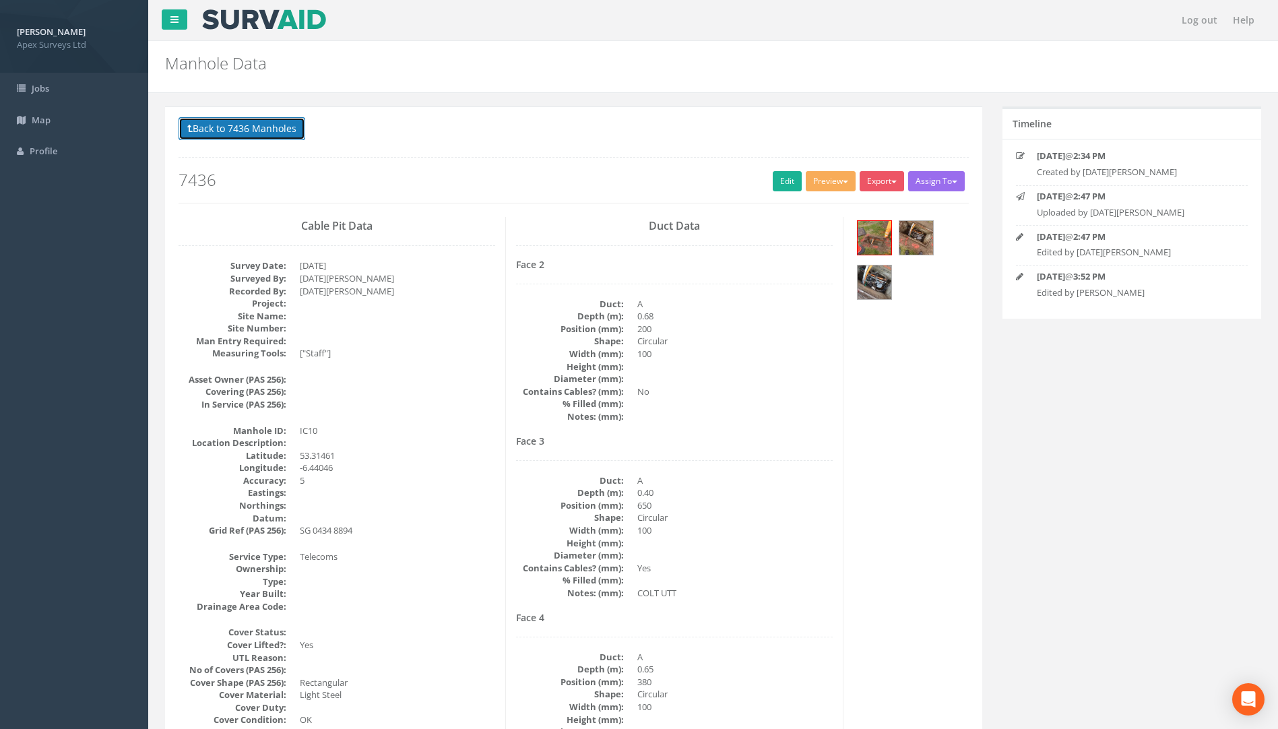
click at [224, 128] on button "Back to 7436 Manholes" at bounding box center [242, 128] width 127 height 23
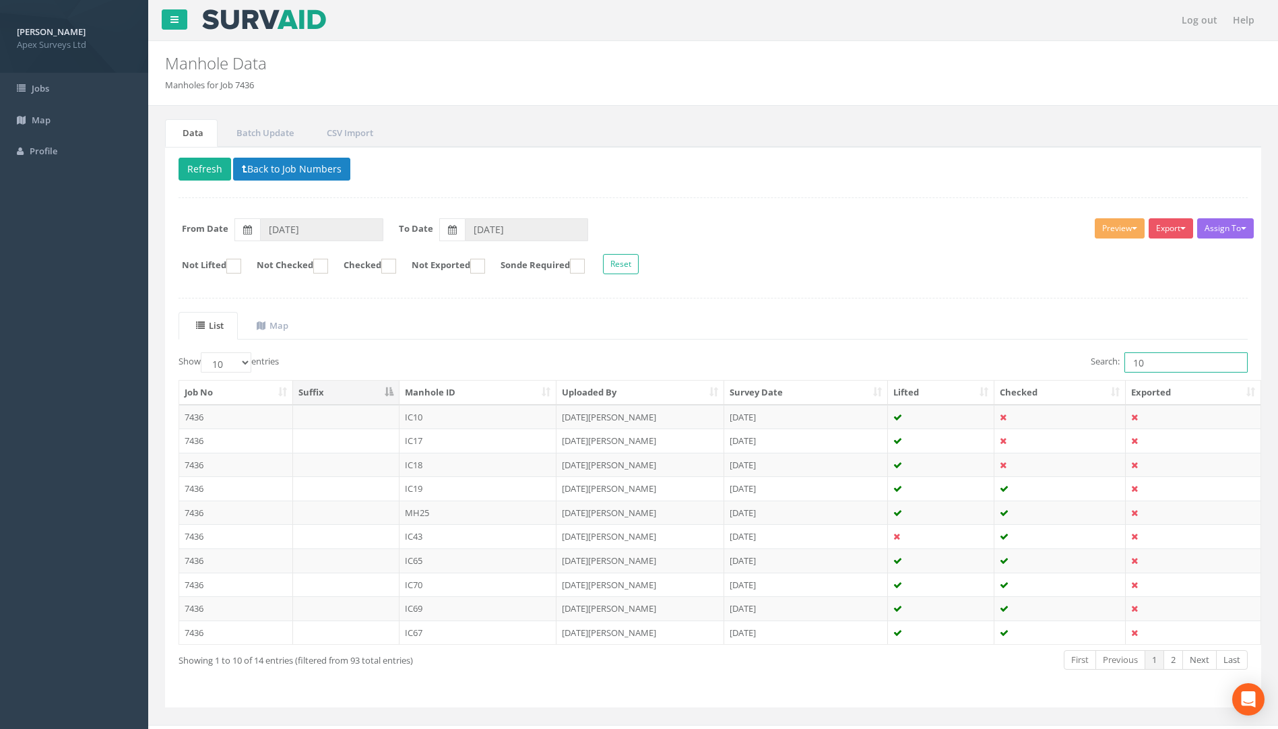
drag, startPoint x: 1152, startPoint y: 367, endPoint x: 1012, endPoint y: 365, distance: 140.9
click at [1026, 365] on div "Search: 10" at bounding box center [986, 364] width 525 height 24
click at [196, 610] on td "7436" at bounding box center [236, 608] width 114 height 24
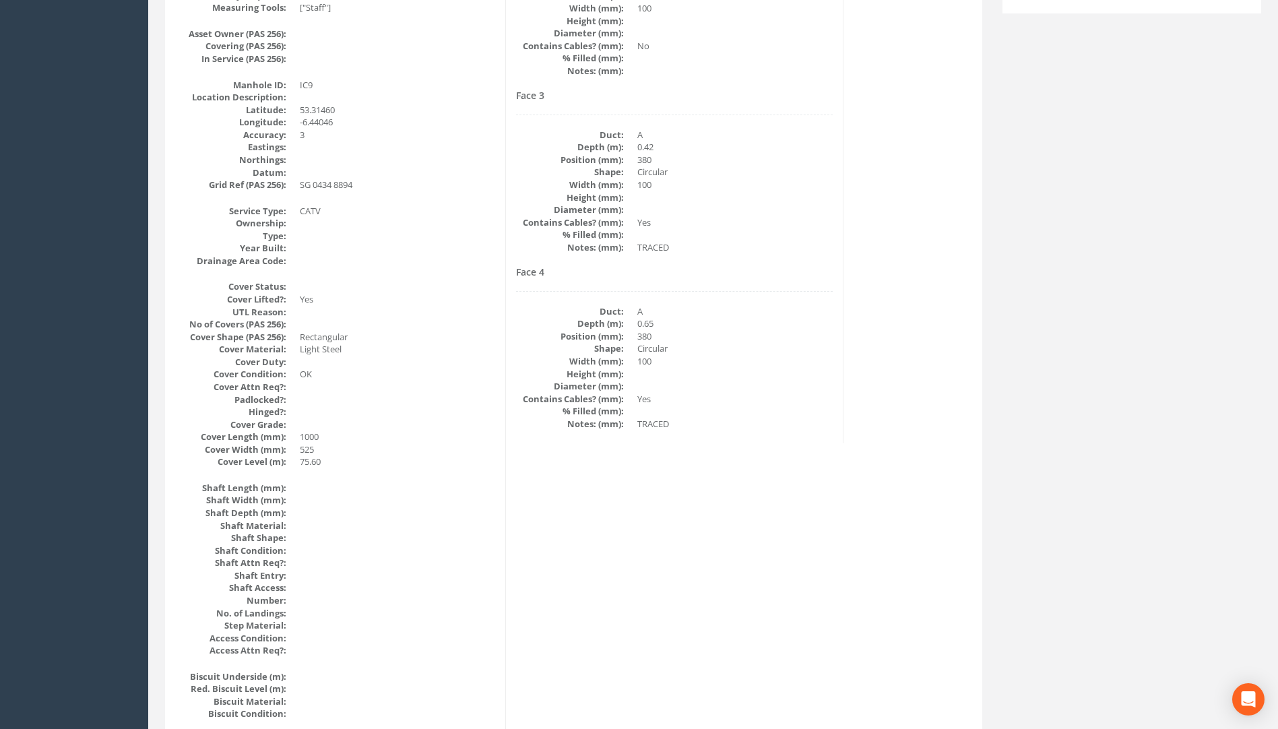
scroll to position [136, 0]
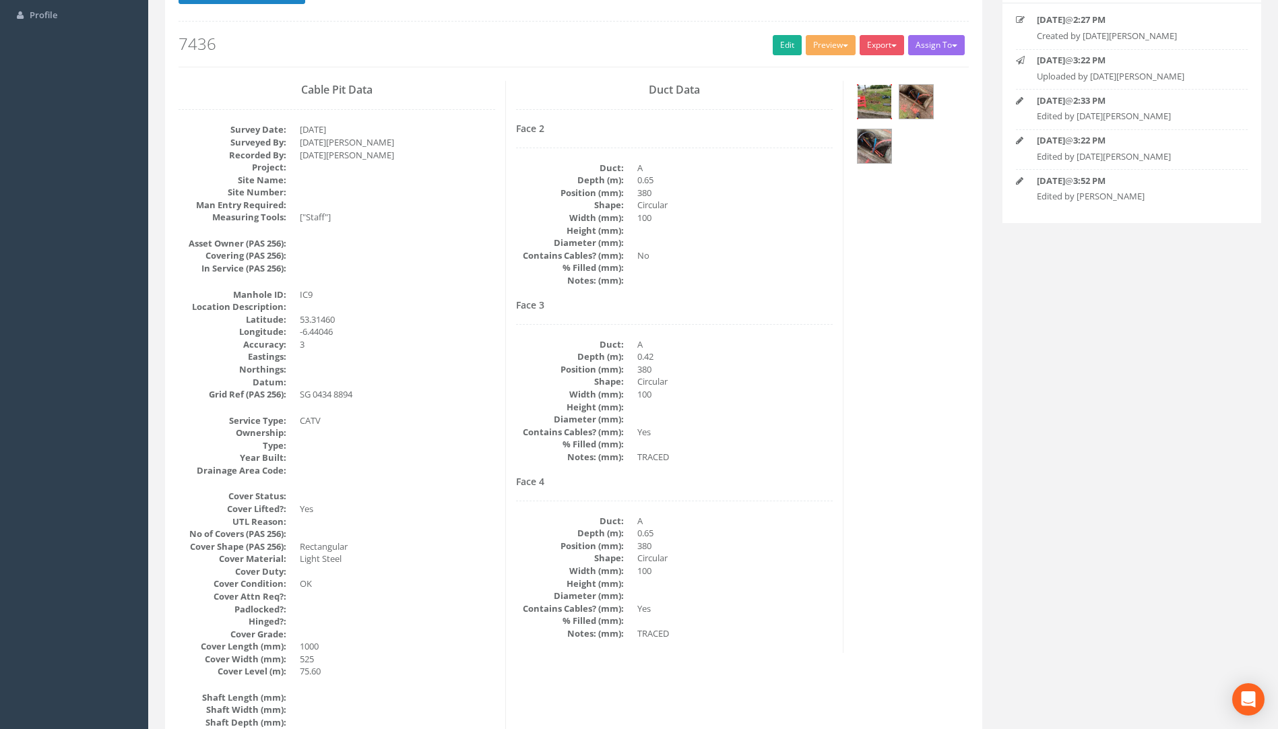
click at [881, 92] on img at bounding box center [875, 102] width 34 height 34
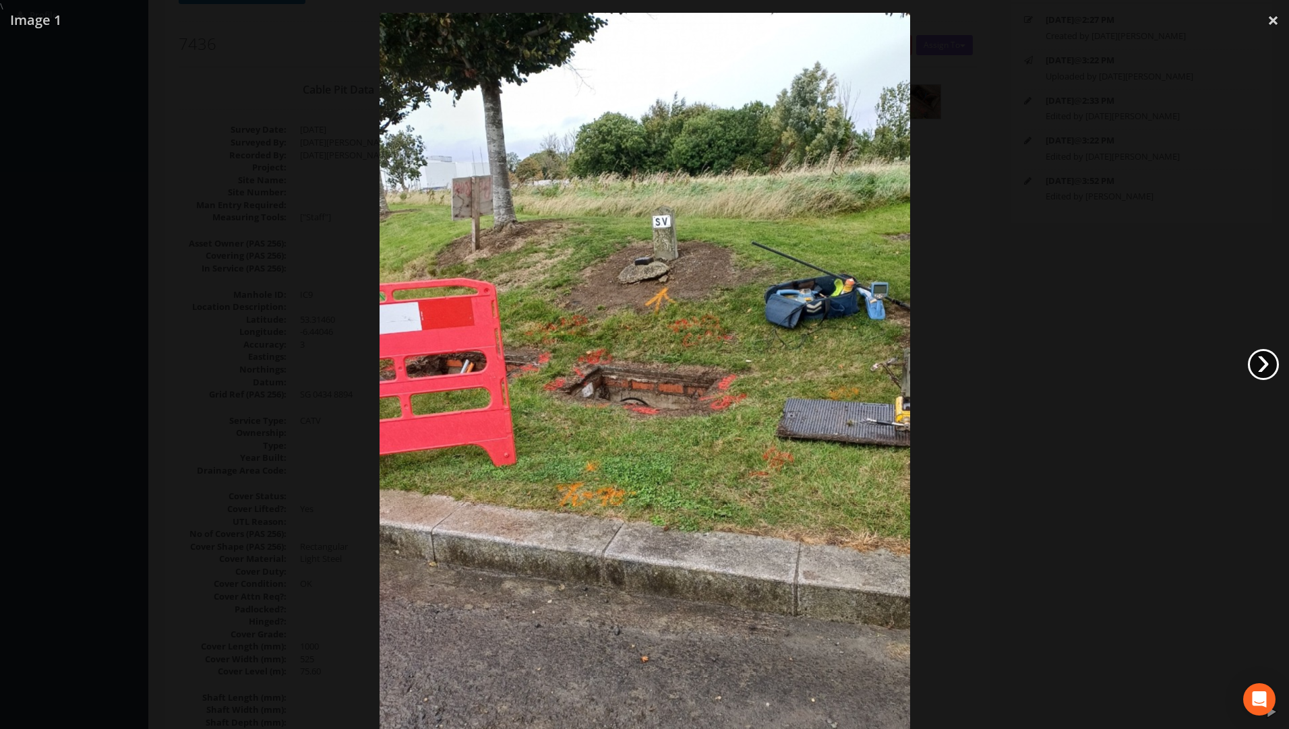
click at [1262, 354] on link "›" at bounding box center [1262, 364] width 31 height 31
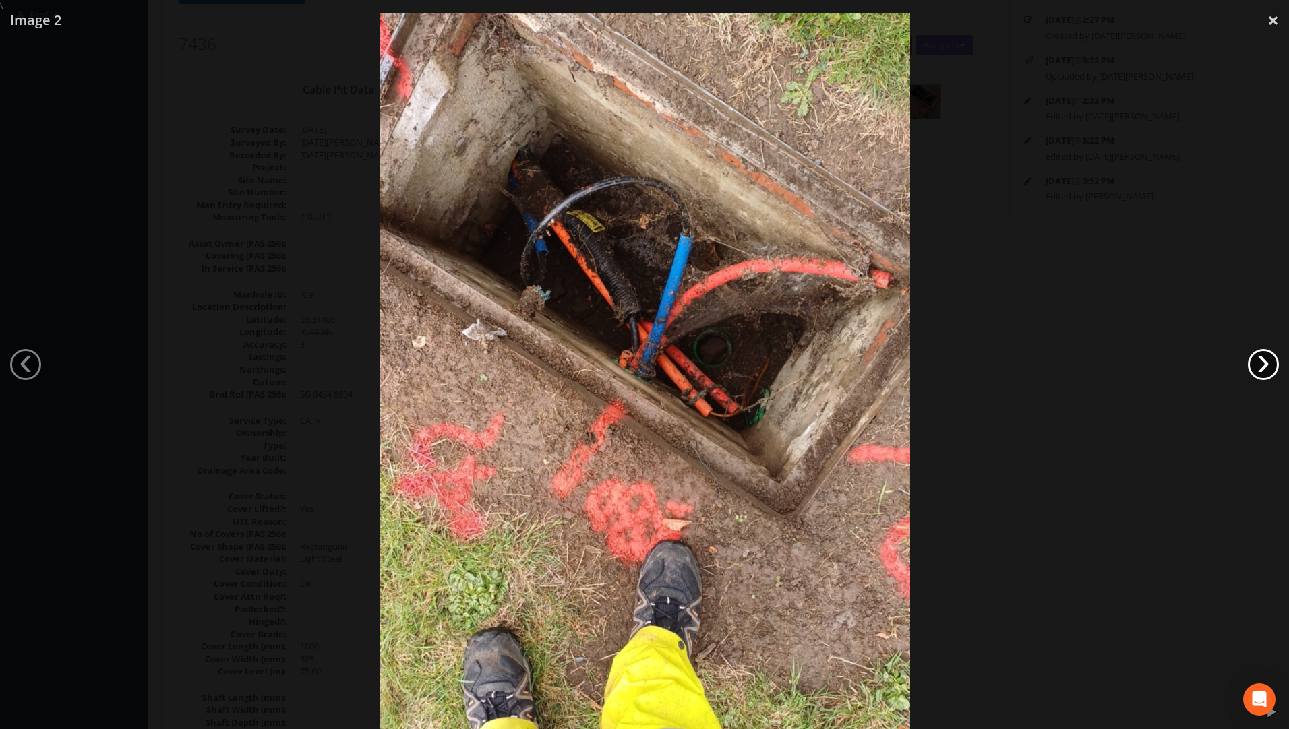
click at [1262, 354] on link "›" at bounding box center [1262, 364] width 31 height 31
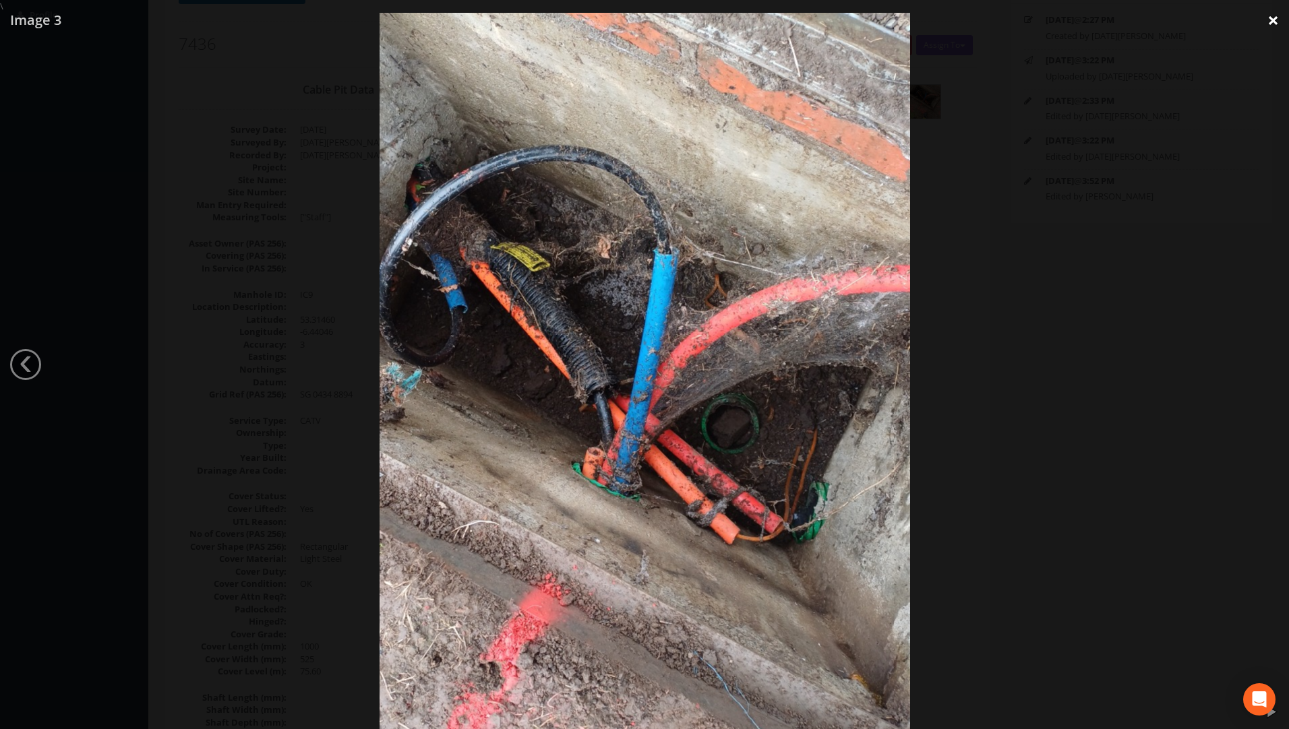
click at [1273, 20] on link "×" at bounding box center [1273, 20] width 32 height 40
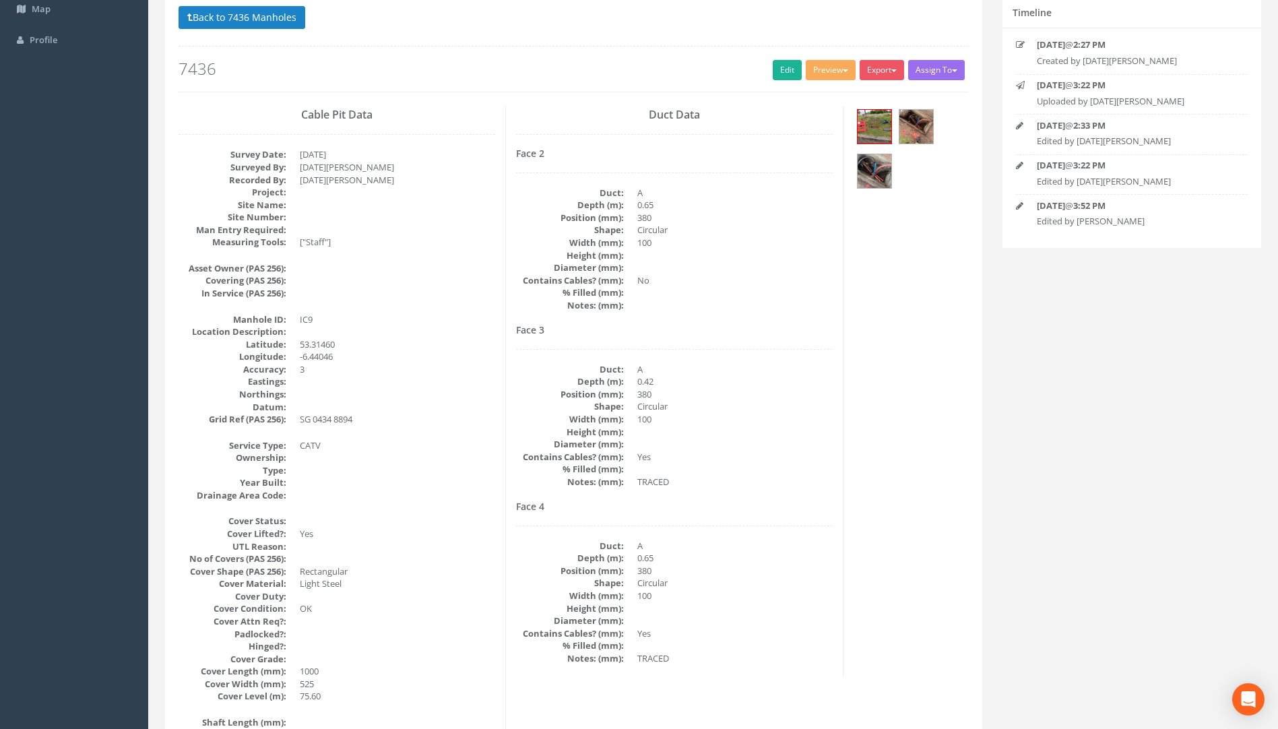
scroll to position [0, 0]
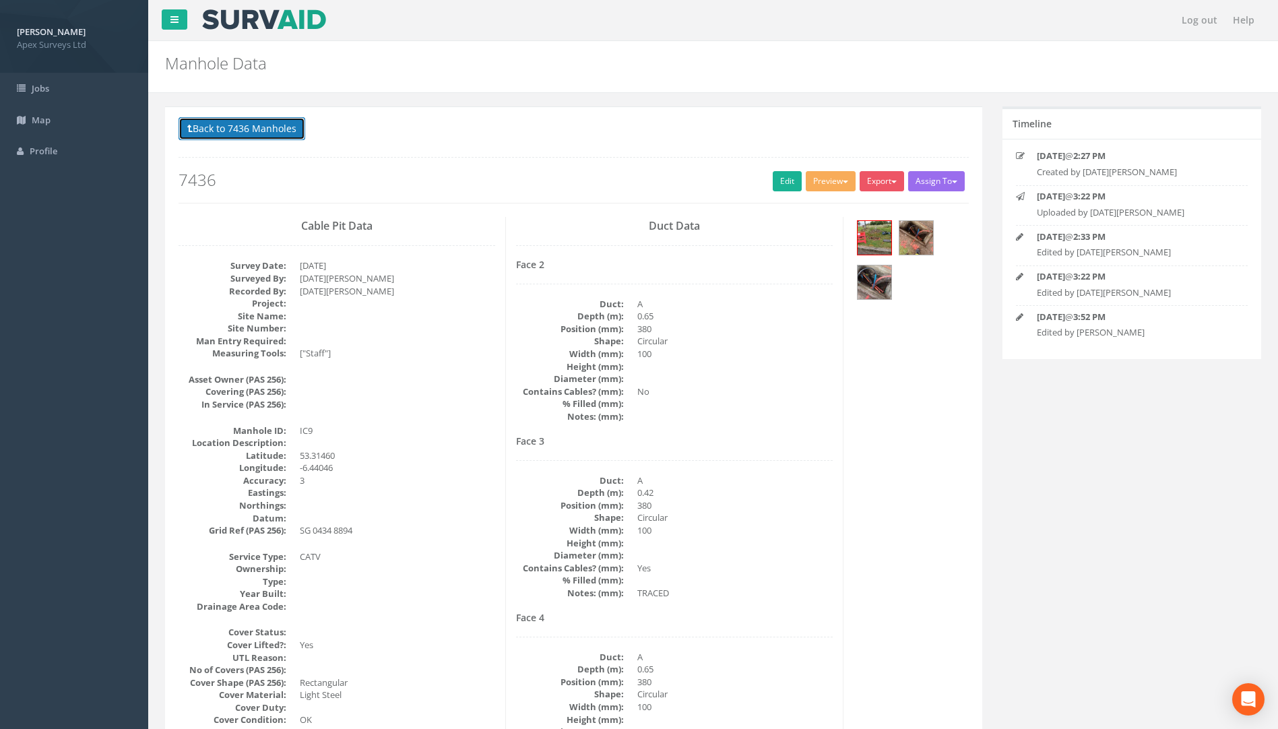
click at [236, 129] on button "Back to 7436 Manholes" at bounding box center [242, 128] width 127 height 23
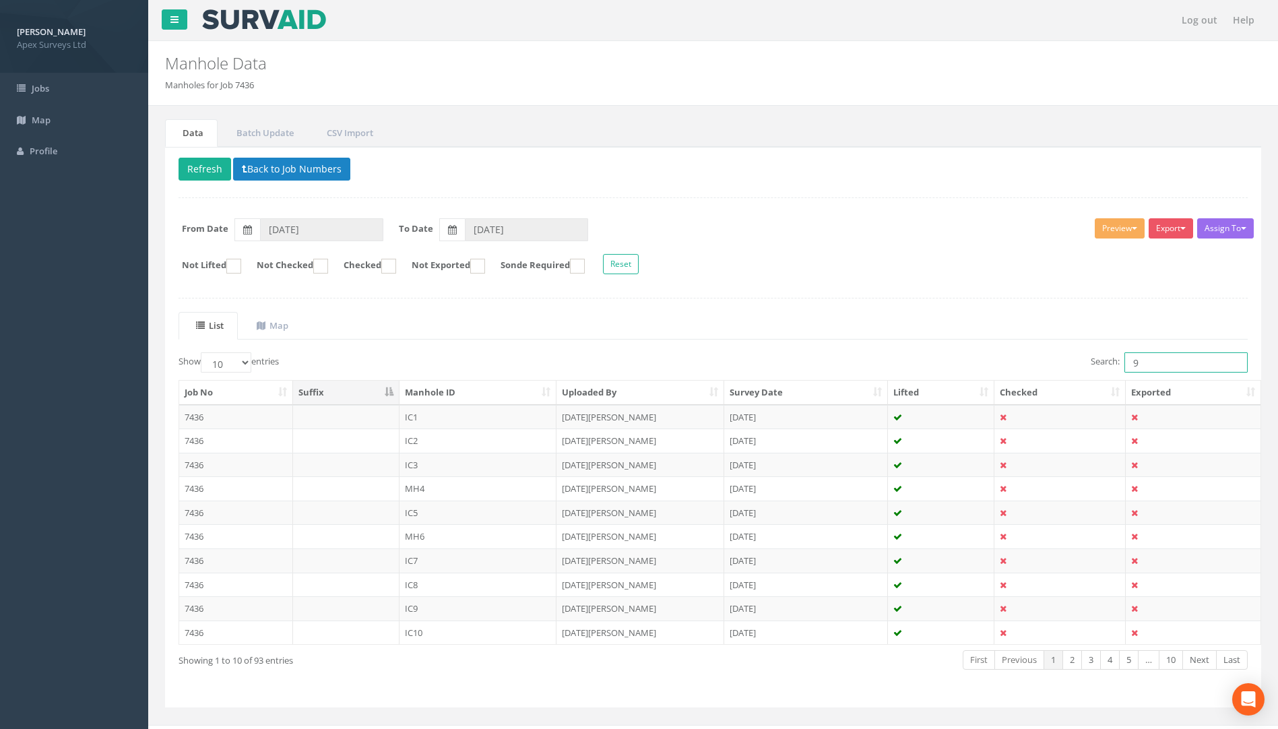
drag, startPoint x: 1141, startPoint y: 359, endPoint x: 1042, endPoint y: 373, distance: 100.1
click at [1057, 372] on div "Search: 9" at bounding box center [986, 364] width 525 height 24
click at [189, 416] on td "7436" at bounding box center [236, 417] width 114 height 24
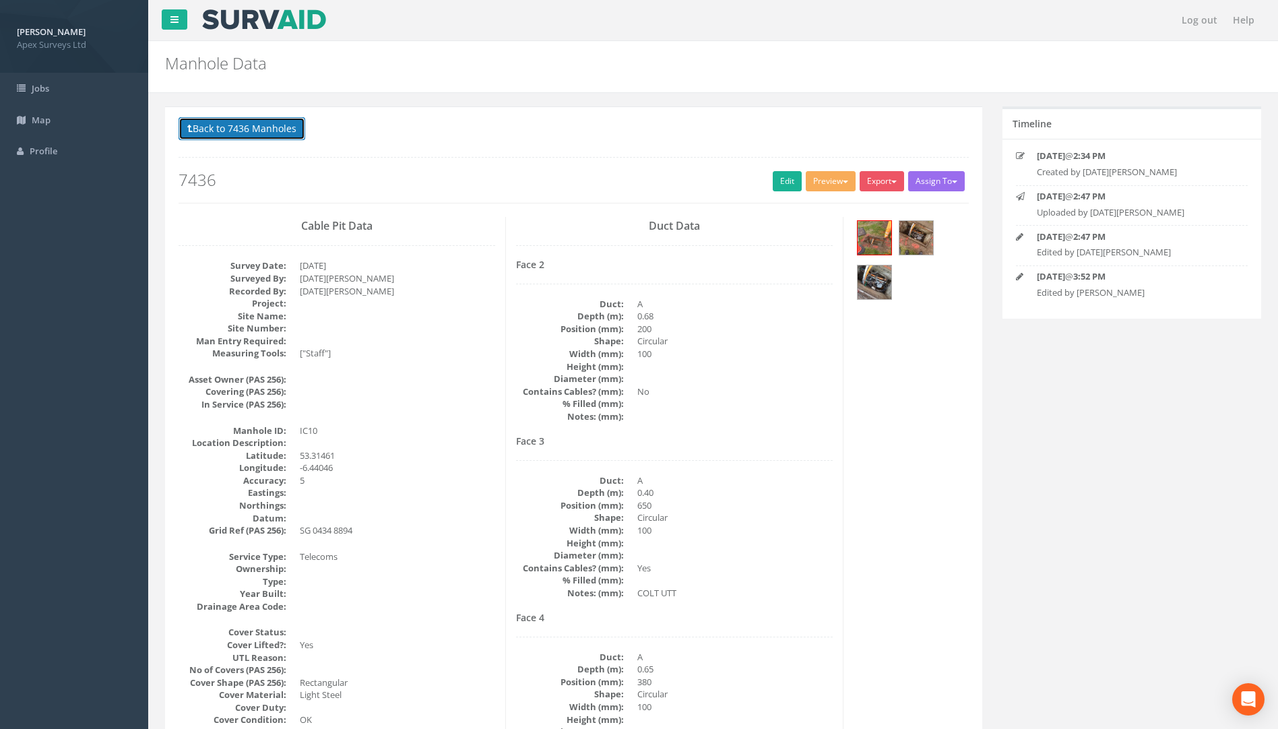
click at [257, 129] on button "Back to 7436 Manholes" at bounding box center [242, 128] width 127 height 23
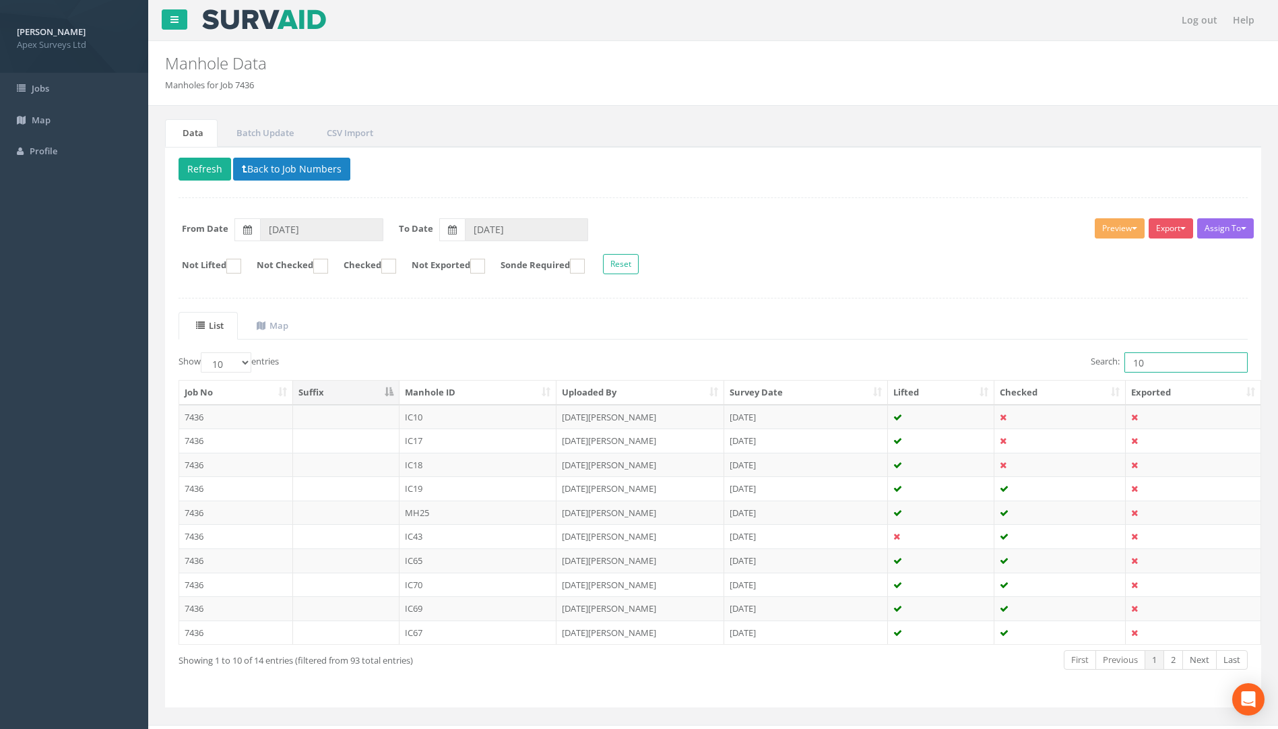
drag, startPoint x: 1144, startPoint y: 367, endPoint x: 972, endPoint y: 369, distance: 171.9
click at [1005, 367] on div "Search: 10" at bounding box center [986, 364] width 525 height 24
click at [195, 615] on td "7436" at bounding box center [236, 608] width 114 height 24
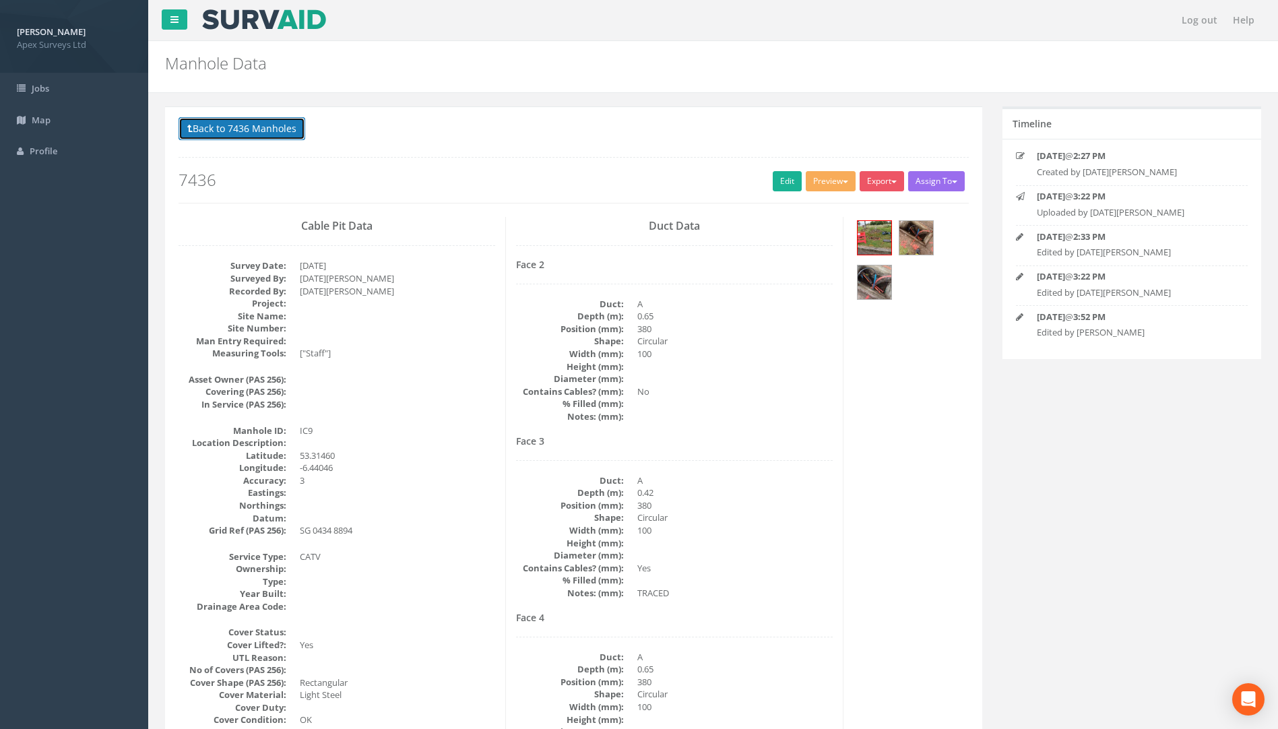
drag, startPoint x: 259, startPoint y: 129, endPoint x: 540, endPoint y: 192, distance: 287.9
click at [259, 129] on button "Back to 7436 Manholes" at bounding box center [242, 128] width 127 height 23
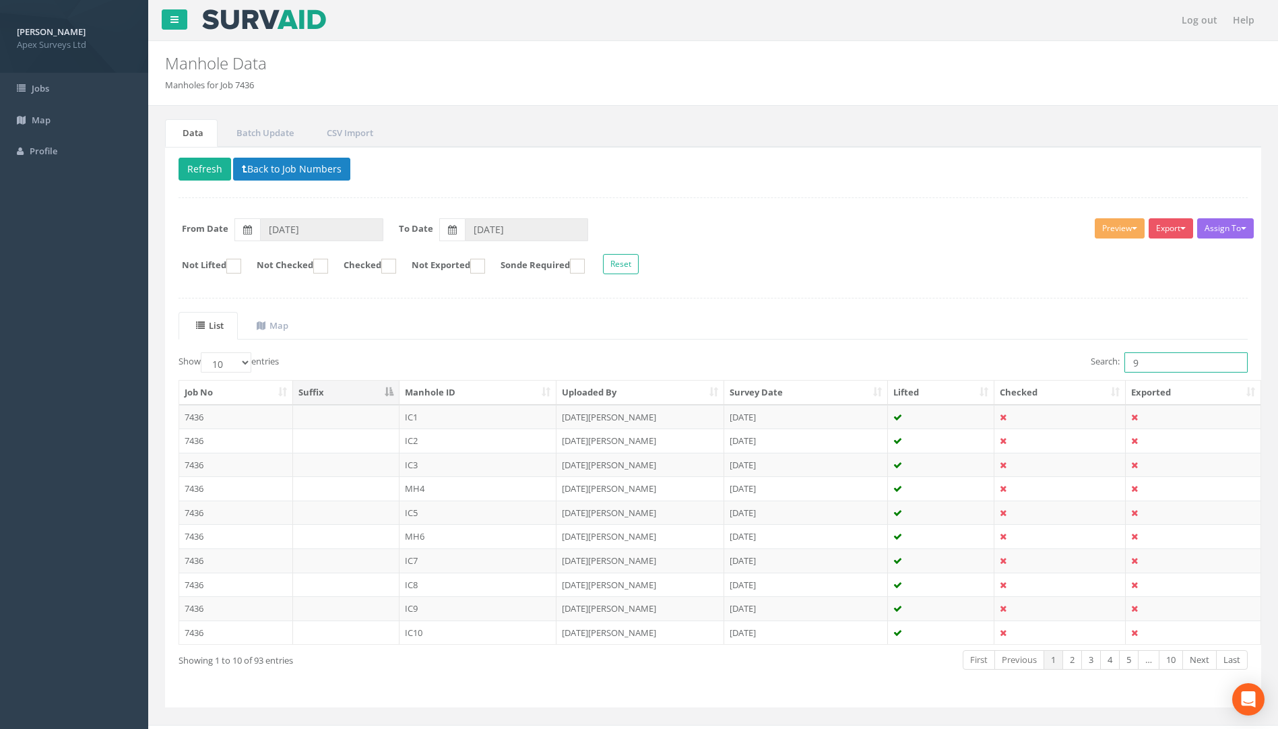
drag, startPoint x: 1167, startPoint y: 364, endPoint x: 984, endPoint y: 377, distance: 183.8
click at [1027, 369] on div "Search: 9" at bounding box center [986, 364] width 525 height 24
click at [195, 415] on td "7436" at bounding box center [236, 417] width 114 height 24
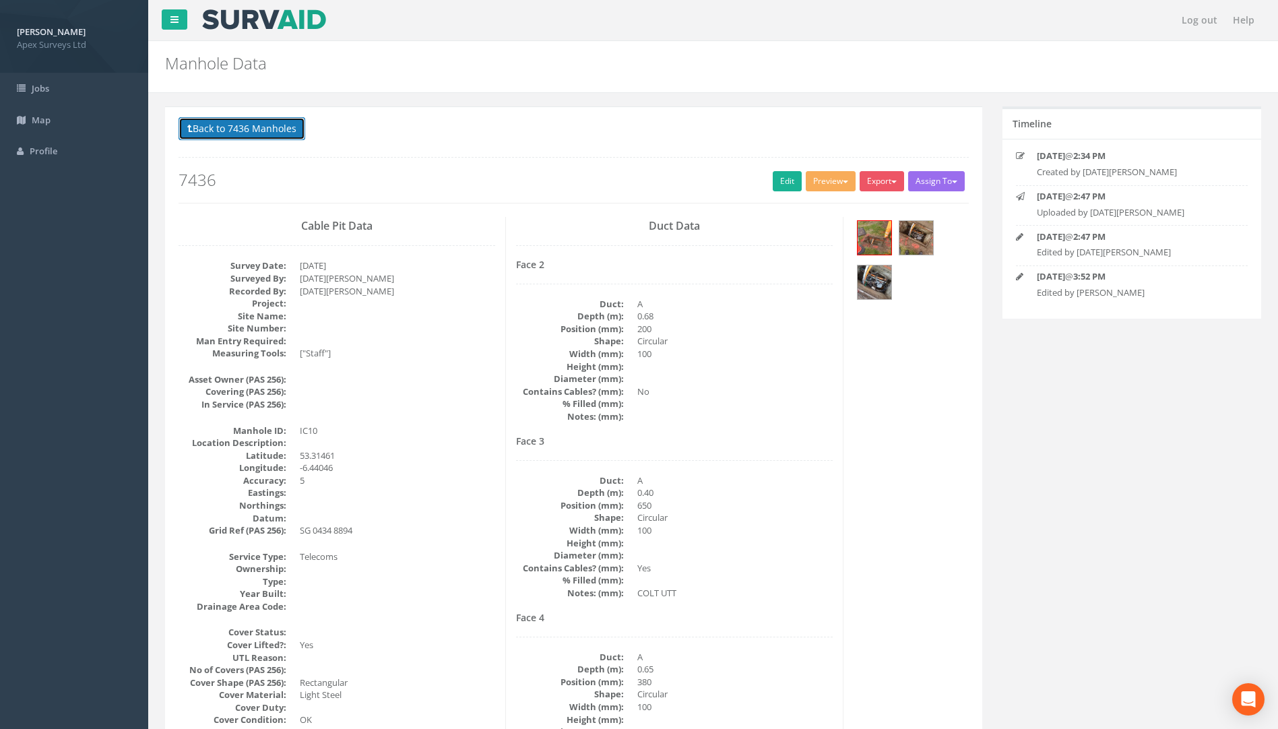
click at [279, 131] on button "Back to 7436 Manholes" at bounding box center [242, 128] width 127 height 23
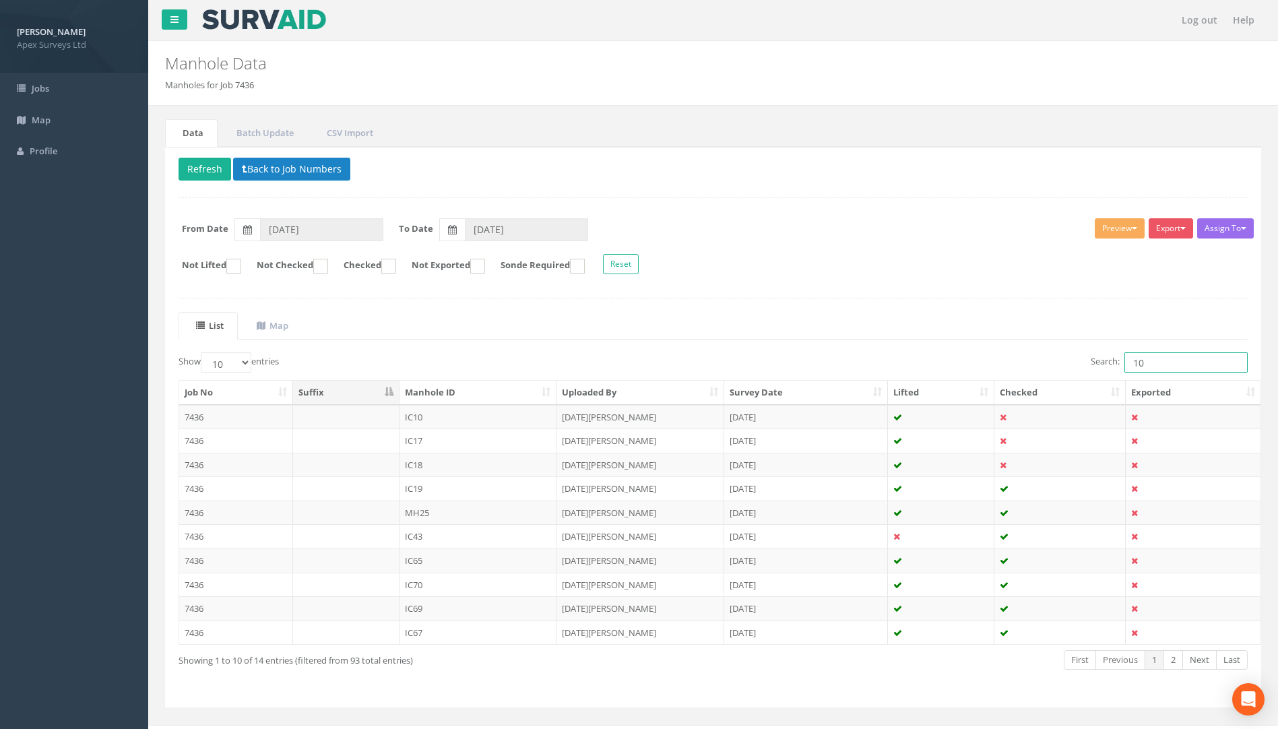
drag, startPoint x: 1131, startPoint y: 365, endPoint x: 1020, endPoint y: 379, distance: 111.5
click at [1049, 377] on div "Show 10 25 50 100 entries Search: 10 Job No Suffix Manhole ID Uploaded By Surve…" at bounding box center [714, 523] width 1070 height 342
click at [191, 611] on td "7436" at bounding box center [236, 608] width 114 height 24
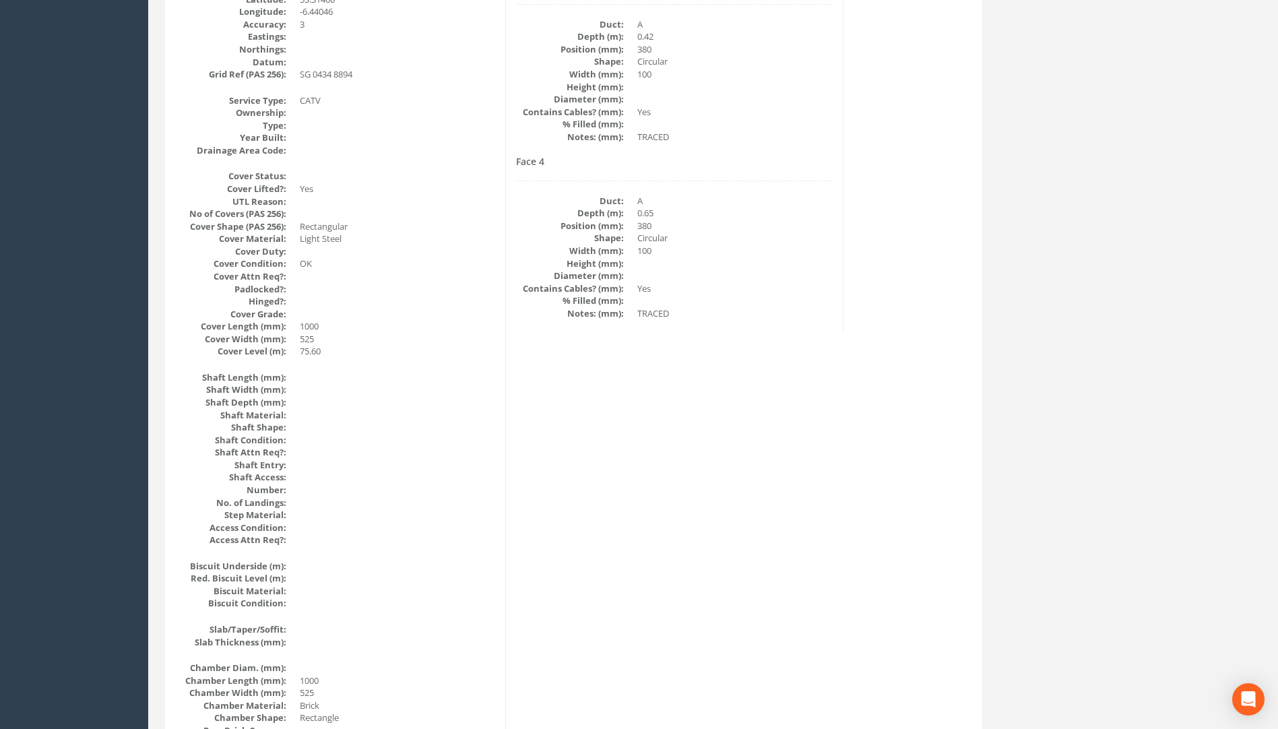
scroll to position [136, 0]
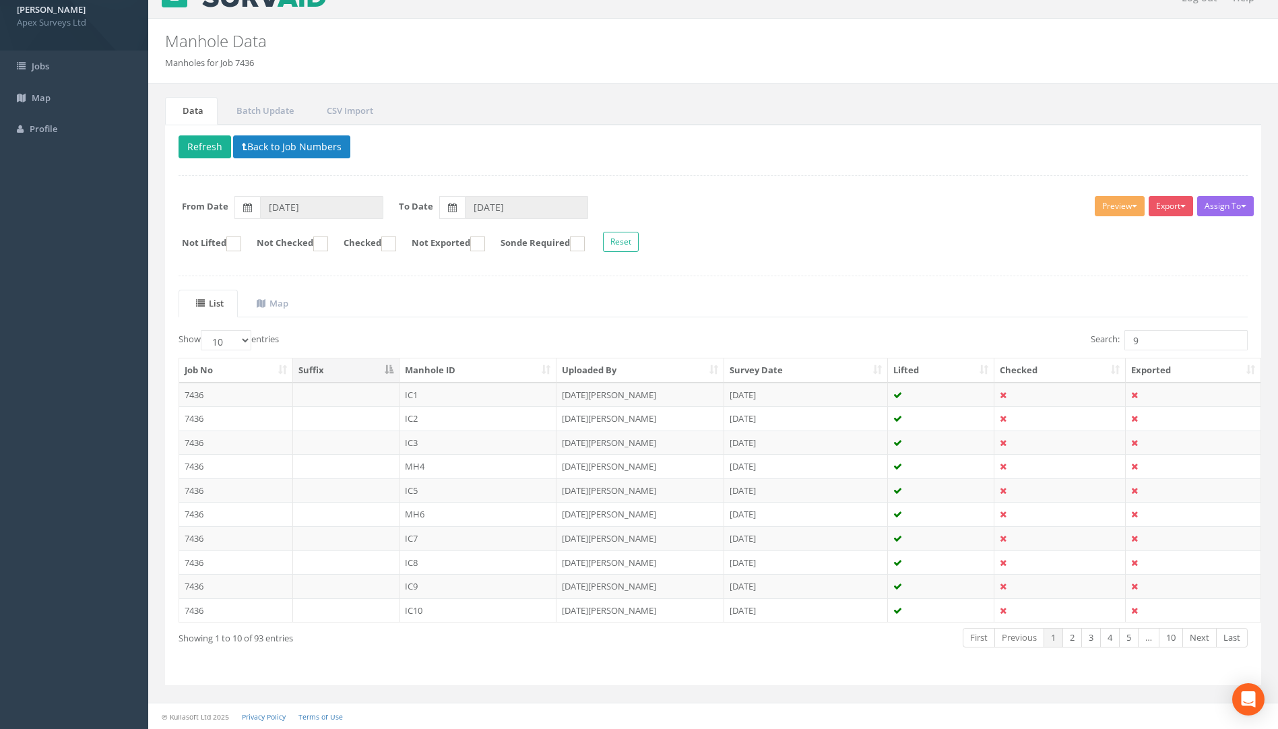
scroll to position [22, 0]
drag, startPoint x: 1154, startPoint y: 339, endPoint x: 986, endPoint y: 340, distance: 167.8
click at [986, 340] on div "Search: 9" at bounding box center [986, 342] width 525 height 24
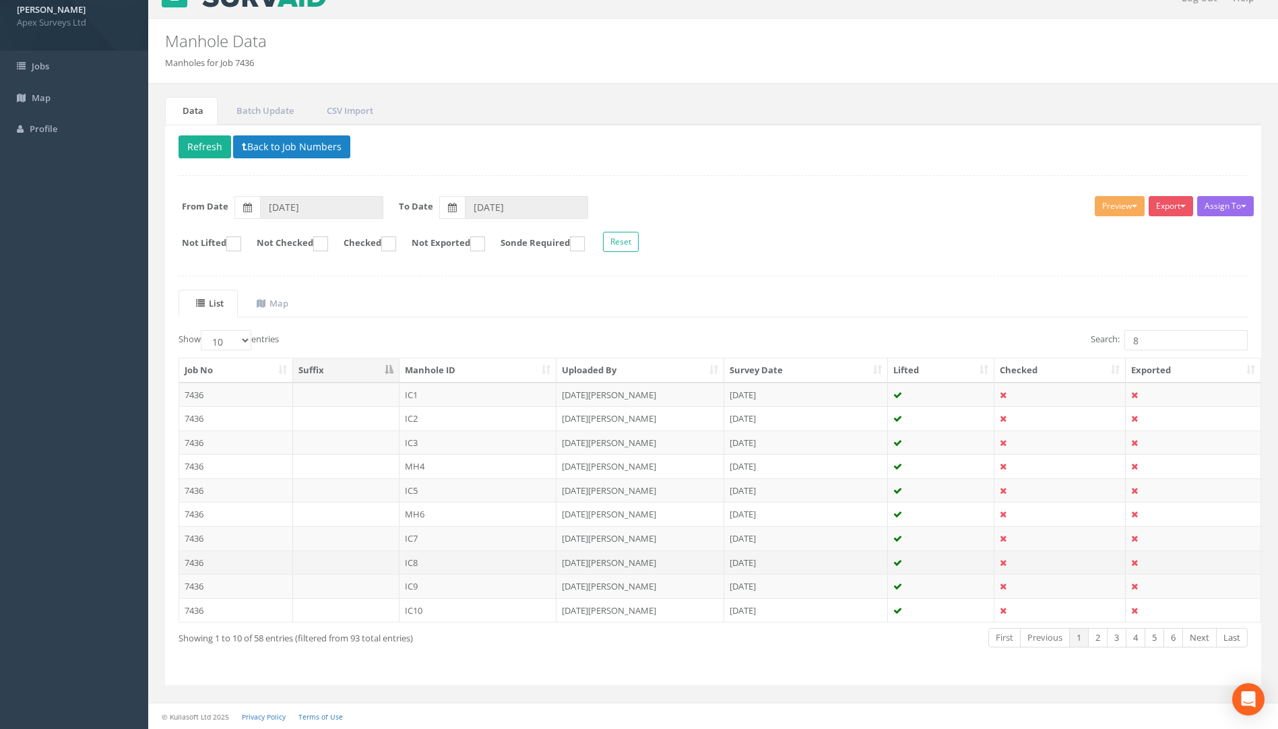
click at [203, 561] on td "7436" at bounding box center [236, 563] width 114 height 24
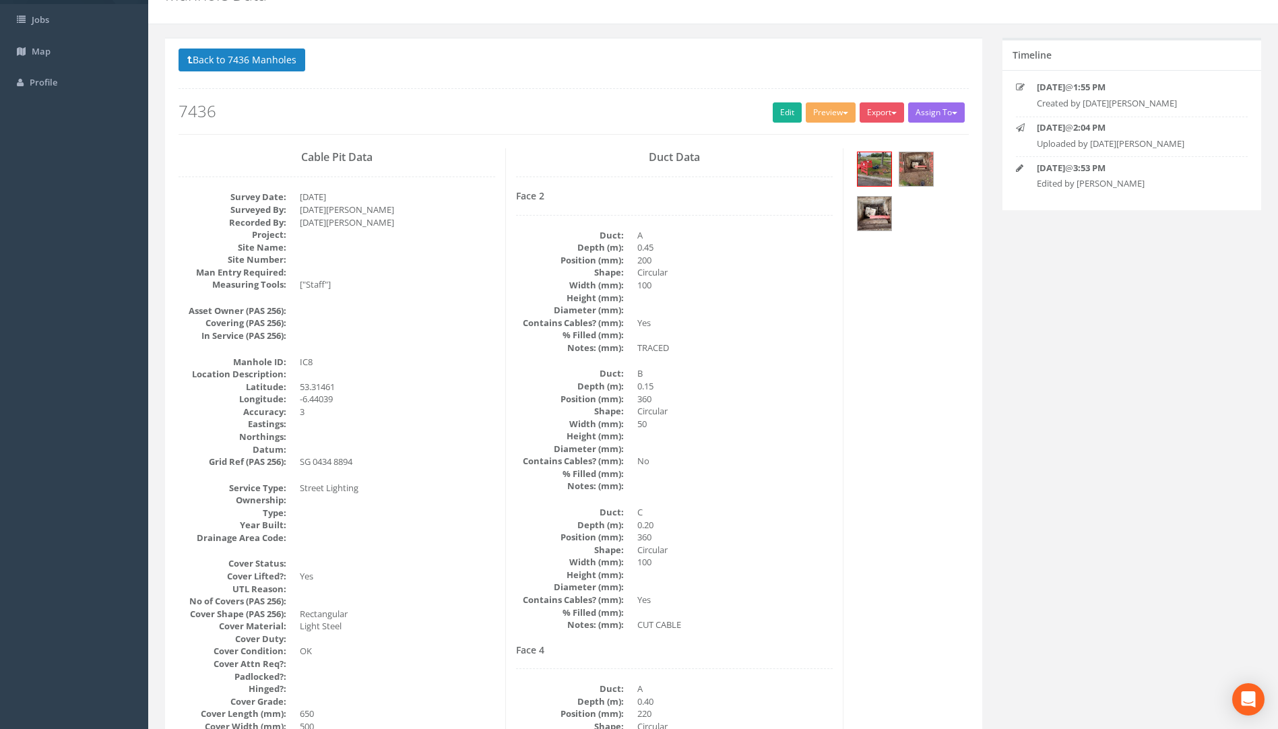
scroll to position [0, 0]
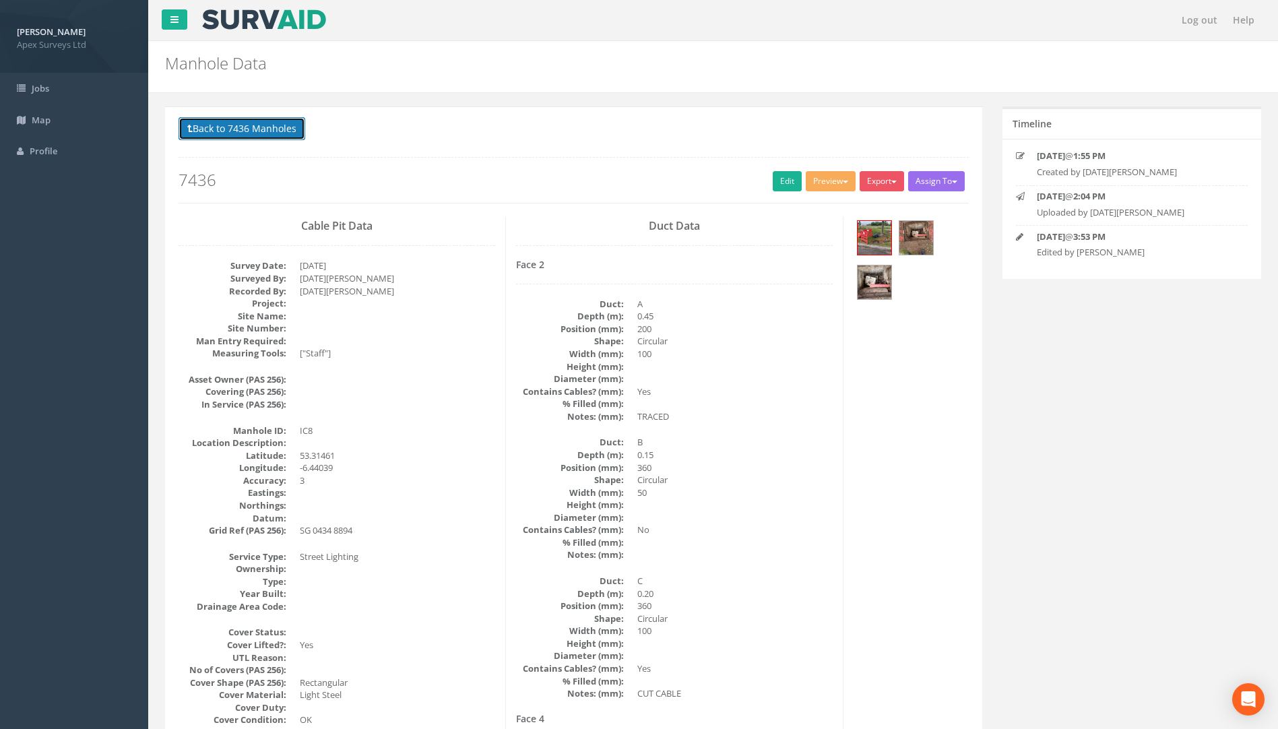
click at [261, 127] on button "Back to 7436 Manholes" at bounding box center [242, 128] width 127 height 23
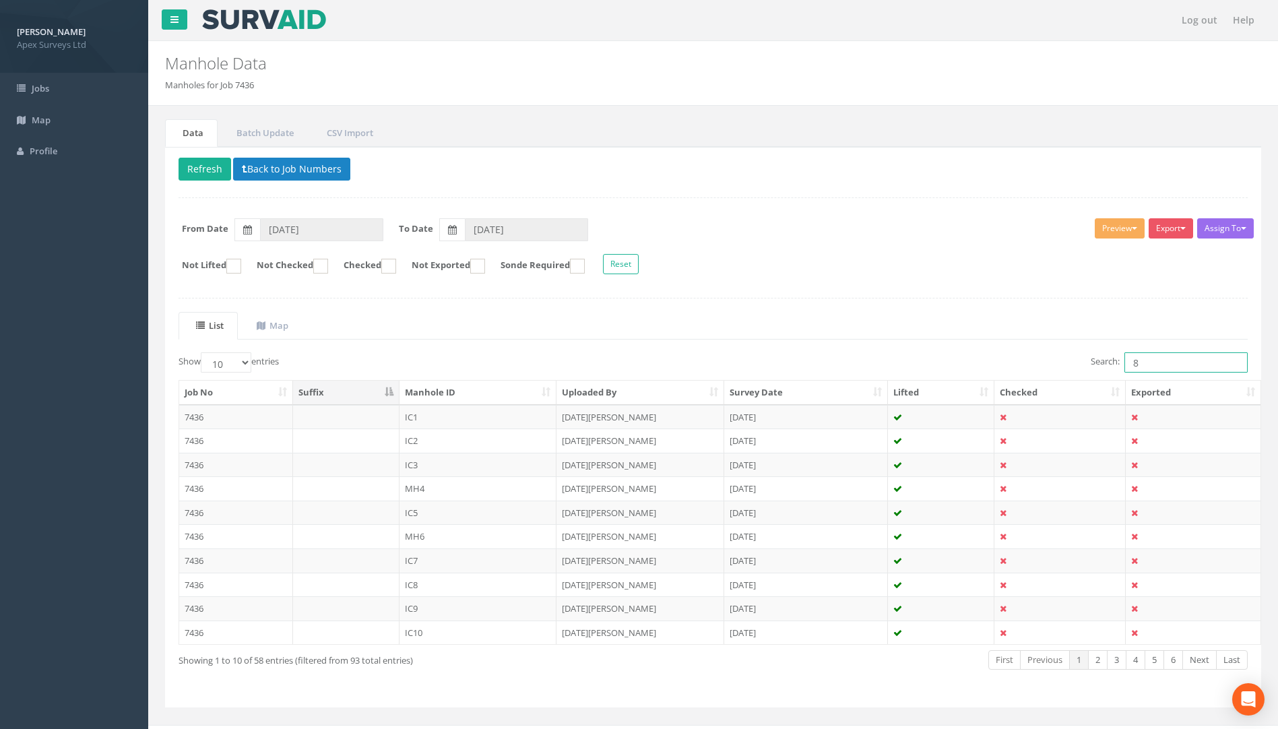
drag, startPoint x: 1152, startPoint y: 368, endPoint x: 1063, endPoint y: 374, distance: 89.8
click at [1087, 373] on div "Search: 8" at bounding box center [986, 364] width 525 height 24
click at [191, 514] on td "7436" at bounding box center [236, 513] width 114 height 24
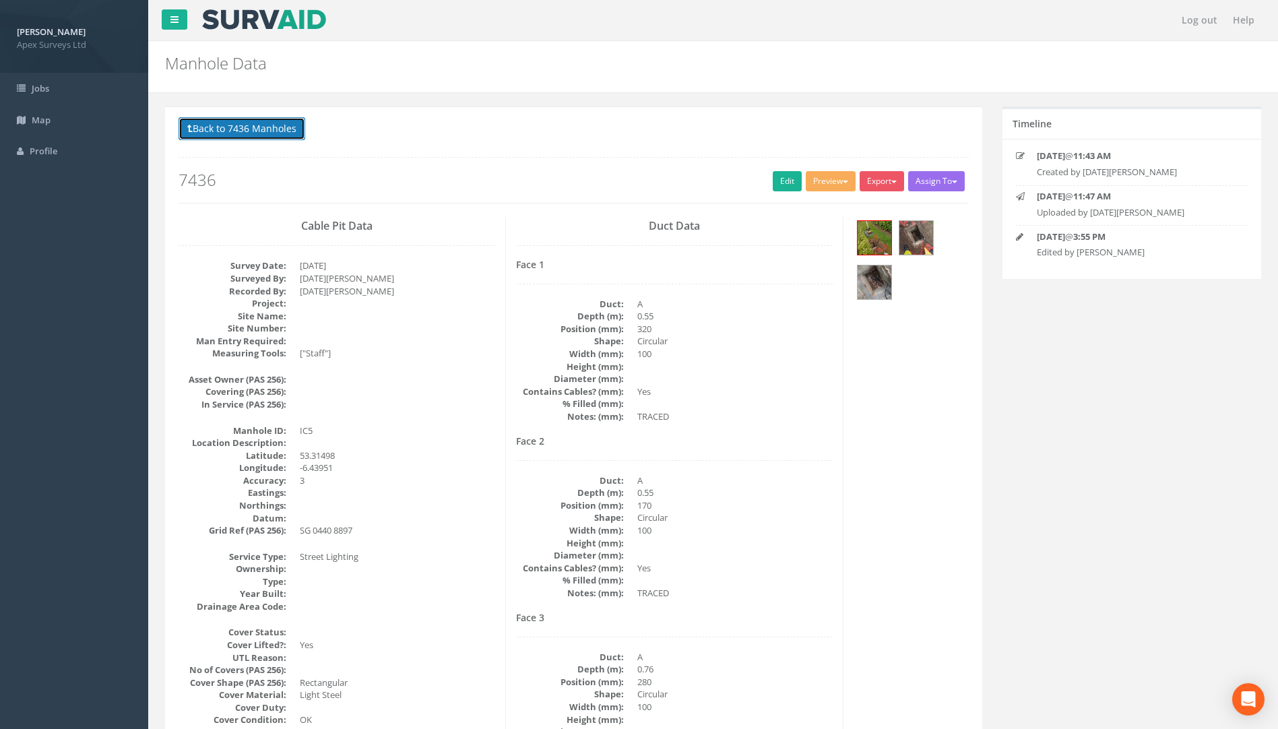
click at [260, 125] on button "Back to 7436 Manholes" at bounding box center [242, 128] width 127 height 23
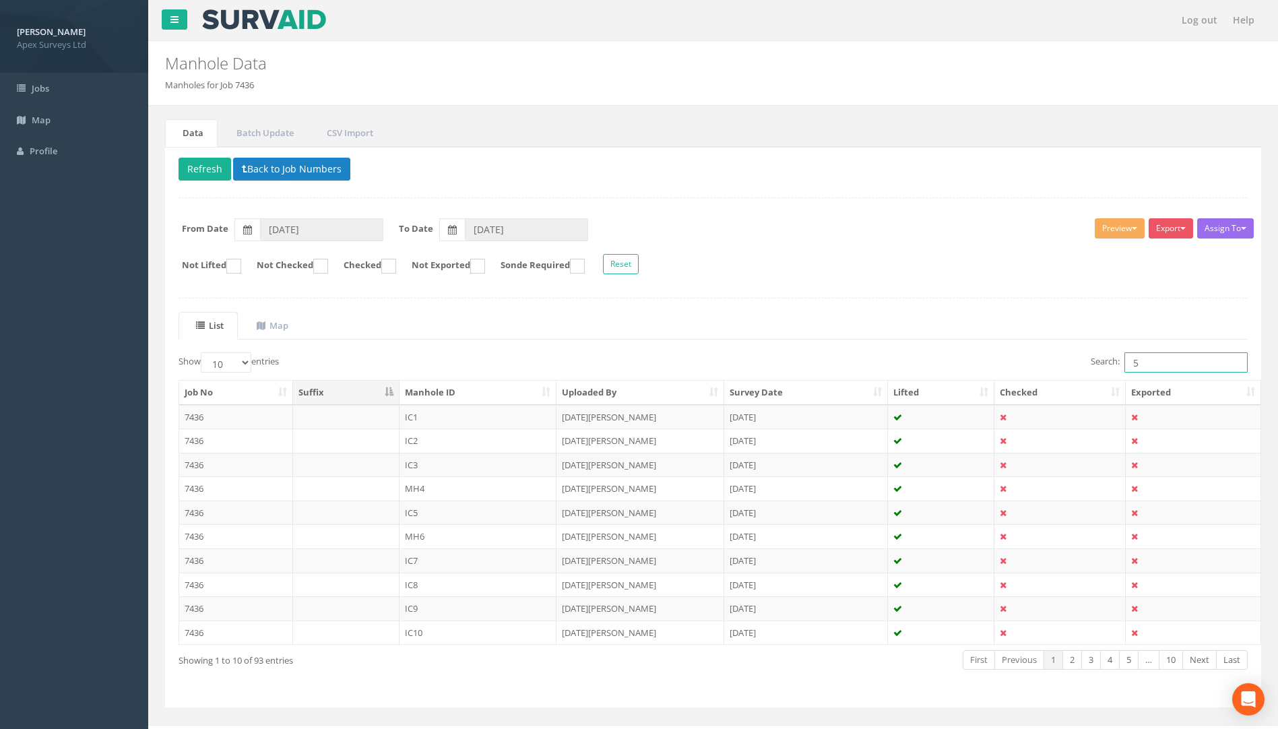
click at [987, 367] on div "Search: 5" at bounding box center [986, 364] width 525 height 24
click at [195, 592] on td "7436" at bounding box center [236, 585] width 114 height 24
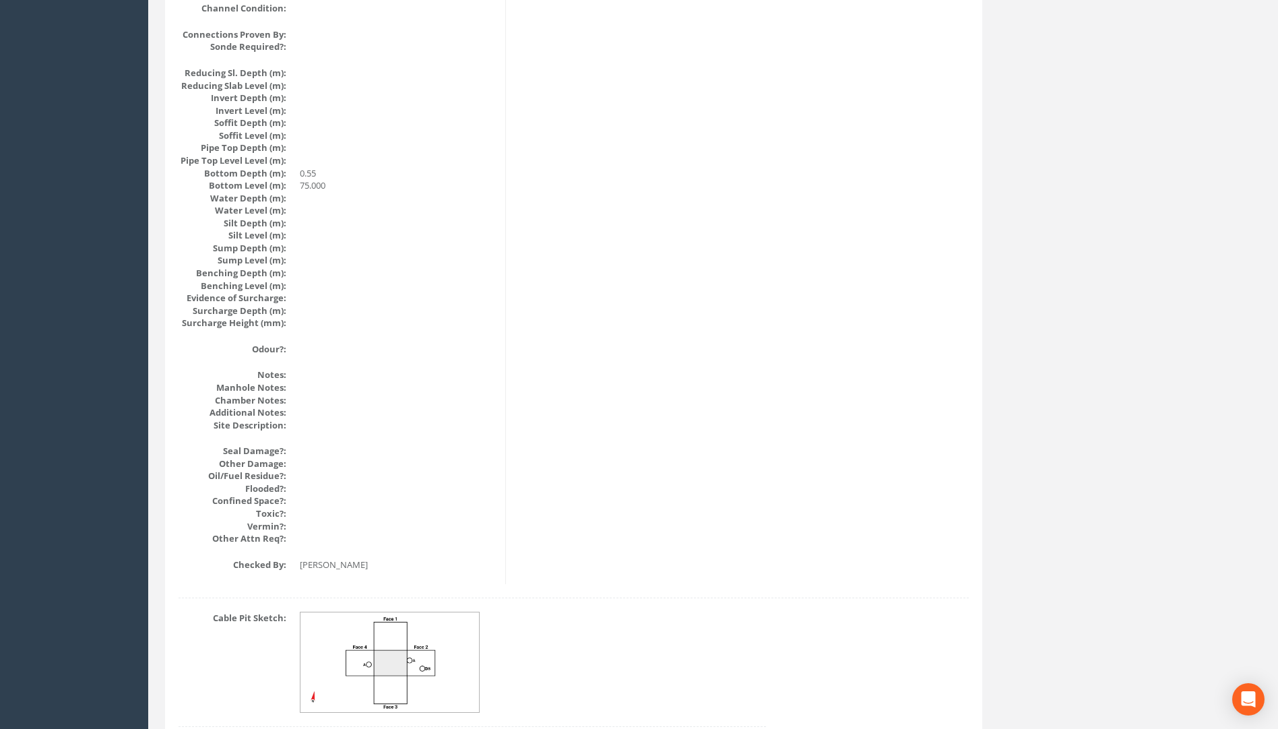
scroll to position [1349, 0]
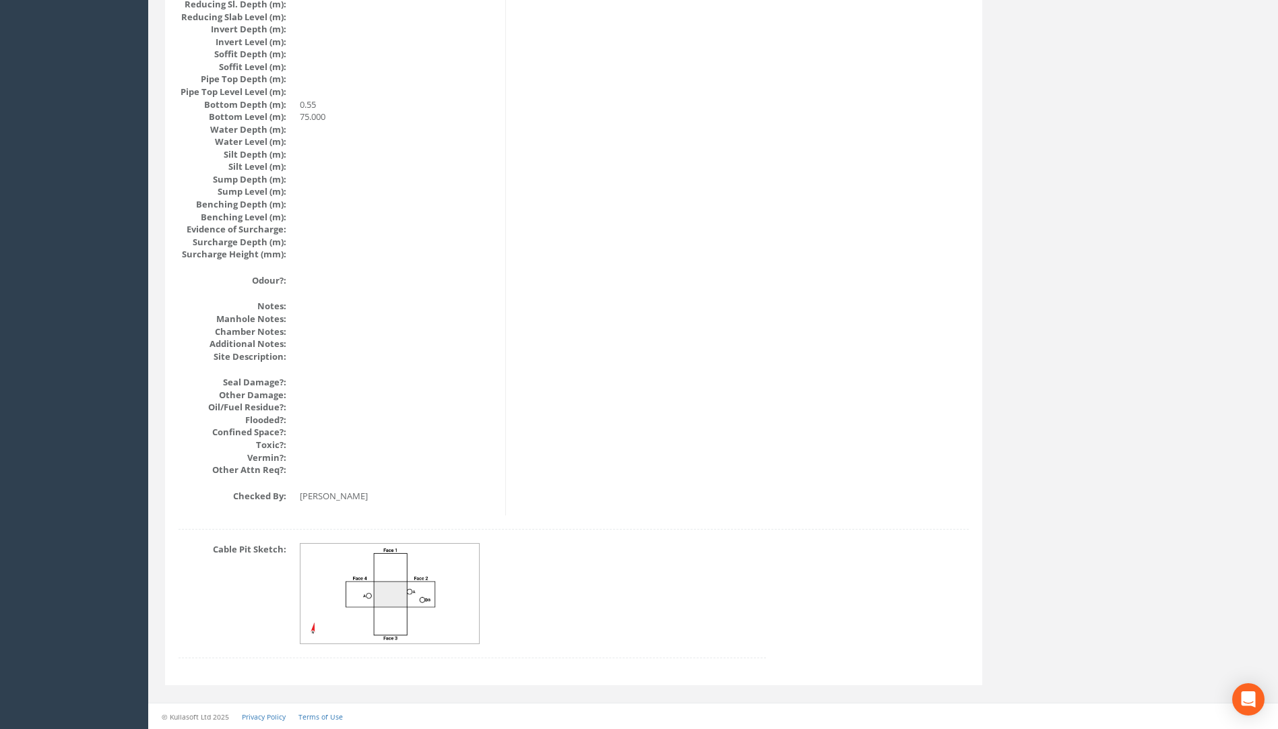
click at [425, 606] on img at bounding box center [391, 594] width 180 height 100
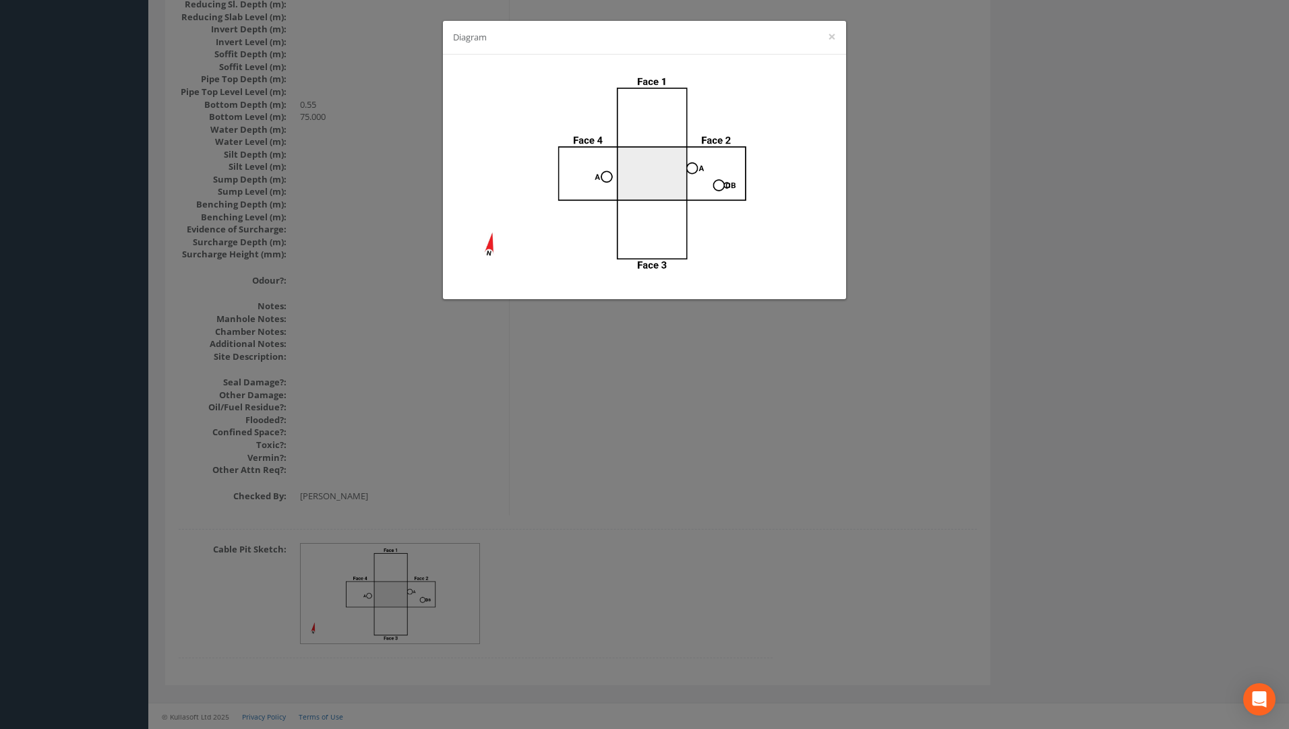
click at [958, 359] on div "Diagram ×" at bounding box center [644, 364] width 1289 height 729
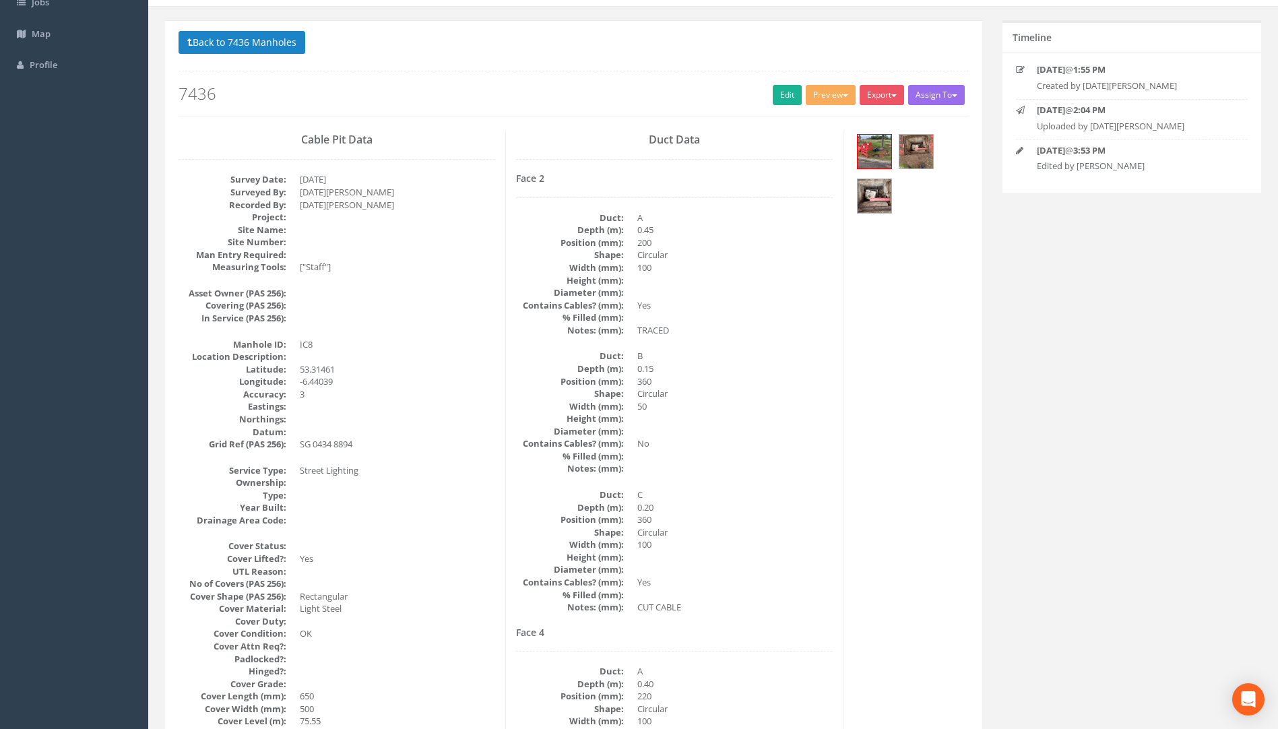
scroll to position [0, 0]
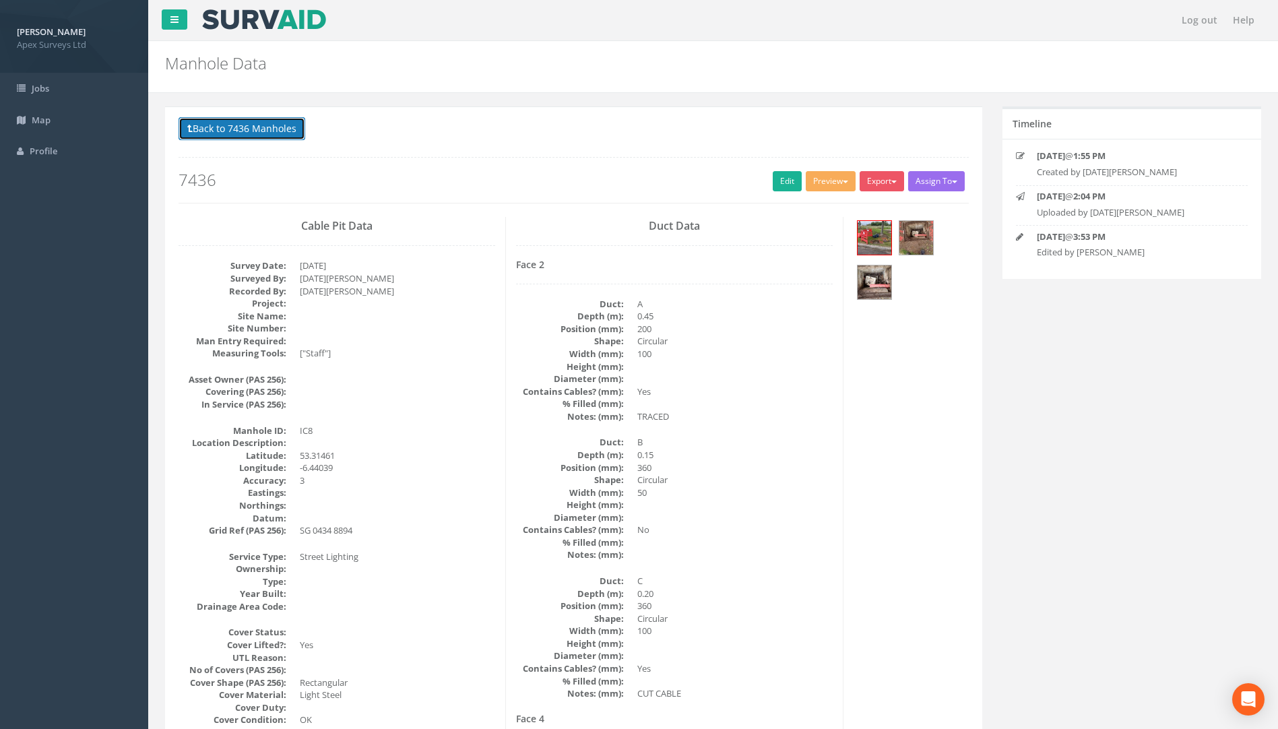
drag, startPoint x: 257, startPoint y: 126, endPoint x: 245, endPoint y: 129, distance: 12.6
click at [254, 127] on button "Back to 7436 Manholes" at bounding box center [242, 128] width 127 height 23
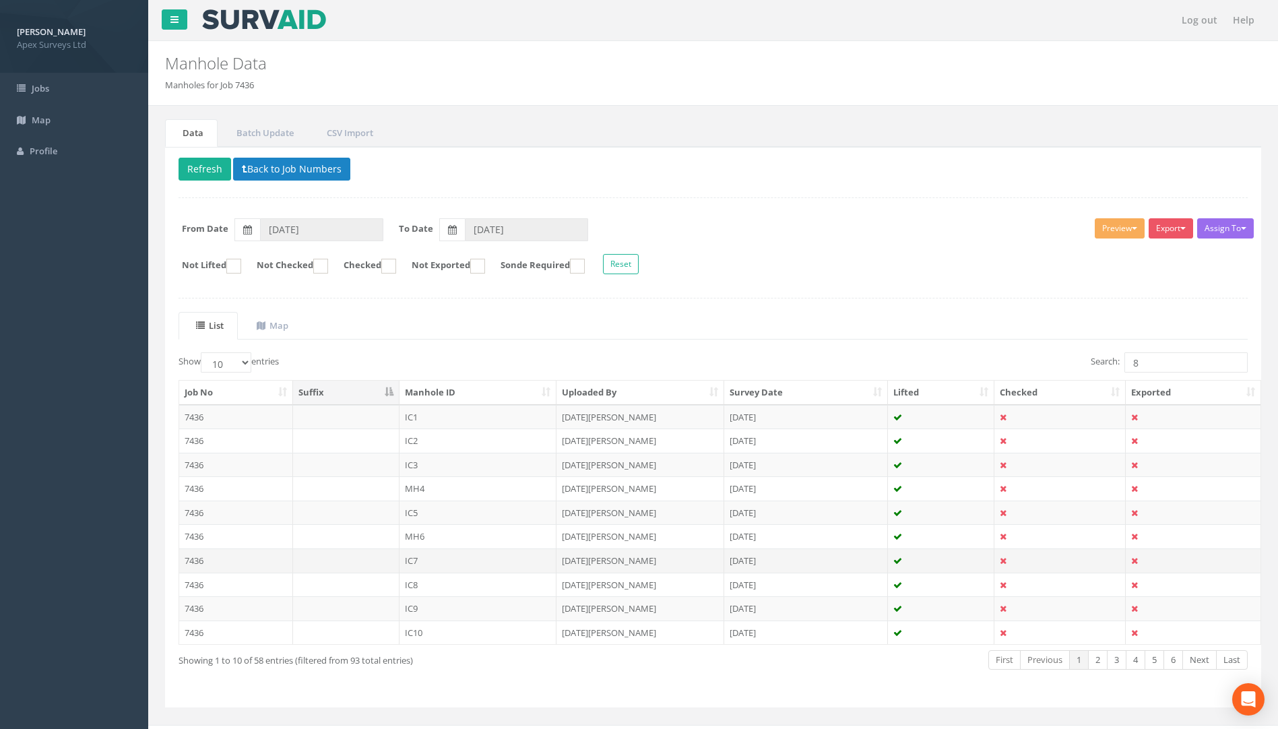
click at [189, 557] on td "7436" at bounding box center [236, 561] width 114 height 24
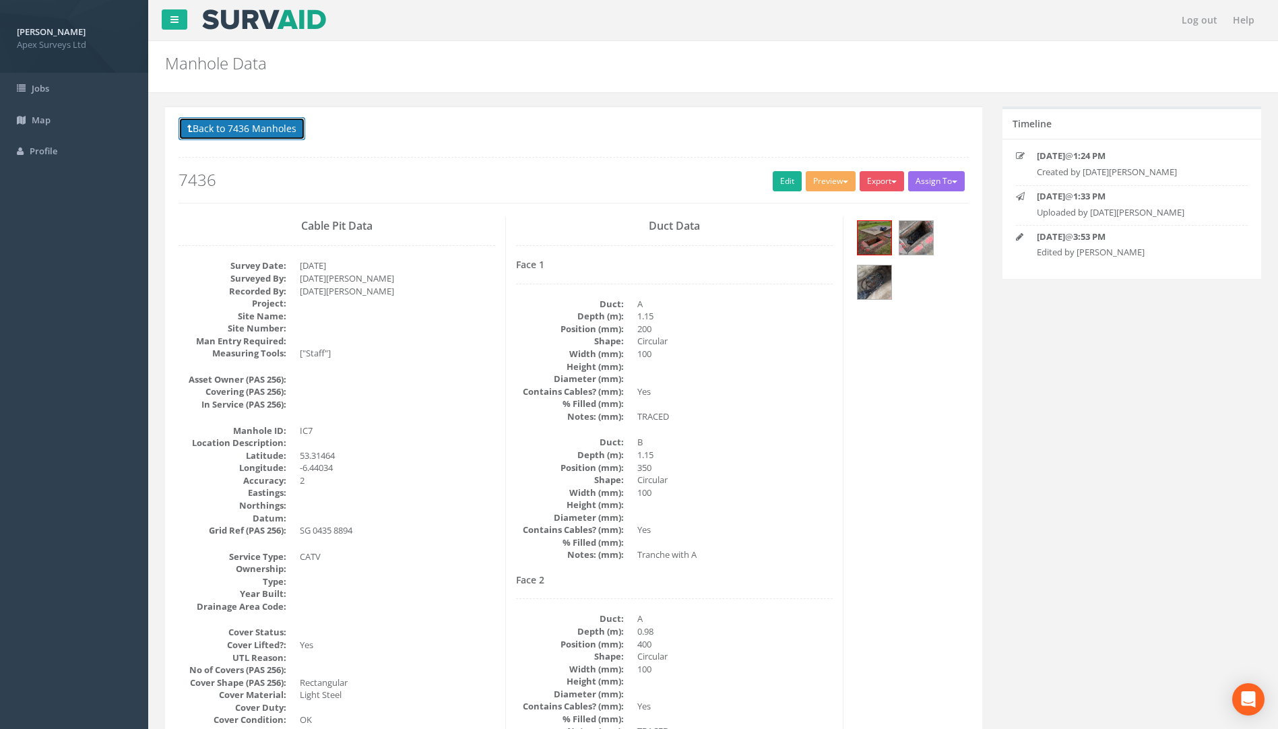
drag, startPoint x: 285, startPoint y: 132, endPoint x: 443, endPoint y: 151, distance: 159.5
click at [285, 132] on button "Back to 7436 Manholes" at bounding box center [242, 128] width 127 height 23
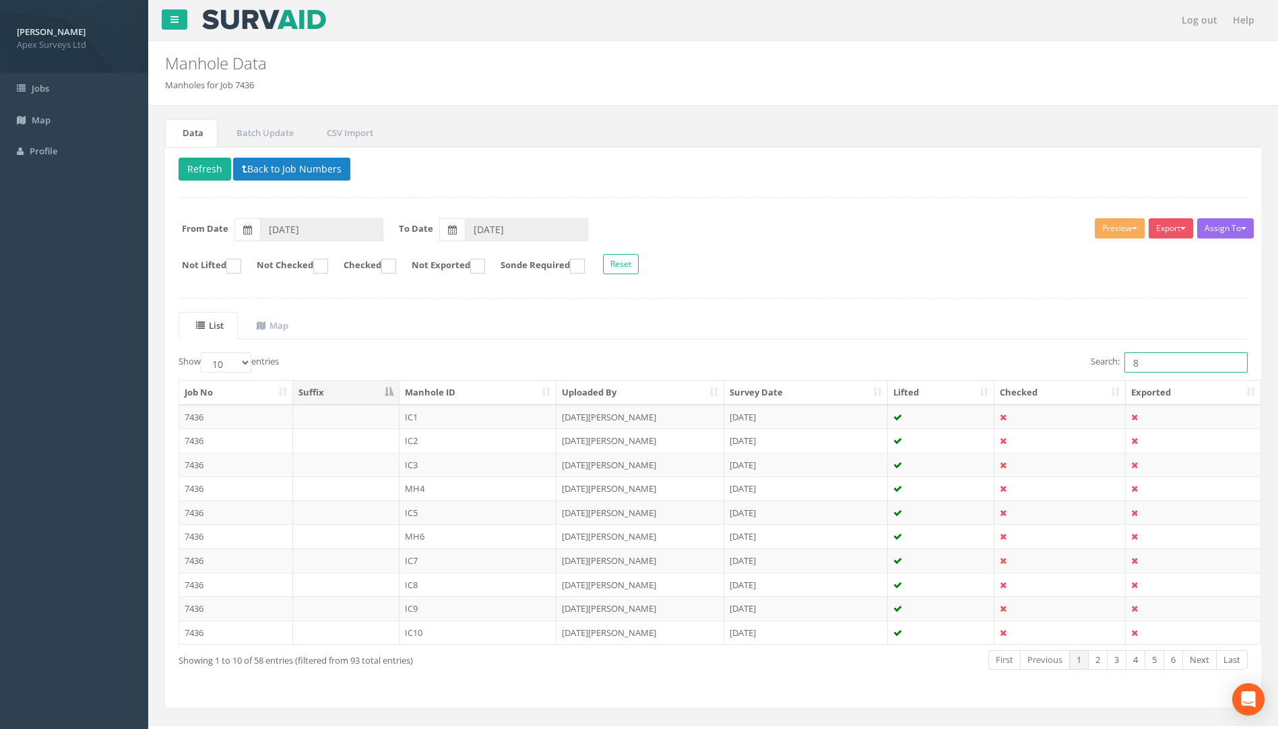
drag, startPoint x: 1110, startPoint y: 361, endPoint x: 1034, endPoint y: 364, distance: 75.5
click at [1055, 364] on div "Search: 8" at bounding box center [986, 364] width 525 height 24
click at [1171, 662] on link "2" at bounding box center [1174, 660] width 20 height 20
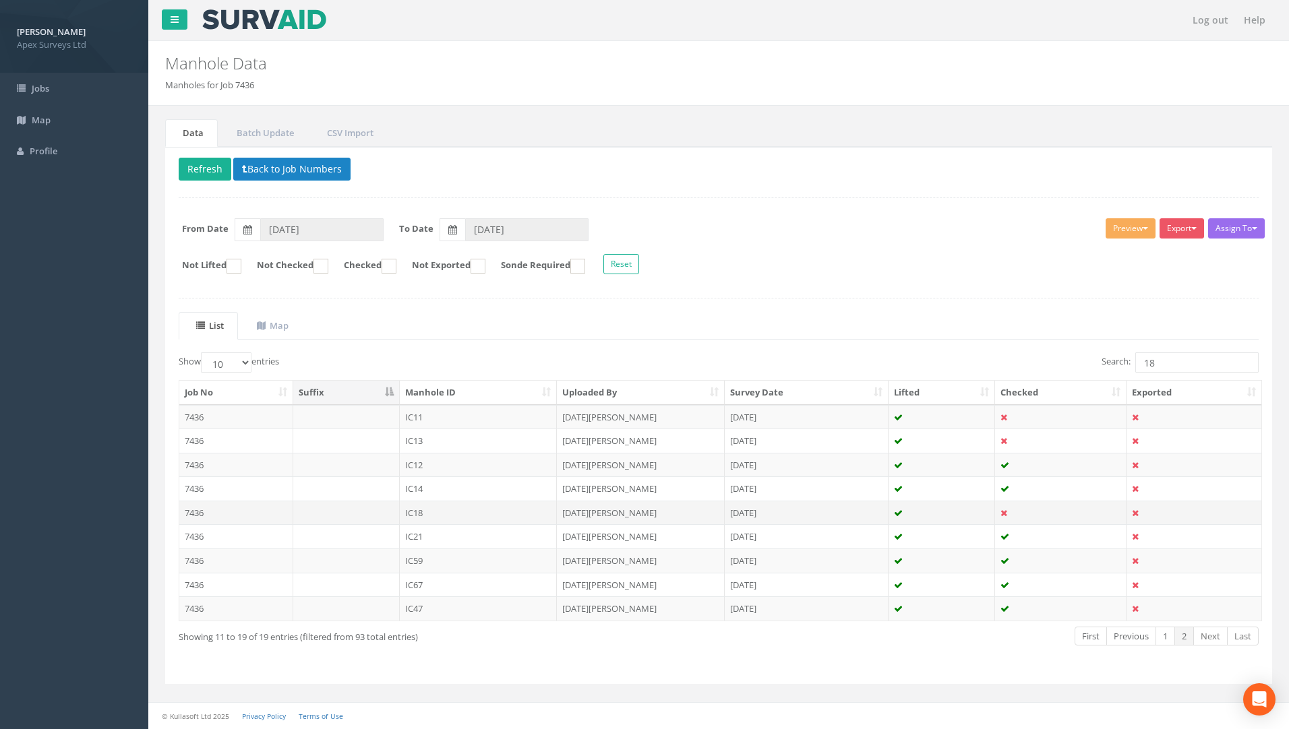
click at [189, 512] on td "7436" at bounding box center [236, 513] width 114 height 24
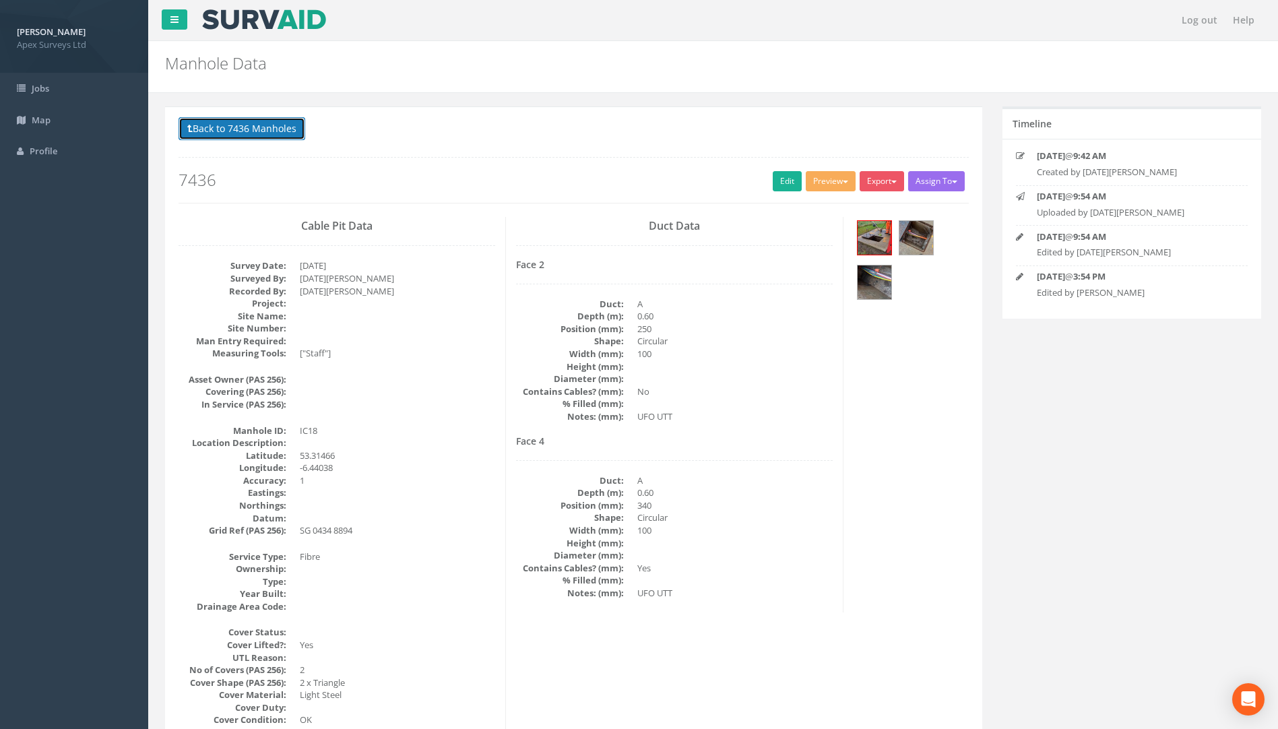
drag, startPoint x: 252, startPoint y: 135, endPoint x: 267, endPoint y: 135, distance: 14.8
click at [252, 135] on button "Back to 7436 Manholes" at bounding box center [242, 128] width 127 height 23
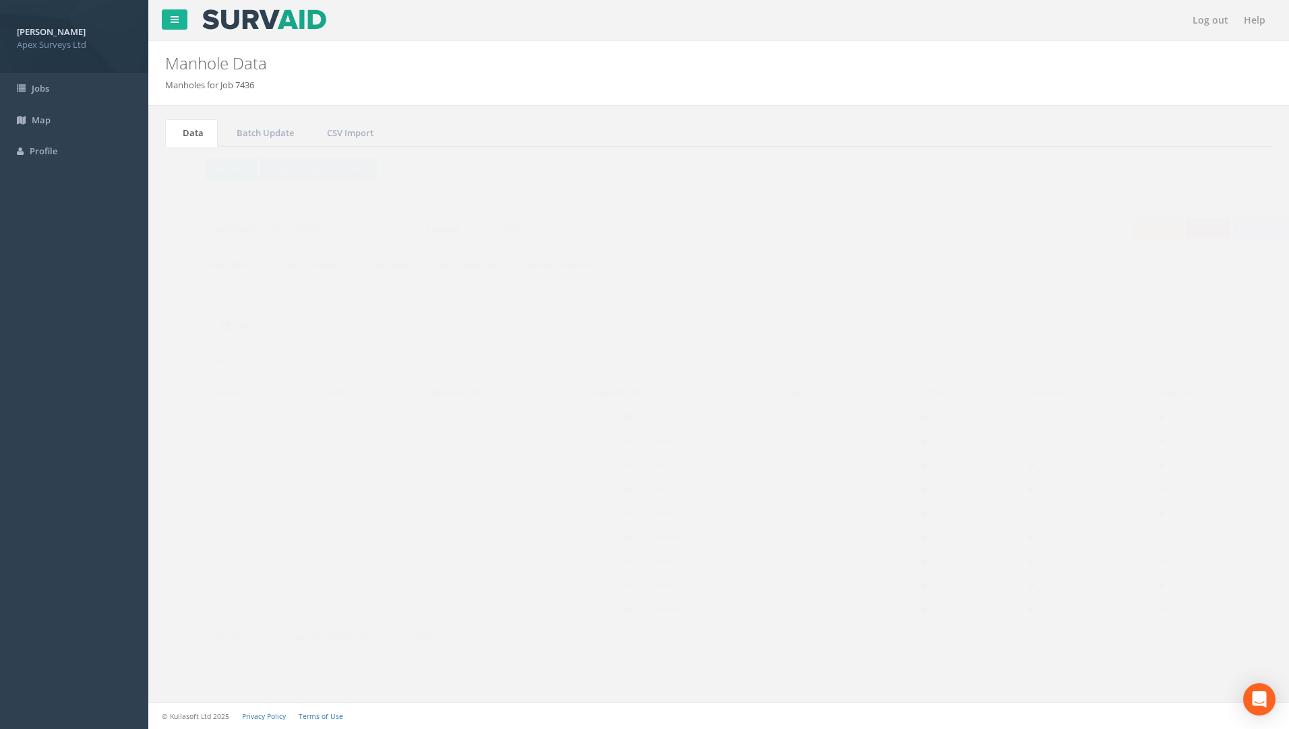
drag, startPoint x: 1076, startPoint y: 373, endPoint x: 906, endPoint y: 400, distance: 172.5
click at [950, 394] on div "Show 10 25 50 100 entries Search: 18 Job No Suffix Manhole ID Uploaded By Surve…" at bounding box center [719, 511] width 1080 height 318
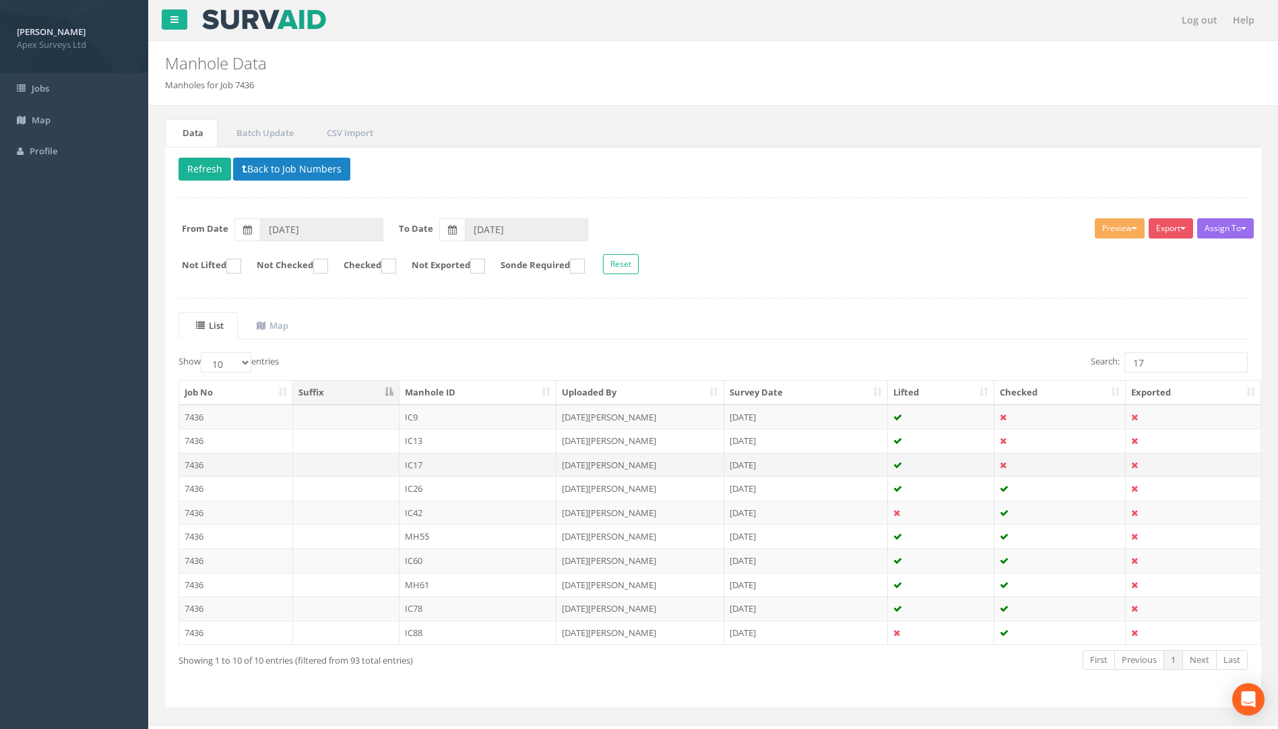
click at [191, 461] on td "7436" at bounding box center [236, 465] width 114 height 24
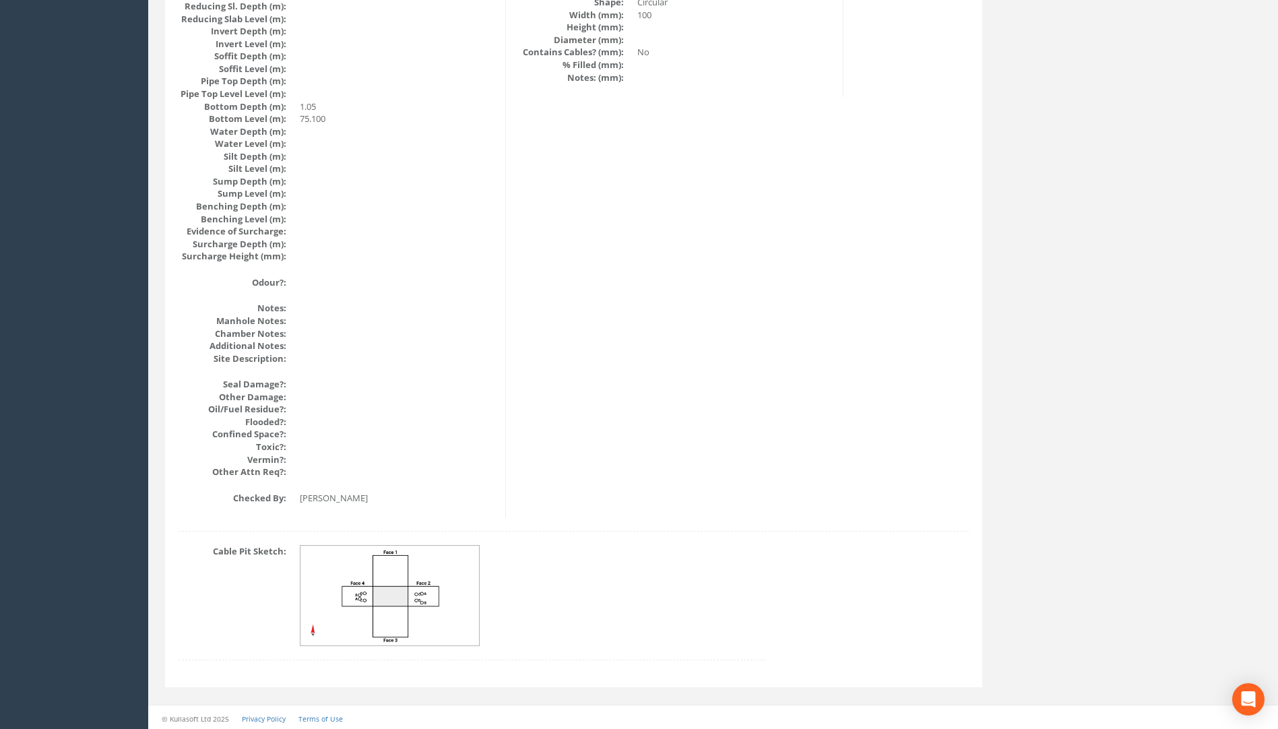
scroll to position [1348, 0]
click at [364, 617] on img at bounding box center [391, 595] width 180 height 100
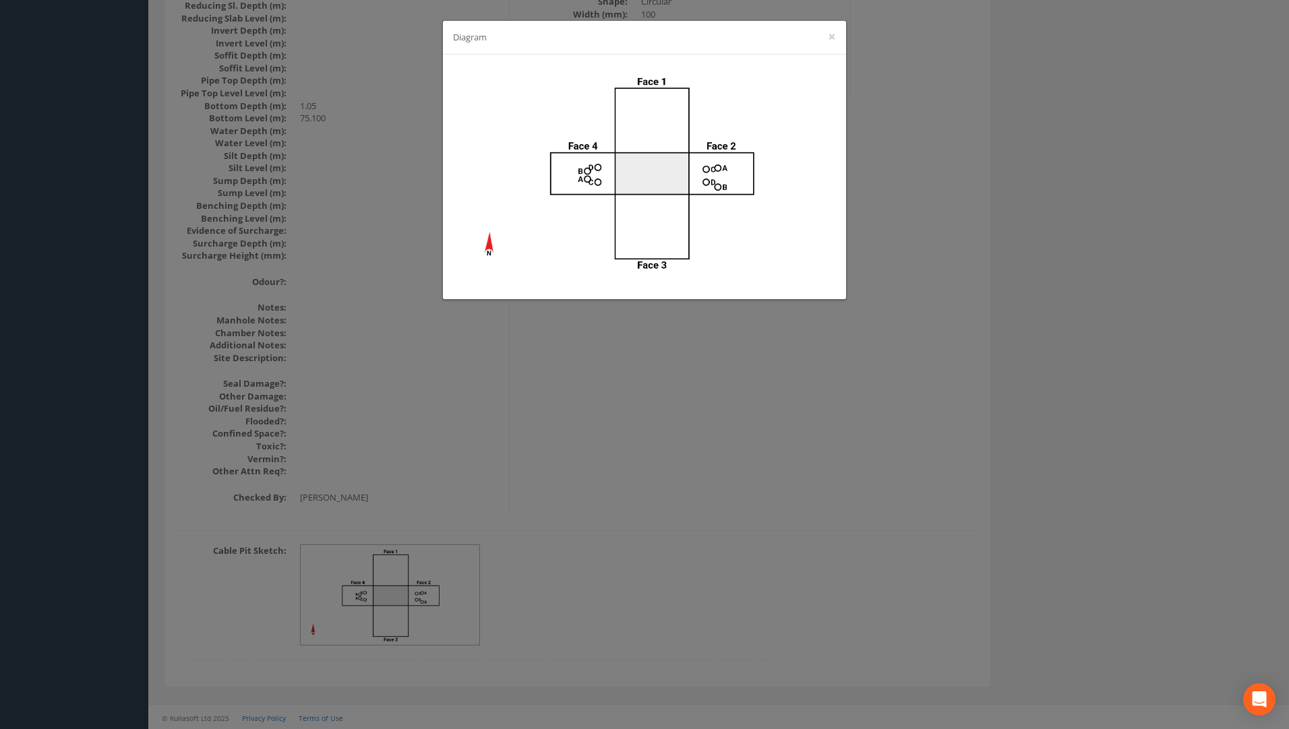
click at [776, 416] on div "Diagram ×" at bounding box center [644, 364] width 1289 height 729
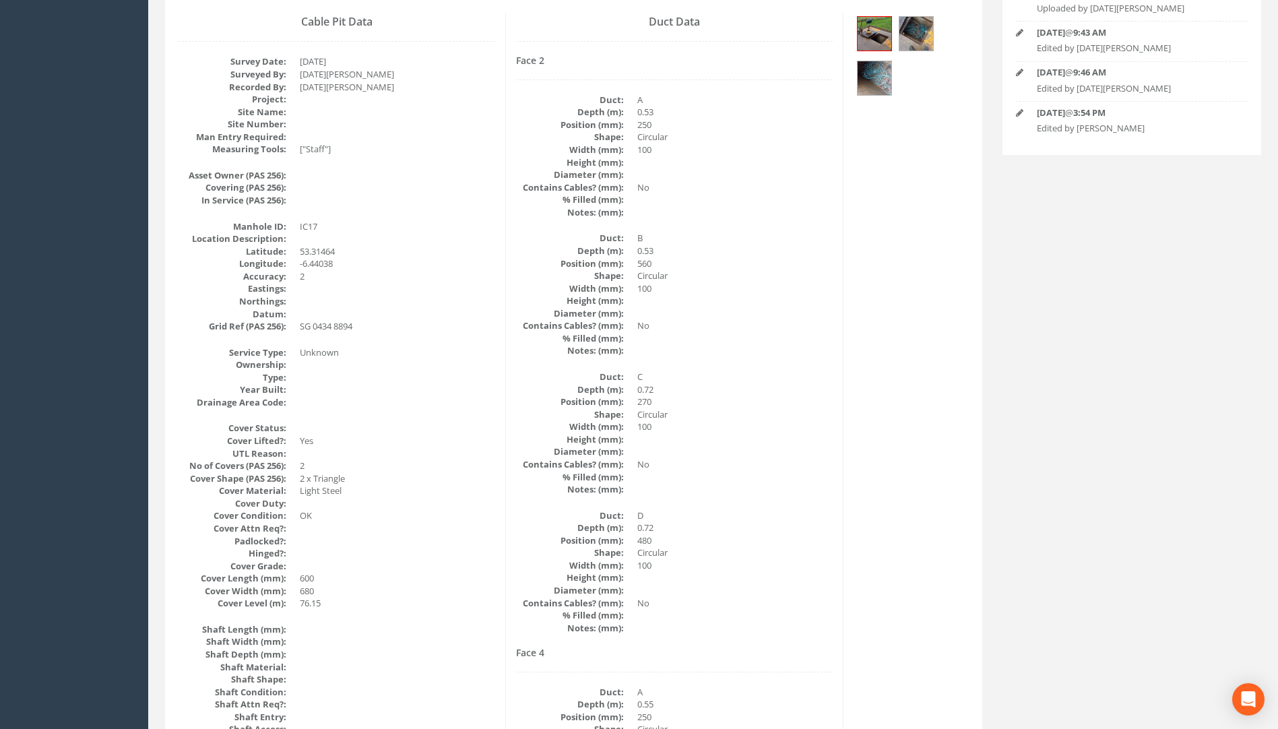
scroll to position [0, 0]
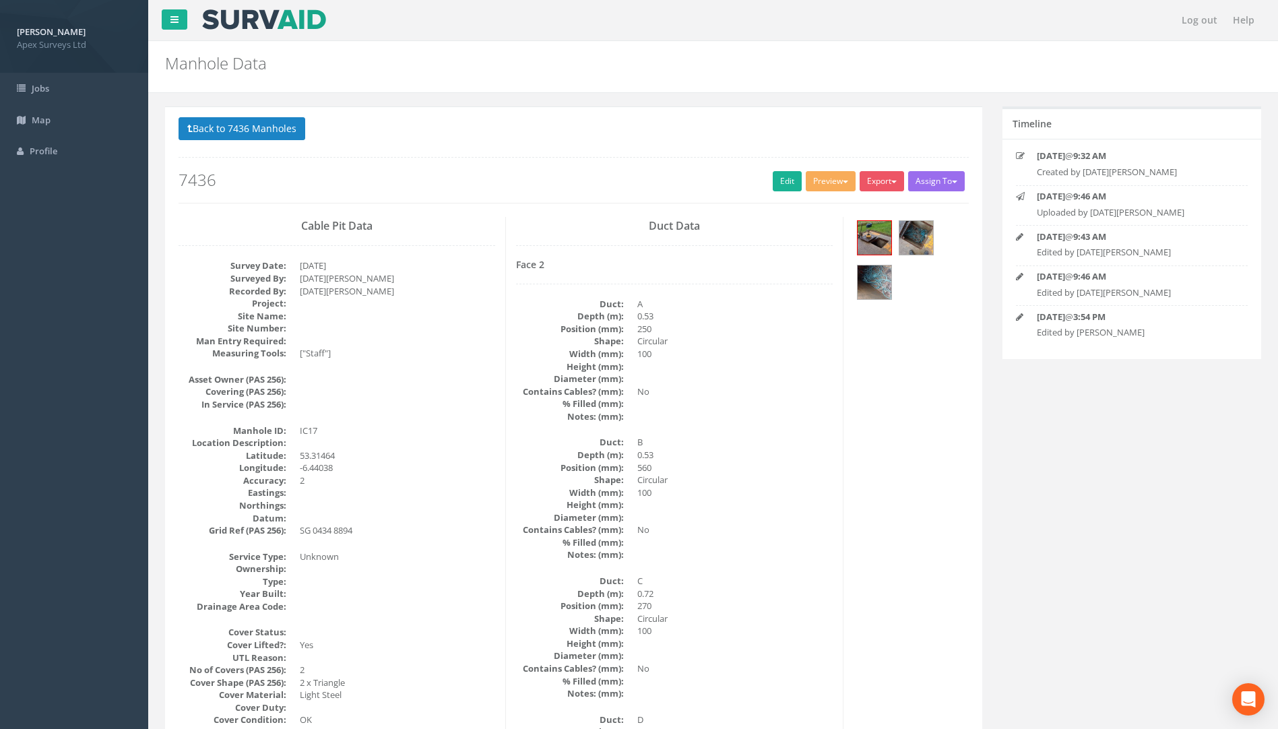
click at [254, 125] on button "Back to 7436 Manholes" at bounding box center [242, 128] width 127 height 23
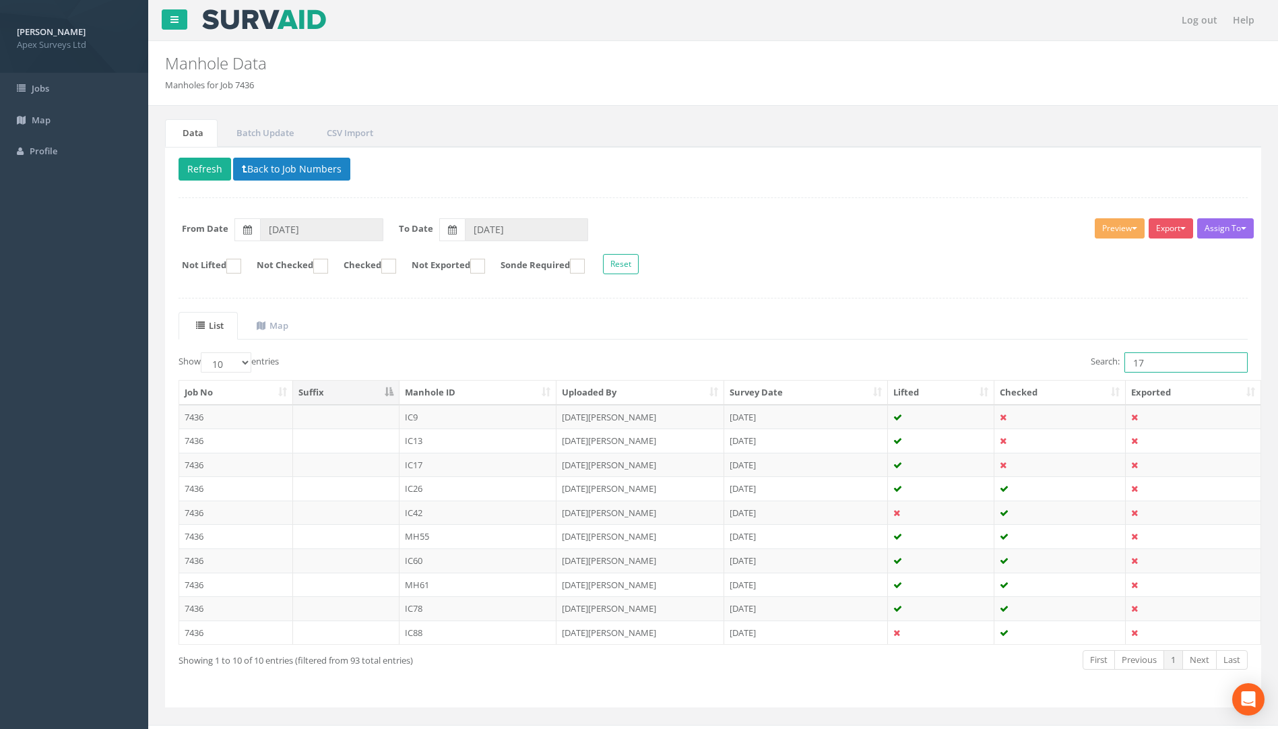
drag, startPoint x: 1044, startPoint y: 369, endPoint x: 910, endPoint y: 356, distance: 134.7
click at [958, 369] on div "Search: 17" at bounding box center [986, 364] width 525 height 24
type input "7"
click at [1179, 661] on link "2" at bounding box center [1174, 660] width 20 height 20
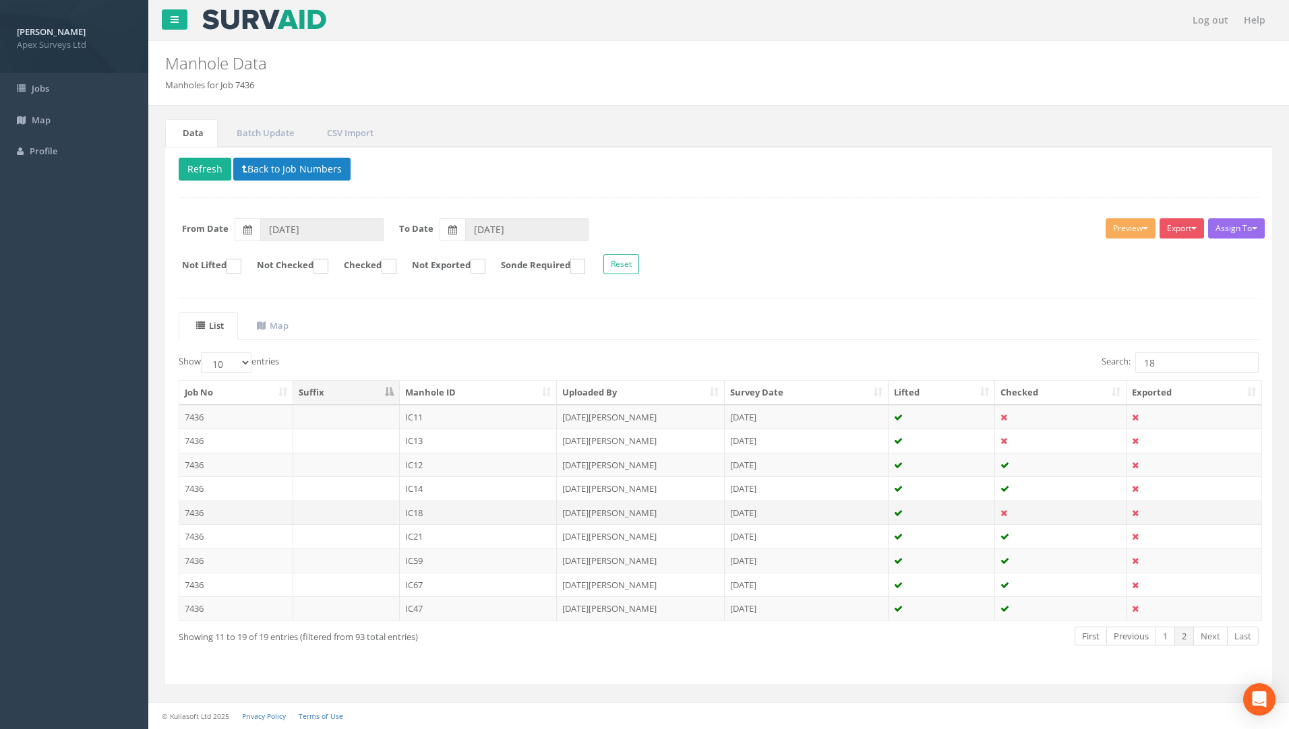
click at [187, 516] on td "7436" at bounding box center [236, 513] width 114 height 24
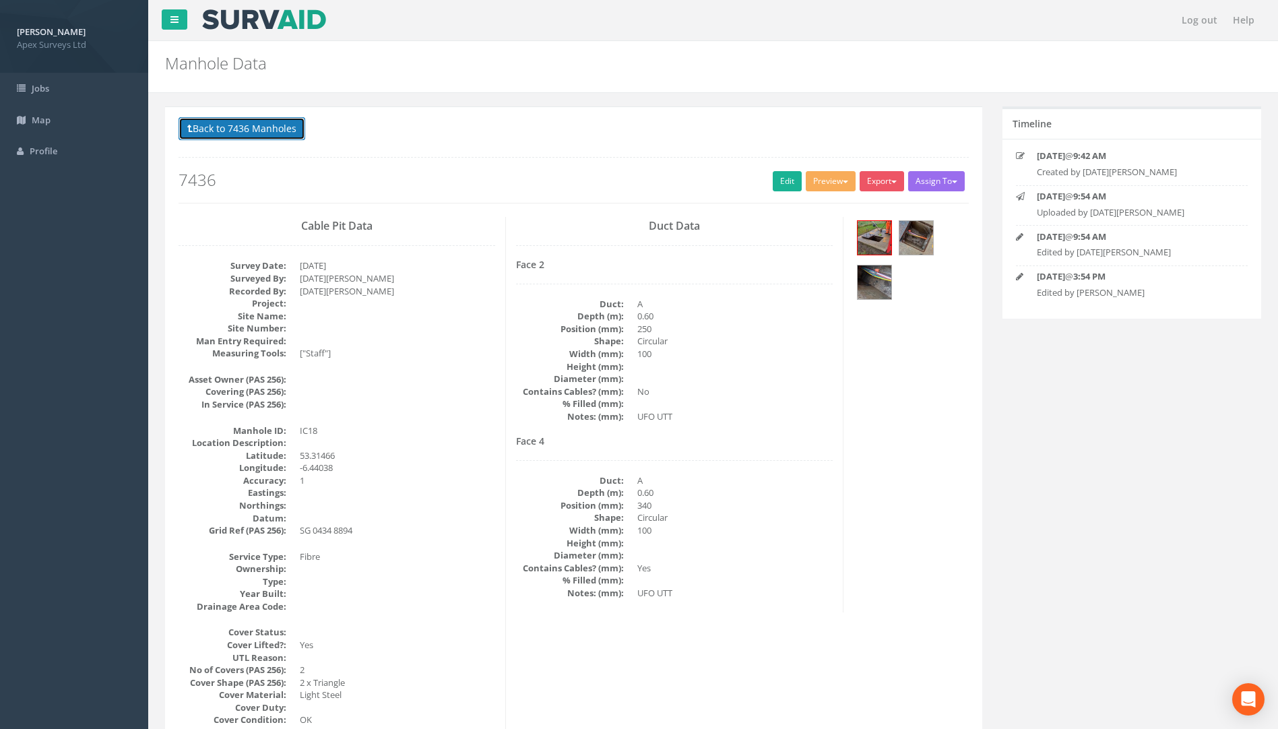
click at [249, 135] on button "Back to 7436 Manholes" at bounding box center [242, 128] width 127 height 23
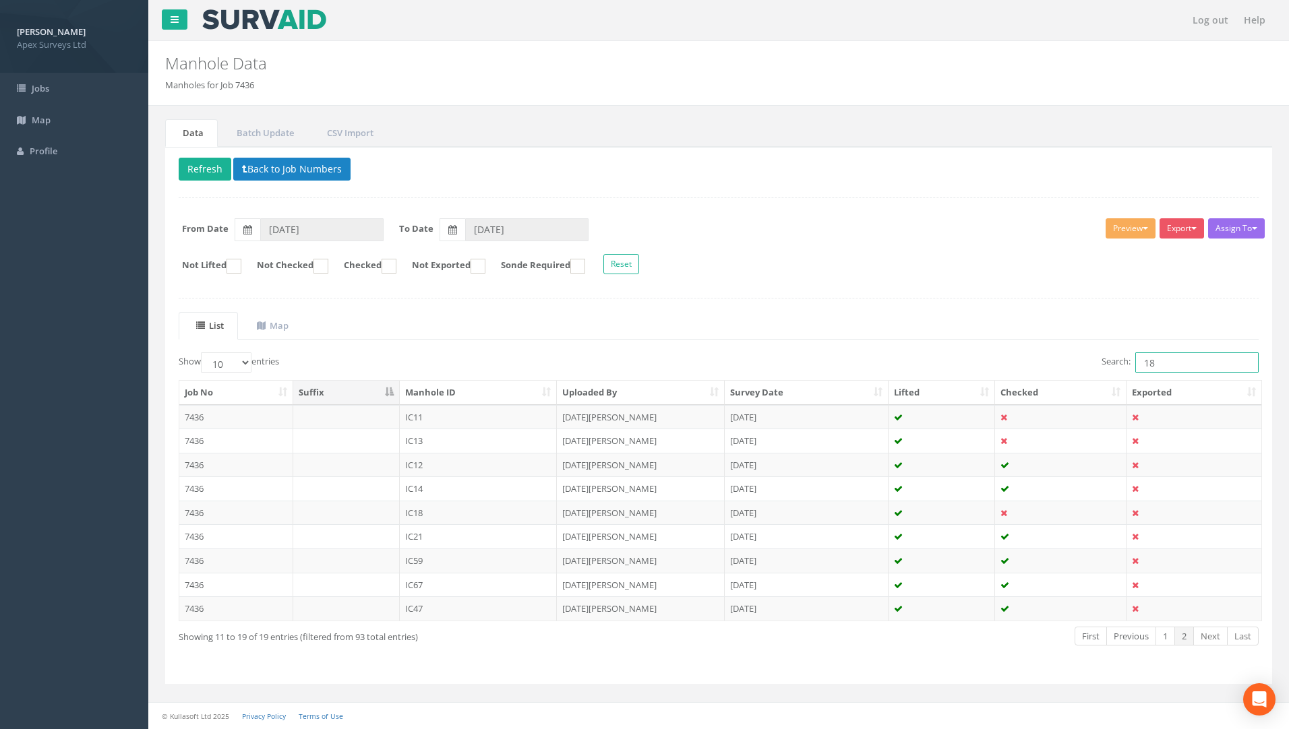
drag, startPoint x: 1140, startPoint y: 372, endPoint x: 751, endPoint y: 394, distance: 388.8
click at [903, 373] on div "Search: 18" at bounding box center [994, 364] width 530 height 24
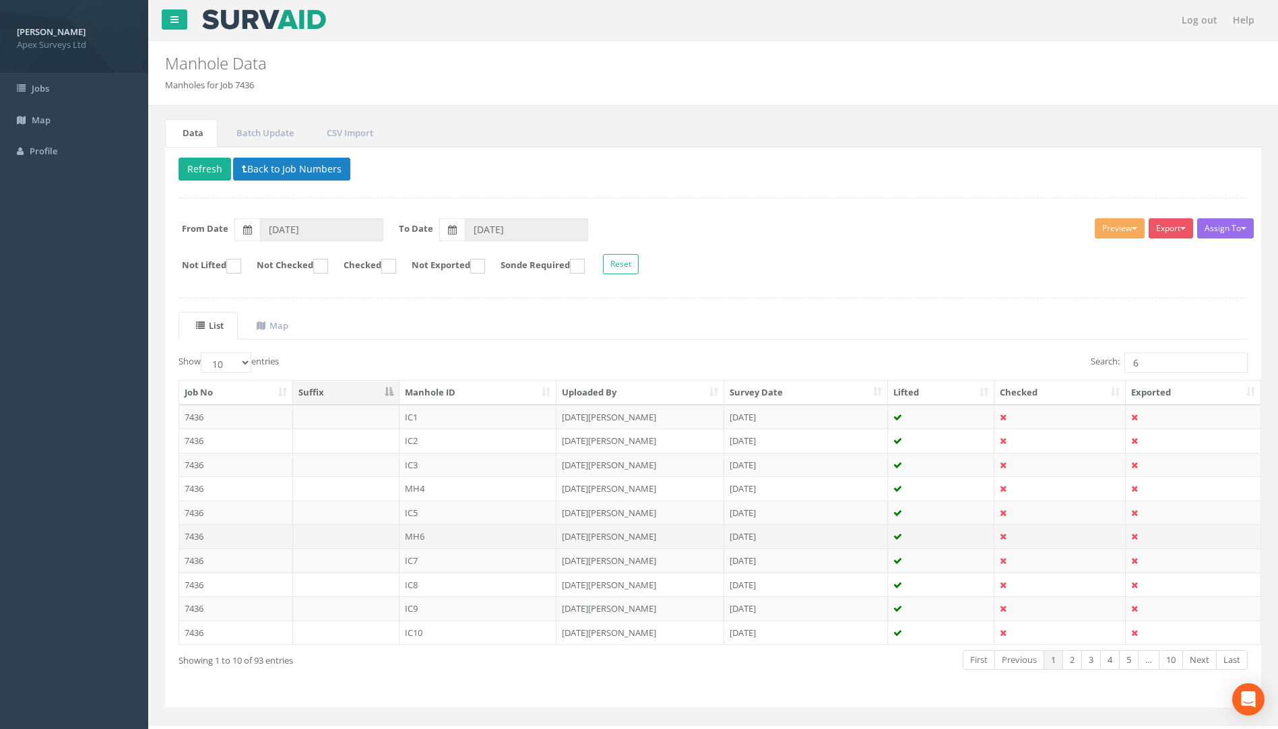
click at [191, 534] on td "7436" at bounding box center [236, 536] width 114 height 24
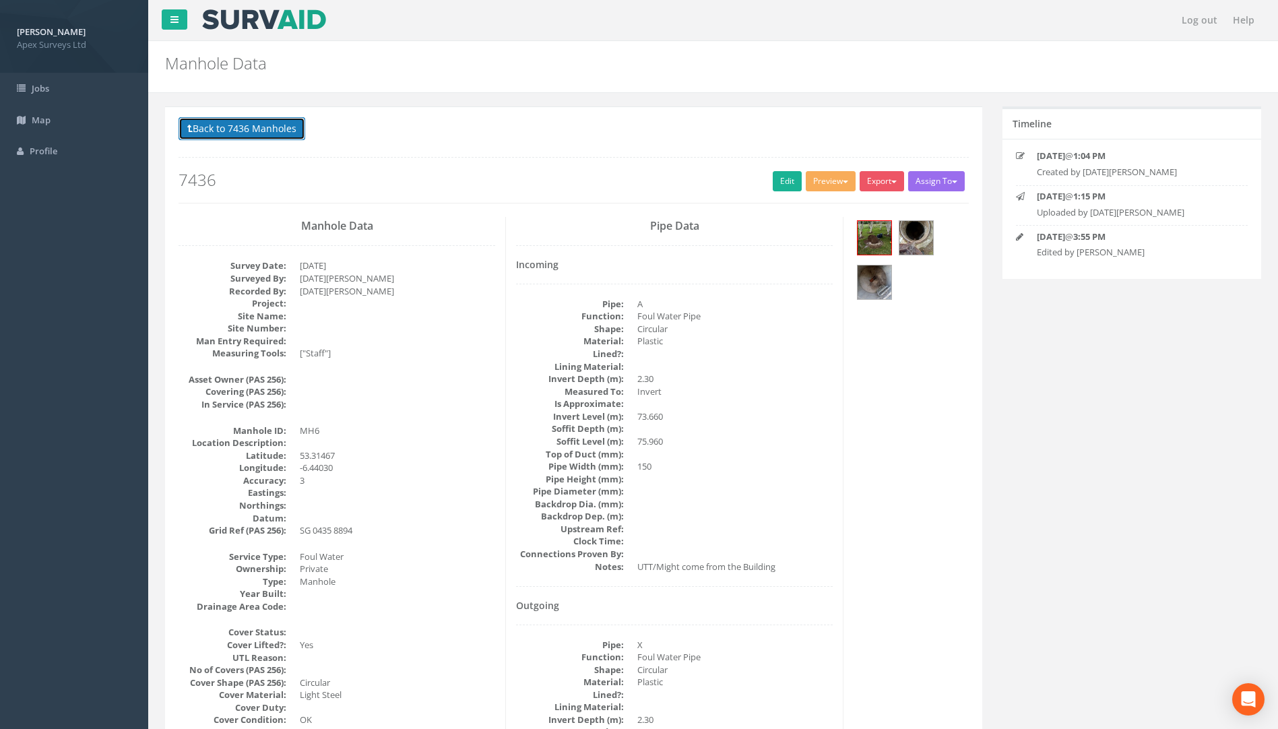
click at [250, 127] on button "Back to 7436 Manholes" at bounding box center [242, 128] width 127 height 23
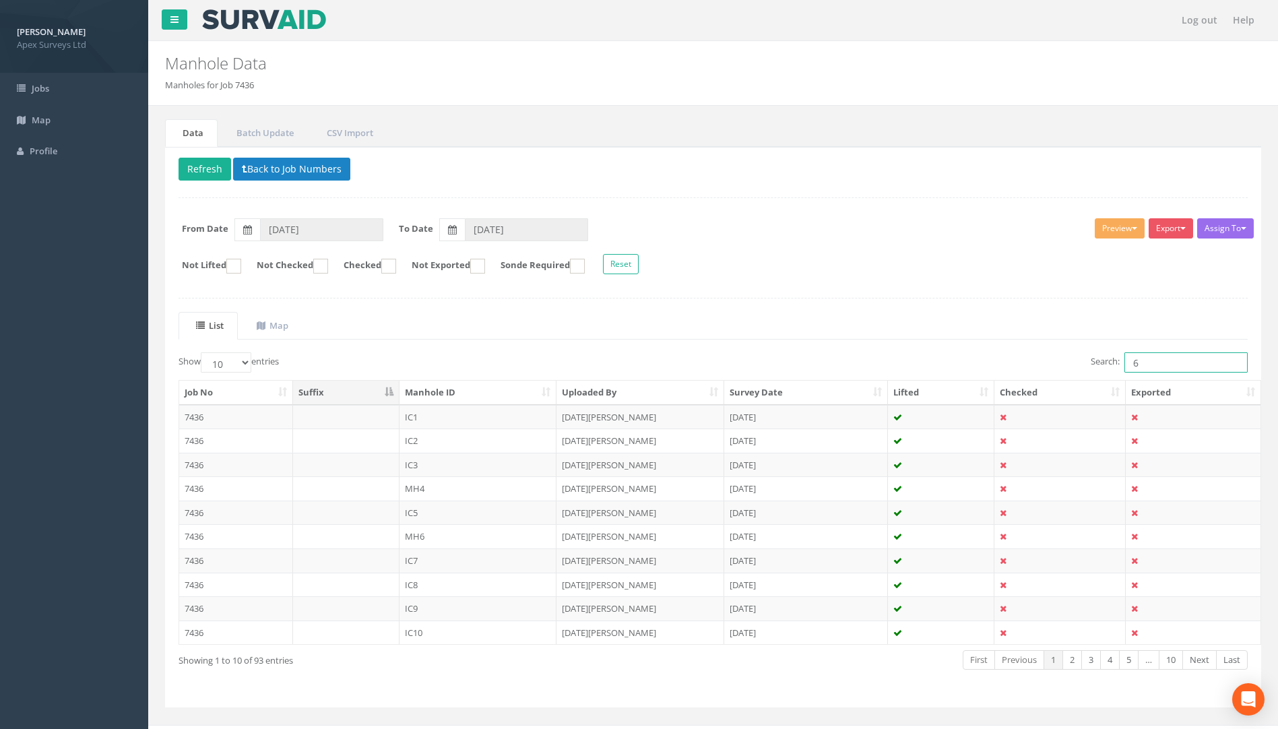
drag, startPoint x: 1175, startPoint y: 361, endPoint x: 948, endPoint y: 379, distance: 227.2
click at [948, 379] on div "Show 10 25 50 100 entries Search: 6 Job No Suffix Manhole ID Uploaded By Survey…" at bounding box center [714, 523] width 1070 height 342
click at [183, 511] on td "7436" at bounding box center [236, 513] width 114 height 24
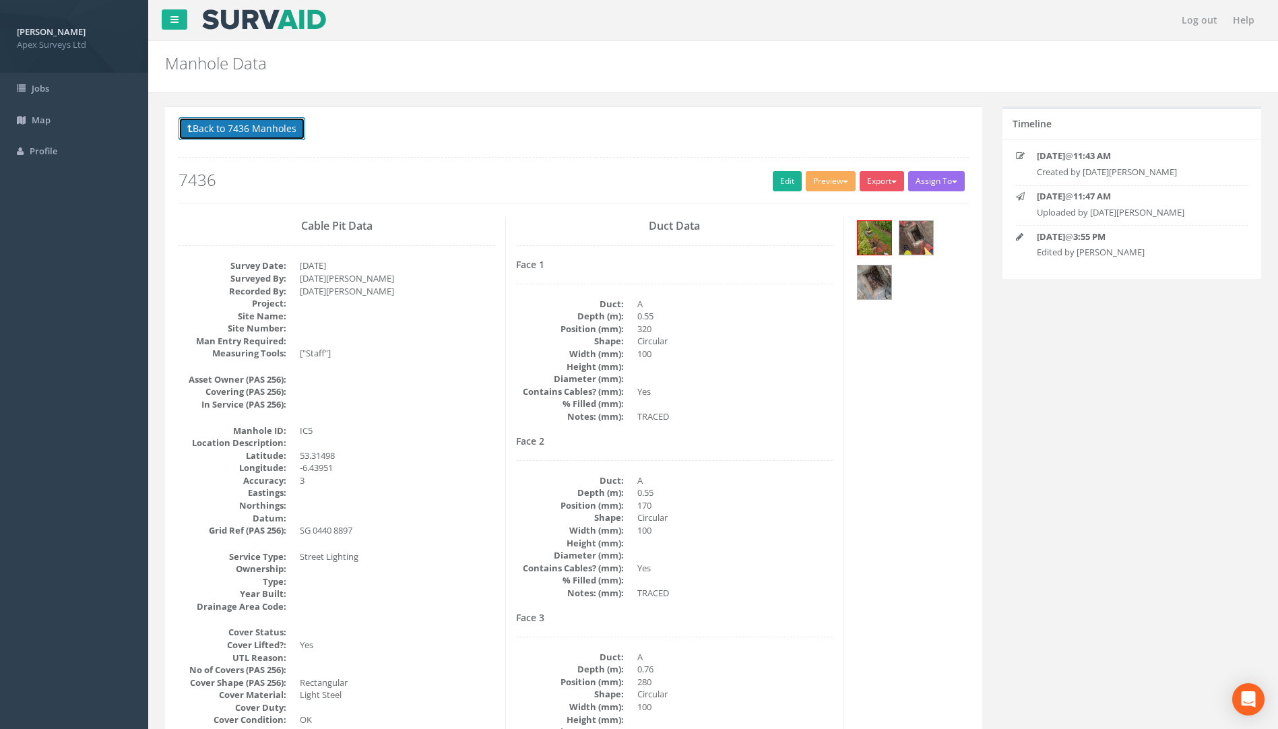
click at [268, 125] on button "Back to 7436 Manholes" at bounding box center [242, 128] width 127 height 23
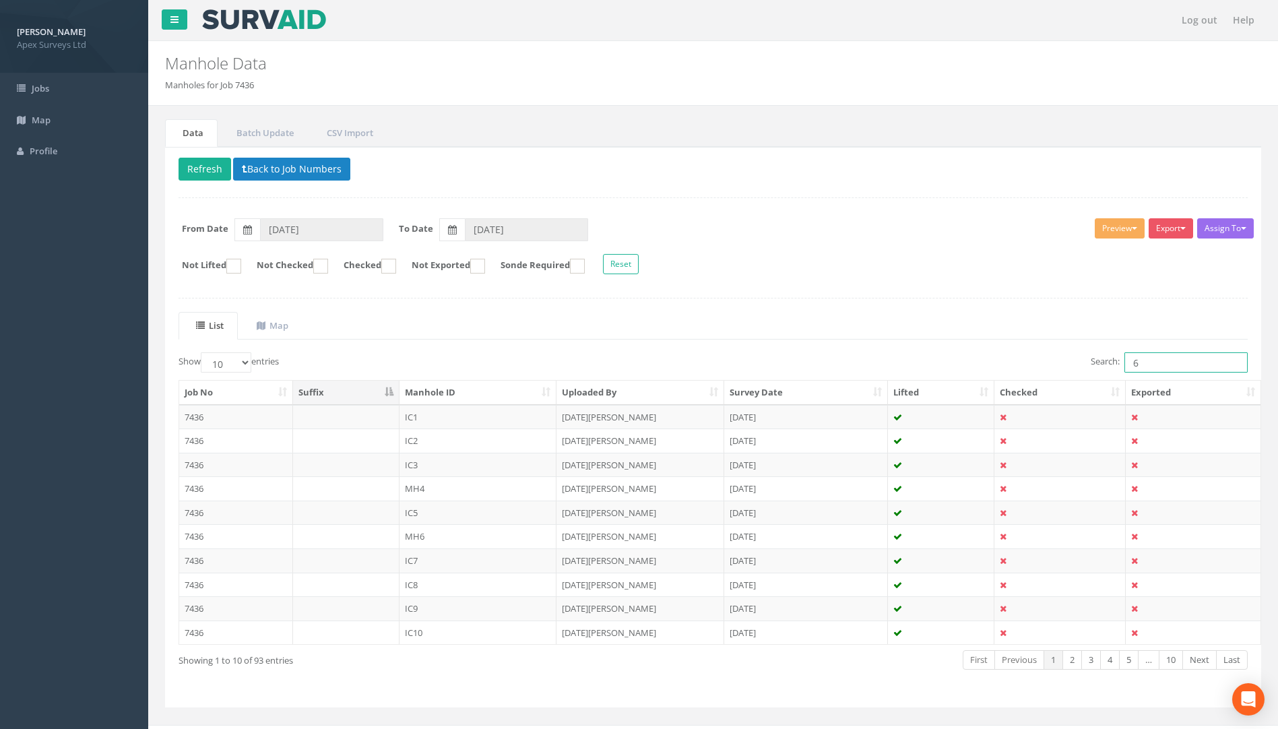
click at [1008, 372] on div "Search: 6" at bounding box center [986, 364] width 525 height 24
click at [185, 516] on td "7436" at bounding box center [236, 513] width 114 height 24
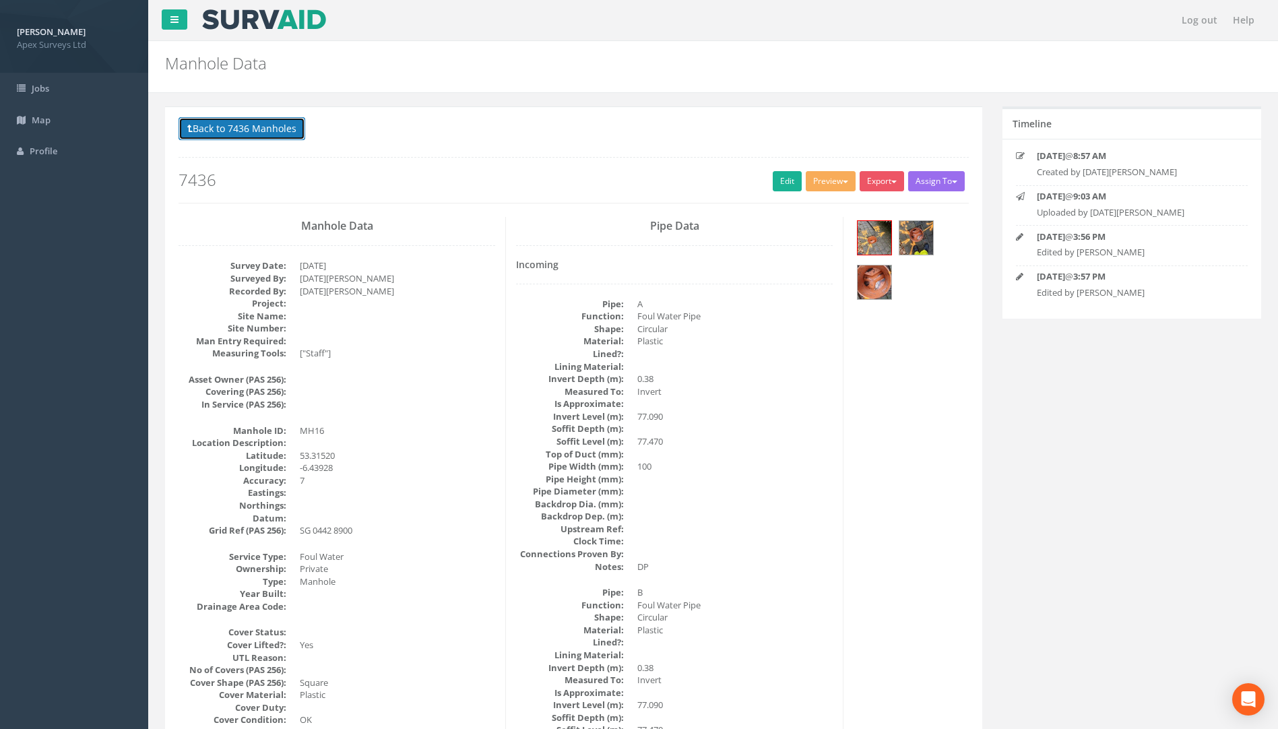
drag, startPoint x: 264, startPoint y: 140, endPoint x: 274, endPoint y: 127, distance: 16.8
click at [264, 140] on button "Back to 7436 Manholes" at bounding box center [242, 128] width 127 height 23
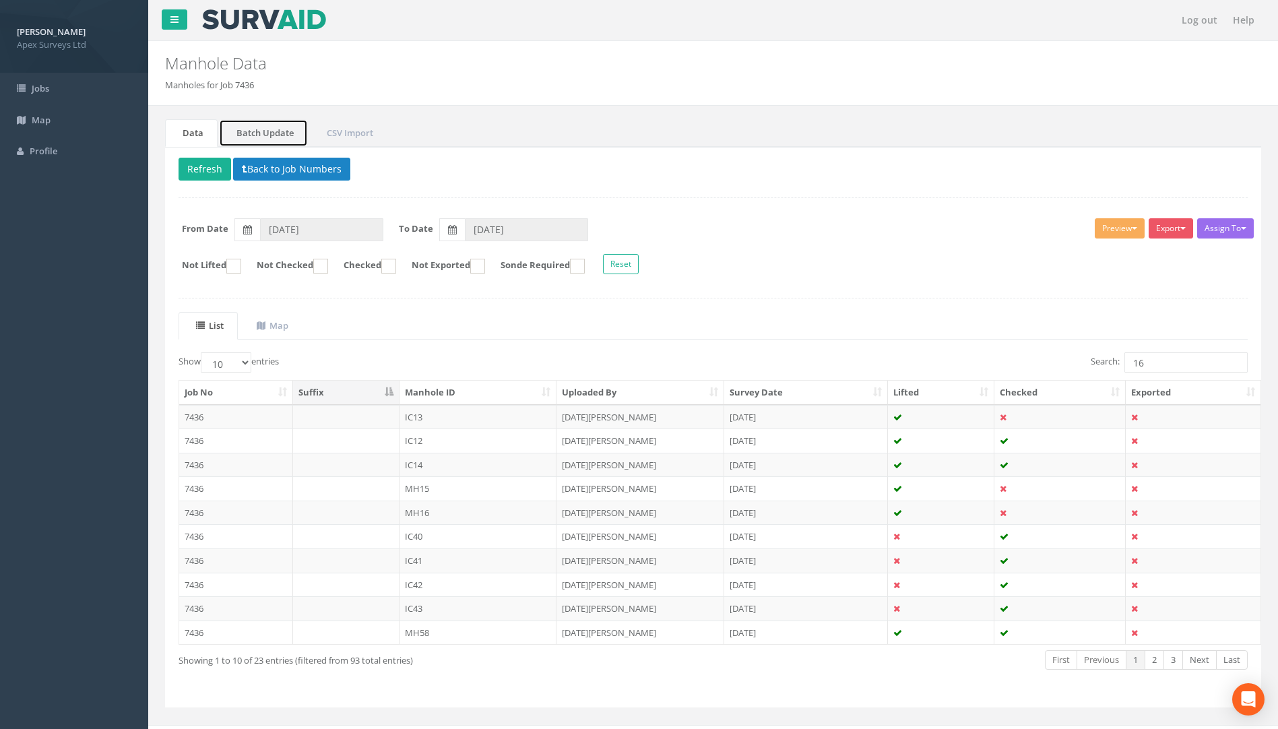
click at [275, 126] on link "Batch Update" at bounding box center [263, 133] width 89 height 28
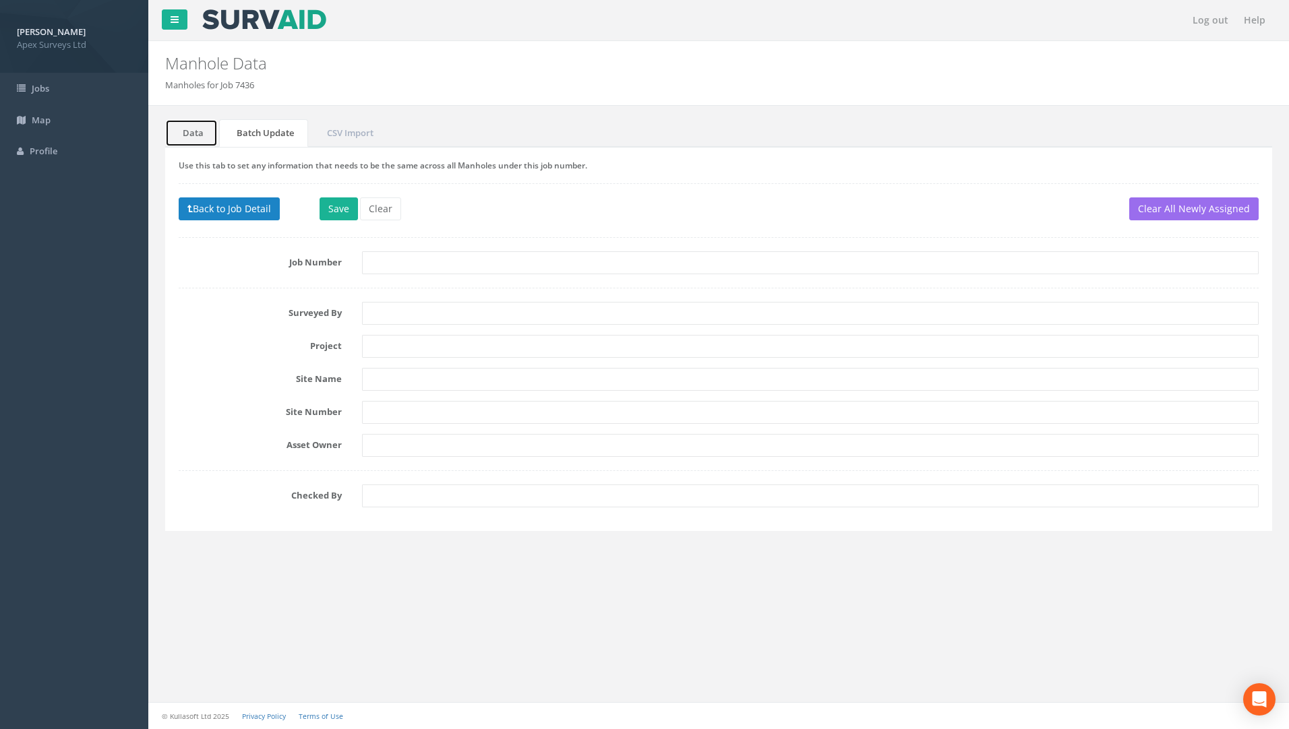
click at [206, 129] on link "Data" at bounding box center [191, 133] width 53 height 28
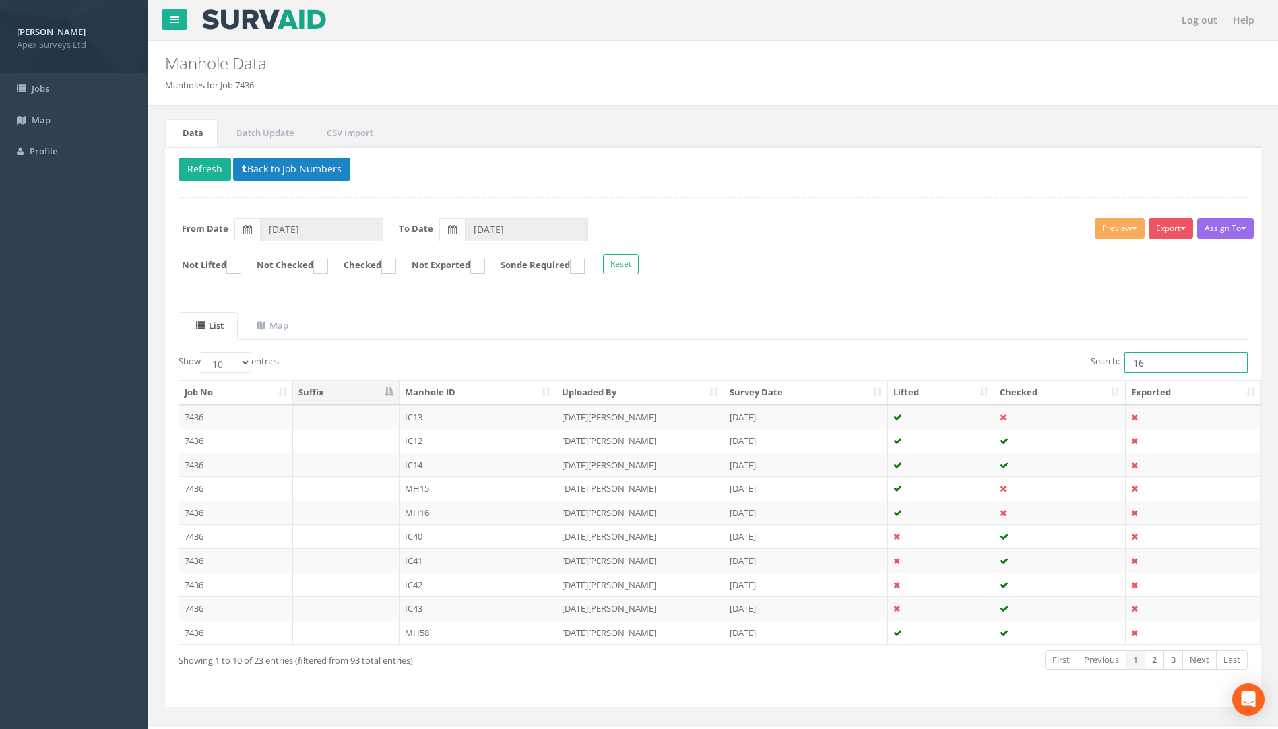
click at [1076, 368] on div "Search: 16" at bounding box center [986, 364] width 525 height 24
type input "6"
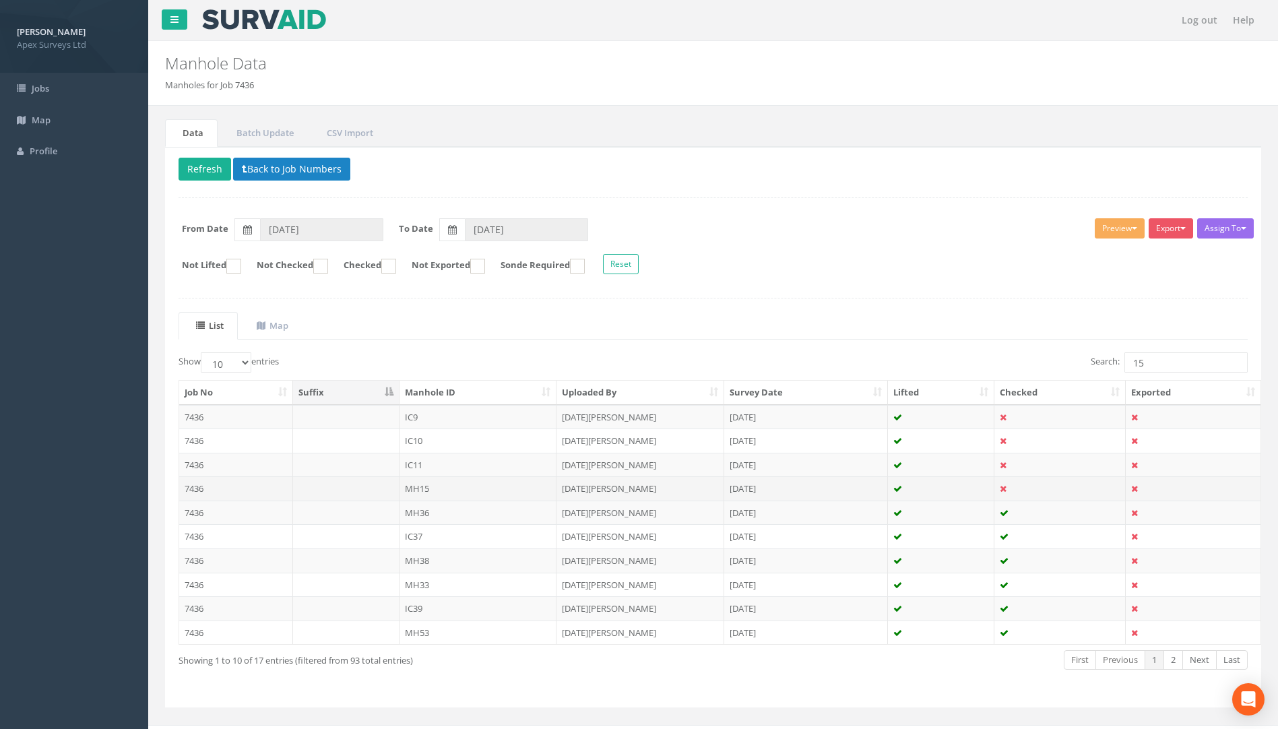
click at [195, 487] on td "7436" at bounding box center [236, 488] width 114 height 24
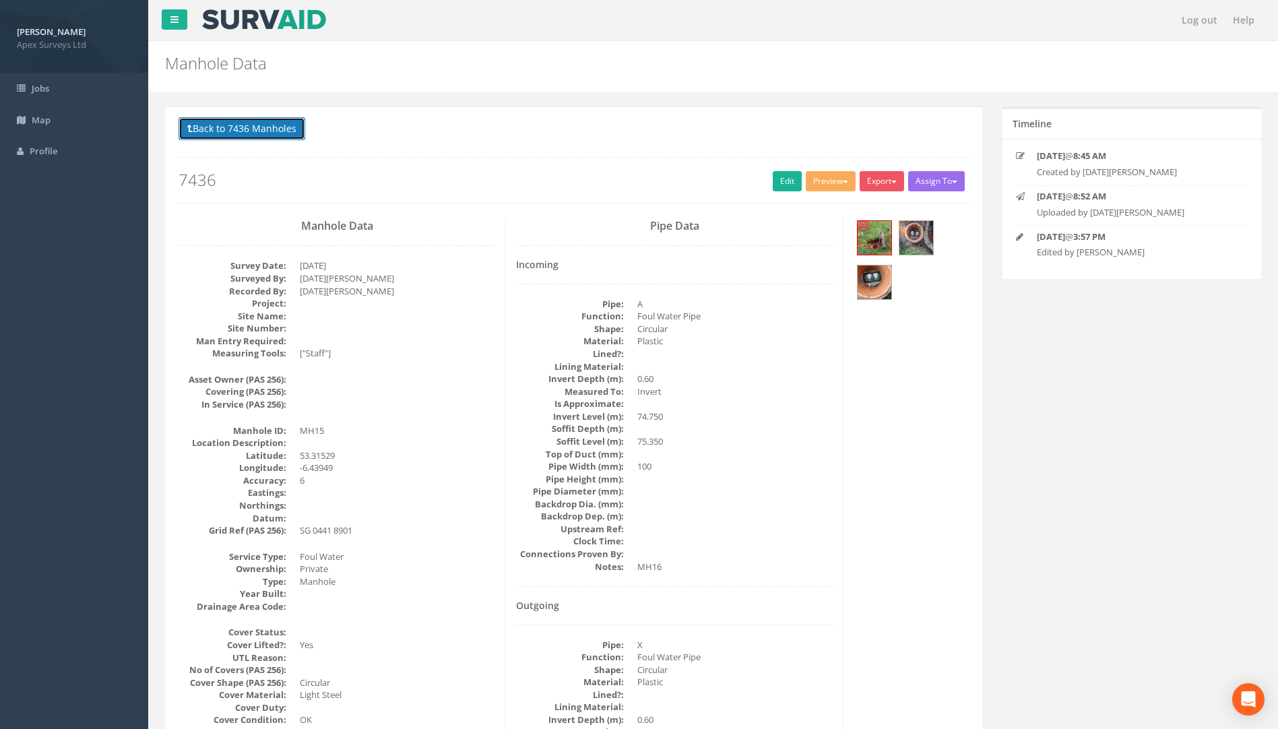
click at [237, 125] on button "Back to 7436 Manholes" at bounding box center [242, 128] width 127 height 23
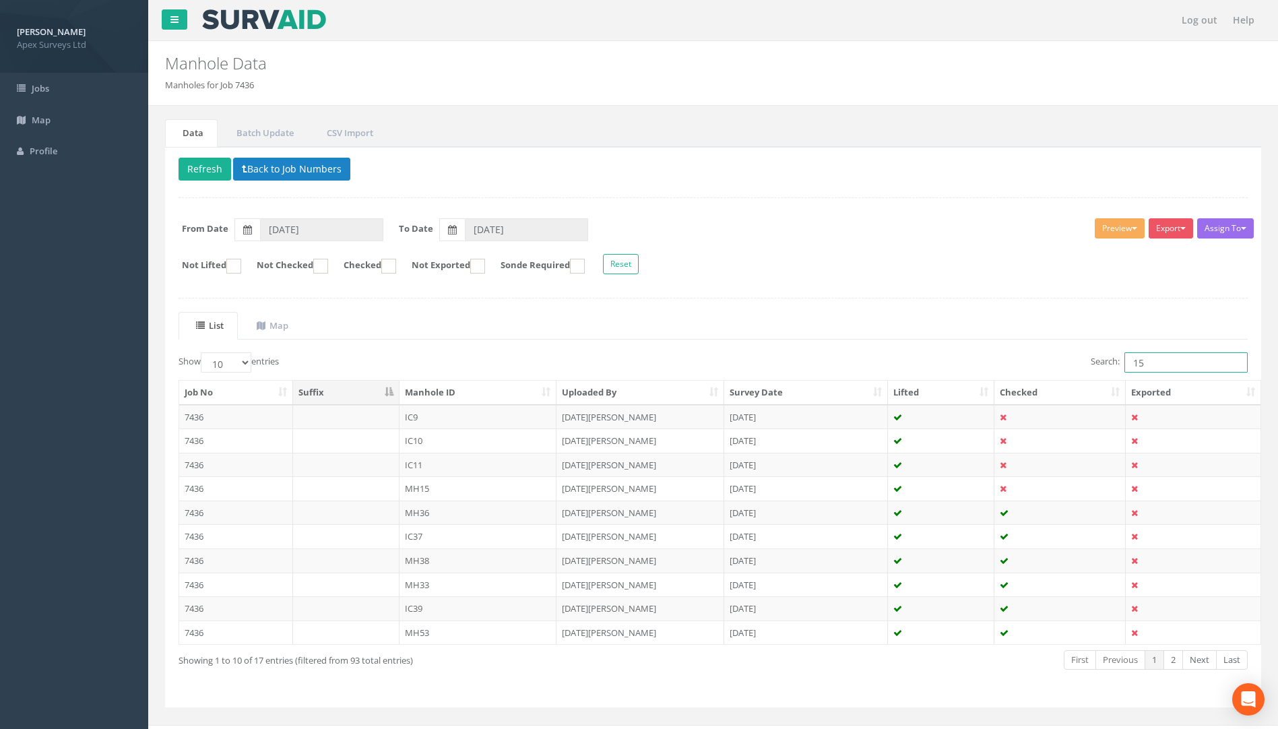
drag, startPoint x: 1132, startPoint y: 358, endPoint x: 1040, endPoint y: 358, distance: 91.7
click at [1045, 358] on div "Search: 15" at bounding box center [986, 364] width 525 height 24
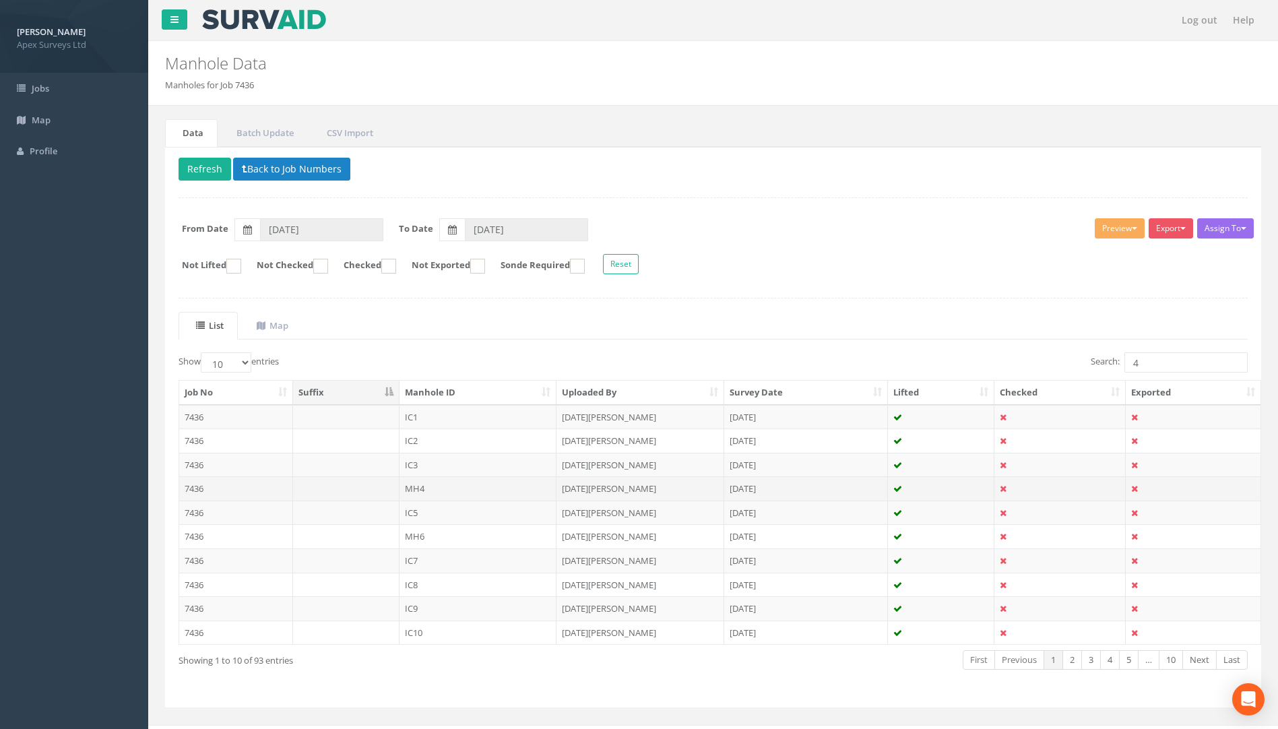
click at [193, 487] on td "7436" at bounding box center [236, 488] width 114 height 24
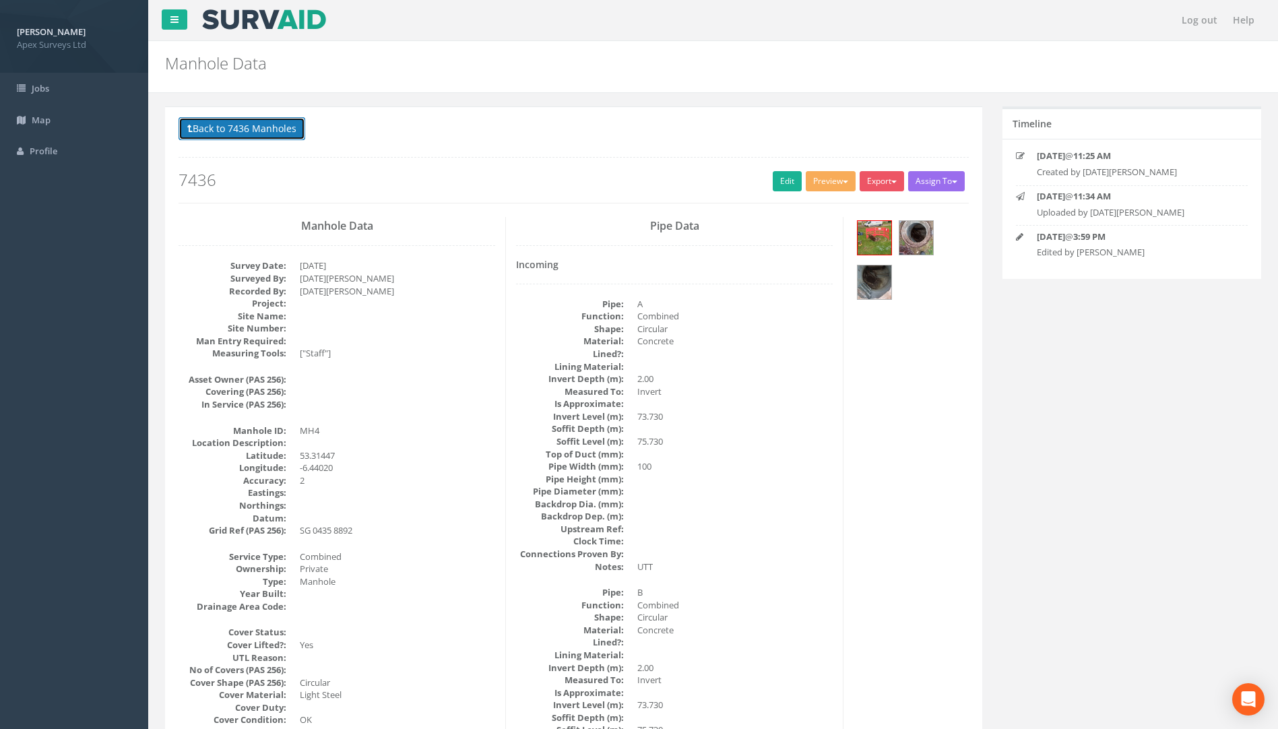
click at [261, 127] on button "Back to 7436 Manholes" at bounding box center [242, 128] width 127 height 23
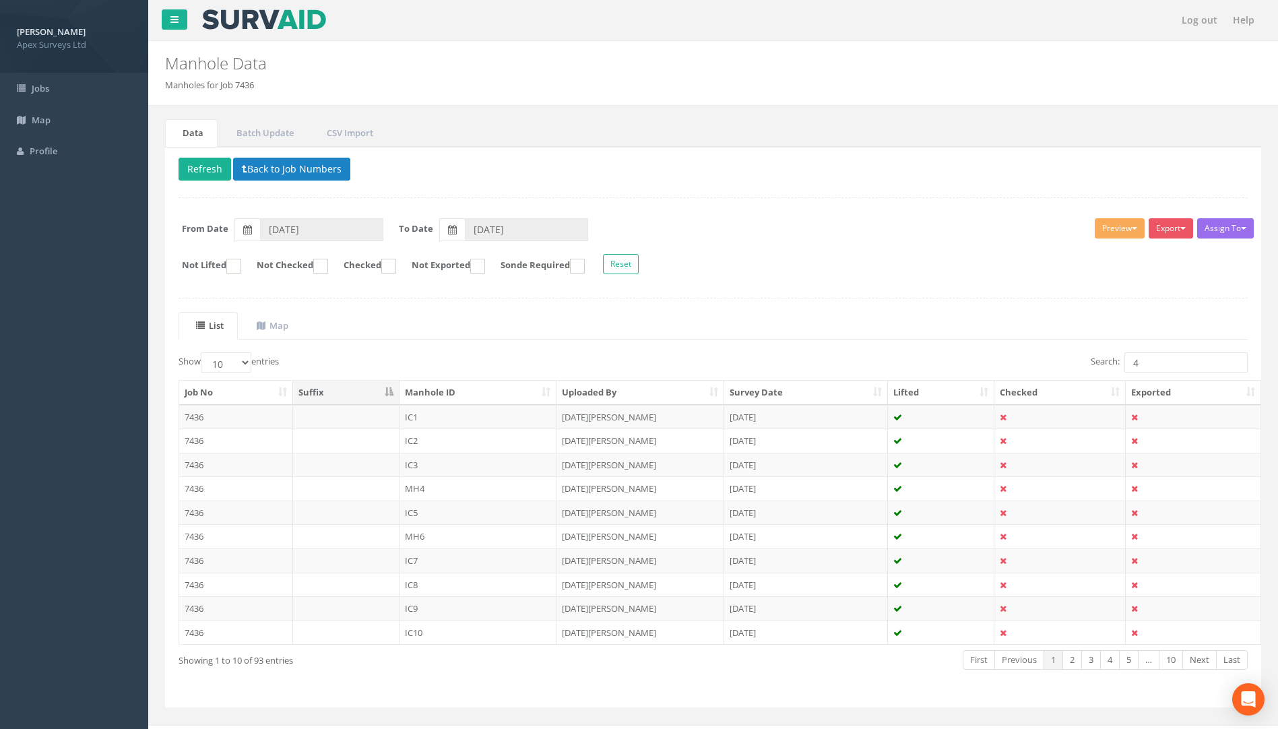
click at [195, 470] on td "7436" at bounding box center [236, 465] width 114 height 24
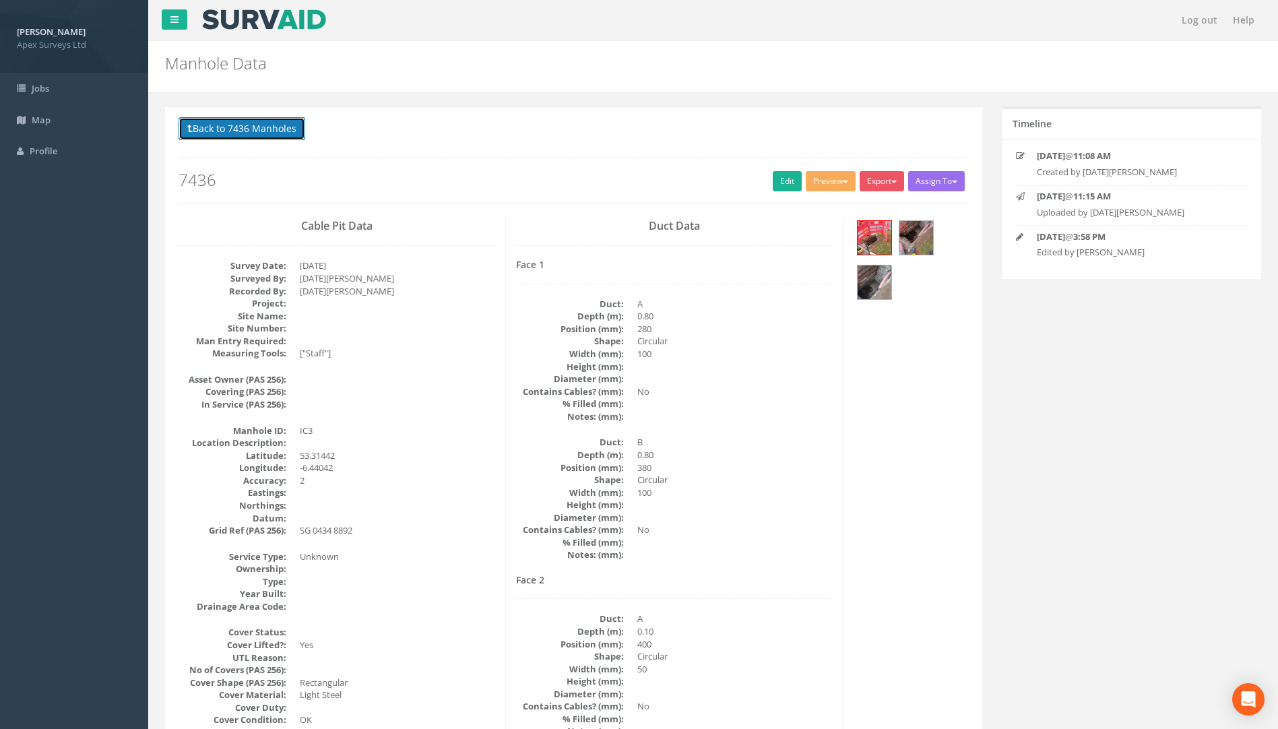
click at [231, 125] on button "Back to 7436 Manholes" at bounding box center [242, 128] width 127 height 23
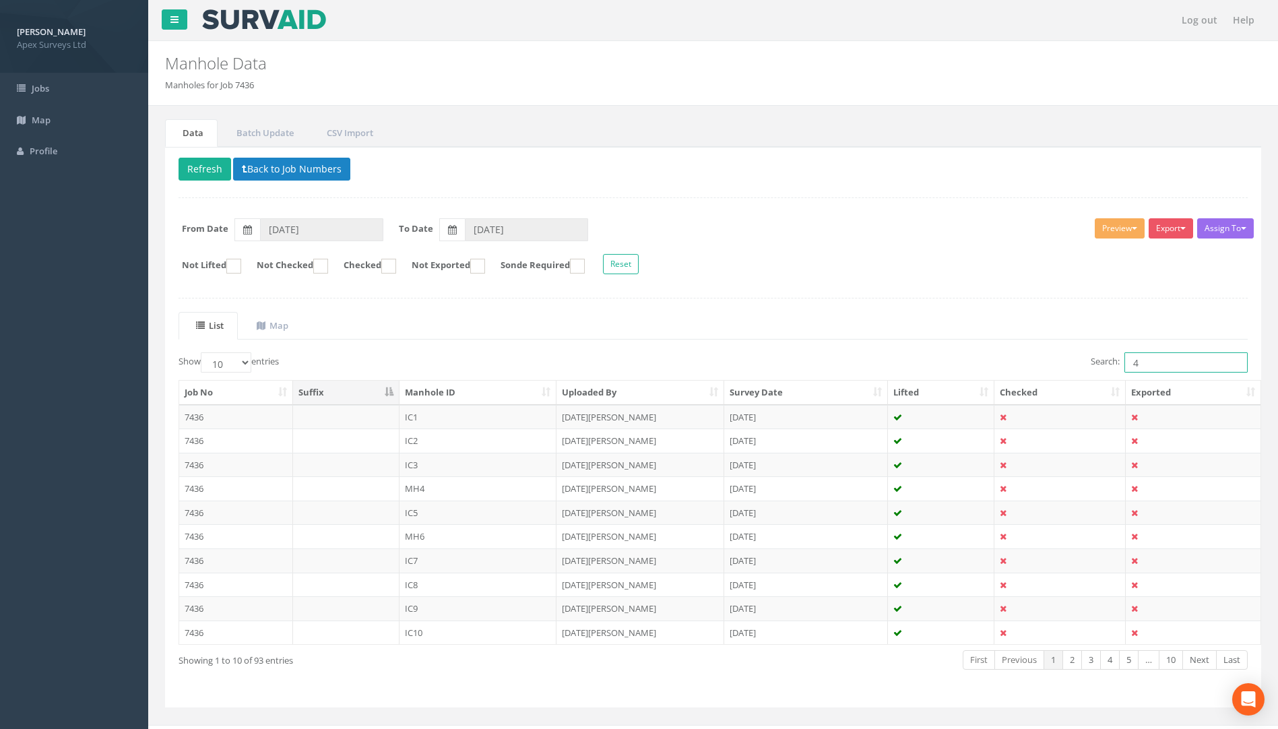
drag, startPoint x: 939, startPoint y: 365, endPoint x: 927, endPoint y: 367, distance: 11.6
click at [932, 365] on div "Search: 4" at bounding box center [986, 364] width 525 height 24
drag, startPoint x: 1103, startPoint y: 361, endPoint x: 1074, endPoint y: 367, distance: 29.6
click at [1079, 365] on div "Search: 2" at bounding box center [986, 364] width 525 height 24
type input "3"
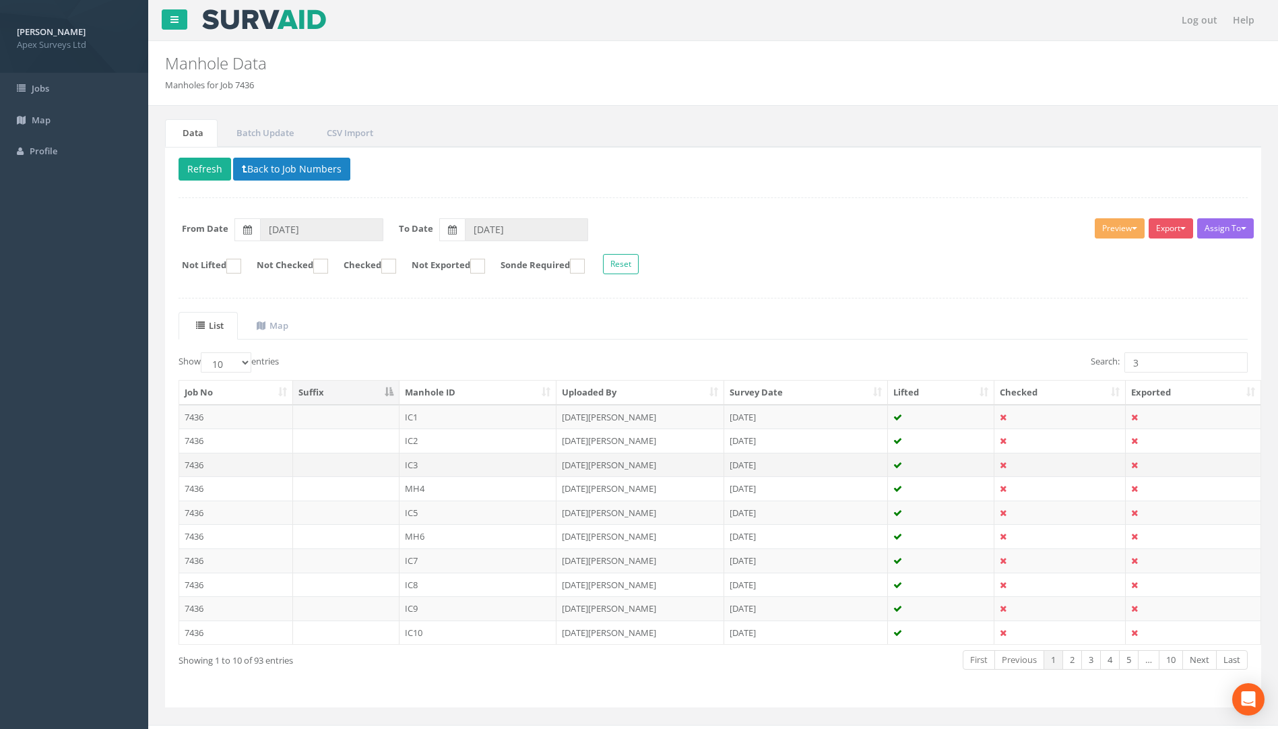
click at [202, 467] on td "7436" at bounding box center [236, 465] width 114 height 24
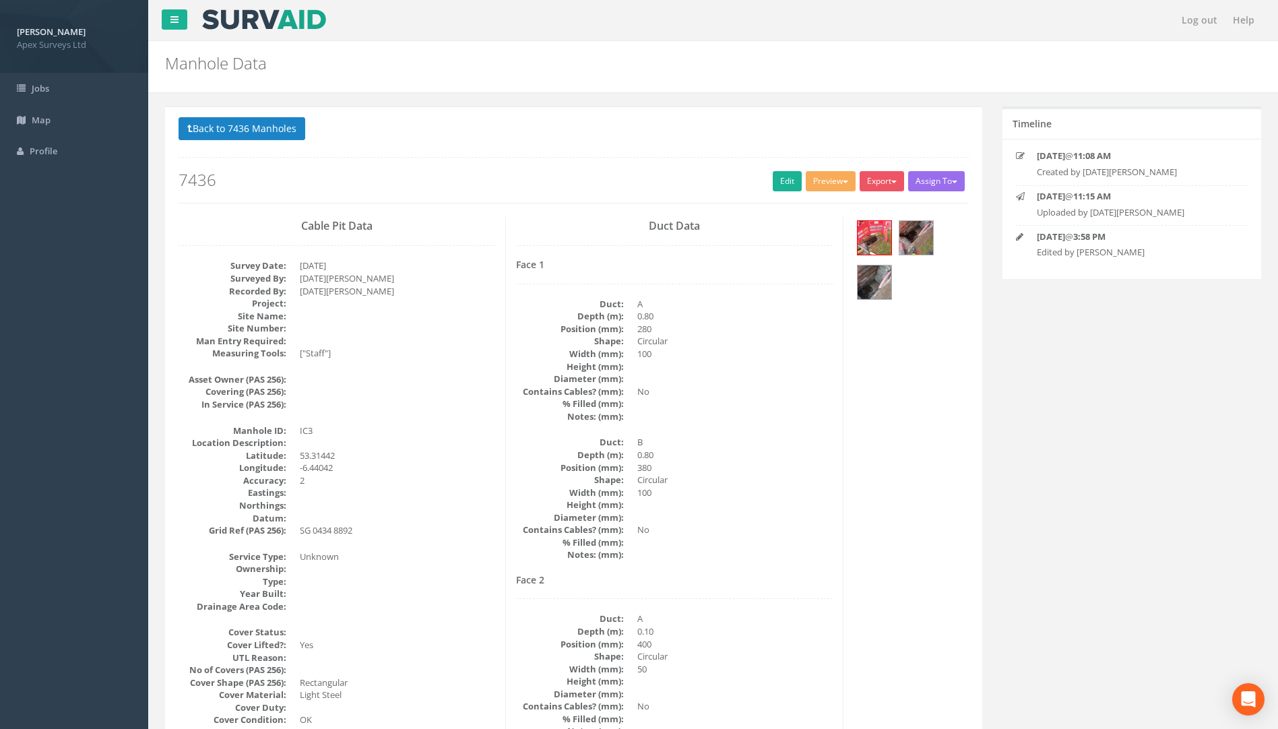
click at [255, 118] on button "Back to 7436 Manholes" at bounding box center [242, 128] width 127 height 23
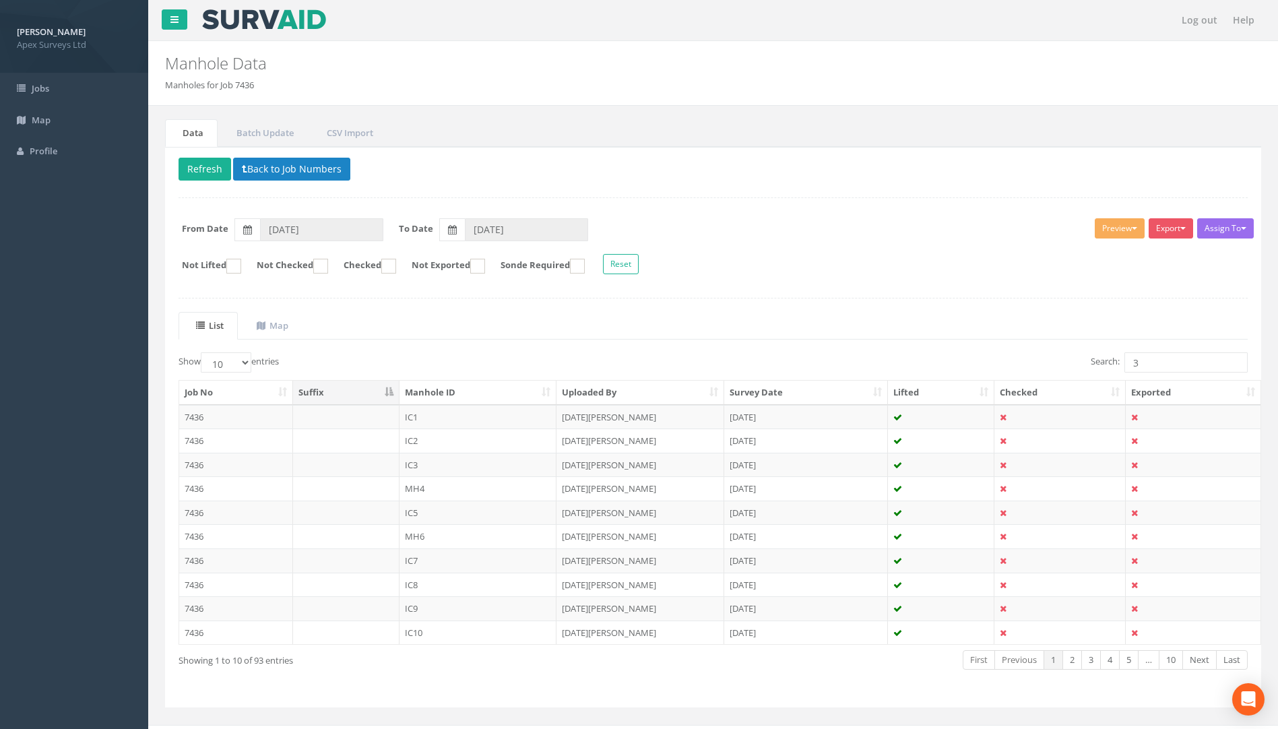
click at [201, 440] on td "7436" at bounding box center [236, 441] width 114 height 24
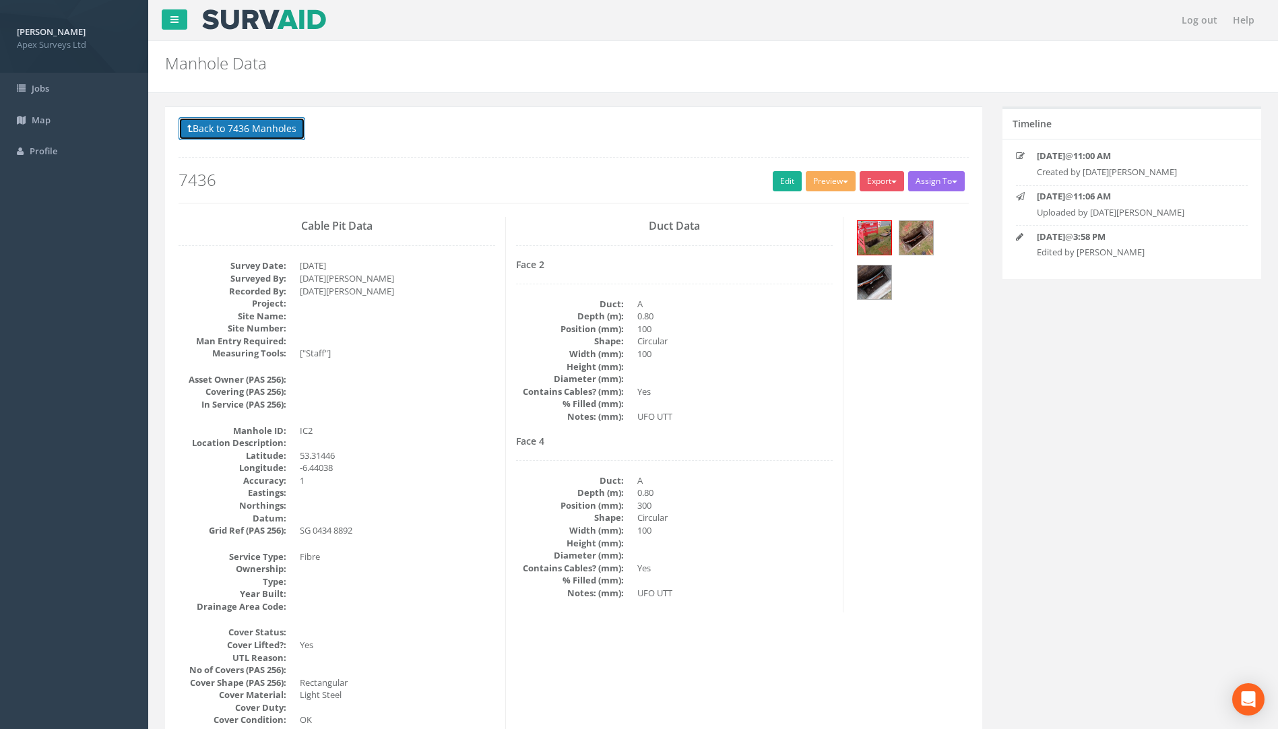
drag, startPoint x: 235, startPoint y: 130, endPoint x: 356, endPoint y: 150, distance: 123.0
click at [235, 130] on button "Back to 7436 Manholes" at bounding box center [242, 128] width 127 height 23
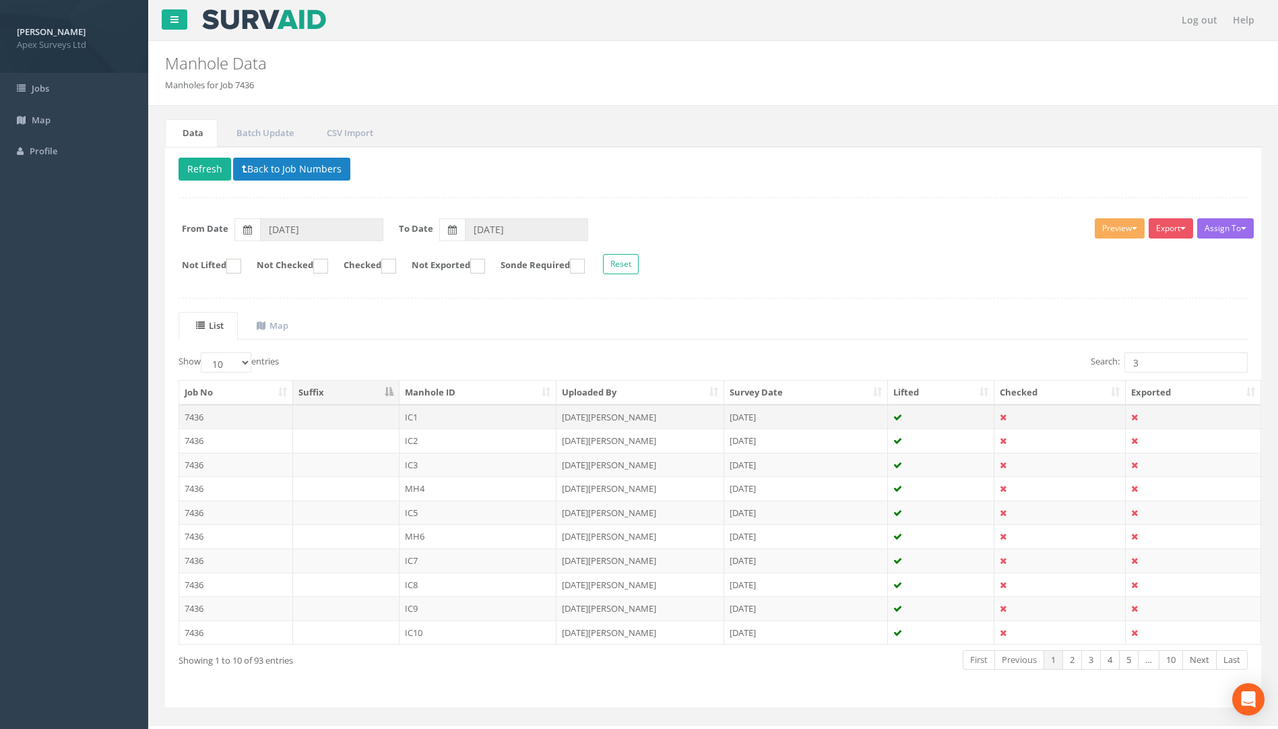
click at [187, 419] on td "7436" at bounding box center [236, 417] width 114 height 24
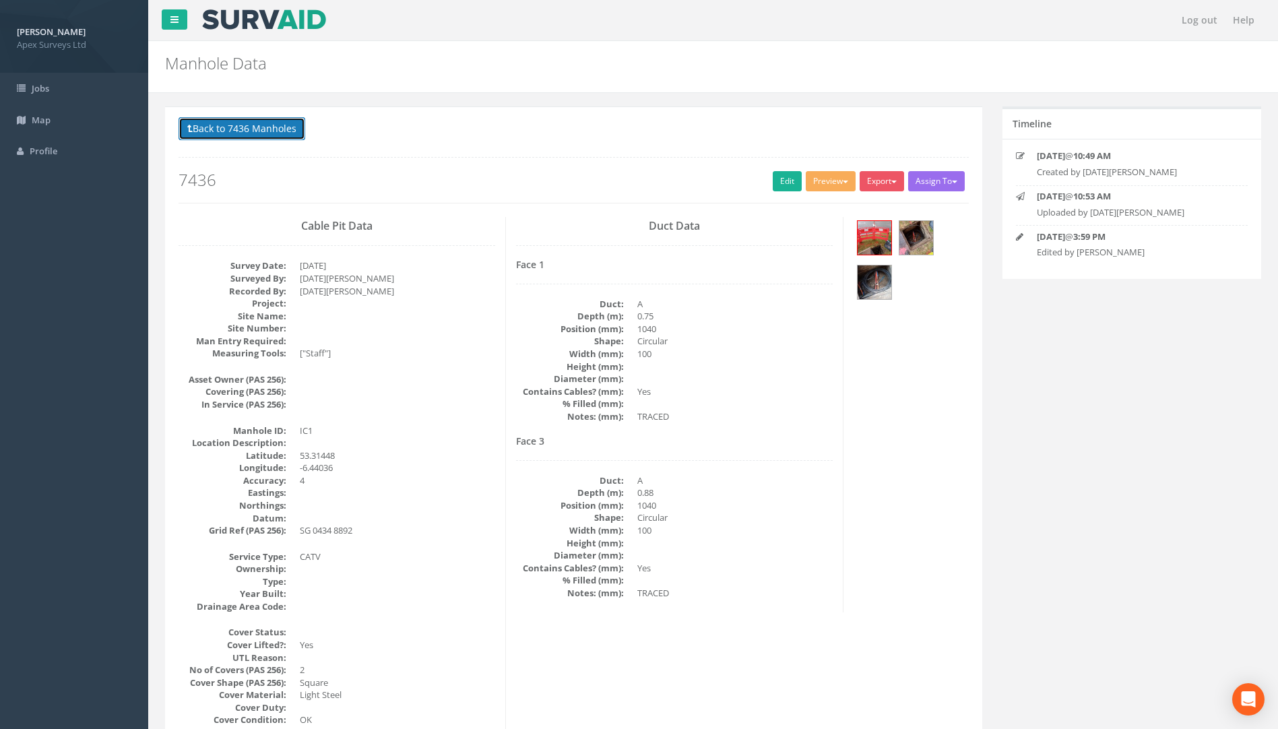
click at [266, 129] on button "Back to 7436 Manholes" at bounding box center [242, 128] width 127 height 23
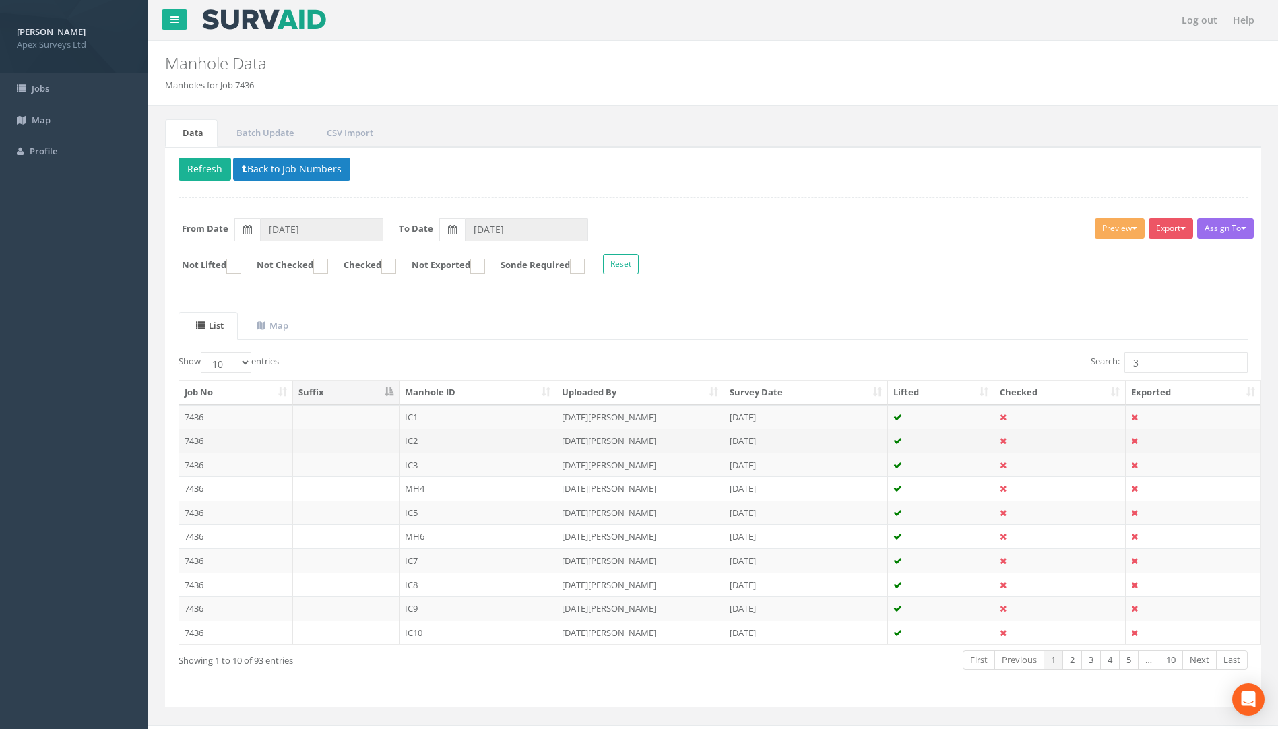
click at [197, 435] on td "7436" at bounding box center [236, 441] width 114 height 24
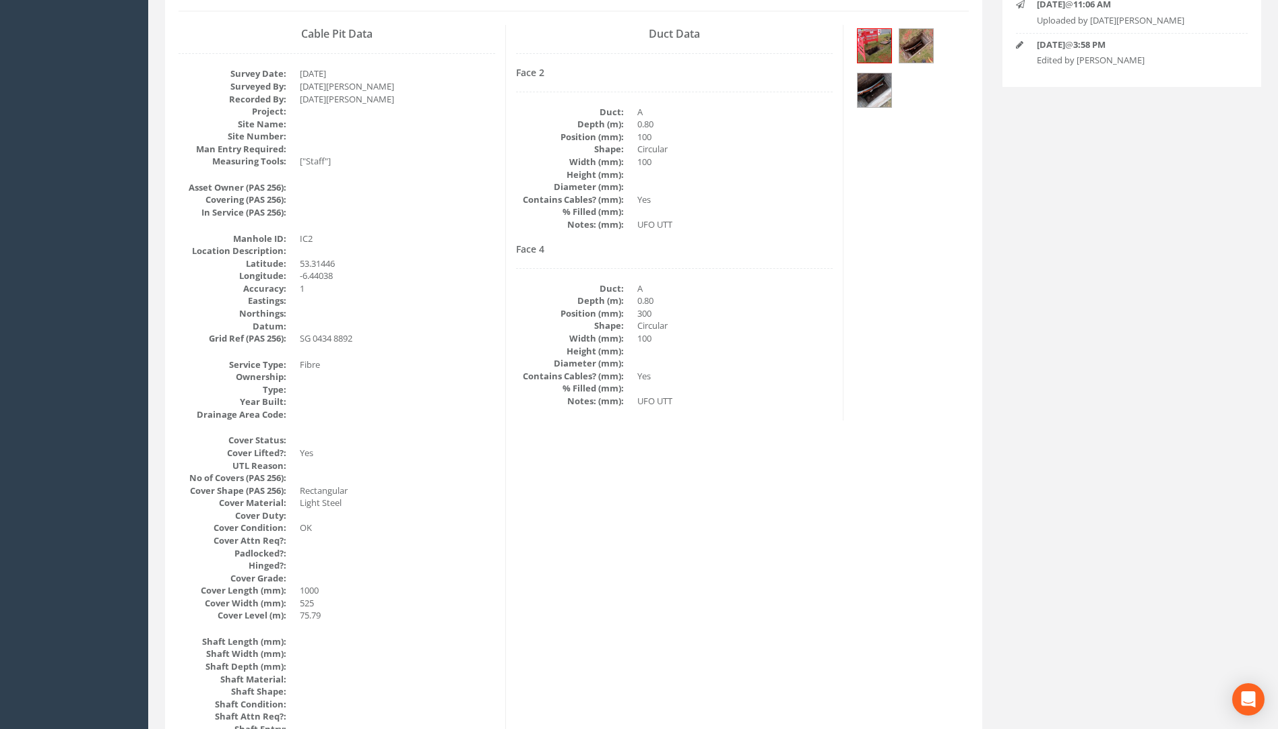
scroll to position [67, 0]
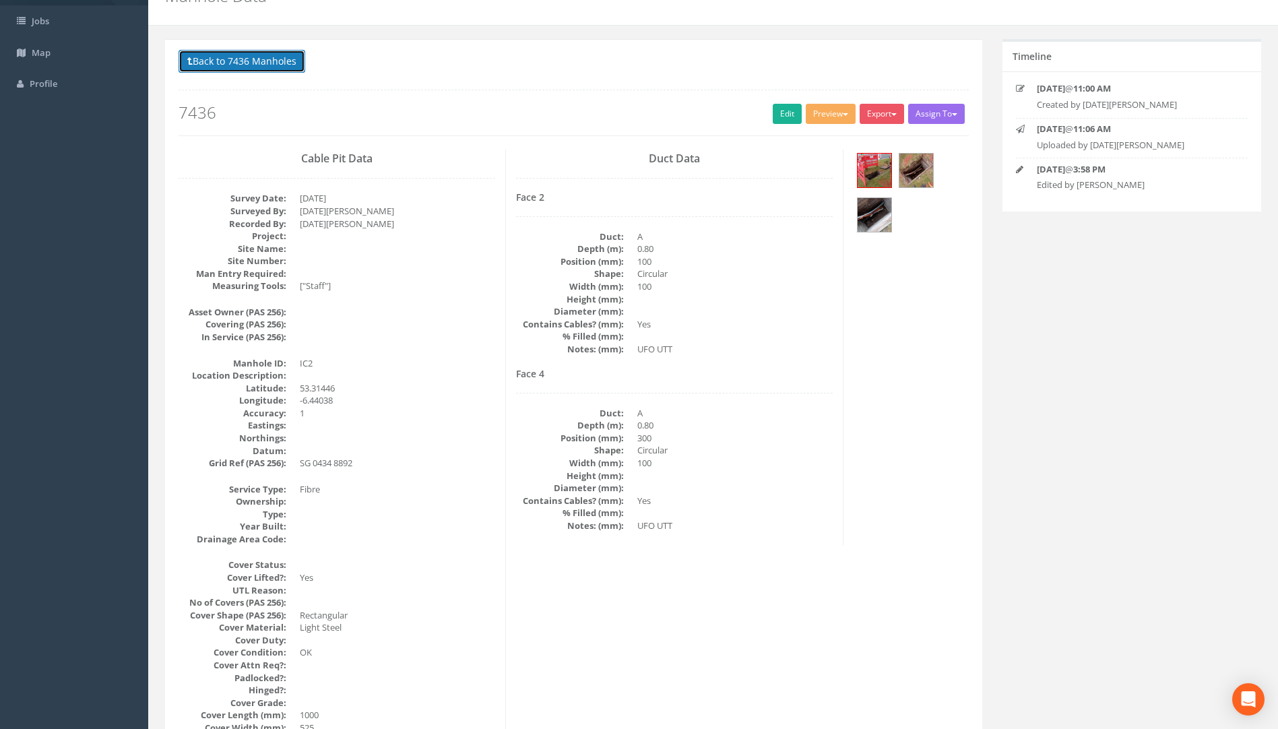
drag, startPoint x: 257, startPoint y: 63, endPoint x: 268, endPoint y: 62, distance: 10.8
click at [257, 63] on button "Back to 7436 Manholes" at bounding box center [242, 61] width 127 height 23
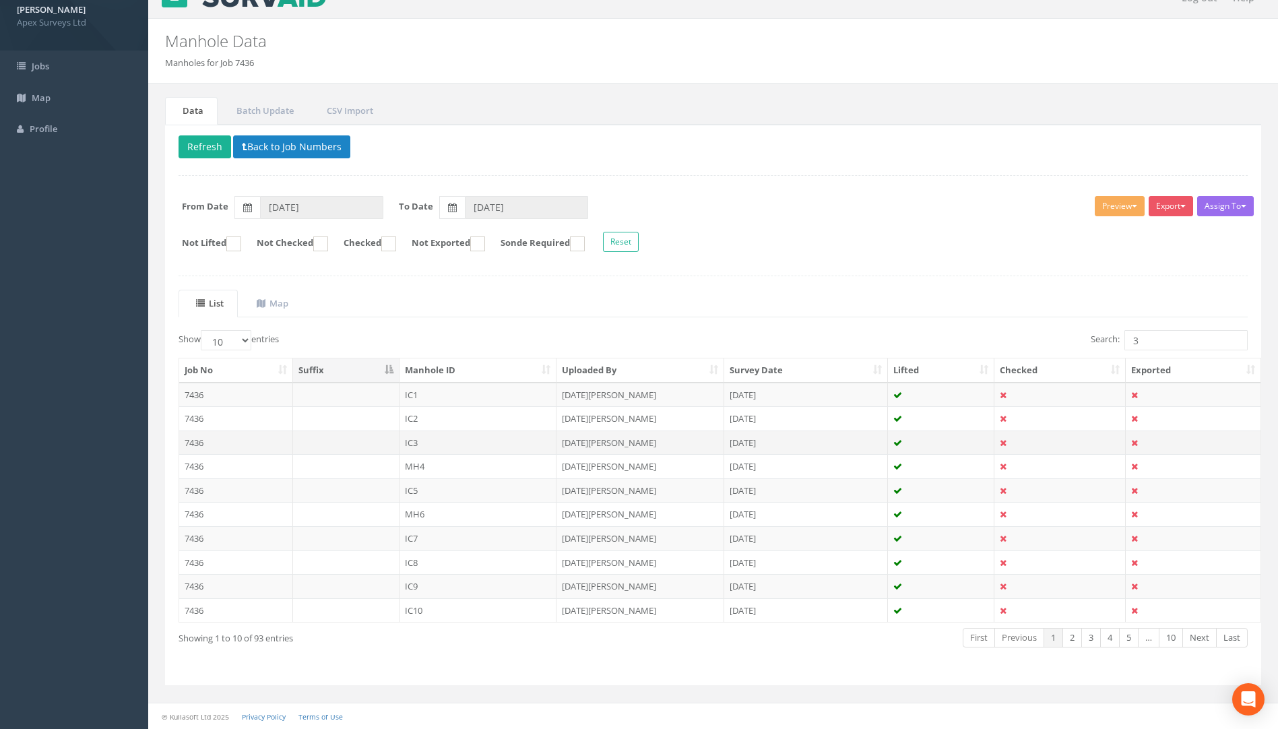
click at [197, 443] on td "7436" at bounding box center [236, 443] width 114 height 24
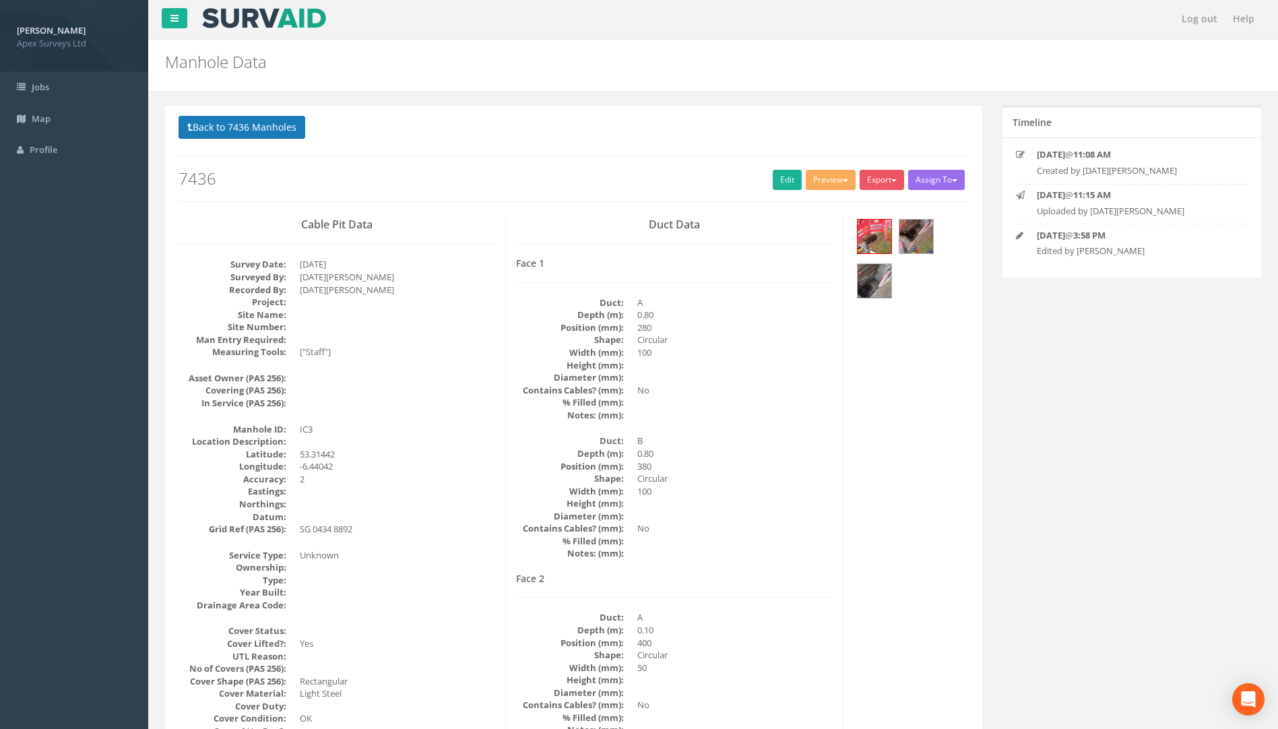
scroll to position [0, 0]
click at [284, 127] on button "Back to 7436 Manholes" at bounding box center [242, 128] width 127 height 23
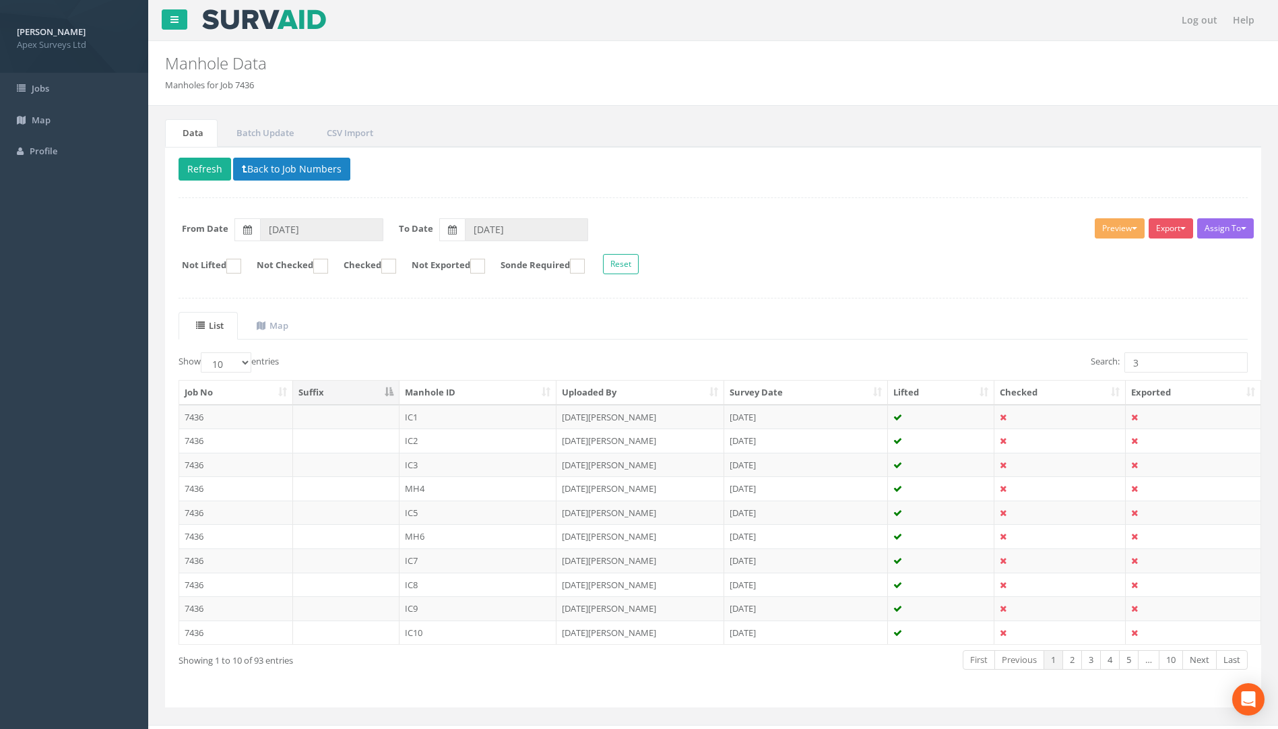
click at [195, 440] on td "7436" at bounding box center [236, 441] width 114 height 24
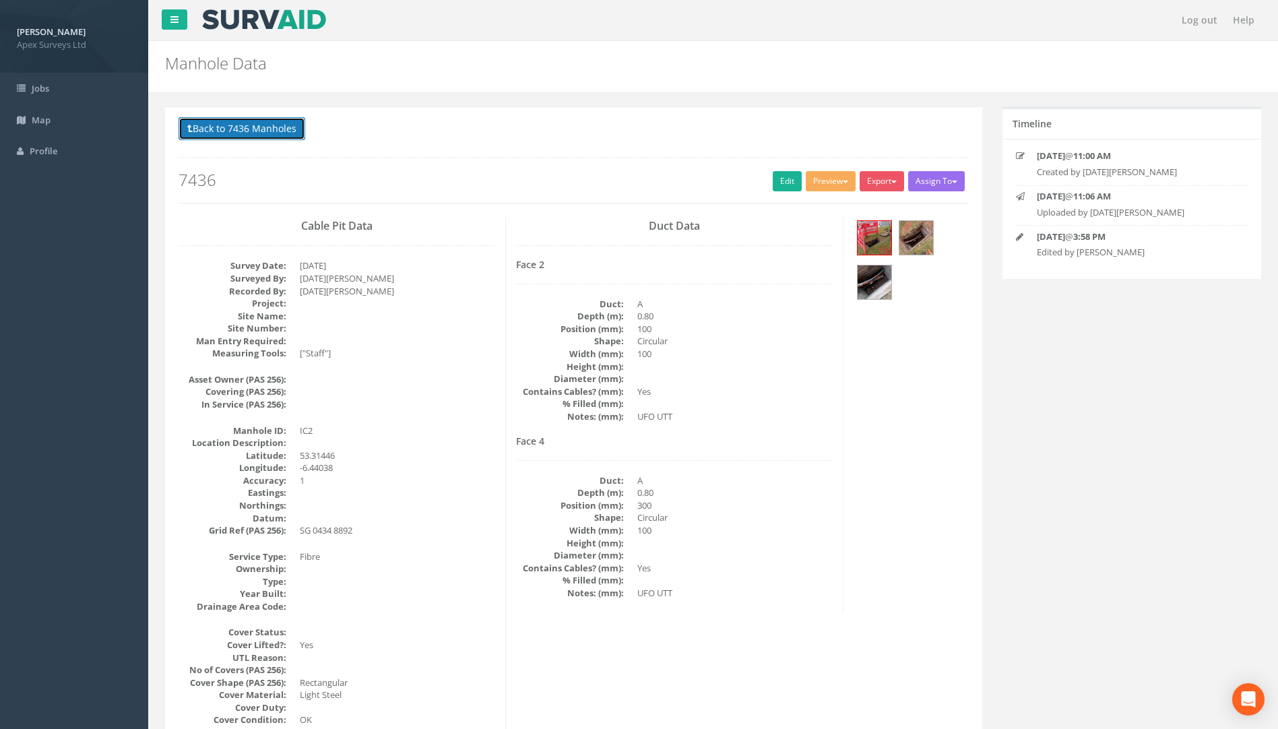
drag, startPoint x: 257, startPoint y: 130, endPoint x: 282, endPoint y: 132, distance: 25.7
click at [257, 130] on button "Back to 7436 Manholes" at bounding box center [242, 128] width 127 height 23
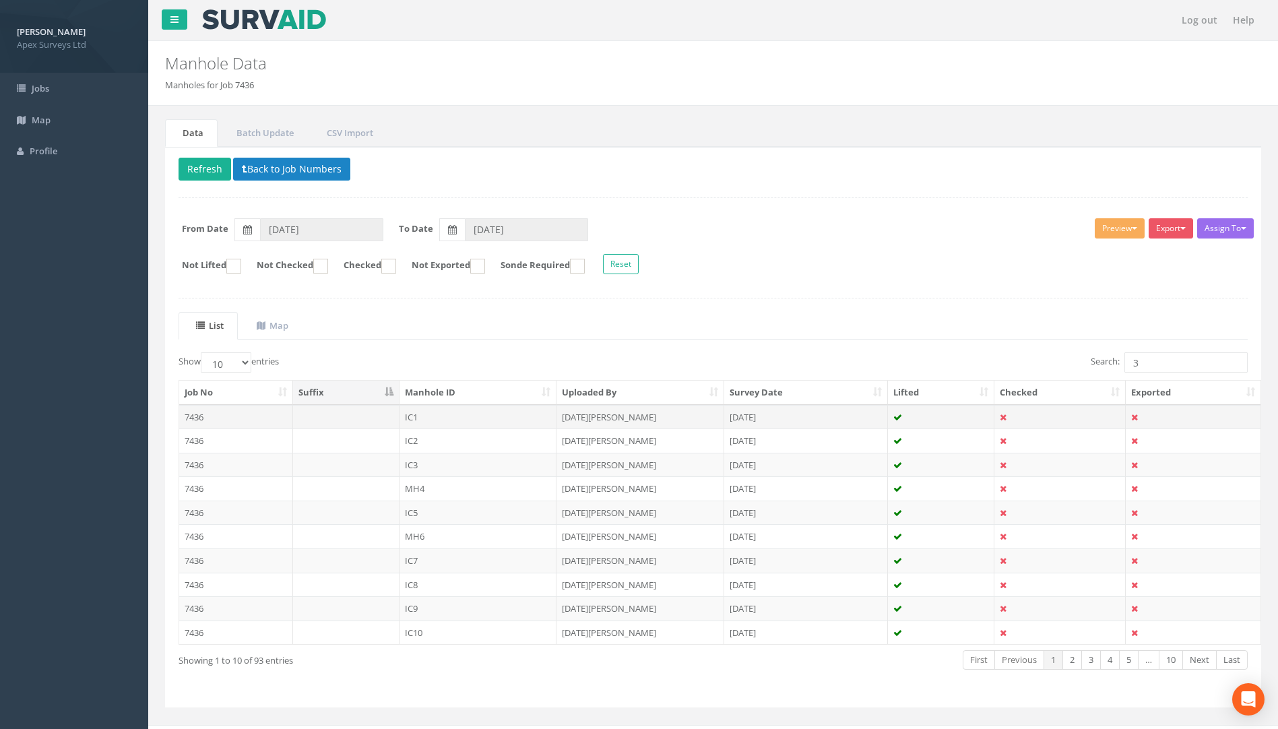
click at [191, 419] on td "7436" at bounding box center [236, 417] width 114 height 24
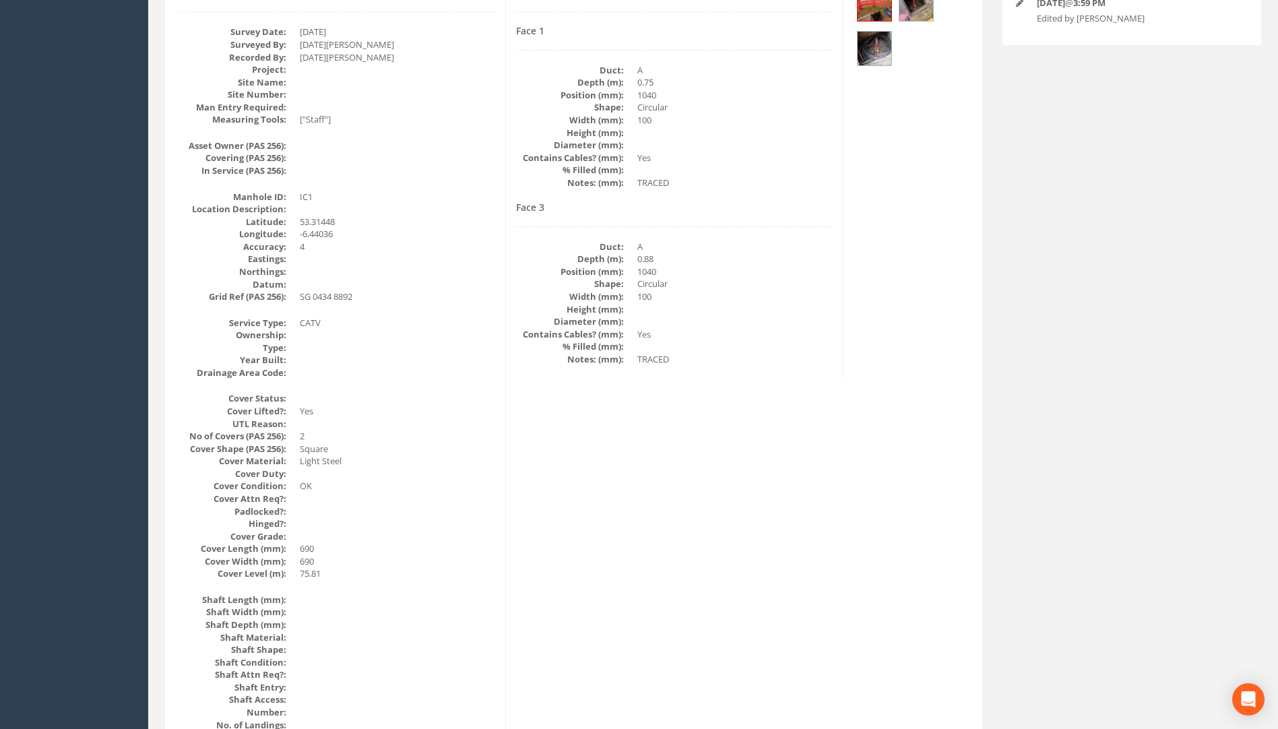
scroll to position [204, 0]
